Goal: Task Accomplishment & Management: Use online tool/utility

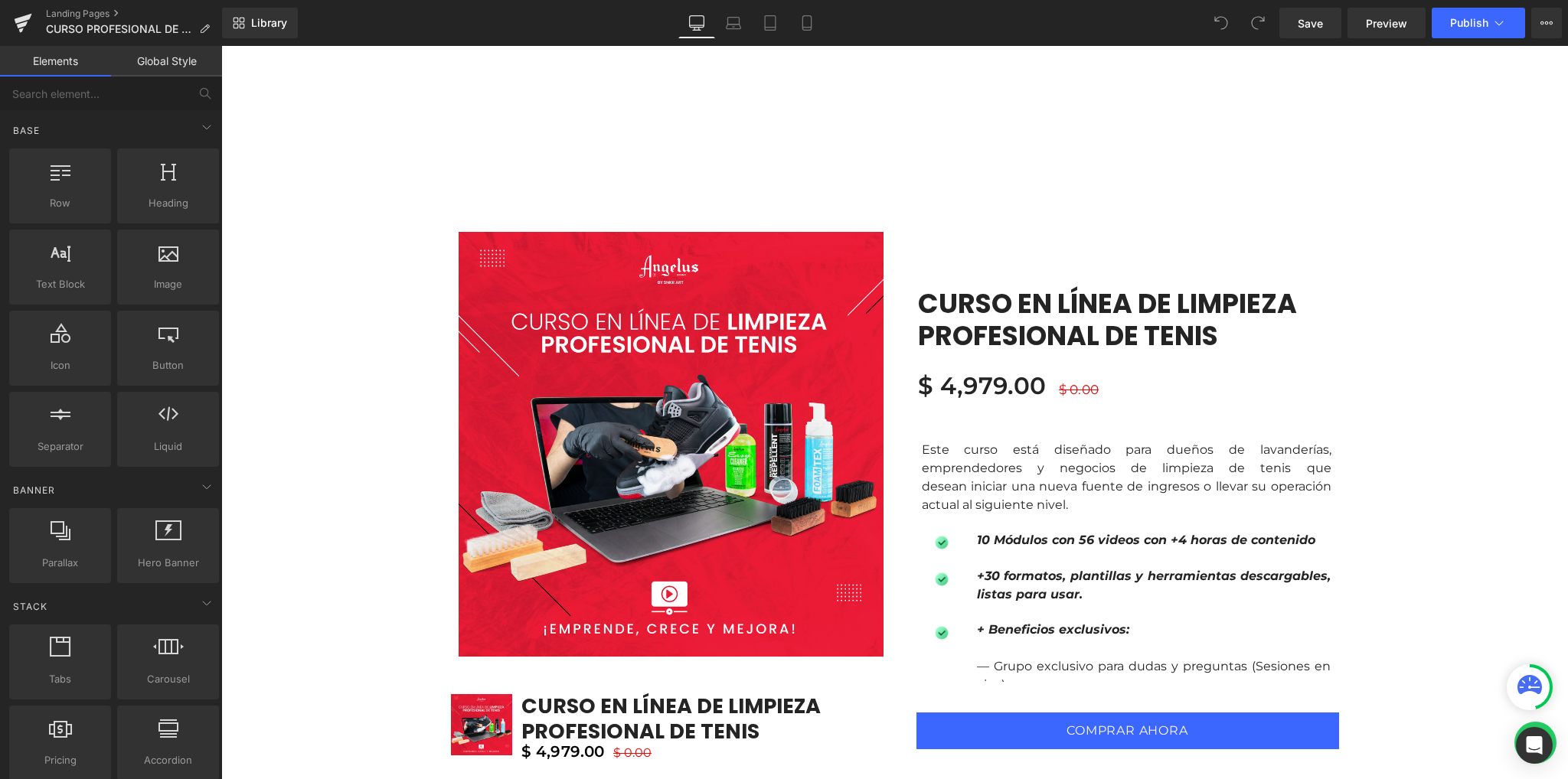
scroll to position [918, 0]
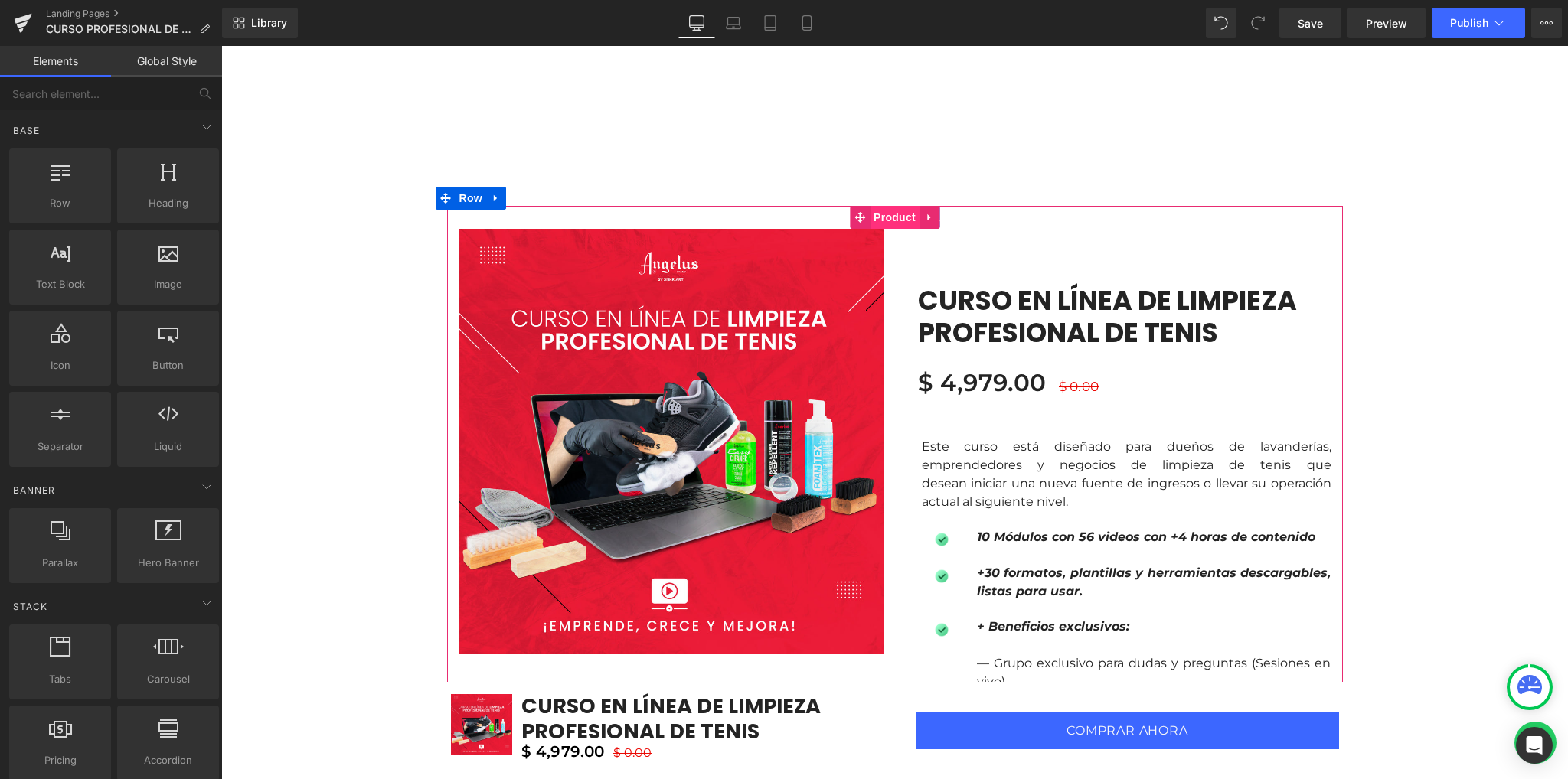
click at [876, 218] on span "Product" at bounding box center [894, 217] width 50 height 23
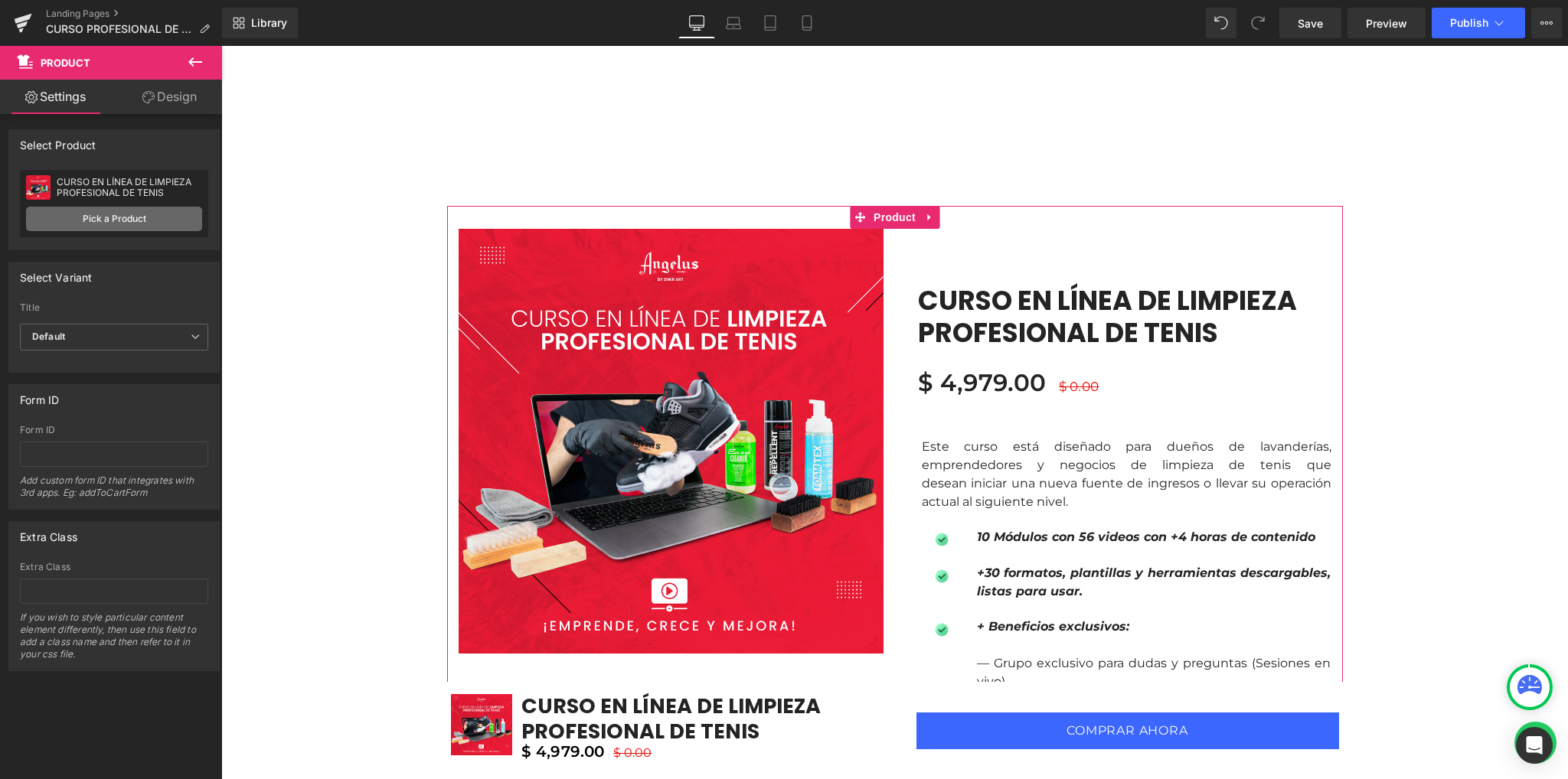
click at [85, 219] on link "Pick a Product" at bounding box center [114, 219] width 176 height 25
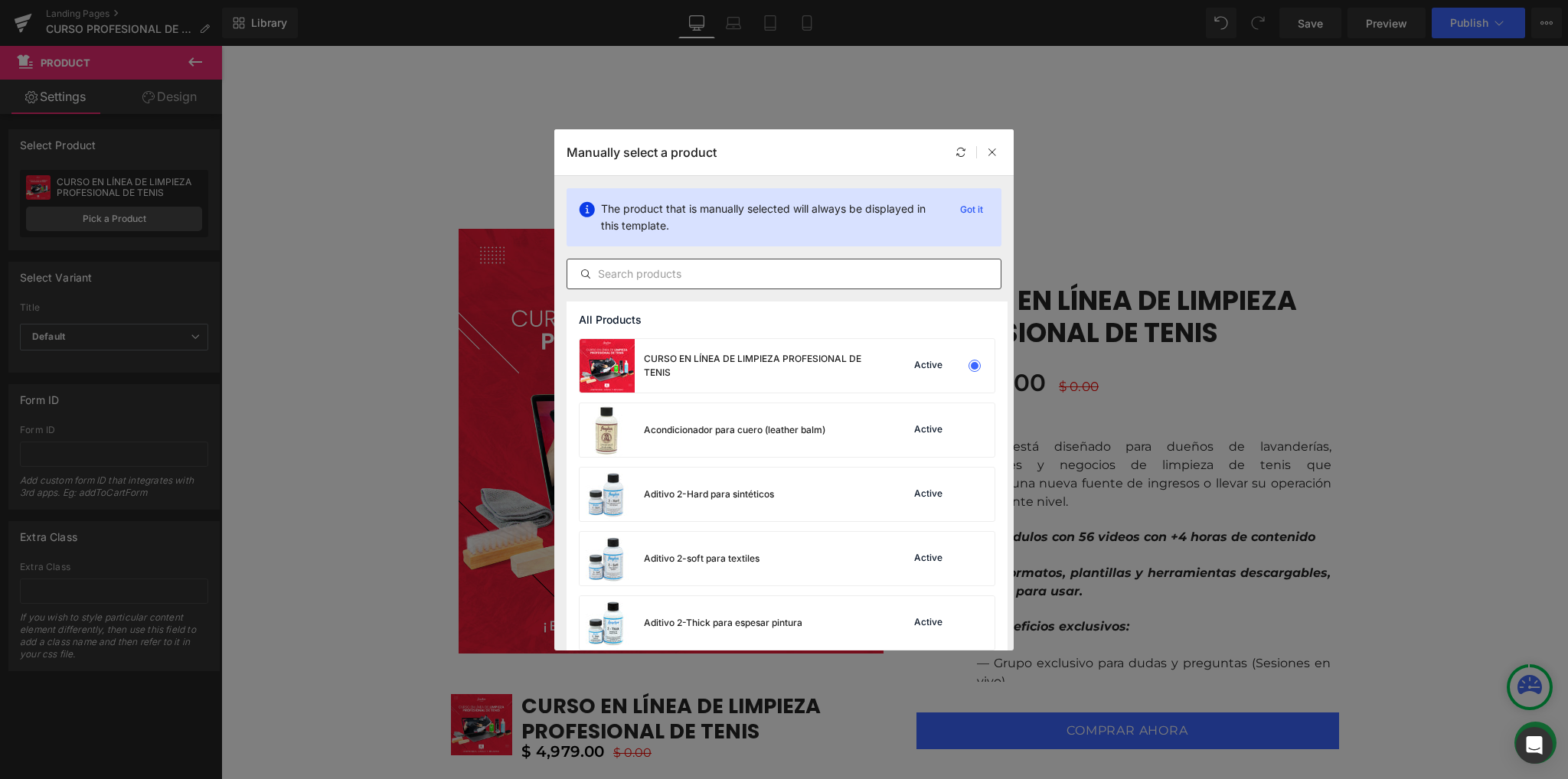
click at [669, 274] on input "text" at bounding box center [784, 274] width 434 height 18
paste input "CURSO EN LÍNEA DE LIMPIEZA PROFESIONAL DE TENIS LATAM"
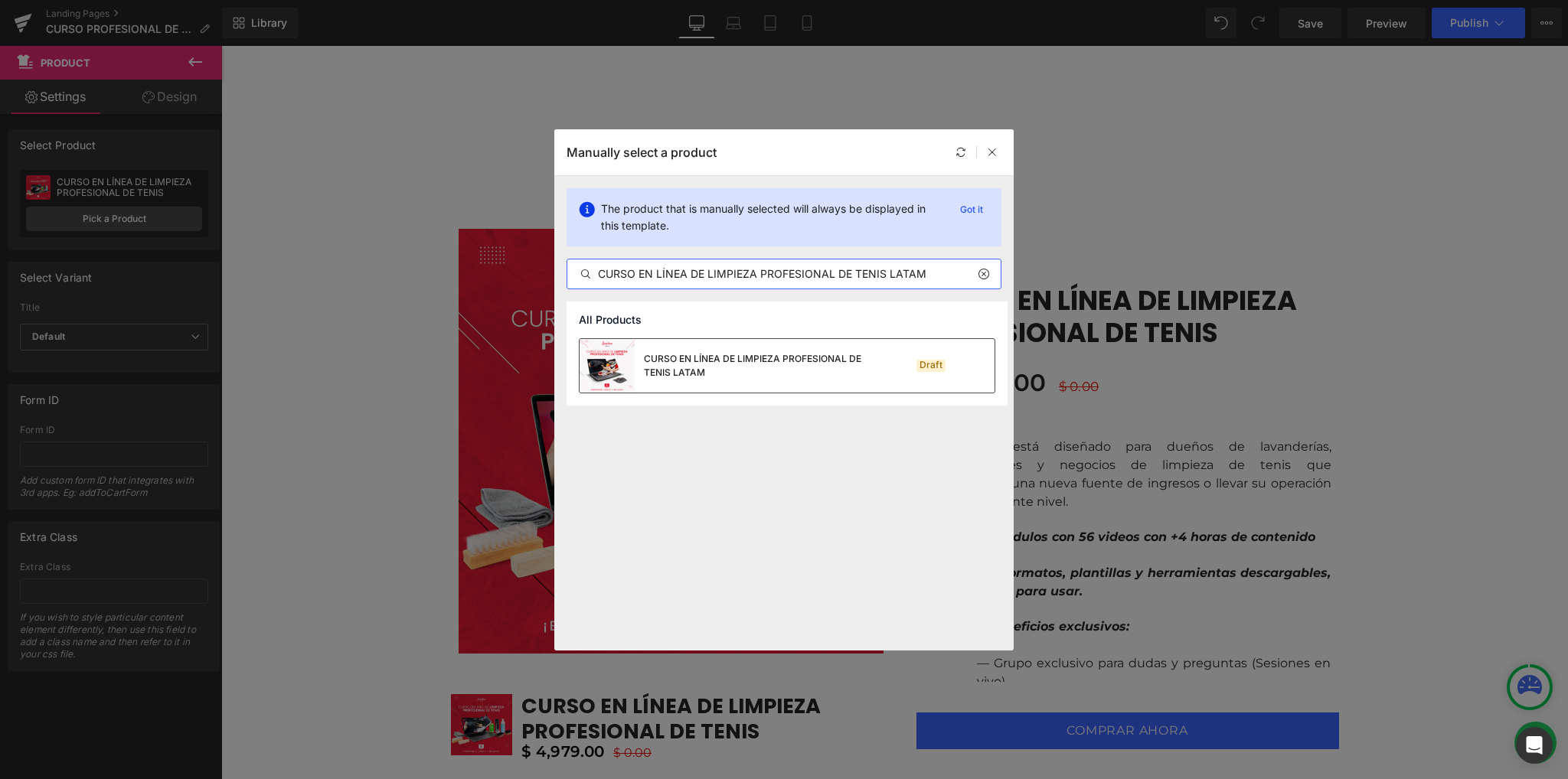
type input "CURSO EN LÍNEA DE LIMPIEZA PROFESIONAL DE TENIS LATAM"
click at [765, 373] on div "CURSO EN LÍNEA DE LIMPIEZA PROFESIONAL DE TENIS LATAM" at bounding box center [758, 365] width 230 height 27
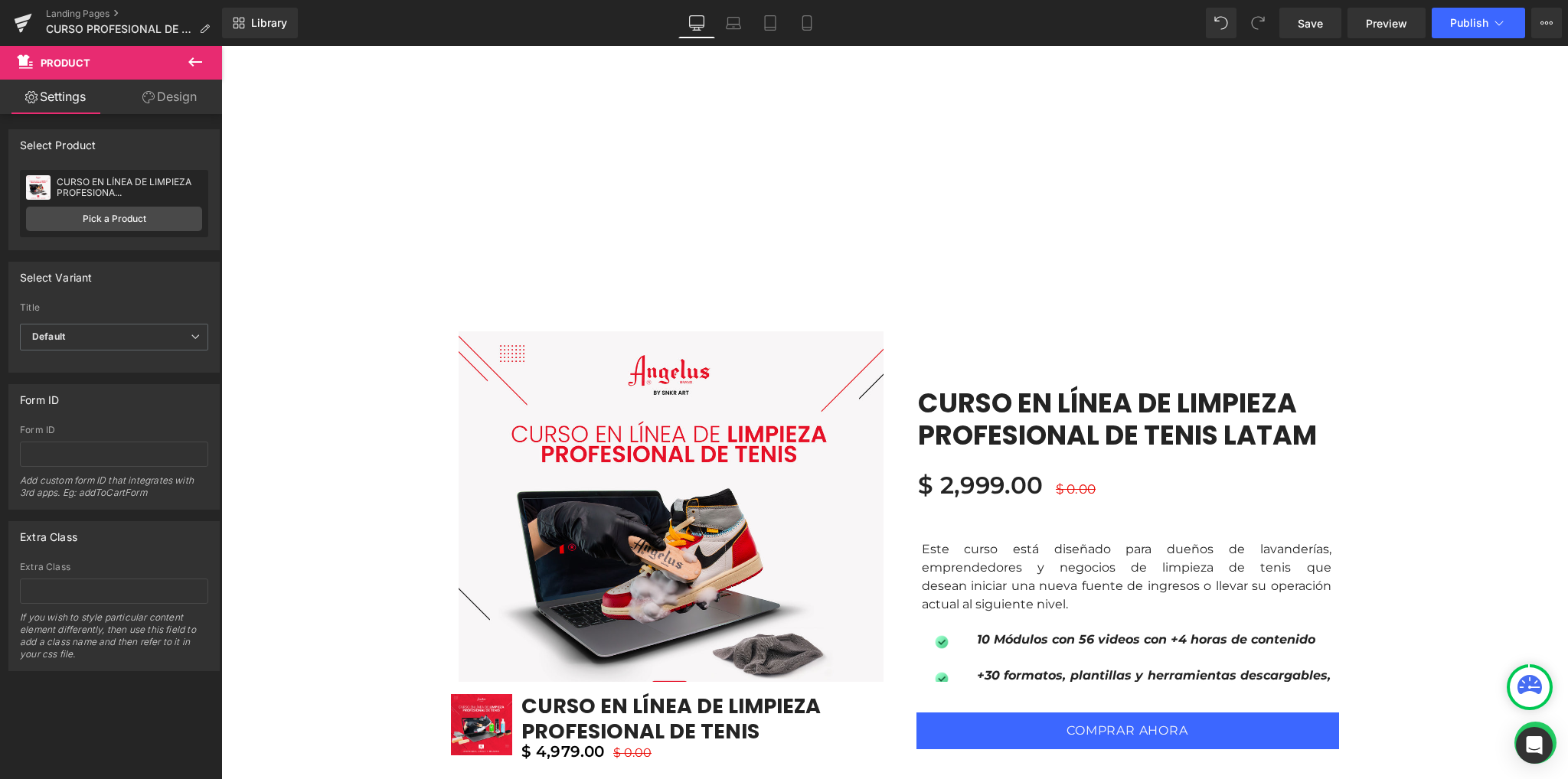
scroll to position [1122, 0]
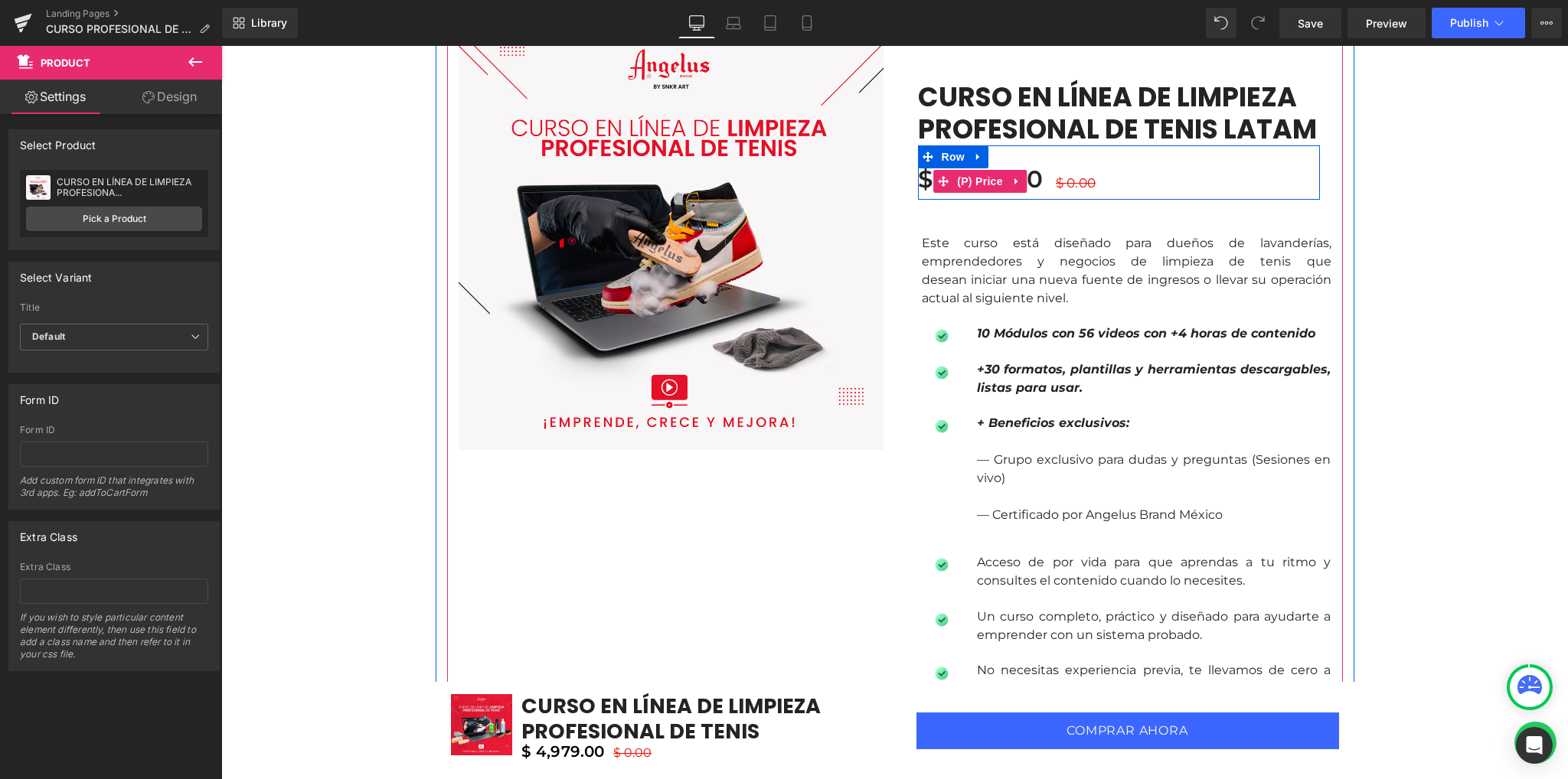
click at [1066, 180] on span "$ 0.00" at bounding box center [1076, 183] width 40 height 15
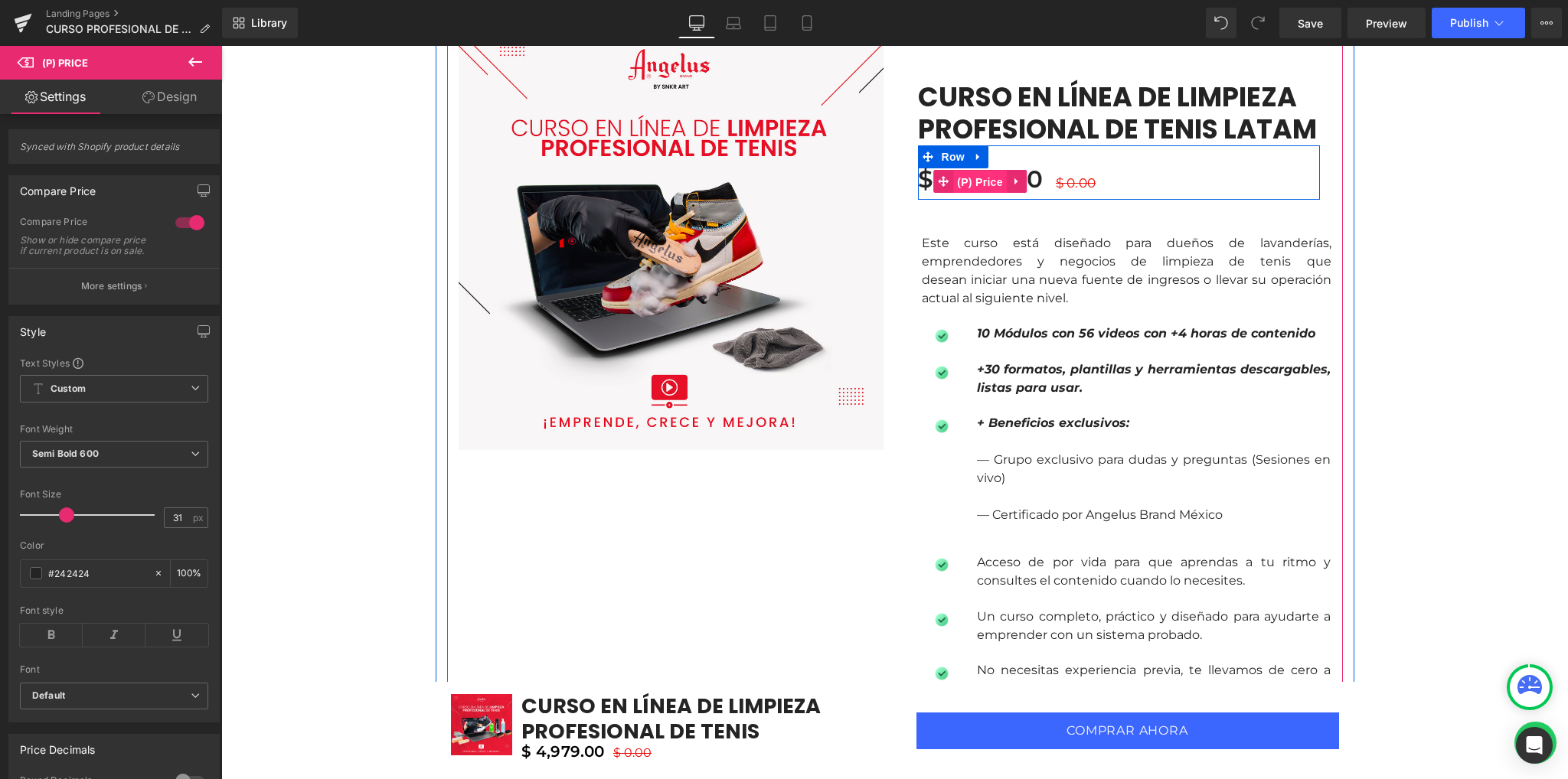
click at [973, 187] on span "(P) Price" at bounding box center [979, 182] width 54 height 23
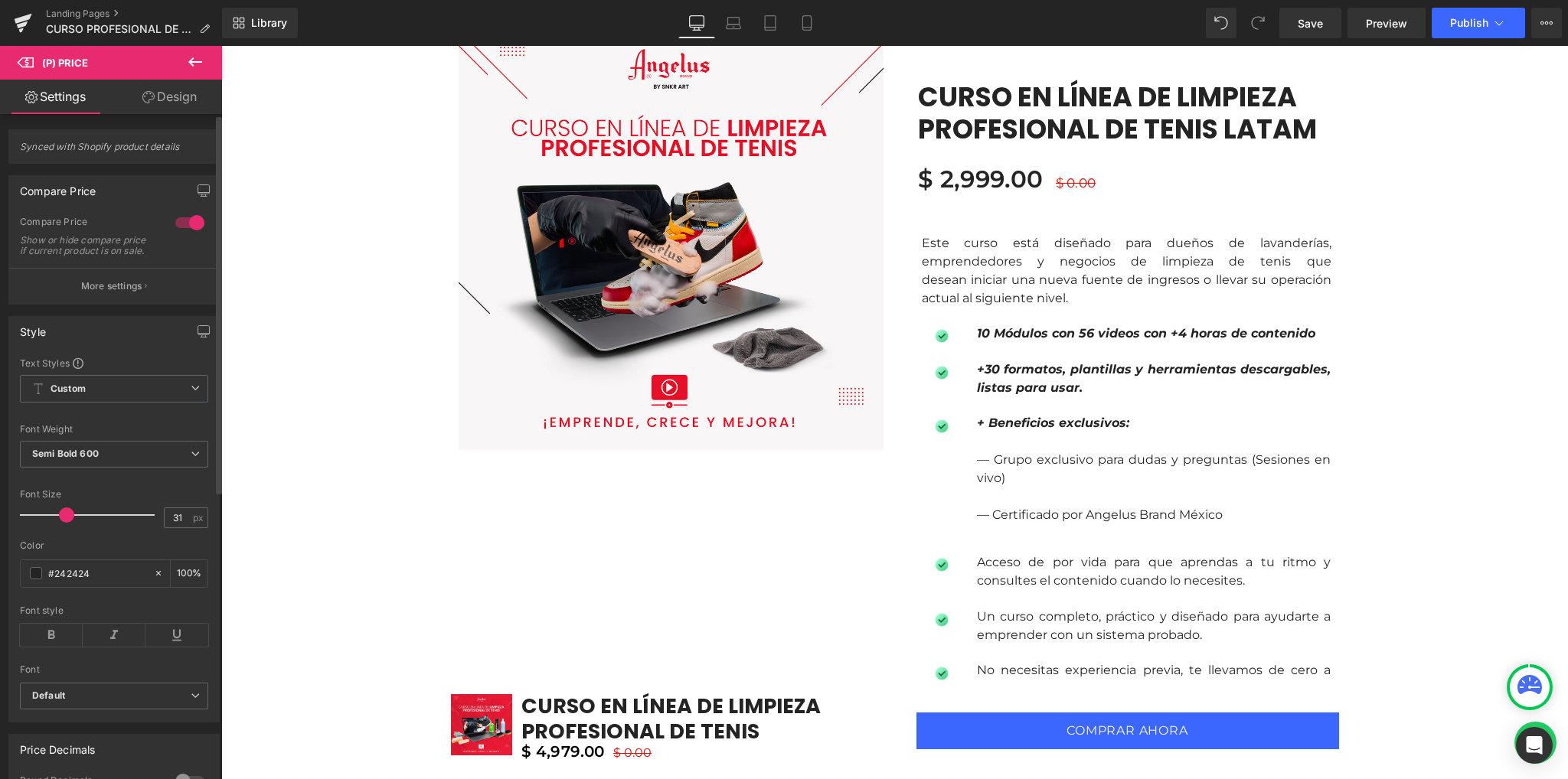
click at [180, 226] on div at bounding box center [189, 222] width 37 height 25
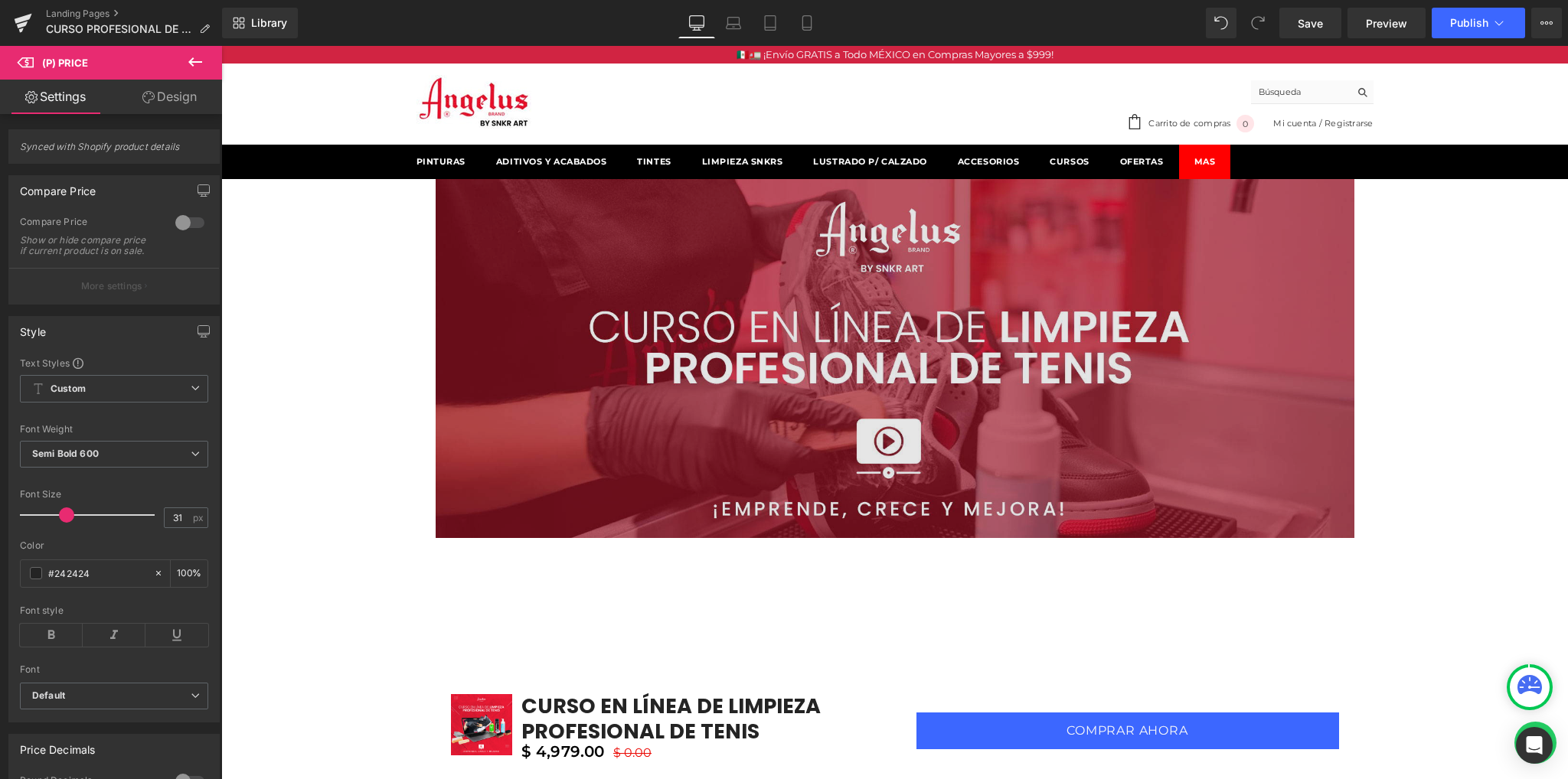
scroll to position [0, 0]
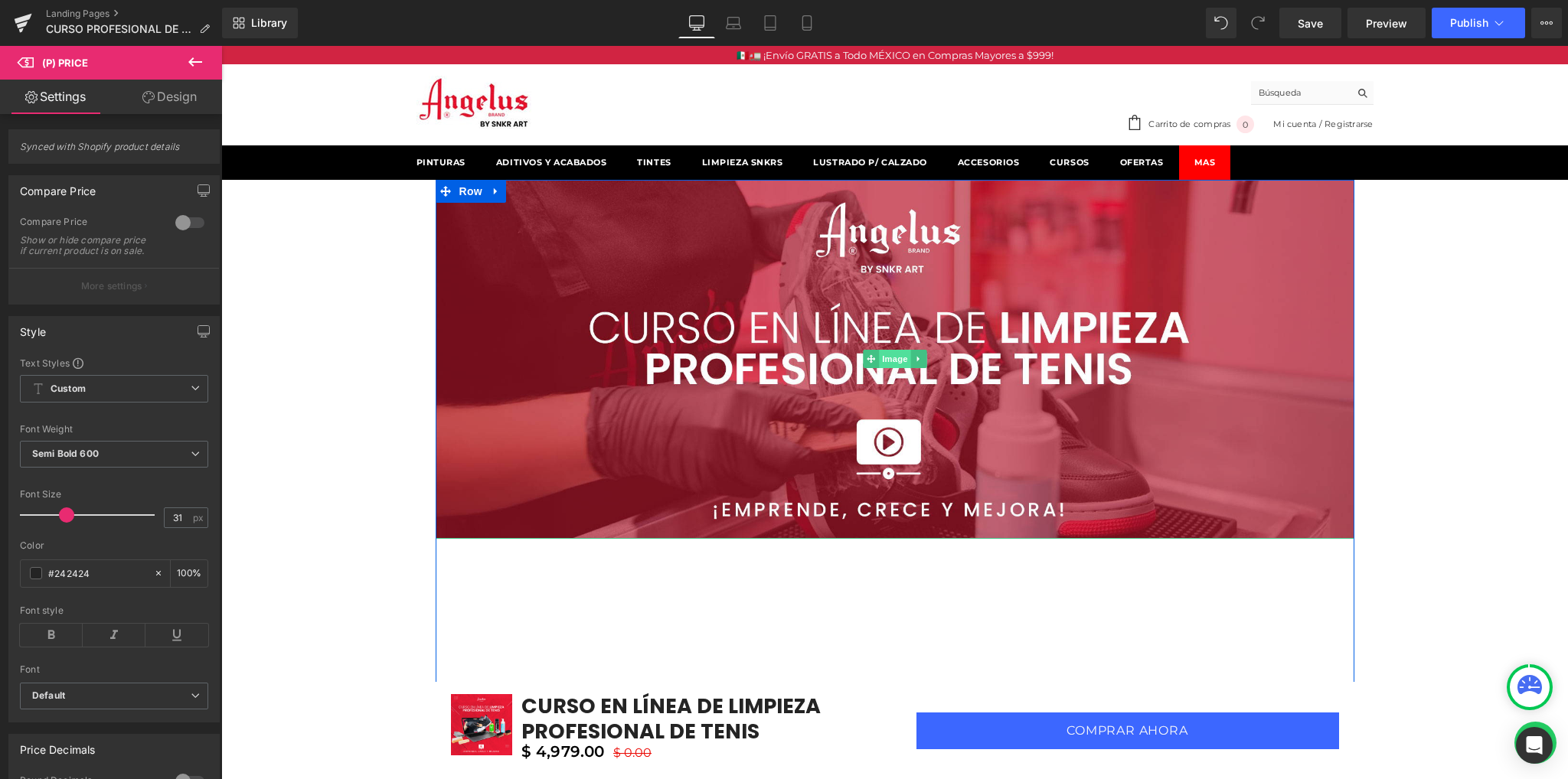
click at [889, 358] on span "Image" at bounding box center [895, 358] width 32 height 18
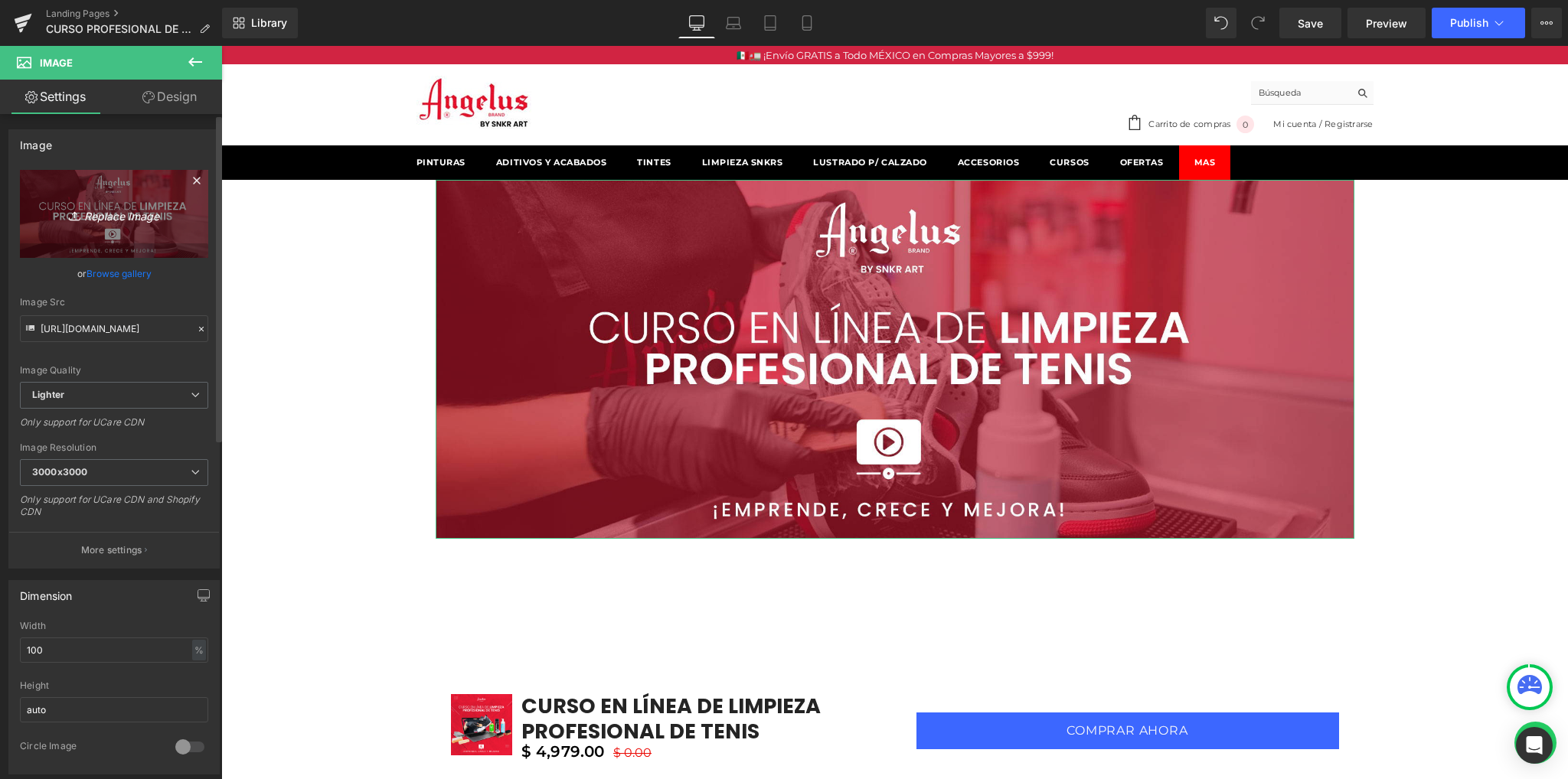
click at [125, 221] on icon "Replace Image" at bounding box center [114, 214] width 122 height 19
type input "C:\fakepath\Landing-Page-1920x750.jpg"
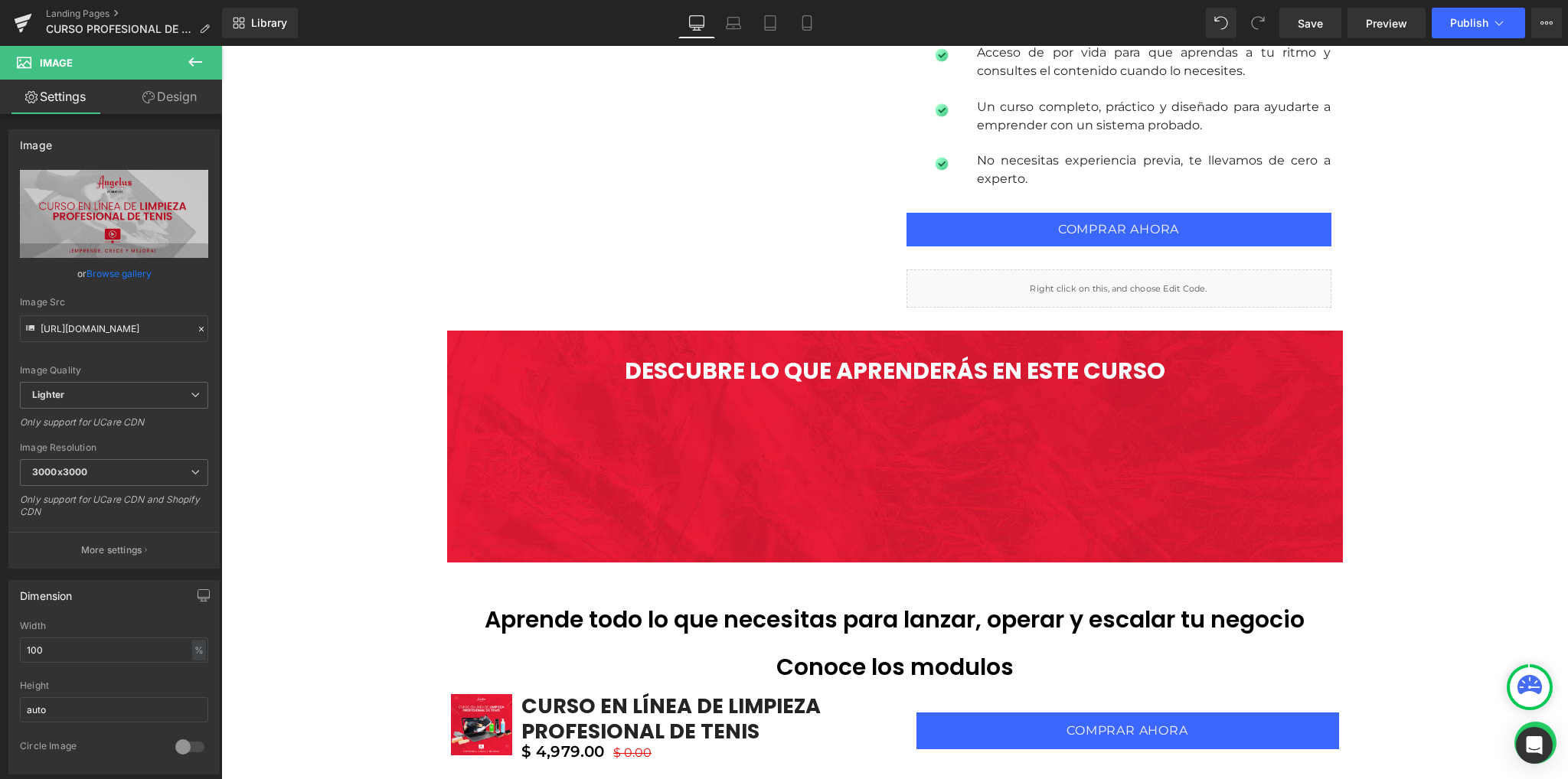
scroll to position [1632, 0]
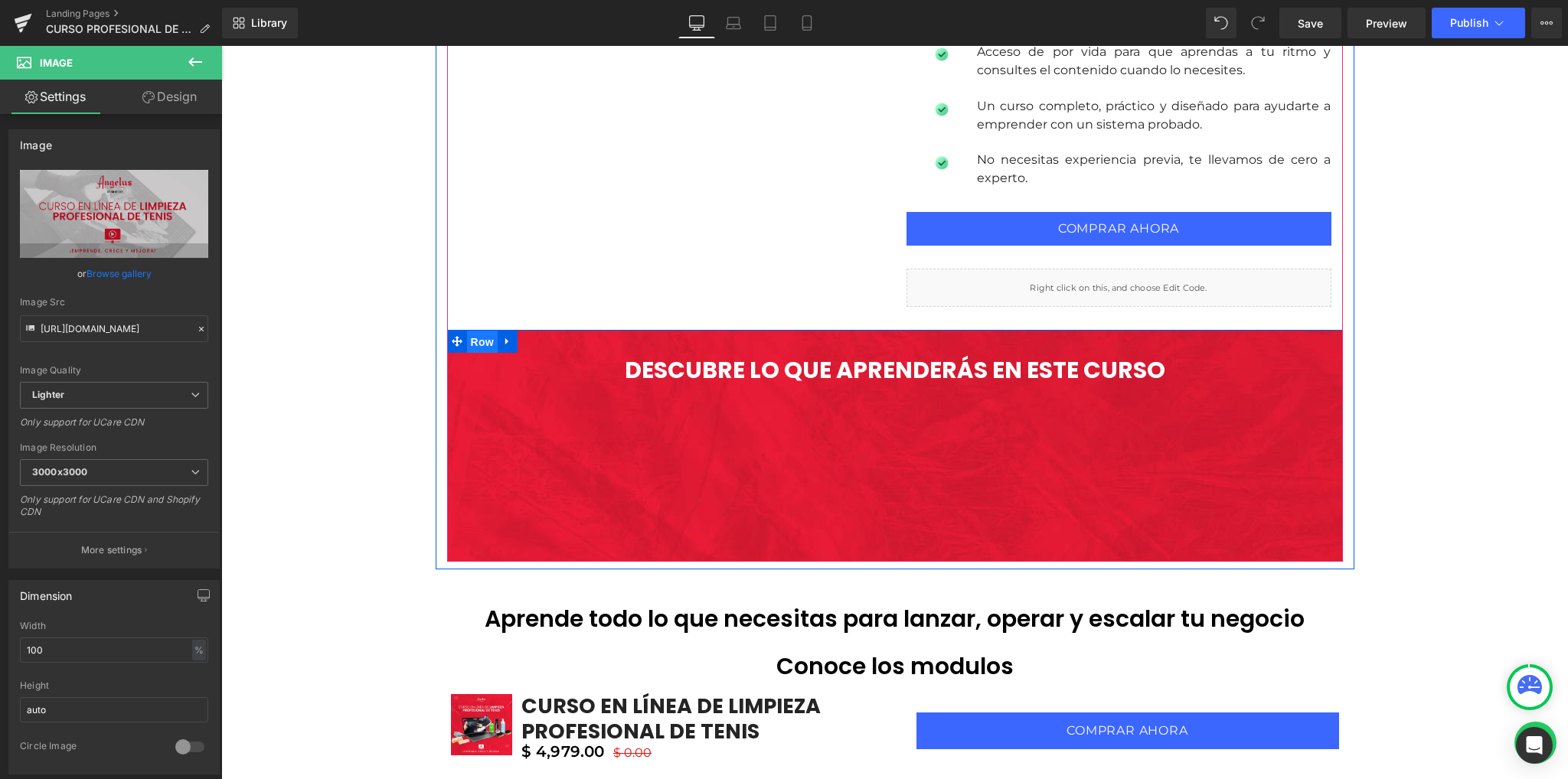
click at [481, 343] on span "Row" at bounding box center [482, 342] width 30 height 23
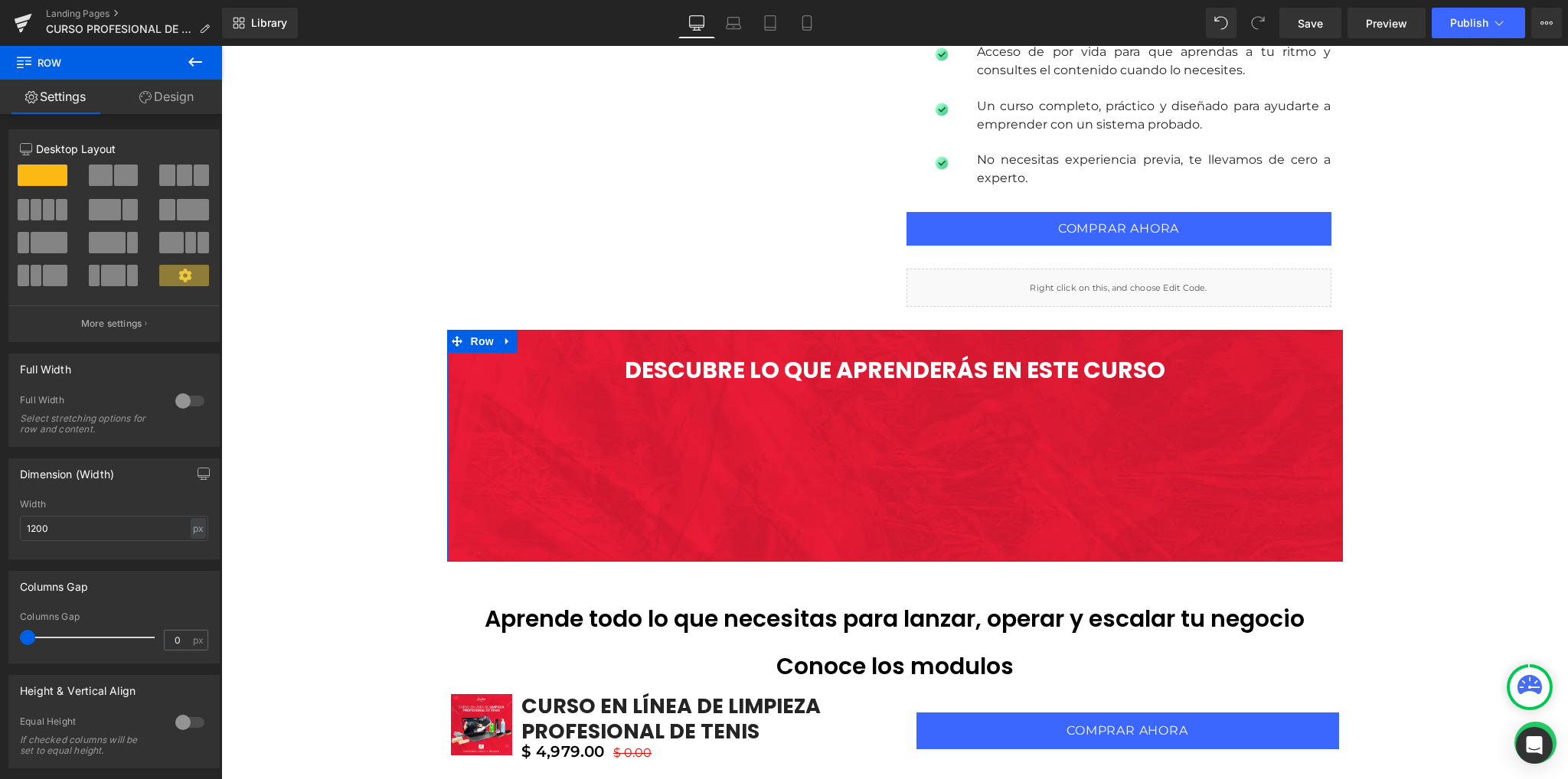
click at [162, 103] on link "Design" at bounding box center [166, 97] width 111 height 34
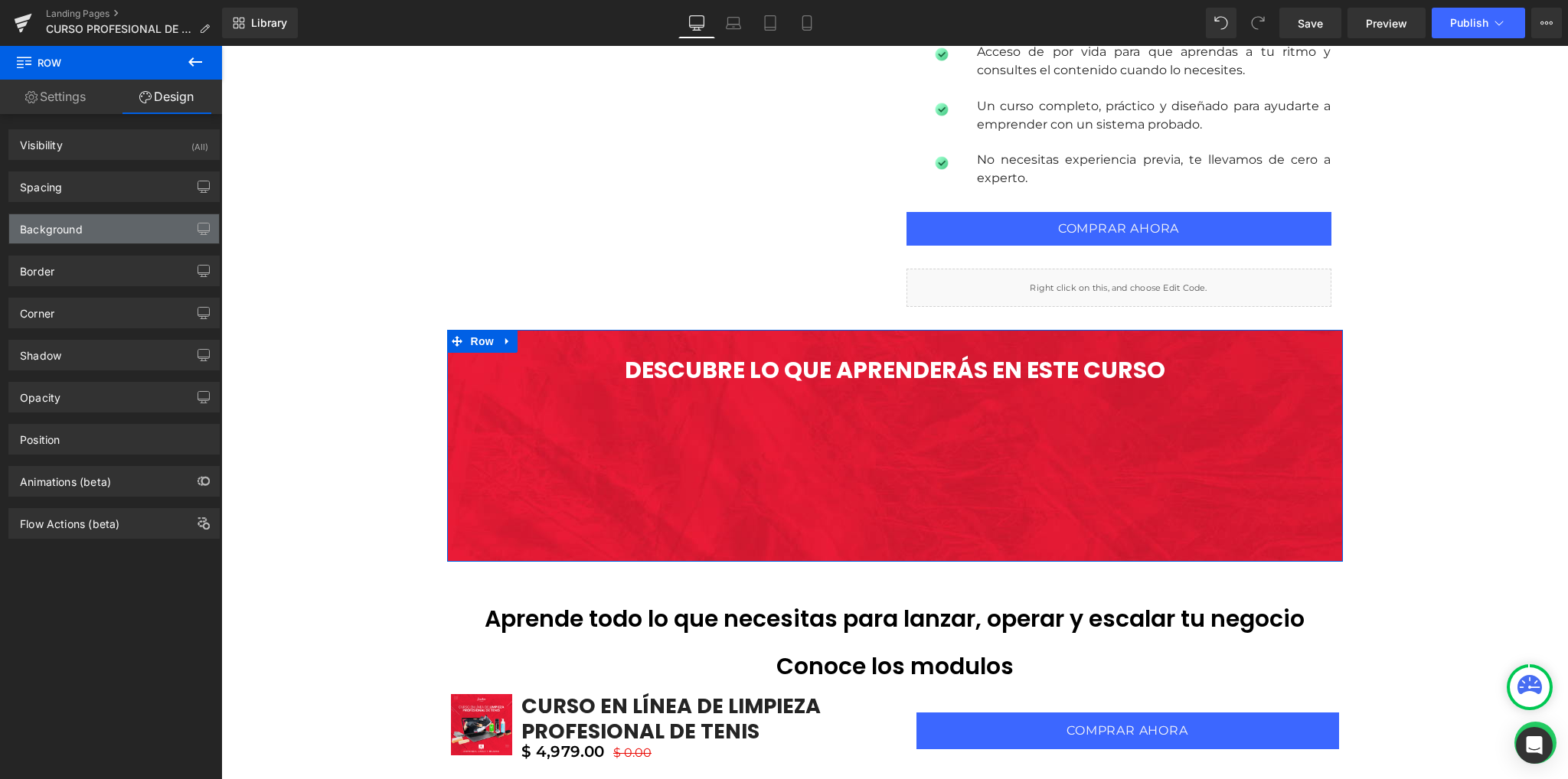
click at [74, 221] on div "Background" at bounding box center [51, 224] width 62 height 22
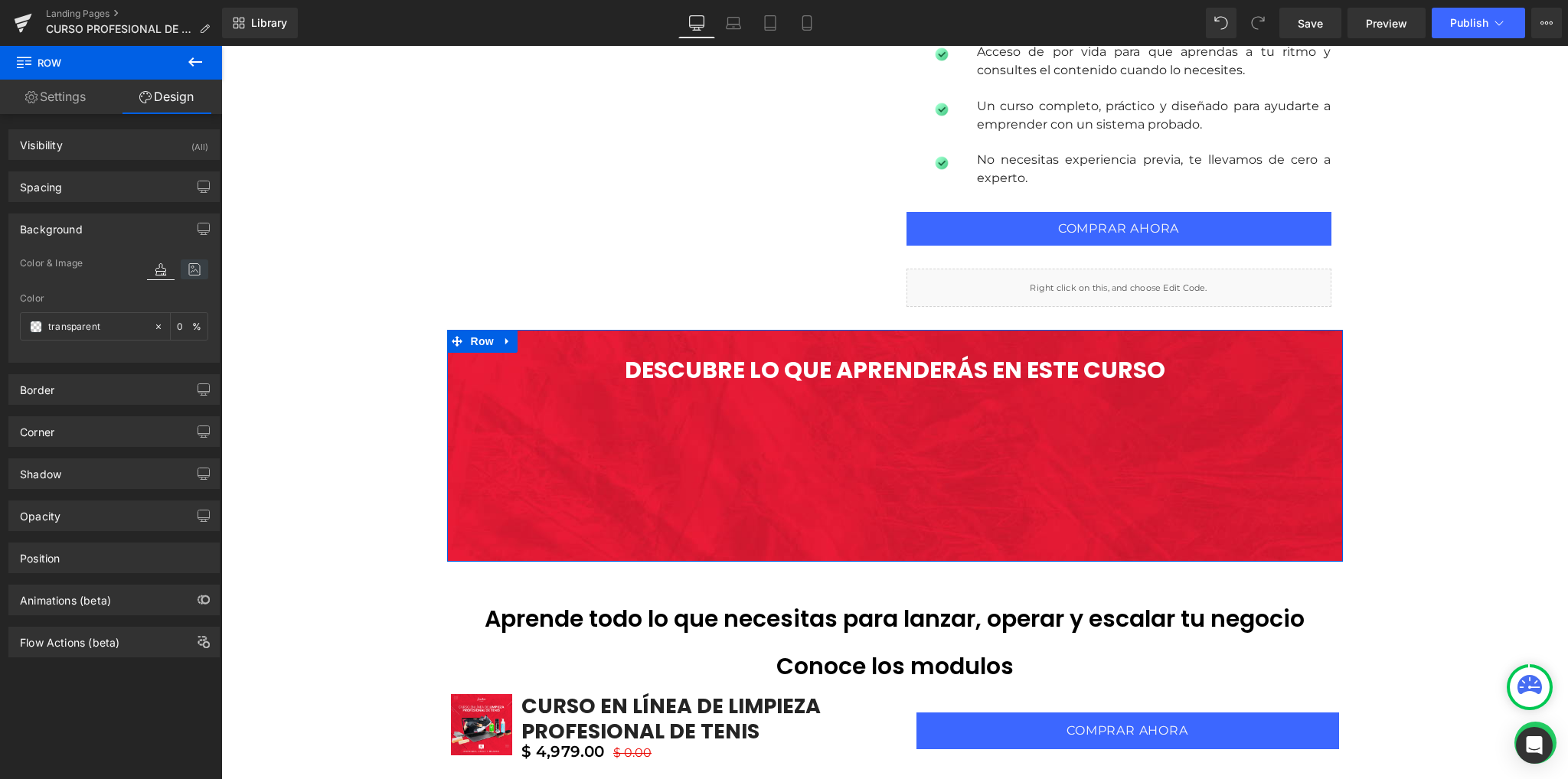
click at [187, 264] on icon at bounding box center [194, 269] width 27 height 20
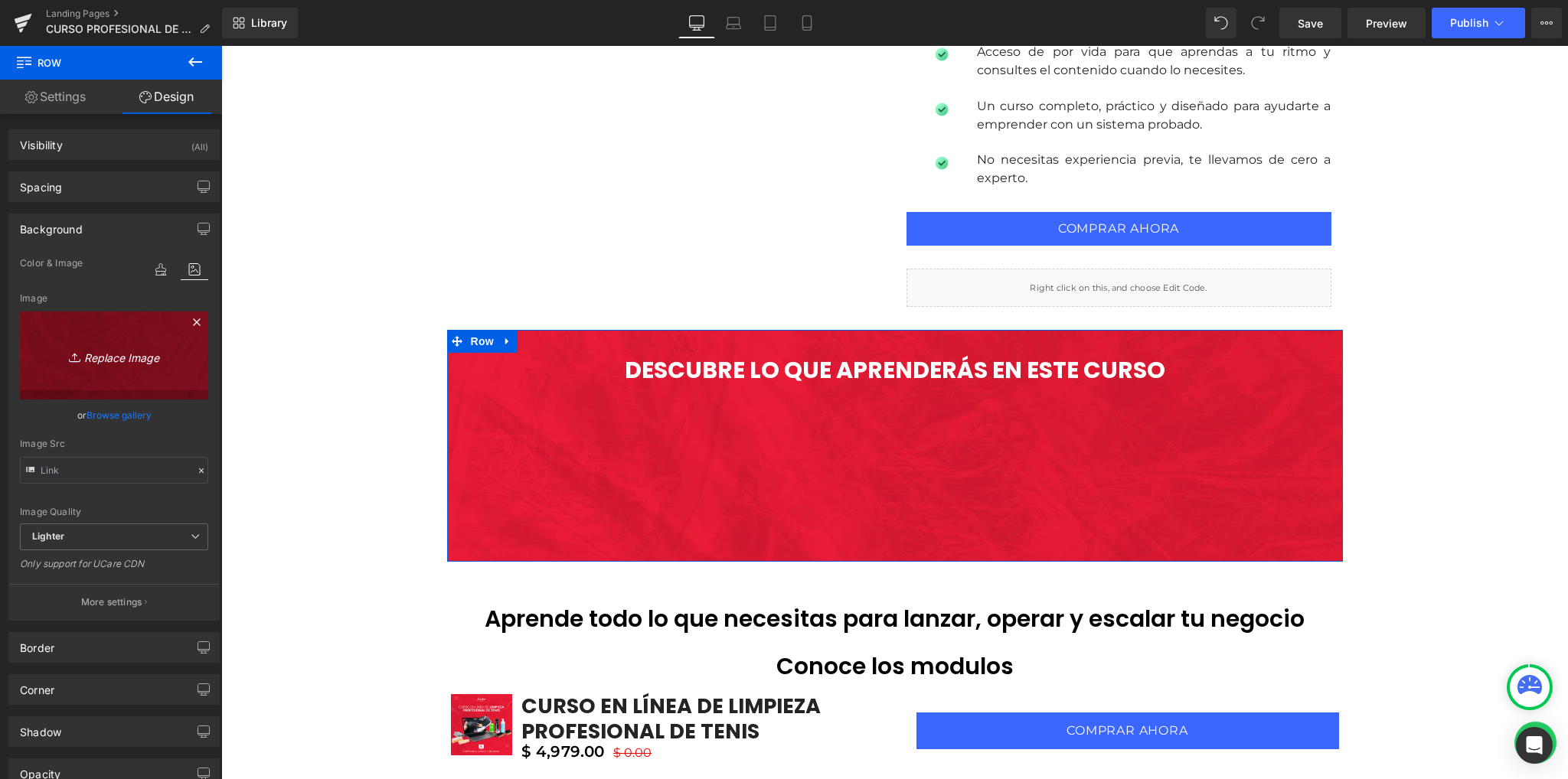
click at [118, 350] on icon "Replace Image" at bounding box center [114, 355] width 122 height 19
type input "C:\fakepath\3240x1013_2.jpg"
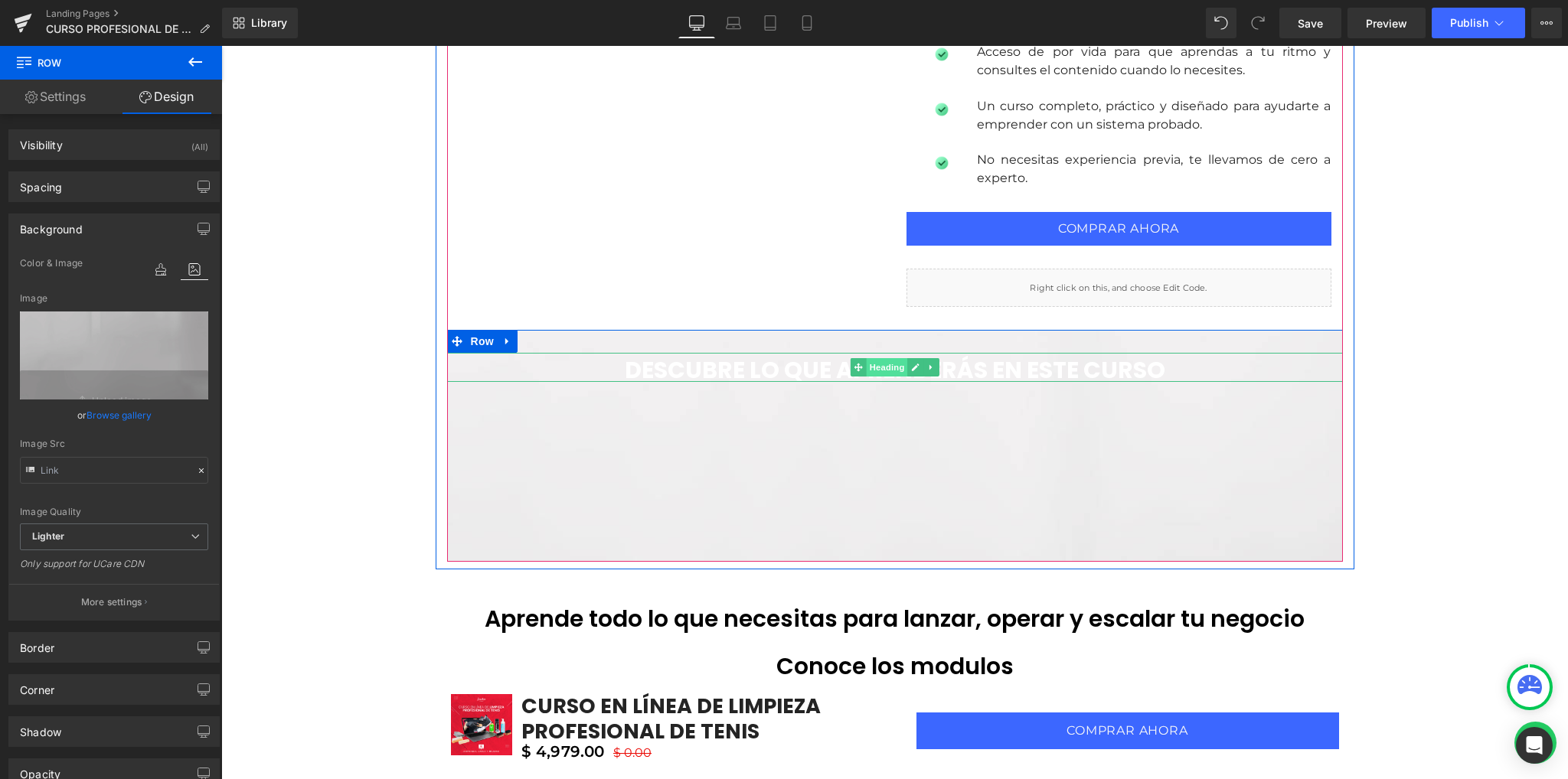
click at [870, 371] on span "Heading" at bounding box center [886, 366] width 42 height 18
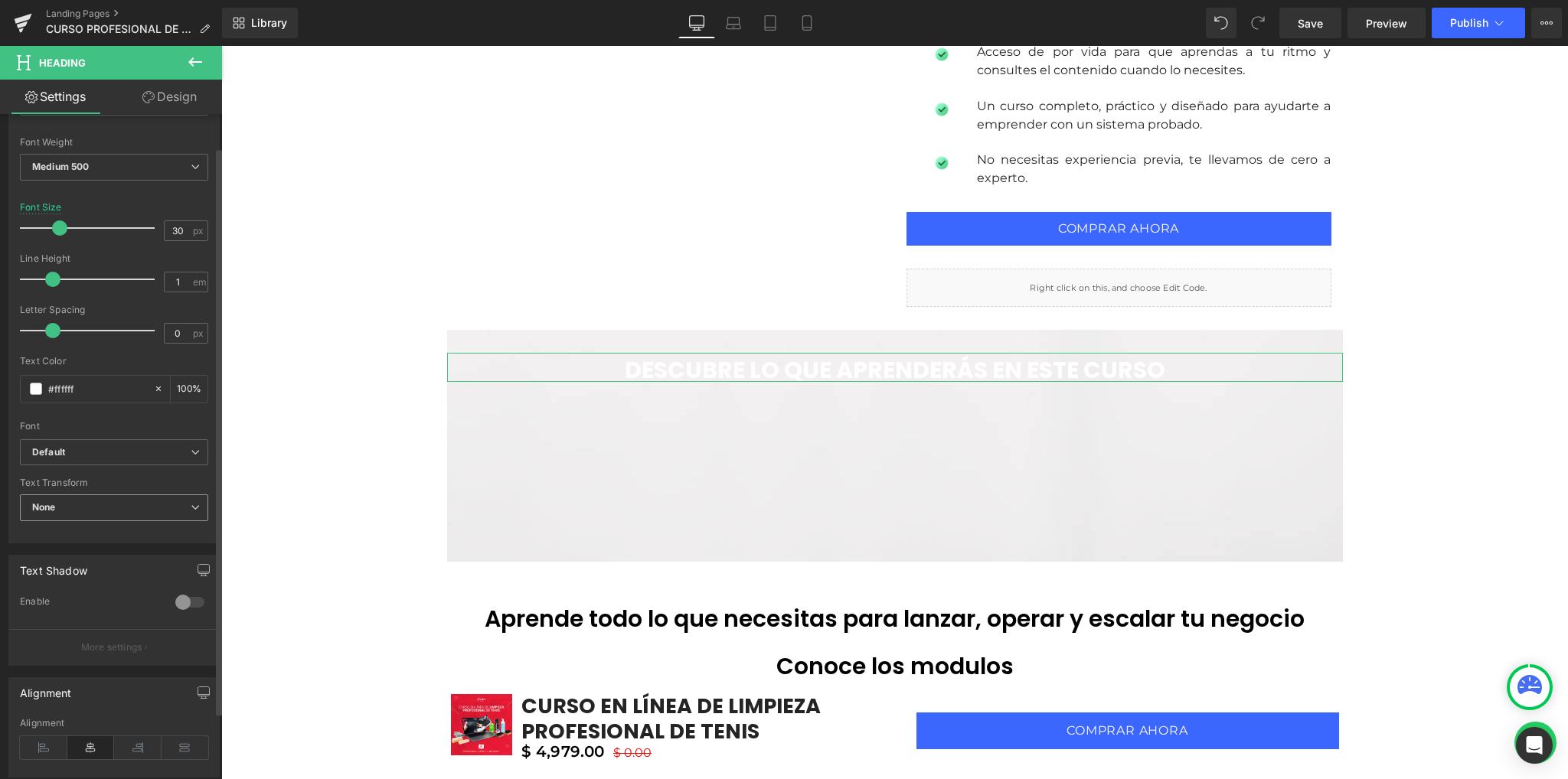
scroll to position [306, 0]
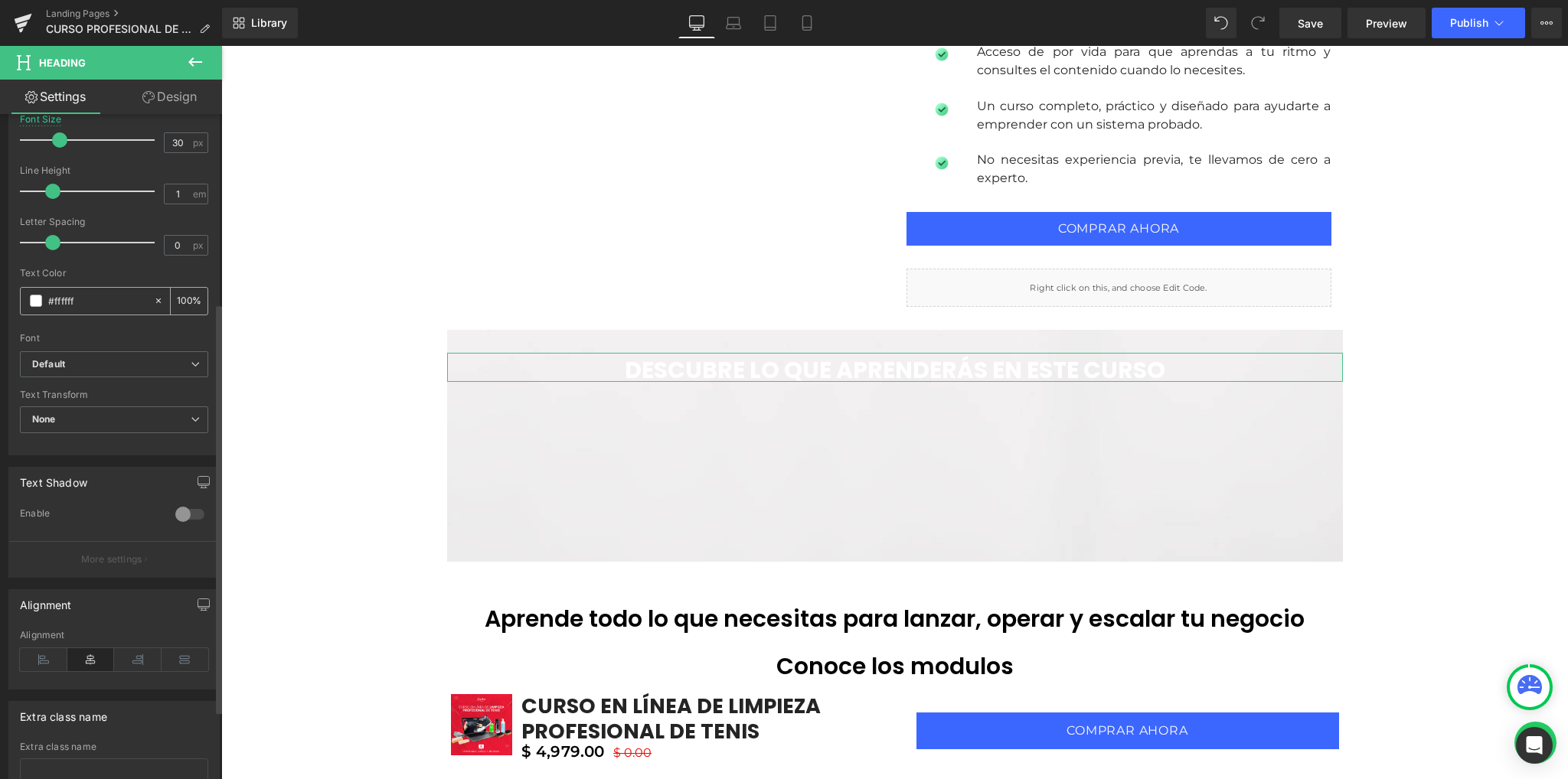
click at [68, 288] on div "#ffffff" at bounding box center [87, 301] width 133 height 27
click at [62, 295] on input "#ffffff" at bounding box center [97, 301] width 98 height 17
click at [40, 301] on span at bounding box center [36, 300] width 12 height 12
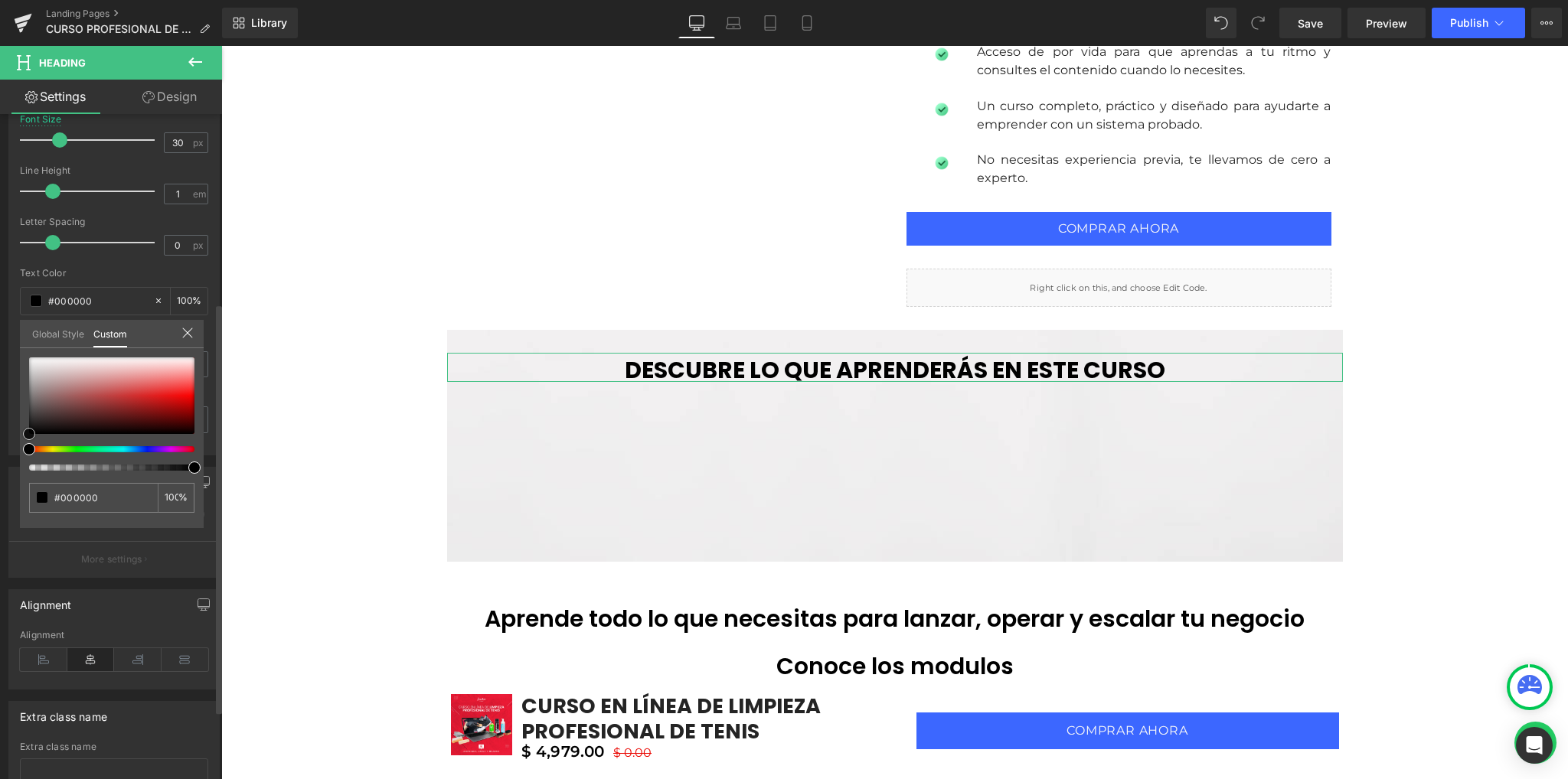
drag, startPoint x: 31, startPoint y: 409, endPoint x: 9, endPoint y: 454, distance: 50.1
click at [10, 454] on div "Typography Text Styles Custom Heading 1 Heading 2 Heading 3 Heading 4 Heading 5…" at bounding box center [115, 192] width 229 height 525
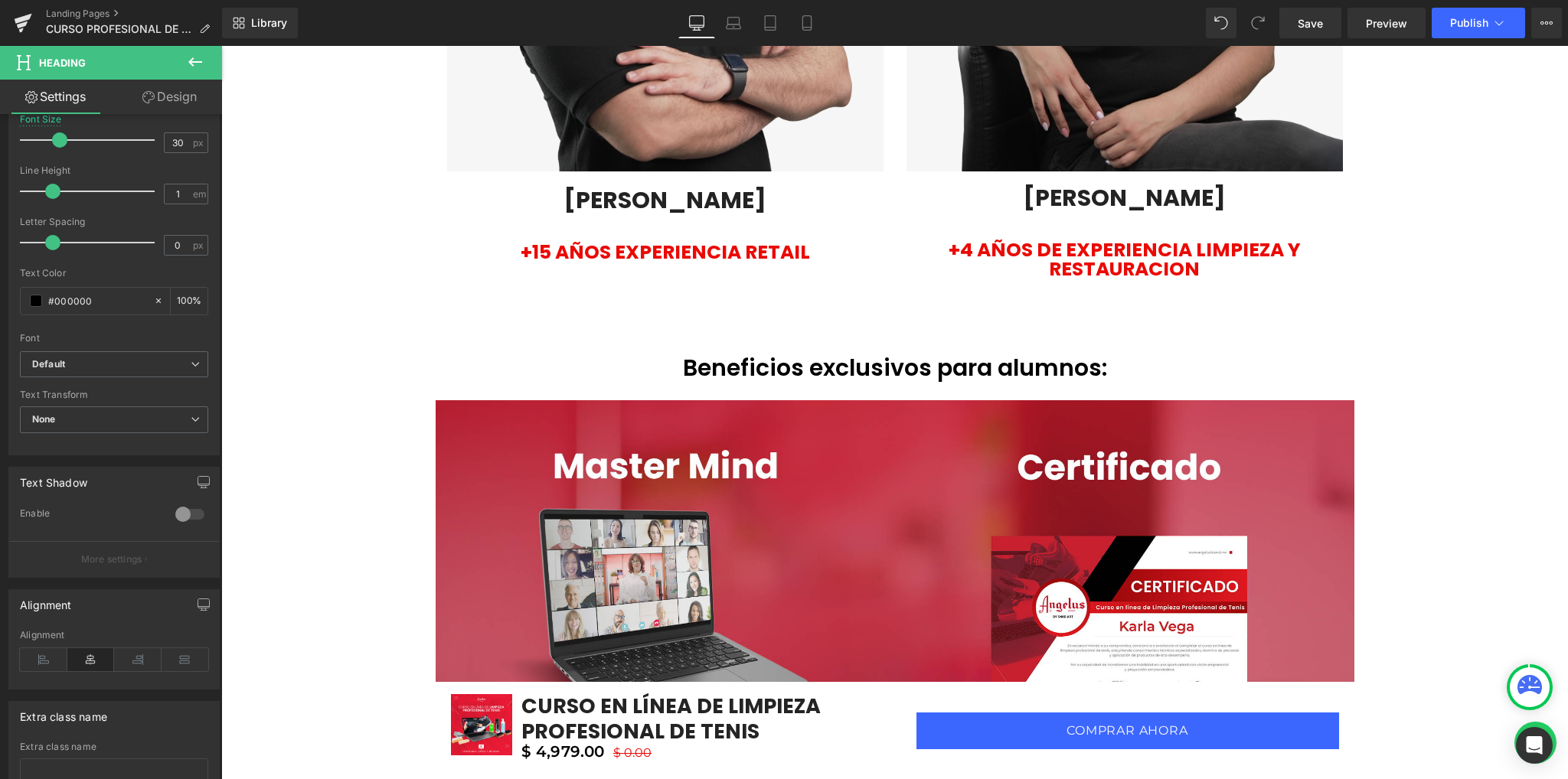
scroll to position [3162, 0]
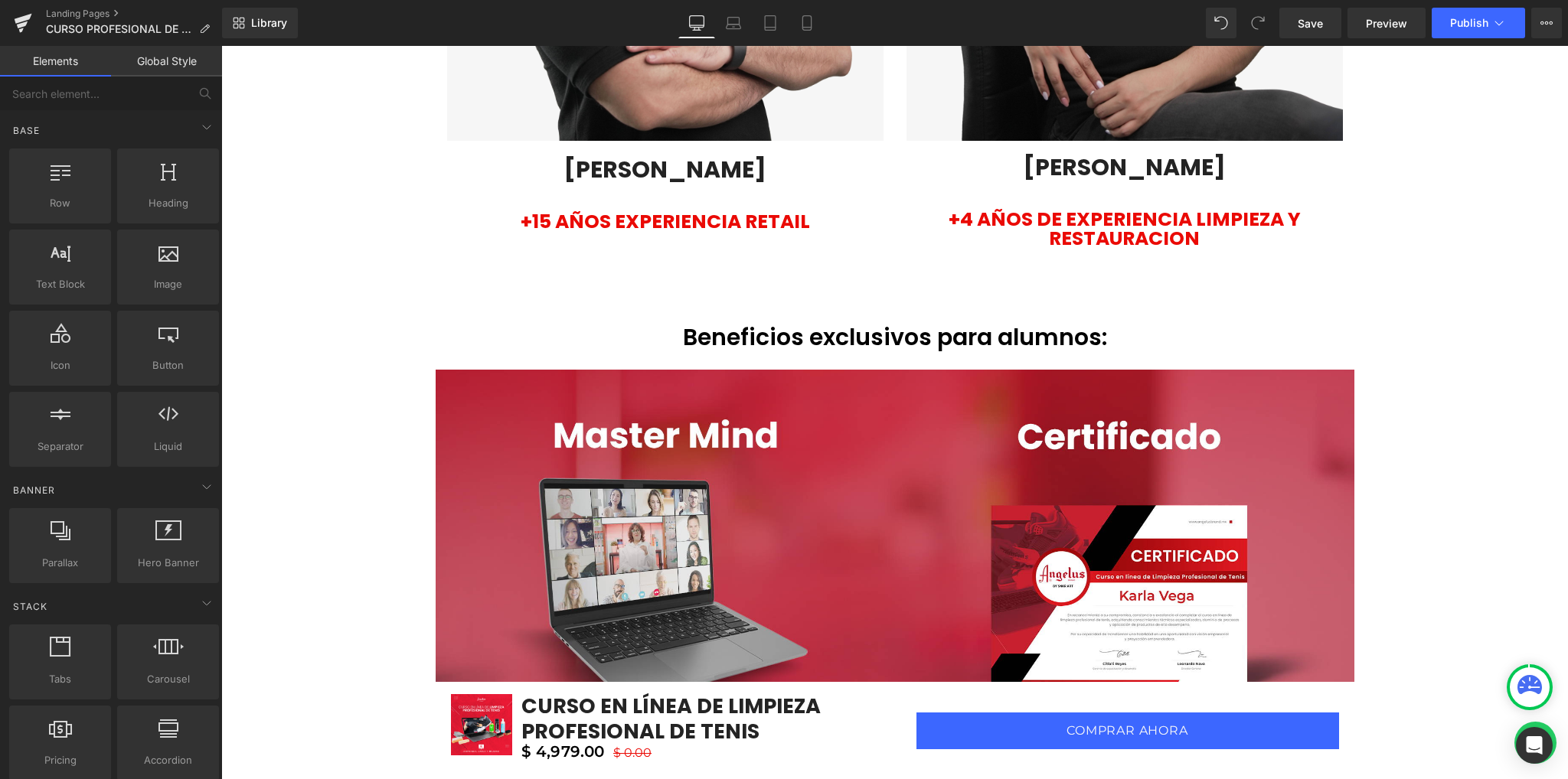
drag, startPoint x: 378, startPoint y: 319, endPoint x: 312, endPoint y: 335, distance: 67.9
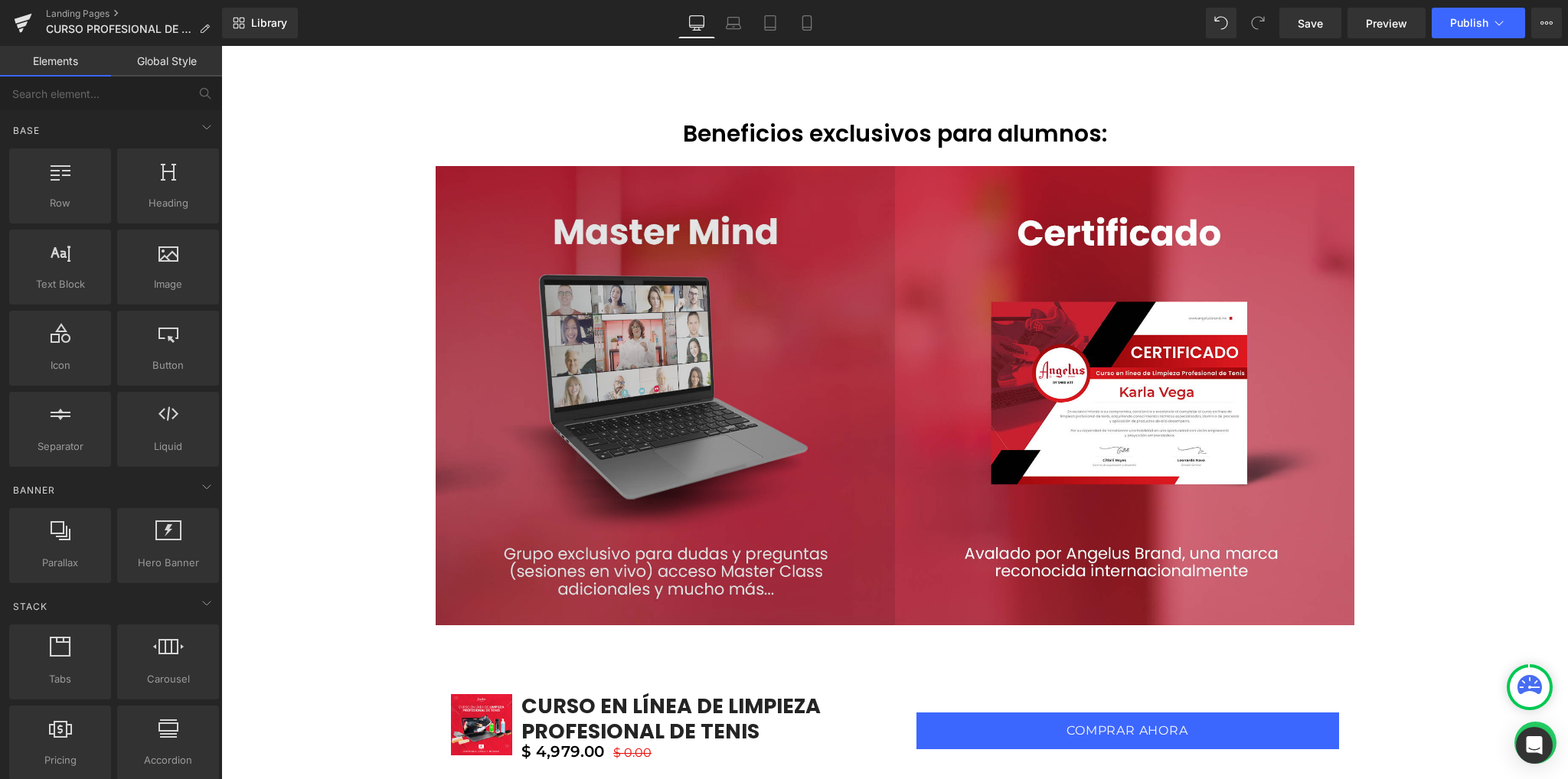
scroll to position [3367, 0]
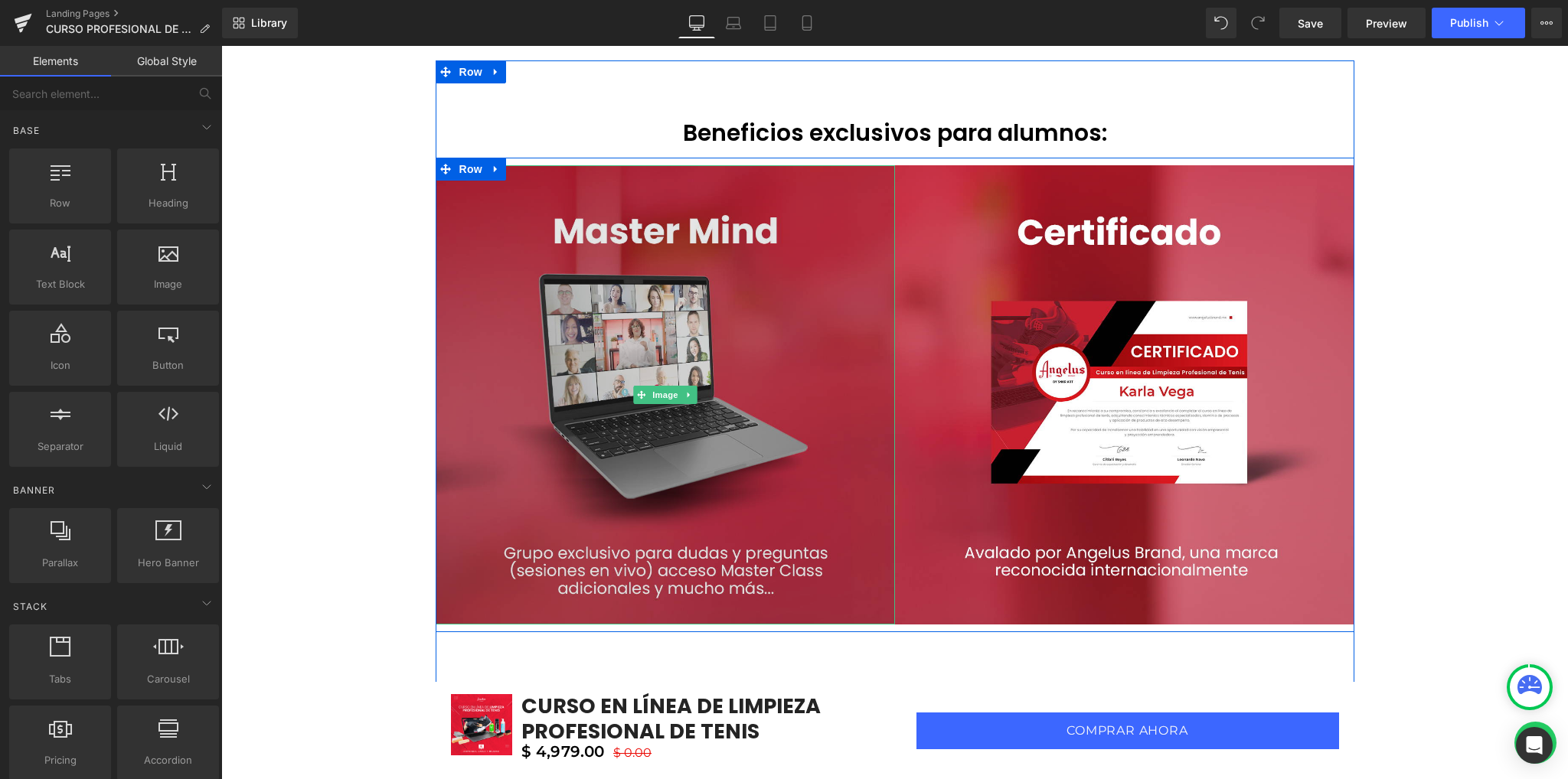
click at [693, 346] on img at bounding box center [665, 395] width 459 height 459
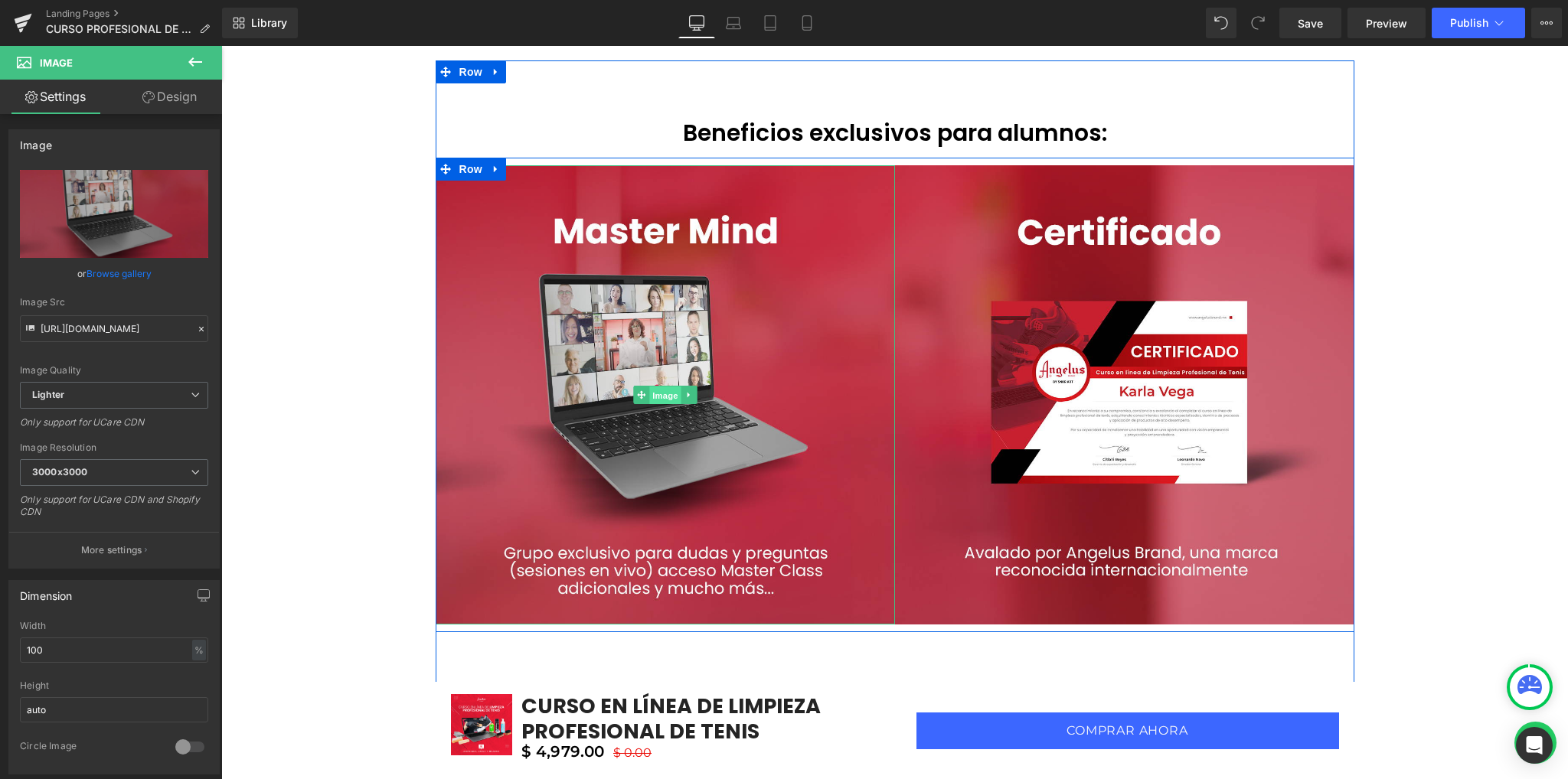
click at [654, 392] on span "Image" at bounding box center [665, 395] width 32 height 18
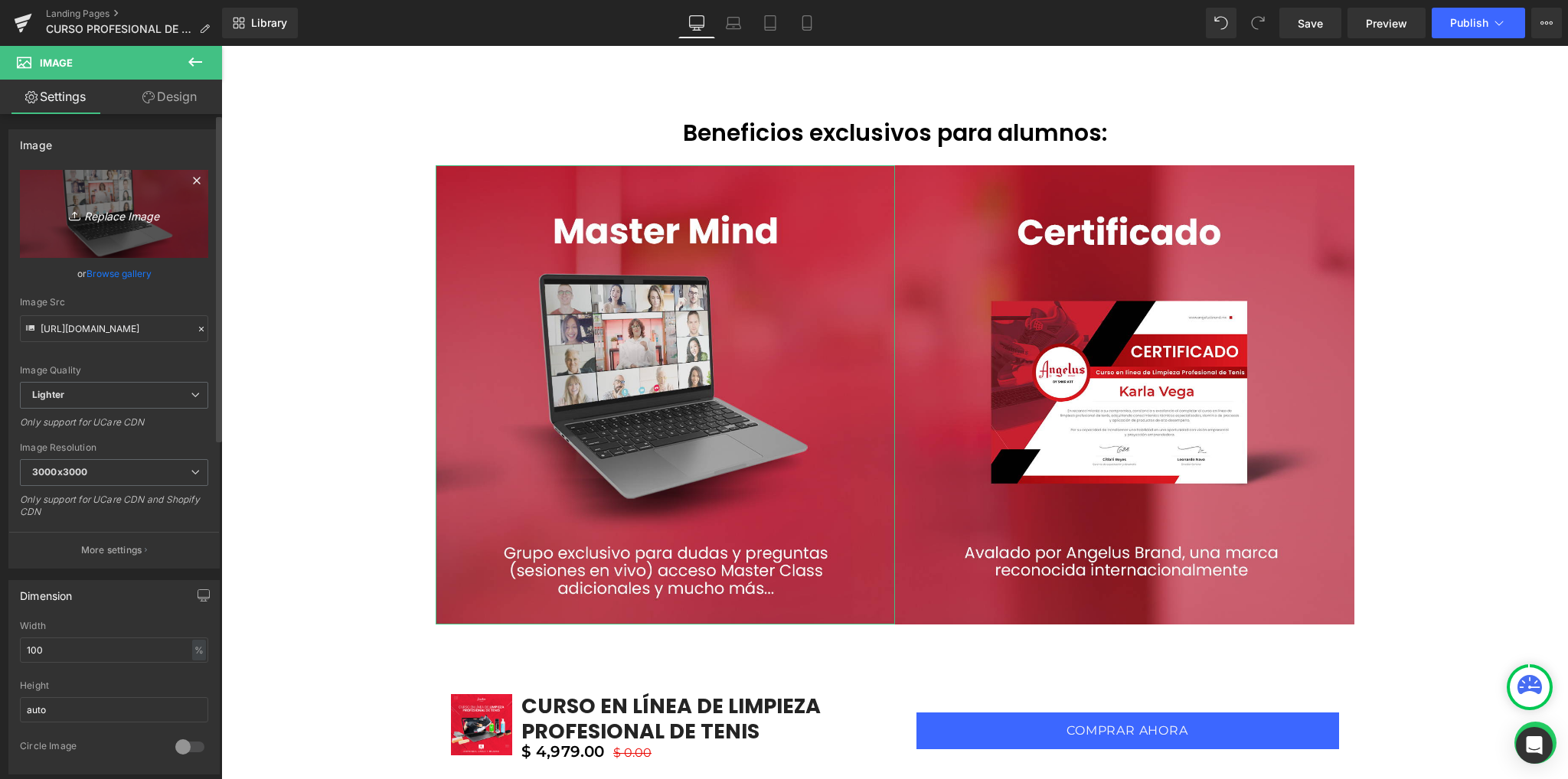
click at [125, 221] on icon "Replace Image" at bounding box center [114, 214] width 122 height 19
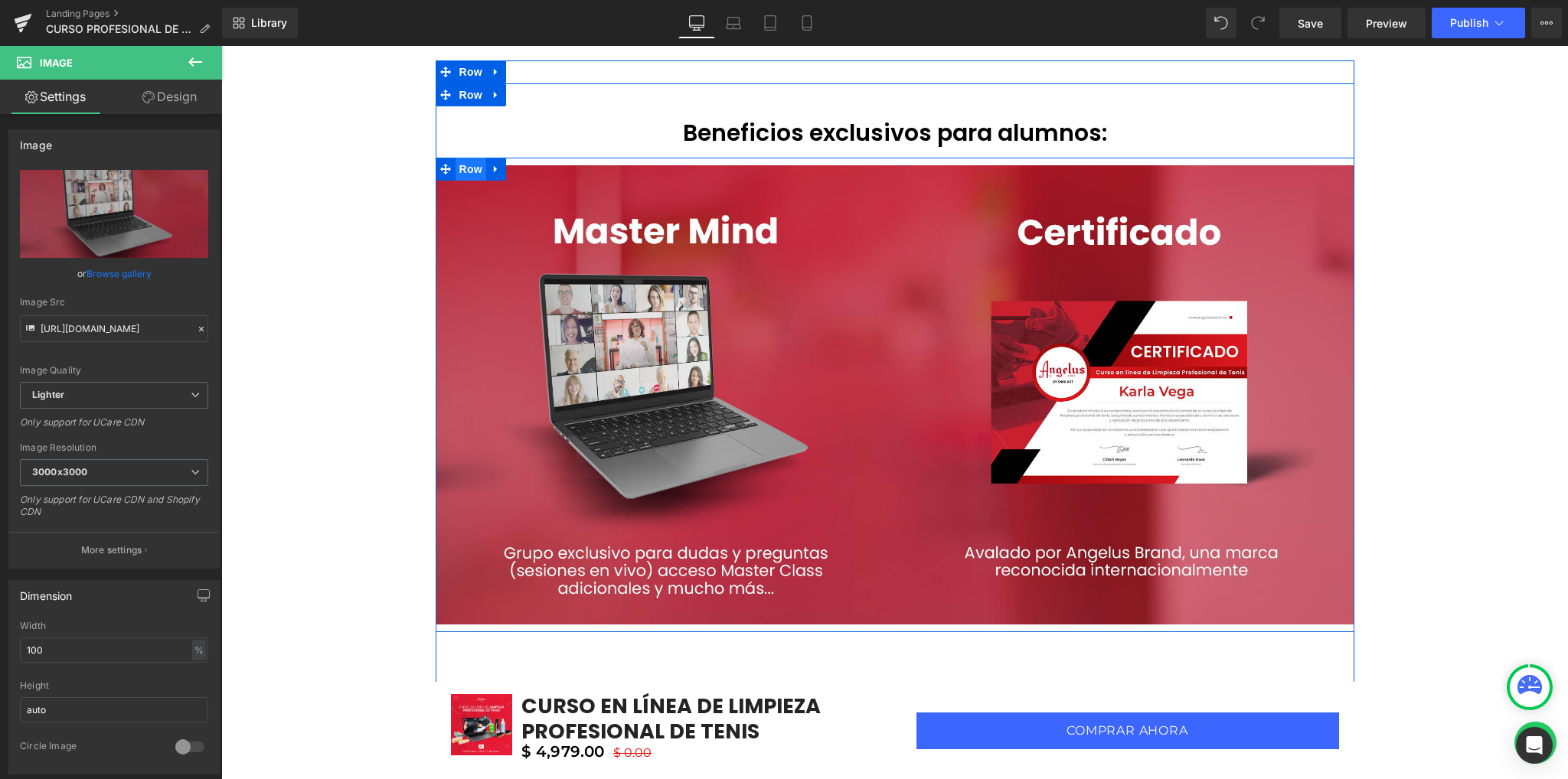
click at [457, 168] on span "Row" at bounding box center [471, 169] width 30 height 23
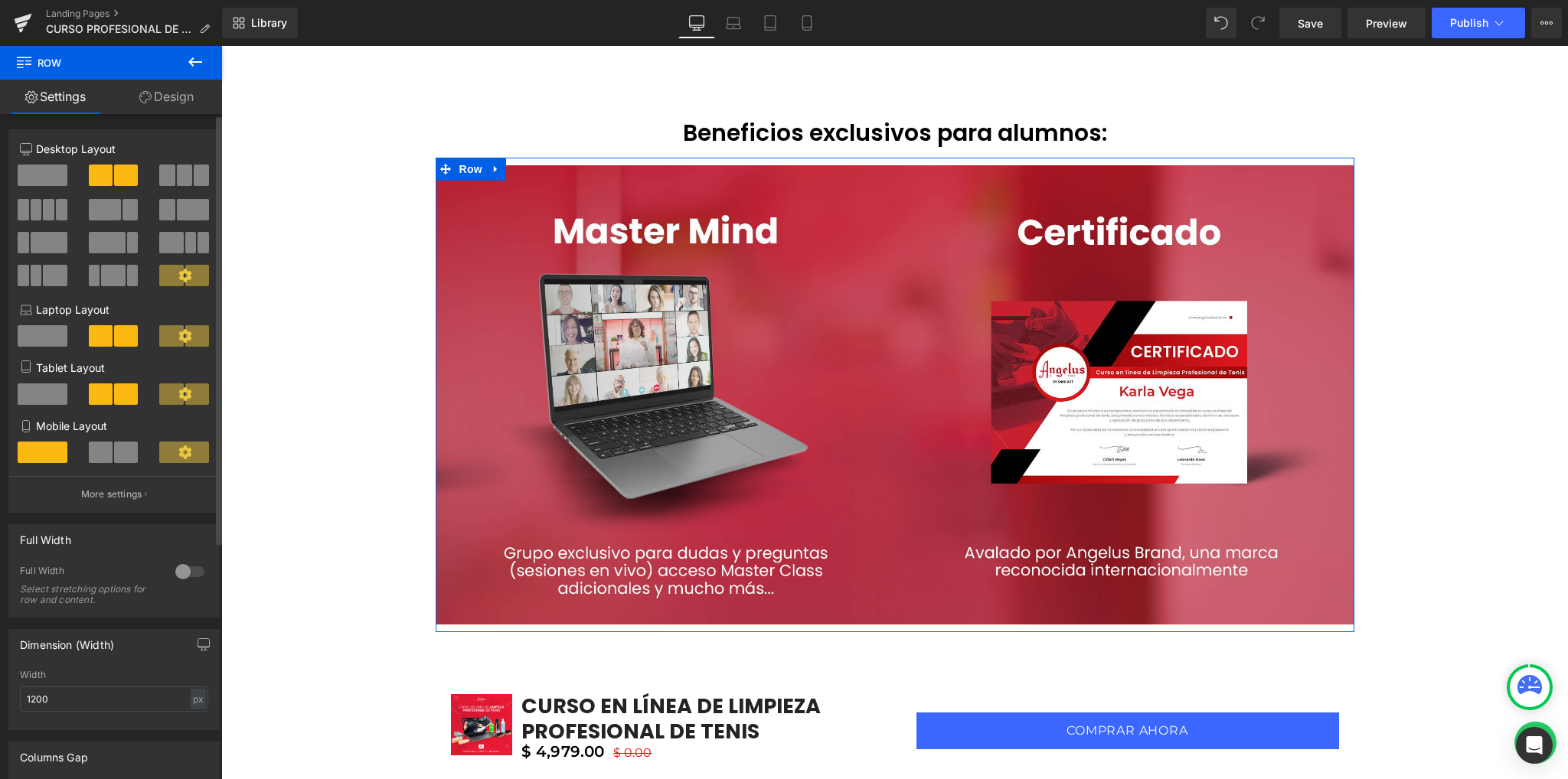
click at [162, 180] on span at bounding box center [167, 175] width 15 height 22
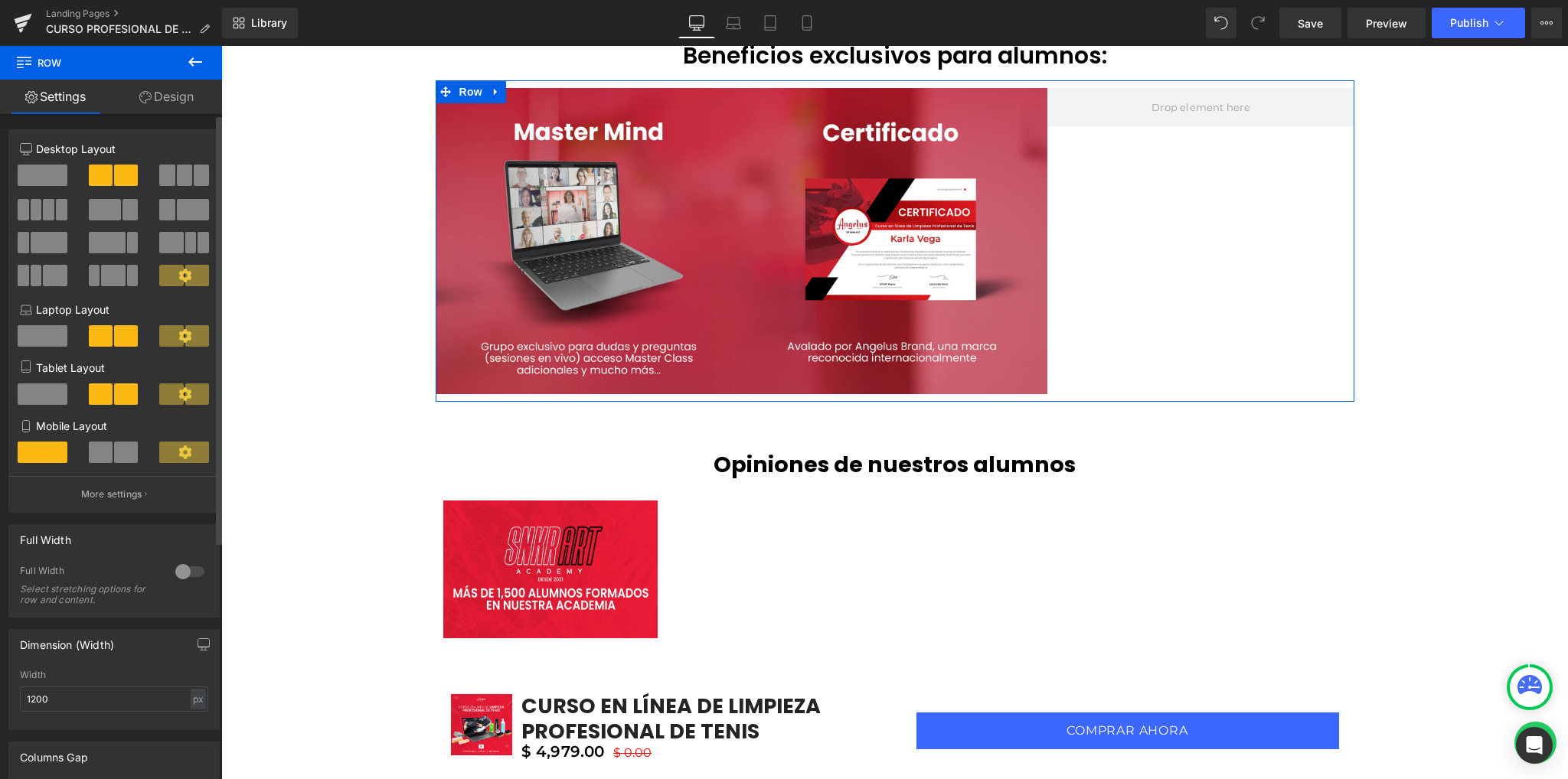
scroll to position [3289, 0]
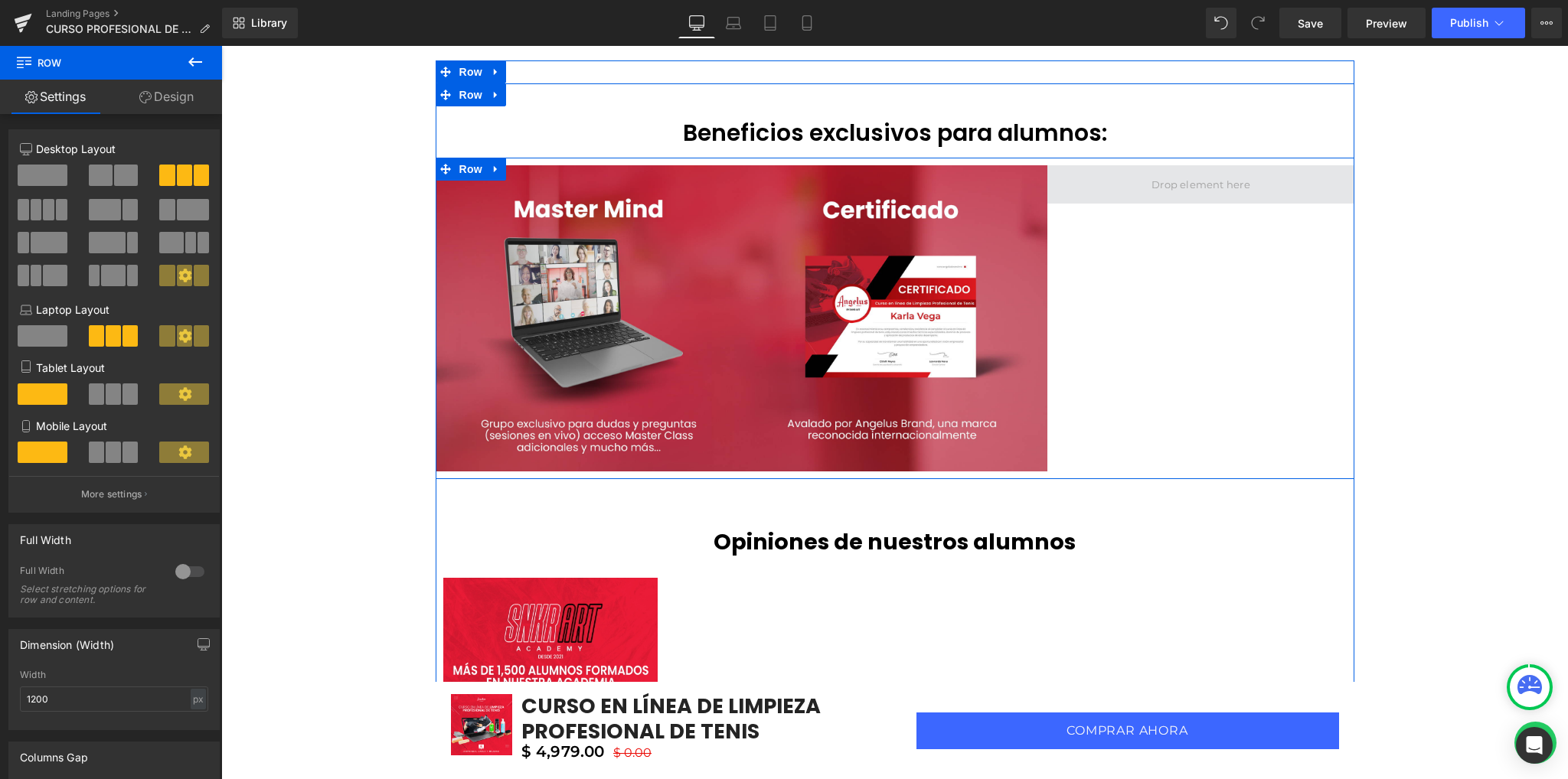
click at [1193, 182] on span at bounding box center [1201, 185] width 110 height 23
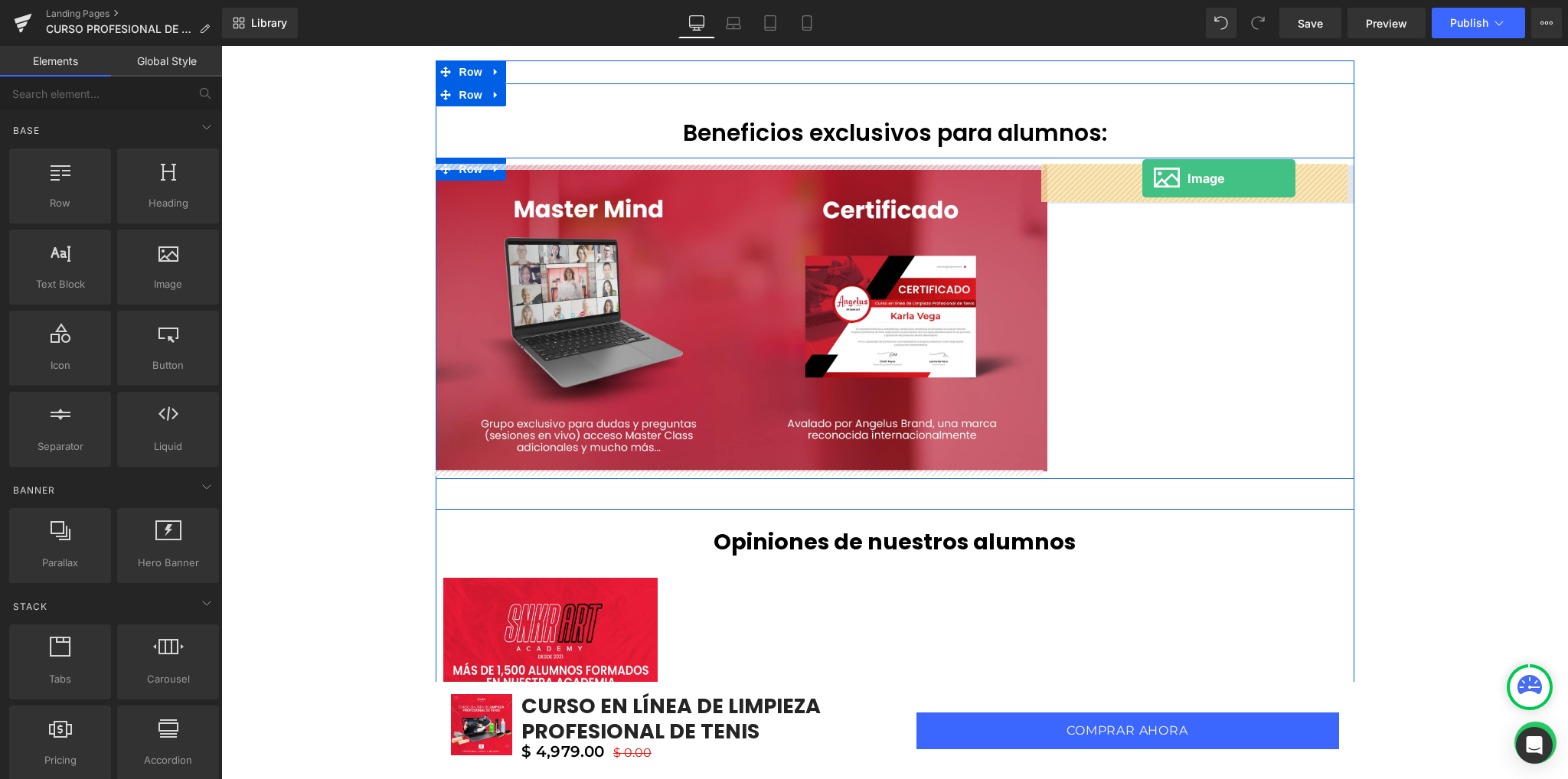
drag, startPoint x: 383, startPoint y: 328, endPoint x: 1142, endPoint y: 178, distance: 773.7
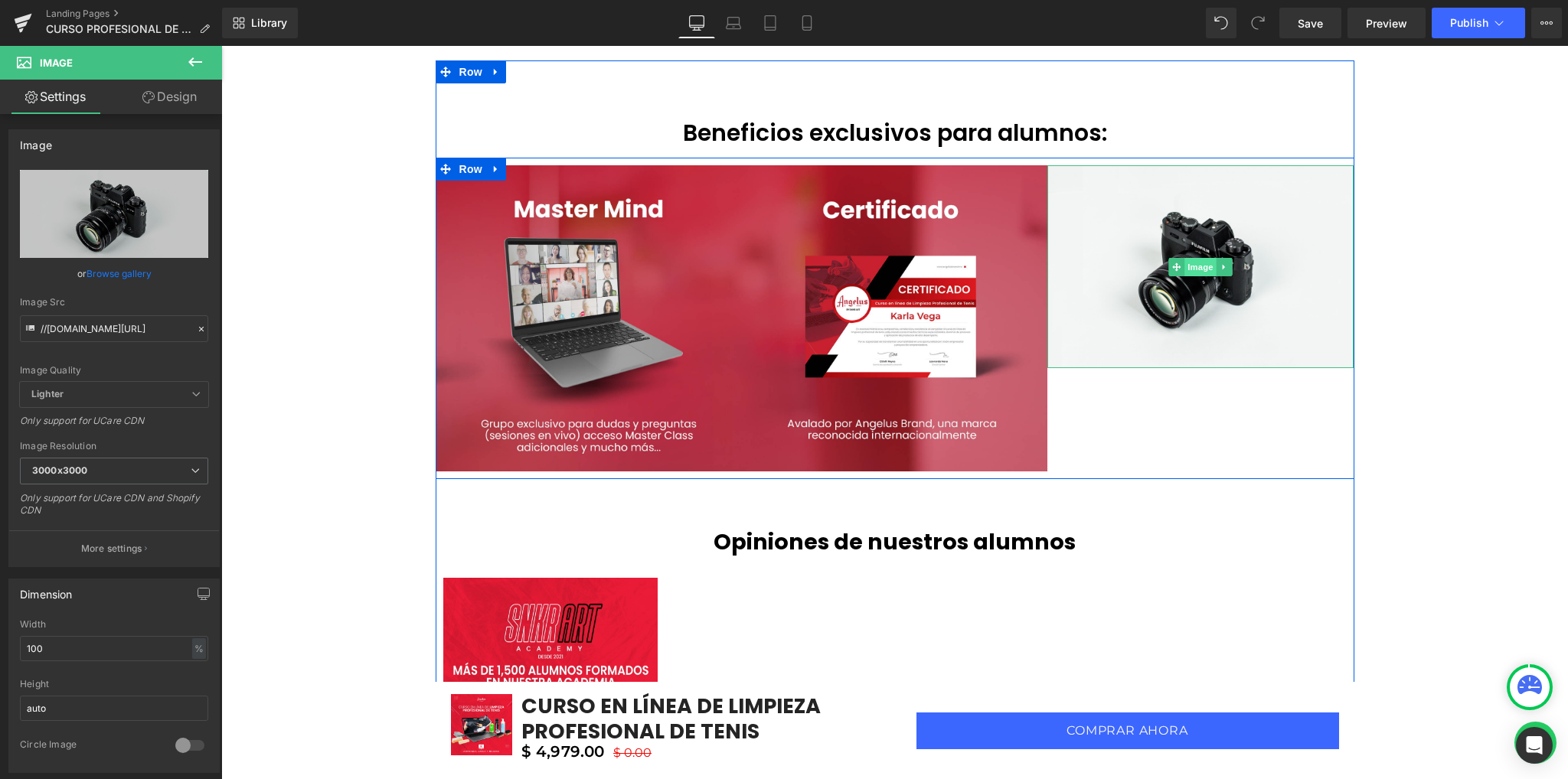
click at [1194, 257] on span "Image" at bounding box center [1201, 266] width 32 height 18
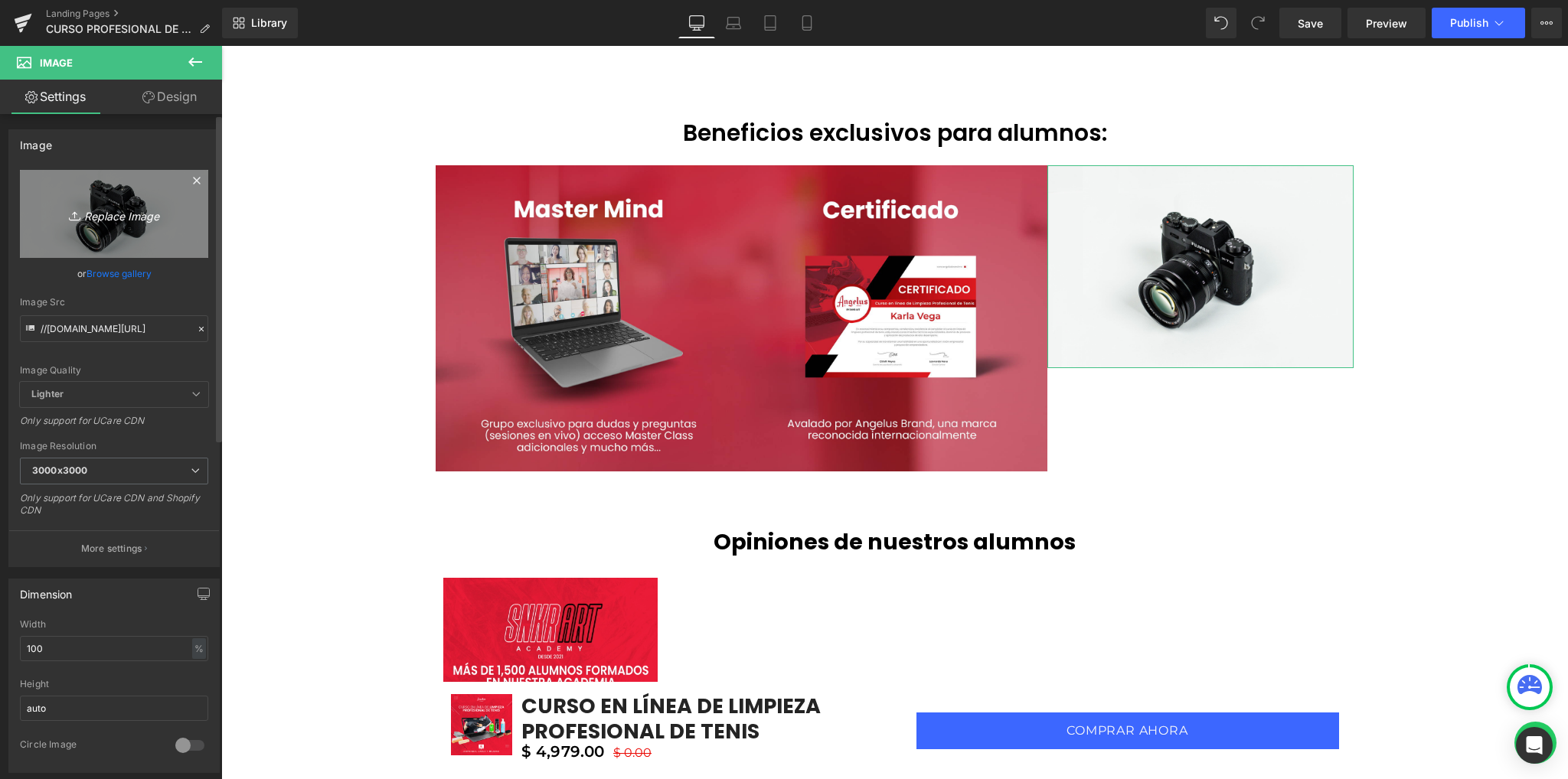
click at [116, 221] on icon "Replace Image" at bounding box center [114, 214] width 122 height 19
type input "C:\fakepath\beneficios_02.jpg"
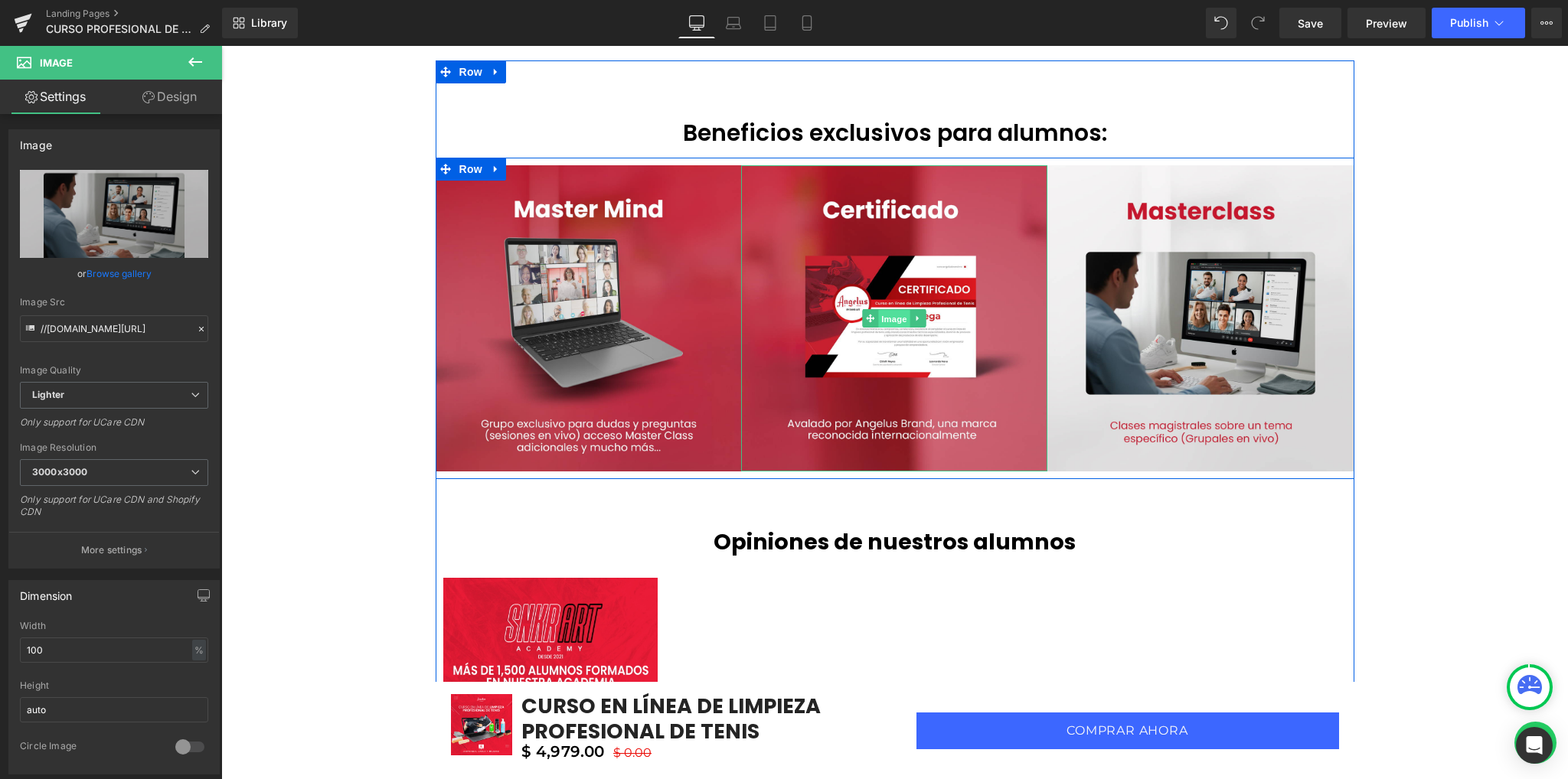
click at [887, 319] on span "Image" at bounding box center [895, 318] width 32 height 18
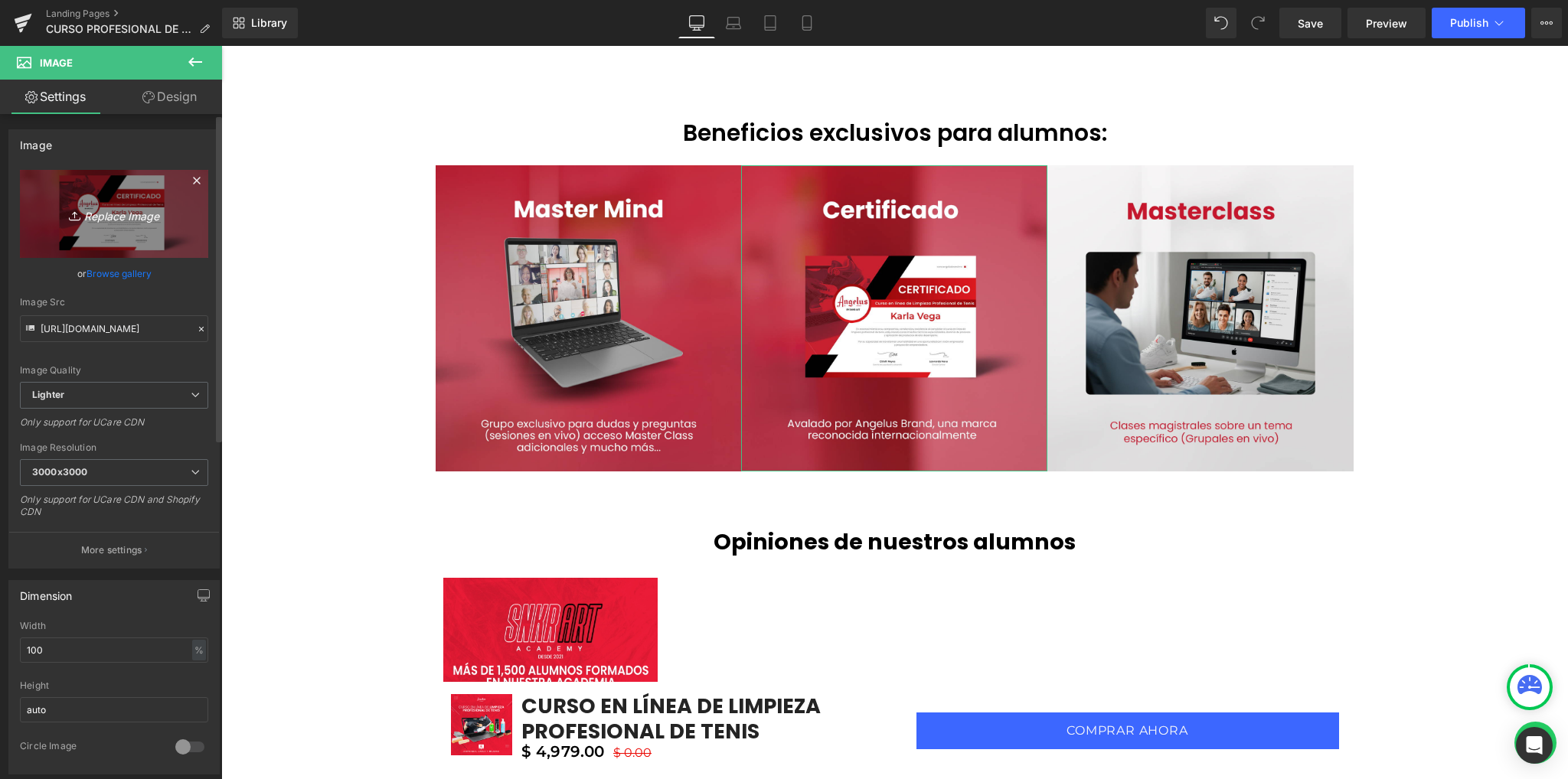
click at [114, 220] on icon "Replace Image" at bounding box center [114, 214] width 122 height 19
type input "C:\fakepath\beneficios_03.jpg"
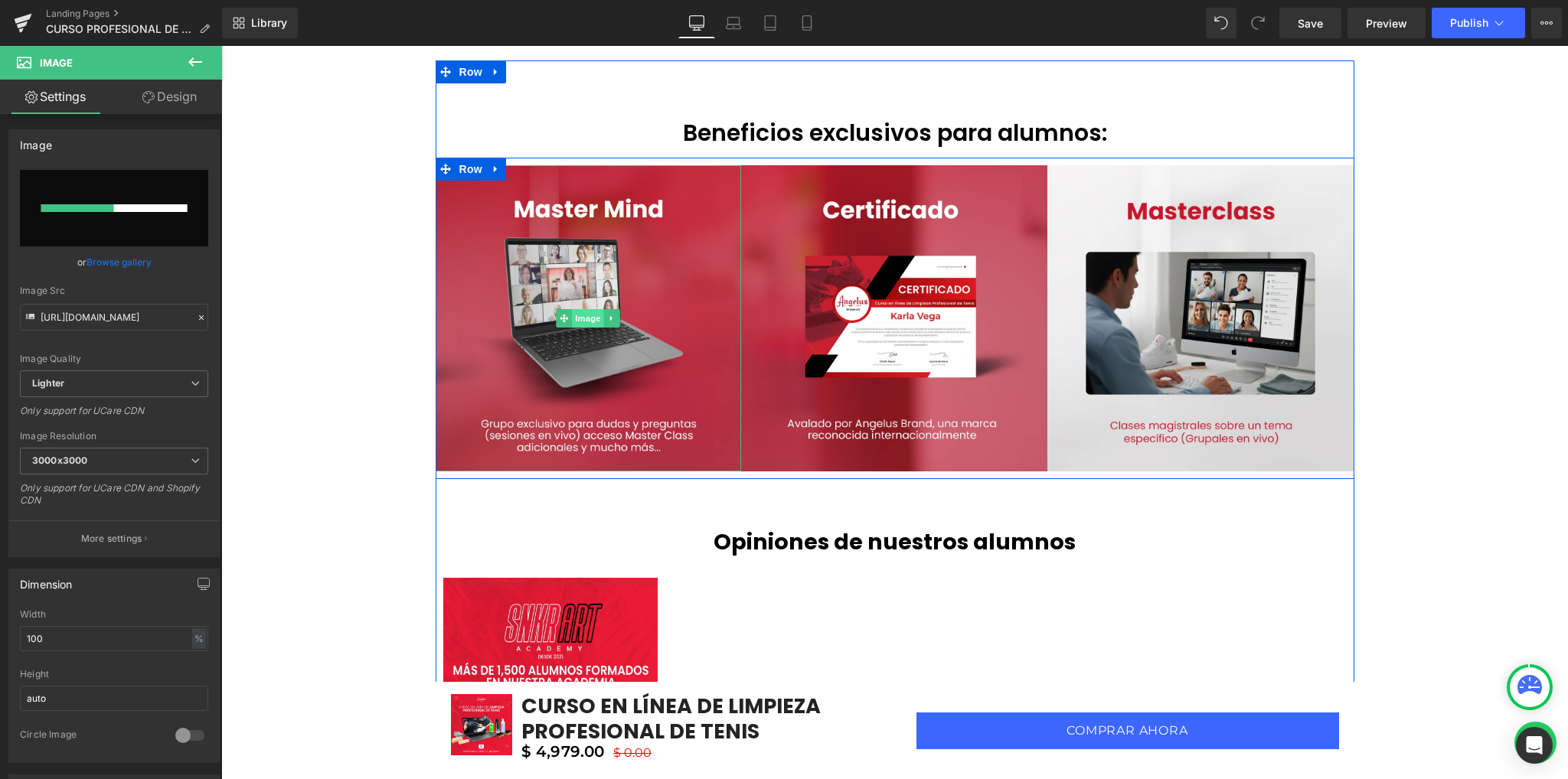
click at [581, 317] on span "Image" at bounding box center [589, 318] width 32 height 18
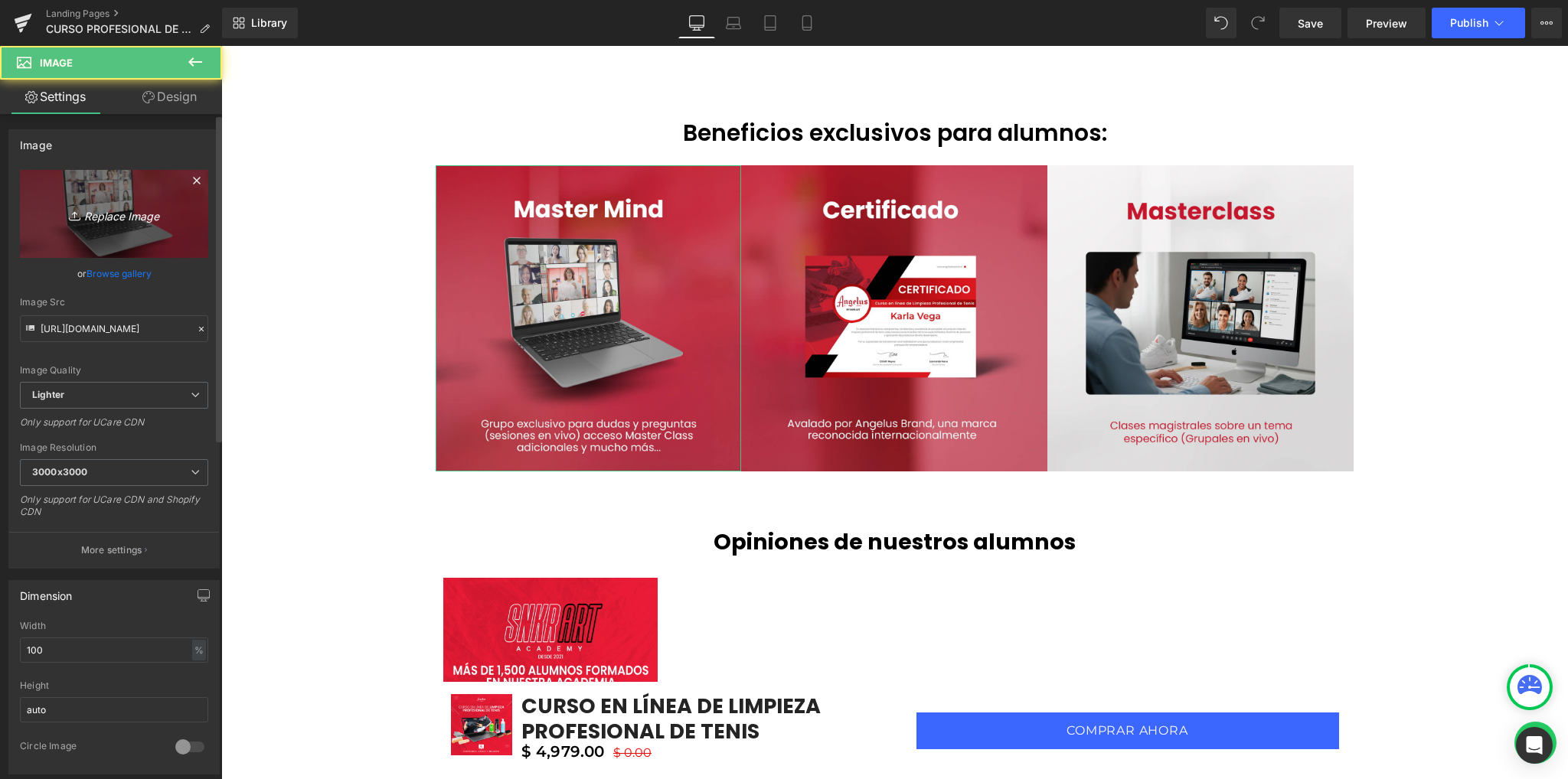
click at [108, 214] on icon "Replace Image" at bounding box center [114, 214] width 122 height 19
type input "C:\fakepath\beneficios_01.jpg"
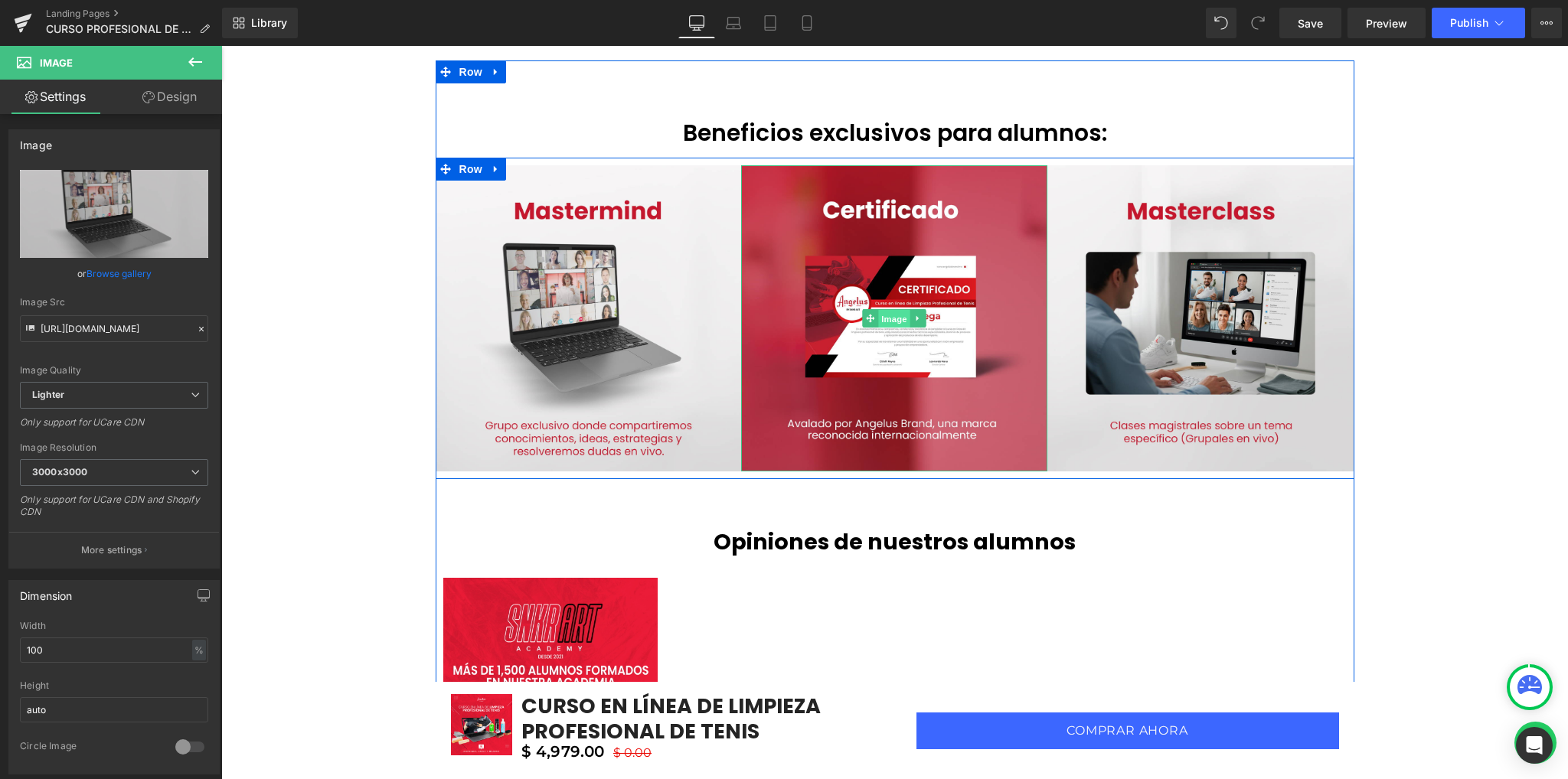
click at [881, 314] on span "Image" at bounding box center [895, 318] width 32 height 18
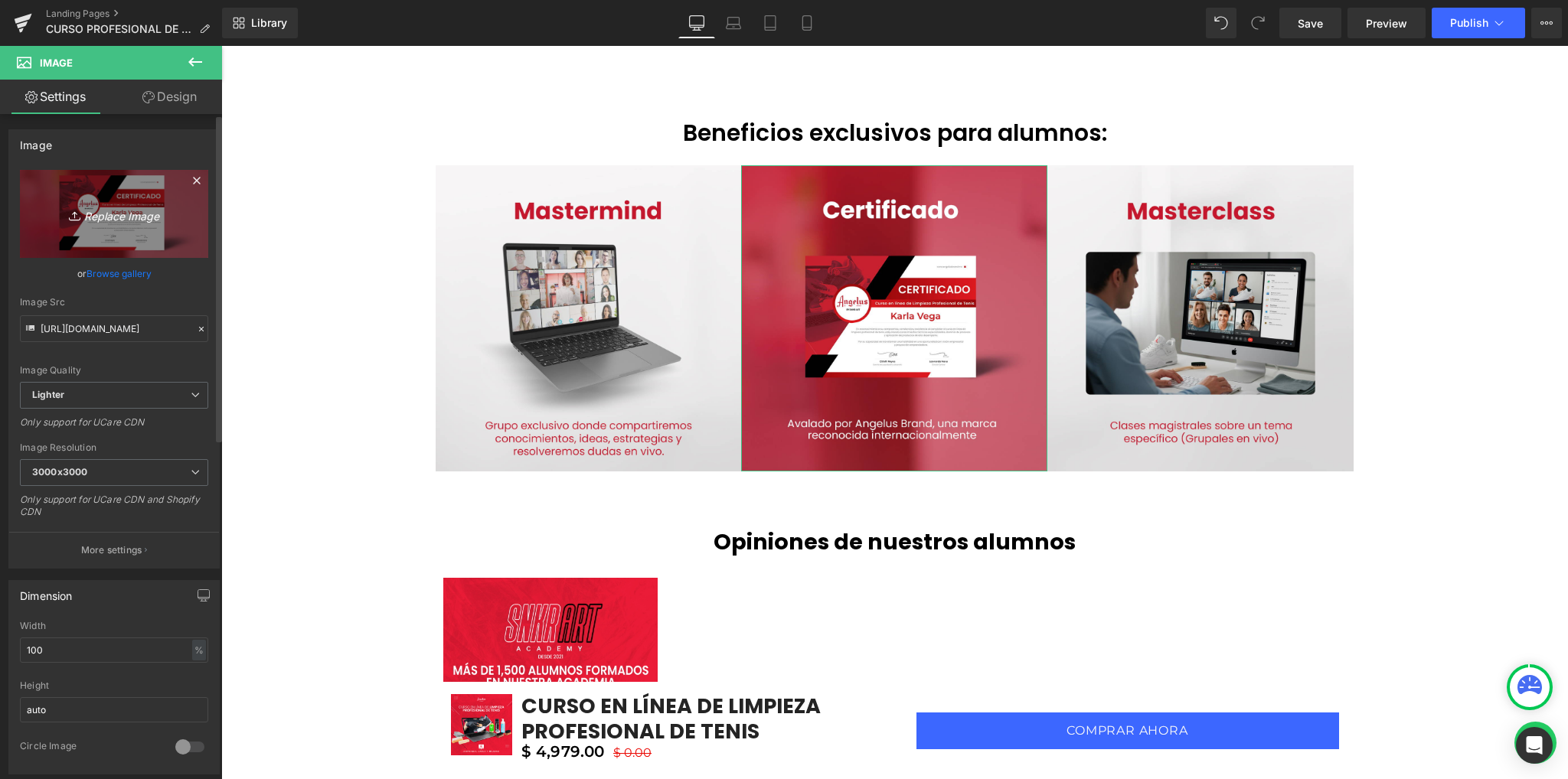
click at [116, 206] on icon "Replace Image" at bounding box center [114, 214] width 122 height 19
type input "C:\fakepath\beneficios_03.jpg"
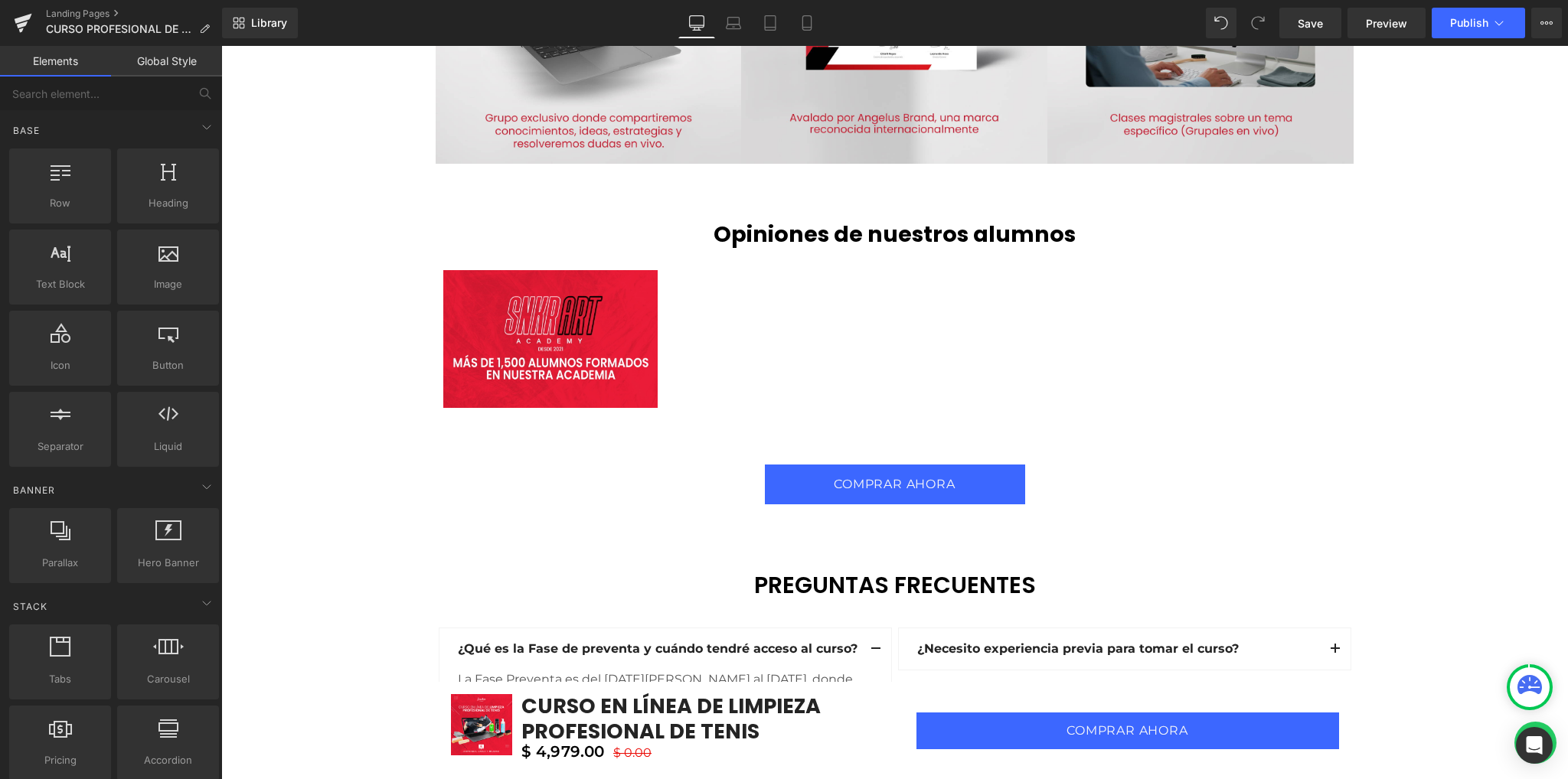
scroll to position [3595, 0]
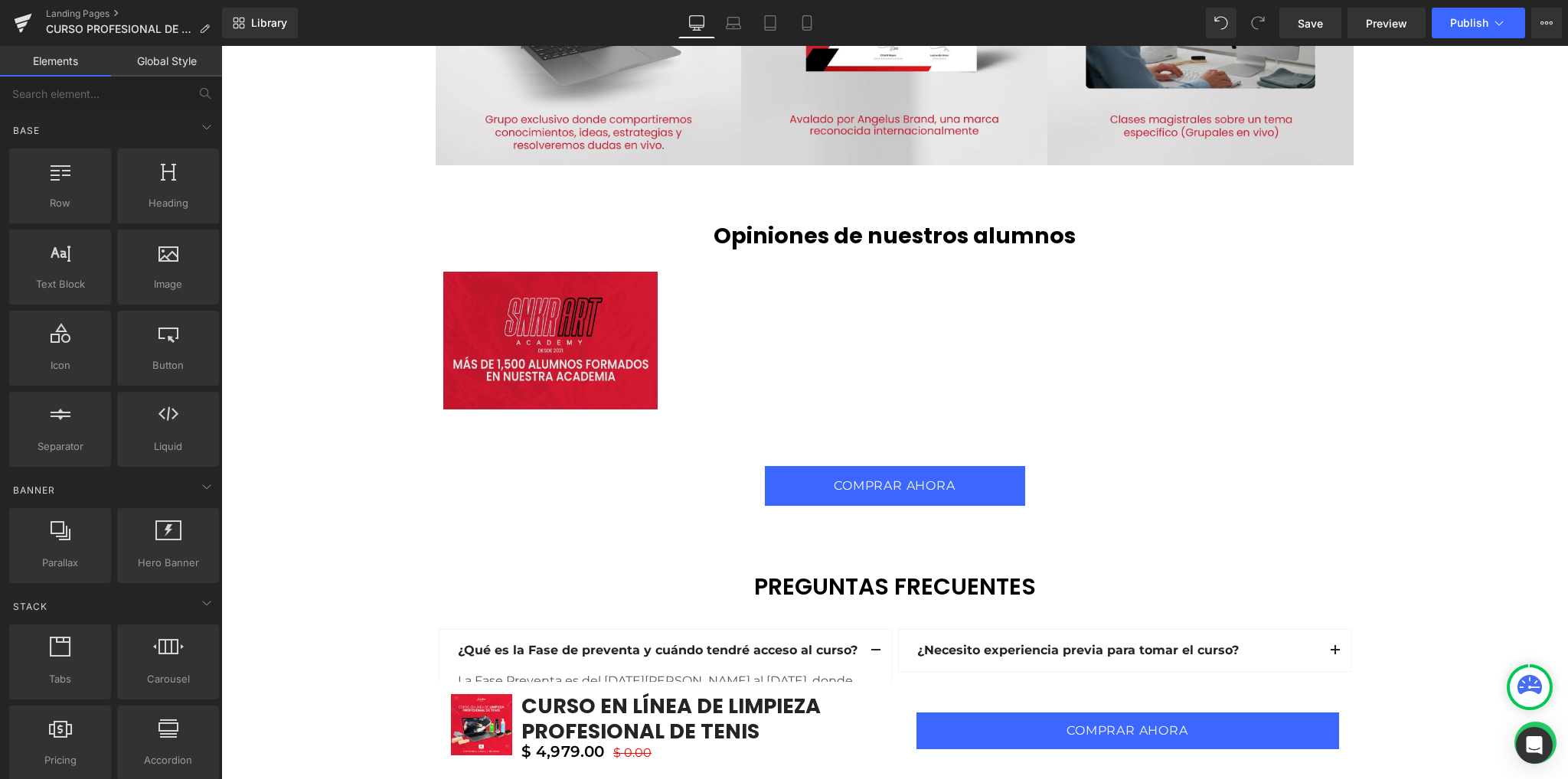
click at [525, 328] on img at bounding box center [550, 341] width 214 height 138
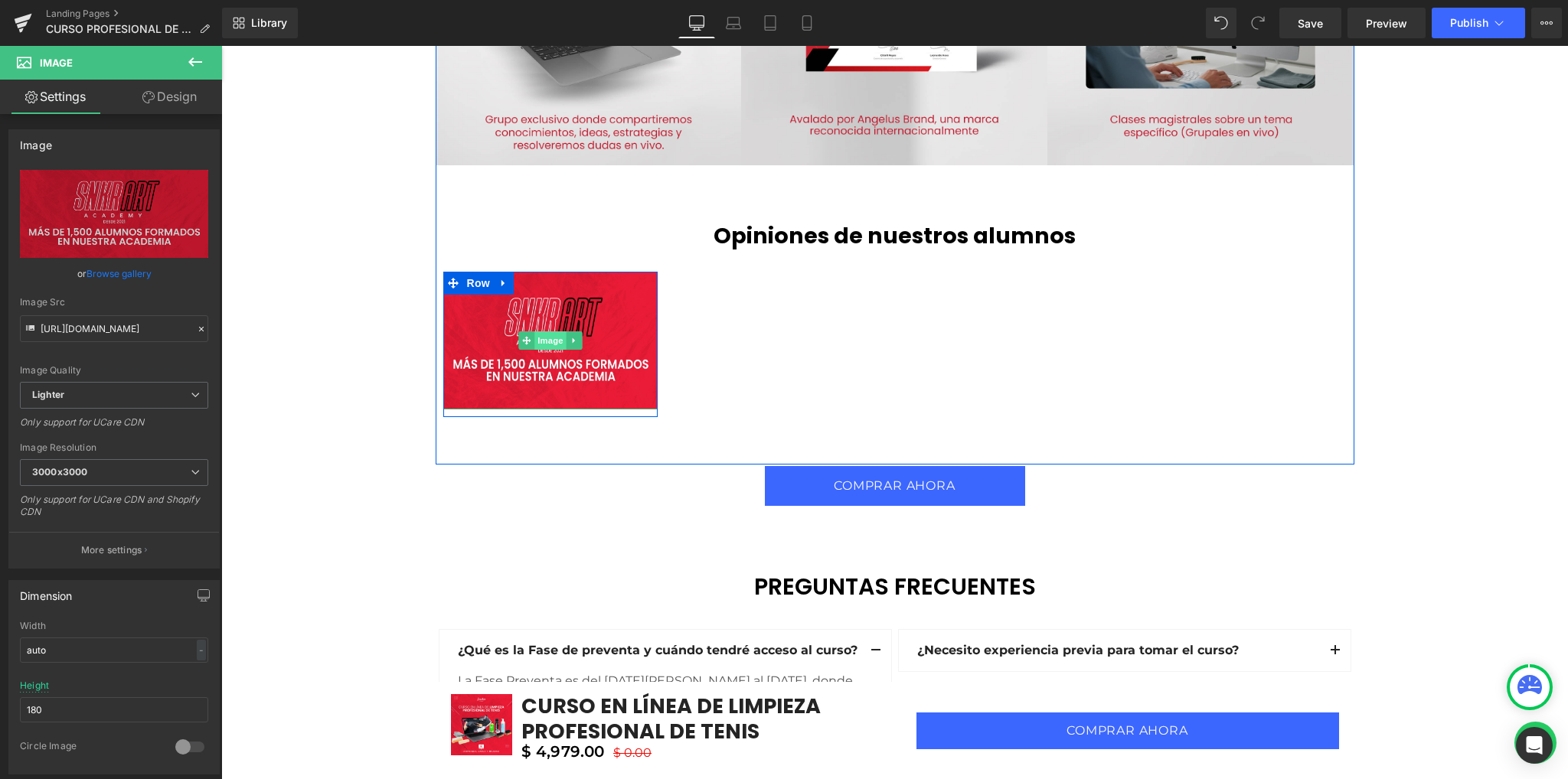
click at [545, 338] on span "Image" at bounding box center [550, 340] width 32 height 18
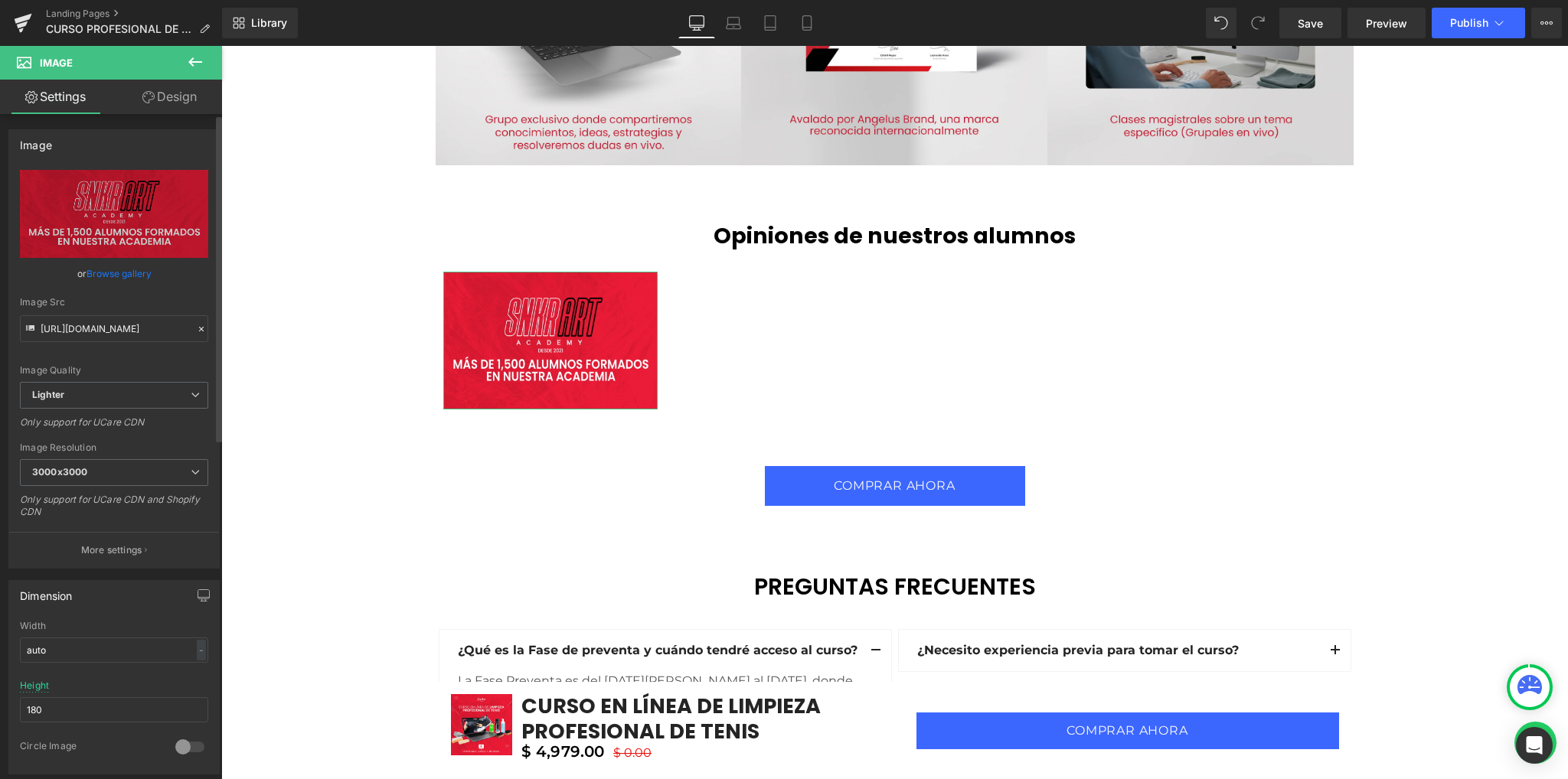
click at [106, 268] on link "Browse gallery" at bounding box center [118, 274] width 65 height 27
click at [48, 0] on div "Image You are previewing how the will restyle your page. You can not edit Eleme…" at bounding box center [784, 0] width 1568 height 0
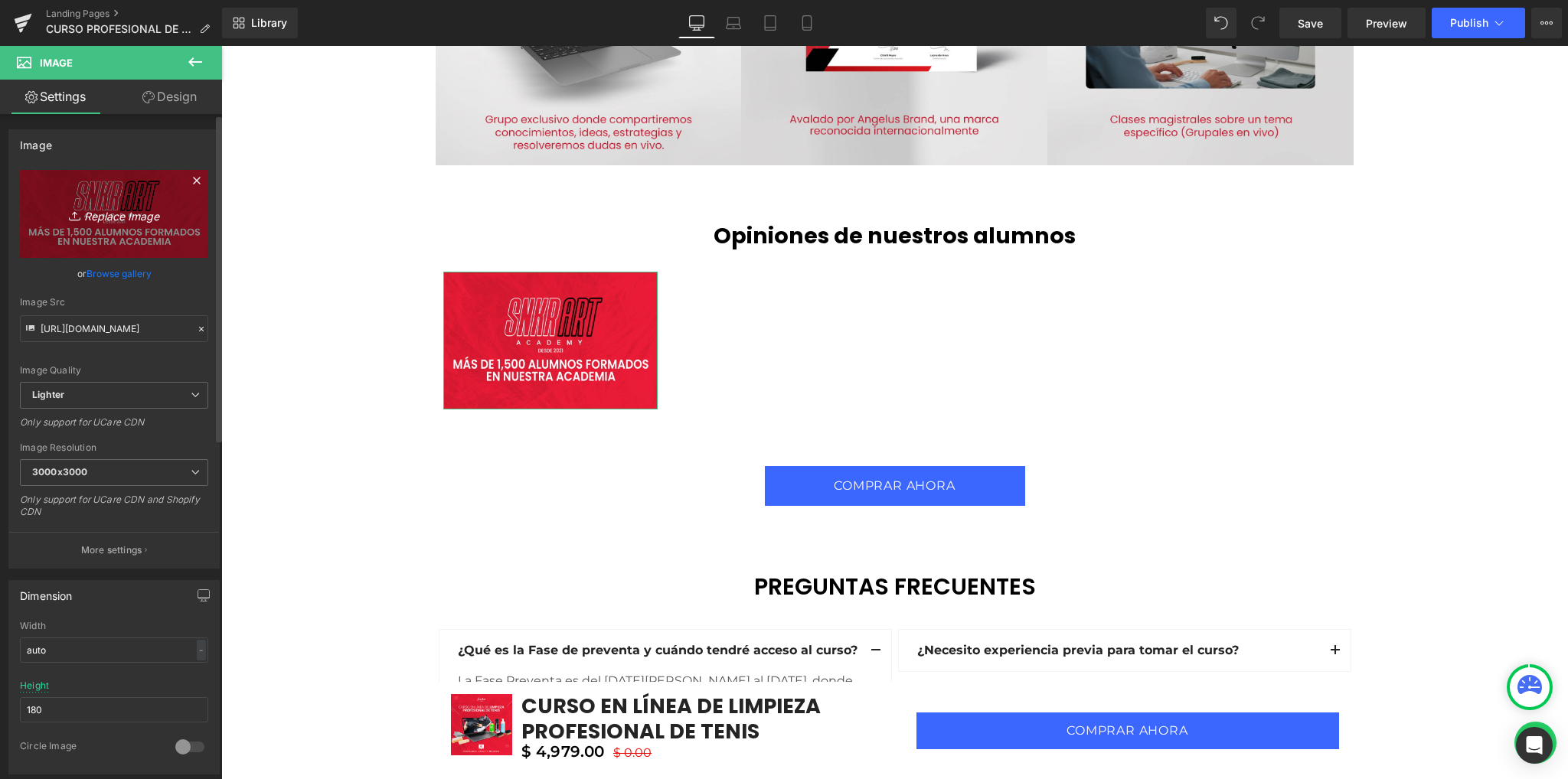
click at [103, 215] on icon "Replace Image" at bounding box center [114, 214] width 122 height 19
type input "C:\fakepath\Imagen_Academy.jpg"
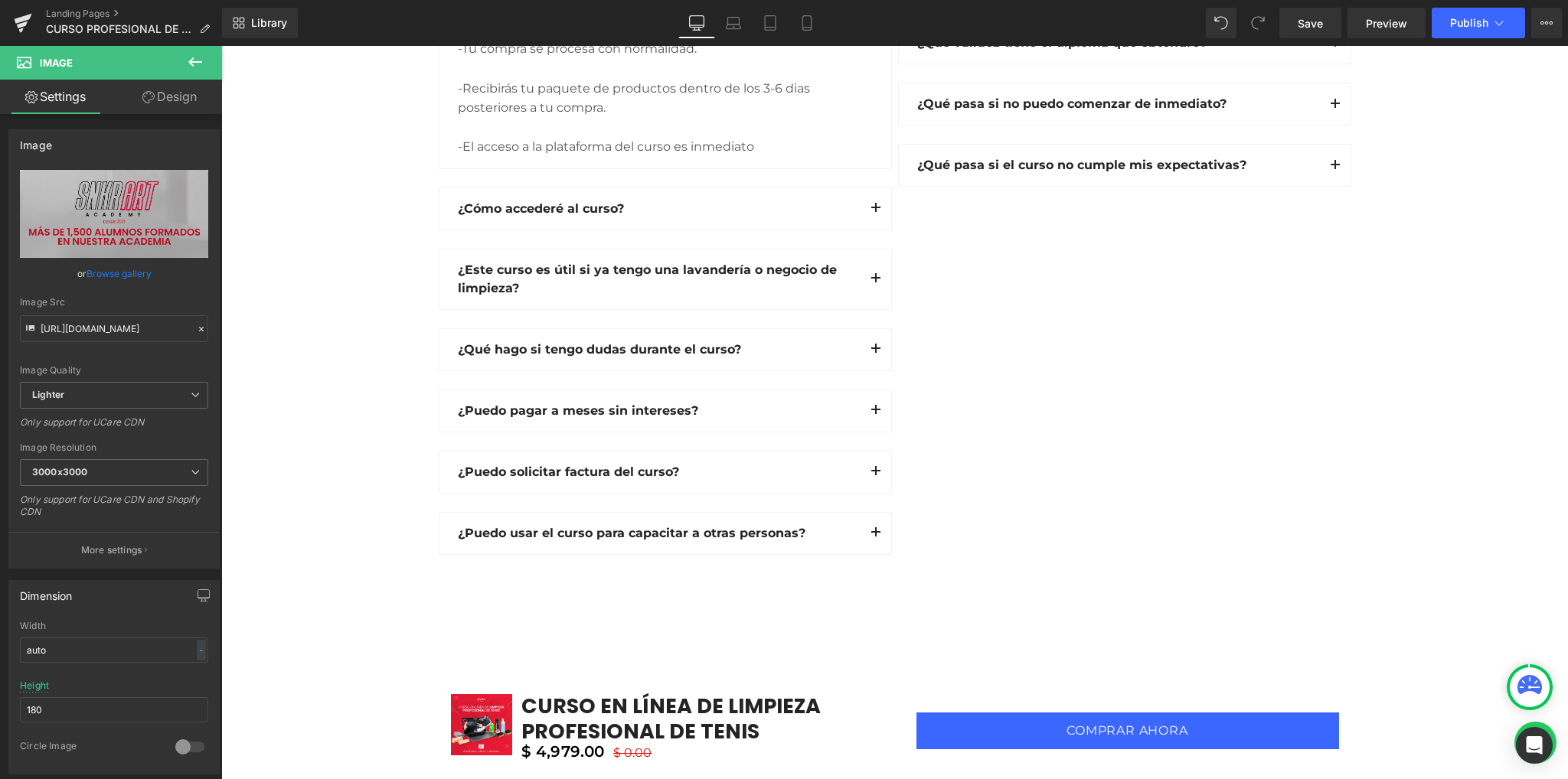
scroll to position [3815, 0]
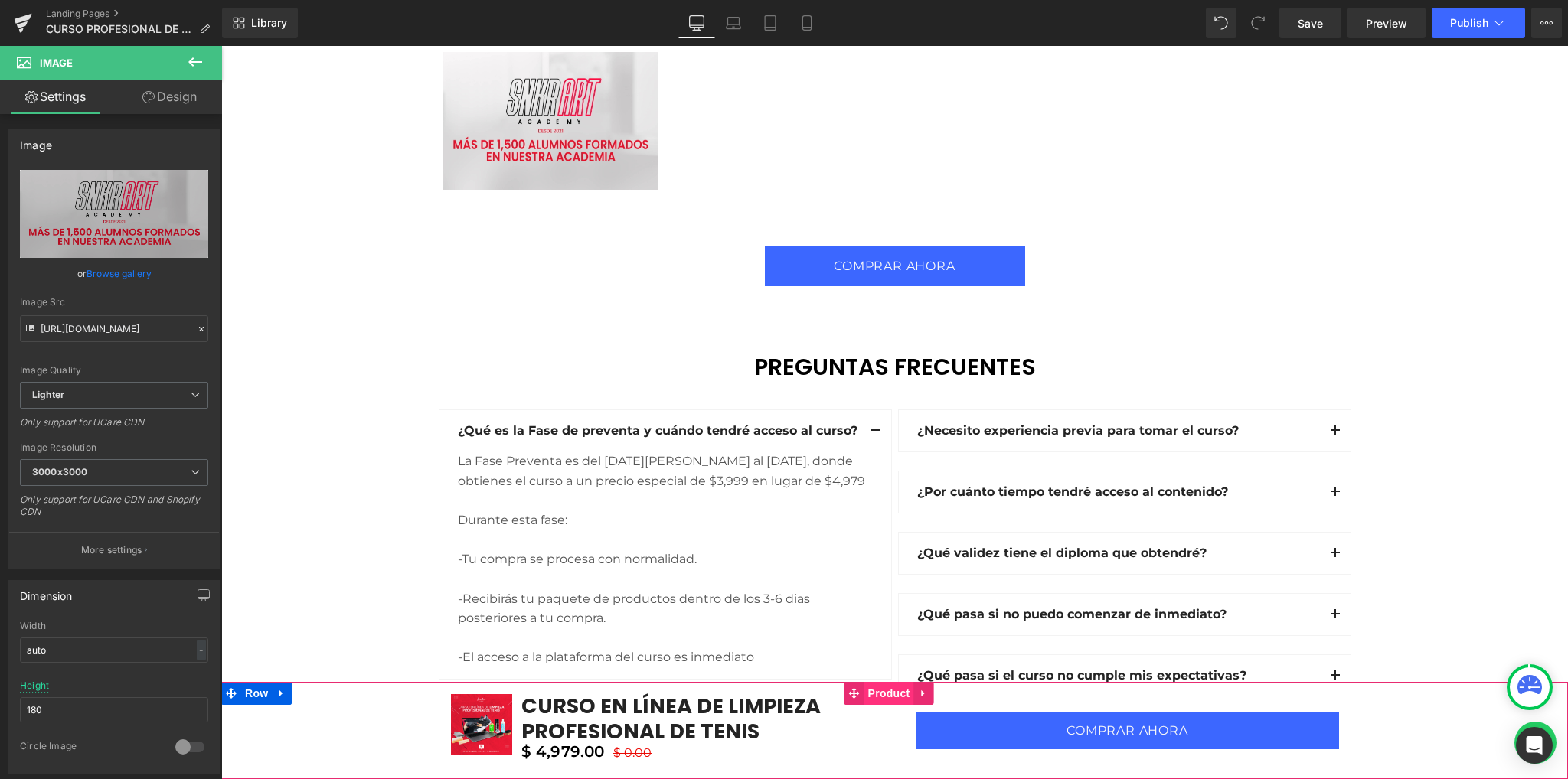
click at [877, 693] on span "Product" at bounding box center [889, 693] width 50 height 23
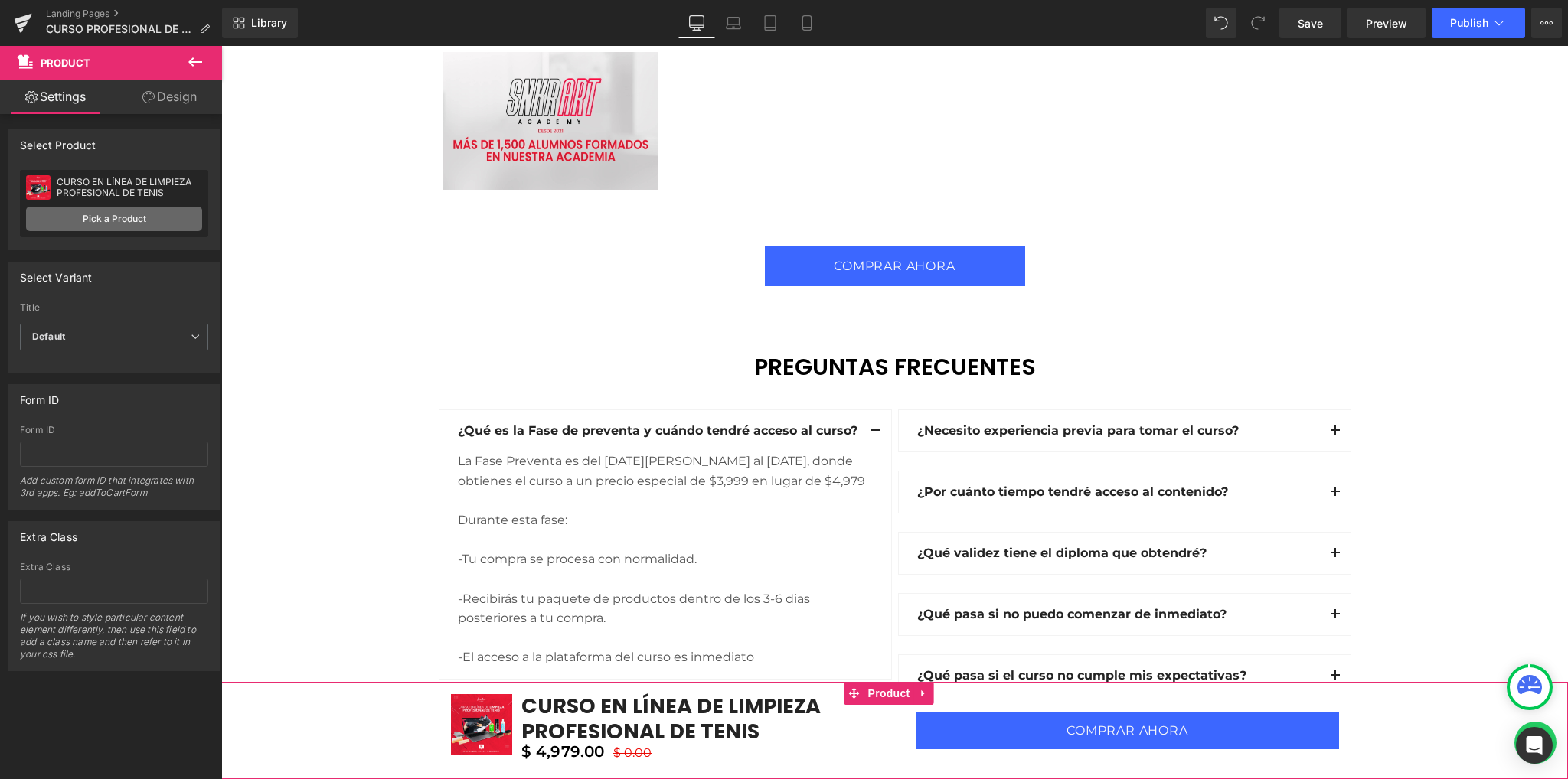
click at [130, 225] on link "Pick a Product" at bounding box center [114, 219] width 176 height 25
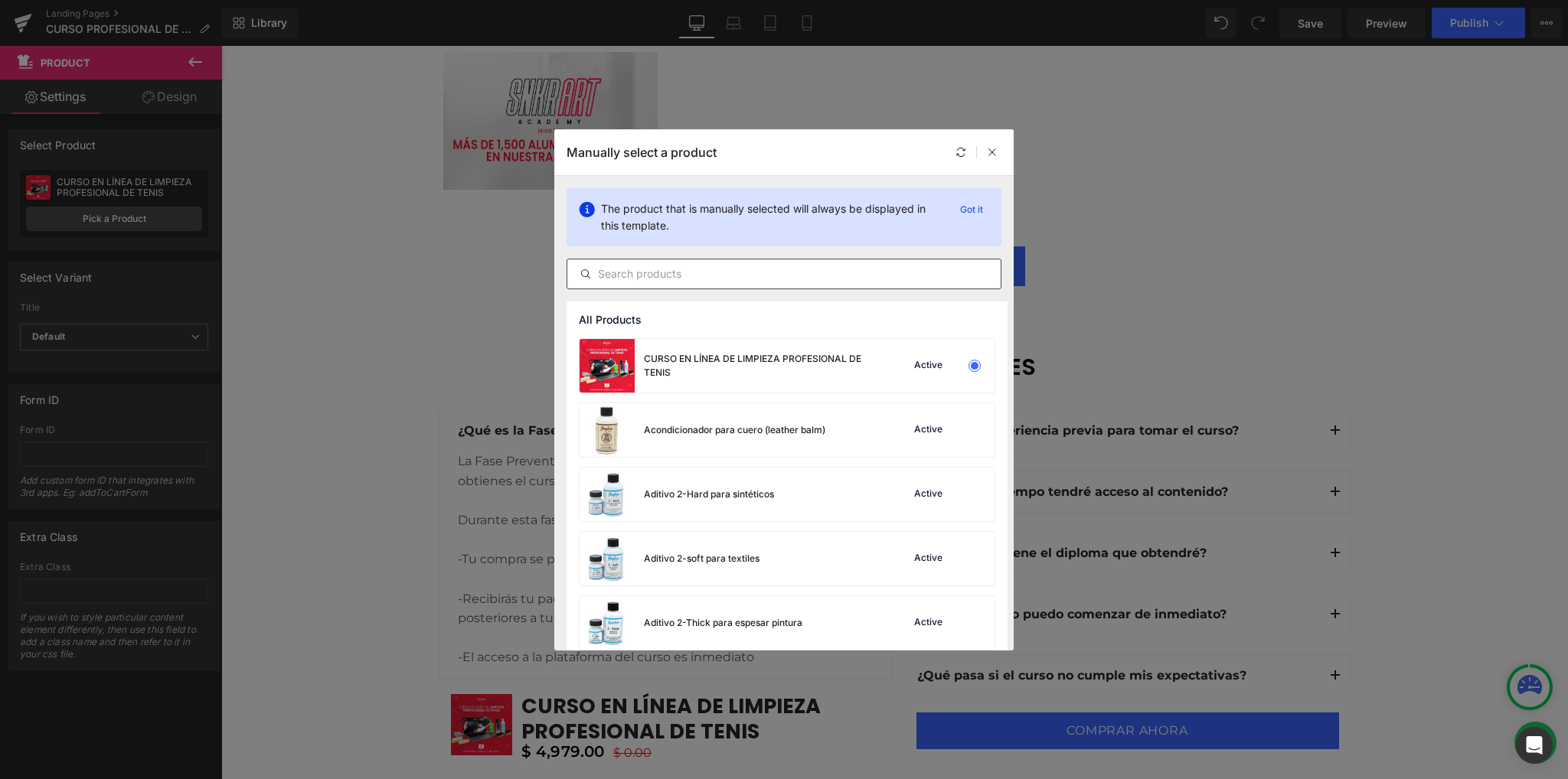
click at [749, 268] on input "text" at bounding box center [784, 274] width 434 height 18
paste input "CURSO EN LÍNEA DE LIMPIEZA PROFESIONAL DE TENIS LATAM"
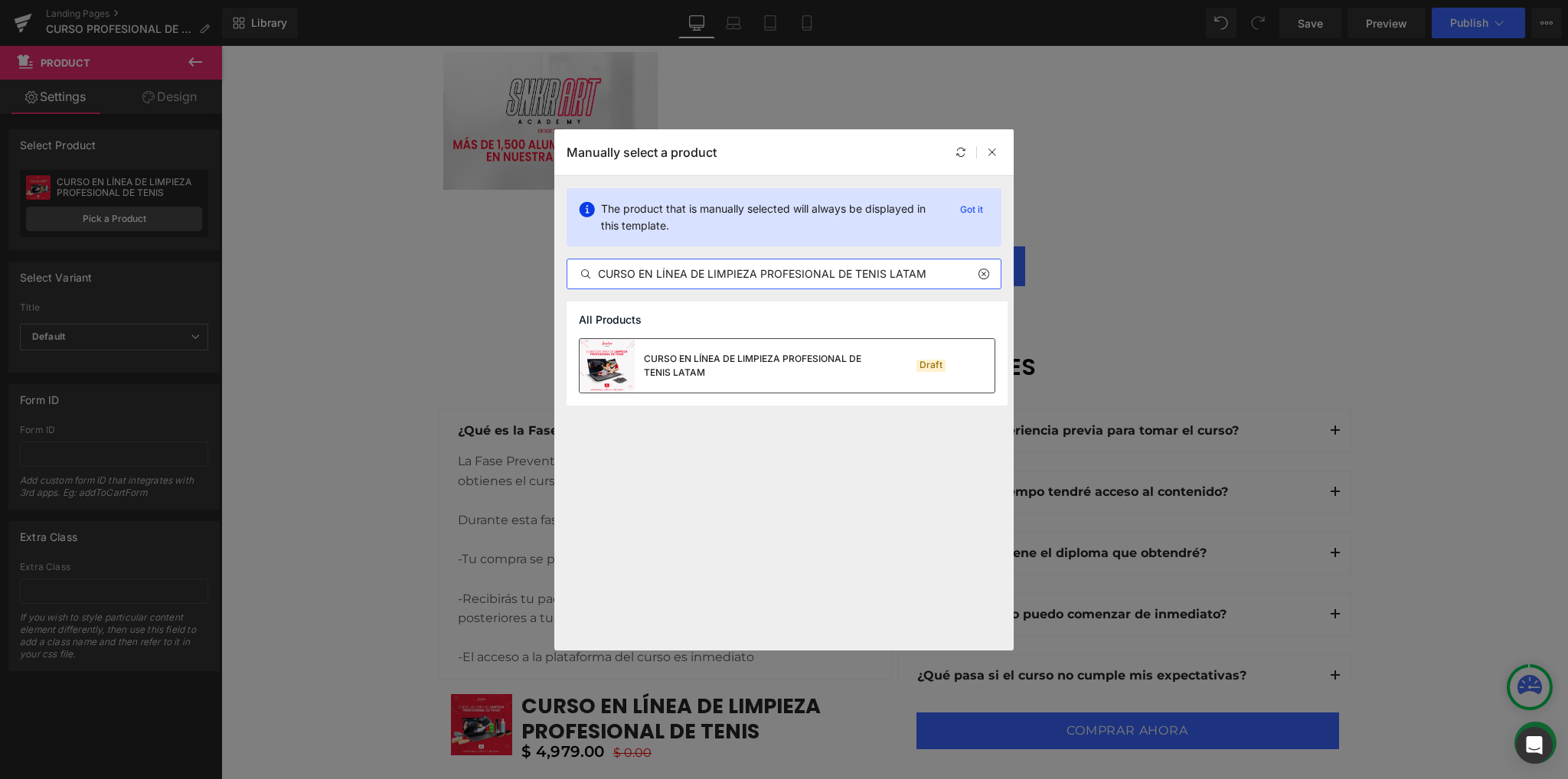
type input "CURSO EN LÍNEA DE LIMPIEZA PROFESIONAL DE TENIS LATAM"
click at [725, 363] on div "CURSO EN LÍNEA DE LIMPIEZA PROFESIONAL DE TENIS LATAM" at bounding box center [758, 365] width 230 height 27
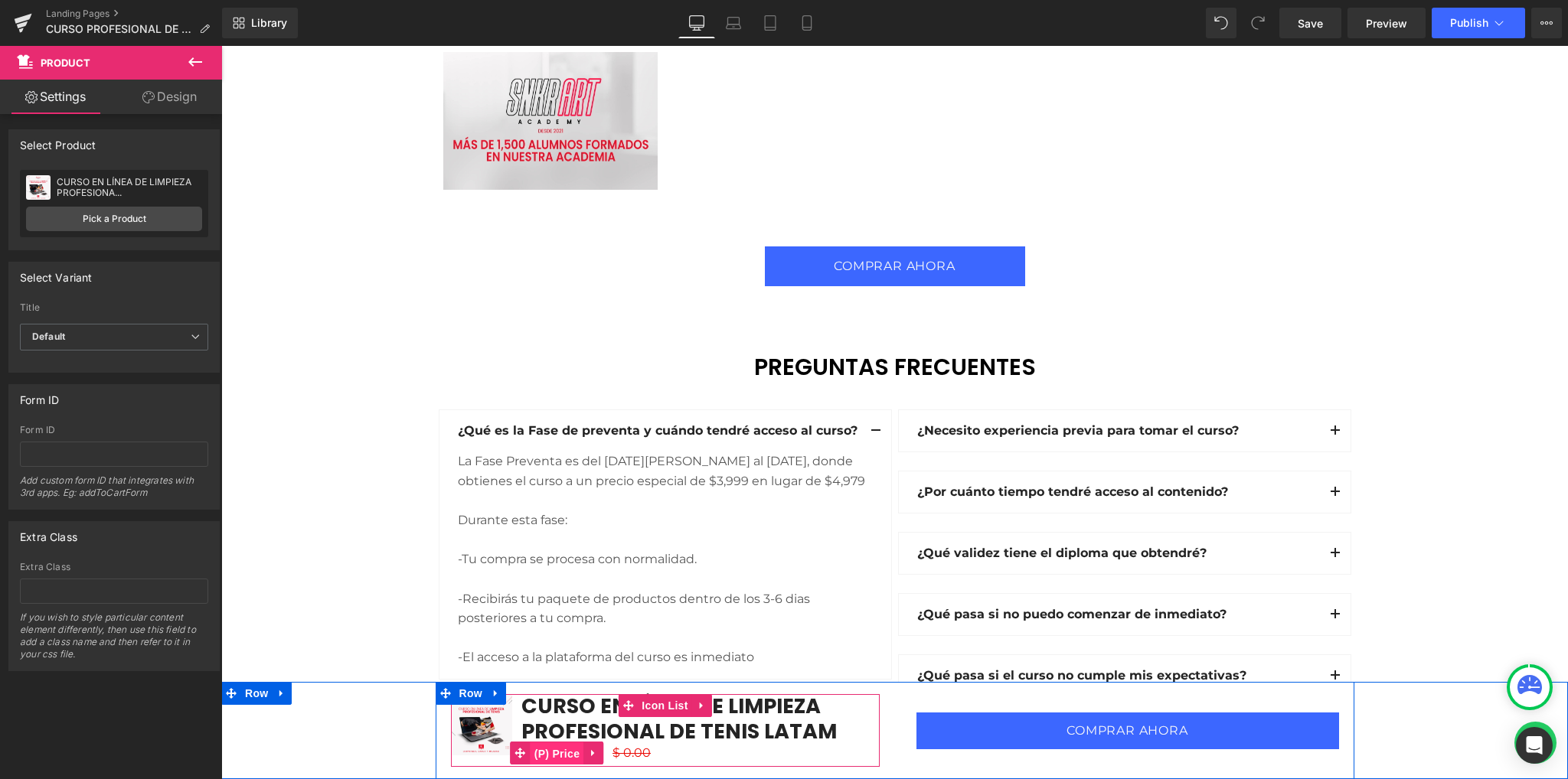
click at [561, 750] on span "(P) Price" at bounding box center [557, 753] width 54 height 23
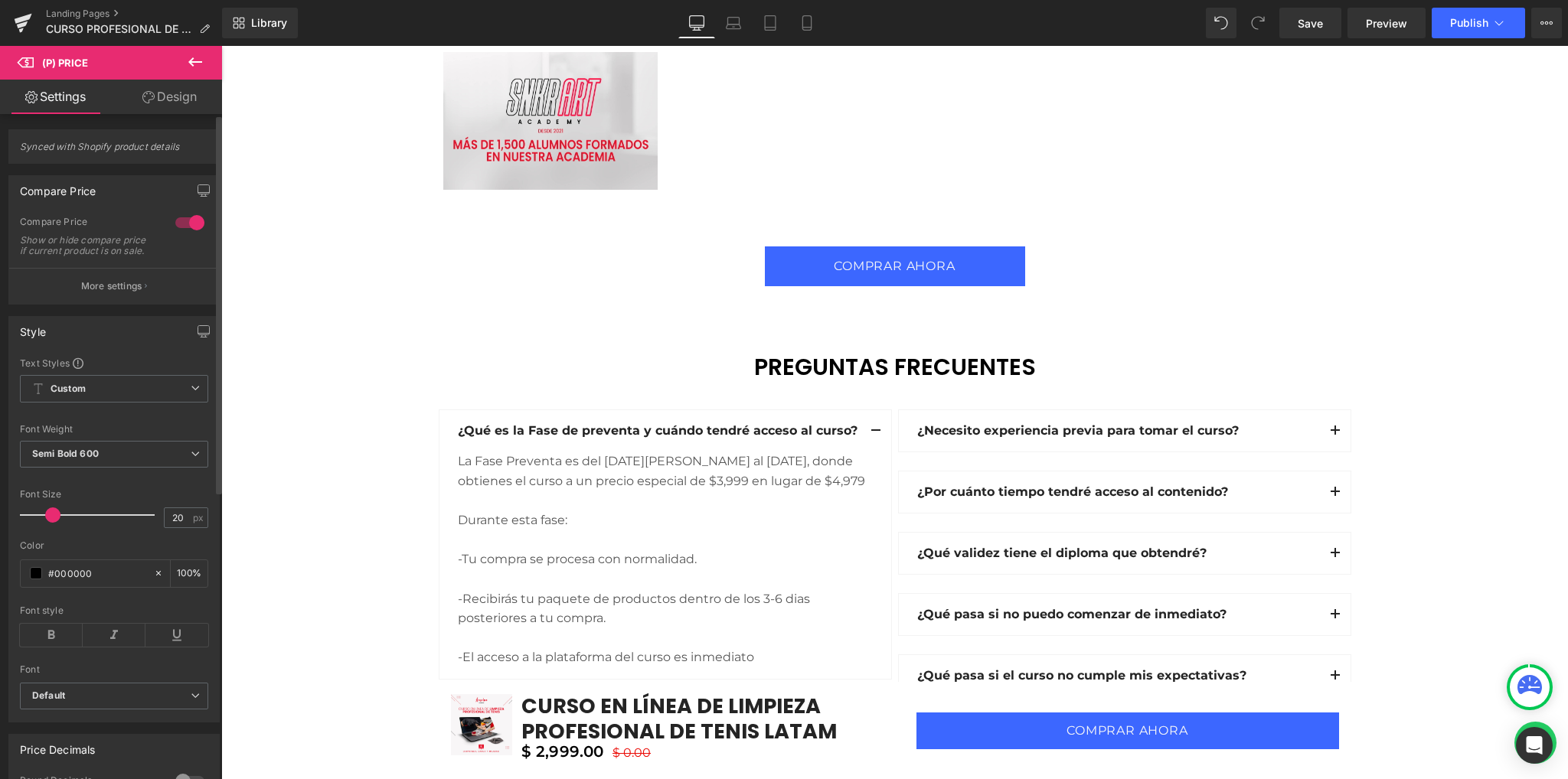
click at [175, 221] on div at bounding box center [189, 222] width 37 height 25
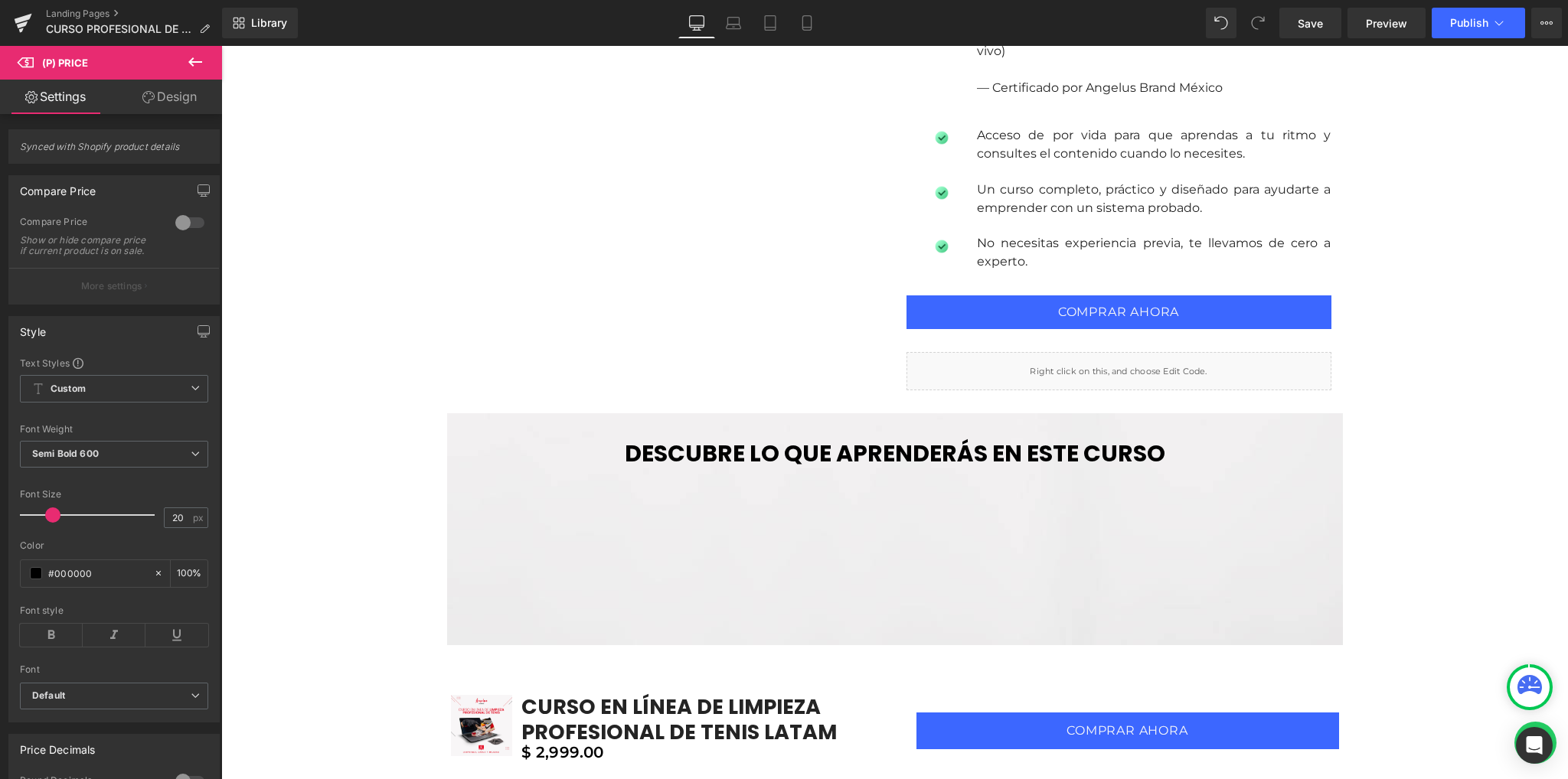
scroll to position [1469, 0]
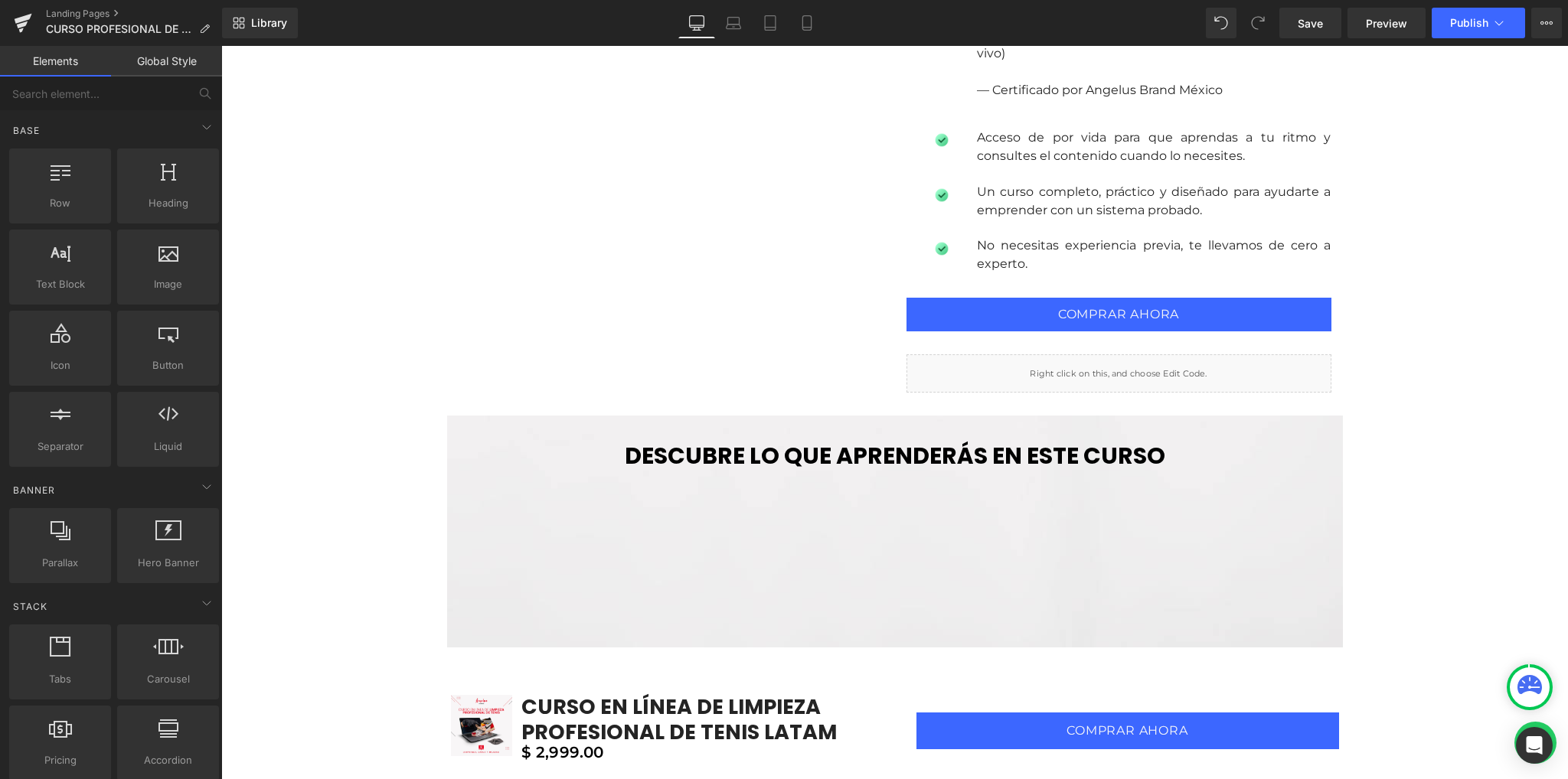
drag, startPoint x: 383, startPoint y: 366, endPoint x: 343, endPoint y: 378, distance: 41.8
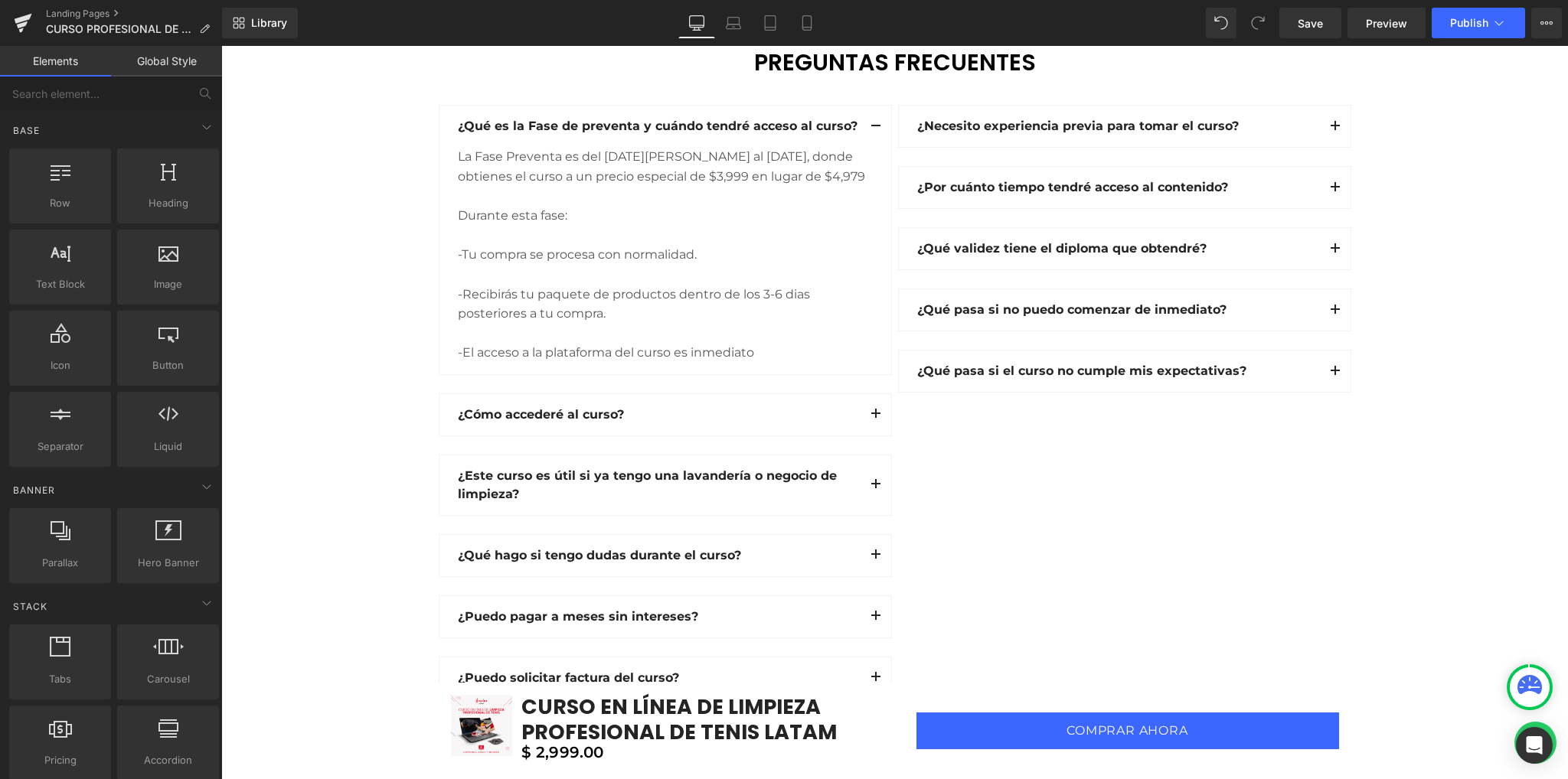
scroll to position [4121, 0]
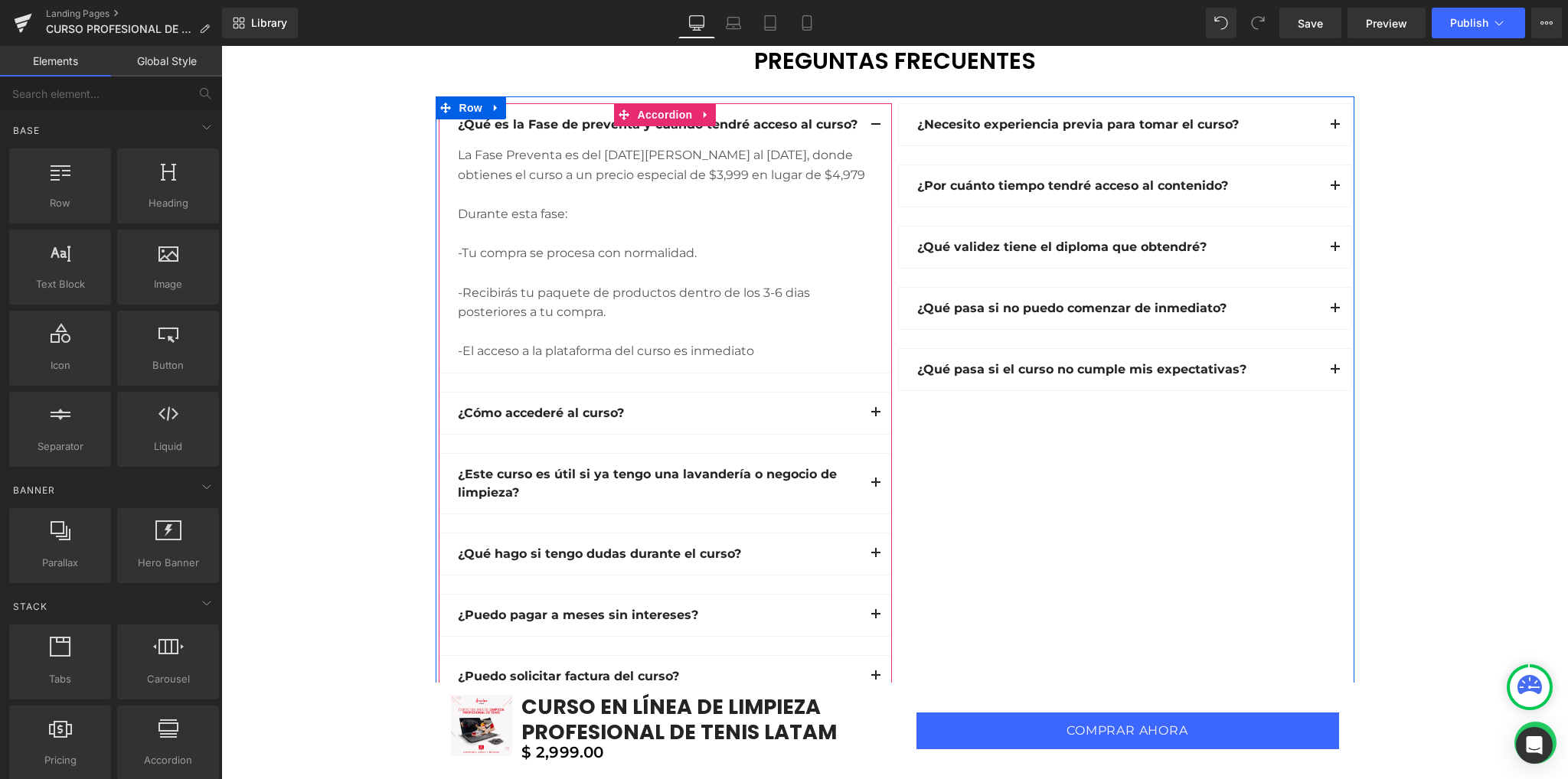
click at [868, 123] on button "button" at bounding box center [876, 125] width 30 height 42
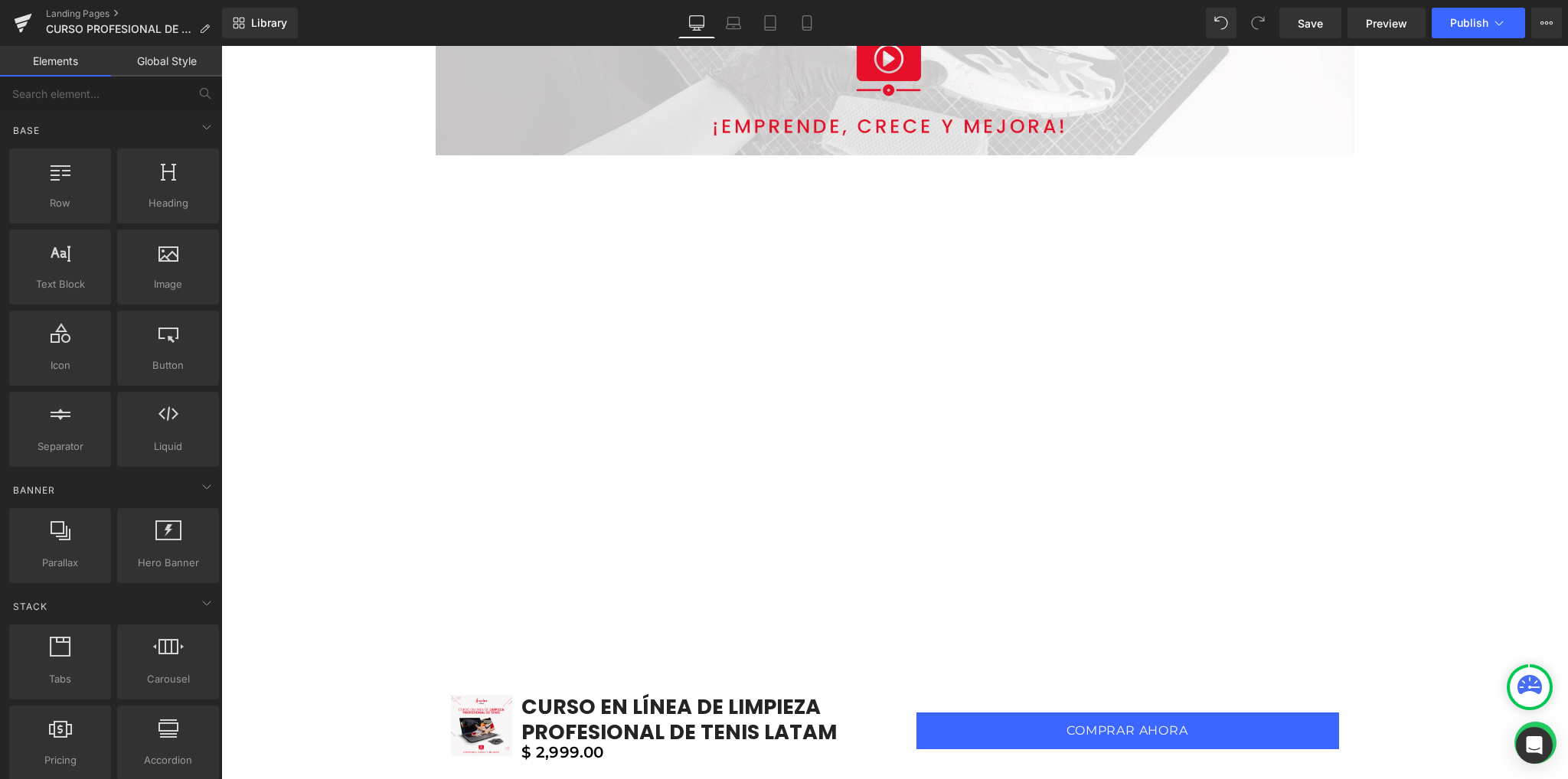
scroll to position [0, 0]
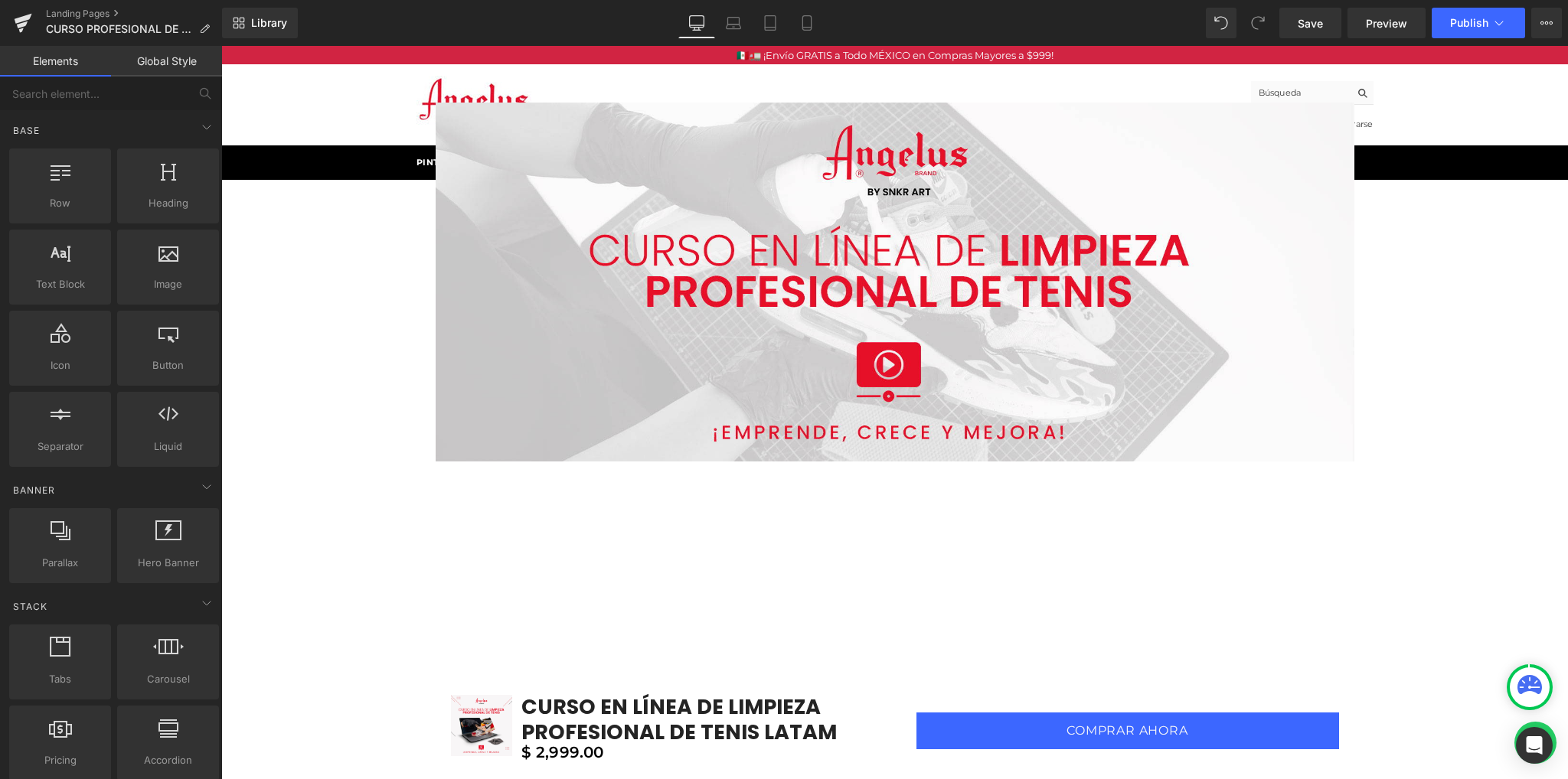
drag, startPoint x: 330, startPoint y: 478, endPoint x: 477, endPoint y: 477, distance: 147.0
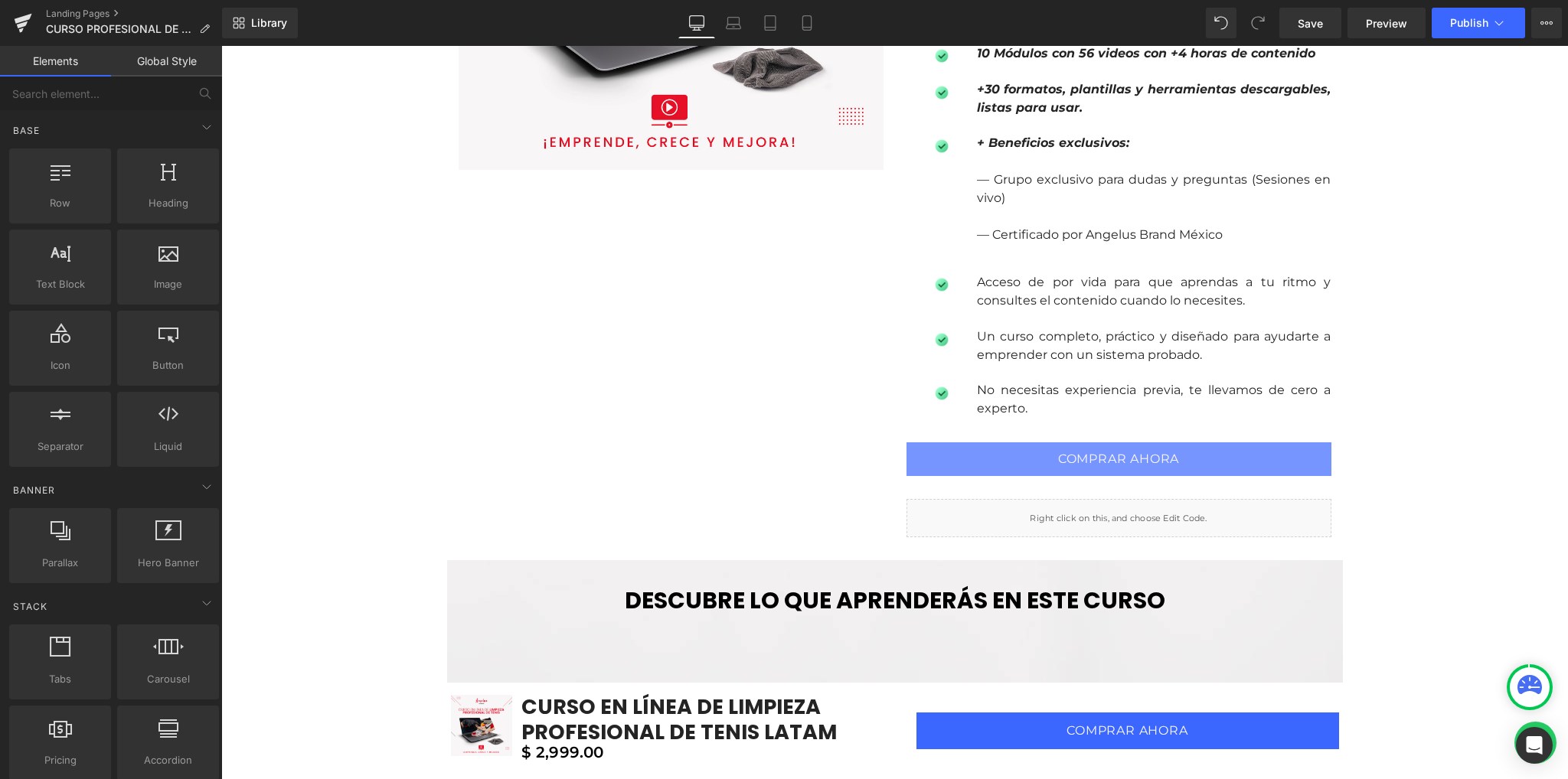
scroll to position [1326, 0]
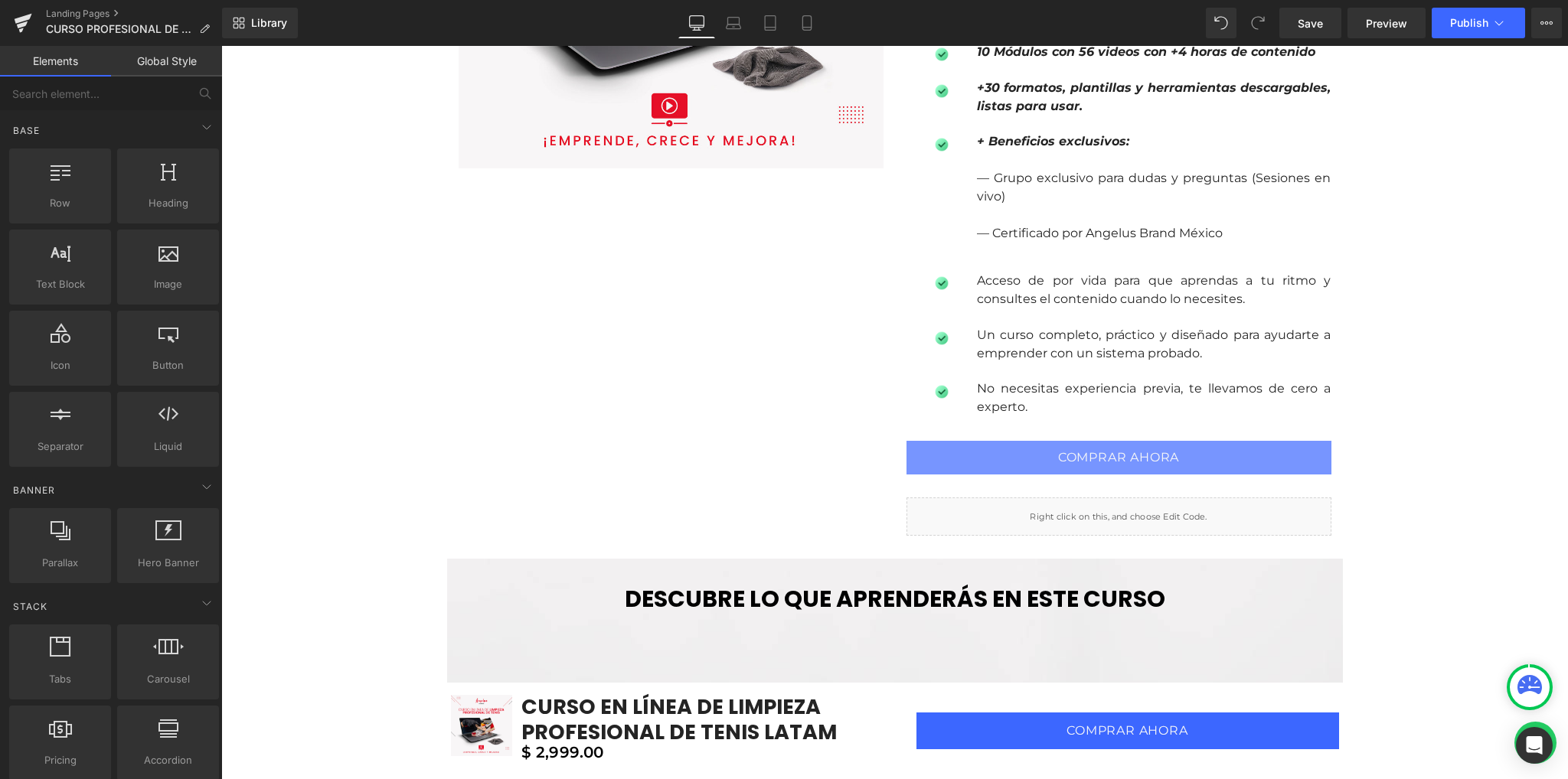
click at [1103, 460] on div "COMPRAR AHORA (P) Cart Button" at bounding box center [1118, 458] width 425 height 34
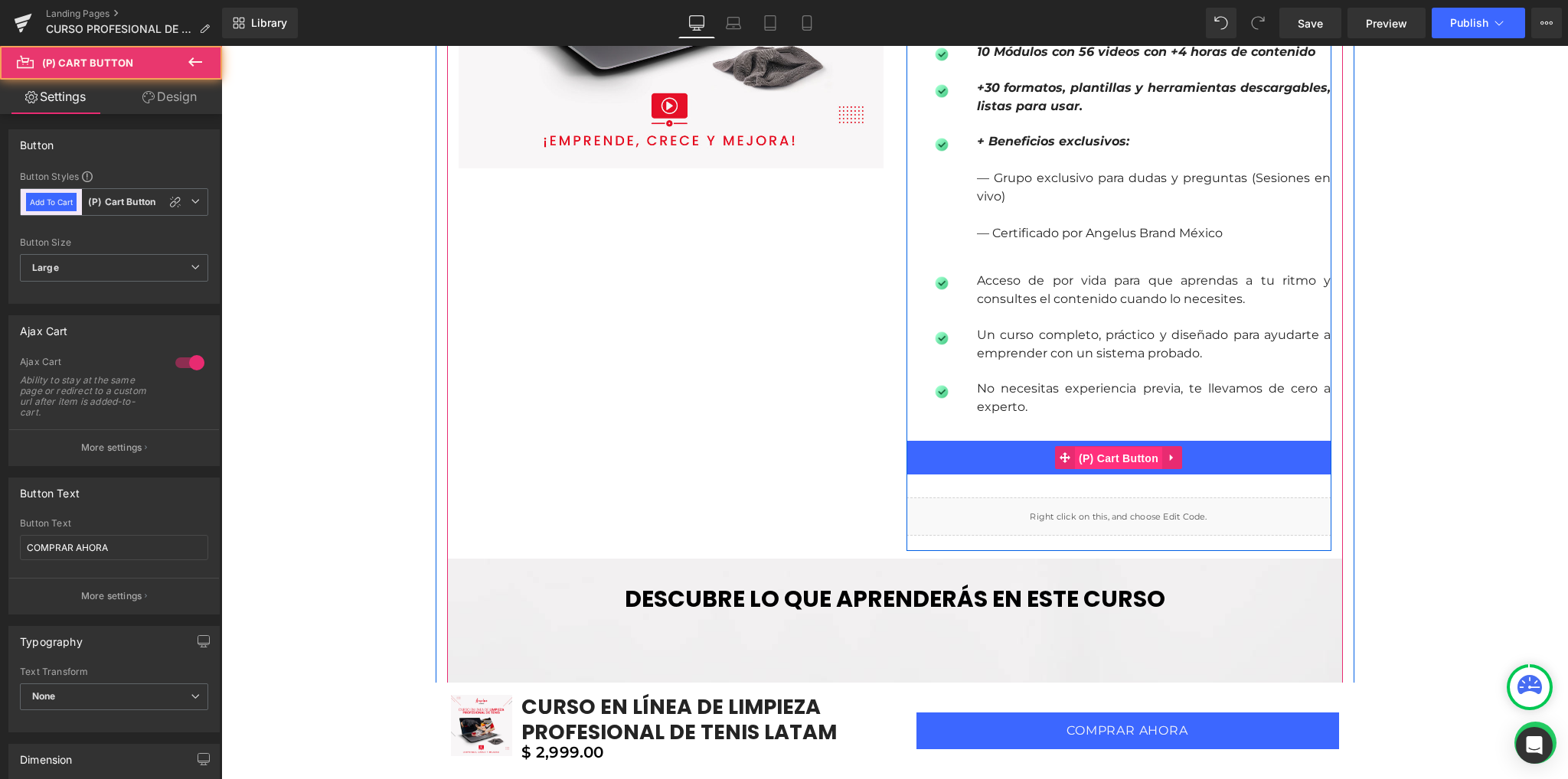
click at [1106, 459] on span "(P) Cart Button" at bounding box center [1118, 458] width 87 height 23
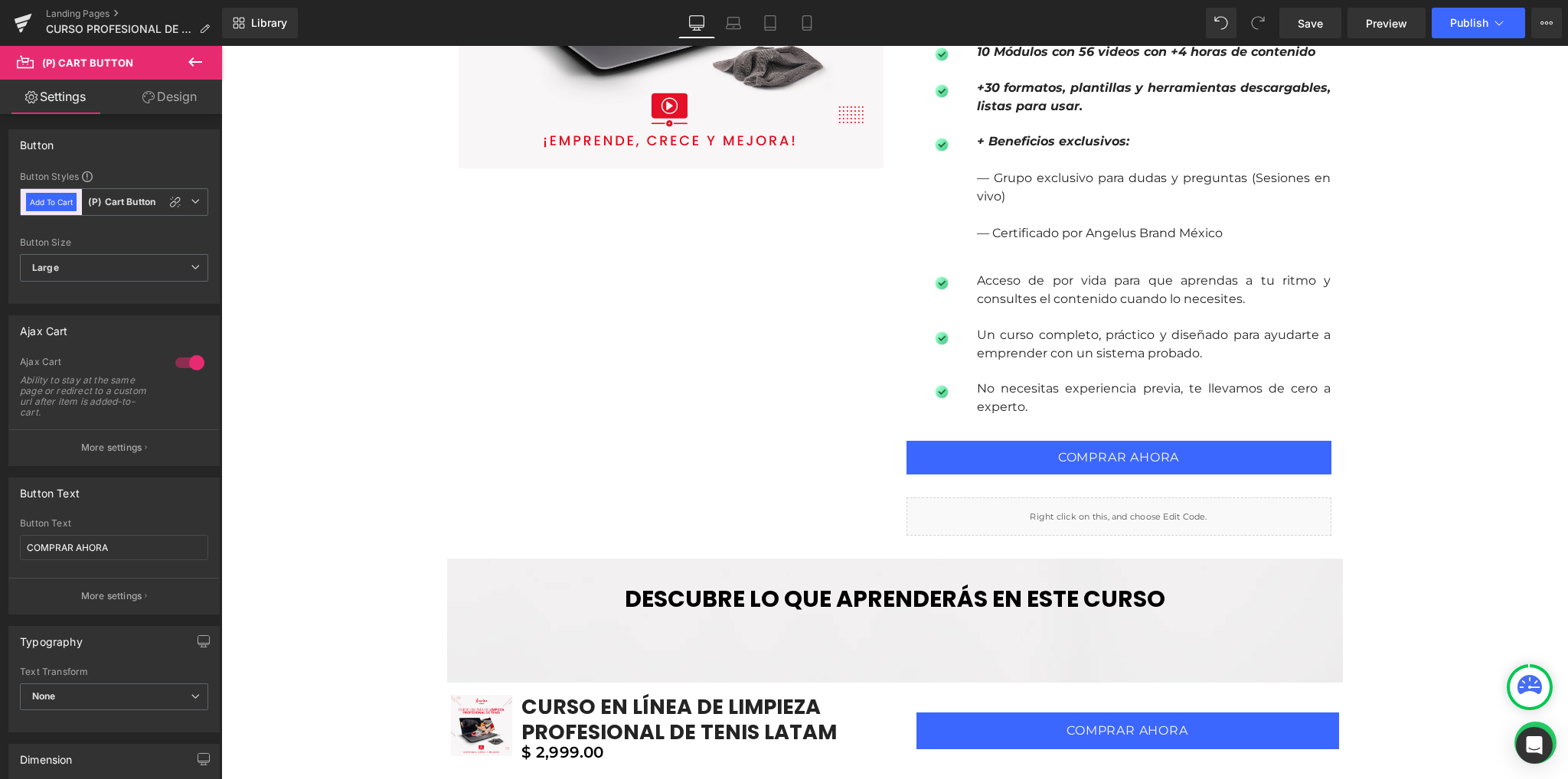
click at [170, 99] on link "Design" at bounding box center [169, 97] width 111 height 34
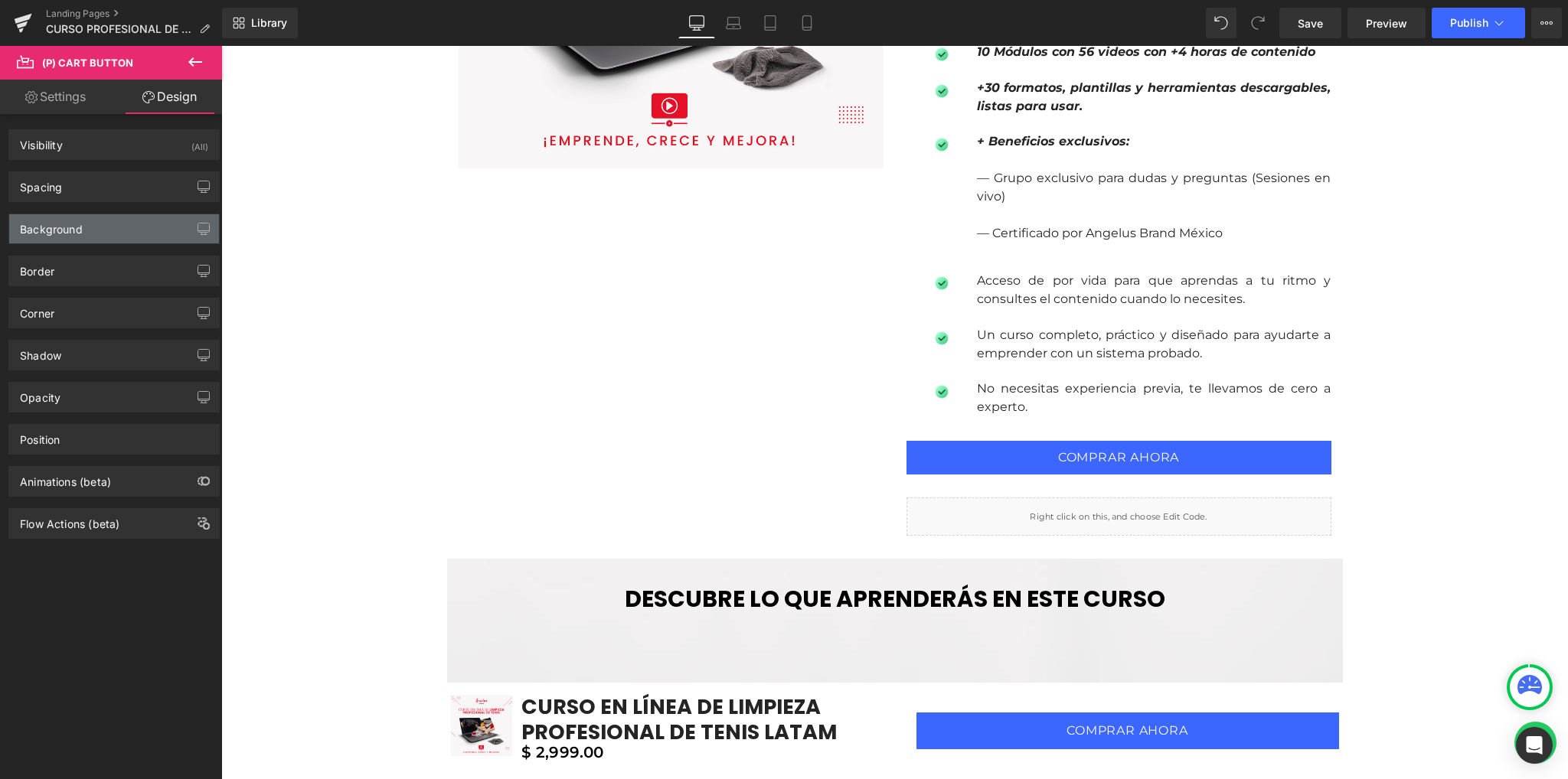
drag, startPoint x: 101, startPoint y: 229, endPoint x: 100, endPoint y: 238, distance: 9.1
click at [101, 229] on div "Background" at bounding box center [114, 228] width 209 height 29
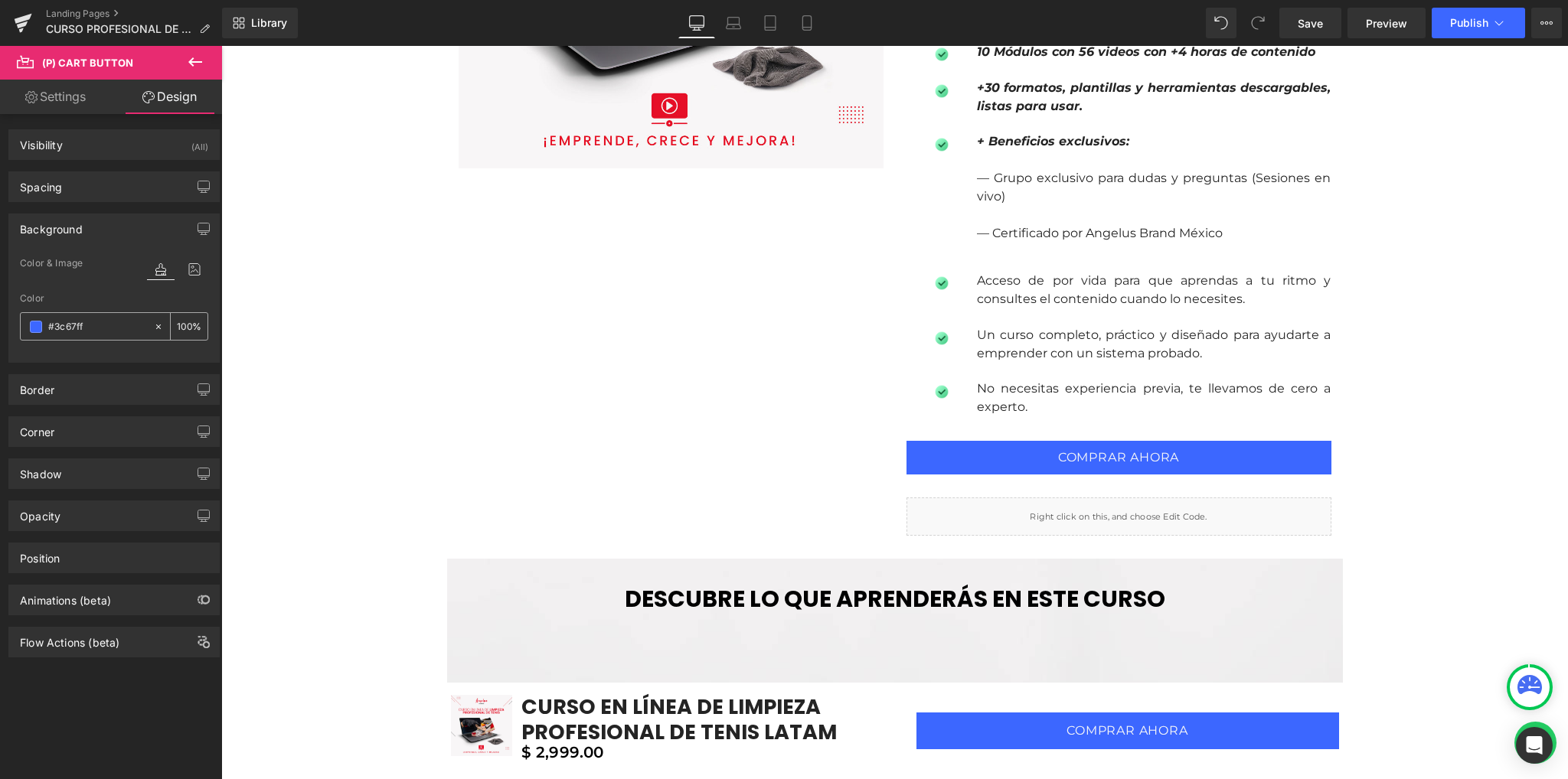
click at [79, 326] on input "#3c67ff" at bounding box center [97, 327] width 98 height 17
paste input "D12442"
type input "#D12442"
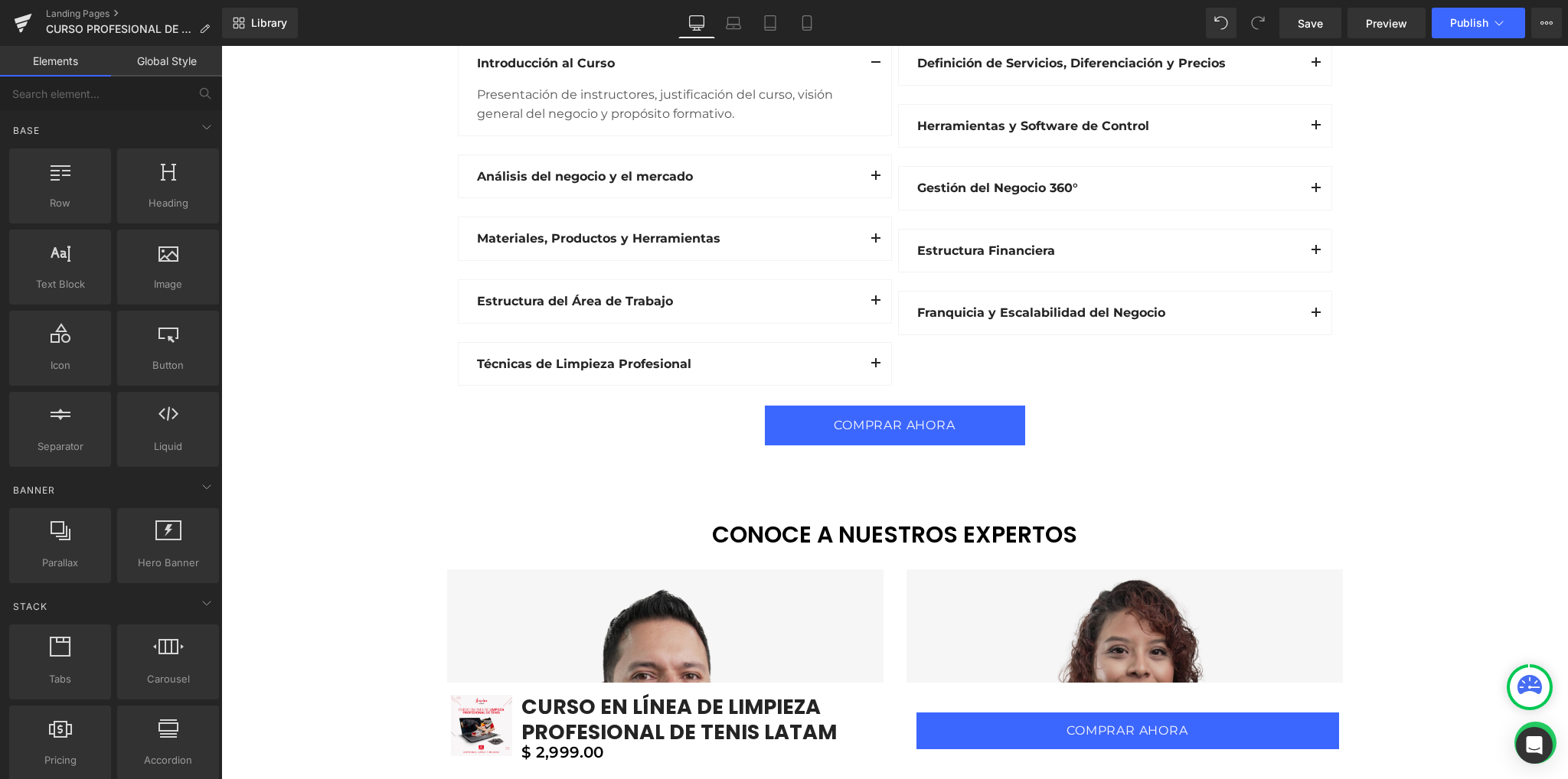
scroll to position [2244, 0]
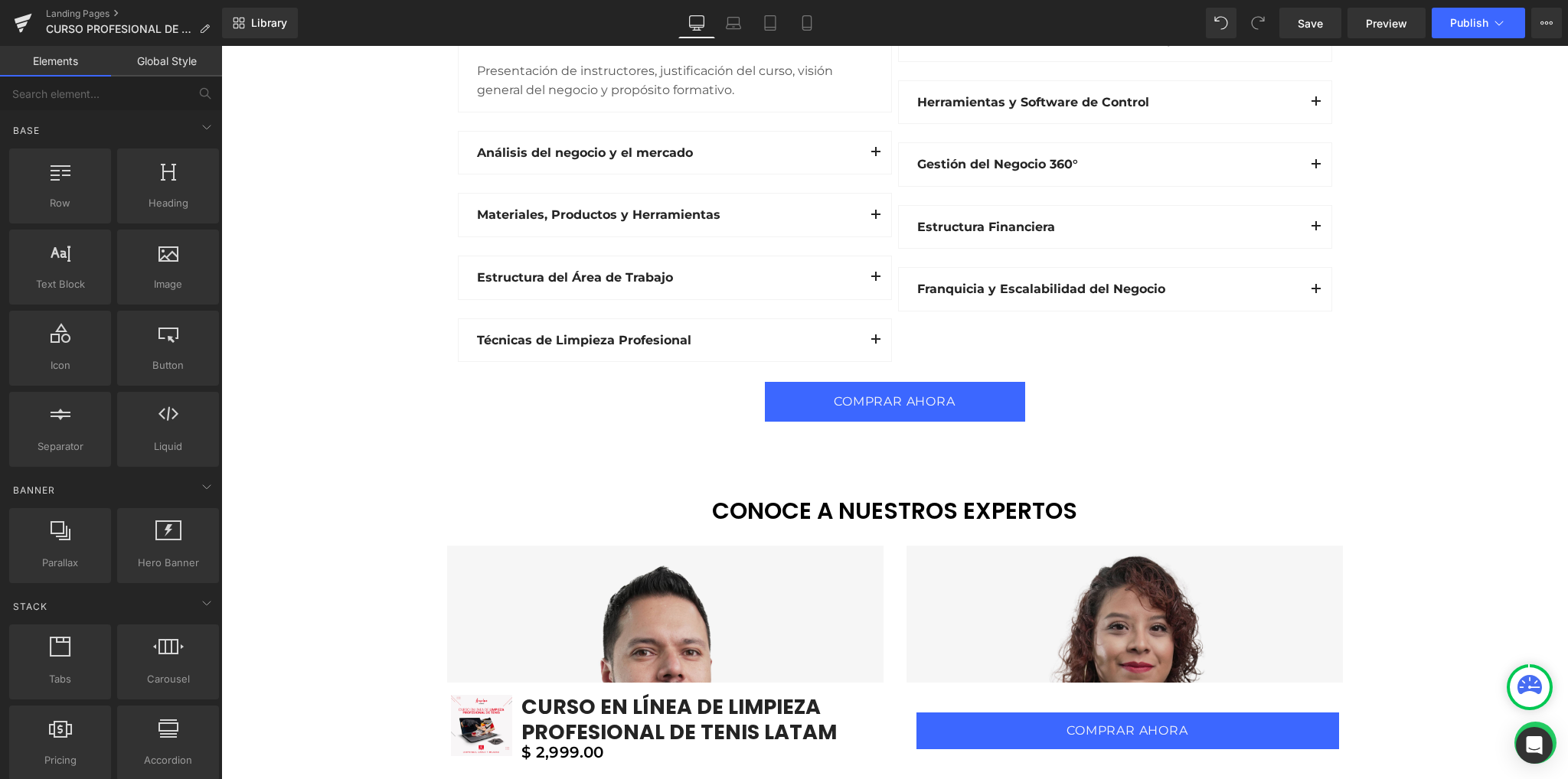
click at [906, 405] on div "COMPRAR AHORA (P) Cart Button" at bounding box center [895, 401] width 896 height 40
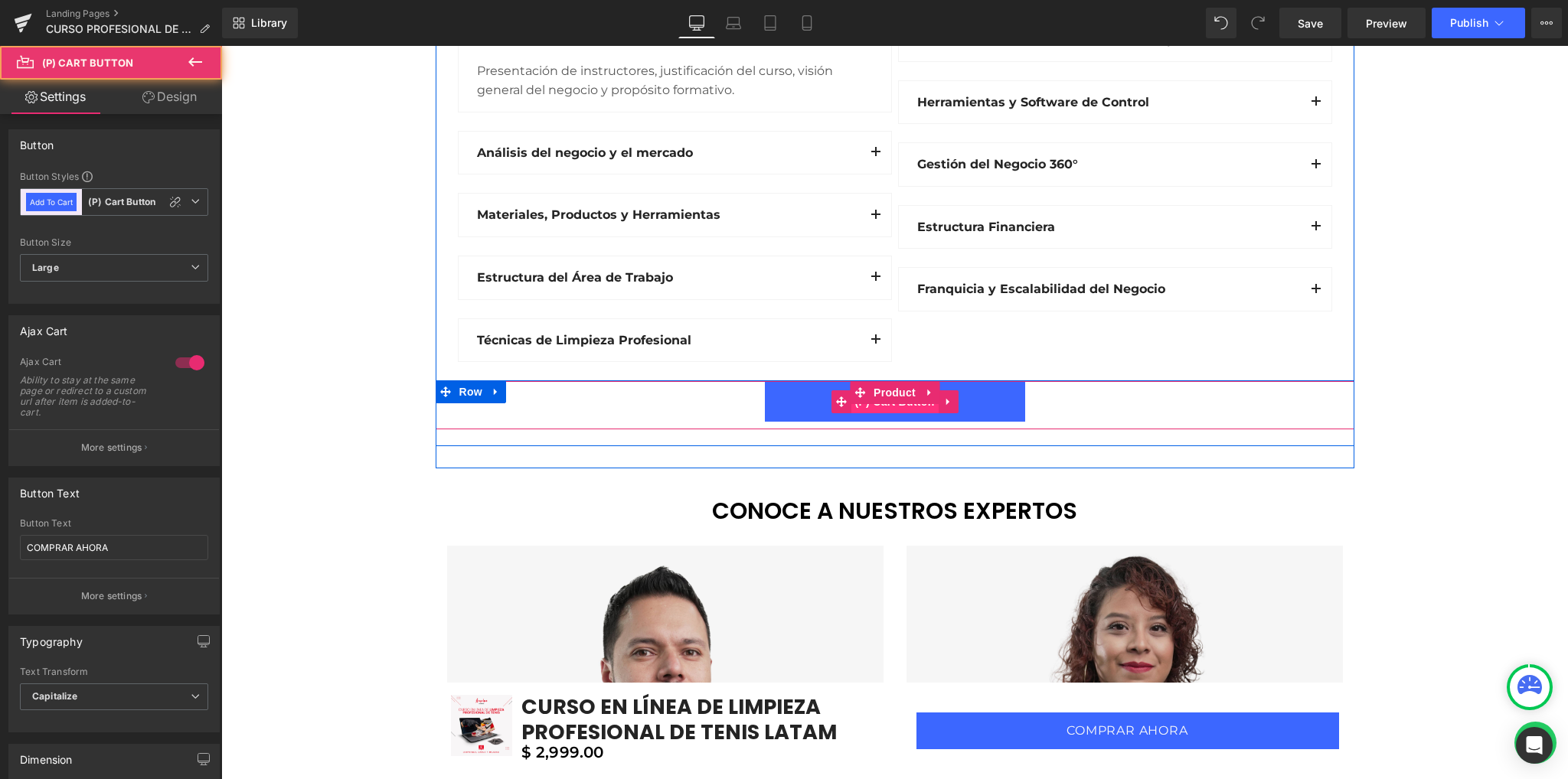
click at [883, 403] on span "(P) Cart Button" at bounding box center [894, 401] width 87 height 23
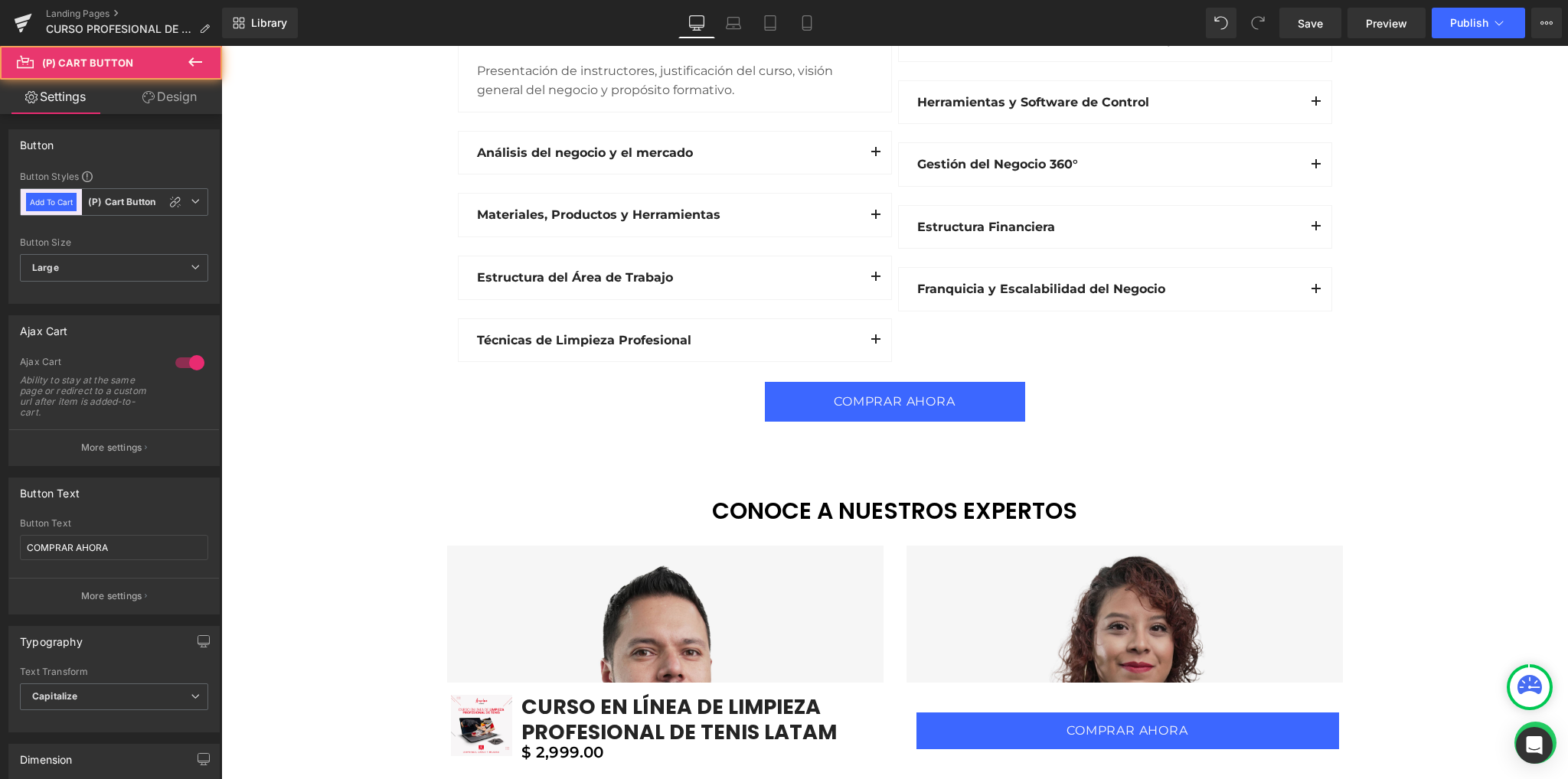
click at [169, 106] on link "Design" at bounding box center [169, 97] width 111 height 34
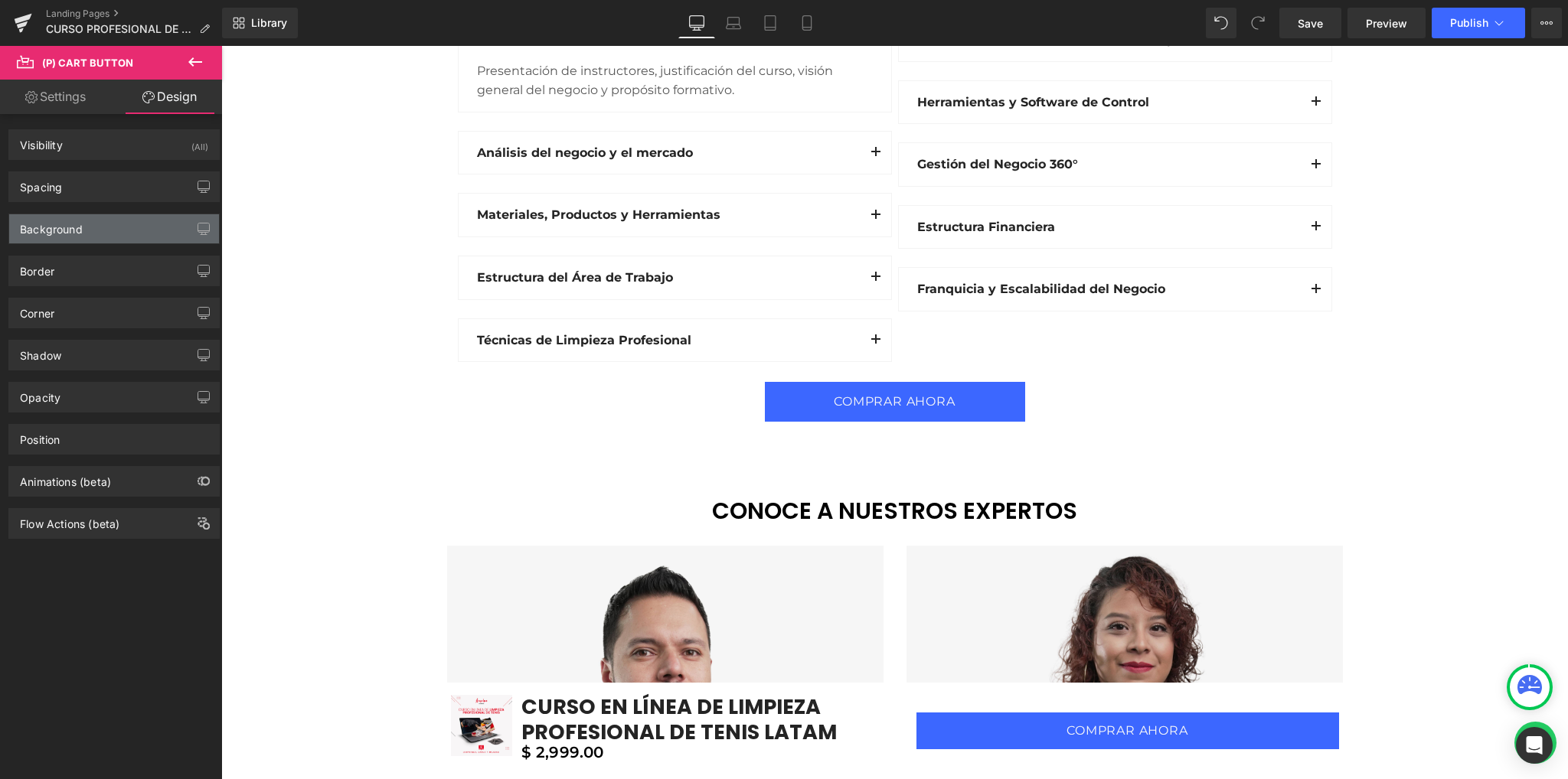
click at [63, 230] on div "Background" at bounding box center [51, 224] width 62 height 22
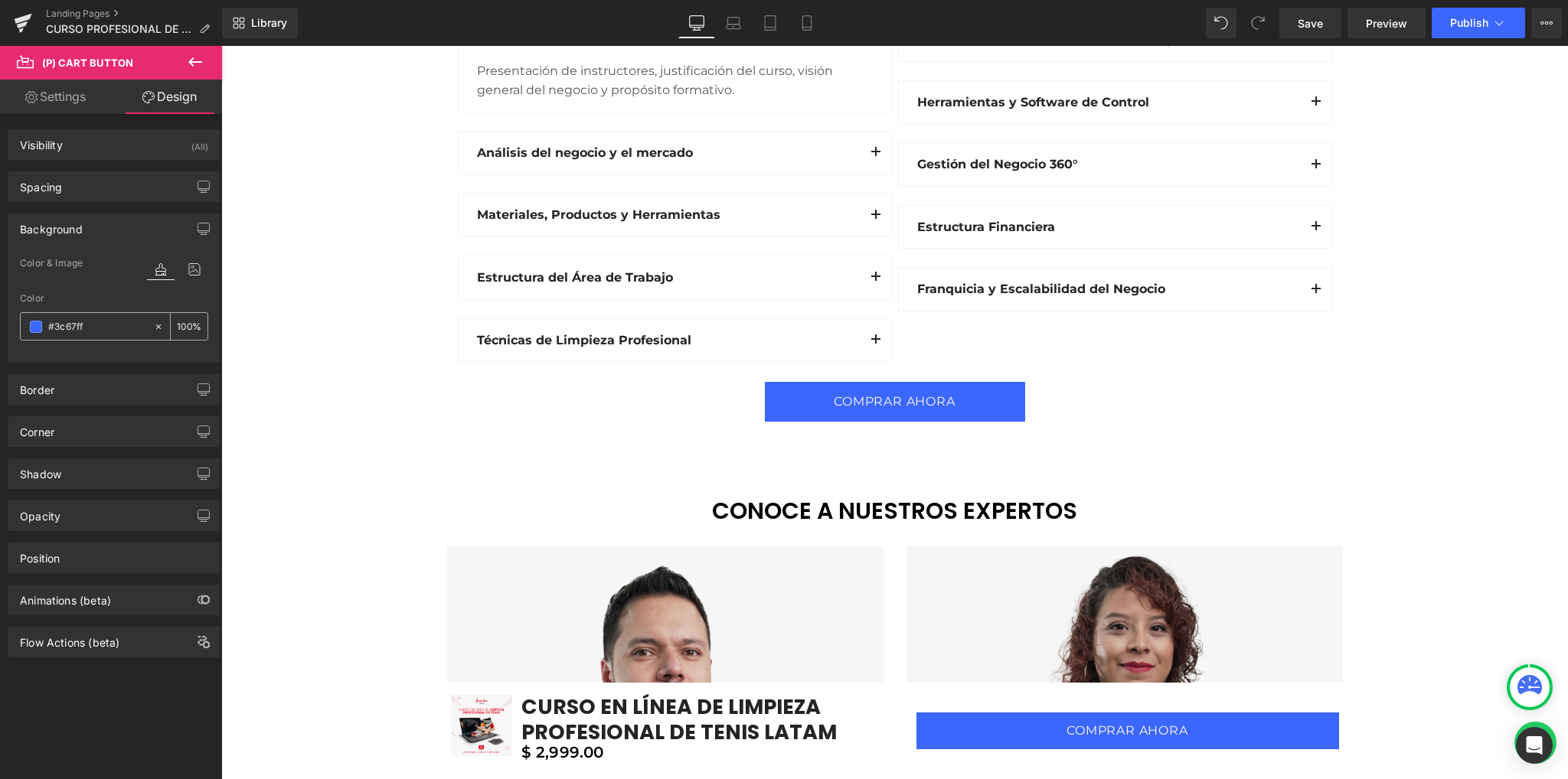
click at [82, 323] on input "#3c67ff" at bounding box center [97, 327] width 98 height 17
paste input "D12442"
type input "#D12442"
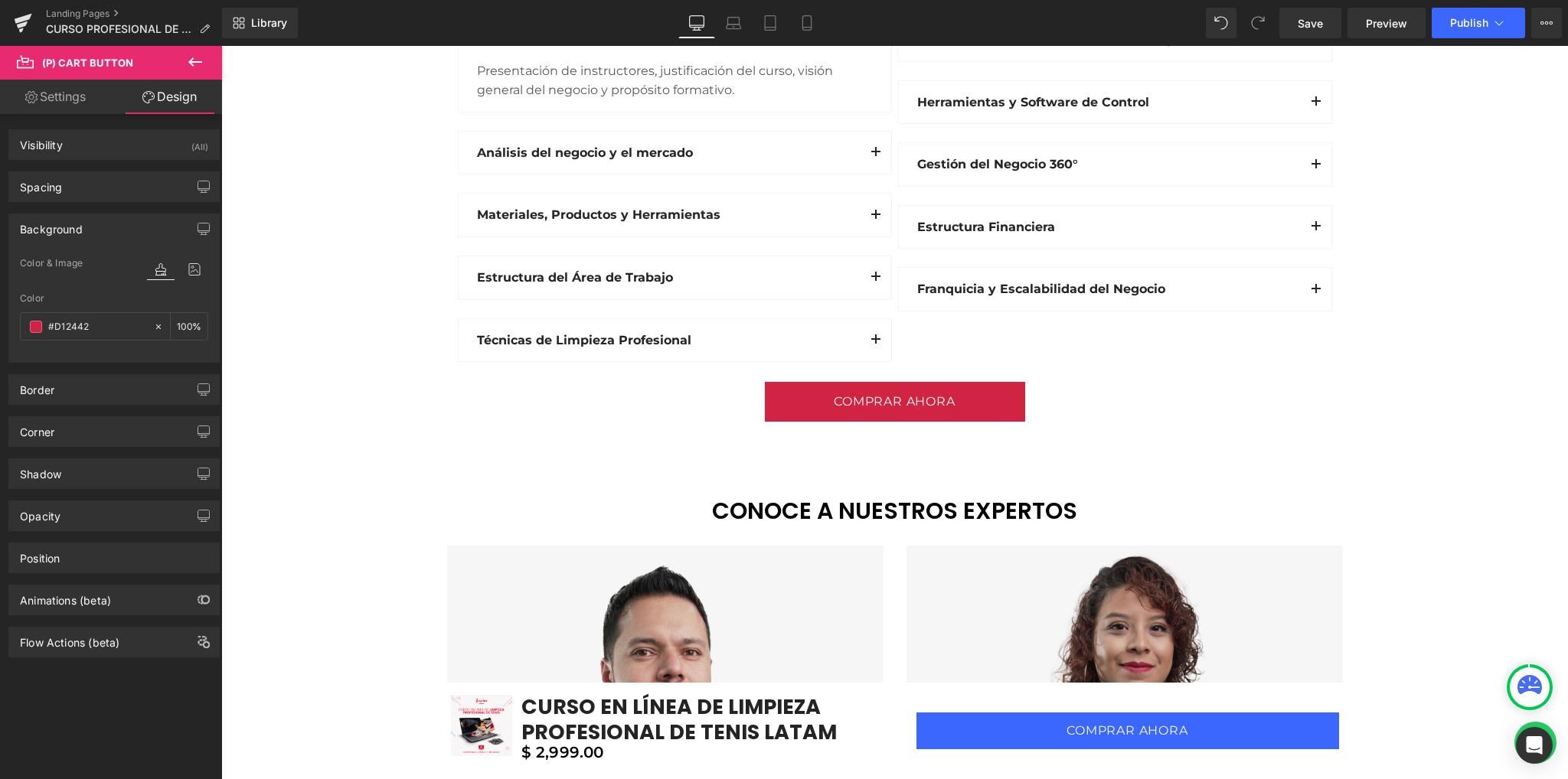
click at [327, 344] on div "Image Image Vimeo Row Row Sale Off (P) Image CURSO EN LÍNEA DE LIMPIEZA PROFESI…" at bounding box center [895, 337] width 1346 height 4959
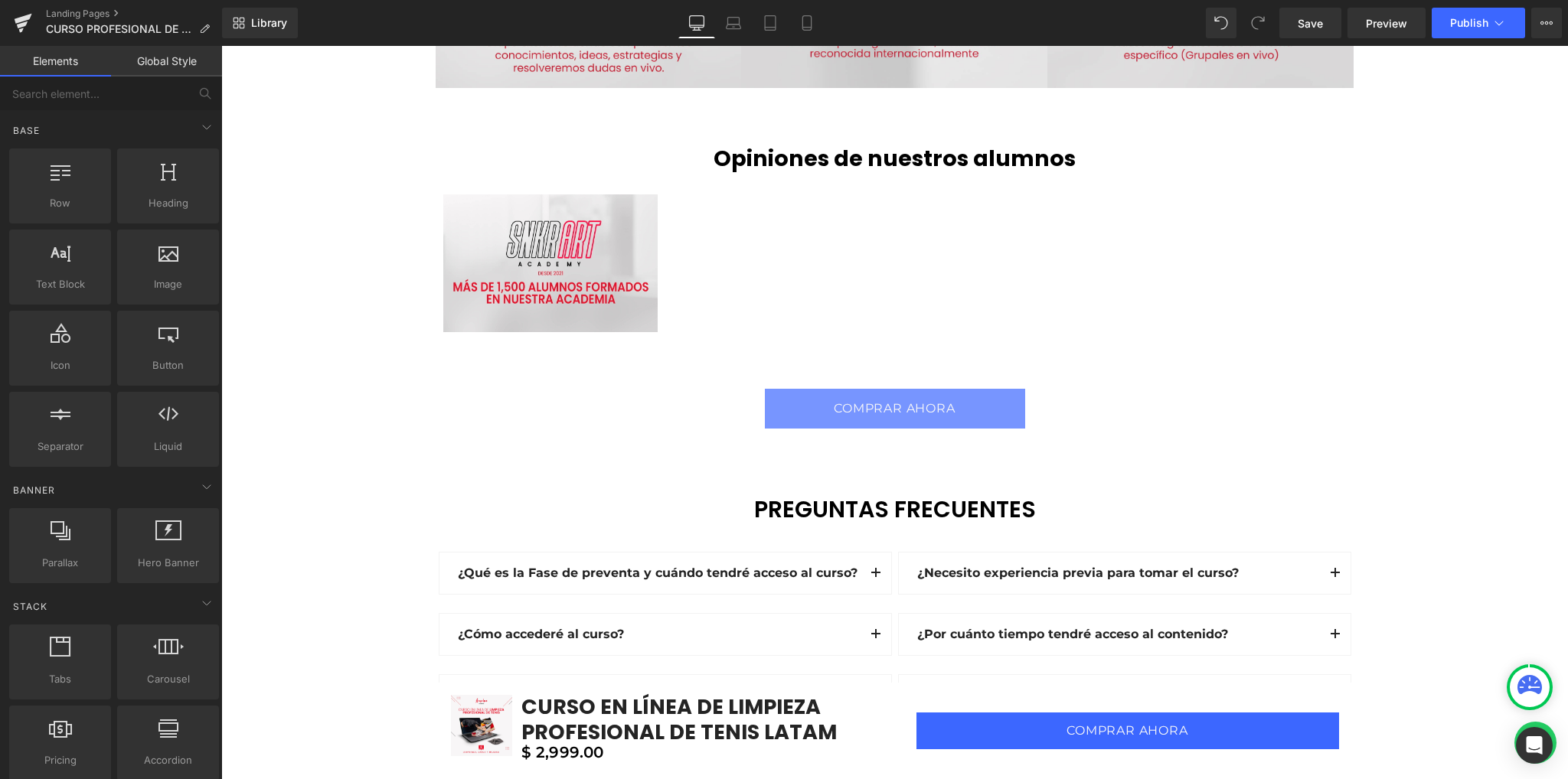
scroll to position [3775, 0]
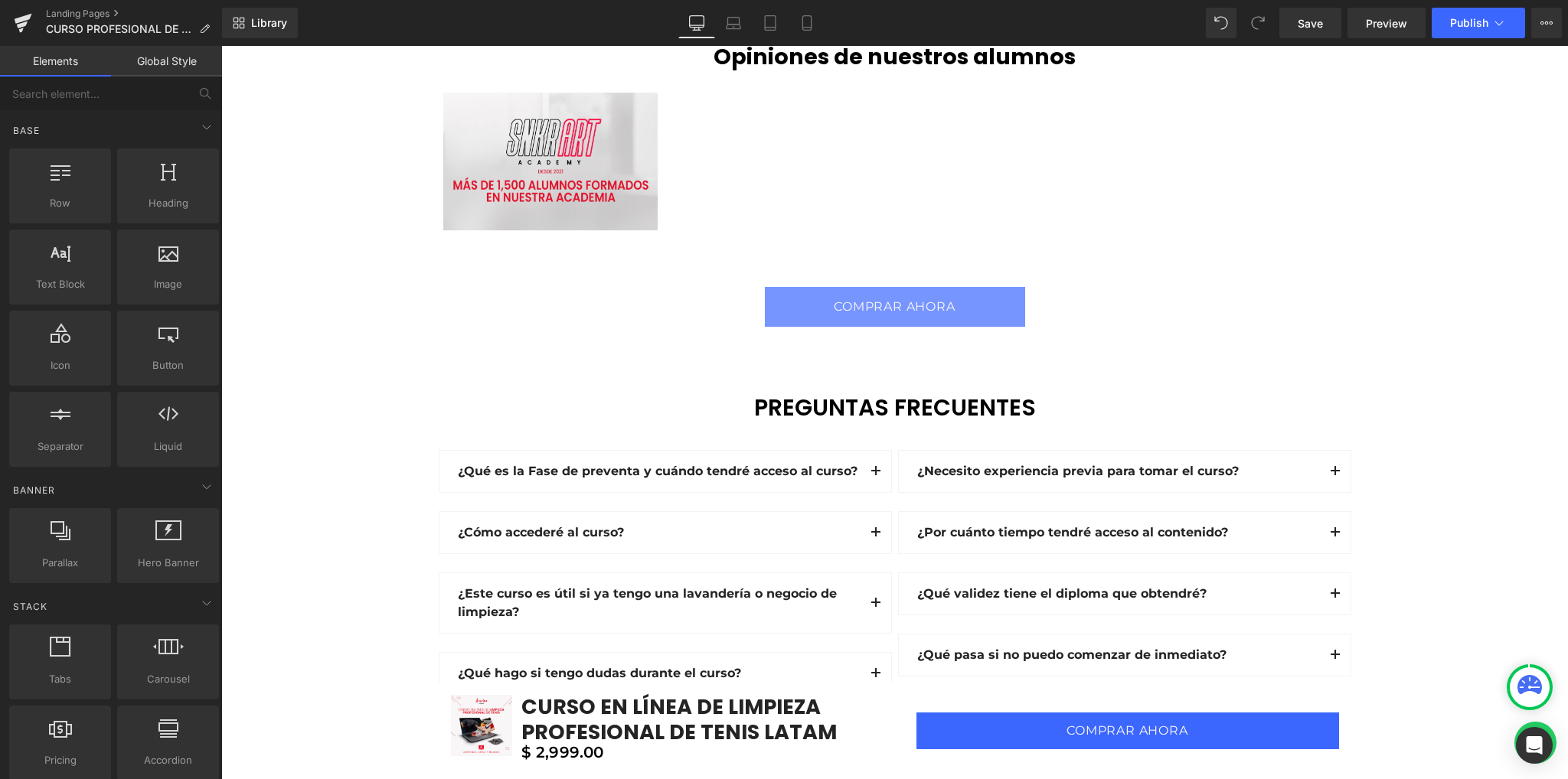
click at [887, 313] on span "(P) Cart Button" at bounding box center [895, 306] width 70 height 18
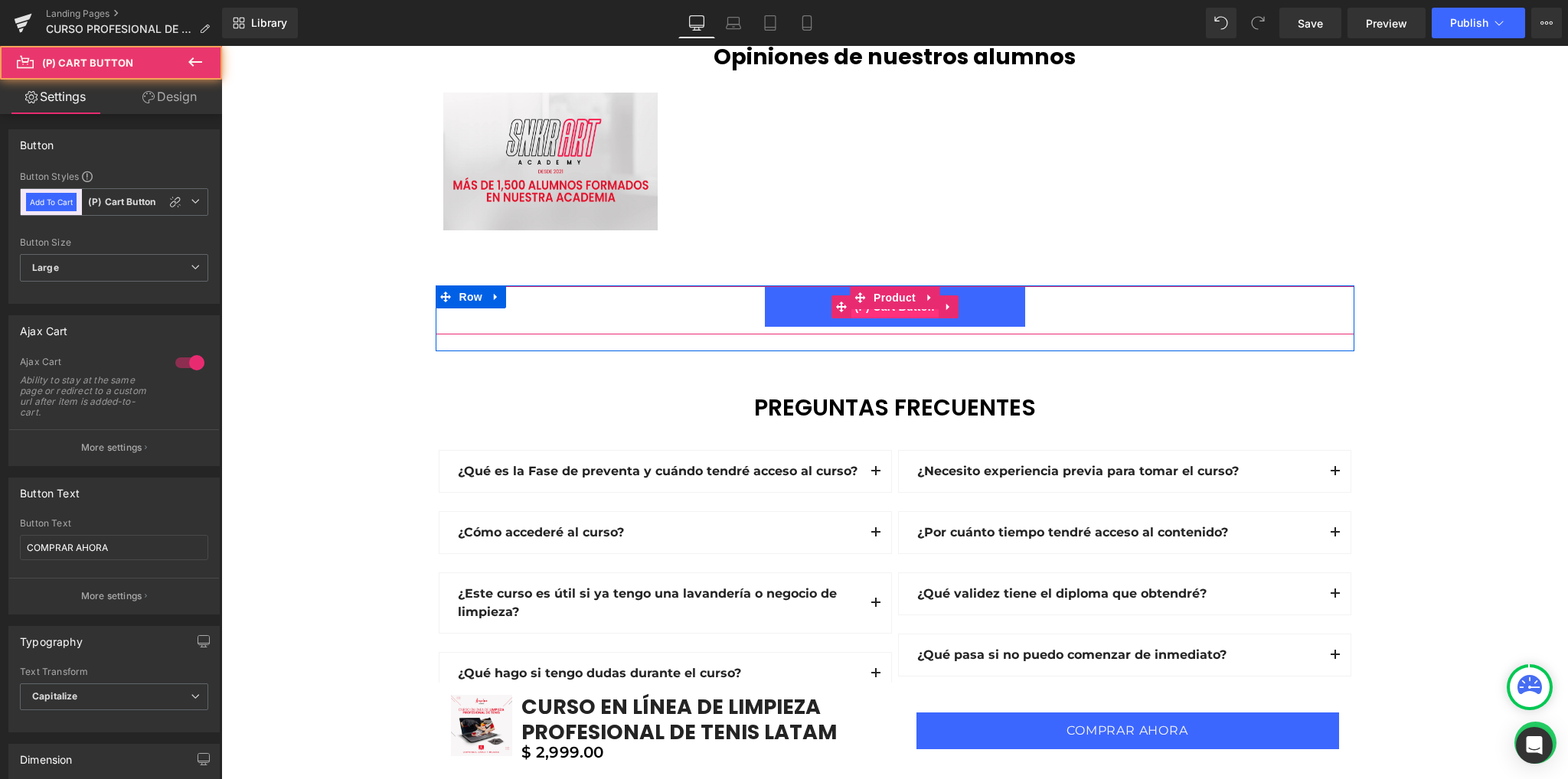
click at [887, 310] on span "(P) Cart Button" at bounding box center [894, 307] width 87 height 23
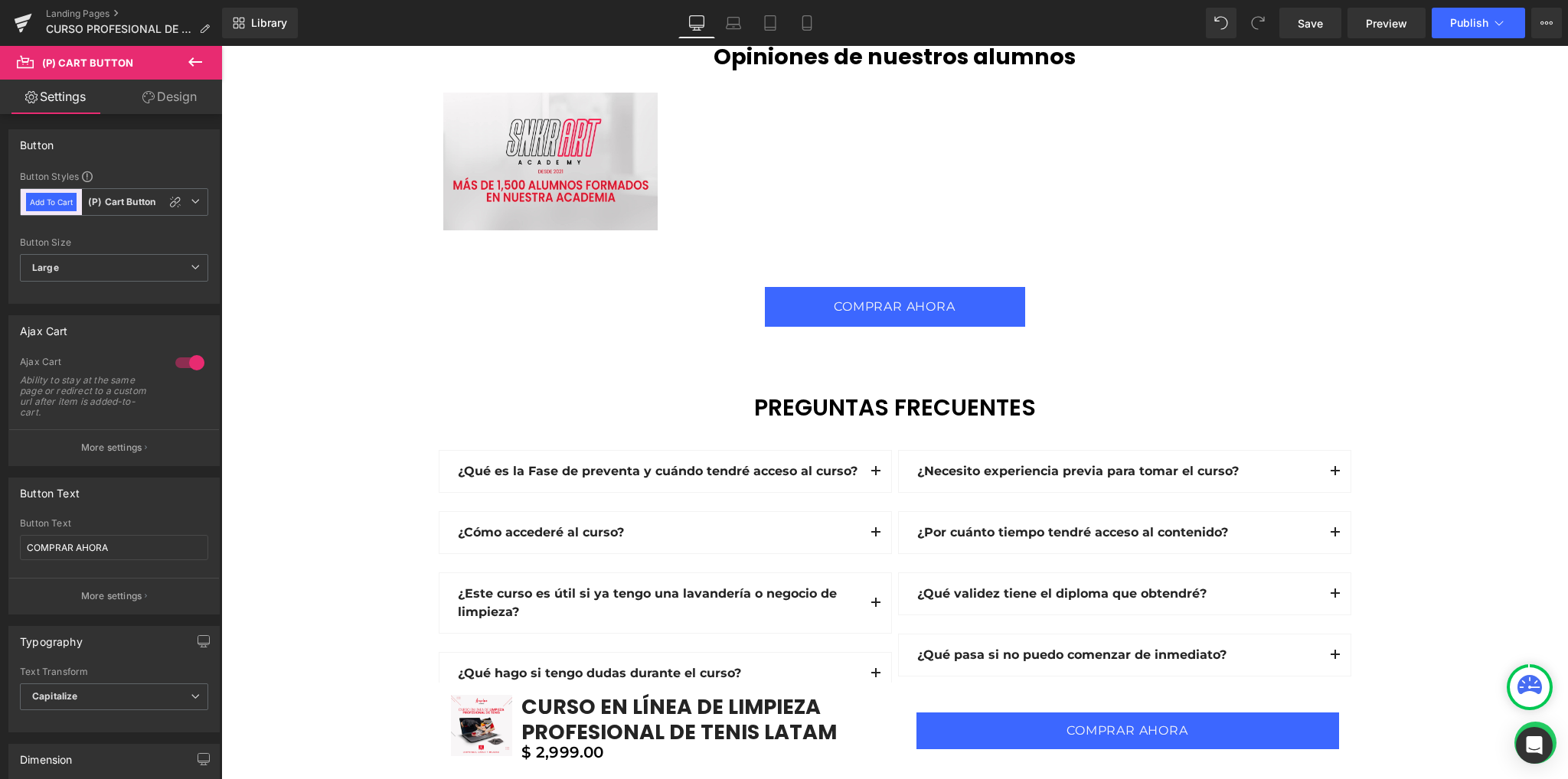
click at [174, 93] on link "Design" at bounding box center [169, 97] width 111 height 34
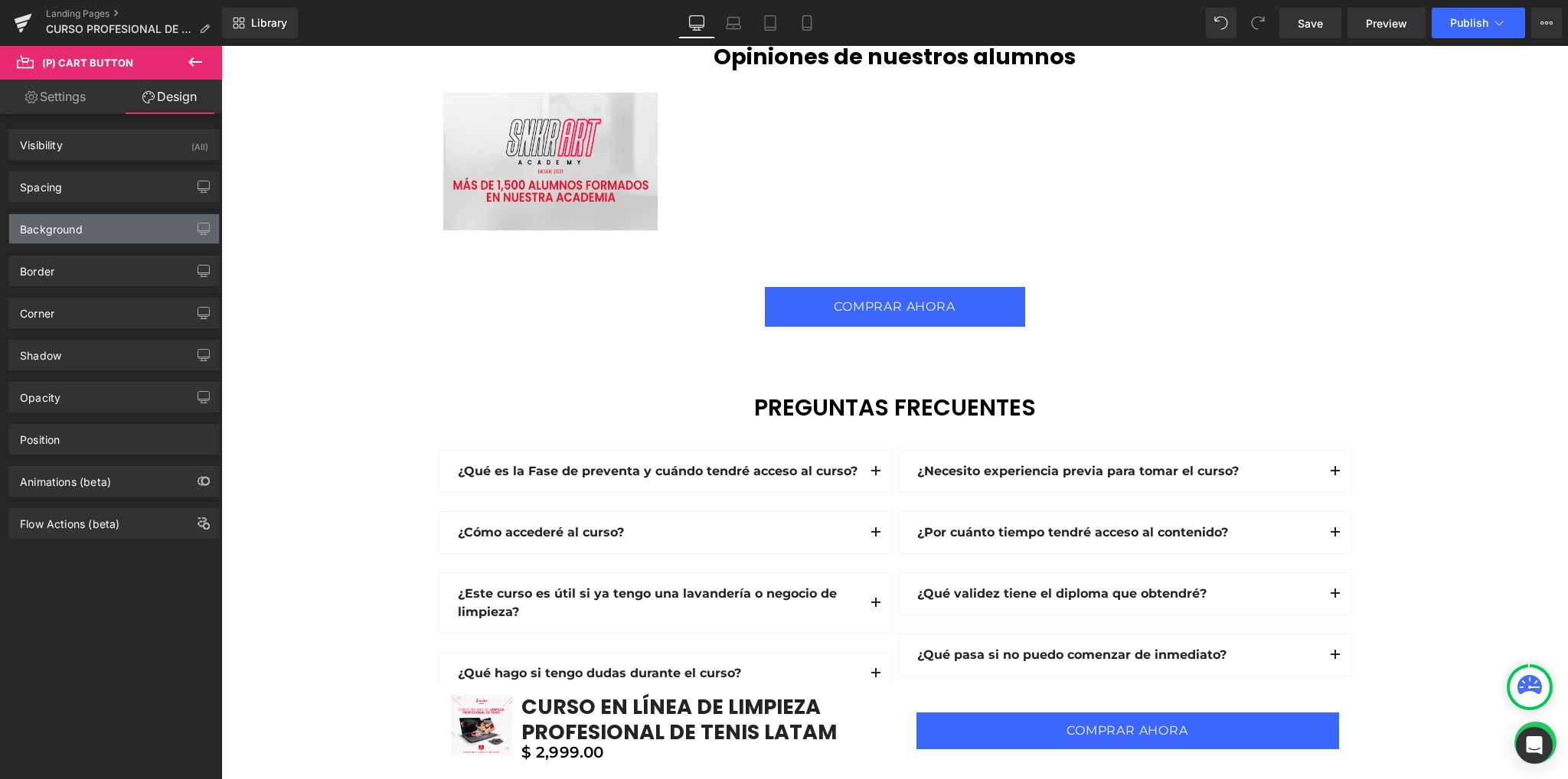
click at [99, 220] on div "Background" at bounding box center [114, 228] width 209 height 29
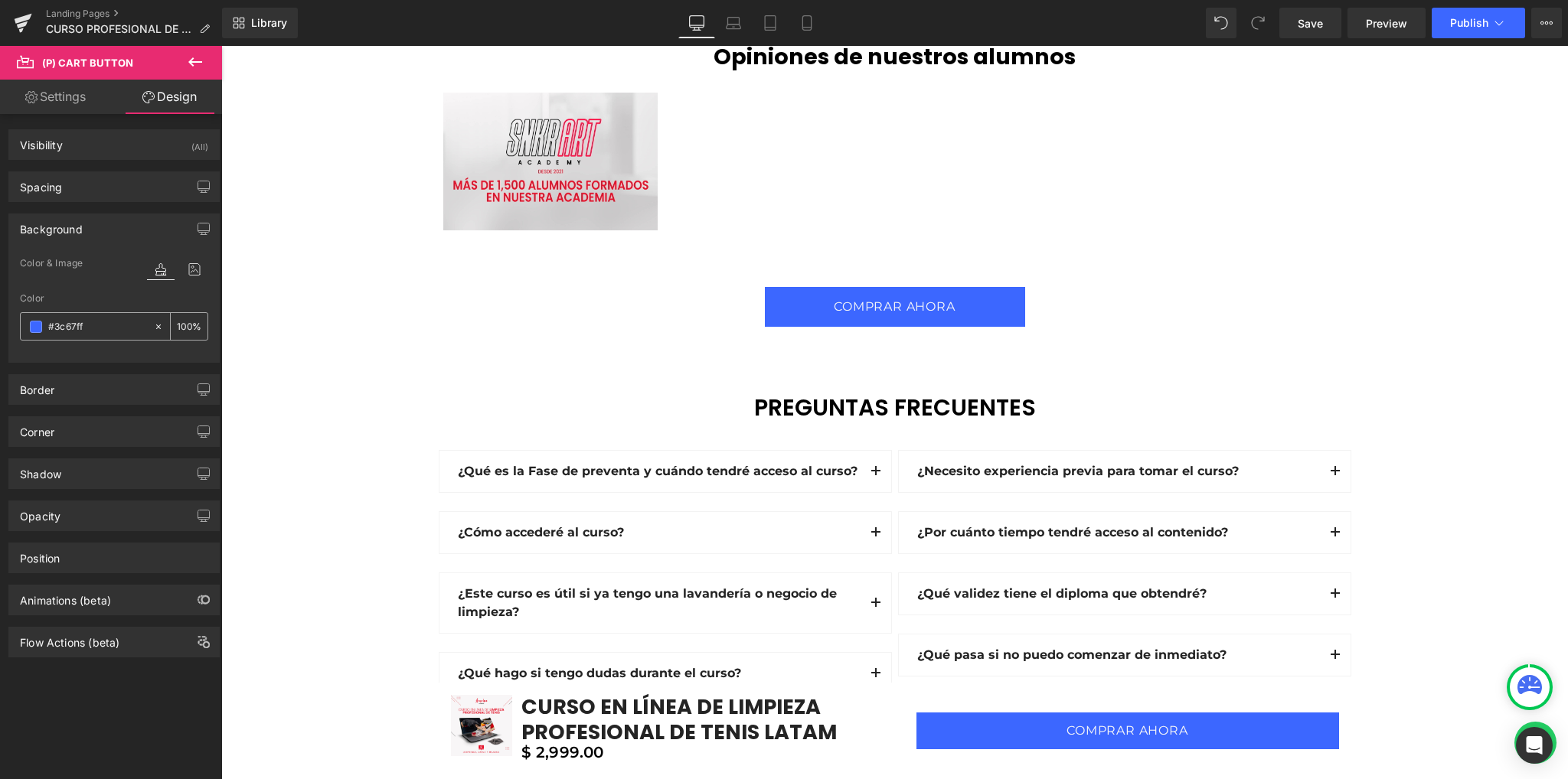
click at [71, 322] on input "#3c67ff" at bounding box center [97, 327] width 98 height 17
paste input "D12442"
type input "#D12442"
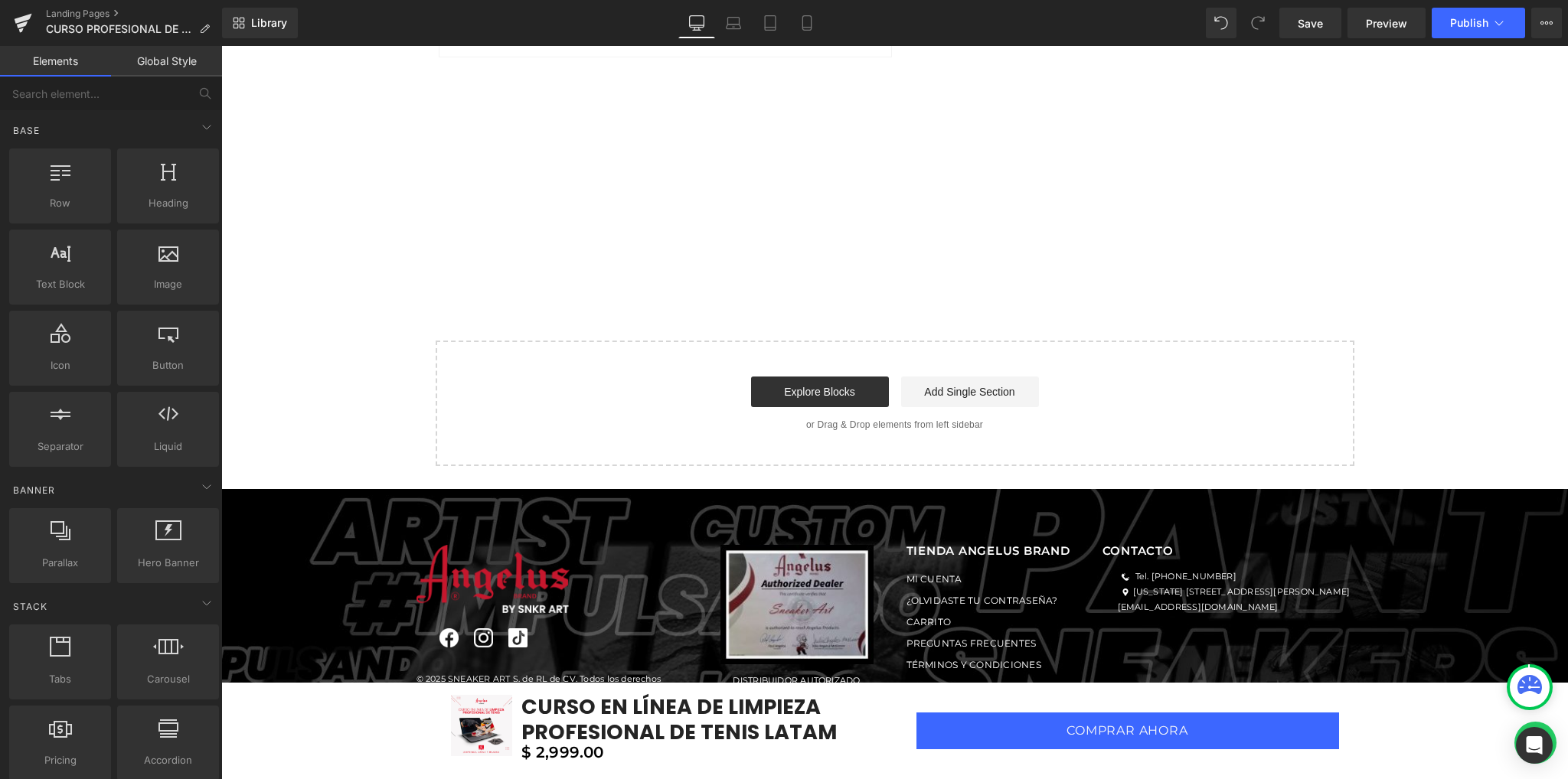
scroll to position [4609, 0]
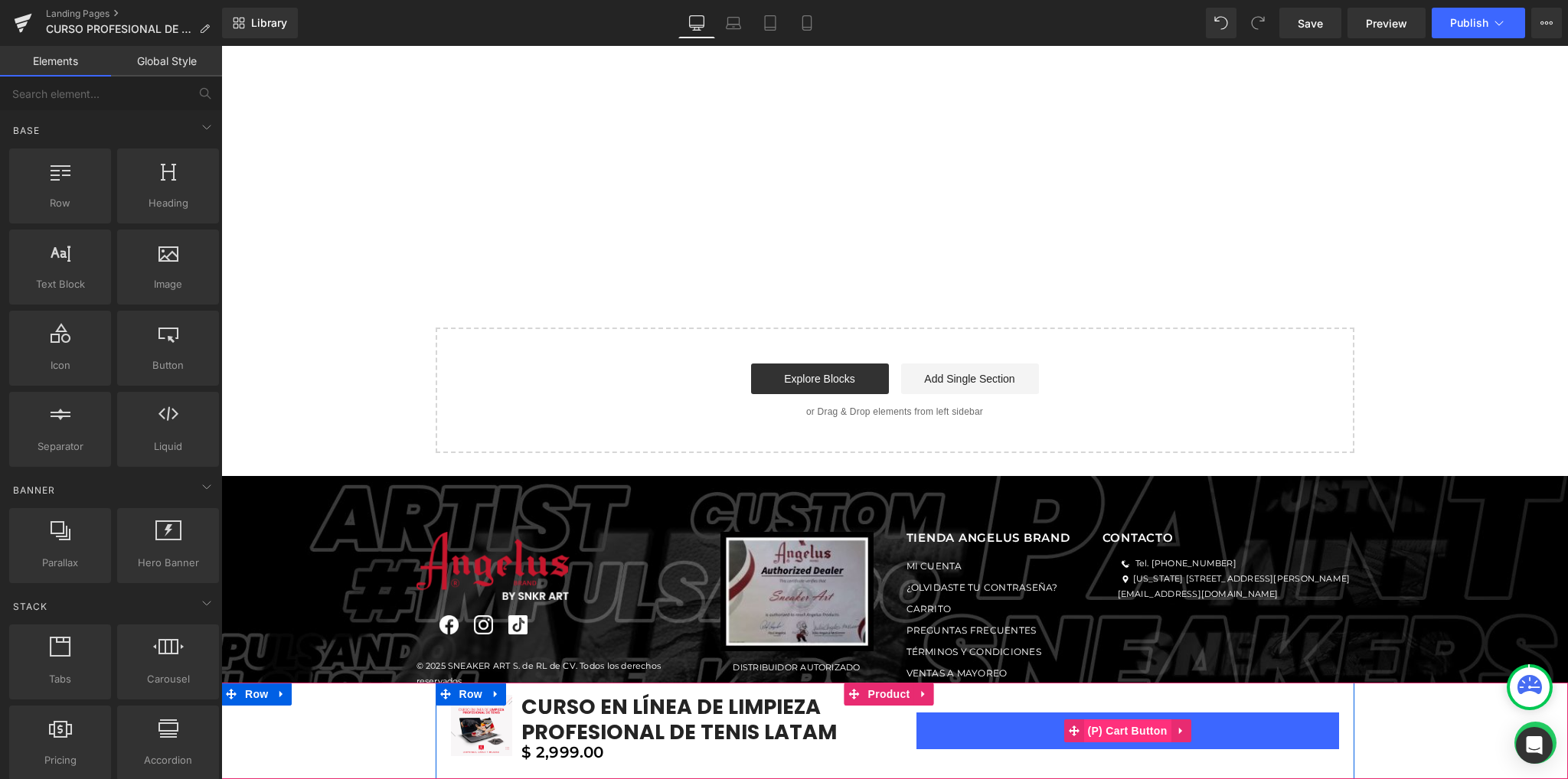
click at [1117, 735] on span "(P) Cart Button" at bounding box center [1127, 731] width 87 height 23
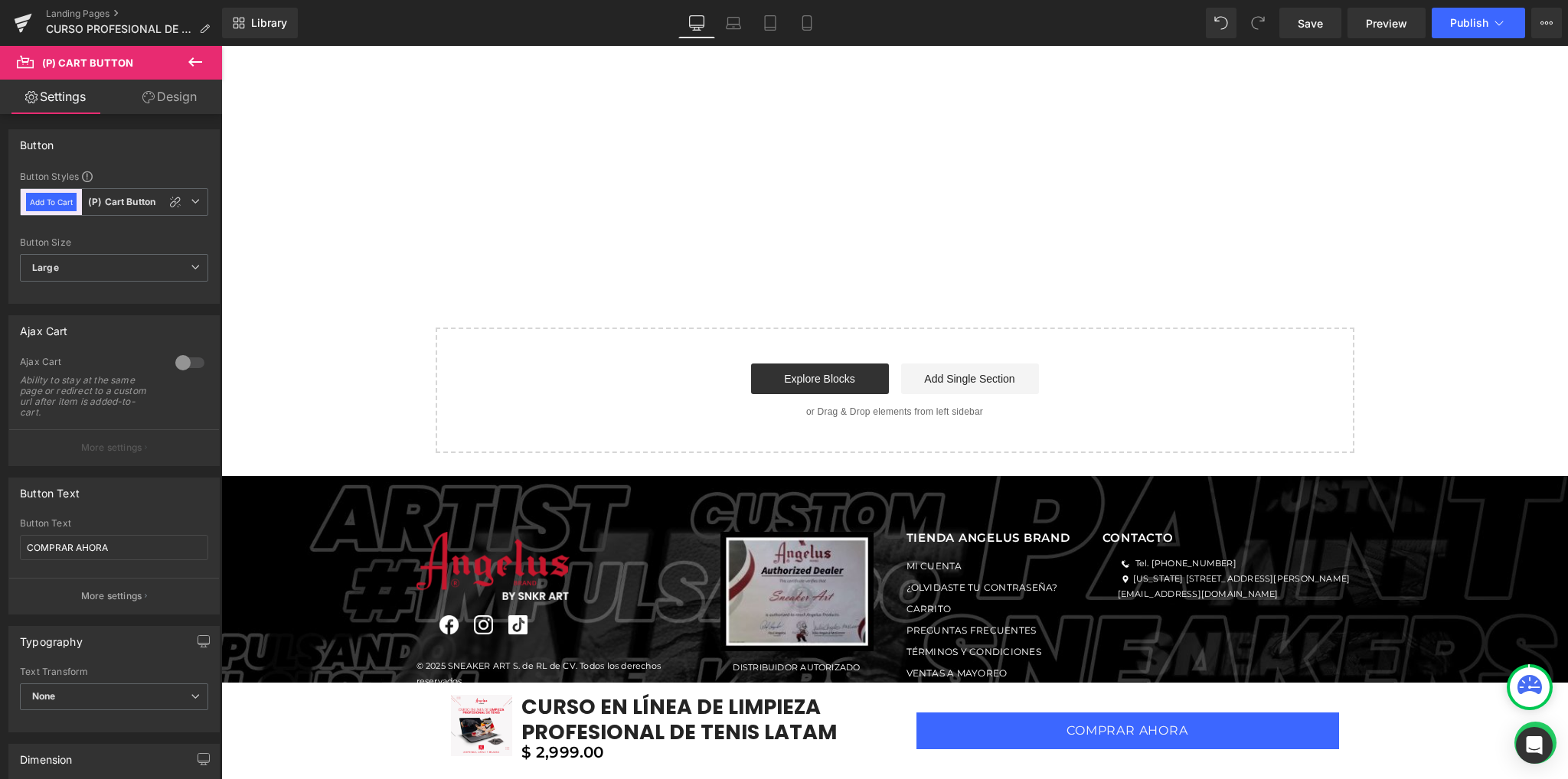
click at [153, 97] on link "Design" at bounding box center [169, 97] width 111 height 34
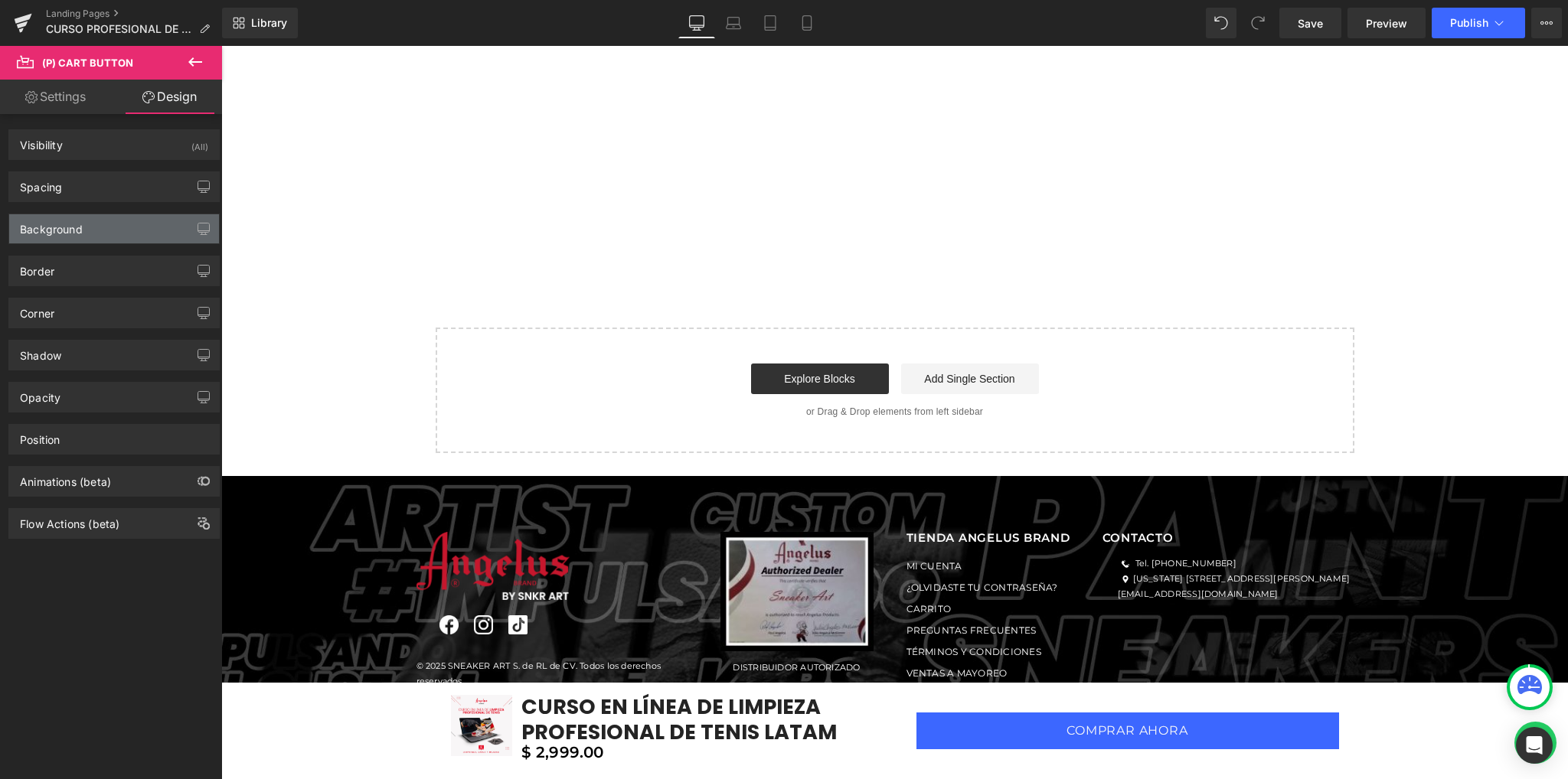
click at [101, 224] on div "Background" at bounding box center [114, 228] width 209 height 29
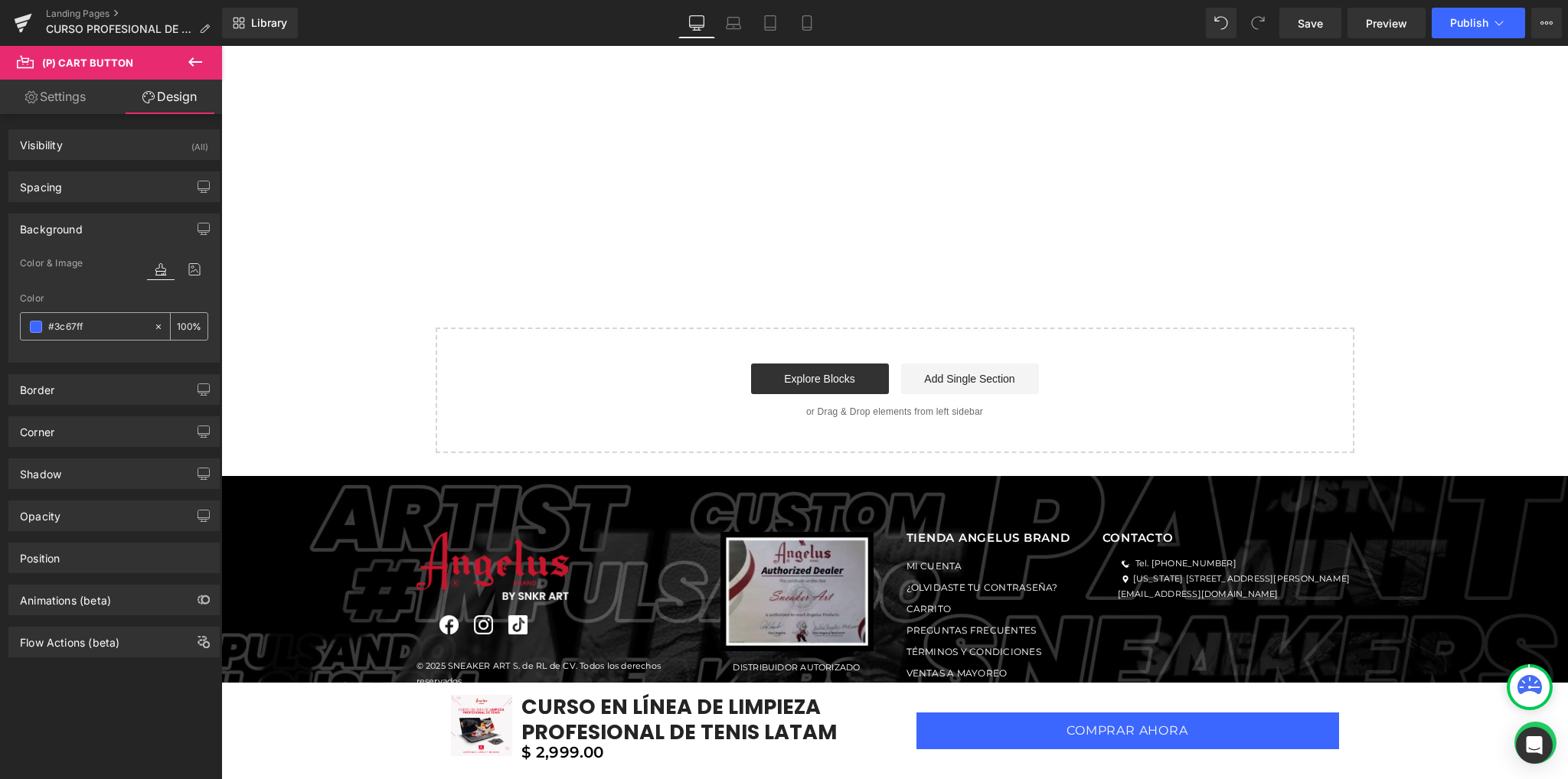
click at [77, 322] on input "#3c67ff" at bounding box center [97, 327] width 98 height 17
paste input "D12442"
type input "#D12442"
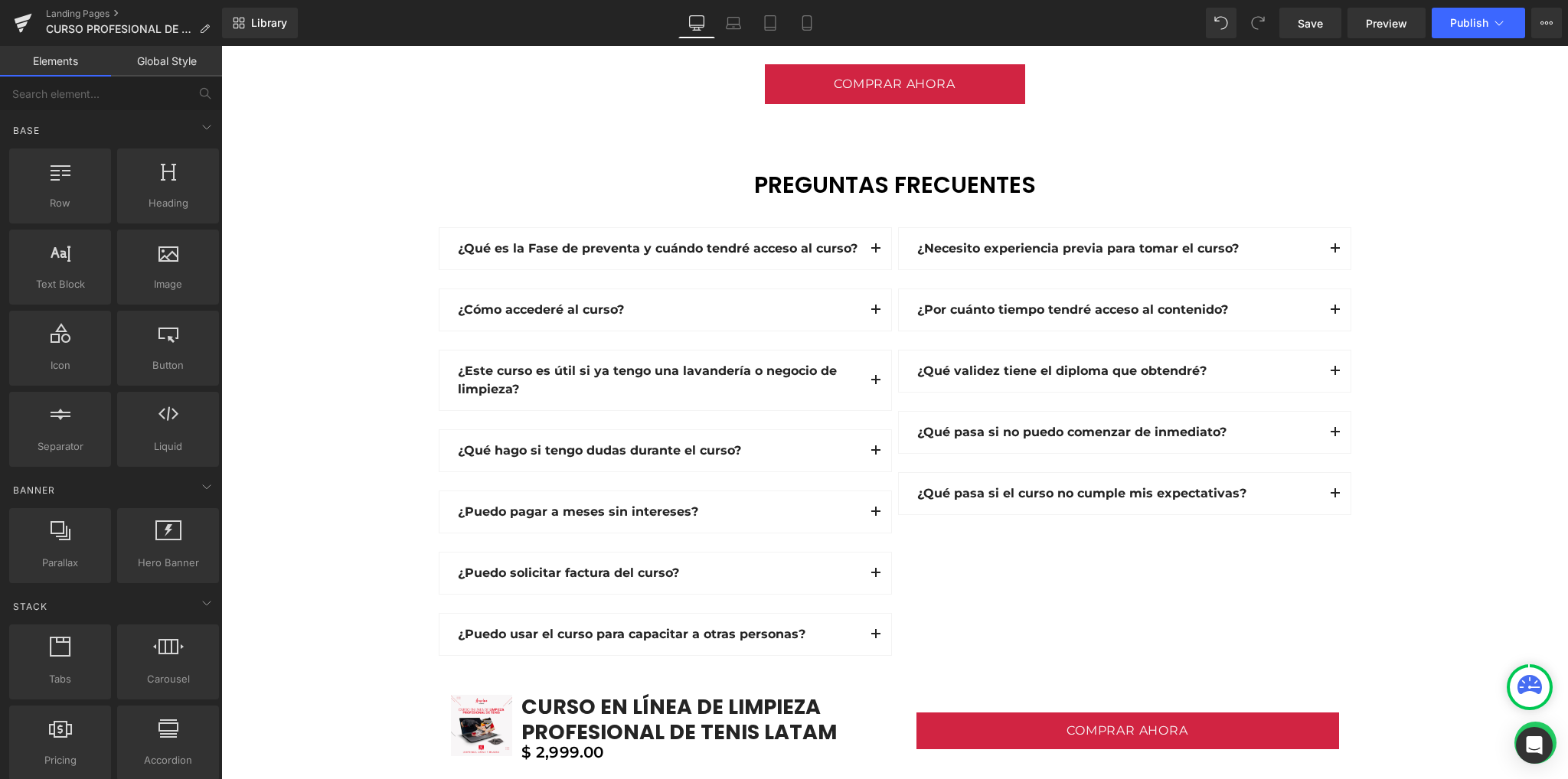
scroll to position [3996, 0]
click at [1320, 21] on span "Save" at bounding box center [1310, 23] width 26 height 16
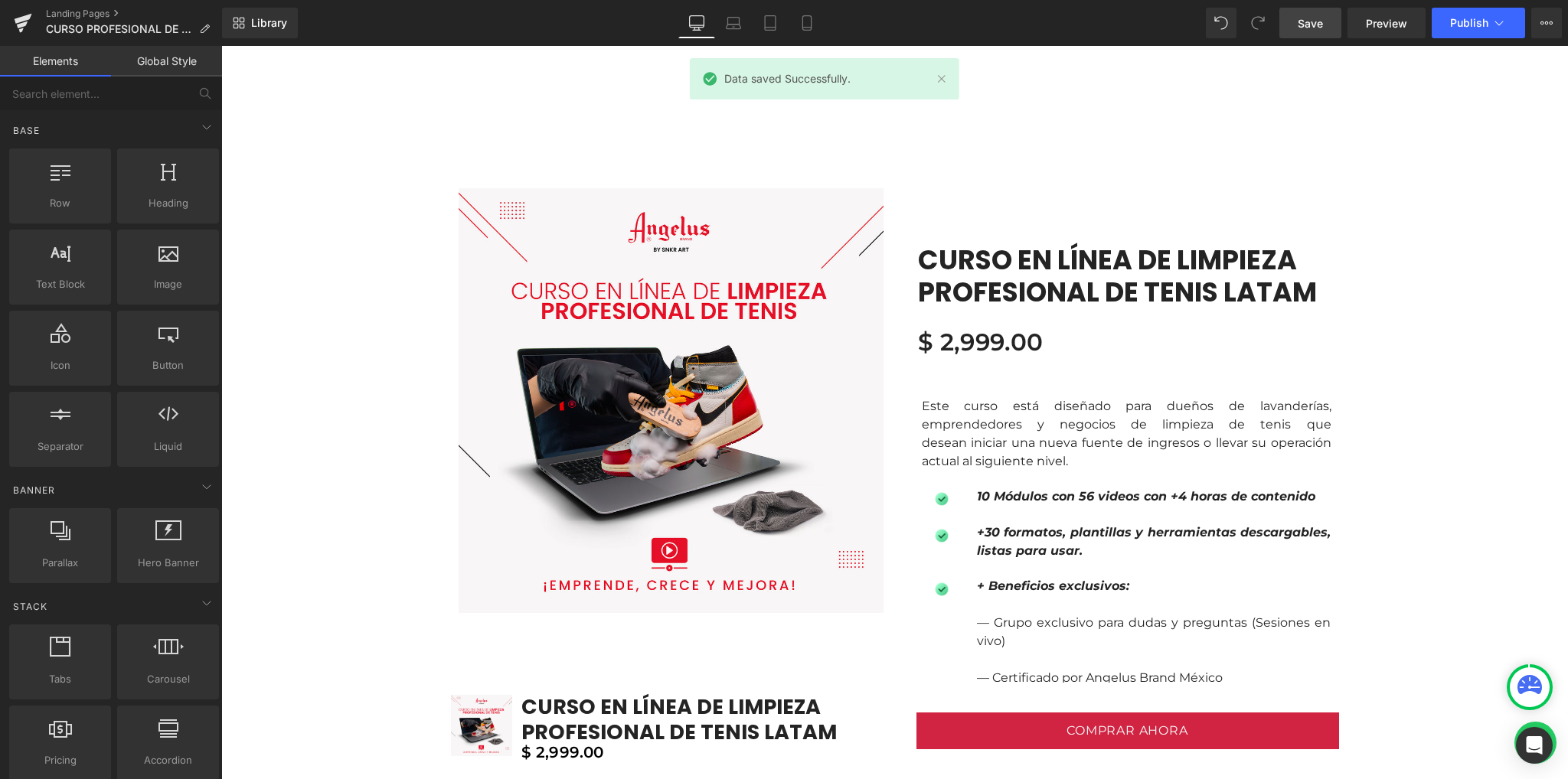
scroll to position [833, 0]
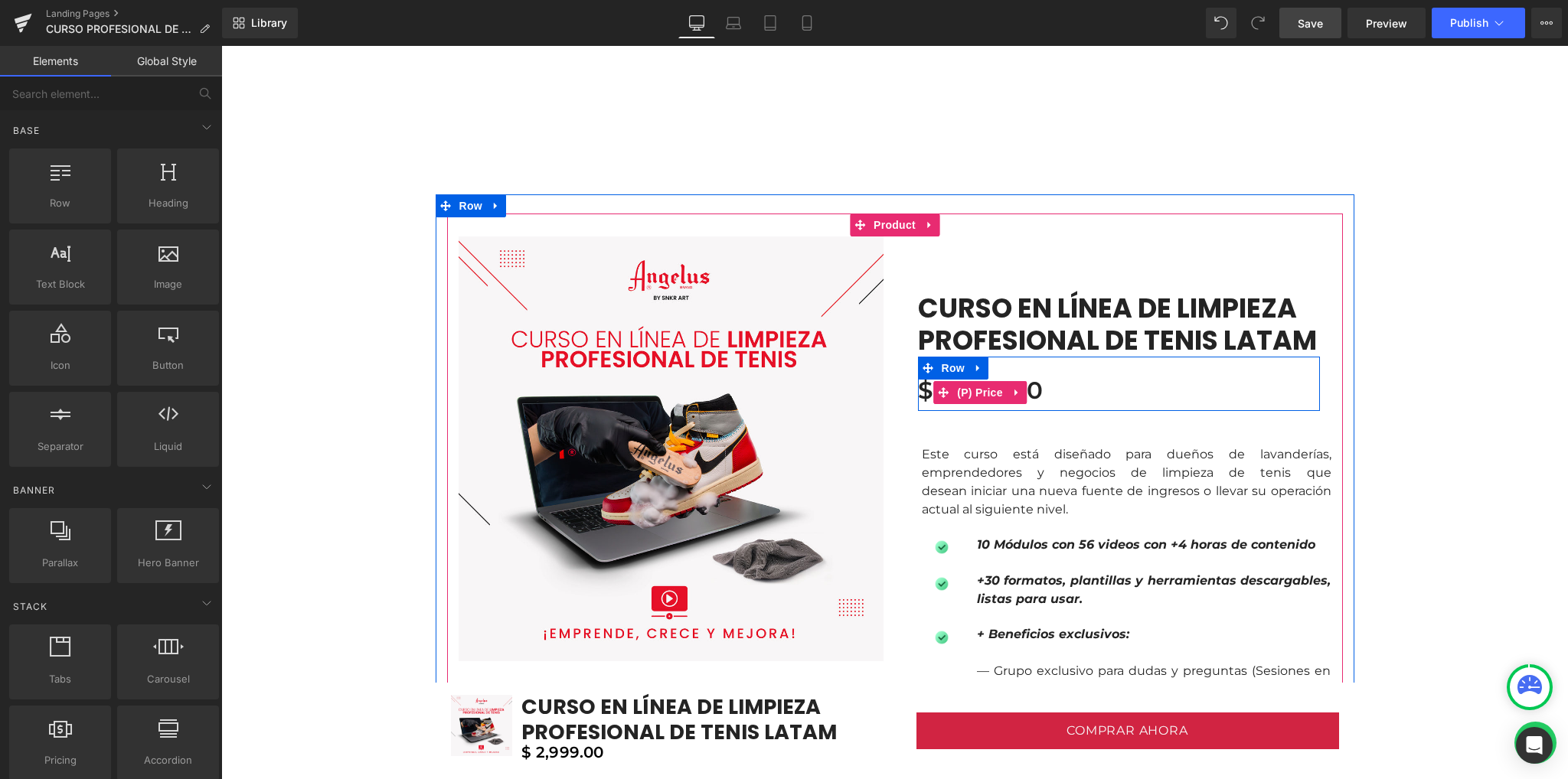
click at [1067, 386] on div "$ 2,999.00" at bounding box center [1118, 393] width 401 height 21
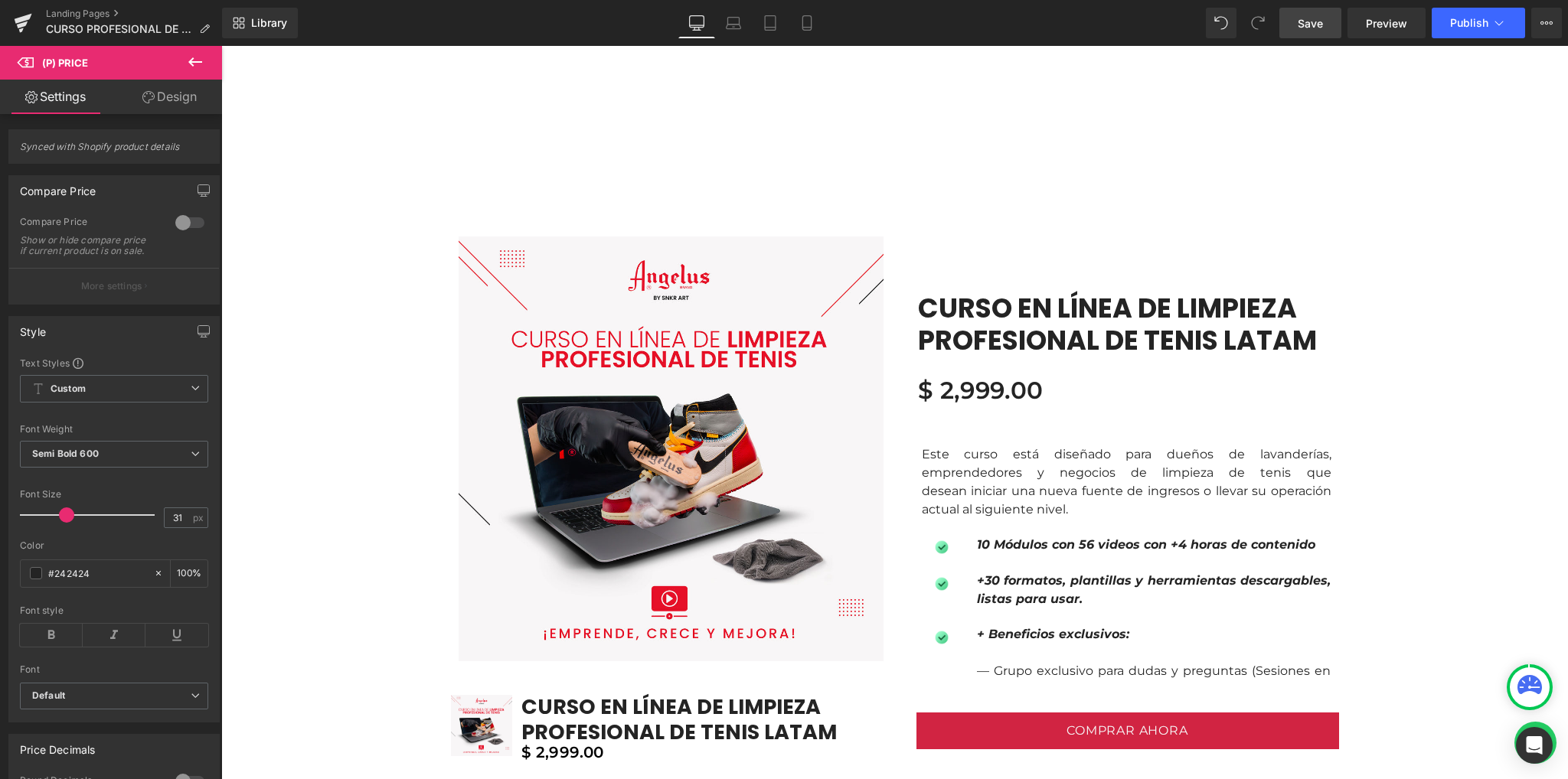
click at [171, 97] on link "Design" at bounding box center [169, 97] width 111 height 34
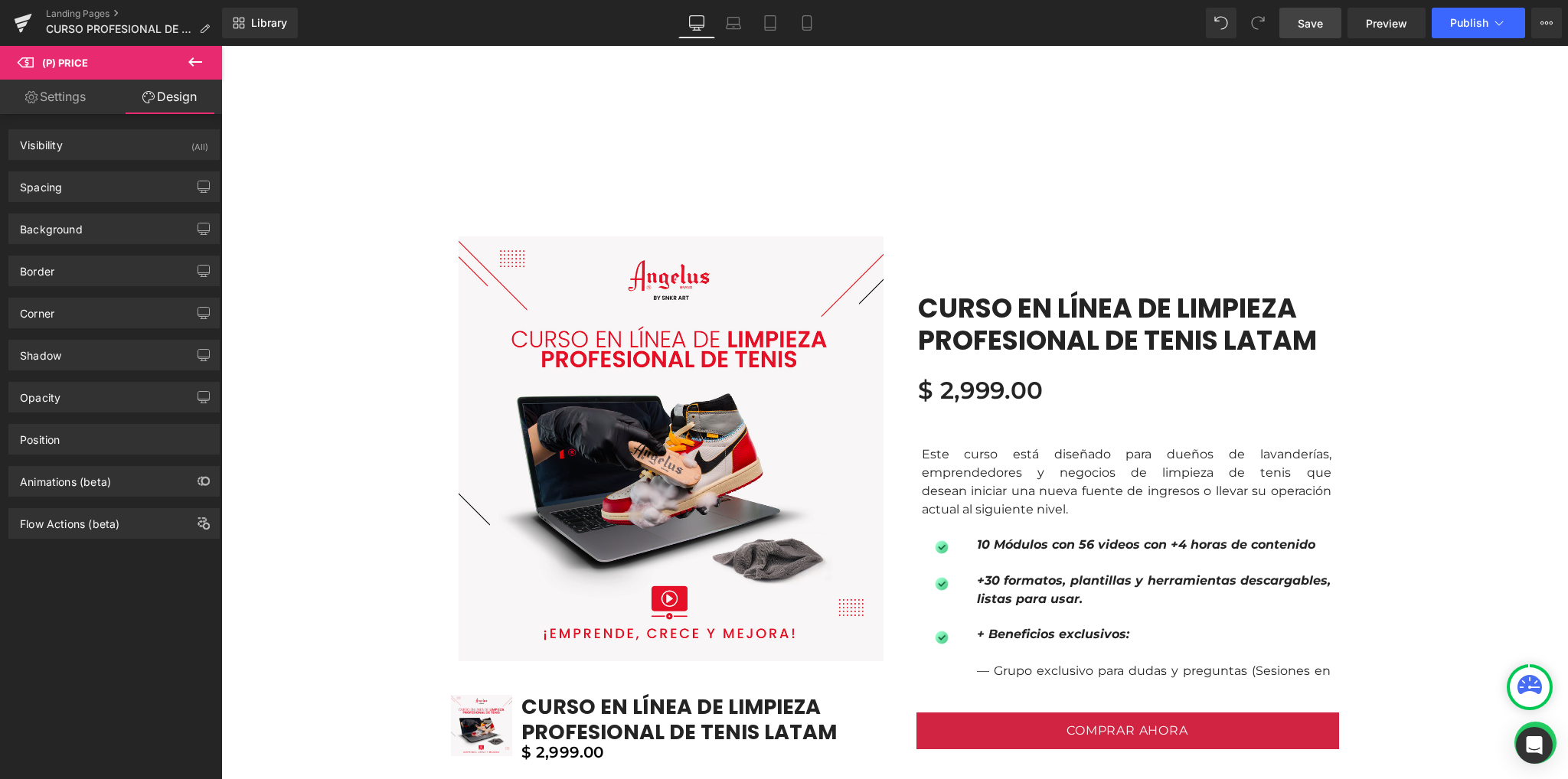
click at [74, 96] on link "Settings" at bounding box center [55, 97] width 111 height 34
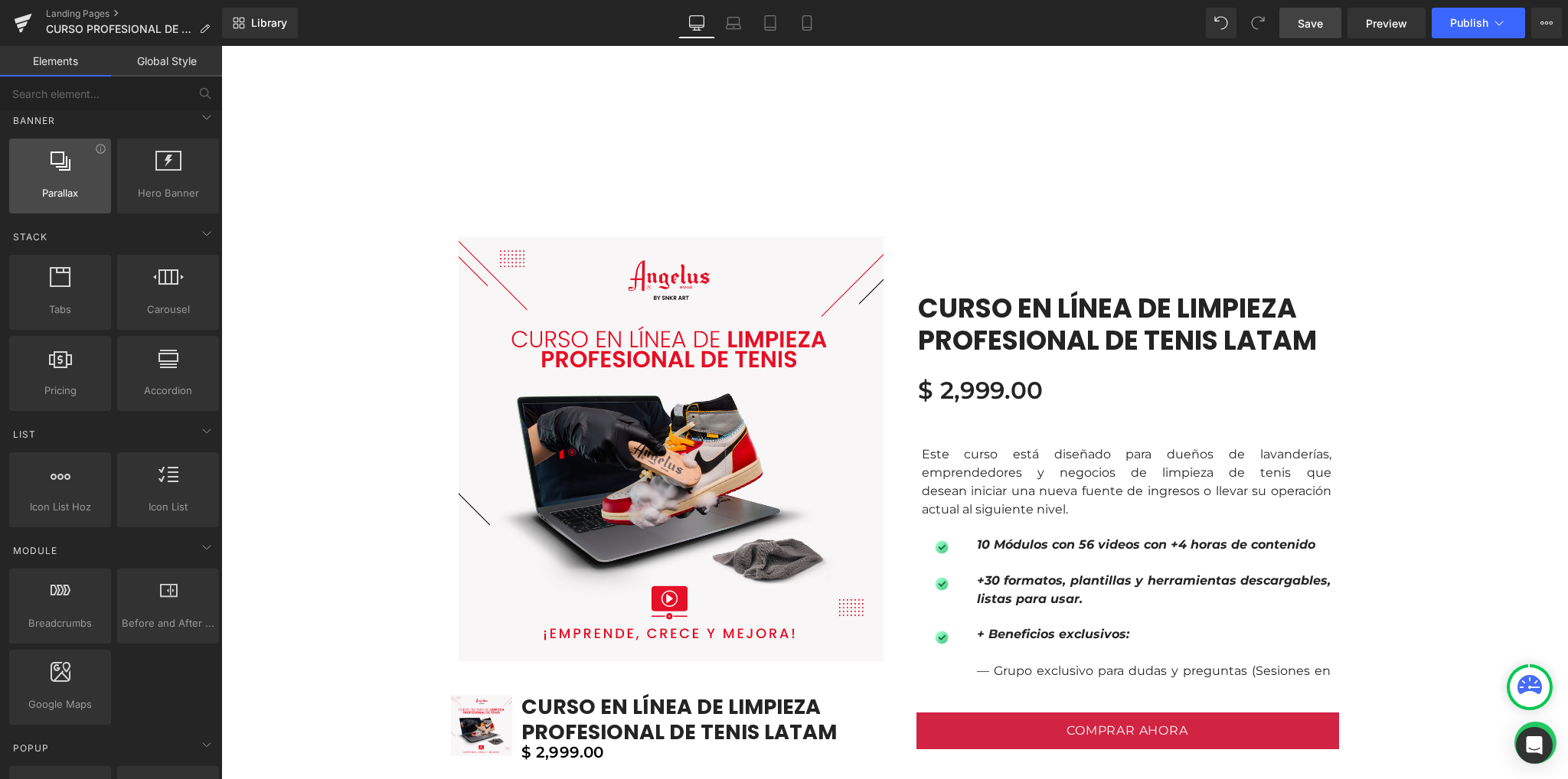
scroll to position [408, 0]
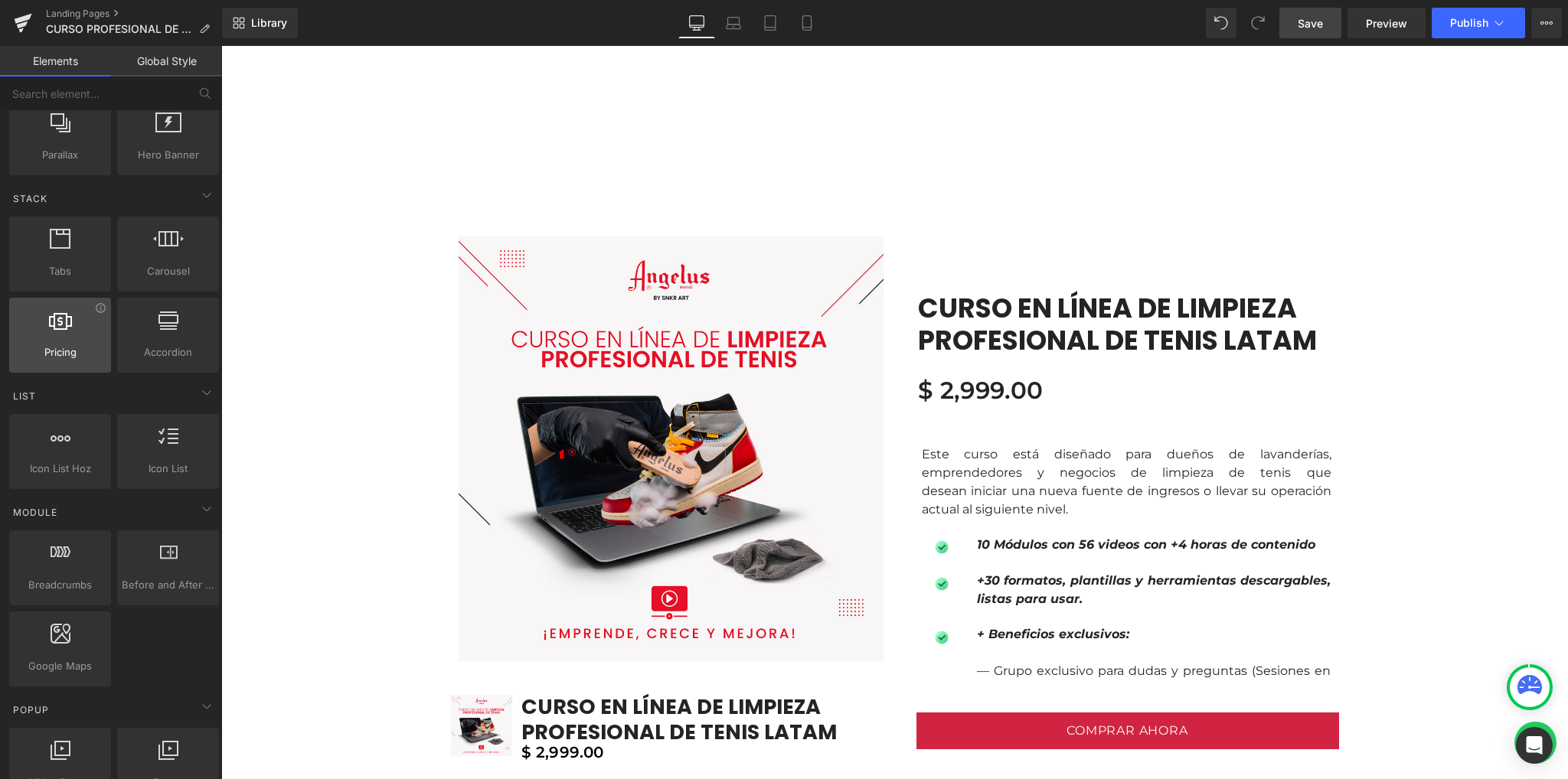
click at [58, 351] on span "Pricing" at bounding box center [61, 352] width 93 height 16
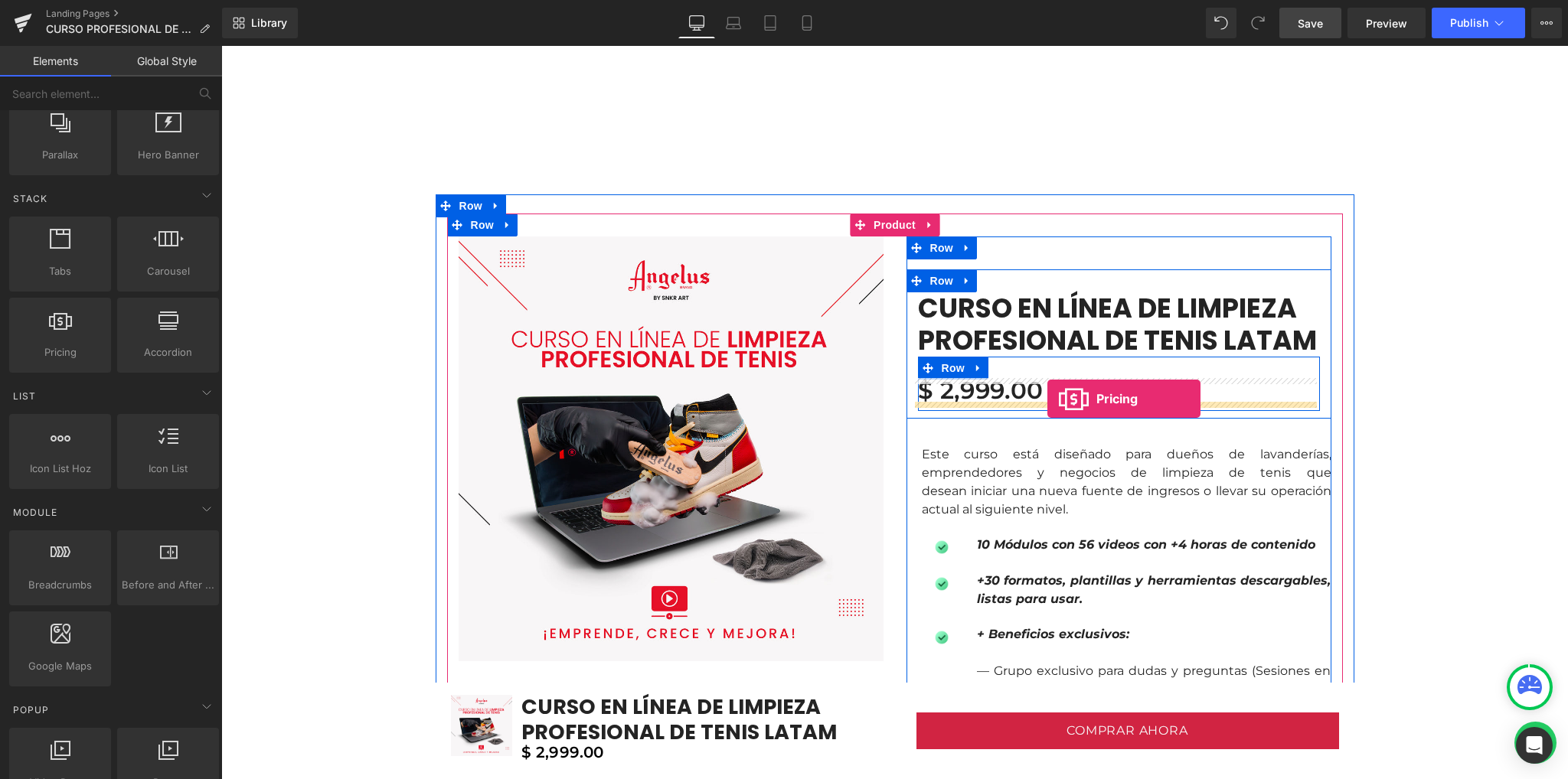
drag, startPoint x: 278, startPoint y: 394, endPoint x: 1047, endPoint y: 398, distance: 769.0
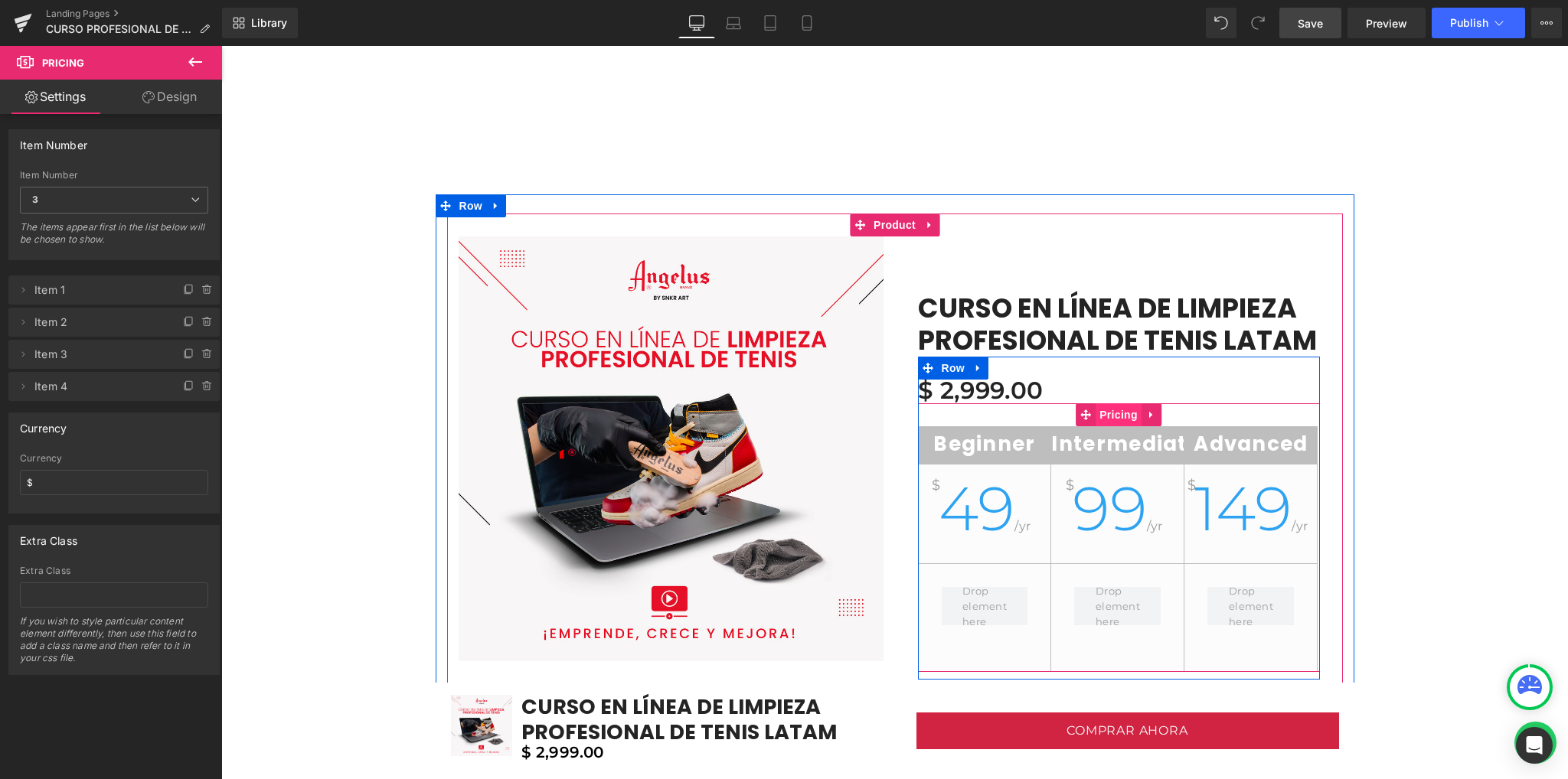
click at [1111, 414] on span "Pricing" at bounding box center [1118, 415] width 46 height 23
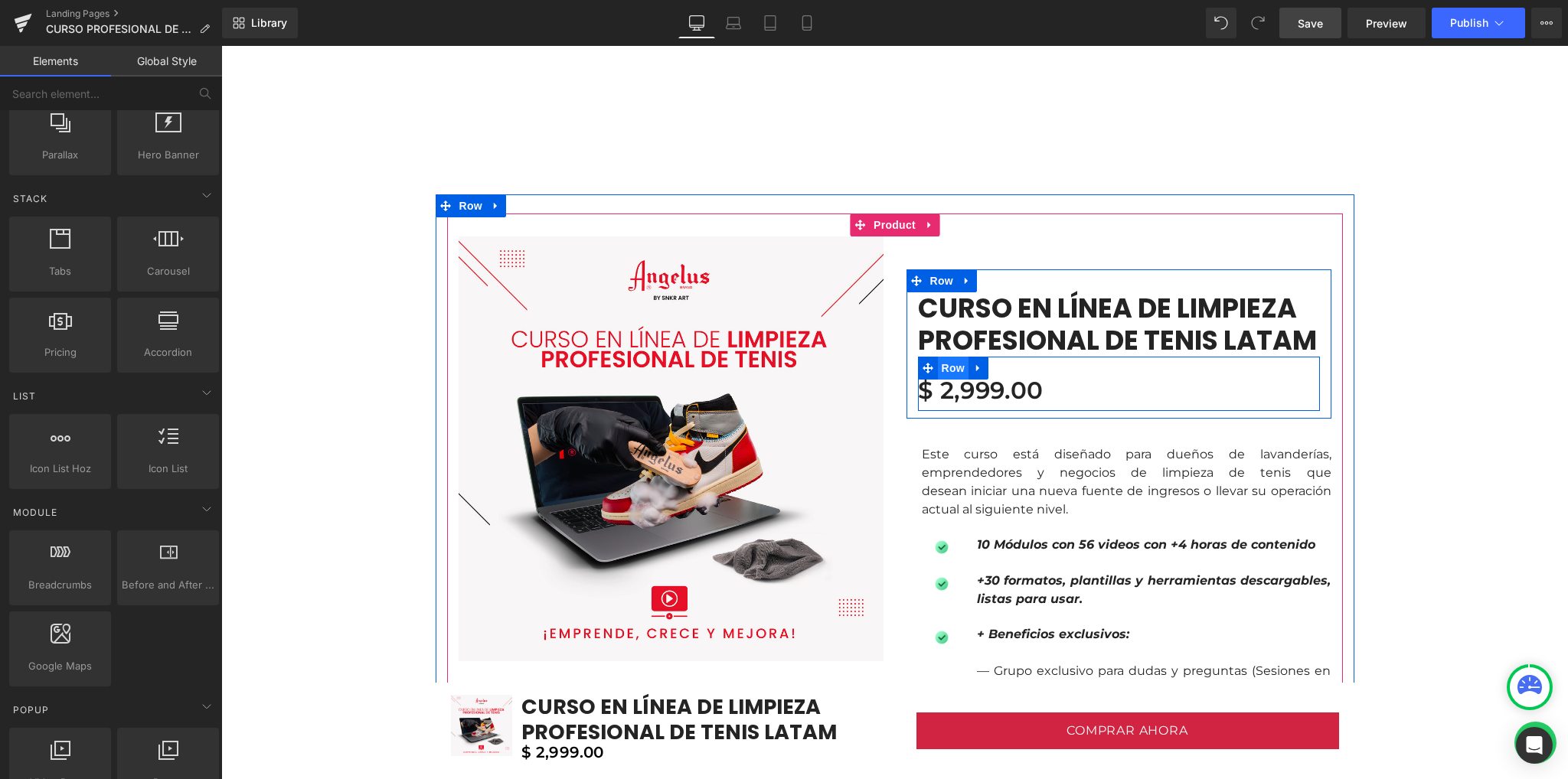
click at [946, 368] on span "Row" at bounding box center [953, 368] width 30 height 23
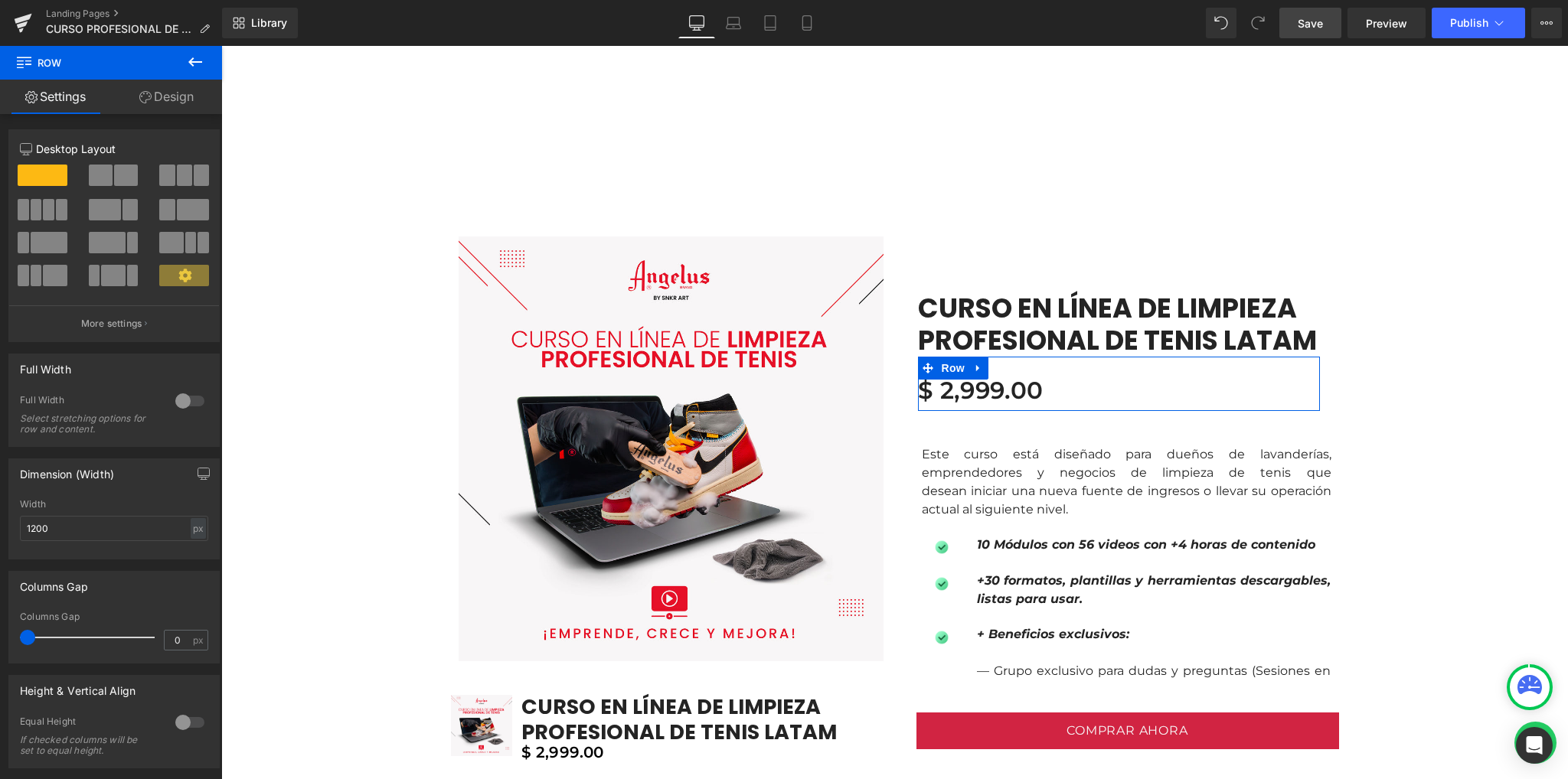
click at [104, 177] on span at bounding box center [100, 175] width 24 height 22
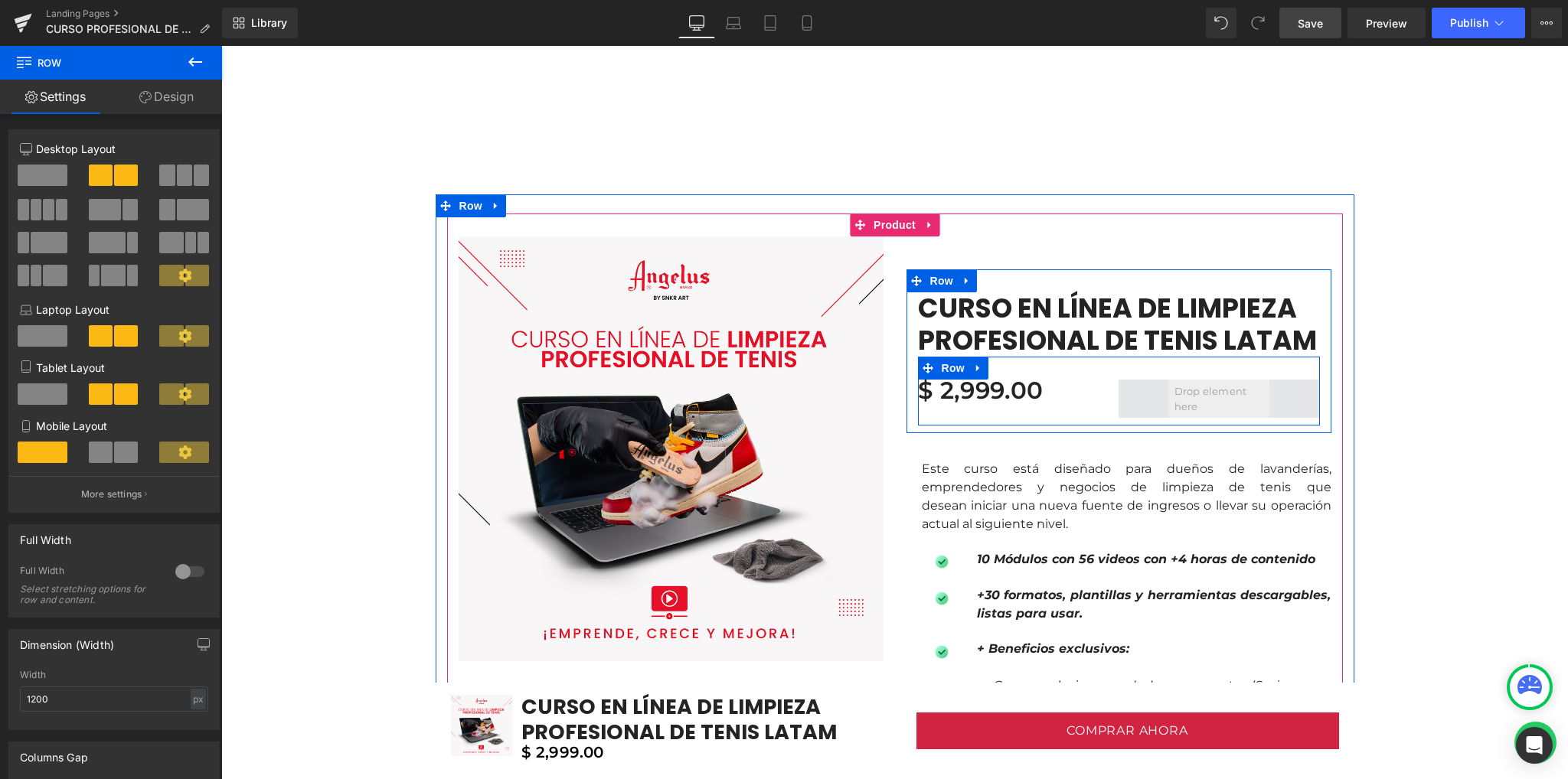
click at [1219, 401] on span at bounding box center [1219, 398] width 100 height 38
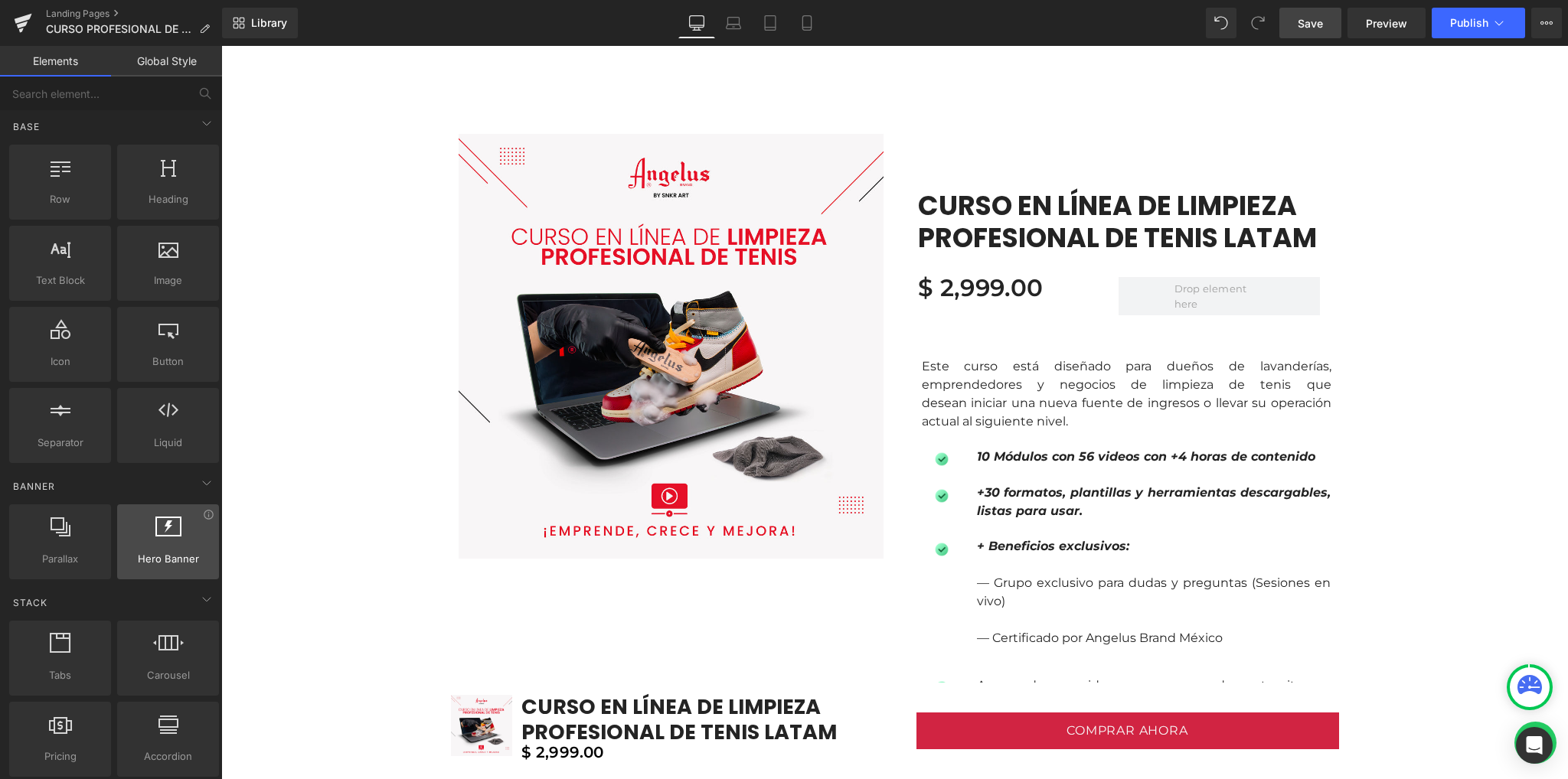
scroll to position [0, 0]
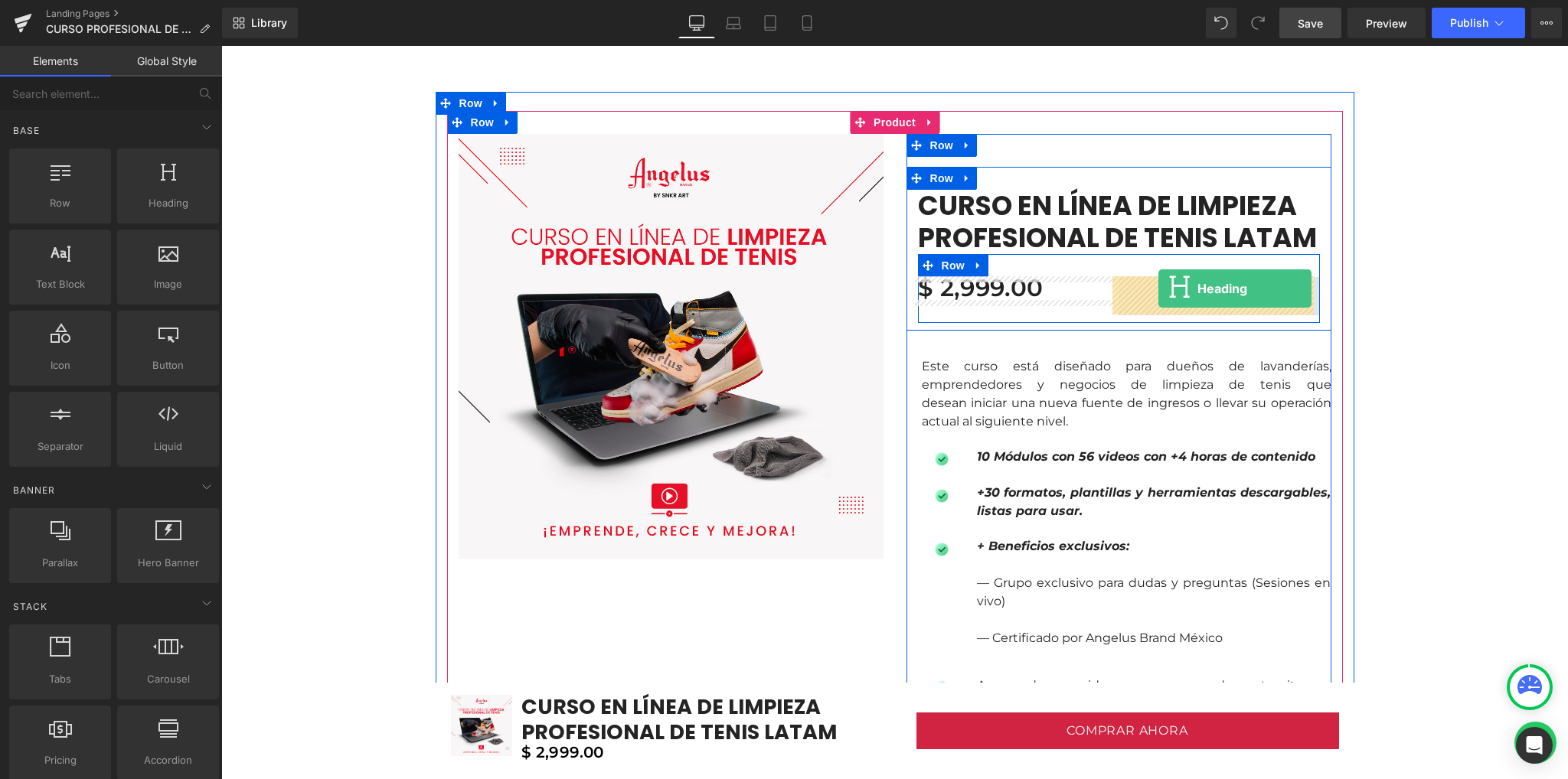
drag, startPoint x: 385, startPoint y: 239, endPoint x: 1158, endPoint y: 289, distance: 774.6
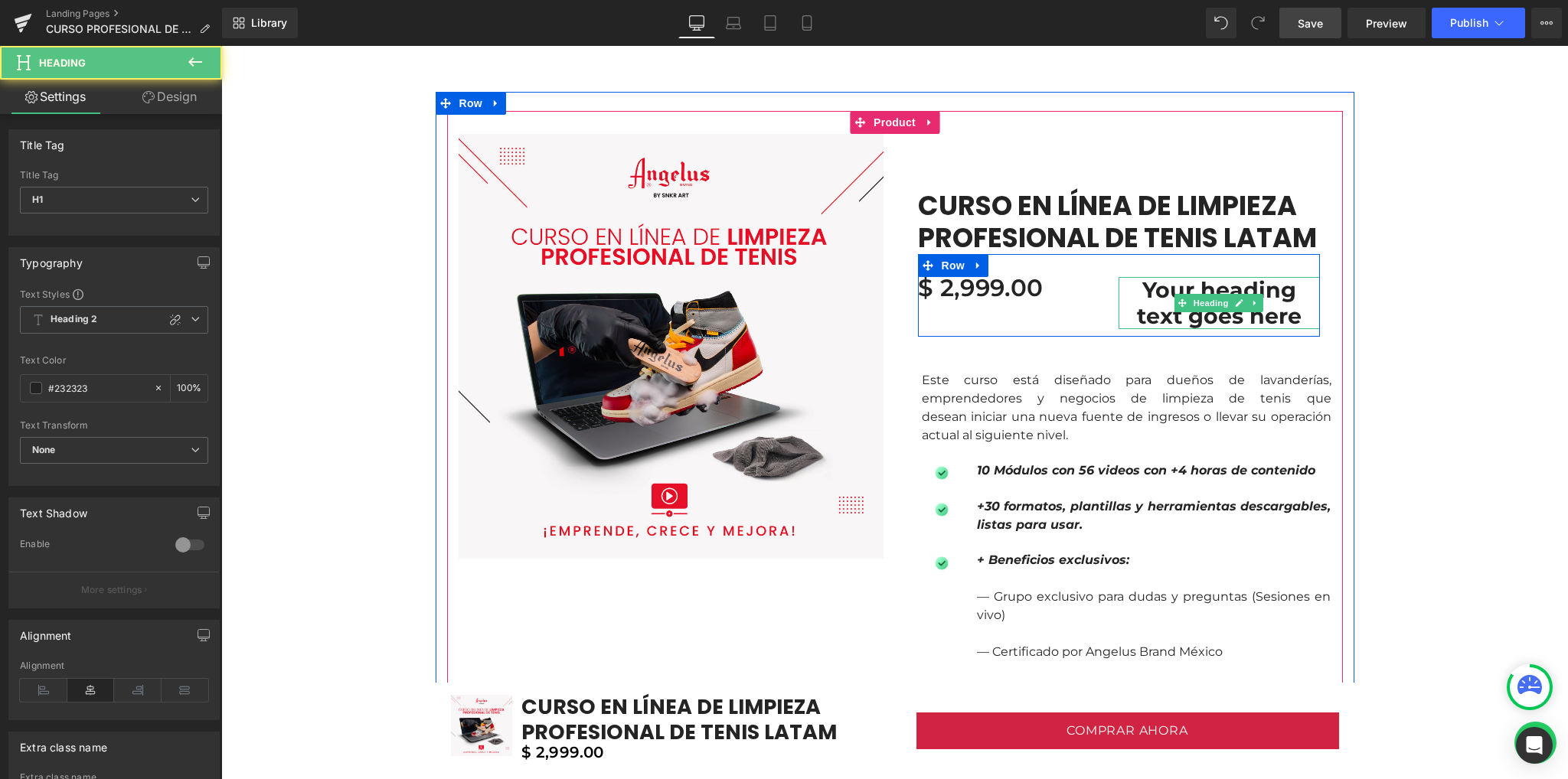
click at [1149, 305] on h1 "Your heading text goes here" at bounding box center [1219, 303] width 202 height 52
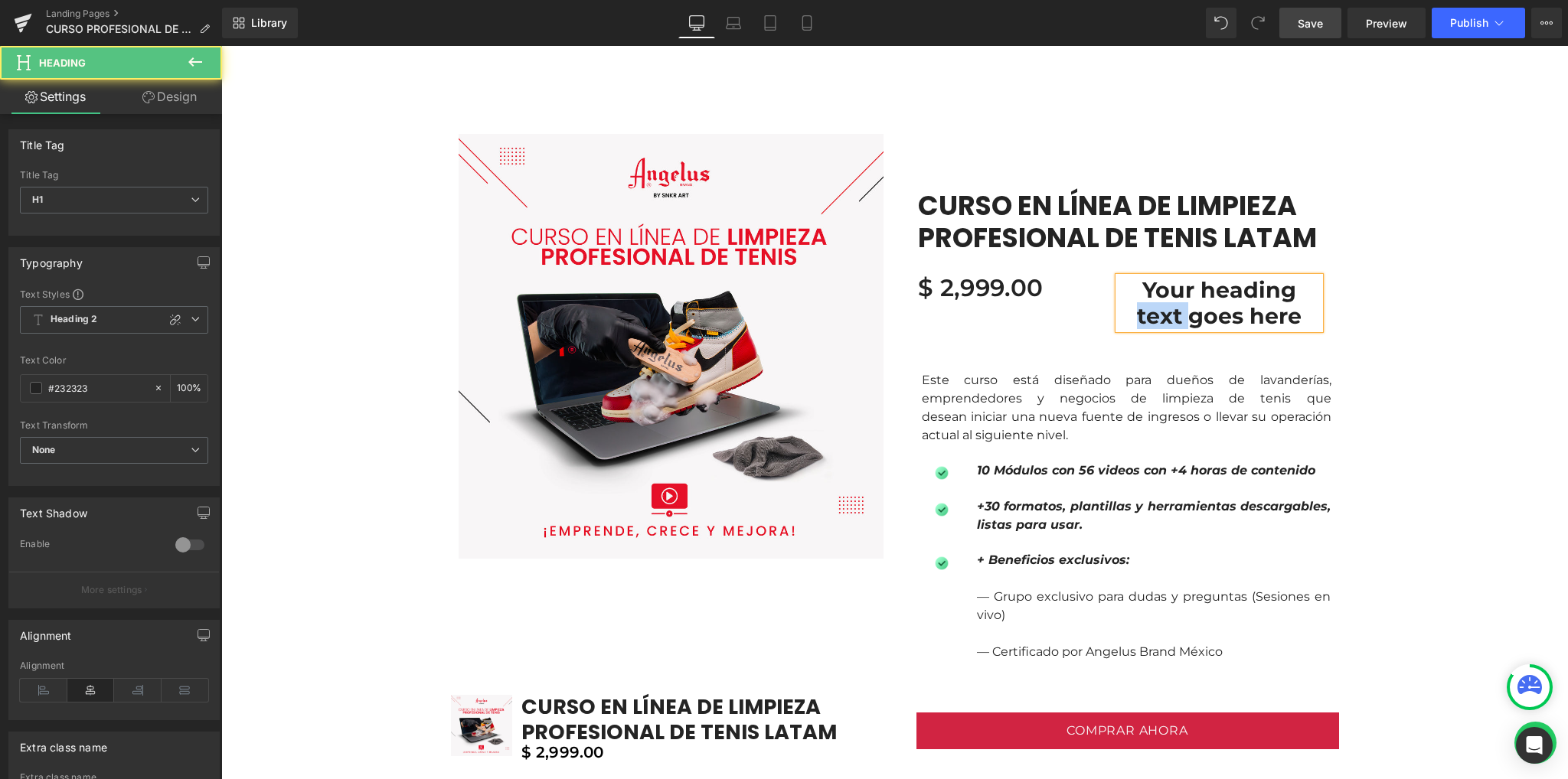
click at [1149, 305] on h1 "Your heading text goes here" at bounding box center [1219, 303] width 202 height 52
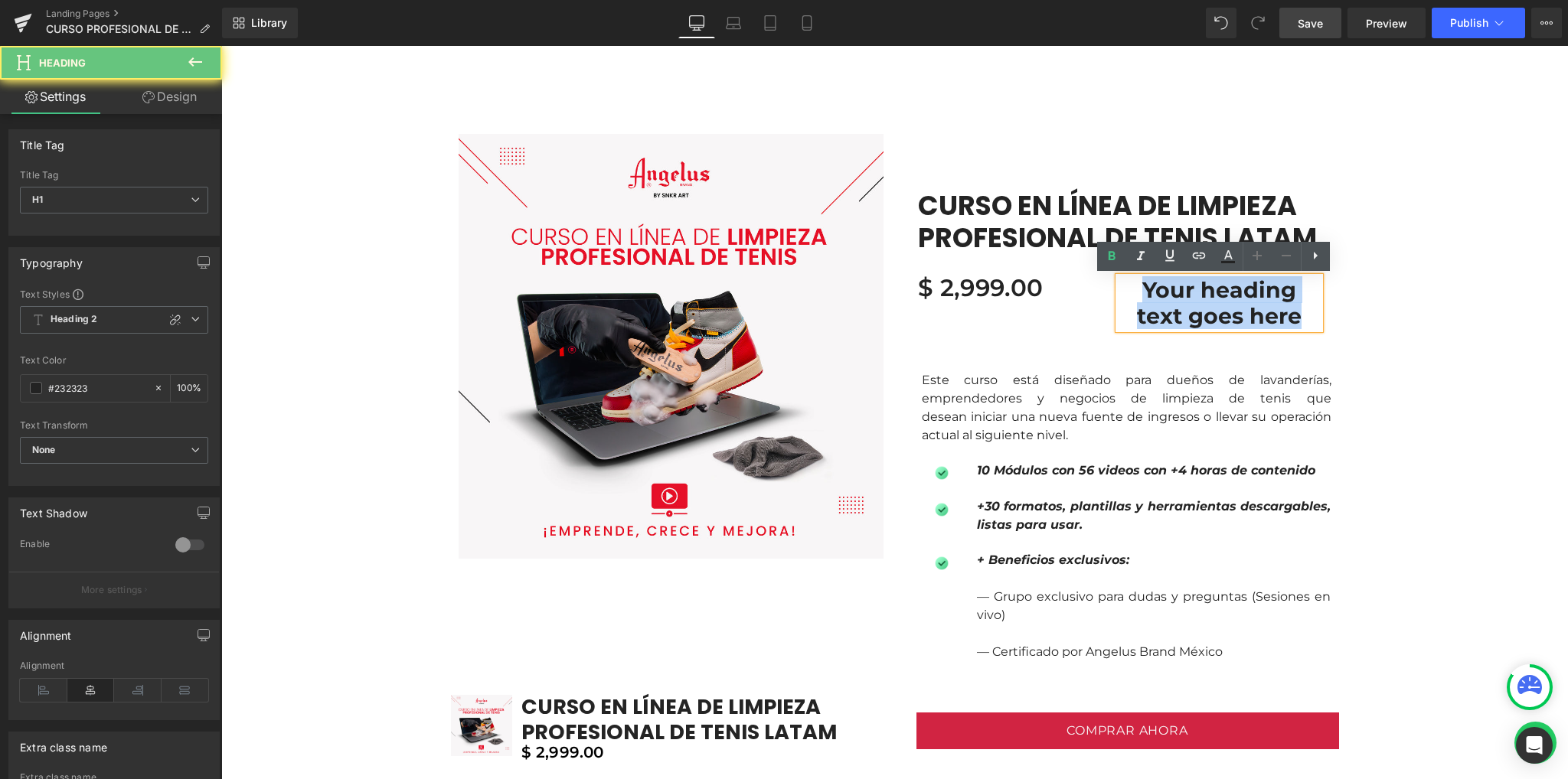
click at [1149, 305] on h1 "Your heading text goes here" at bounding box center [1219, 303] width 202 height 52
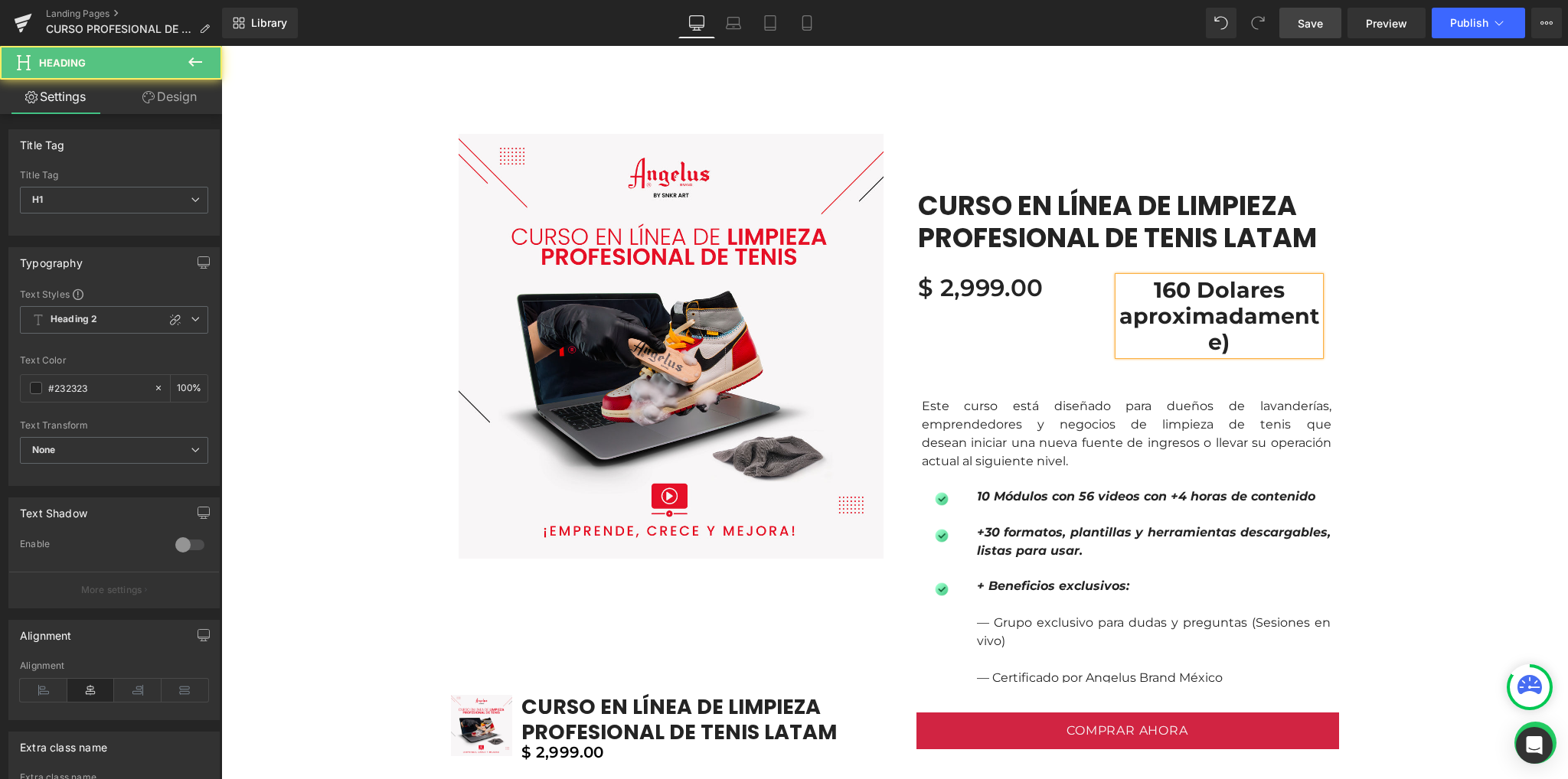
click at [1149, 305] on h1 "160 Dolares aproximadamente)" at bounding box center [1219, 316] width 202 height 79
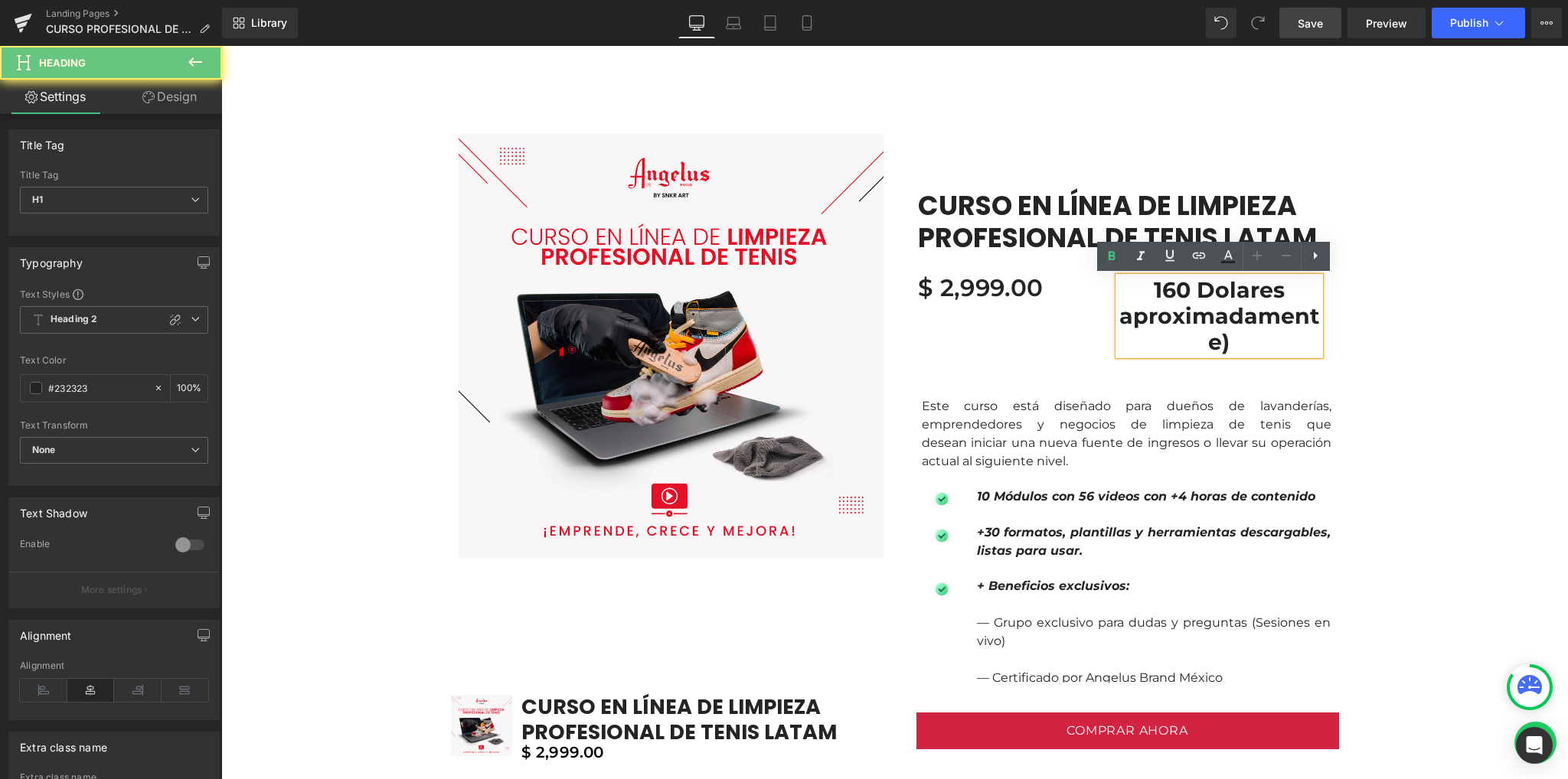
click at [1152, 286] on h1 "160 Dolares aproximadamente)" at bounding box center [1219, 316] width 202 height 79
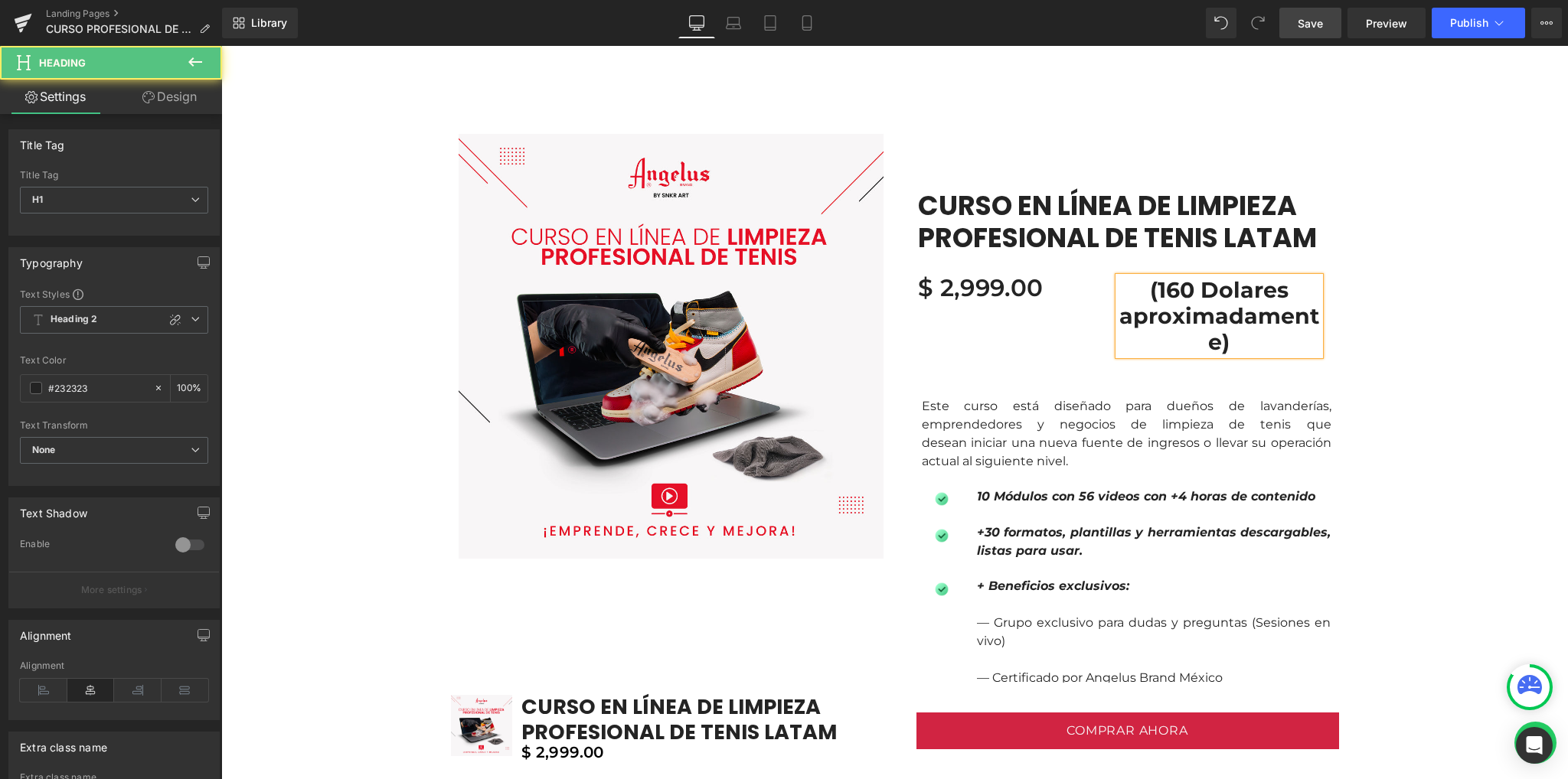
click at [1236, 293] on h1 "(160 Dolares aproximadamente)" at bounding box center [1219, 316] width 202 height 79
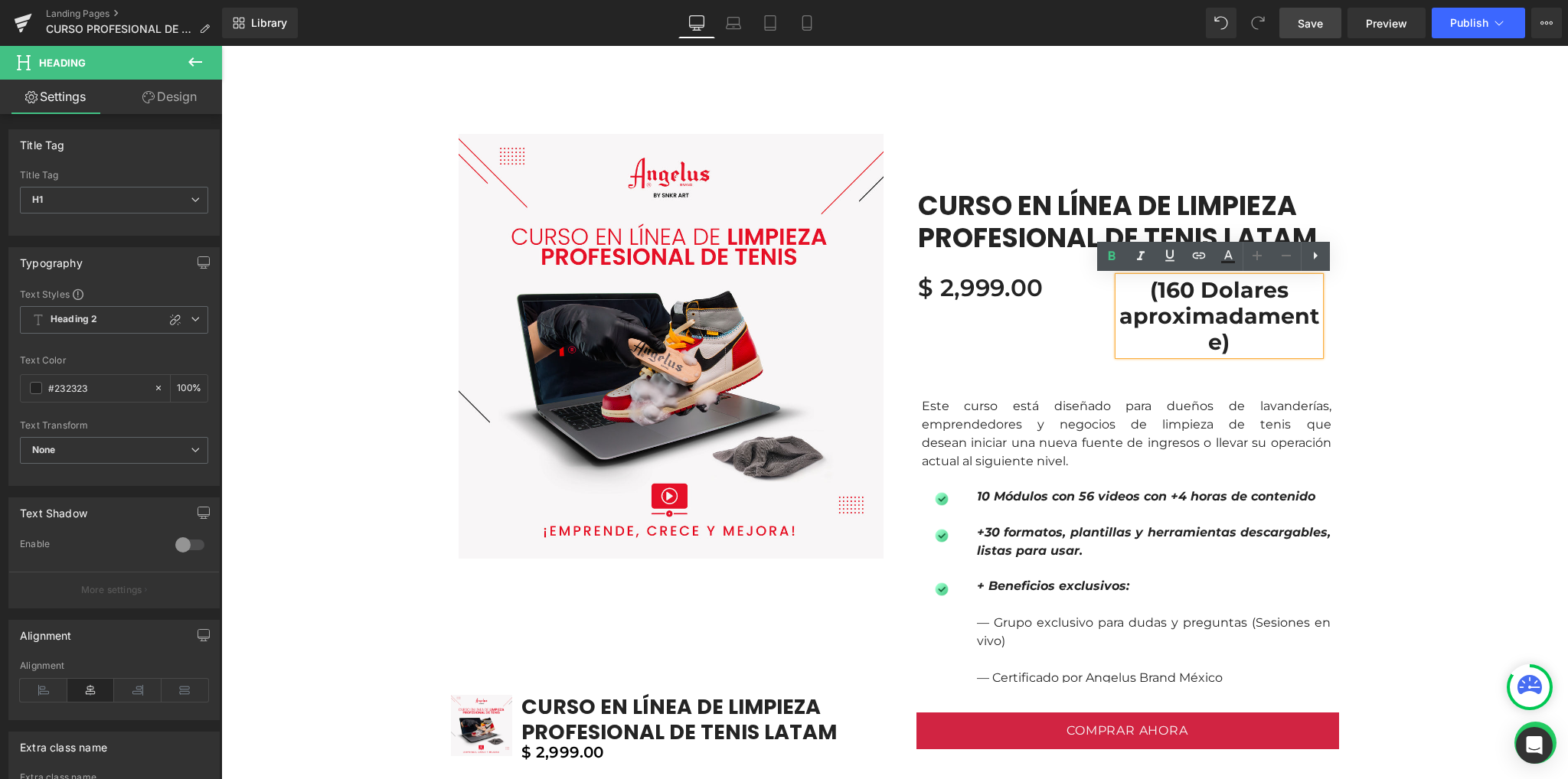
click at [222, 46] on lt-span "D ó lares" at bounding box center [222, 46] width 0 height 0
click at [1190, 301] on h1 "(160 Dólares aproximadamente)" at bounding box center [1219, 316] width 202 height 79
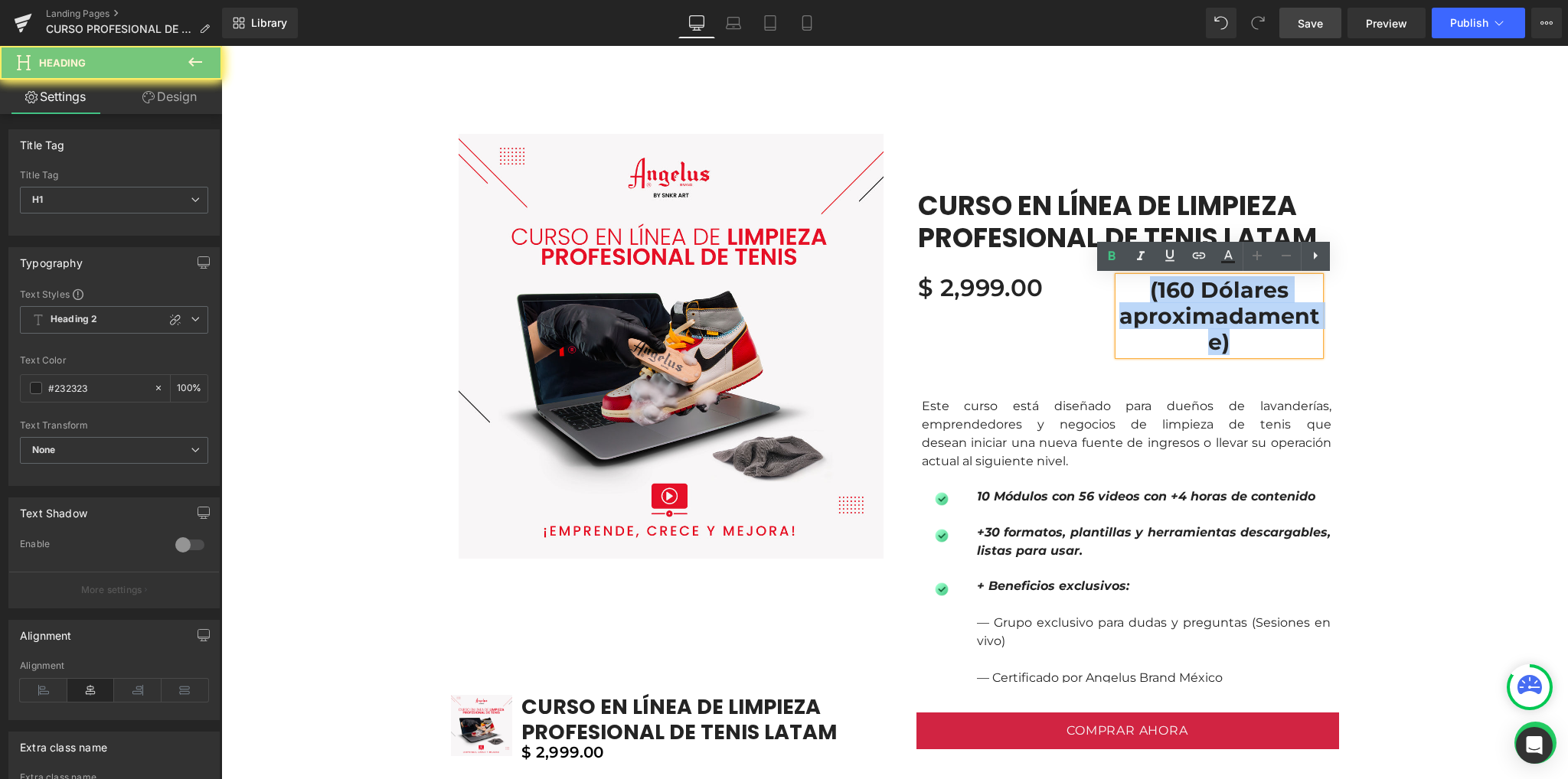
click at [1190, 301] on h1 "(160 Dólares aproximadamente)" at bounding box center [1219, 316] width 202 height 79
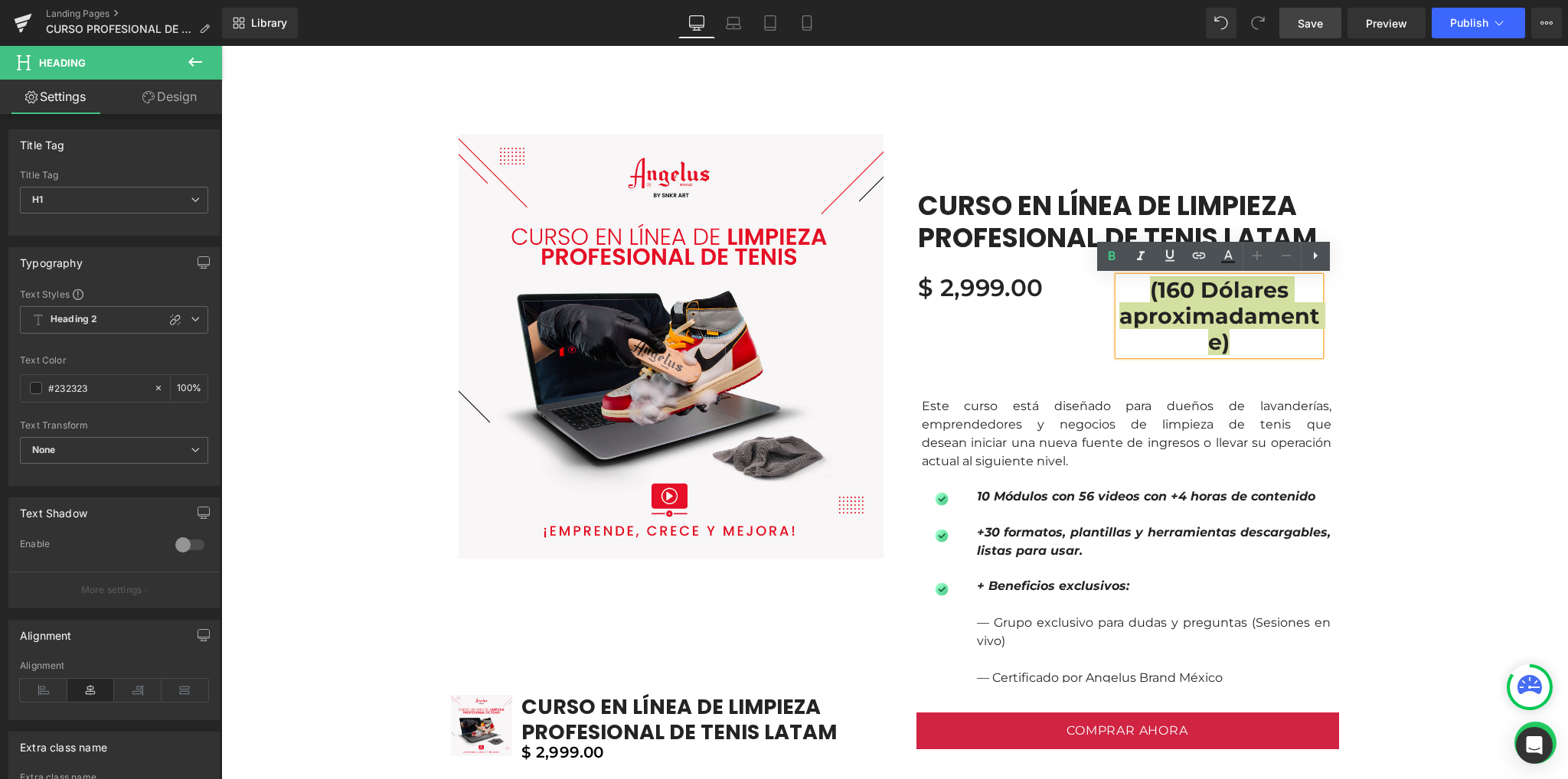
click at [1282, 256] on icon at bounding box center [1285, 255] width 18 height 18
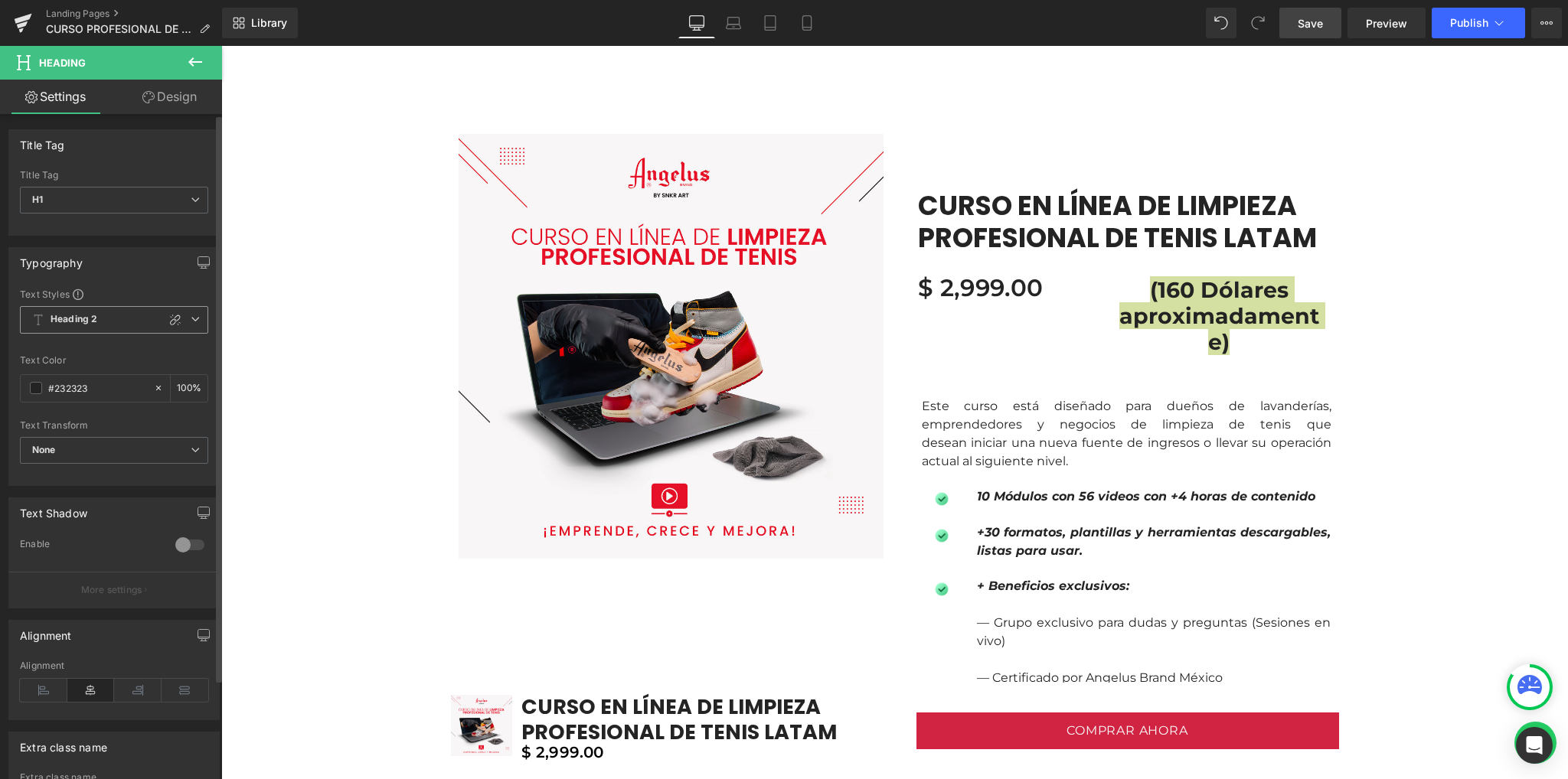
click at [86, 328] on span "Heading 2" at bounding box center [114, 319] width 188 height 27
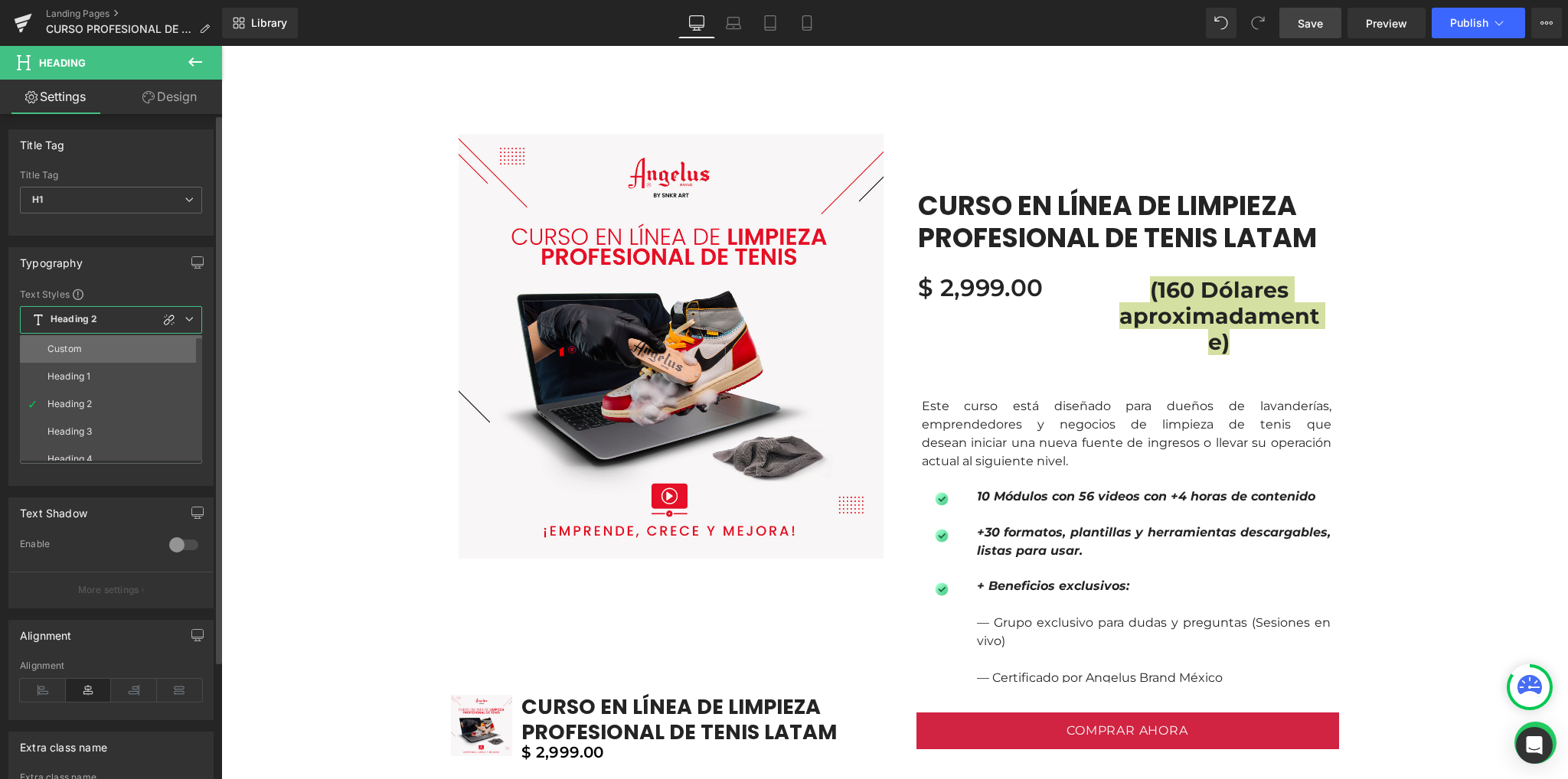
click at [84, 353] on li "Custom" at bounding box center [115, 348] width 189 height 27
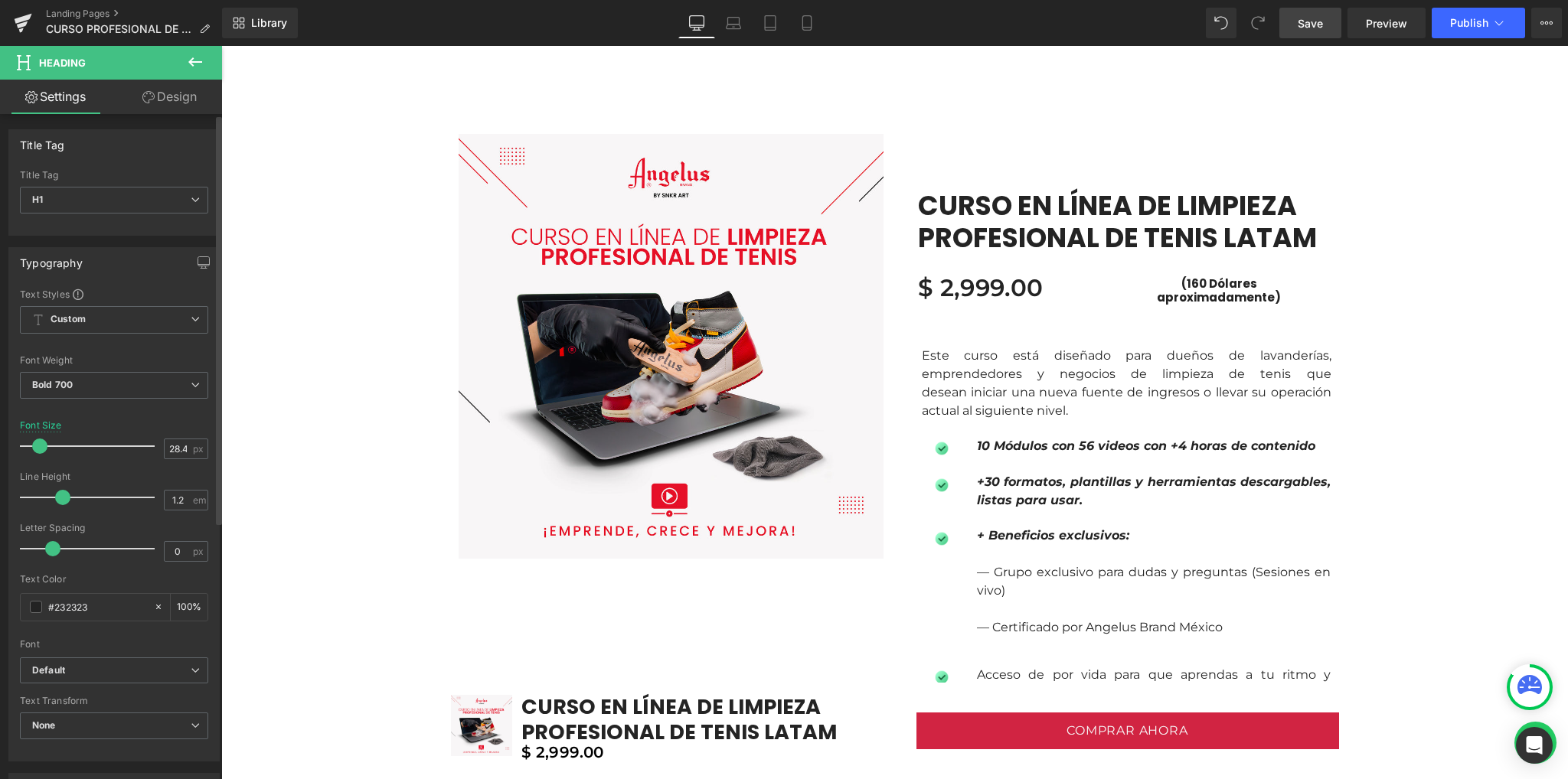
drag, startPoint x: 56, startPoint y: 439, endPoint x: 39, endPoint y: 440, distance: 17.0
click at [39, 440] on span at bounding box center [40, 446] width 15 height 15
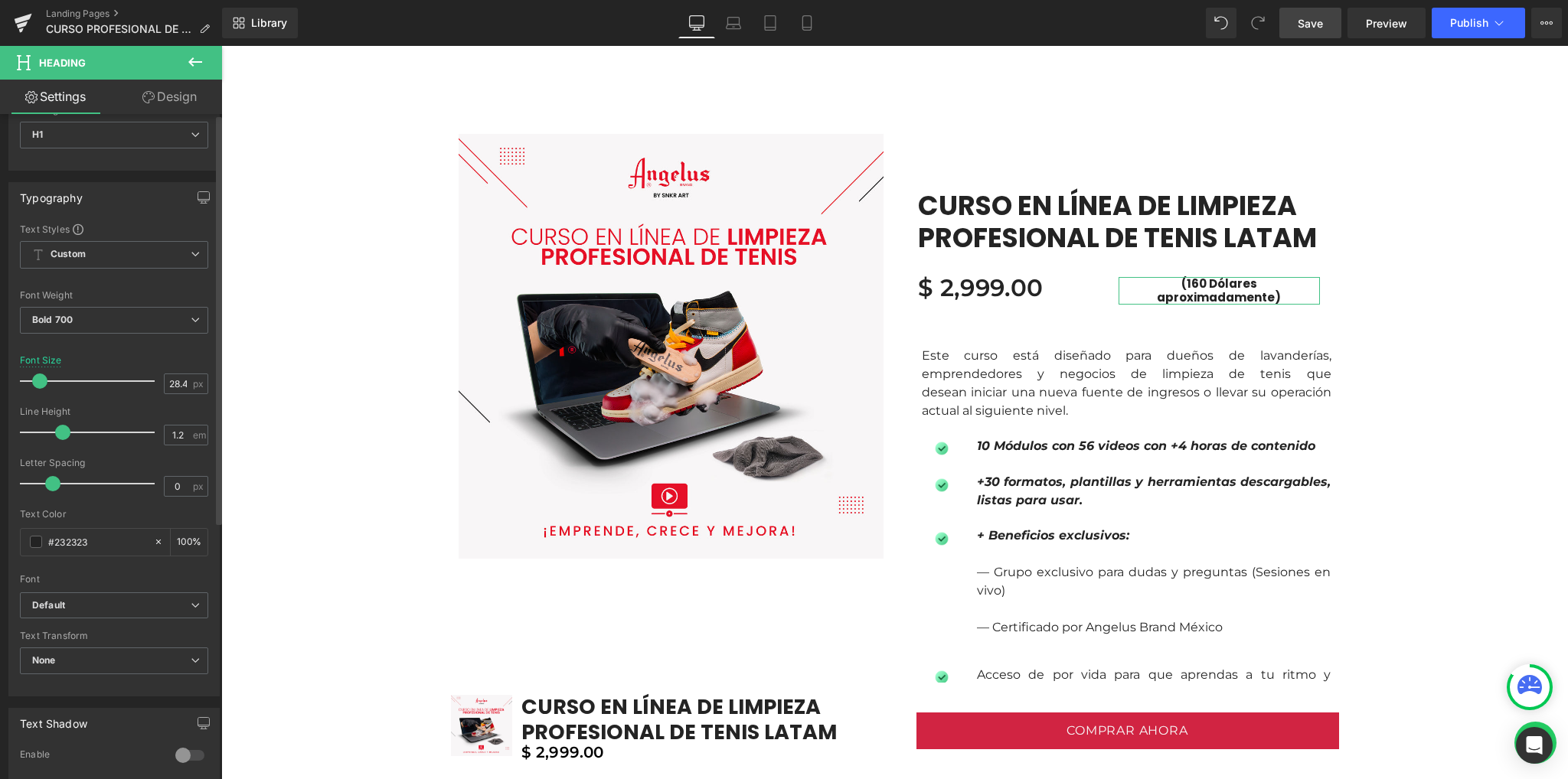
scroll to position [408, 0]
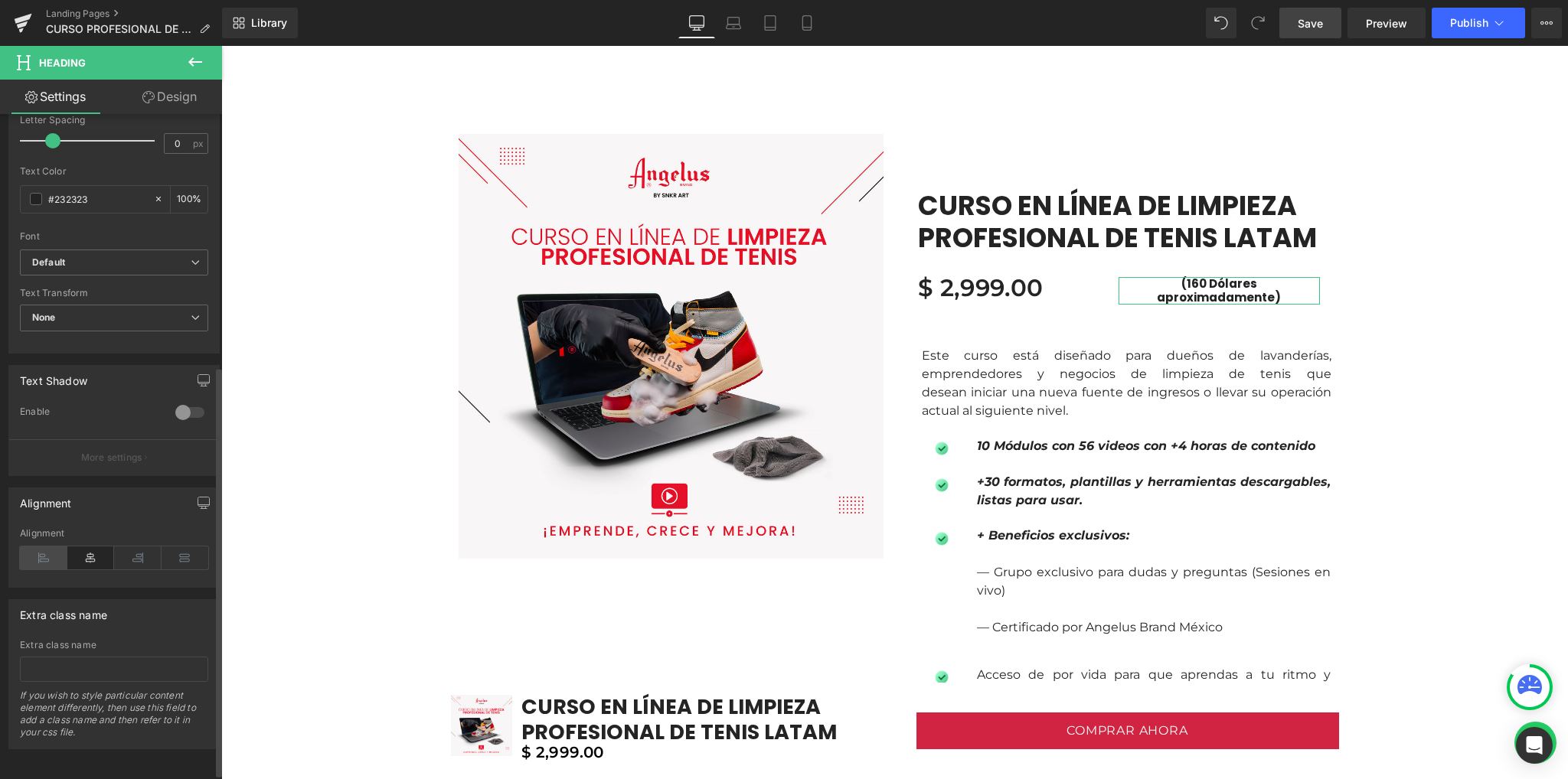
click at [55, 555] on icon at bounding box center [44, 558] width 47 height 23
click at [121, 554] on icon at bounding box center [137, 558] width 47 height 23
drag, startPoint x: 80, startPoint y: 551, endPoint x: 117, endPoint y: 552, distance: 37.0
click at [80, 551] on icon at bounding box center [91, 558] width 47 height 23
click at [167, 555] on icon at bounding box center [186, 558] width 47 height 23
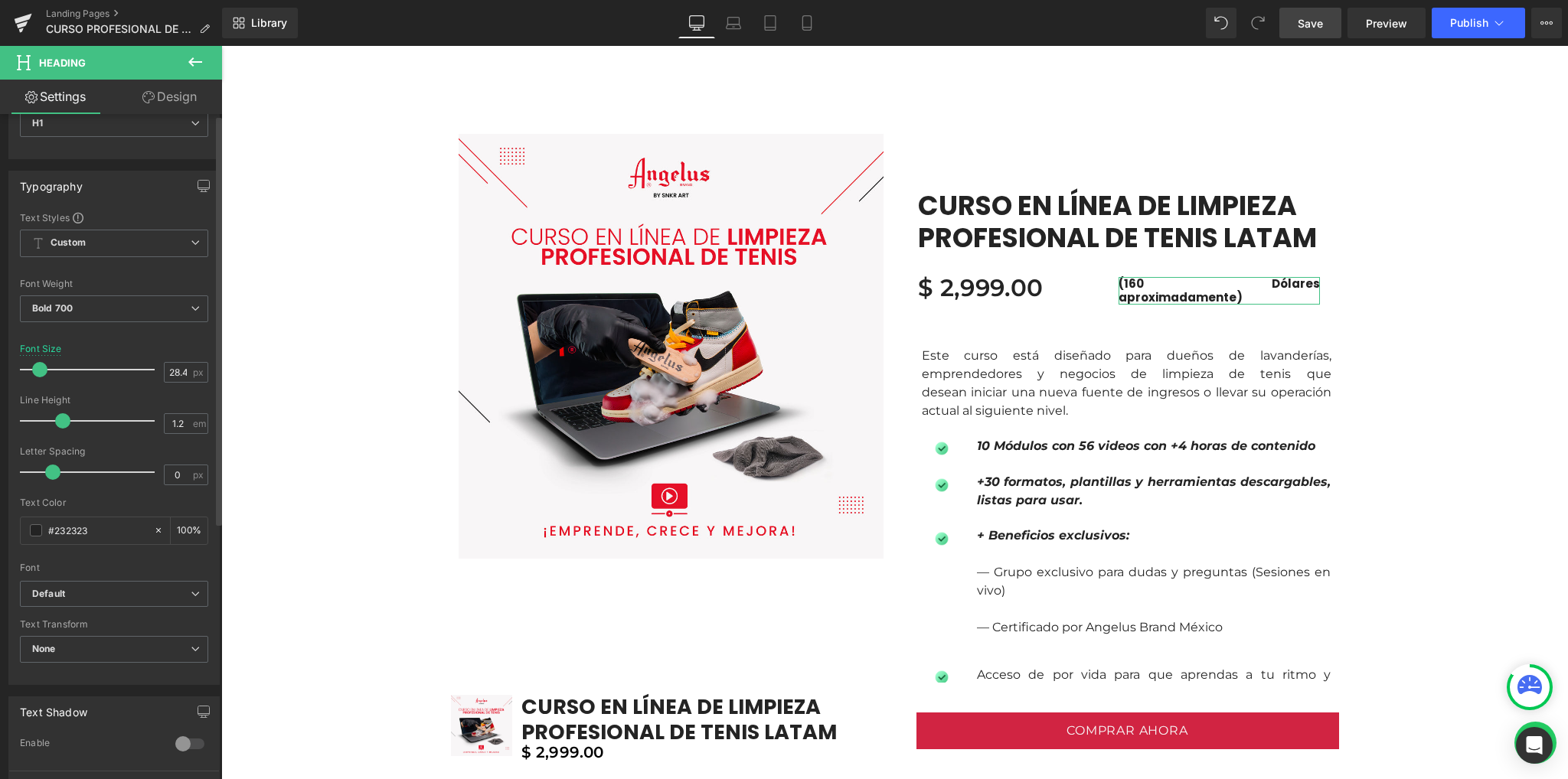
scroll to position [0, 0]
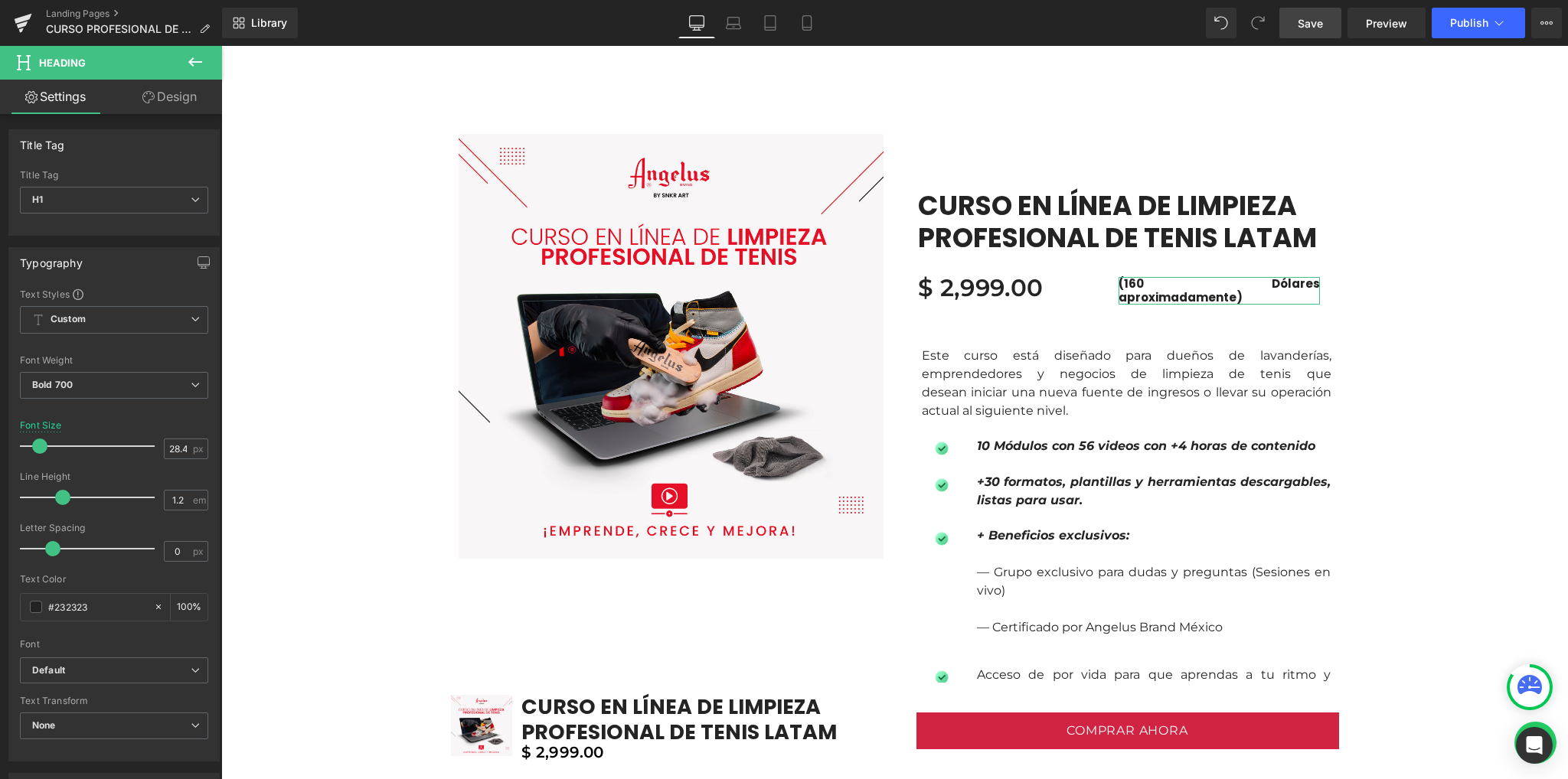
click at [151, 105] on link "Design" at bounding box center [169, 97] width 111 height 34
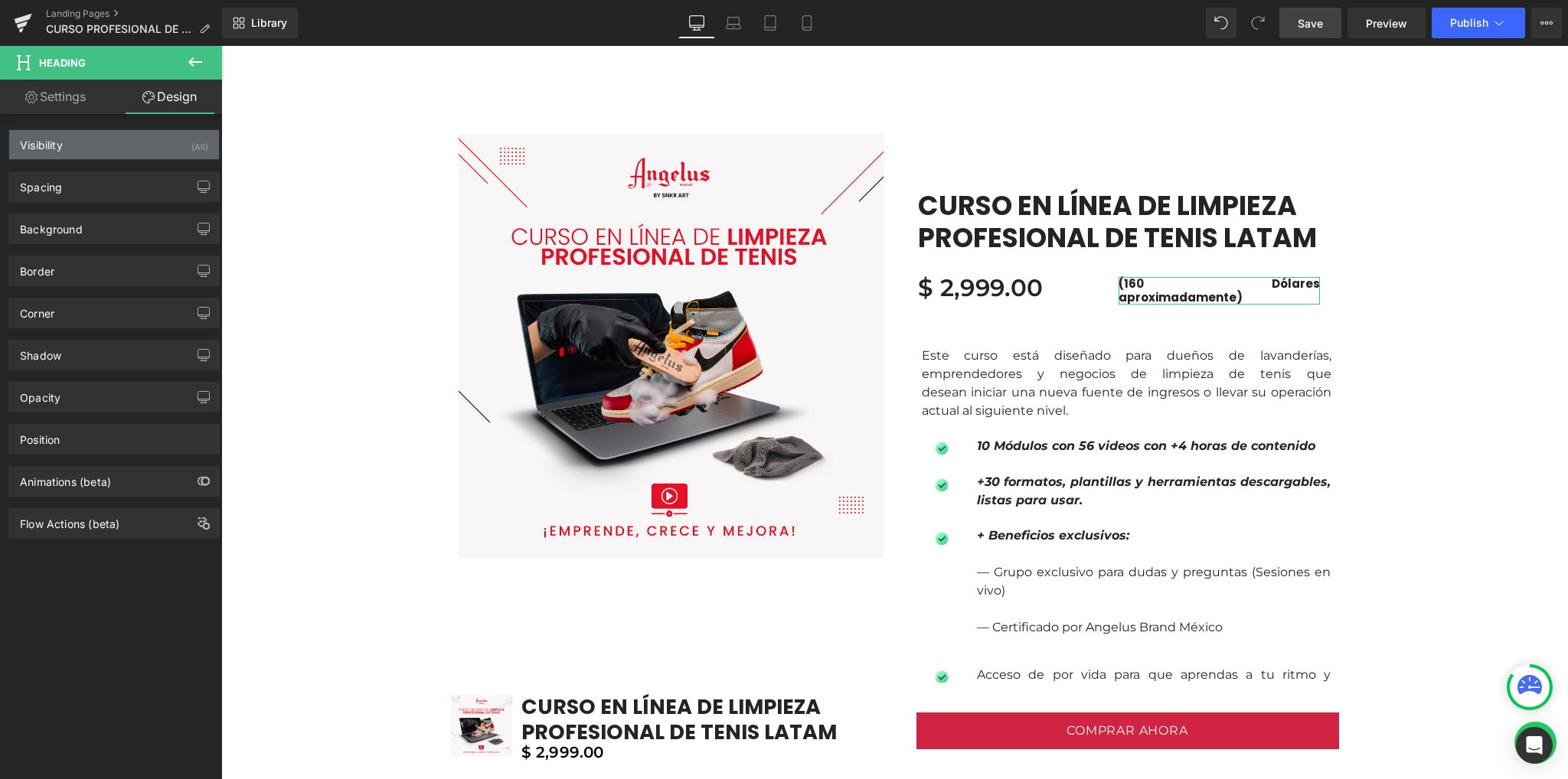
click at [117, 149] on div "Visibility (All)" at bounding box center [114, 144] width 209 height 29
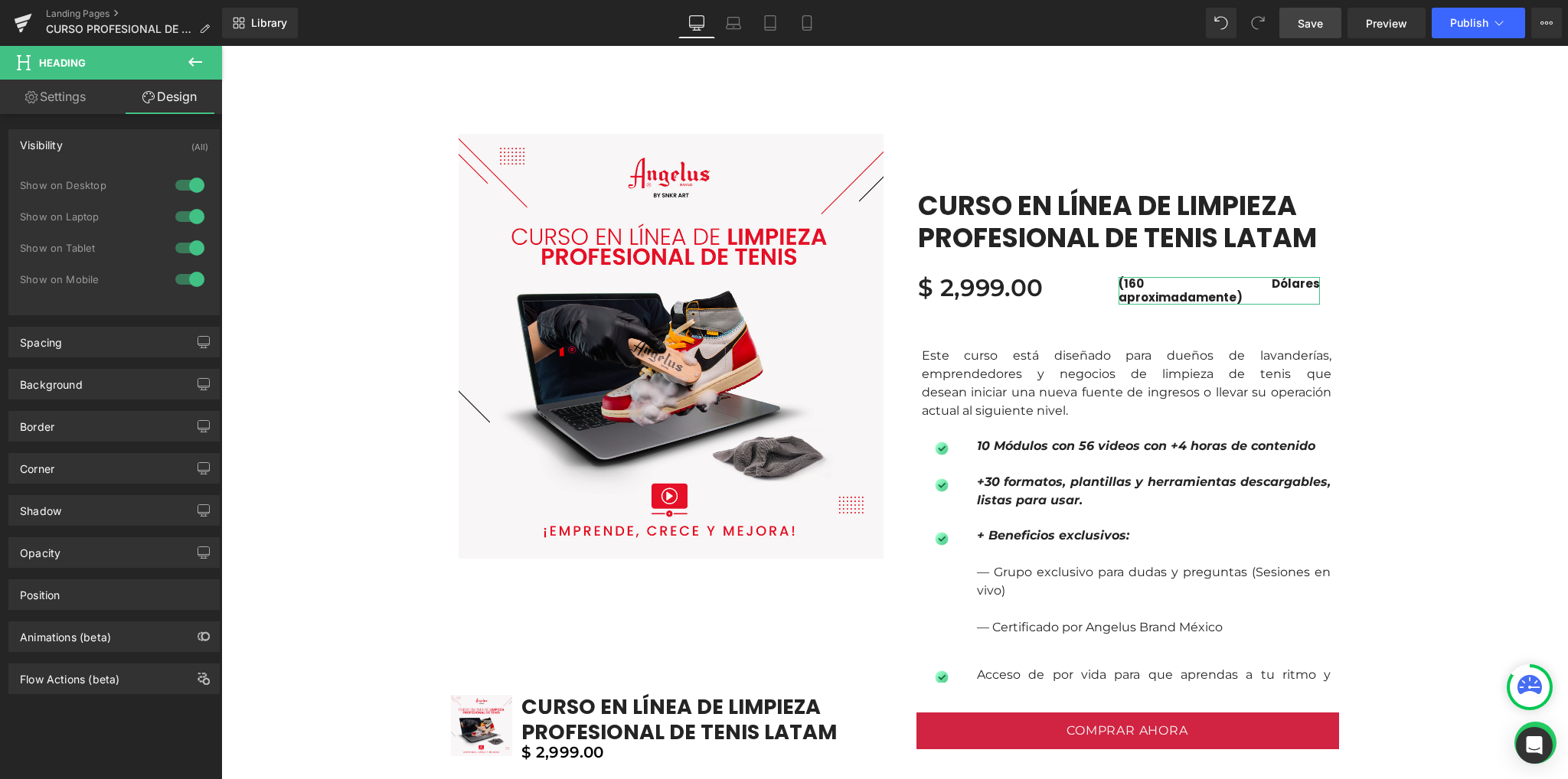
click at [117, 149] on div "Visibility (All)" at bounding box center [114, 144] width 209 height 29
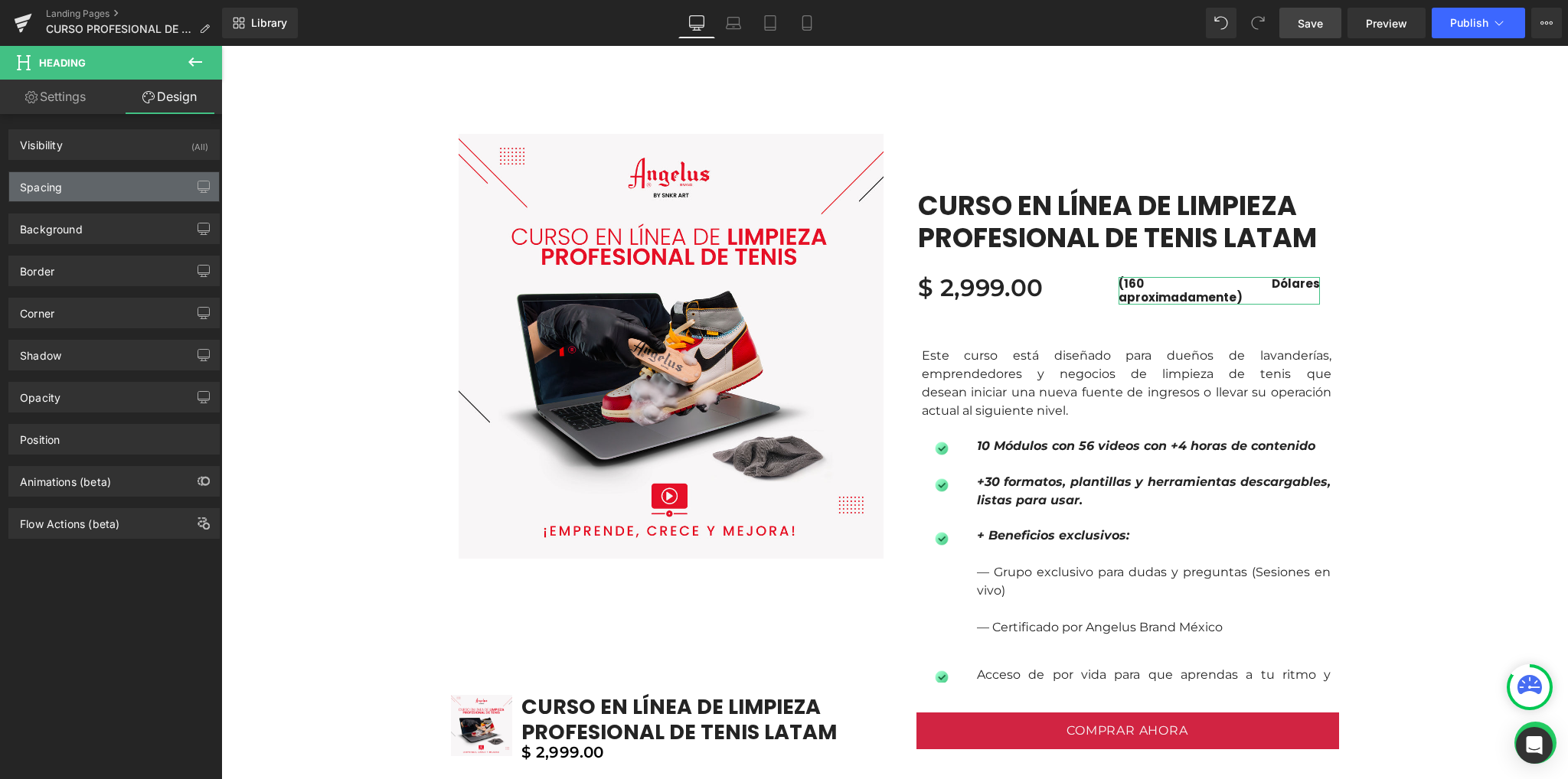
click at [104, 186] on div "Spacing" at bounding box center [114, 186] width 209 height 29
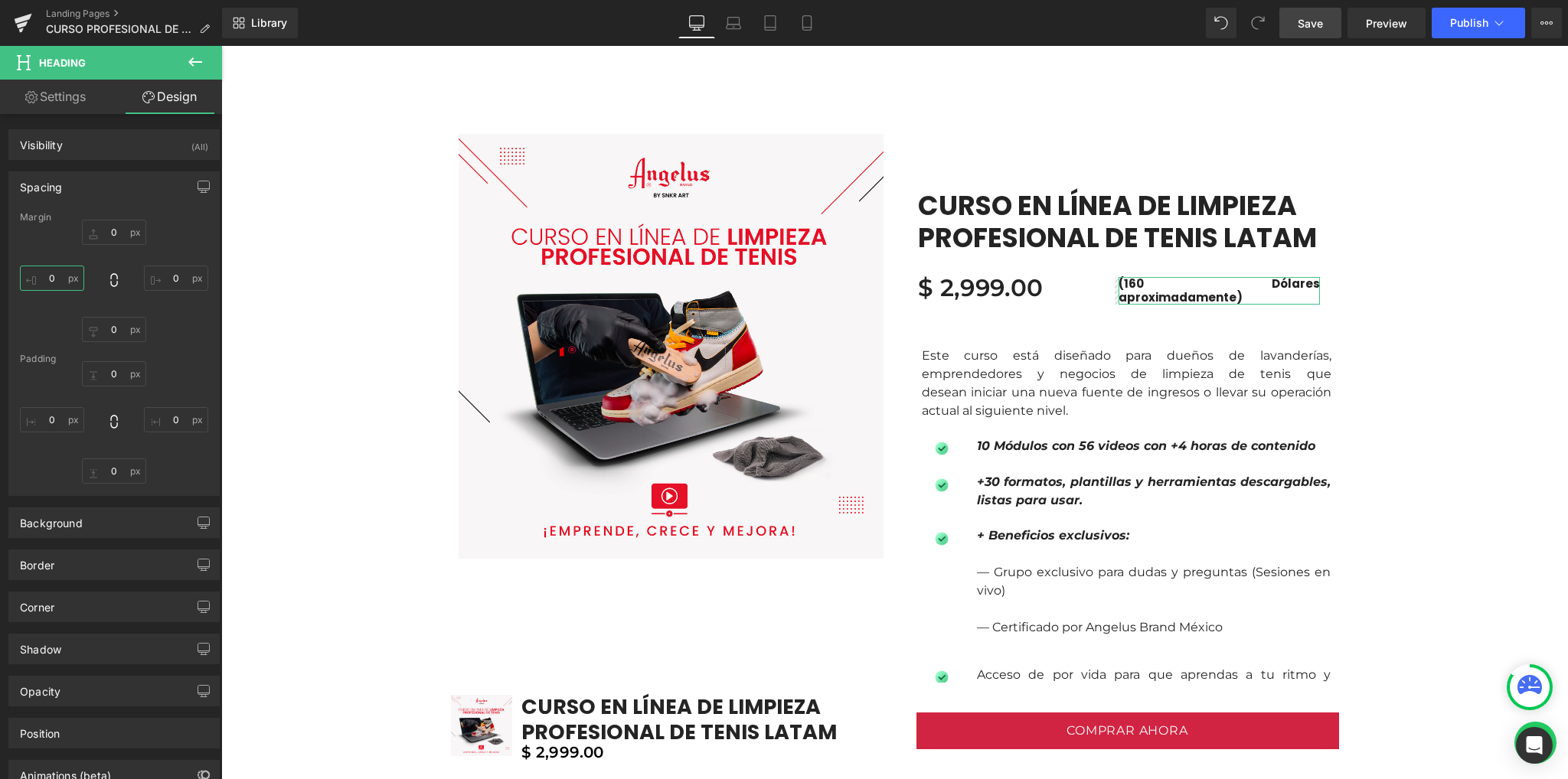
click at [55, 274] on input "0" at bounding box center [52, 277] width 64 height 26
click at [50, 272] on input "0" at bounding box center [52, 277] width 64 height 26
click at [58, 230] on div "0 0 0 0" at bounding box center [114, 280] width 188 height 122
click at [53, 423] on input "0" at bounding box center [52, 419] width 64 height 26
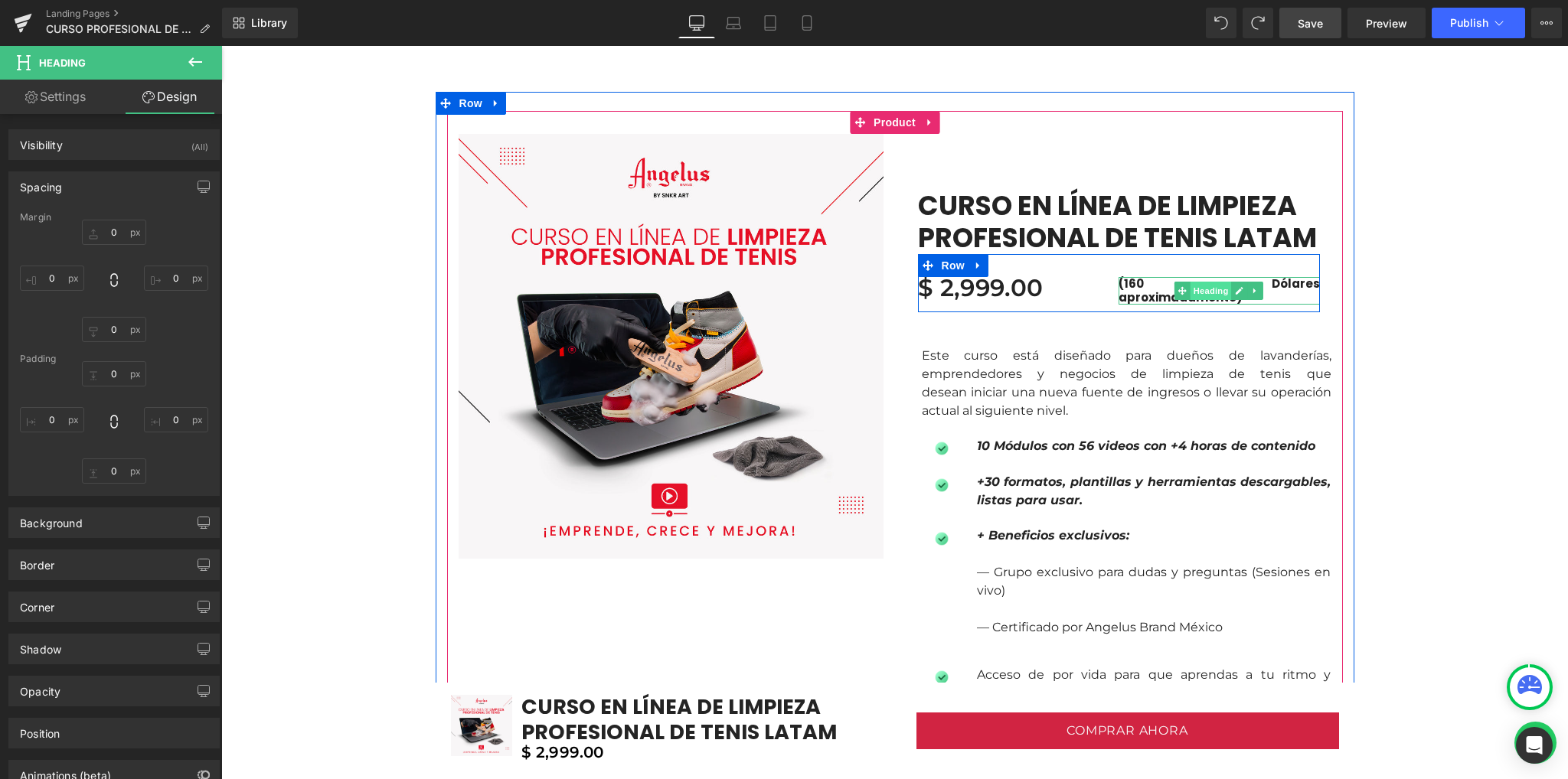
click at [1196, 281] on span "Heading" at bounding box center [1211, 290] width 42 height 18
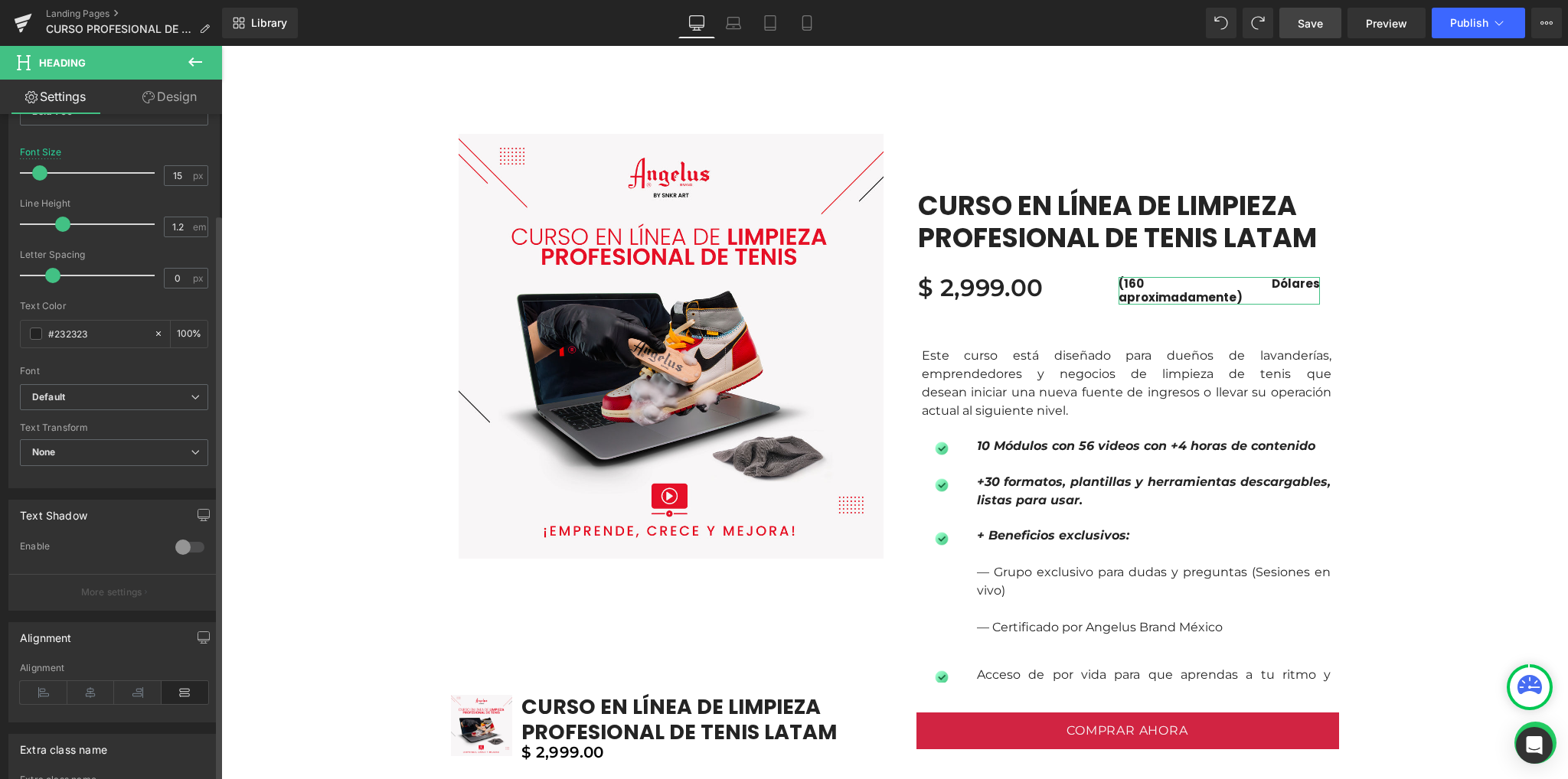
scroll to position [306, 0]
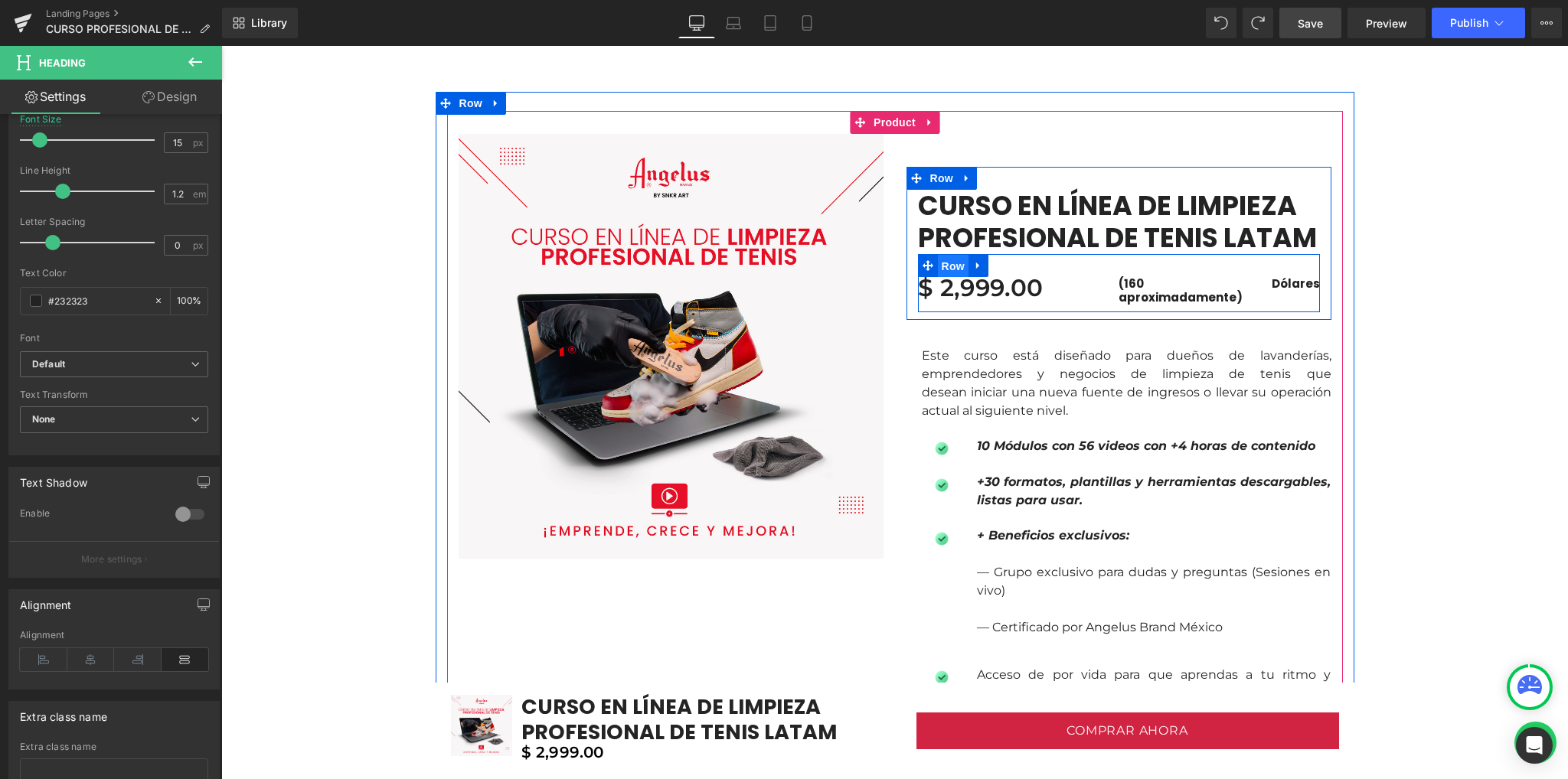
click at [946, 264] on span "Row" at bounding box center [953, 266] width 30 height 23
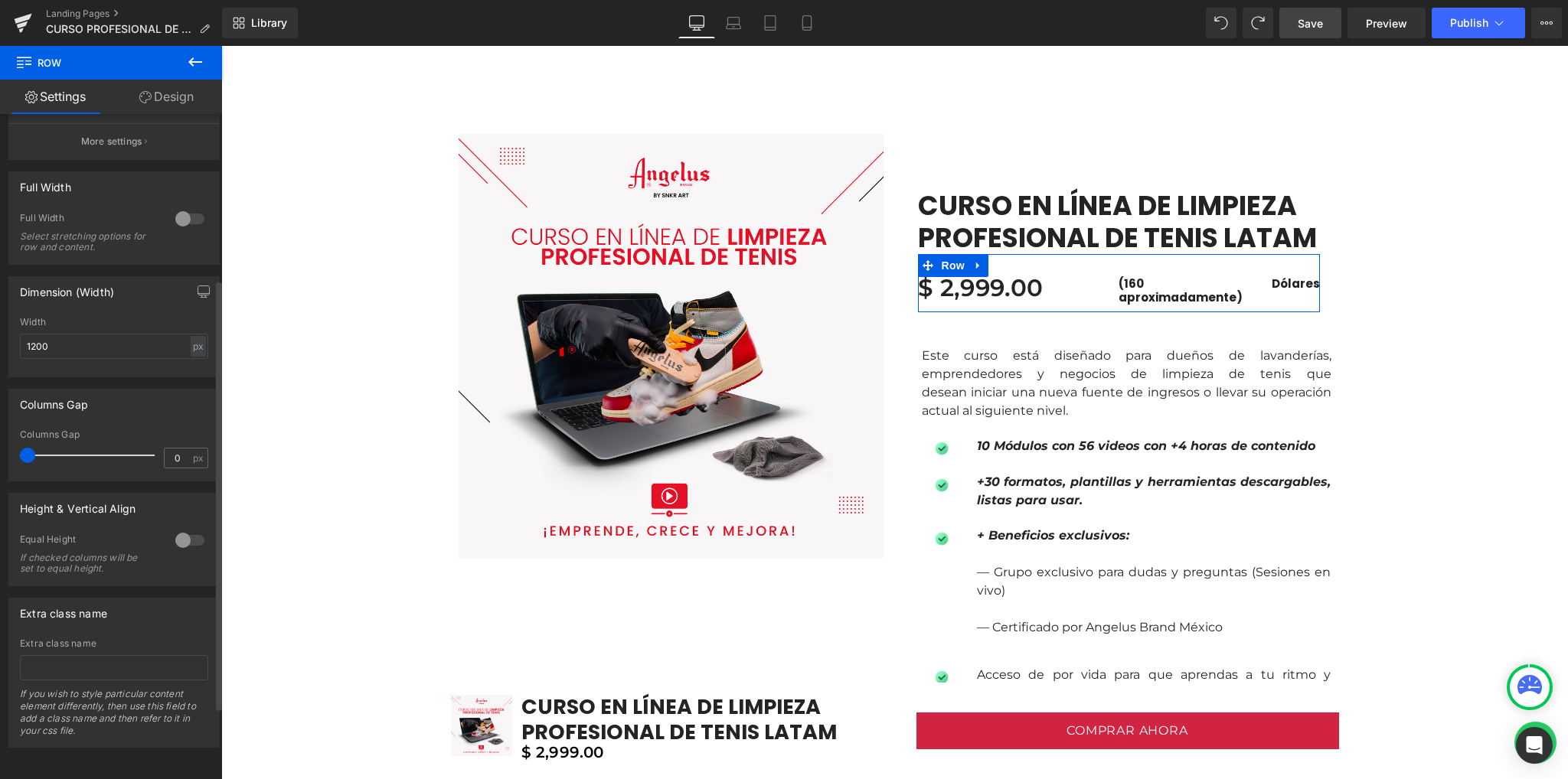
scroll to position [0, 0]
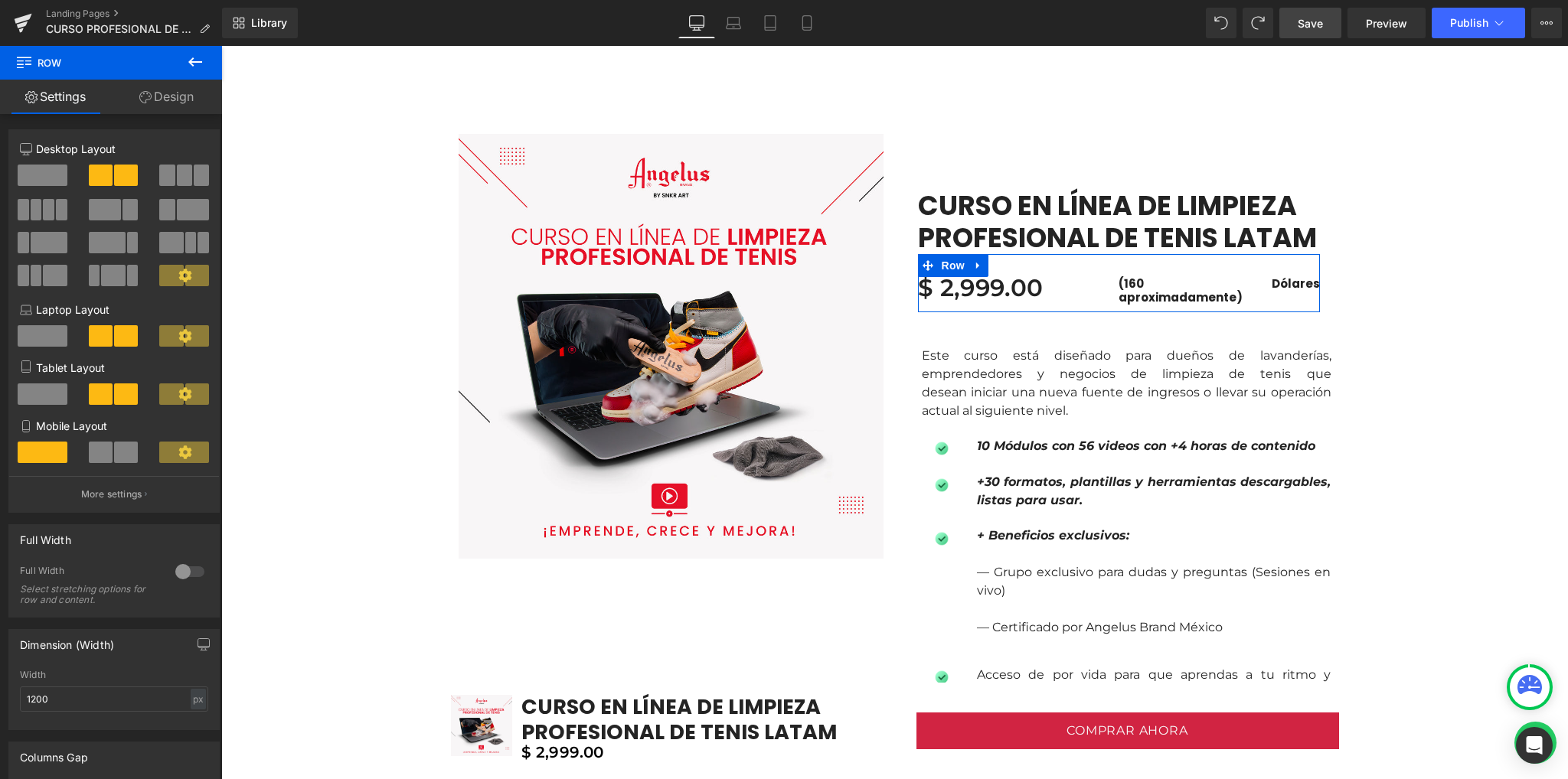
click at [157, 104] on link "Design" at bounding box center [166, 97] width 111 height 34
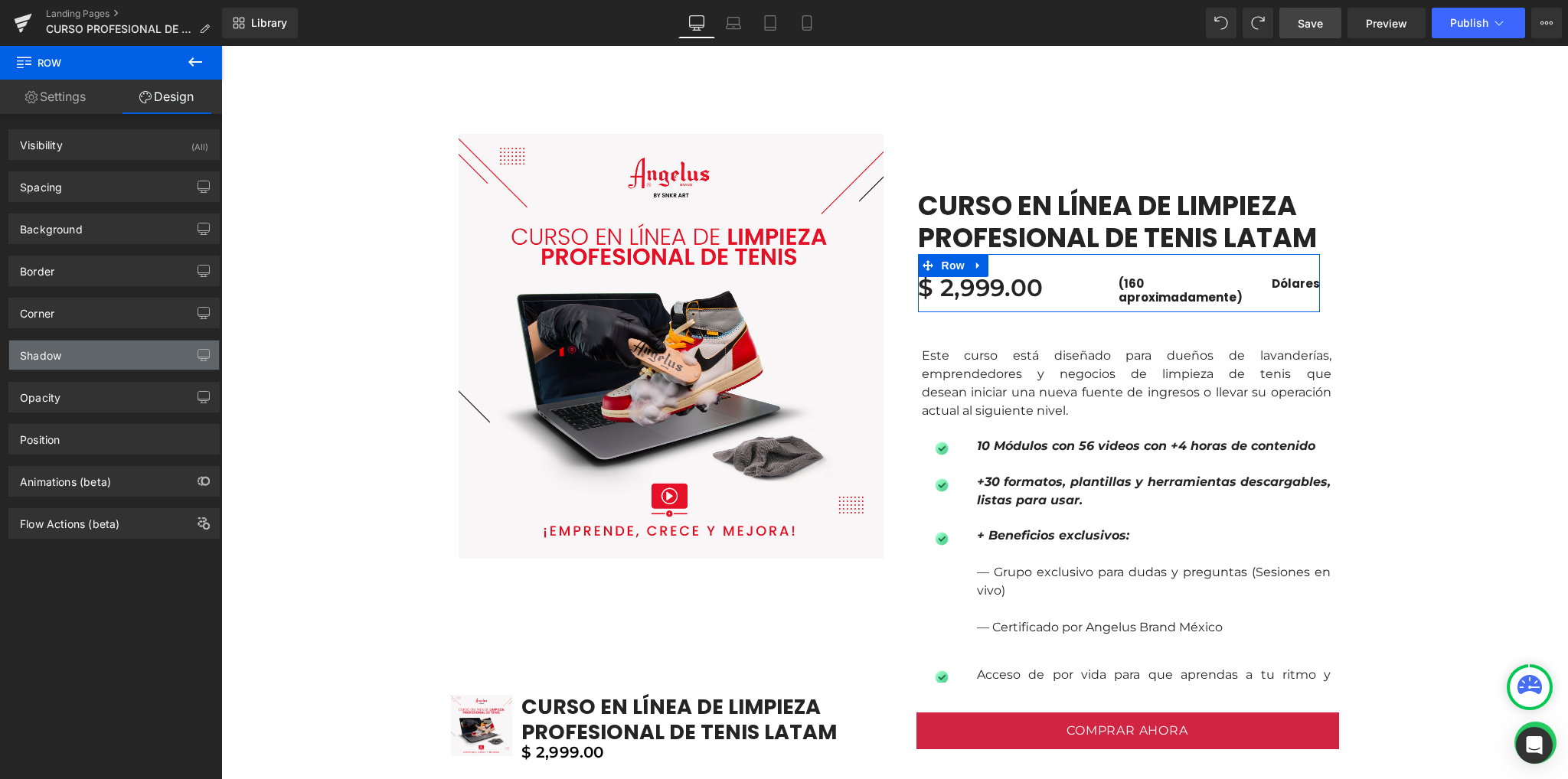
click at [84, 357] on div "Shadow" at bounding box center [114, 355] width 209 height 29
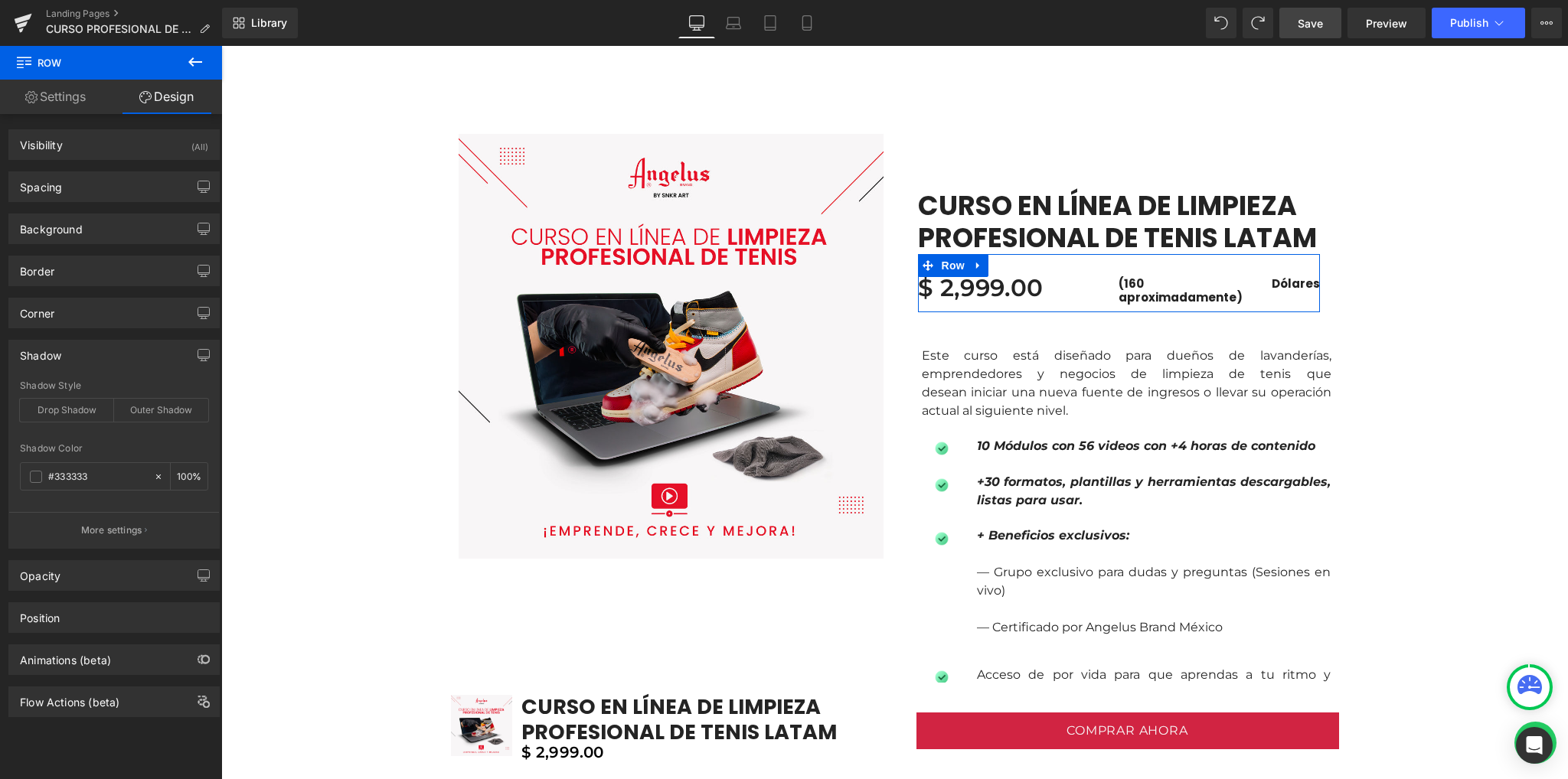
click at [84, 357] on div "Shadow" at bounding box center [114, 355] width 209 height 29
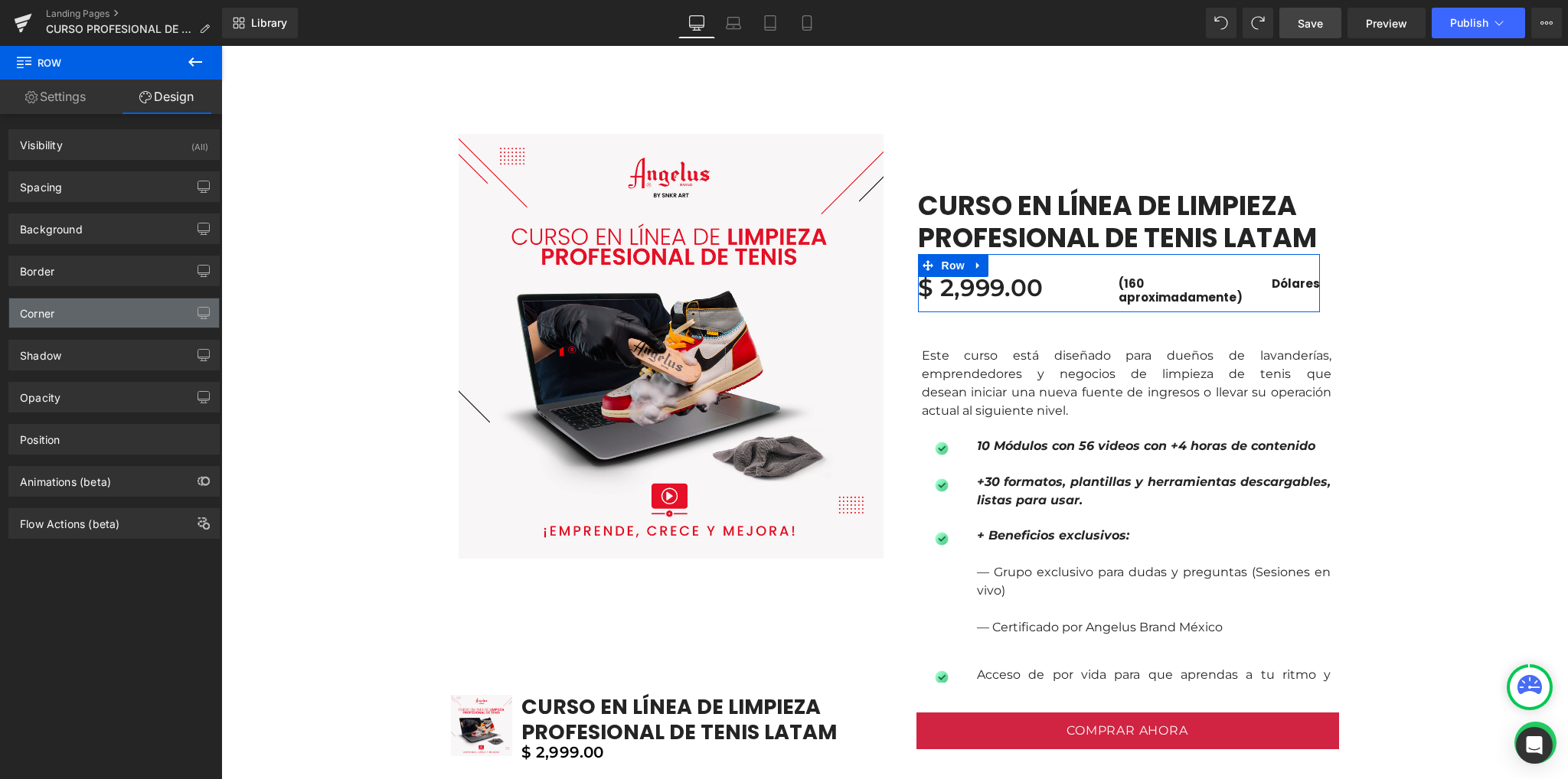
click at [86, 326] on div "Corner" at bounding box center [114, 312] width 209 height 29
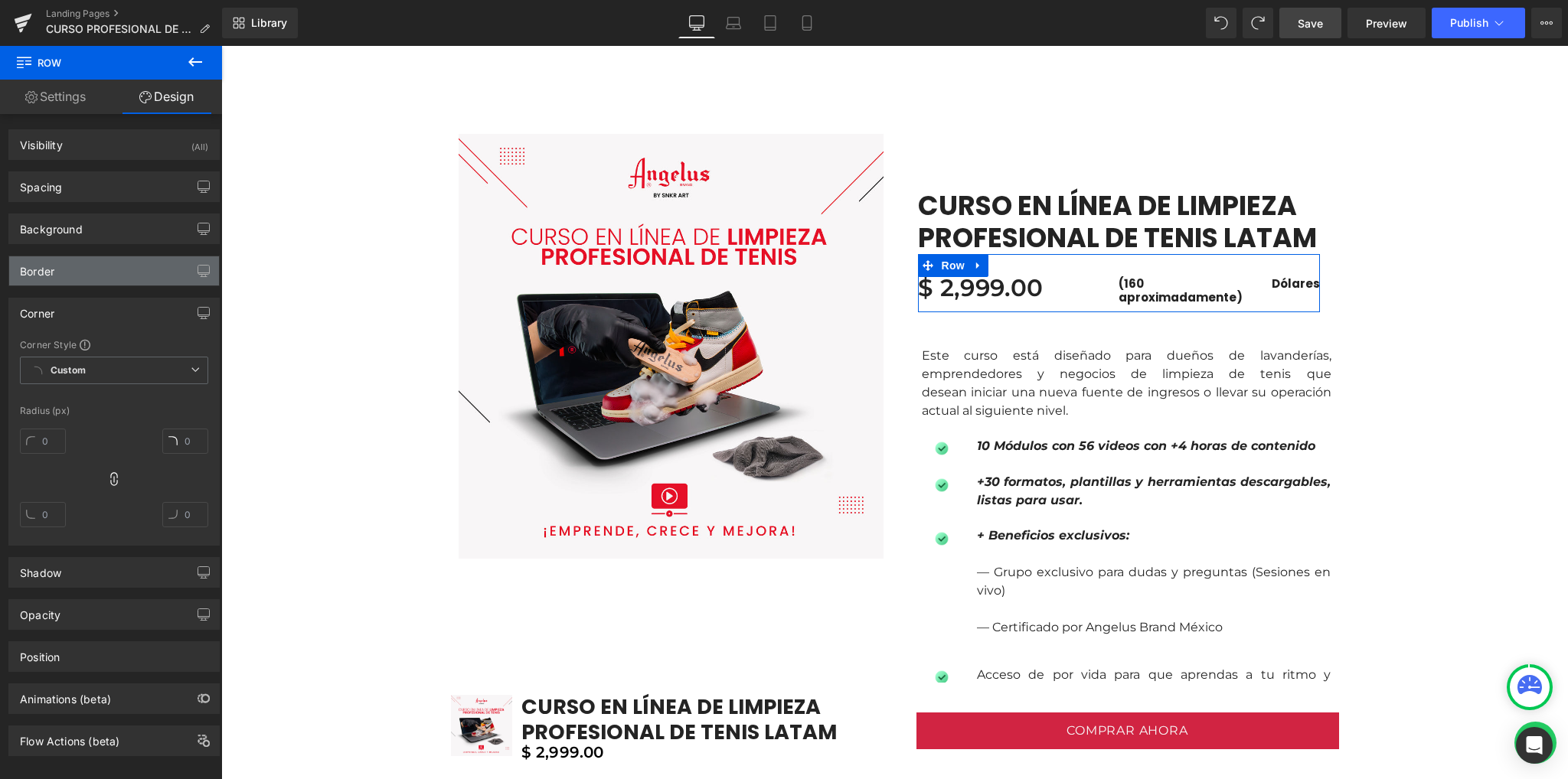
drag, startPoint x: 86, startPoint y: 314, endPoint x: 86, endPoint y: 281, distance: 33.0
click at [86, 311] on div "Corner" at bounding box center [114, 312] width 209 height 29
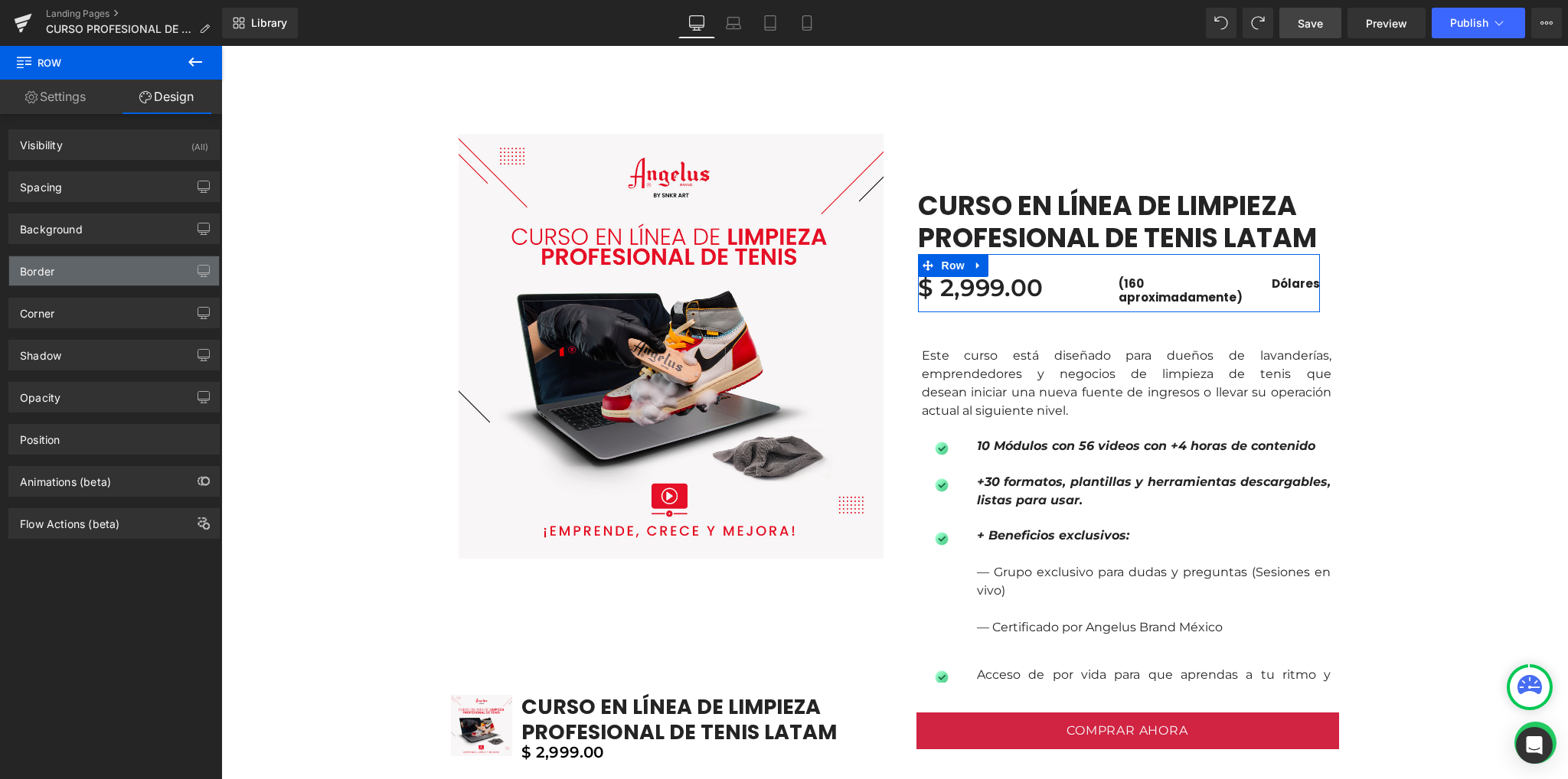
click at [86, 277] on div "Border" at bounding box center [114, 271] width 209 height 29
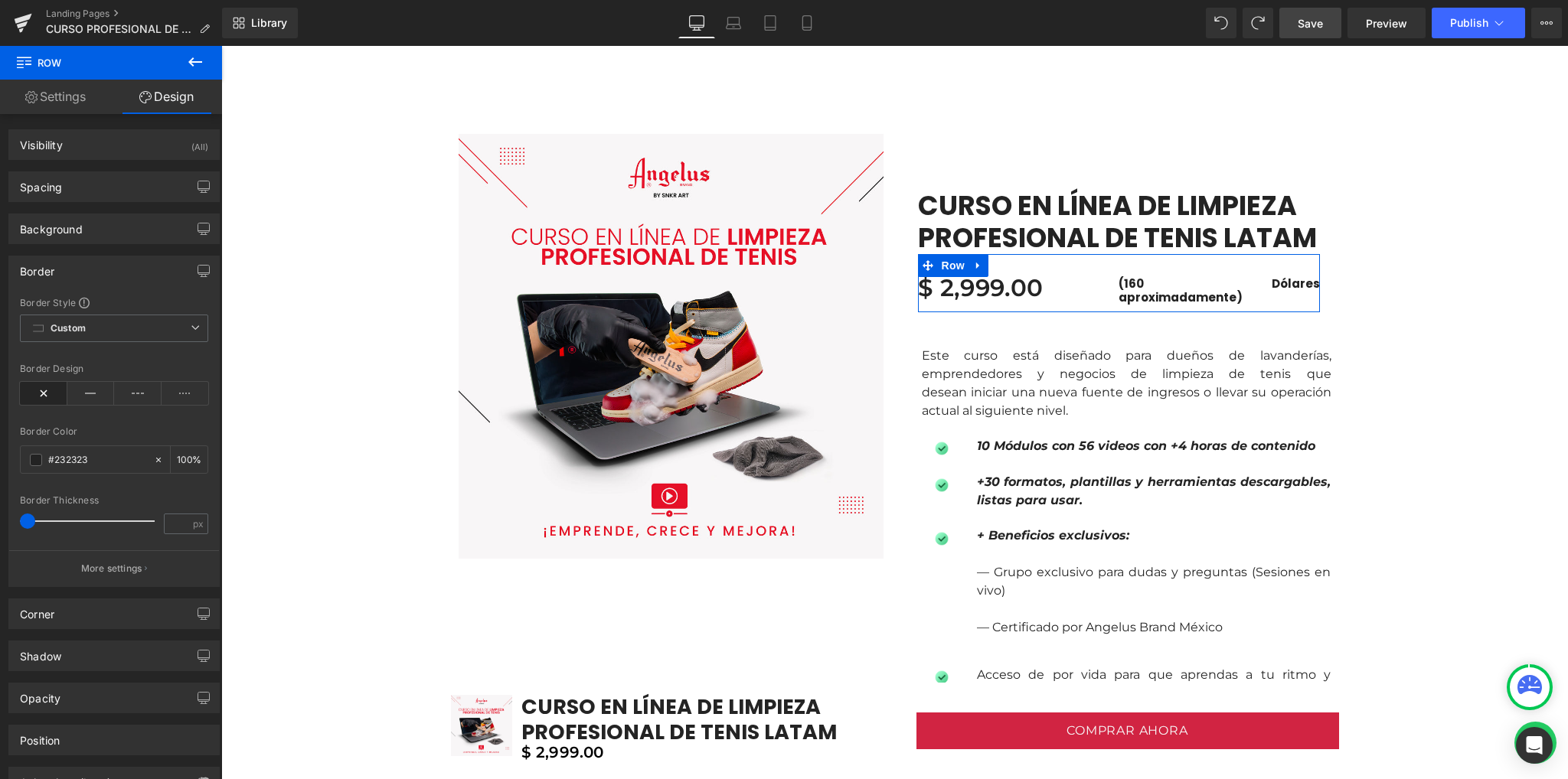
click at [86, 277] on div "Border" at bounding box center [114, 271] width 209 height 29
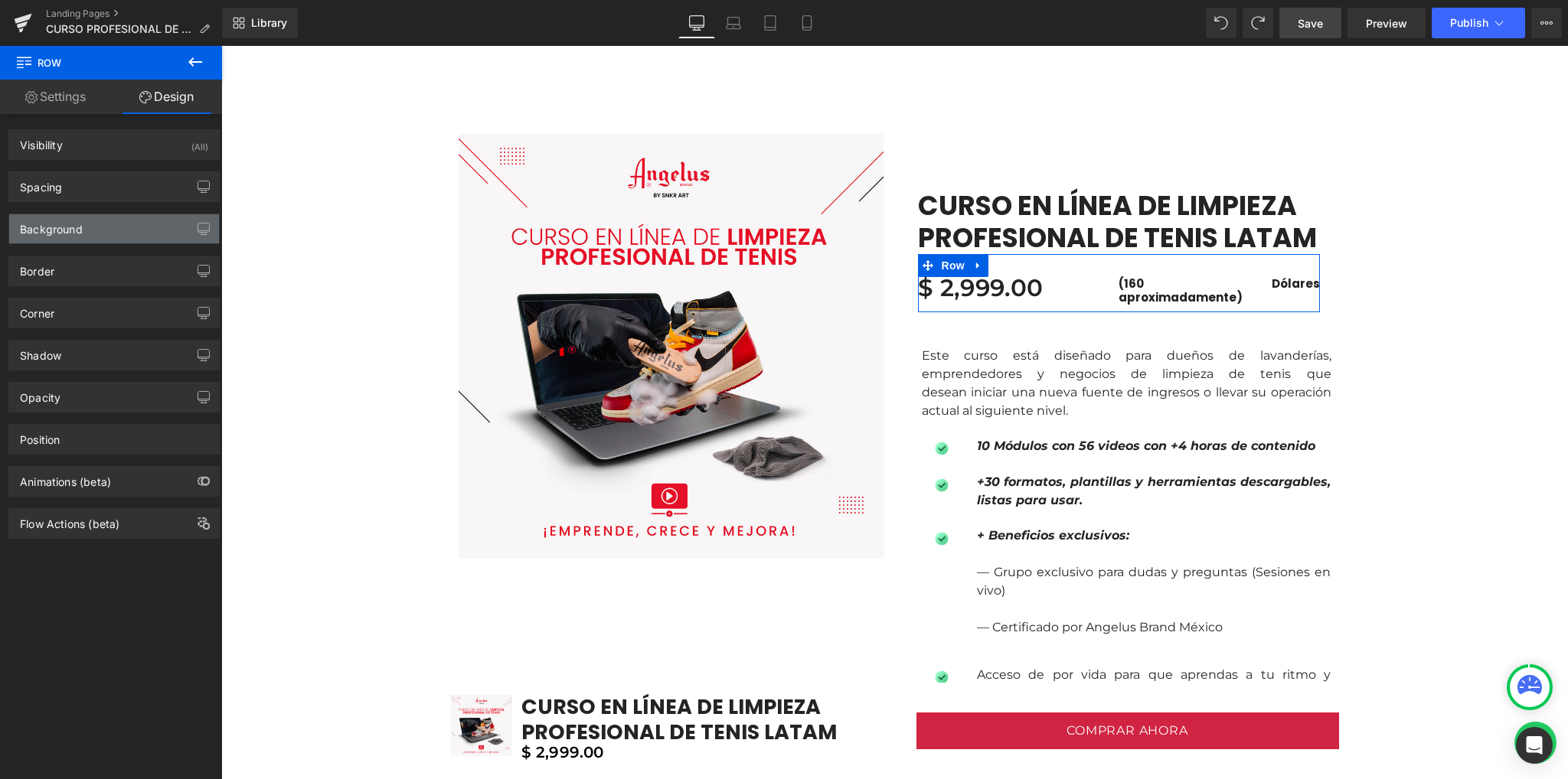
click at [70, 218] on div "Background" at bounding box center [51, 224] width 62 height 22
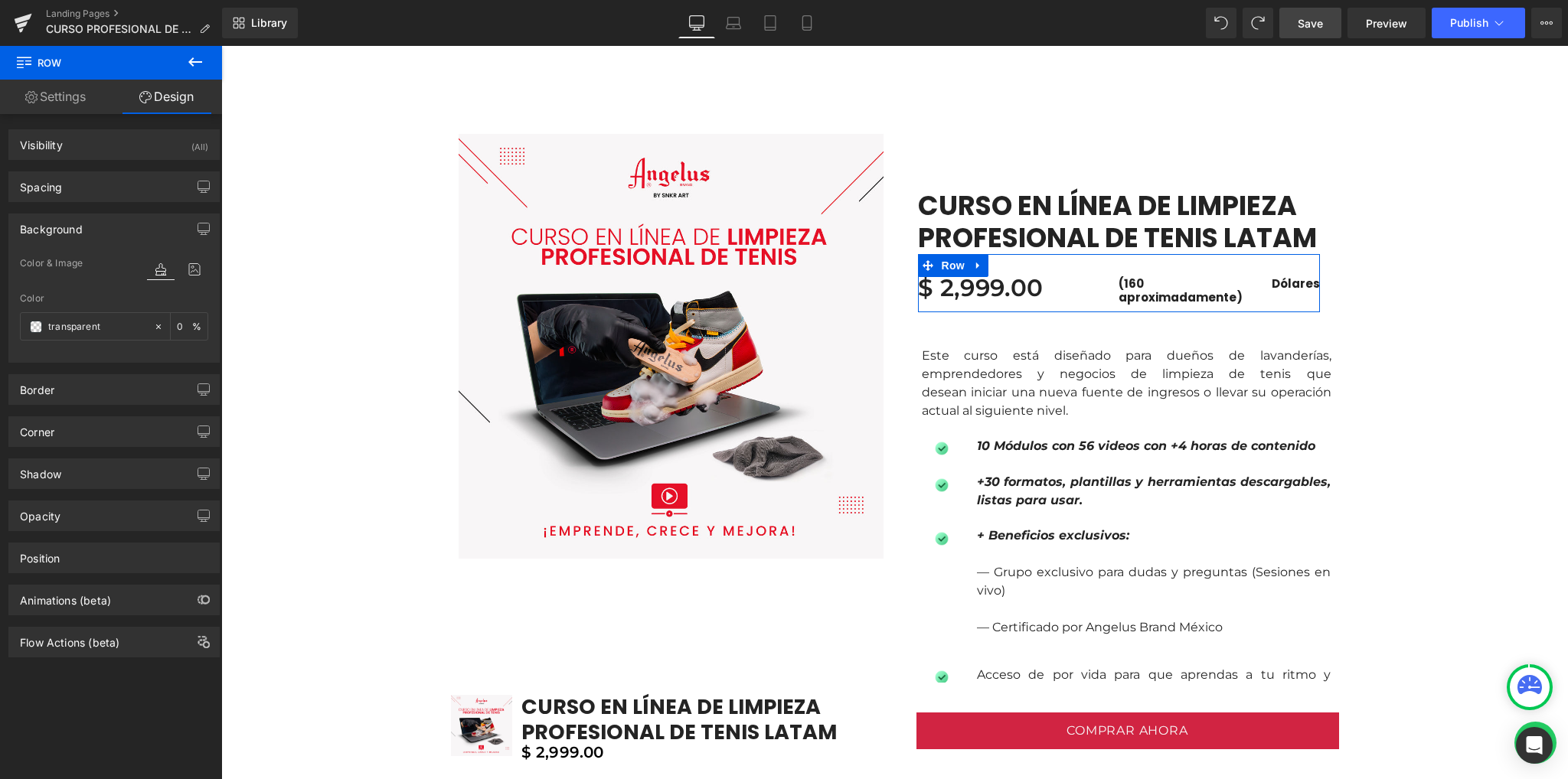
click at [70, 220] on div "Background" at bounding box center [51, 224] width 62 height 22
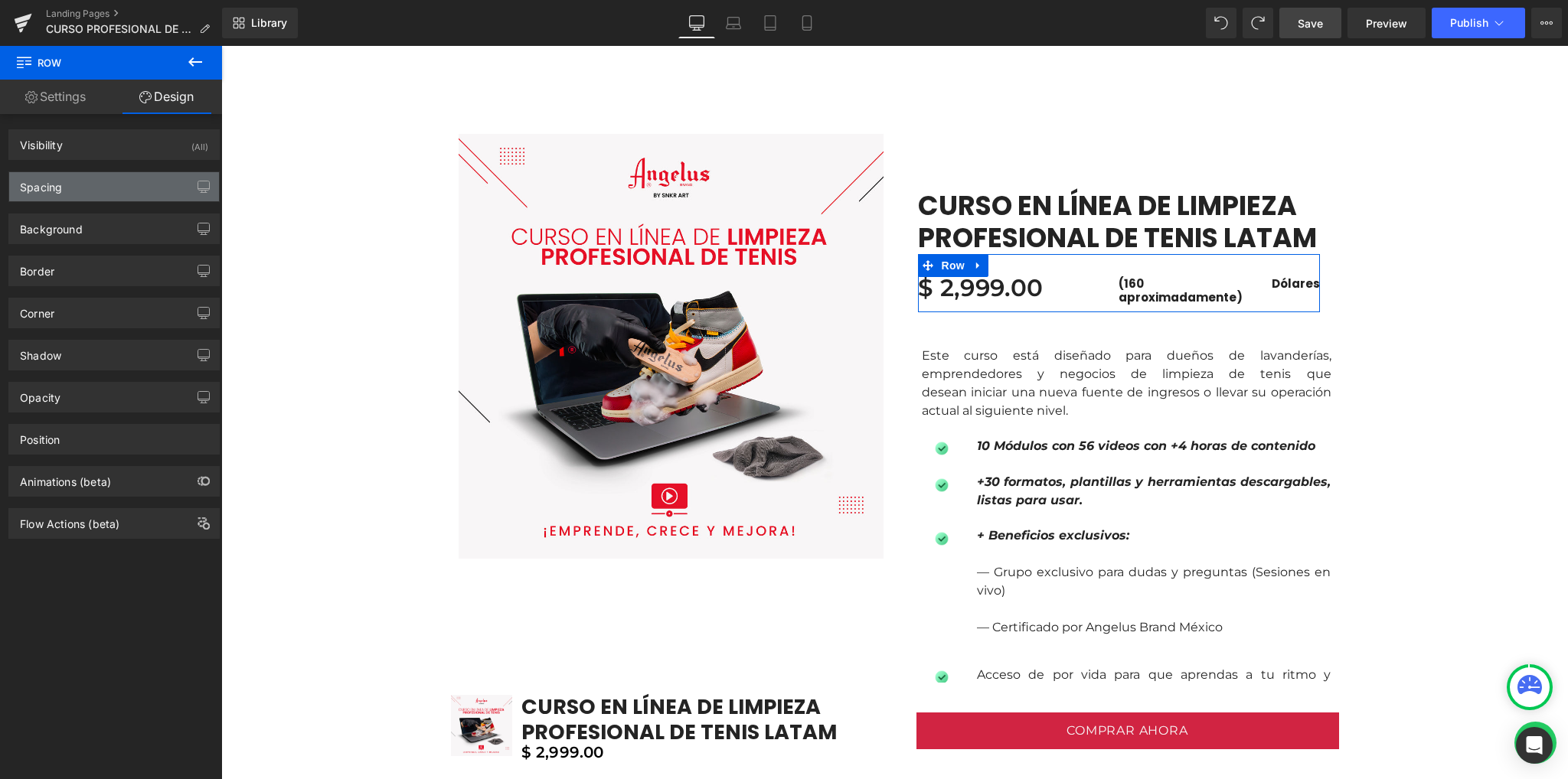
click at [92, 181] on div "Spacing" at bounding box center [114, 186] width 209 height 29
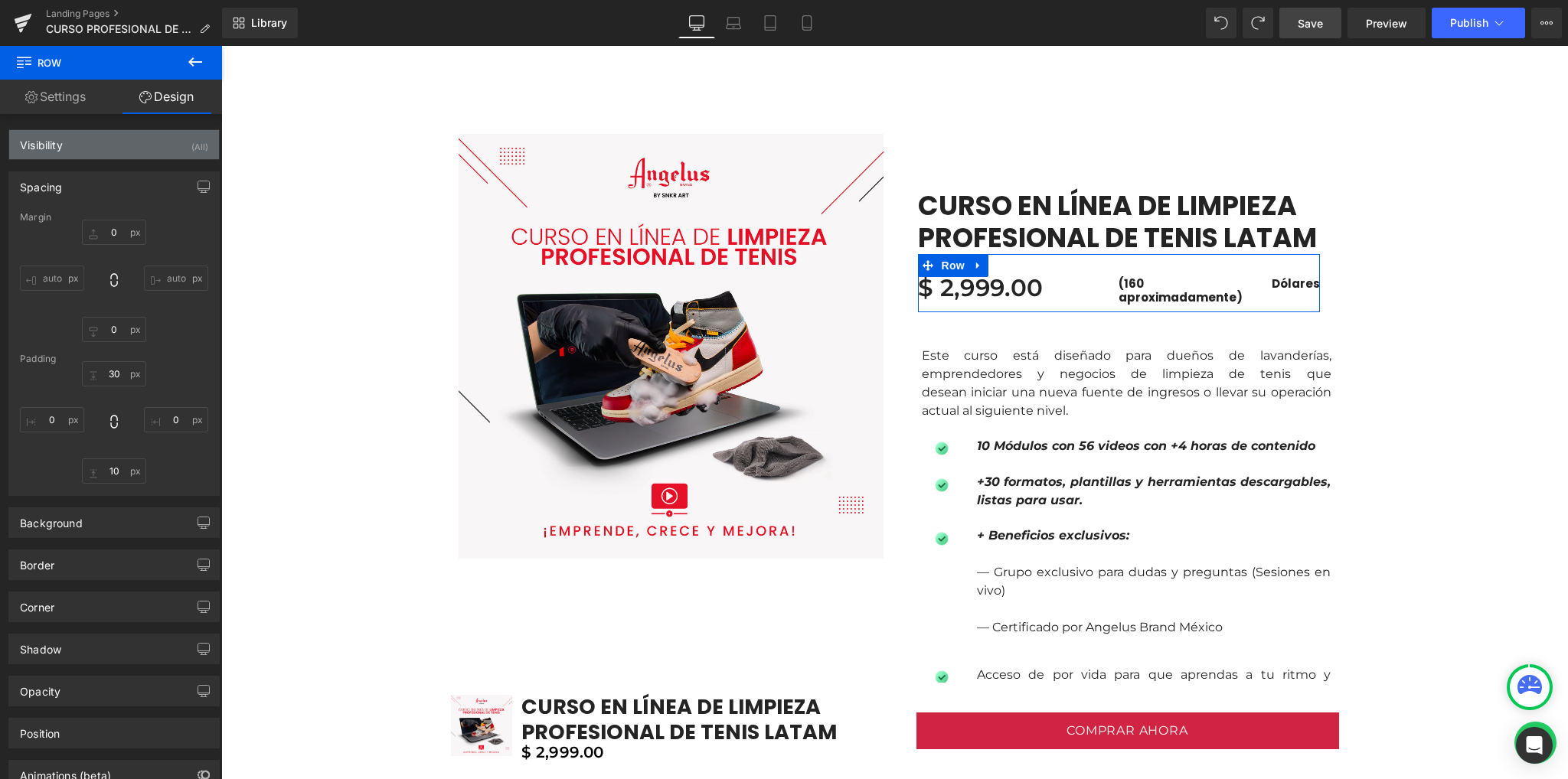
click at [90, 138] on div "Visibility (All)" at bounding box center [114, 144] width 209 height 29
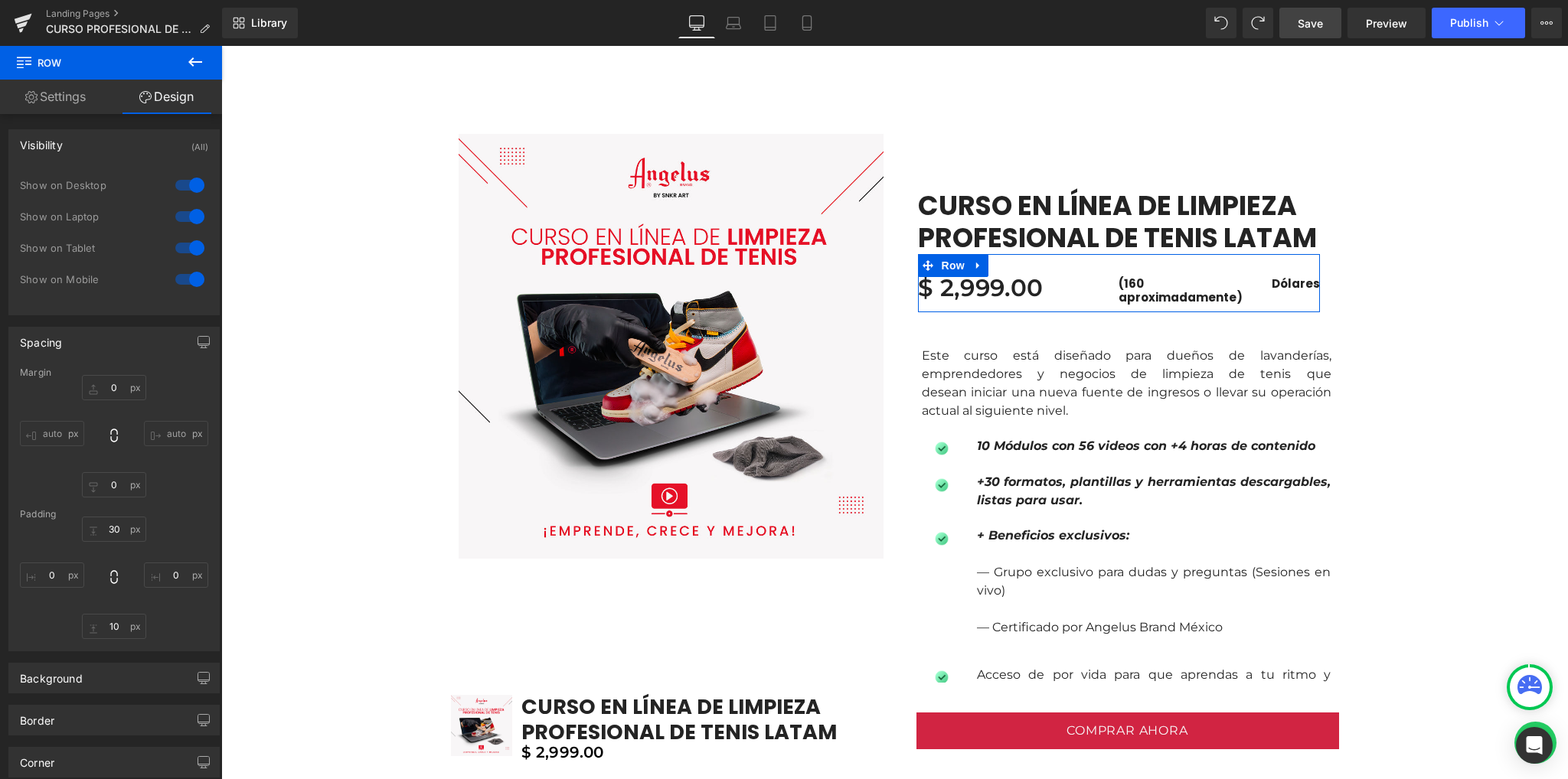
click at [90, 138] on div "Visibility (All)" at bounding box center [114, 144] width 209 height 29
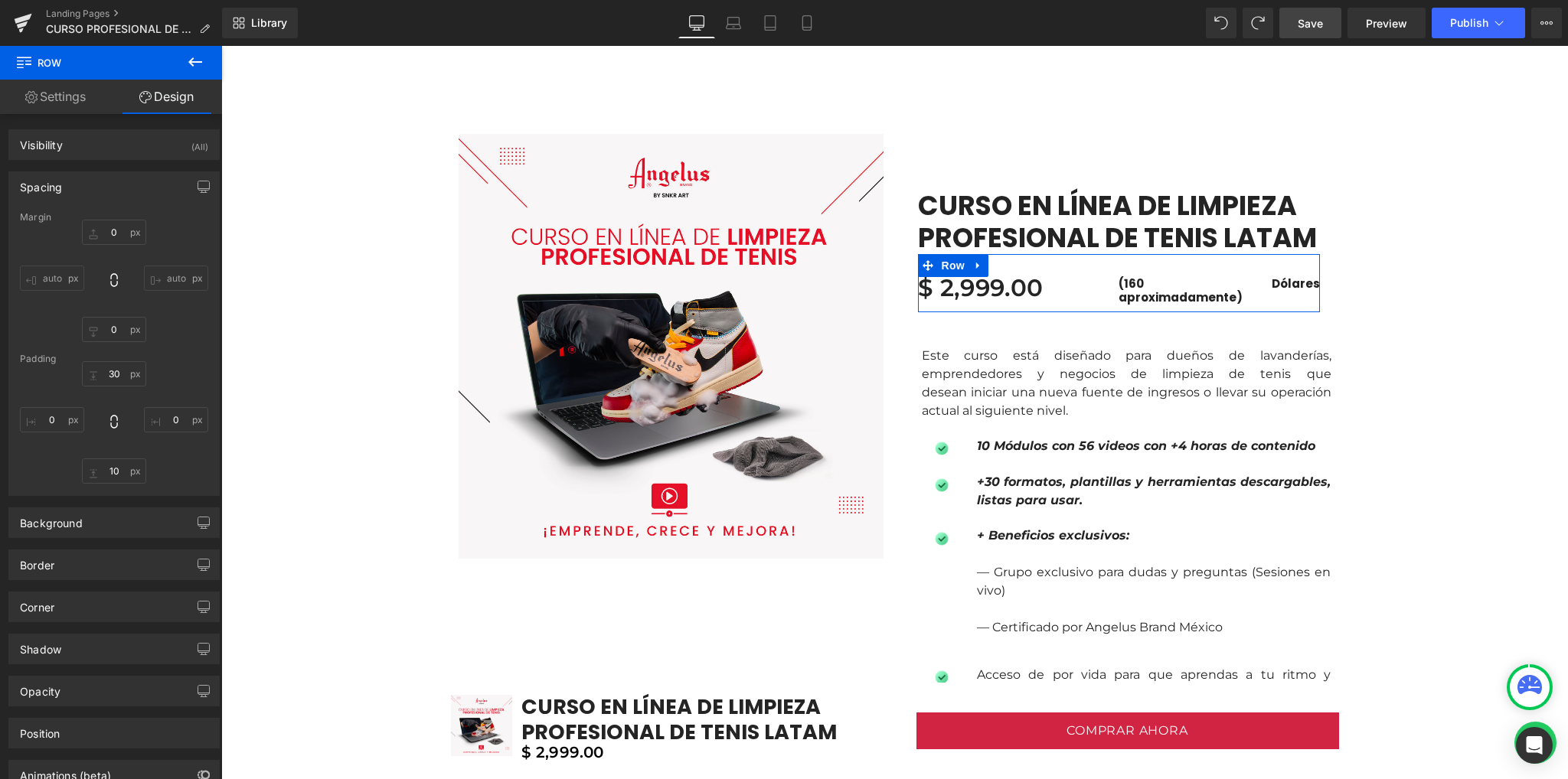
click at [98, 194] on div "Spacing" at bounding box center [114, 186] width 209 height 29
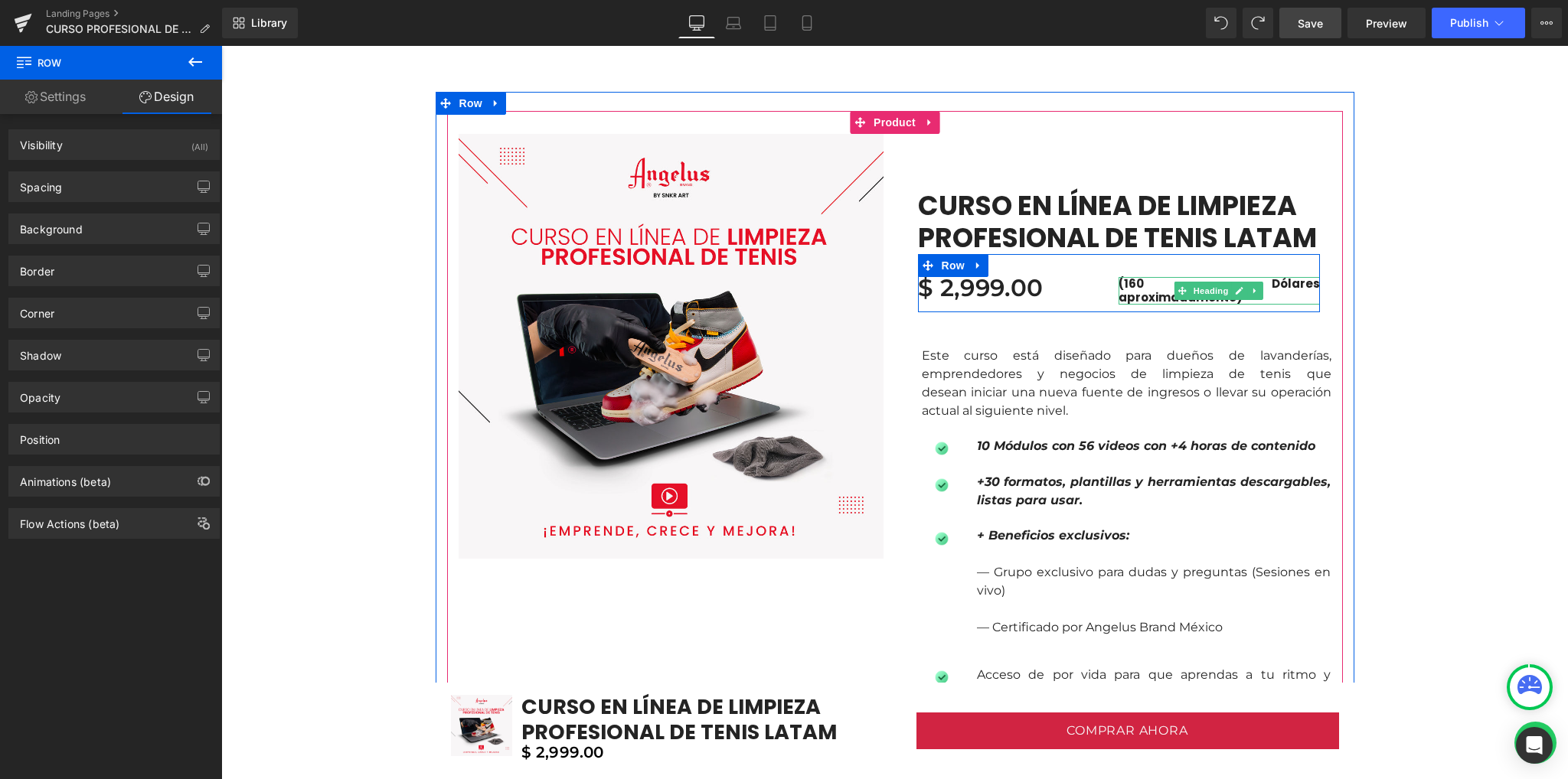
click at [1118, 285] on h1 "(160 Dólares aproximadamente)" at bounding box center [1219, 291] width 202 height 27
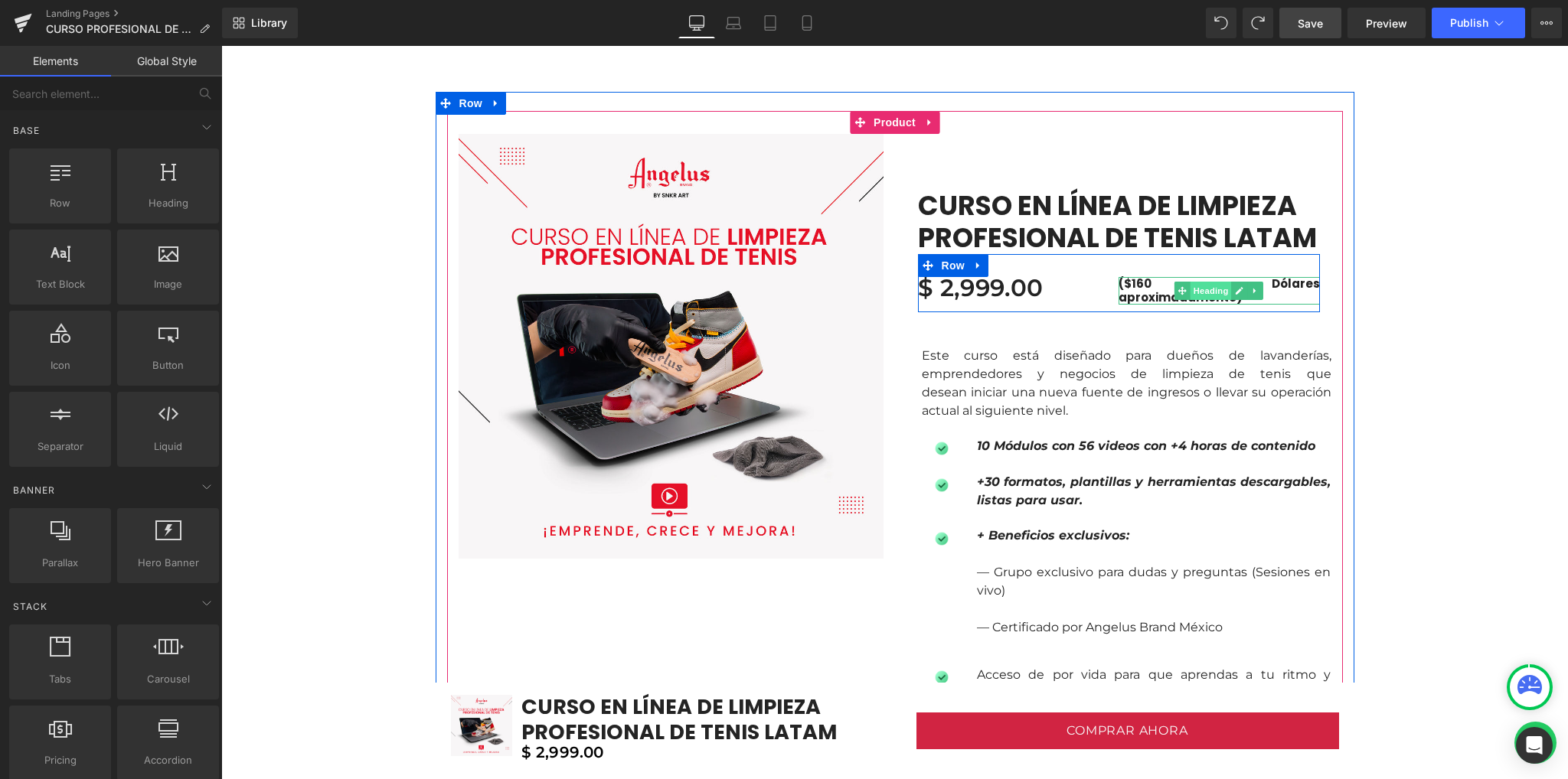
click at [1196, 286] on span "Heading" at bounding box center [1211, 290] width 42 height 18
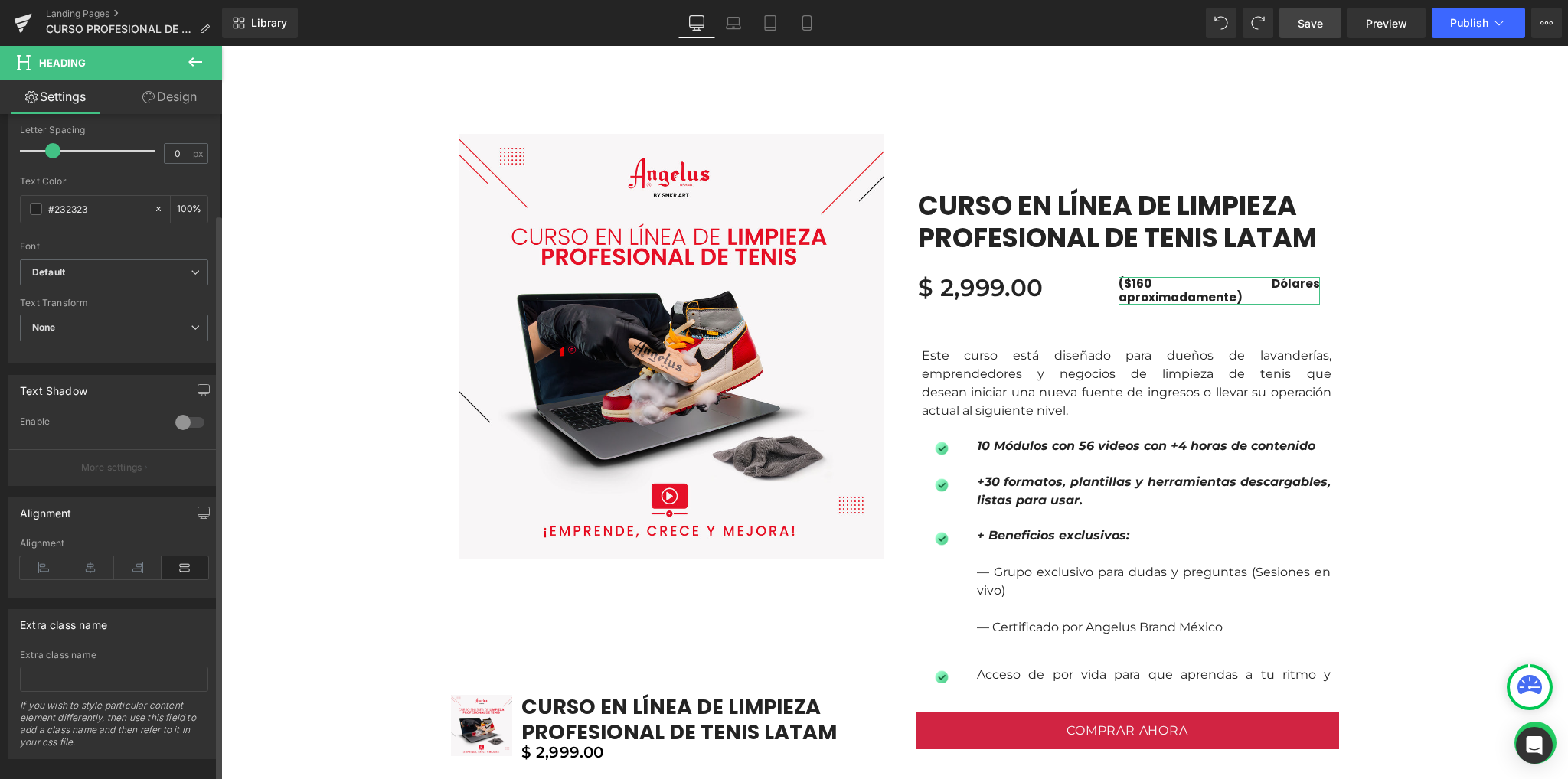
scroll to position [417, 0]
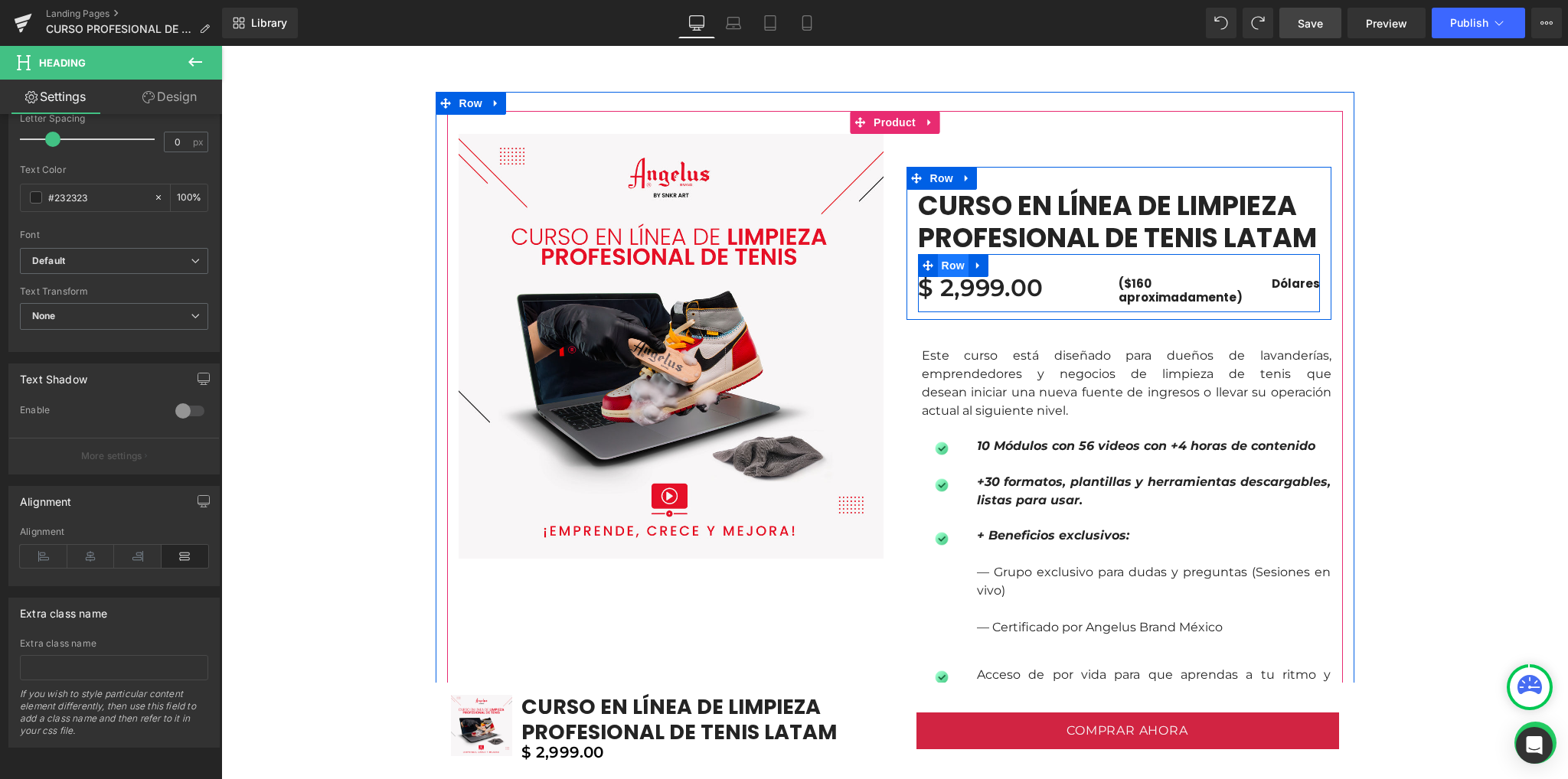
click at [948, 268] on span "Row" at bounding box center [953, 265] width 30 height 23
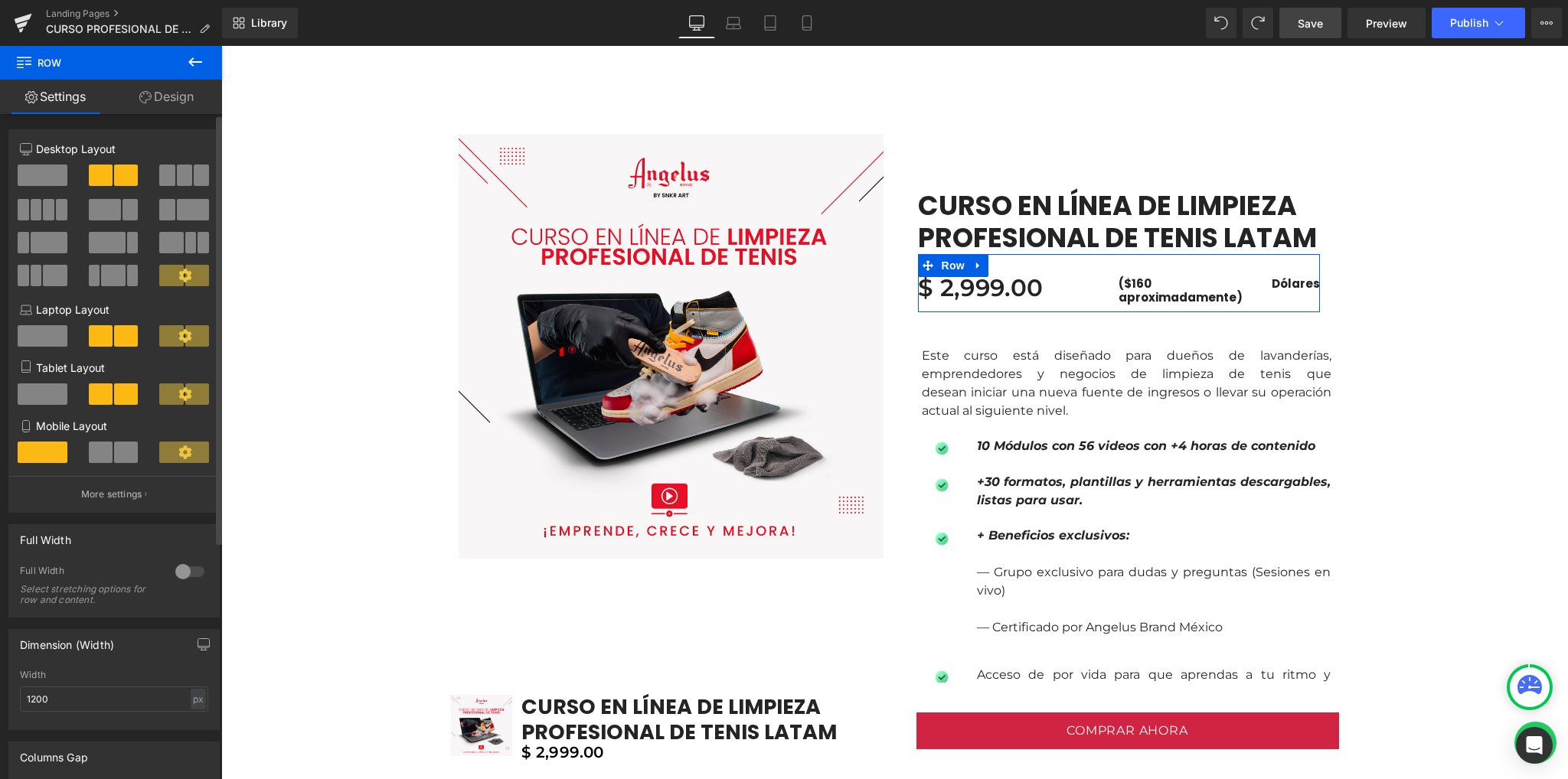
click at [180, 276] on icon at bounding box center [185, 275] width 14 height 14
click at [178, 275] on icon at bounding box center [185, 275] width 13 height 13
click at [178, 278] on icon at bounding box center [185, 275] width 13 height 13
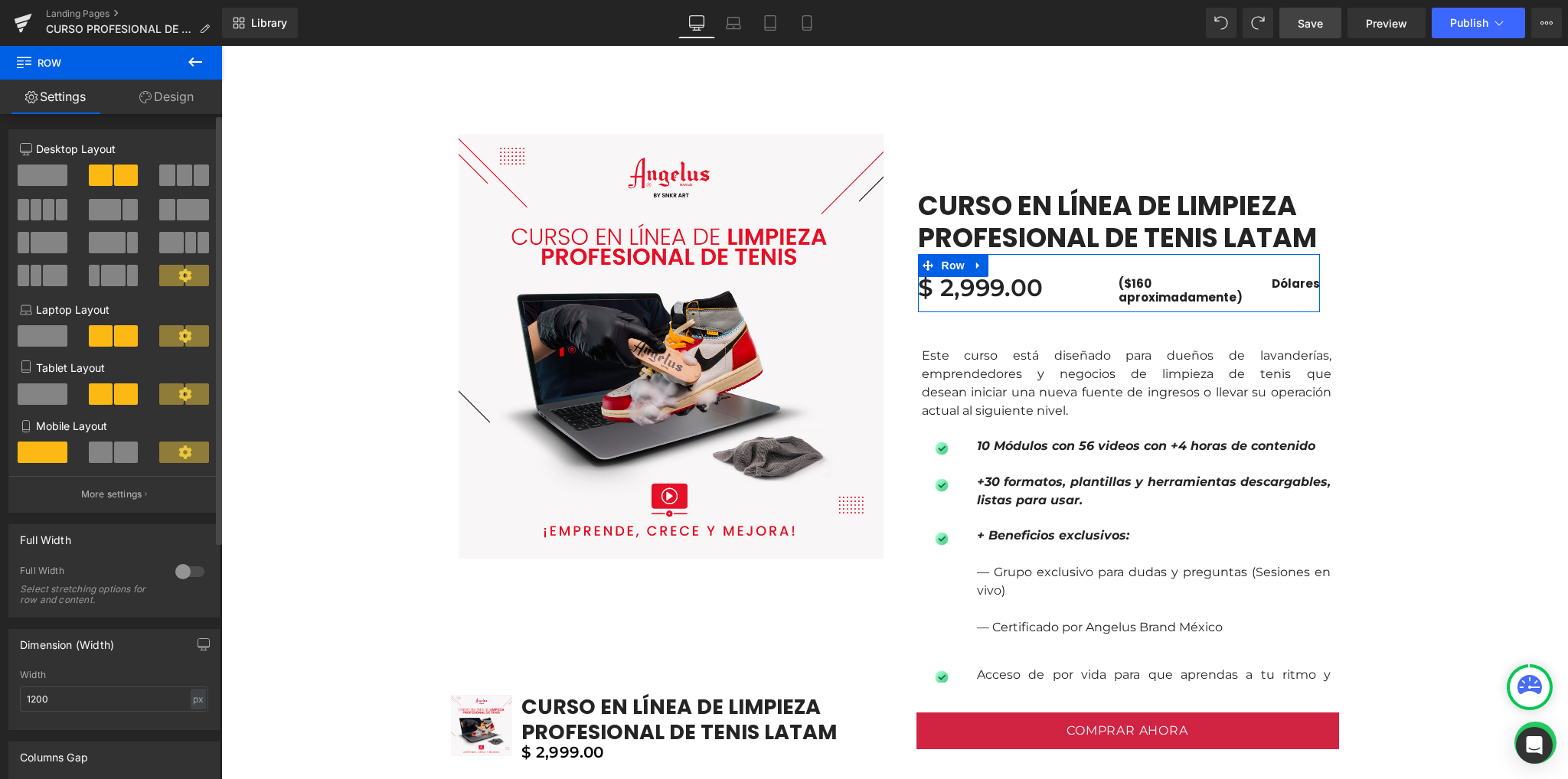
click at [178, 274] on icon at bounding box center [185, 275] width 13 height 13
click at [175, 286] on span at bounding box center [170, 275] width 24 height 22
click at [158, 99] on link "Design" at bounding box center [166, 97] width 111 height 34
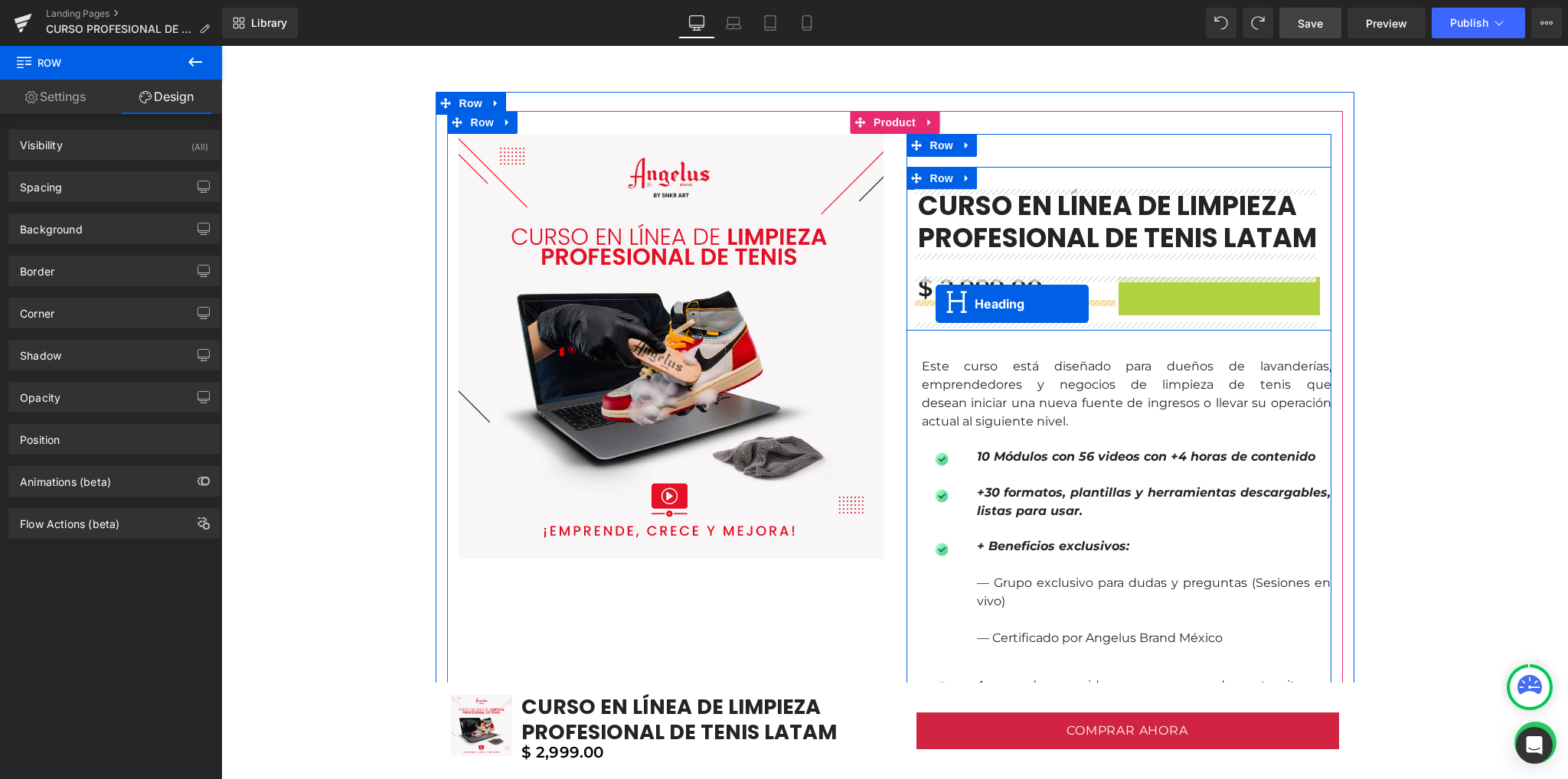
drag, startPoint x: 1201, startPoint y: 285, endPoint x: 935, endPoint y: 304, distance: 266.7
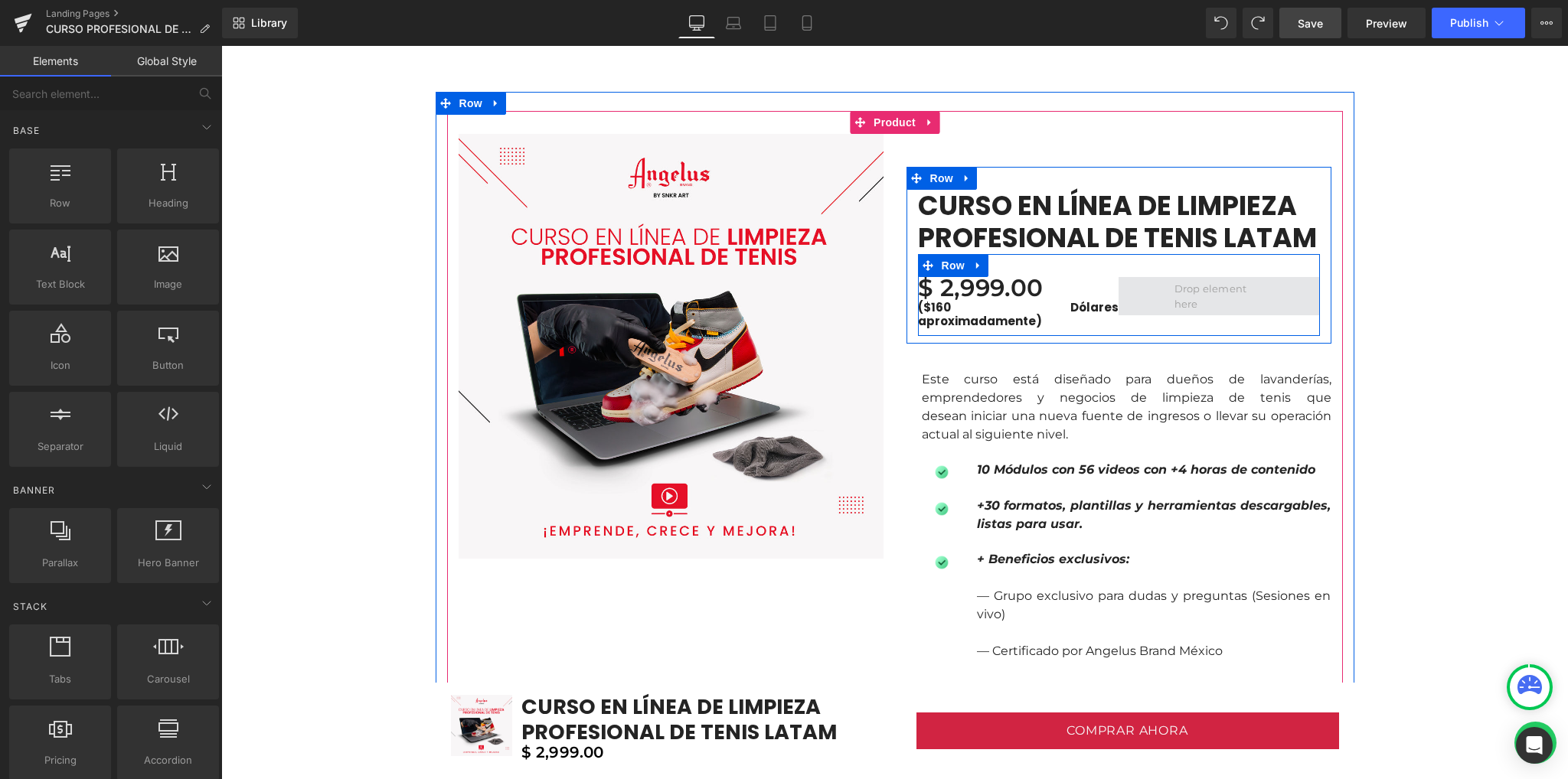
click at [1179, 293] on span at bounding box center [1219, 296] width 100 height 38
click at [940, 270] on span "Row" at bounding box center [953, 266] width 30 height 23
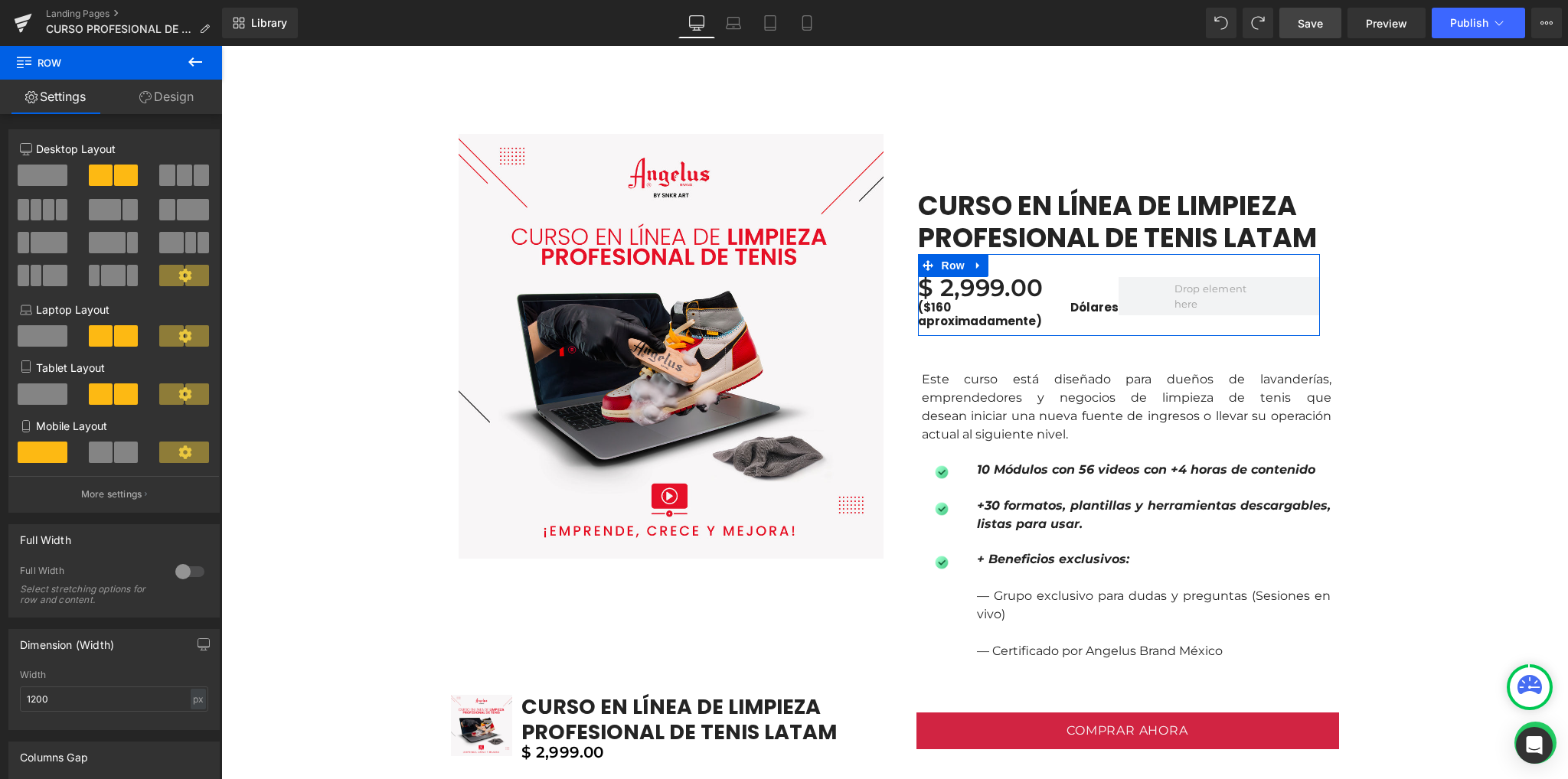
click at [37, 169] on span at bounding box center [43, 175] width 50 height 22
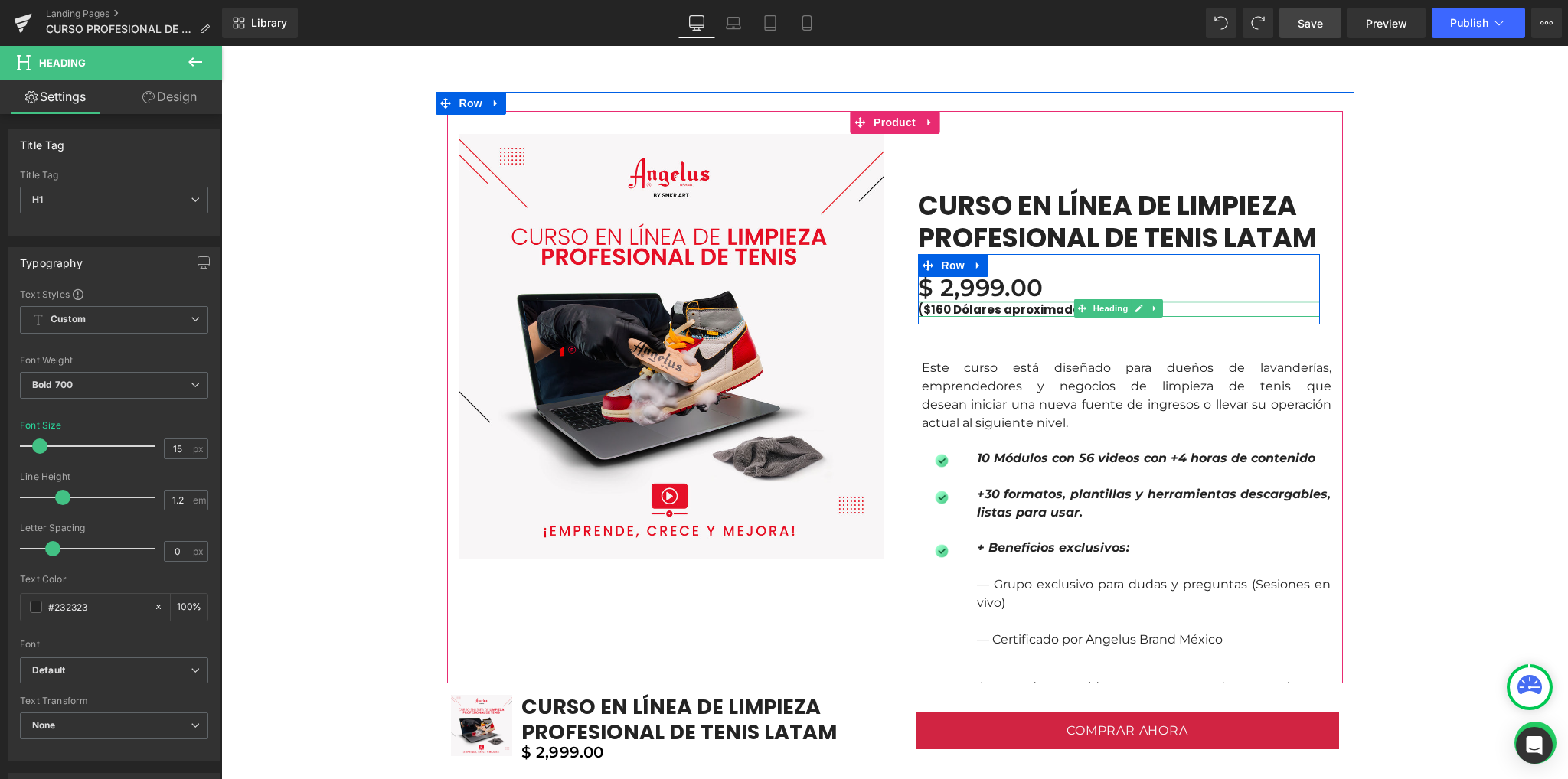
click at [1025, 304] on div "($160 Dólares aproximadamente) Heading" at bounding box center [1118, 309] width 401 height 16
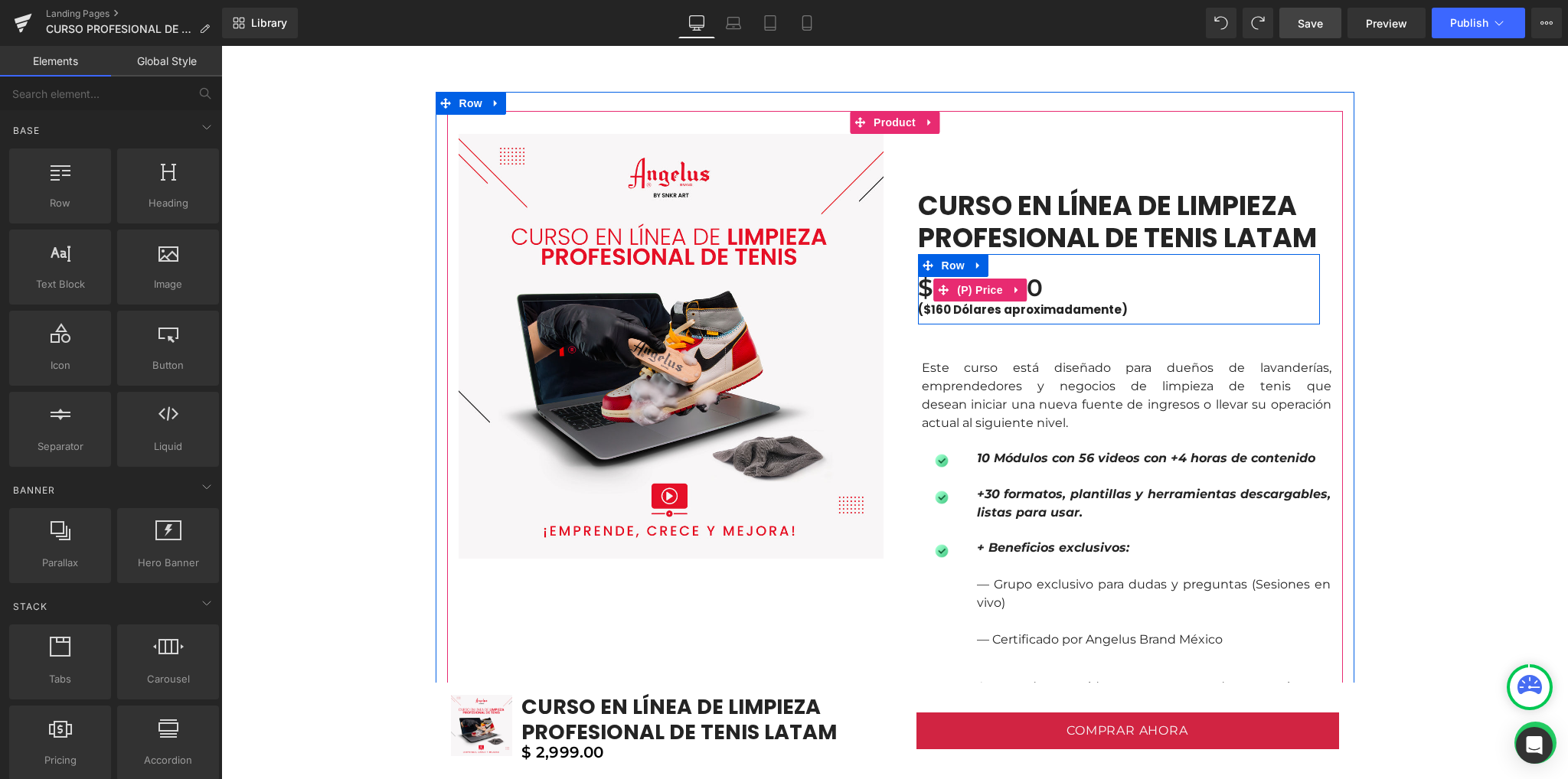
click at [1035, 283] on span "$ 2,999.00" at bounding box center [980, 288] width 126 height 15
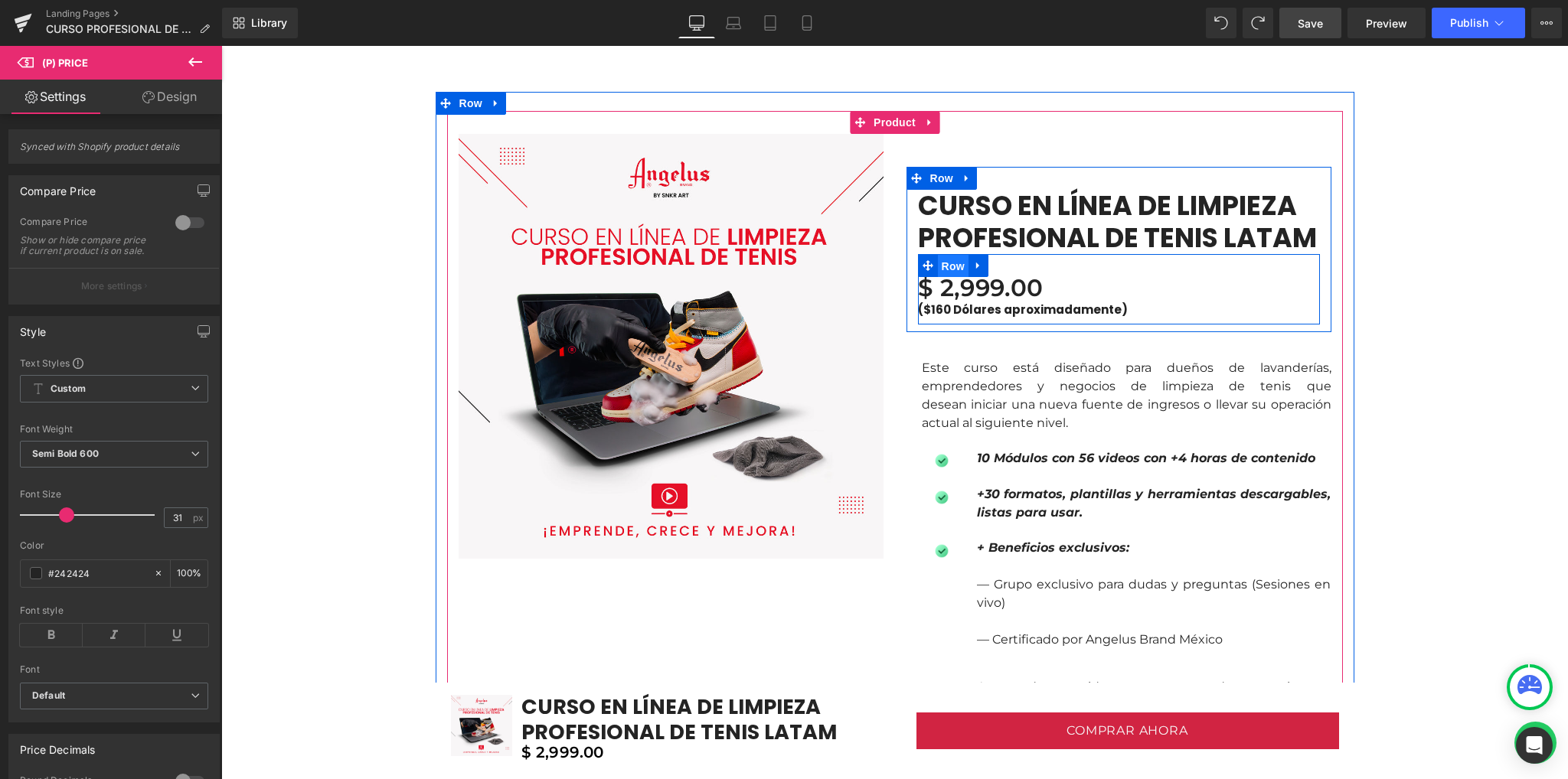
click at [949, 268] on span "Row" at bounding box center [953, 266] width 30 height 23
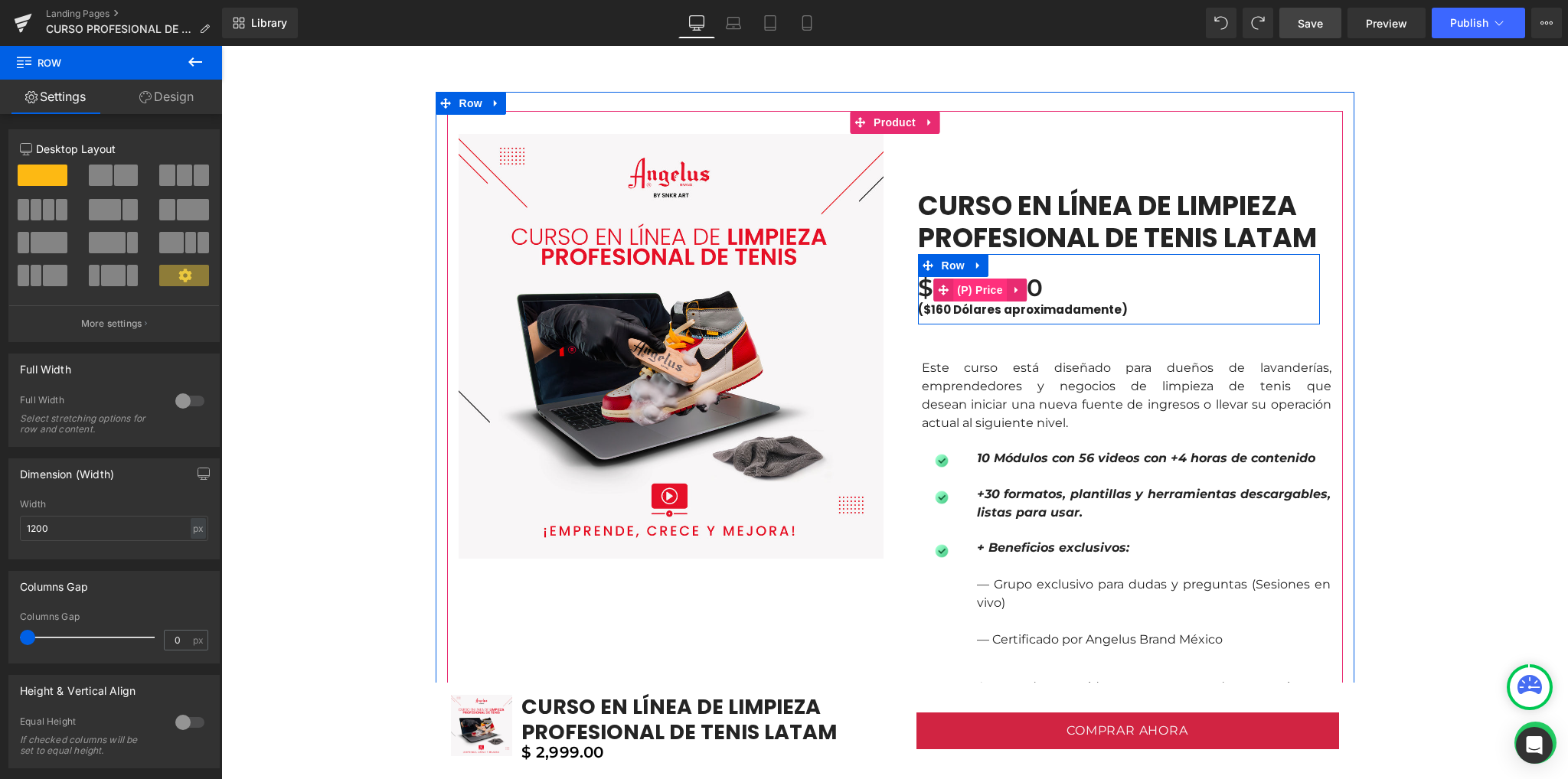
click at [969, 292] on span "(P) Price" at bounding box center [979, 290] width 54 height 23
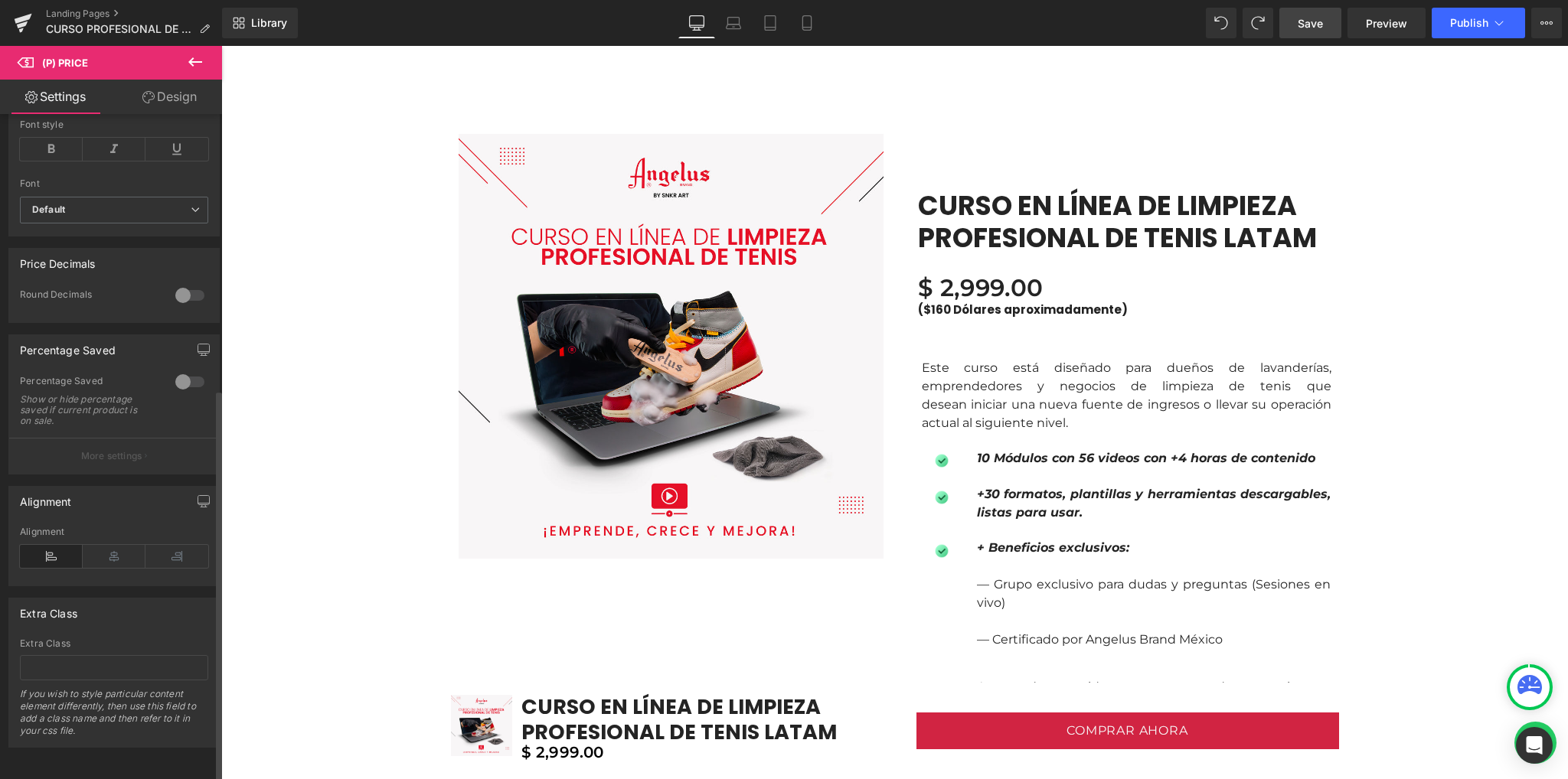
scroll to position [505, 0]
click at [188, 284] on div at bounding box center [189, 295] width 37 height 25
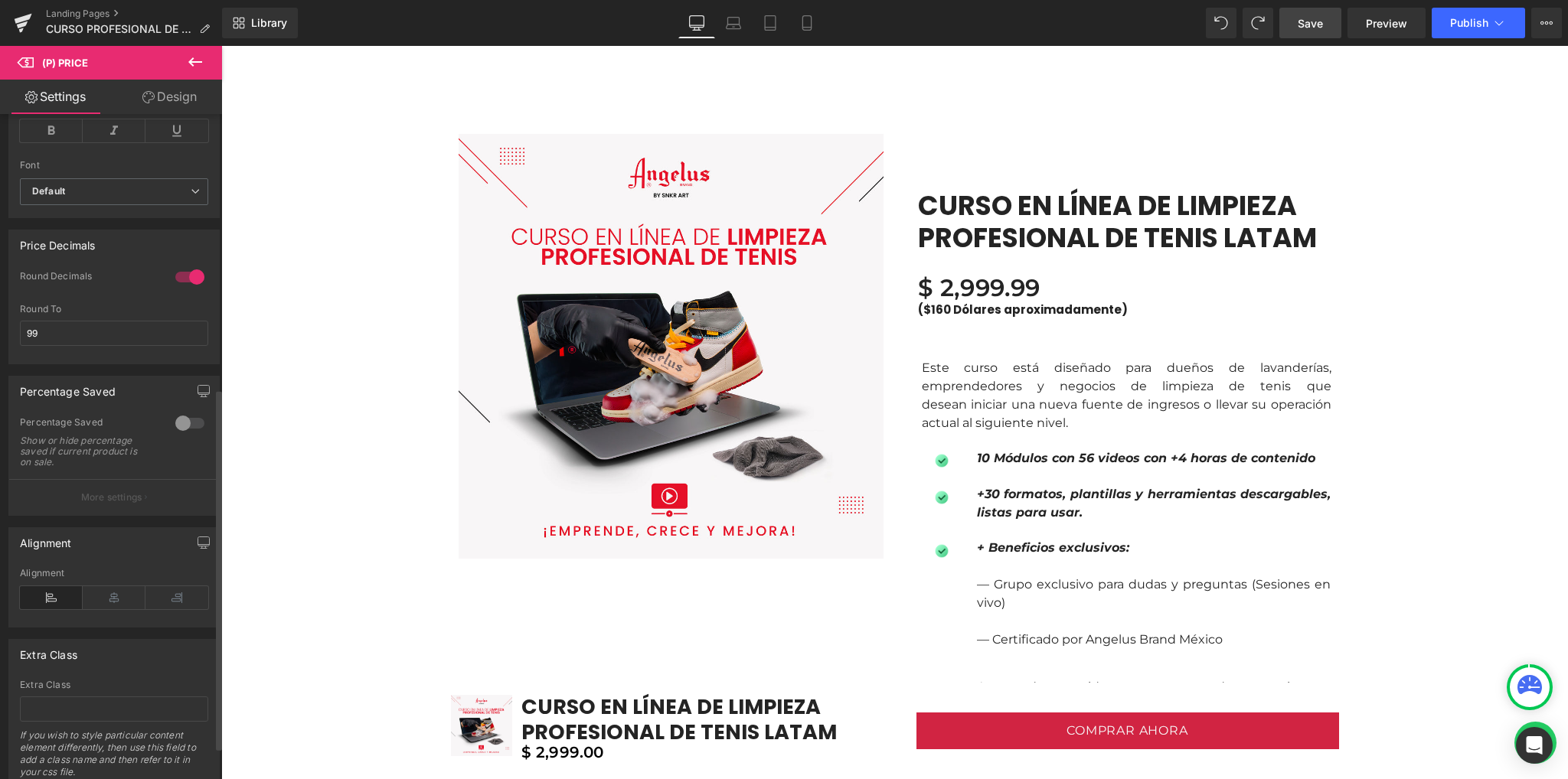
click at [188, 284] on div at bounding box center [189, 277] width 37 height 25
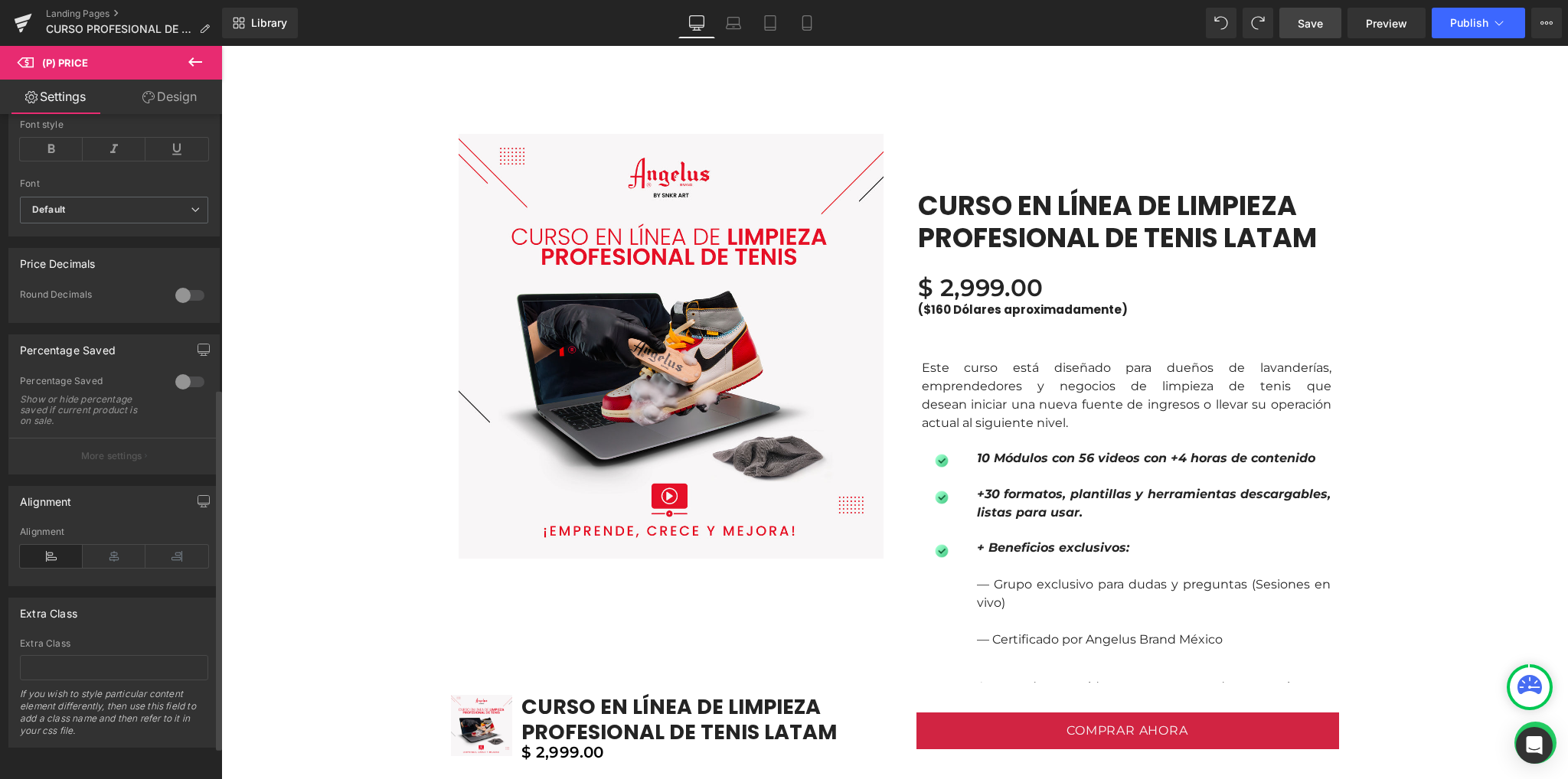
click at [188, 284] on div at bounding box center [189, 295] width 37 height 25
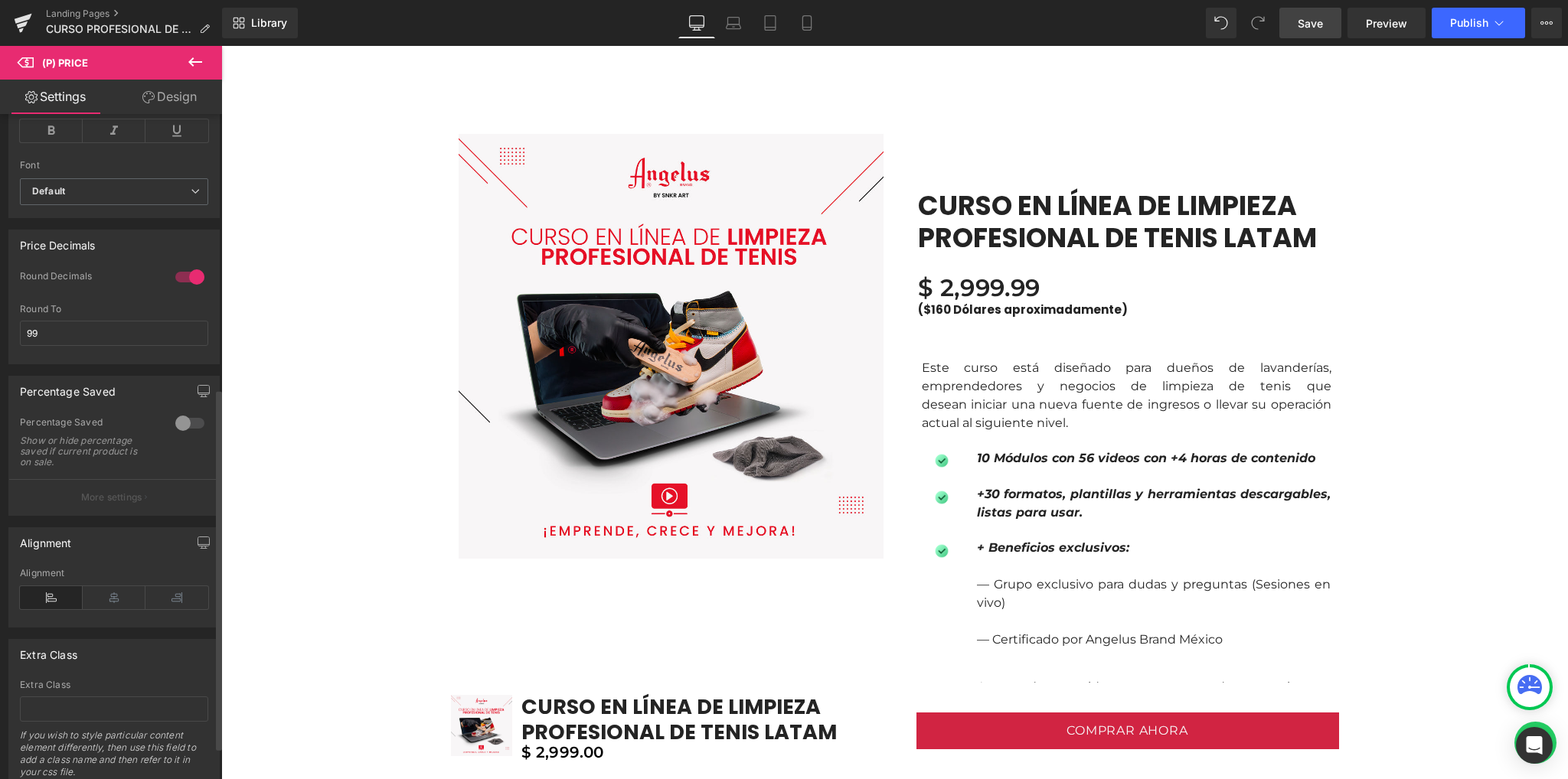
click at [188, 284] on div at bounding box center [189, 277] width 37 height 25
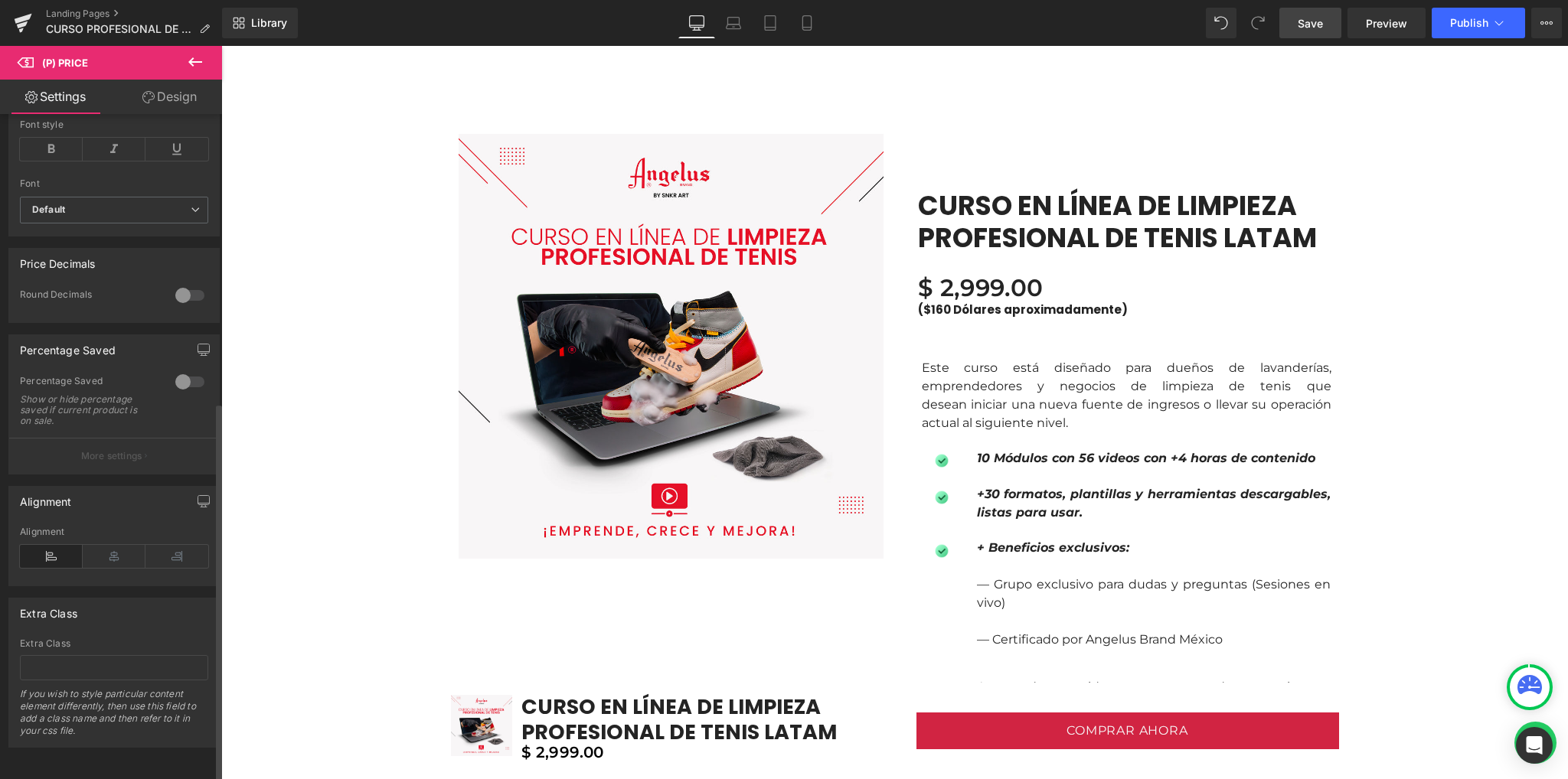
click at [187, 289] on div at bounding box center [189, 295] width 37 height 25
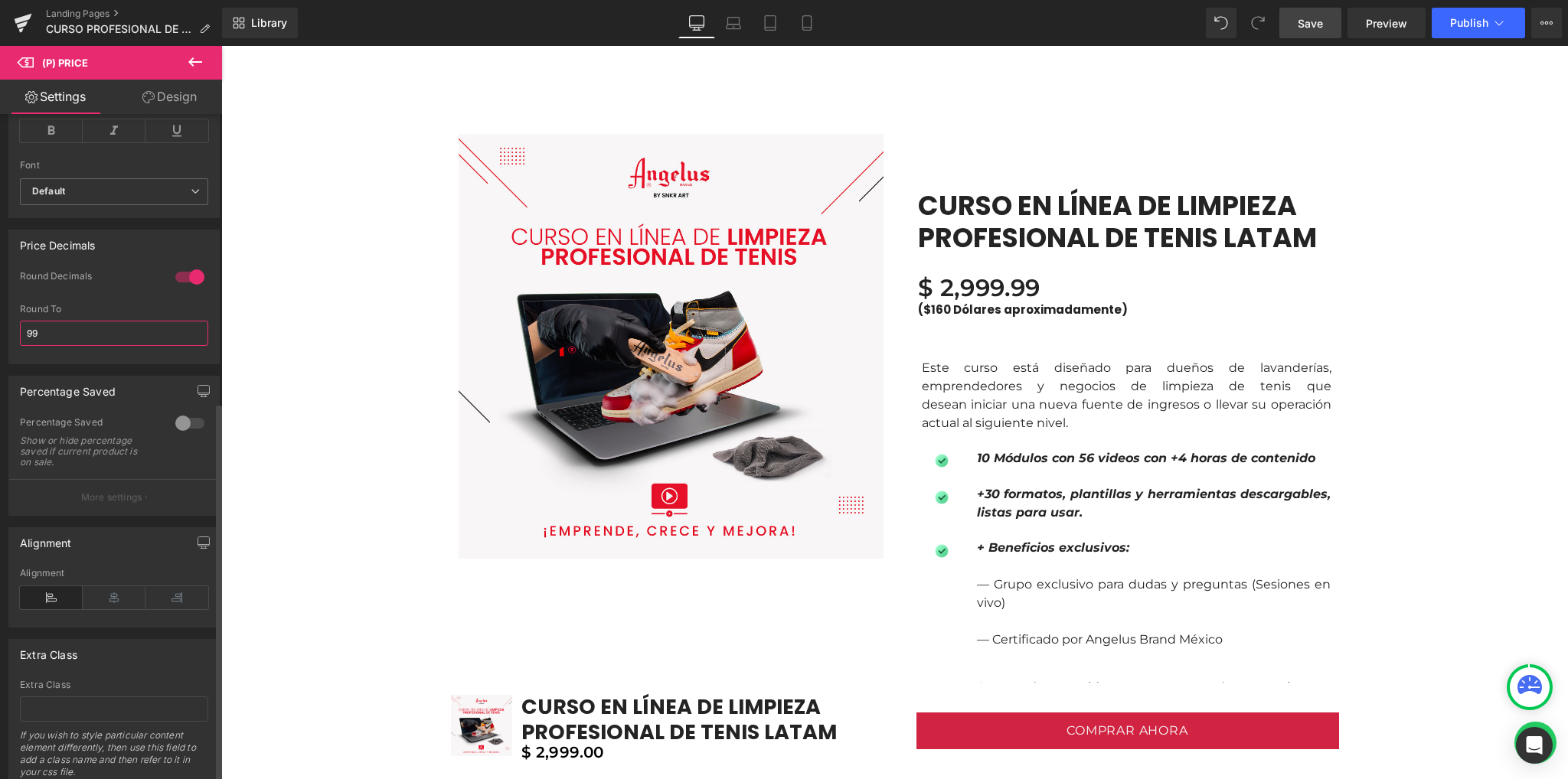
click at [87, 345] on input "99" at bounding box center [114, 333] width 188 height 26
type input "M"
click at [51, 363] on div at bounding box center [114, 358] width 188 height 10
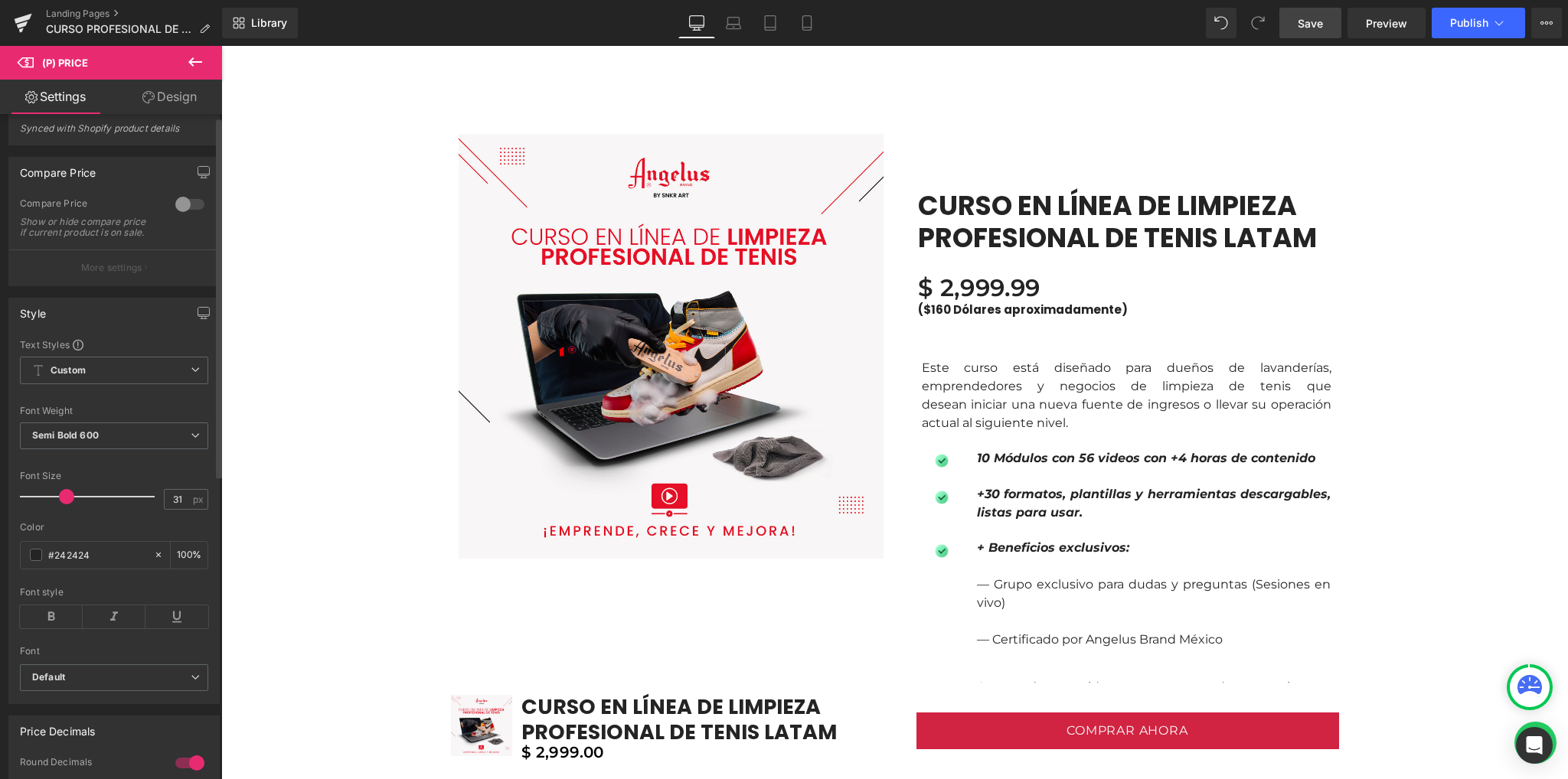
scroll to position [0, 0]
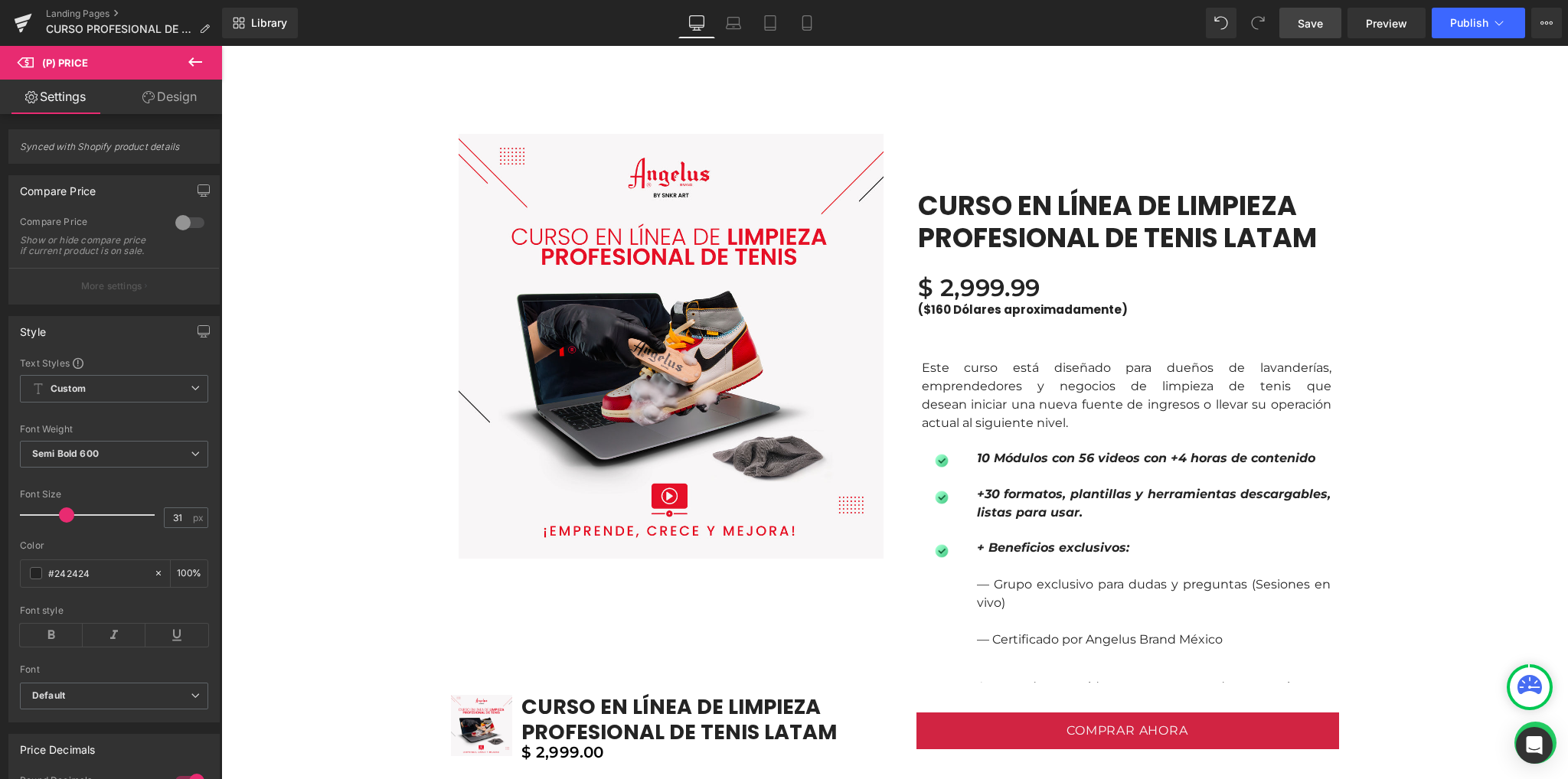
click at [139, 101] on link "Design" at bounding box center [169, 97] width 111 height 34
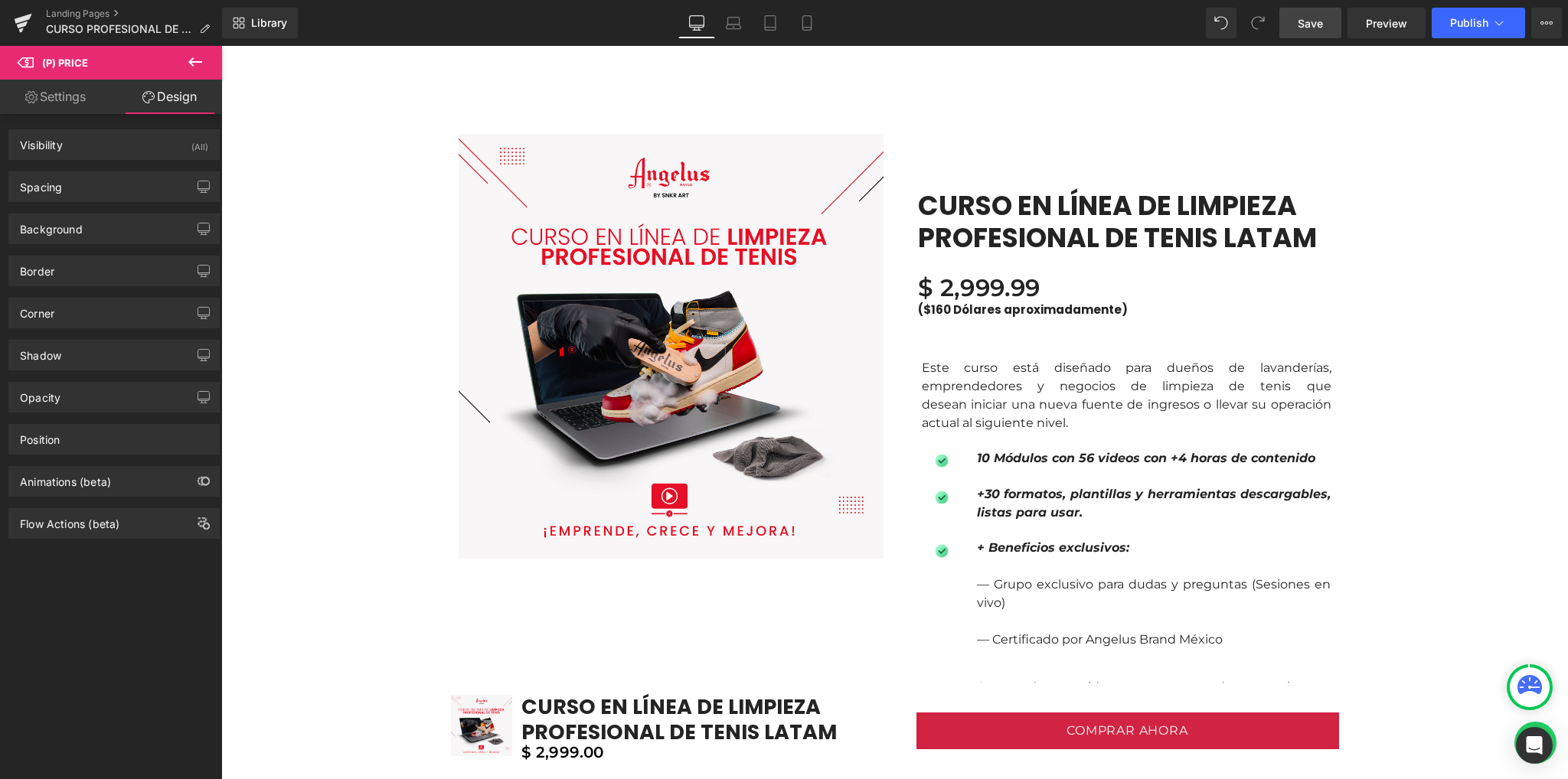
click at [31, 102] on icon at bounding box center [31, 97] width 12 height 12
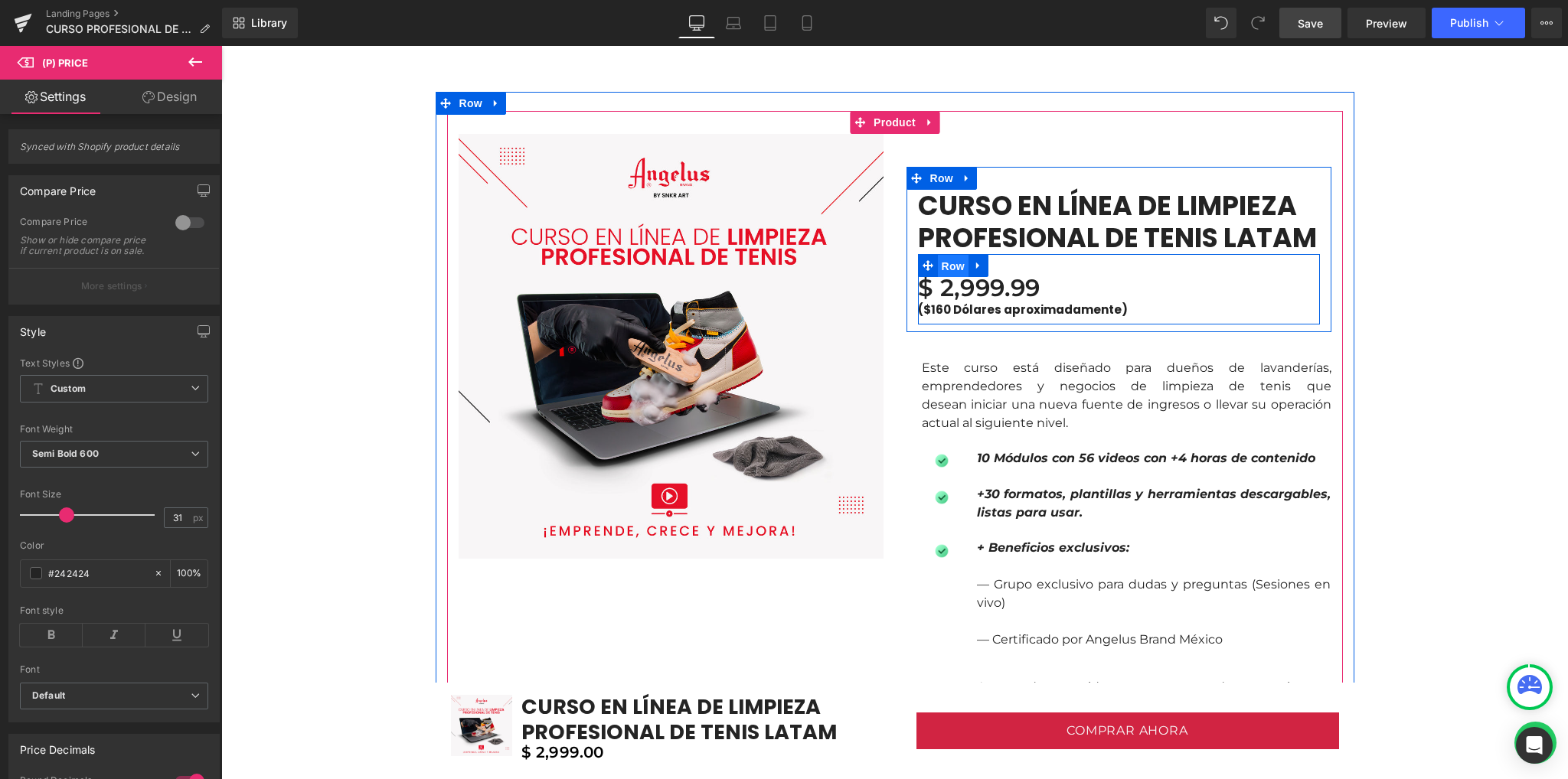
click at [949, 263] on span "Row" at bounding box center [953, 266] width 30 height 23
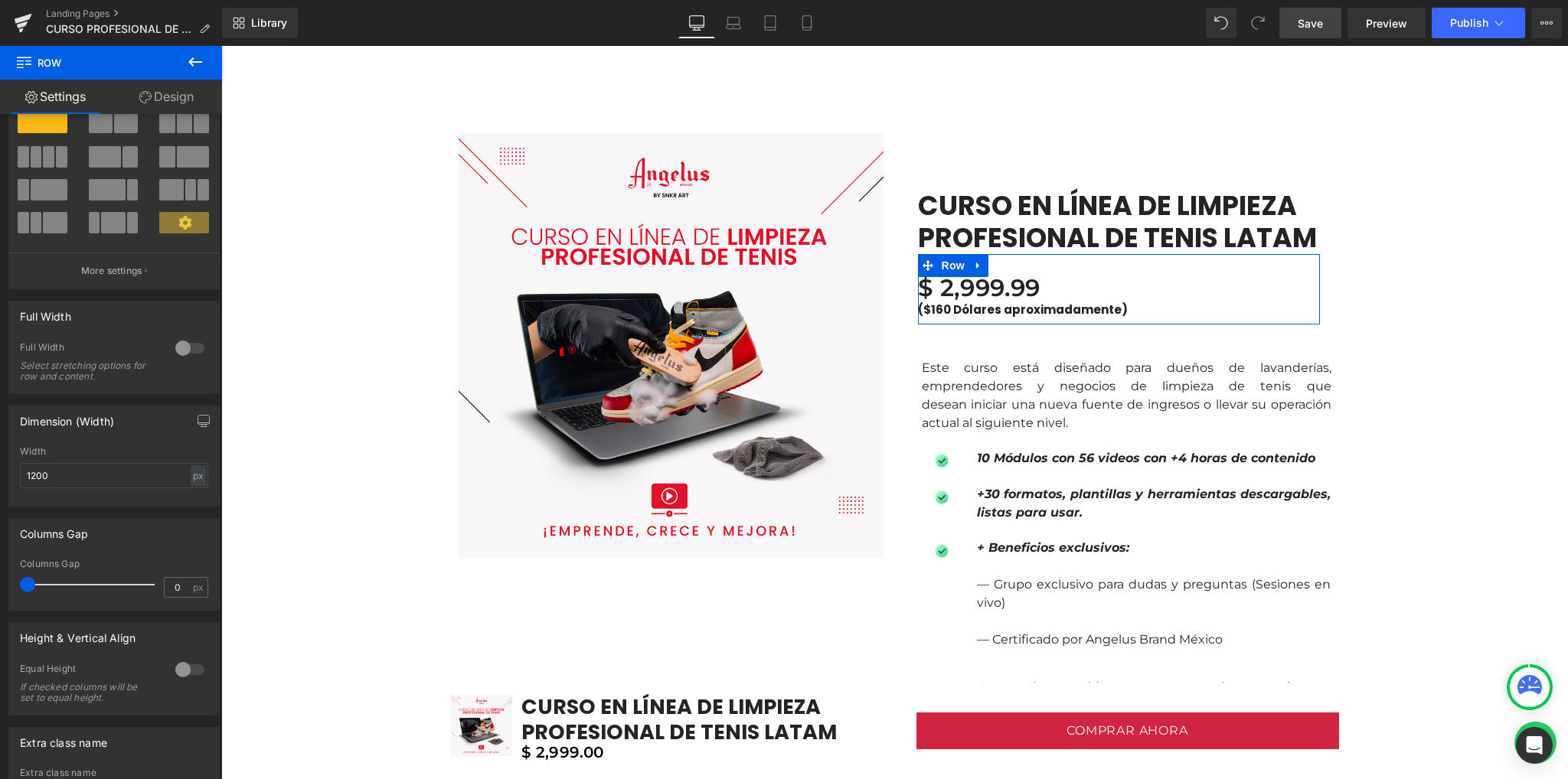
scroll to position [193, 0]
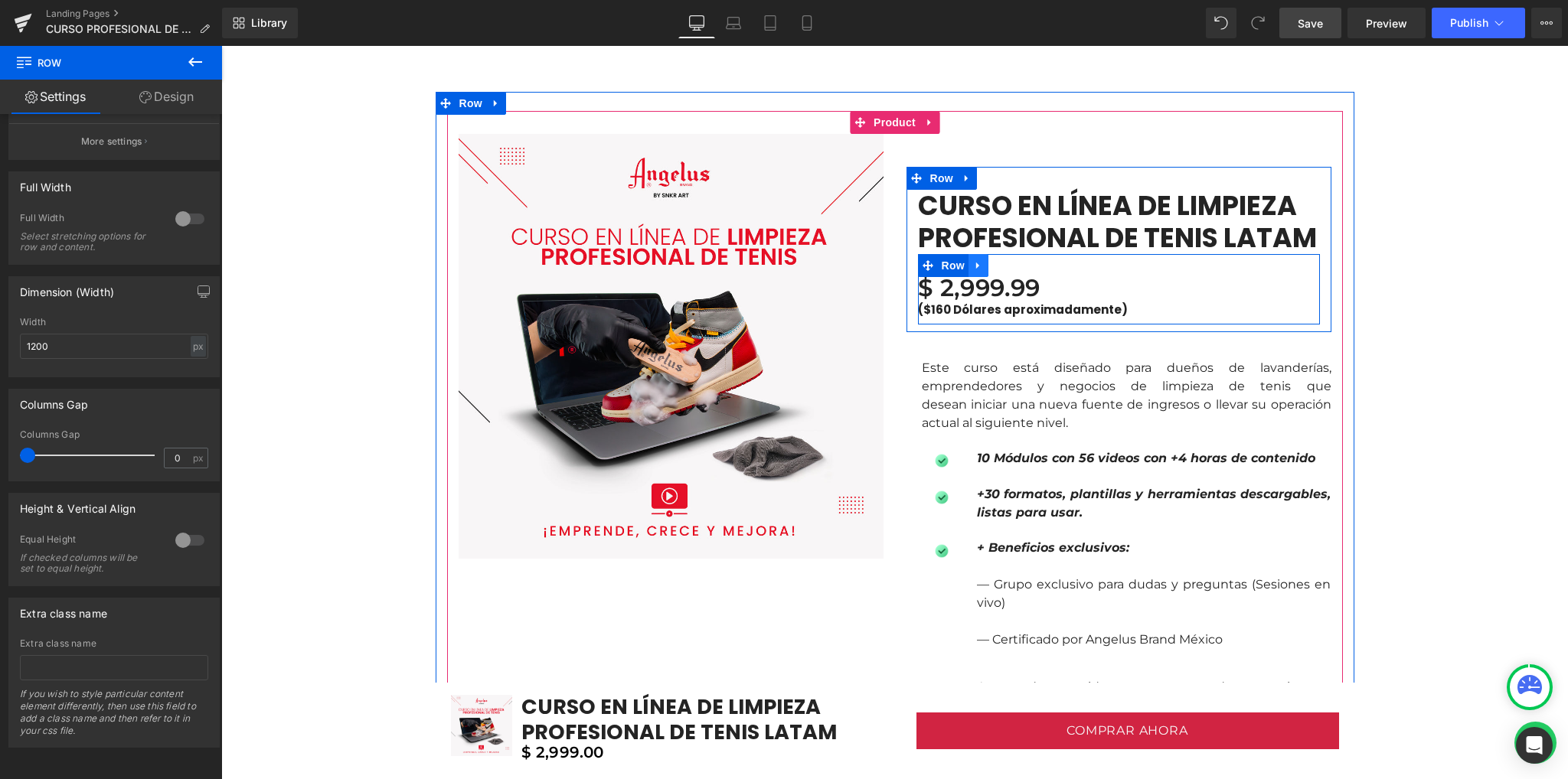
click at [975, 261] on icon at bounding box center [977, 265] width 10 height 11
click at [992, 265] on icon at bounding box center [997, 265] width 10 height 10
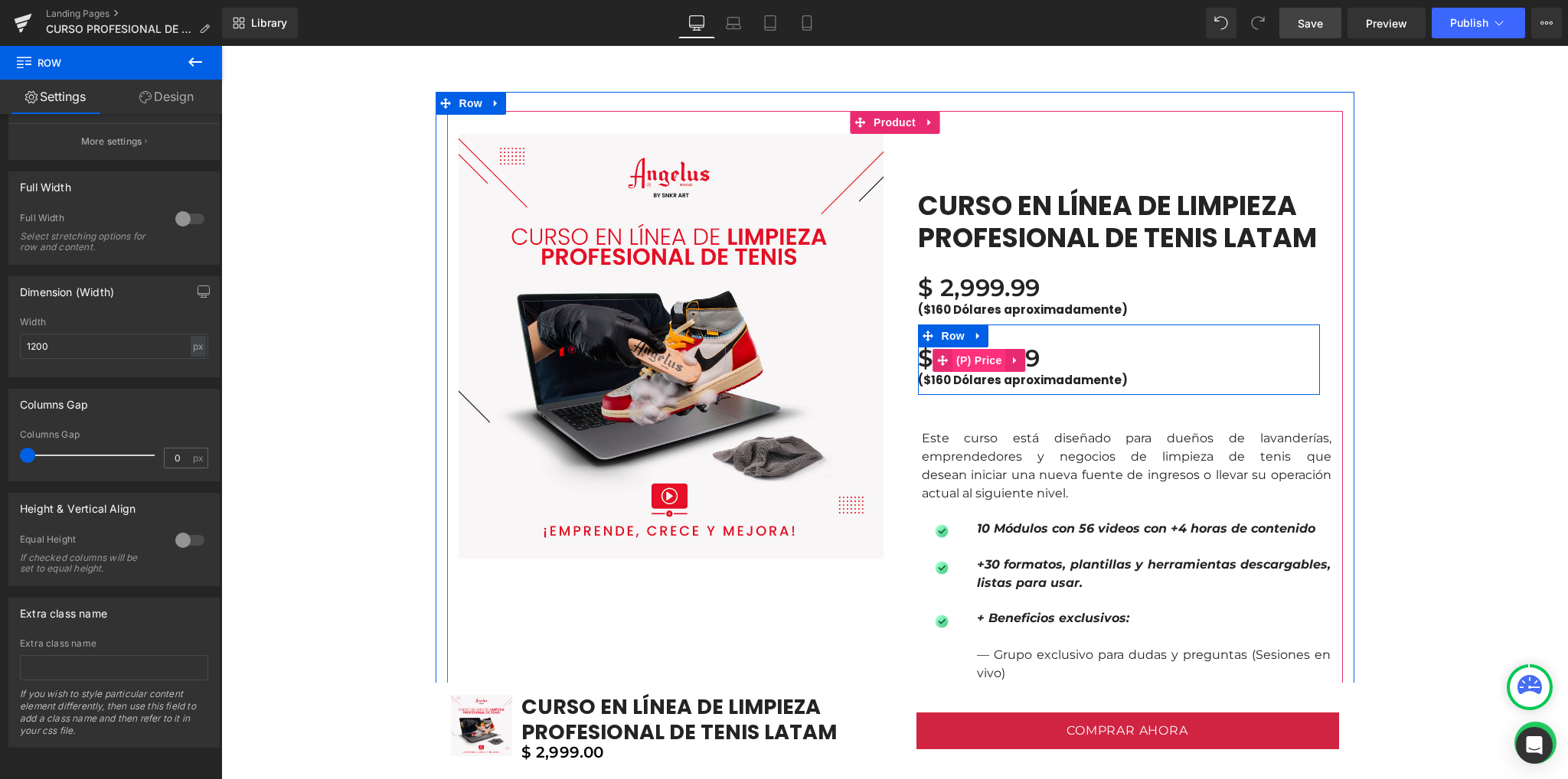
click at [968, 359] on span "(P) Price" at bounding box center [979, 361] width 54 height 23
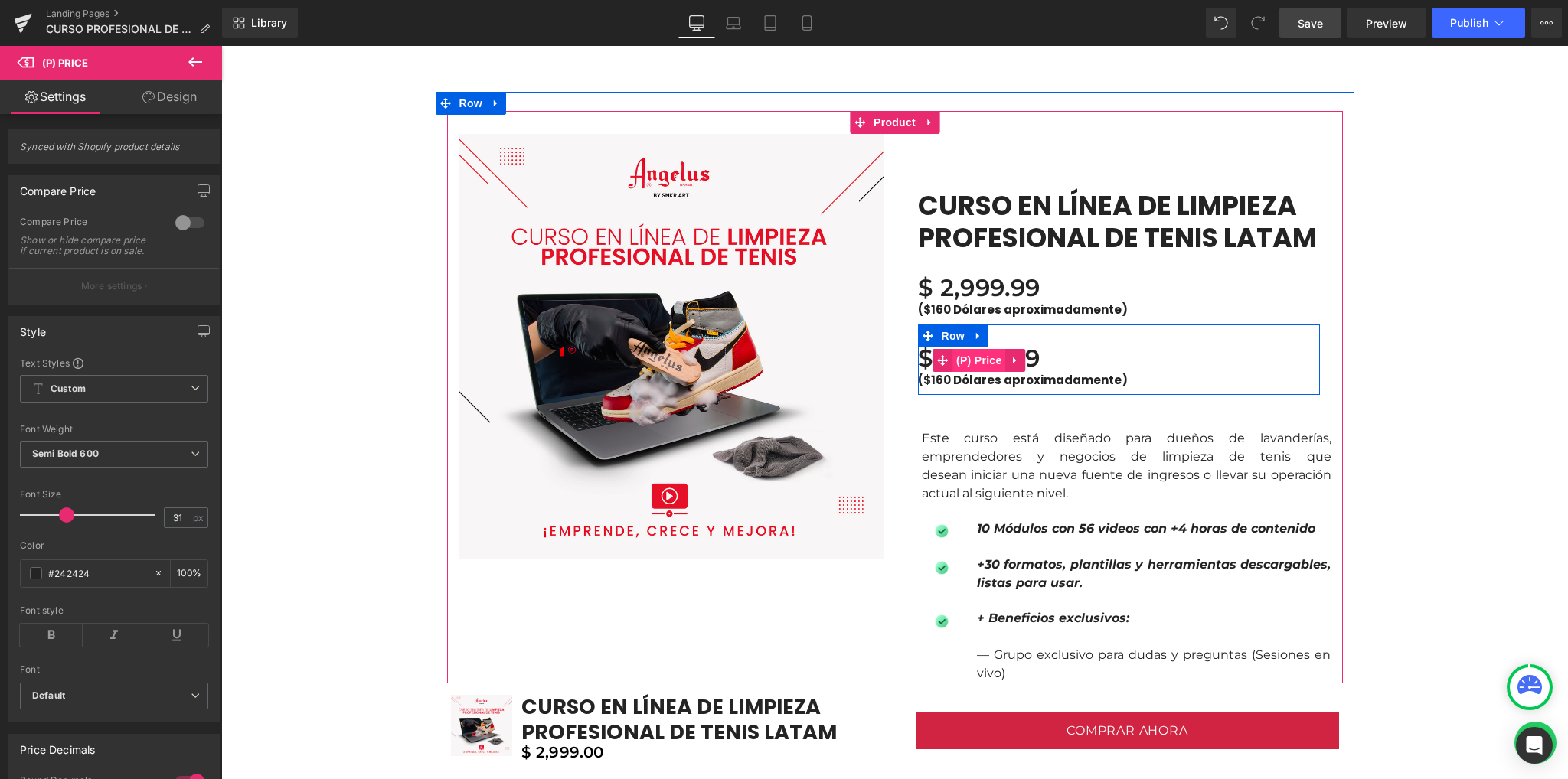
click at [976, 358] on span "(P) Price" at bounding box center [979, 361] width 54 height 23
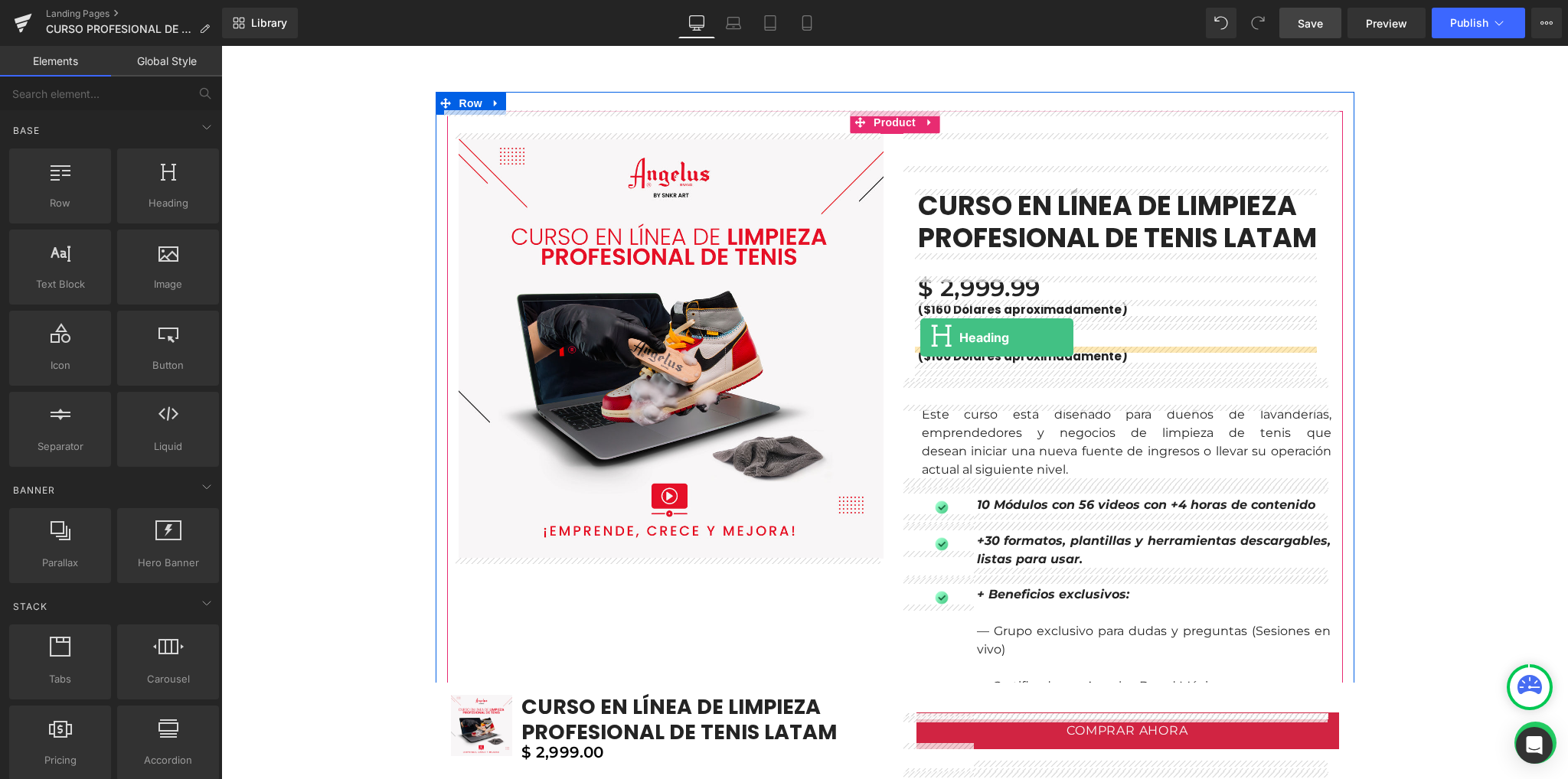
drag, startPoint x: 367, startPoint y: 245, endPoint x: 920, endPoint y: 337, distance: 560.6
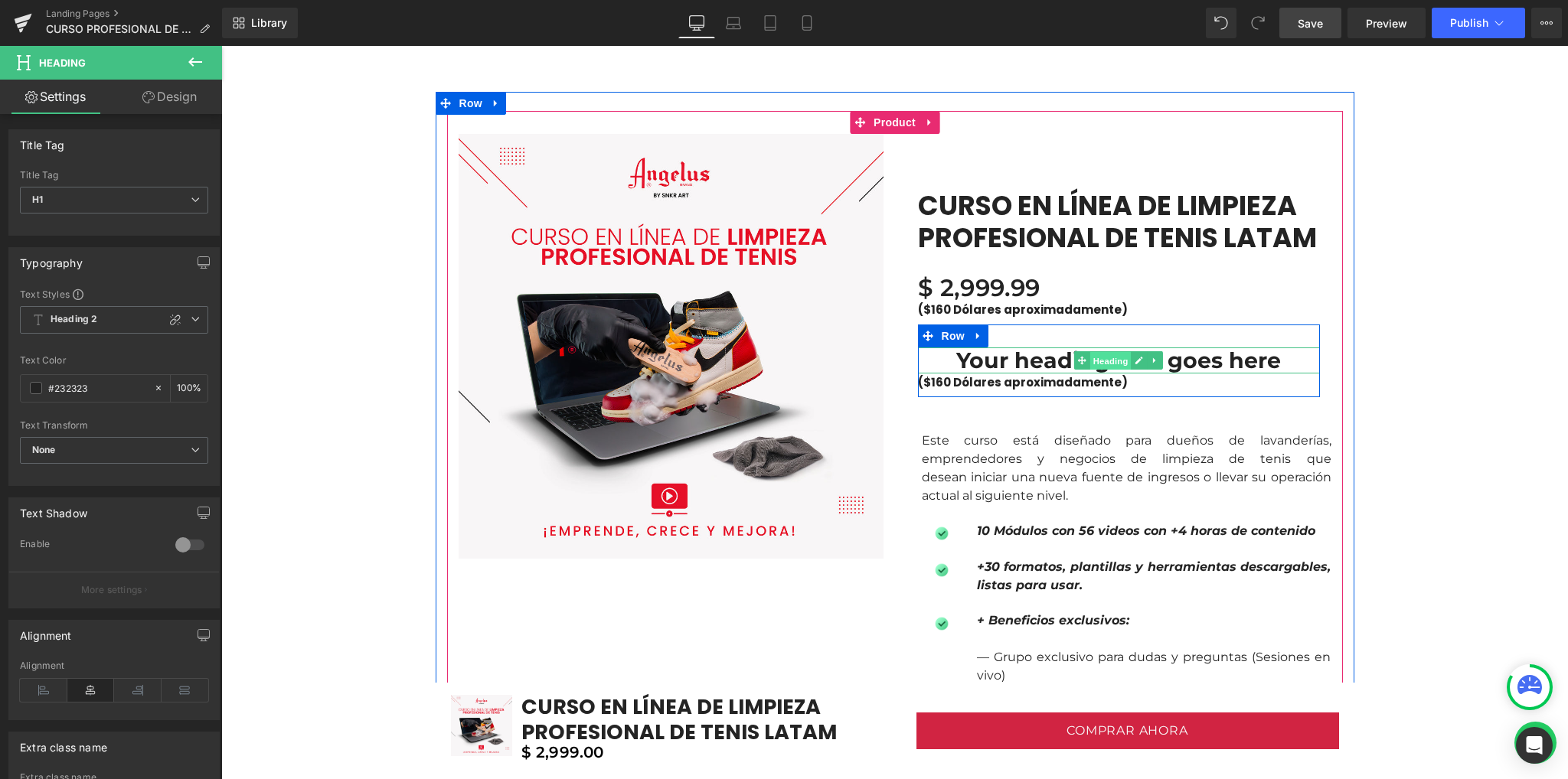
click at [1112, 362] on span "Heading" at bounding box center [1111, 361] width 42 height 18
click at [1022, 364] on h1 "Your heading text goes here" at bounding box center [1118, 360] width 401 height 26
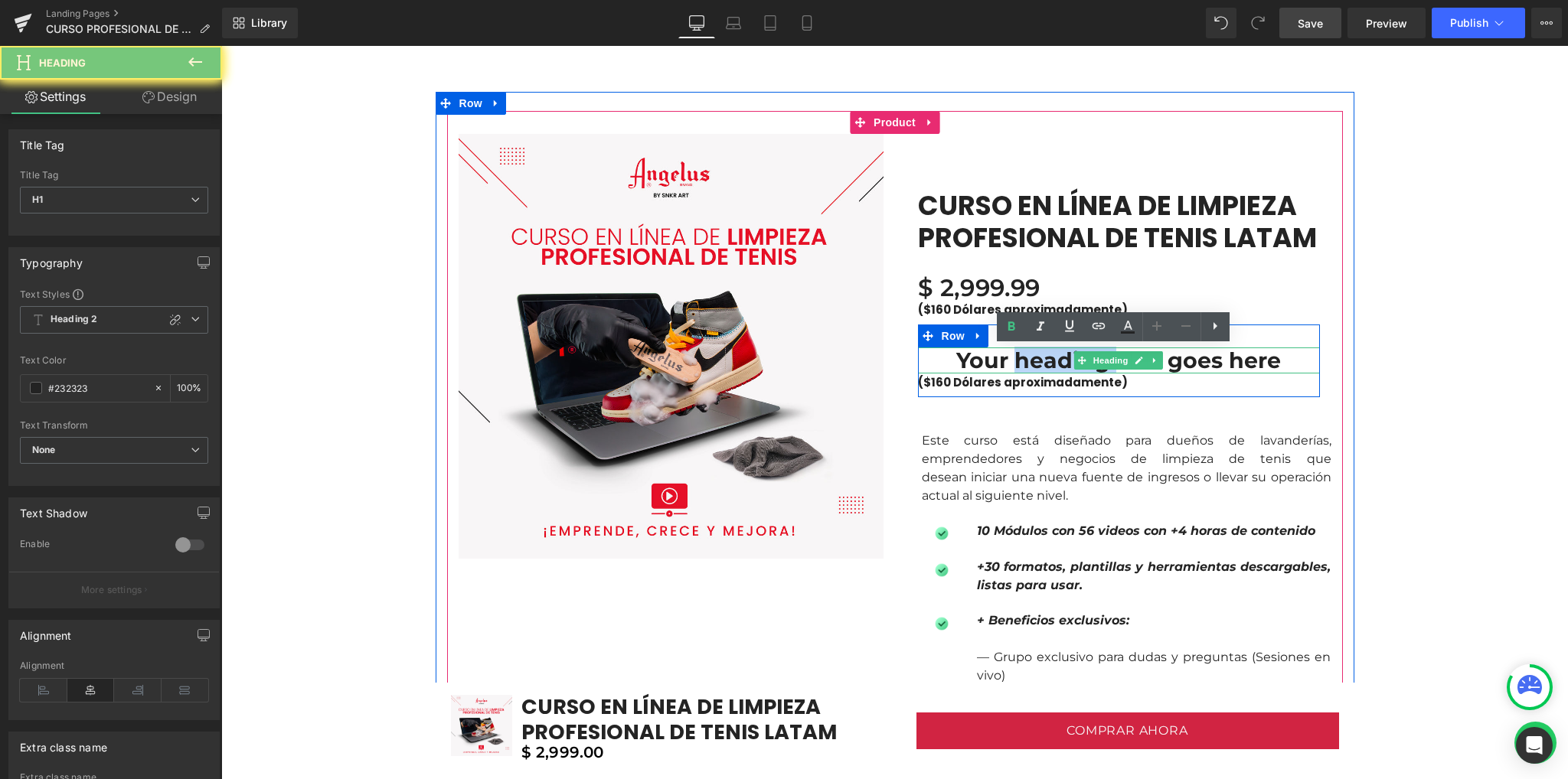
click at [1022, 364] on h1 "Your heading text goes here" at bounding box center [1118, 360] width 401 height 26
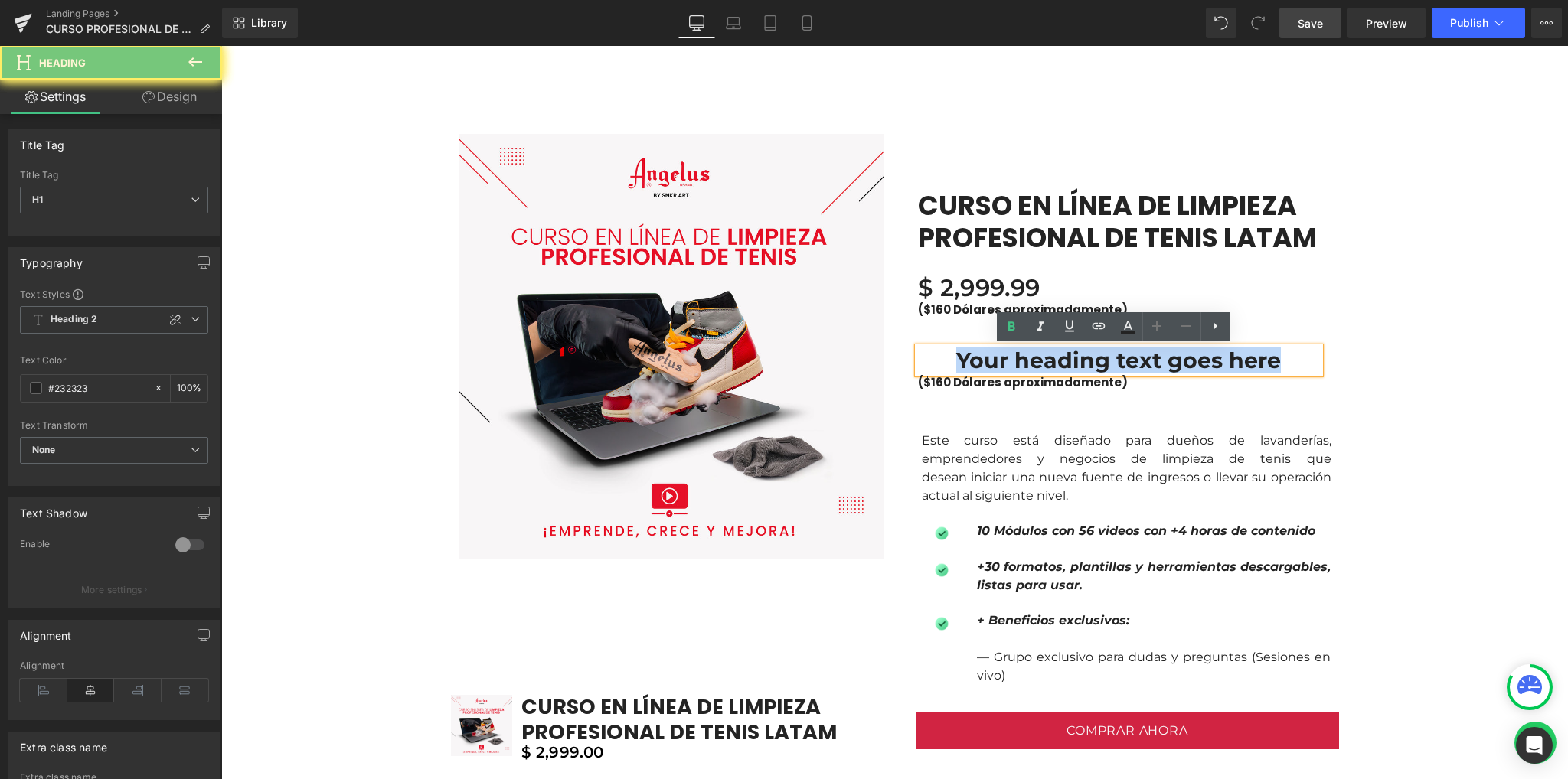
click at [1022, 364] on h1 "Your heading text goes here" at bounding box center [1118, 360] width 401 height 26
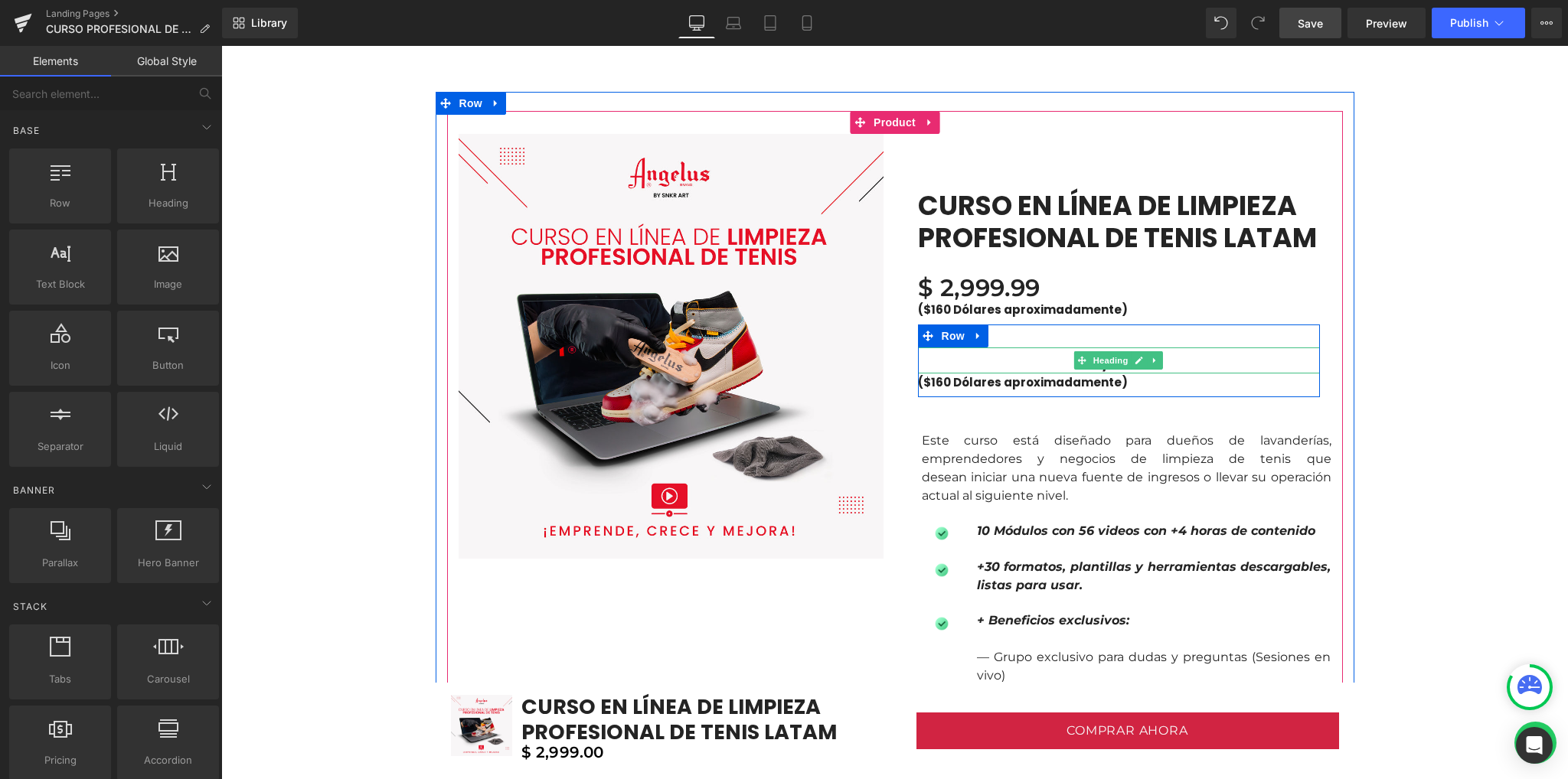
click at [1060, 361] on h1 "2,999" at bounding box center [1118, 360] width 401 height 26
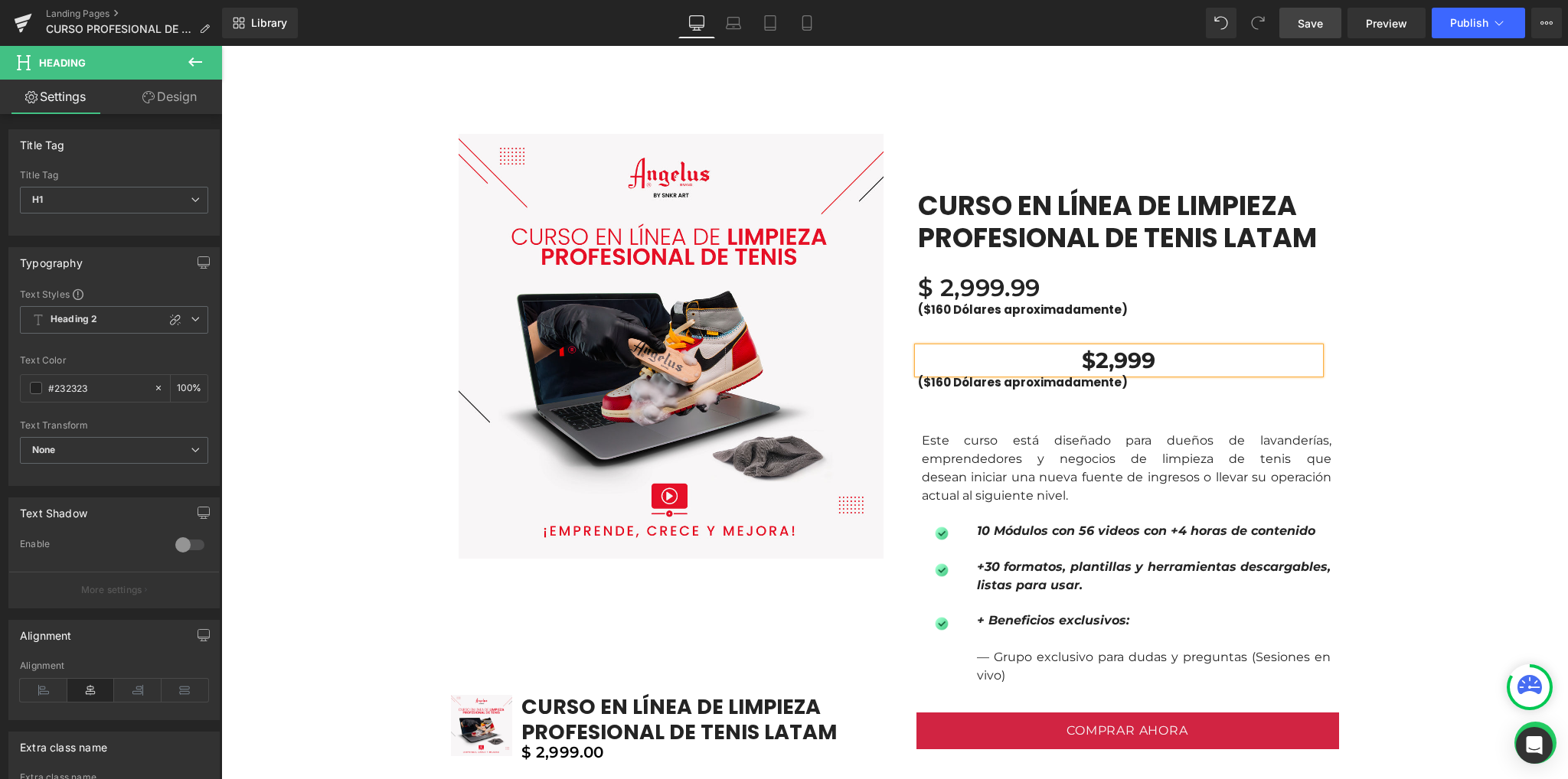
click at [1165, 359] on h1 "$2,999" at bounding box center [1118, 360] width 401 height 26
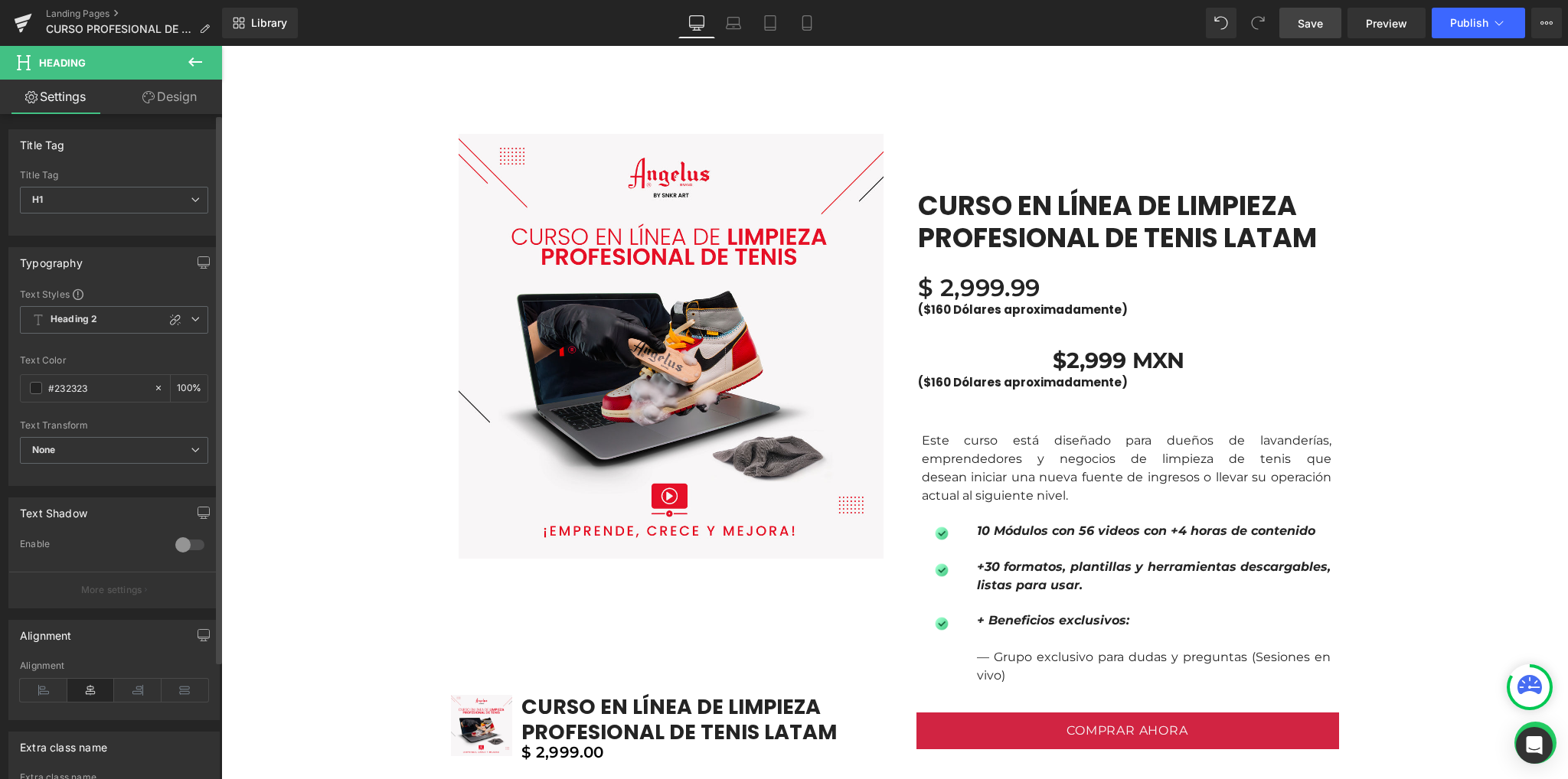
scroll to position [142, 0]
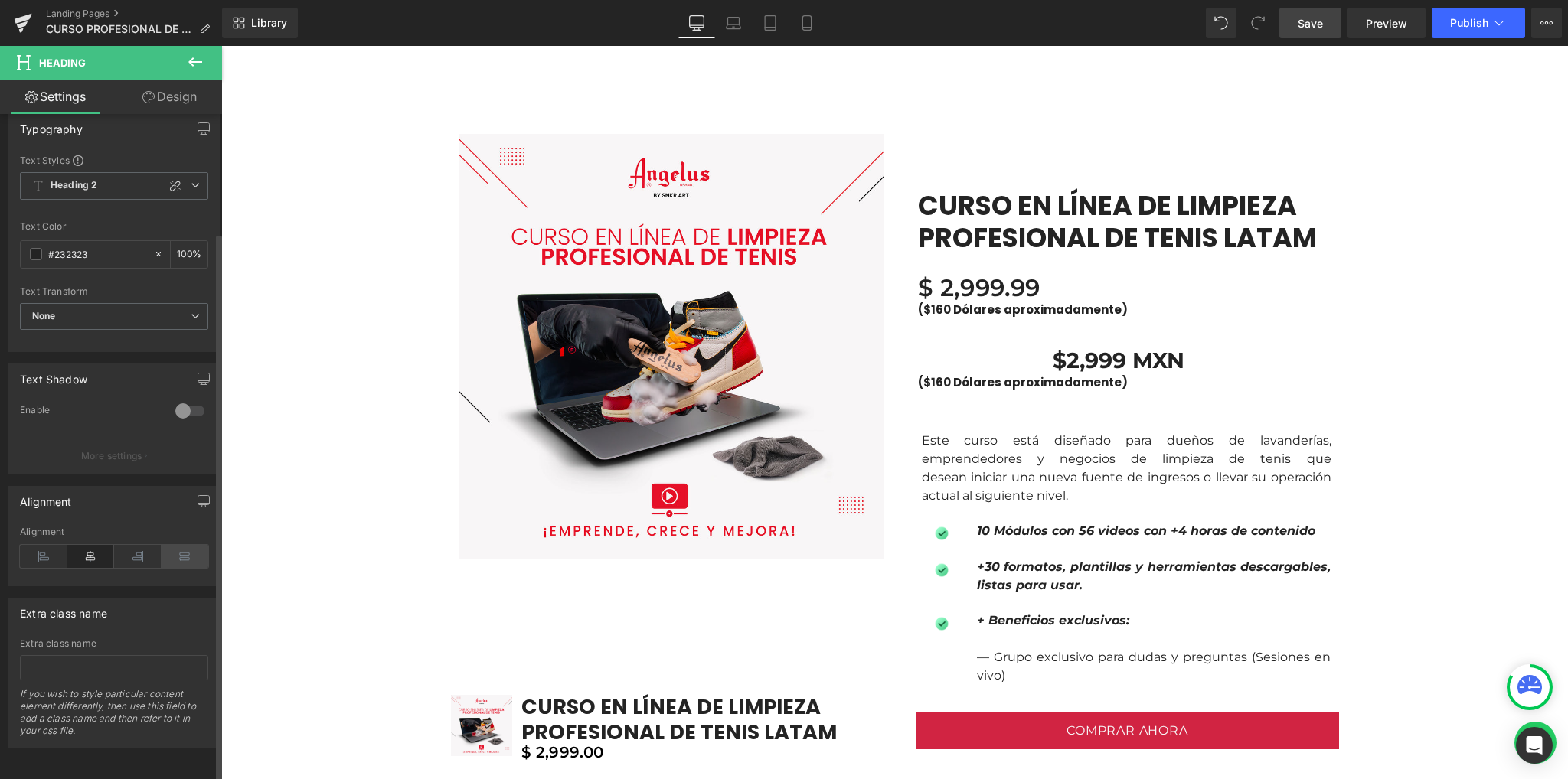
click at [170, 545] on icon at bounding box center [186, 557] width 47 height 23
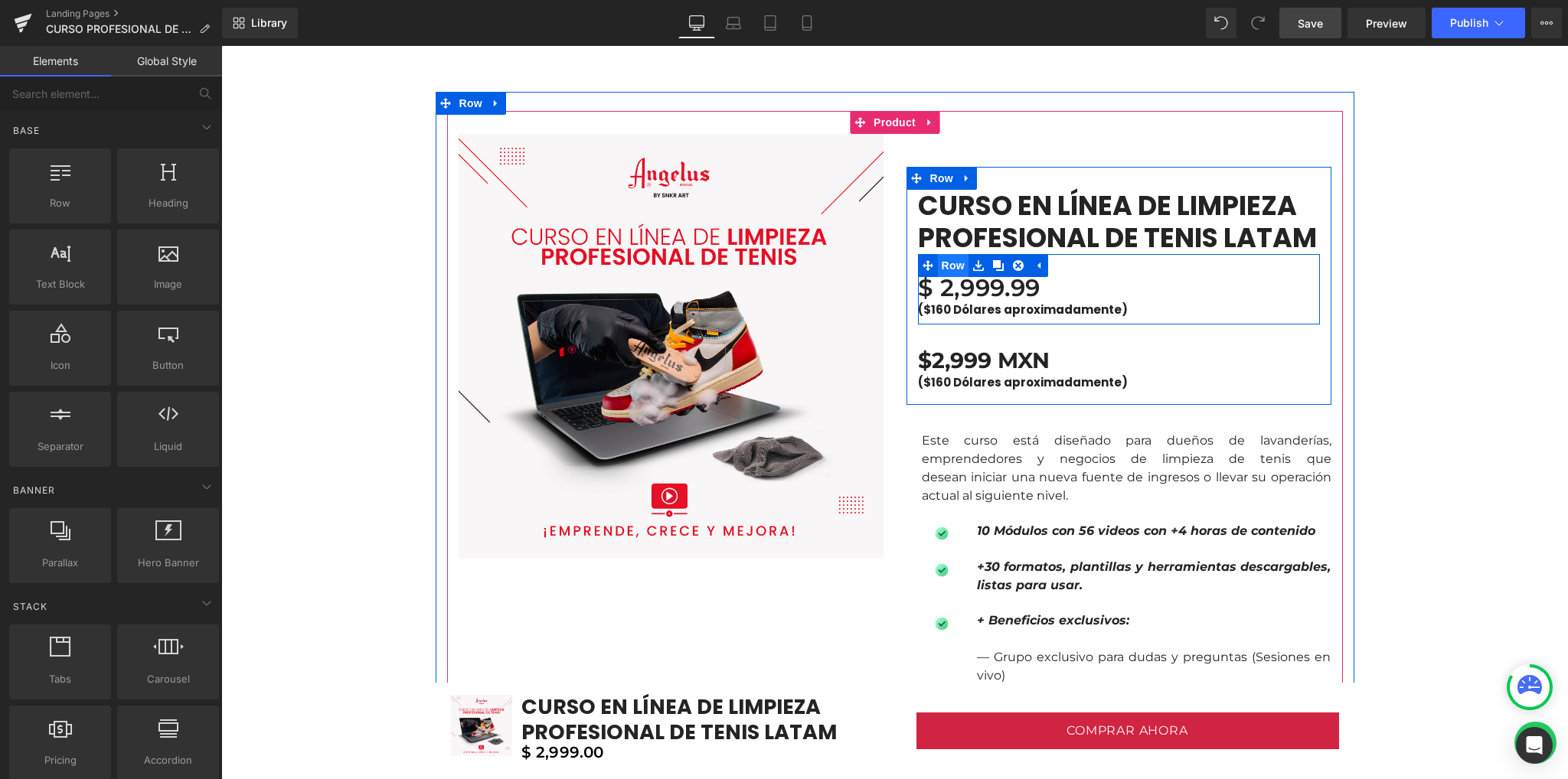
click at [947, 267] on span "Row" at bounding box center [953, 265] width 30 height 23
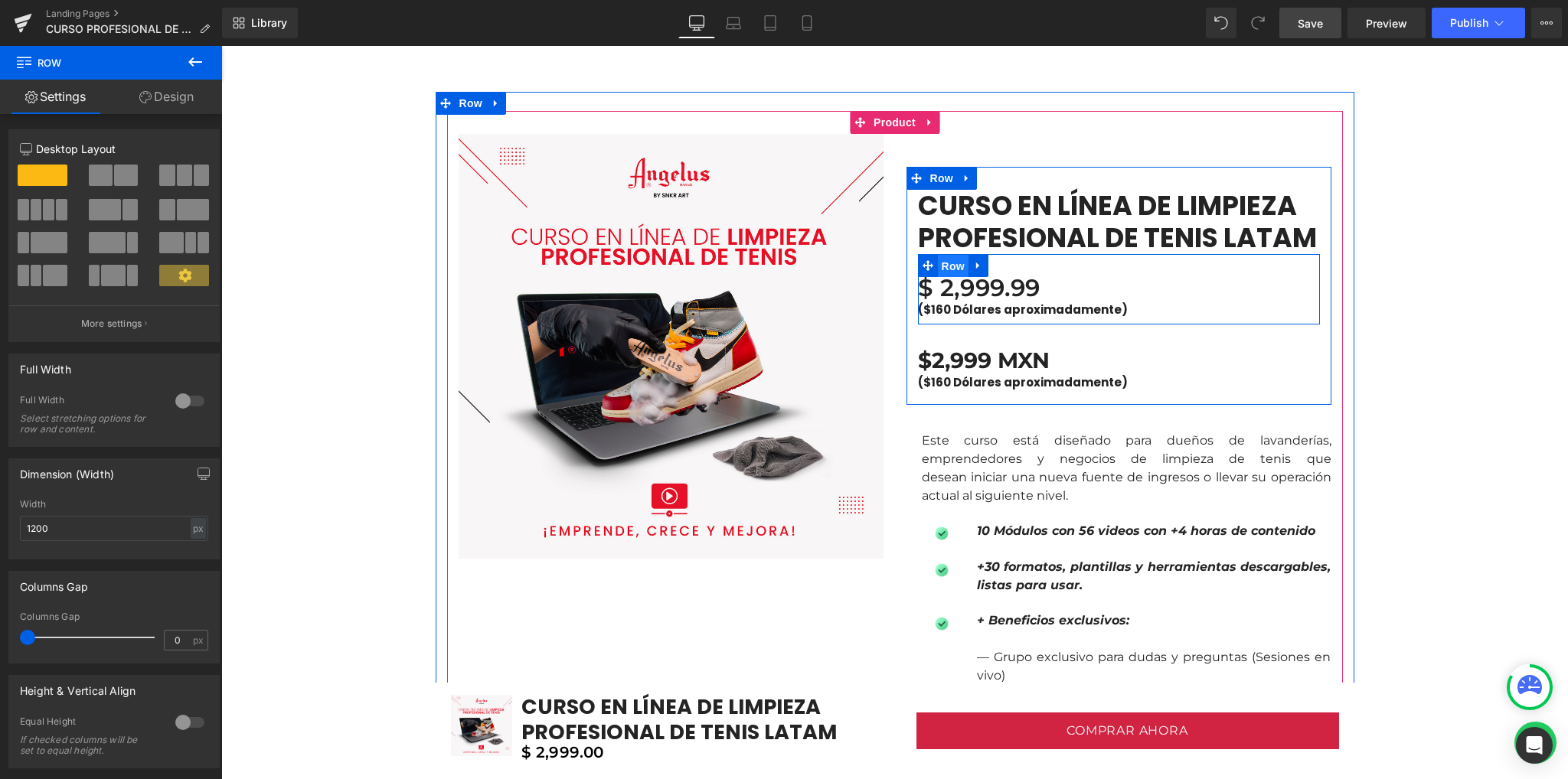
click at [943, 261] on span "Row" at bounding box center [953, 266] width 30 height 23
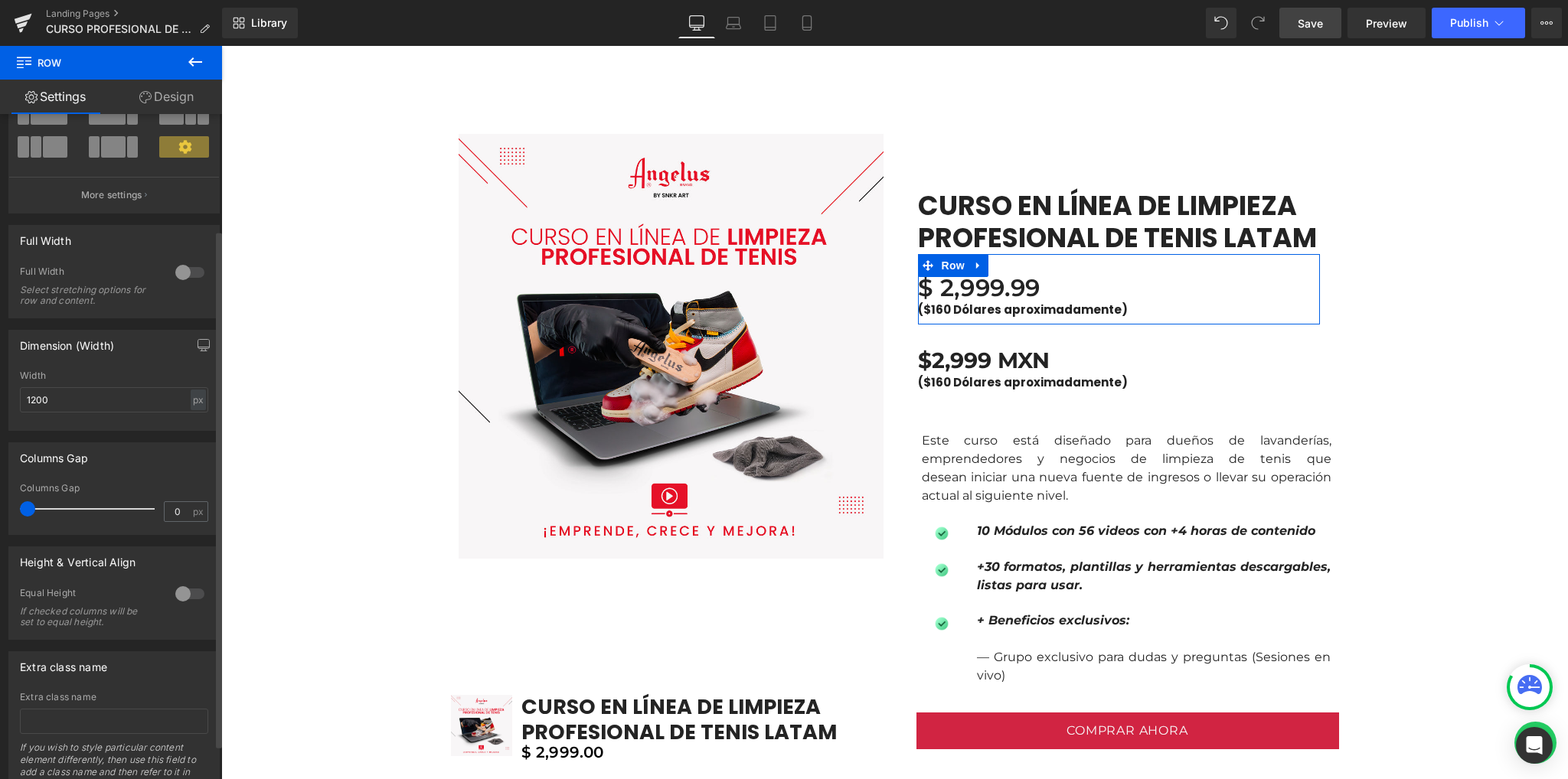
scroll to position [0, 0]
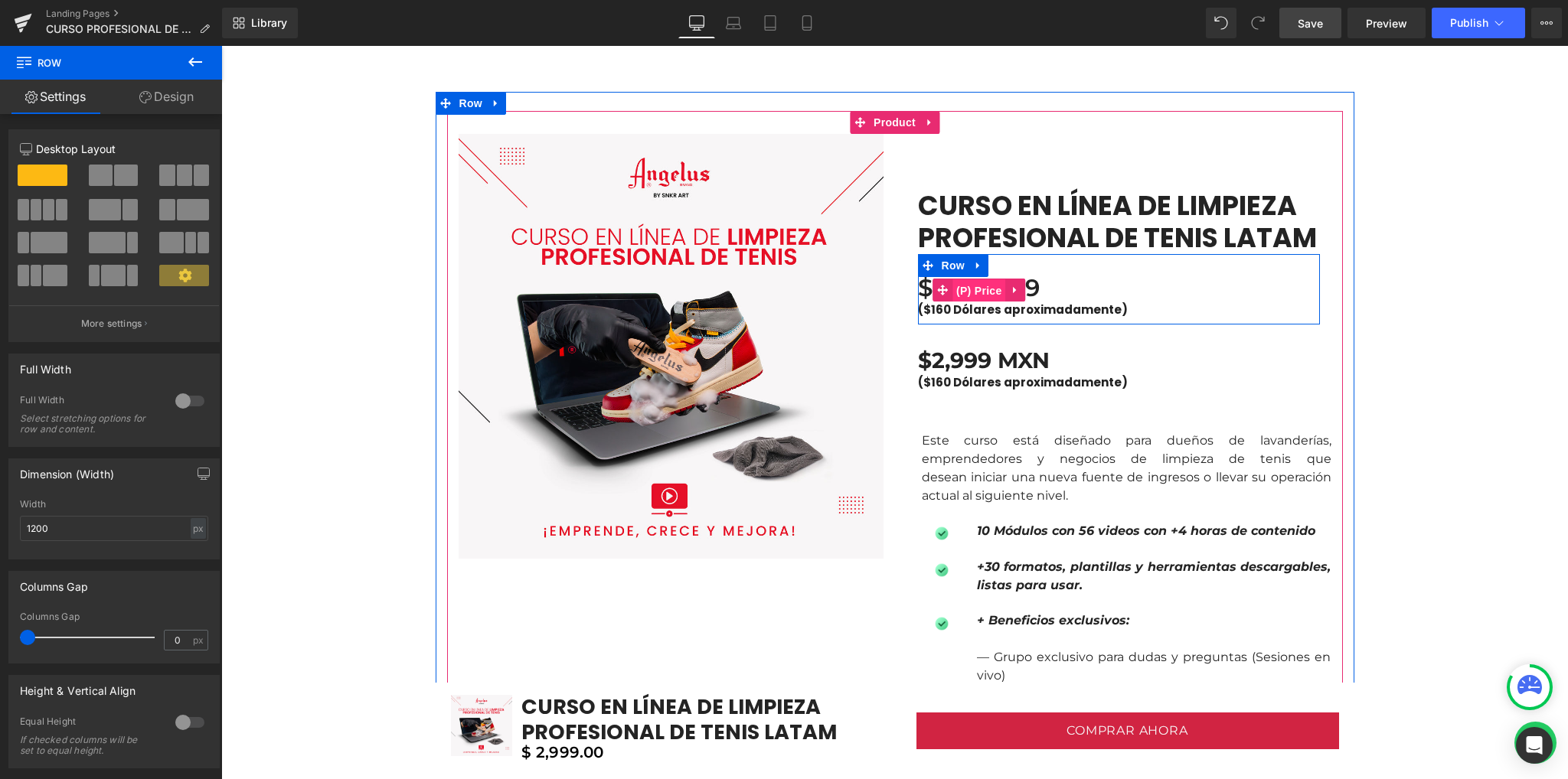
click at [980, 288] on span "(P) Price" at bounding box center [979, 291] width 54 height 23
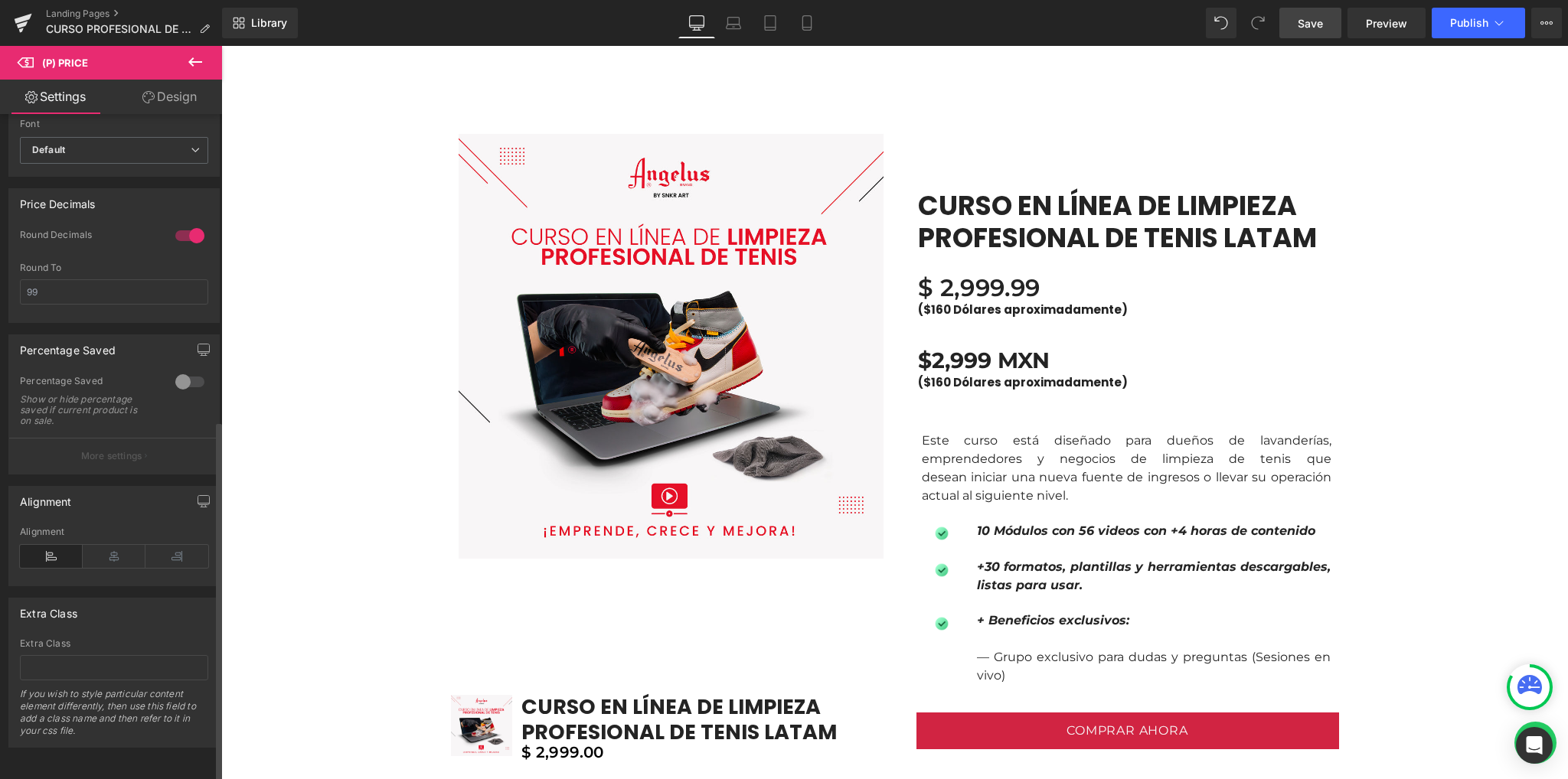
click at [181, 227] on div at bounding box center [189, 236] width 37 height 25
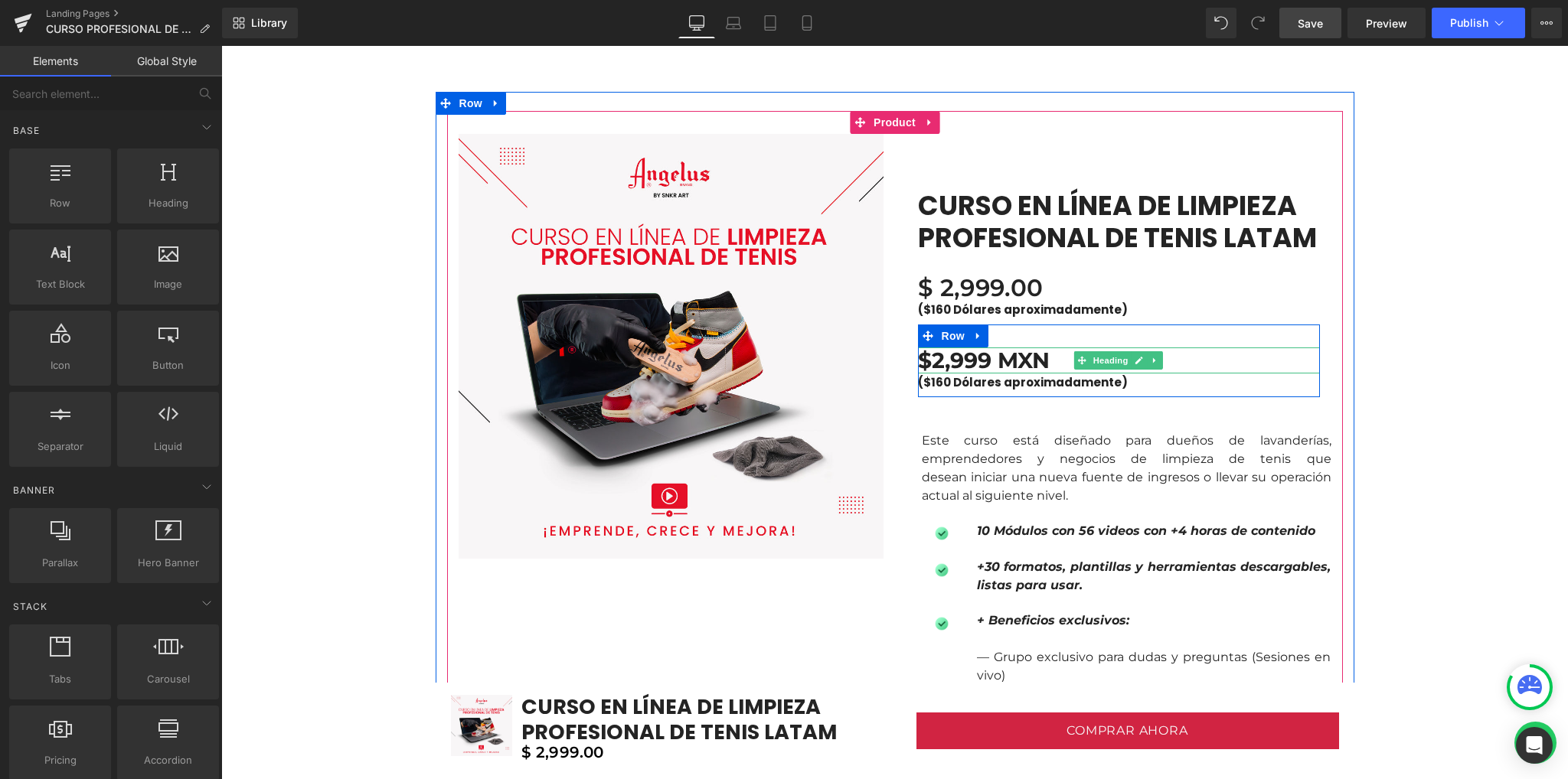
click at [1038, 362] on h1 "$2,999 MXN" at bounding box center [1118, 360] width 401 height 26
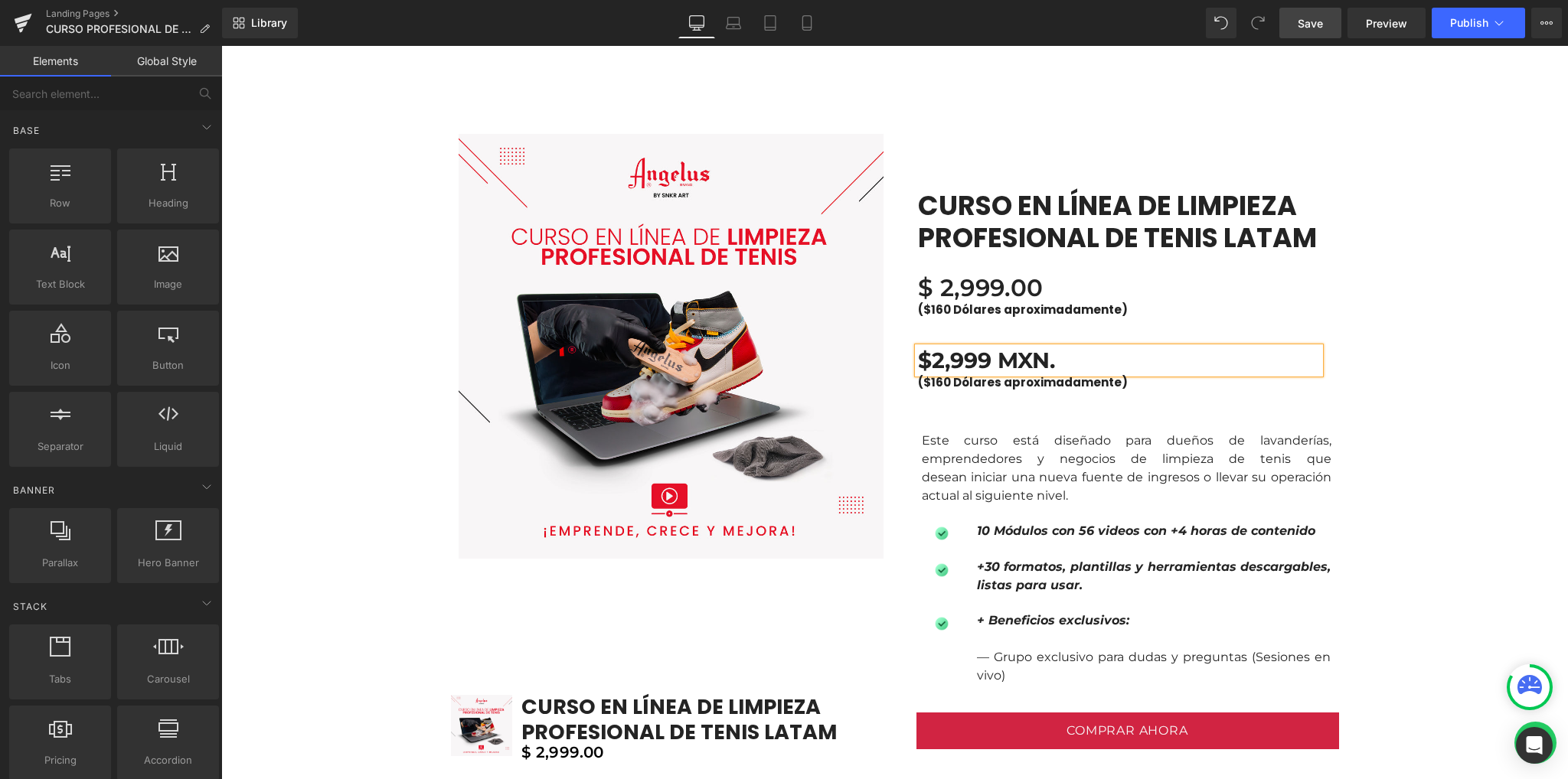
drag, startPoint x: 1518, startPoint y: 376, endPoint x: 1479, endPoint y: 381, distance: 39.3
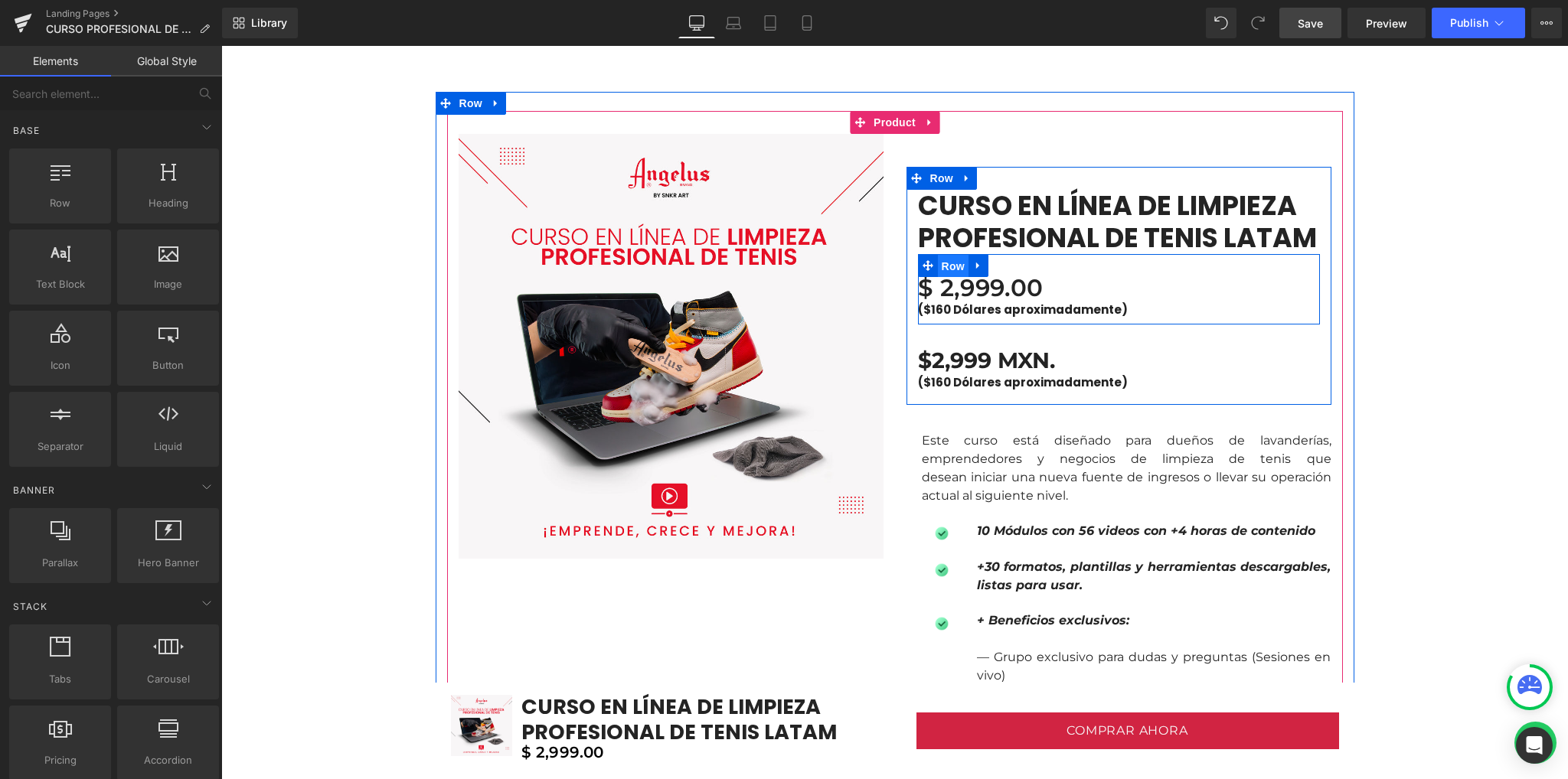
click at [942, 264] on span "Row" at bounding box center [953, 266] width 30 height 23
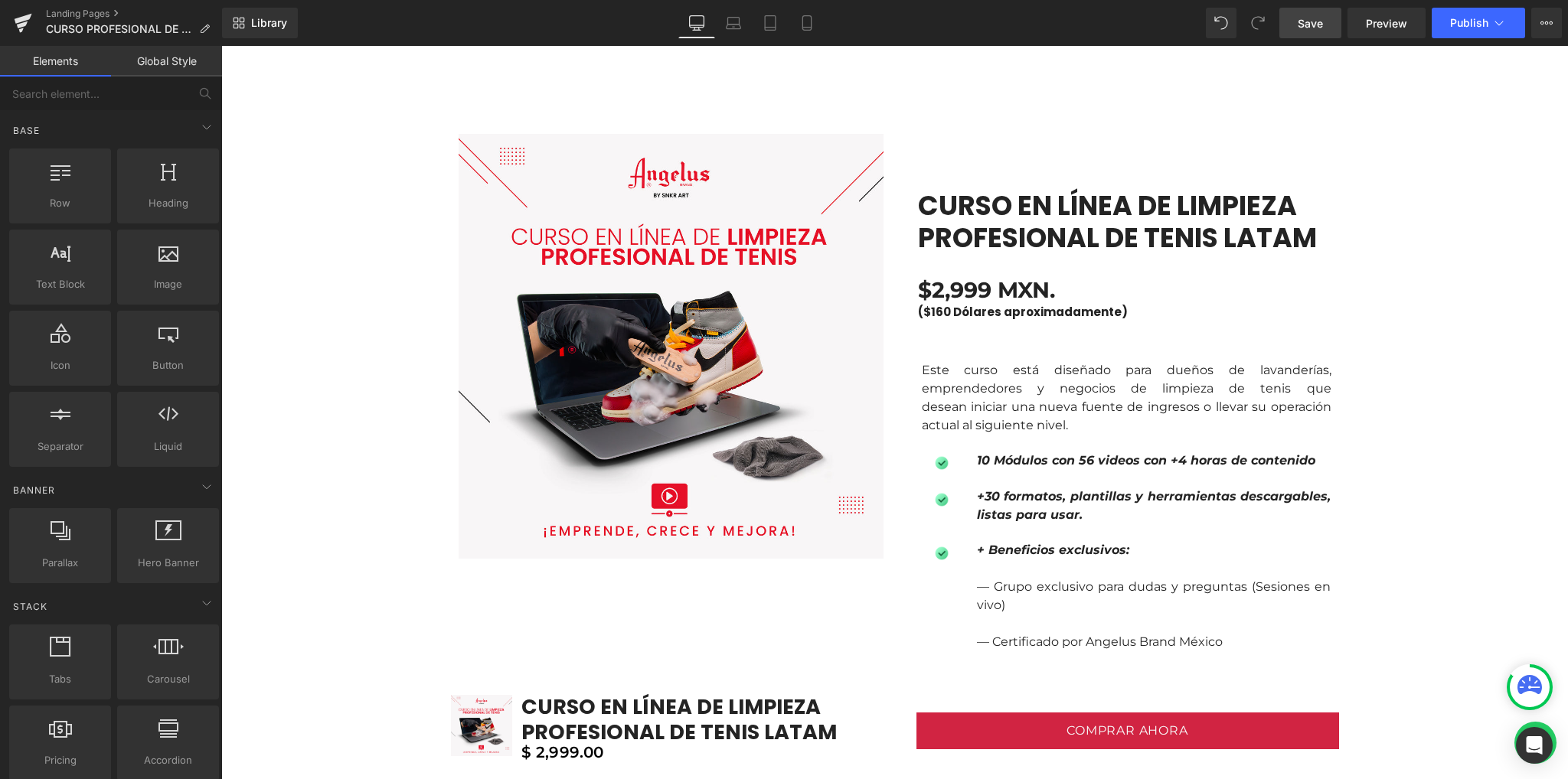
click at [1304, 28] on span "Save" at bounding box center [1310, 23] width 26 height 16
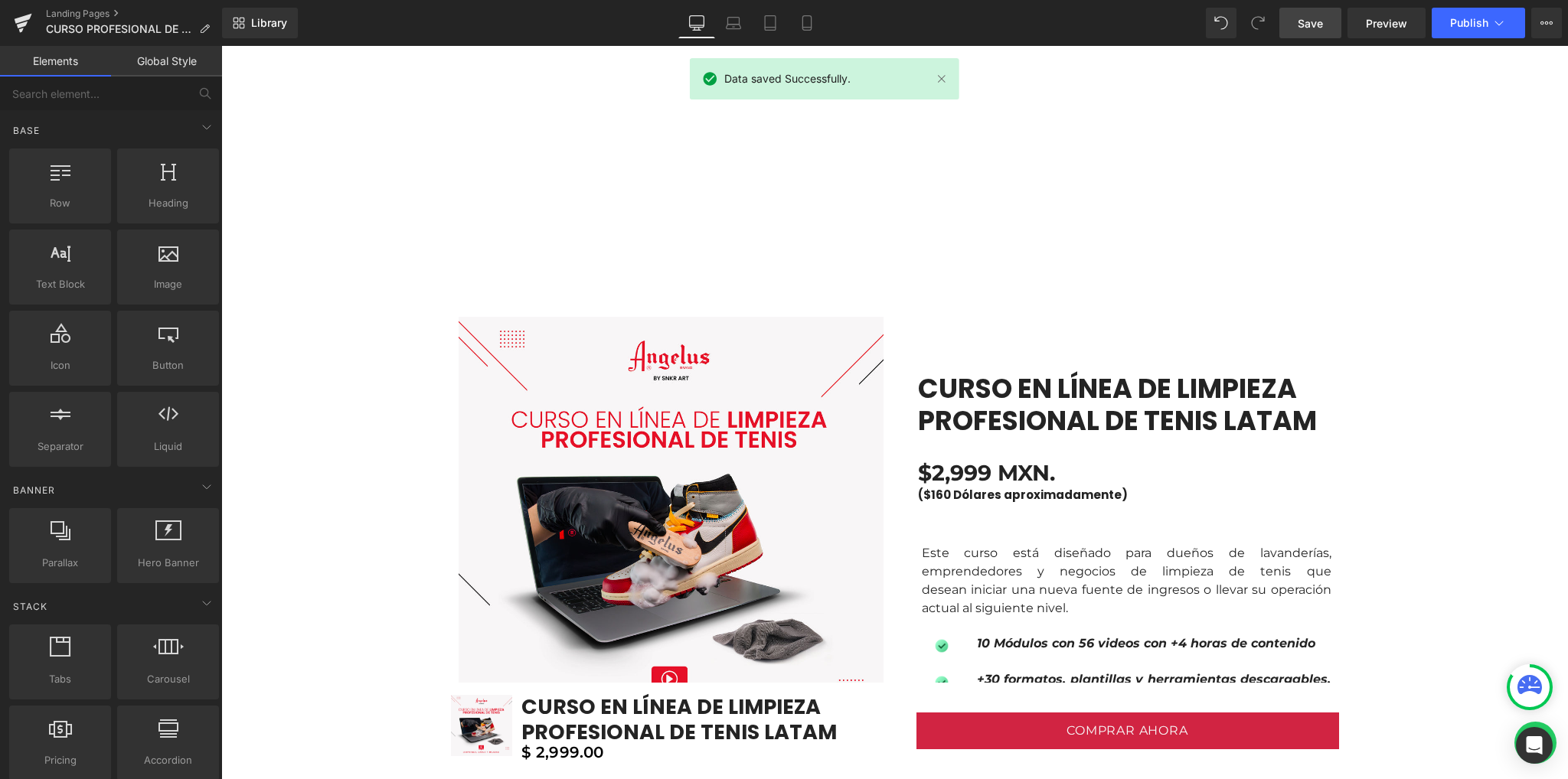
scroll to position [629, 0]
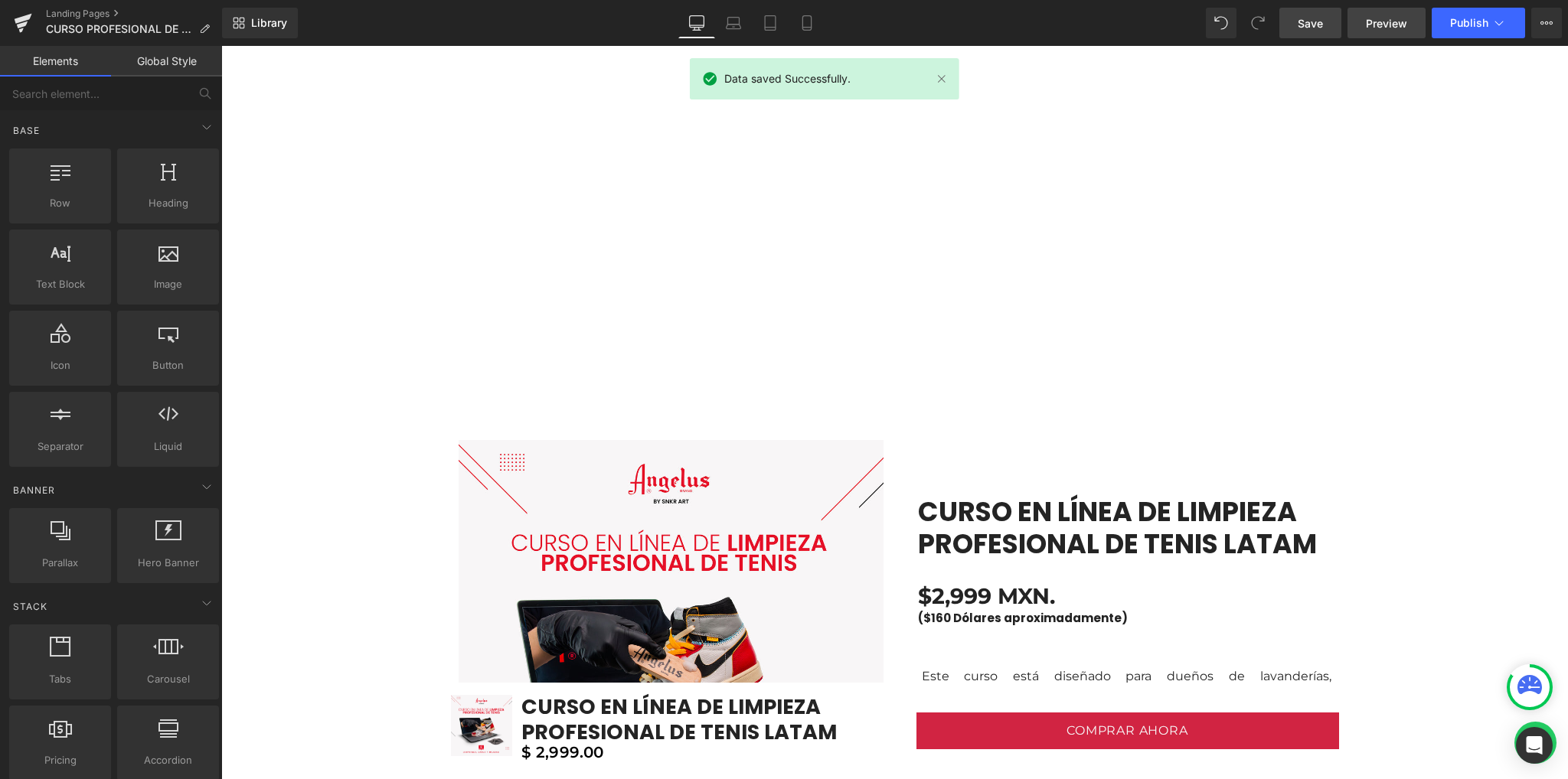
click at [1380, 26] on span "Preview" at bounding box center [1386, 23] width 42 height 16
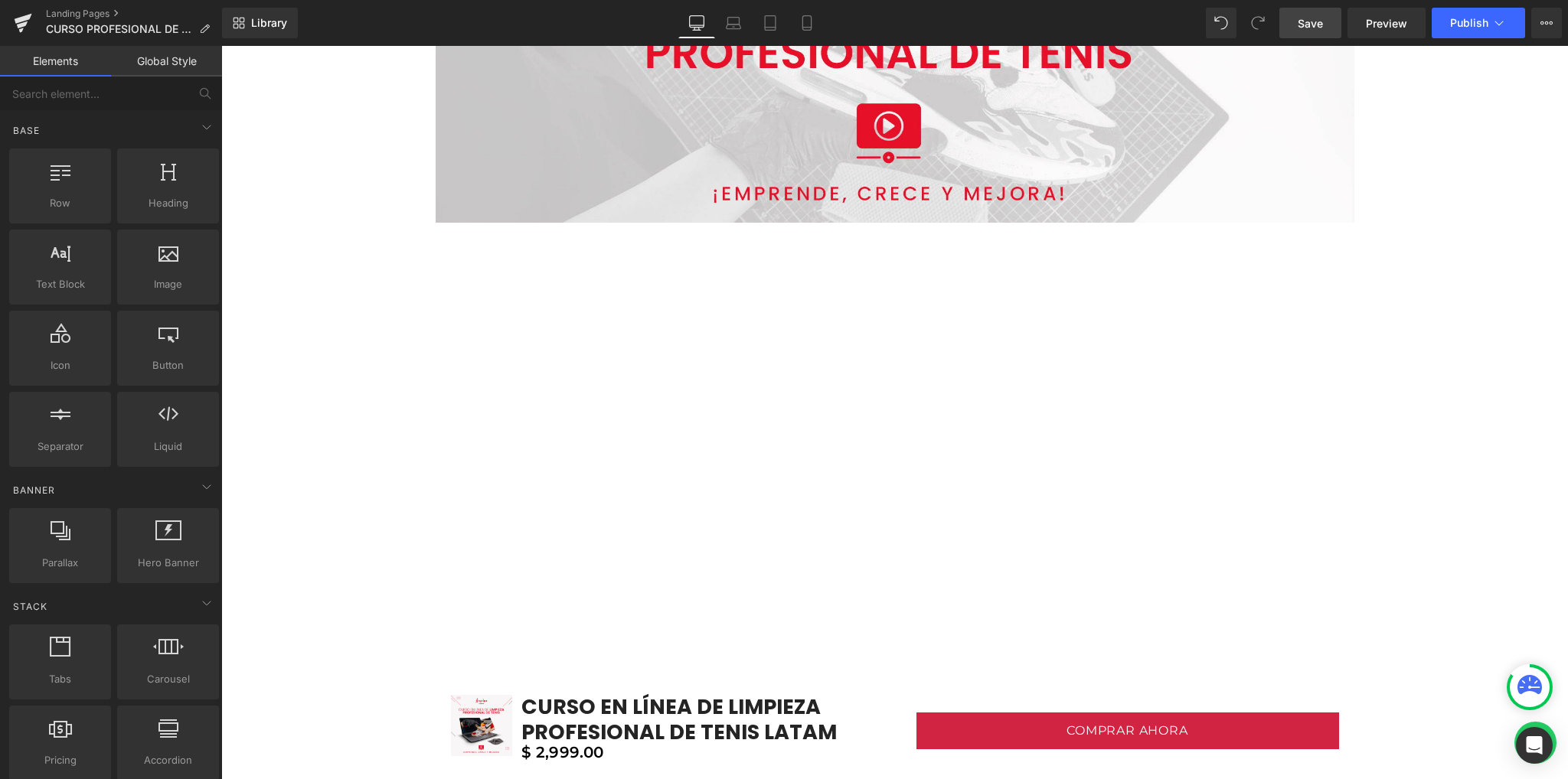
scroll to position [0, 0]
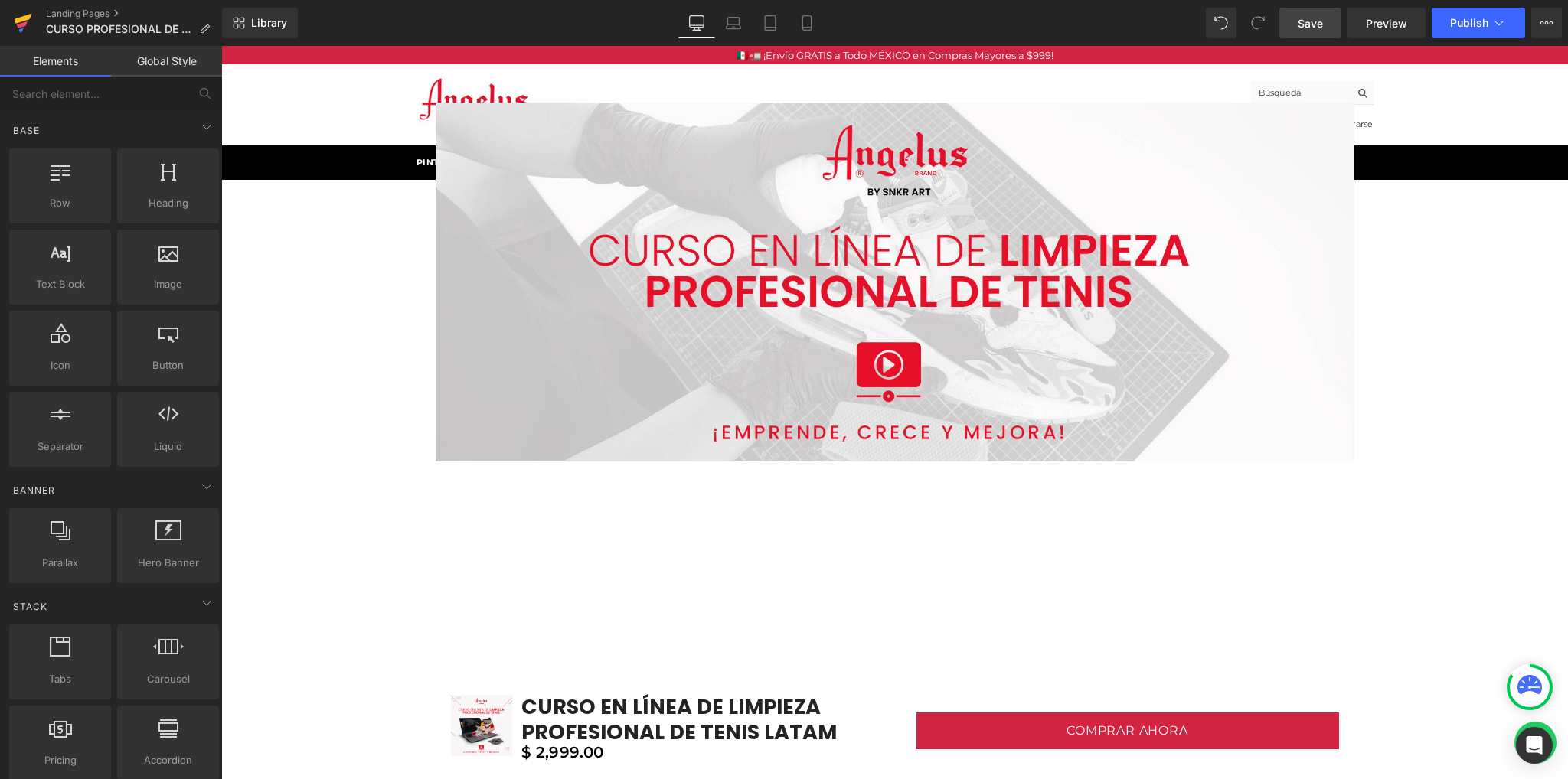
click at [27, 27] on icon at bounding box center [23, 23] width 18 height 38
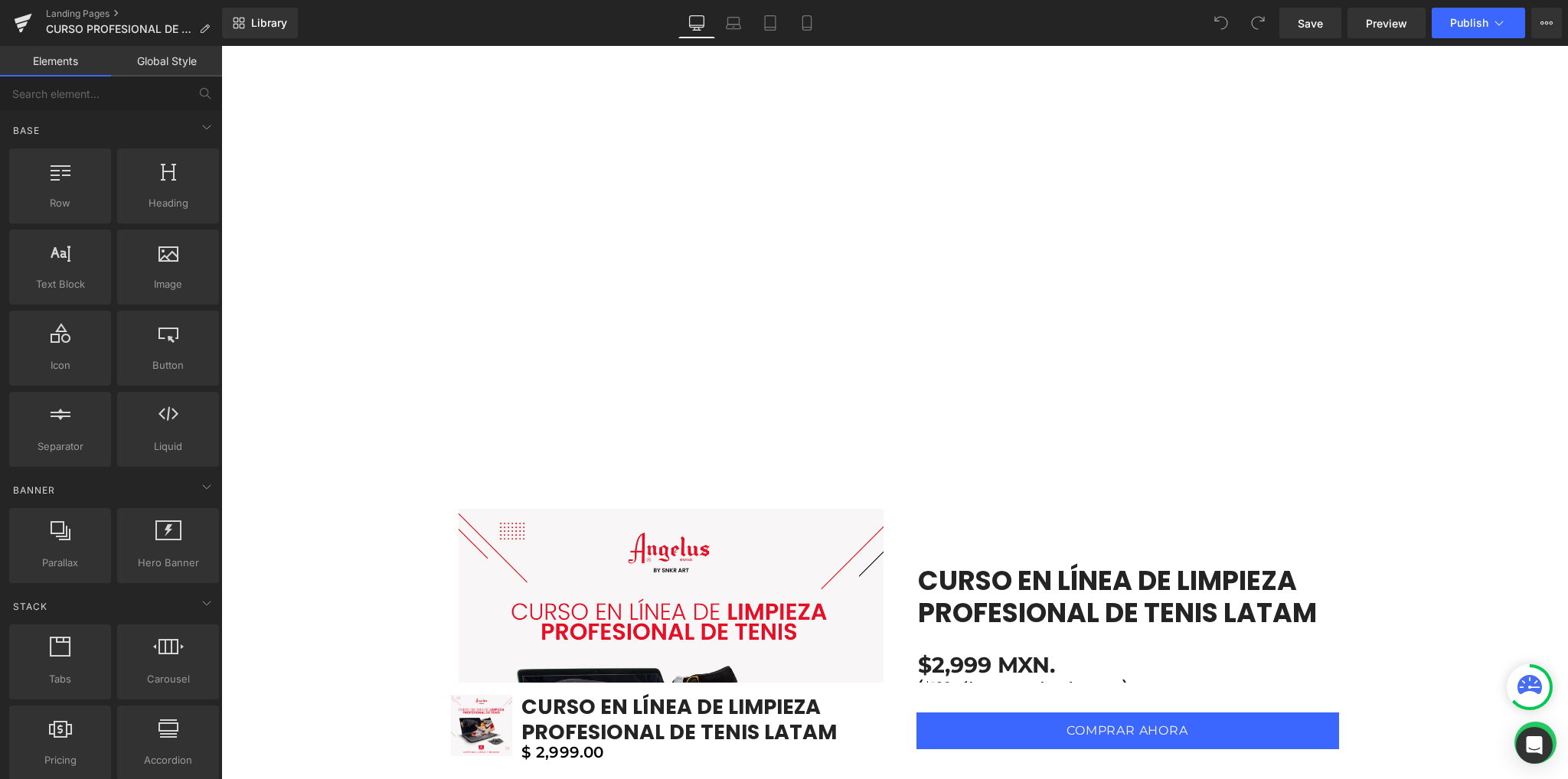
scroll to position [612, 0]
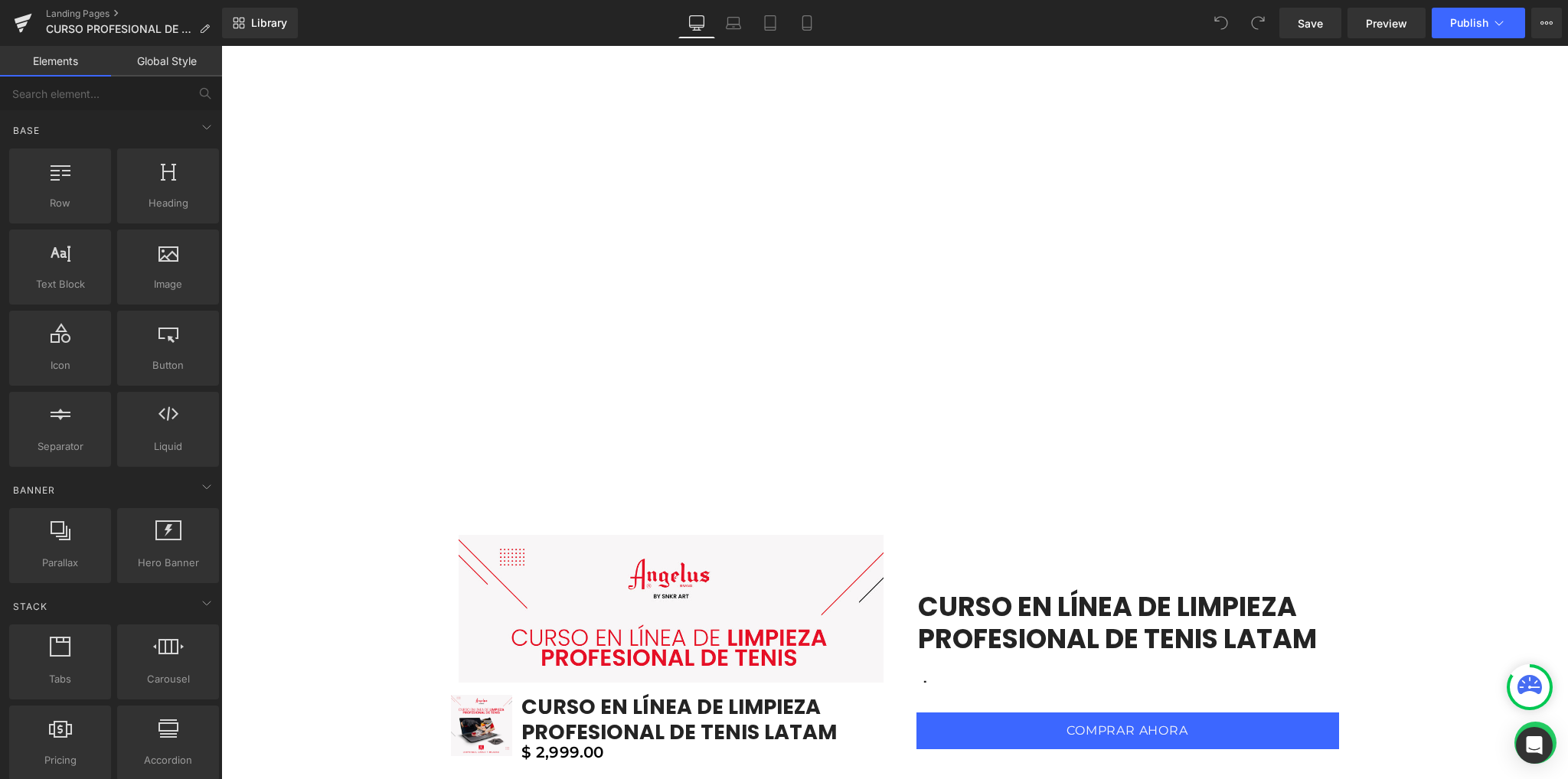
click at [160, 62] on link "Global Style" at bounding box center [166, 62] width 111 height 30
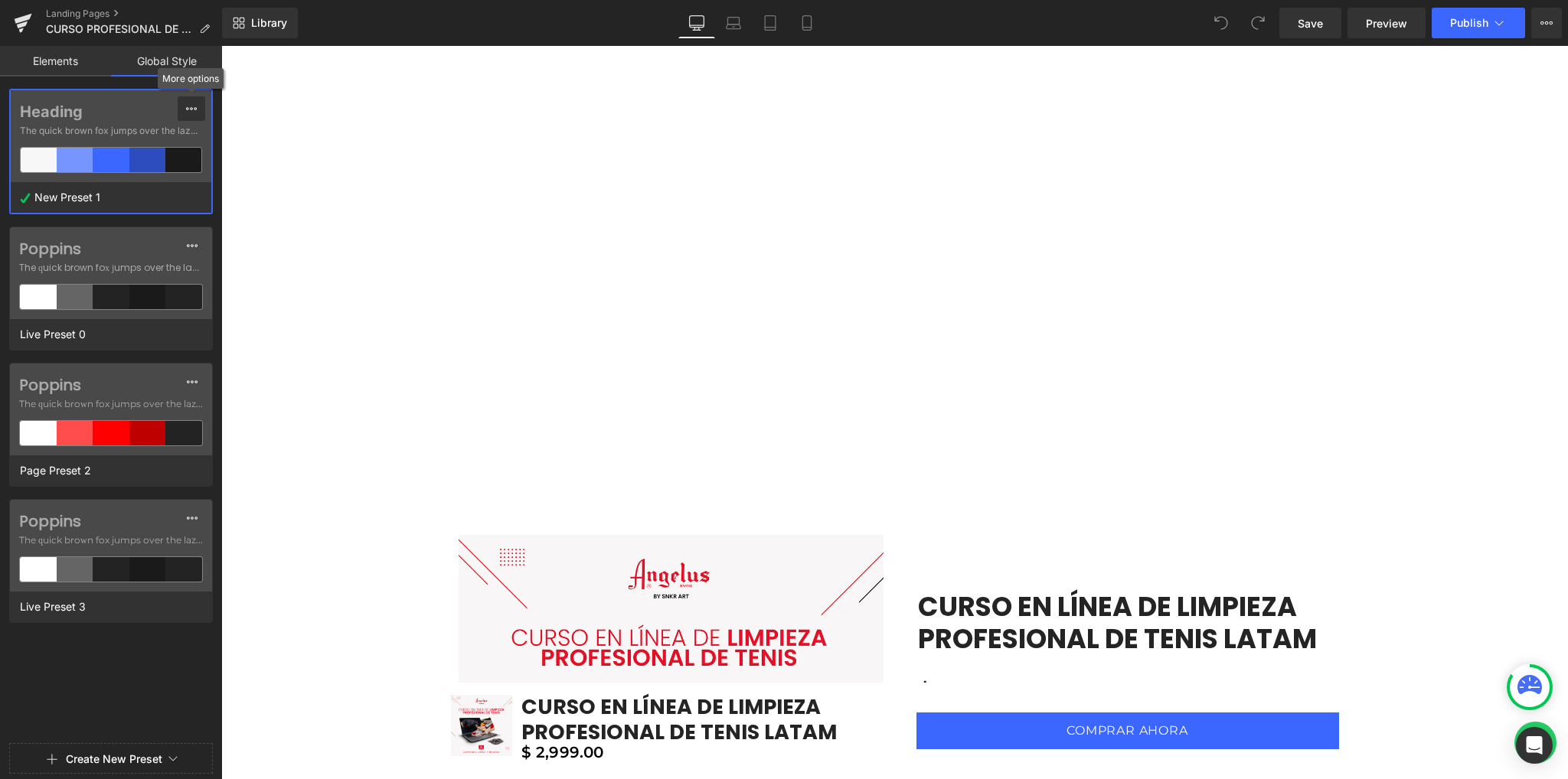
click at [188, 112] on icon at bounding box center [191, 108] width 12 height 12
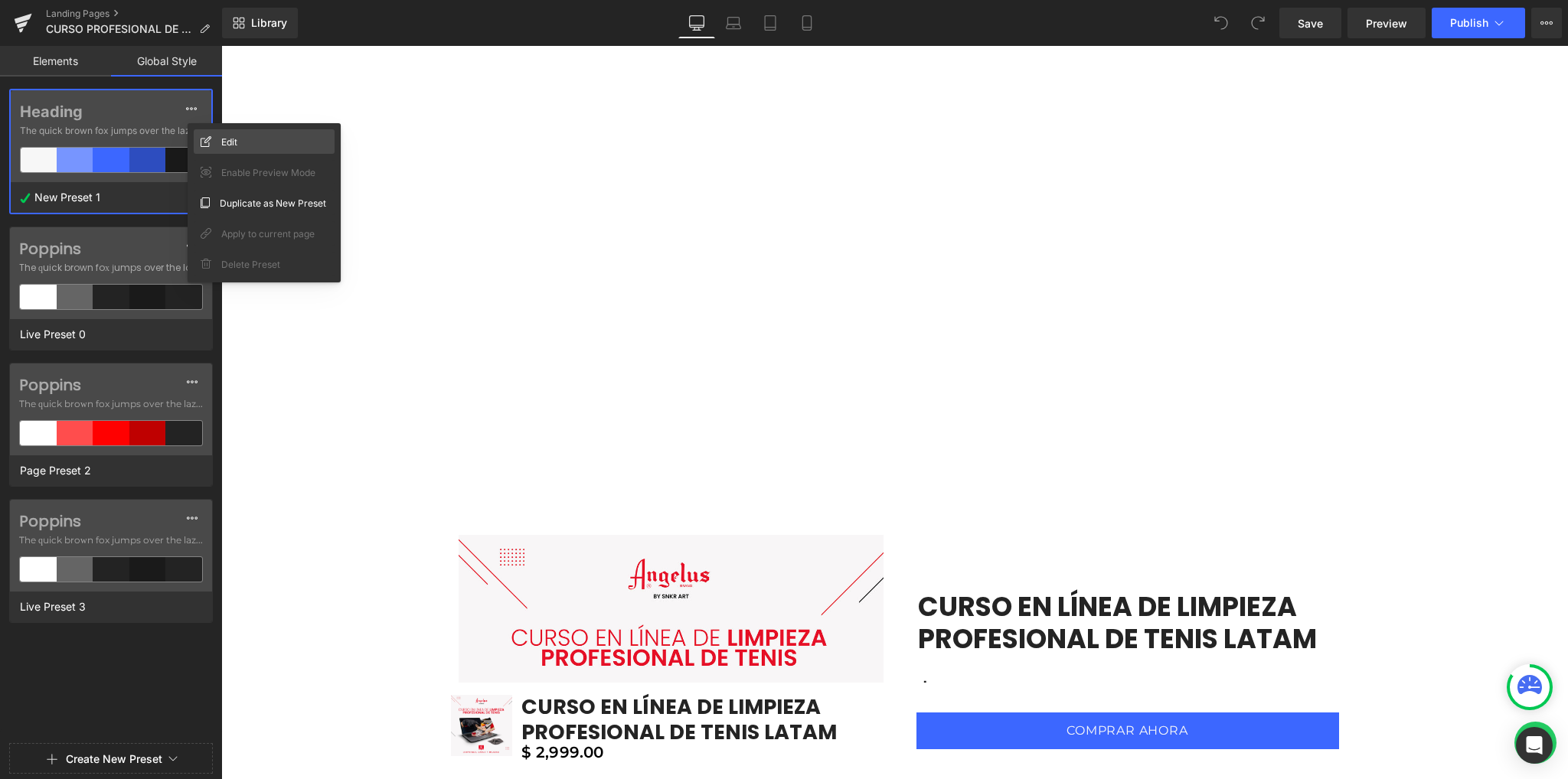
click at [218, 133] on div "Edit" at bounding box center [264, 142] width 141 height 25
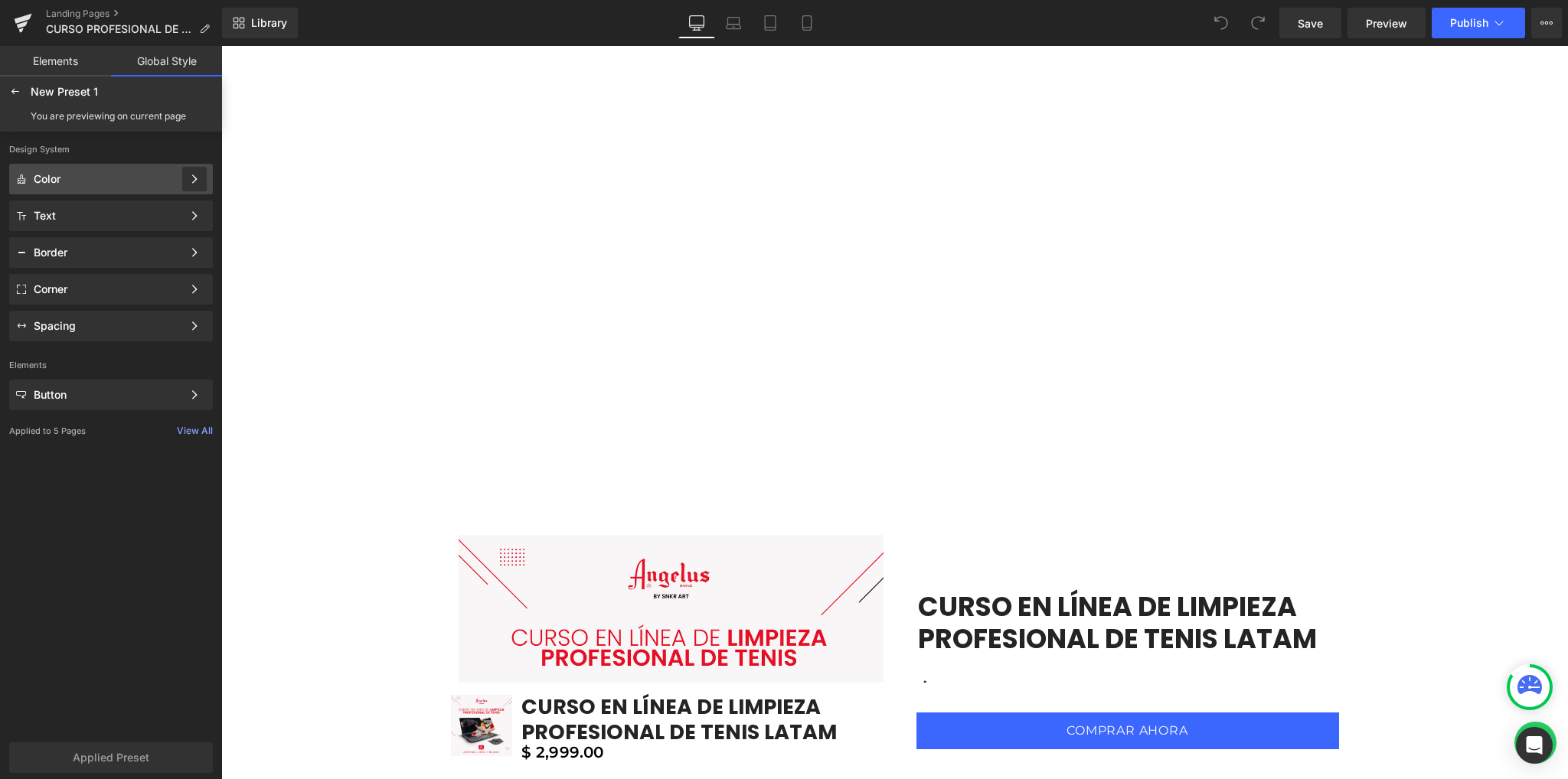
click at [191, 178] on icon at bounding box center [194, 178] width 10 height 10
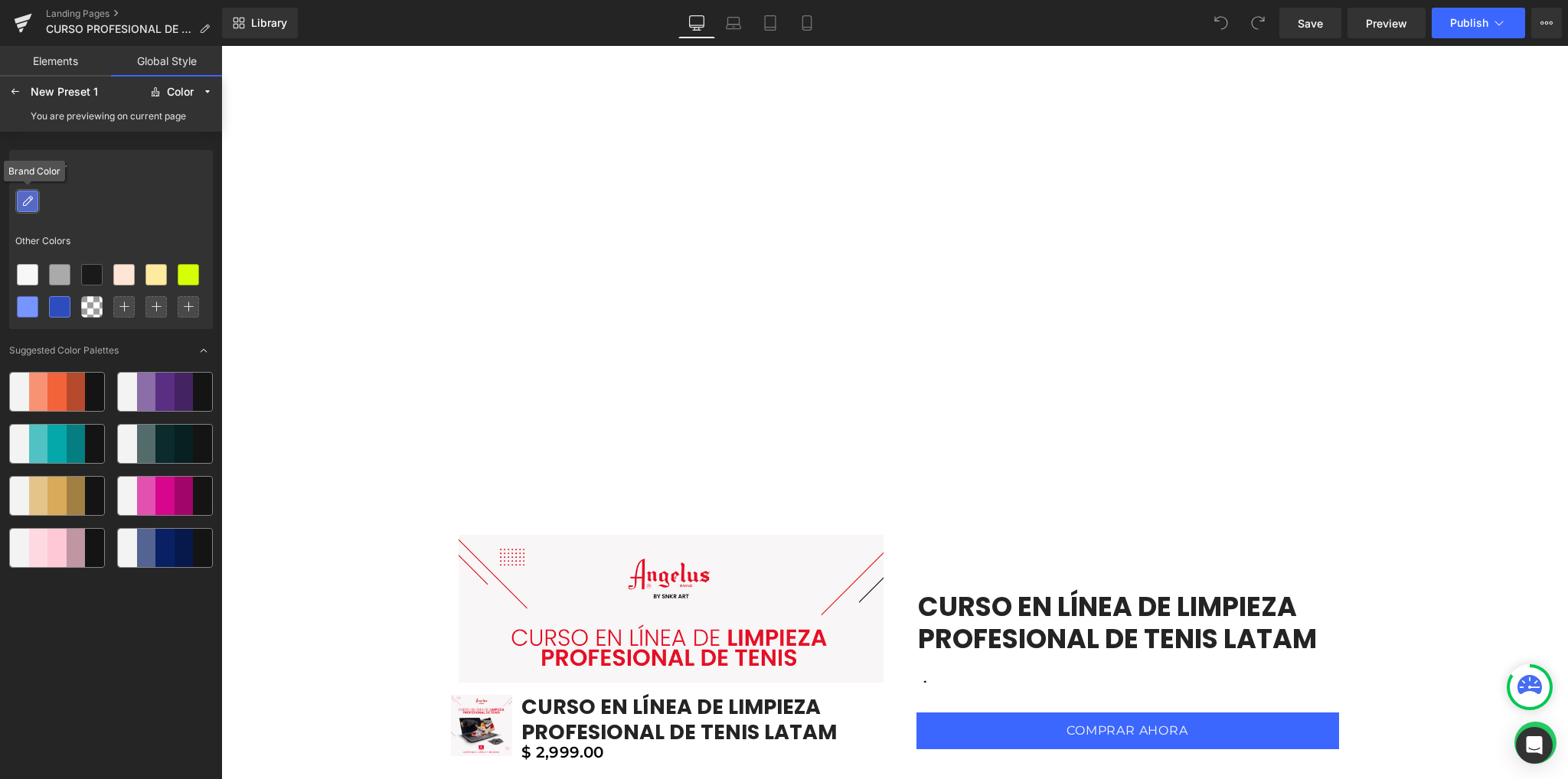
click at [28, 198] on icon at bounding box center [27, 201] width 12 height 12
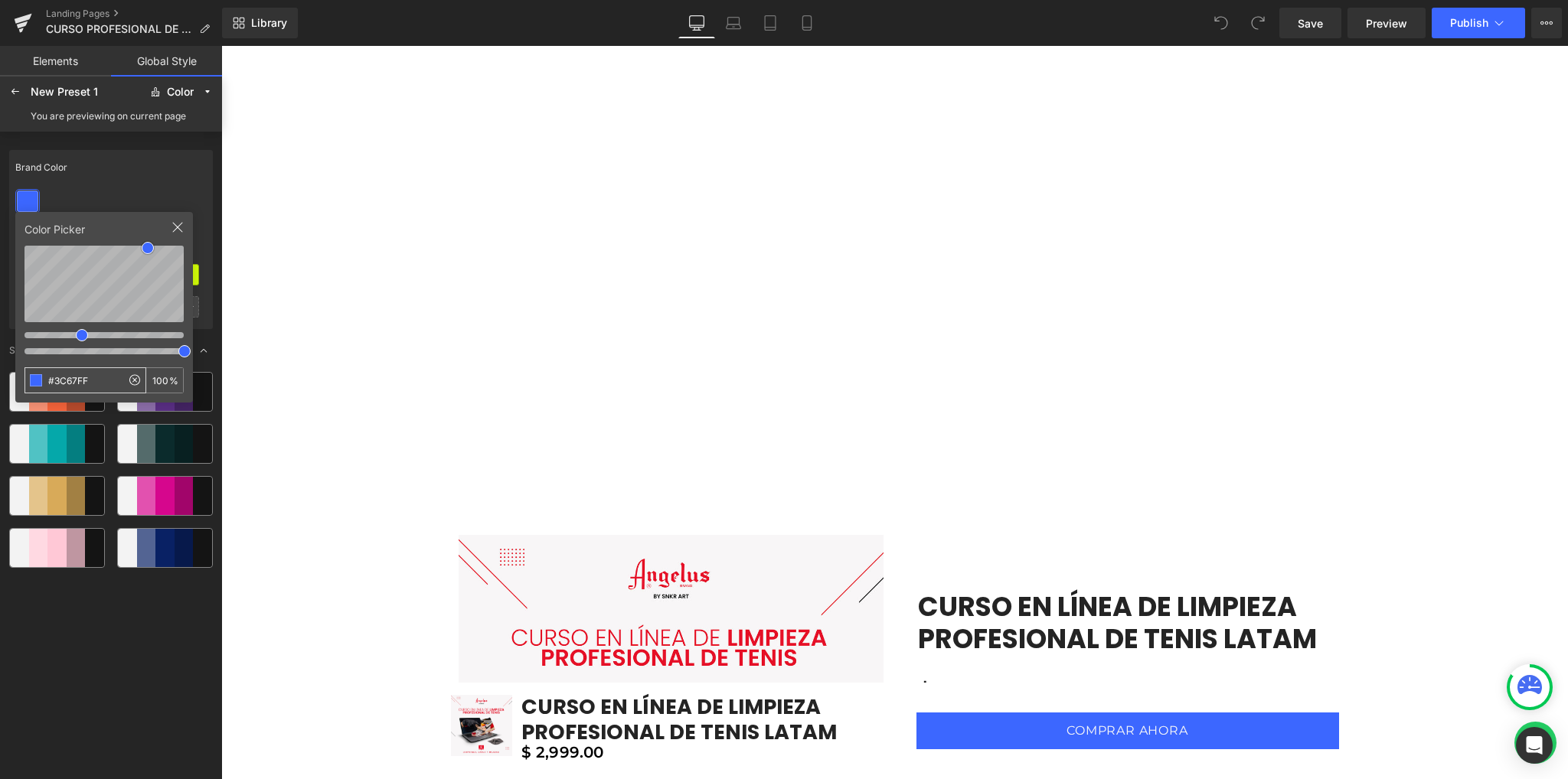
click at [98, 388] on input "#3C67FF" at bounding box center [73, 381] width 96 height 25
type input "#D12442"
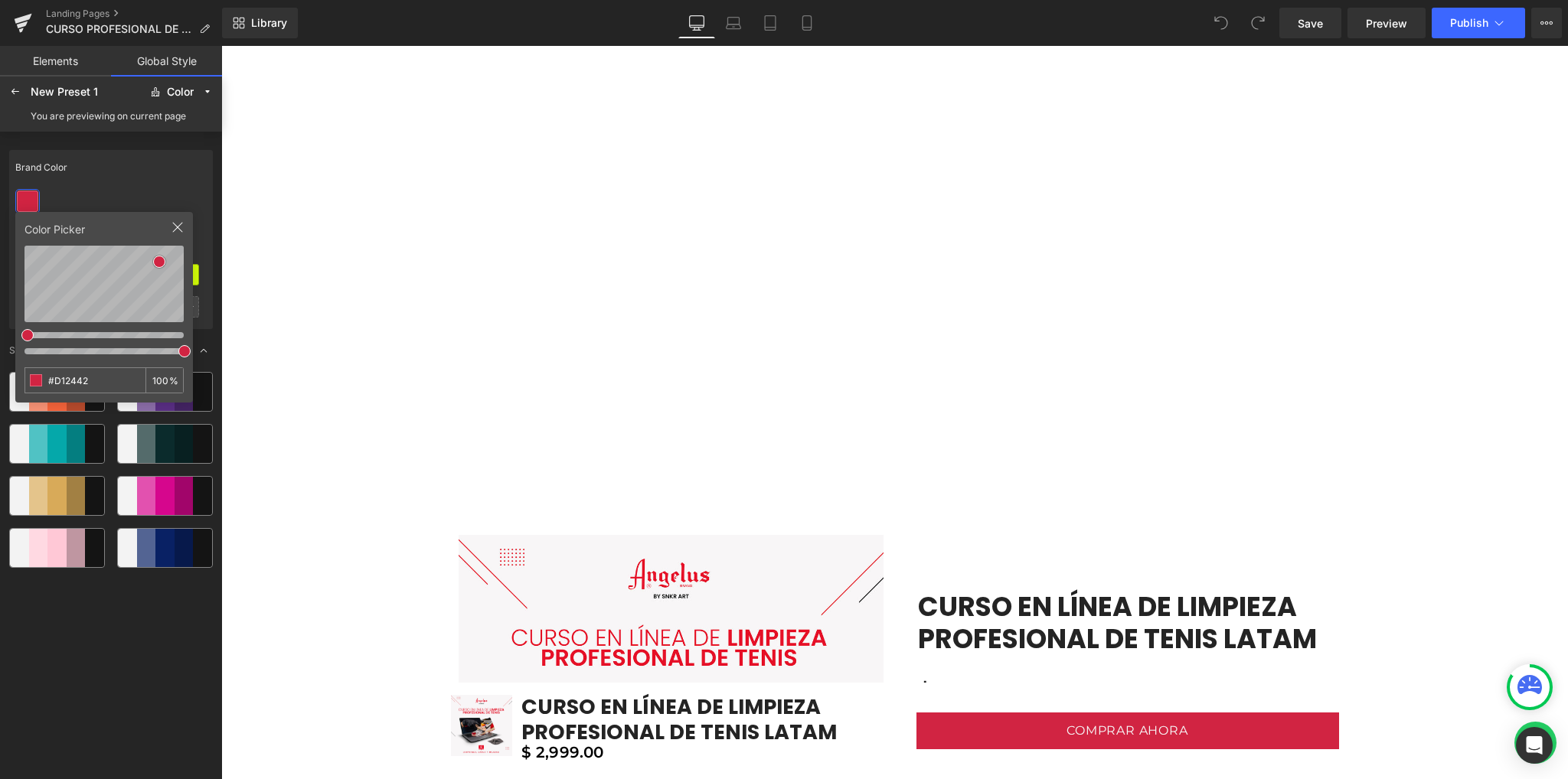
click at [93, 621] on div "Brand Color Other Colors Color Picker #D12442 100 % Suggested Color Palettes" at bounding box center [111, 460] width 204 height 633
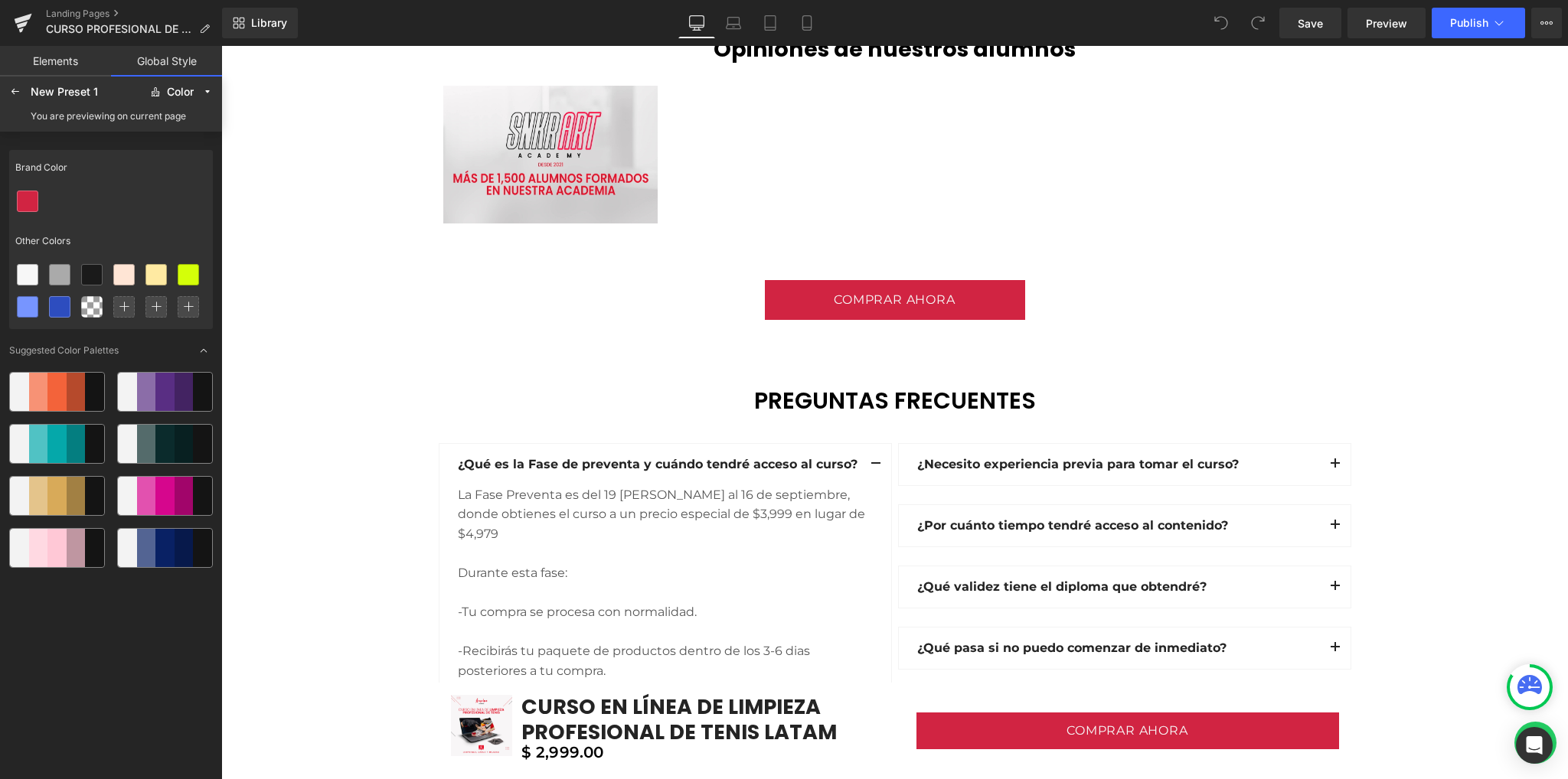
scroll to position [4182, 0]
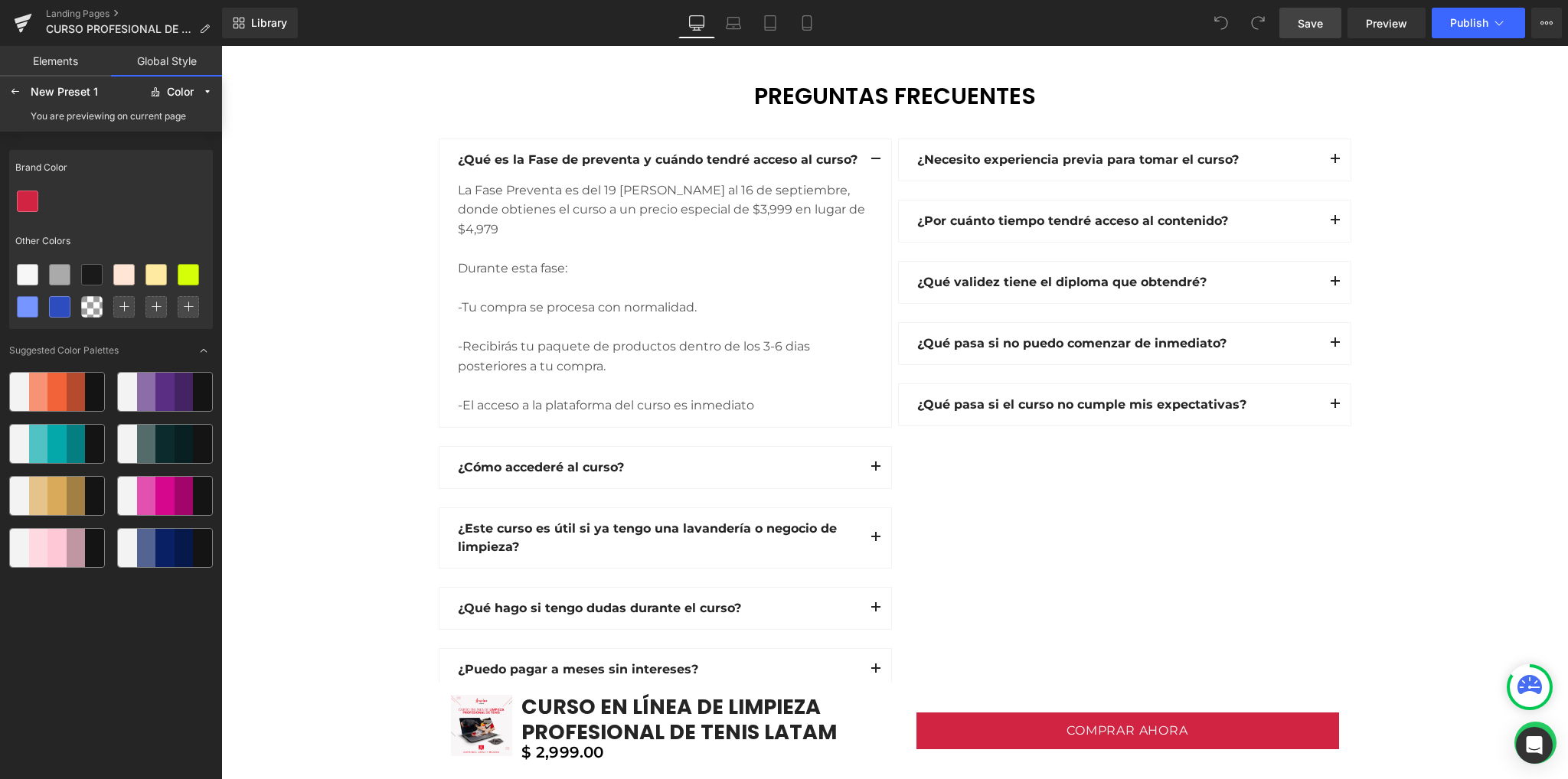
drag, startPoint x: 1315, startPoint y: 28, endPoint x: 55, endPoint y: 310, distance: 1291.2
click at [1315, 28] on span "Save" at bounding box center [1310, 23] width 26 height 16
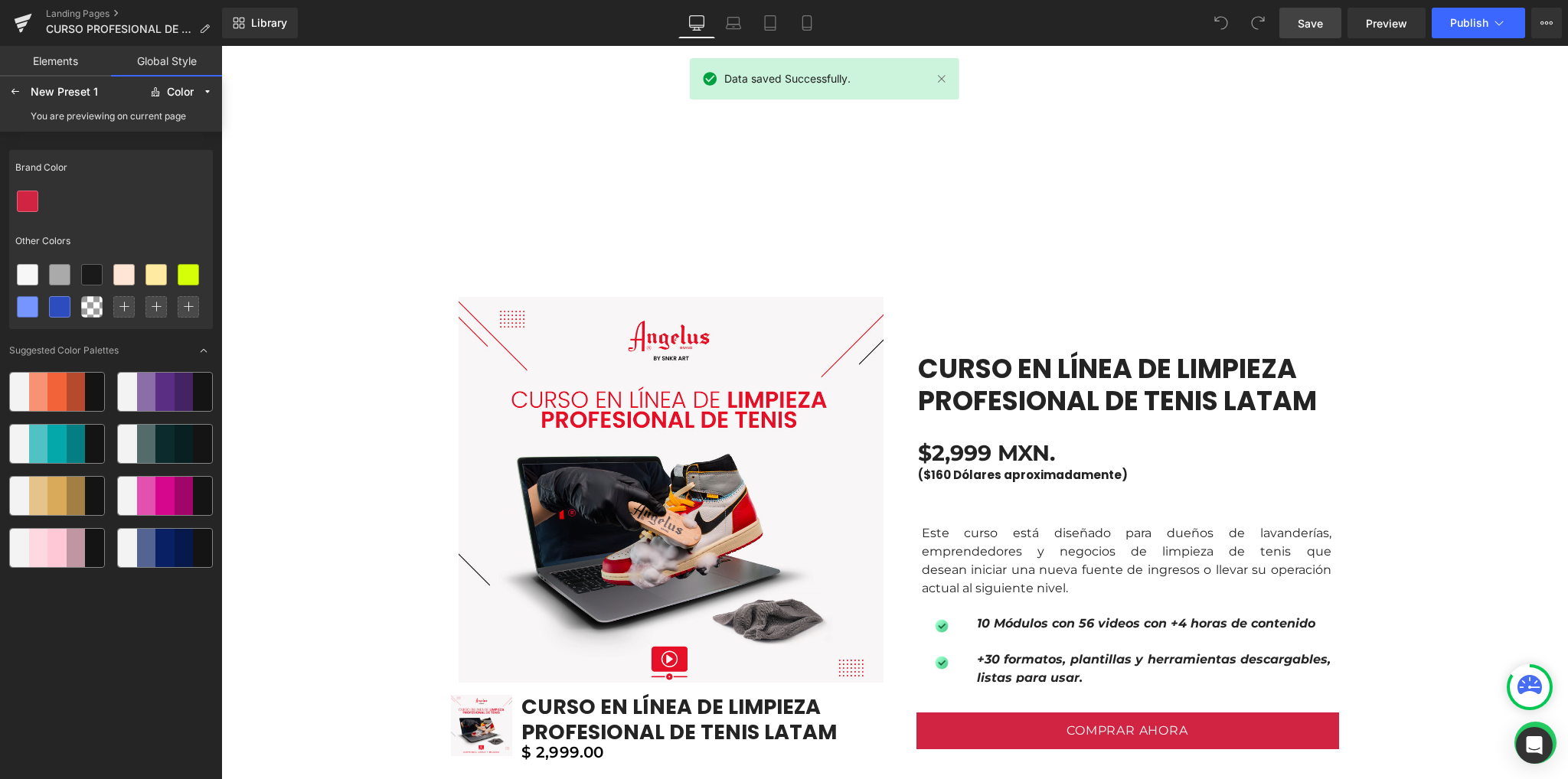
scroll to position [340, 0]
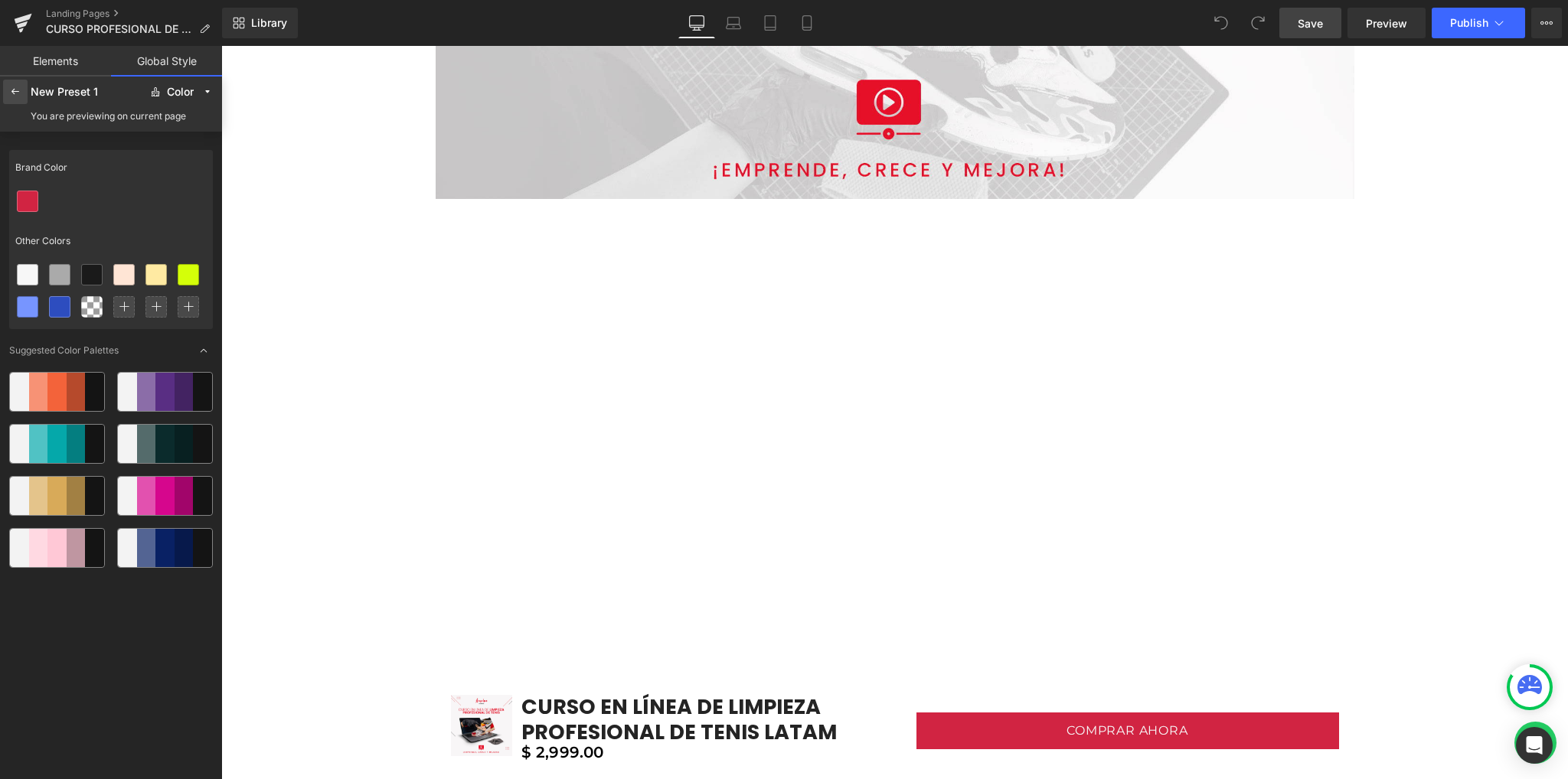
click at [17, 88] on icon at bounding box center [15, 92] width 12 height 12
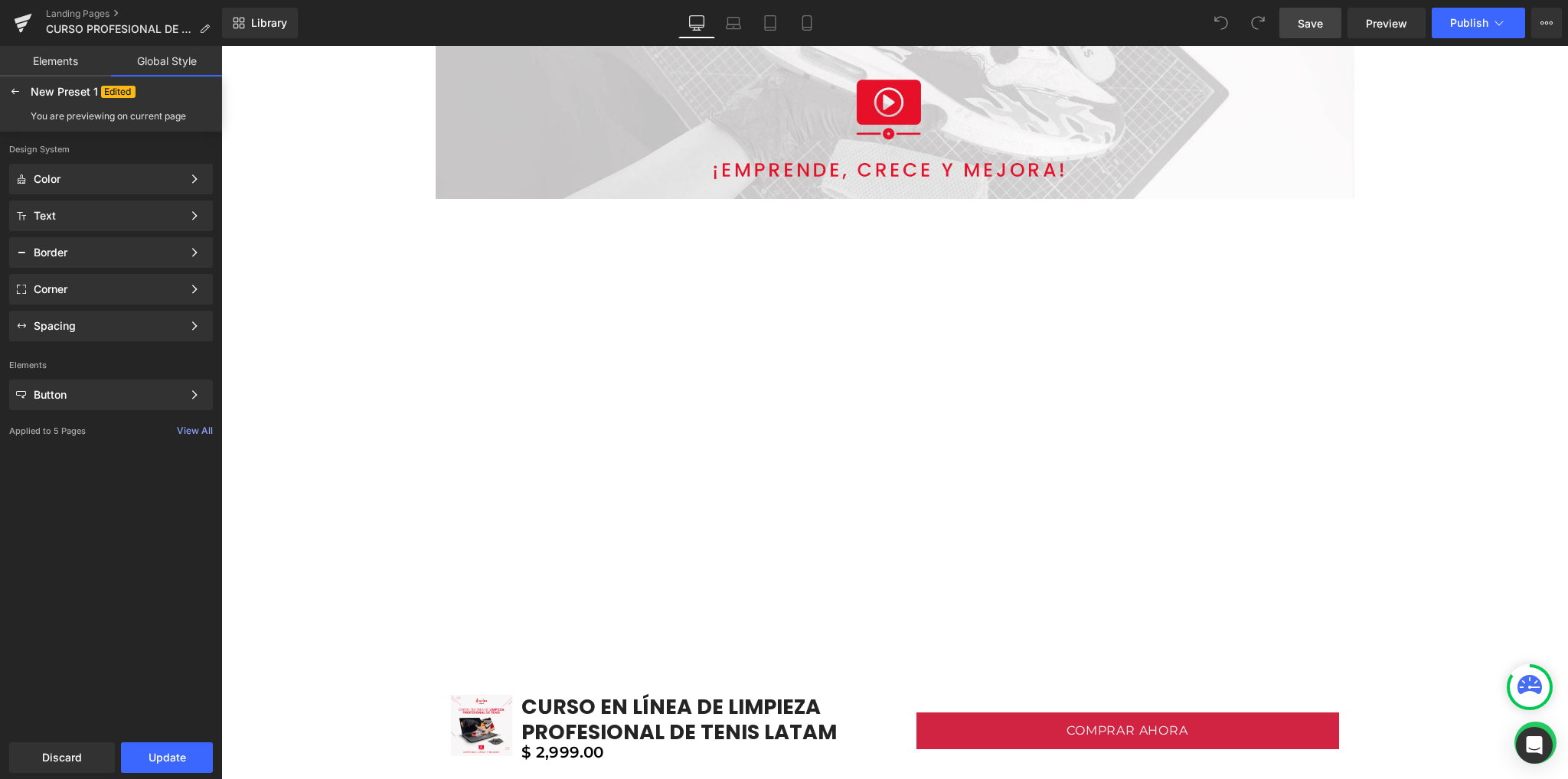
click at [49, 63] on link "Elements" at bounding box center [55, 62] width 111 height 30
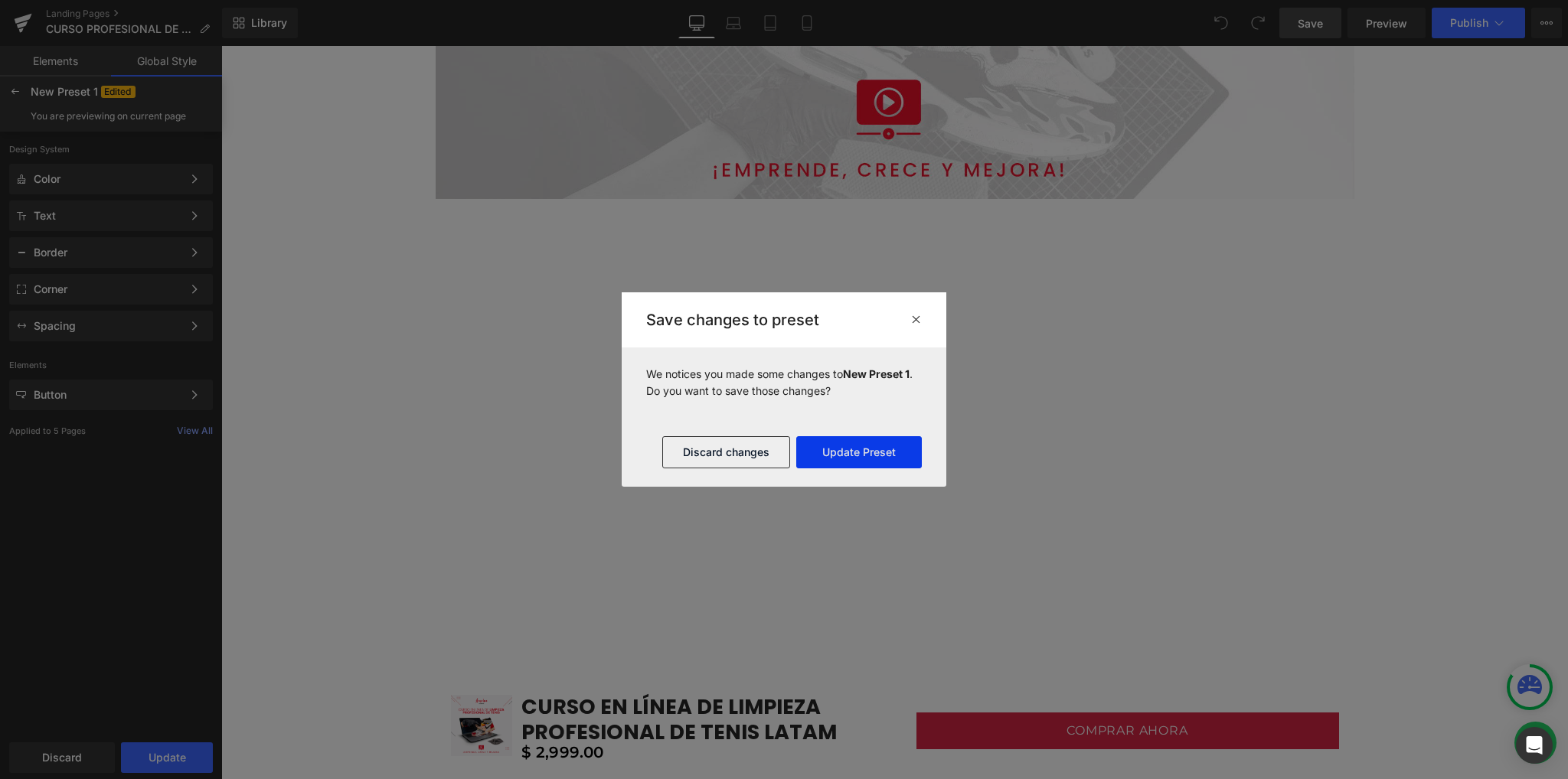
click at [864, 446] on button "Update Preset" at bounding box center [859, 452] width 126 height 32
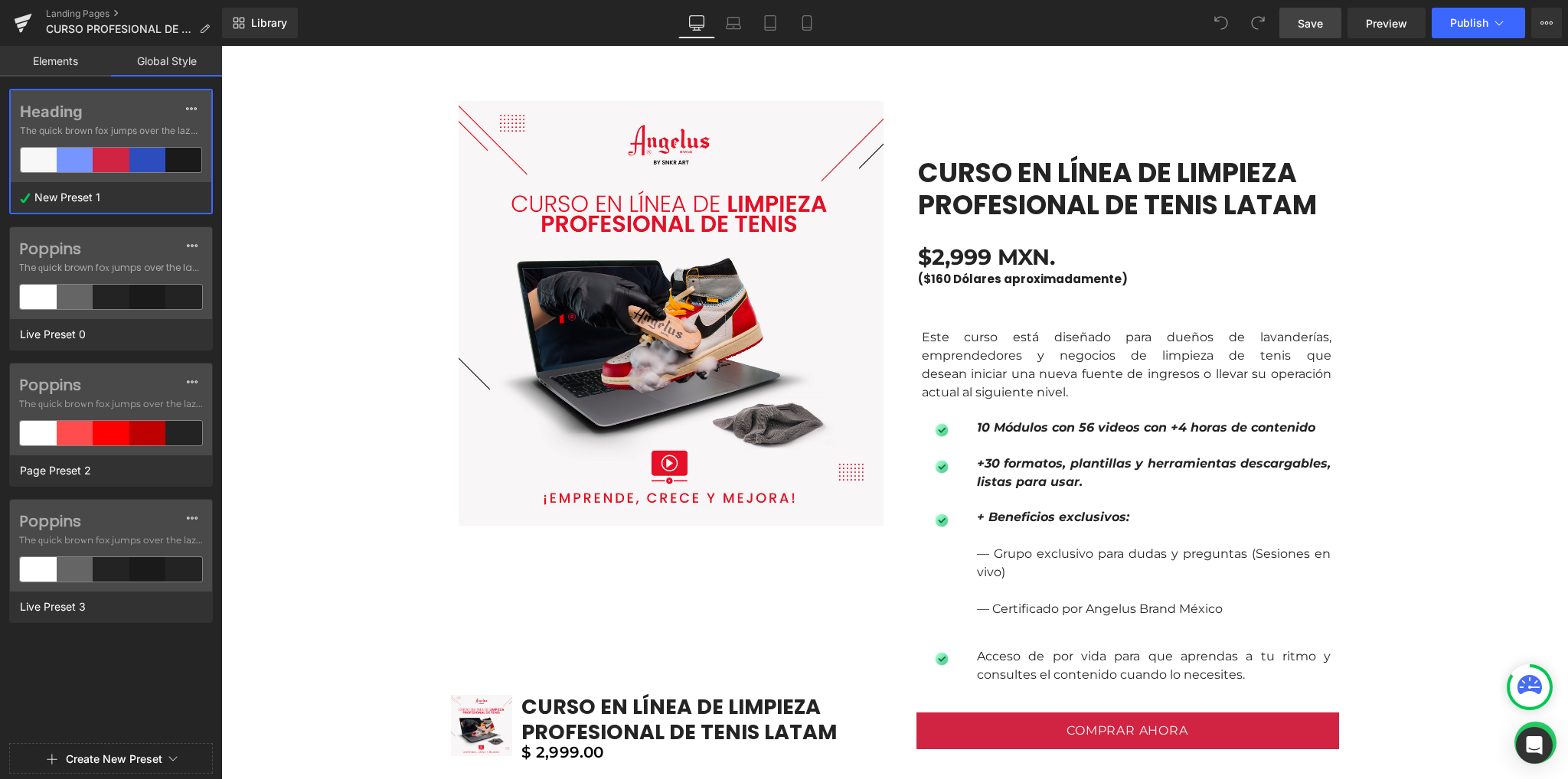
scroll to position [1054, 0]
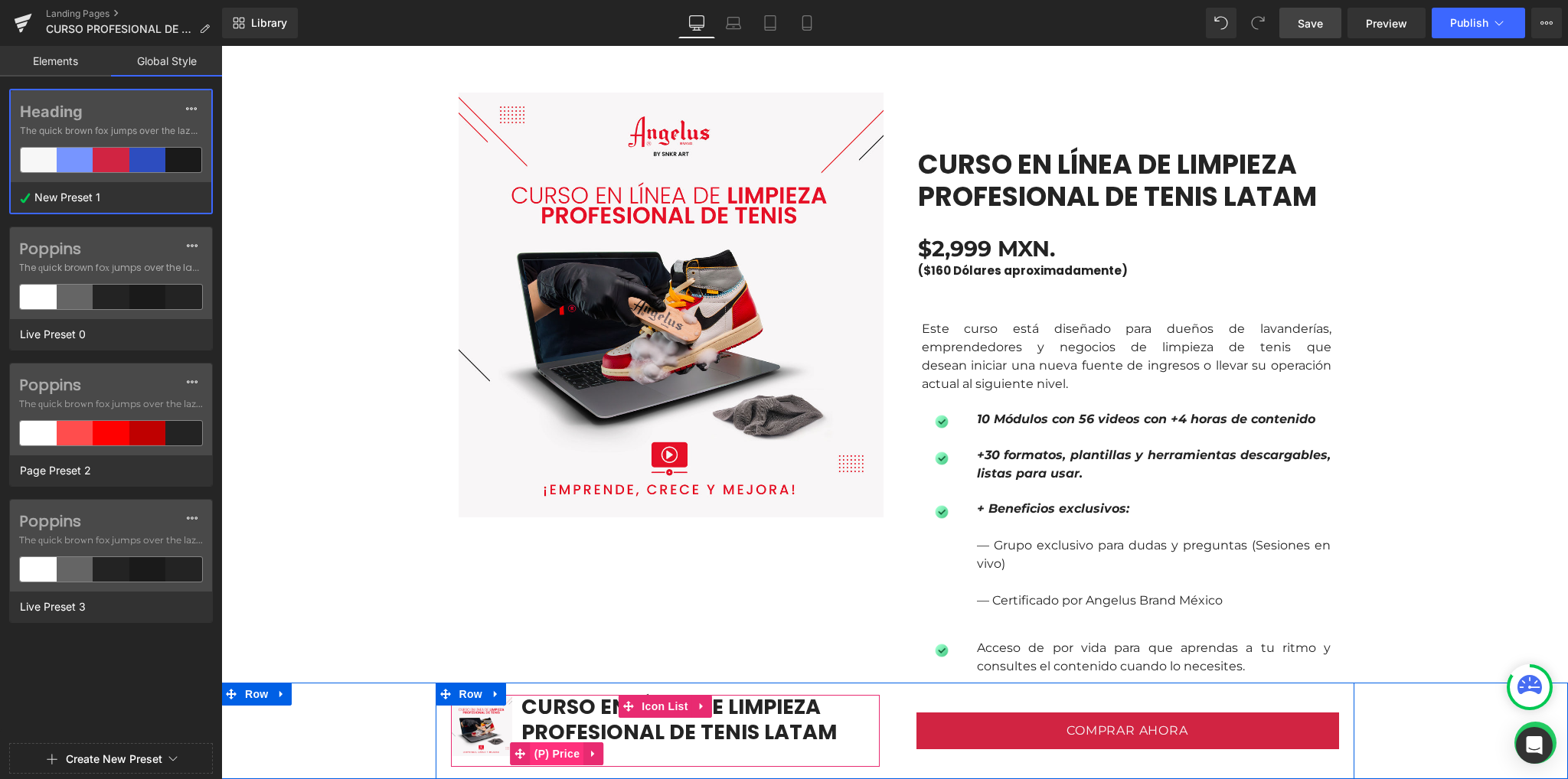
click at [557, 753] on span "(P) Price" at bounding box center [557, 753] width 54 height 23
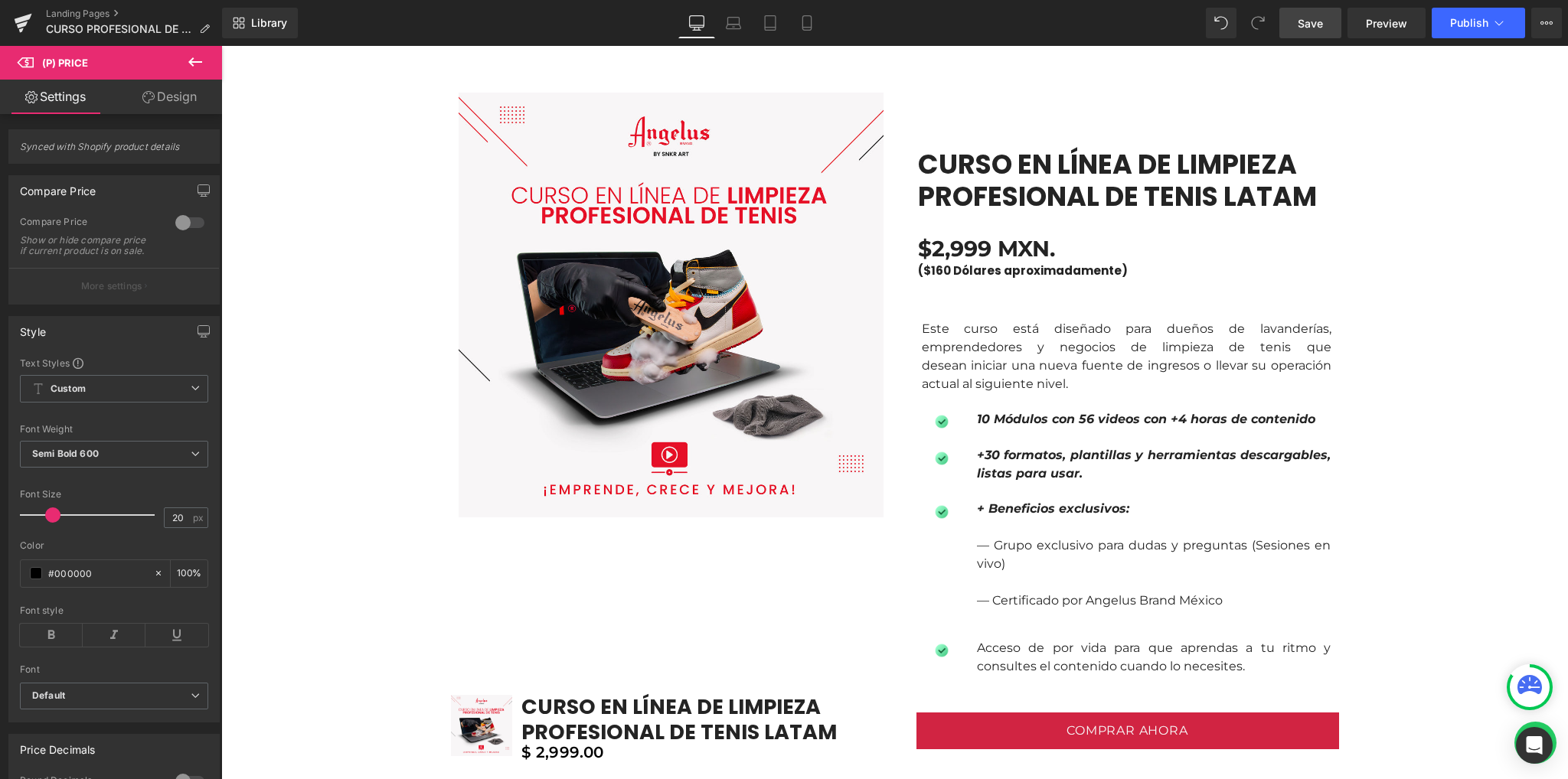
click at [141, 87] on link "Design" at bounding box center [169, 97] width 111 height 34
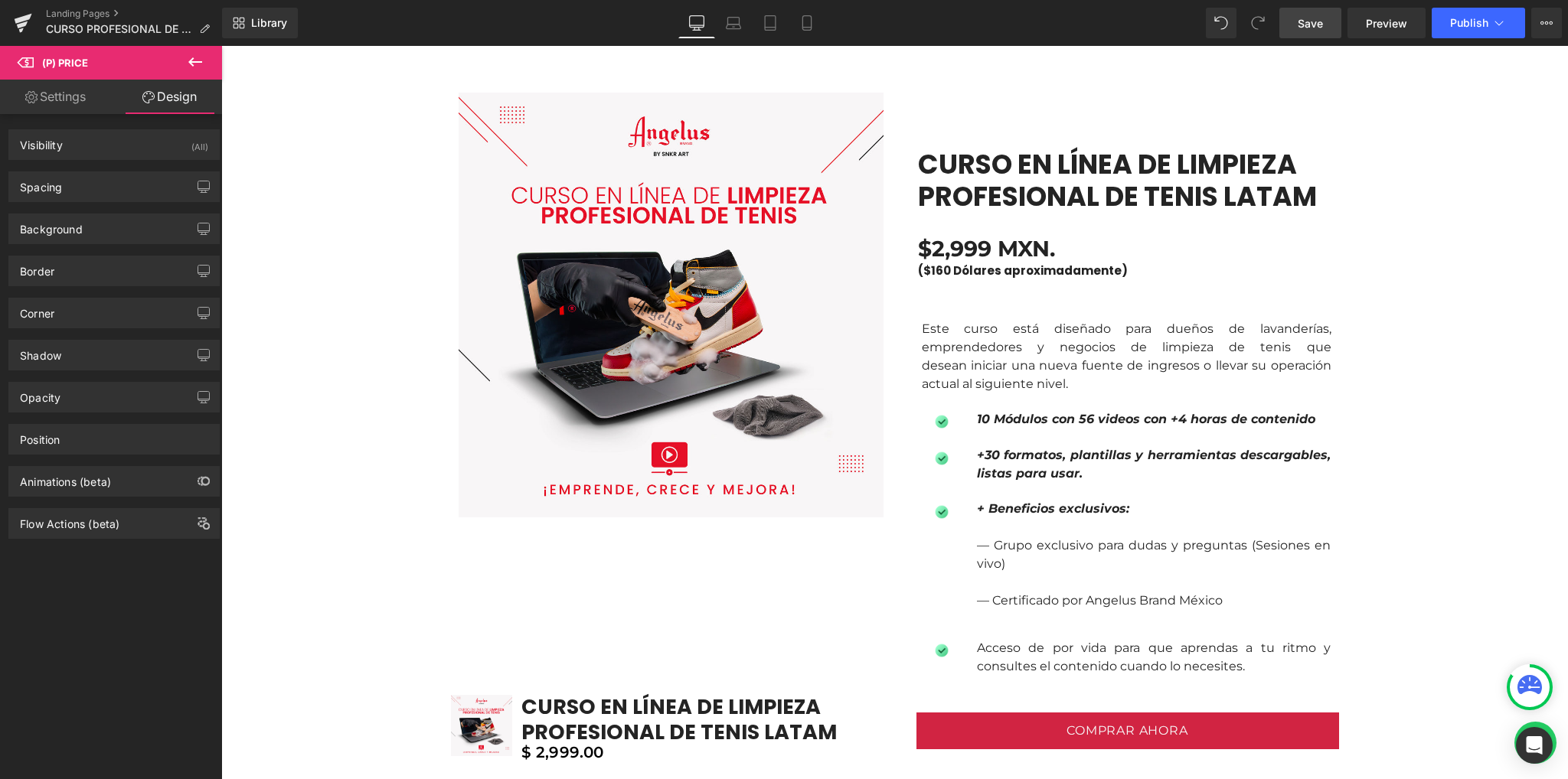
click at [71, 98] on link "Settings" at bounding box center [55, 97] width 111 height 34
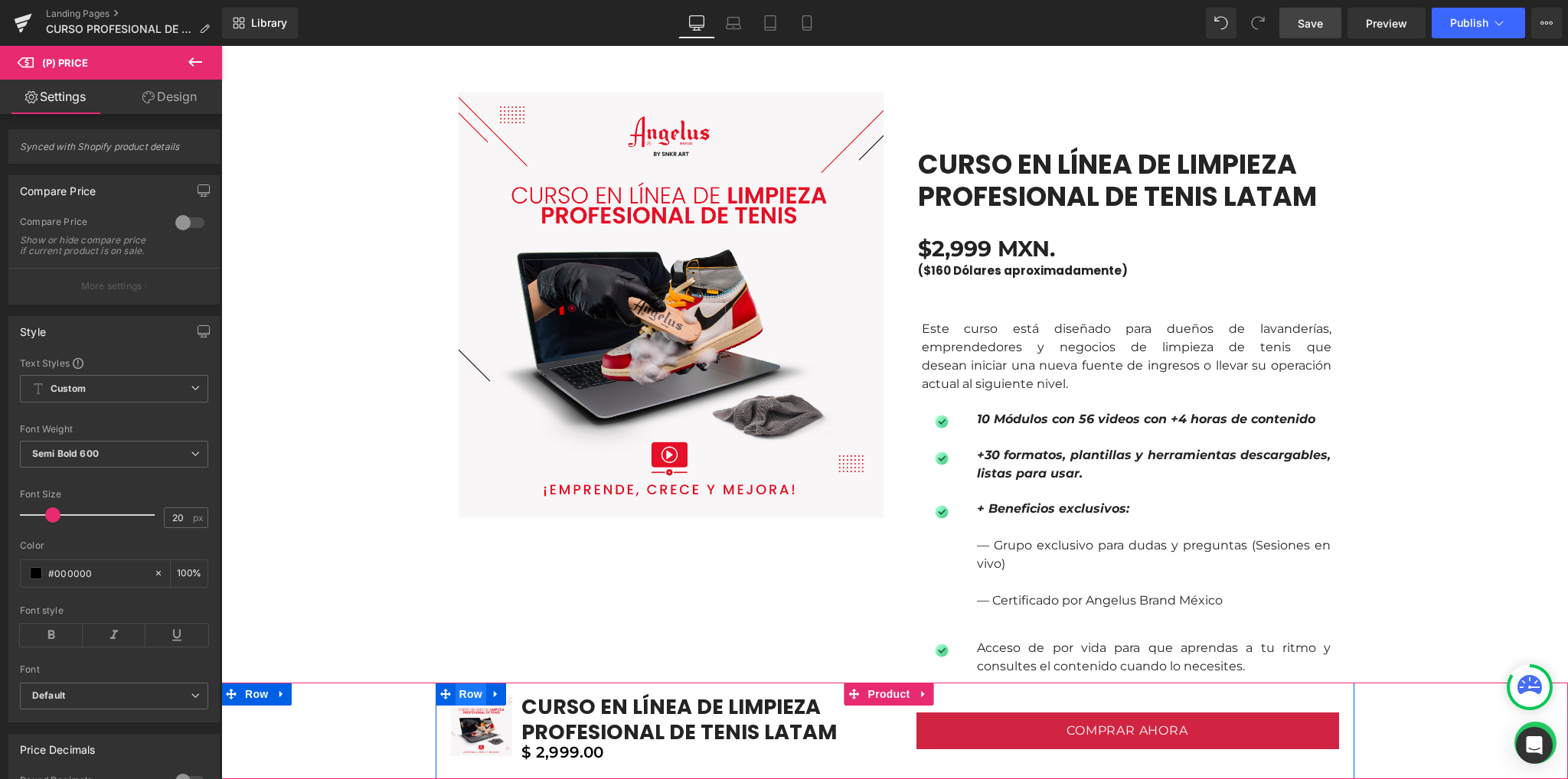
click at [464, 696] on span "Row" at bounding box center [471, 694] width 30 height 23
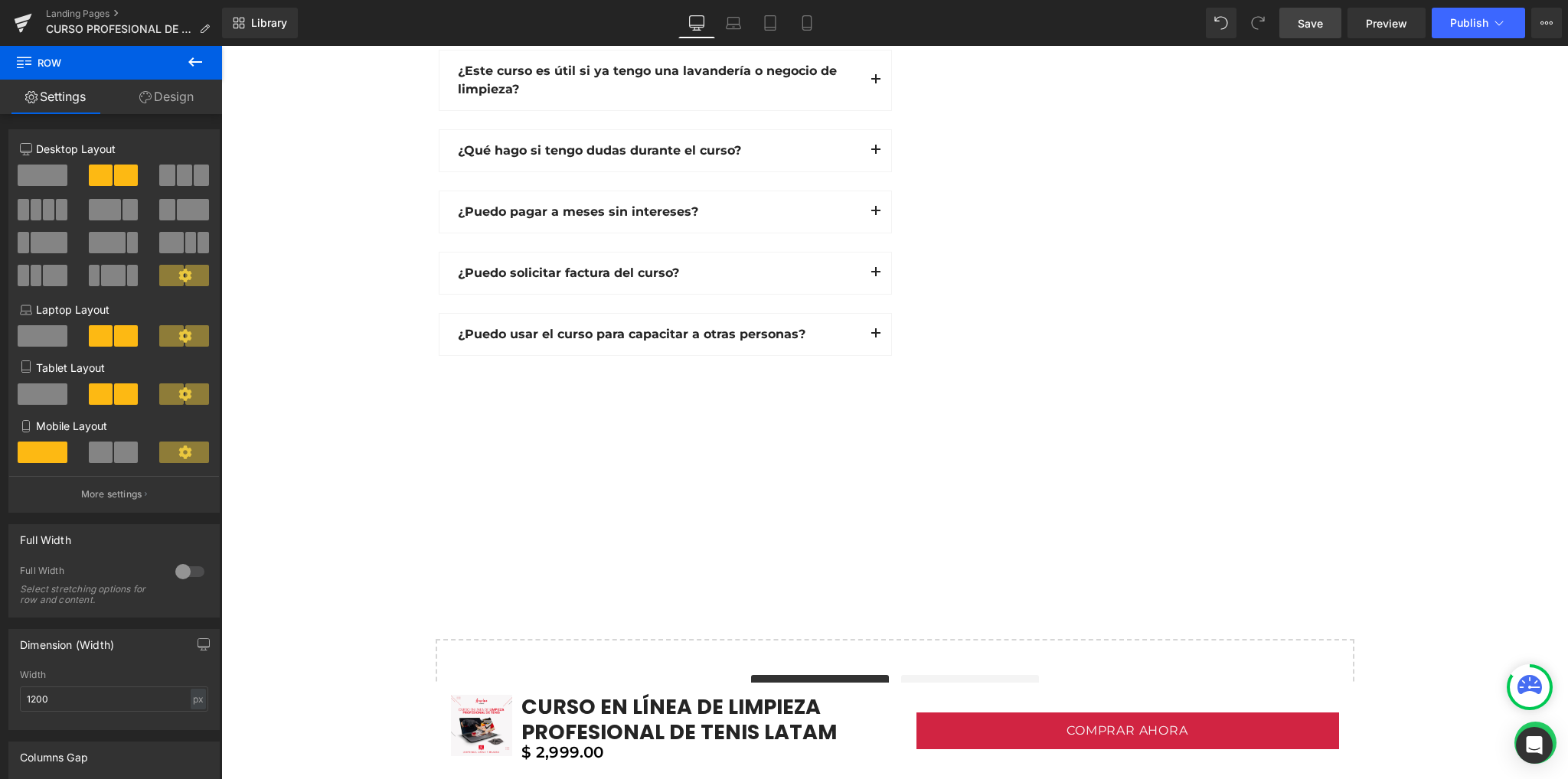
scroll to position [4931, 0]
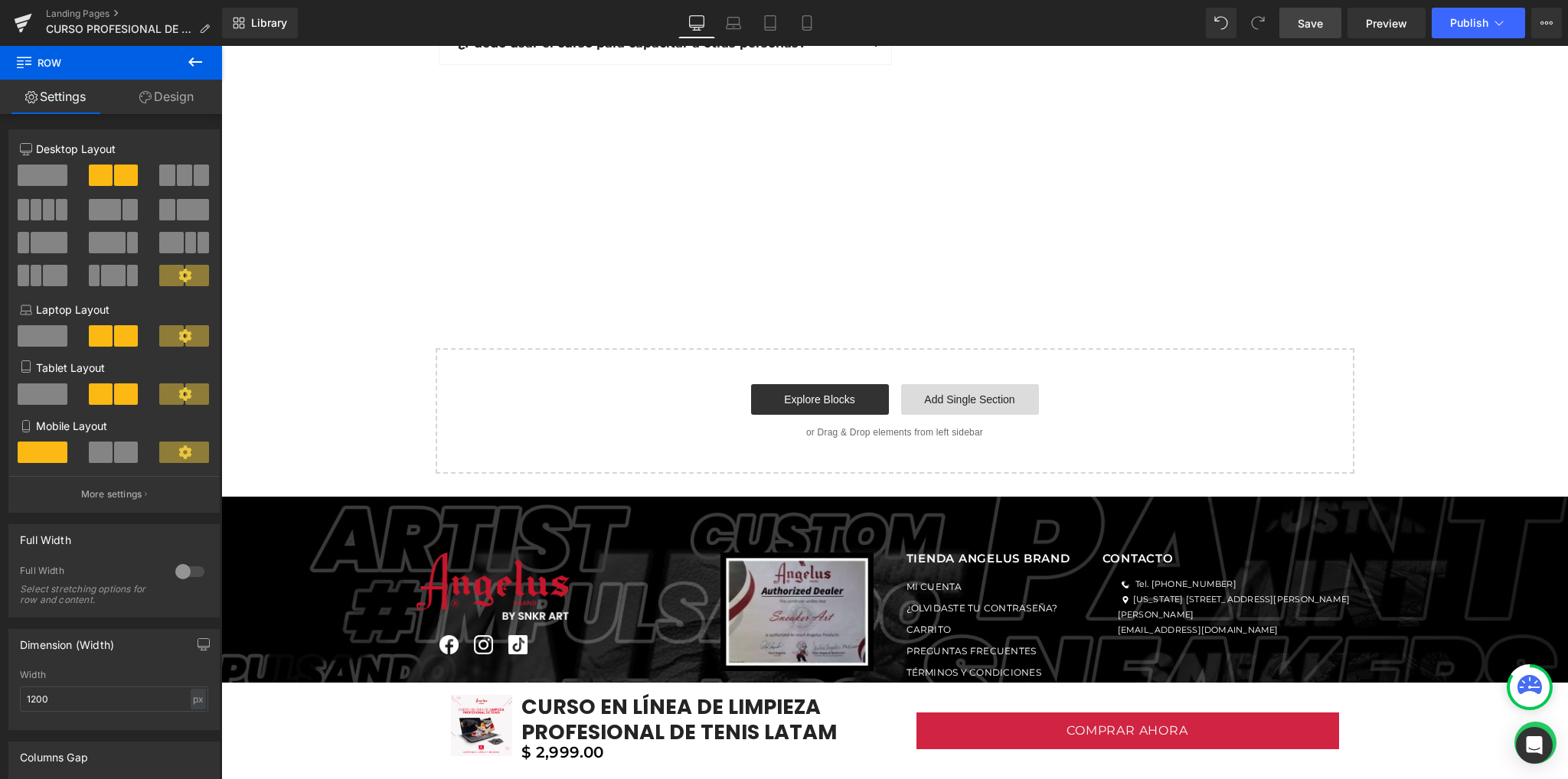
click at [968, 384] on link "Add Single Section" at bounding box center [970, 399] width 138 height 30
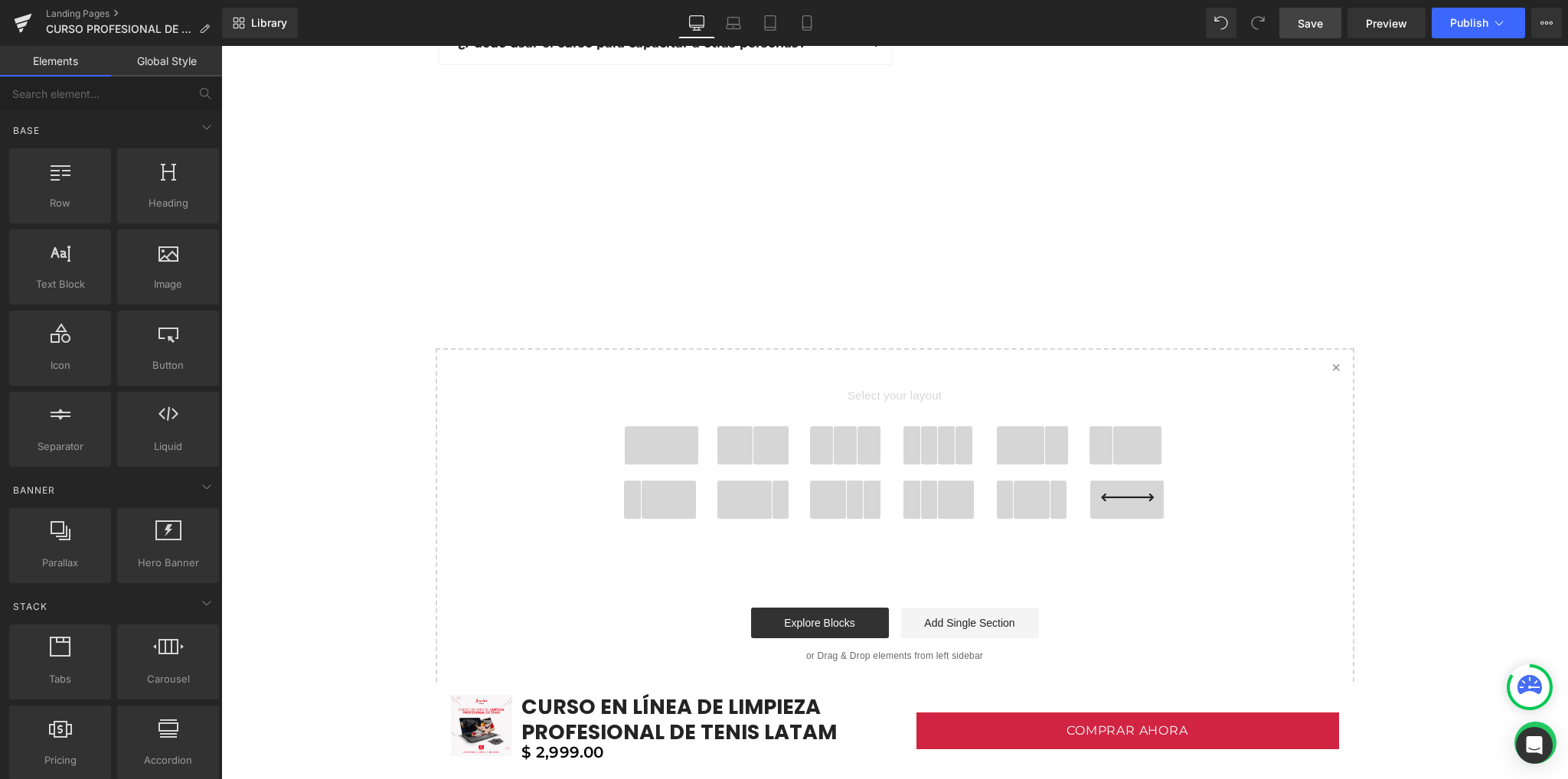
click at [649, 426] on span at bounding box center [662, 445] width 74 height 38
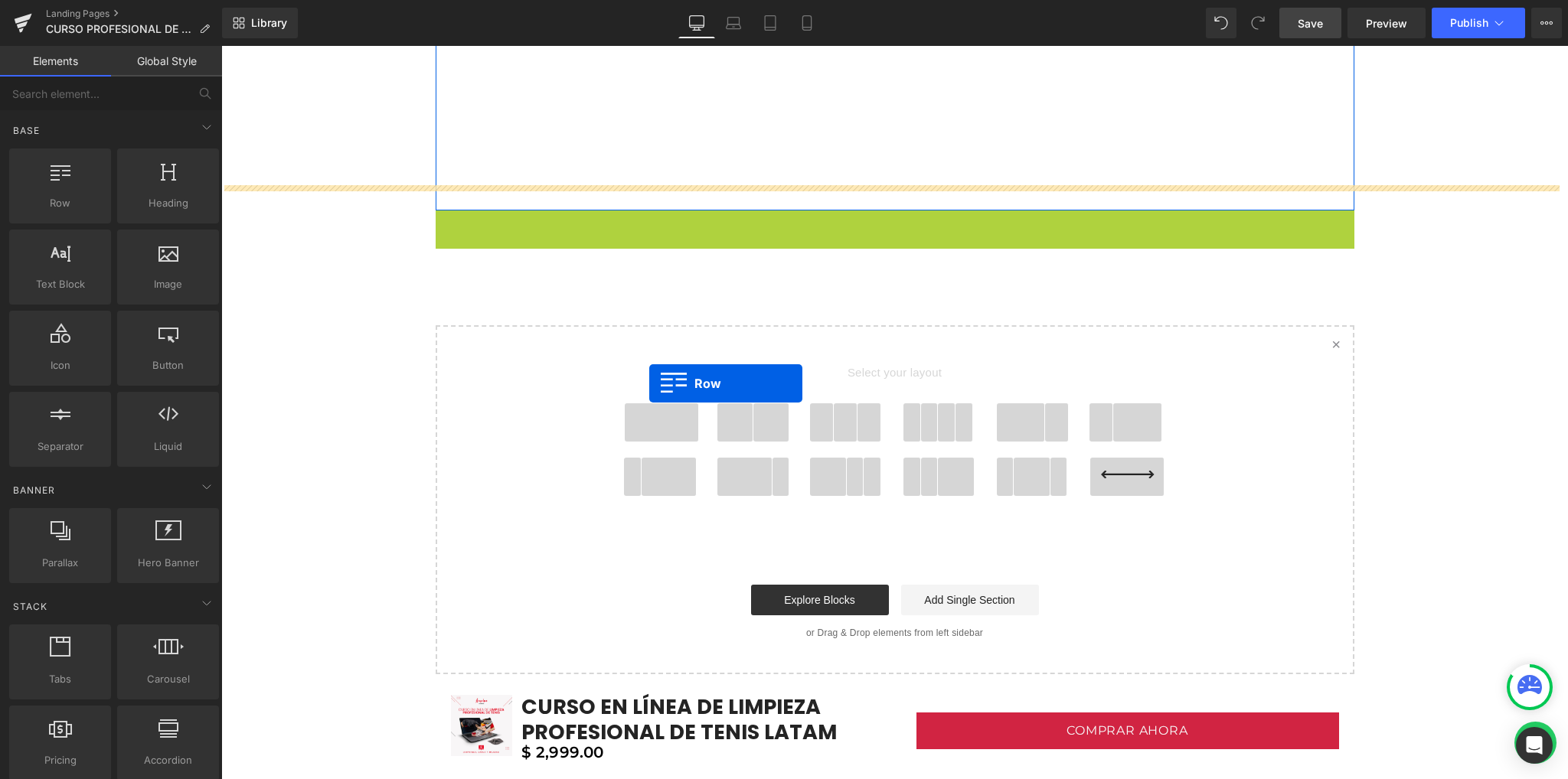
scroll to position [4993, 0]
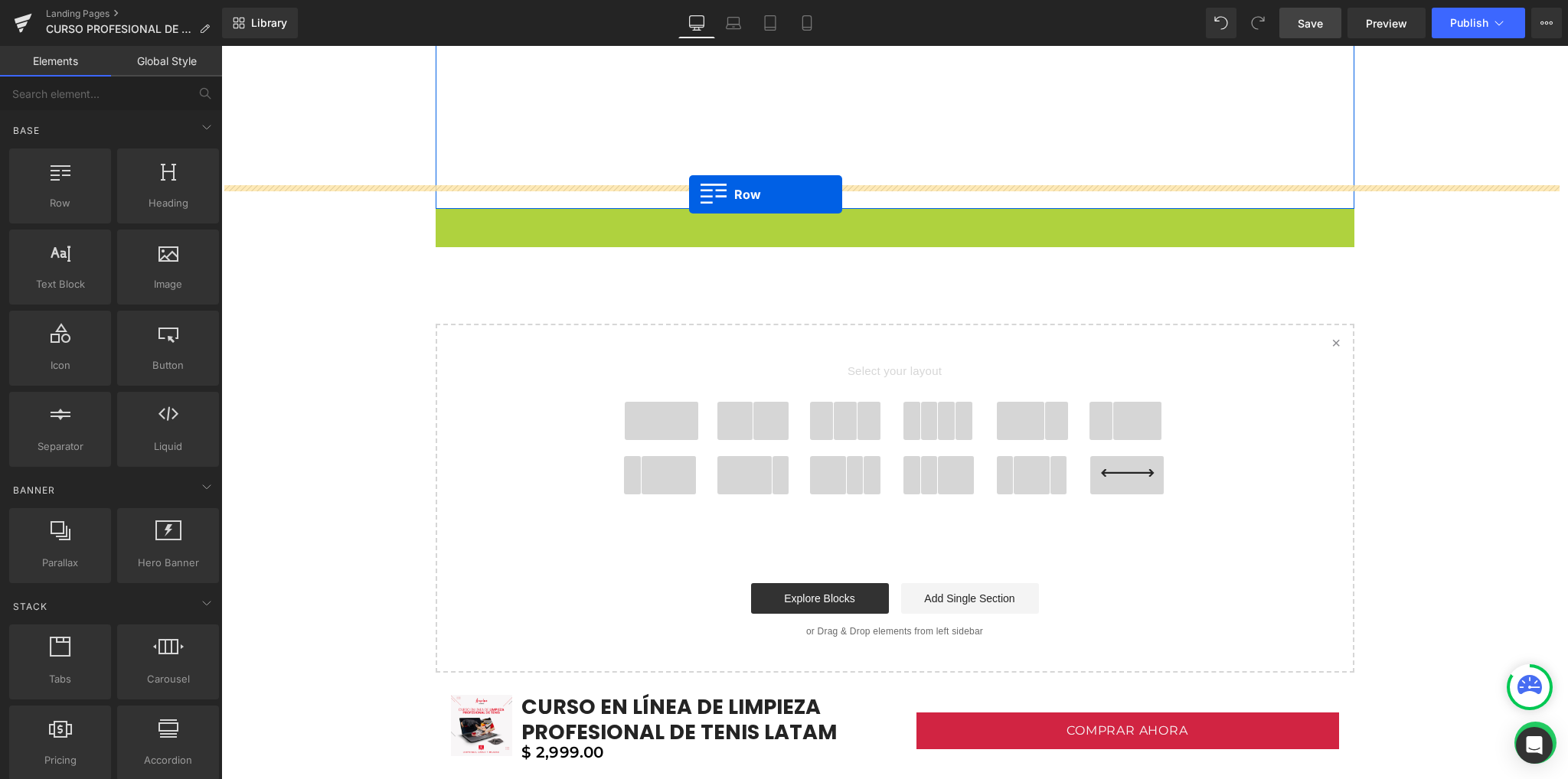
drag, startPoint x: 472, startPoint y: 120, endPoint x: 689, endPoint y: 194, distance: 229.3
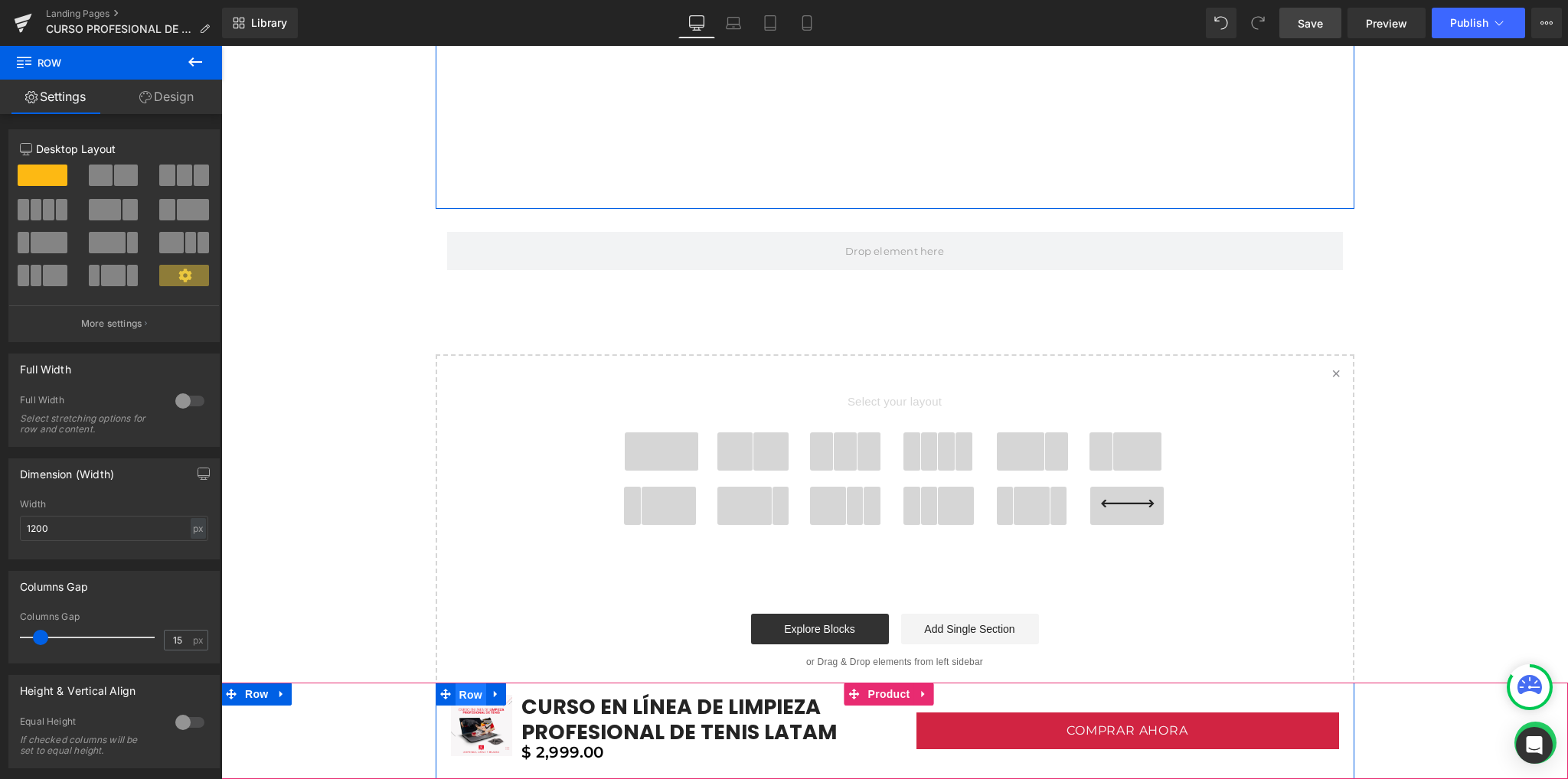
click at [457, 699] on span "Row" at bounding box center [471, 695] width 30 height 23
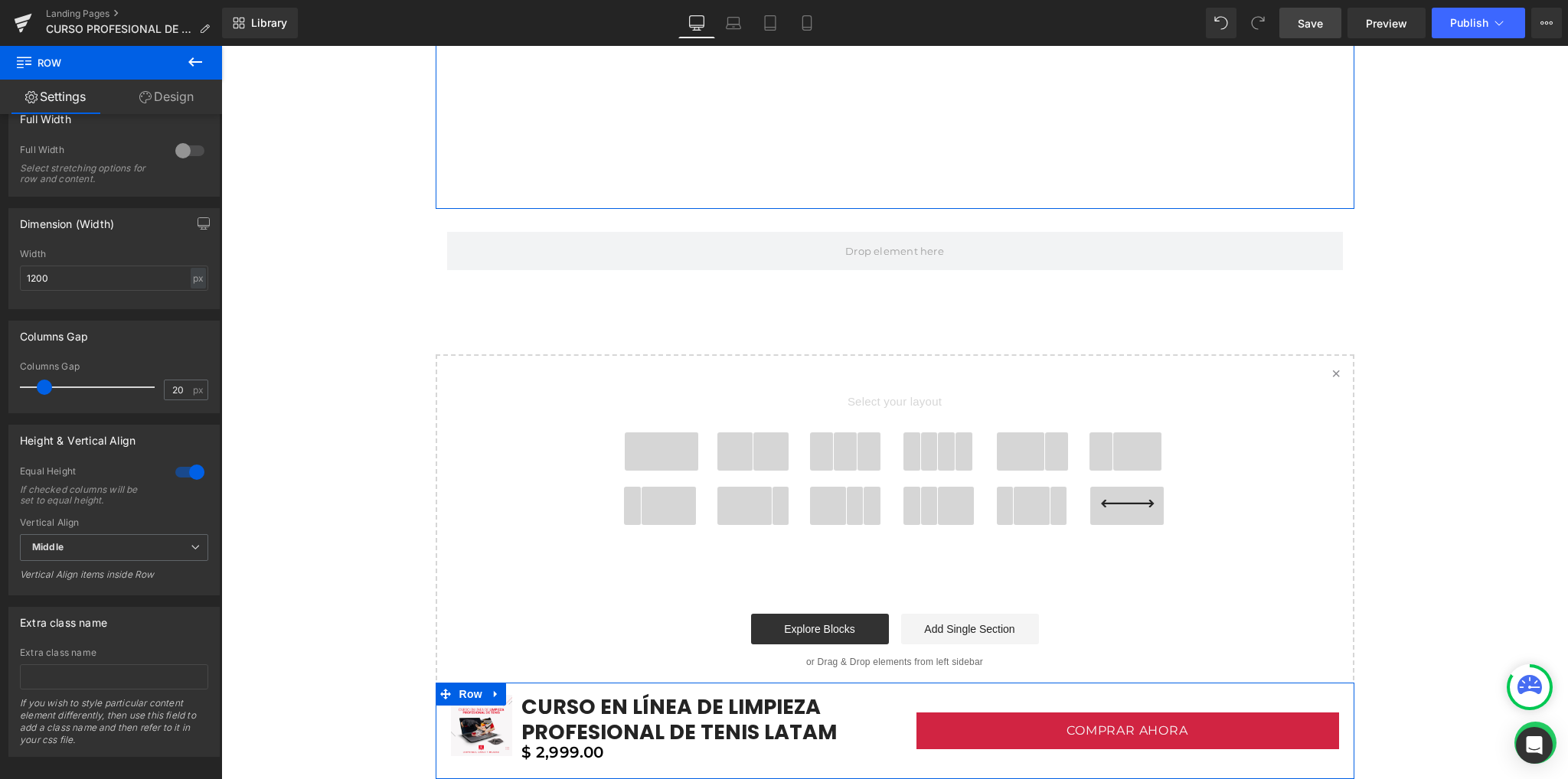
scroll to position [443, 0]
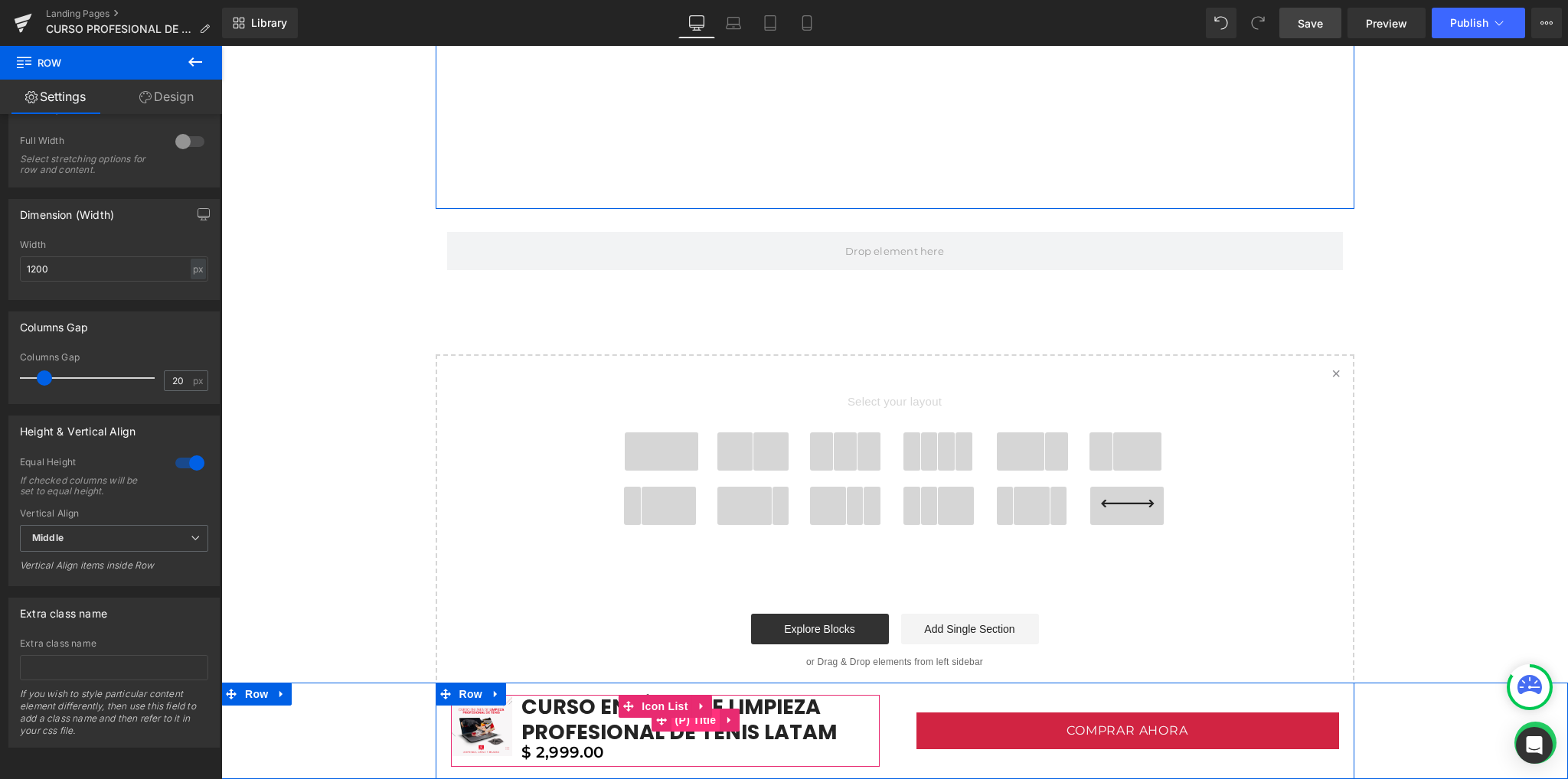
click at [685, 723] on span "(P) Title" at bounding box center [696, 720] width 49 height 23
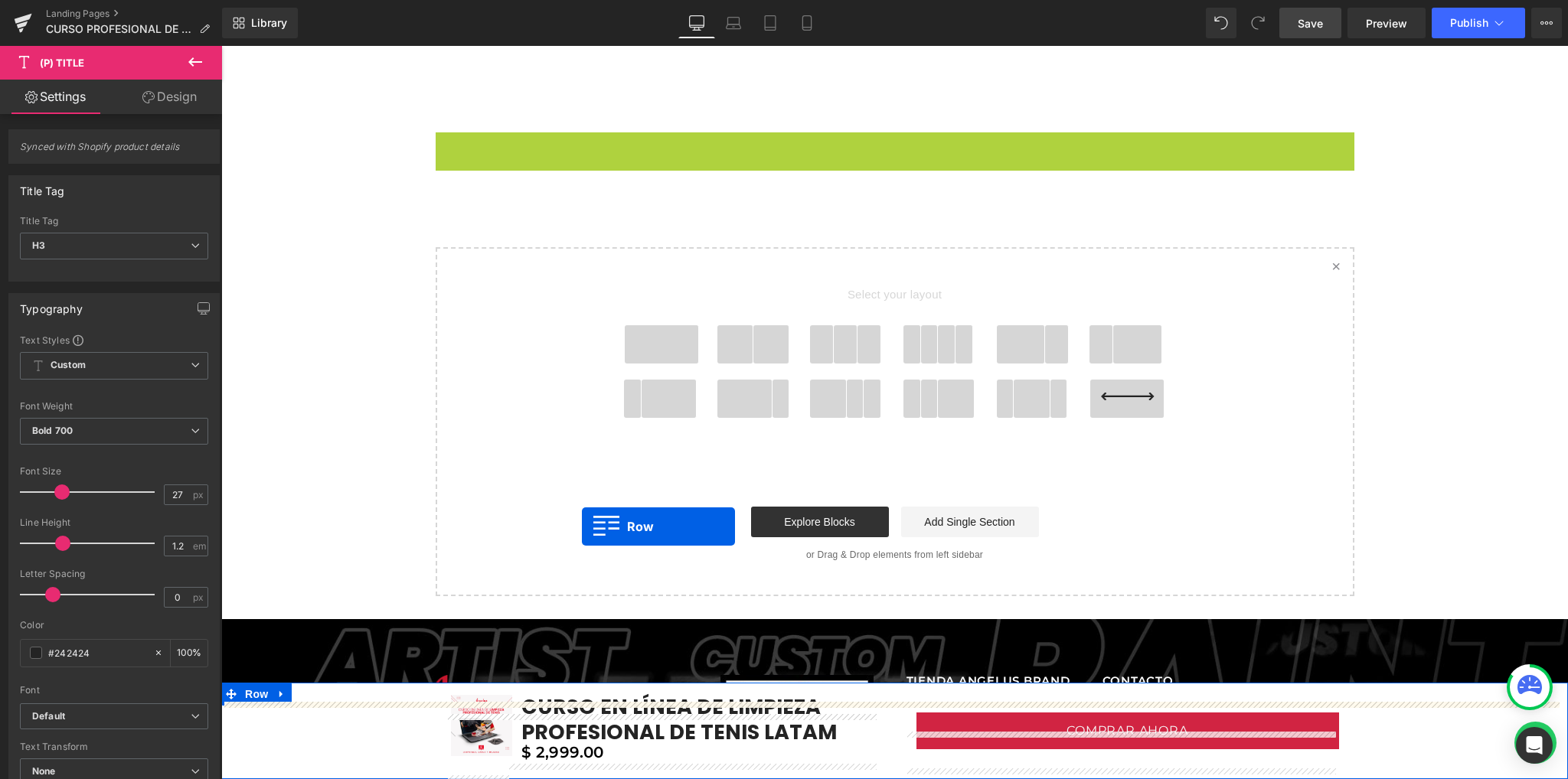
scroll to position [4683, 0]
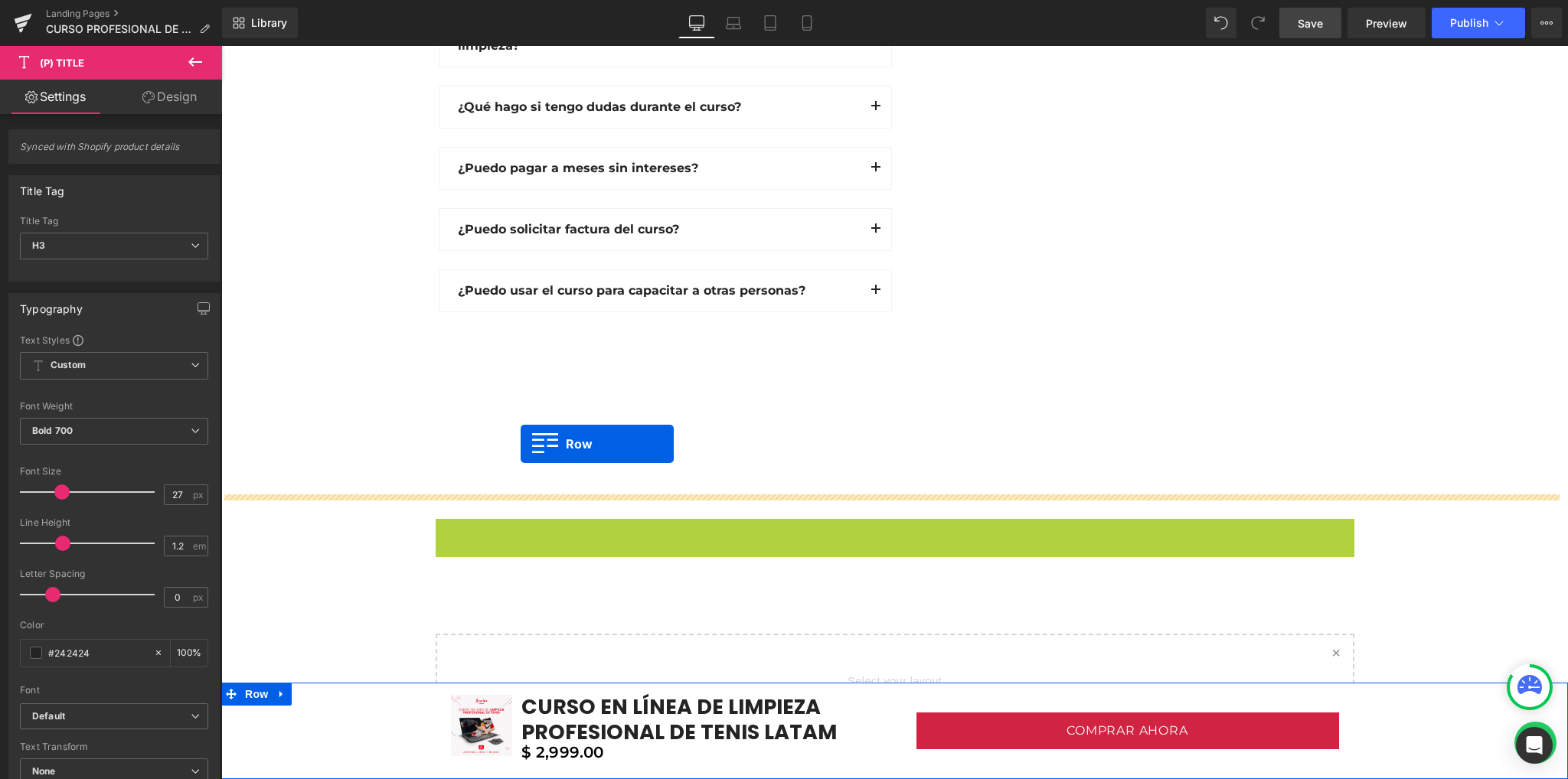
drag, startPoint x: 457, startPoint y: 197, endPoint x: 521, endPoint y: 445, distance: 256.1
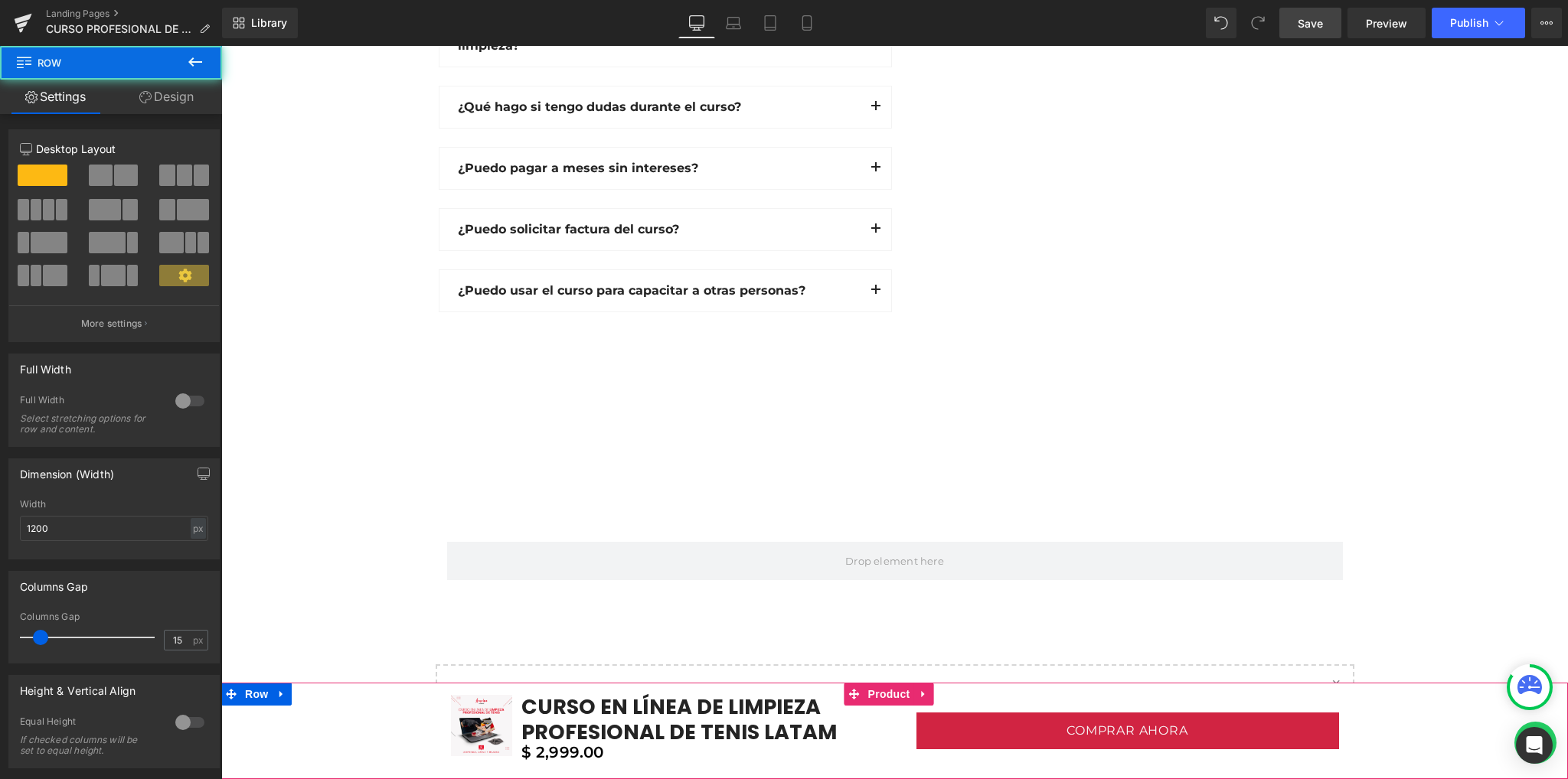
click at [255, 693] on div "Sale Off (P) Image CURSO EN LÍNEA DE LIMPIEZA PROFESIONAL DE TENIS LATAM (P) Ti…" at bounding box center [895, 731] width 1346 height 97
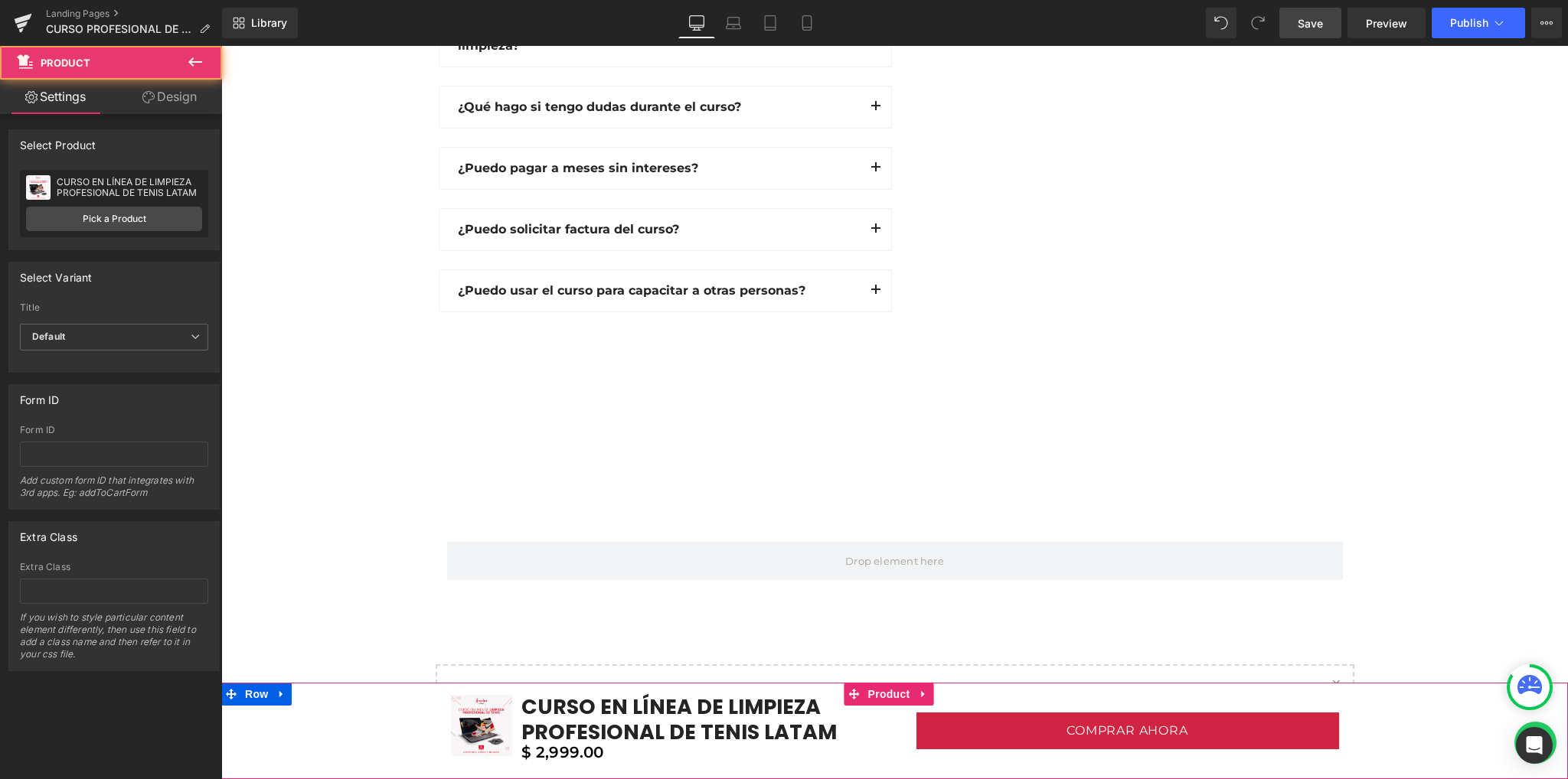
click at [401, 744] on div "Sale Off (P) Image CURSO EN LÍNEA DE LIMPIEZA PROFESIONAL DE TENIS LATAM (P) Ti…" at bounding box center [895, 731] width 1346 height 97
click at [456, 693] on span "Row" at bounding box center [471, 694] width 30 height 23
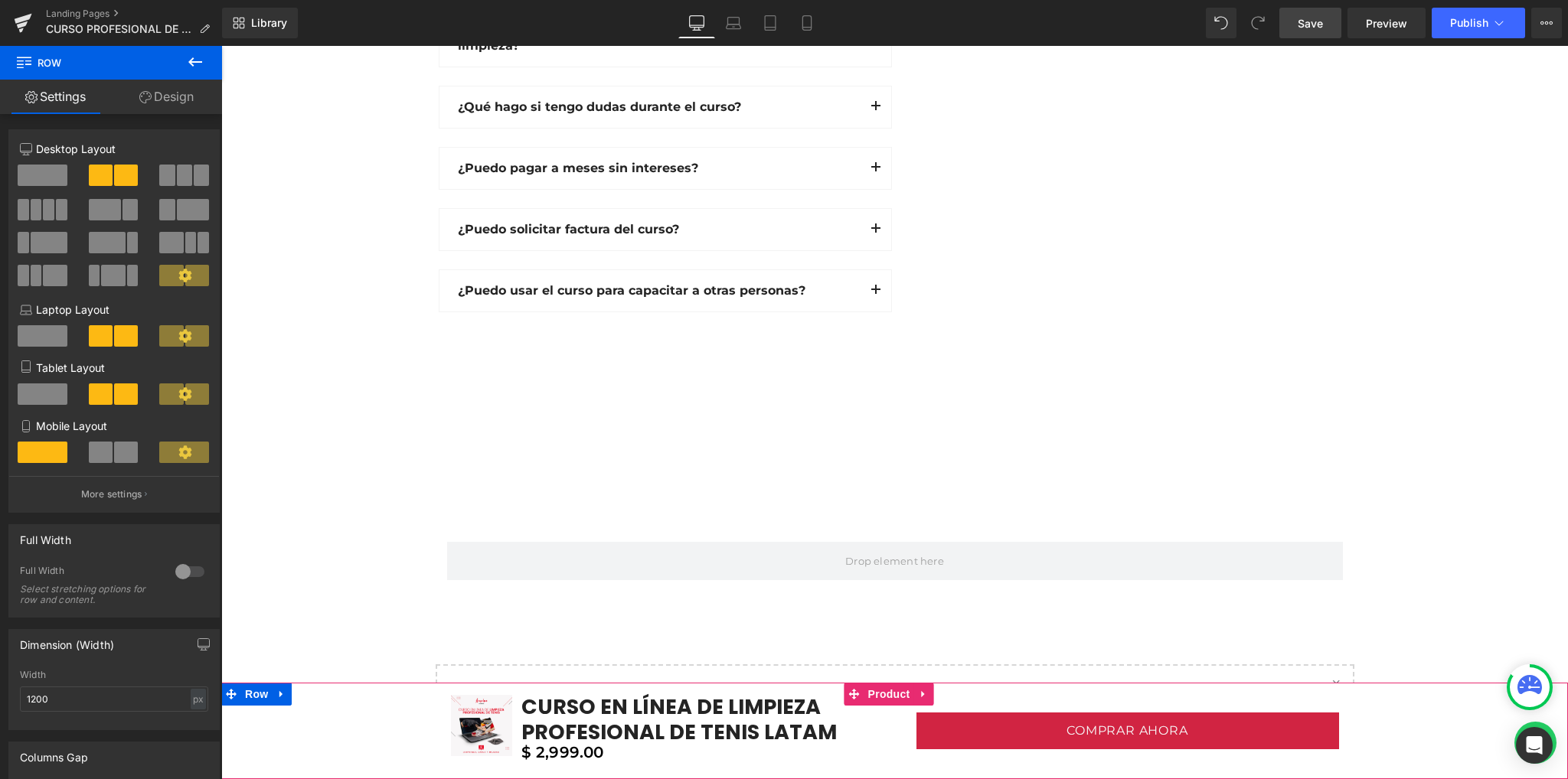
click at [1399, 704] on div "Sale Off (P) Image CURSO EN LÍNEA DE LIMPIEZA PROFESIONAL DE TENIS LATAM (P) Ti…" at bounding box center [895, 731] width 1346 height 97
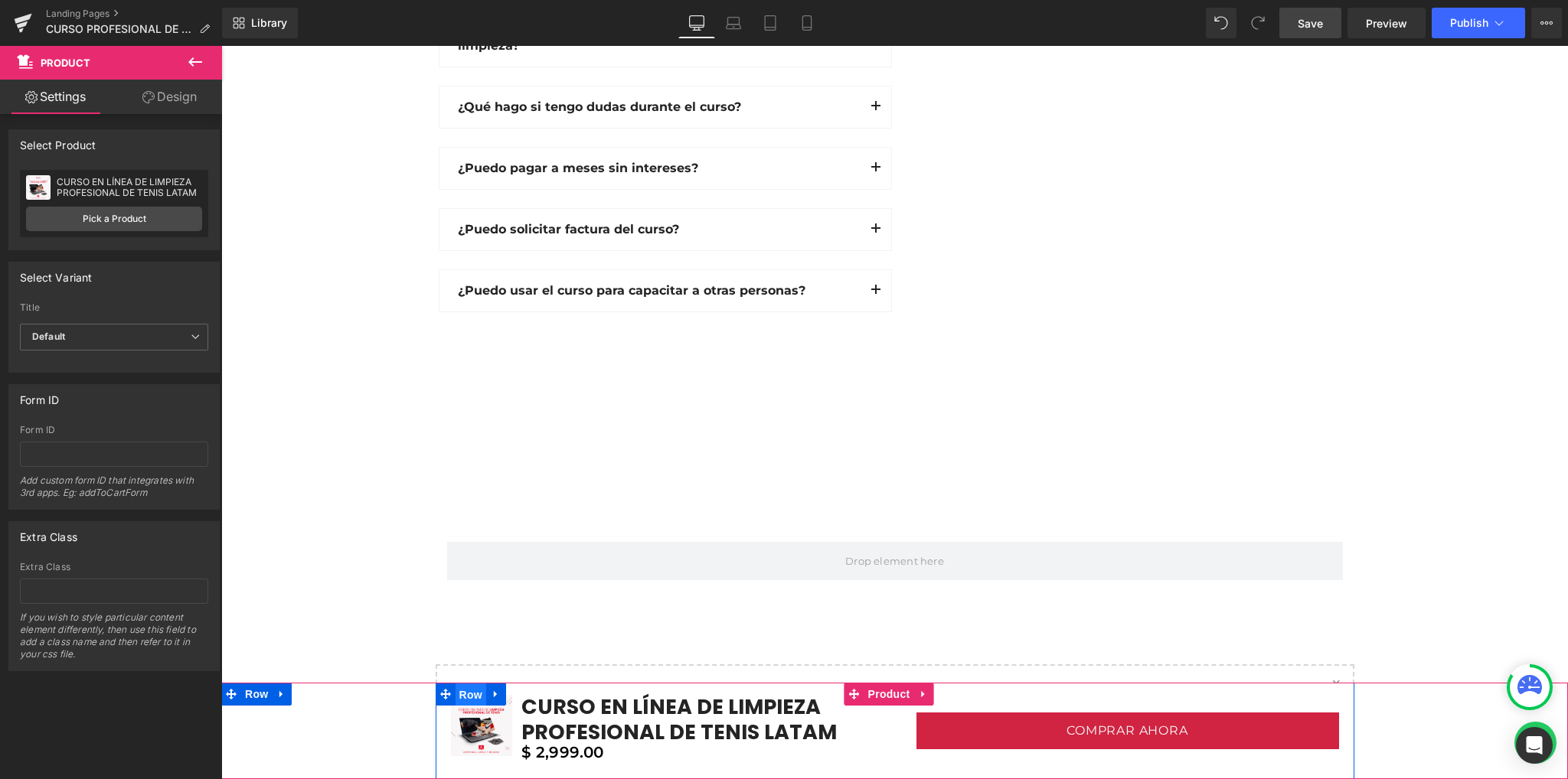
click at [457, 698] on span "Row" at bounding box center [471, 695] width 30 height 23
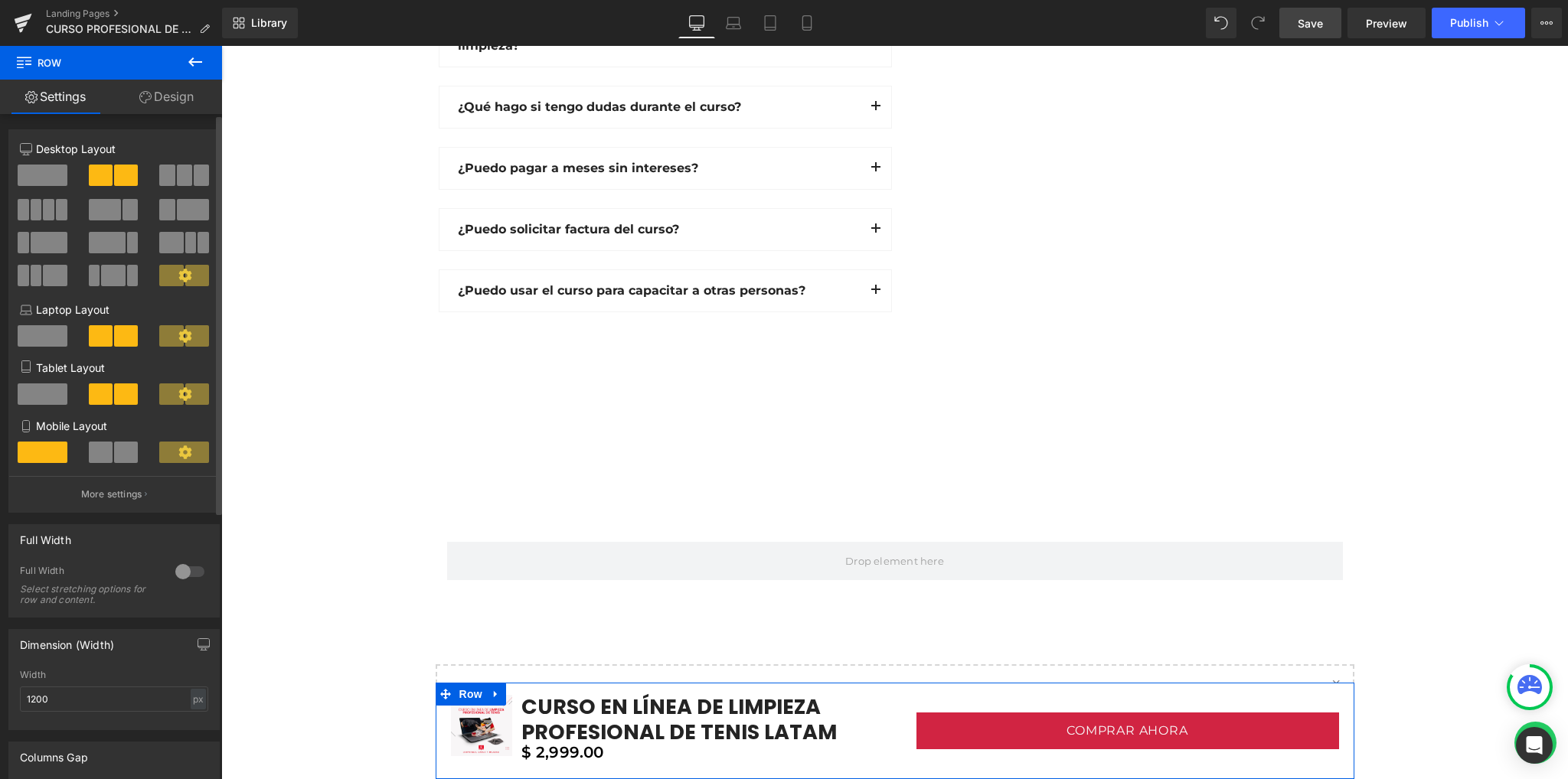
click at [177, 175] on span at bounding box center [185, 175] width 15 height 22
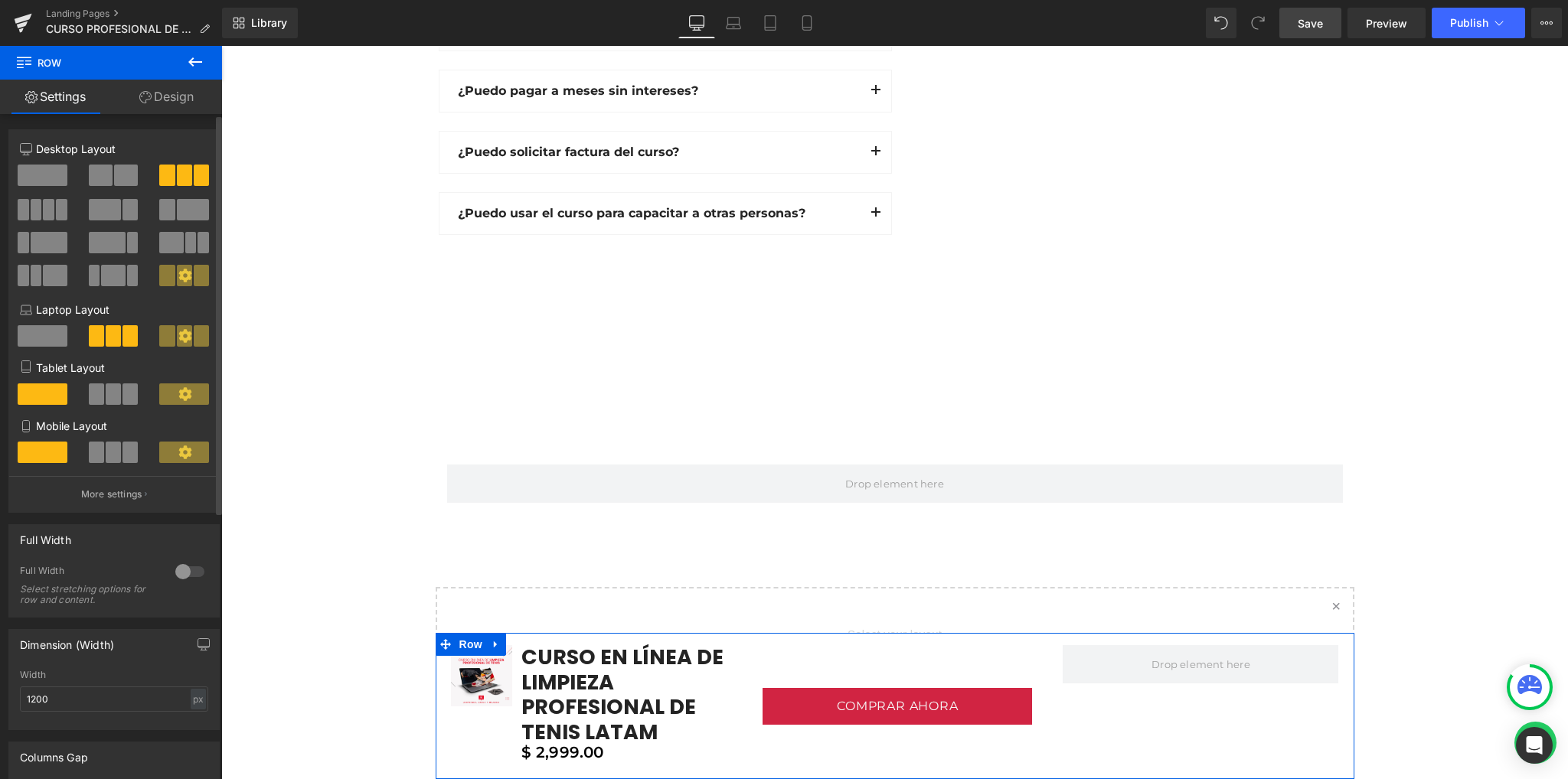
scroll to position [4606, 0]
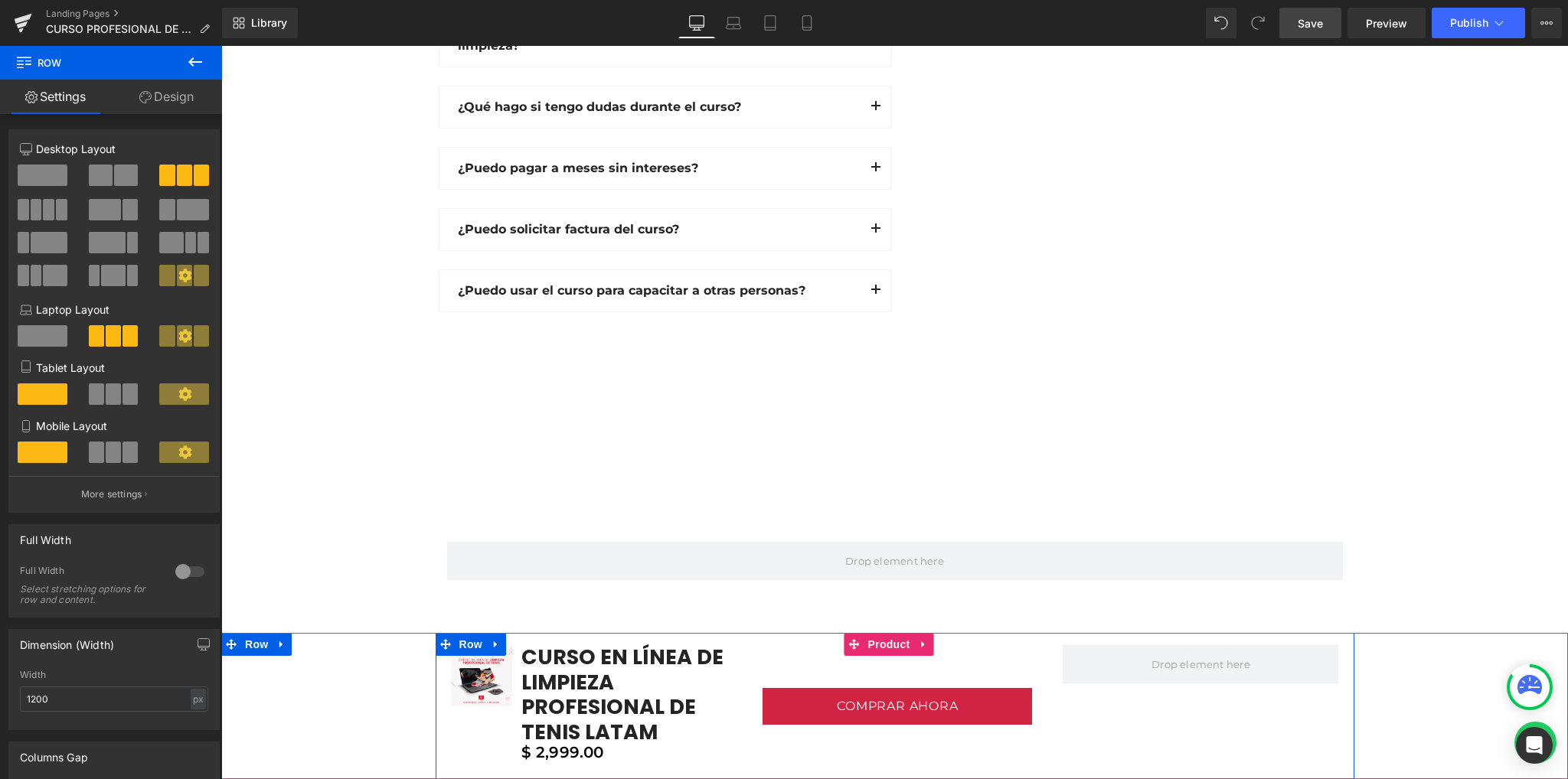
click at [1125, 689] on div at bounding box center [1200, 705] width 306 height 122
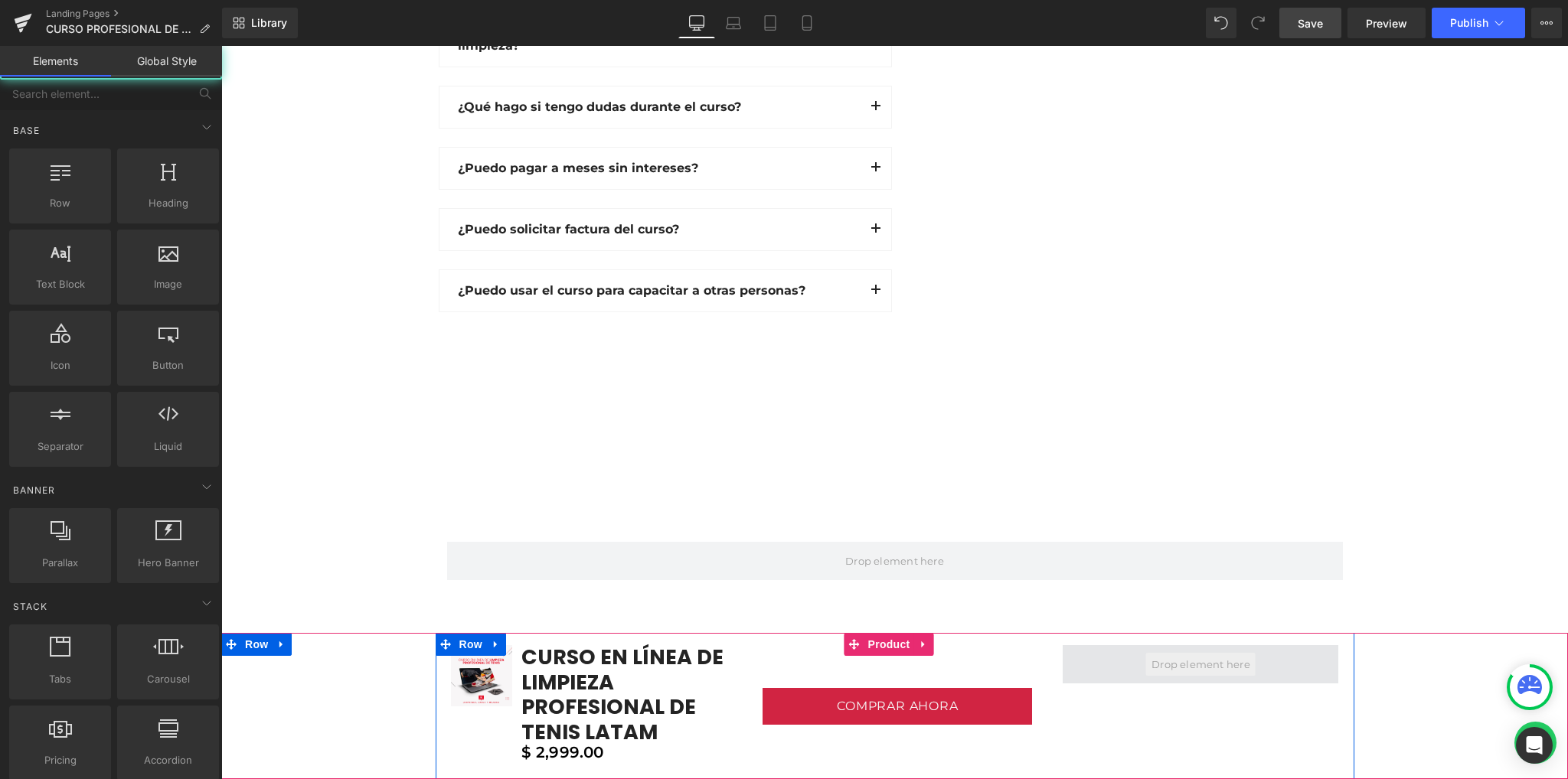
click at [1147, 672] on span at bounding box center [1201, 664] width 110 height 23
drag, startPoint x: 464, startPoint y: 641, endPoint x: 425, endPoint y: 595, distance: 60.3
click at [464, 641] on span "Row" at bounding box center [471, 645] width 30 height 23
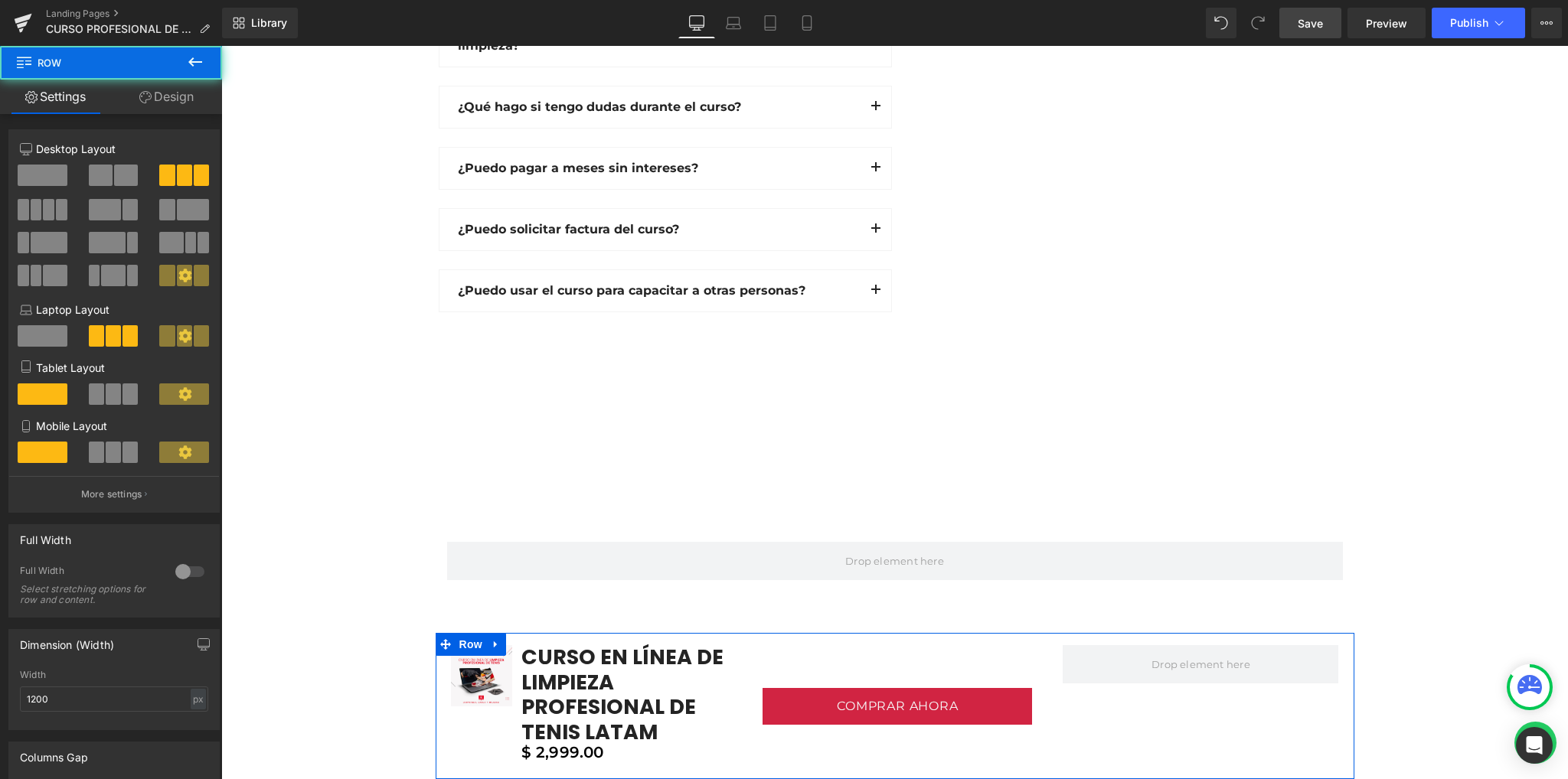
click at [95, 168] on span at bounding box center [100, 175] width 24 height 22
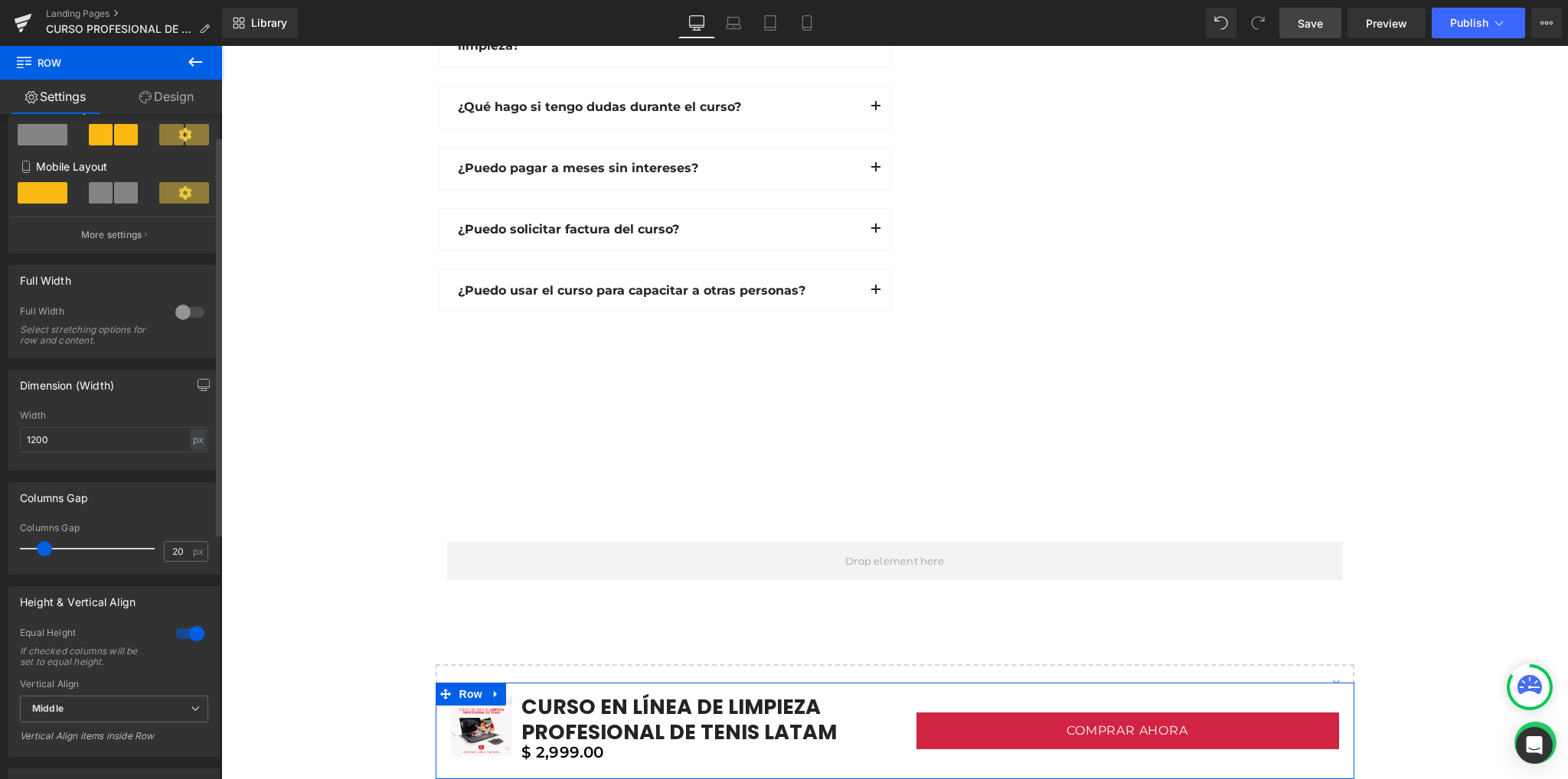
scroll to position [0, 0]
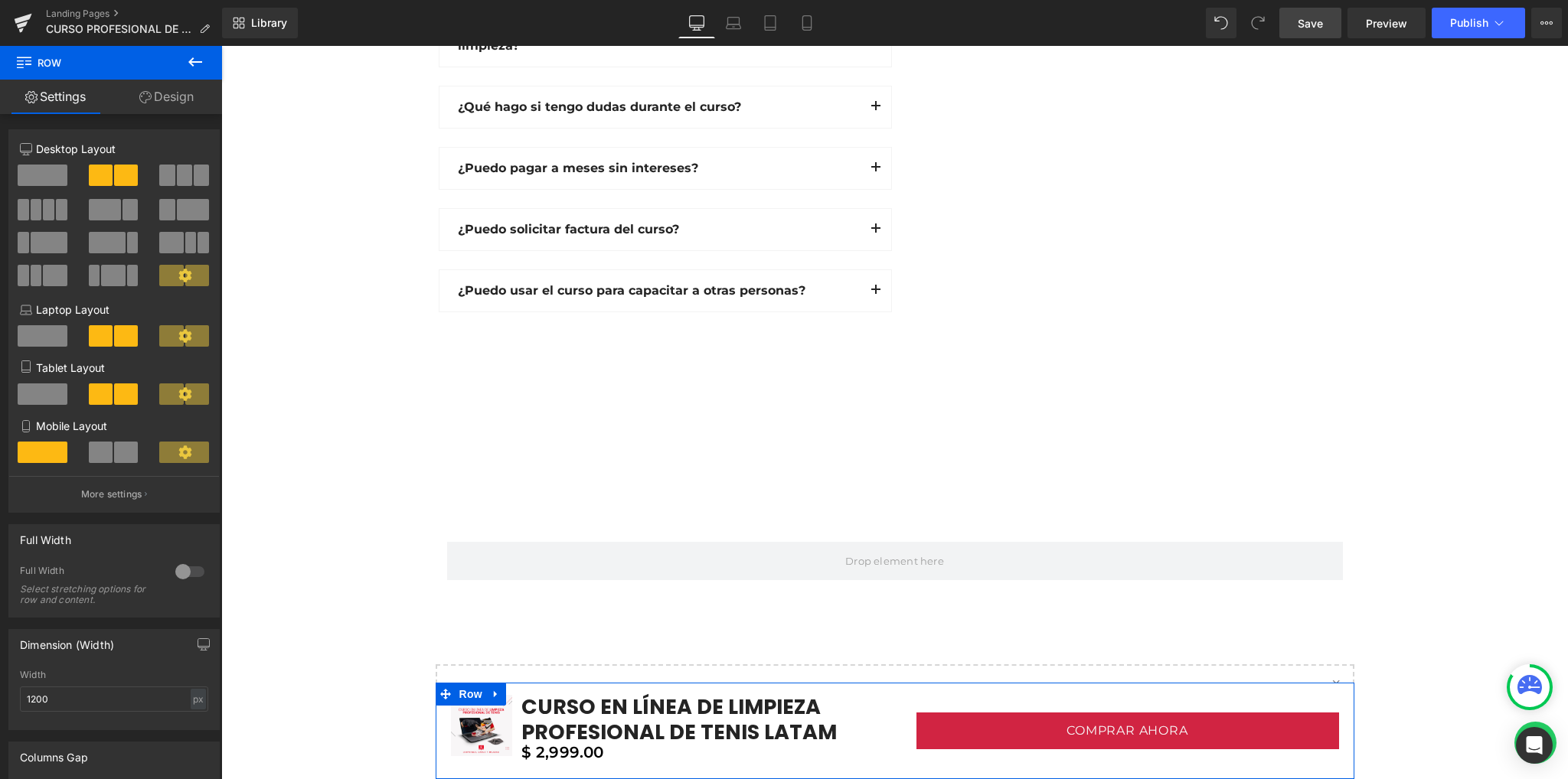
click at [158, 97] on link "Design" at bounding box center [166, 97] width 111 height 34
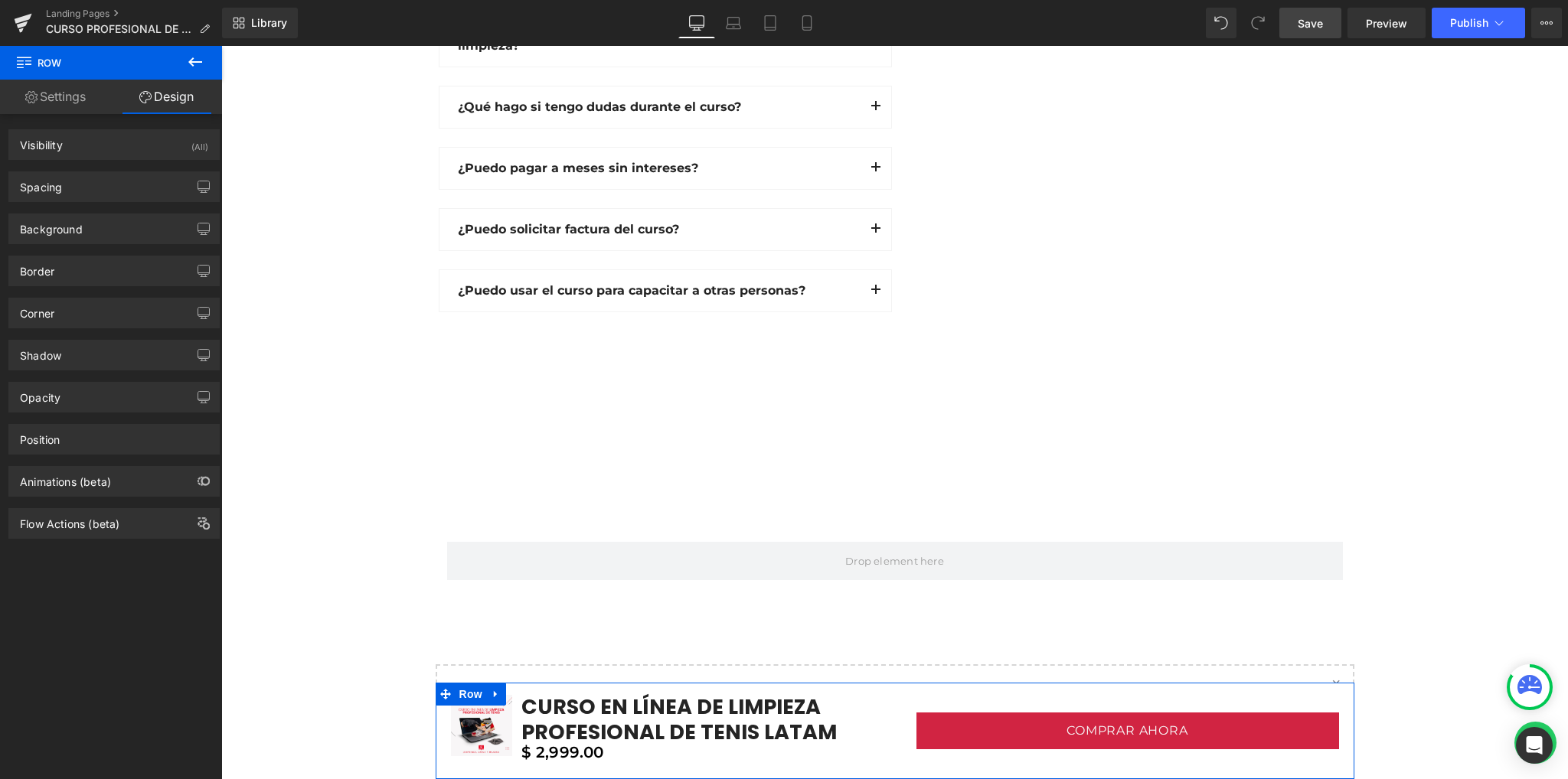
click at [64, 97] on link "Settings" at bounding box center [55, 97] width 111 height 34
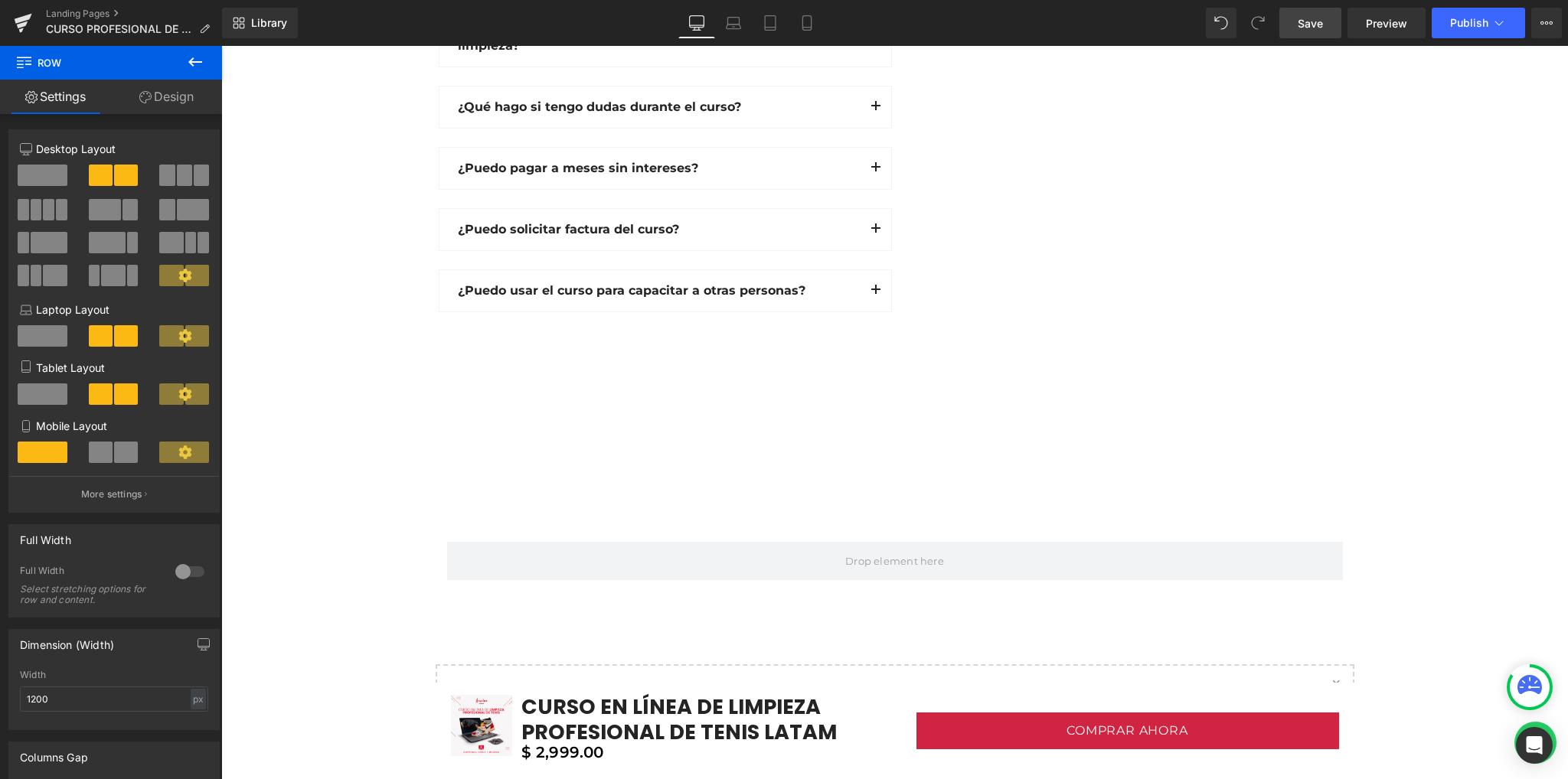
click at [199, 62] on icon at bounding box center [195, 62] width 14 height 9
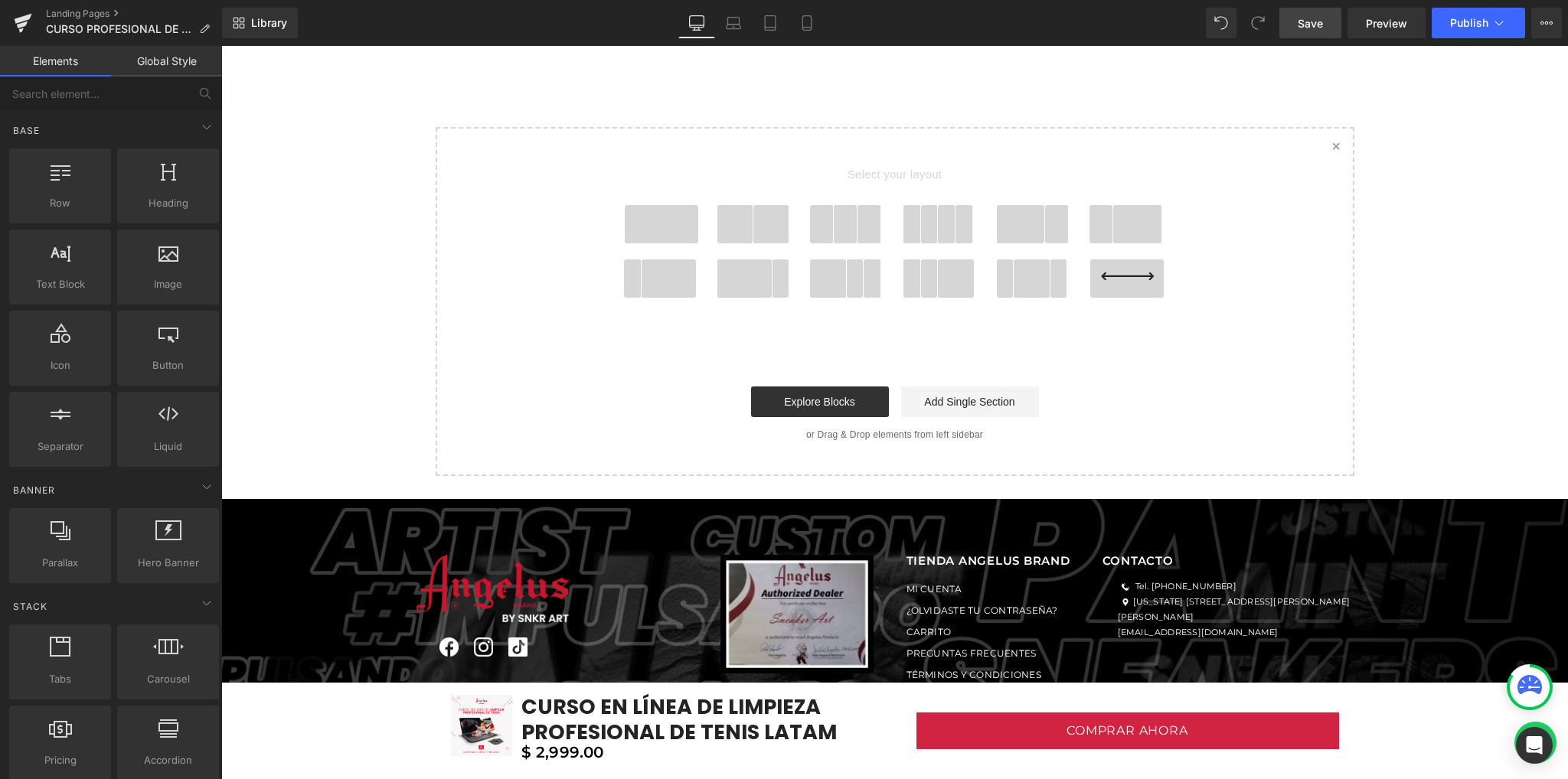
scroll to position [5146, 0]
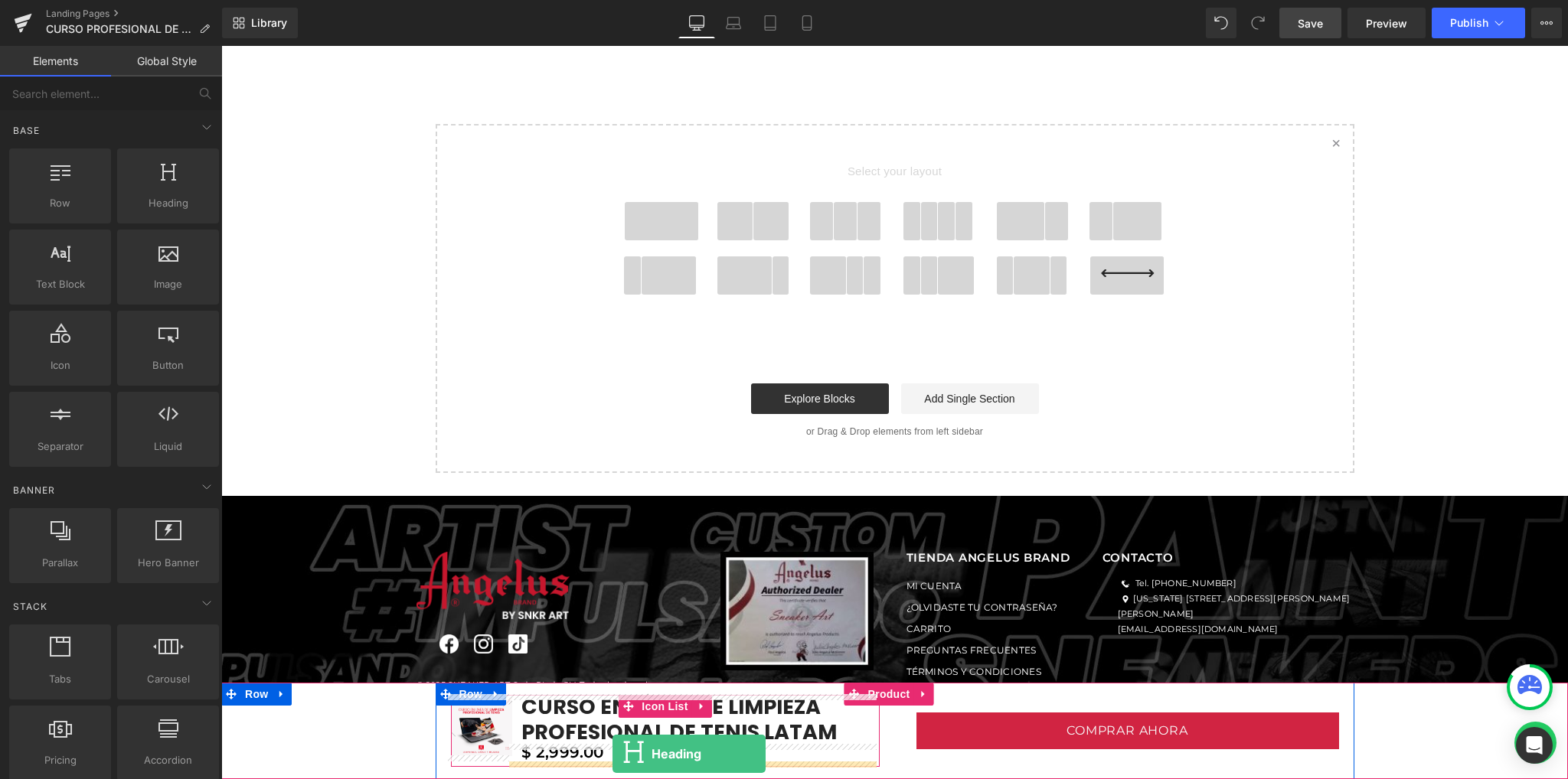
drag, startPoint x: 428, startPoint y: 268, endPoint x: 613, endPoint y: 753, distance: 519.1
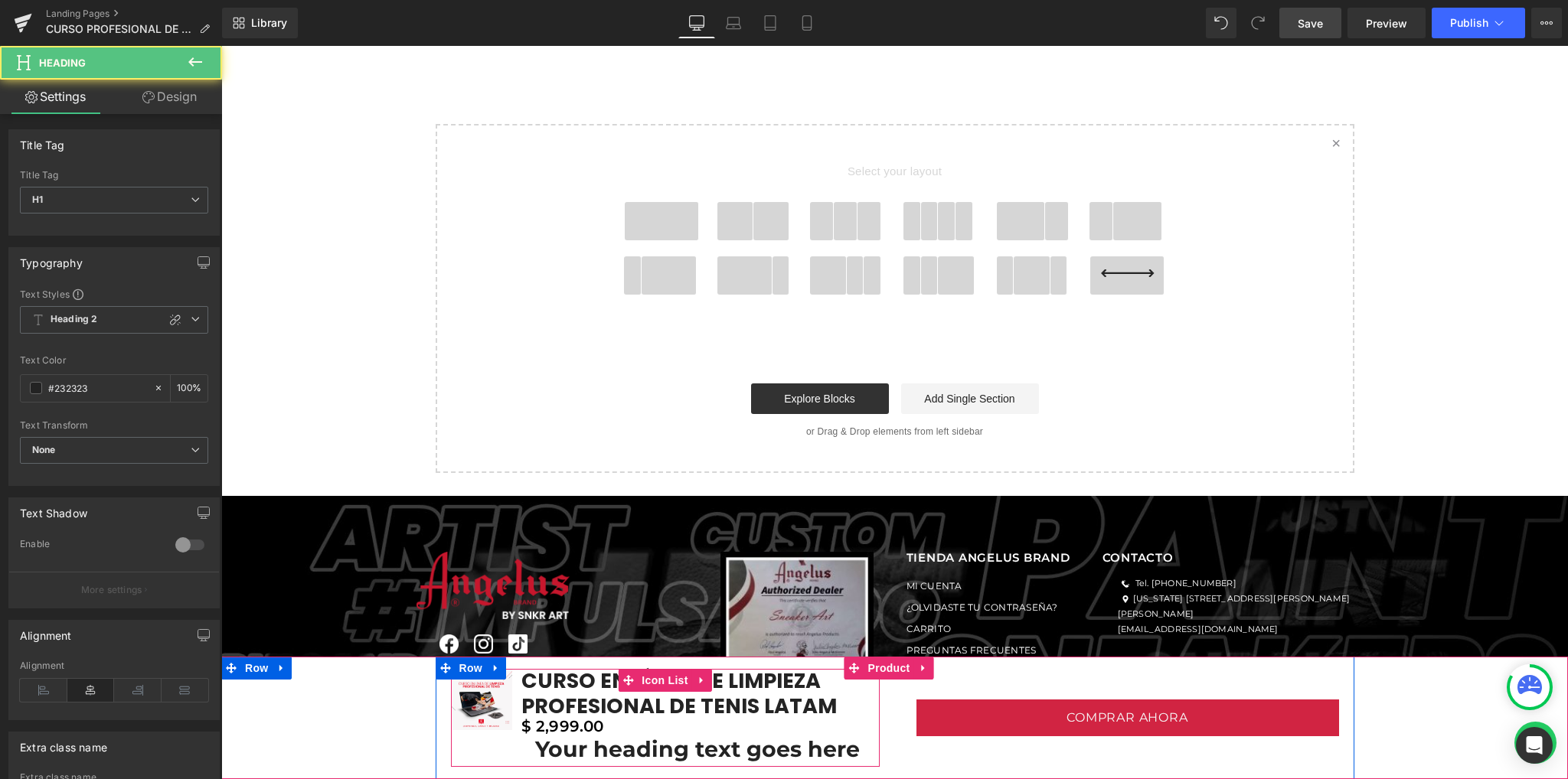
scroll to position [5139, 0]
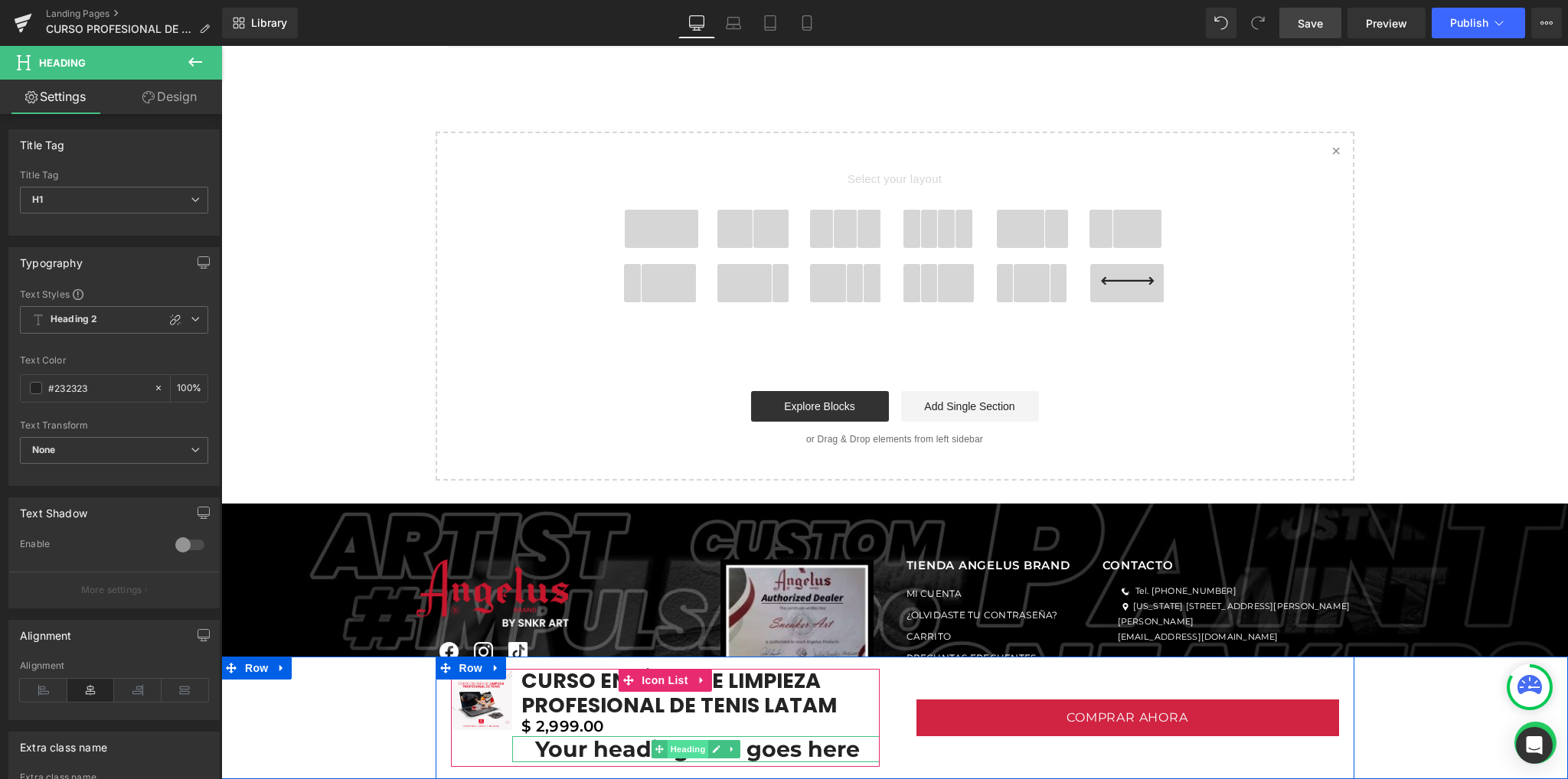
click at [677, 751] on span "Heading" at bounding box center [687, 749] width 42 height 18
click at [593, 742] on h1 "Your heading text goes here" at bounding box center [698, 749] width 364 height 26
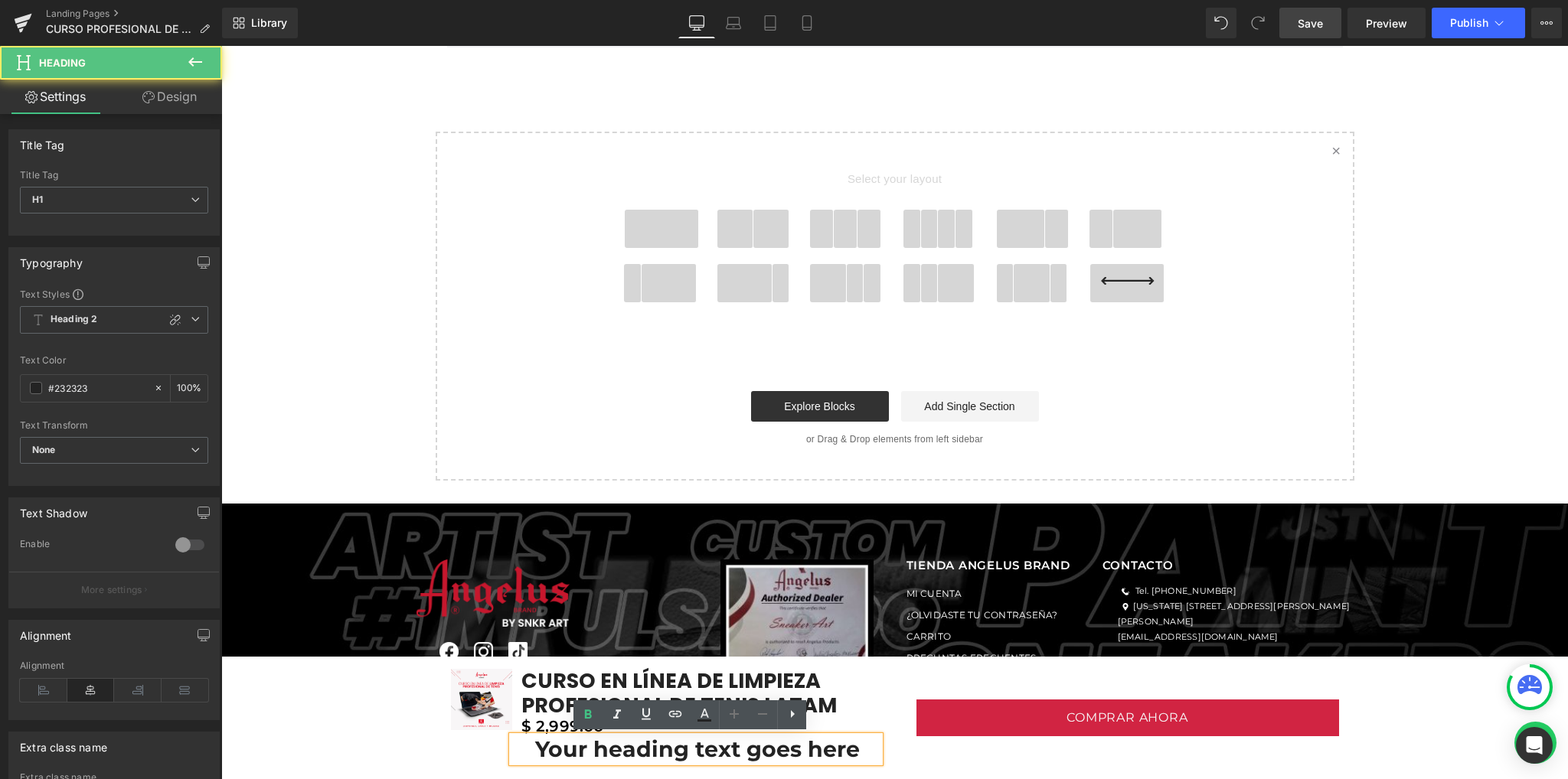
click at [593, 740] on h1 "Your heading text goes here" at bounding box center [698, 749] width 364 height 26
click at [545, 749] on h1 "Your heading text goes here" at bounding box center [698, 749] width 364 height 26
click at [546, 749] on h1 "Your heading text goes here" at bounding box center [698, 749] width 364 height 26
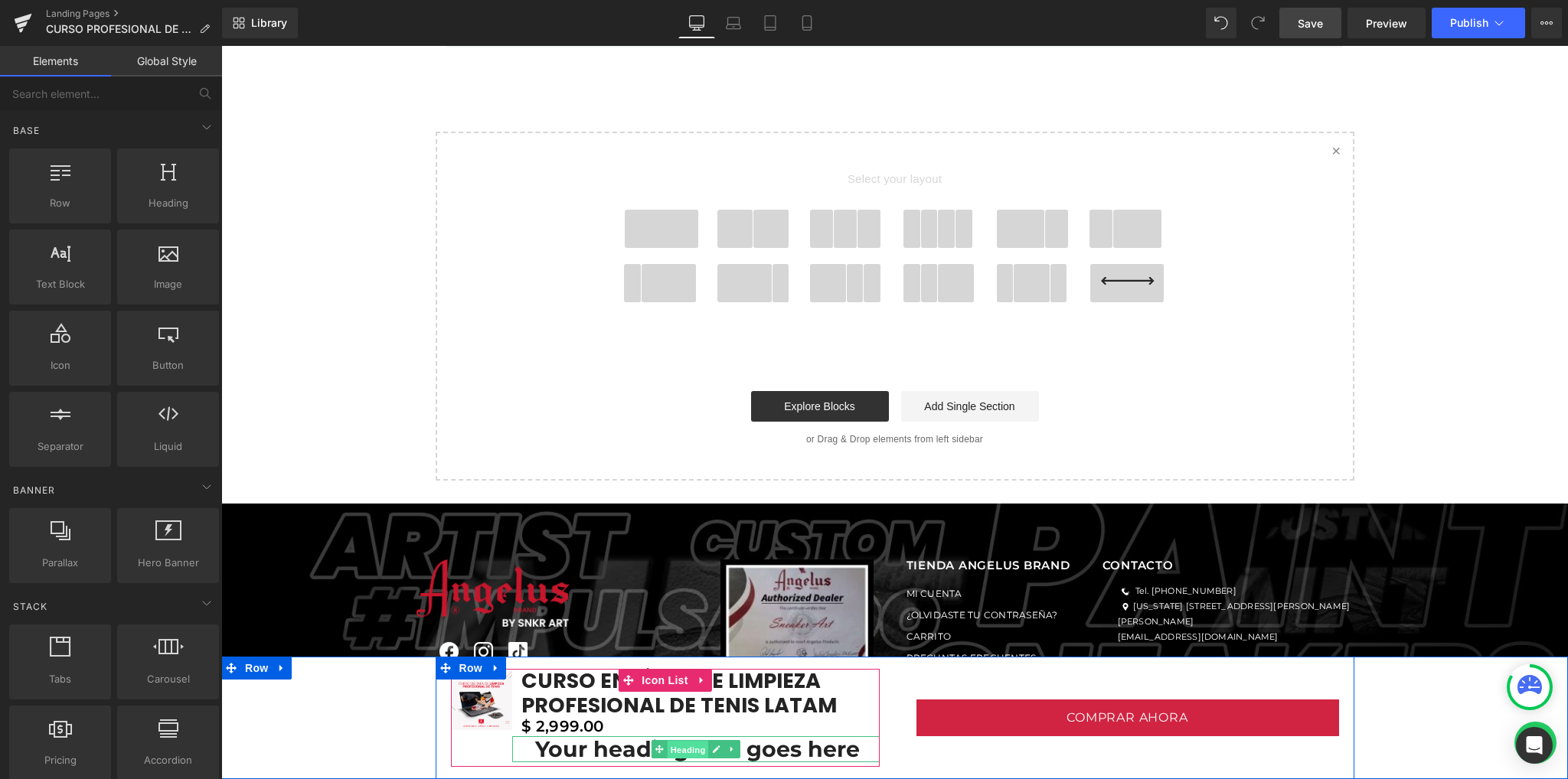
click at [683, 745] on span "Heading" at bounding box center [687, 749] width 42 height 18
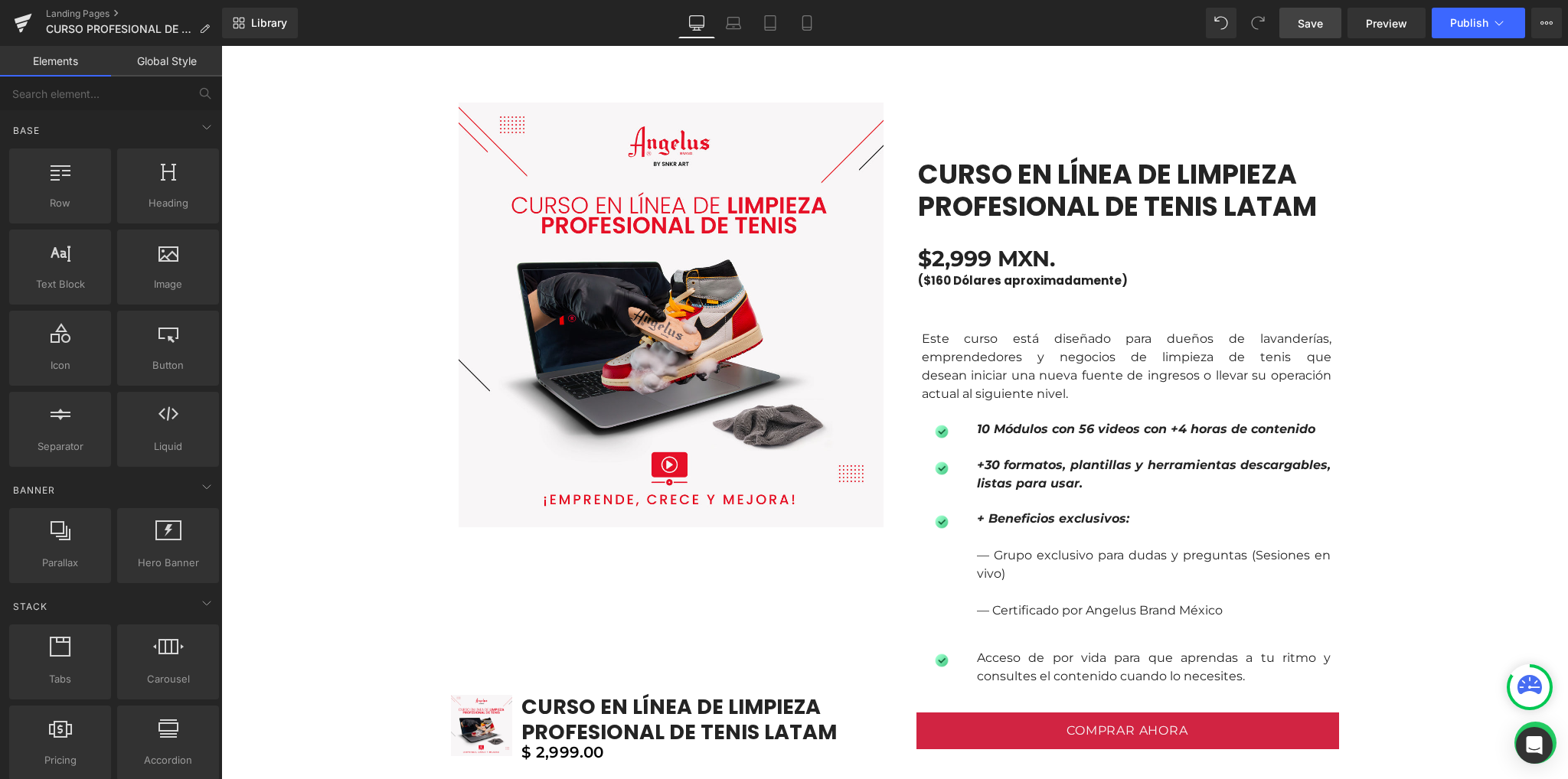
scroll to position [956, 0]
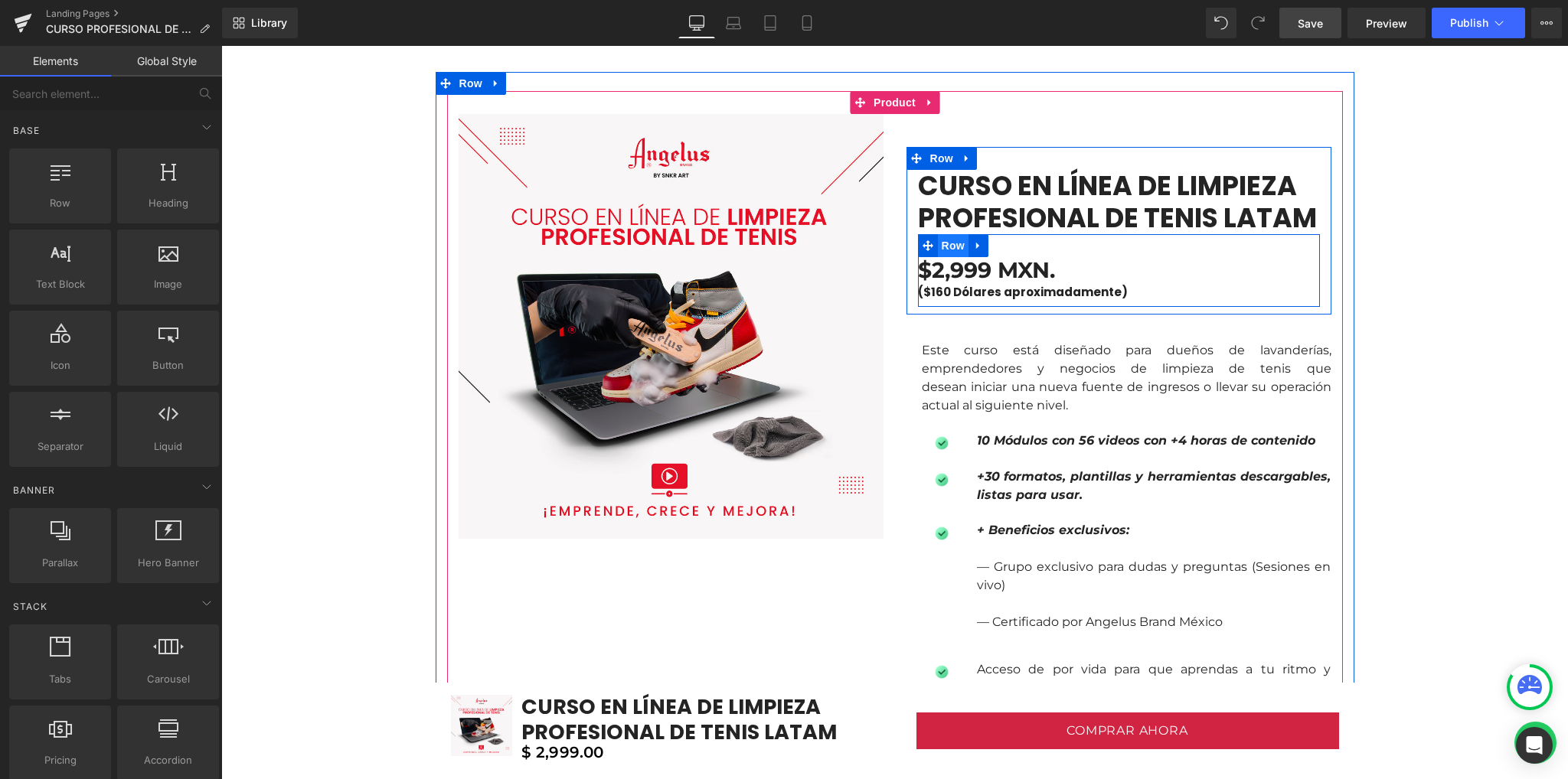
click at [950, 249] on span "Row" at bounding box center [953, 245] width 30 height 23
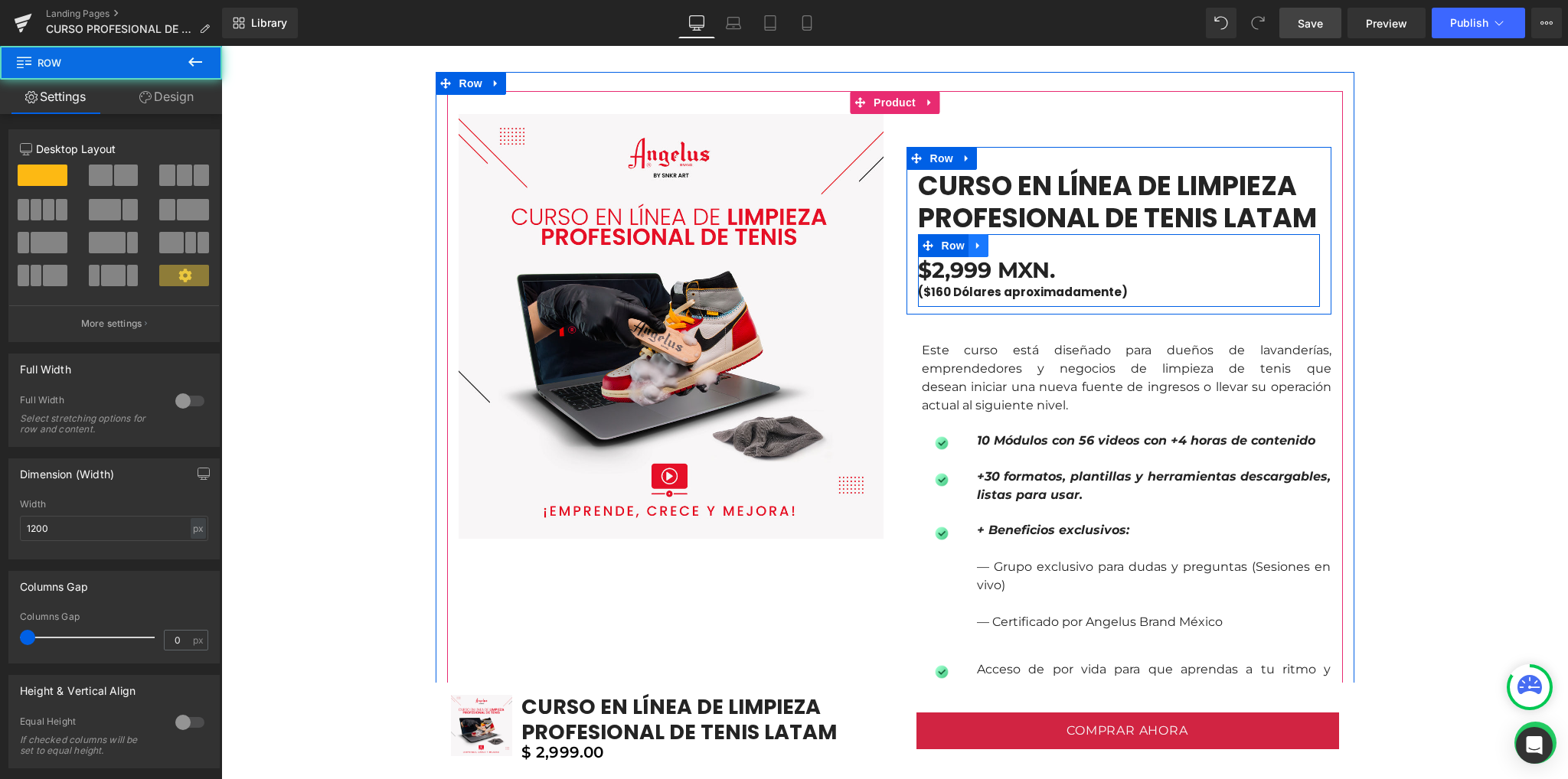
click at [969, 243] on link at bounding box center [978, 245] width 20 height 23
click at [996, 248] on icon at bounding box center [997, 245] width 10 height 10
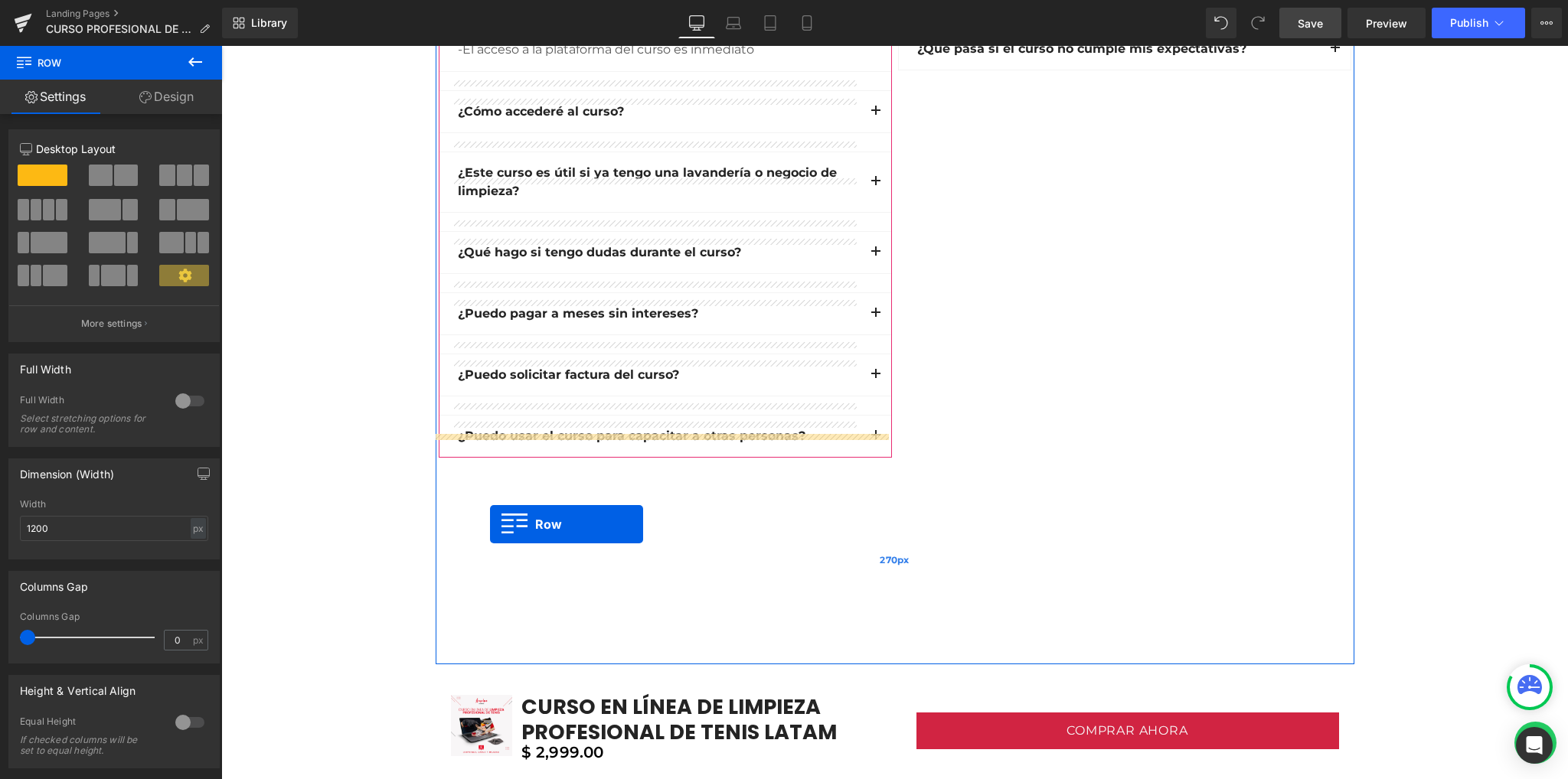
scroll to position [5184, 0]
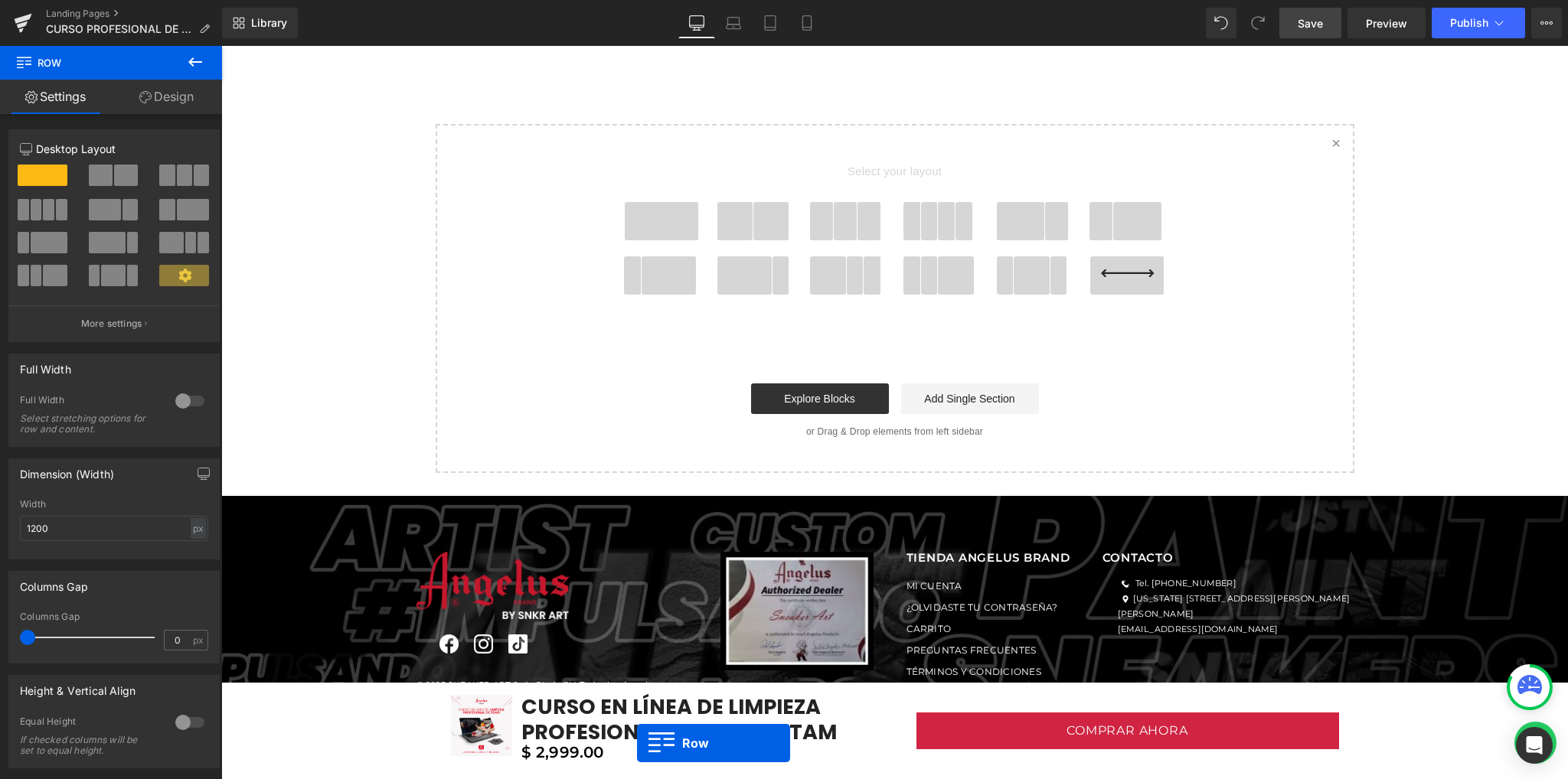
drag, startPoint x: 920, startPoint y: 319, endPoint x: 637, endPoint y: 744, distance: 510.6
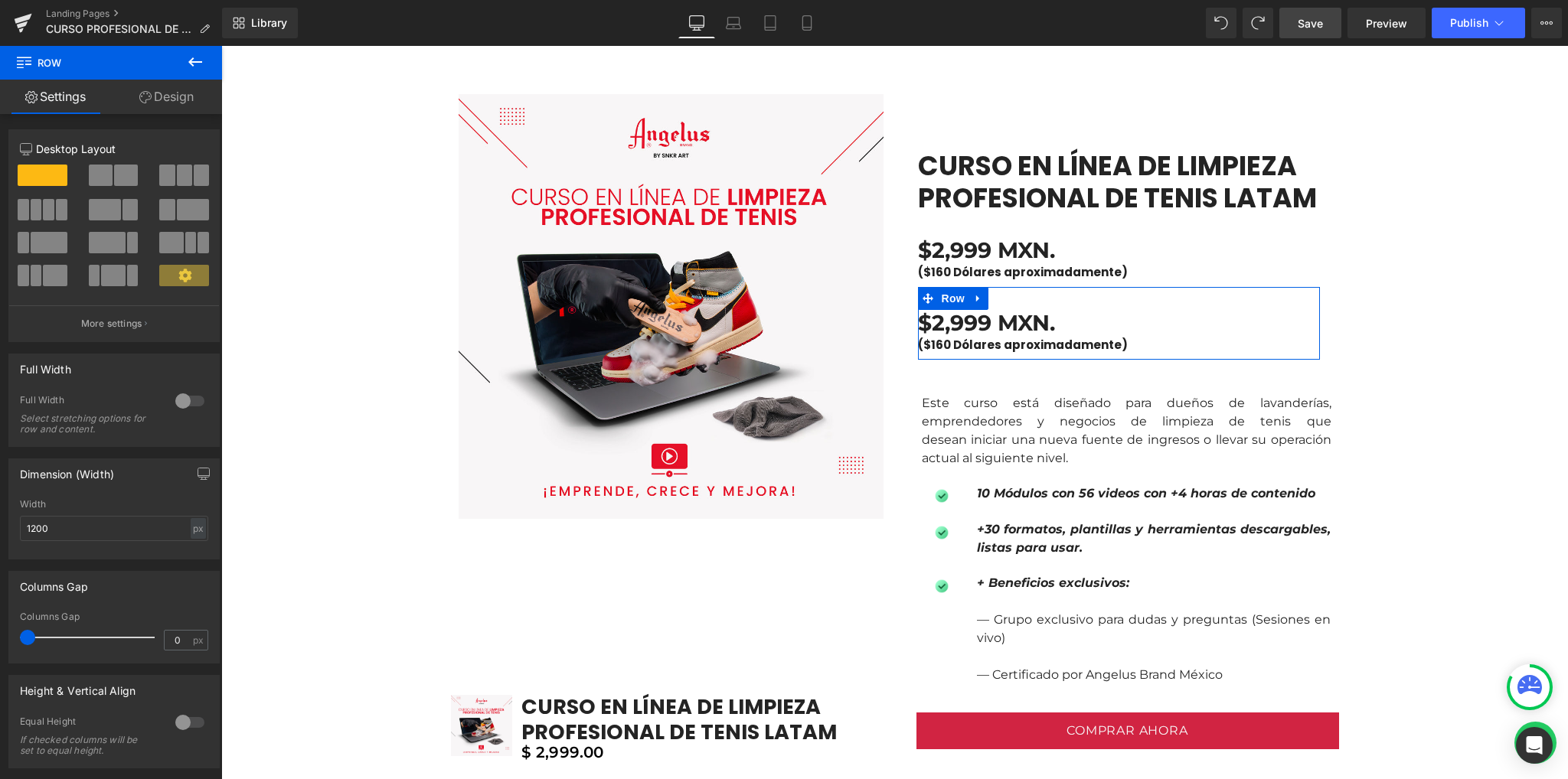
scroll to position [969, 0]
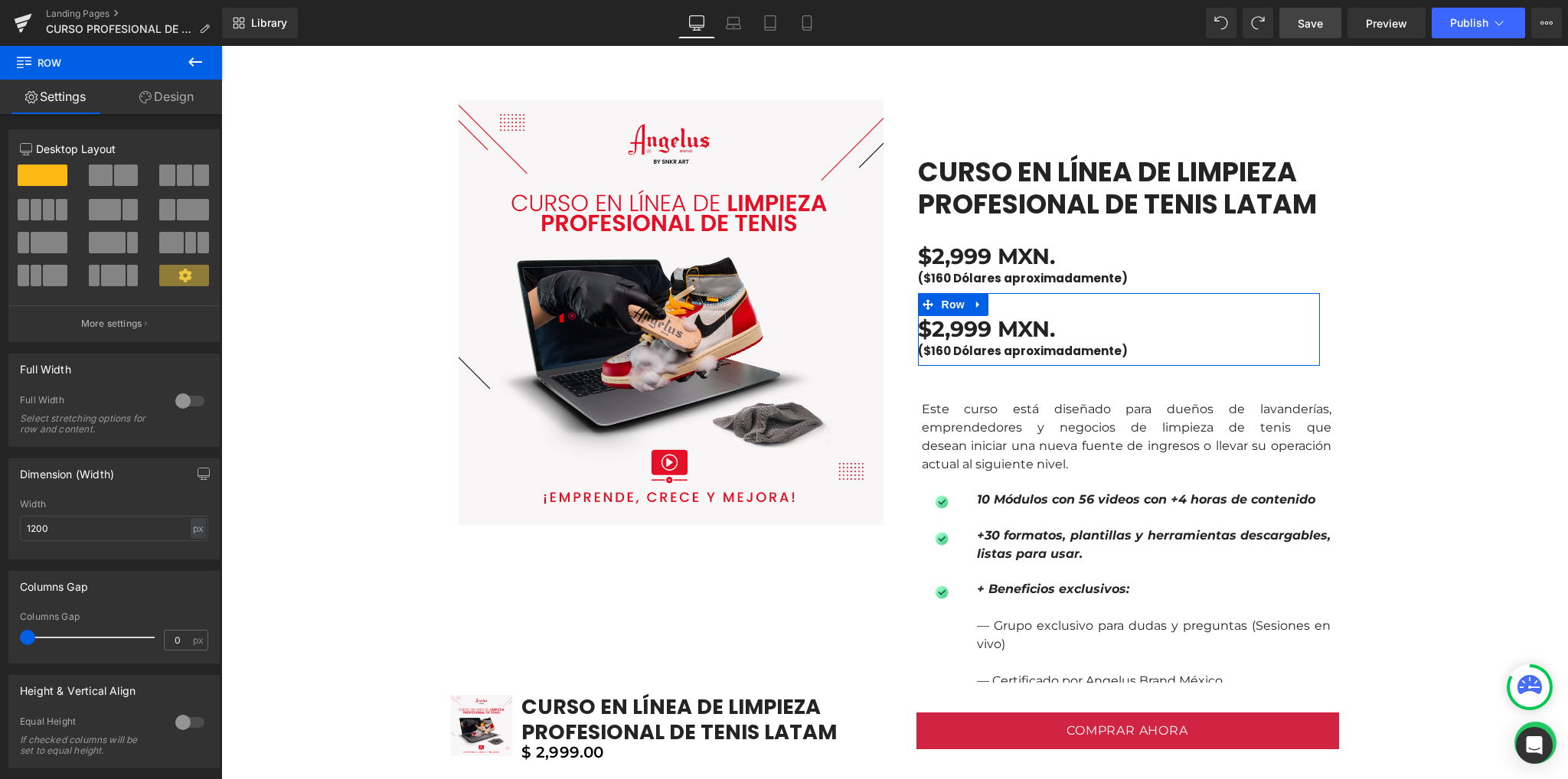
click at [1204, 15] on div "Library Desktop Desktop Laptop Tablet Mobile Save Preview Publish Scheduled Vie…" at bounding box center [894, 23] width 1345 height 30
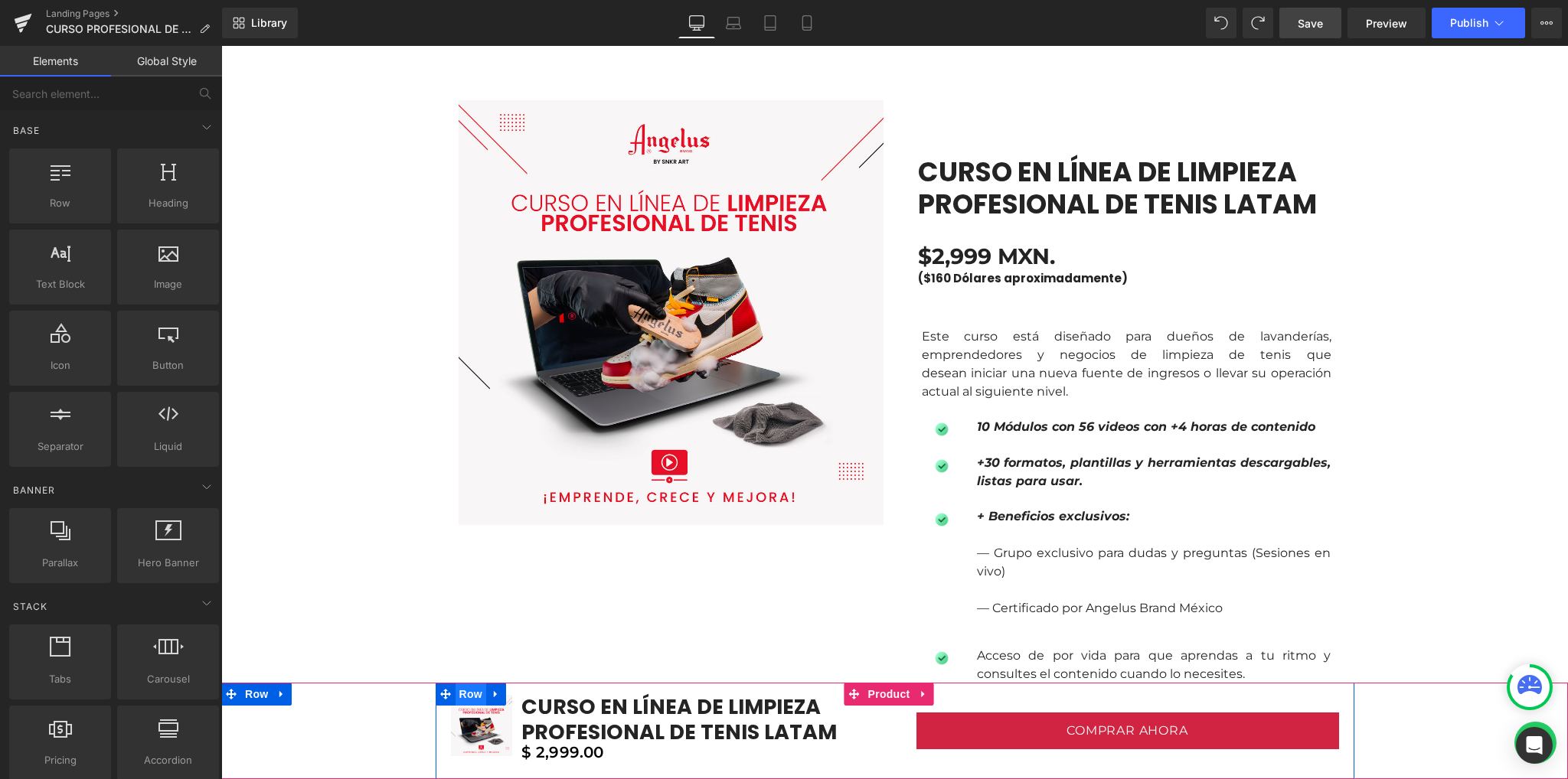
click at [469, 696] on span "Row" at bounding box center [471, 694] width 30 height 23
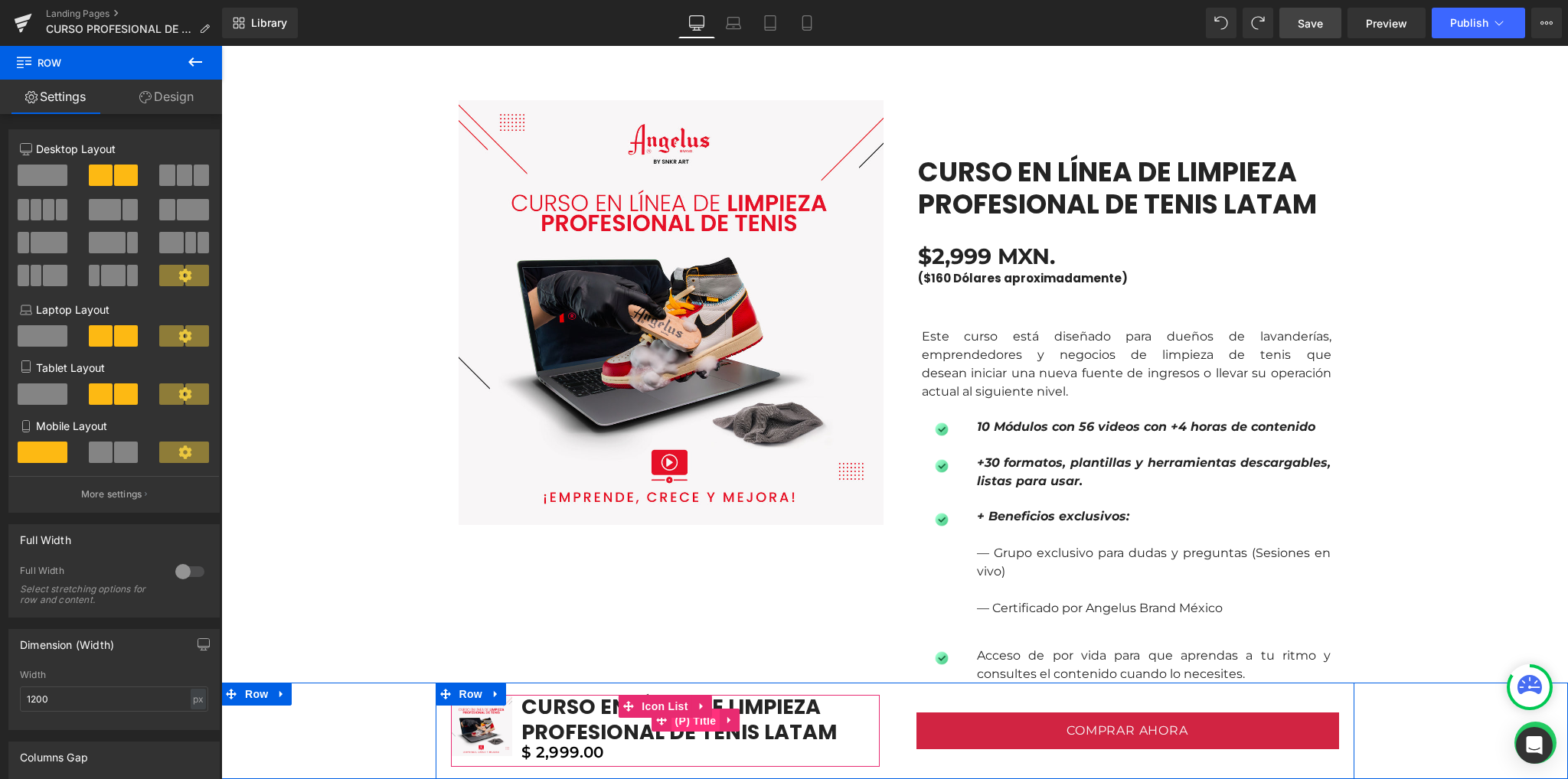
click at [697, 719] on span "(P) Title" at bounding box center [696, 720] width 49 height 23
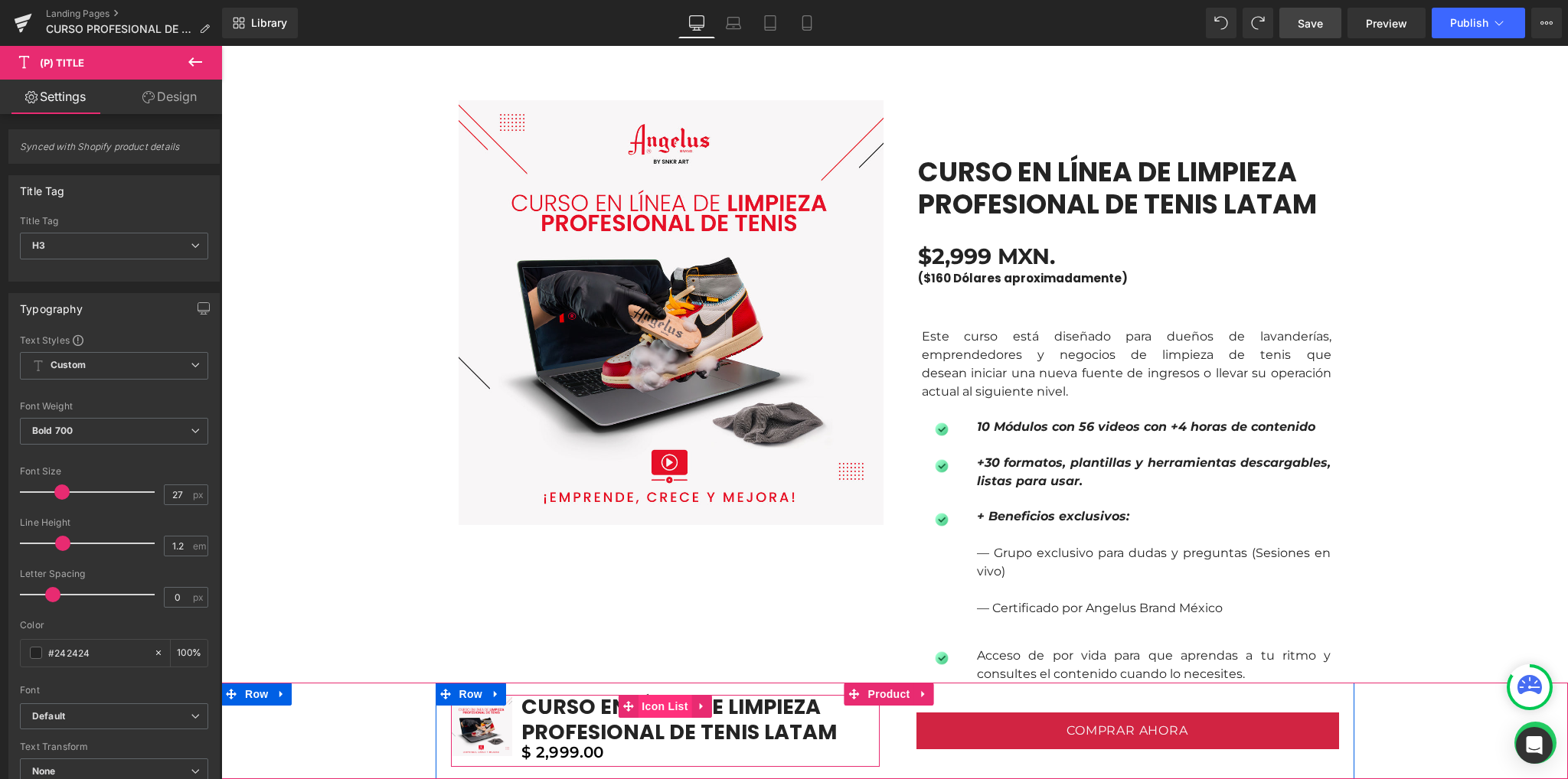
click at [671, 702] on span "Icon List" at bounding box center [664, 706] width 54 height 23
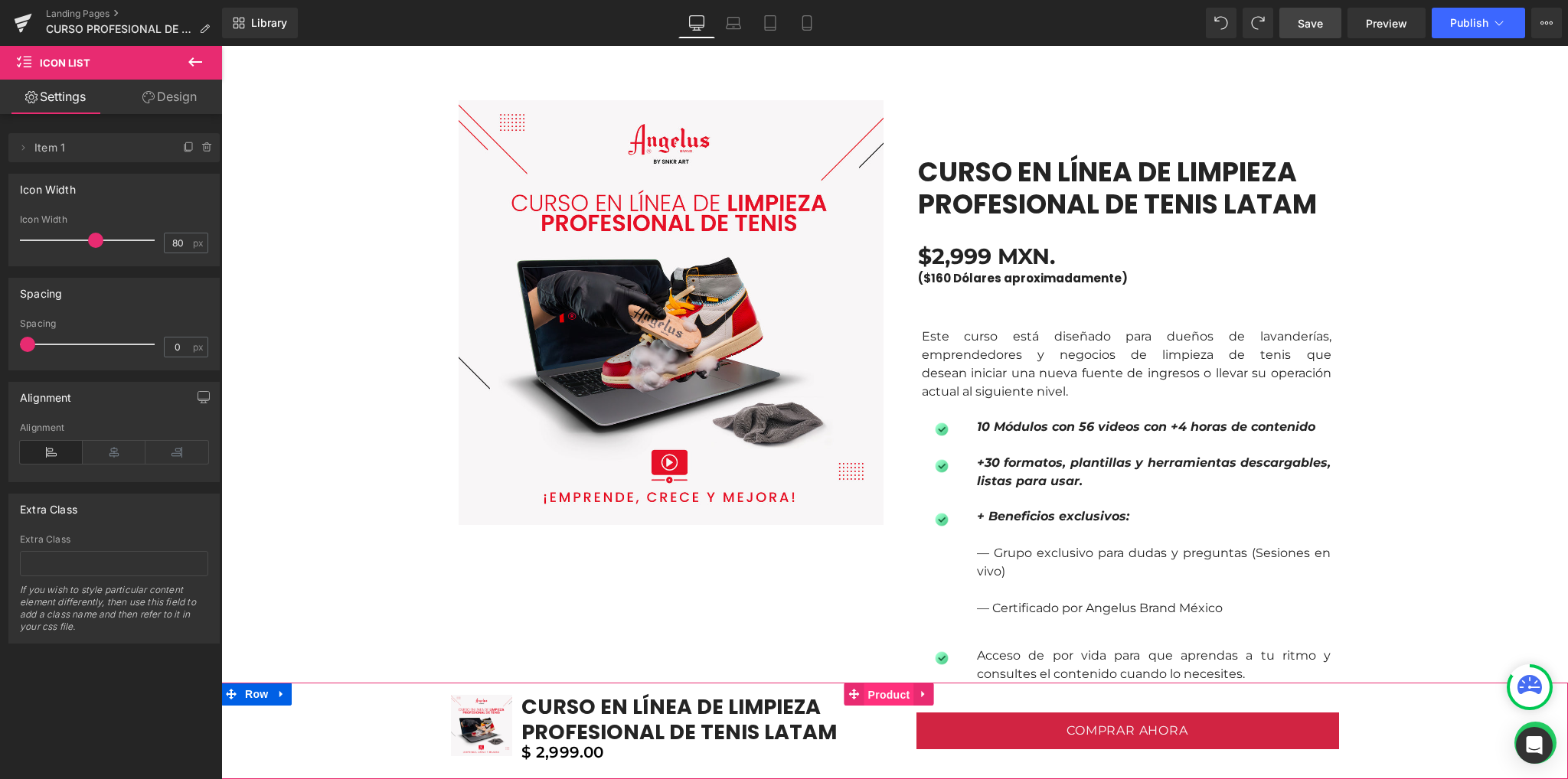
click at [896, 689] on span "Product" at bounding box center [889, 695] width 50 height 23
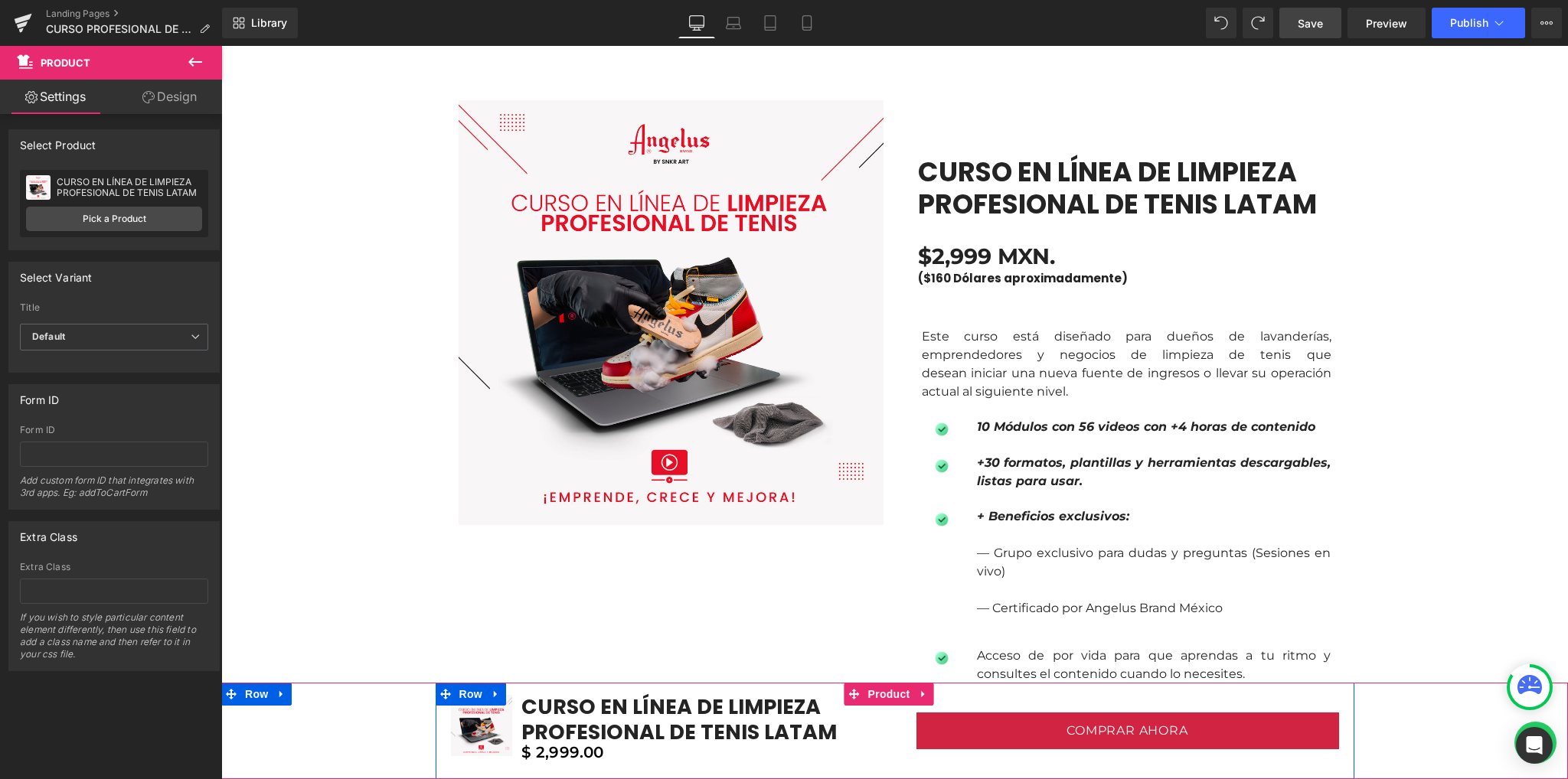
click at [437, 752] on div "Sale Off (P) Image CURSO EN LÍNEA DE LIMPIEZA PROFESIONAL DE TENIS LATAM (P) Ti…" at bounding box center [665, 731] width 459 height 72
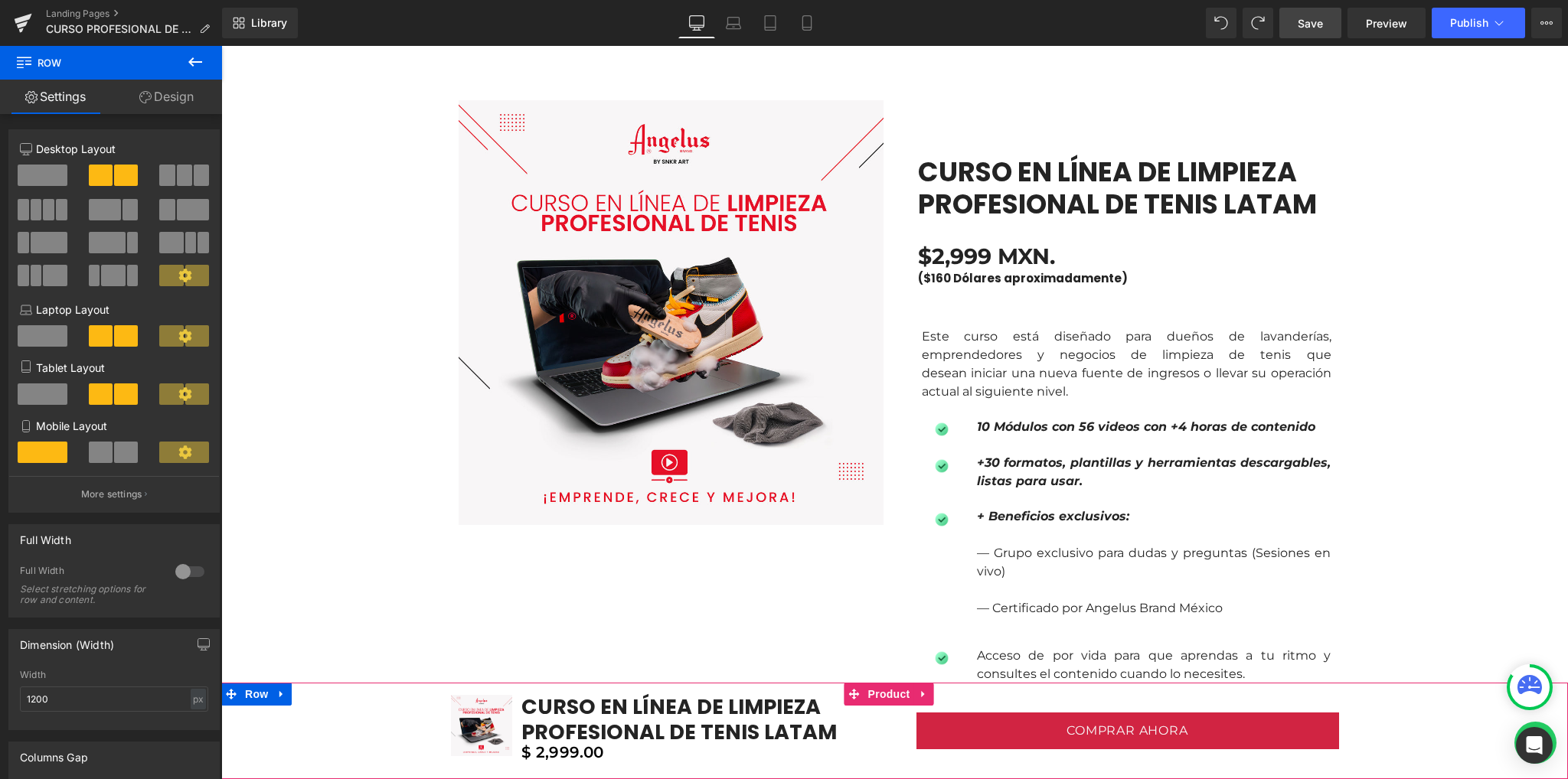
click at [382, 742] on div "Sale Off (P) Image CURSO EN LÍNEA DE LIMPIEZA PROFESIONAL DE TENIS LATAM (P) Ti…" at bounding box center [895, 731] width 1346 height 97
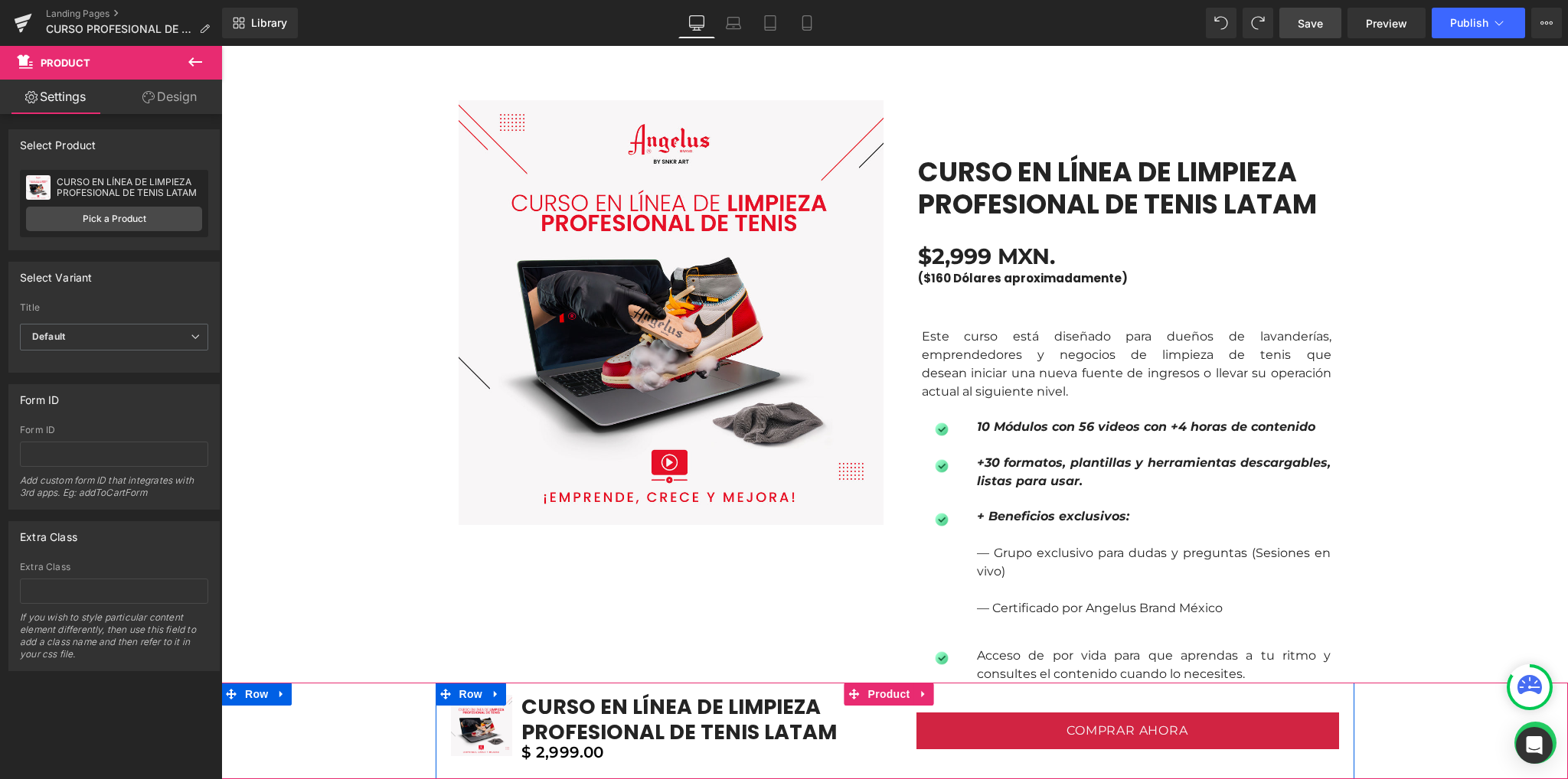
click at [441, 746] on div "Sale Off (P) Image CURSO EN LÍNEA DE LIMPIEZA PROFESIONAL DE TENIS LATAM (P) Ti…" at bounding box center [665, 731] width 459 height 72
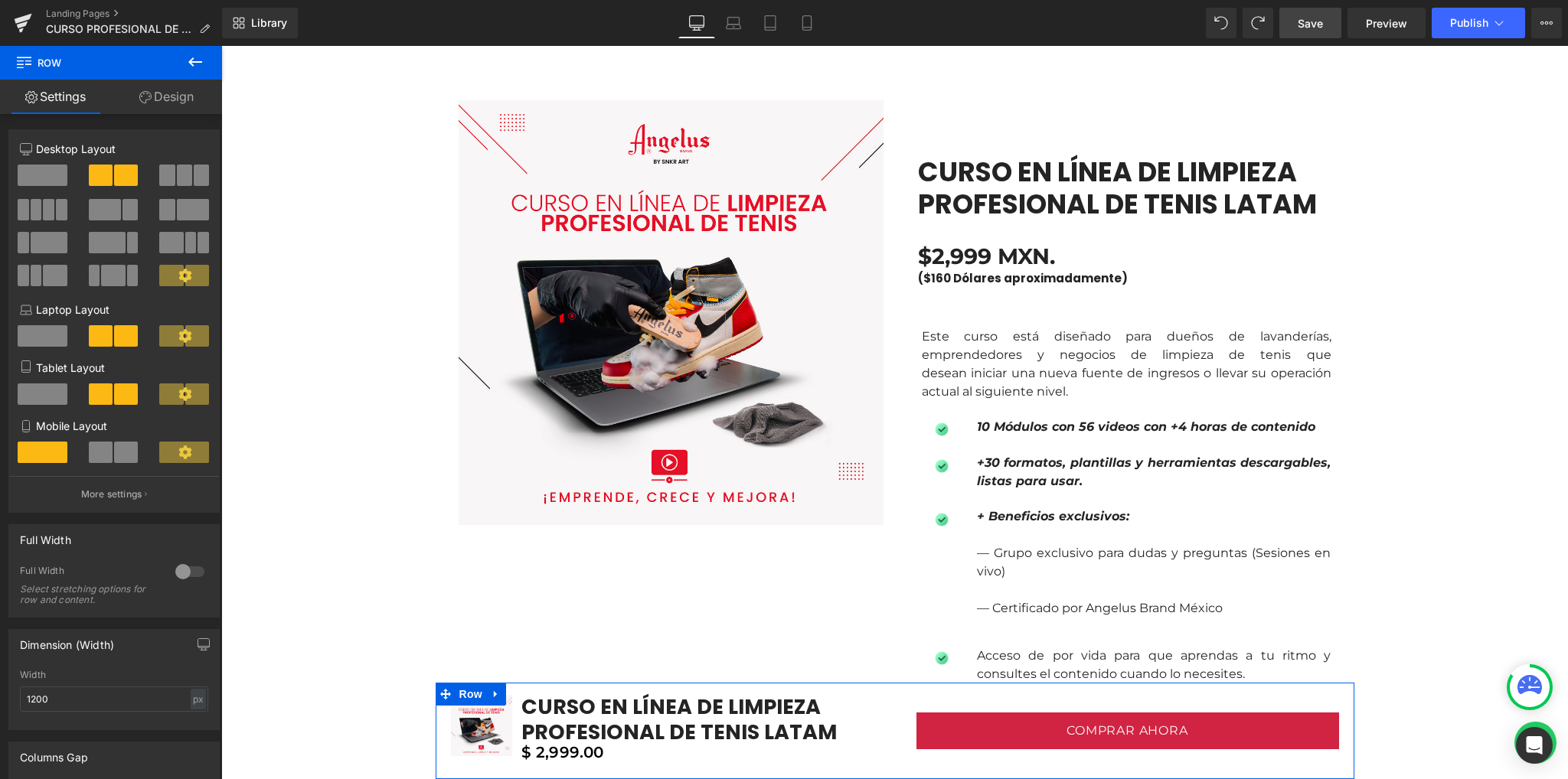
click at [174, 102] on link "Design" at bounding box center [166, 97] width 111 height 34
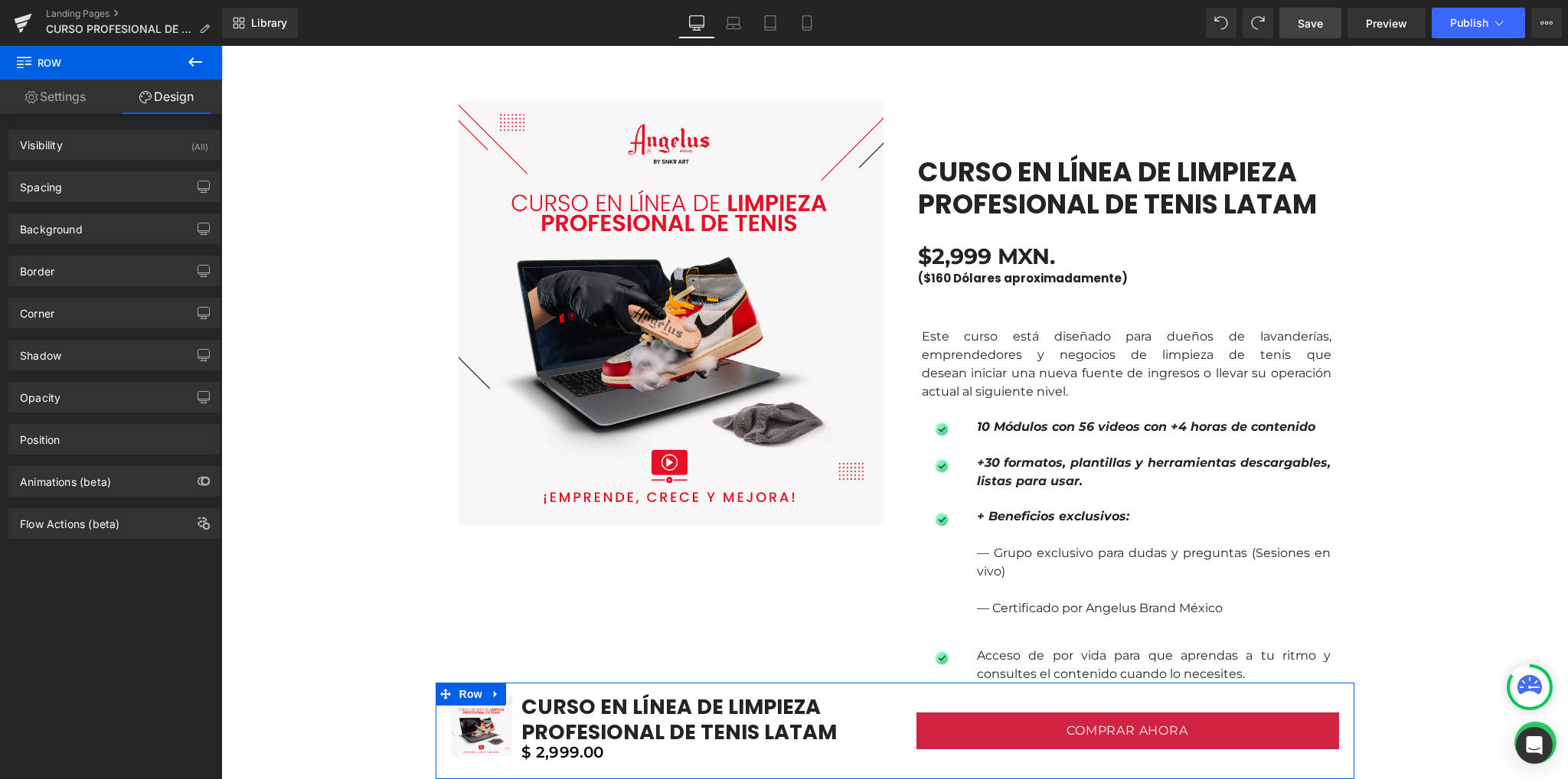
drag, startPoint x: 57, startPoint y: 98, endPoint x: 208, endPoint y: 80, distance: 152.1
click at [58, 98] on link "Settings" at bounding box center [55, 97] width 111 height 34
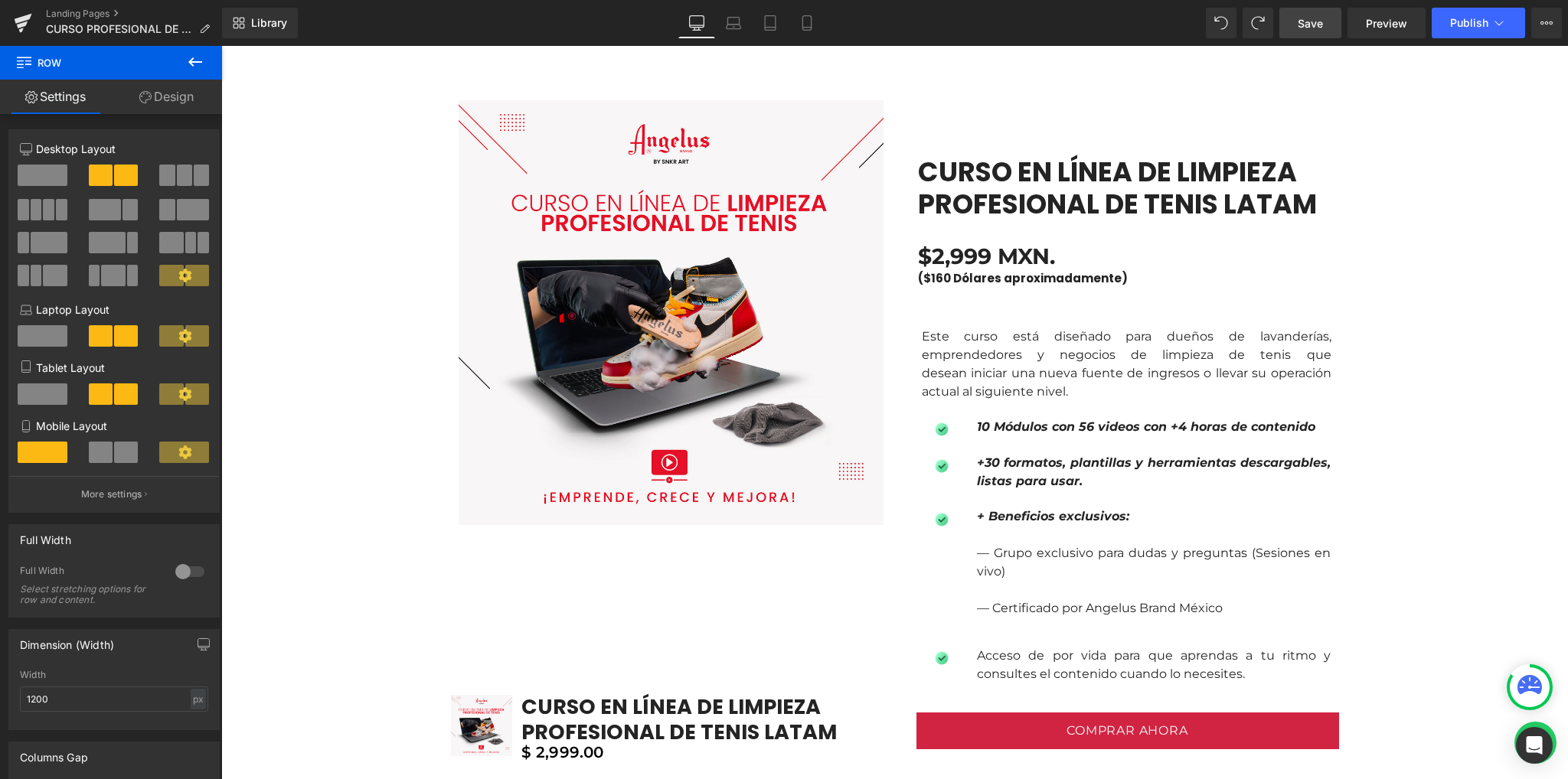
click at [197, 62] on icon at bounding box center [194, 62] width 18 height 18
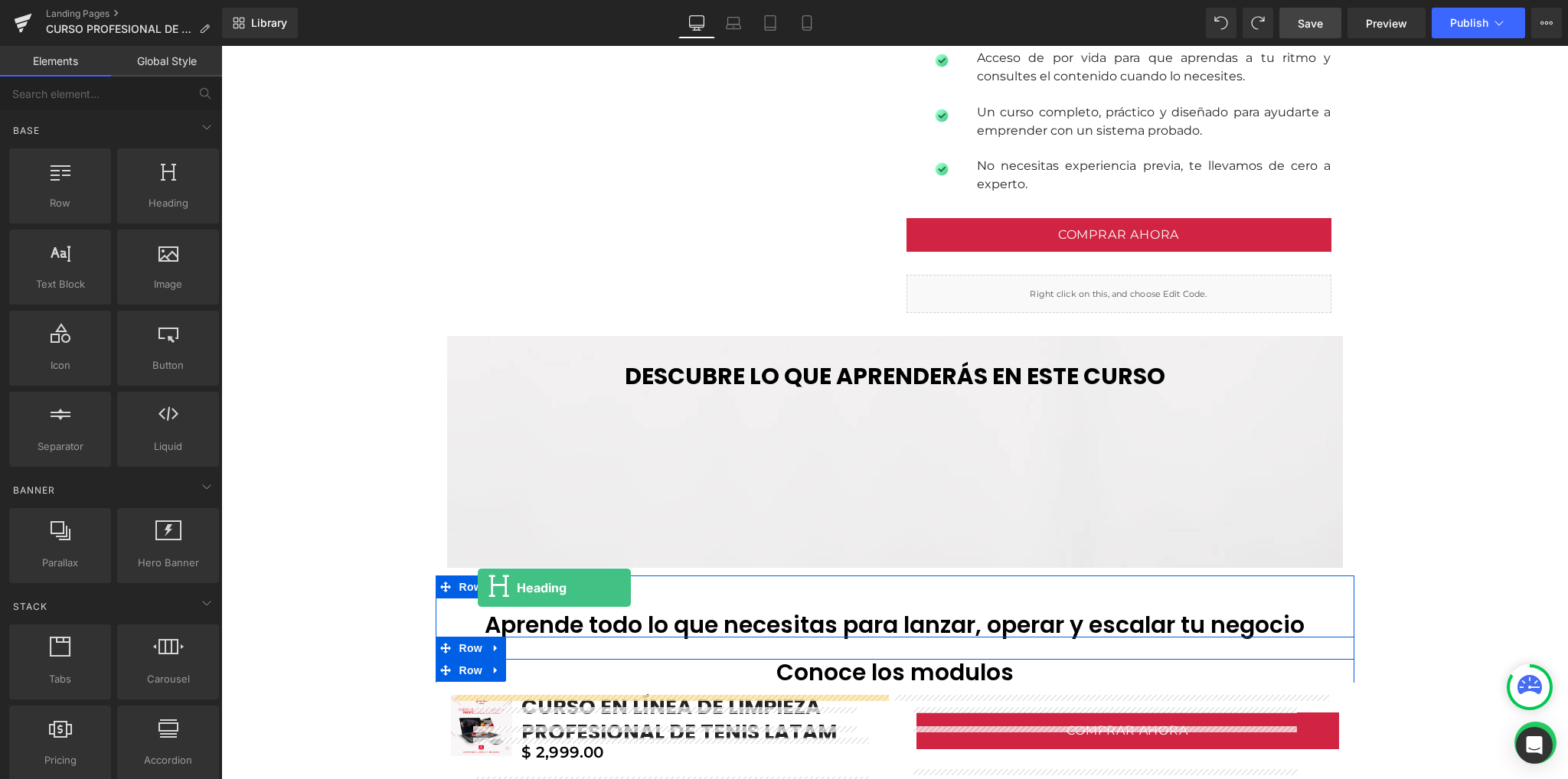
scroll to position [1585, 0]
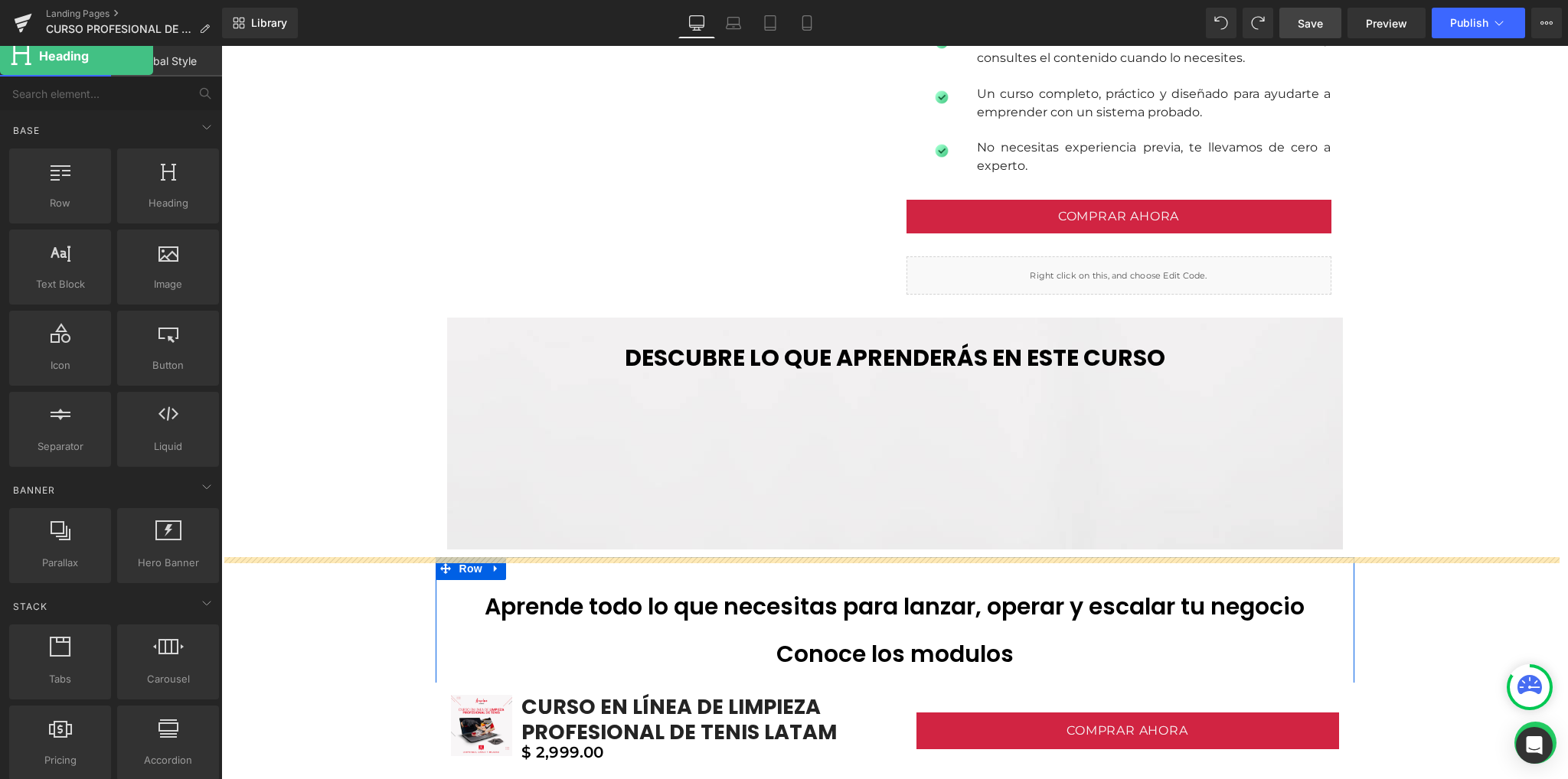
drag, startPoint x: 161, startPoint y: 178, endPoint x: 0, endPoint y: 56, distance: 202.0
click at [0, 56] on div "Elements Global Style Base Row rows, columns, layouts, div Heading headings, ti…" at bounding box center [111, 416] width 222 height 740
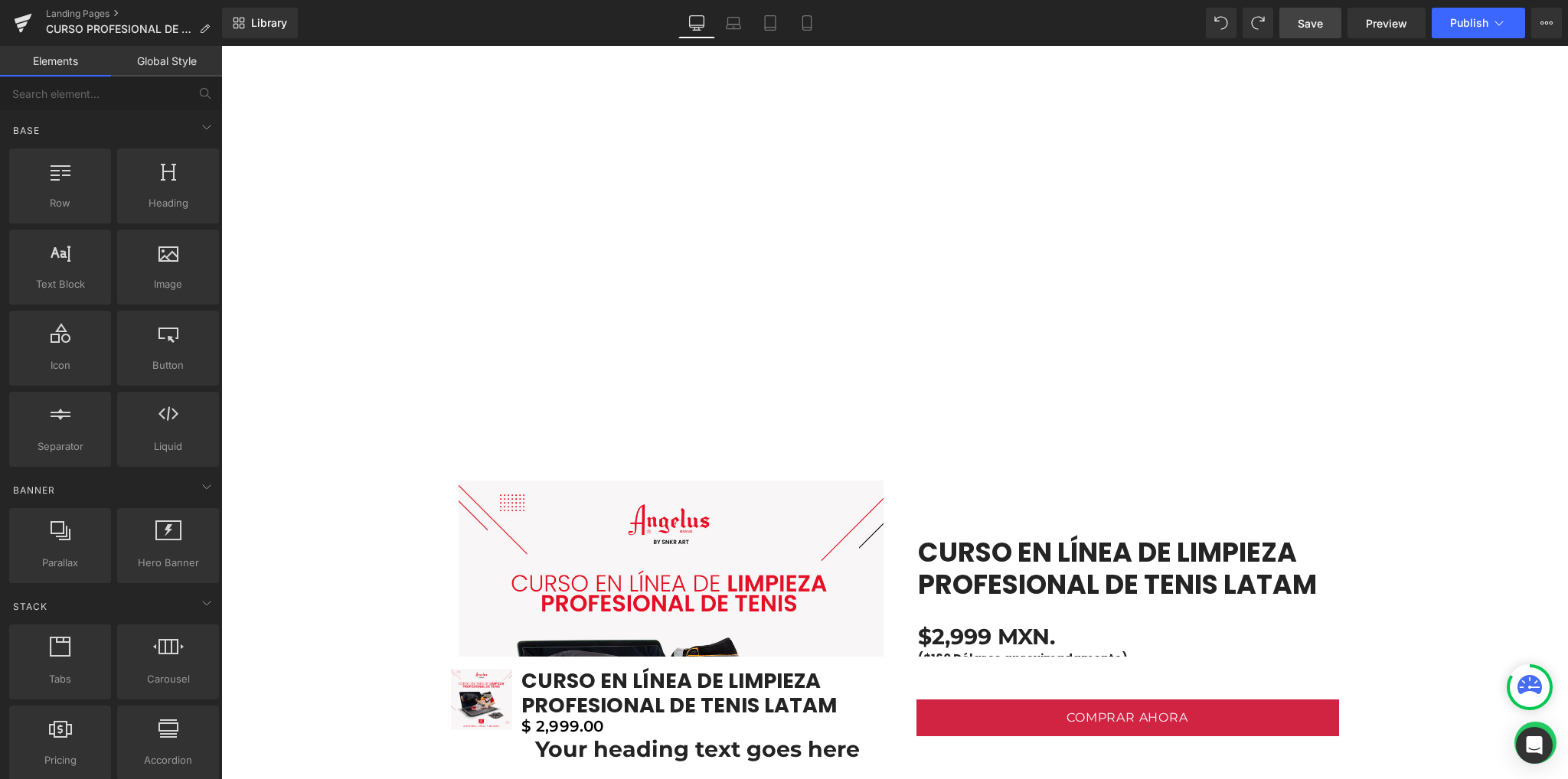
scroll to position [973, 0]
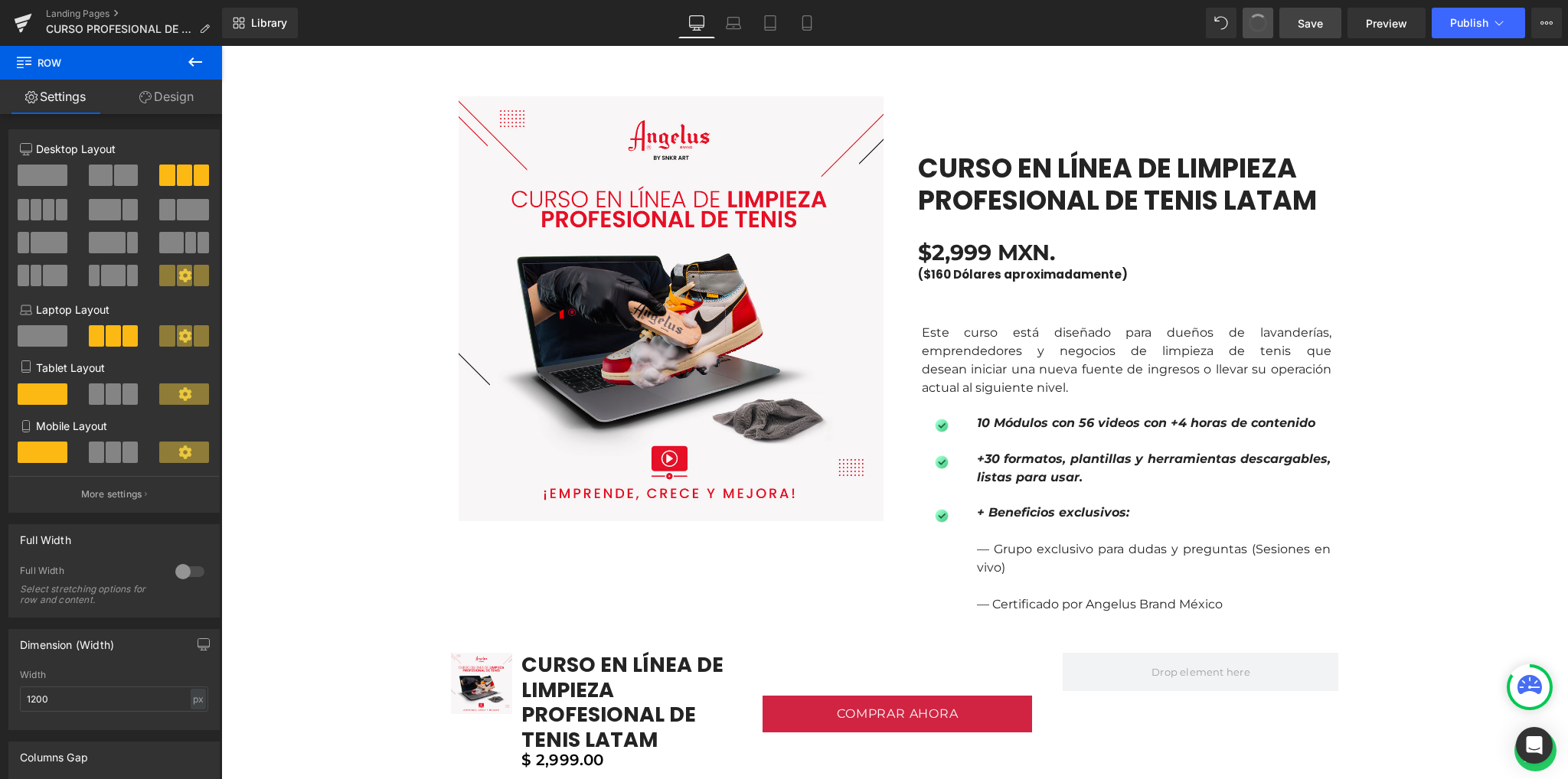
click at [1256, 26] on span at bounding box center [1257, 23] width 20 height 20
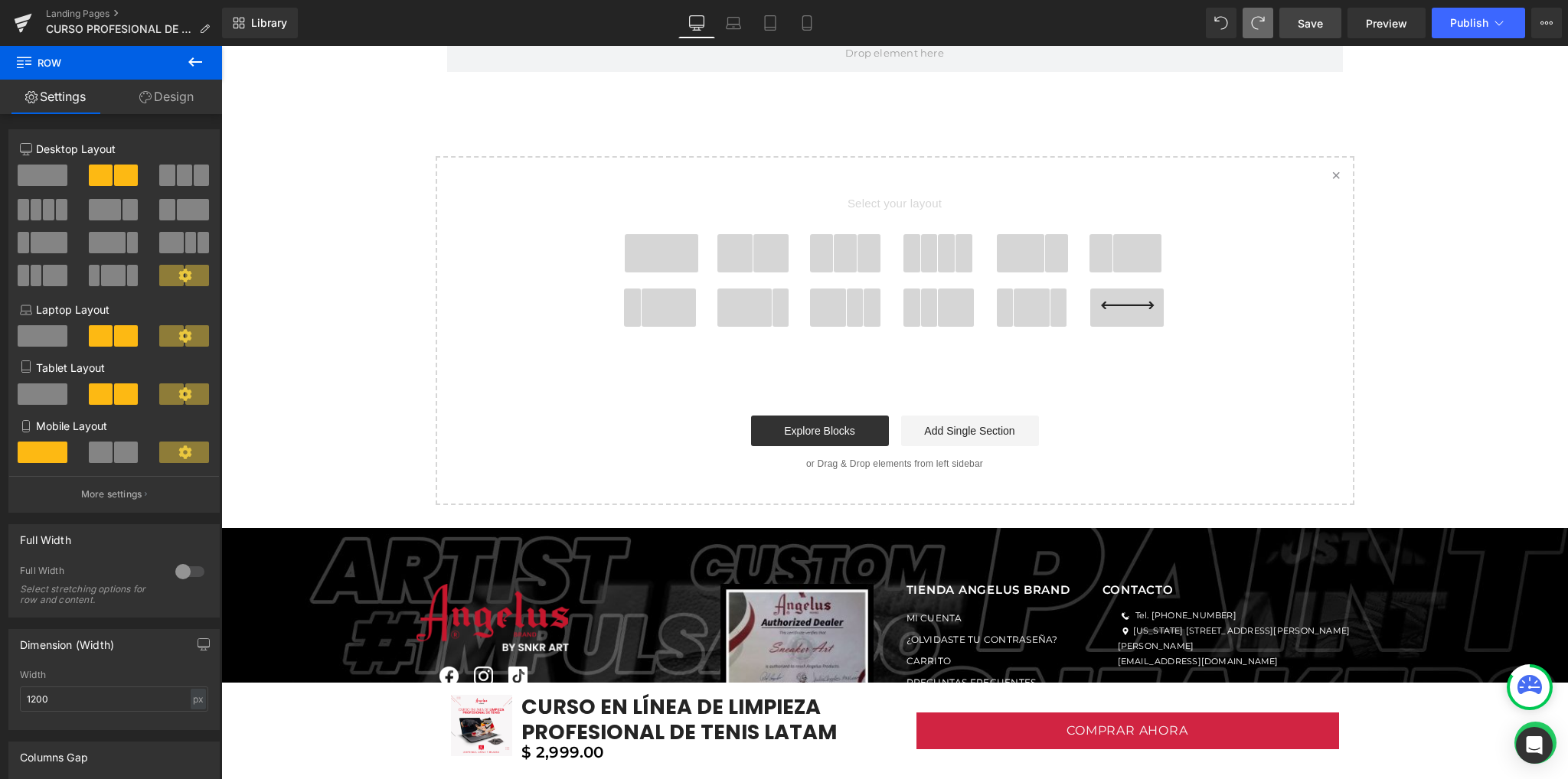
scroll to position [4706, 0]
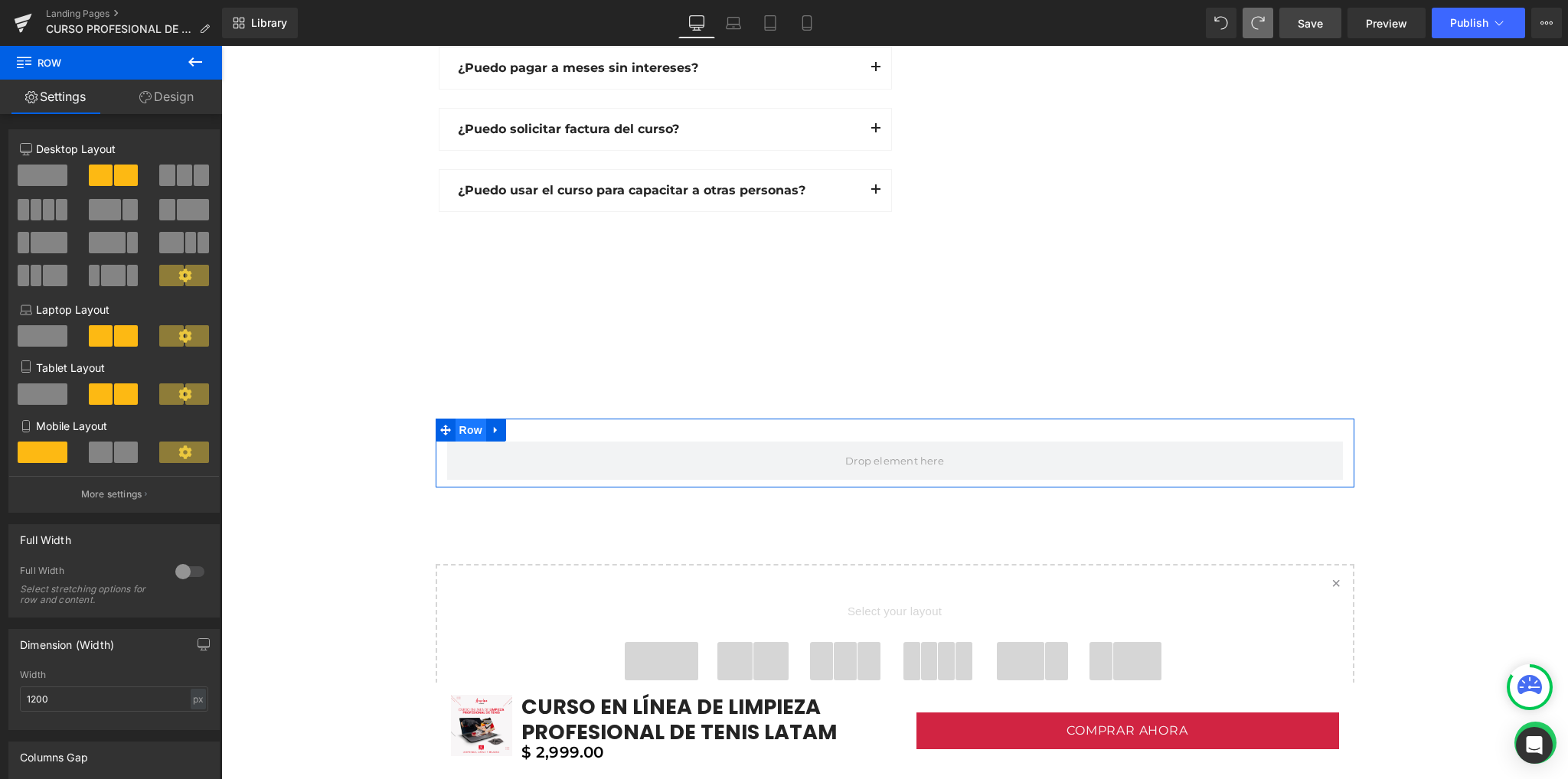
click at [465, 418] on span "Row" at bounding box center [471, 430] width 30 height 23
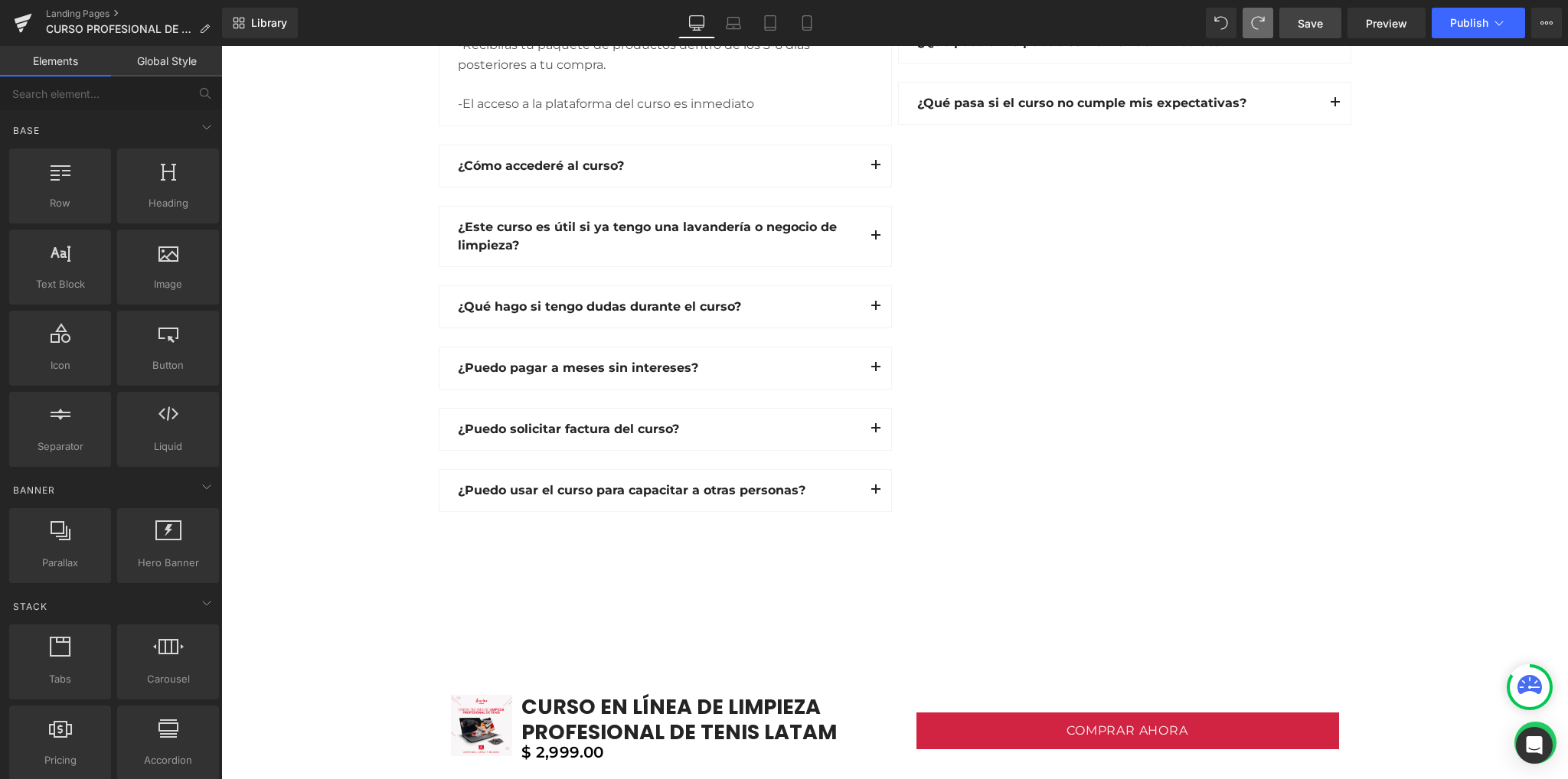
scroll to position [4400, 0]
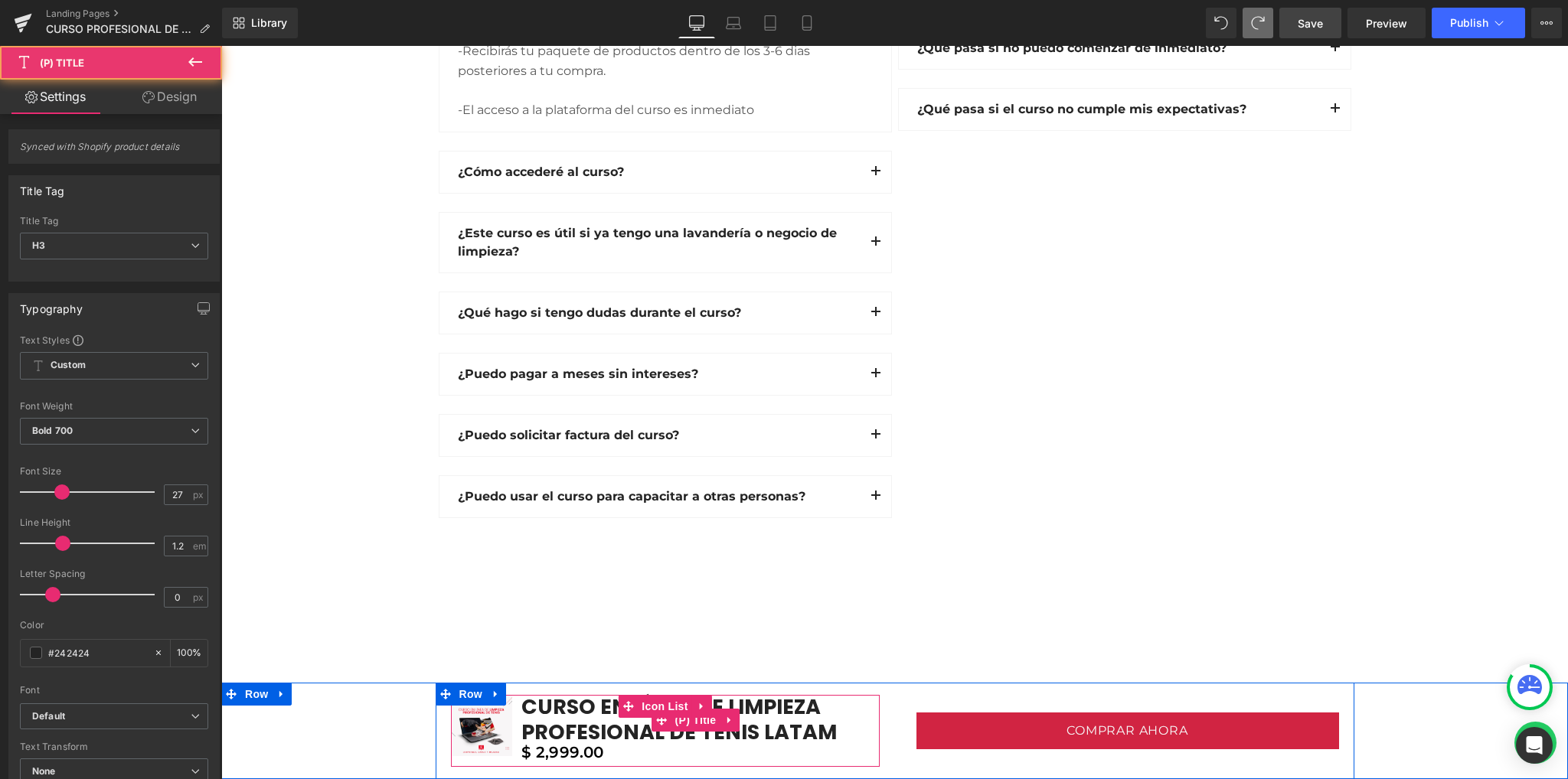
click at [745, 733] on link "CURSO EN LÍNEA DE LIMPIEZA PROFESIONAL DE TENIS LATAM" at bounding box center [696, 719] width 367 height 50
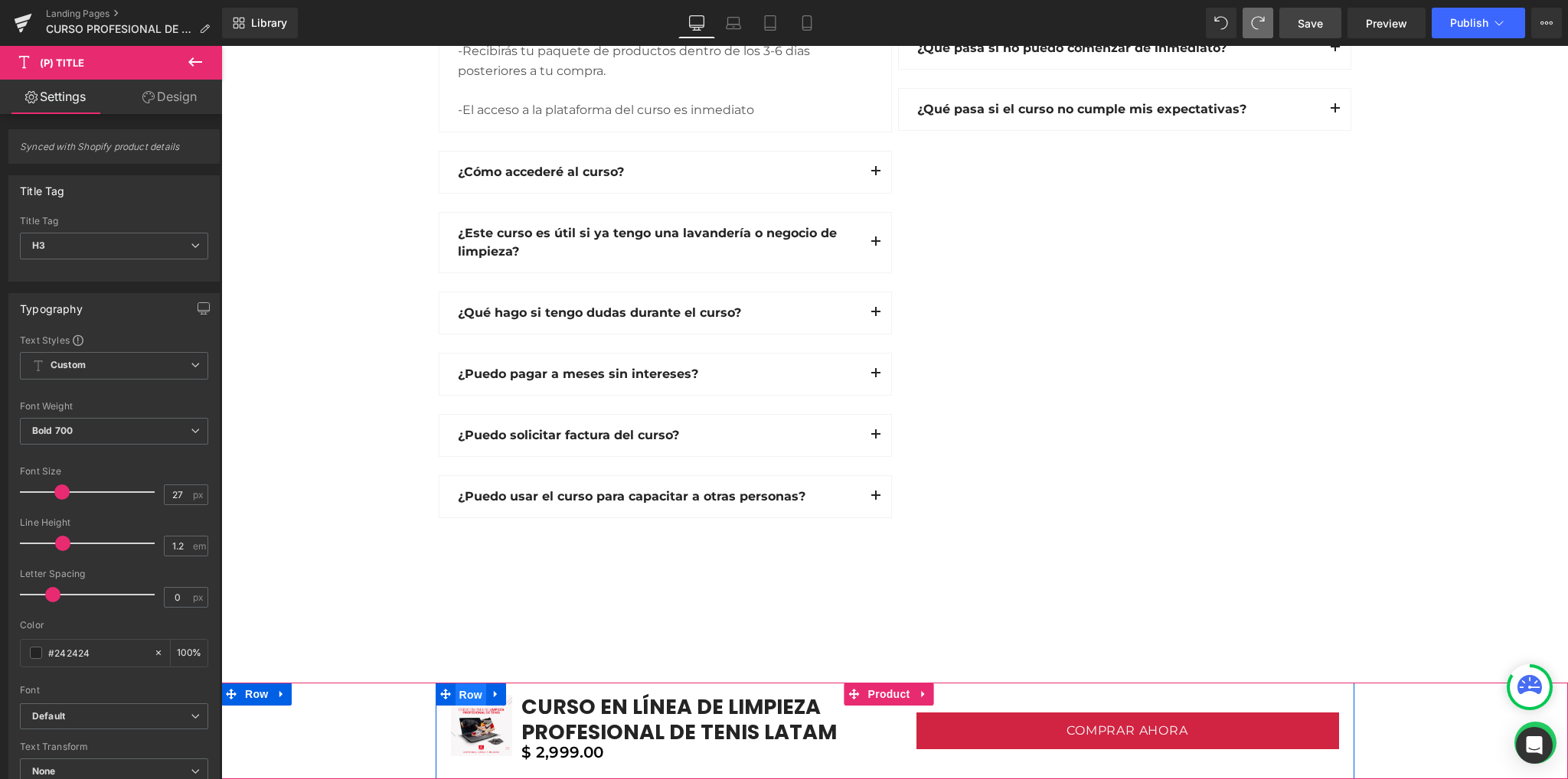
click at [465, 695] on span "Row" at bounding box center [471, 695] width 30 height 23
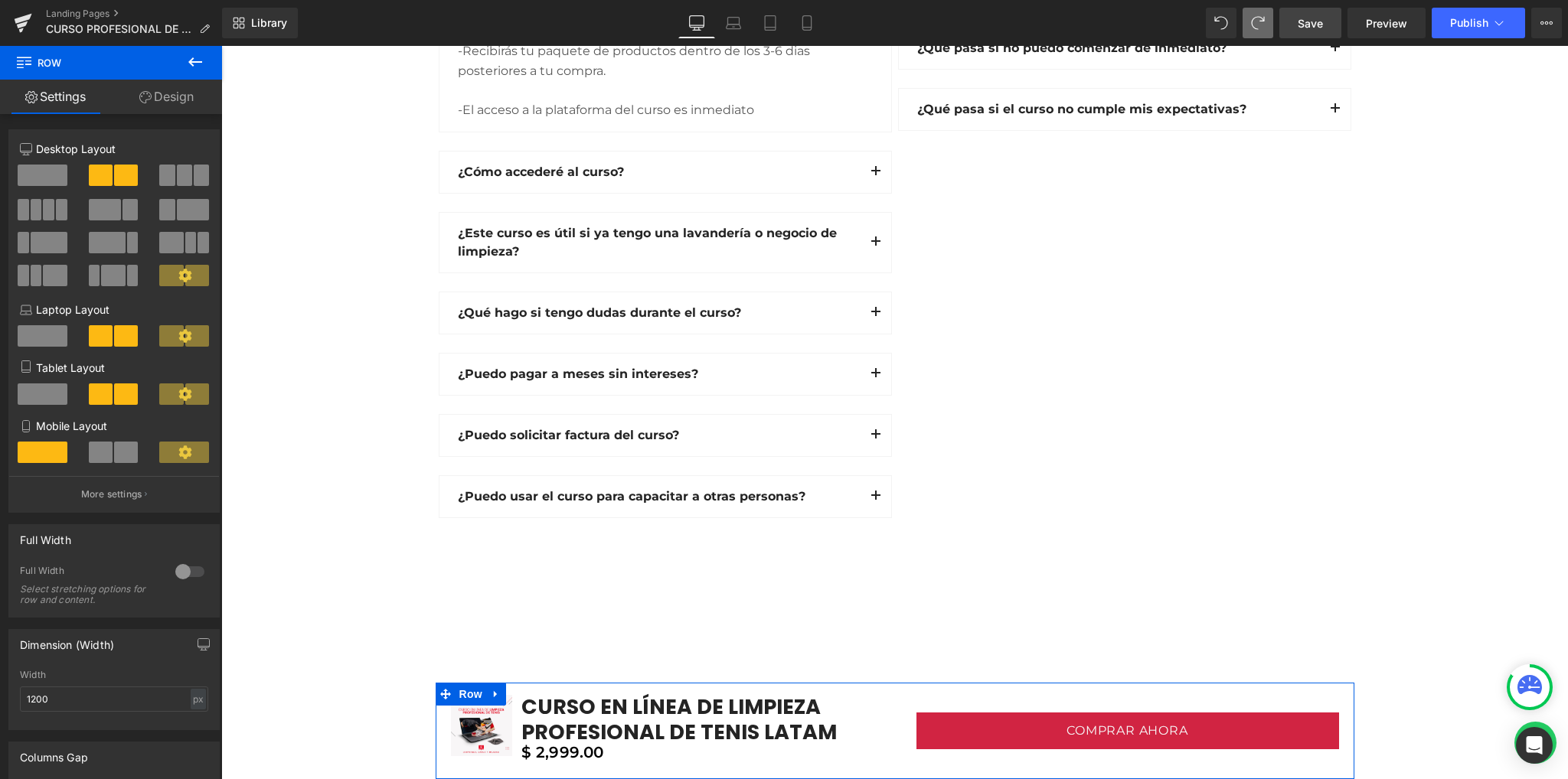
click at [148, 105] on link "Design" at bounding box center [166, 97] width 111 height 34
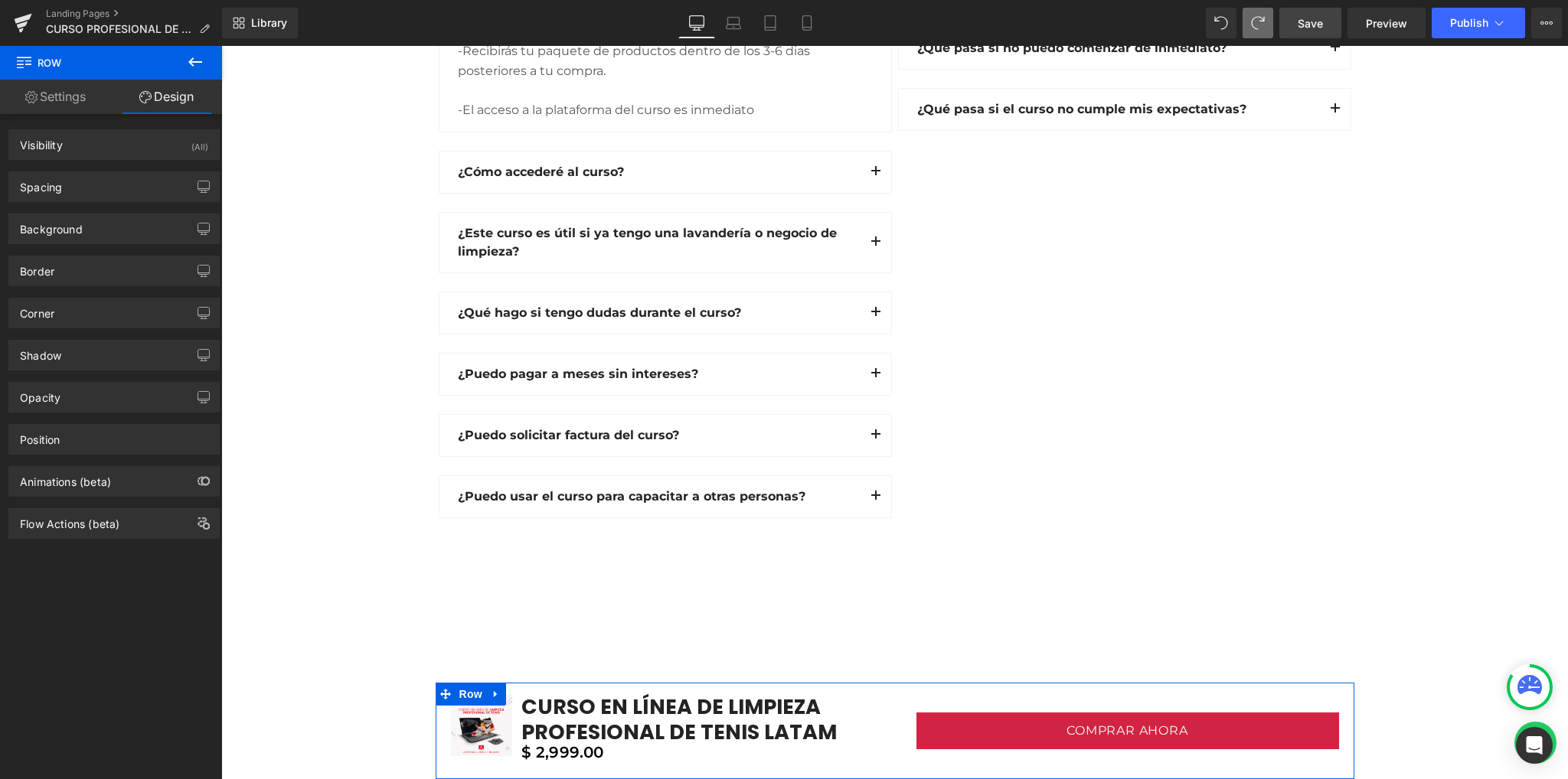
click at [74, 101] on link "Settings" at bounding box center [55, 97] width 111 height 34
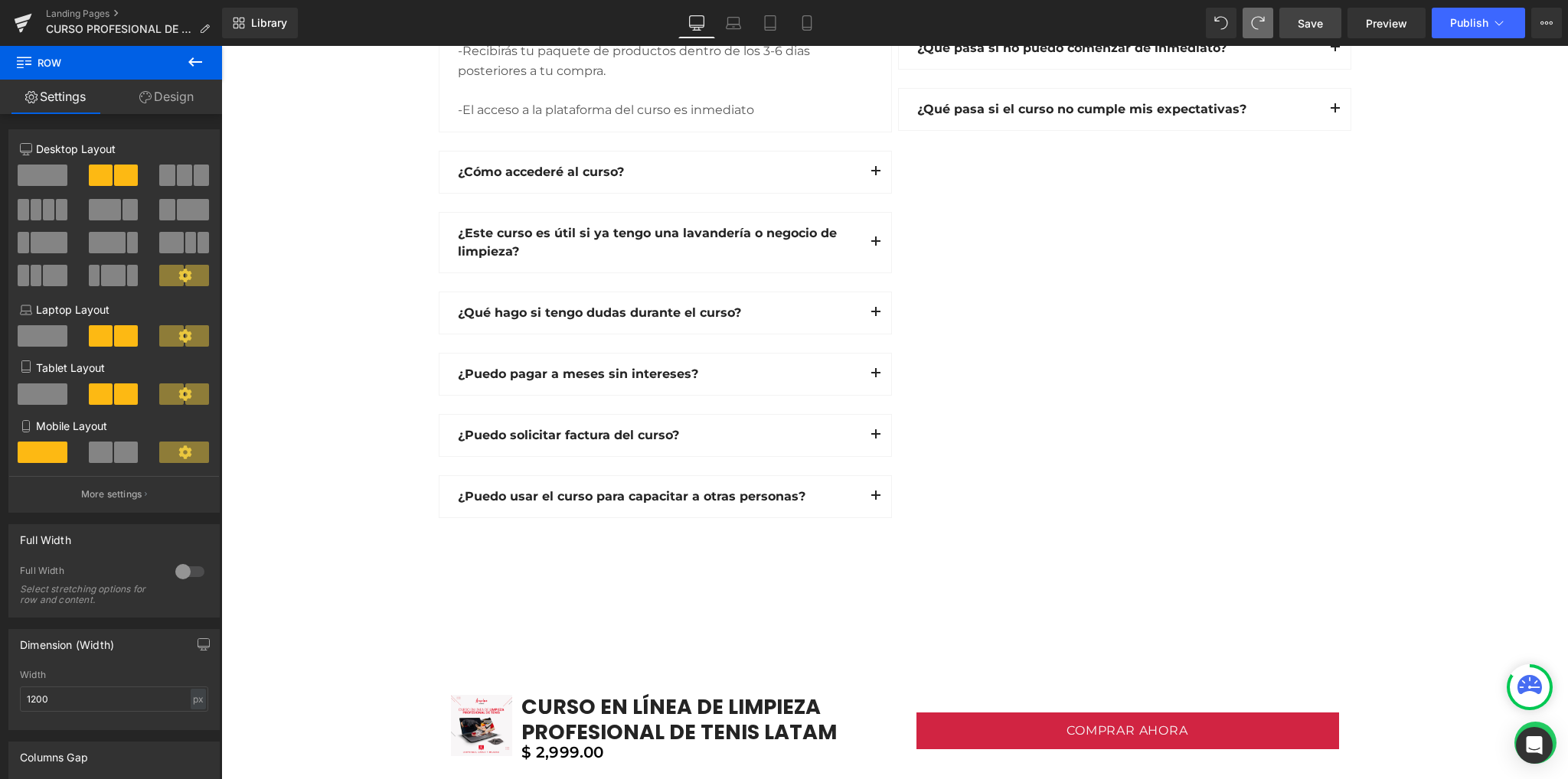
click at [204, 55] on icon at bounding box center [194, 62] width 18 height 18
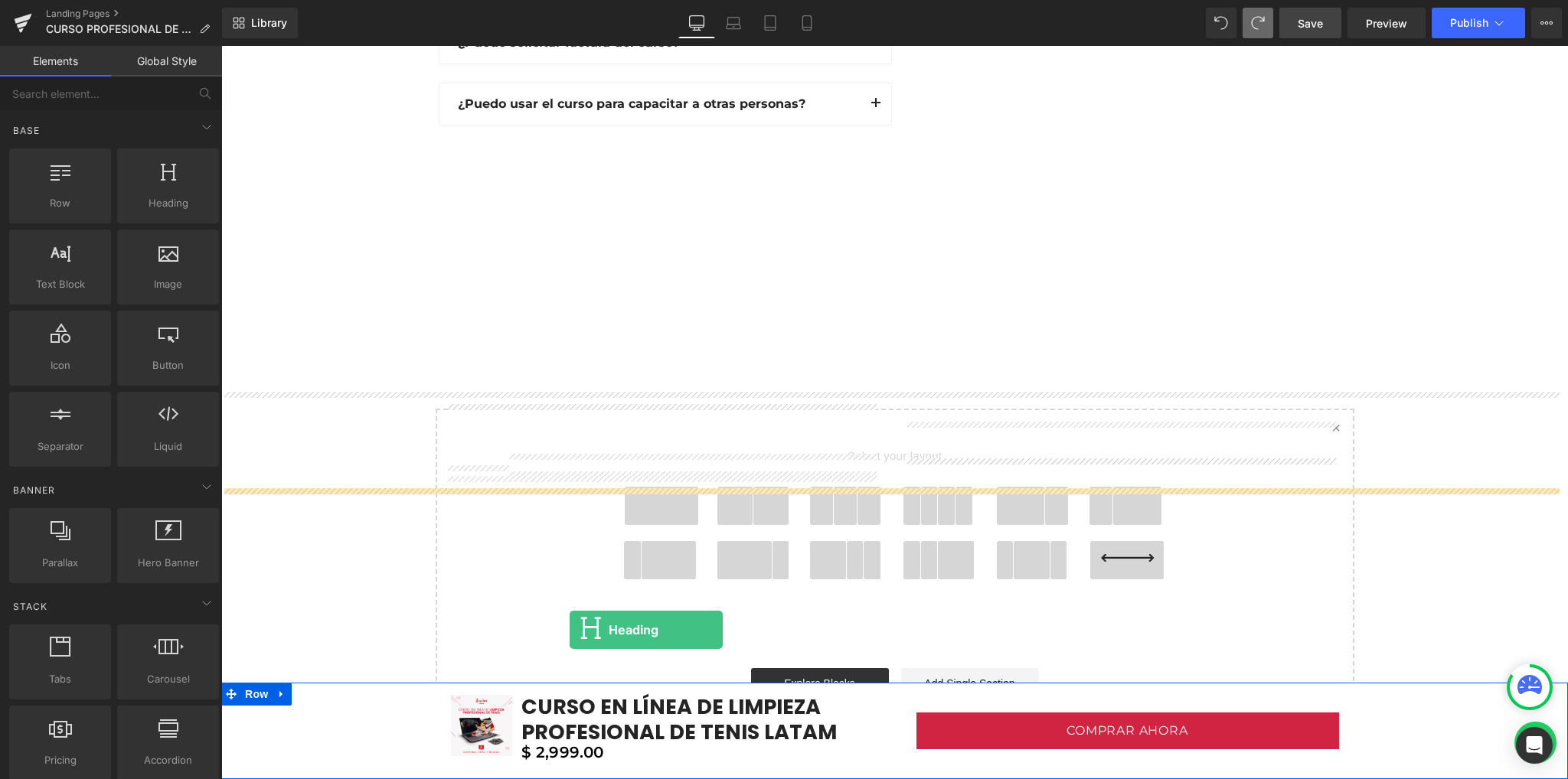
scroll to position [5077, 0]
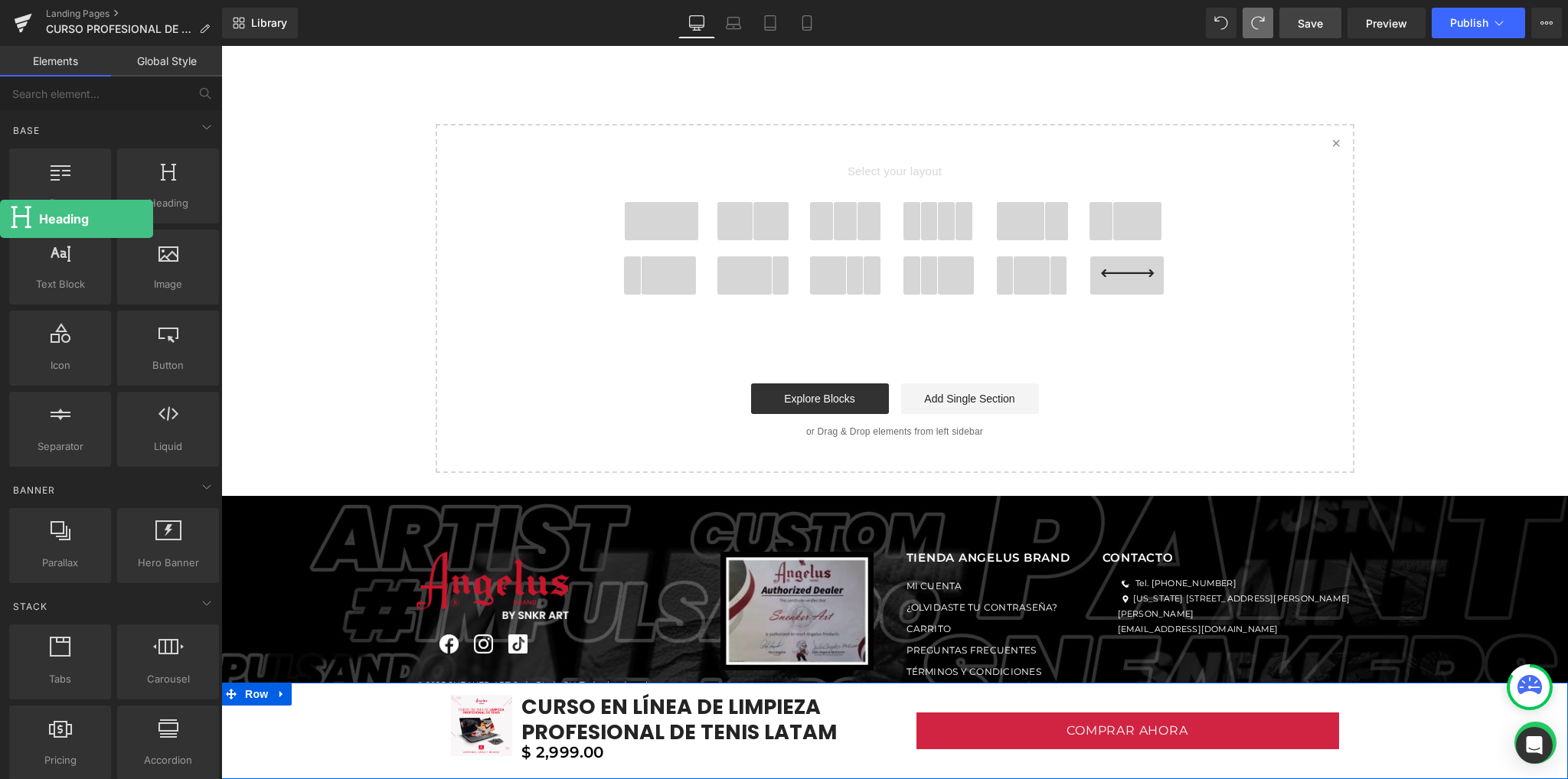
drag, startPoint x: 157, startPoint y: 205, endPoint x: 0, endPoint y: 219, distance: 157.6
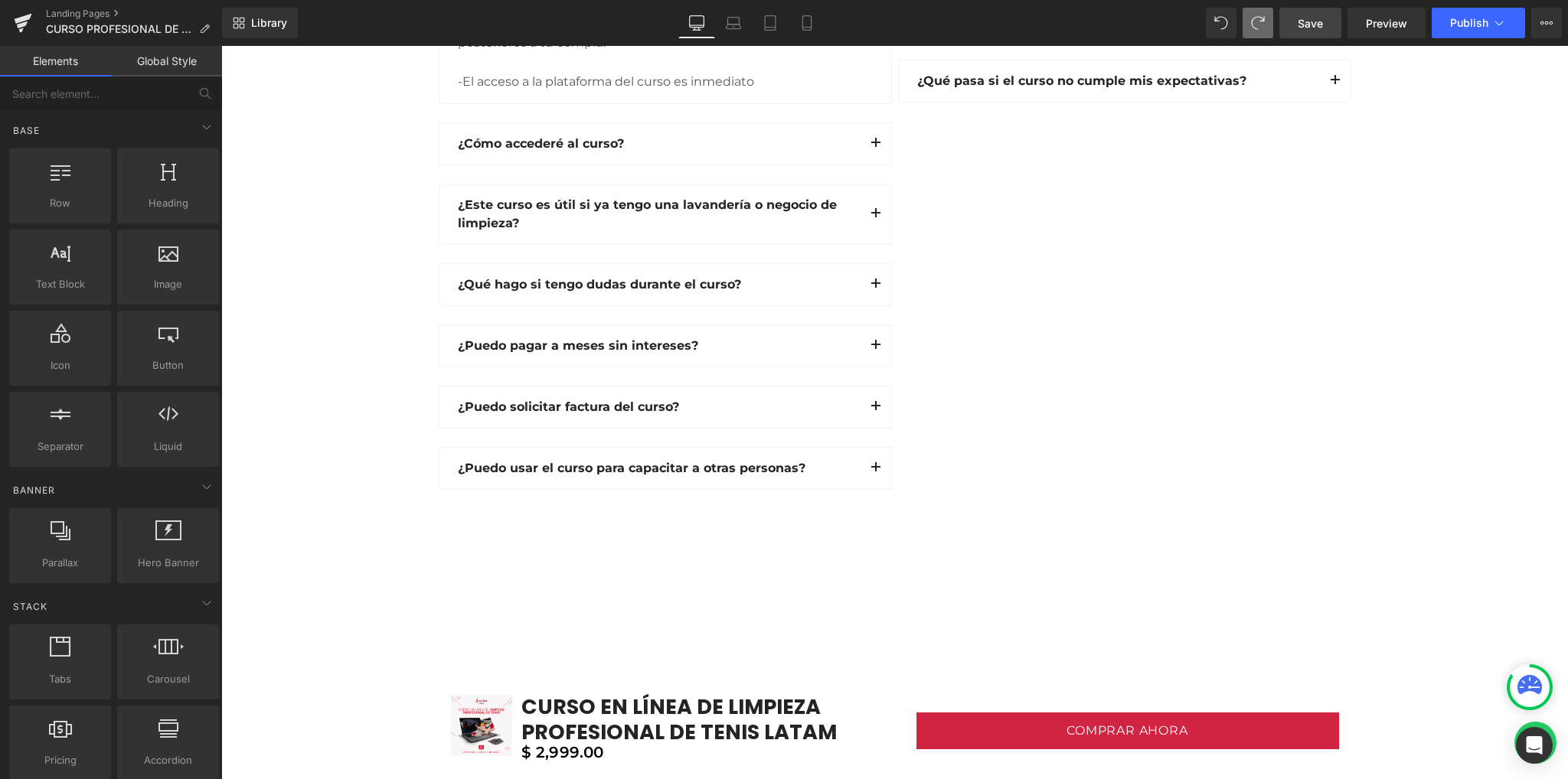
scroll to position [4364, 0]
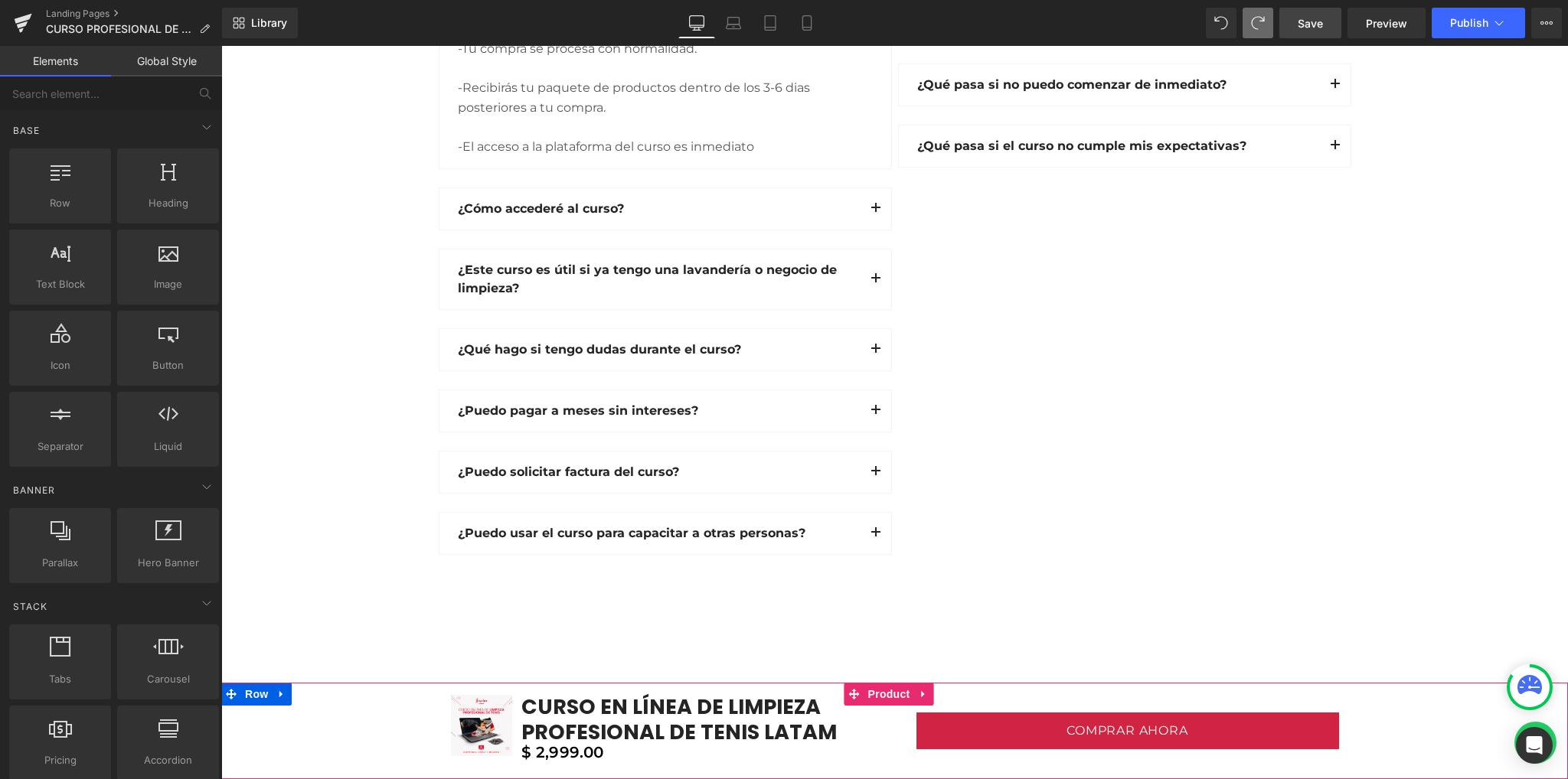
click at [252, 696] on div "Sale Off (P) Image CURSO EN LÍNEA DE LIMPIEZA PROFESIONAL DE TENIS LATAM (P) Ti…" at bounding box center [895, 731] width 1346 height 97
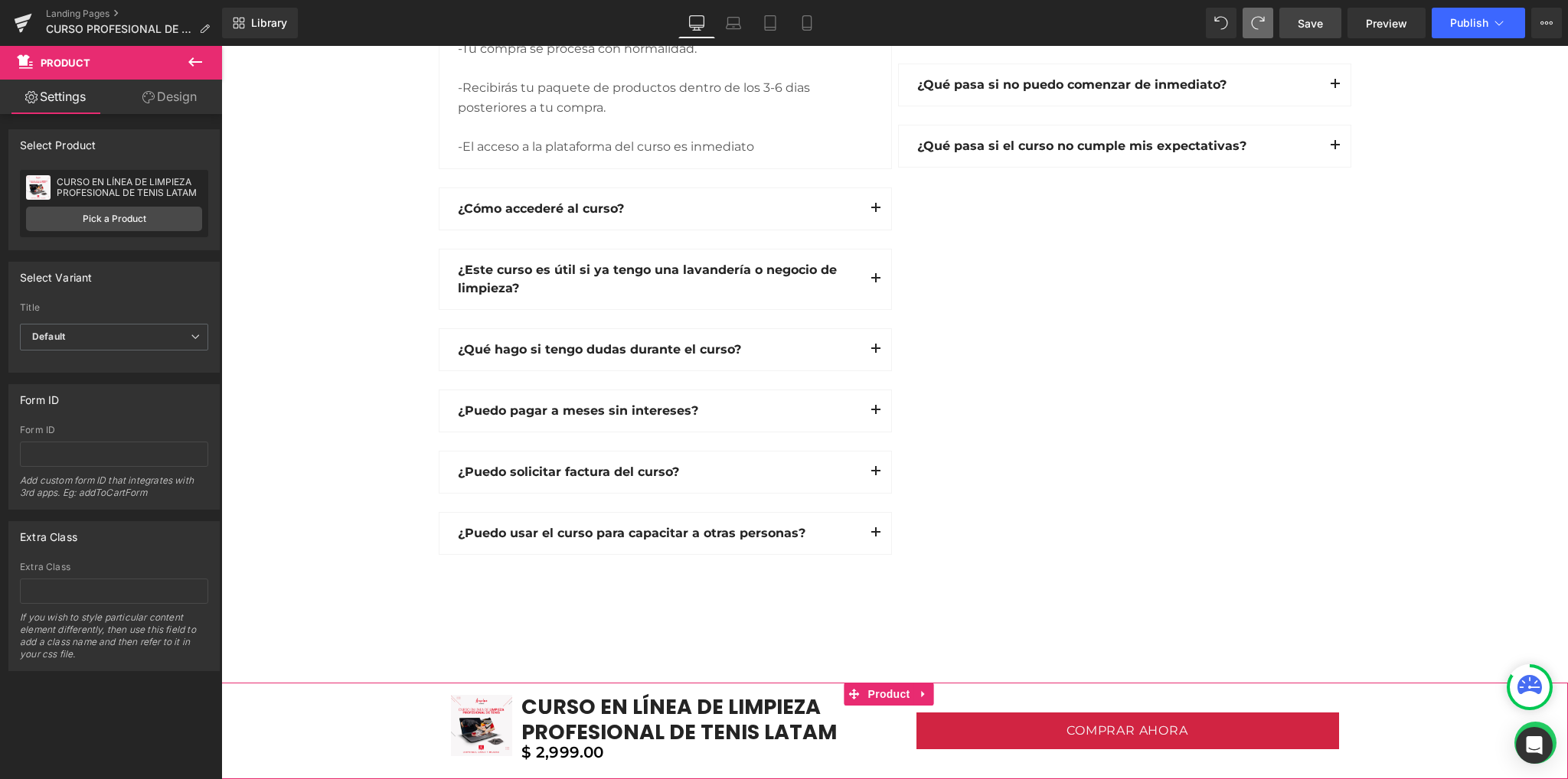
click at [179, 99] on link "Design" at bounding box center [169, 97] width 111 height 34
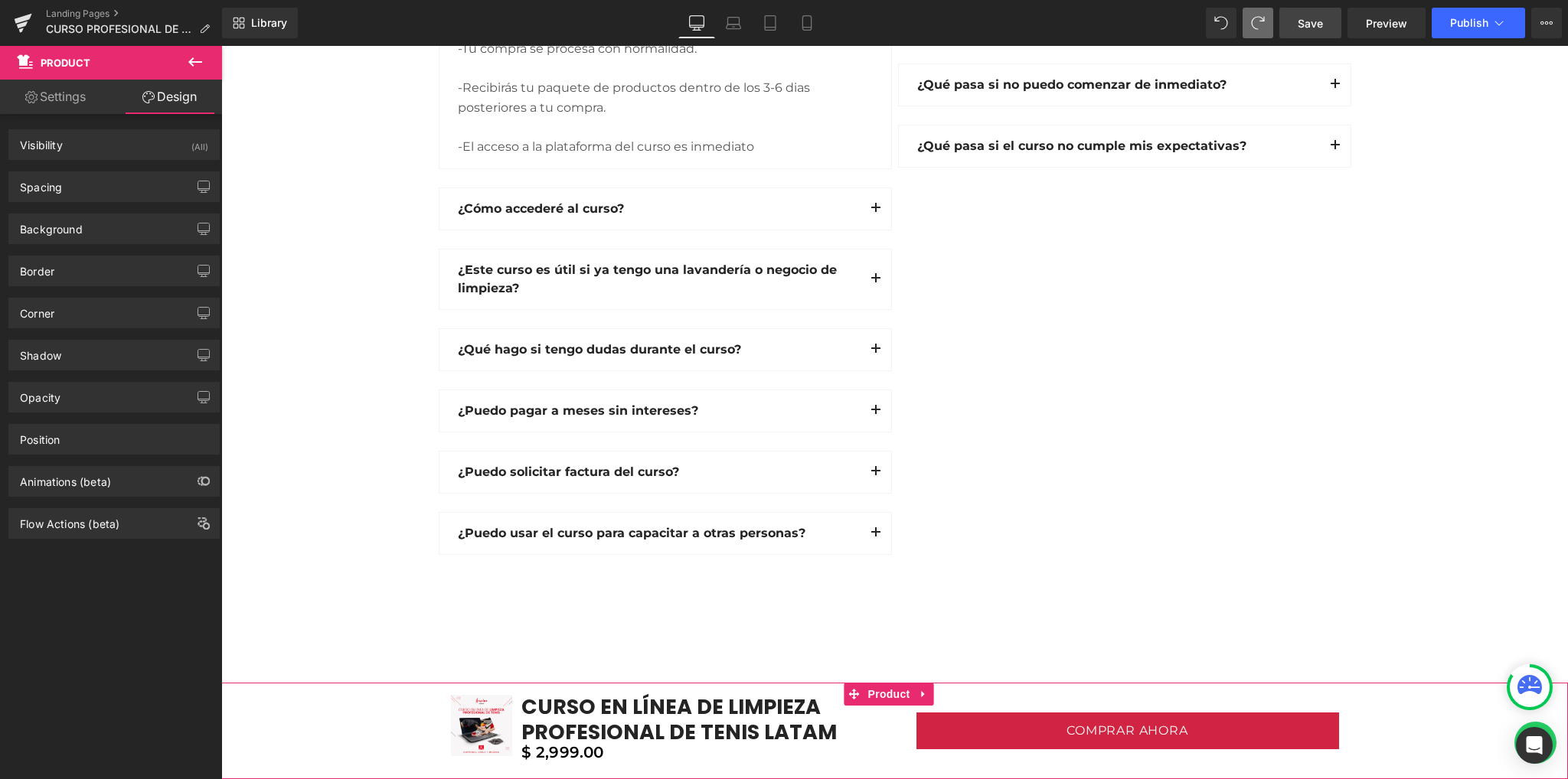
drag, startPoint x: 62, startPoint y: 97, endPoint x: 106, endPoint y: 80, distance: 47.2
click at [62, 97] on link "Settings" at bounding box center [55, 97] width 111 height 34
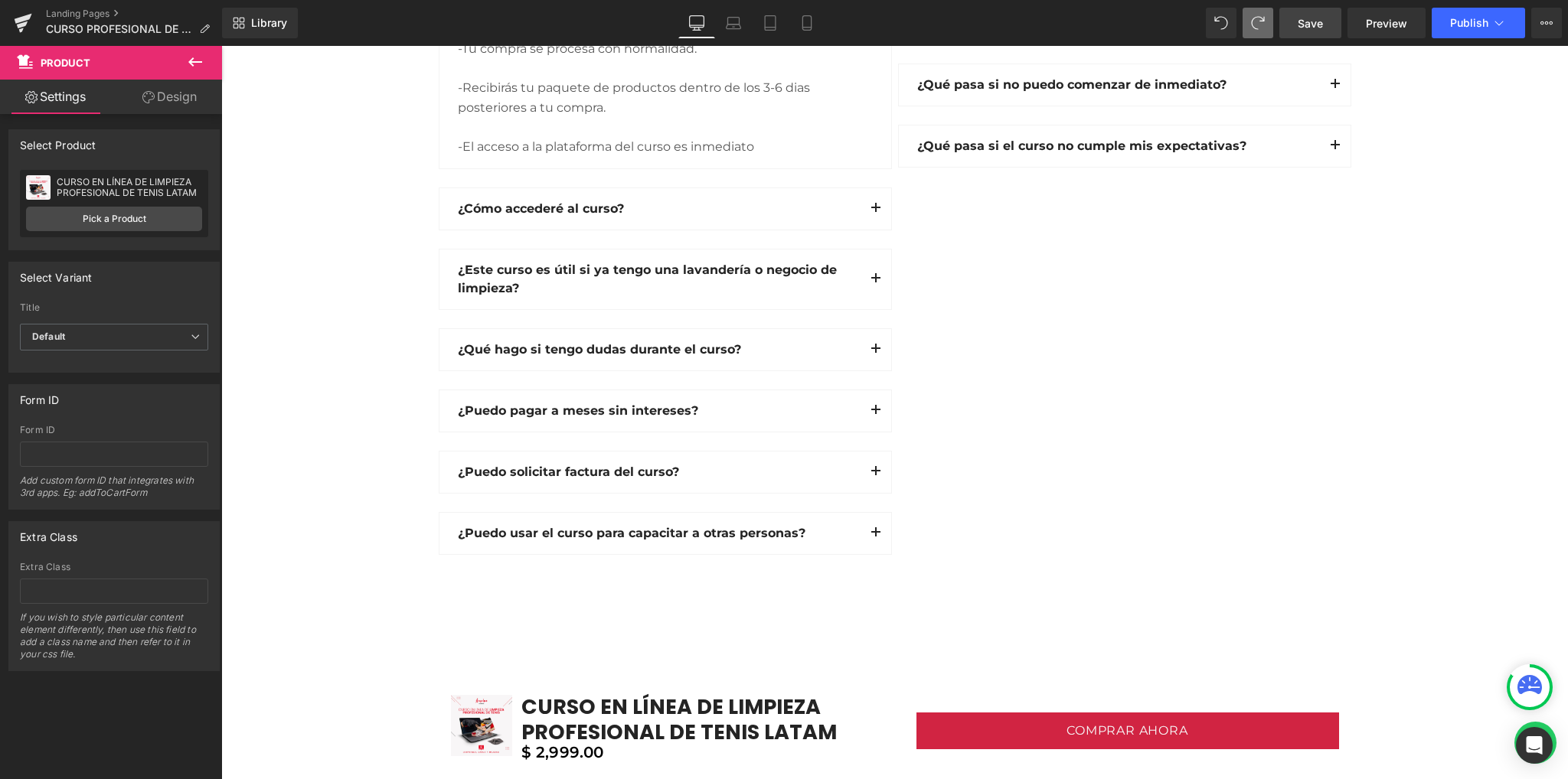
click at [195, 70] on icon at bounding box center [194, 62] width 18 height 18
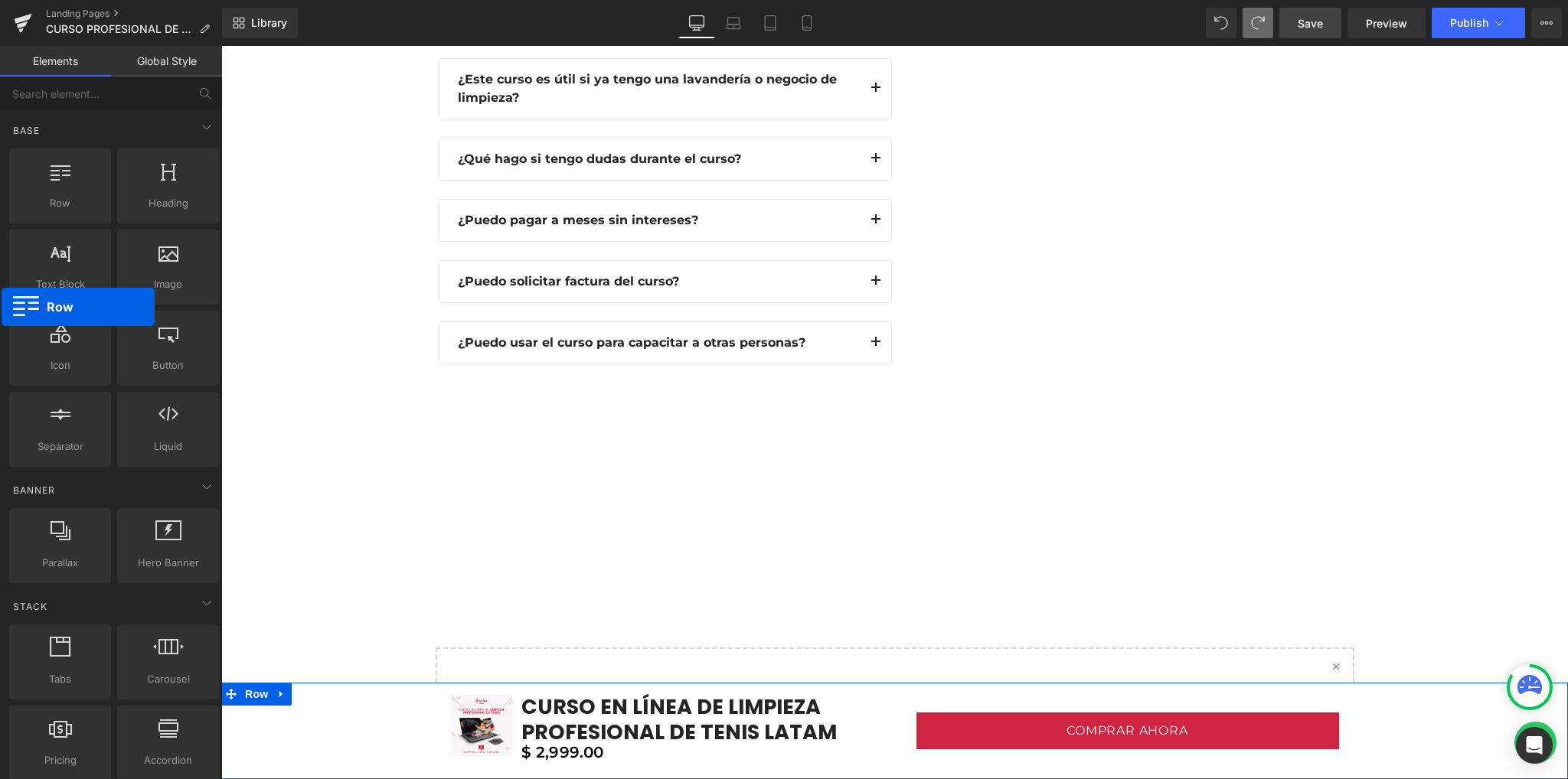
scroll to position [4554, 0]
drag, startPoint x: 60, startPoint y: 198, endPoint x: 0, endPoint y: 46, distance: 163.4
click at [0, 46] on div "Elements Global Style Base Row rows, columns, layouts, div Heading headings, ti…" at bounding box center [111, 416] width 222 height 740
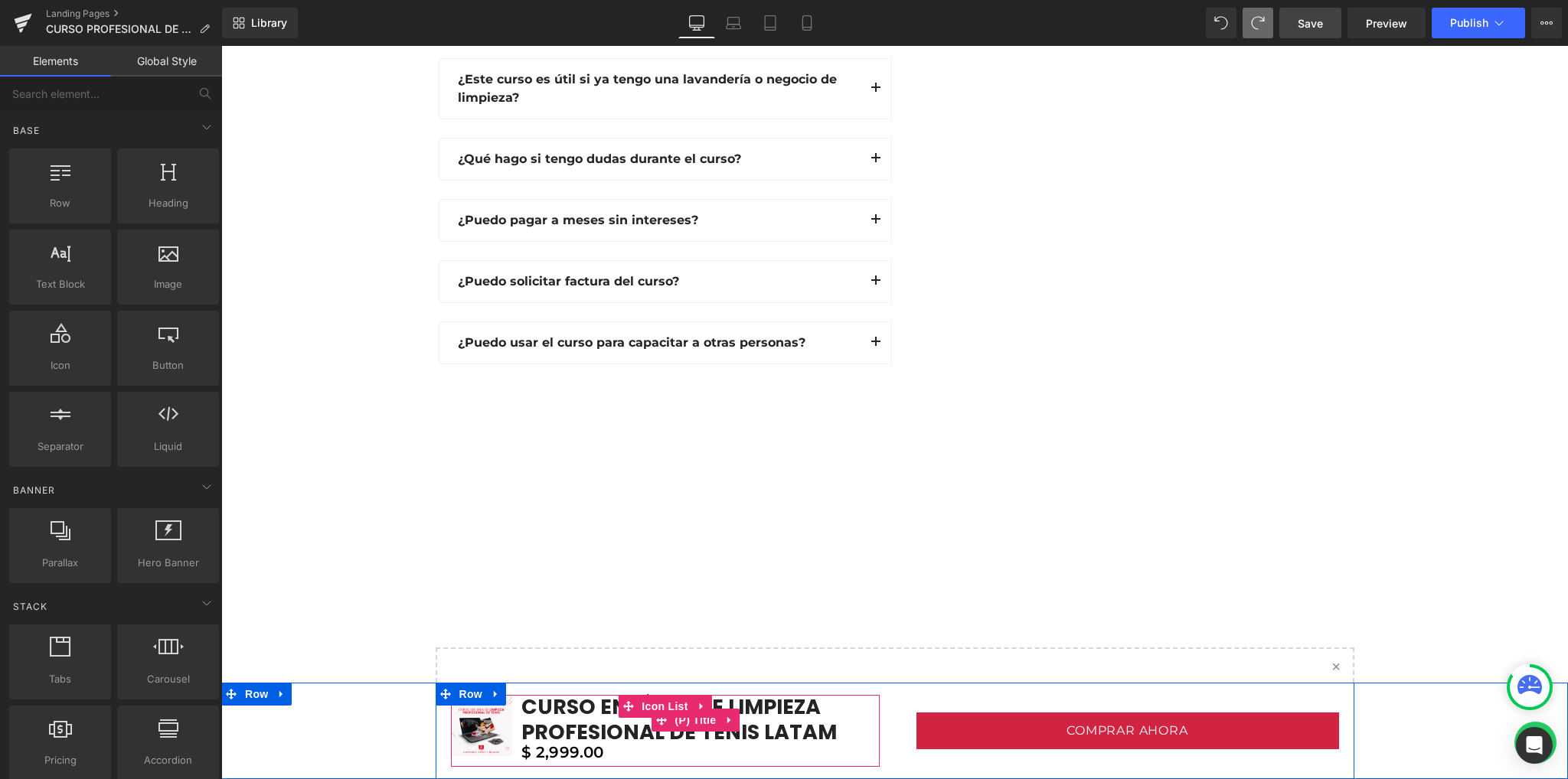
click at [556, 715] on link "CURSO EN LÍNEA DE LIMPIEZA PROFESIONAL DE TENIS LATAM" at bounding box center [696, 719] width 367 height 50
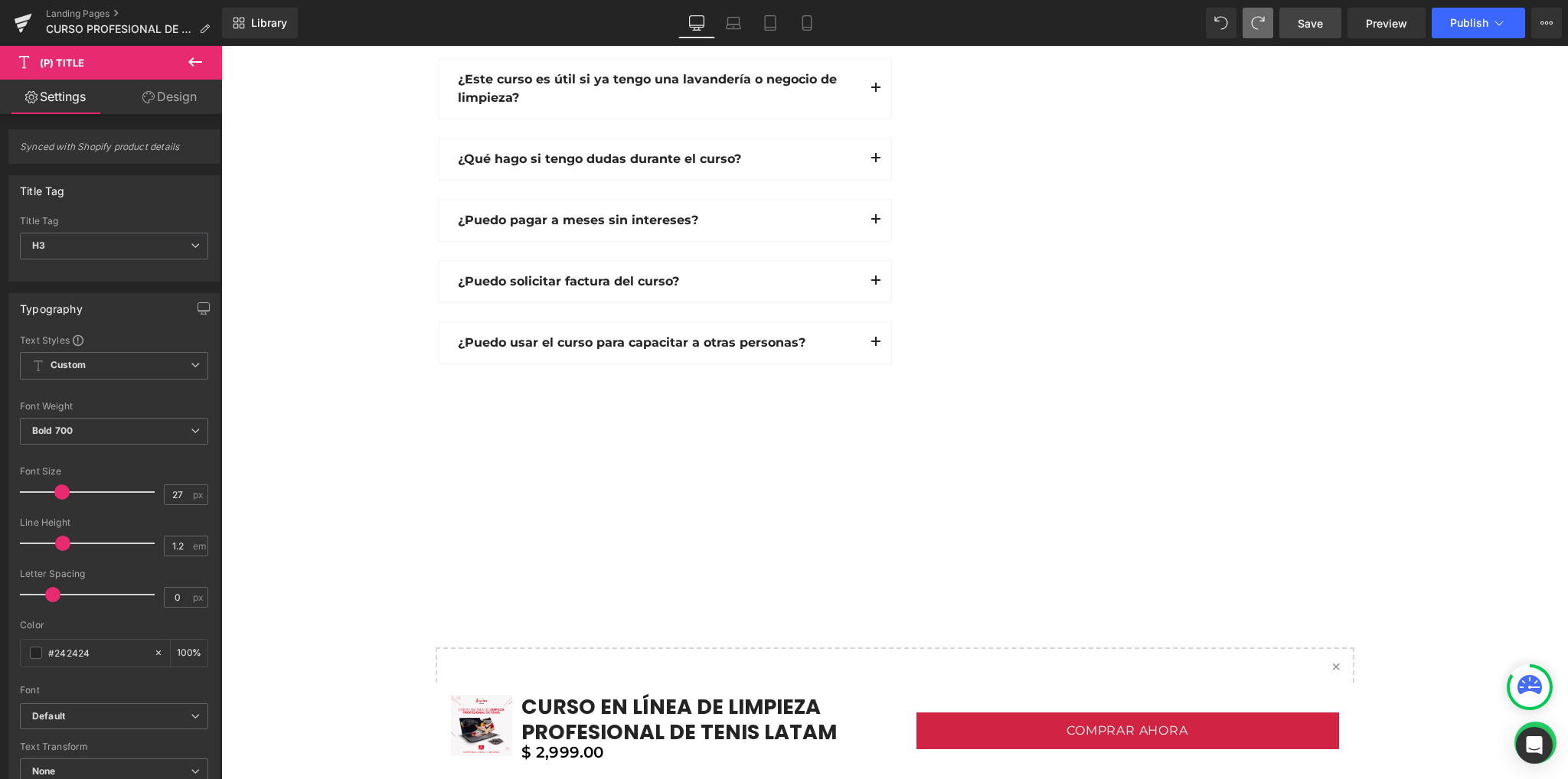
click at [205, 66] on button at bounding box center [195, 63] width 54 height 34
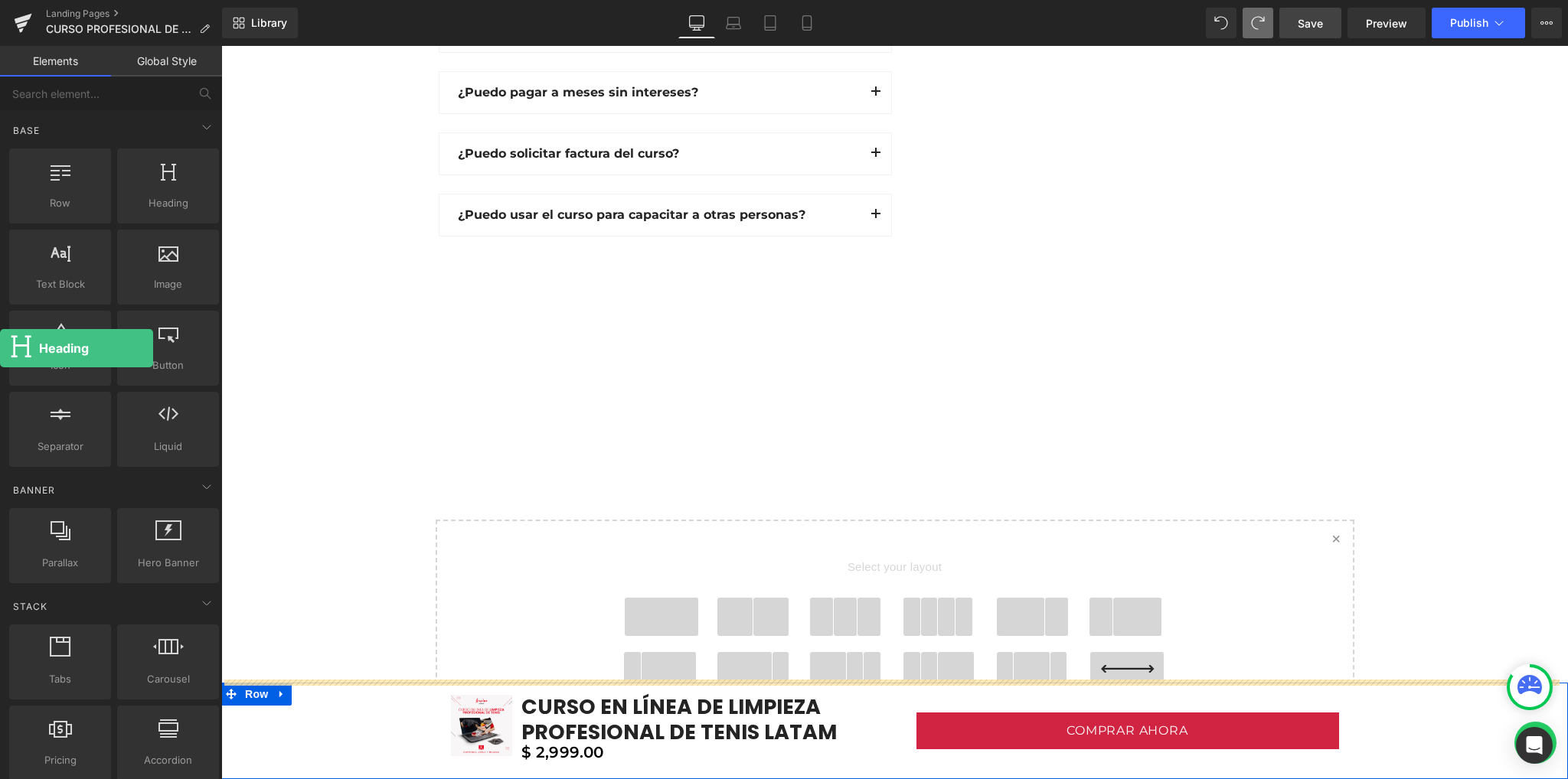
drag, startPoint x: 196, startPoint y: 205, endPoint x: 6, endPoint y: 264, distance: 198.9
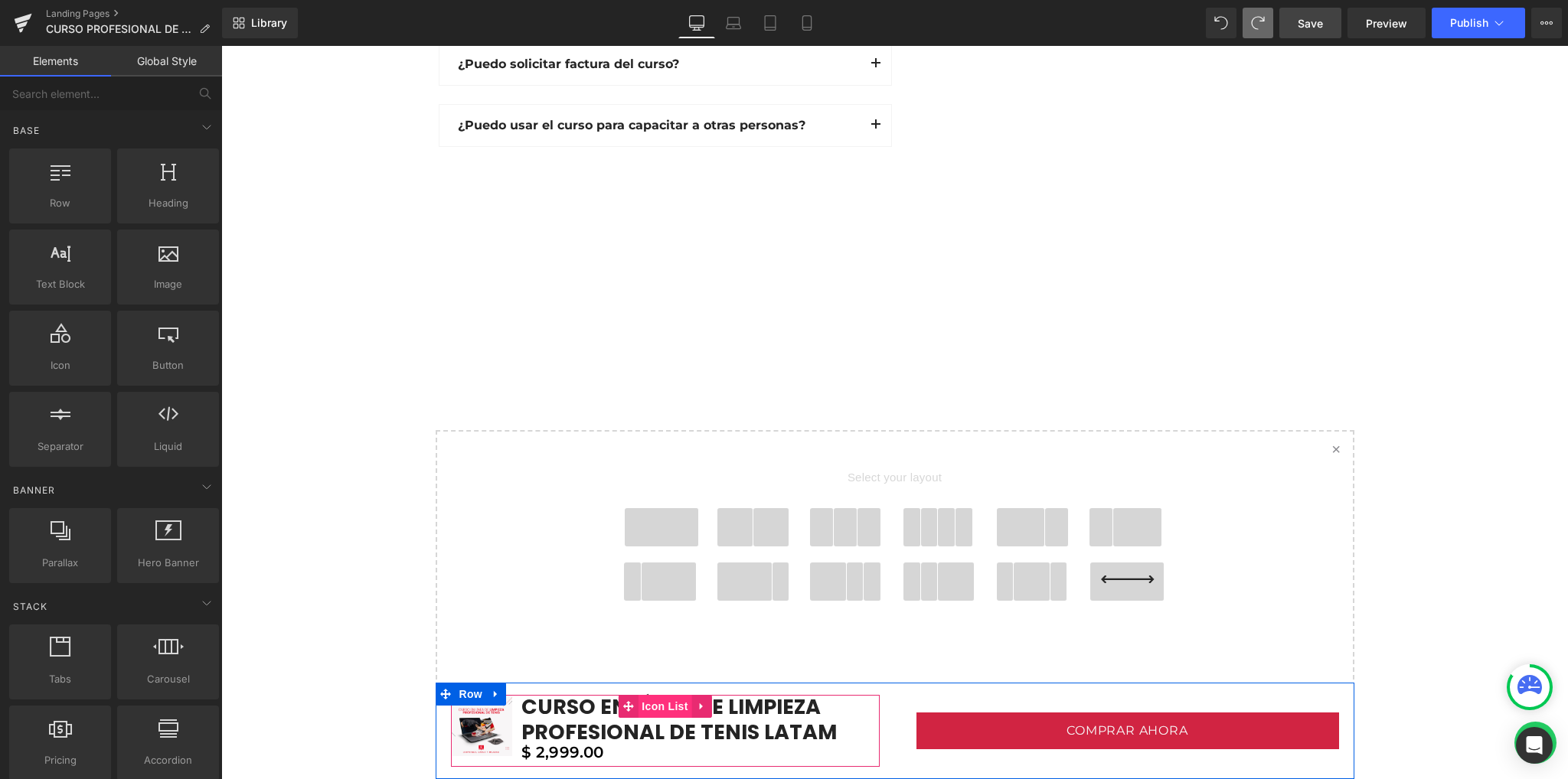
scroll to position [4262, 0]
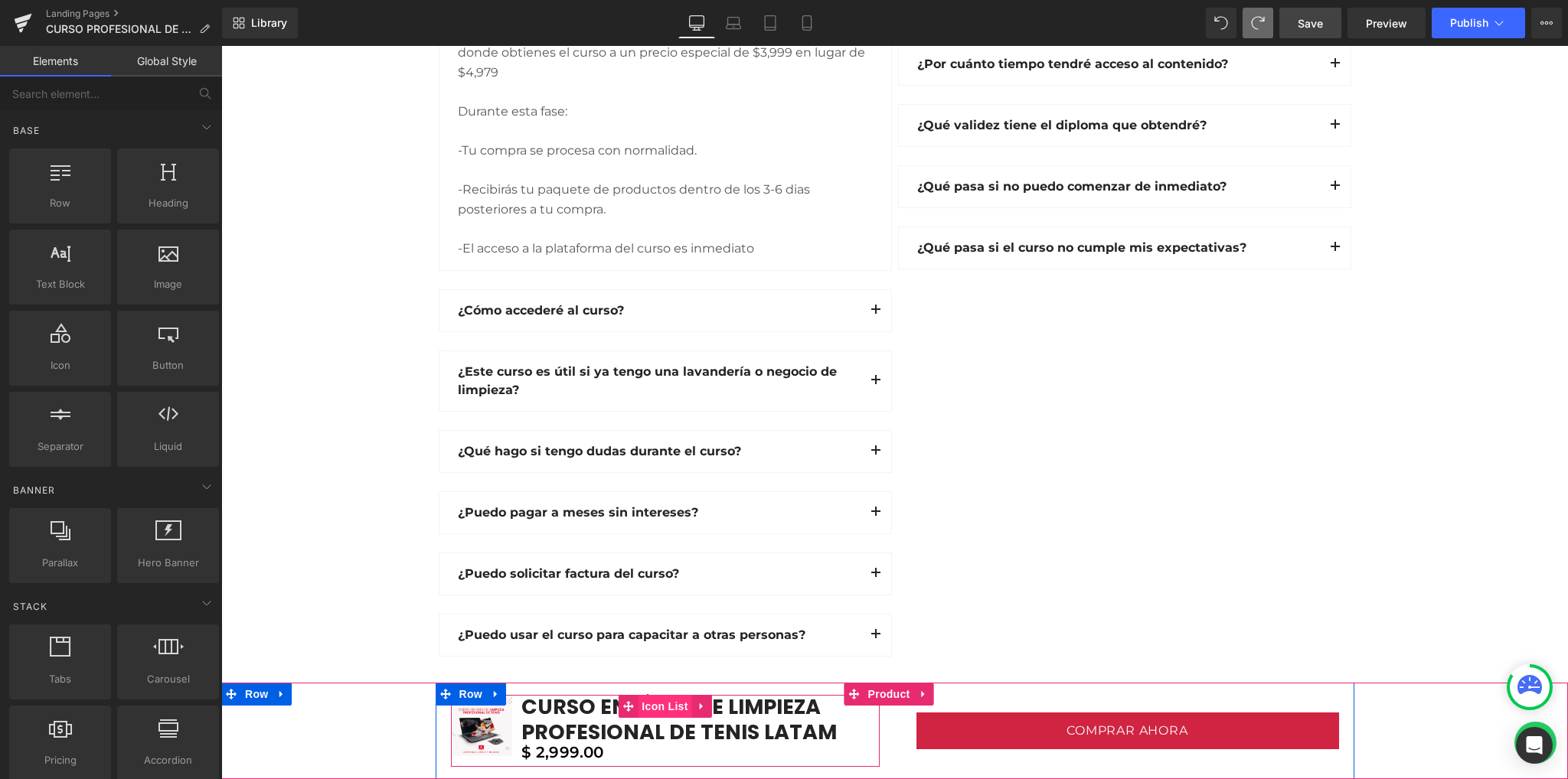
click at [660, 708] on span "Icon List" at bounding box center [664, 706] width 54 height 23
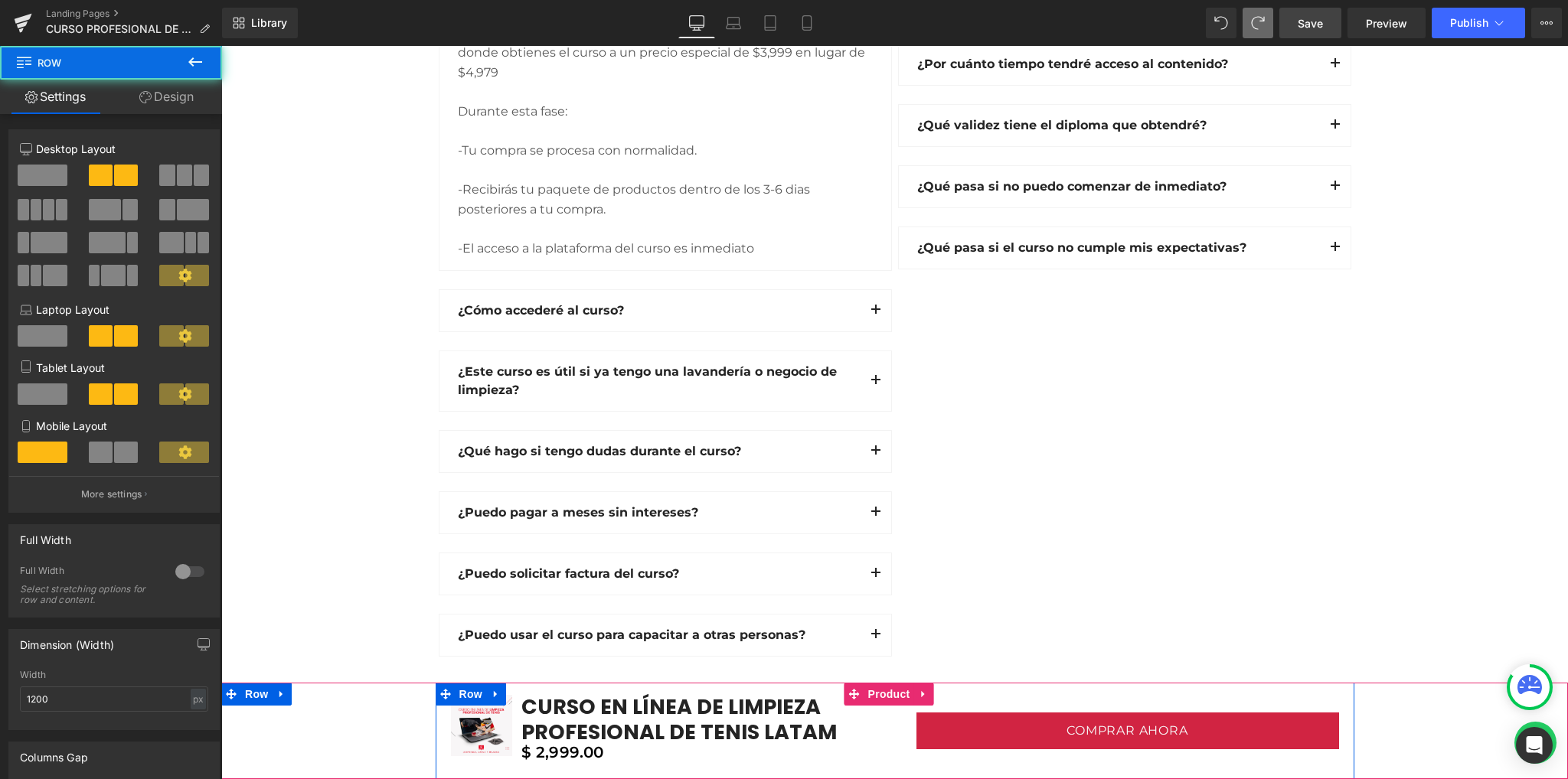
click at [900, 745] on div "COMPRAR AHORA (P) Cart Button" at bounding box center [1124, 731] width 459 height 72
click at [886, 698] on span "Product" at bounding box center [889, 695] width 50 height 23
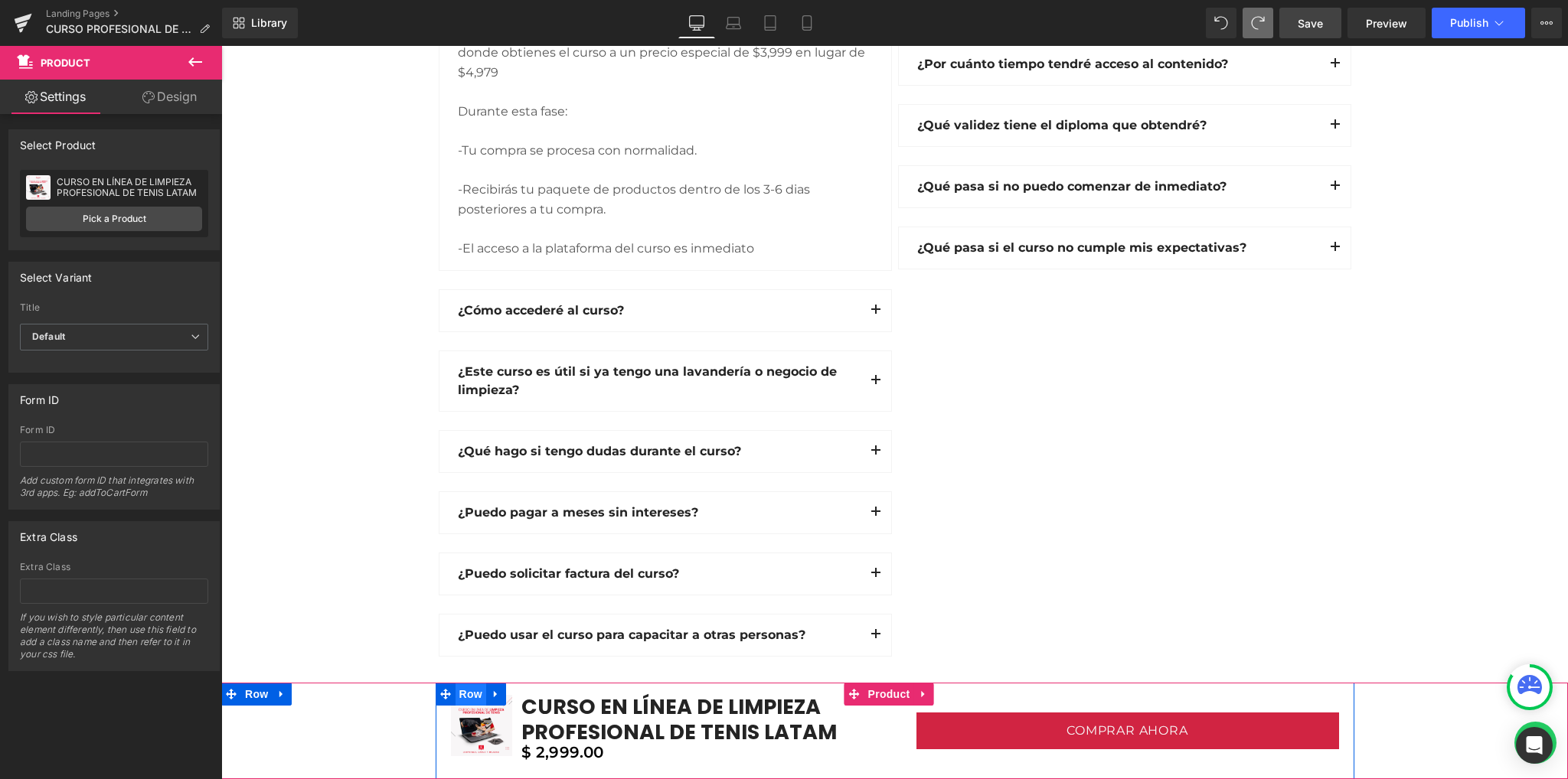
click at [466, 698] on span "Row" at bounding box center [471, 694] width 30 height 23
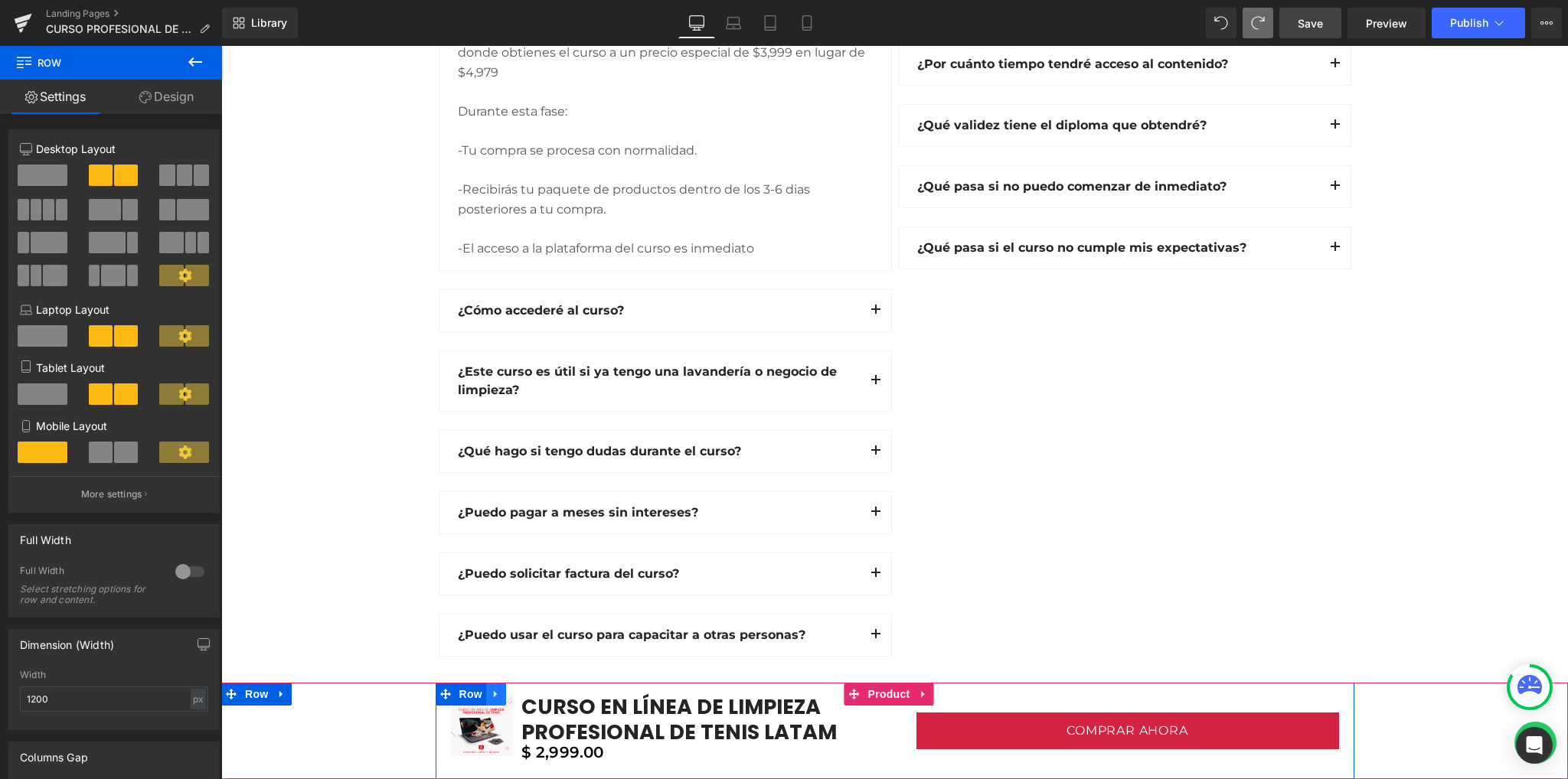
click at [493, 696] on icon at bounding box center [495, 695] width 10 height 11
click at [463, 693] on span "Row" at bounding box center [471, 694] width 30 height 23
click at [463, 693] on span "Row" at bounding box center [471, 695] width 30 height 23
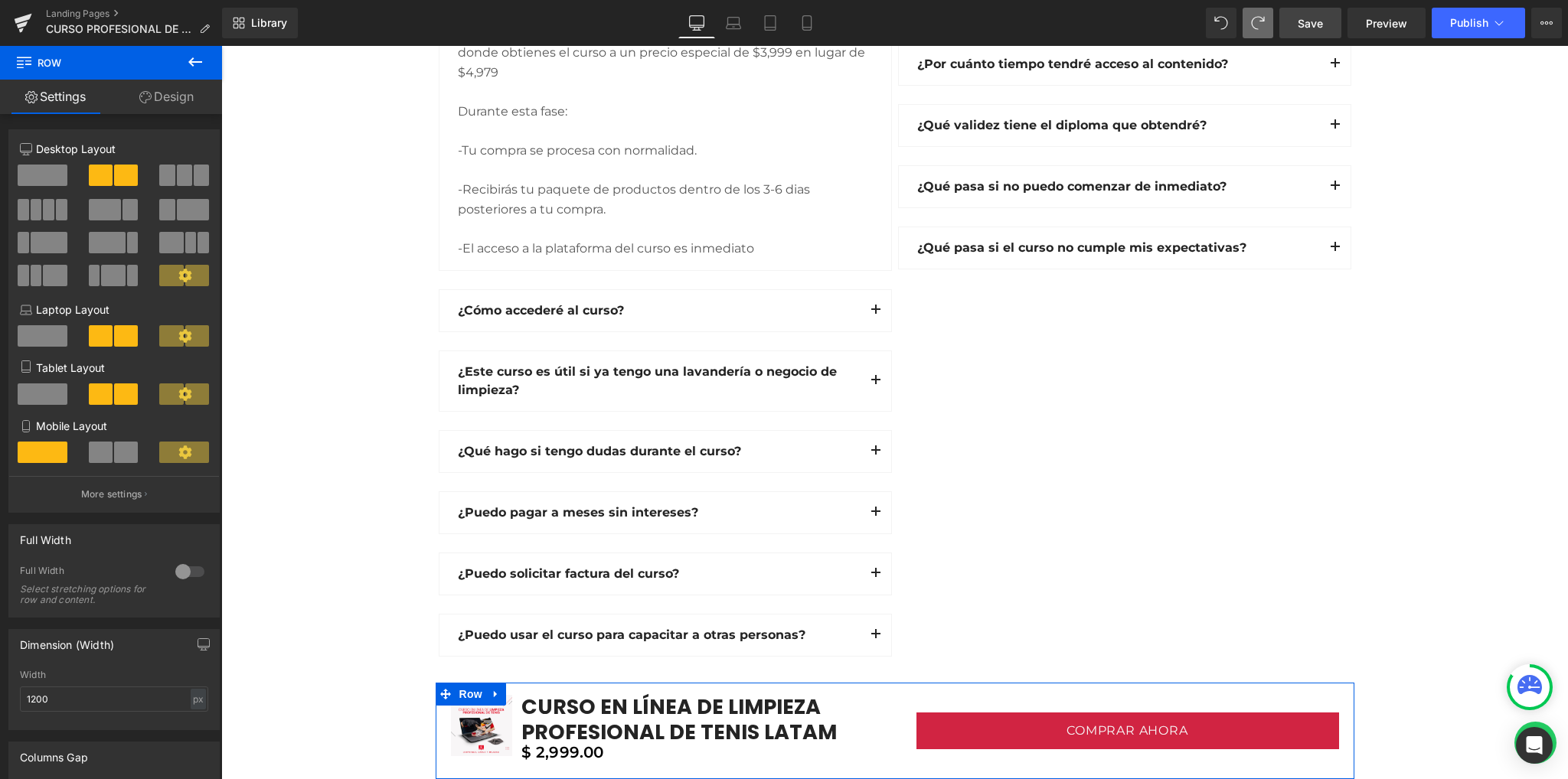
scroll to position [0, 0]
click at [163, 89] on link "Design" at bounding box center [166, 97] width 111 height 34
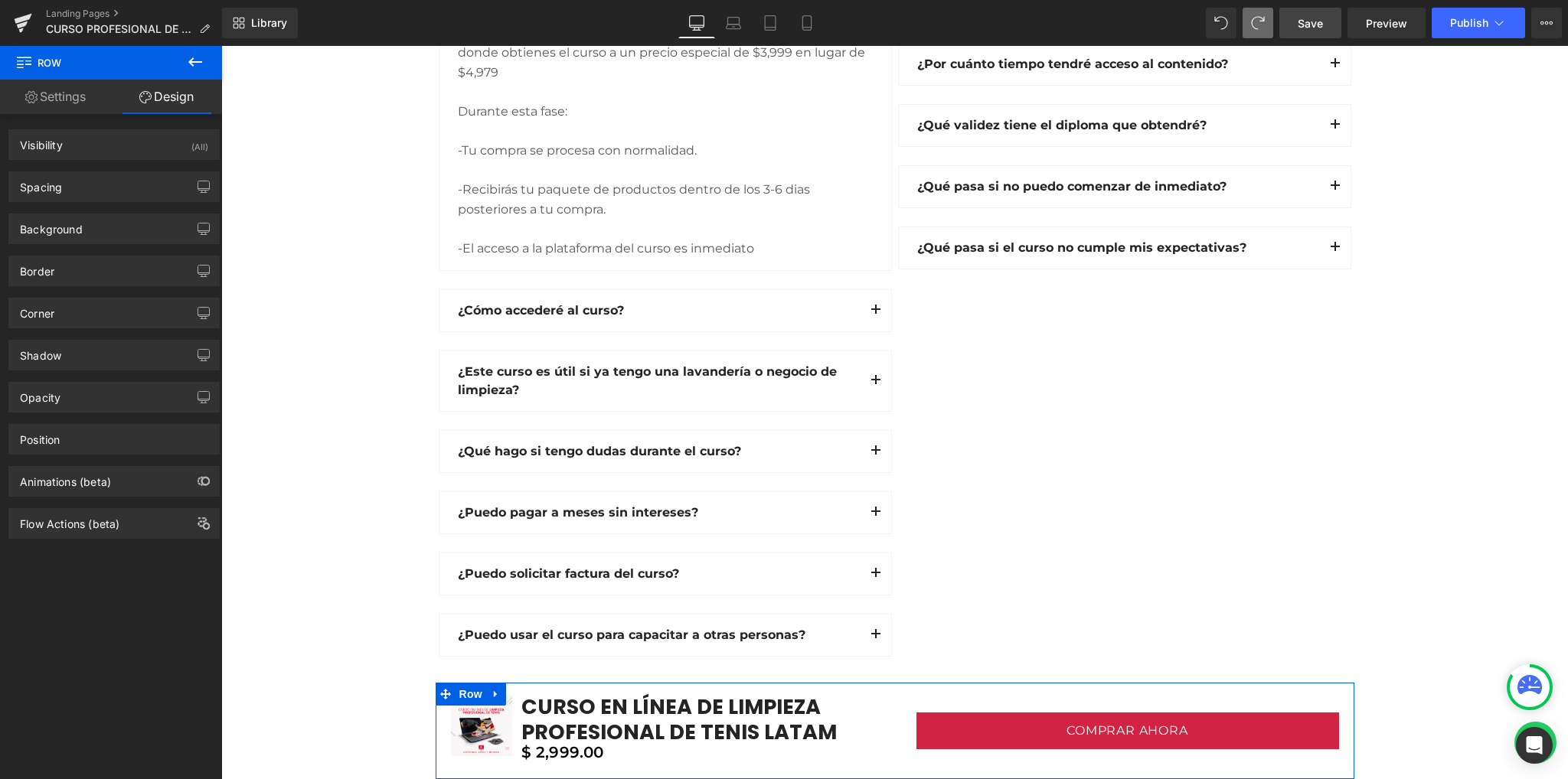
click at [27, 90] on link "Settings" at bounding box center [55, 97] width 111 height 34
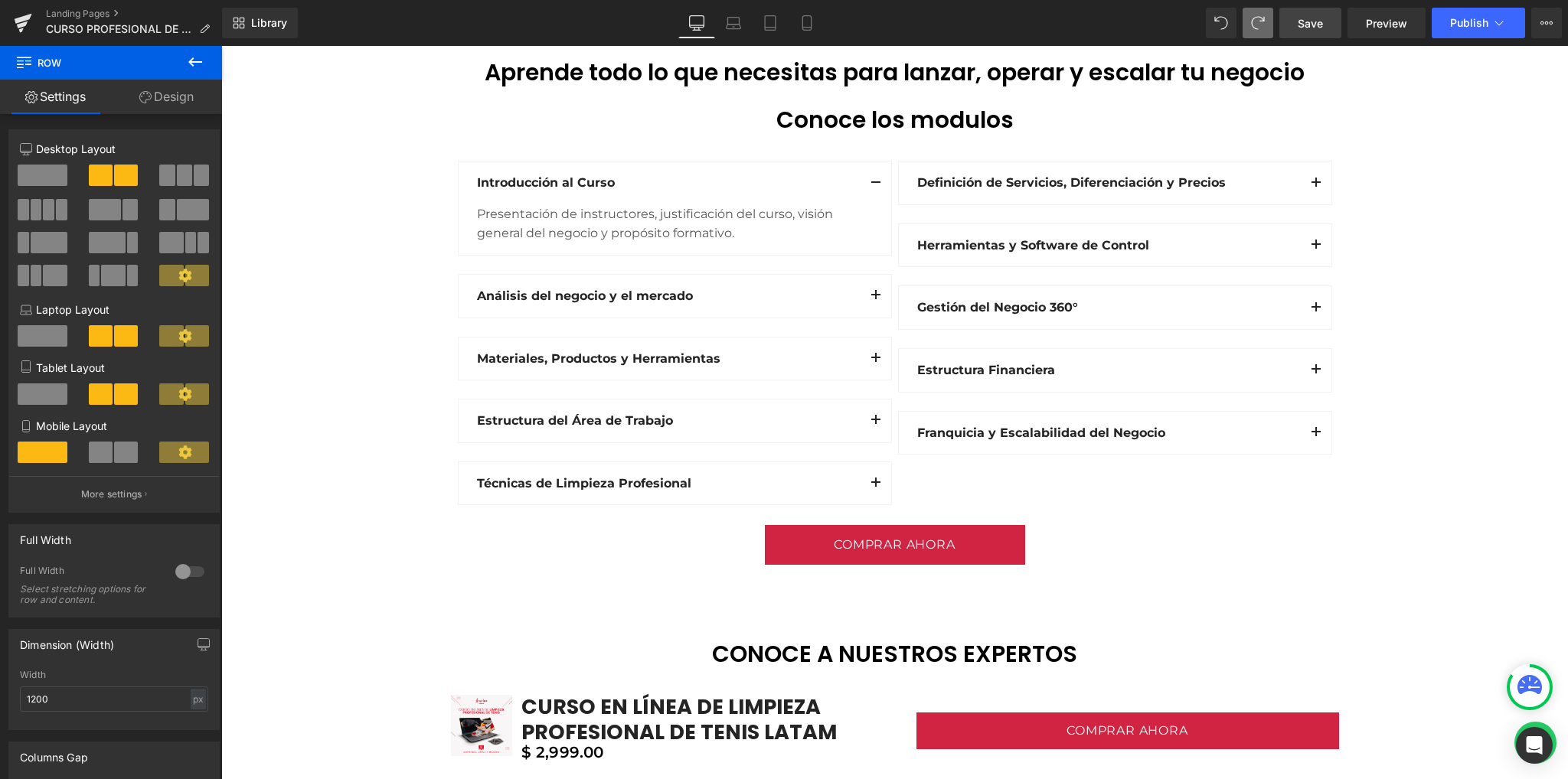
scroll to position [1814, 0]
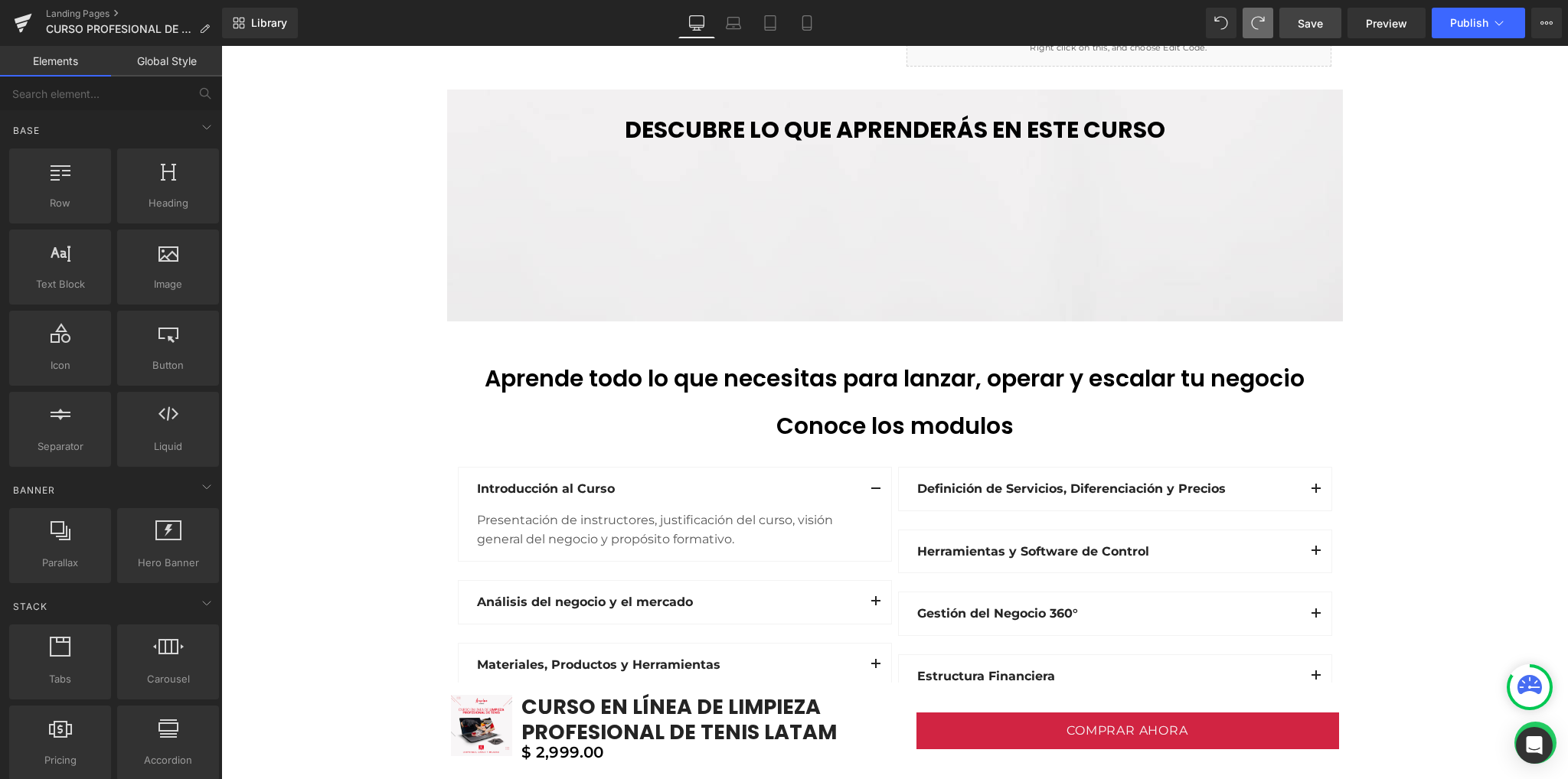
drag, startPoint x: 336, startPoint y: 344, endPoint x: 297, endPoint y: 352, distance: 39.8
drag, startPoint x: 297, startPoint y: 352, endPoint x: 324, endPoint y: 353, distance: 27.0
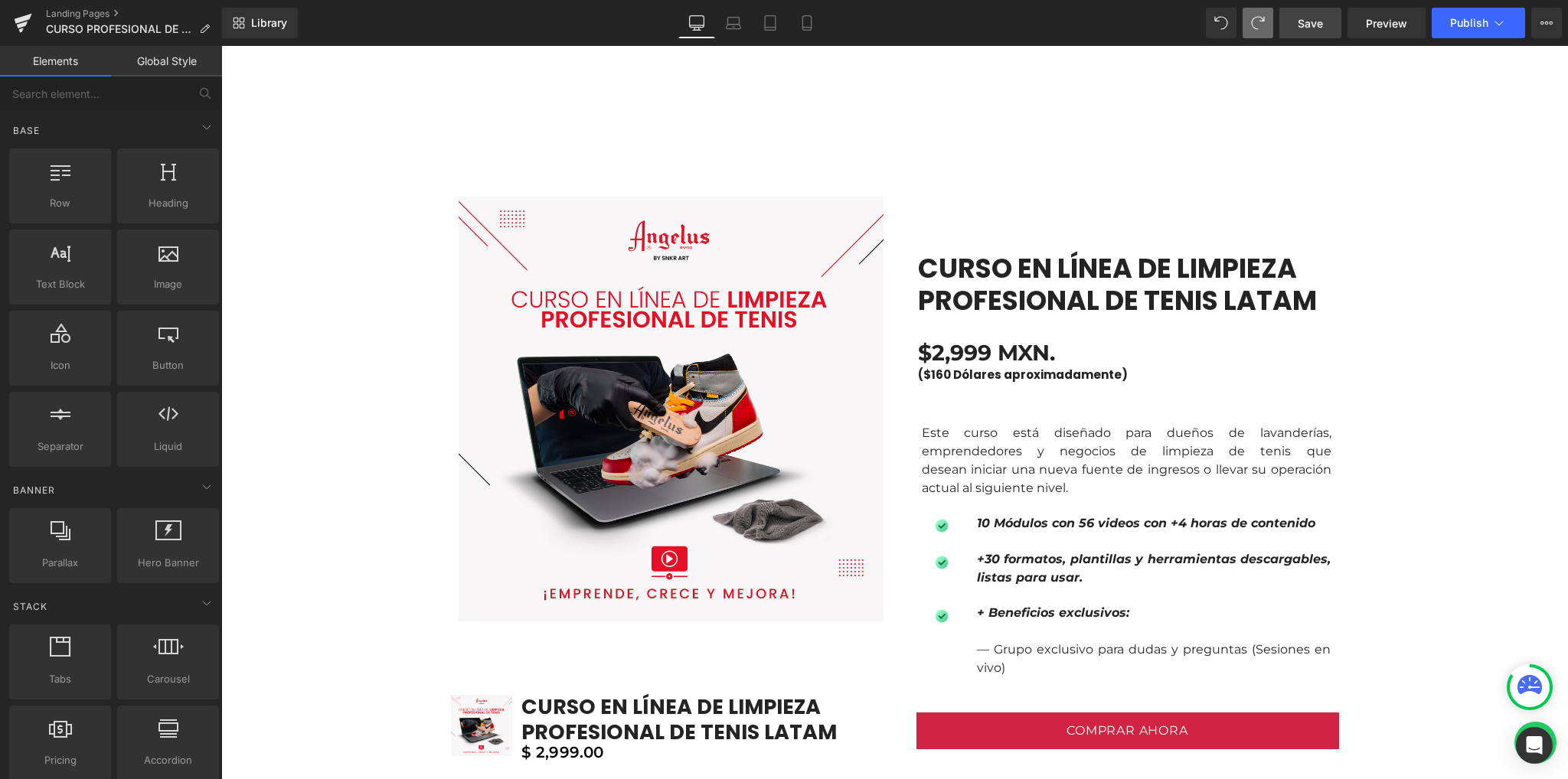
scroll to position [997, 0]
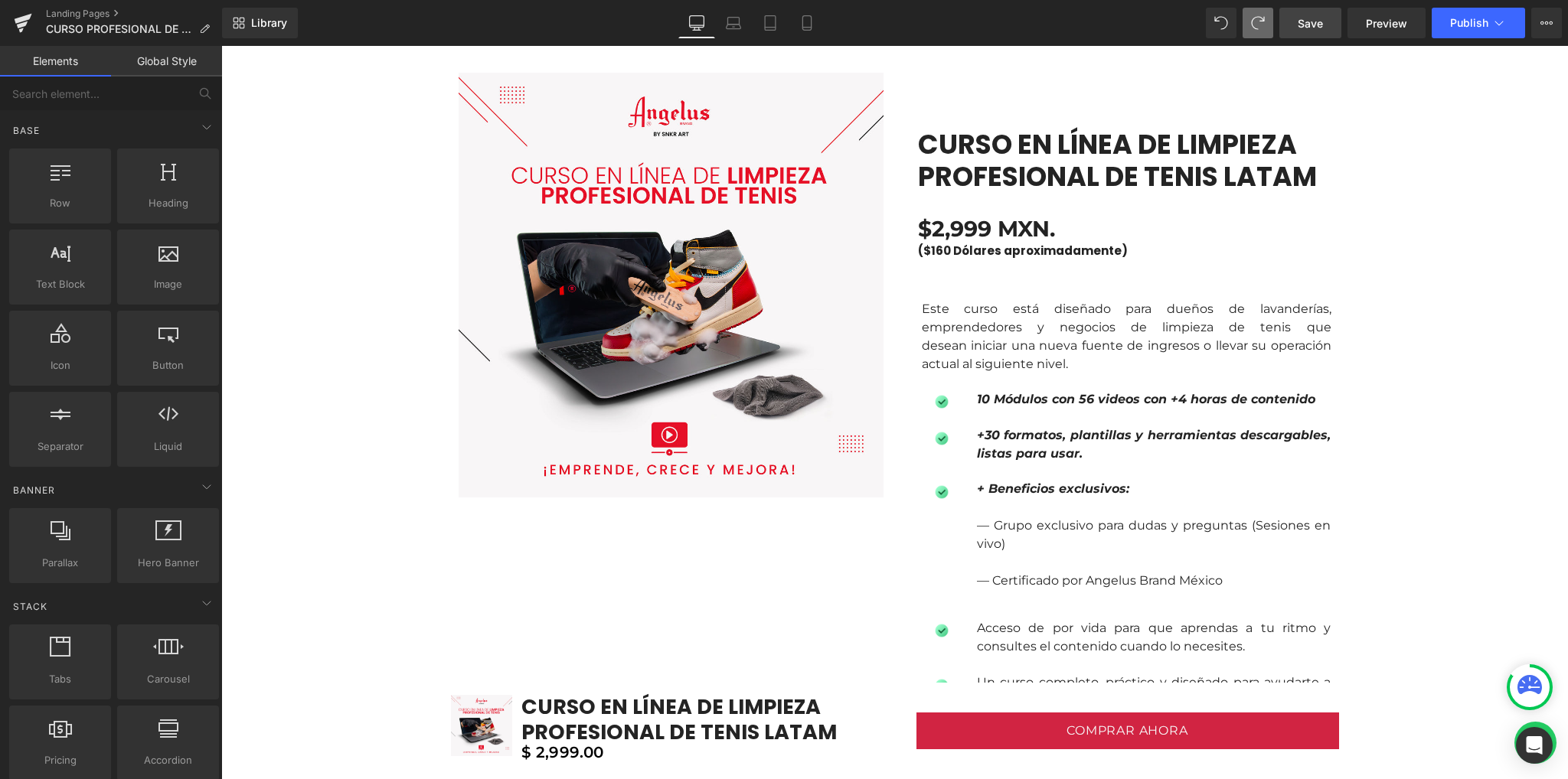
drag, startPoint x: 392, startPoint y: 345, endPoint x: 368, endPoint y: 349, distance: 24.3
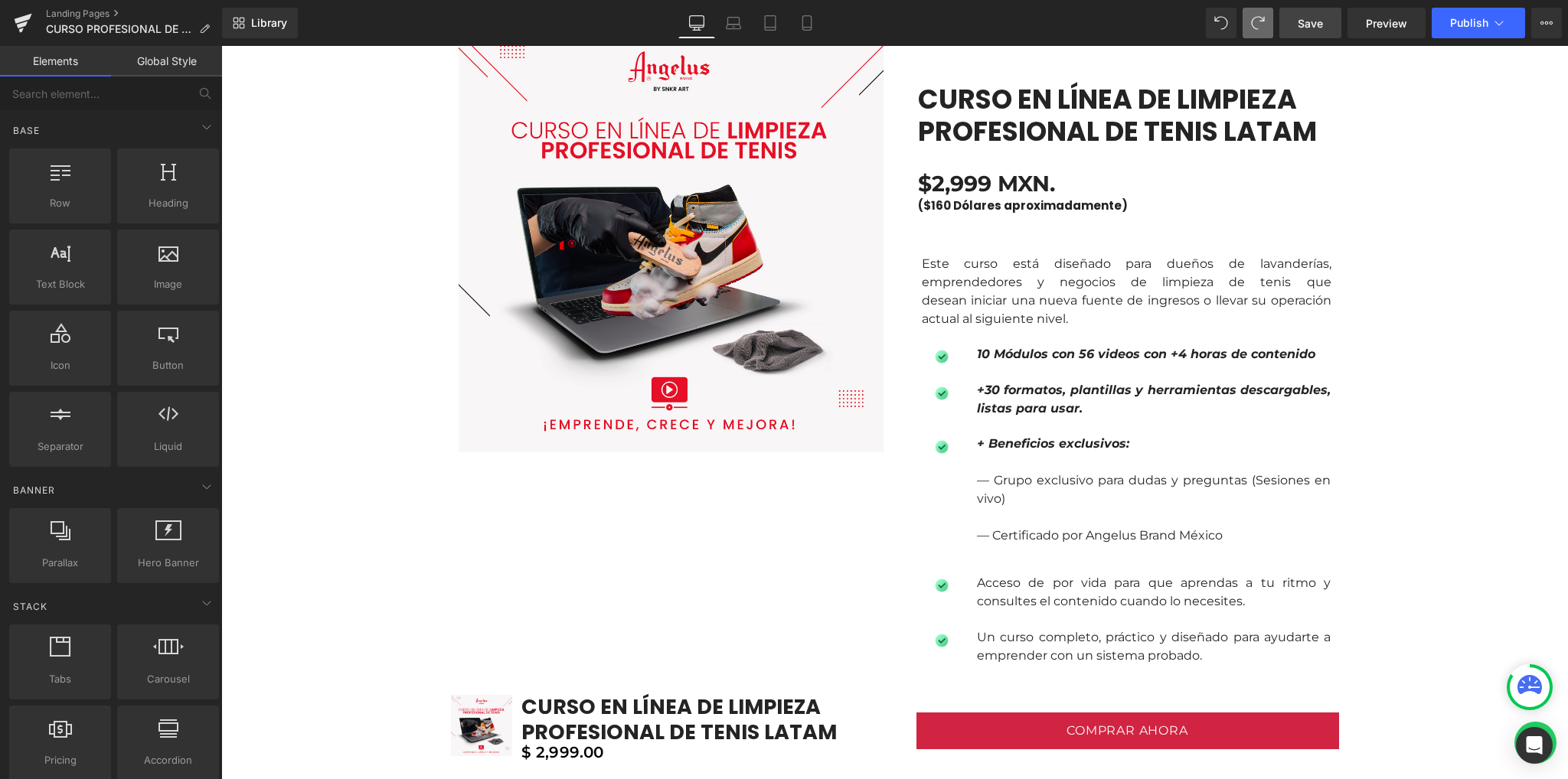
scroll to position [1020, 0]
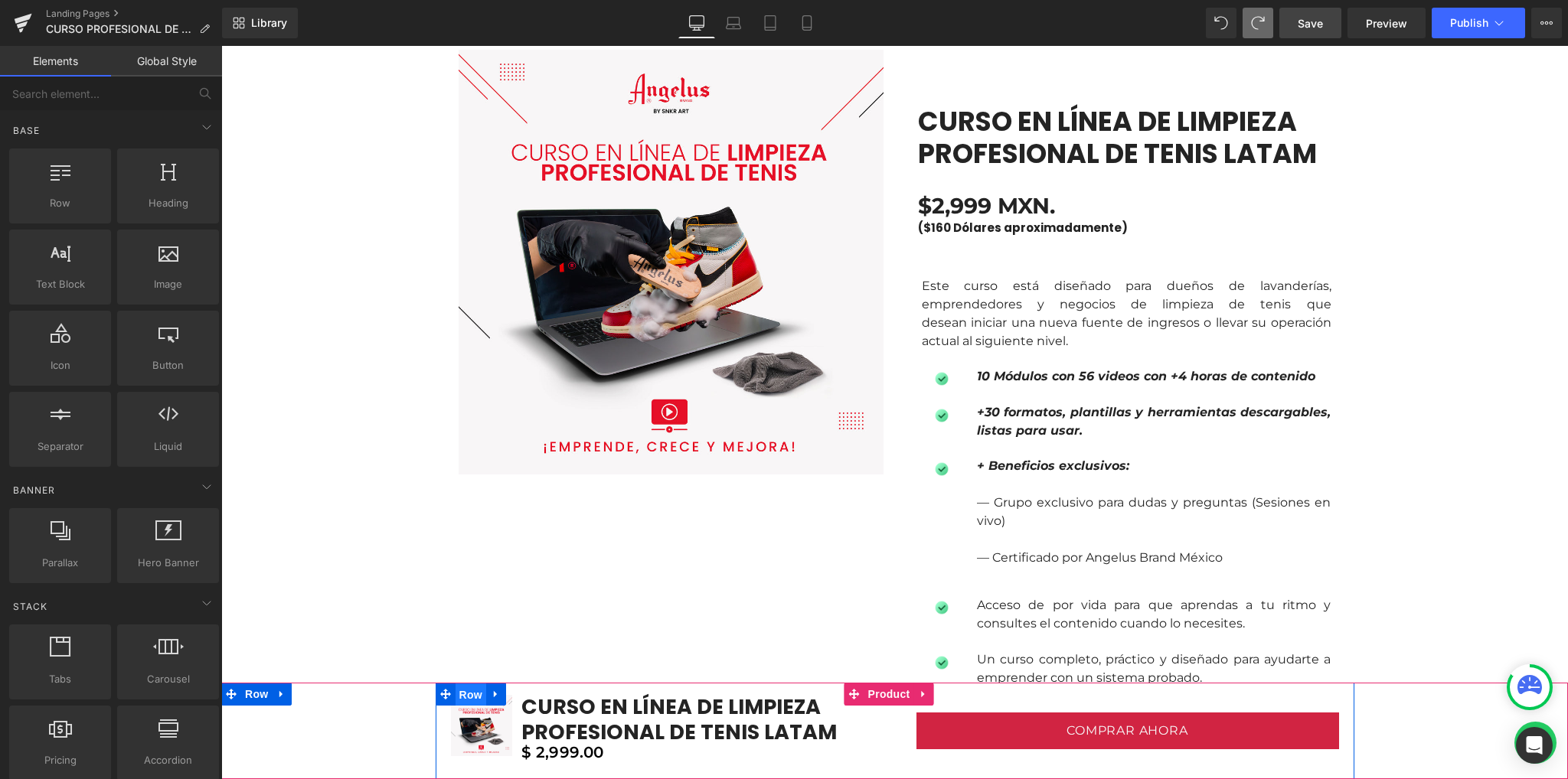
click at [472, 689] on span "Row" at bounding box center [471, 695] width 30 height 23
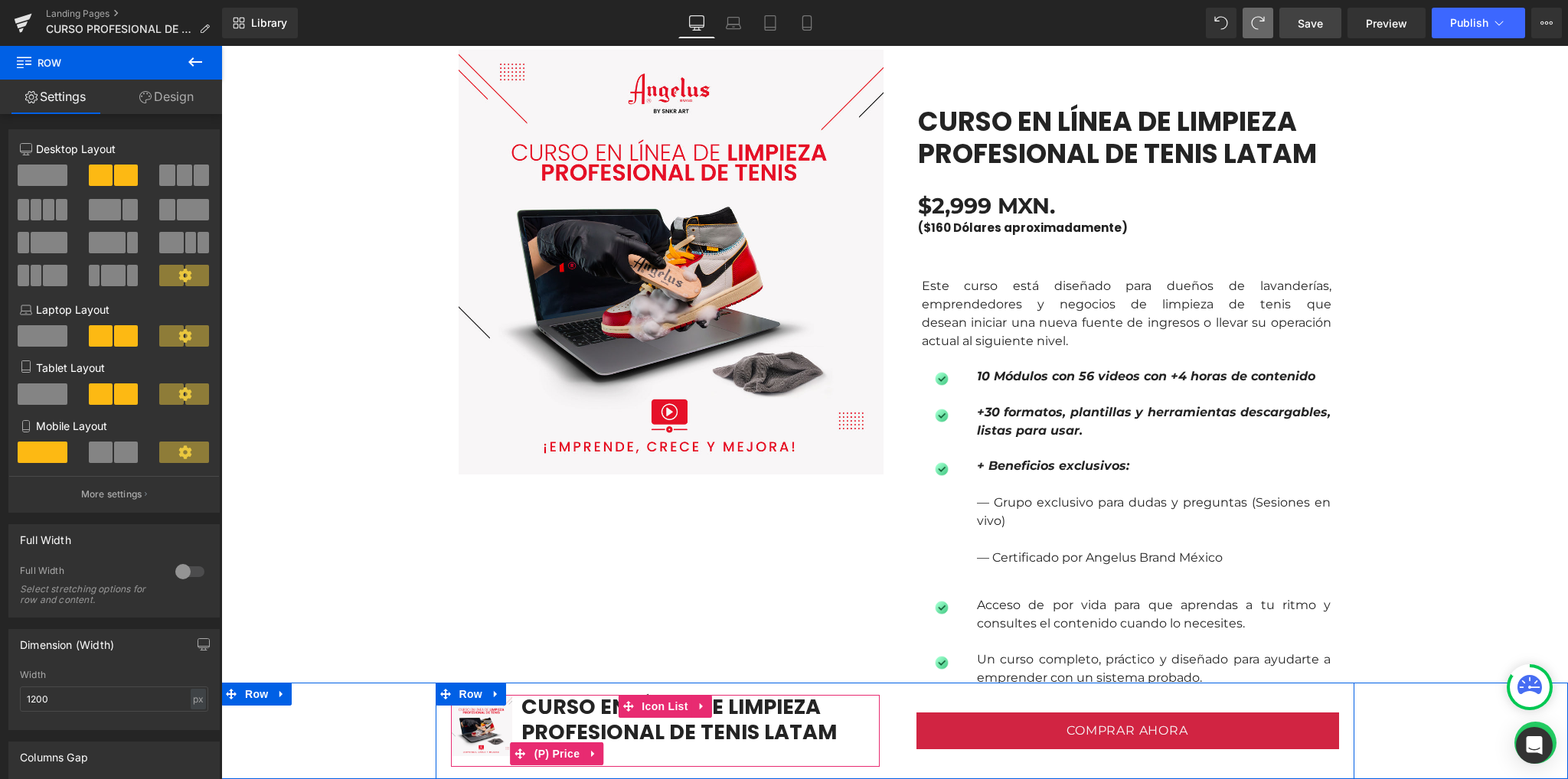
click at [670, 756] on div "$ 2,999.00" at bounding box center [696, 753] width 367 height 18
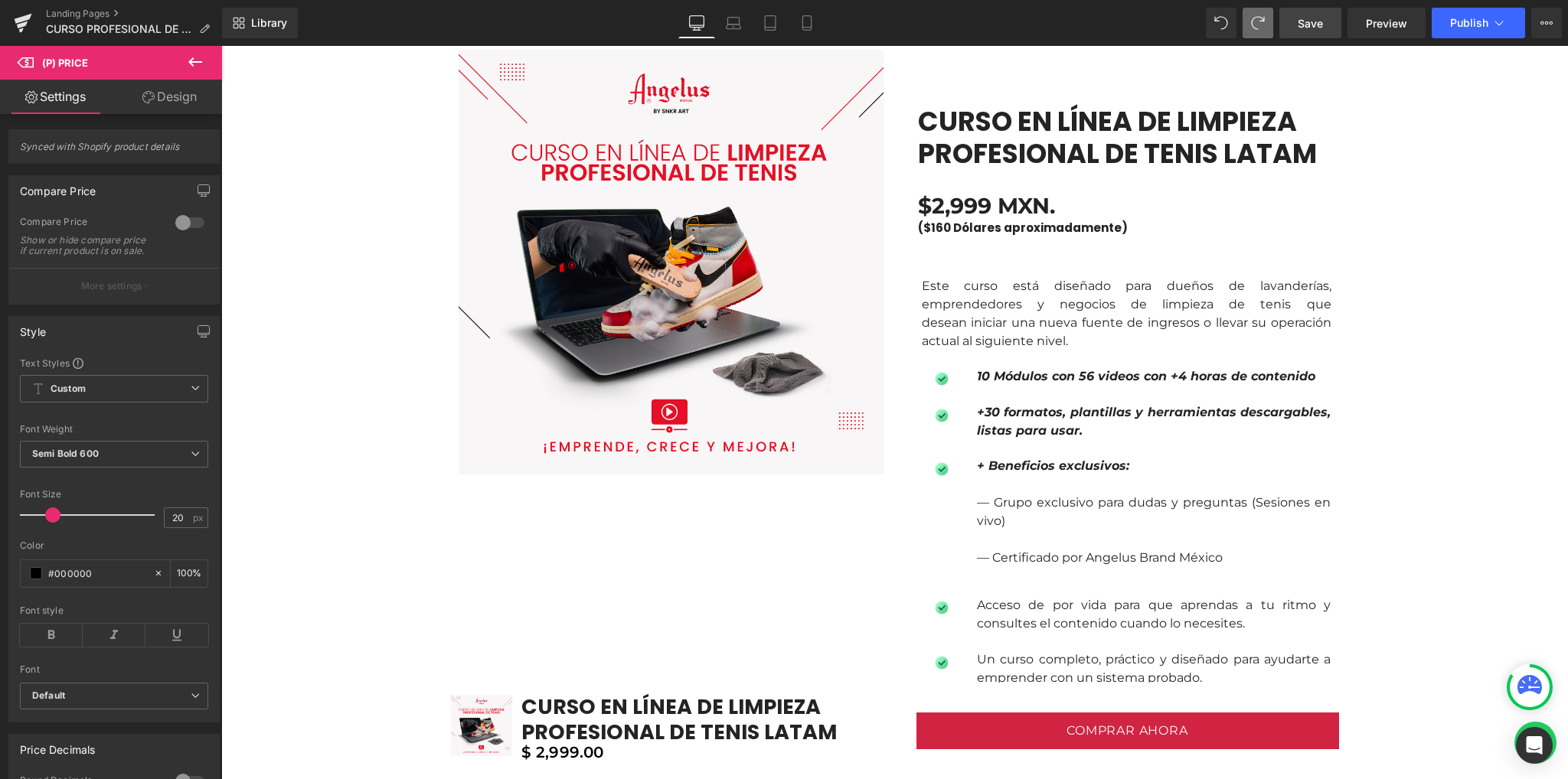
click at [147, 90] on link "Design" at bounding box center [169, 97] width 111 height 34
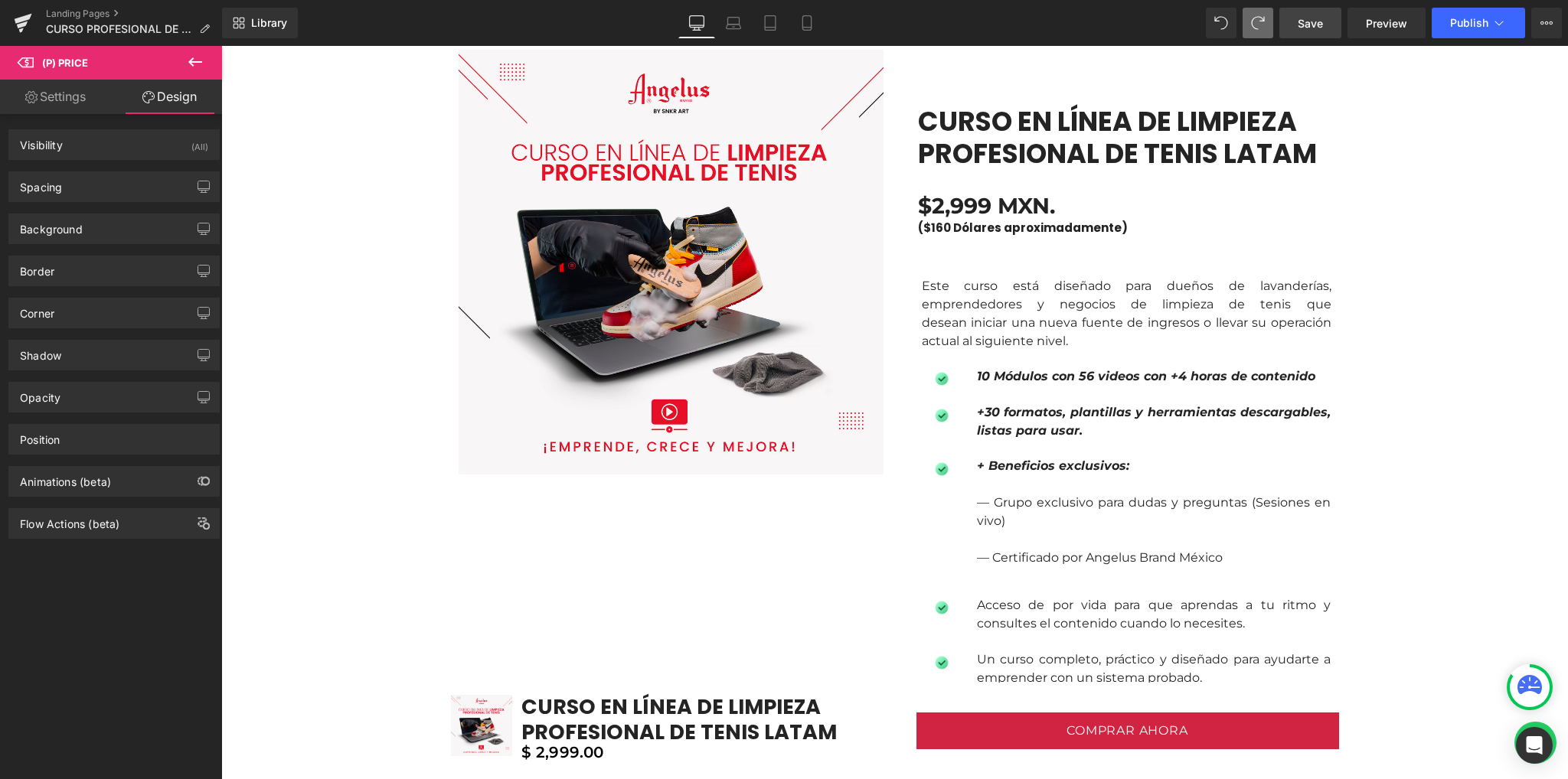
click at [194, 70] on icon at bounding box center [194, 62] width 18 height 18
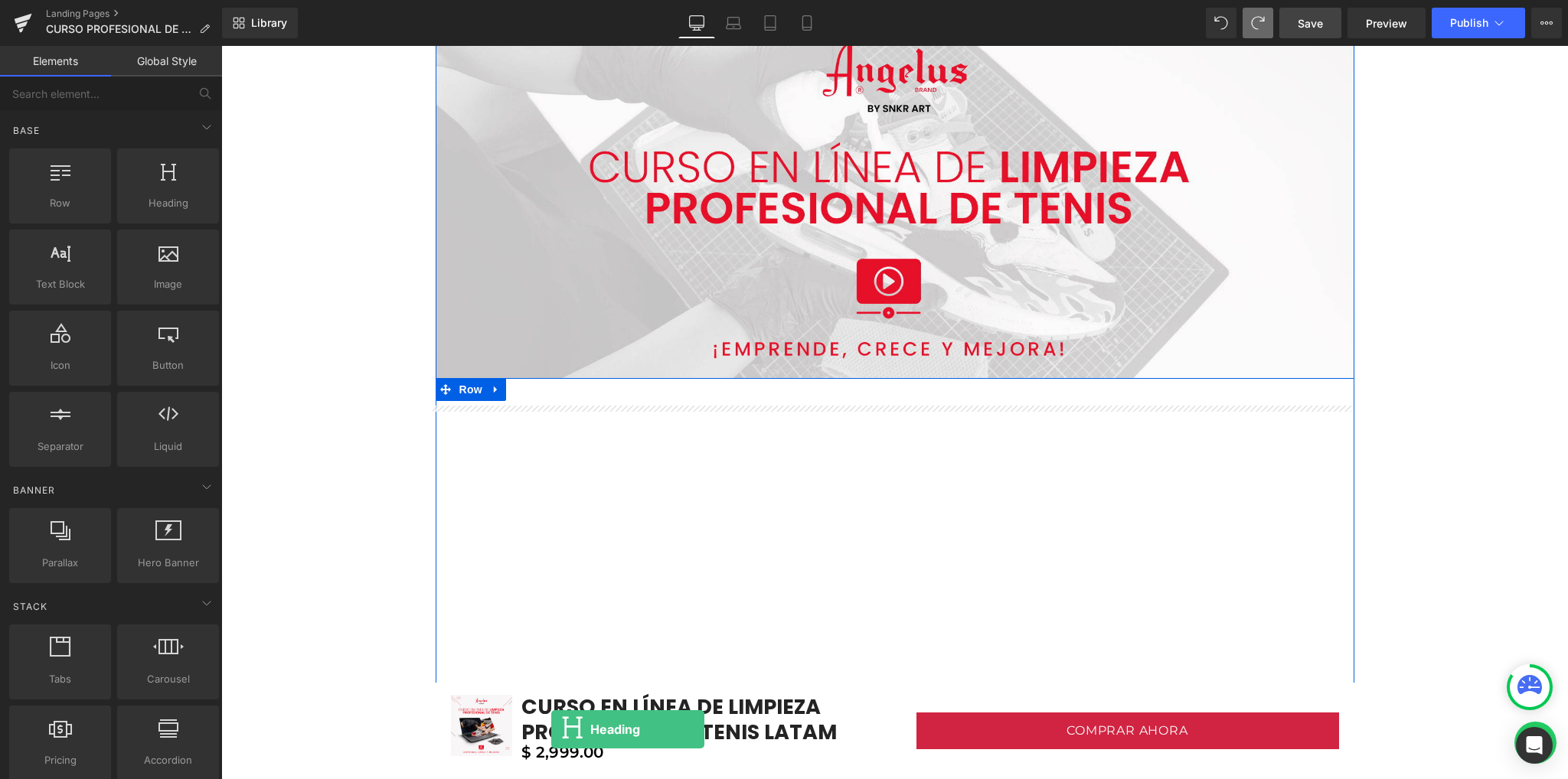
scroll to position [110, 0]
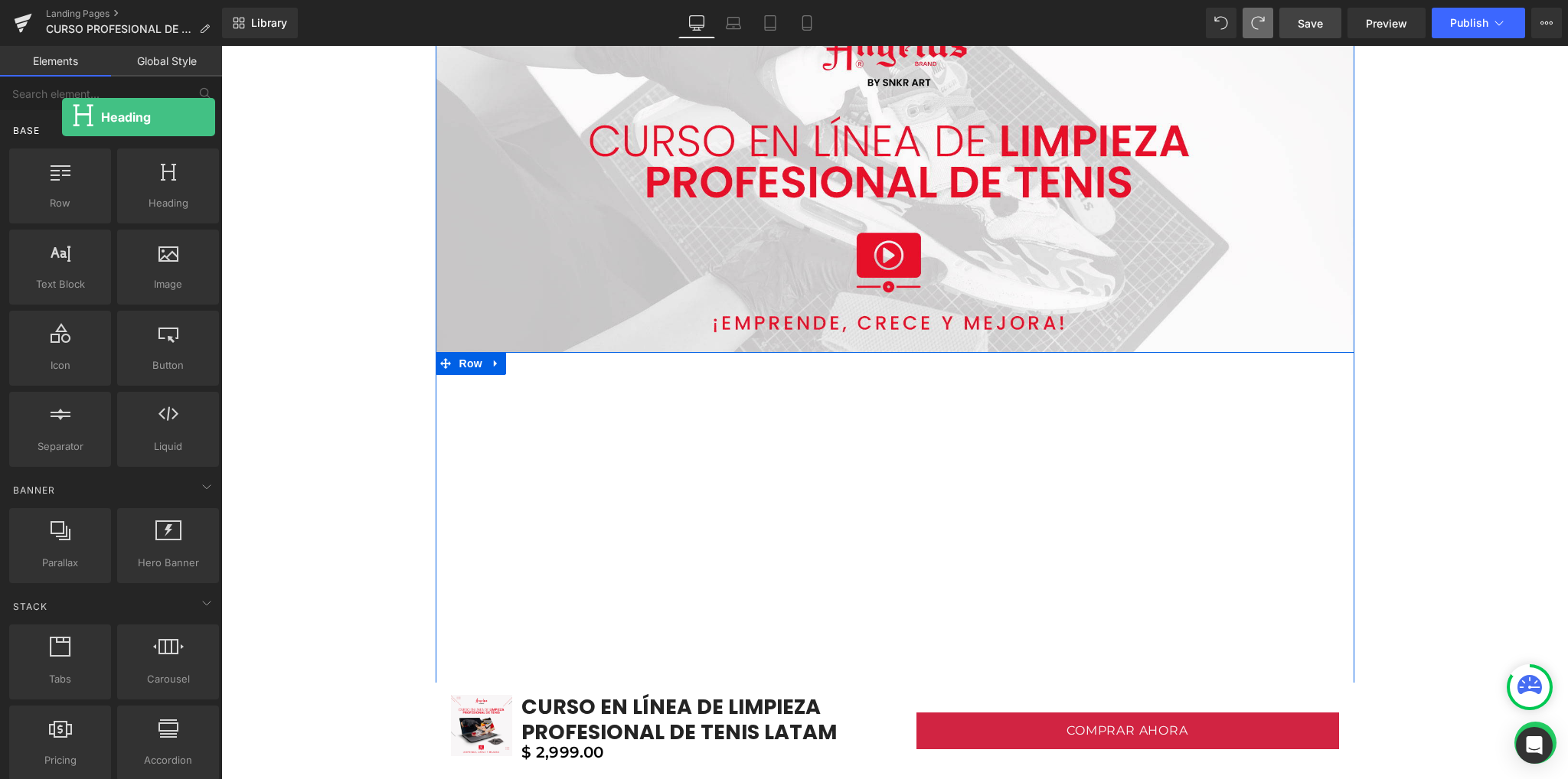
drag, startPoint x: 150, startPoint y: 197, endPoint x: 62, endPoint y: 117, distance: 118.9
click at [62, 117] on div "Base Row rows, columns, layouts, div Heading headings, titles, h1,h2,h3,h4,h5,h…" at bounding box center [114, 290] width 216 height 360
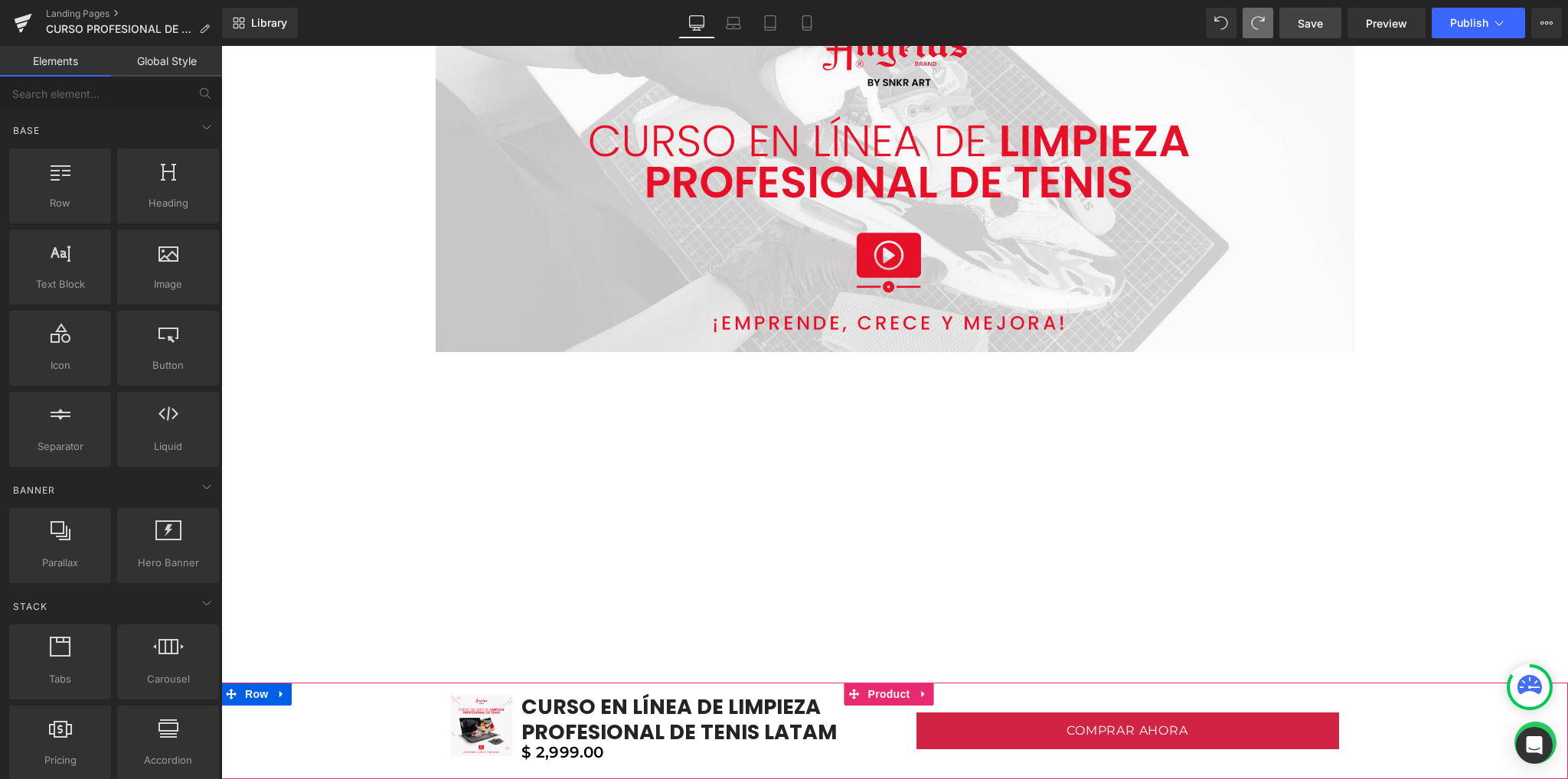
click at [256, 693] on div "Sale Off (P) Image CURSO EN LÍNEA DE LIMPIEZA PROFESIONAL DE TENIS LATAM (P) Ti…" at bounding box center [895, 731] width 1346 height 97
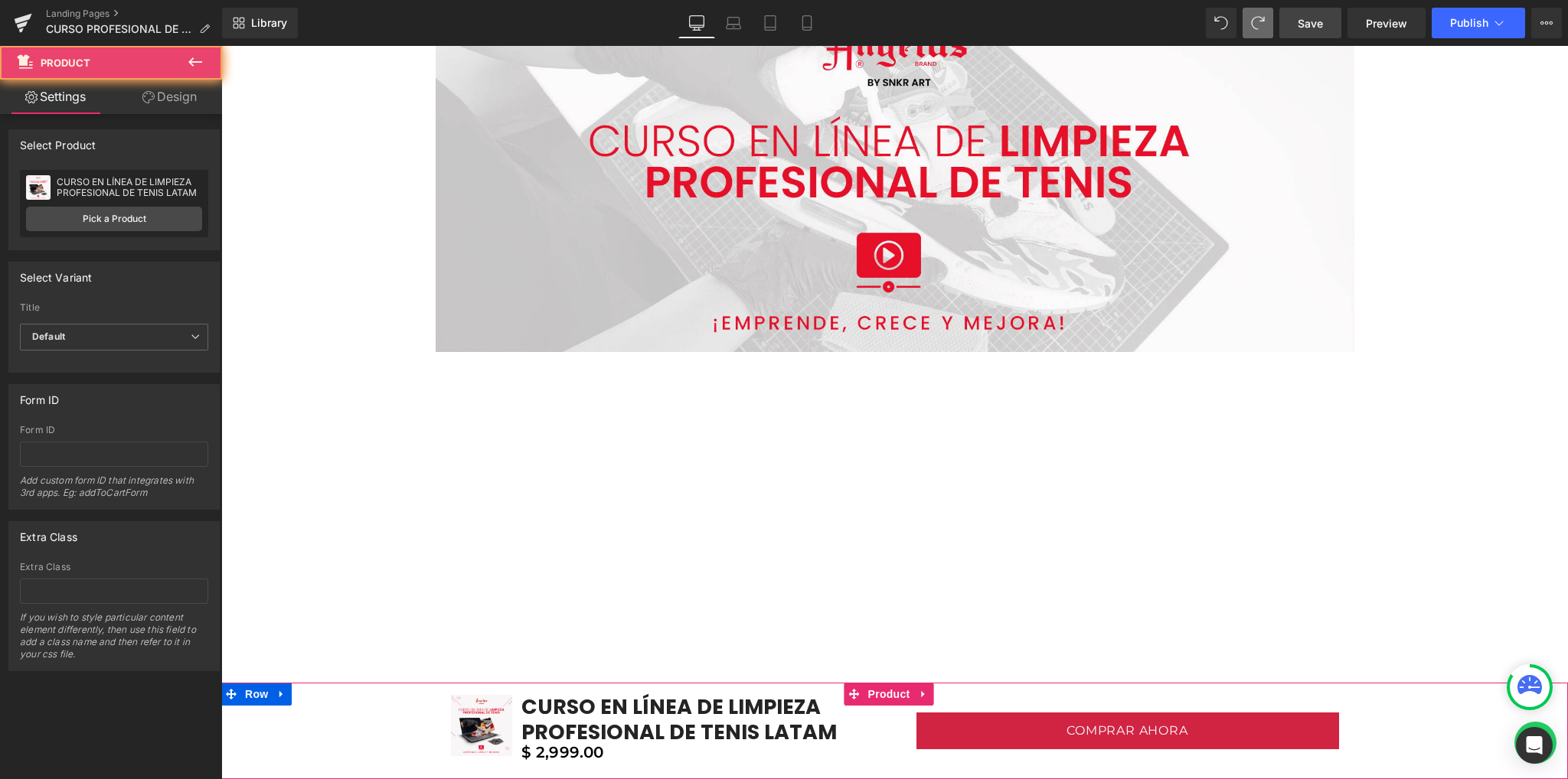
click at [256, 693] on div "Sale Off (P) Image CURSO EN LÍNEA DE LIMPIEZA PROFESIONAL DE TENIS LATAM (P) Ti…" at bounding box center [895, 731] width 1346 height 97
click at [365, 711] on div "Sale Off (P) Image CURSO EN LÍNEA DE LIMPIEZA PROFESIONAL DE TENIS LATAM (P) Ti…" at bounding box center [895, 731] width 1346 height 97
click at [364, 726] on div "Sale Off (P) Image CURSO EN LÍNEA DE LIMPIEZA PROFESIONAL DE TENIS LATAM (P) Ti…" at bounding box center [895, 731] width 1346 height 97
click at [363, 726] on div "Sale Off (P) Image CURSO EN LÍNEA DE LIMPIEZA PROFESIONAL DE TENIS LATAM (P) Ti…" at bounding box center [895, 731] width 1346 height 97
click at [363, 728] on div "Sale Off (P) Image CURSO EN LÍNEA DE LIMPIEZA PROFESIONAL DE TENIS LATAM (P) Ti…" at bounding box center [895, 731] width 1346 height 97
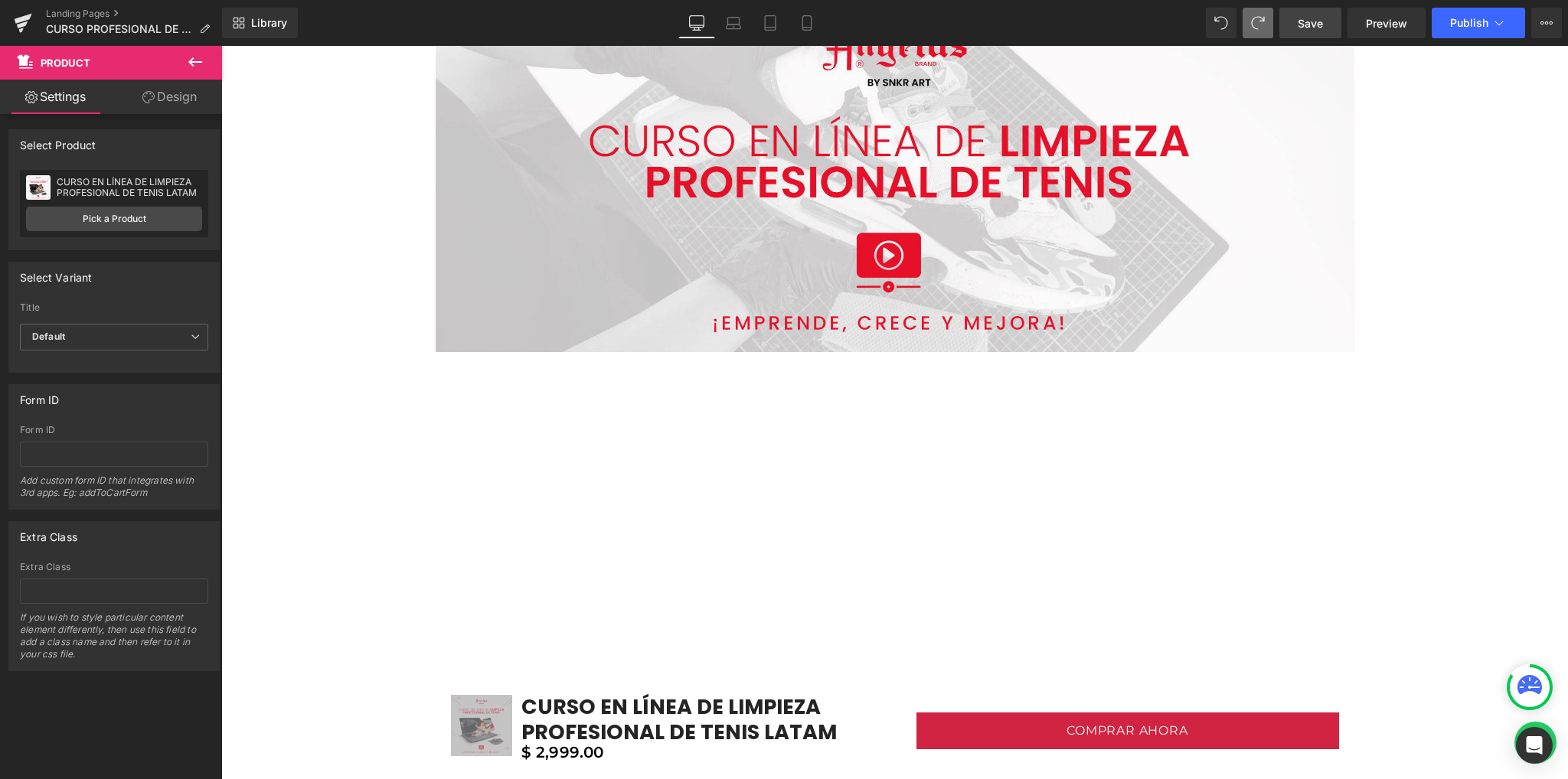
click at [199, 65] on icon at bounding box center [194, 62] width 18 height 18
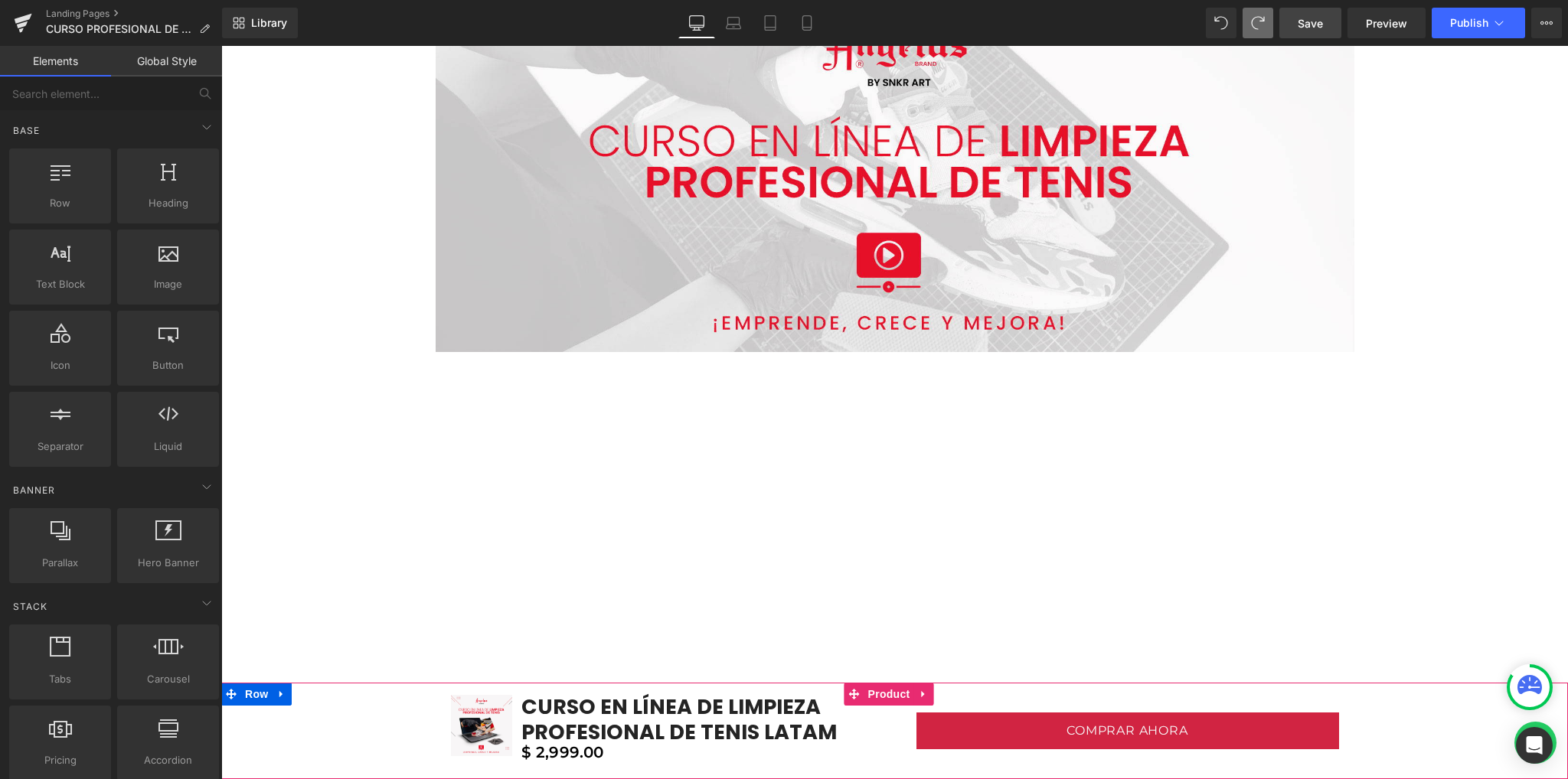
click at [366, 720] on div "Sale Off (P) Image CURSO EN LÍNEA DE LIMPIEZA PROFESIONAL DE TENIS LATAM (P) Ti…" at bounding box center [895, 731] width 1346 height 97
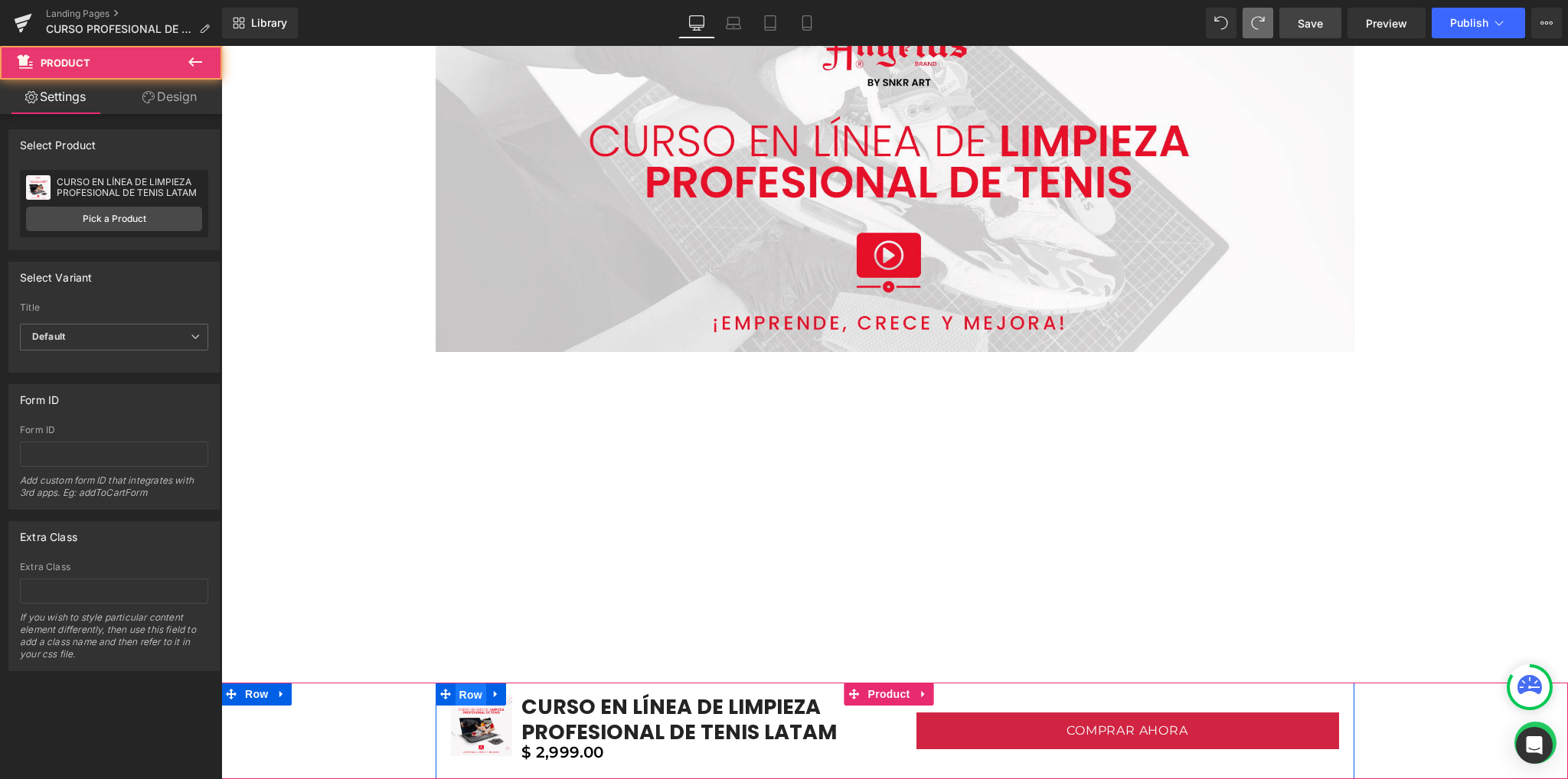
click at [472, 693] on span "Row" at bounding box center [471, 695] width 30 height 23
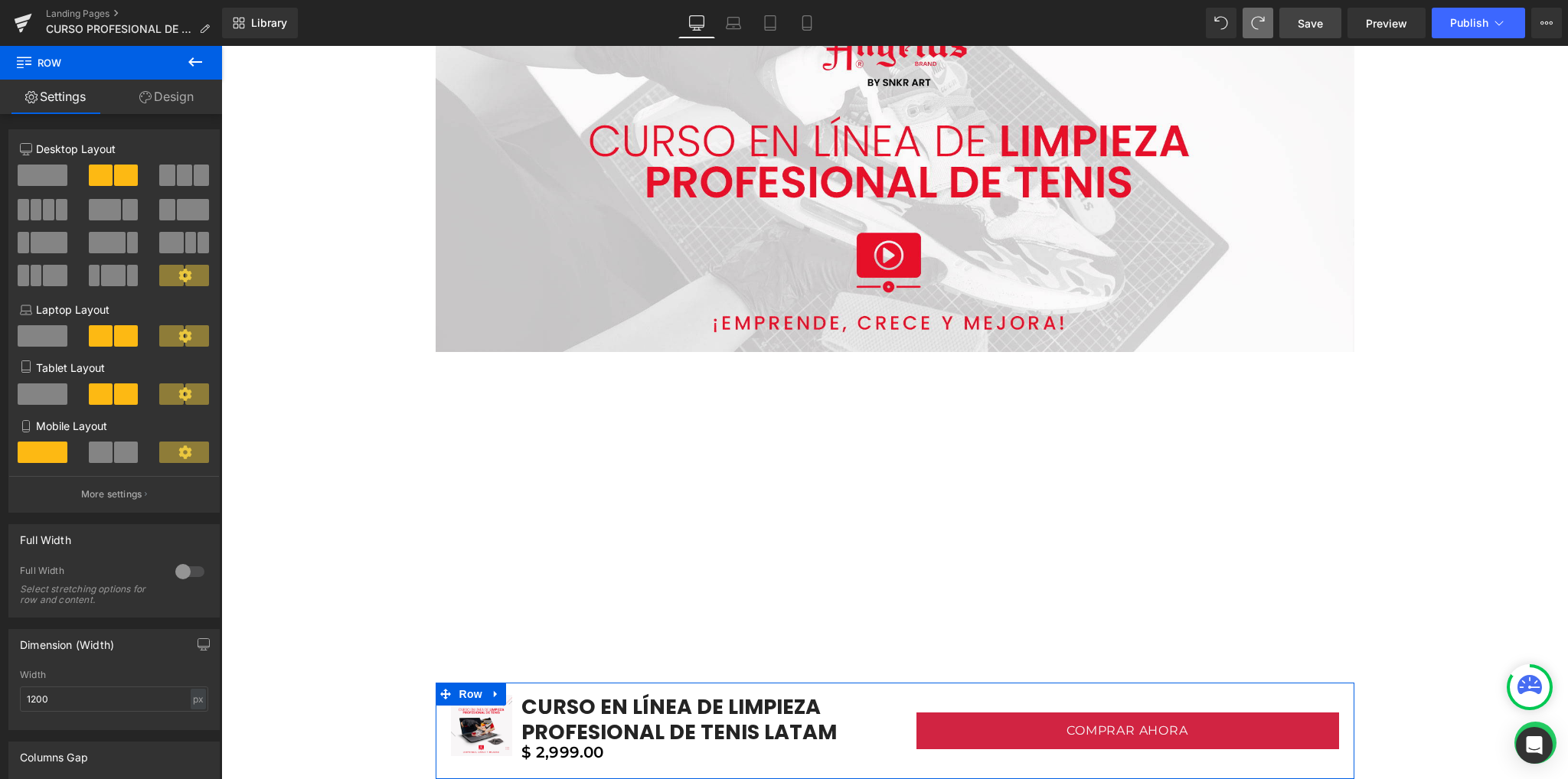
click at [177, 179] on span at bounding box center [185, 175] width 15 height 22
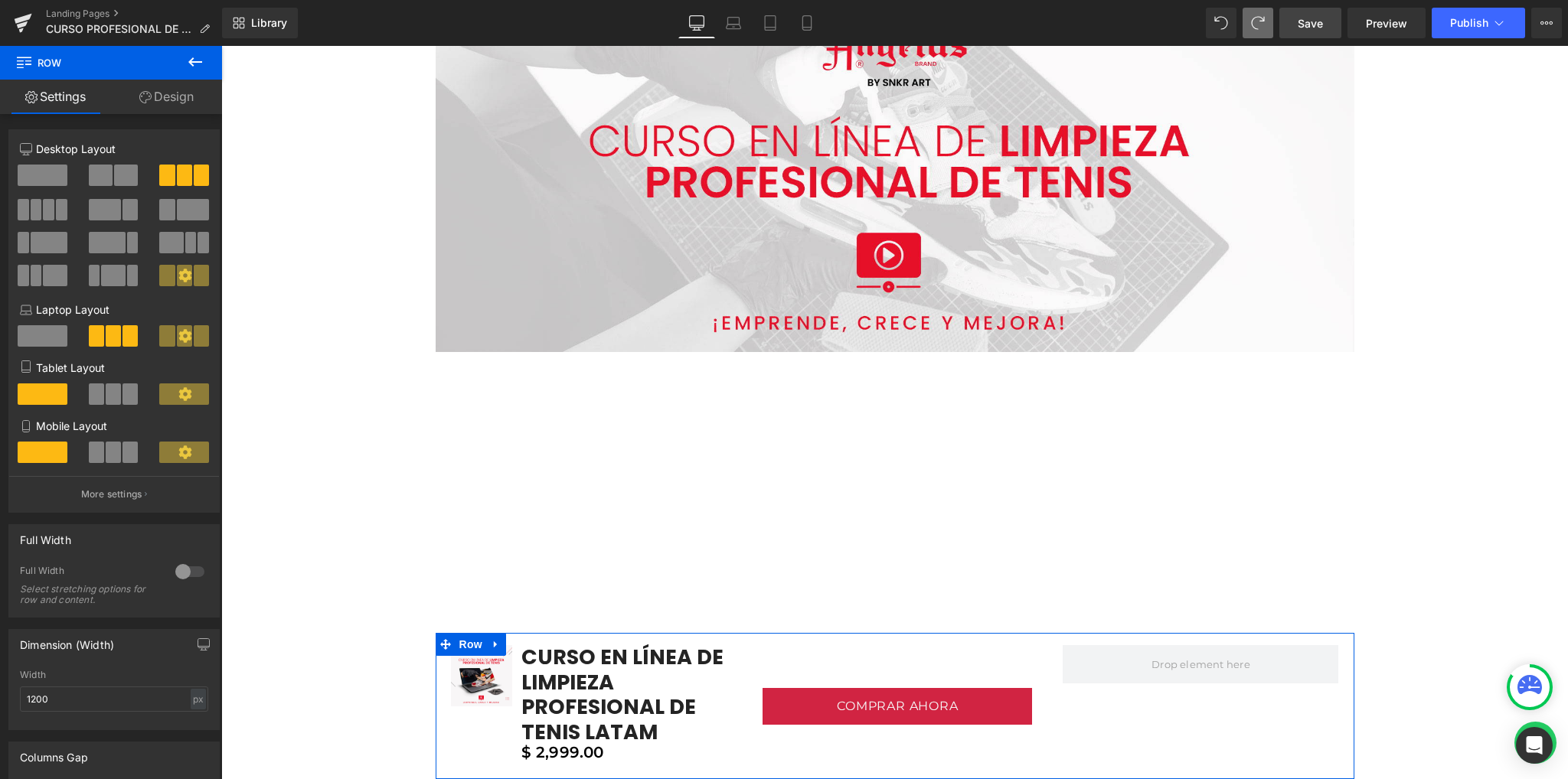
click at [158, 93] on link "Design" at bounding box center [166, 97] width 111 height 34
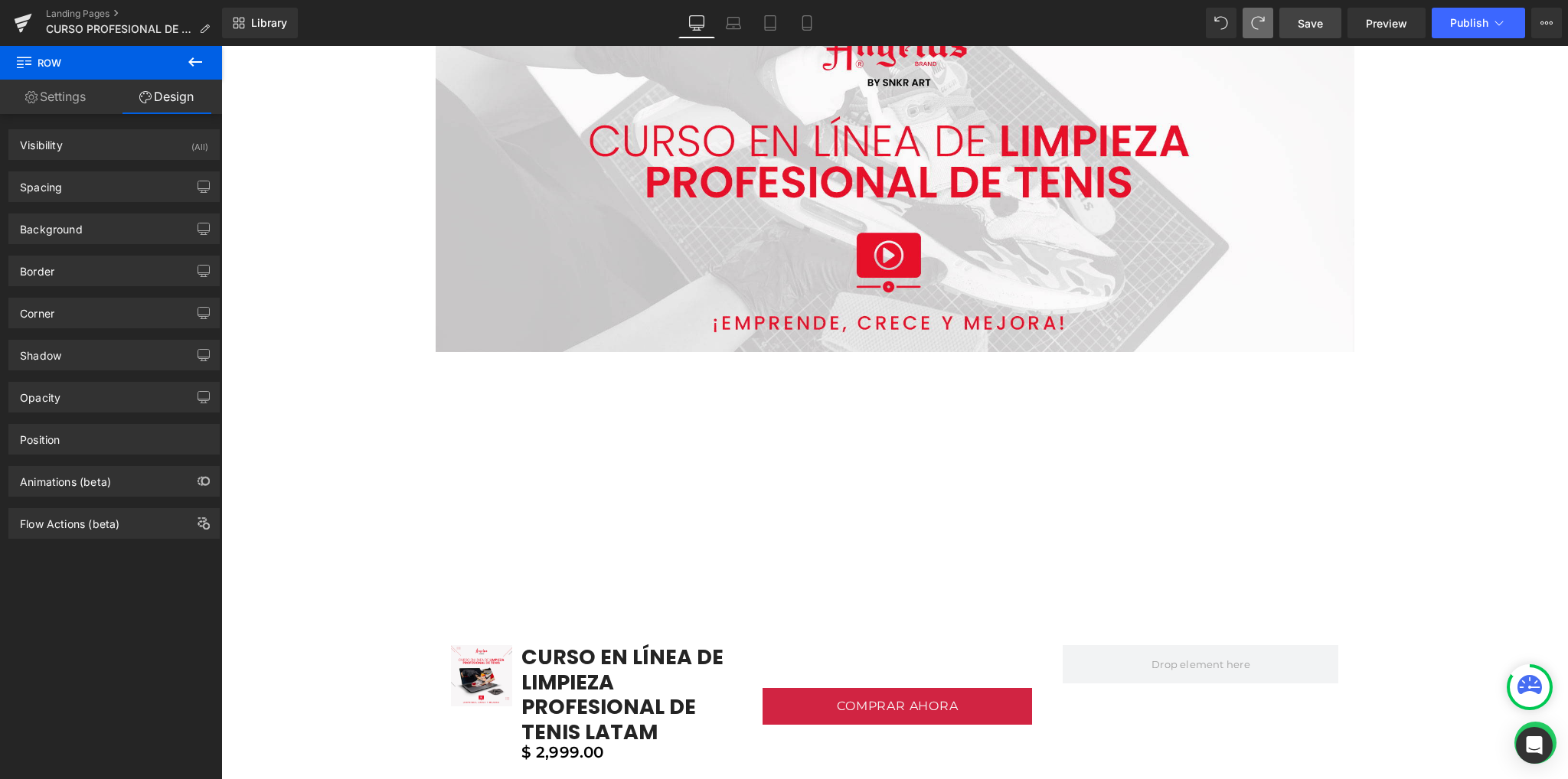
click at [206, 53] on button at bounding box center [195, 63] width 54 height 34
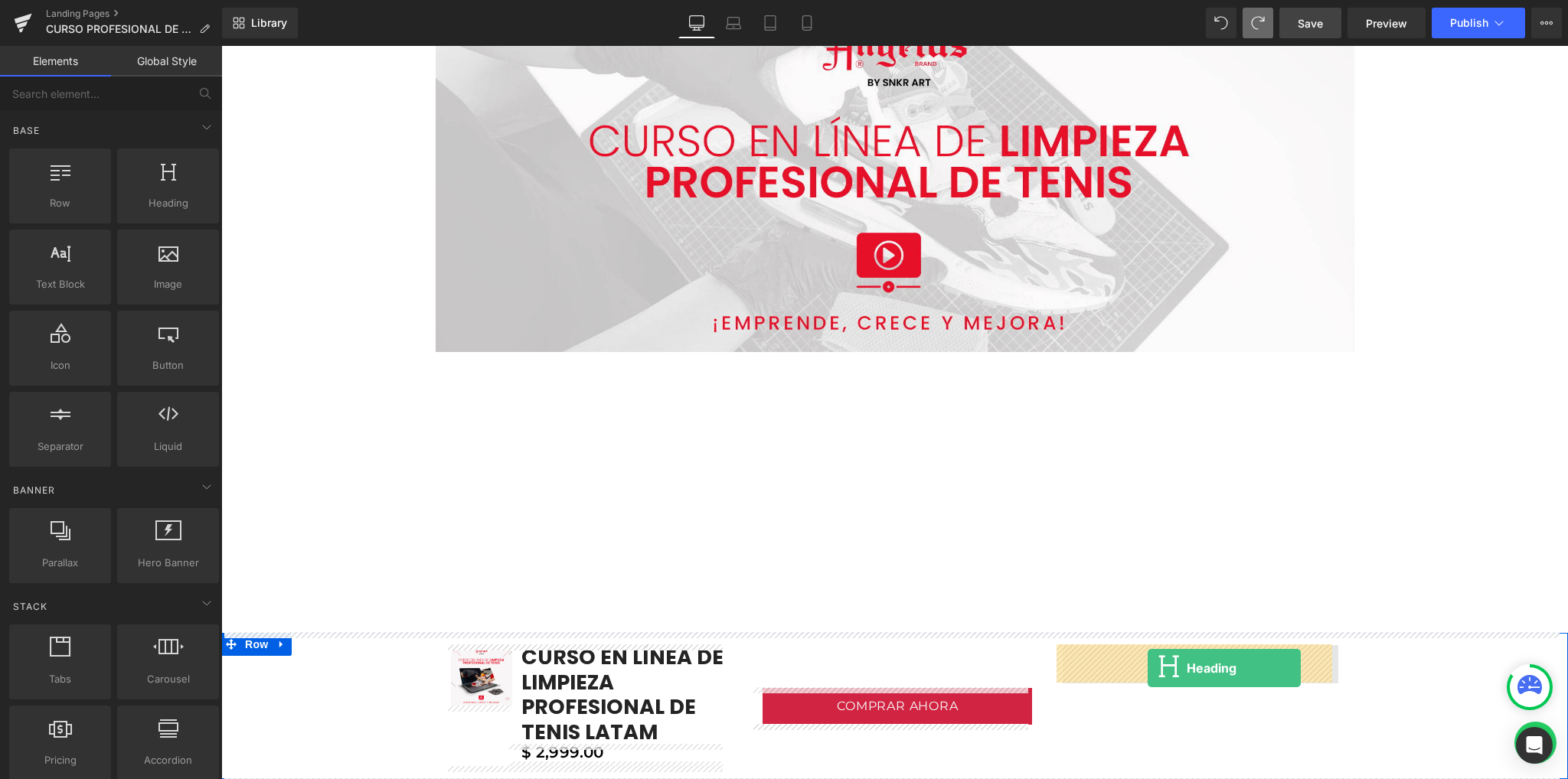
drag, startPoint x: 379, startPoint y: 246, endPoint x: 1147, endPoint y: 668, distance: 876.3
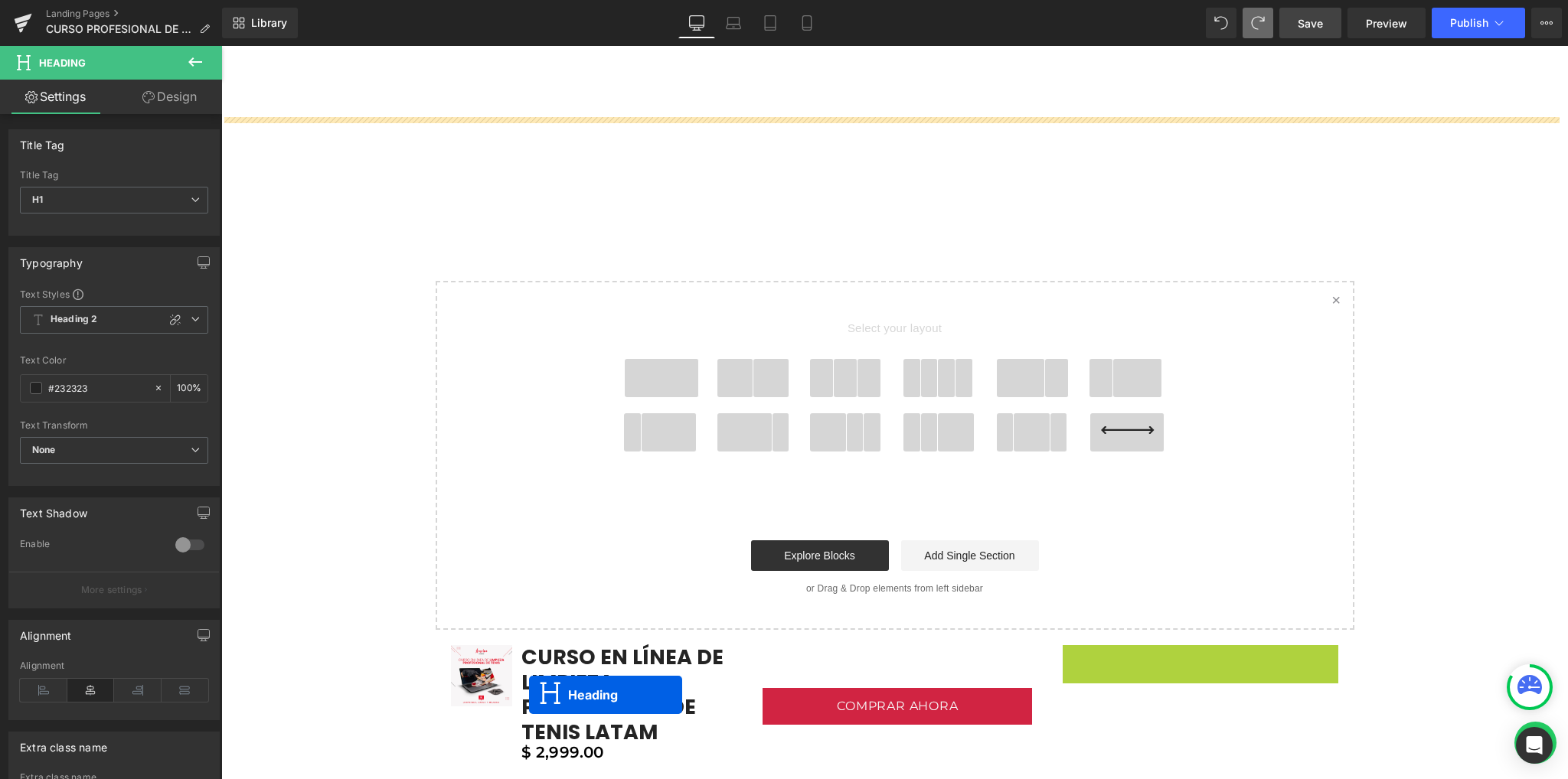
scroll to position [5077, 0]
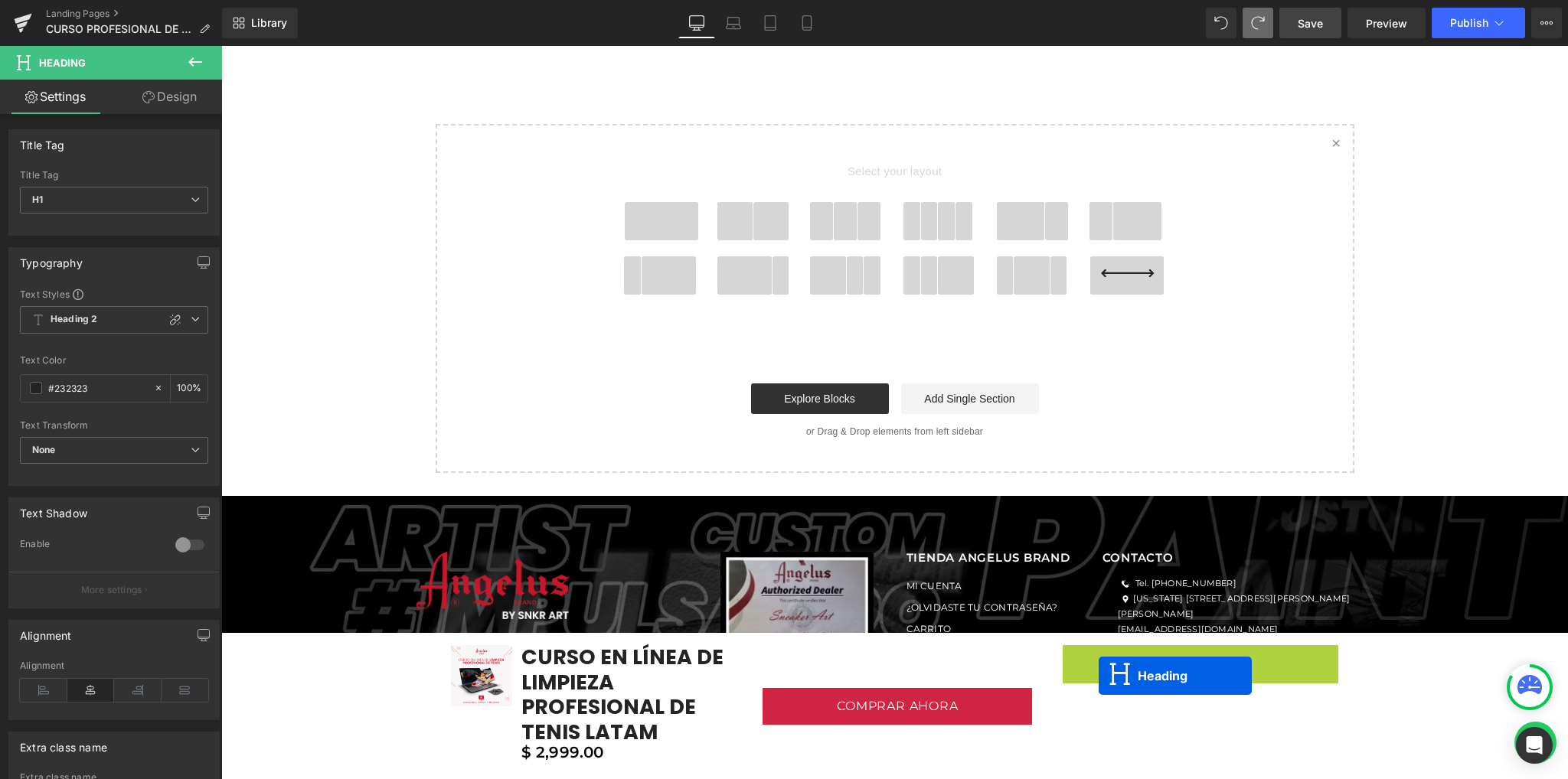
drag, startPoint x: 1182, startPoint y: 669, endPoint x: 1098, endPoint y: 677, distance: 84.4
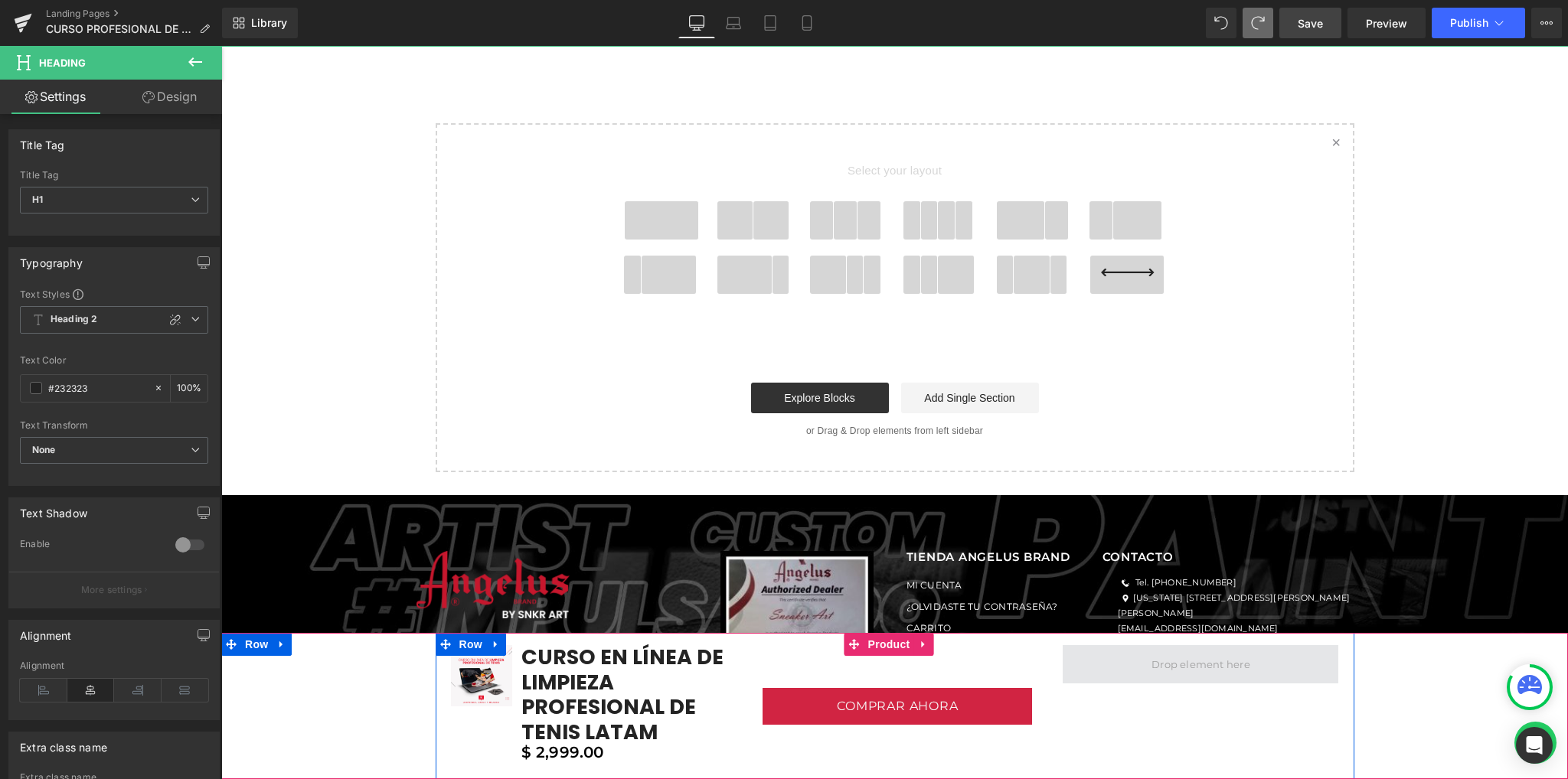
click at [1170, 671] on span at bounding box center [1201, 664] width 110 height 23
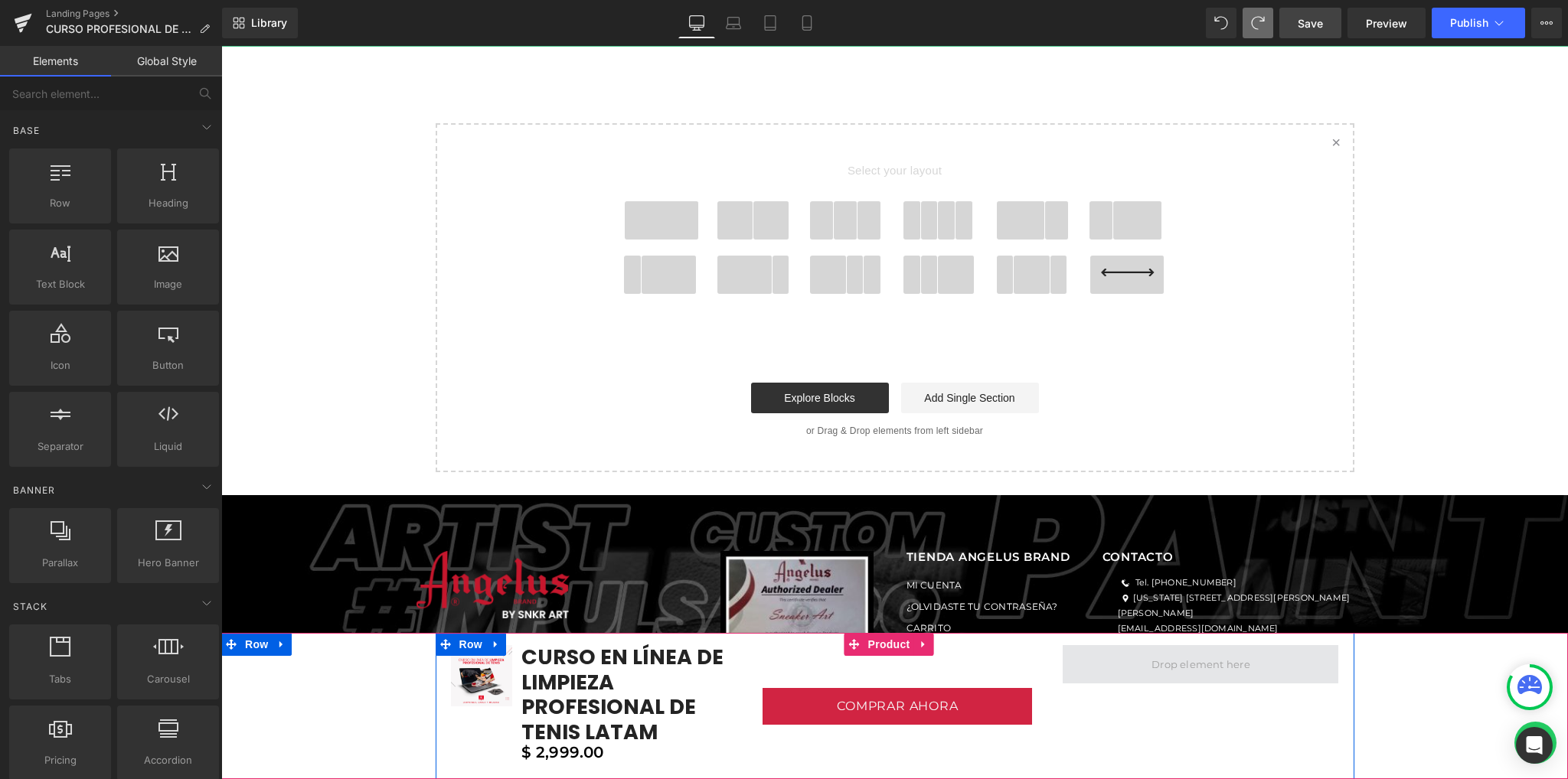
drag, startPoint x: 1146, startPoint y: 664, endPoint x: 1217, endPoint y: 665, distance: 71.0
click at [1228, 665] on span at bounding box center [1201, 664] width 110 height 23
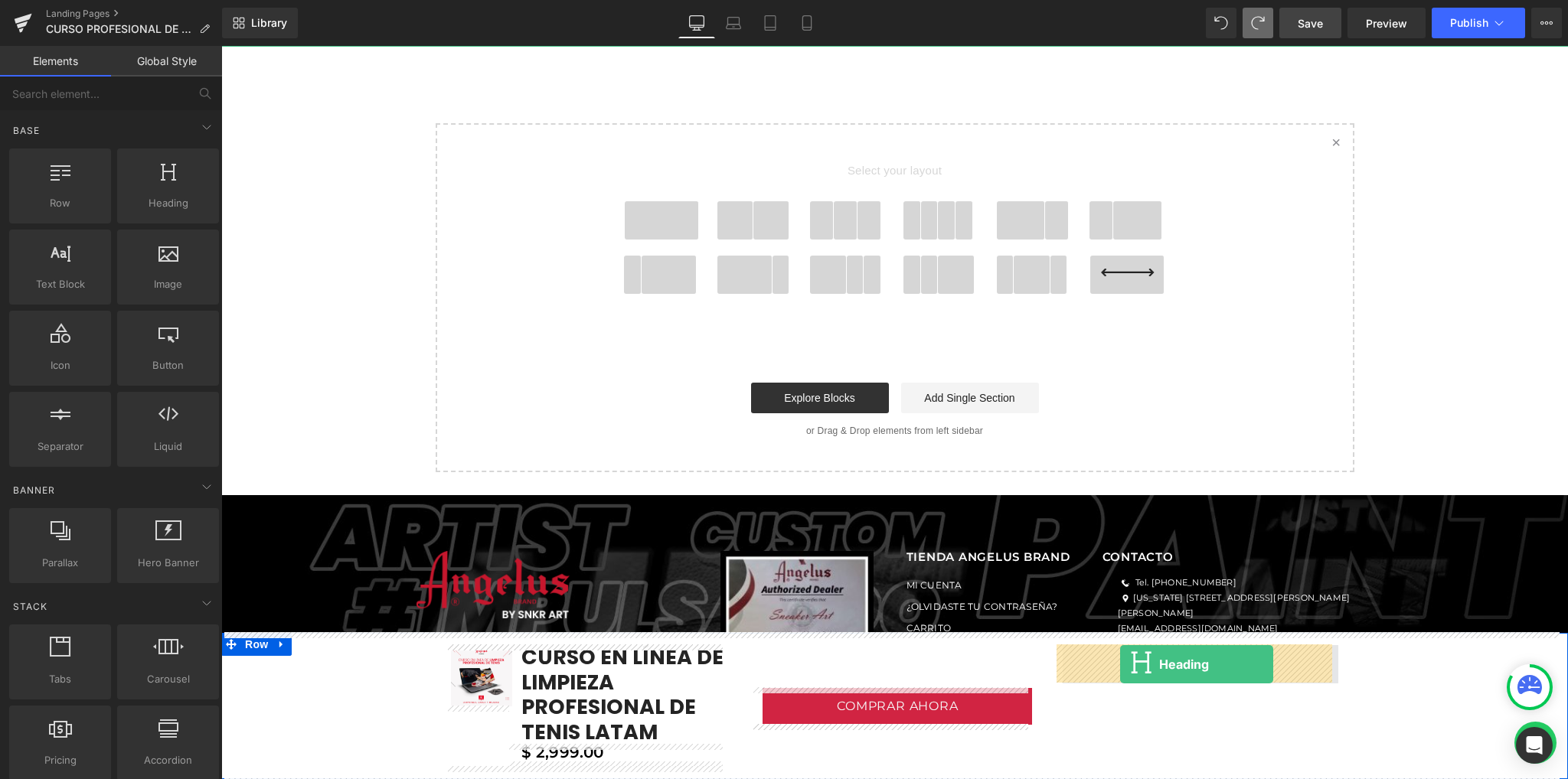
drag, startPoint x: 363, startPoint y: 240, endPoint x: 1120, endPoint y: 664, distance: 867.7
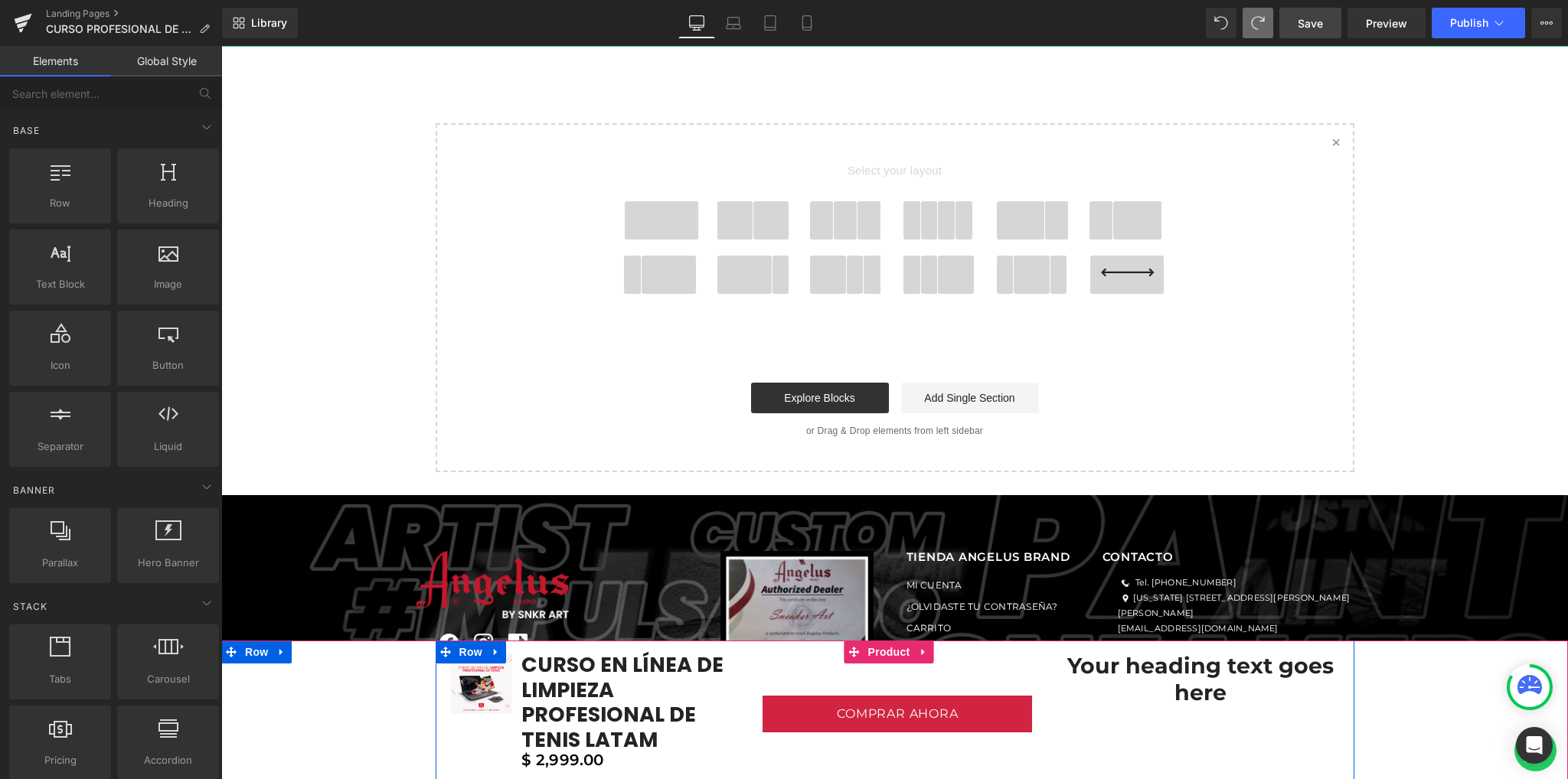
scroll to position [5096, 0]
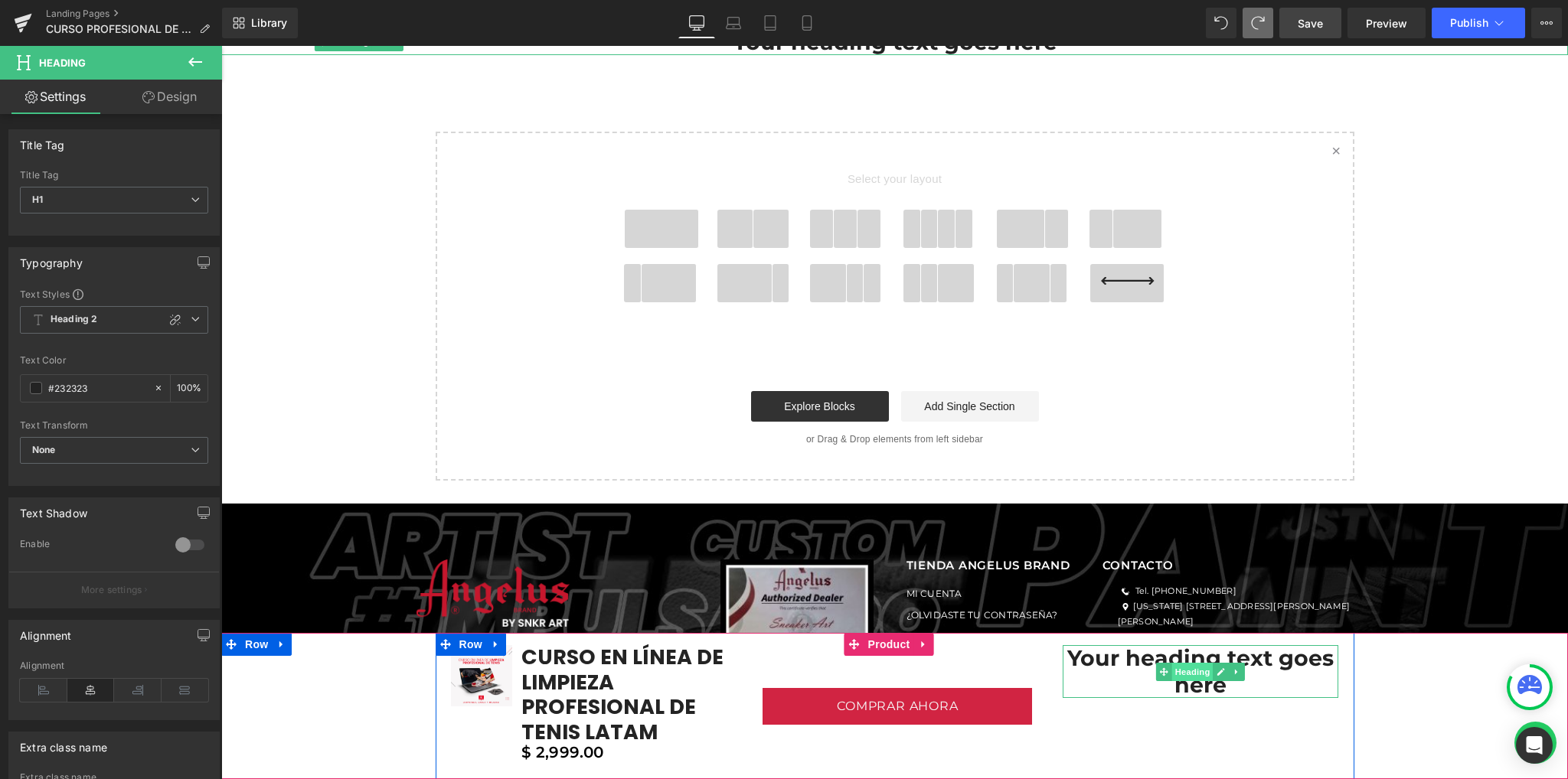
click at [1180, 671] on span "Heading" at bounding box center [1193, 671] width 42 height 18
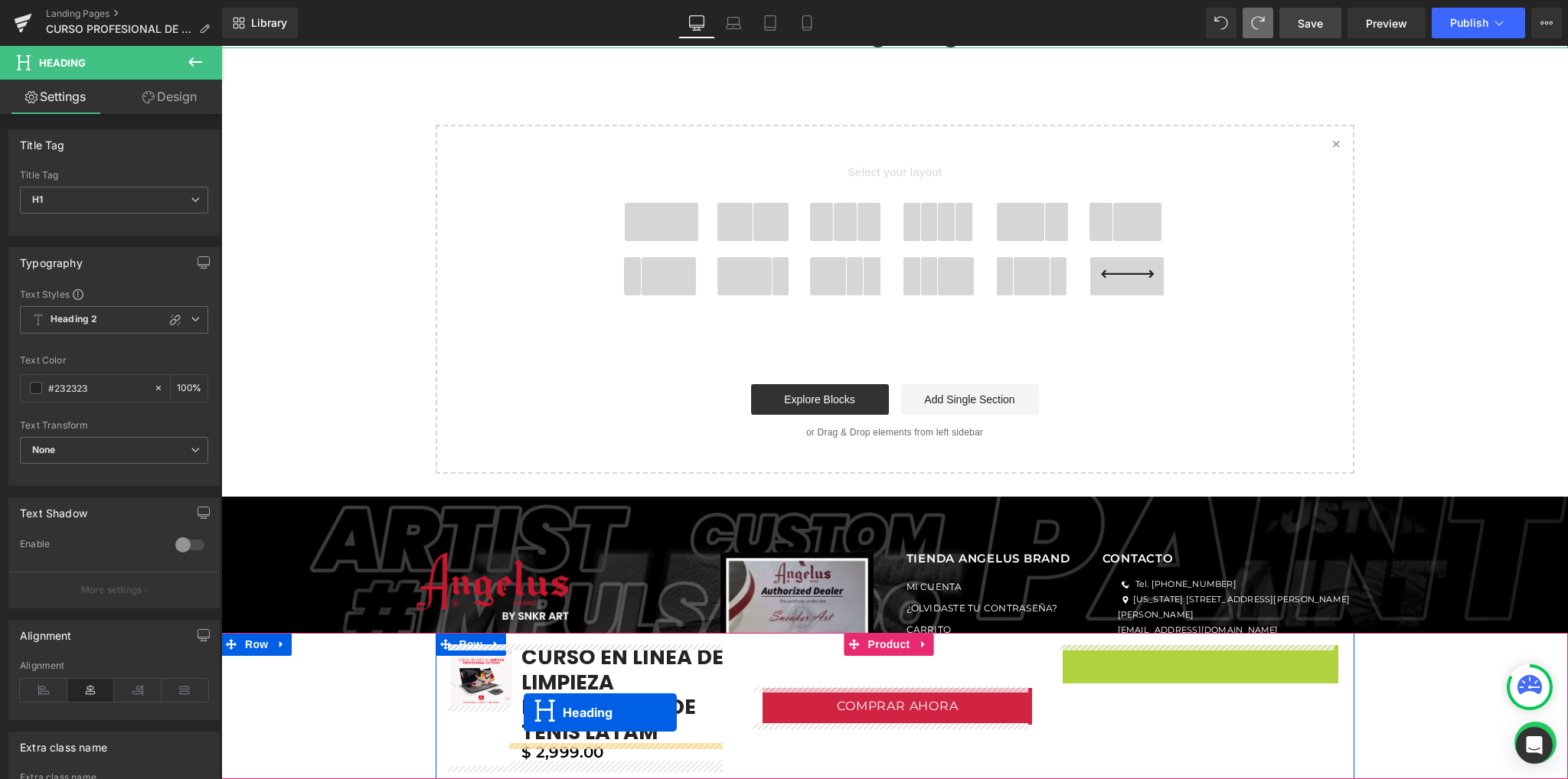
scroll to position [5105, 0]
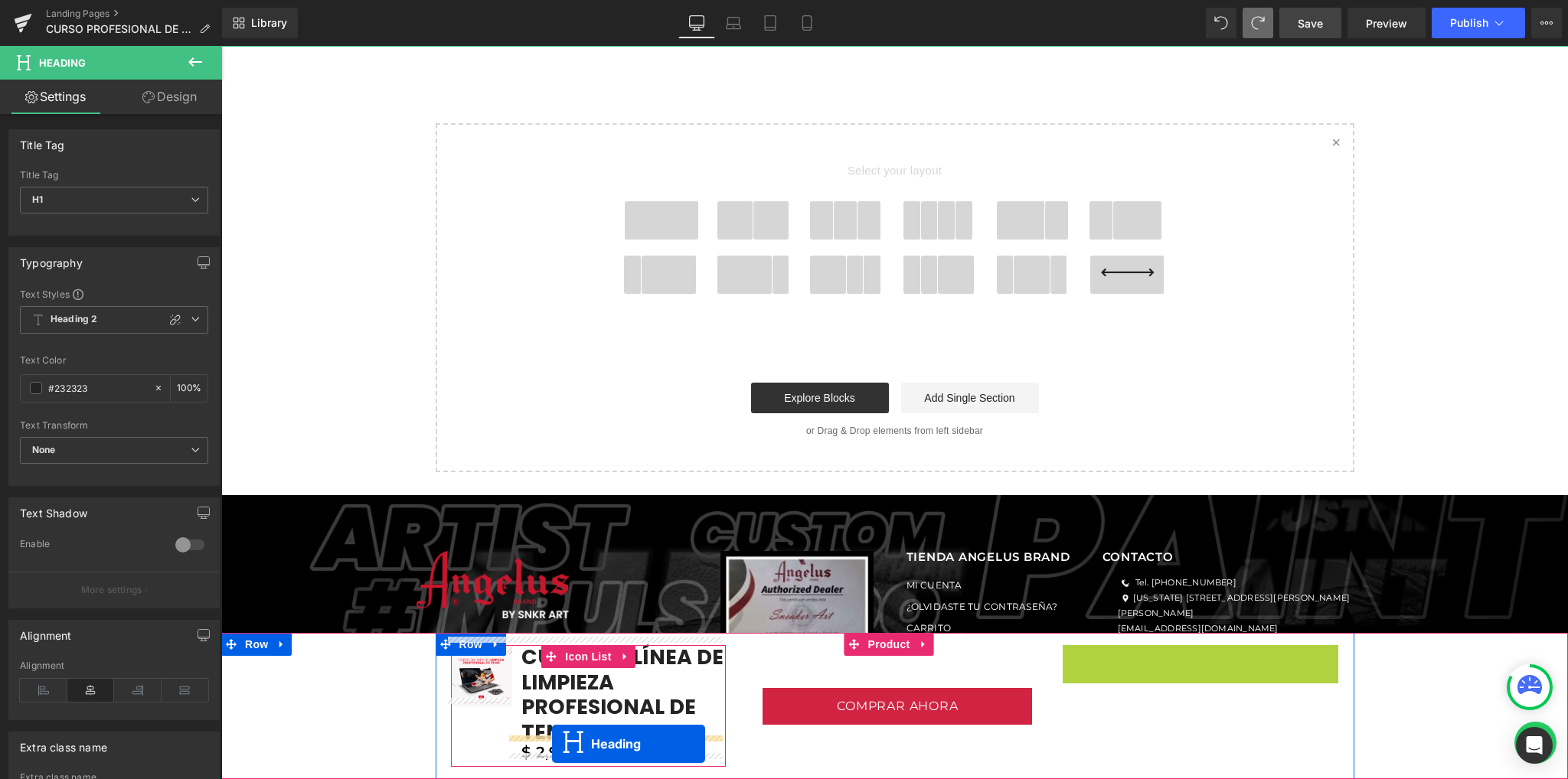
drag, startPoint x: 1183, startPoint y: 671, endPoint x: 552, endPoint y: 744, distance: 635.2
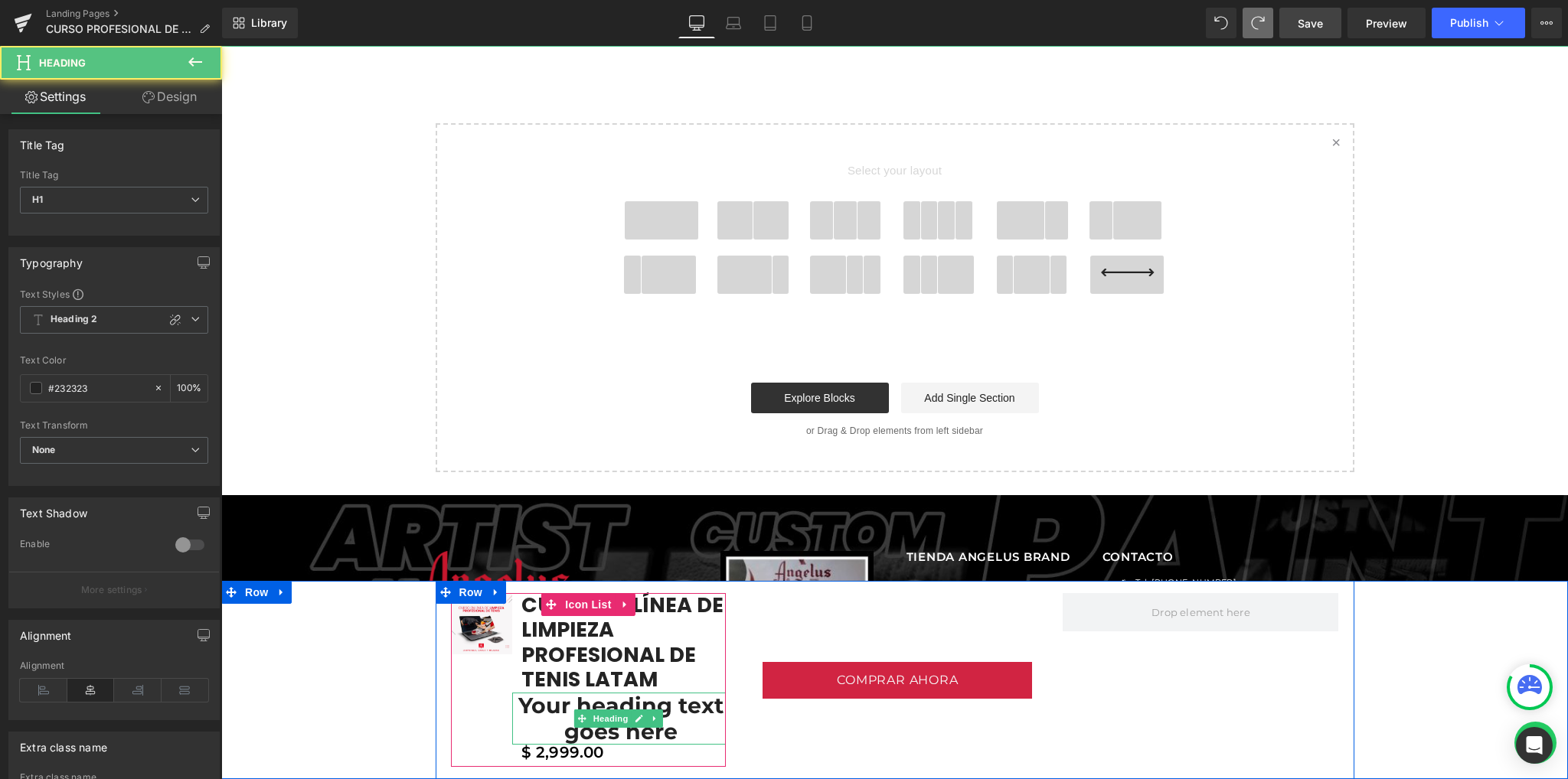
click at [609, 703] on h1 "Your heading text goes here" at bounding box center [621, 718] width 210 height 52
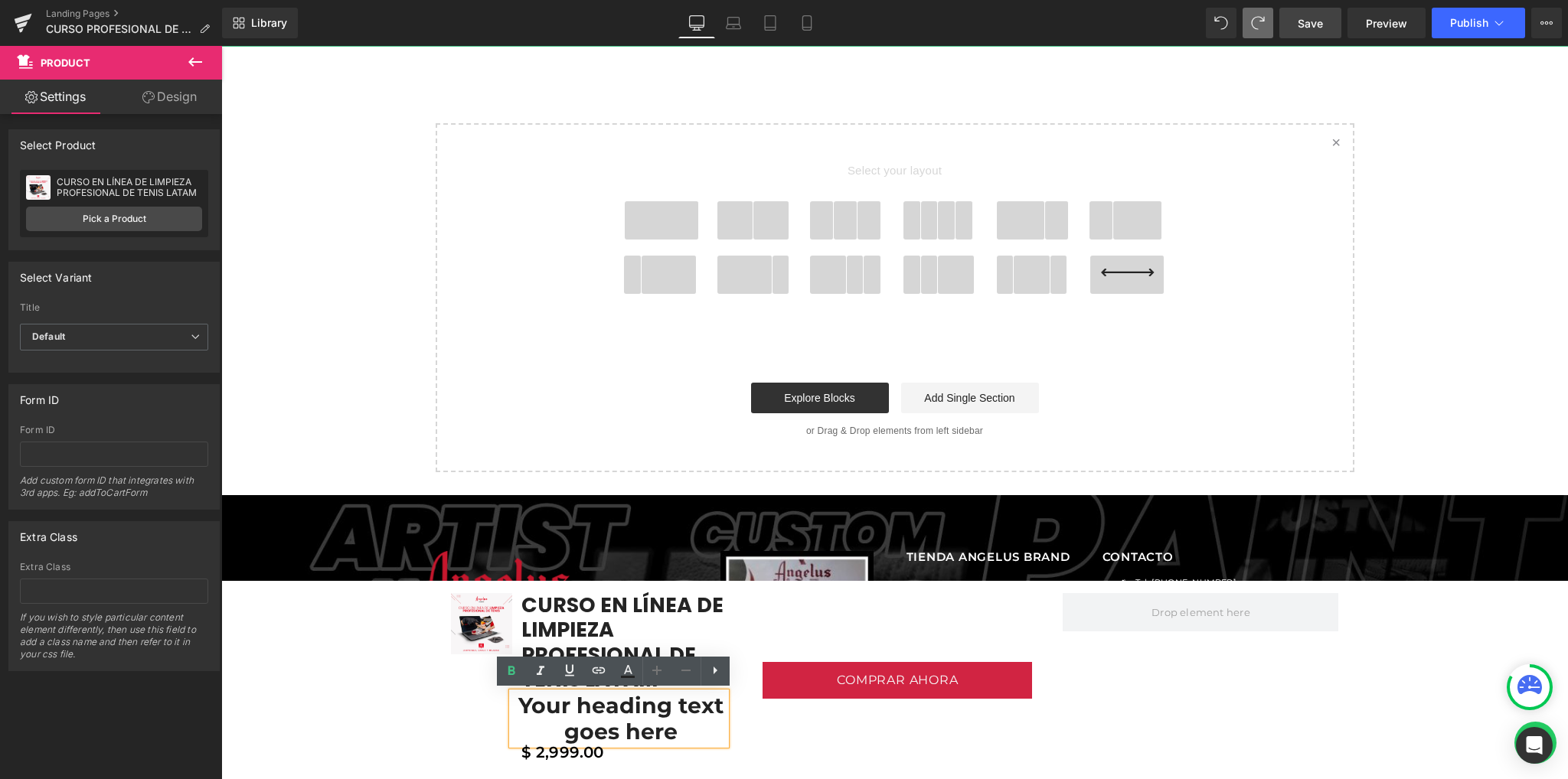
click at [410, 725] on div "Sale Off (P) Image CURSO EN LÍNEA DE LIMPIEZA PROFESIONAL DE TENIS LATAM (P) Ti…" at bounding box center [895, 680] width 1346 height 198
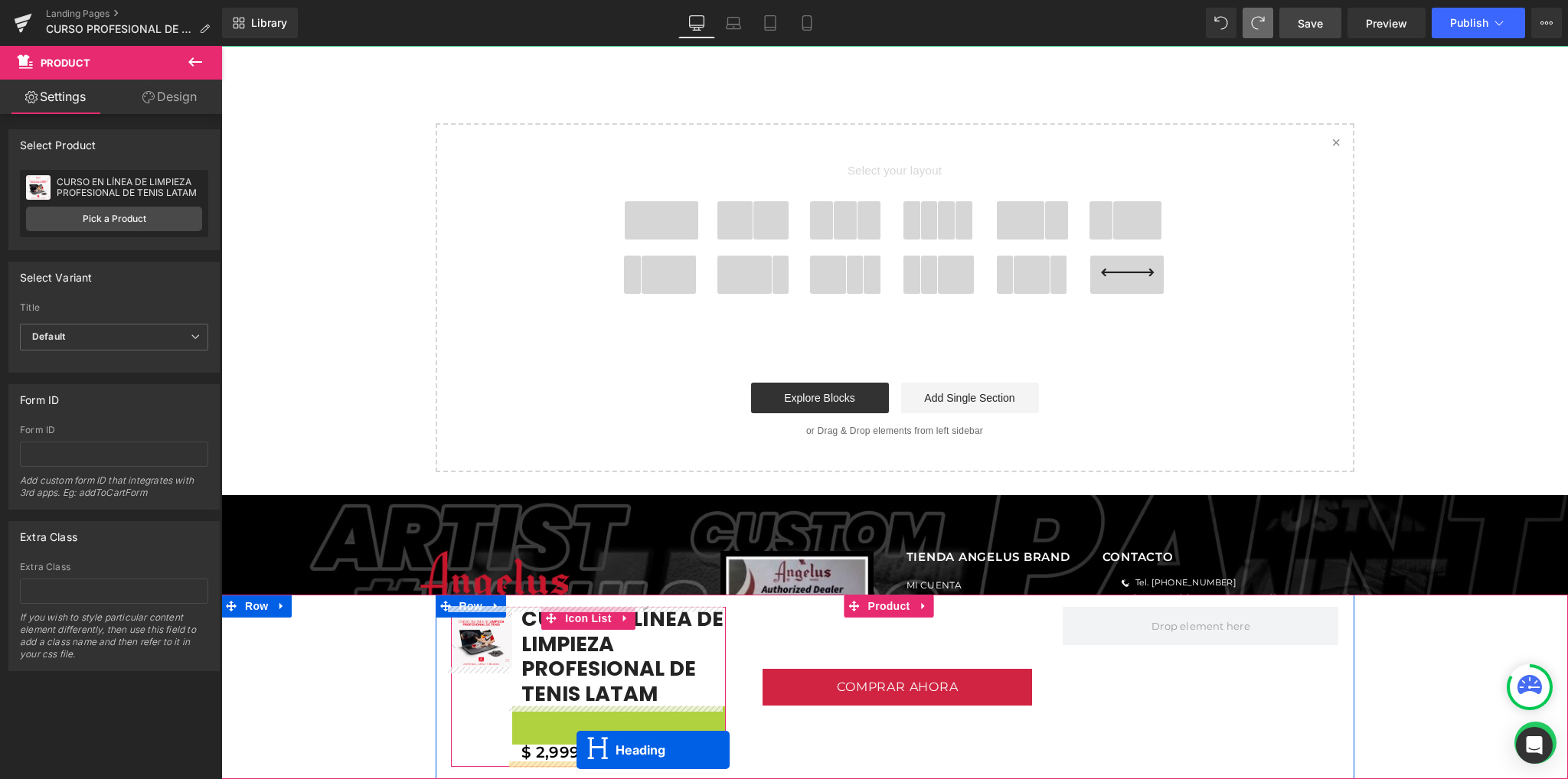
drag, startPoint x: 615, startPoint y: 719, endPoint x: 577, endPoint y: 750, distance: 49.0
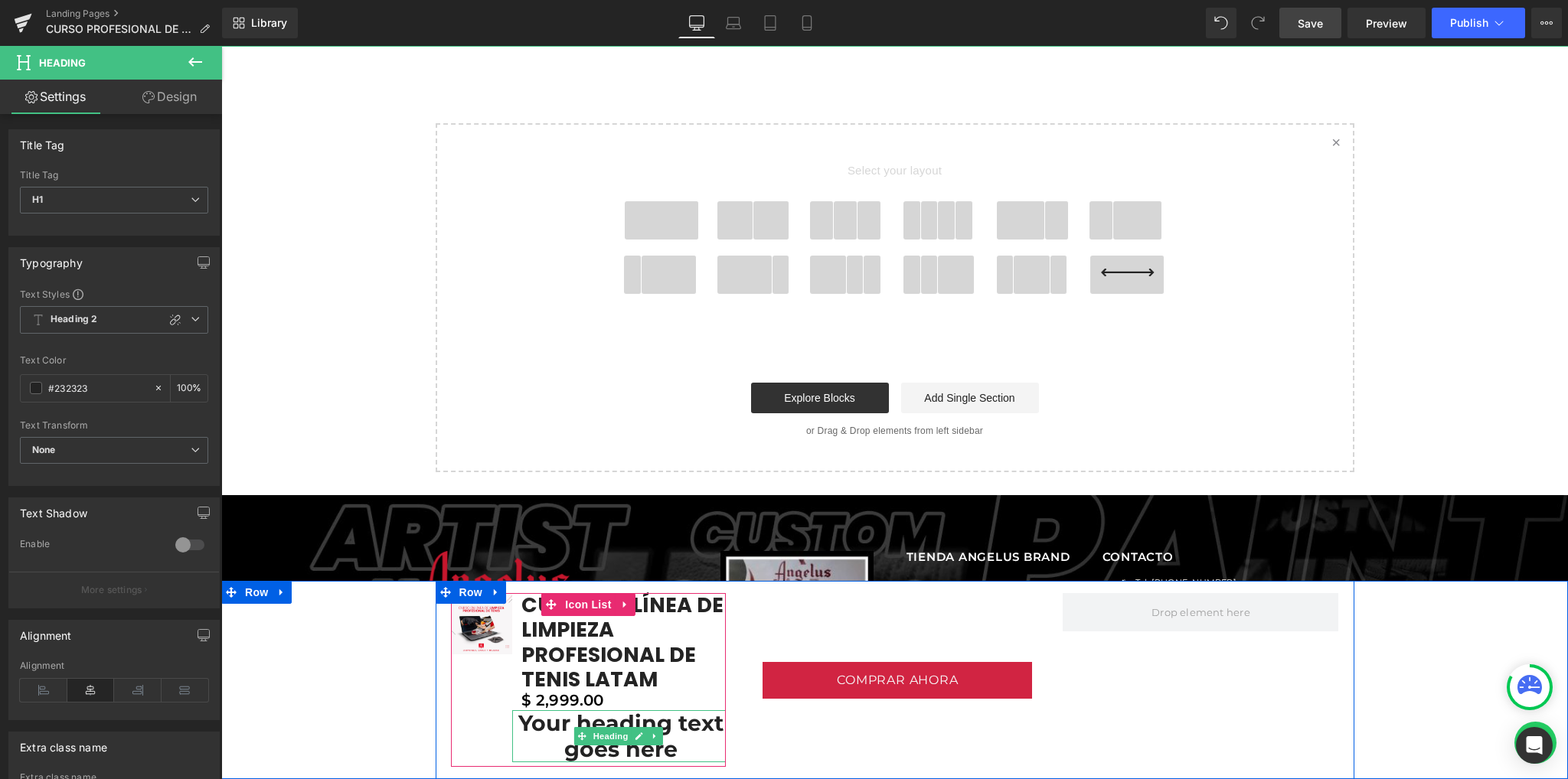
click at [541, 728] on h1 "Your heading text goes here" at bounding box center [621, 735] width 210 height 52
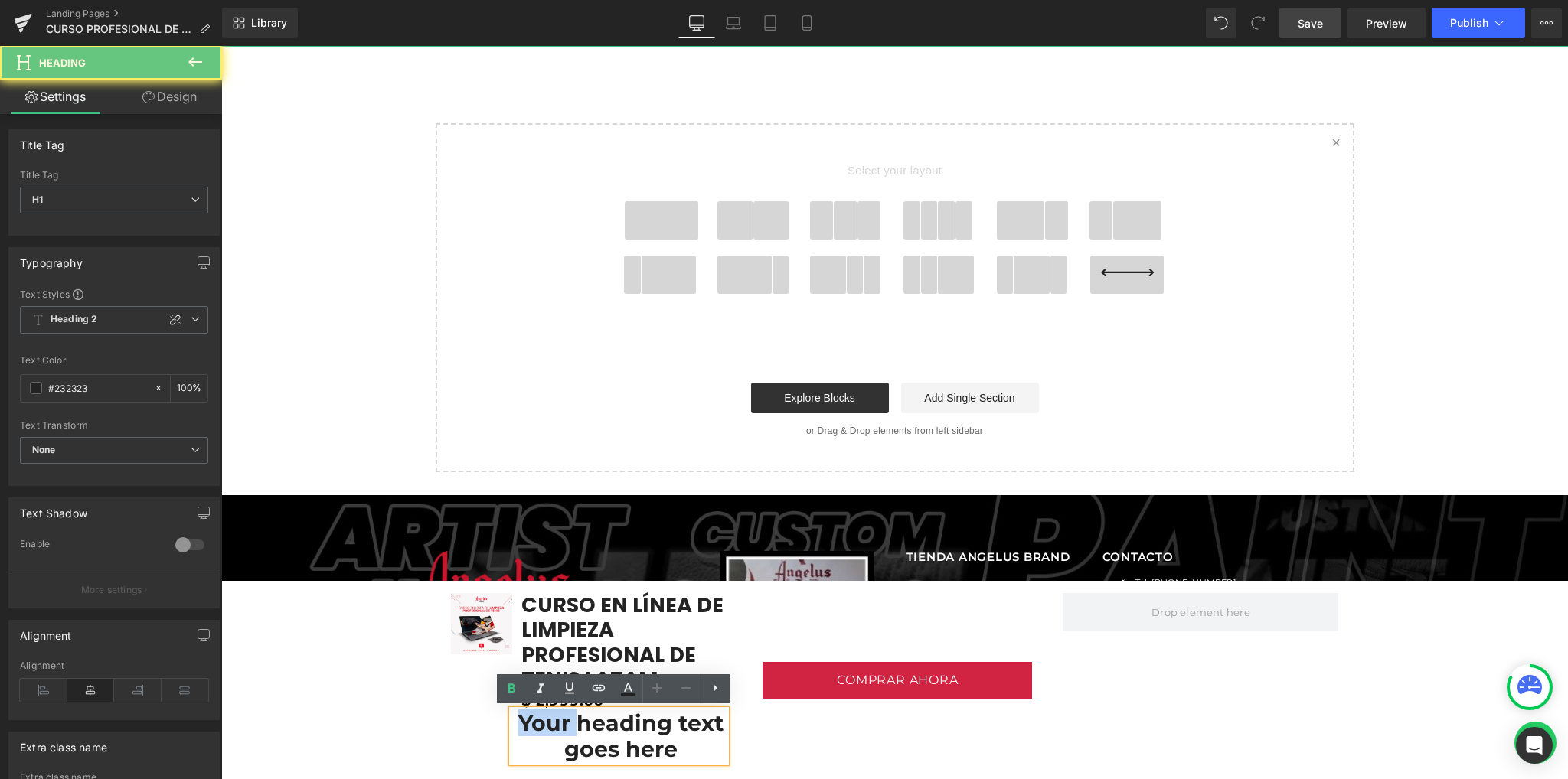
click at [541, 728] on h1 "Your heading text goes here" at bounding box center [621, 735] width 210 height 52
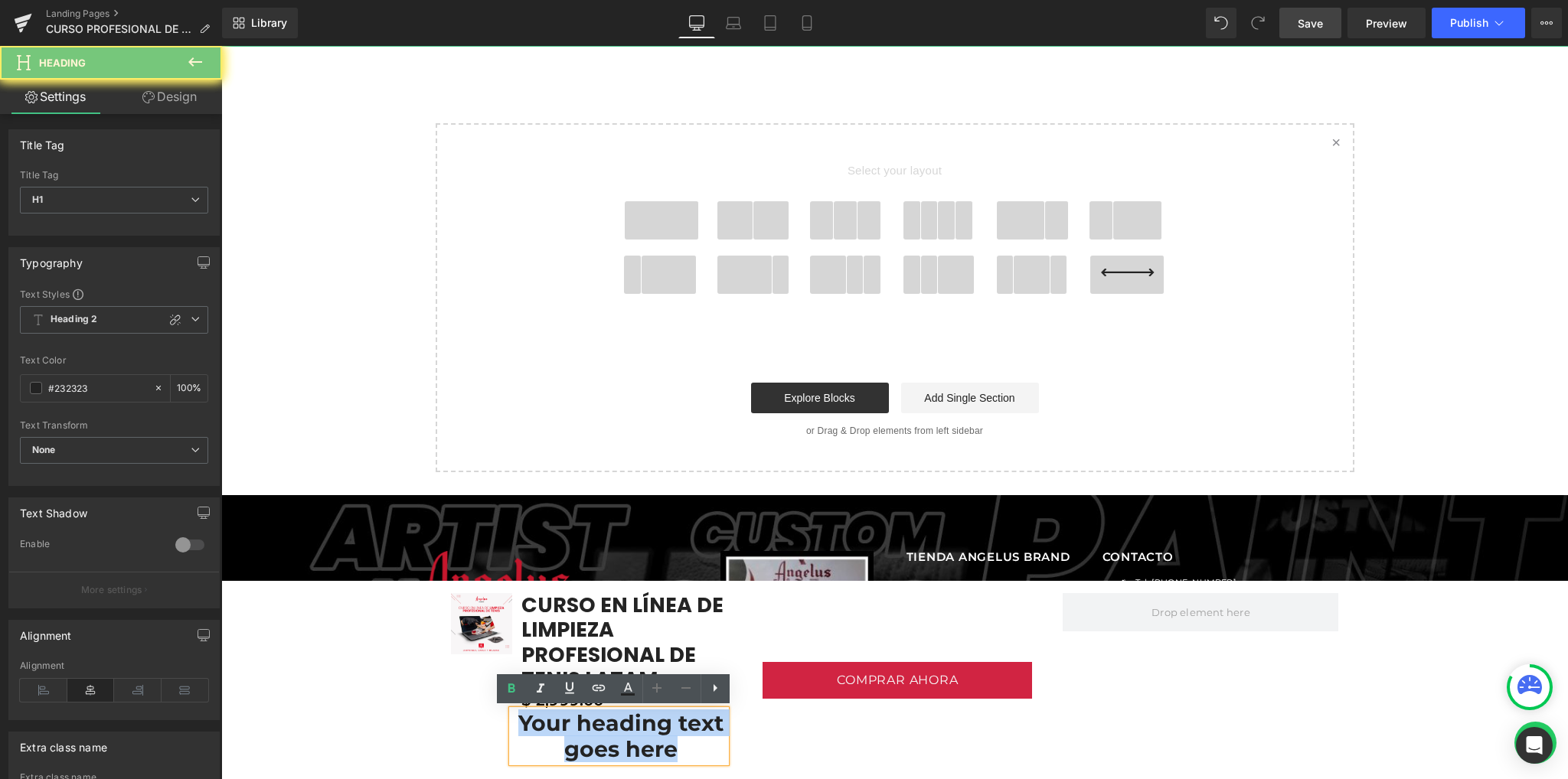
click at [541, 728] on h1 "Your heading text goes here" at bounding box center [621, 735] width 210 height 52
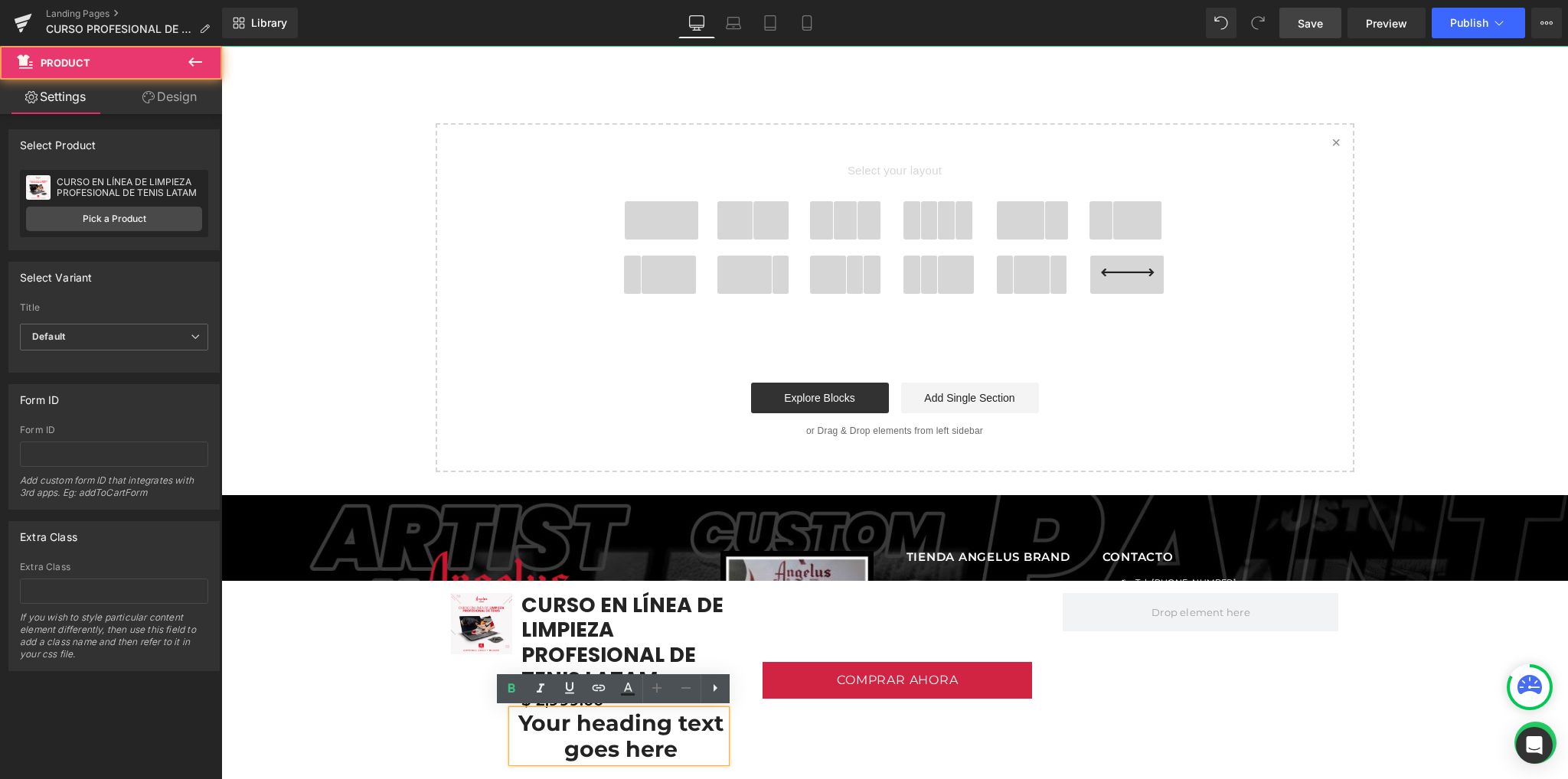
click at [427, 720] on div "Sale Off (P) Image CURSO EN LÍNEA DE LIMPIEZA PROFESIONAL DE TENIS LATAM (P) Ti…" at bounding box center [895, 680] width 1346 height 198
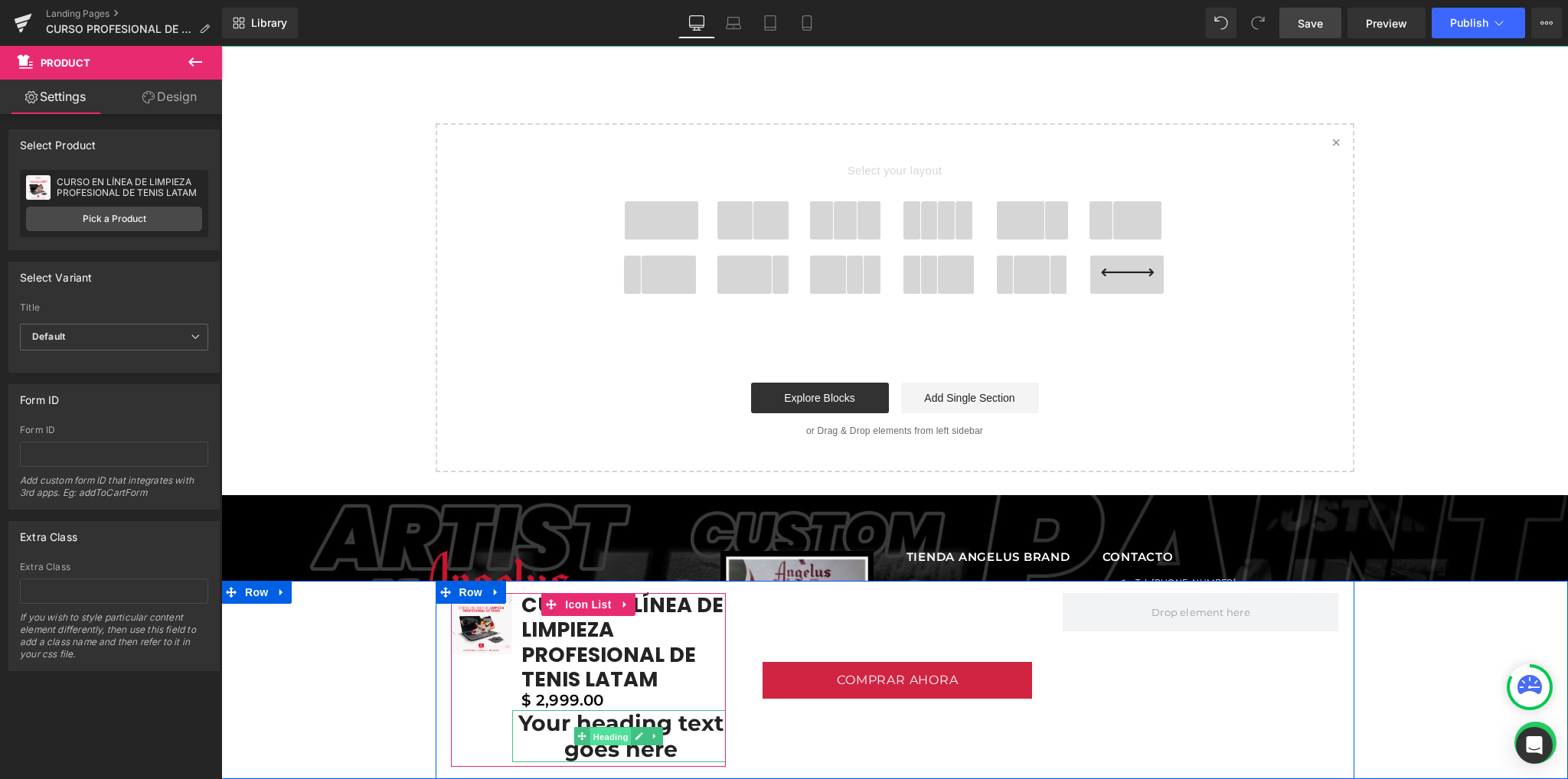
click at [616, 733] on span "Heading" at bounding box center [611, 736] width 42 height 18
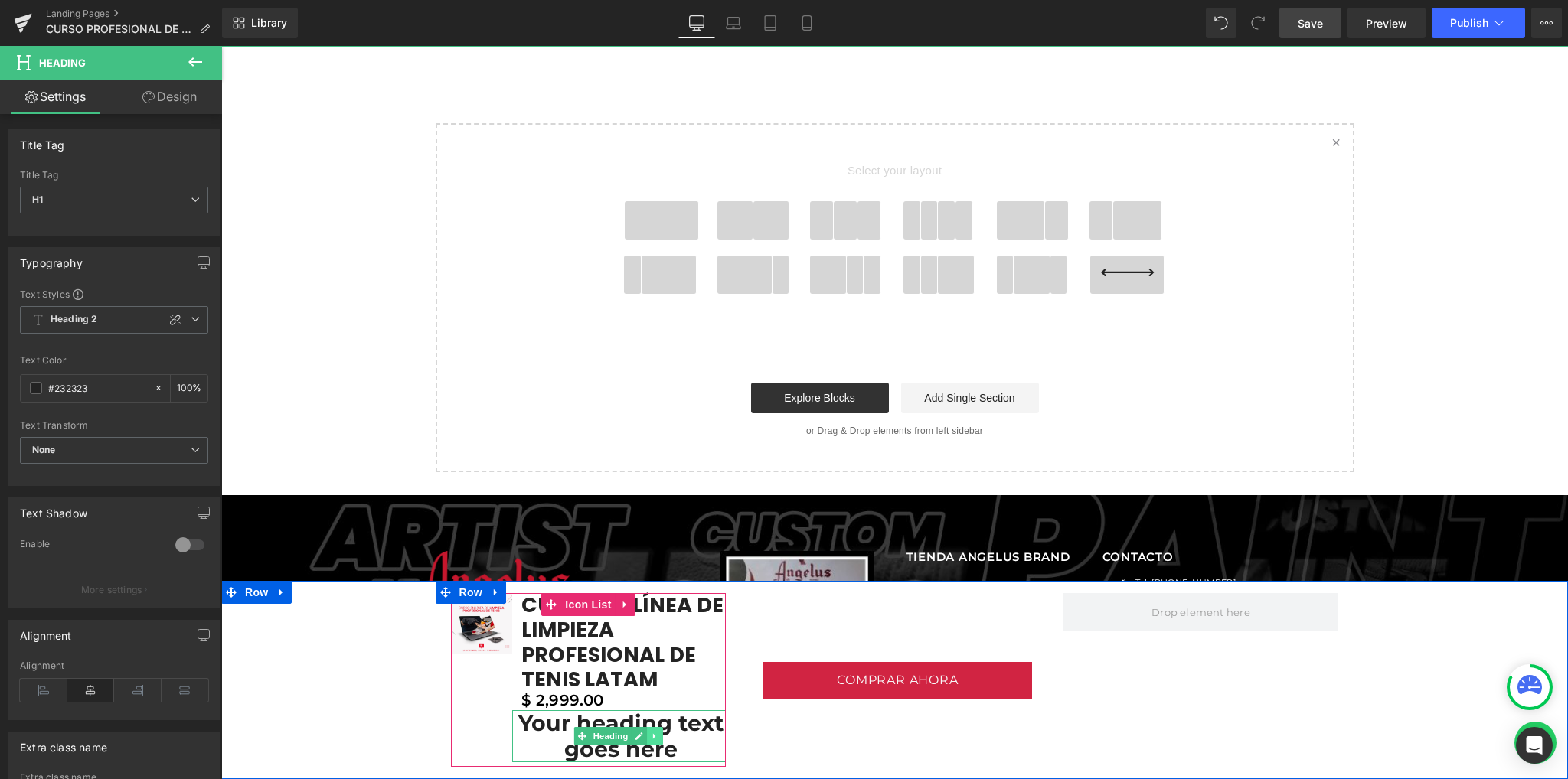
click at [651, 737] on icon at bounding box center [655, 736] width 9 height 9
click at [643, 735] on icon at bounding box center [647, 735] width 9 height 9
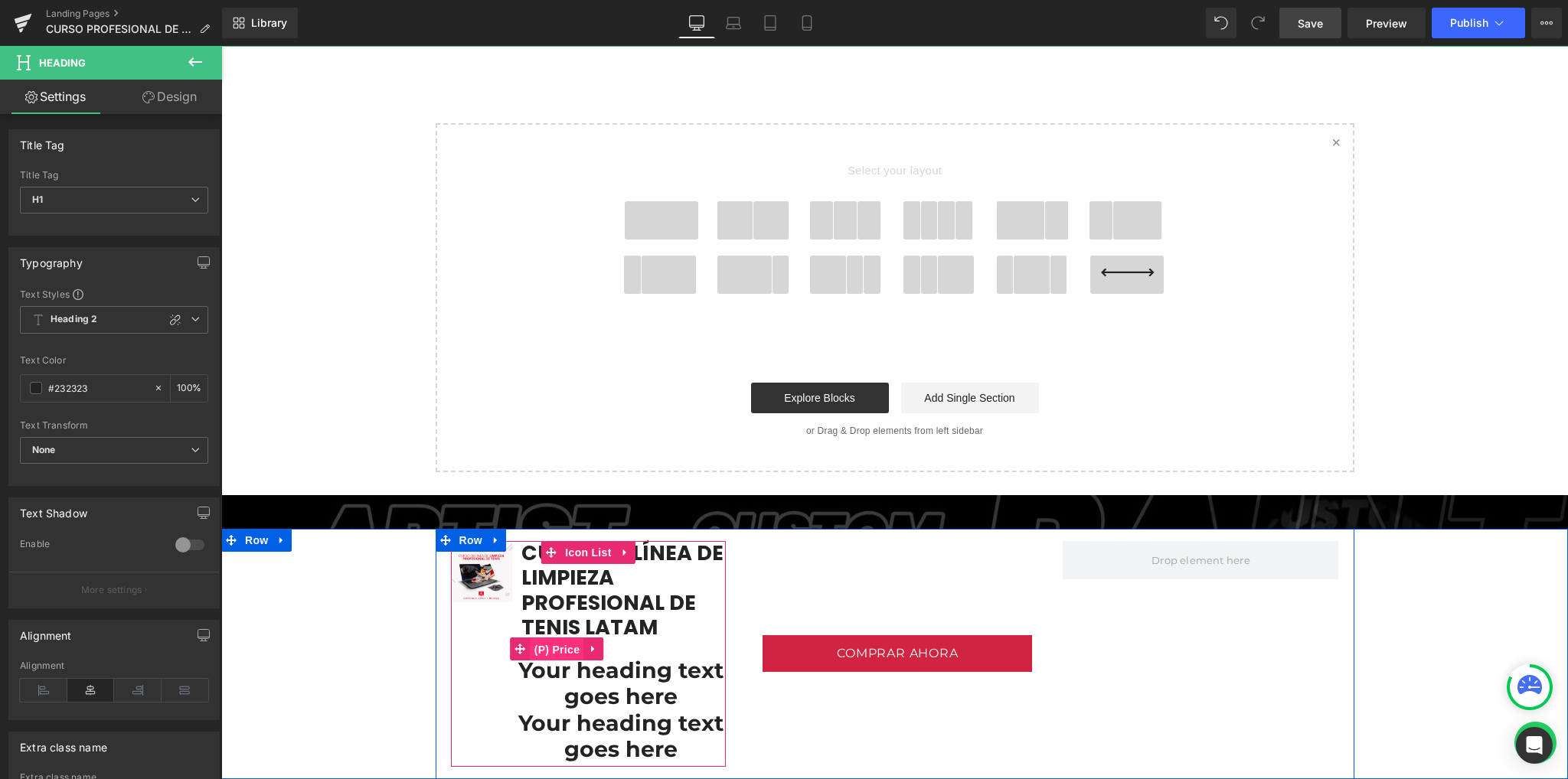
click at [549, 644] on span "(P) Price" at bounding box center [557, 649] width 54 height 23
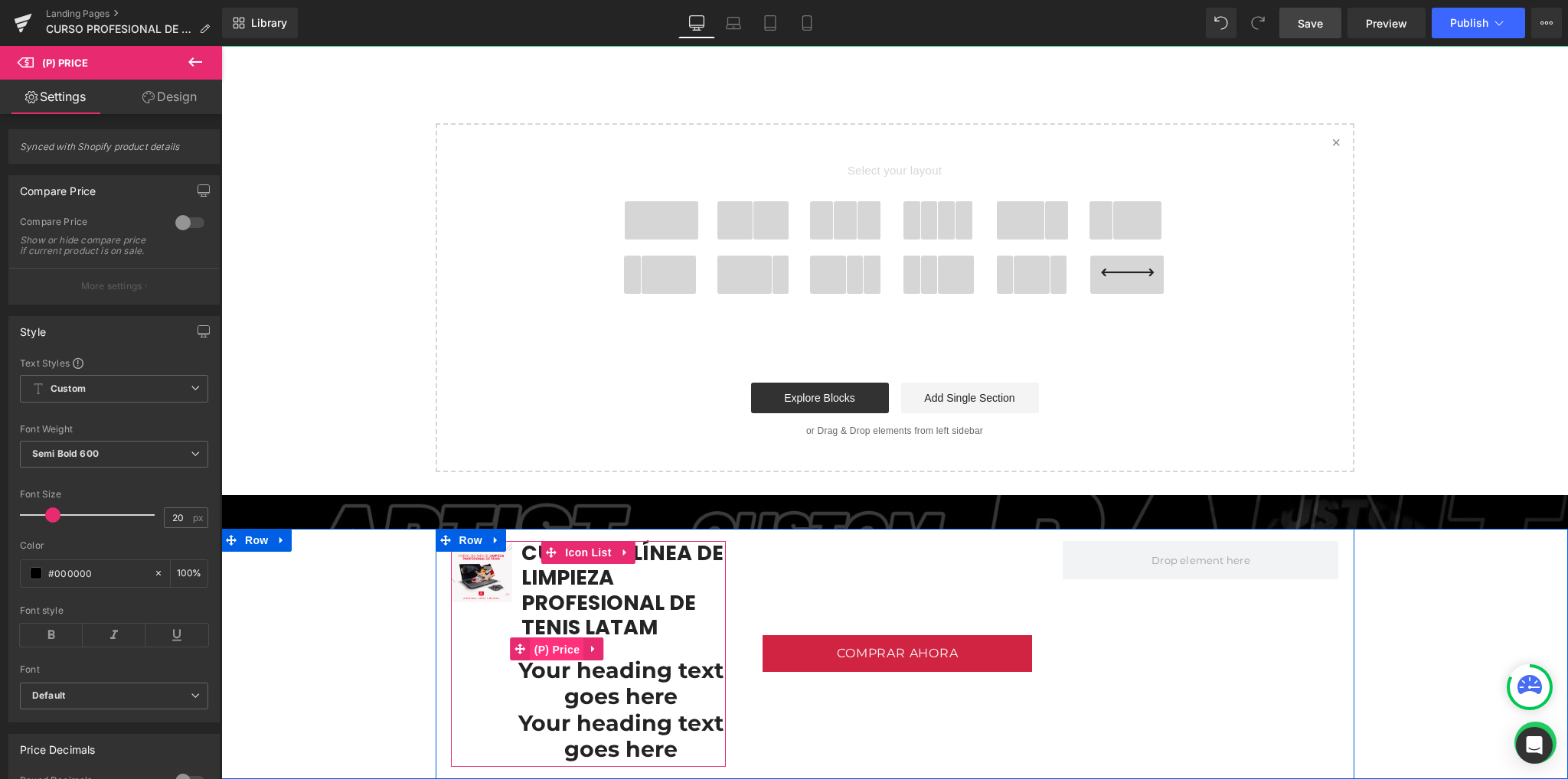
click at [551, 646] on span "(P) Price" at bounding box center [557, 649] width 54 height 23
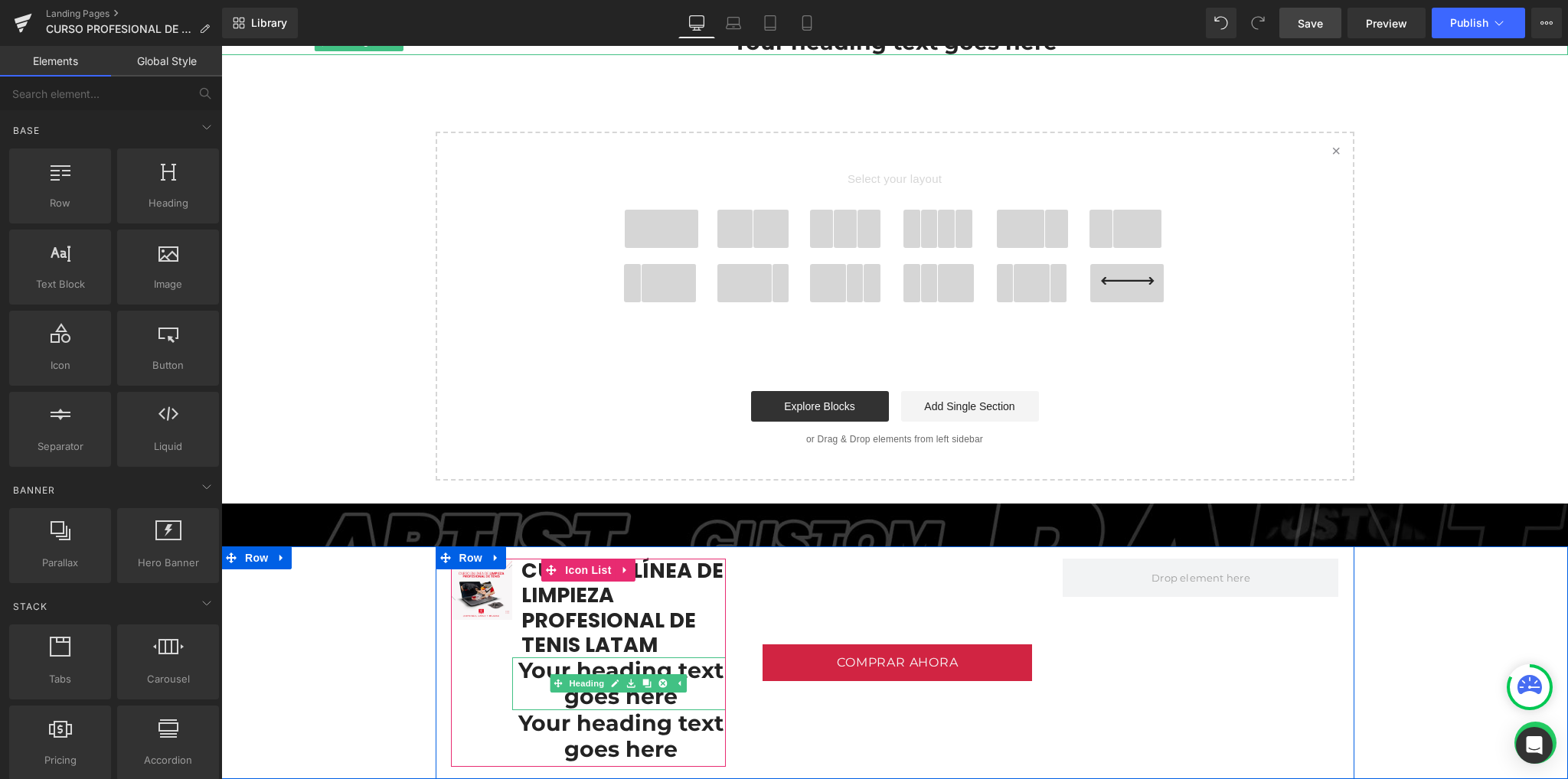
click at [561, 669] on h1 "Your heading text goes here" at bounding box center [621, 682] width 210 height 52
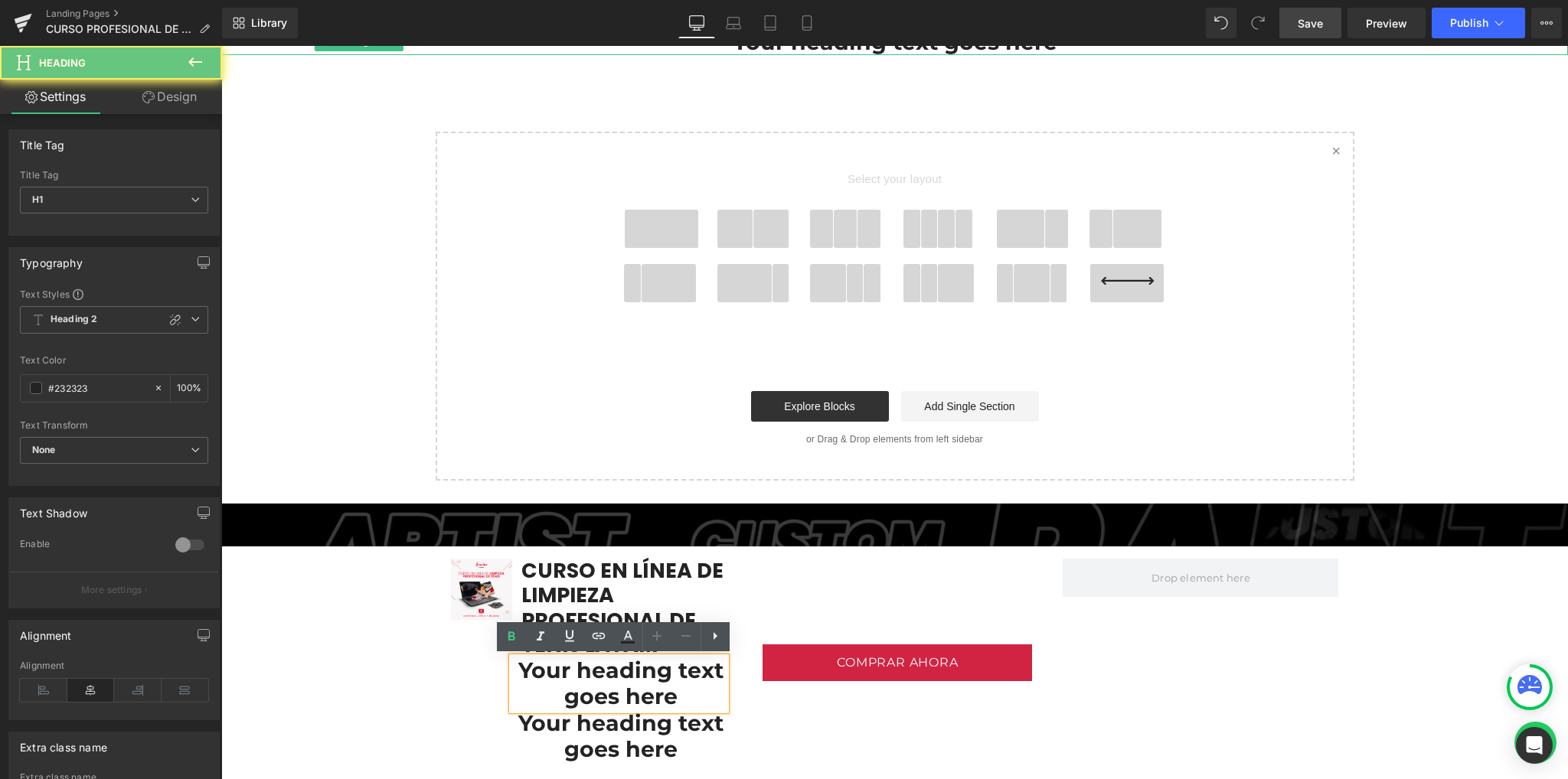
click at [561, 669] on h1 "Your heading text goes here" at bounding box center [621, 682] width 210 height 52
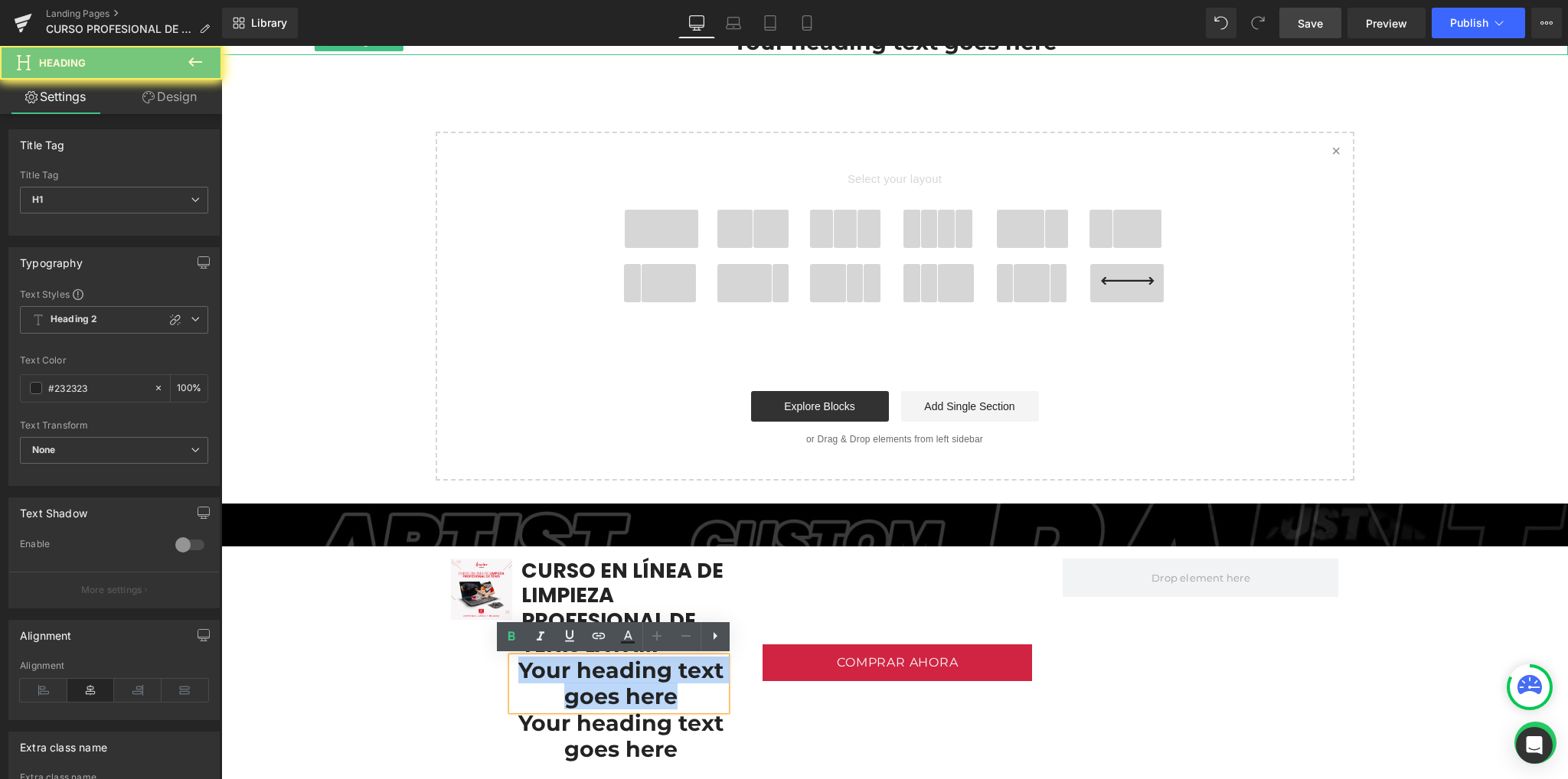
click at [561, 669] on h1 "Your heading text goes here" at bounding box center [621, 682] width 210 height 52
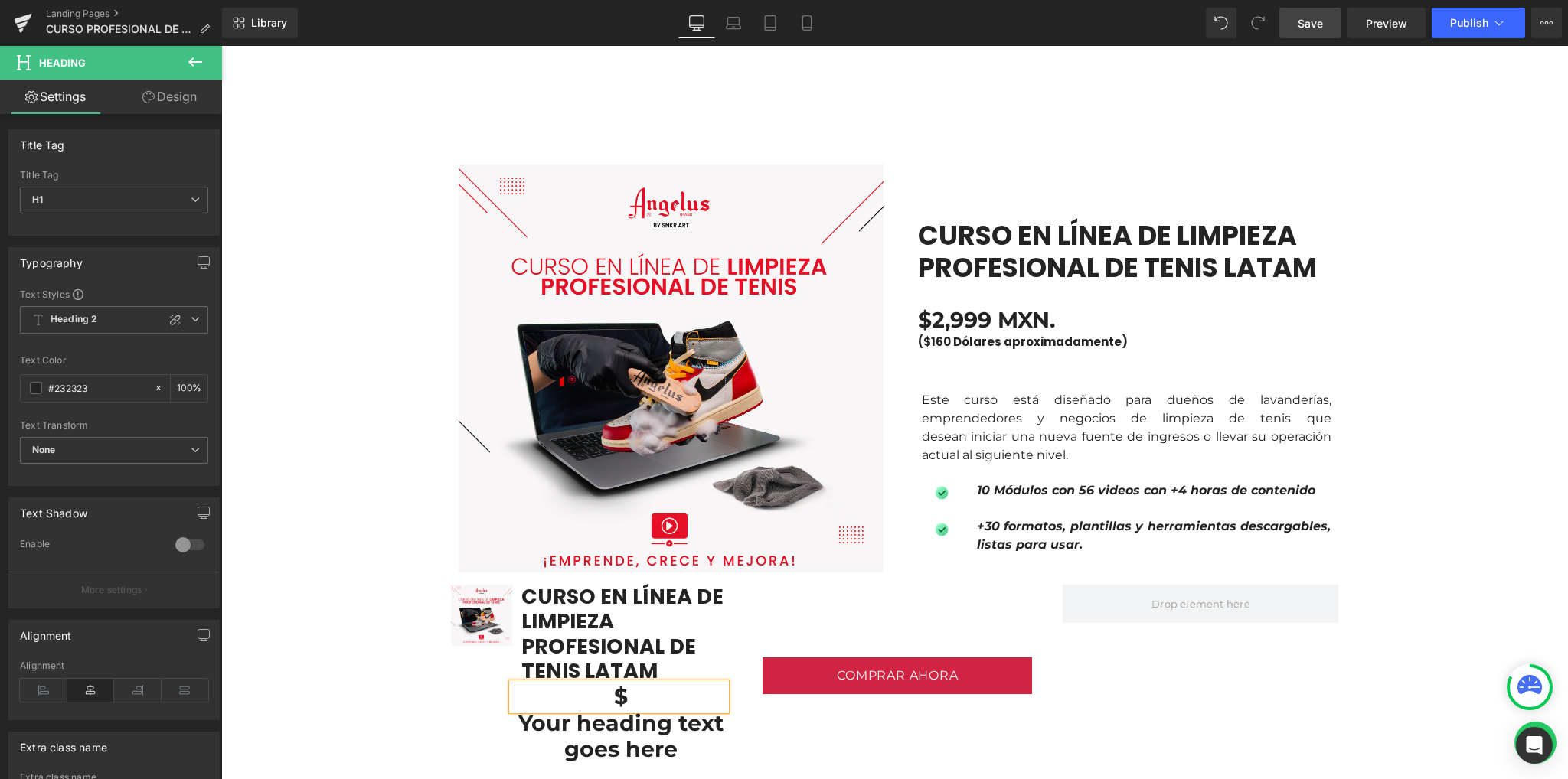
scroll to position [1016, 0]
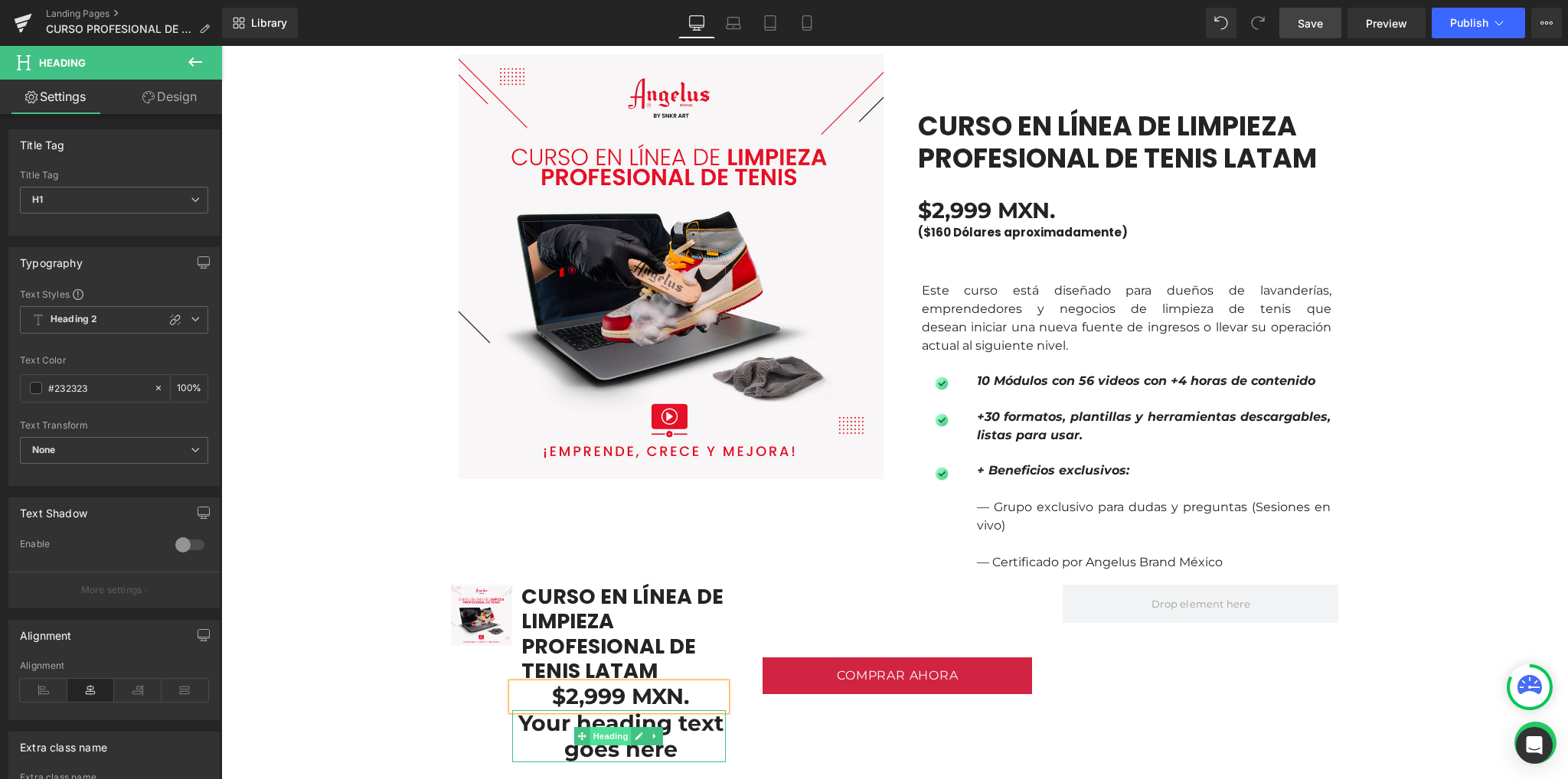
click at [601, 729] on span "Heading" at bounding box center [611, 735] width 42 height 18
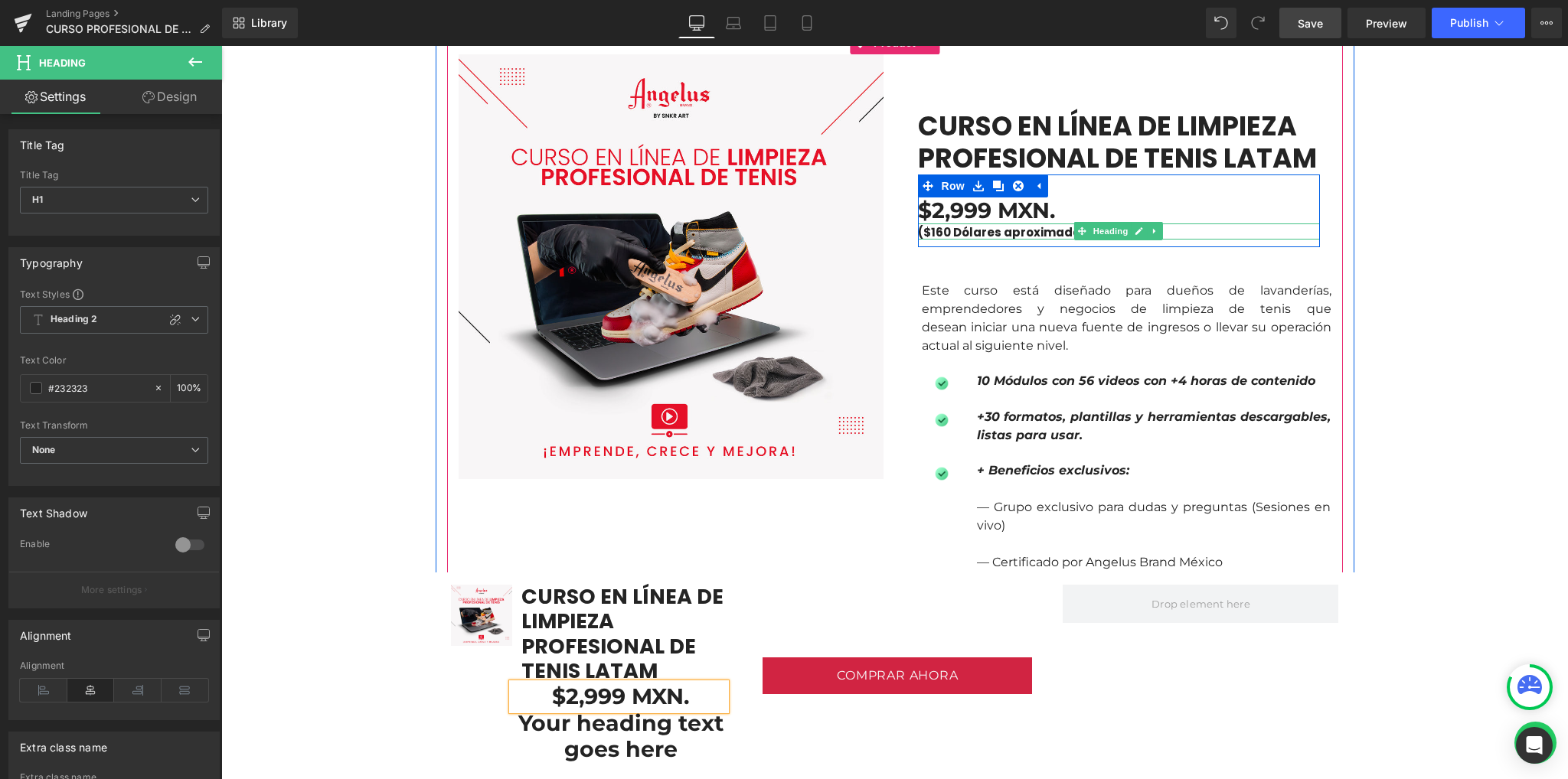
click at [989, 233] on h1 "($160 Dólares aproximadamente)" at bounding box center [1118, 232] width 401 height 14
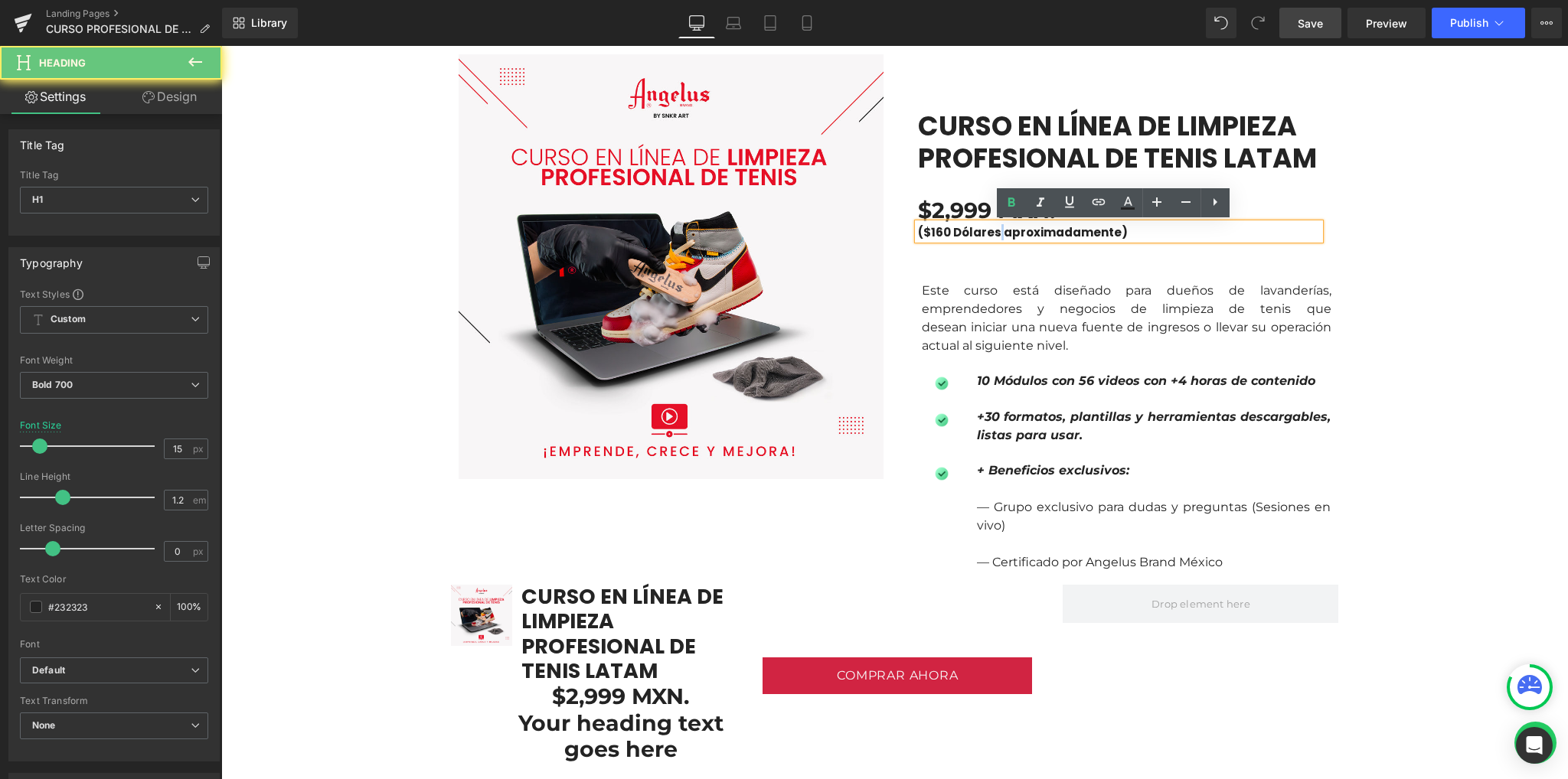
click at [989, 233] on h1 "($160 Dólares aproximadamente)" at bounding box center [1118, 232] width 401 height 14
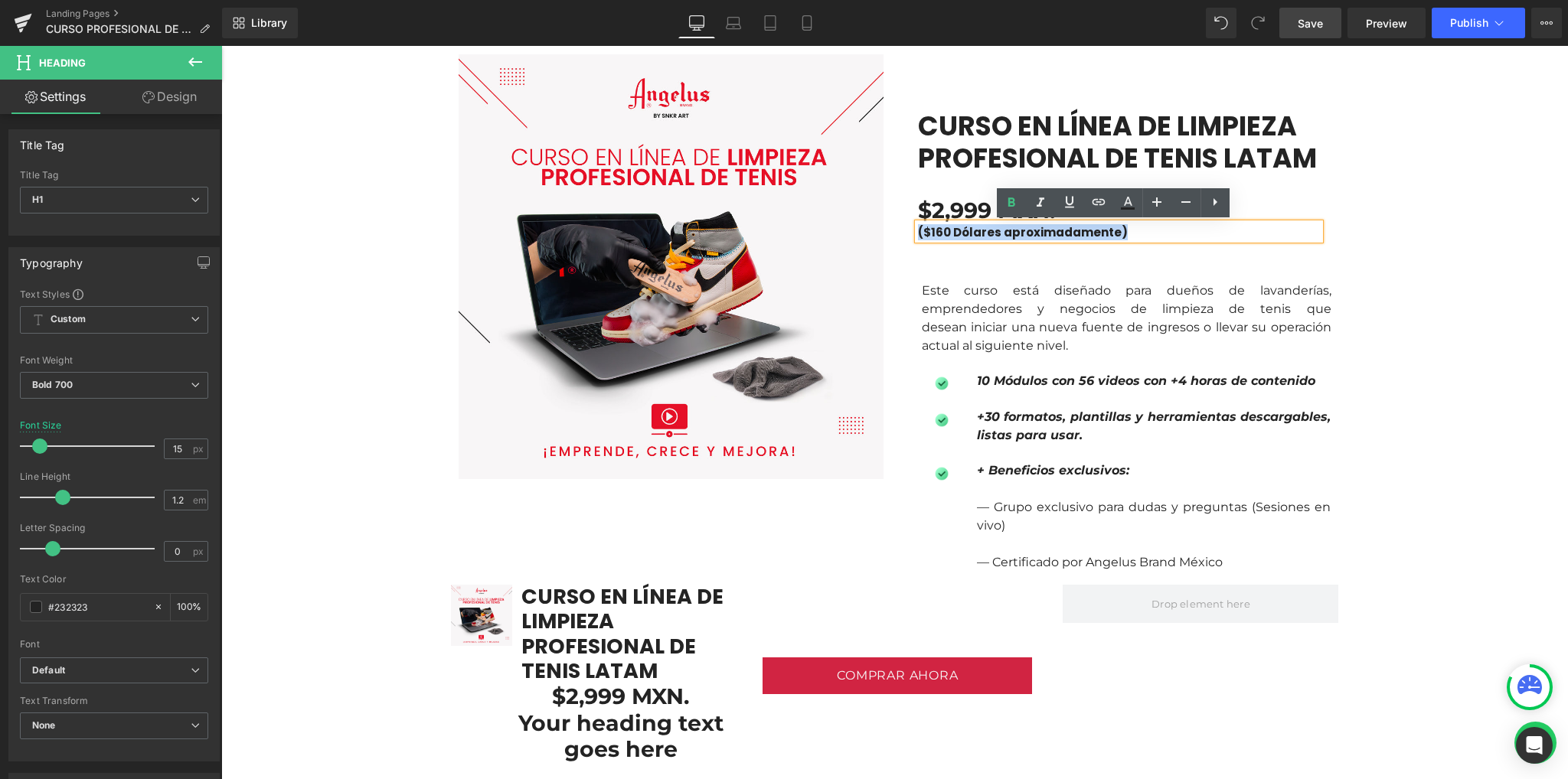
copy h1 "($160 Dólares aproximadamente)"
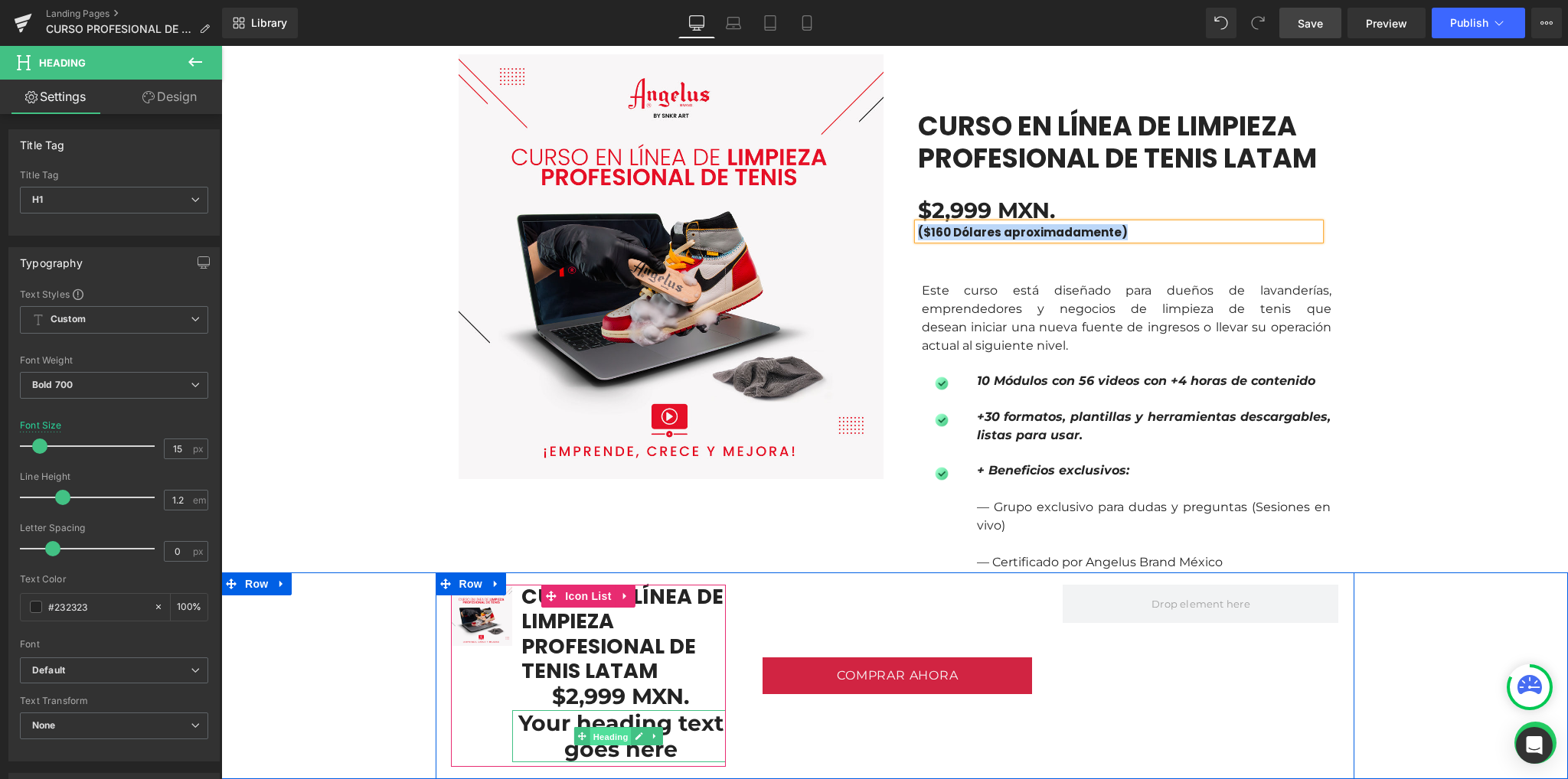
click at [597, 733] on span "Heading" at bounding box center [611, 736] width 42 height 18
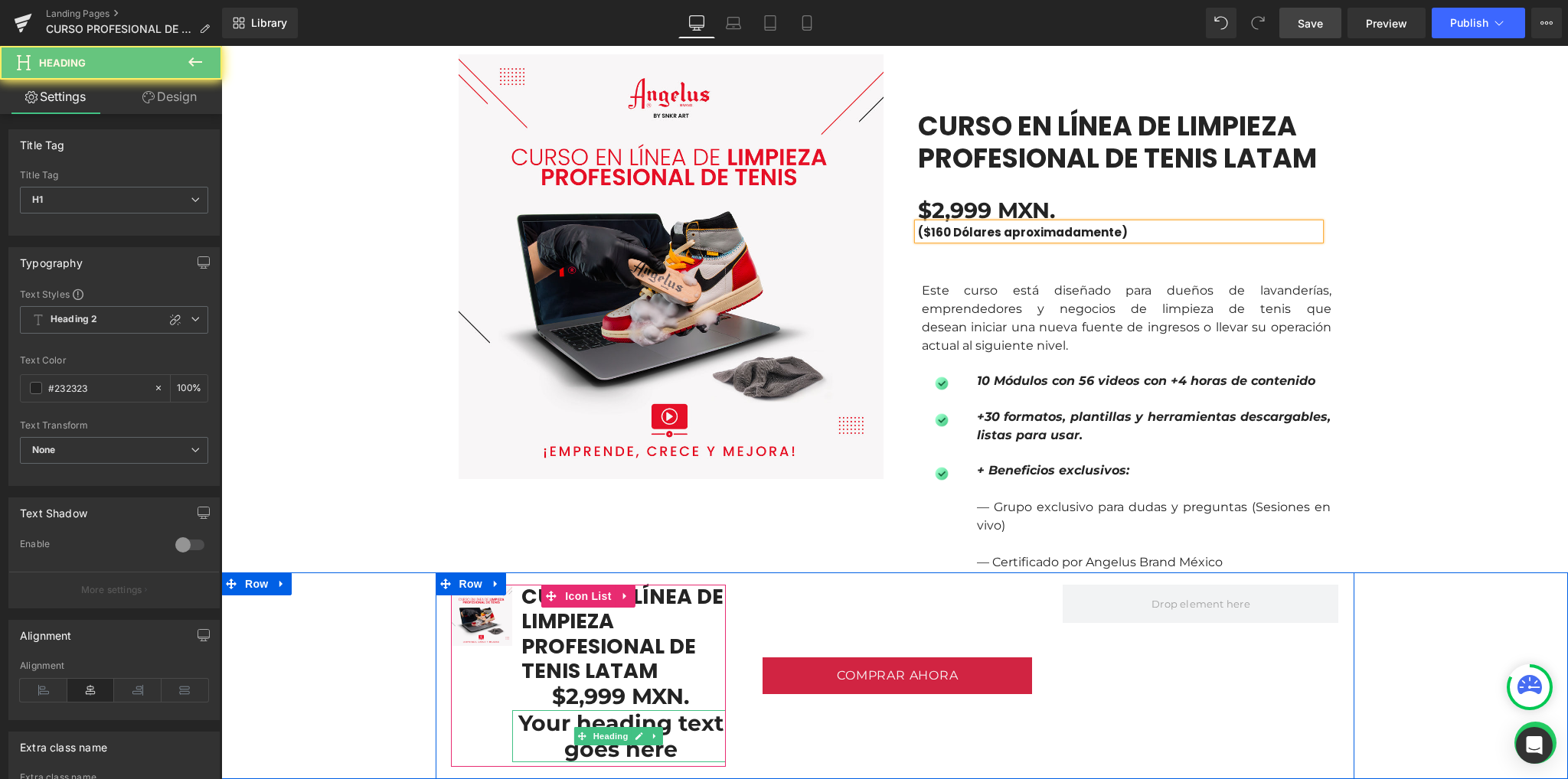
click at [547, 725] on h1 "Your heading text goes here" at bounding box center [621, 735] width 210 height 52
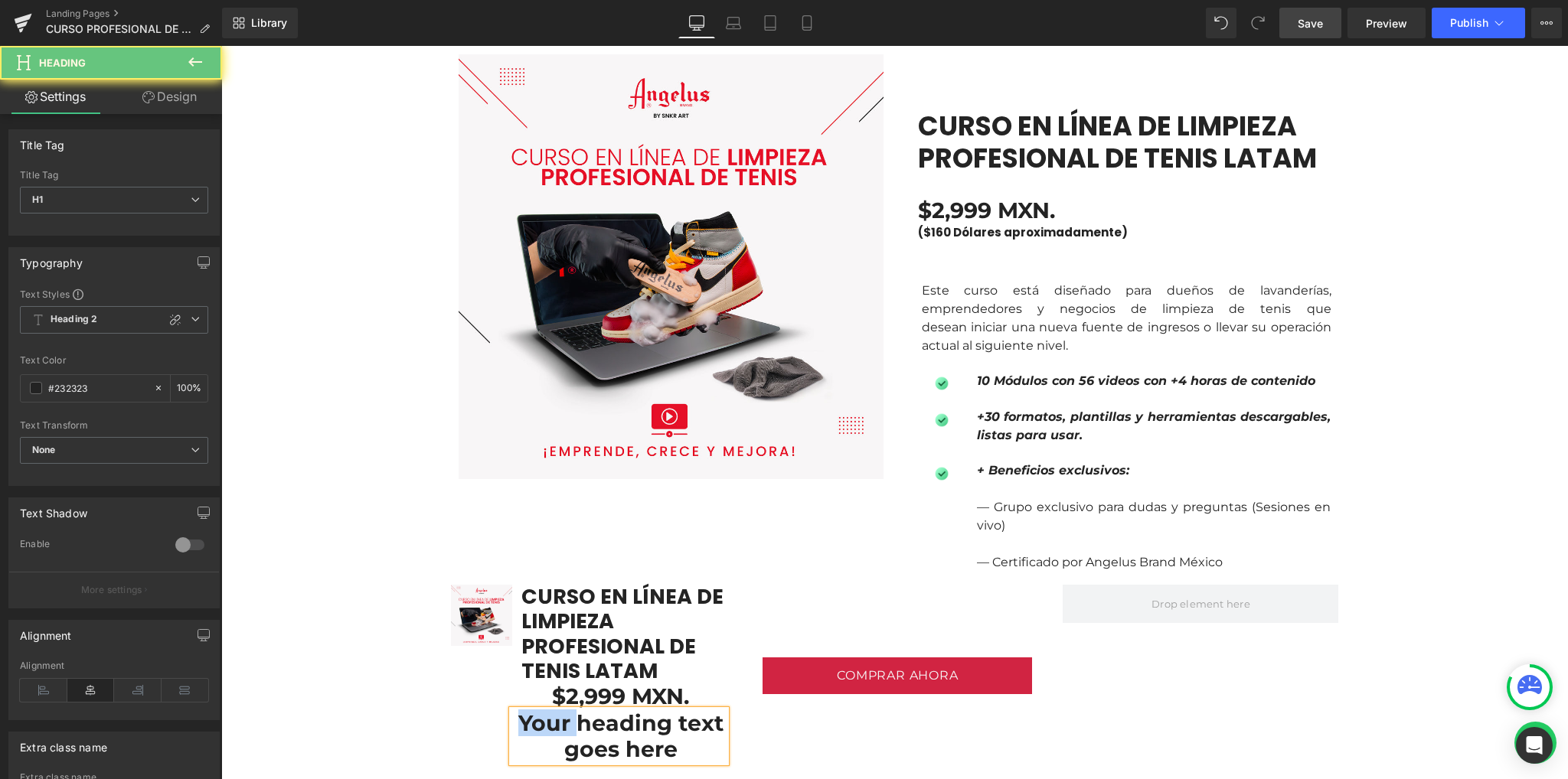
click at [547, 725] on h1 "Your heading text goes here" at bounding box center [621, 735] width 210 height 52
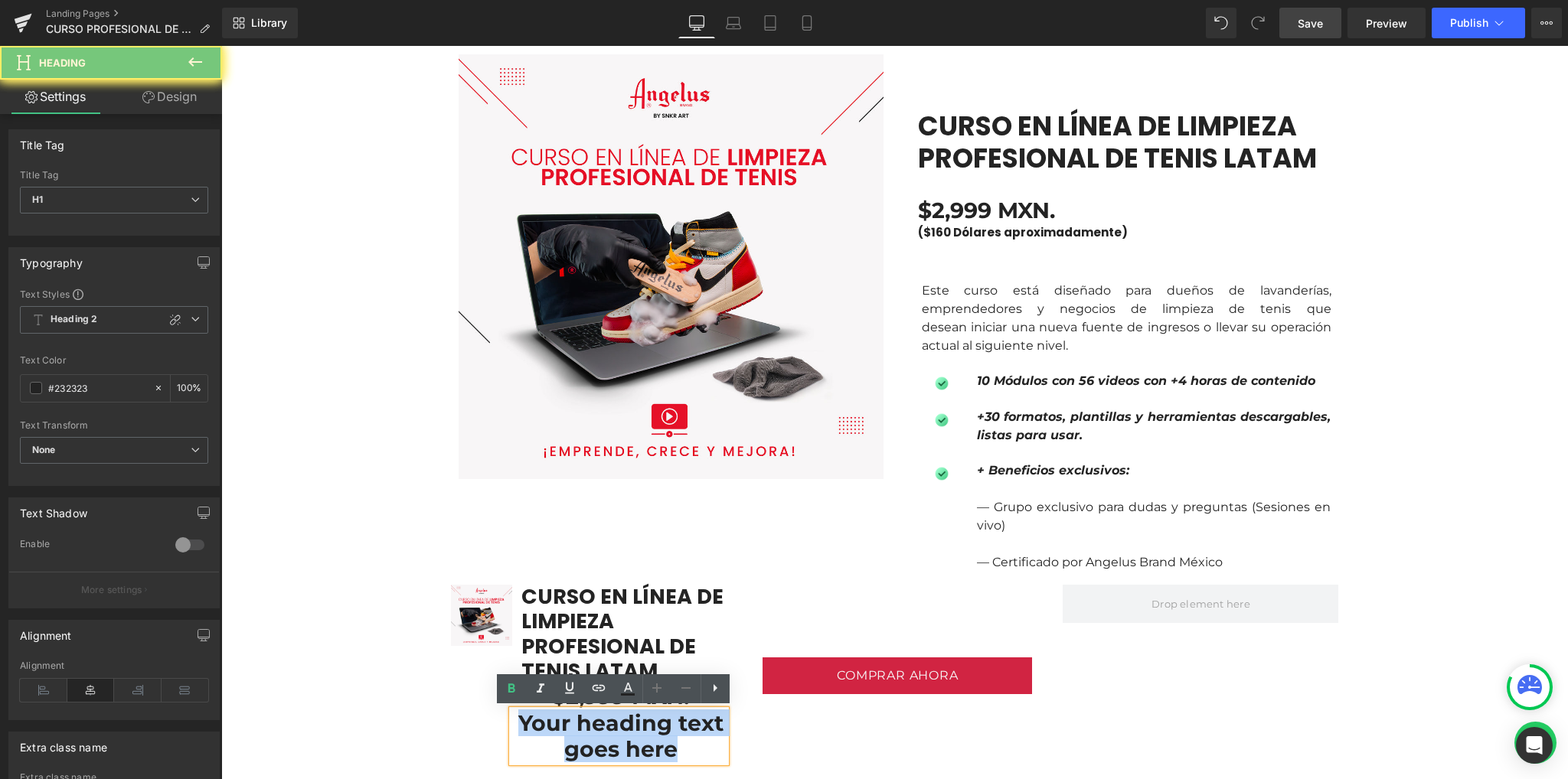
click at [547, 726] on h1 "Your heading text goes here" at bounding box center [621, 735] width 210 height 52
paste div
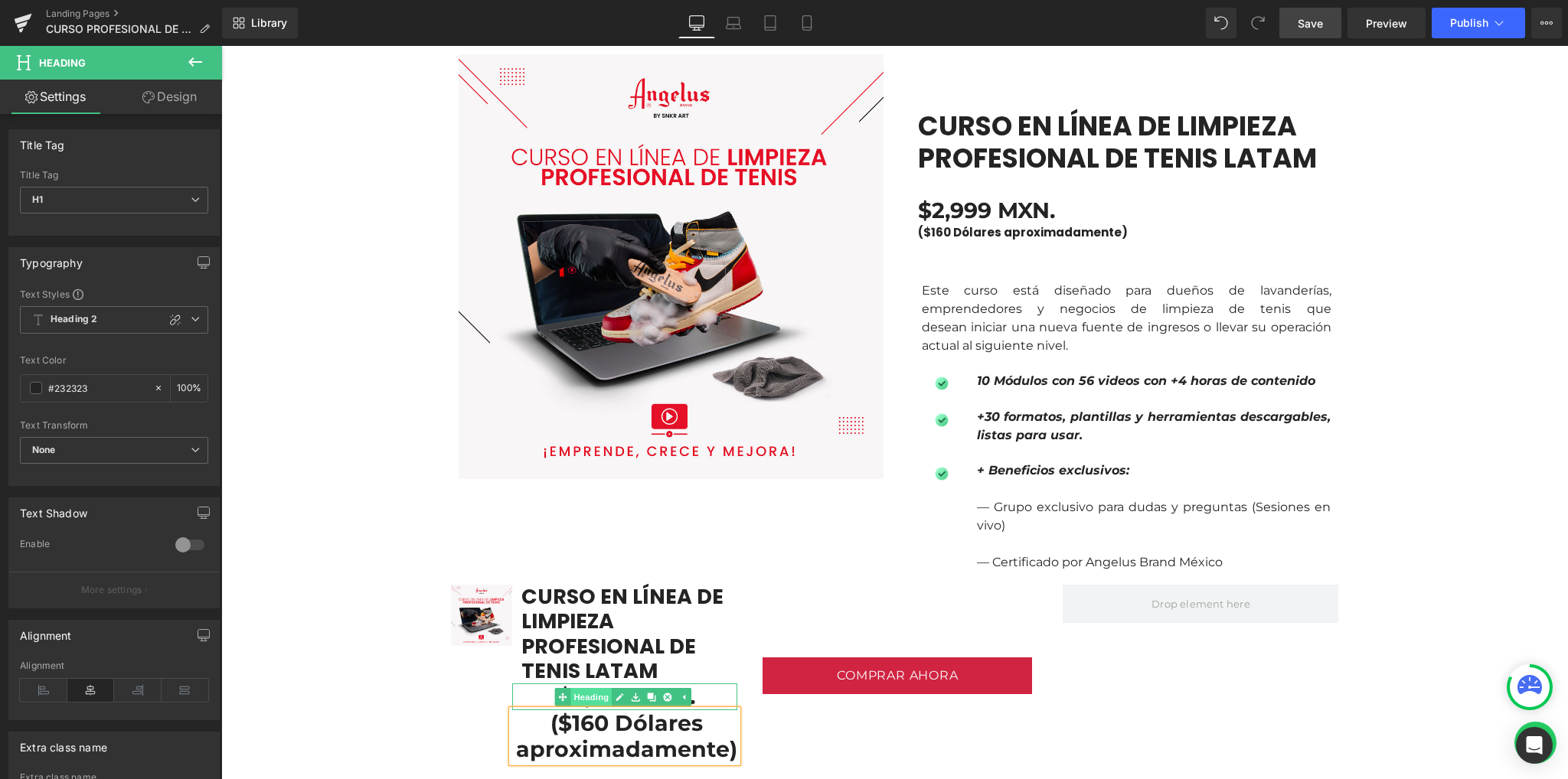
click at [585, 693] on link "Heading" at bounding box center [582, 697] width 58 height 18
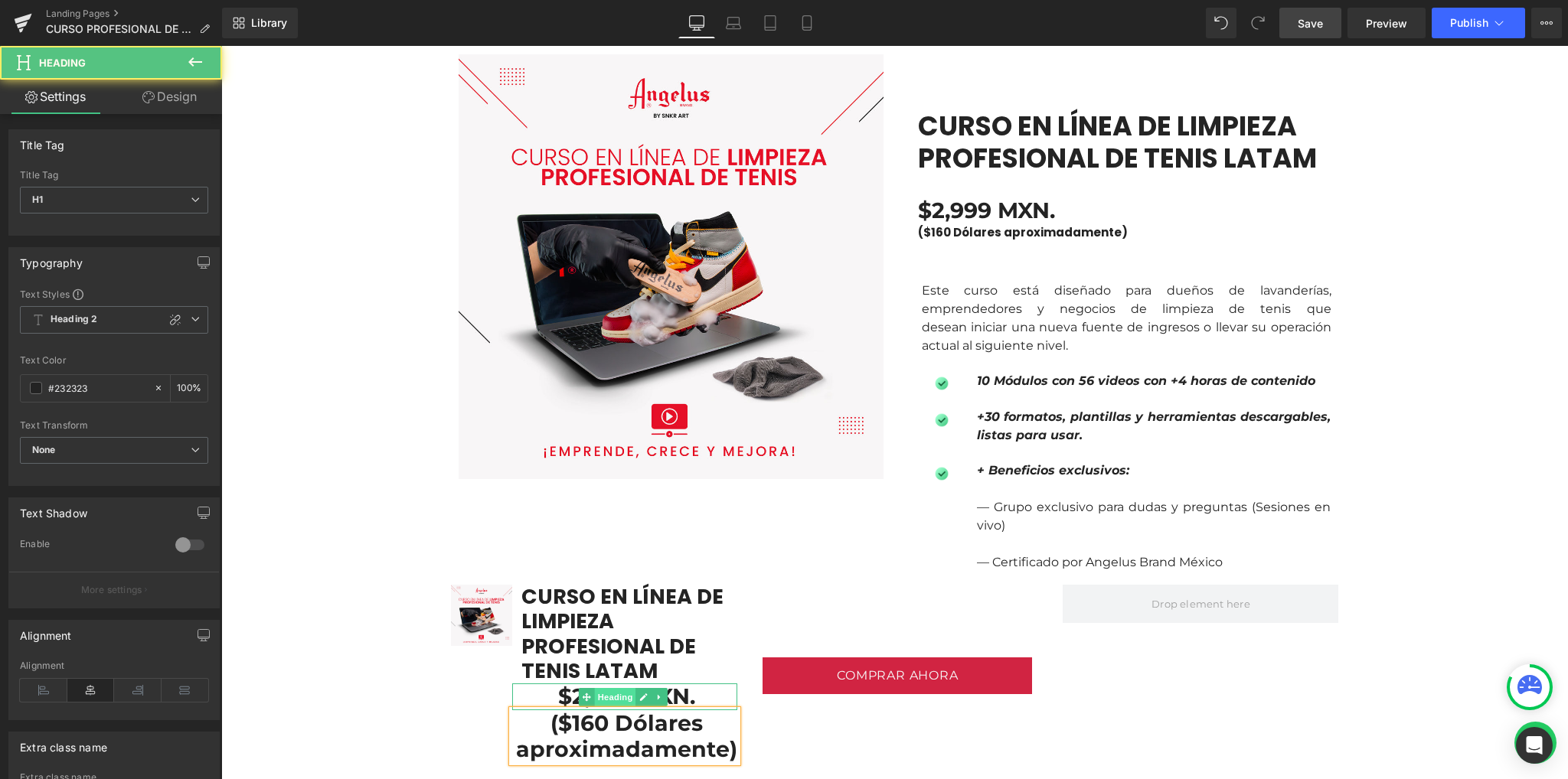
click at [602, 693] on span "Heading" at bounding box center [615, 697] width 42 height 18
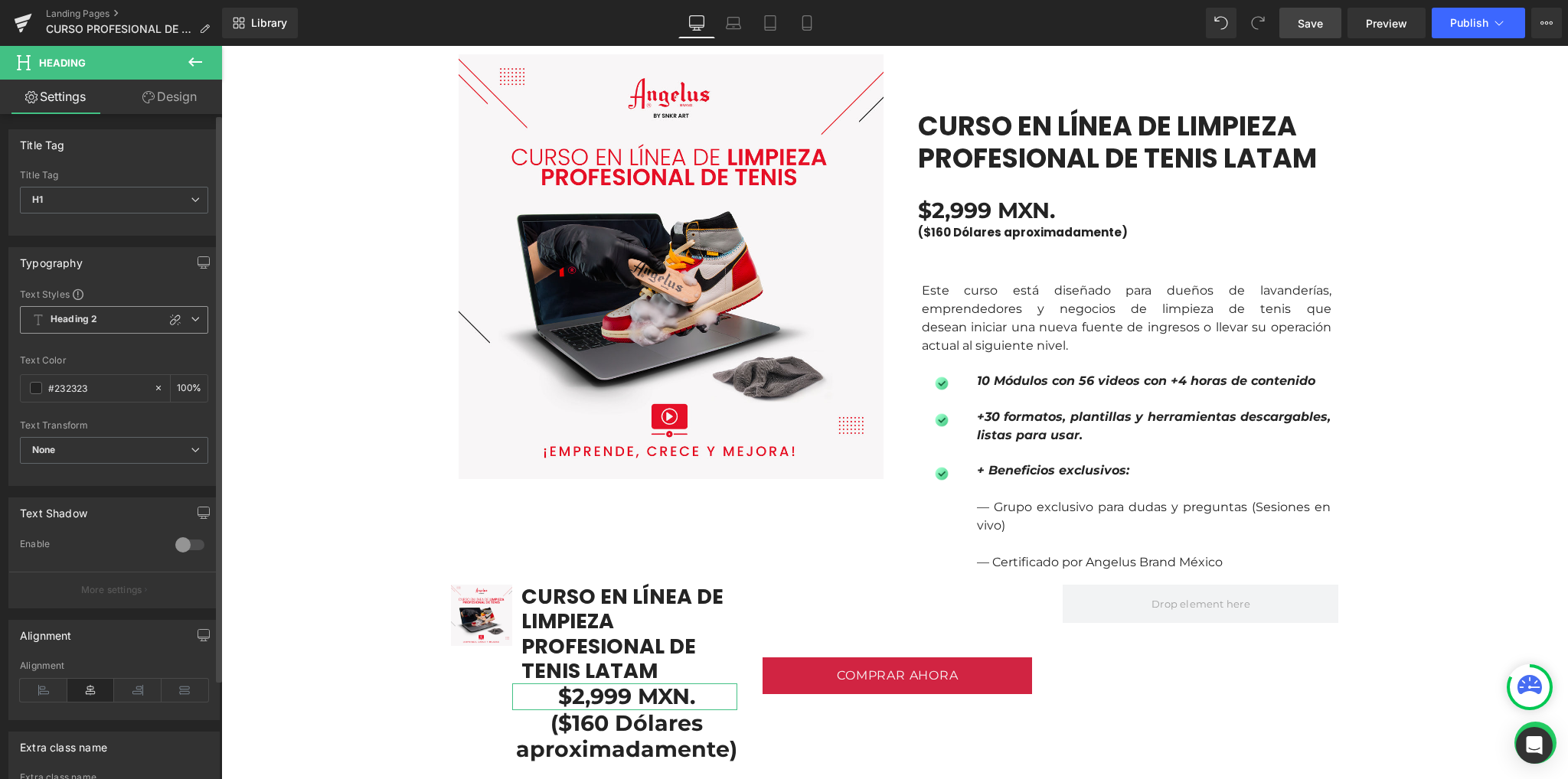
click at [94, 316] on b "Heading 2" at bounding box center [73, 320] width 46 height 13
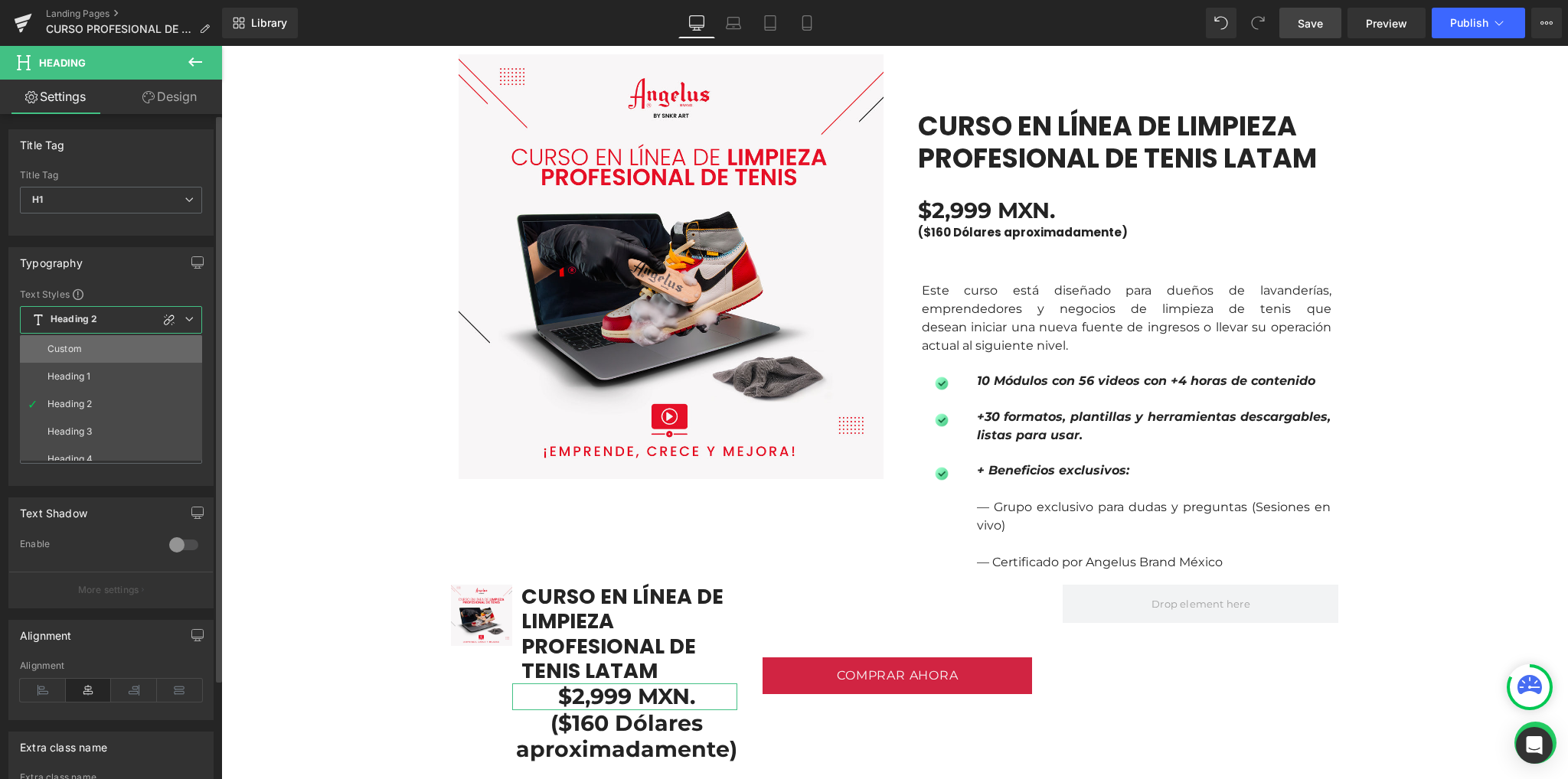
click at [101, 354] on li "Custom" at bounding box center [115, 348] width 189 height 27
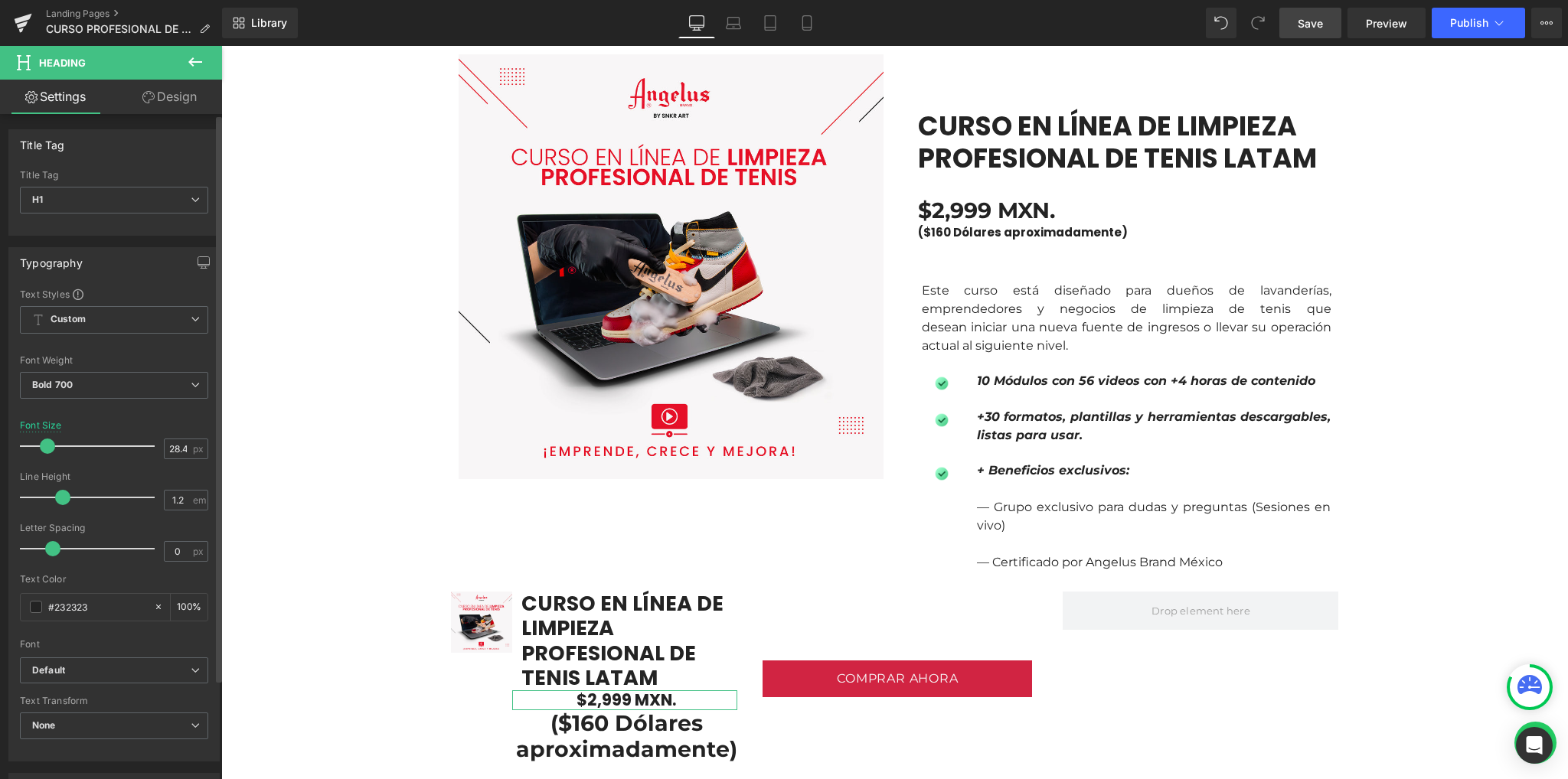
drag, startPoint x: 55, startPoint y: 441, endPoint x: 45, endPoint y: 441, distance: 10.0
click at [45, 441] on span at bounding box center [47, 446] width 15 height 15
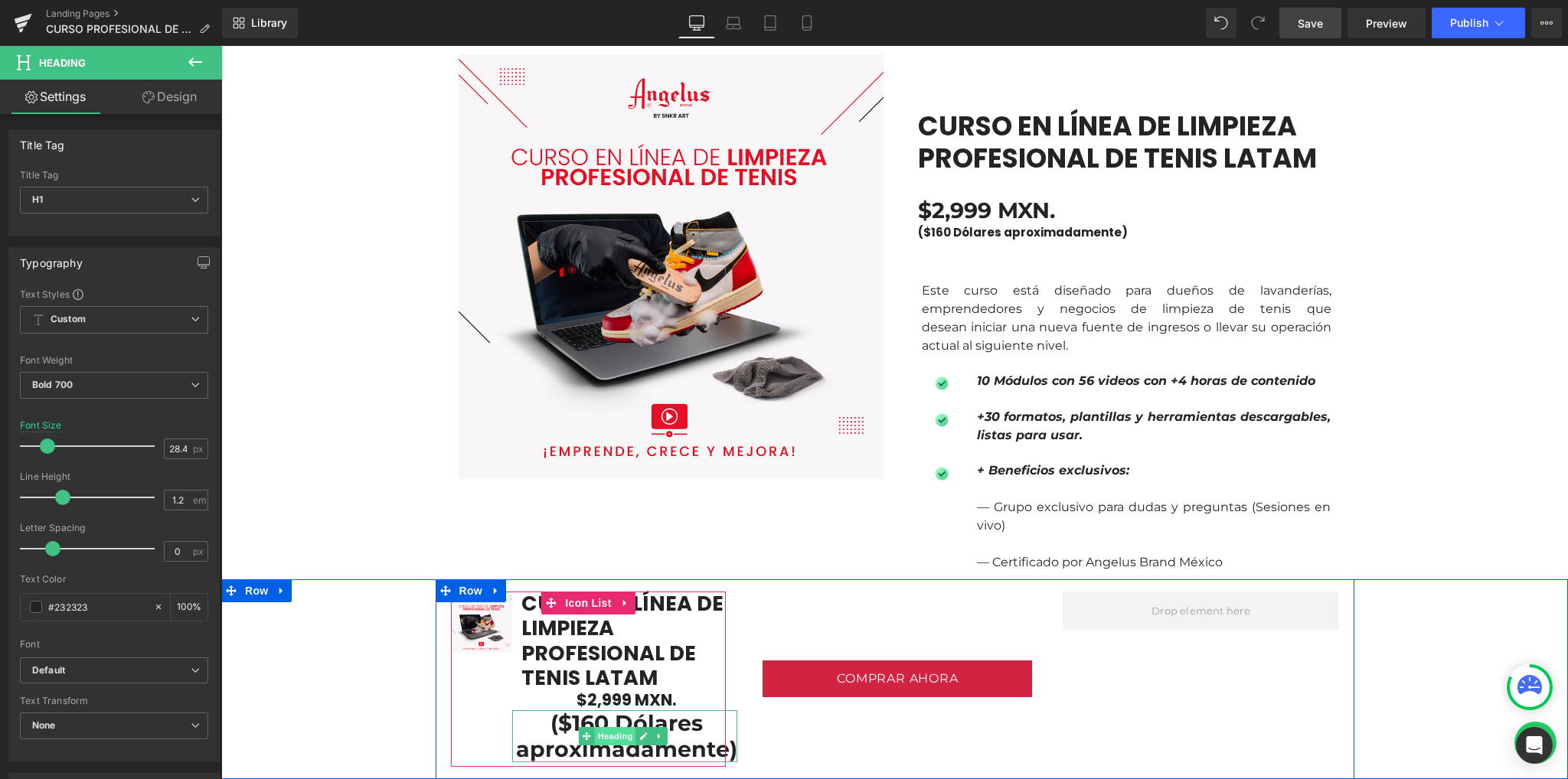
click at [606, 735] on span "Heading" at bounding box center [615, 735] width 42 height 18
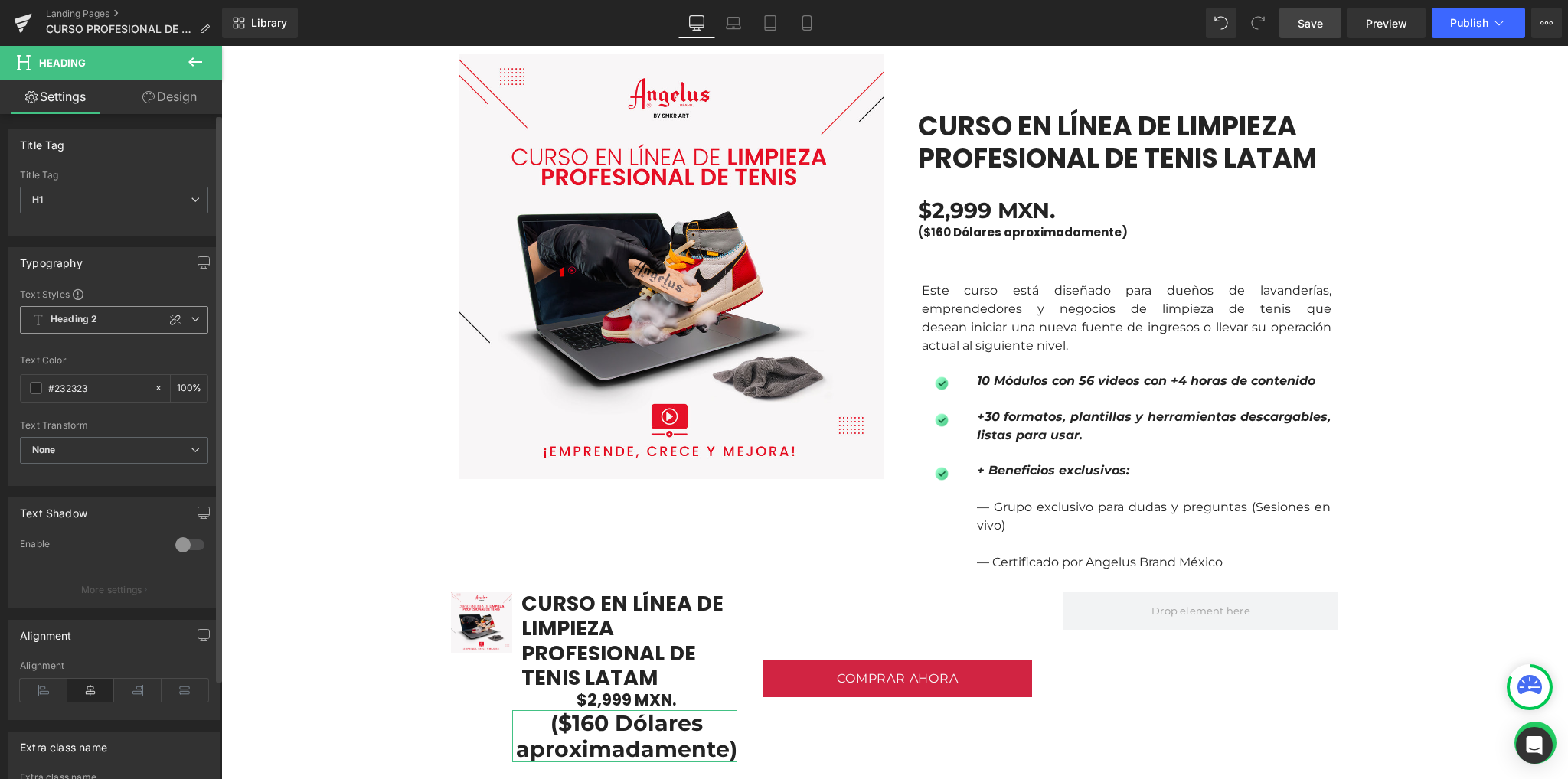
click at [86, 323] on b "Heading 2" at bounding box center [73, 320] width 46 height 13
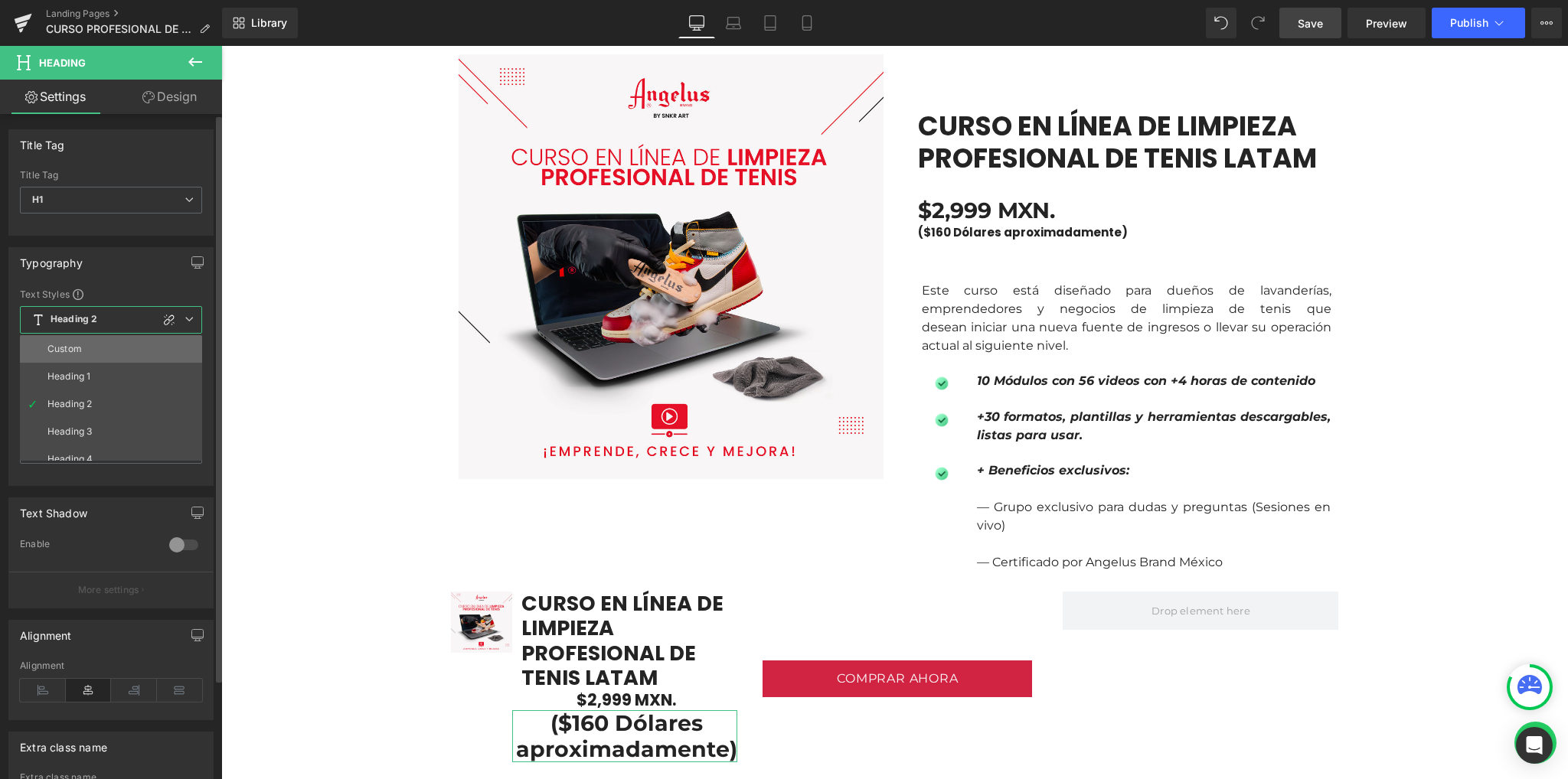
click at [84, 349] on li "Custom" at bounding box center [115, 348] width 189 height 27
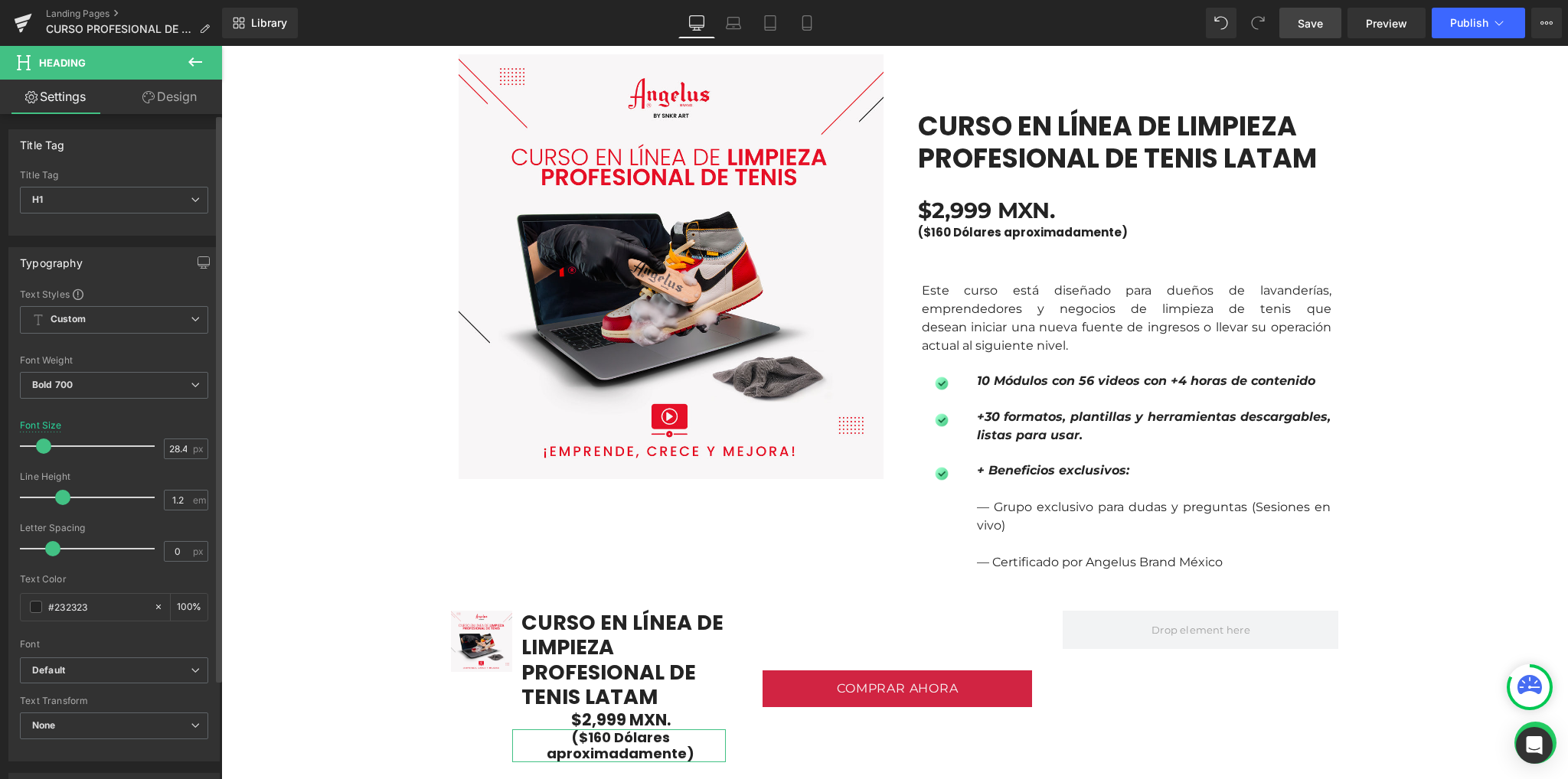
drag, startPoint x: 54, startPoint y: 445, endPoint x: 41, endPoint y: 444, distance: 13.0
click at [41, 444] on span at bounding box center [44, 446] width 15 height 15
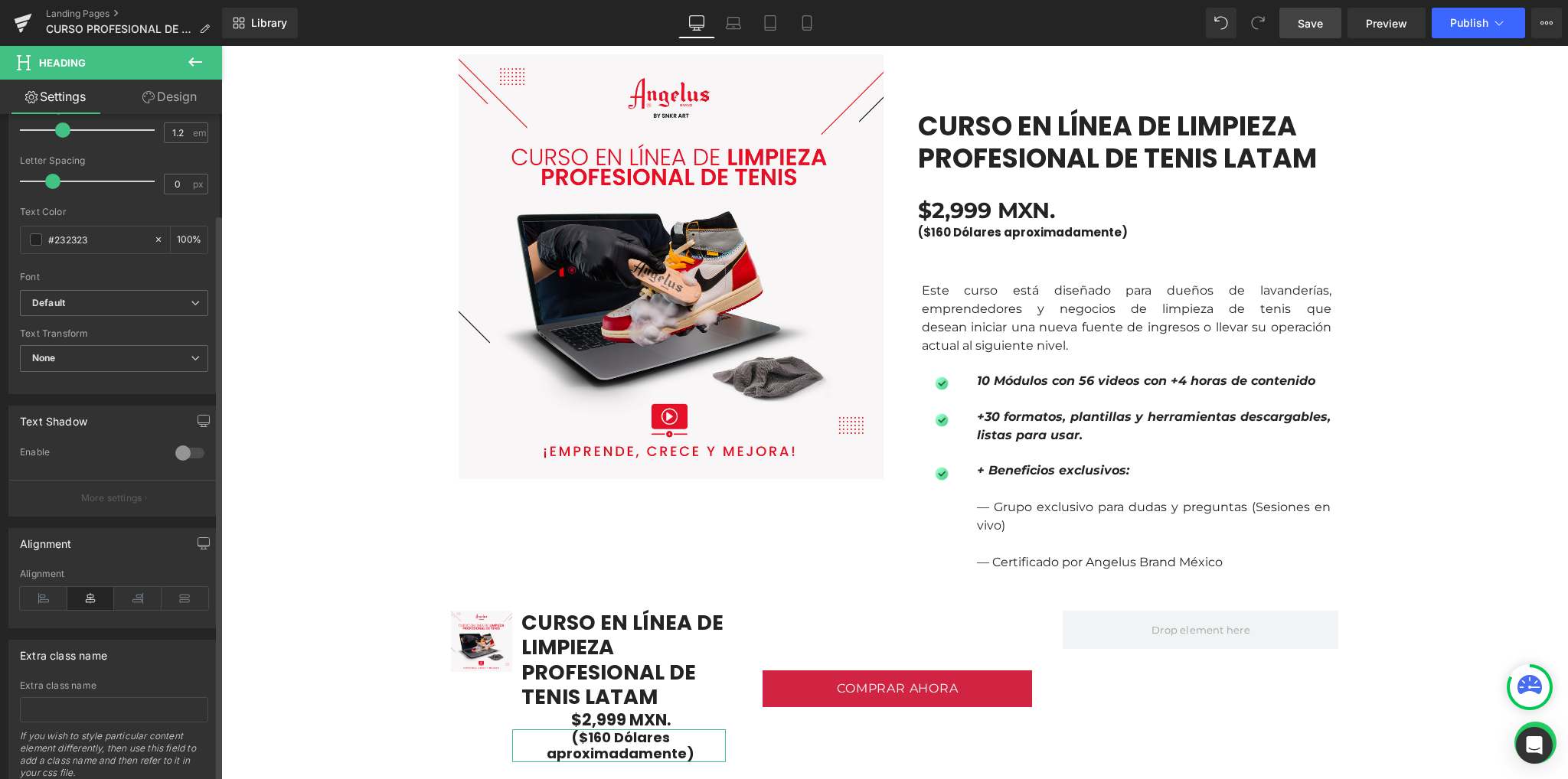
scroll to position [417, 0]
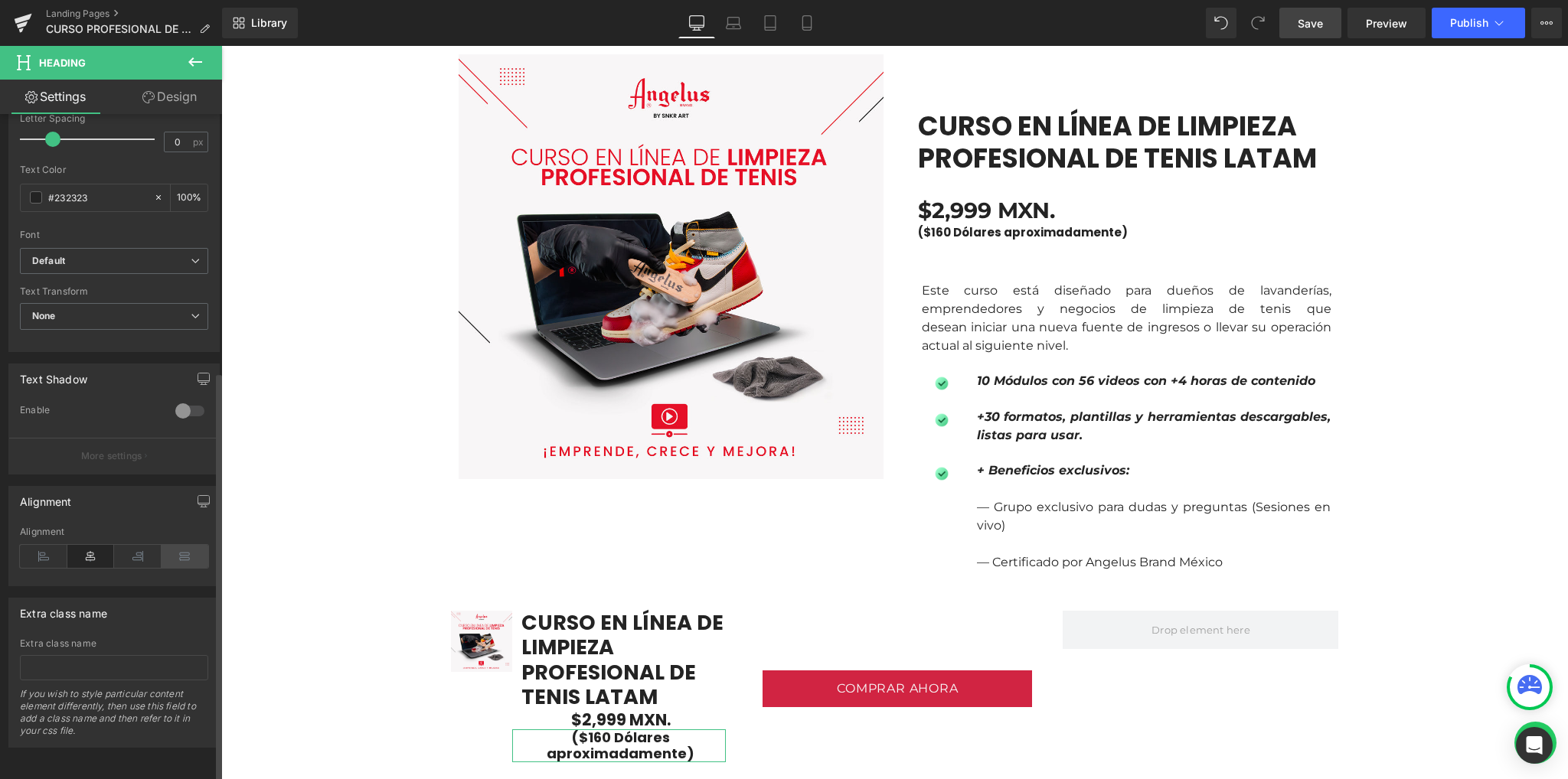
click at [184, 551] on icon at bounding box center [186, 557] width 47 height 23
click at [90, 552] on icon at bounding box center [91, 557] width 47 height 23
click at [41, 545] on icon at bounding box center [44, 557] width 47 height 23
click at [98, 545] on icon at bounding box center [91, 557] width 47 height 23
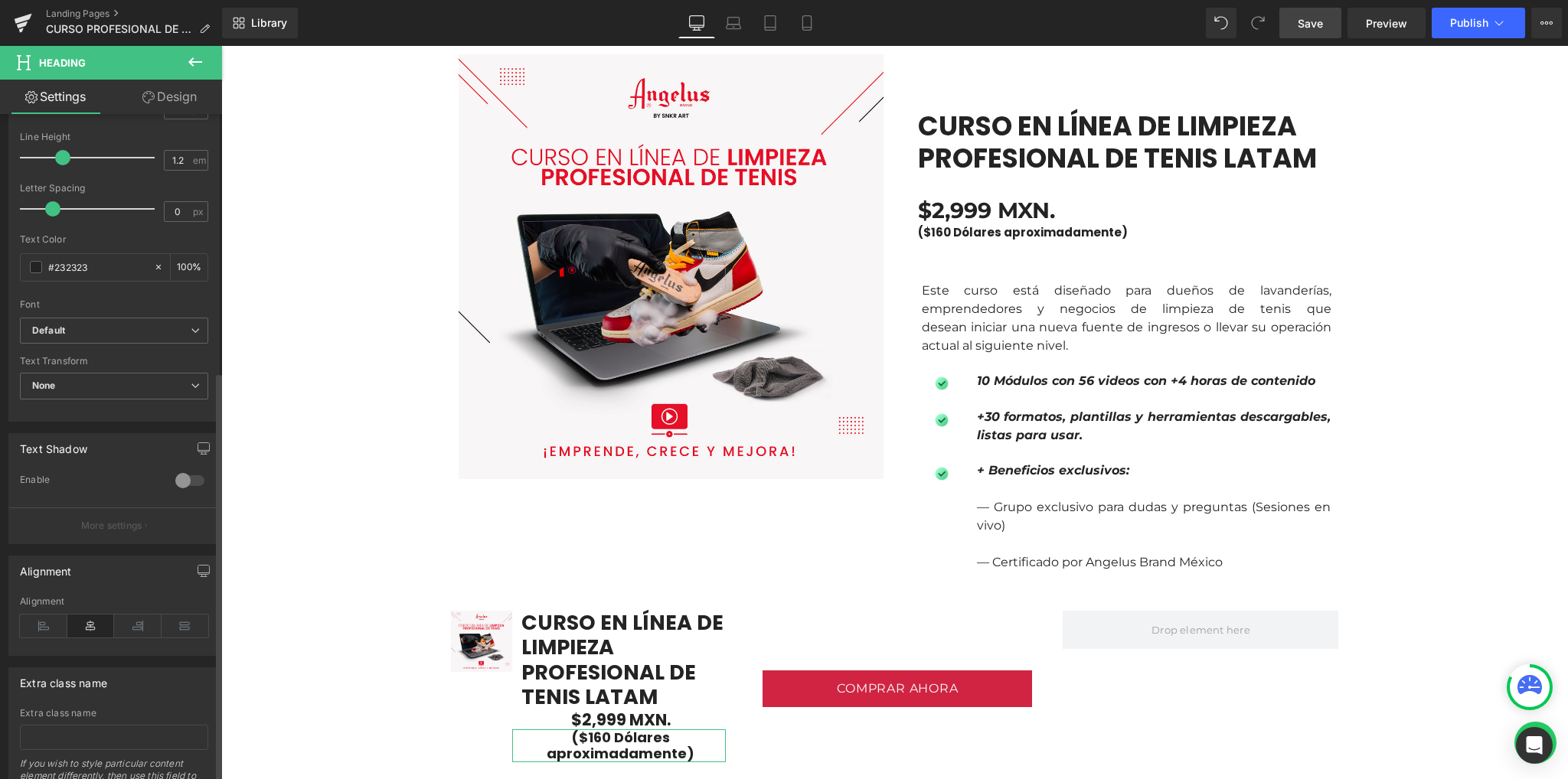
scroll to position [214, 0]
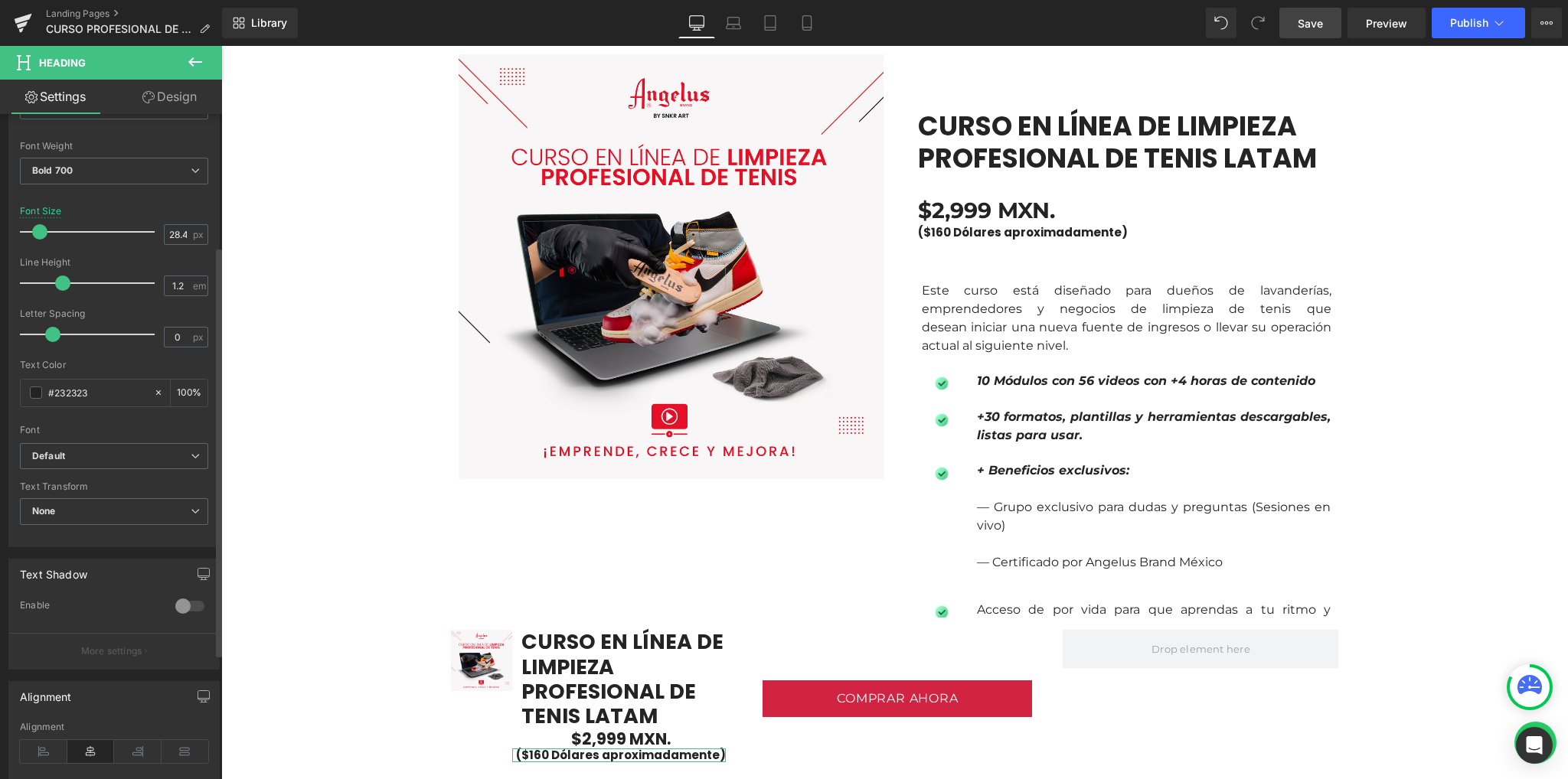
click at [38, 227] on span at bounding box center [40, 232] width 15 height 15
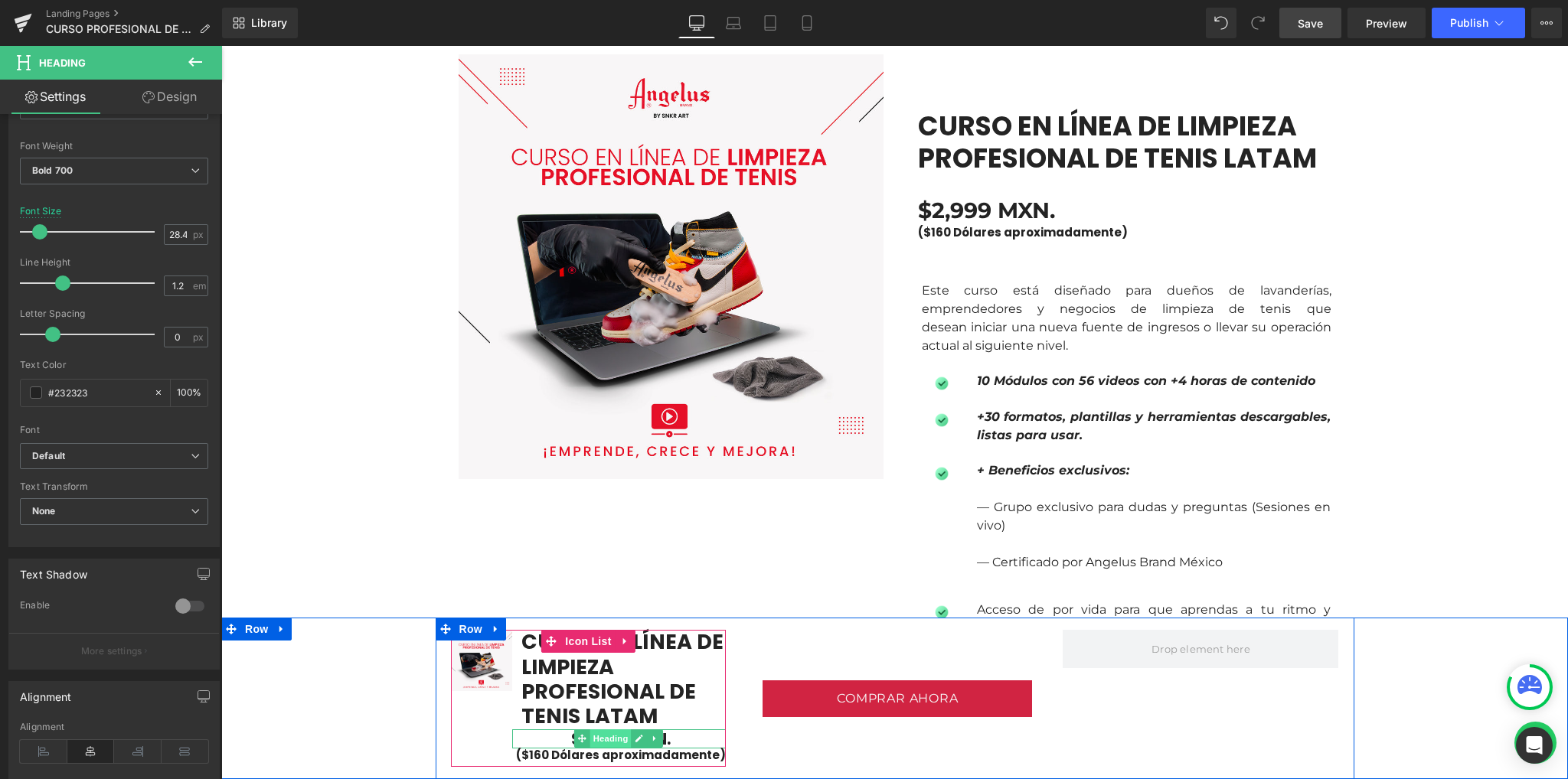
click at [594, 733] on span "Heading" at bounding box center [611, 737] width 42 height 18
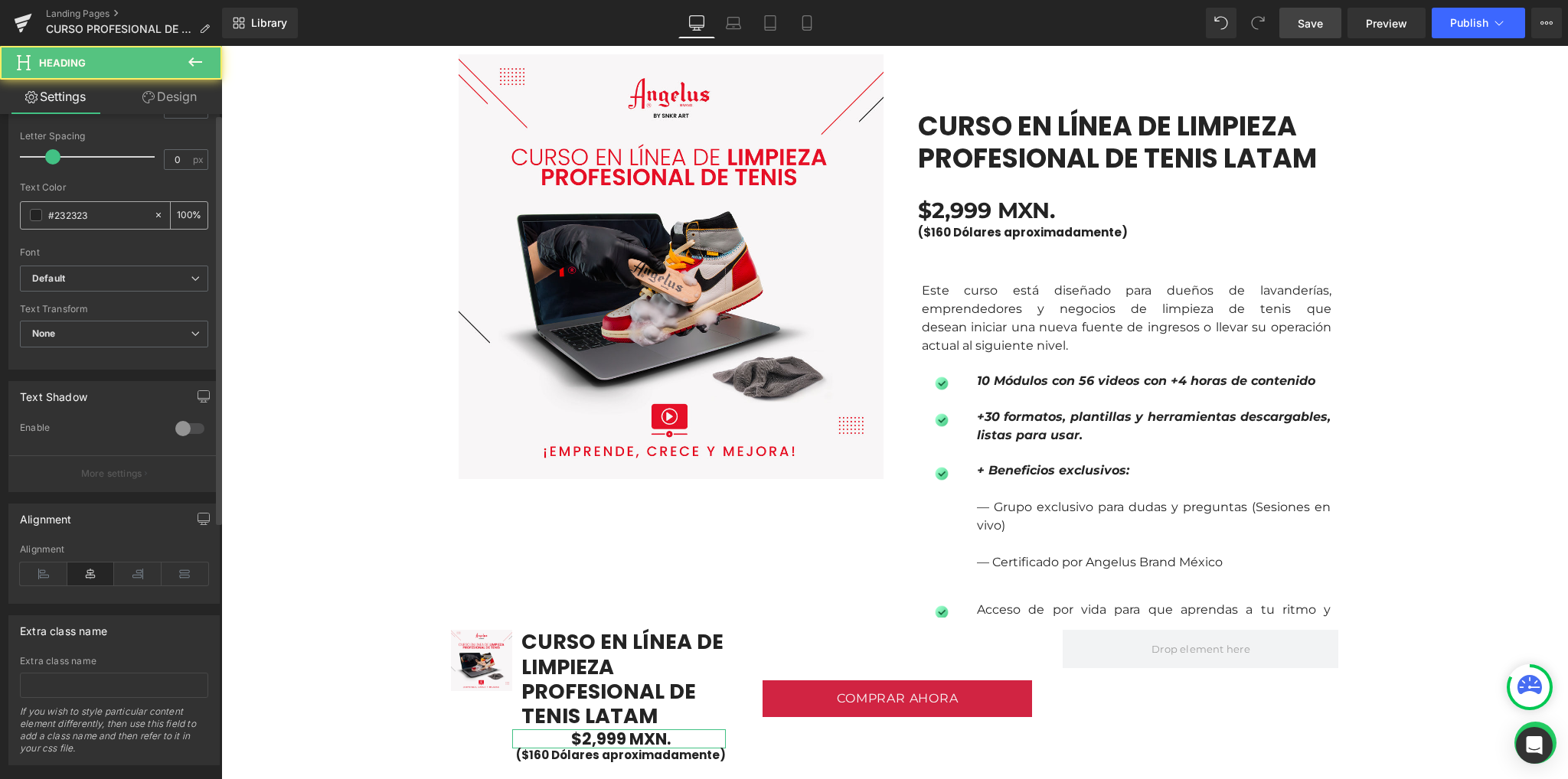
scroll to position [417, 0]
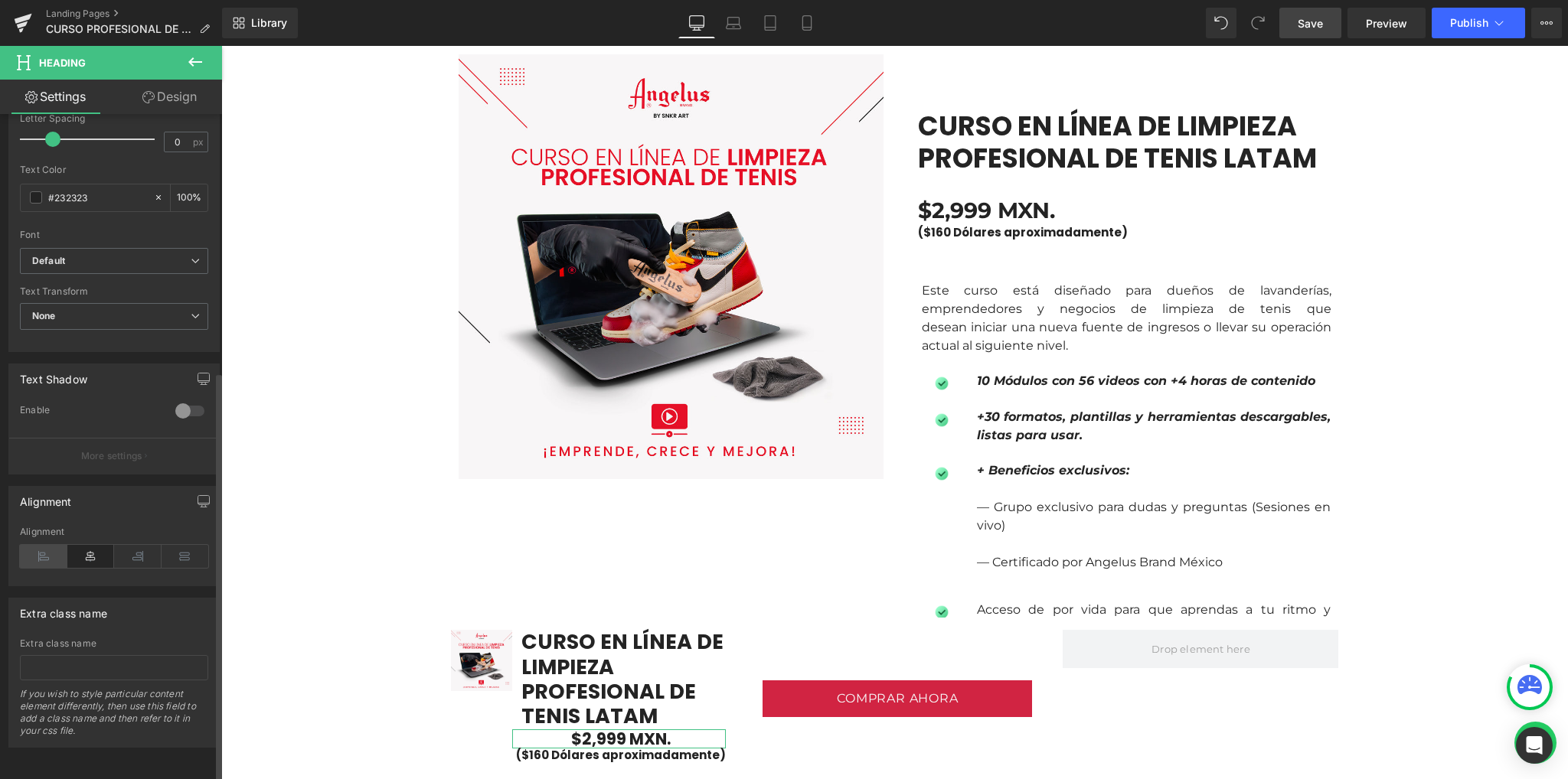
click at [37, 556] on icon at bounding box center [44, 557] width 47 height 23
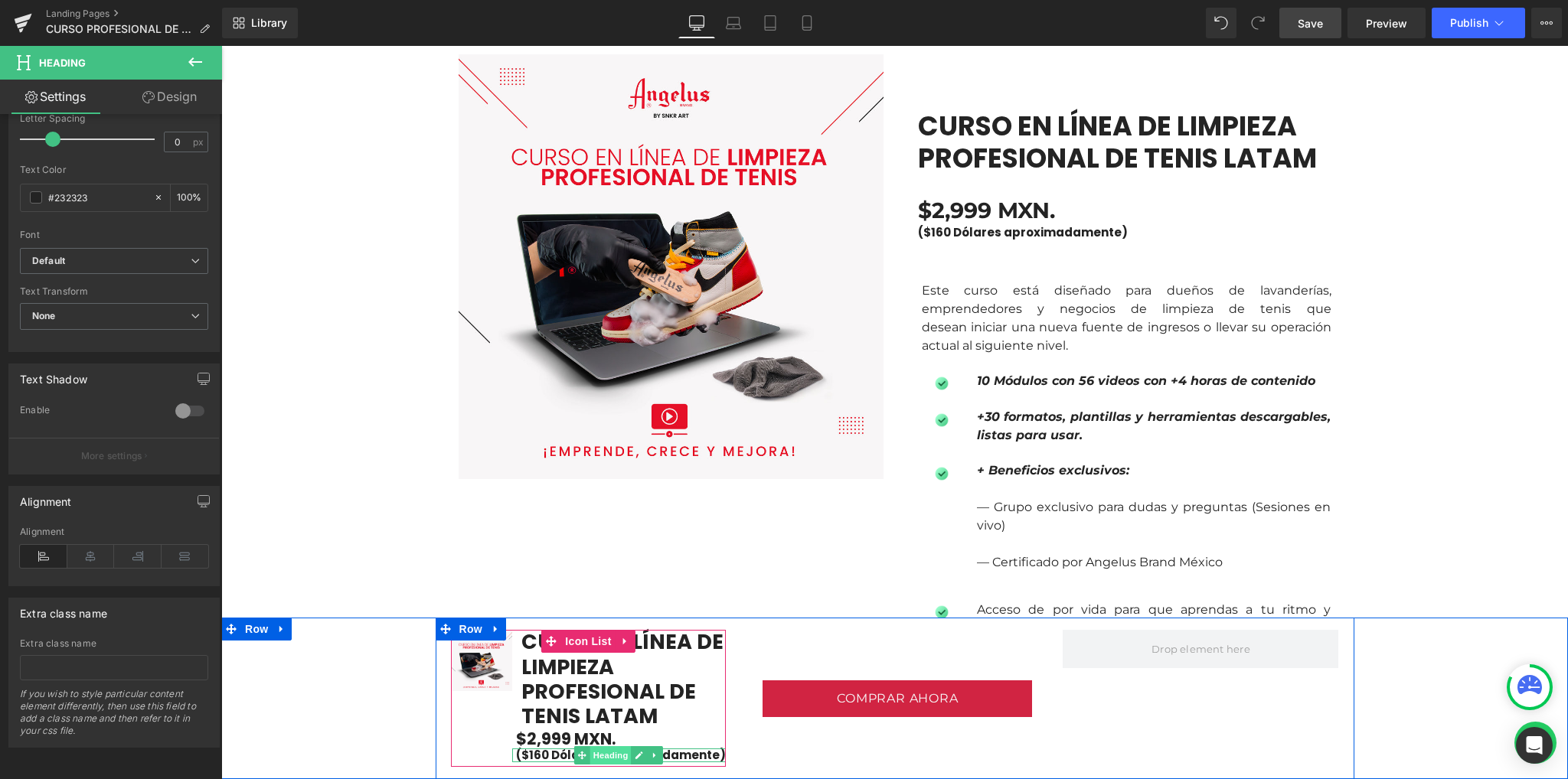
click at [606, 752] on span "Heading" at bounding box center [611, 754] width 42 height 18
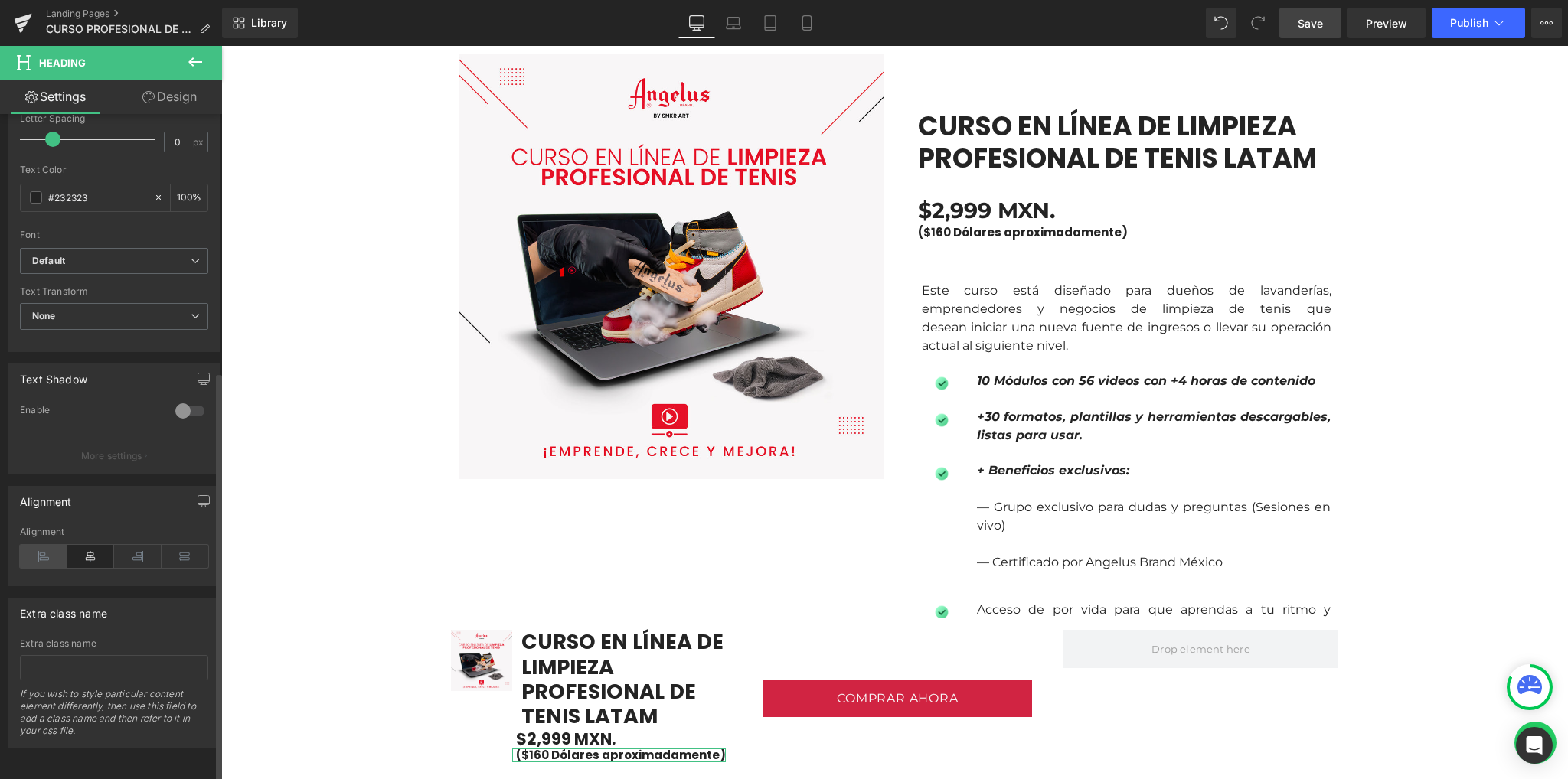
click at [45, 545] on icon at bounding box center [44, 557] width 47 height 23
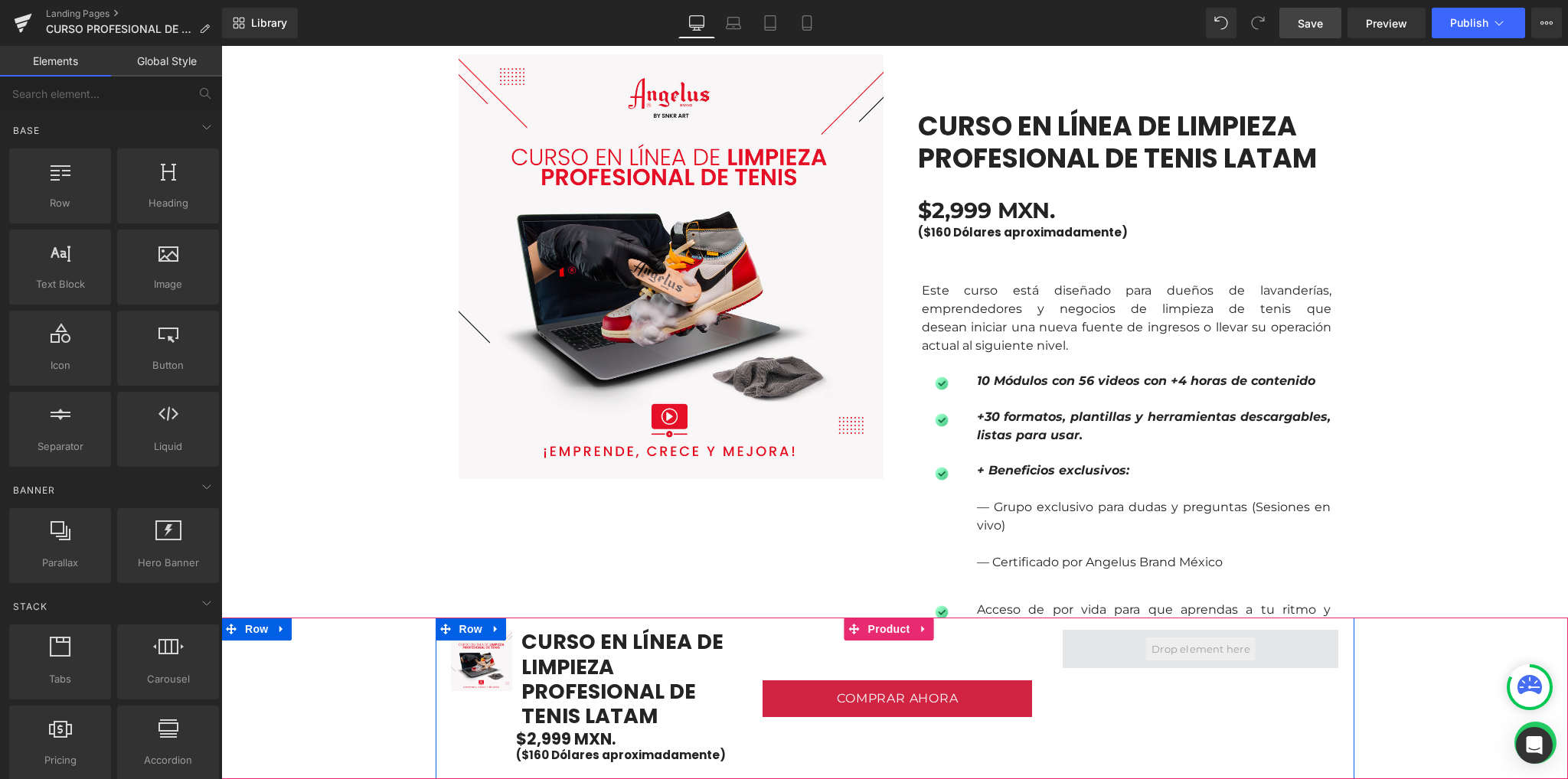
click at [1157, 651] on span at bounding box center [1201, 648] width 110 height 23
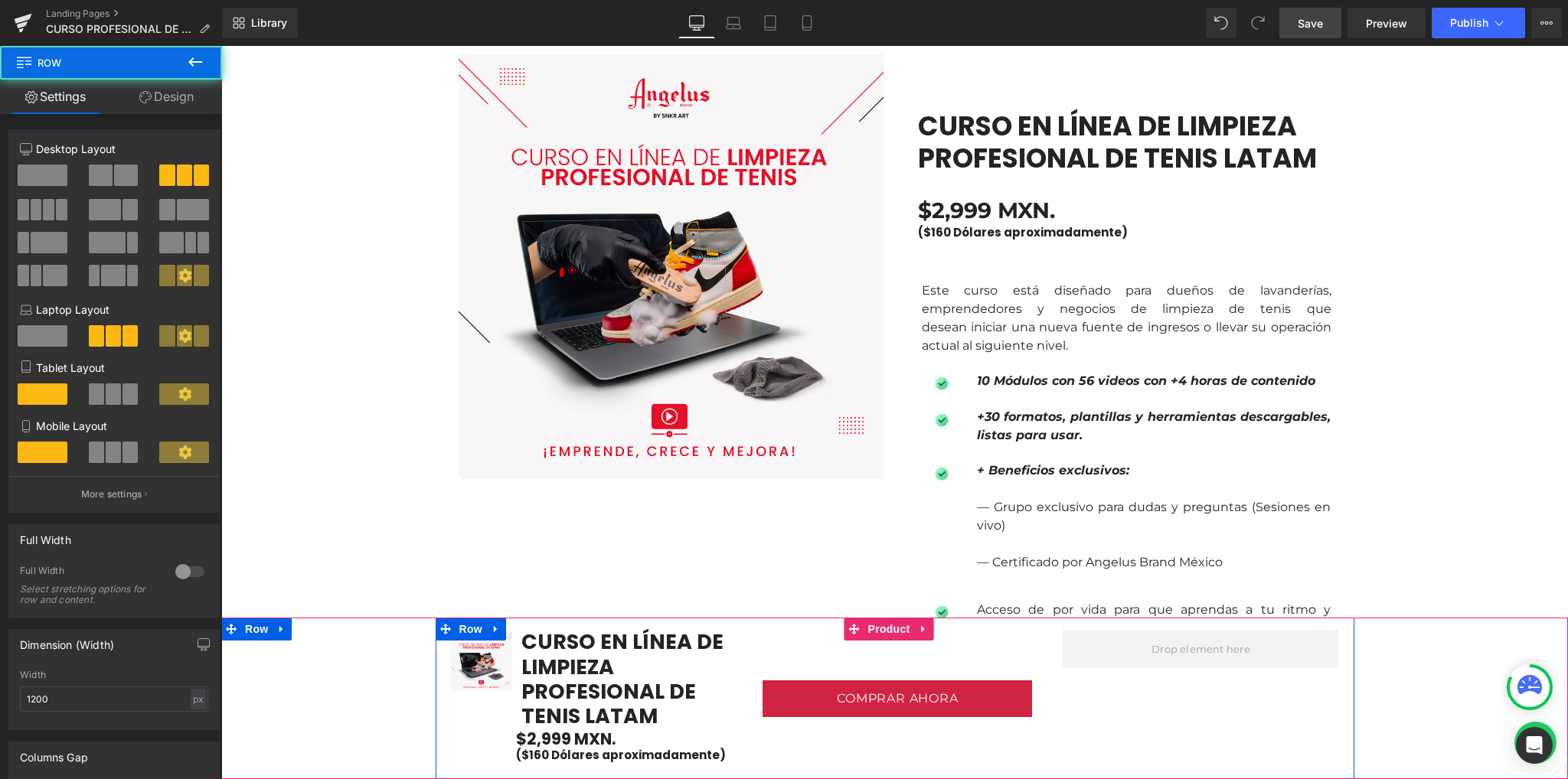
click at [1149, 719] on div at bounding box center [1200, 698] width 306 height 137
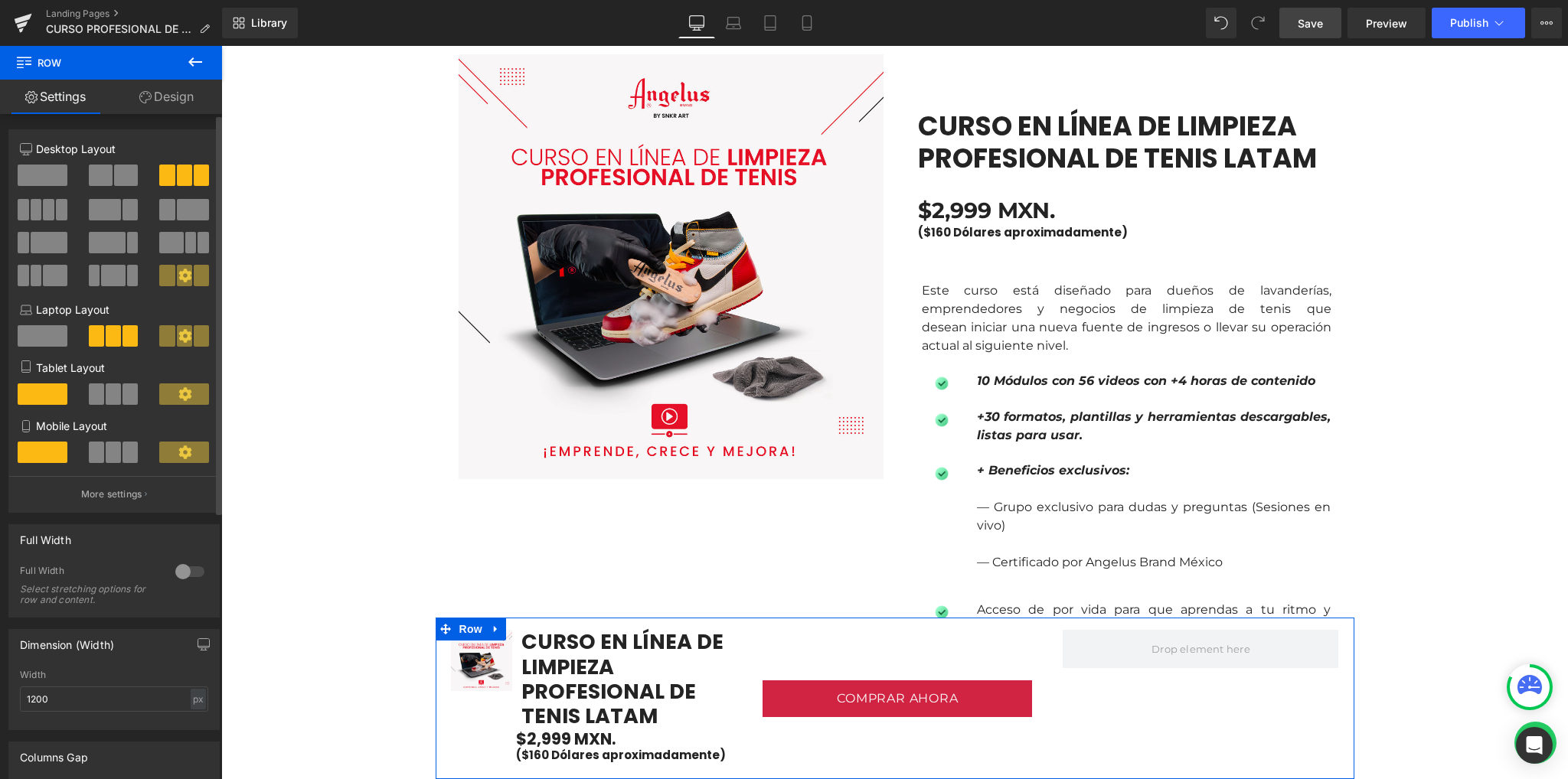
click at [104, 173] on span at bounding box center [100, 175] width 24 height 22
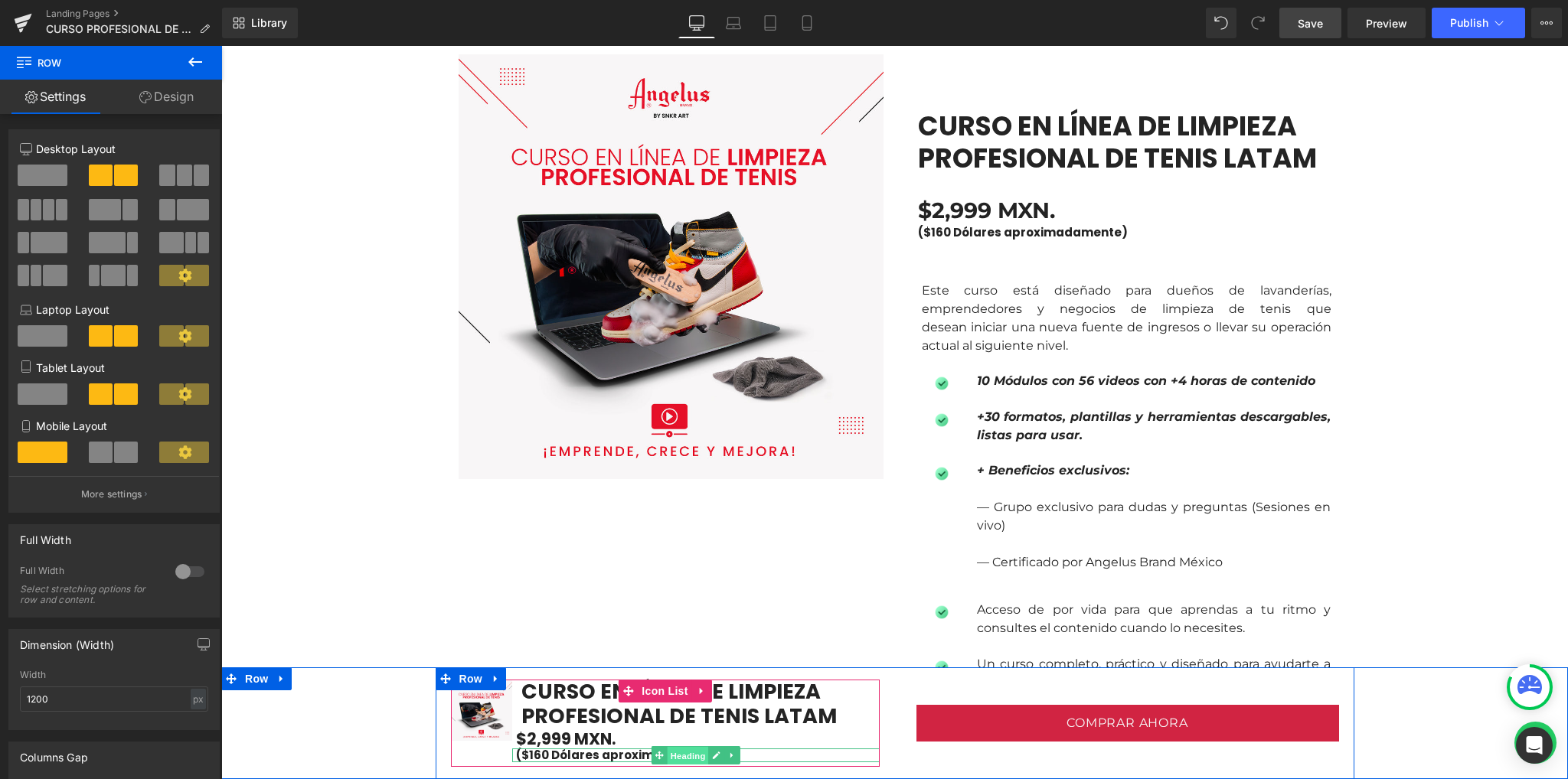
click at [683, 752] on span "Heading" at bounding box center [687, 755] width 42 height 18
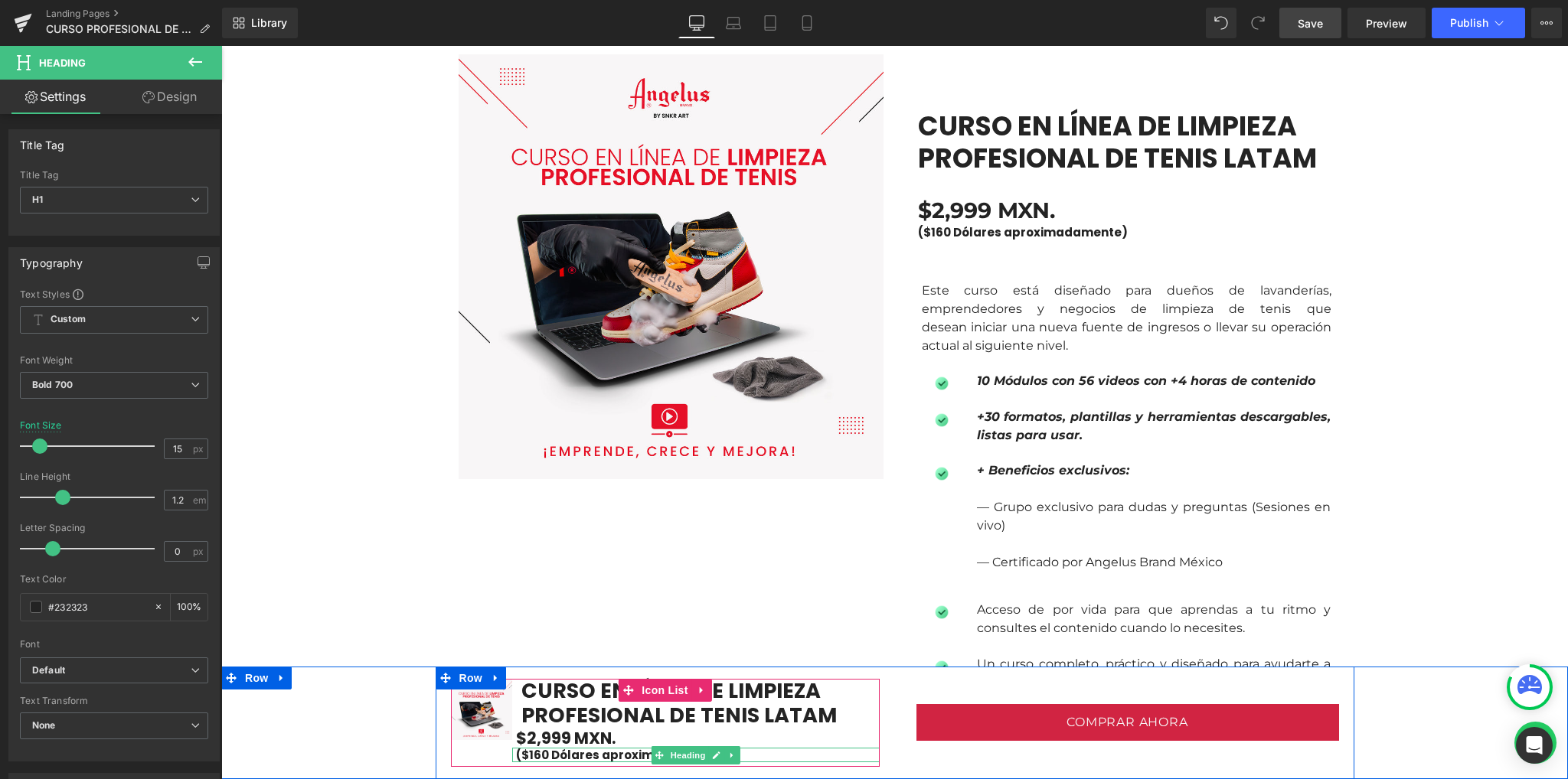
click at [617, 752] on div "($160 Dólares aproximadamente) Heading" at bounding box center [696, 754] width 367 height 14
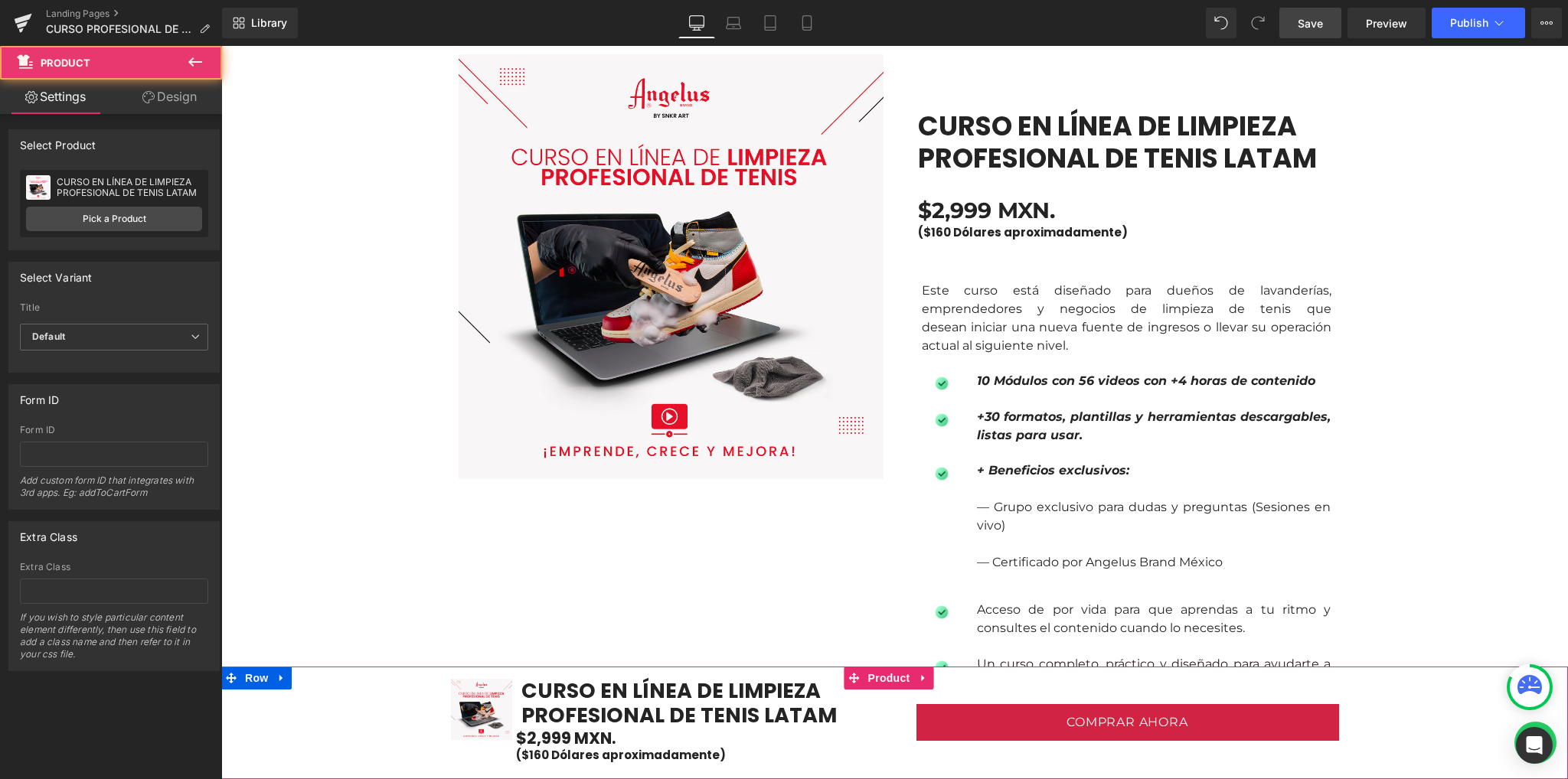
click at [1442, 735] on div "Sale Off (P) Image CURSO EN LÍNEA DE LIMPIEZA PROFESIONAL DE TENIS LATAM (P) Ti…" at bounding box center [895, 722] width 1346 height 113
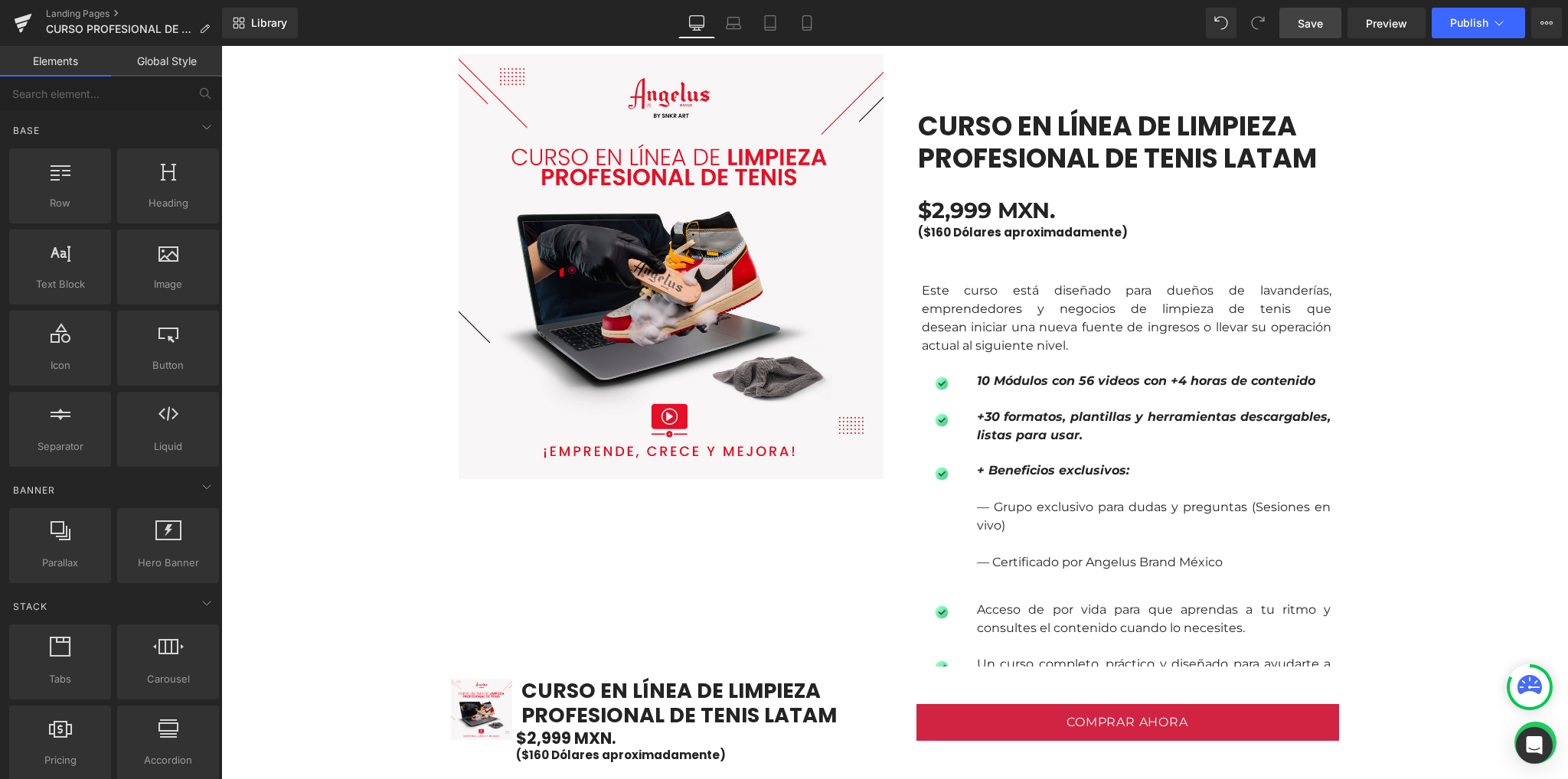
drag, startPoint x: 342, startPoint y: 483, endPoint x: 333, endPoint y: 489, distance: 10.8
drag, startPoint x: 333, startPoint y: 489, endPoint x: 286, endPoint y: 523, distance: 58.0
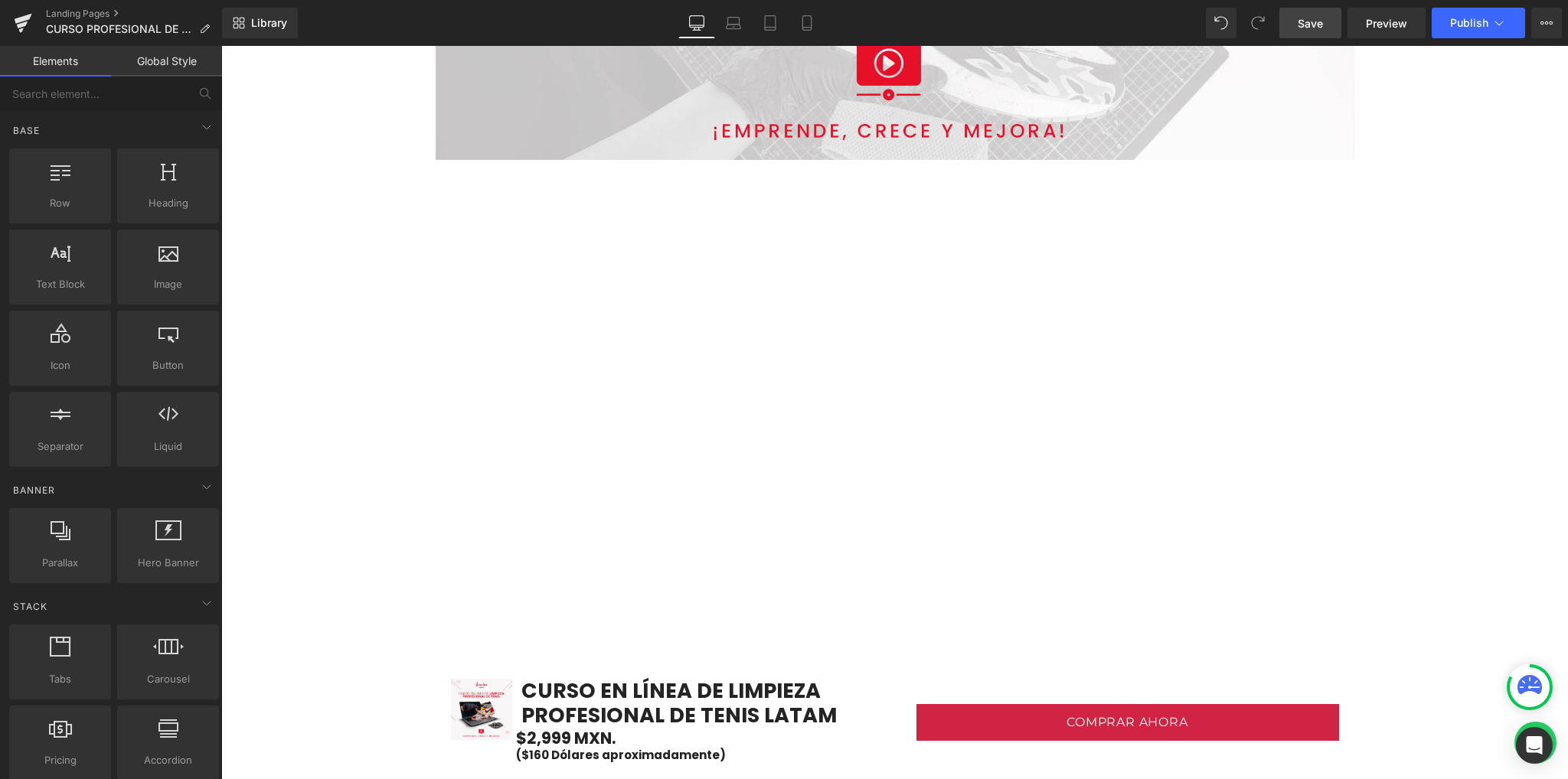
scroll to position [0, 0]
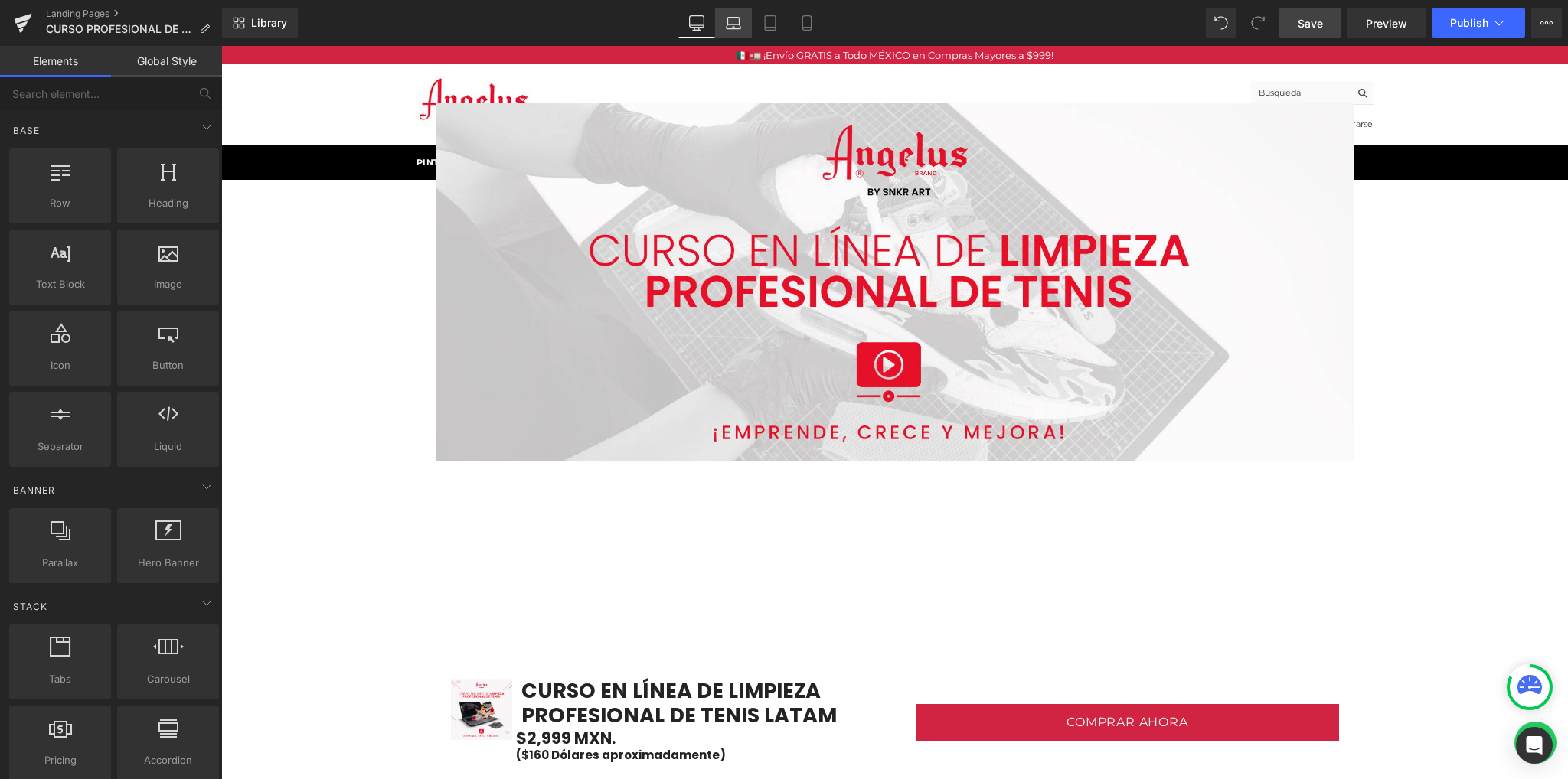
click at [742, 18] on link "Laptop" at bounding box center [733, 23] width 37 height 30
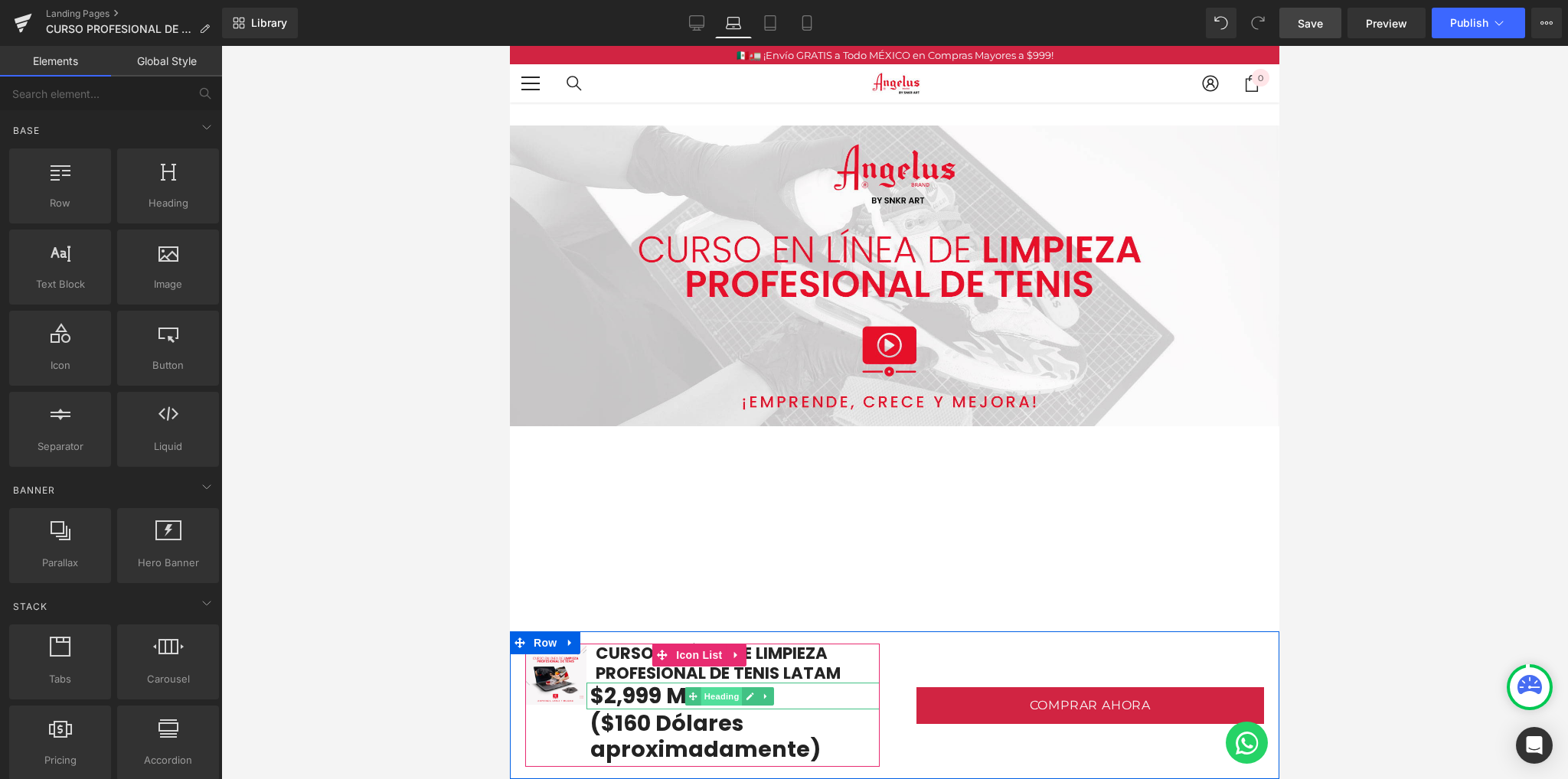
click at [707, 697] on span "Heading" at bounding box center [722, 696] width 42 height 18
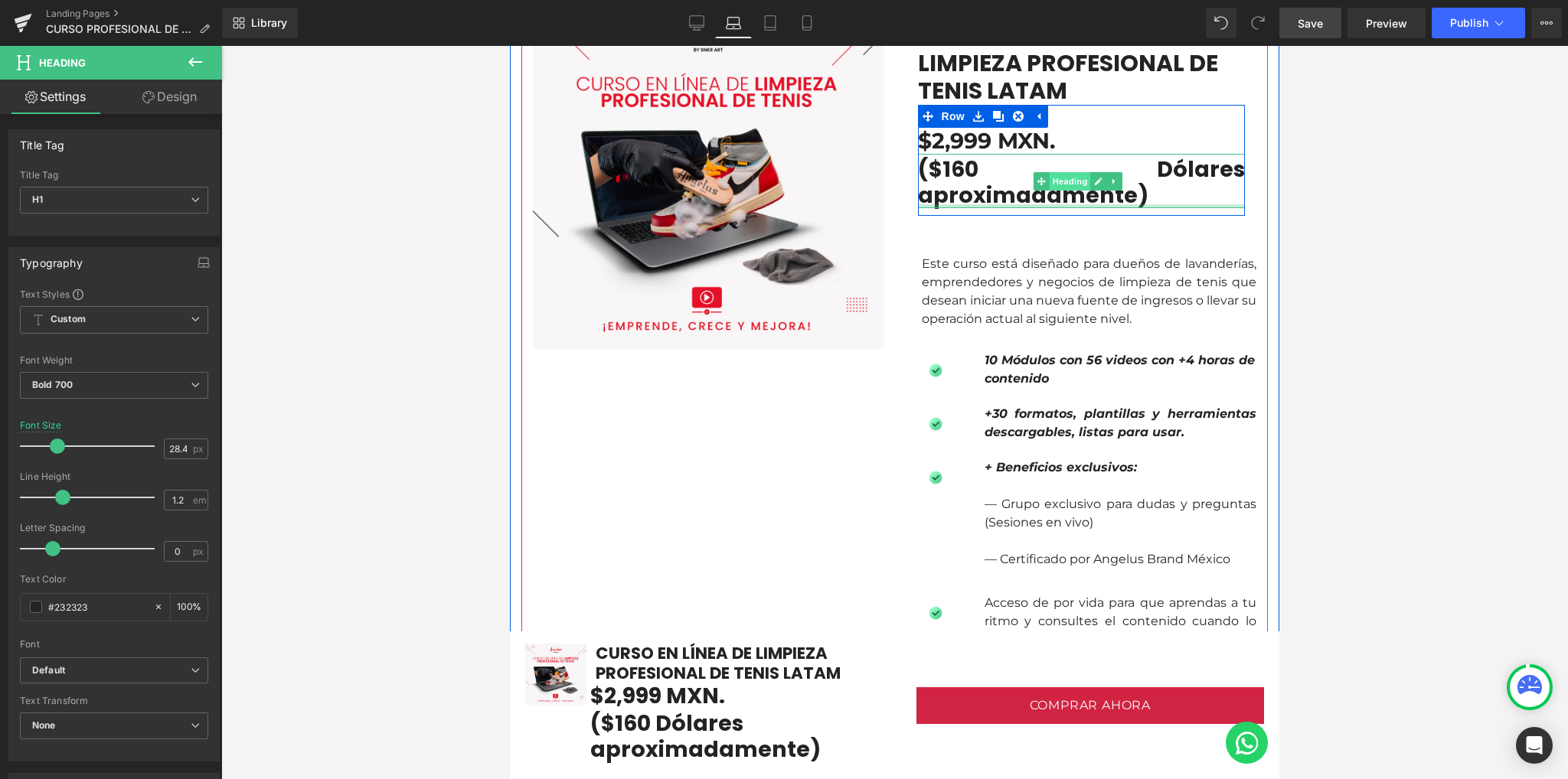
scroll to position [918, 0]
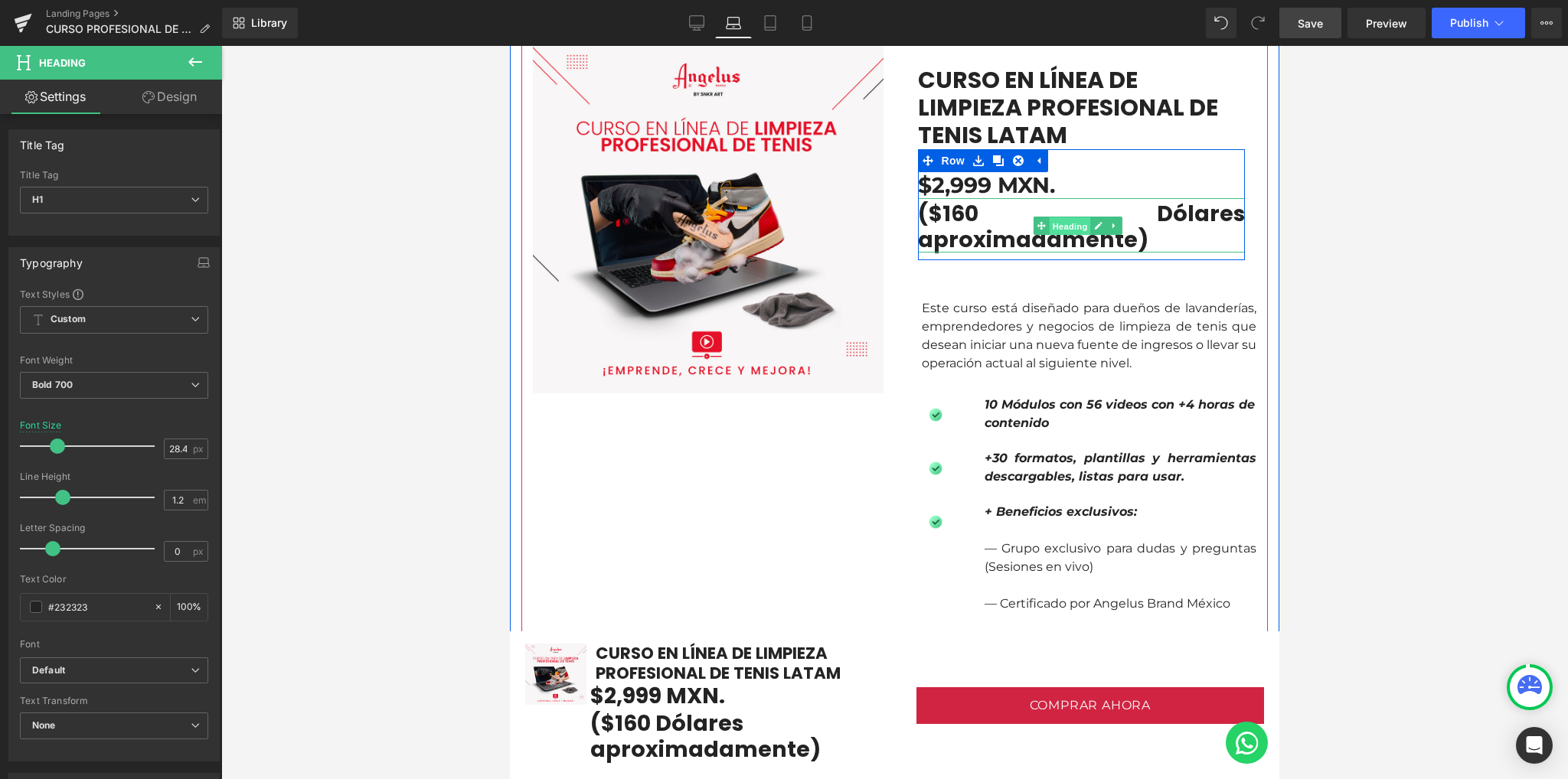
click at [1073, 218] on span "Heading" at bounding box center [1070, 226] width 42 height 18
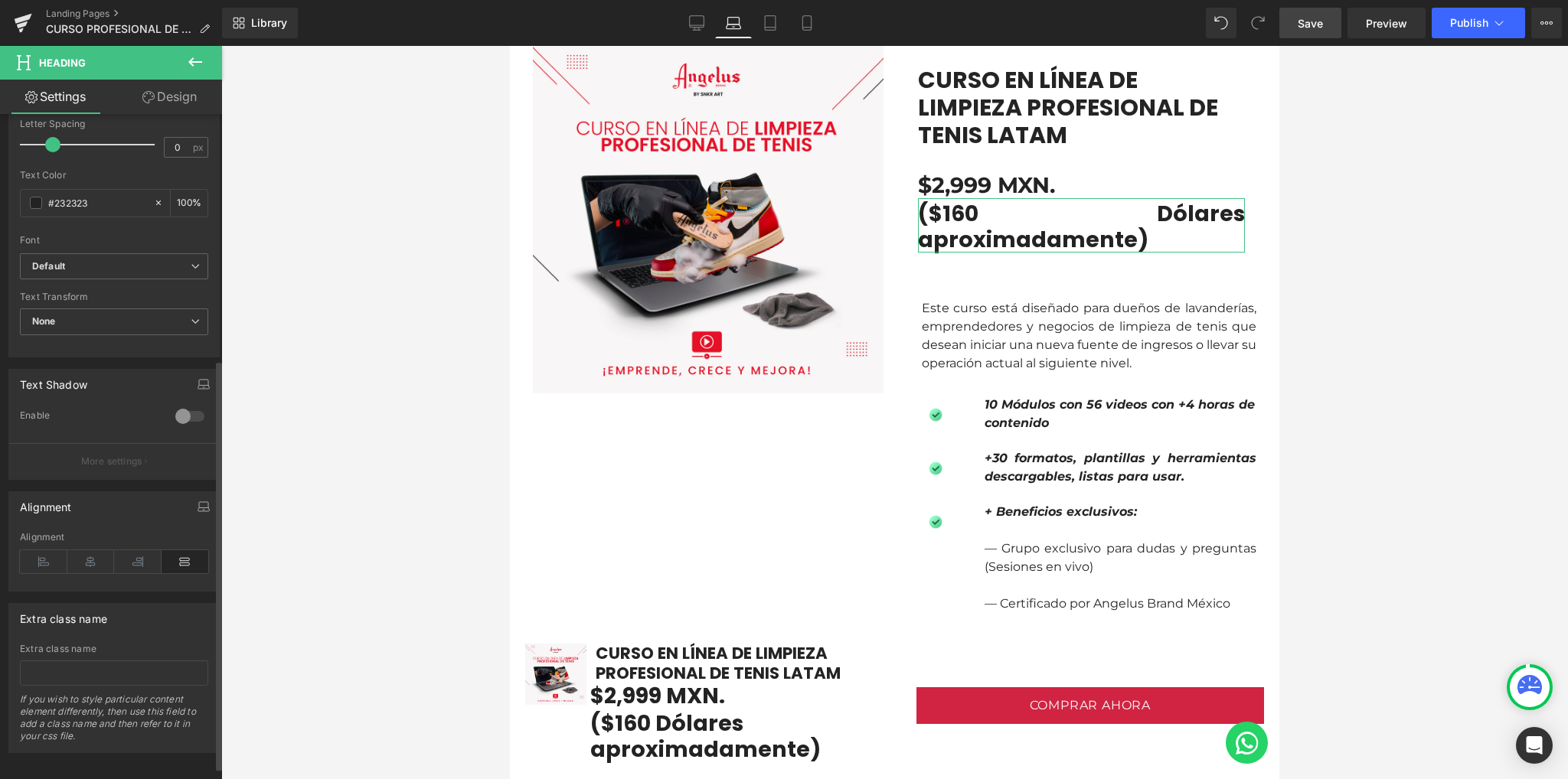
scroll to position [417, 0]
click at [43, 545] on icon at bounding box center [44, 557] width 47 height 23
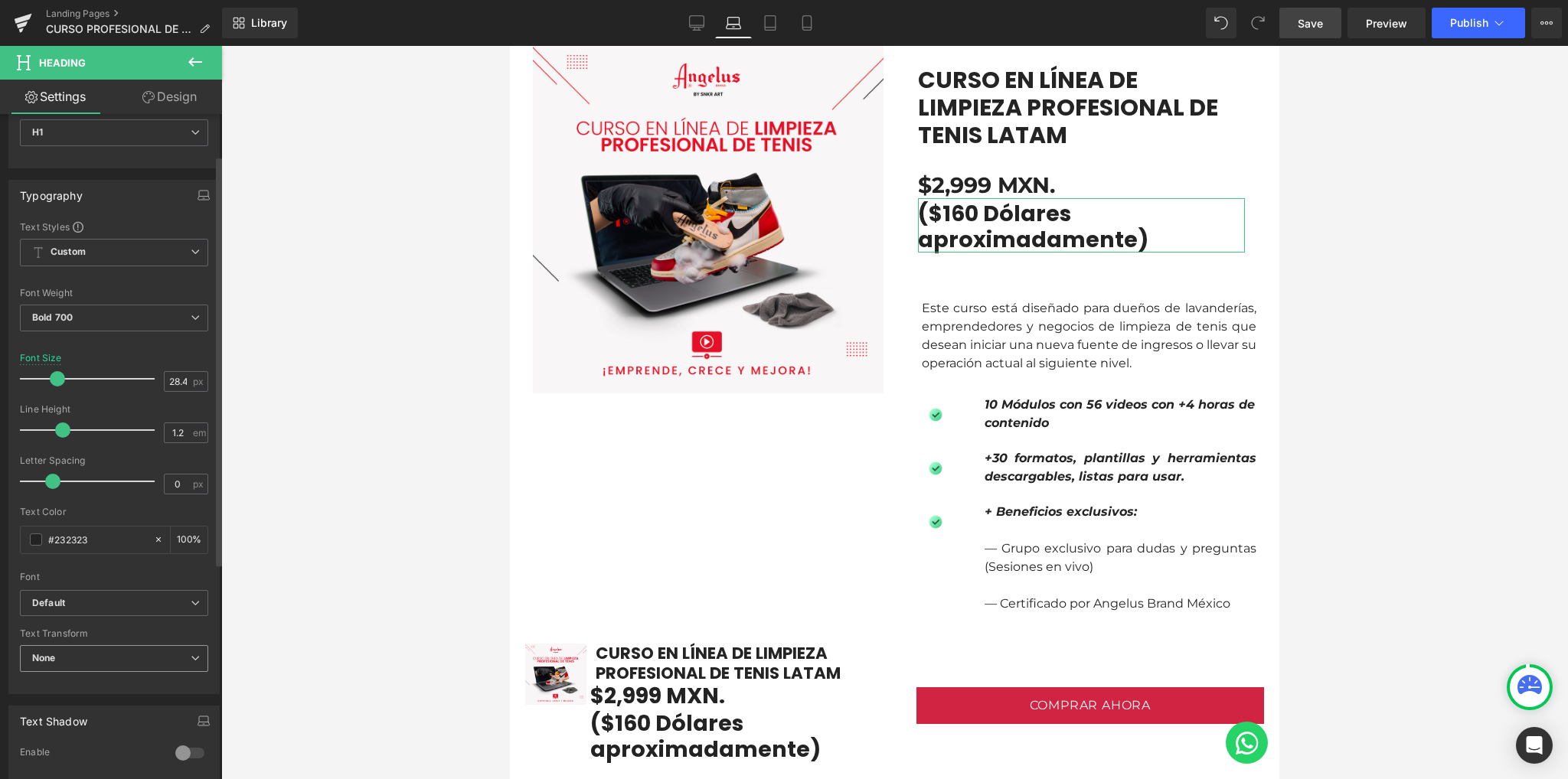
scroll to position [9, 0]
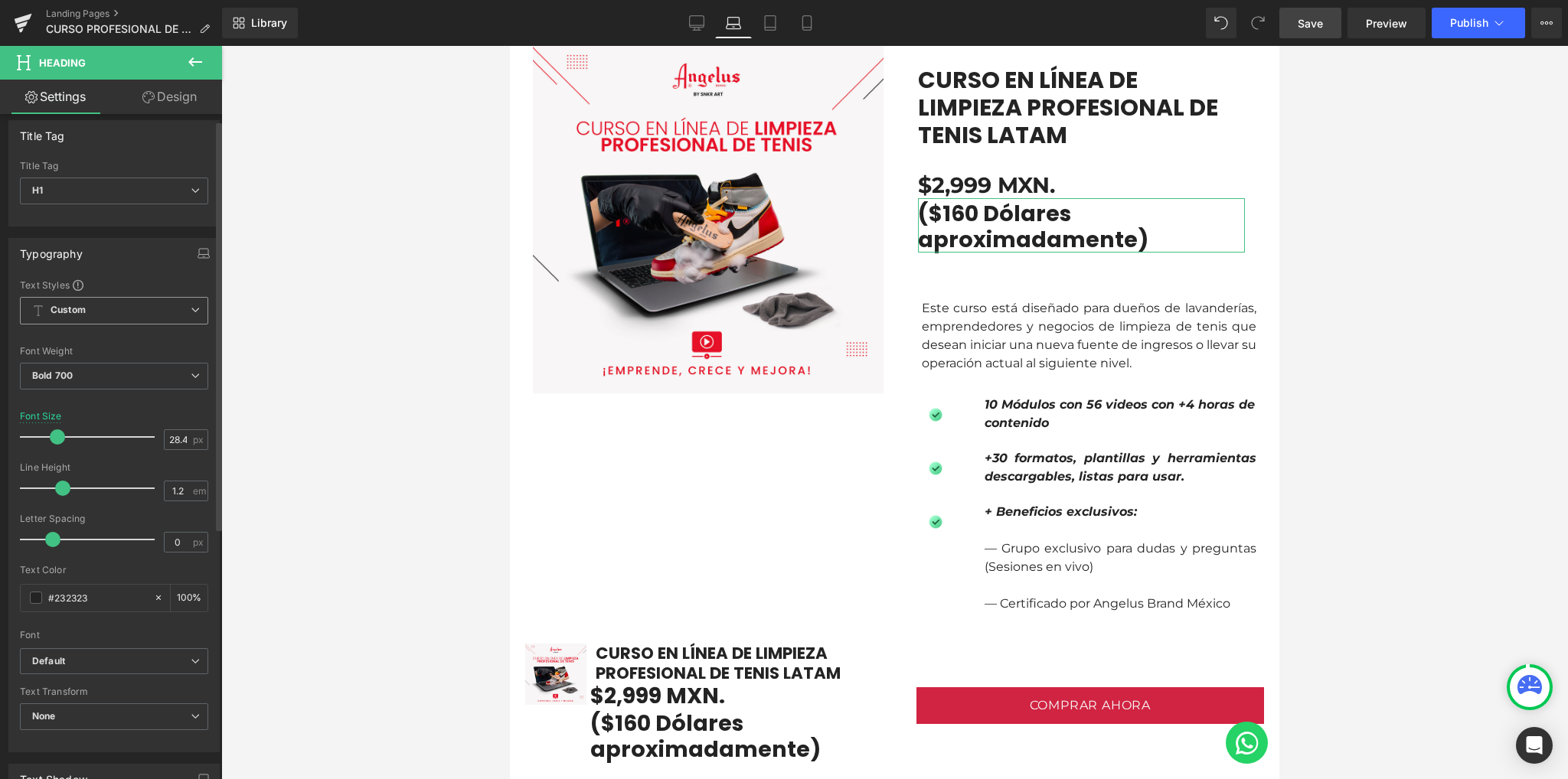
click at [58, 315] on span "Custom" at bounding box center [114, 310] width 188 height 27
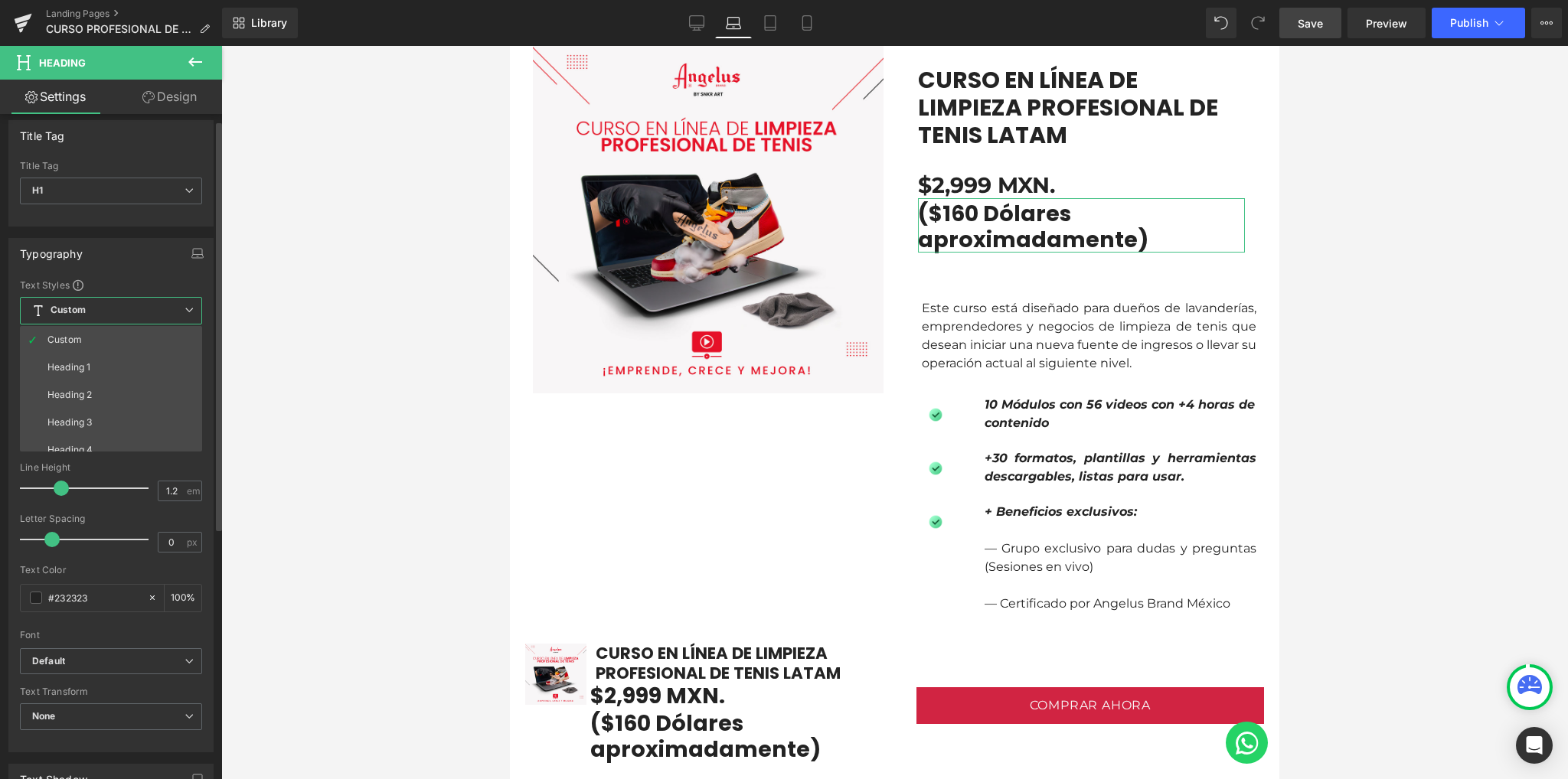
click at [86, 302] on span "Custom" at bounding box center [111, 310] width 182 height 27
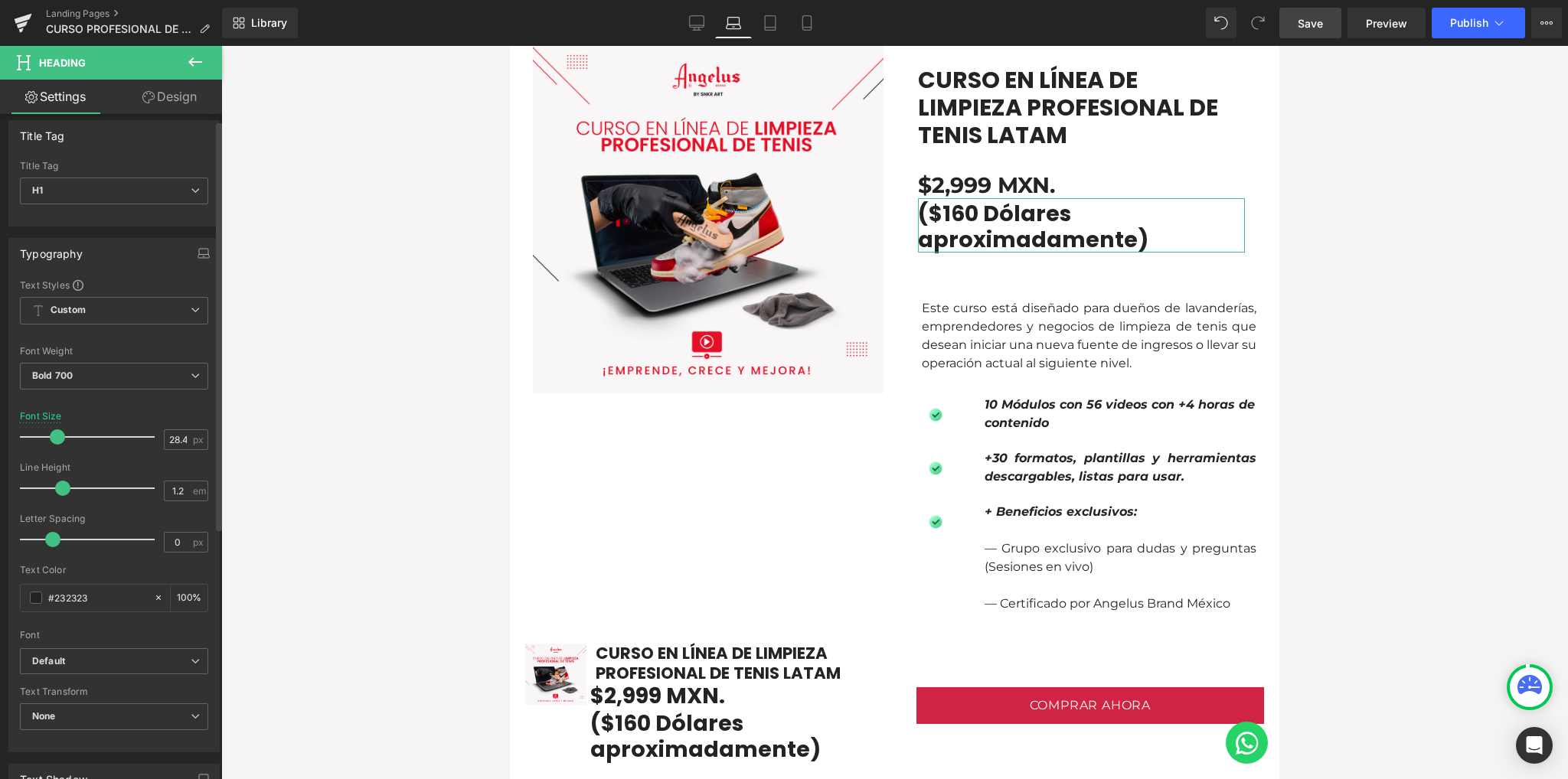
scroll to position [0, 0]
click at [80, 326] on span "Custom" at bounding box center [114, 319] width 188 height 27
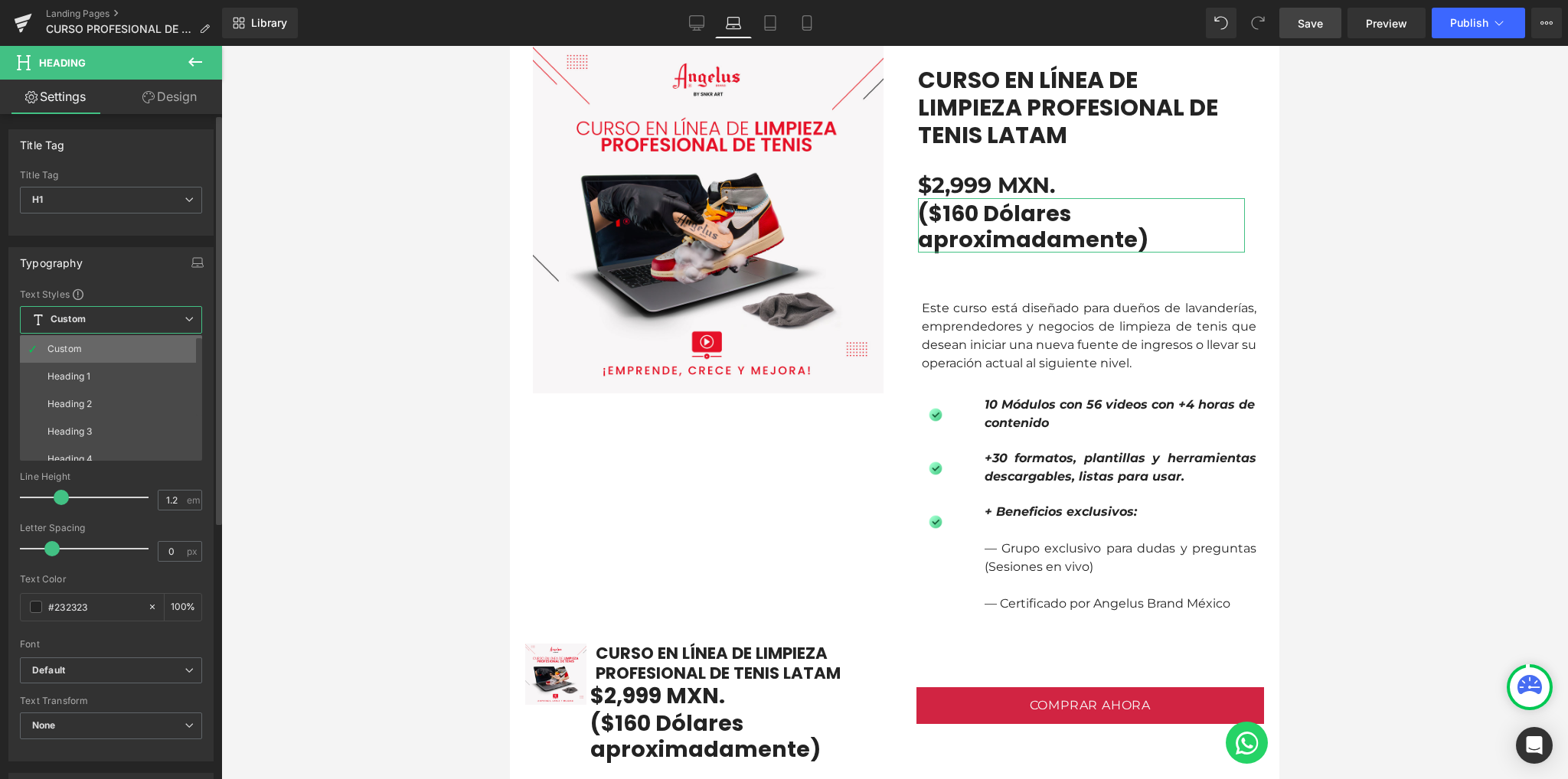
click at [76, 342] on li "Custom" at bounding box center [115, 348] width 189 height 27
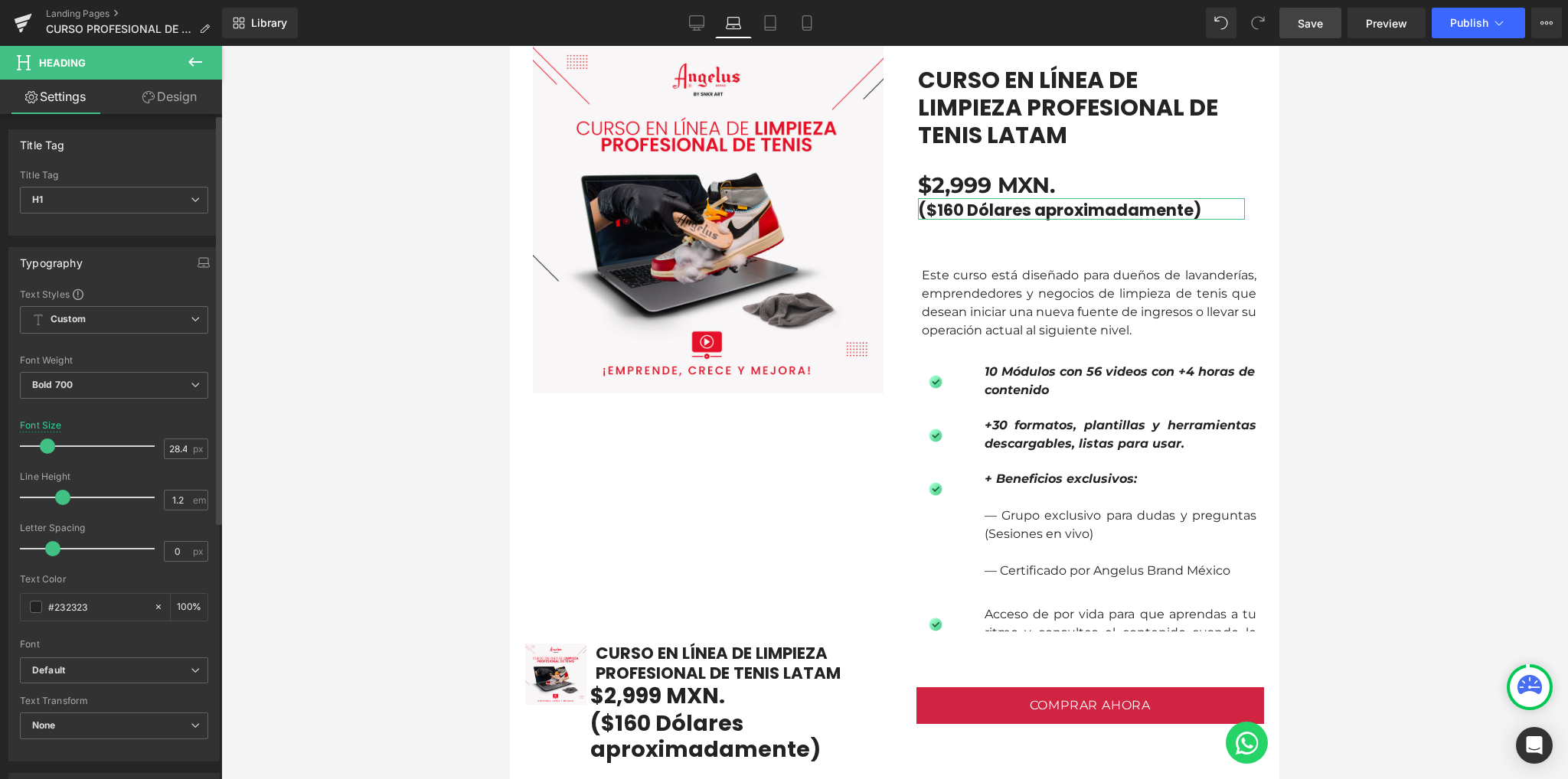
click at [48, 444] on span at bounding box center [47, 446] width 15 height 15
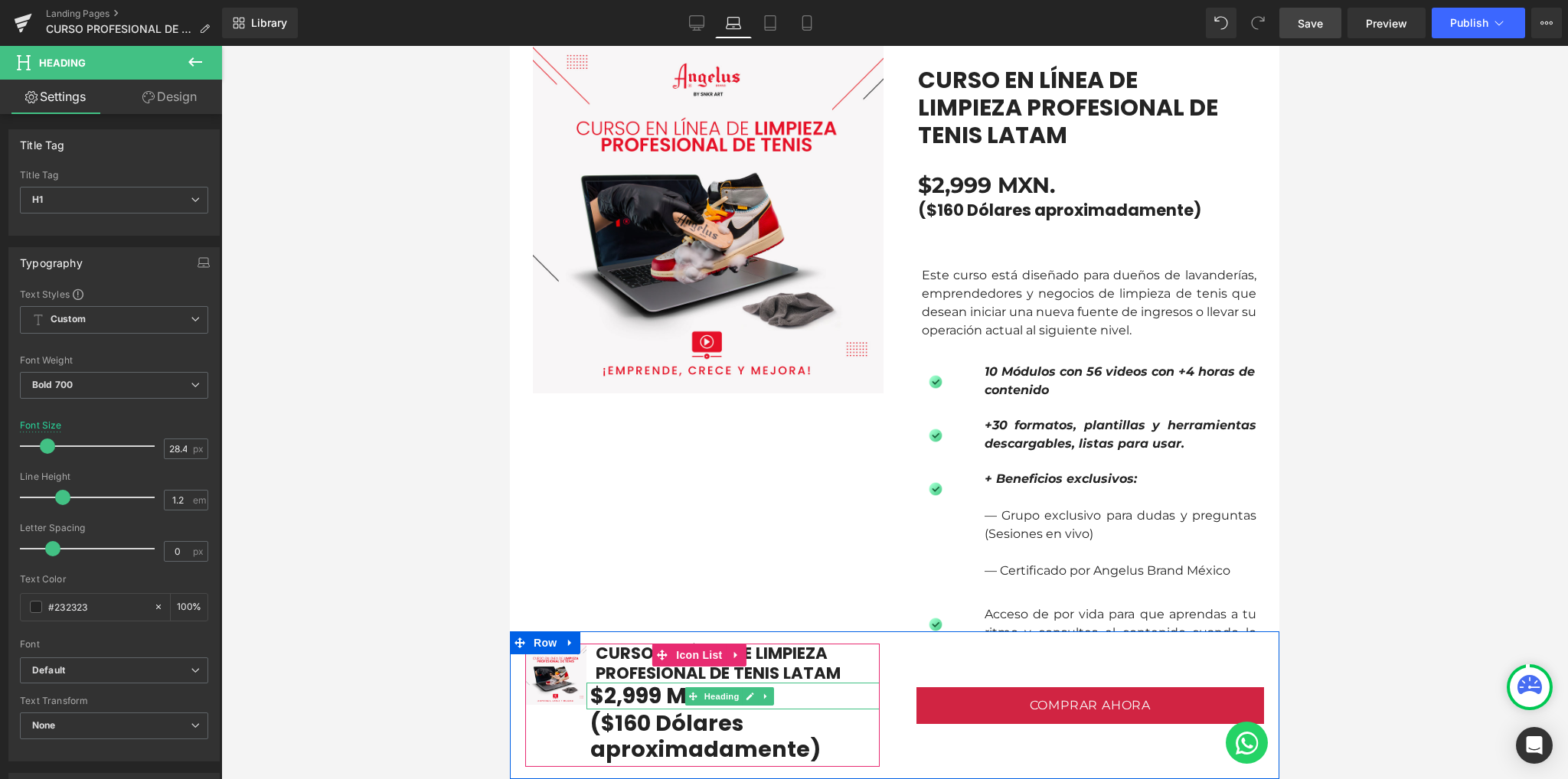
click at [722, 684] on div at bounding box center [733, 684] width 294 height 4
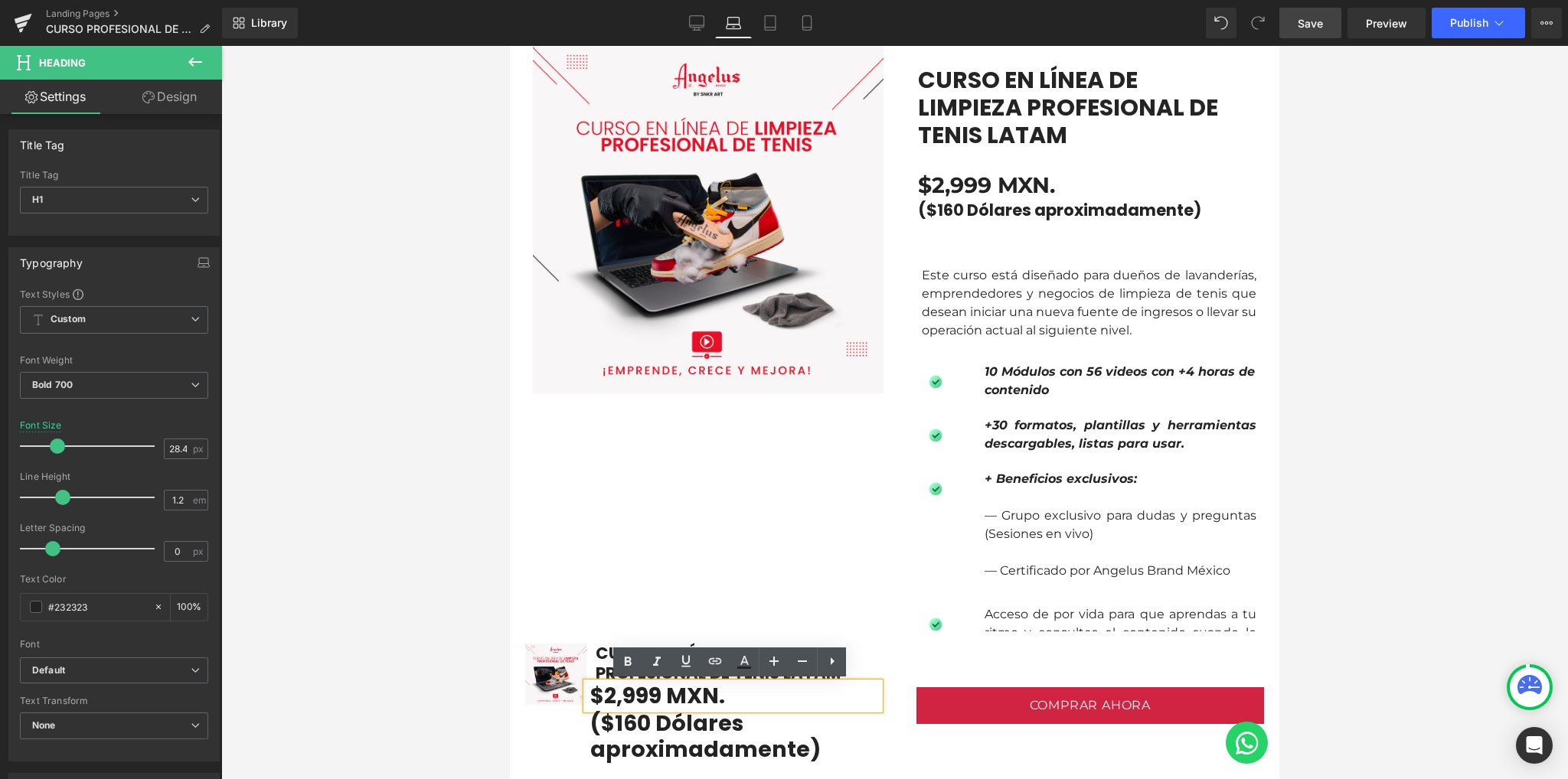
click at [419, 699] on div at bounding box center [895, 413] width 1346 height 733
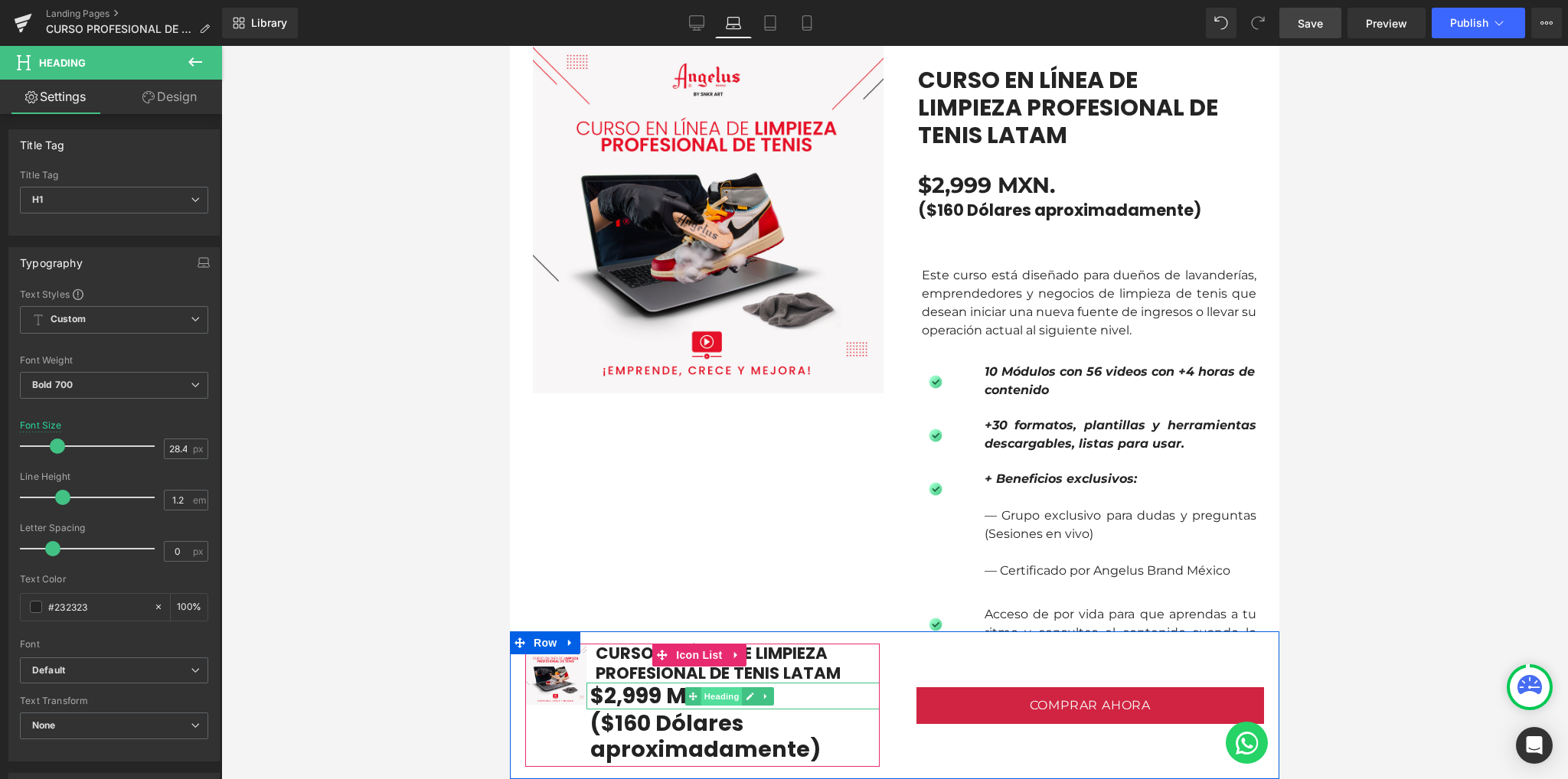
click at [728, 697] on span "Heading" at bounding box center [722, 696] width 42 height 18
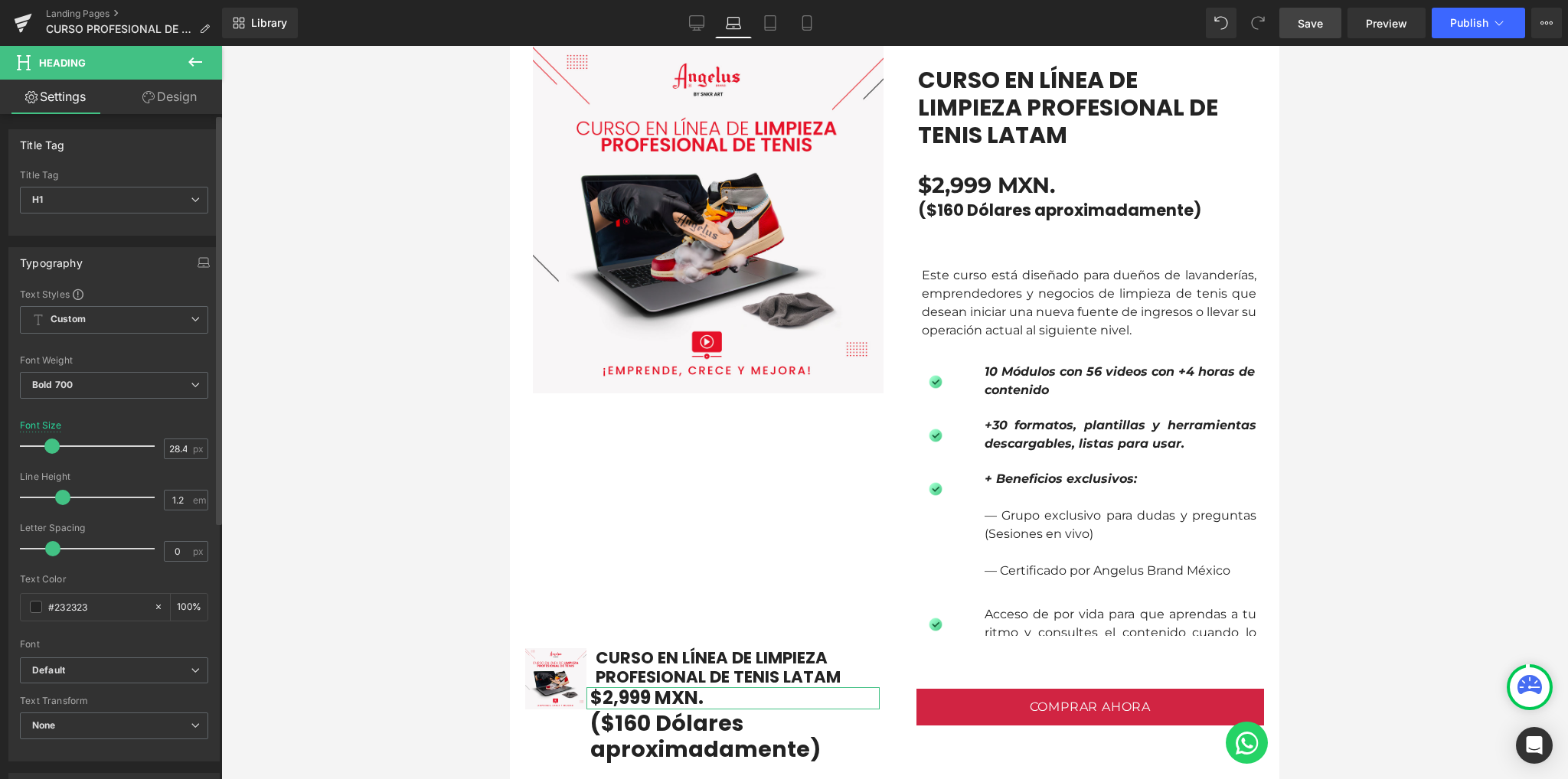
click at [52, 445] on span at bounding box center [52, 446] width 15 height 15
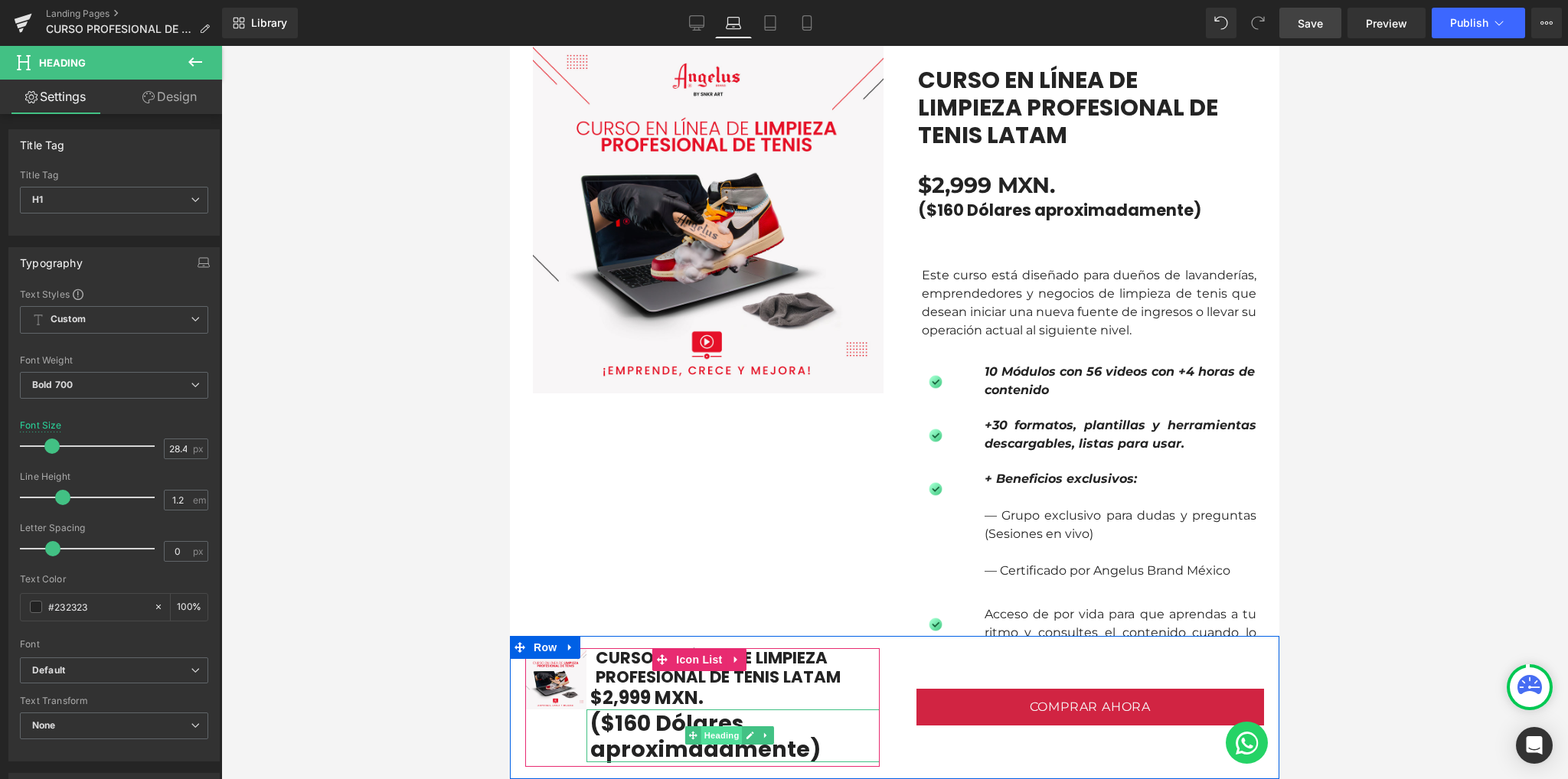
click at [732, 736] on span "Heading" at bounding box center [722, 735] width 42 height 18
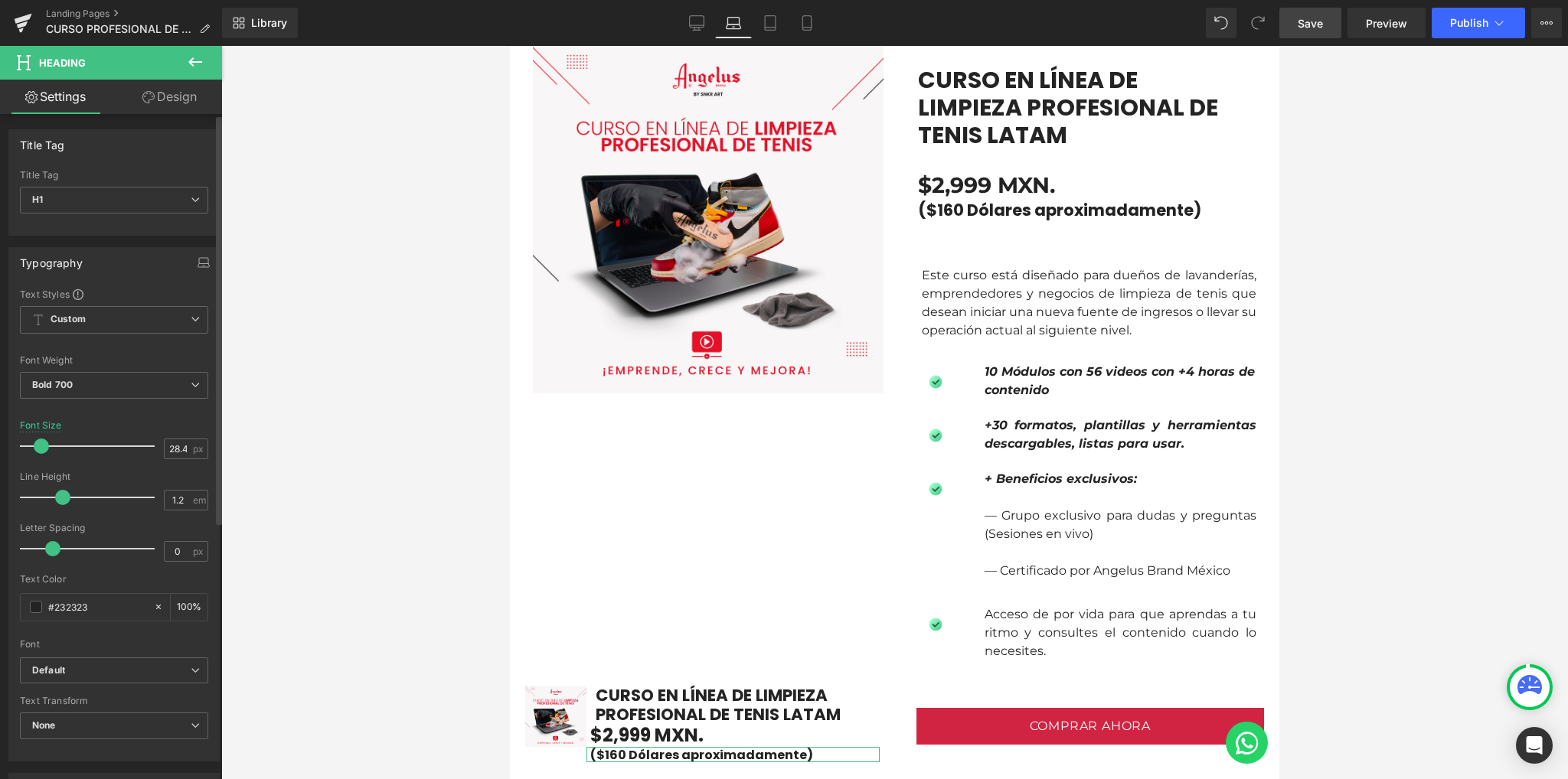
drag, startPoint x: 60, startPoint y: 448, endPoint x: 45, endPoint y: 445, distance: 15.3
click at [45, 445] on span at bounding box center [42, 446] width 15 height 15
click at [433, 500] on div at bounding box center [895, 413] width 1346 height 733
click at [404, 574] on div at bounding box center [895, 413] width 1346 height 733
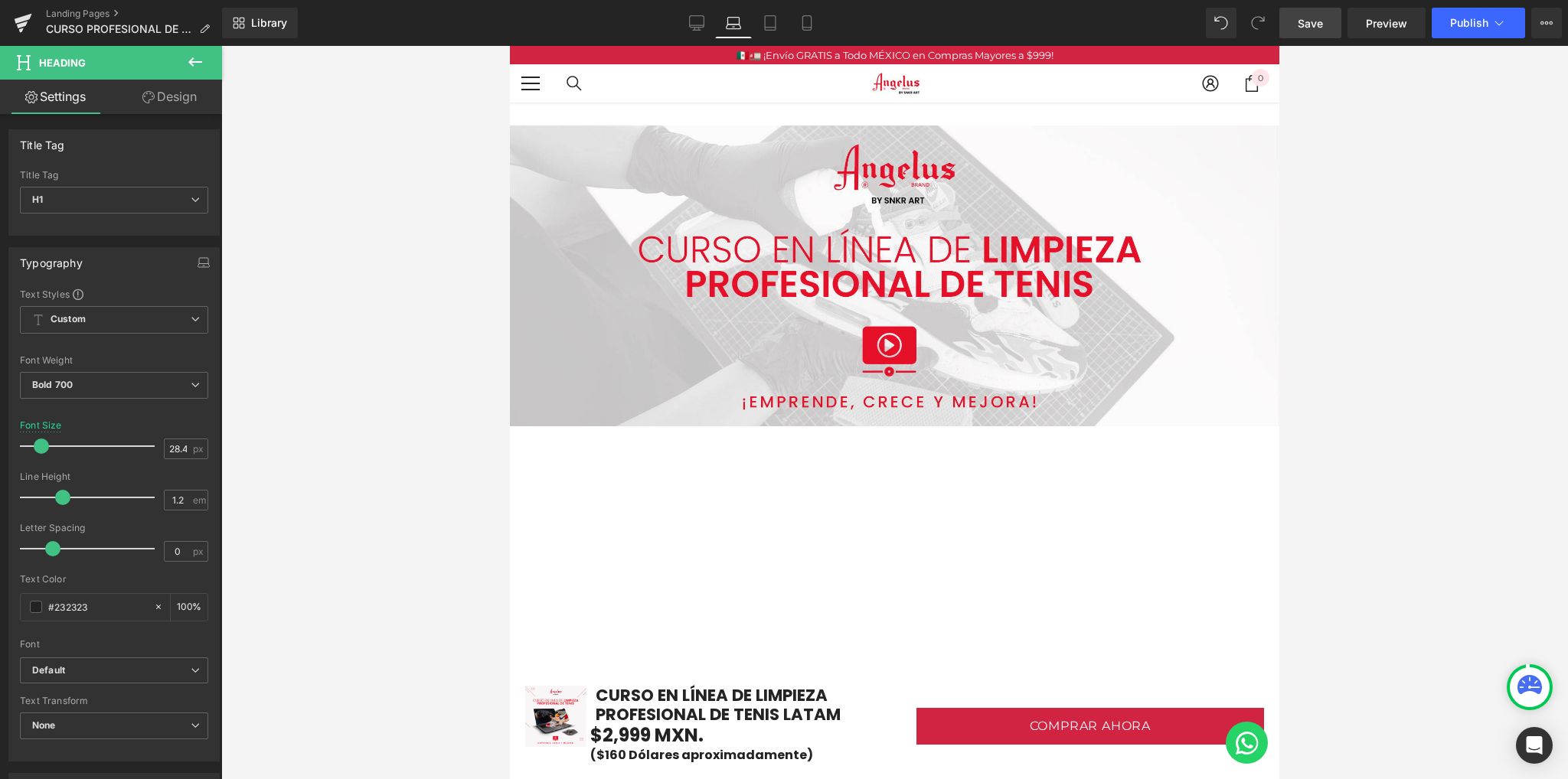
click at [1297, 26] on link "Save" at bounding box center [1310, 23] width 62 height 30
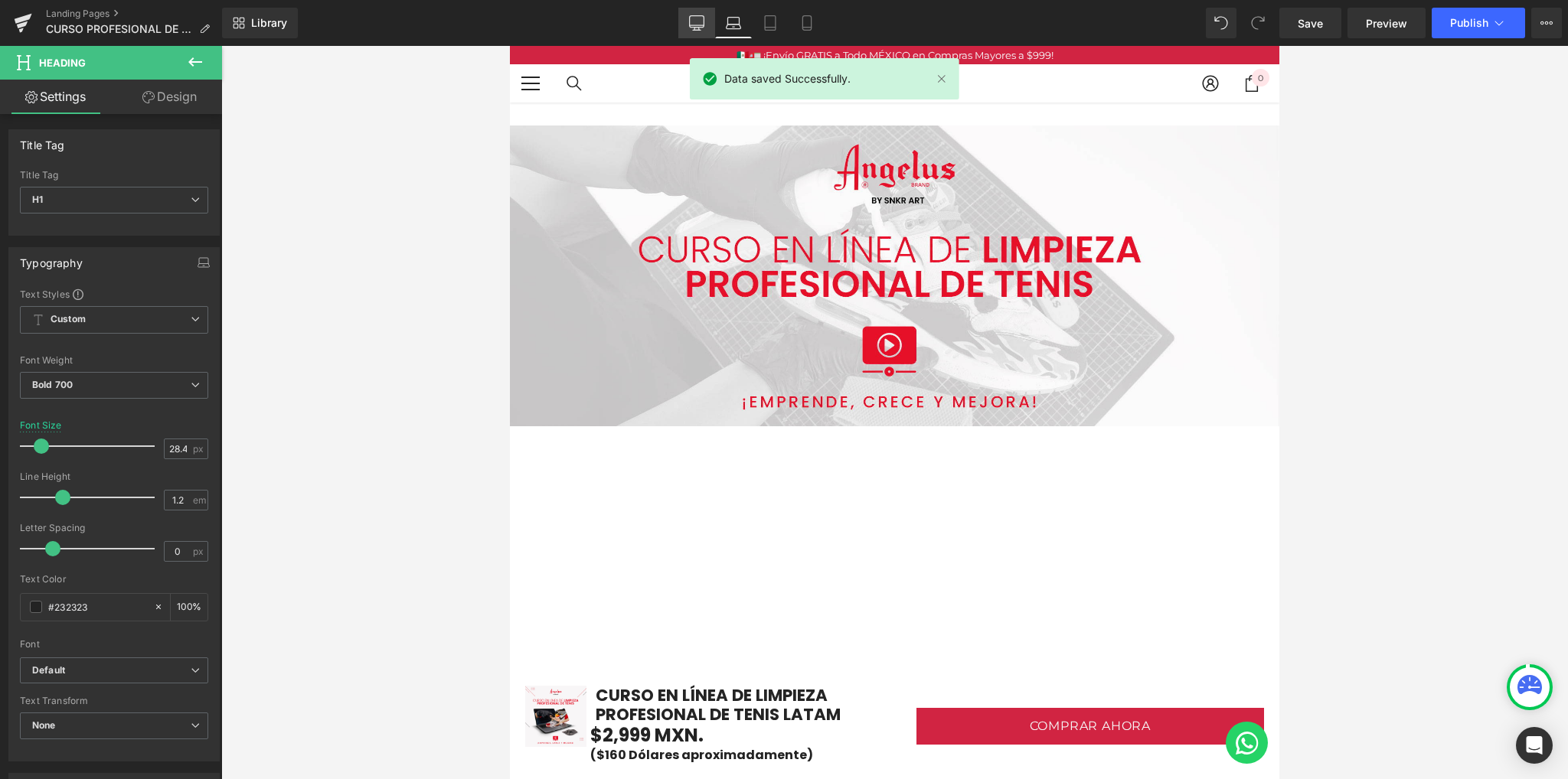
click at [695, 29] on icon at bounding box center [697, 23] width 15 height 15
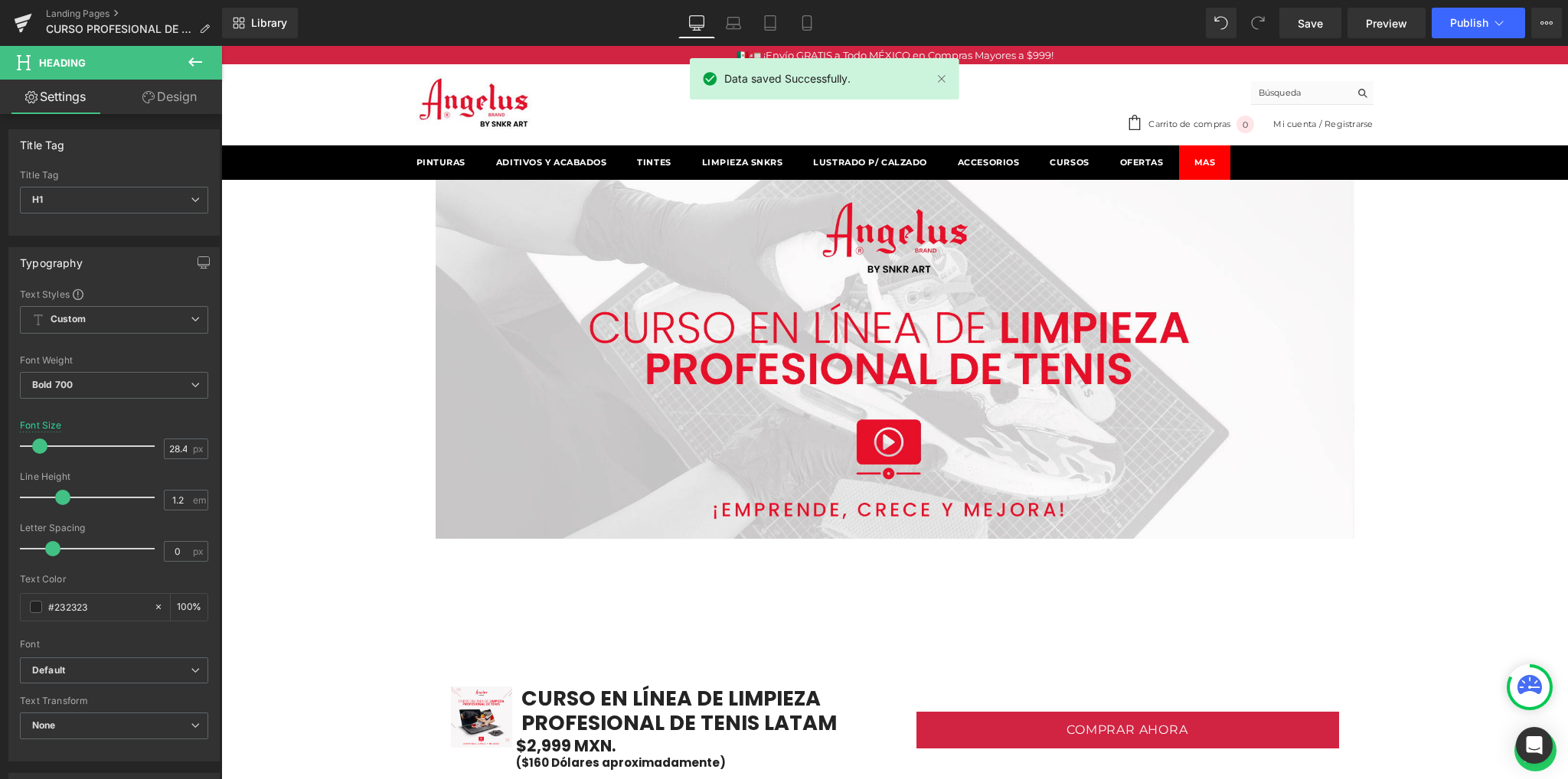
scroll to position [1, 0]
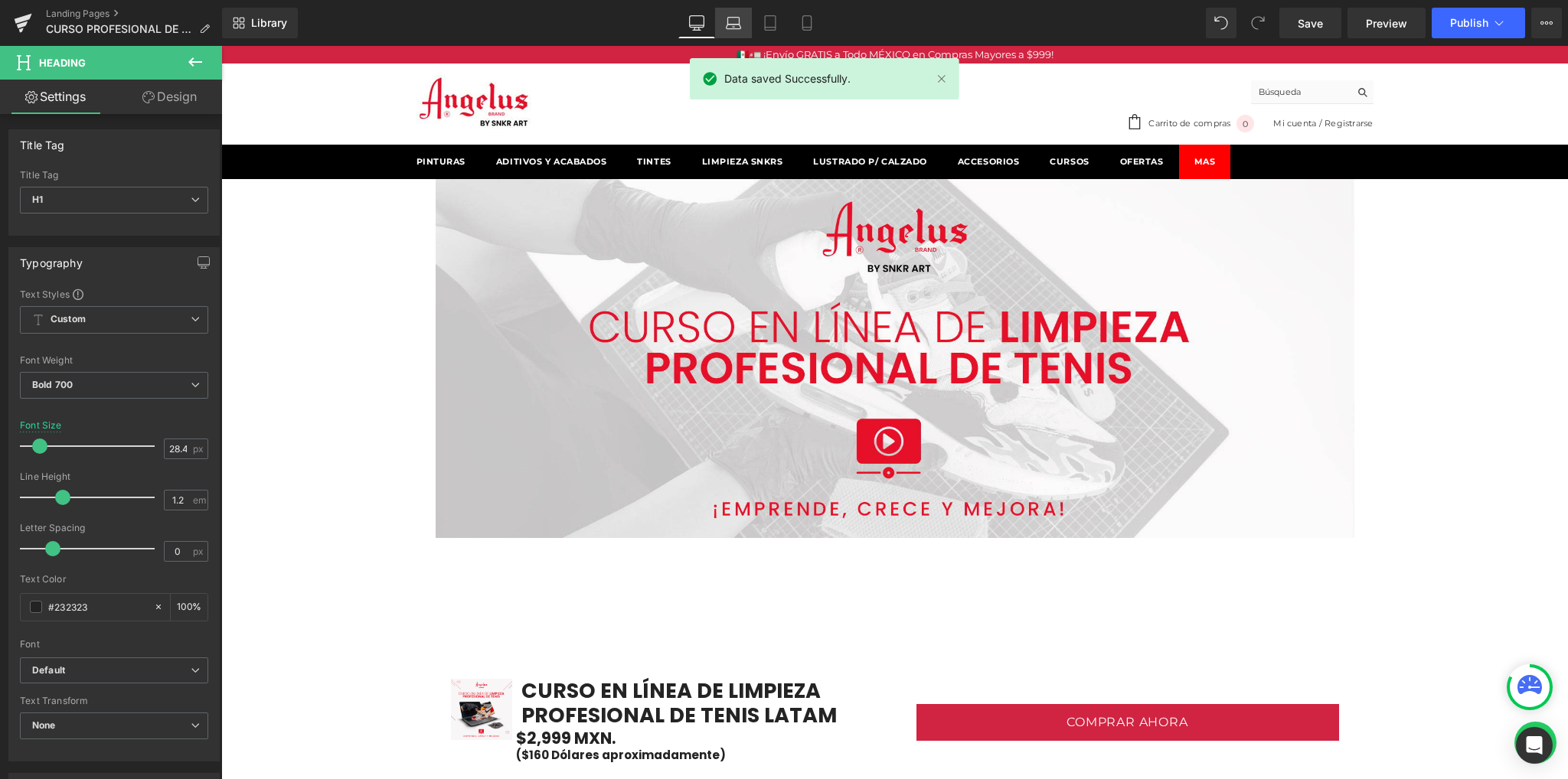
click at [725, 28] on icon at bounding box center [733, 23] width 15 height 15
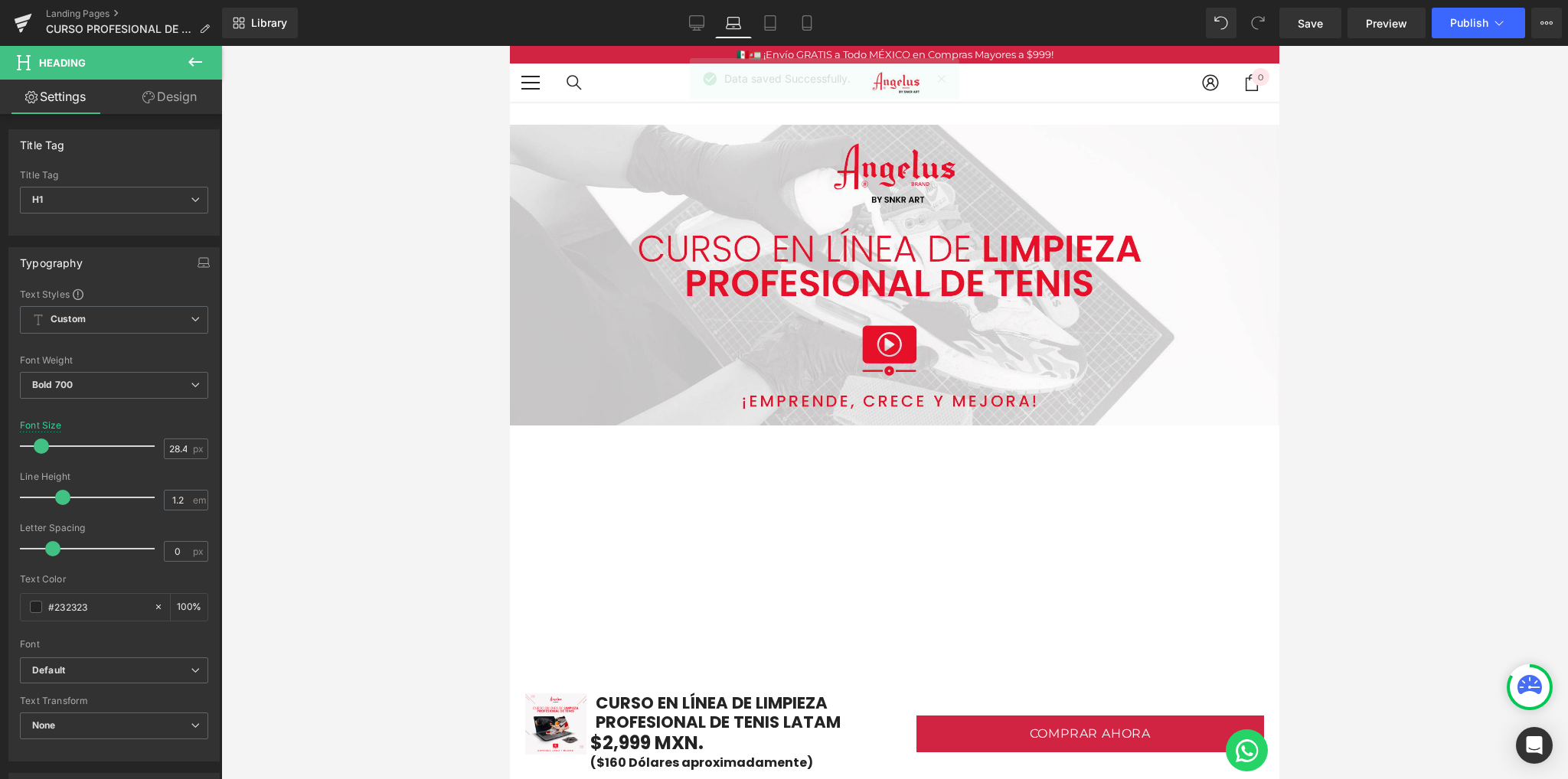
scroll to position [0, 0]
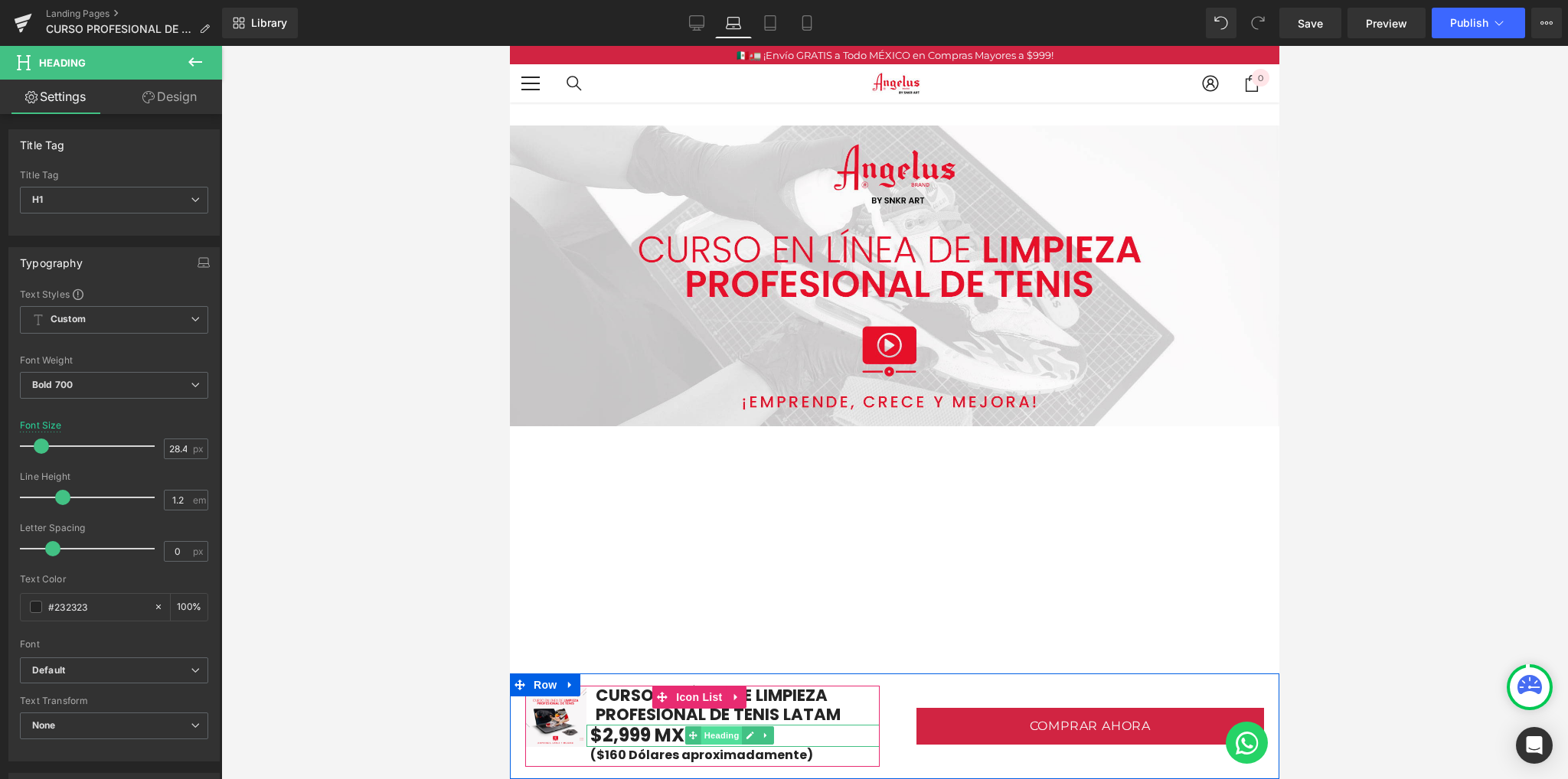
click at [721, 736] on span "Heading" at bounding box center [722, 735] width 42 height 18
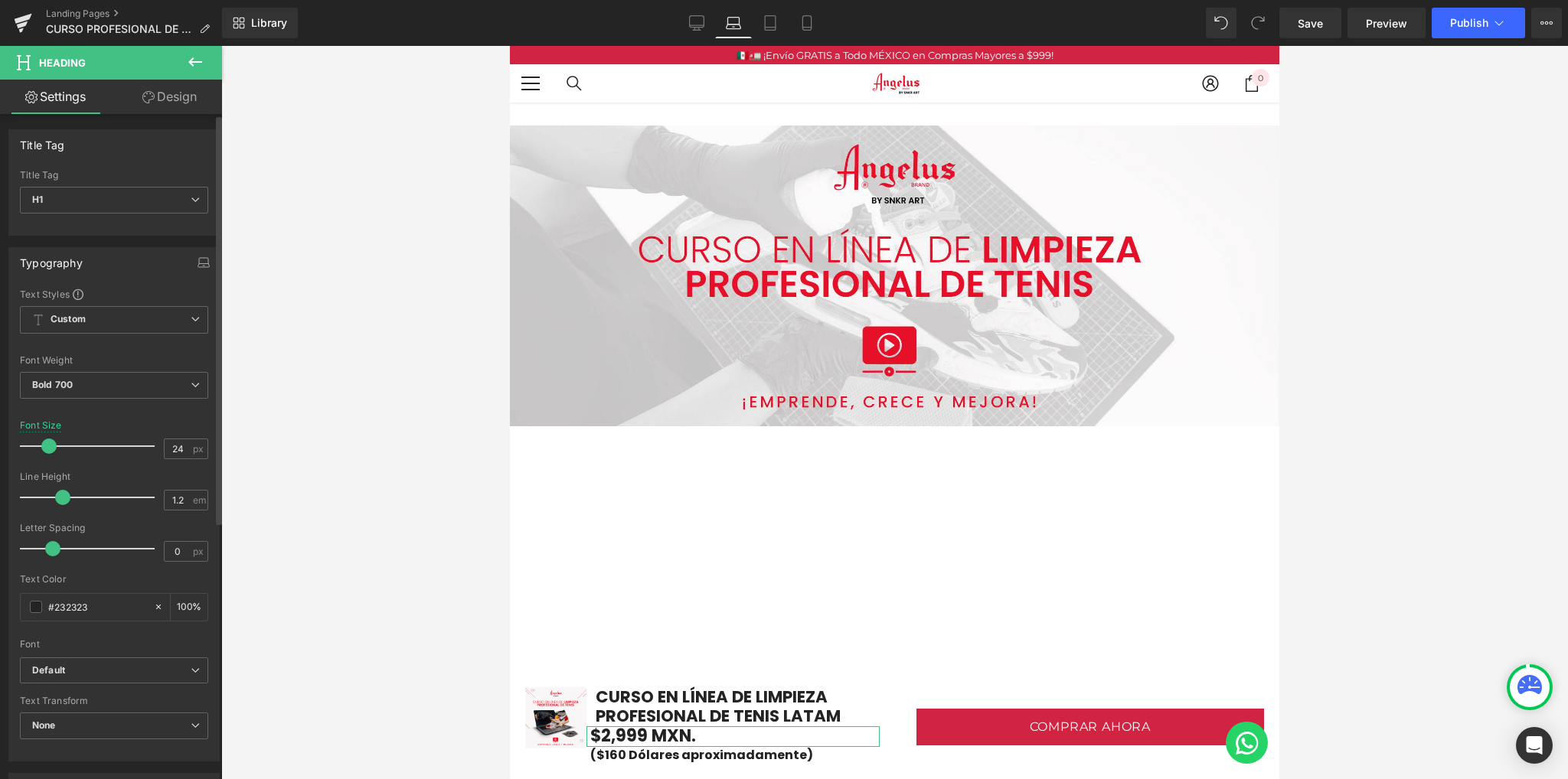
click at [46, 448] on span at bounding box center [49, 446] width 15 height 15
drag, startPoint x: 1296, startPoint y: 21, endPoint x: 390, endPoint y: 10, distance: 906.1
click at [1296, 21] on link "Save" at bounding box center [1310, 23] width 62 height 30
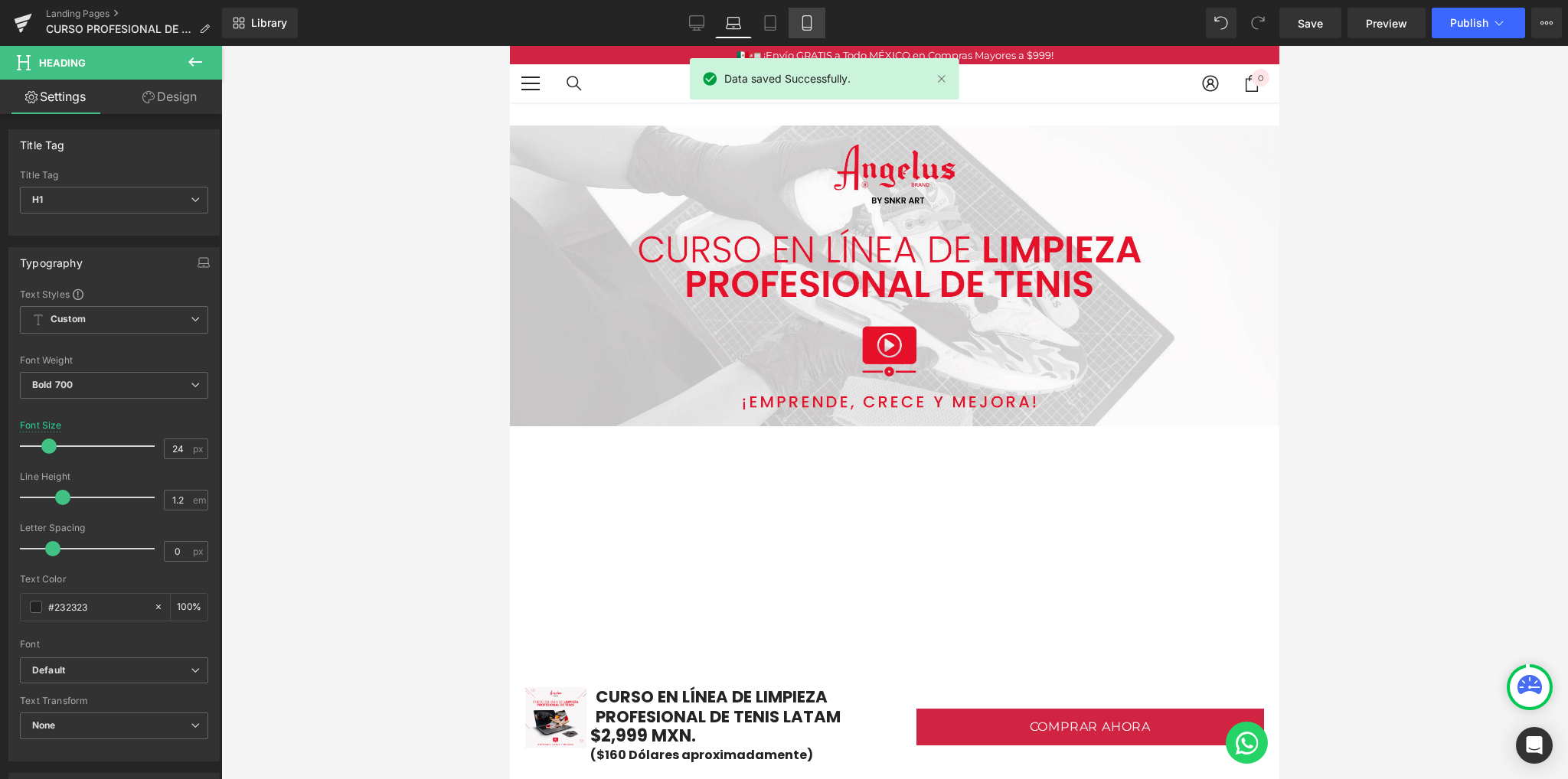
click at [810, 25] on icon at bounding box center [807, 23] width 15 height 15
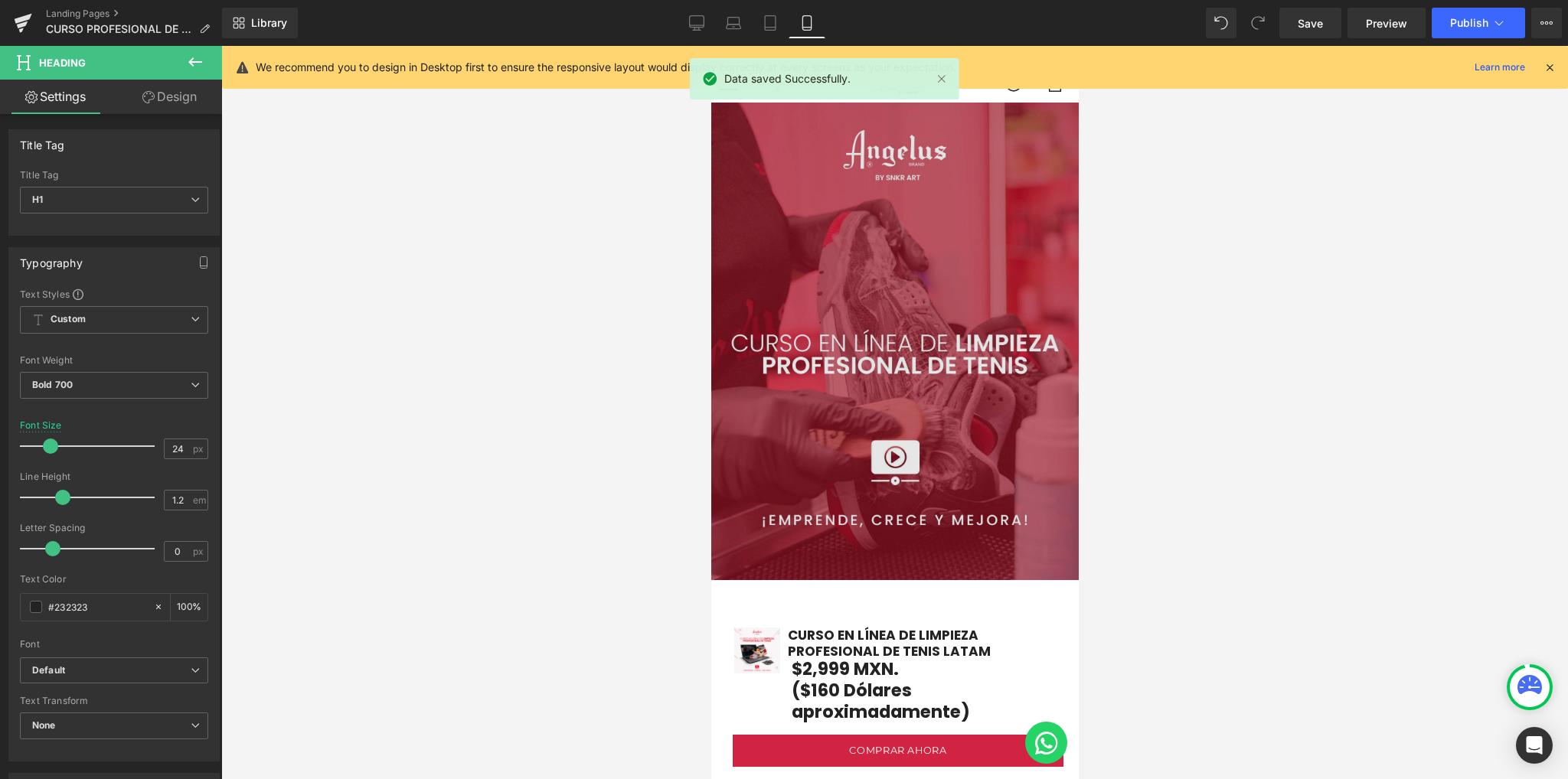
click at [858, 353] on img at bounding box center [894, 341] width 367 height 477
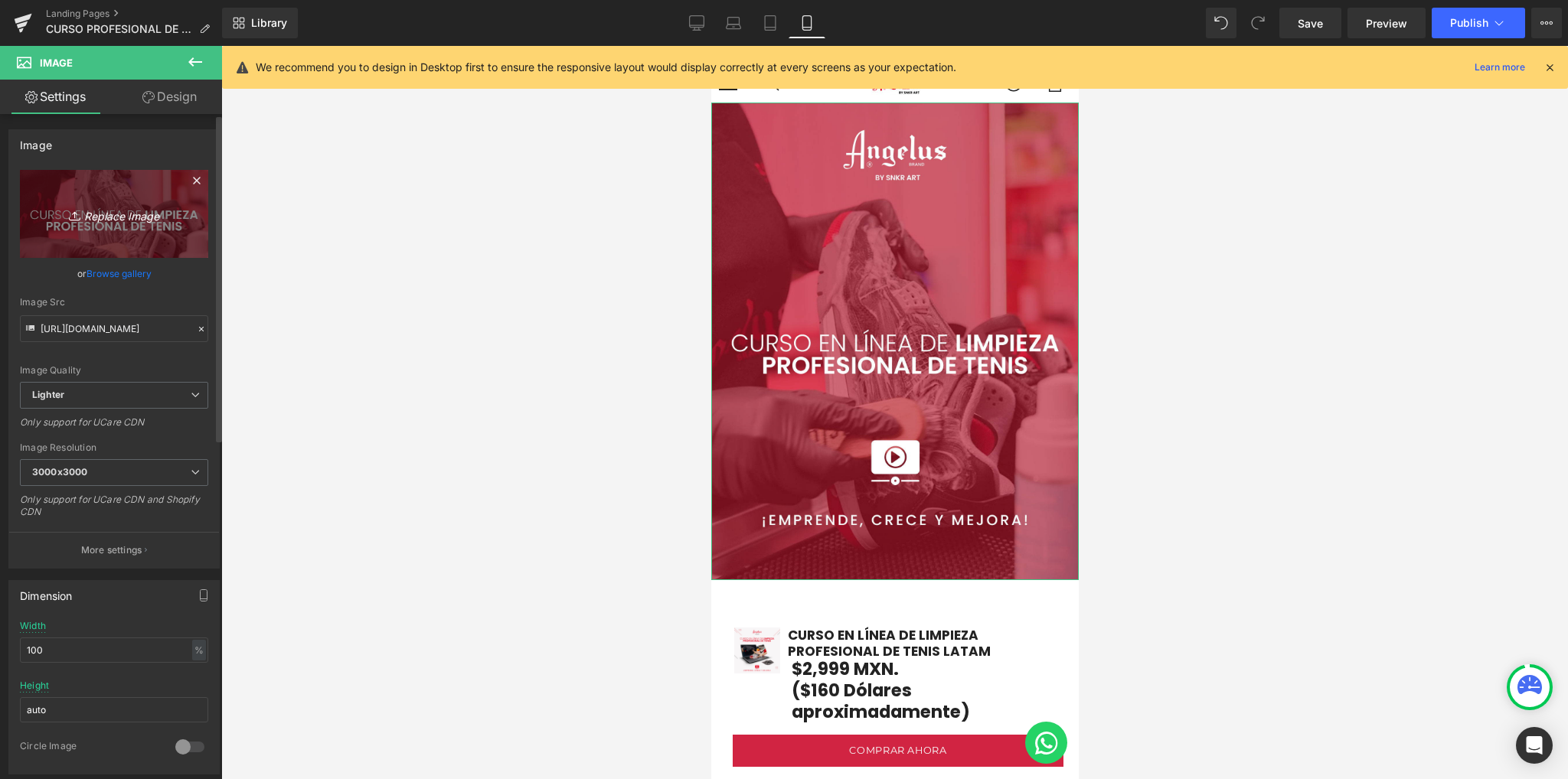
click at [122, 219] on icon "Replace Image" at bounding box center [114, 214] width 122 height 19
type input "C:\fakepath\Landing-Page_1650x1270_movil.jpg"
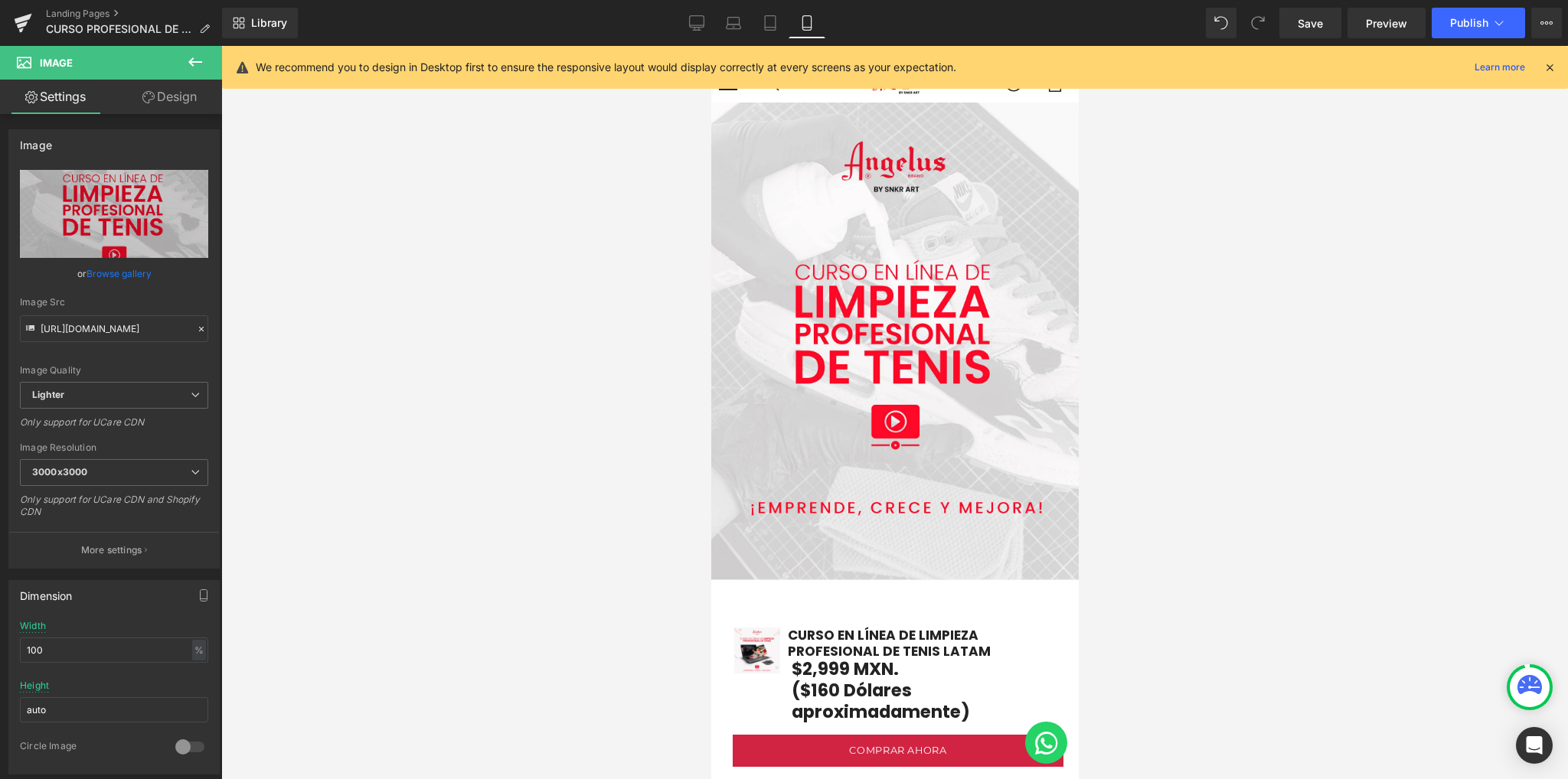
click at [1547, 75] on div "We recommend you to design in Desktop first to ensure the responsive layout wou…" at bounding box center [905, 66] width 1300 height 18
click at [1551, 70] on icon at bounding box center [1549, 67] width 14 height 14
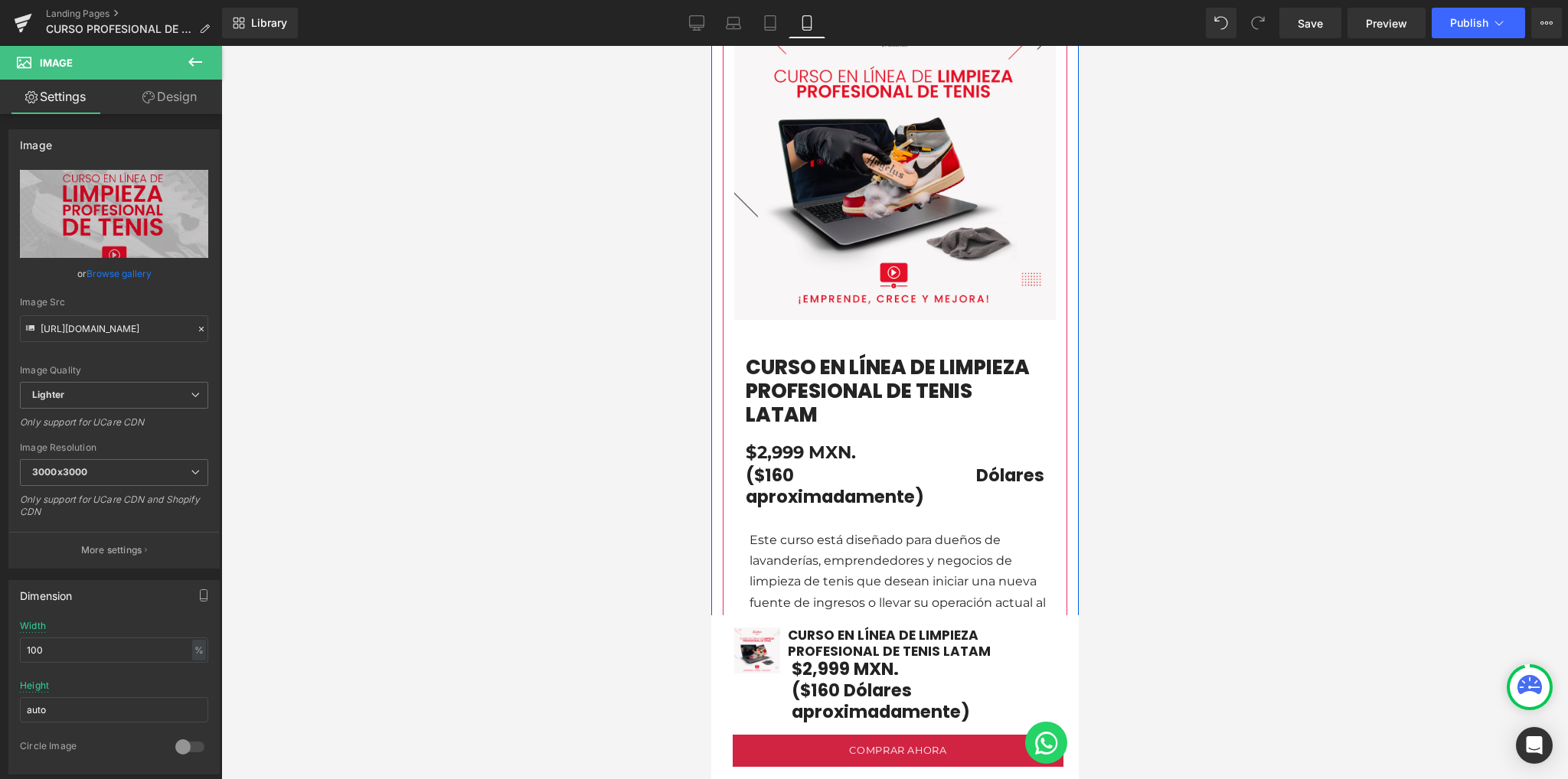
scroll to position [1020, 0]
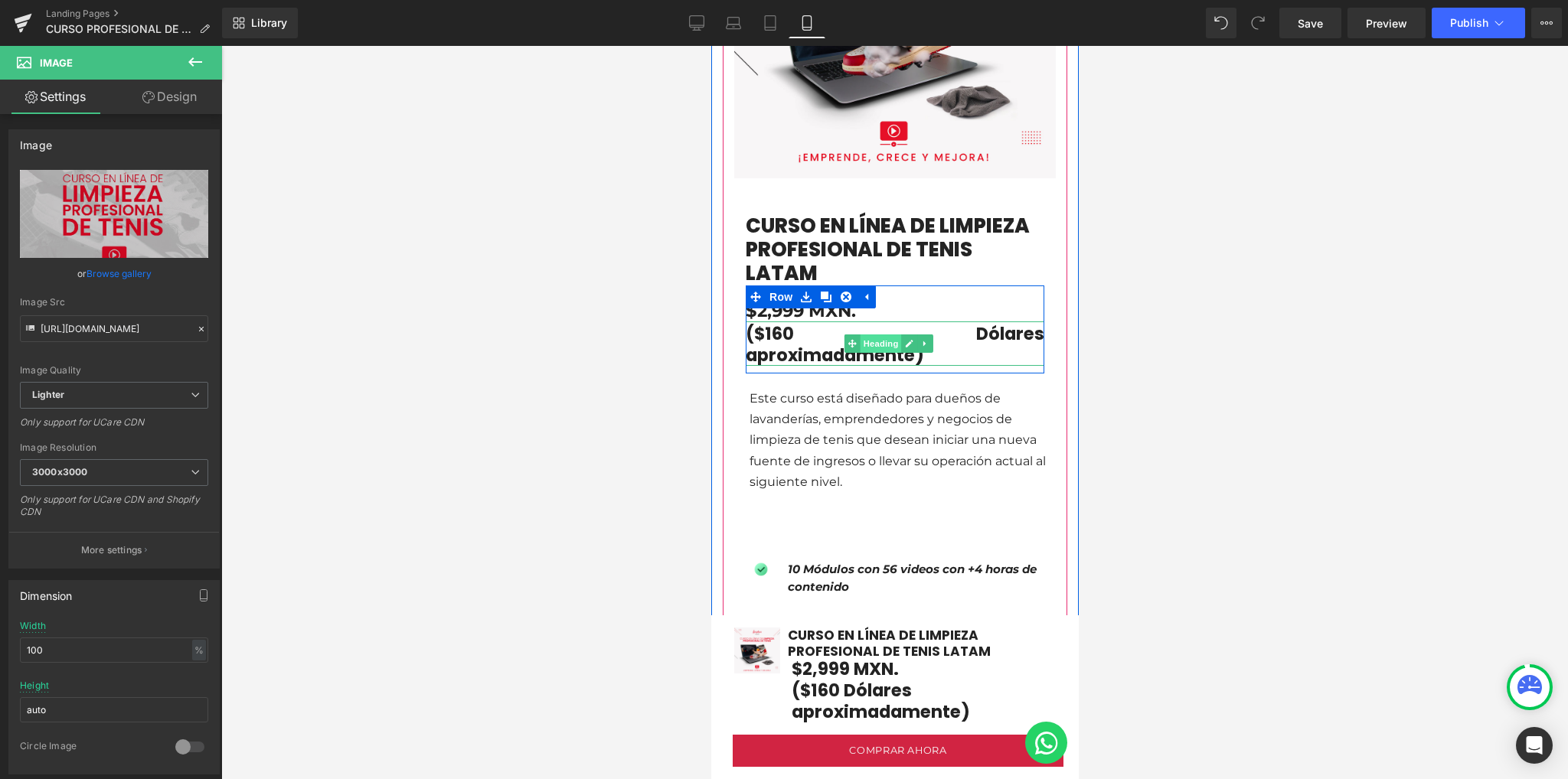
click at [881, 334] on span "Heading" at bounding box center [881, 343] width 42 height 18
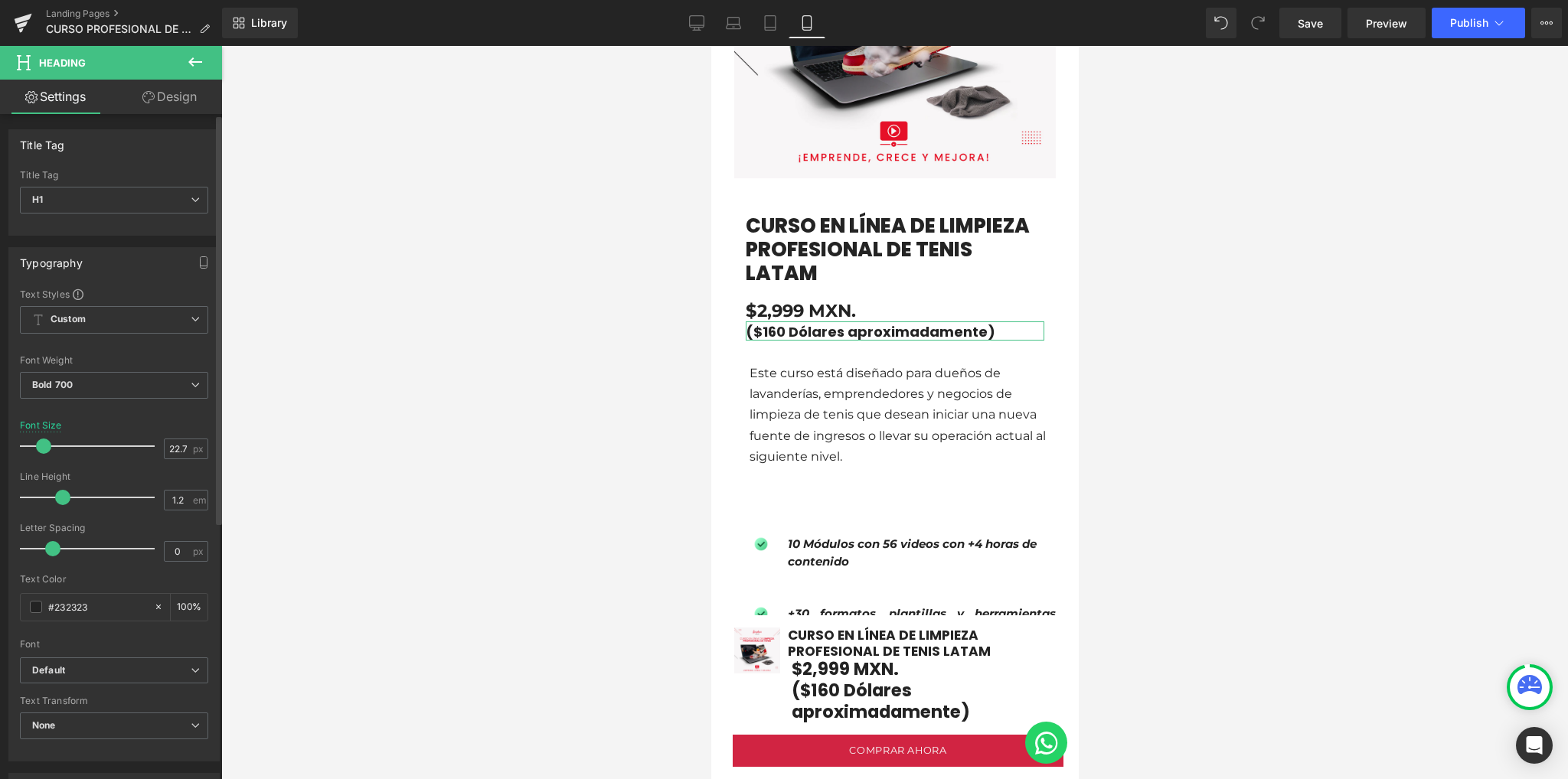
click at [42, 445] on span at bounding box center [44, 446] width 15 height 15
click at [482, 435] on div at bounding box center [895, 413] width 1346 height 733
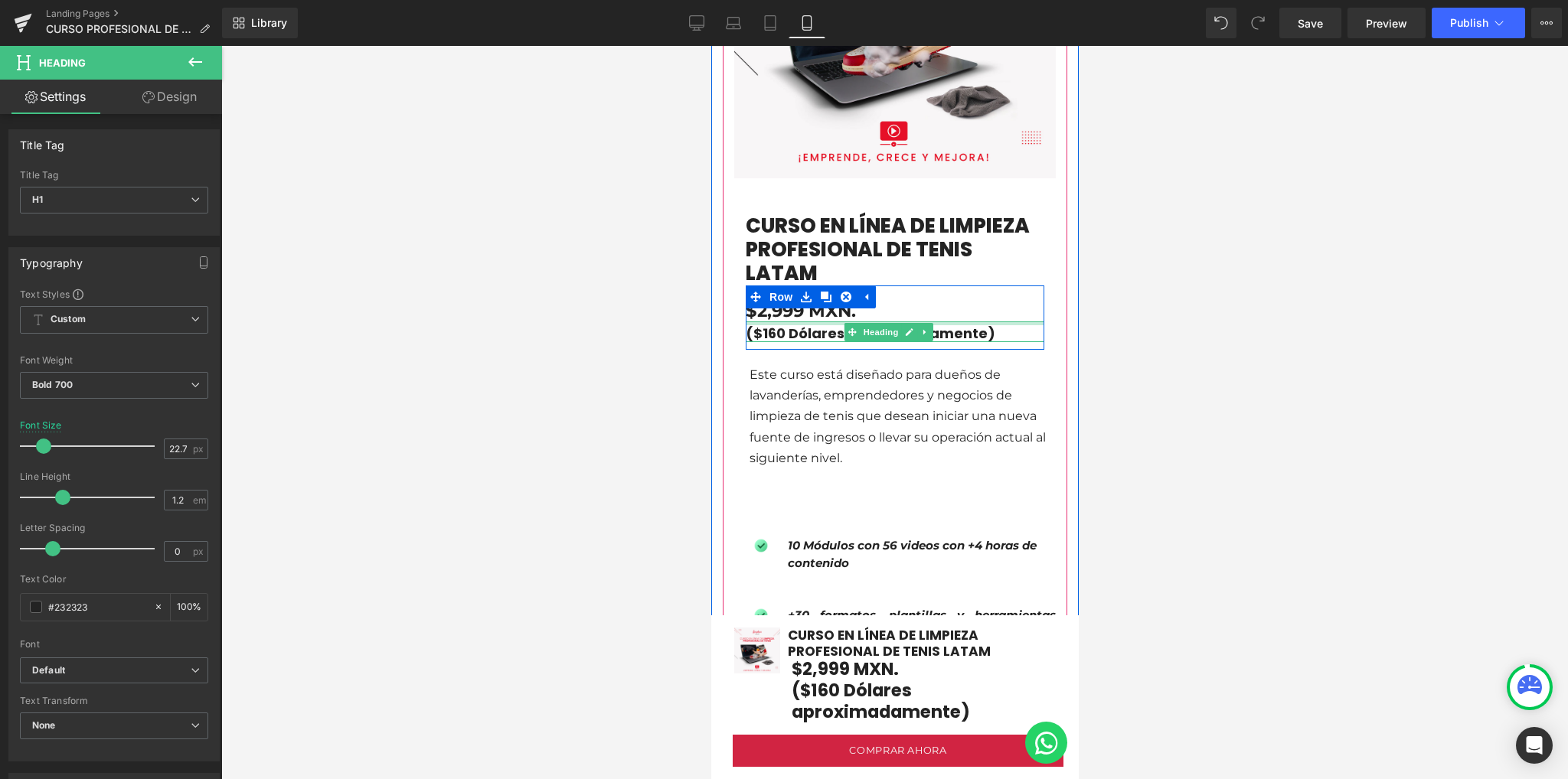
drag, startPoint x: 809, startPoint y: 290, endPoint x: 1231, endPoint y: 362, distance: 428.1
click at [809, 322] on div at bounding box center [894, 324] width 298 height 4
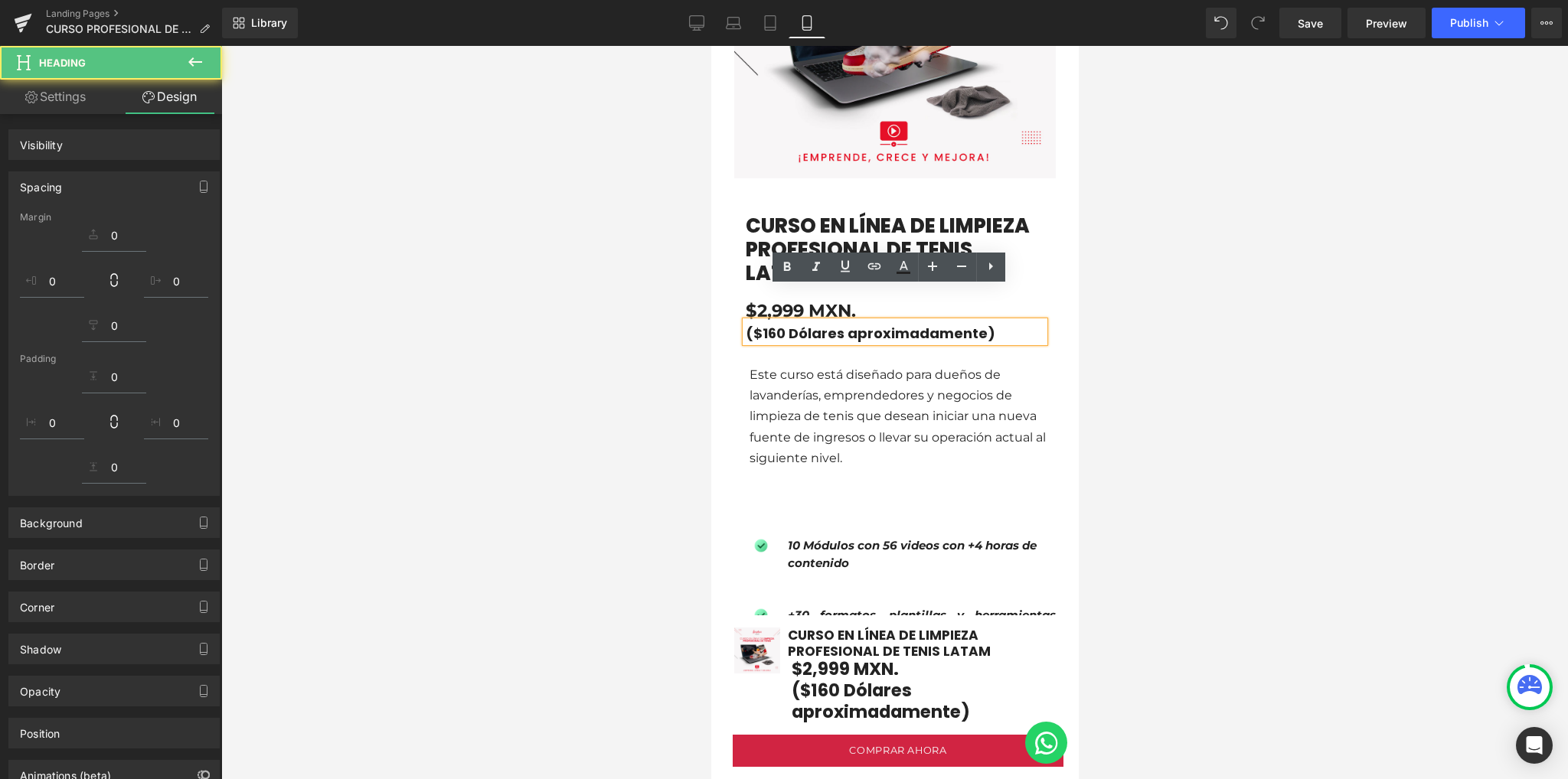
click at [521, 317] on div at bounding box center [895, 413] width 1346 height 733
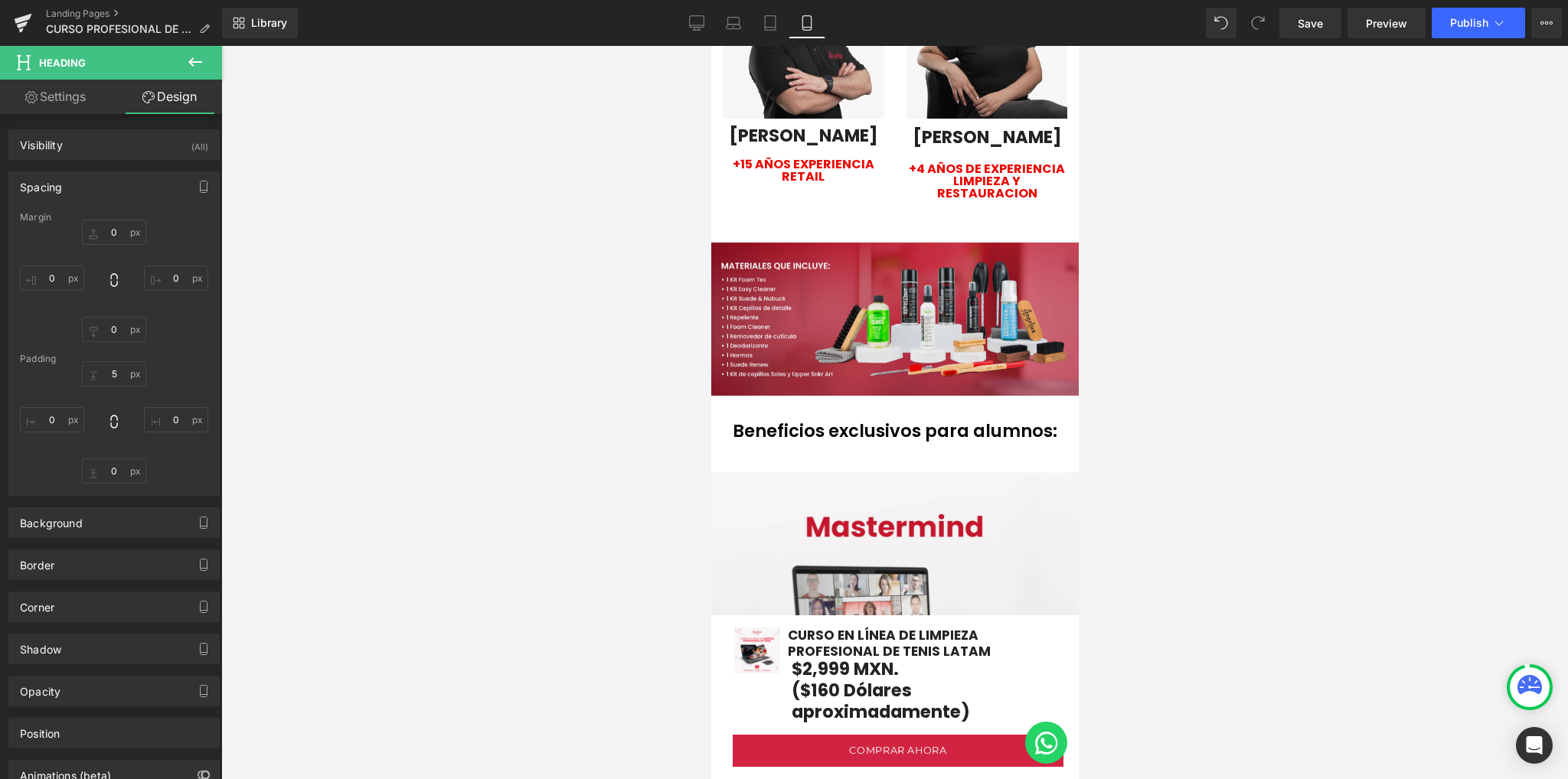
scroll to position [3367, 0]
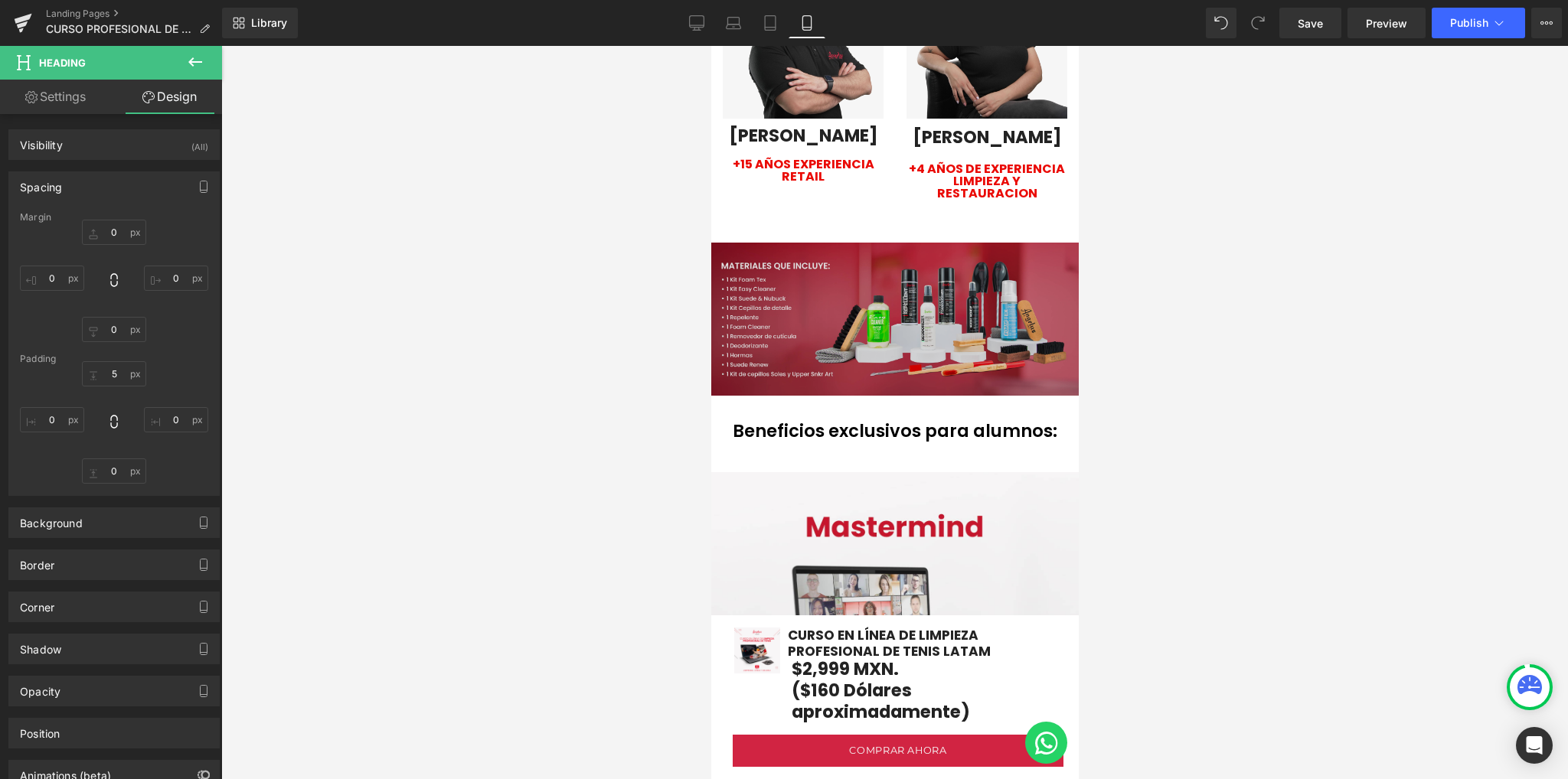
click at [911, 301] on img at bounding box center [894, 319] width 367 height 153
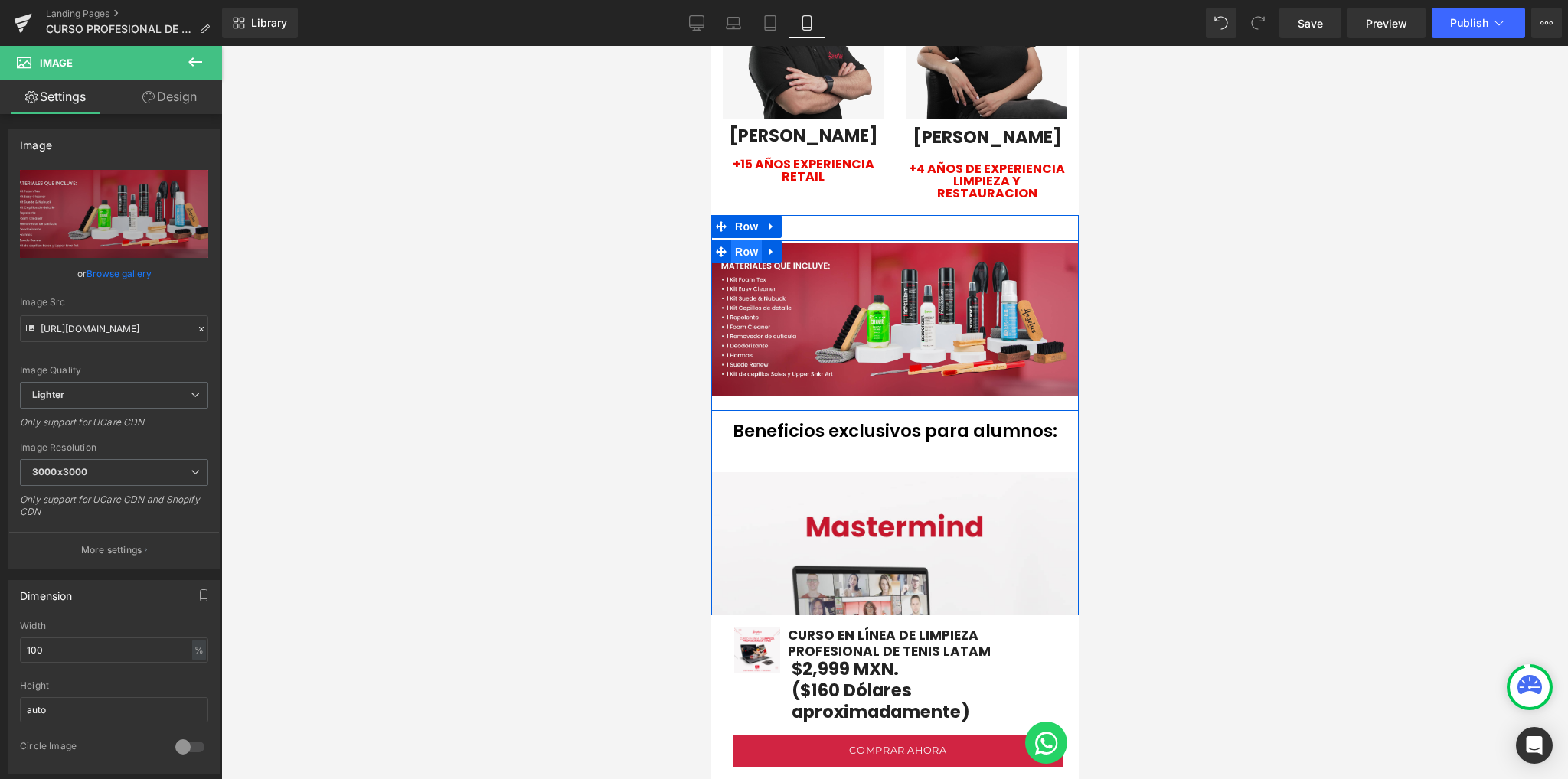
click at [743, 240] on span "Row" at bounding box center [745, 252] width 30 height 23
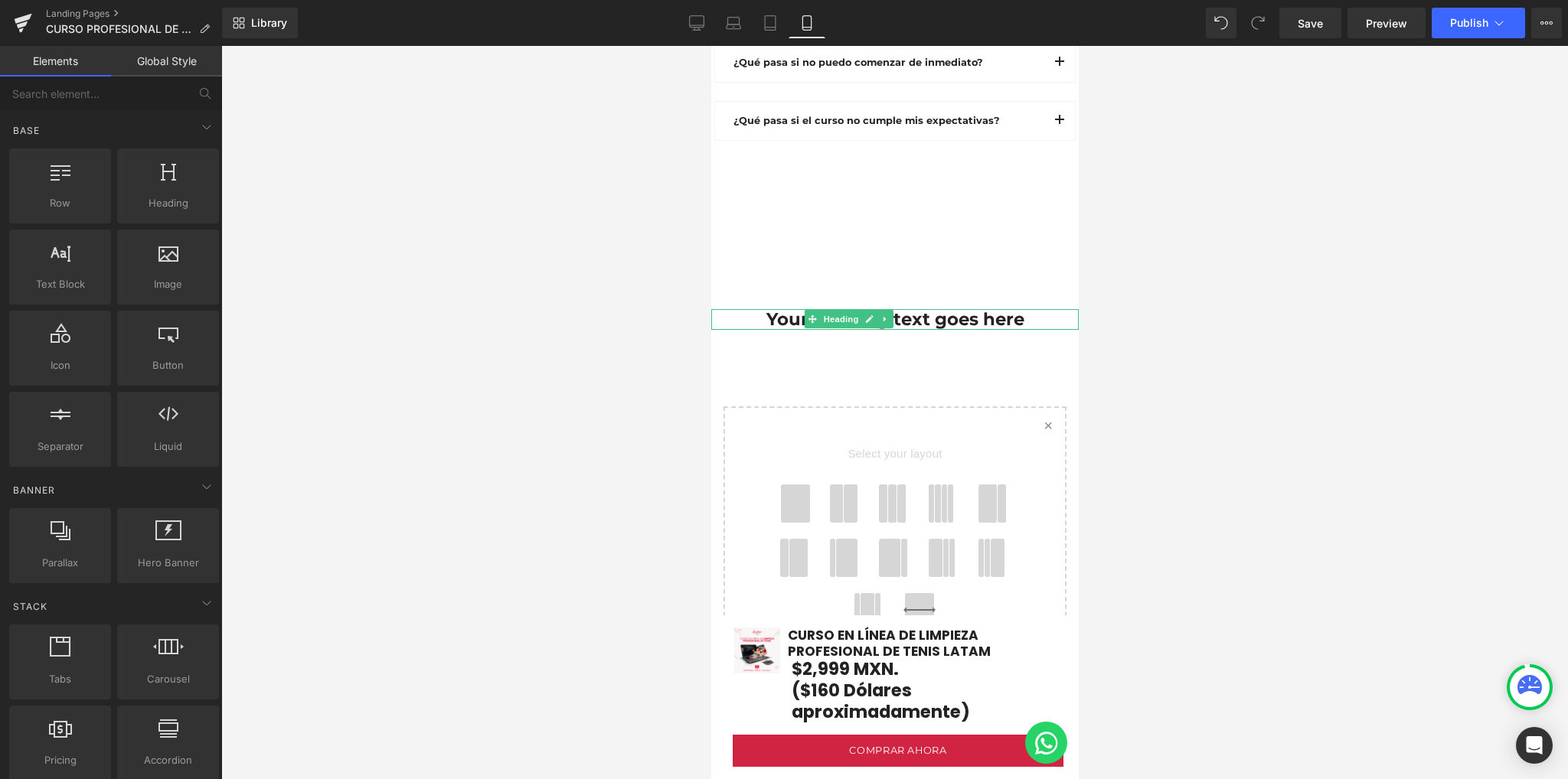
scroll to position [6019, 0]
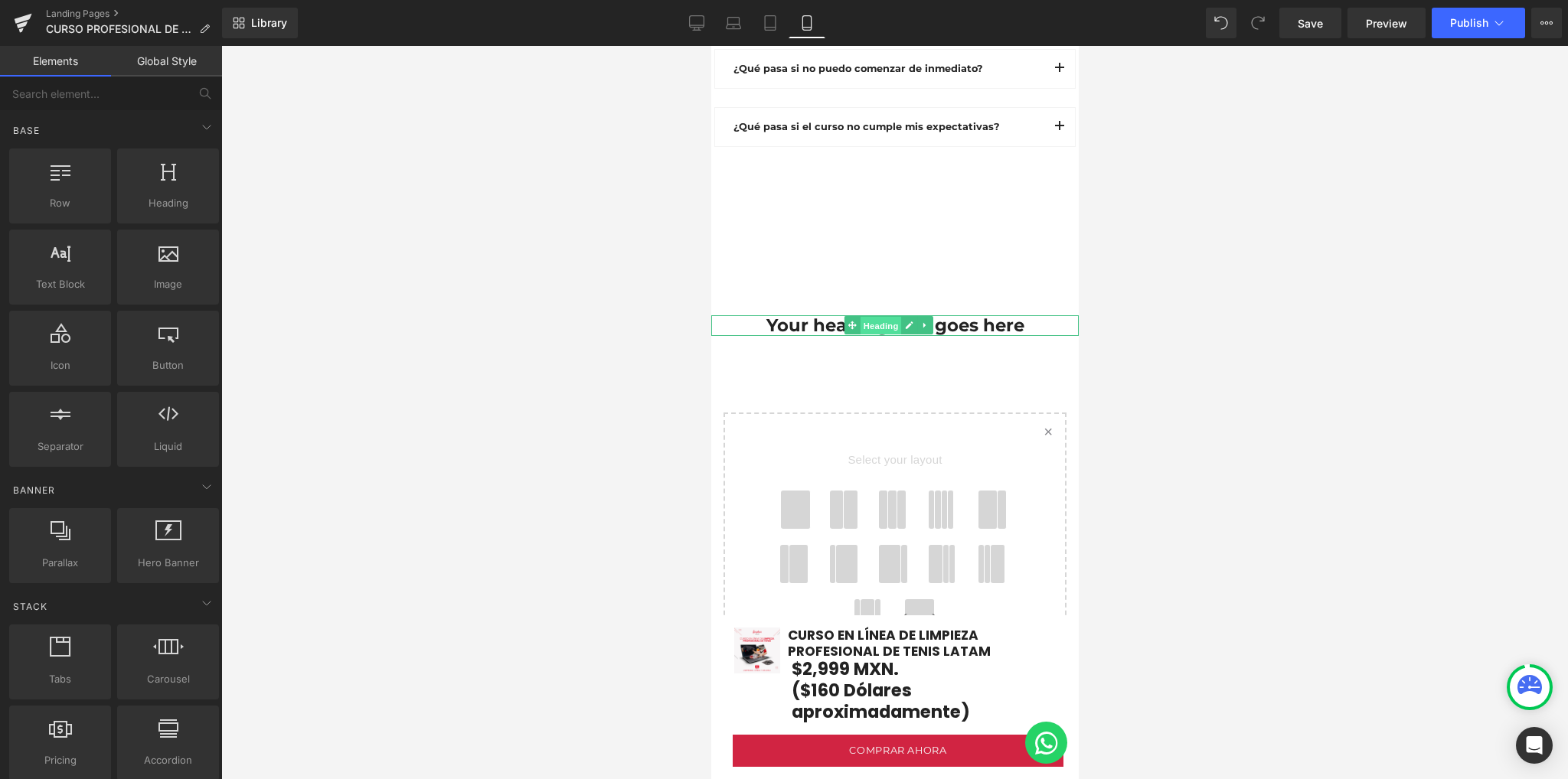
click at [887, 317] on span "Heading" at bounding box center [881, 326] width 42 height 18
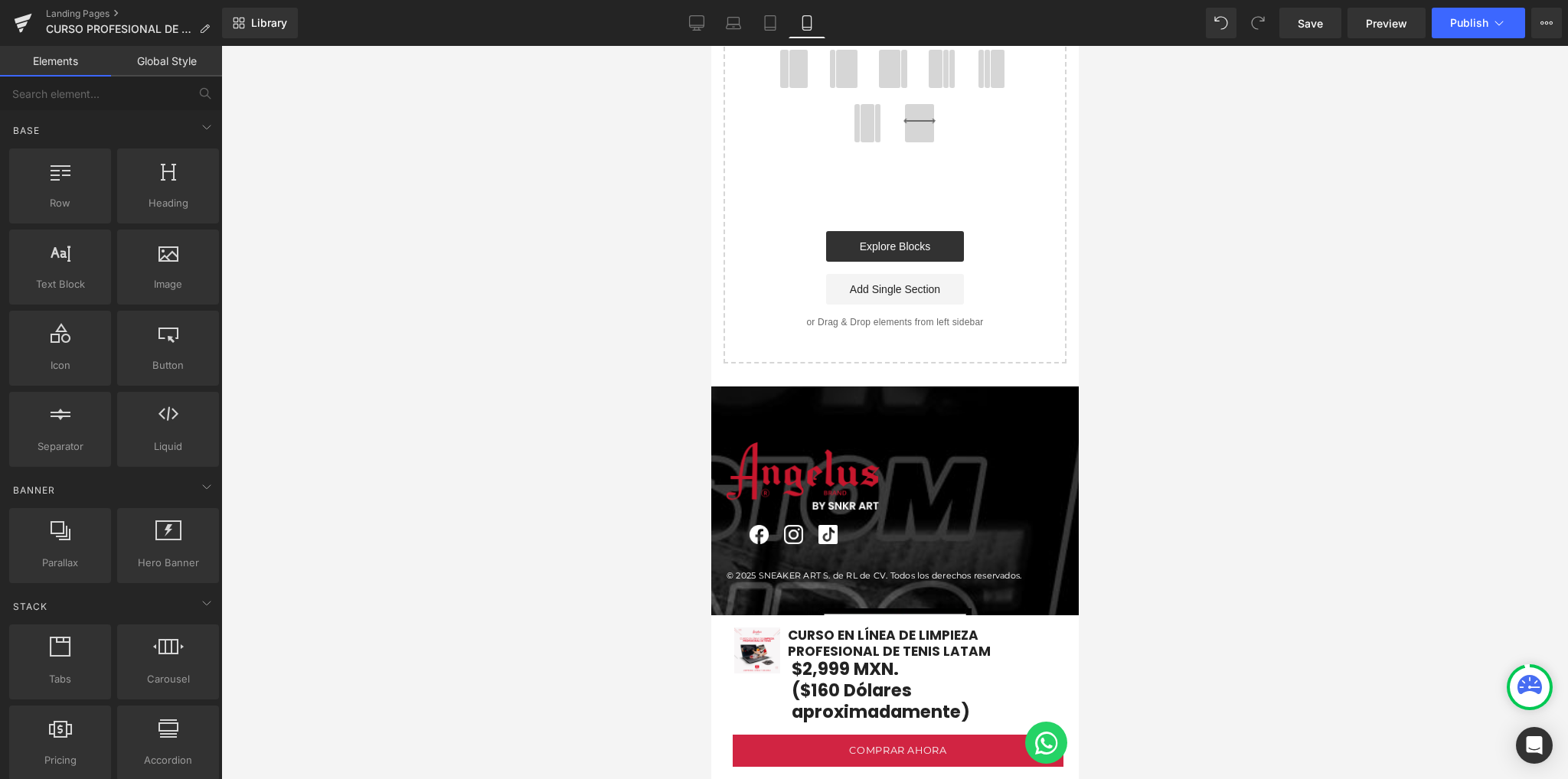
scroll to position [6607, 0]
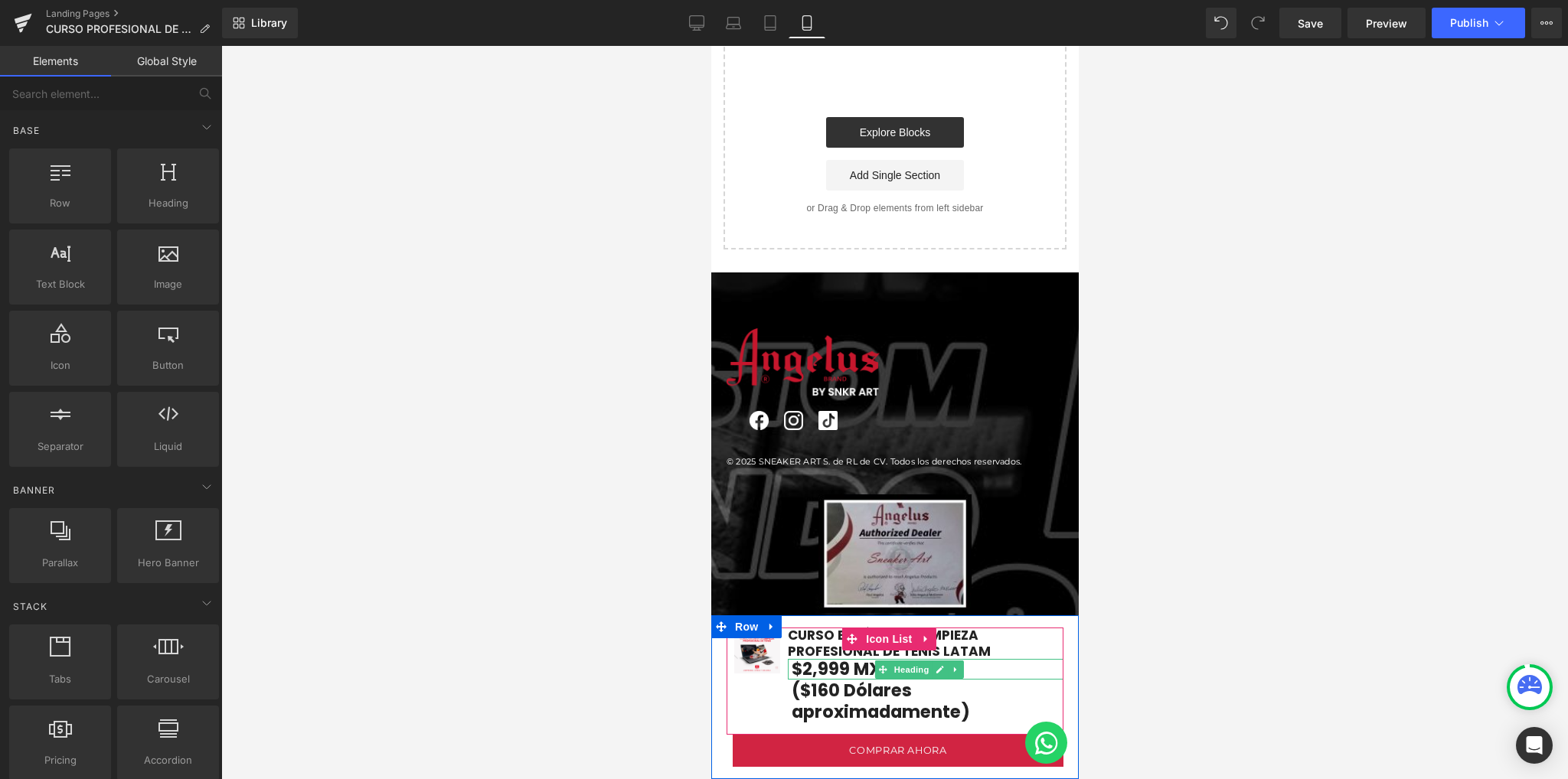
click at [844, 671] on h1 "$2,999 MXN." at bounding box center [926, 669] width 272 height 21
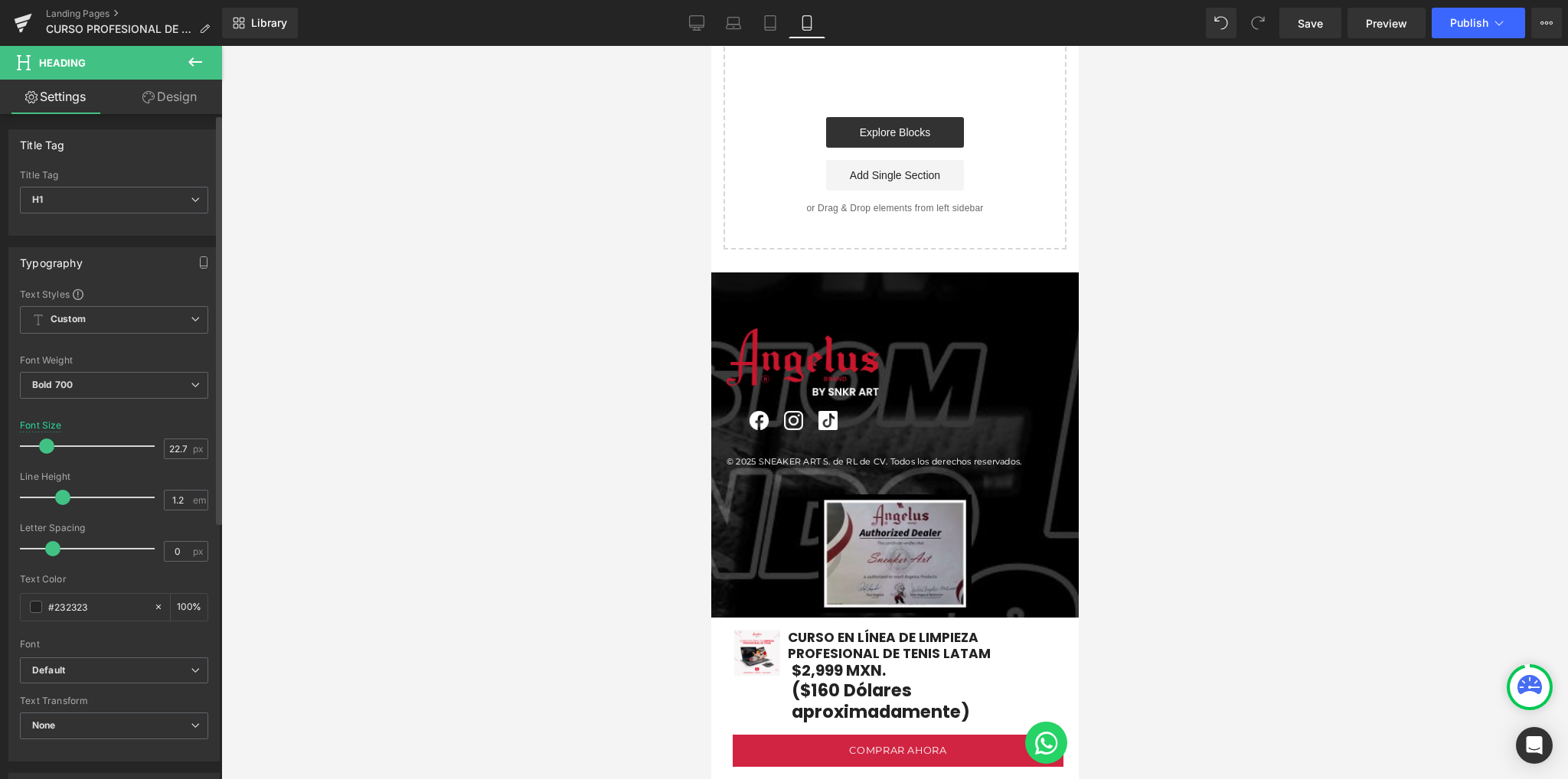
click at [45, 450] on span at bounding box center [46, 446] width 15 height 15
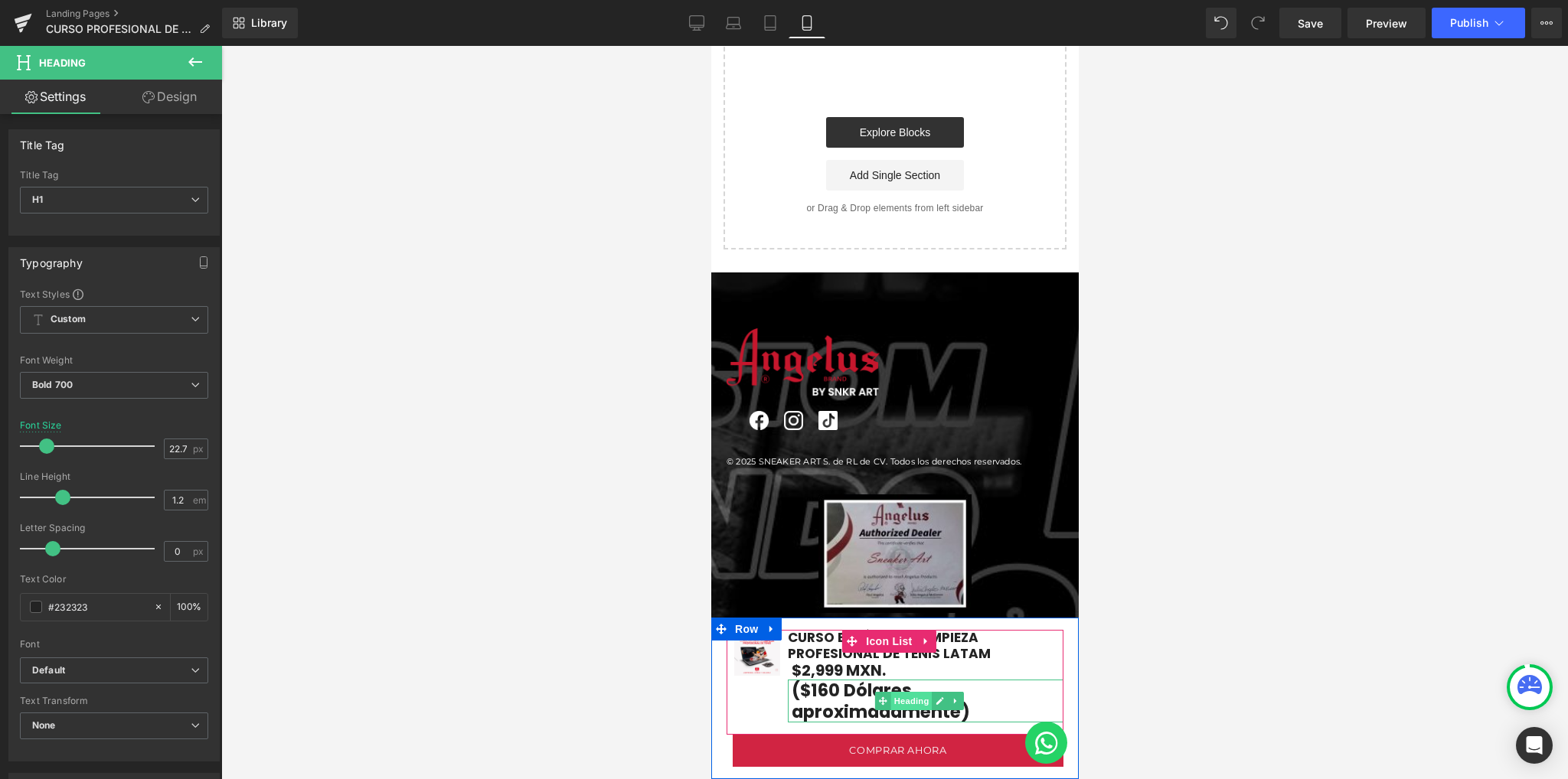
click at [901, 696] on span "Heading" at bounding box center [911, 700] width 42 height 18
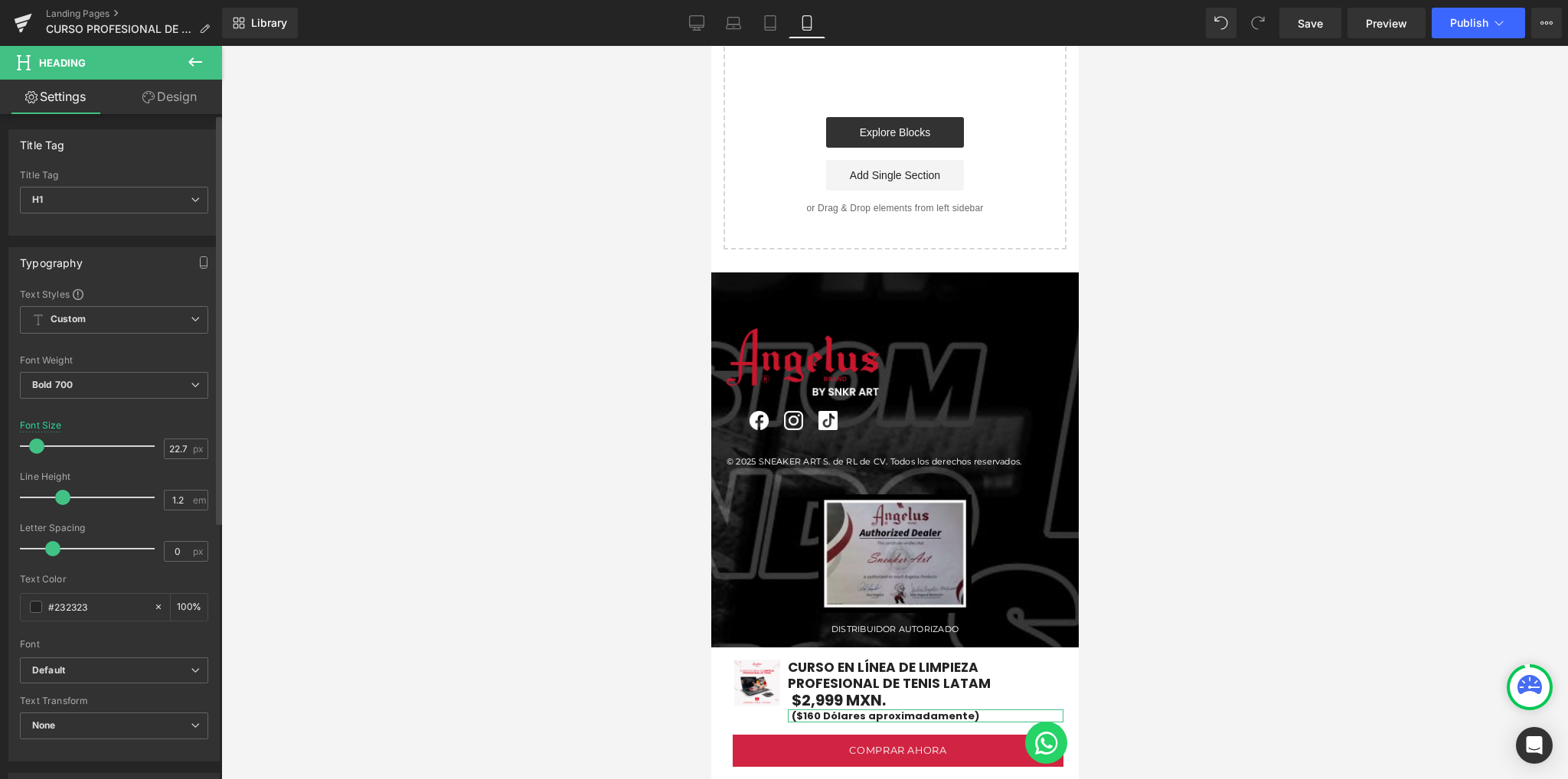
drag, startPoint x: 50, startPoint y: 445, endPoint x: 38, endPoint y: 443, distance: 12.2
click at [38, 443] on span at bounding box center [37, 446] width 15 height 15
click at [454, 415] on div at bounding box center [895, 413] width 1346 height 733
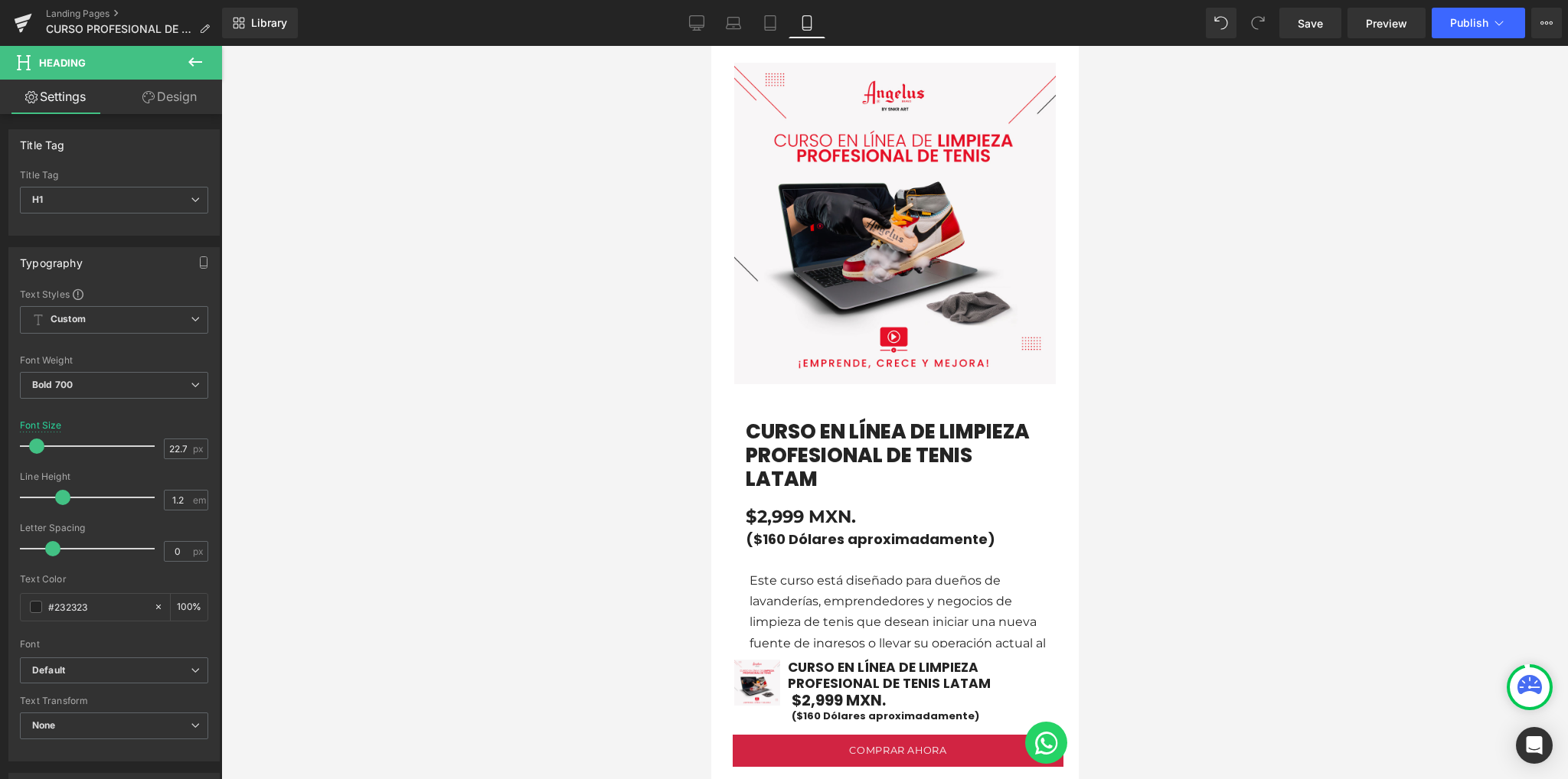
scroll to position [996, 0]
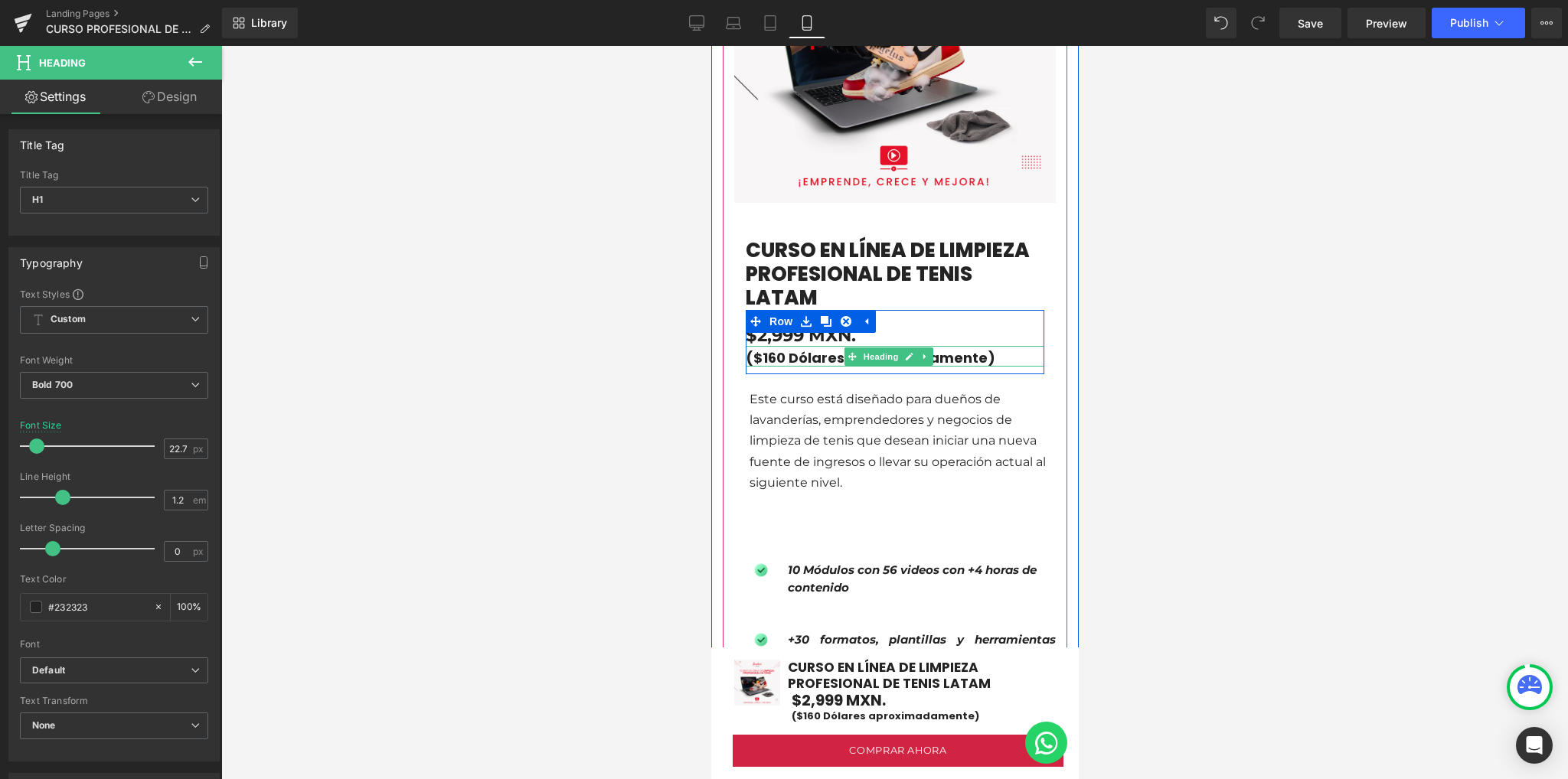
click at [957, 349] on h1 "($160 Dólares aproximadamente)" at bounding box center [894, 358] width 298 height 17
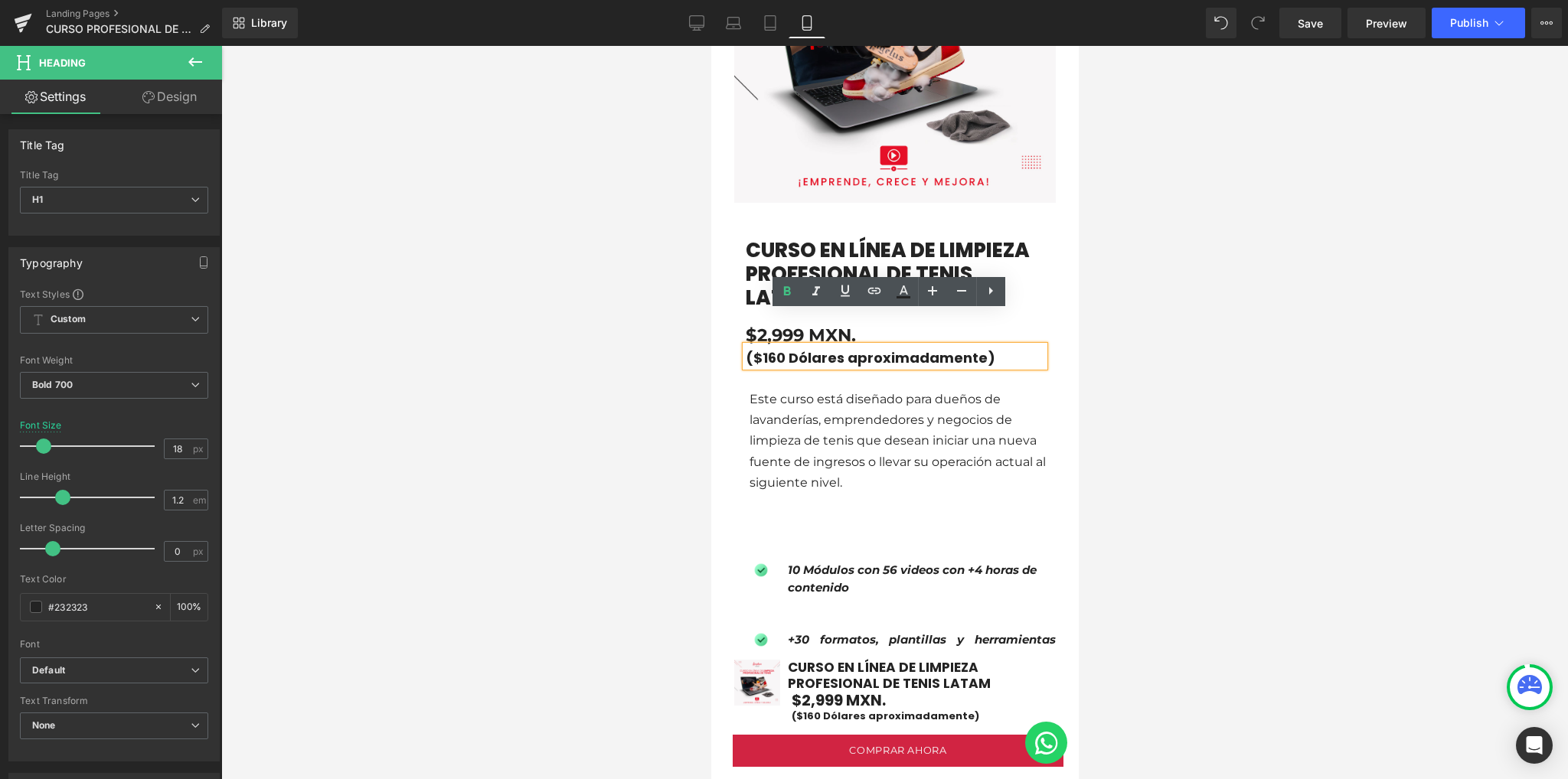
click at [1246, 345] on div at bounding box center [895, 413] width 1346 height 733
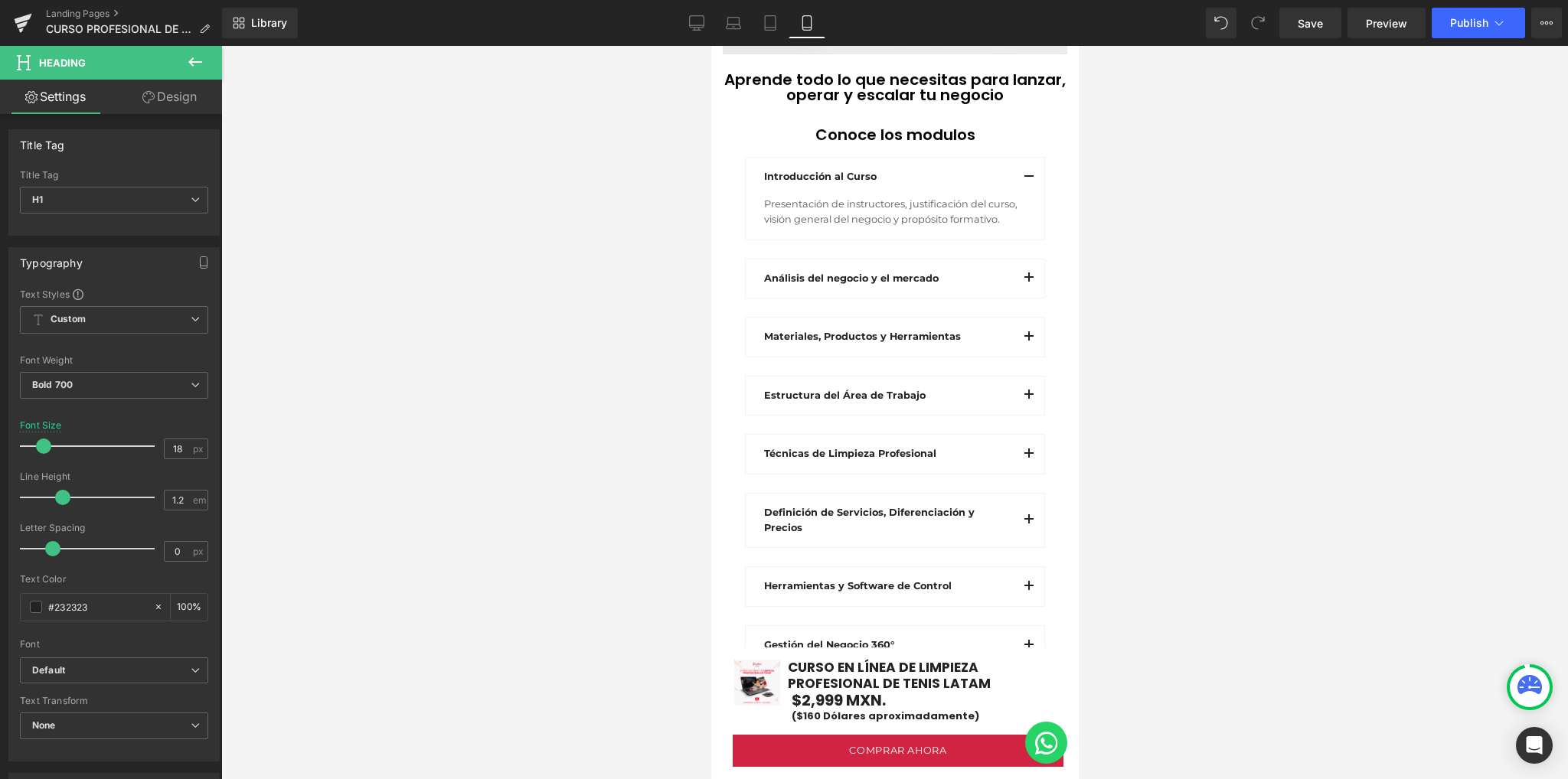
scroll to position [2652, 0]
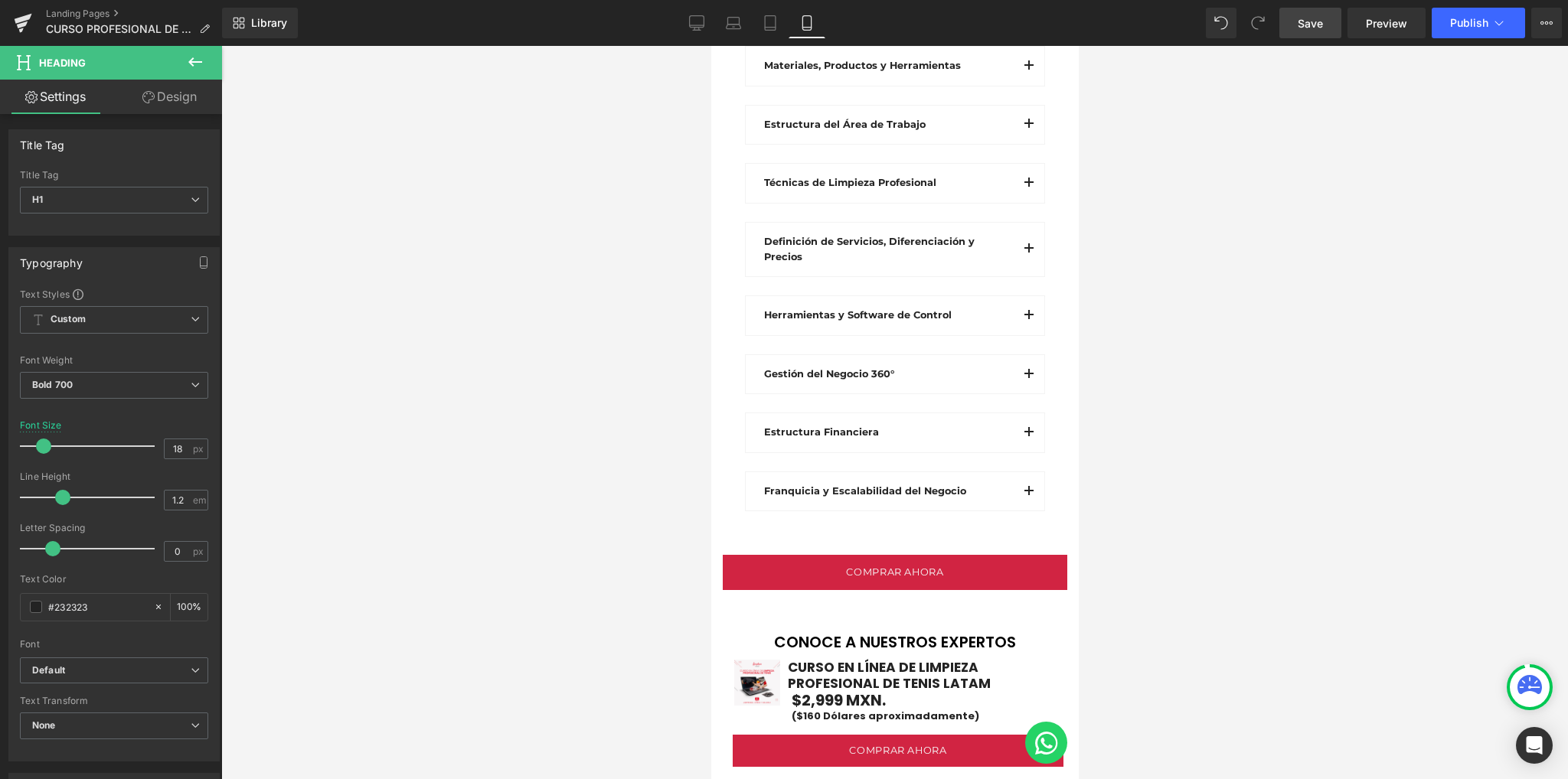
click at [1296, 18] on link "Save" at bounding box center [1310, 23] width 62 height 30
click at [1376, 24] on span "Preview" at bounding box center [1386, 23] width 42 height 16
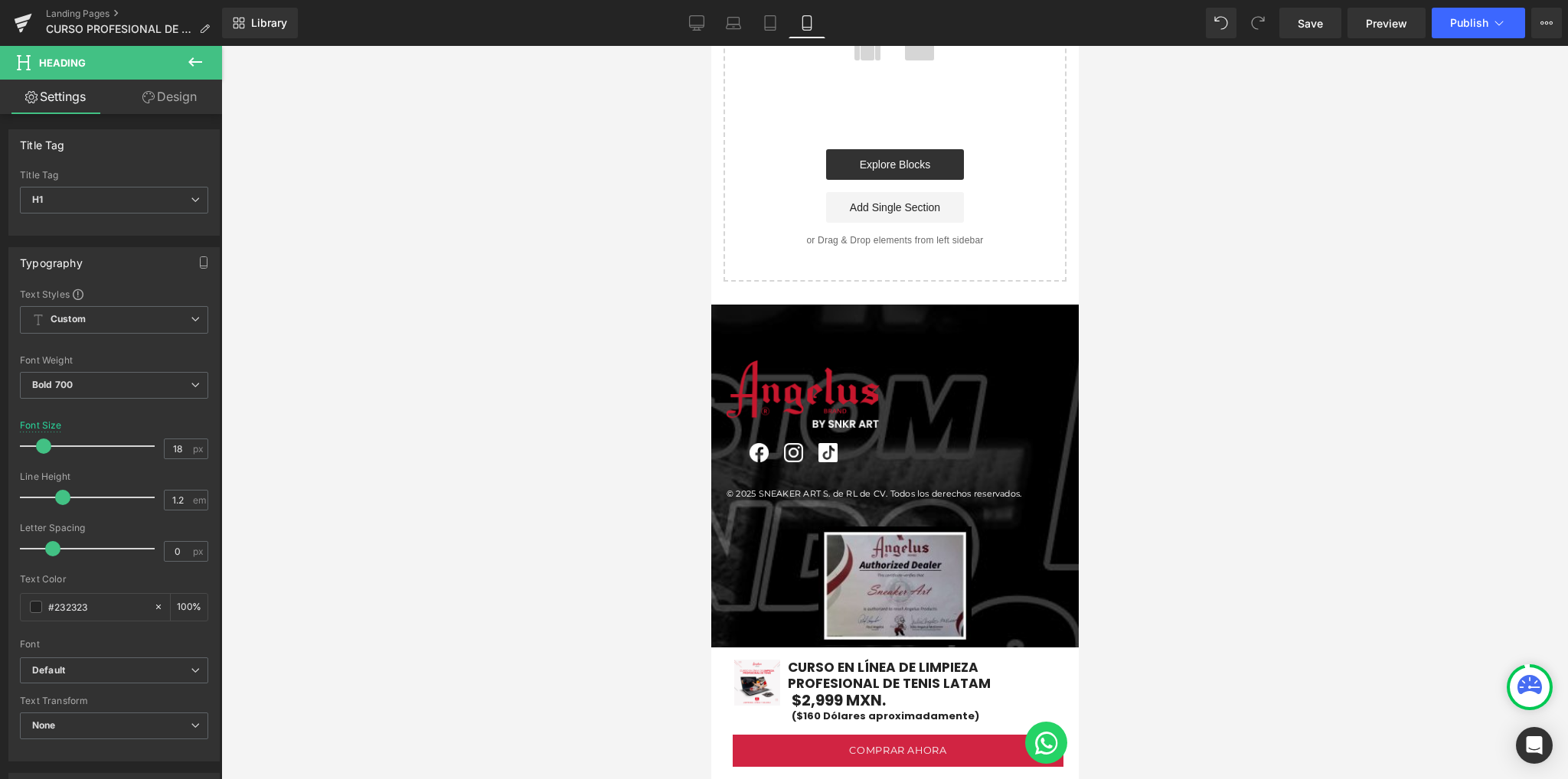
scroll to position [6607, 0]
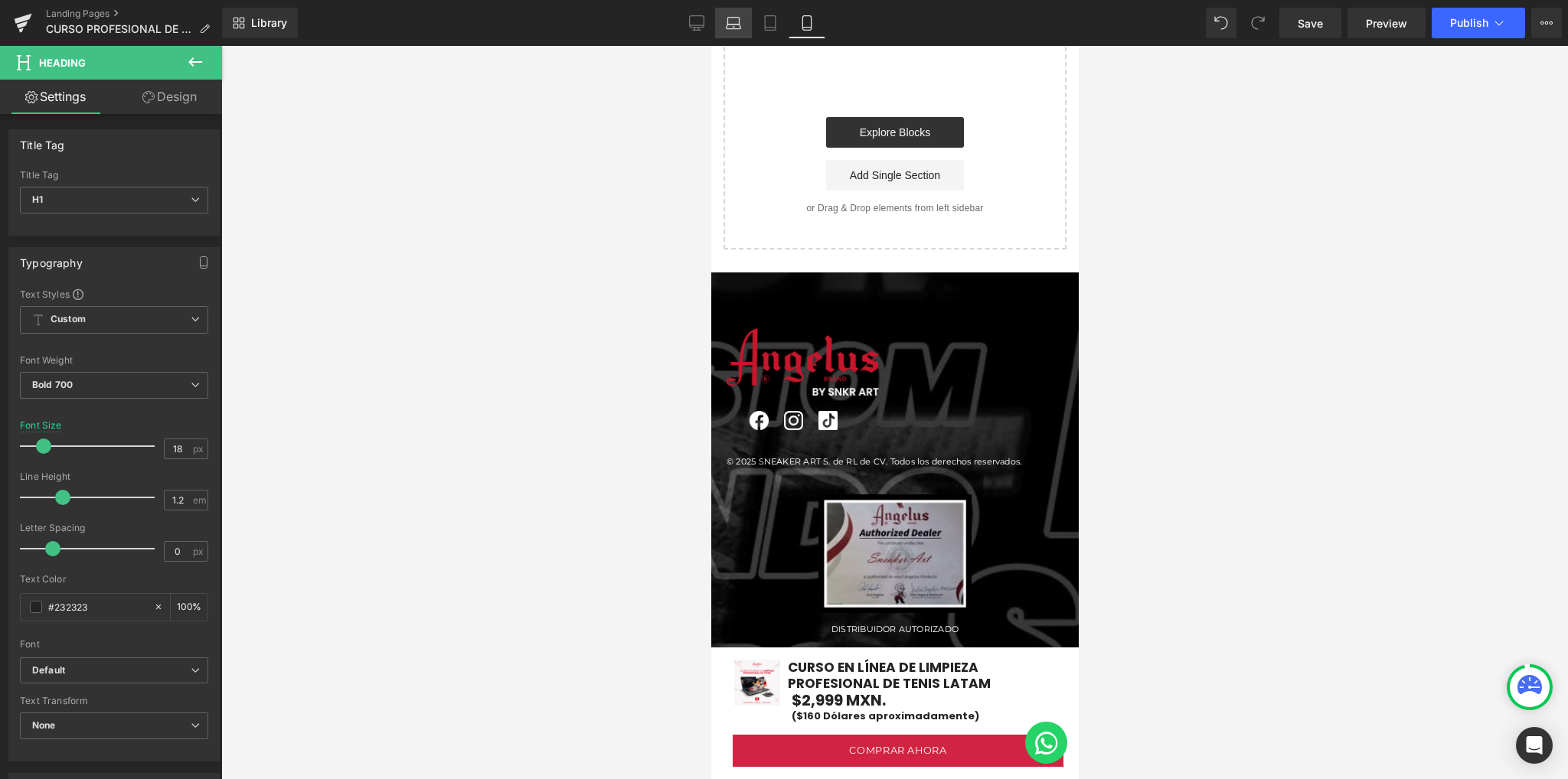
click at [726, 26] on icon at bounding box center [733, 23] width 15 height 15
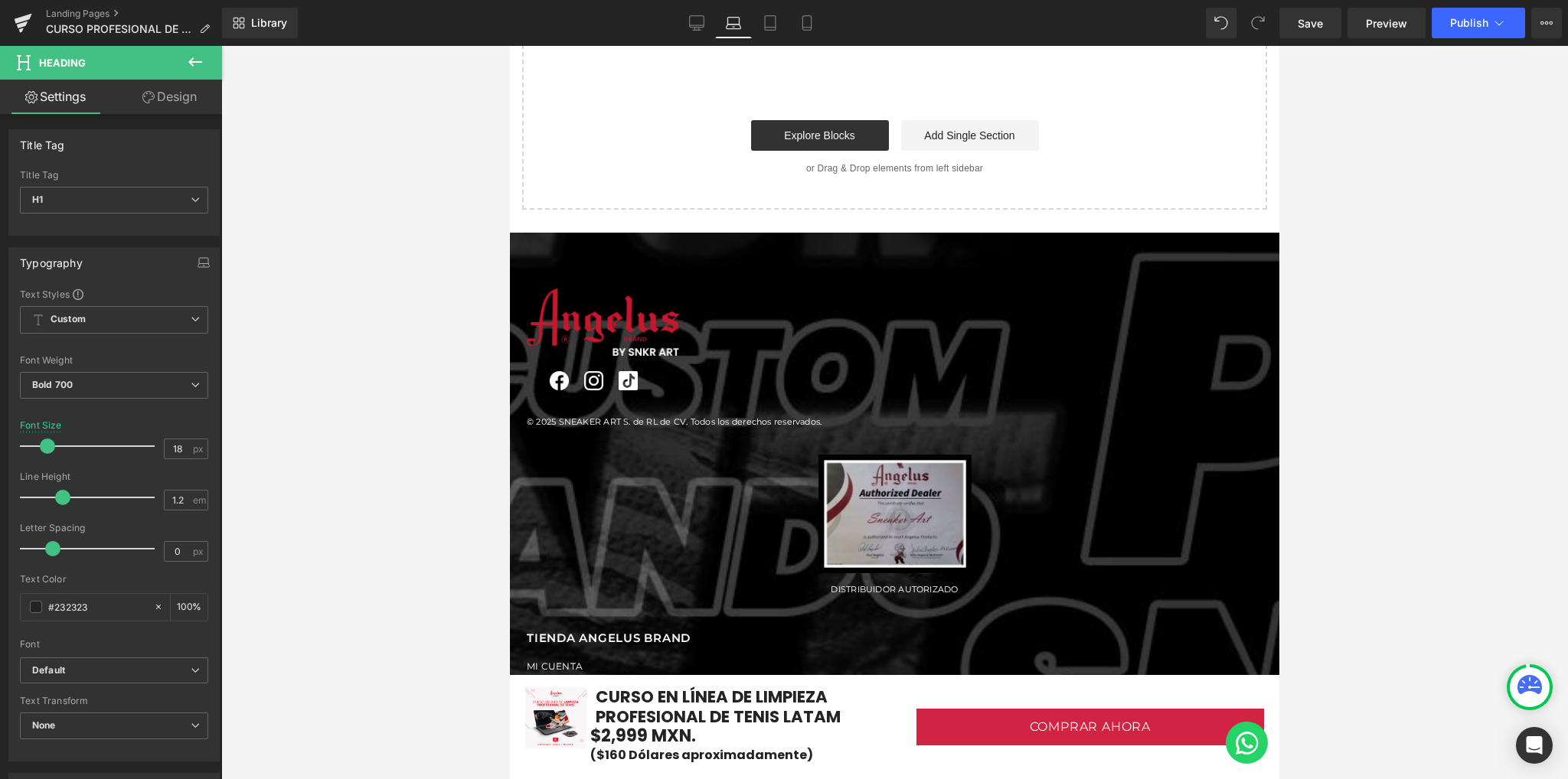
scroll to position [5343, 0]
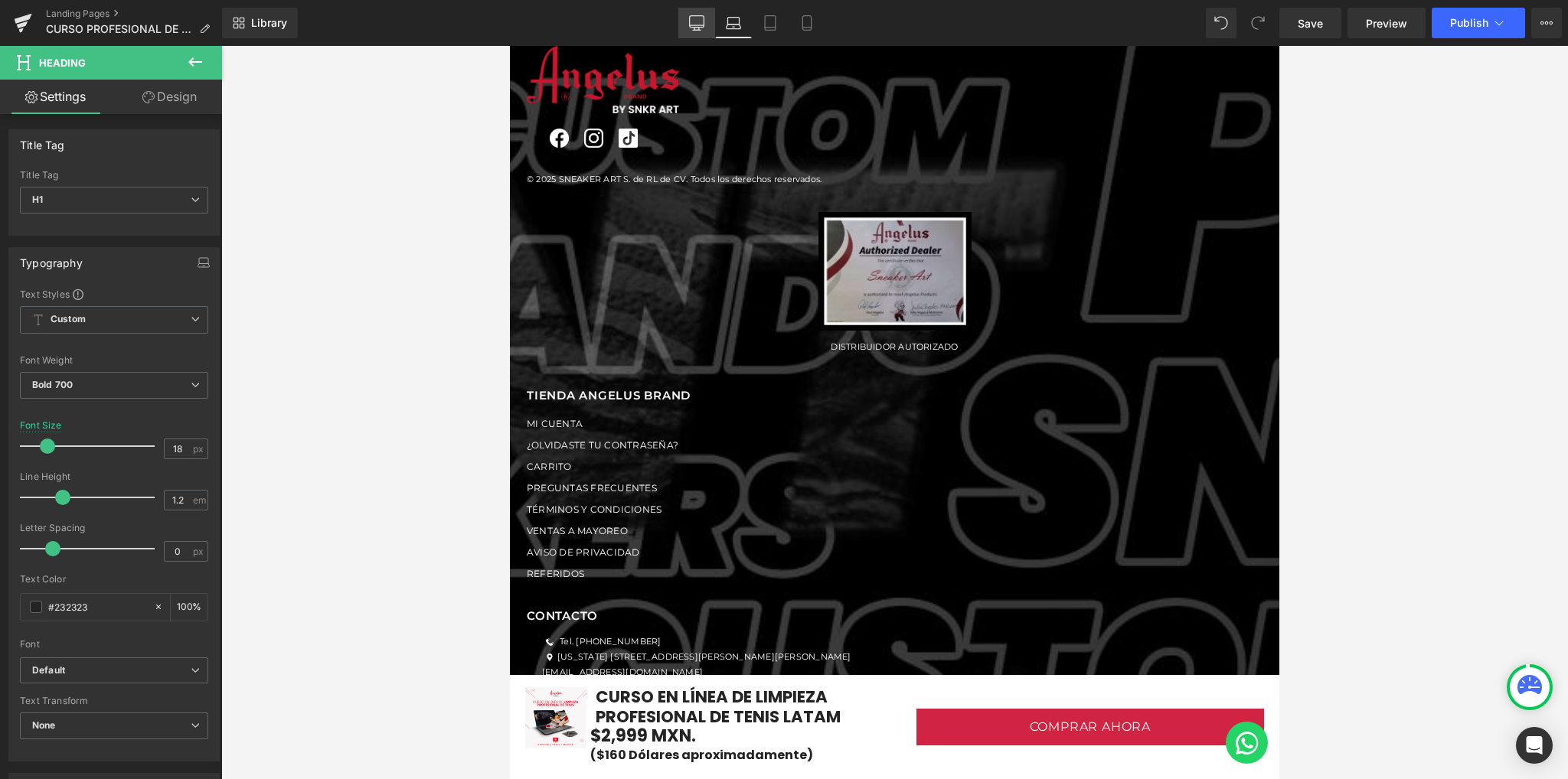
click at [701, 20] on icon at bounding box center [697, 23] width 15 height 15
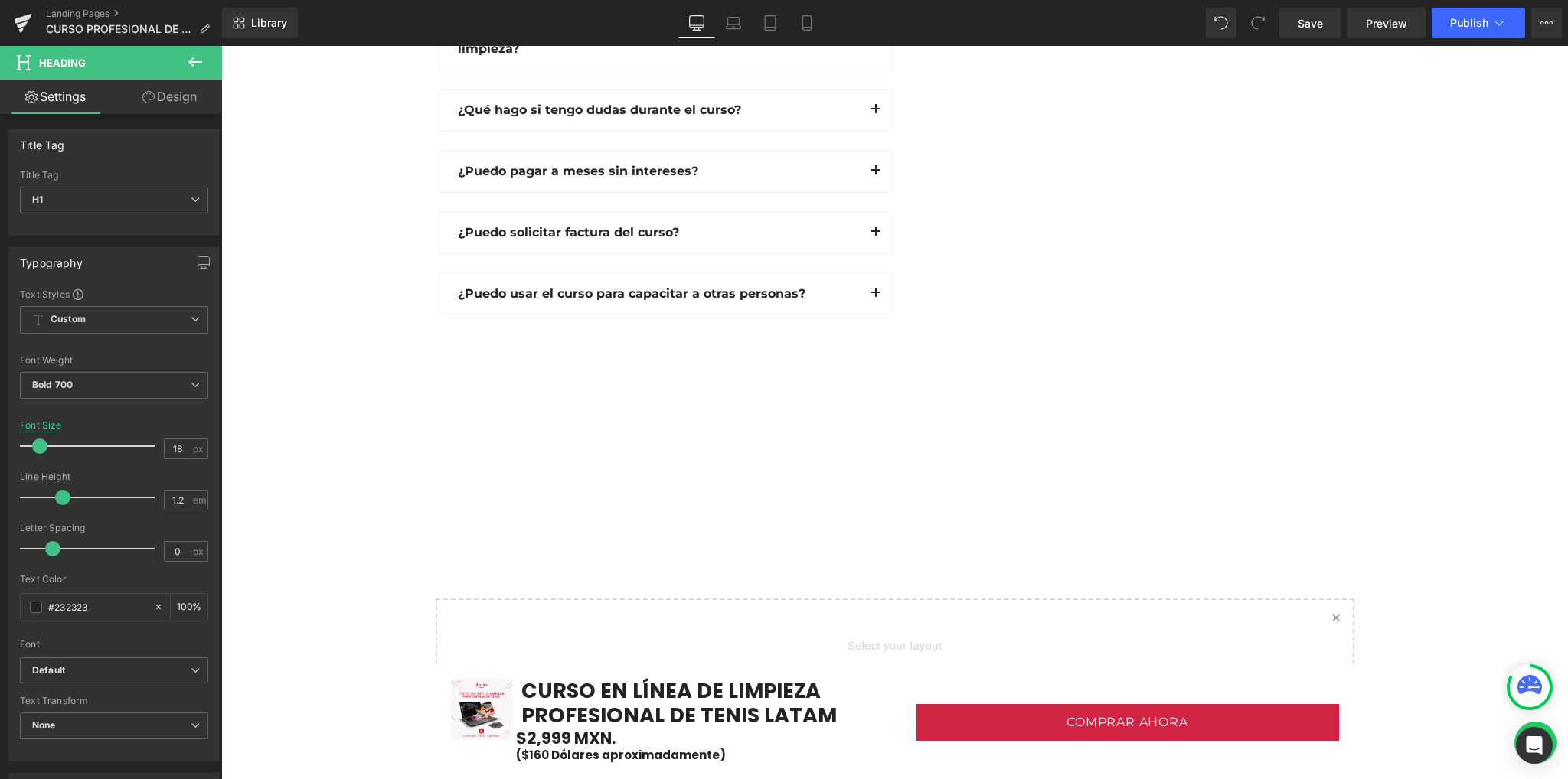
scroll to position [4568, 0]
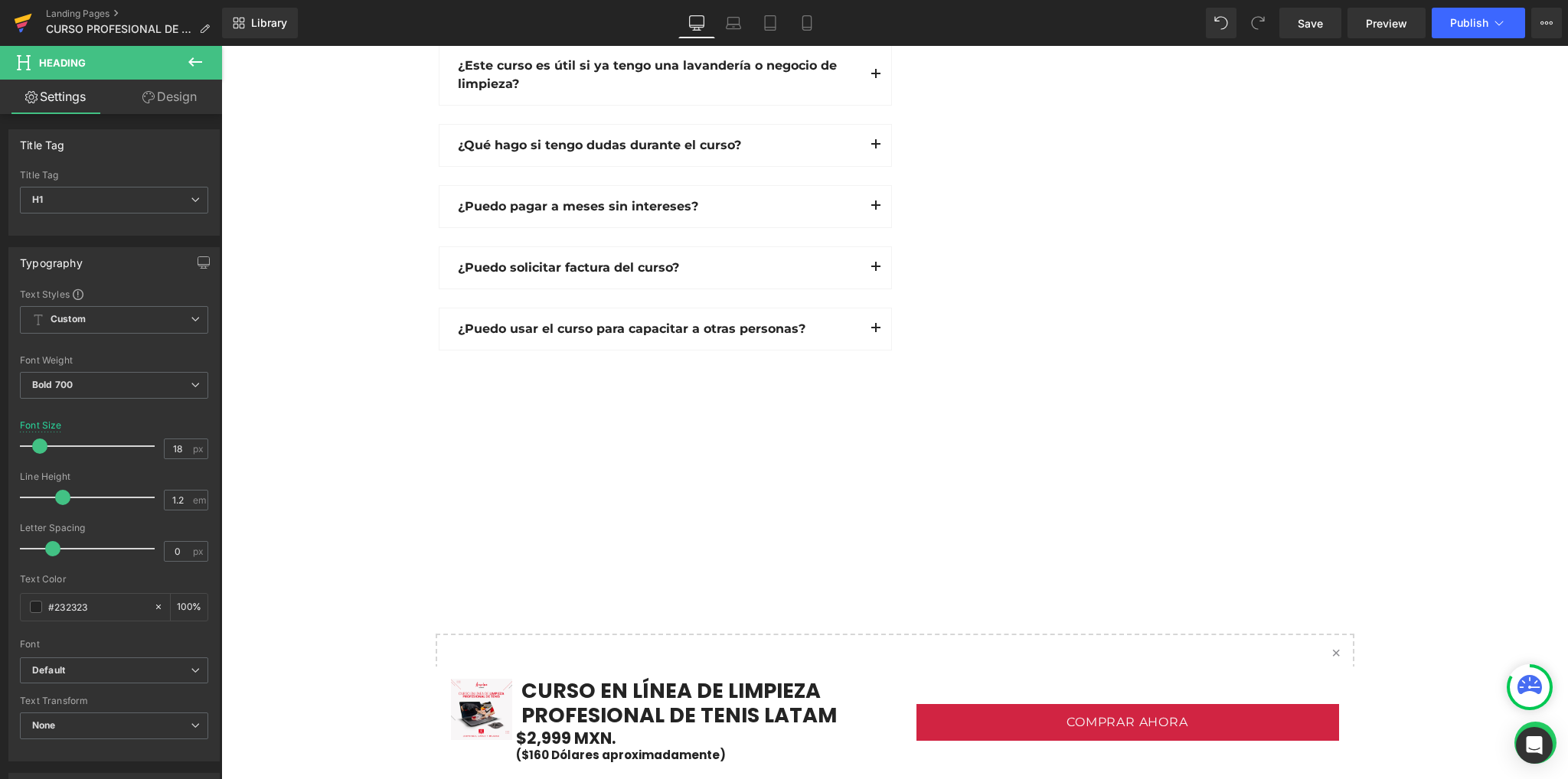
click at [27, 24] on icon at bounding box center [23, 23] width 18 height 38
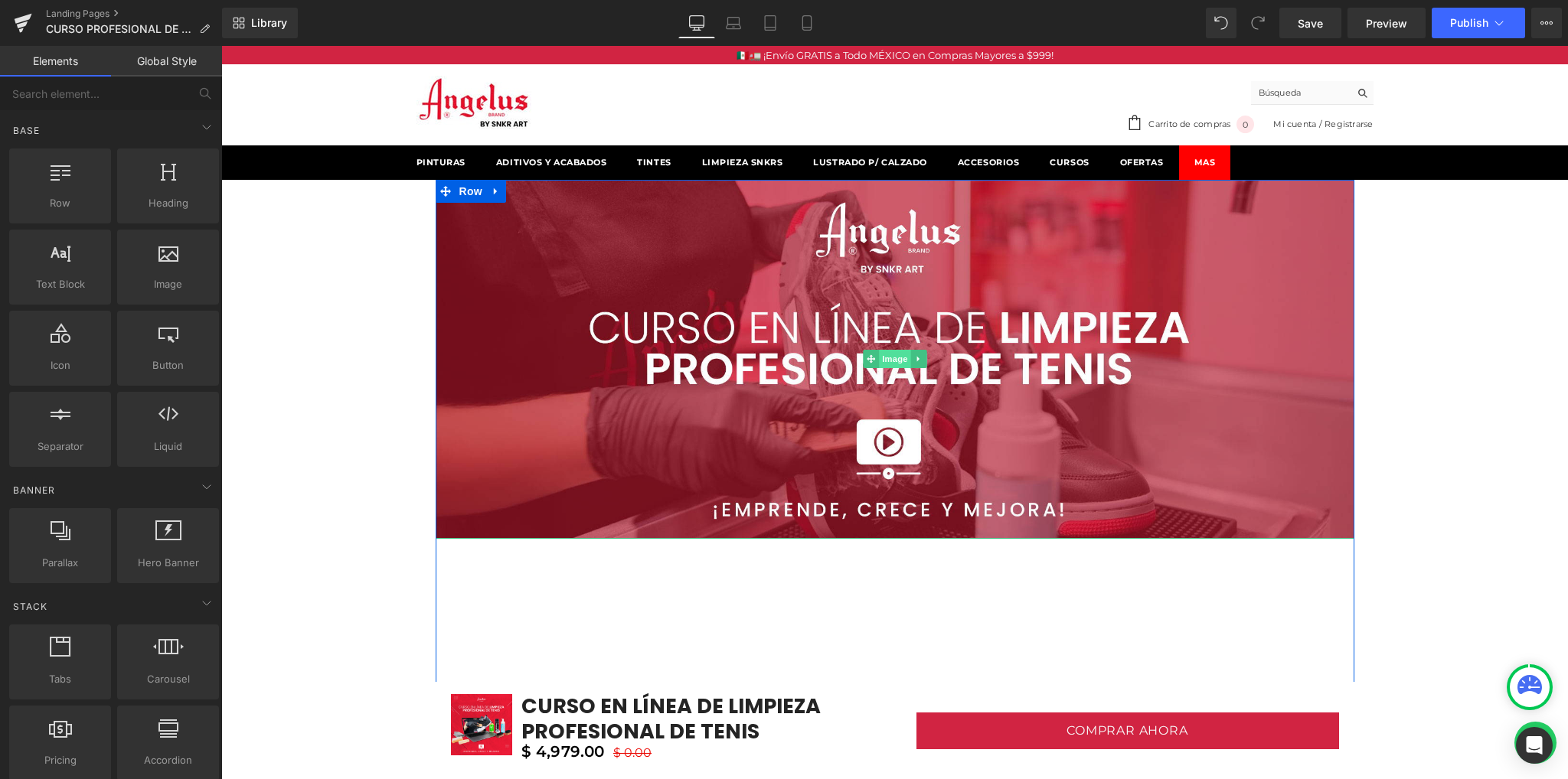
click at [884, 358] on span "Image" at bounding box center [895, 358] width 32 height 18
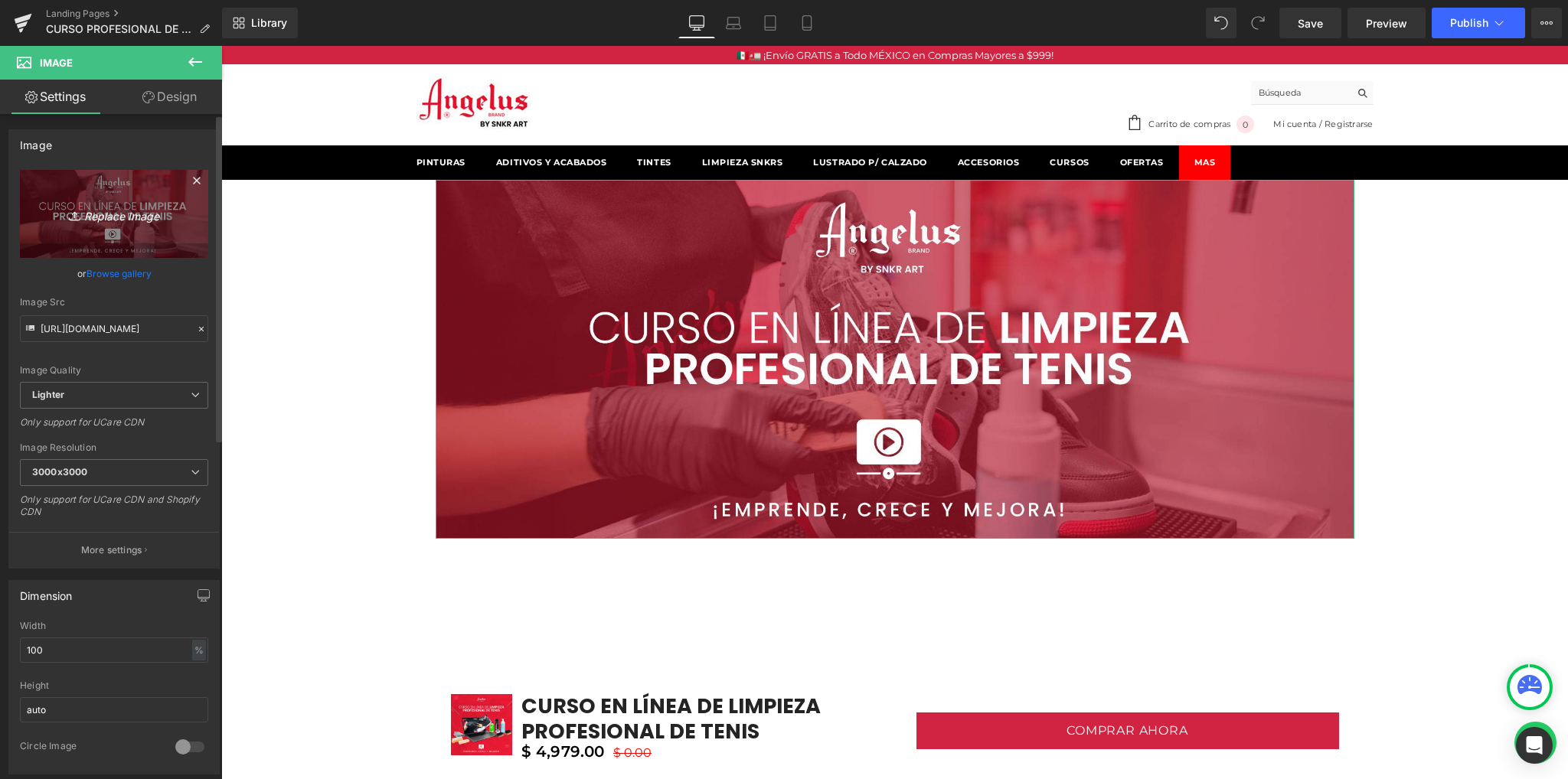
click at [122, 215] on icon "Replace Image" at bounding box center [114, 214] width 122 height 19
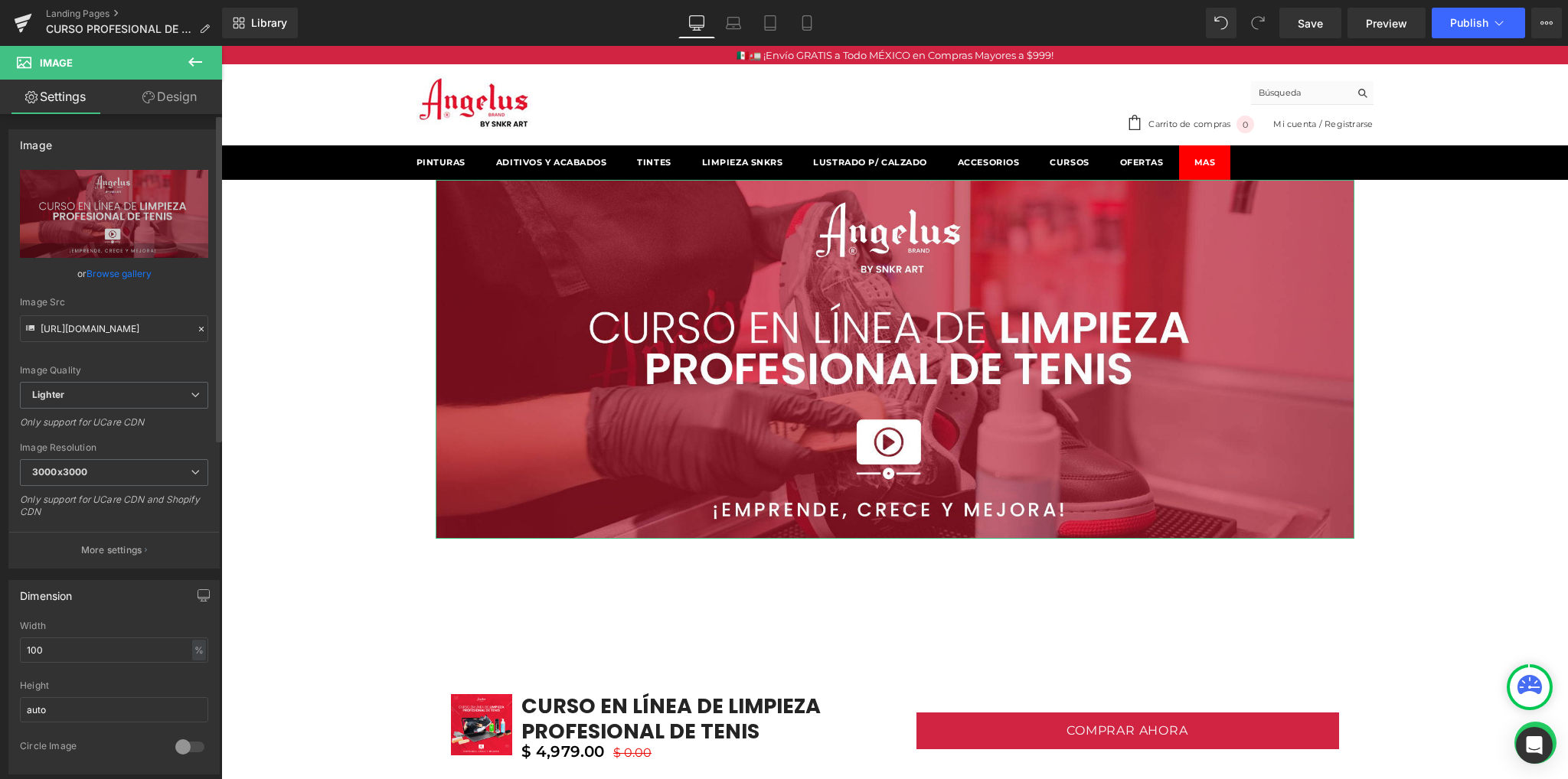
click at [131, 271] on link "Browse gallery" at bounding box center [118, 274] width 65 height 27
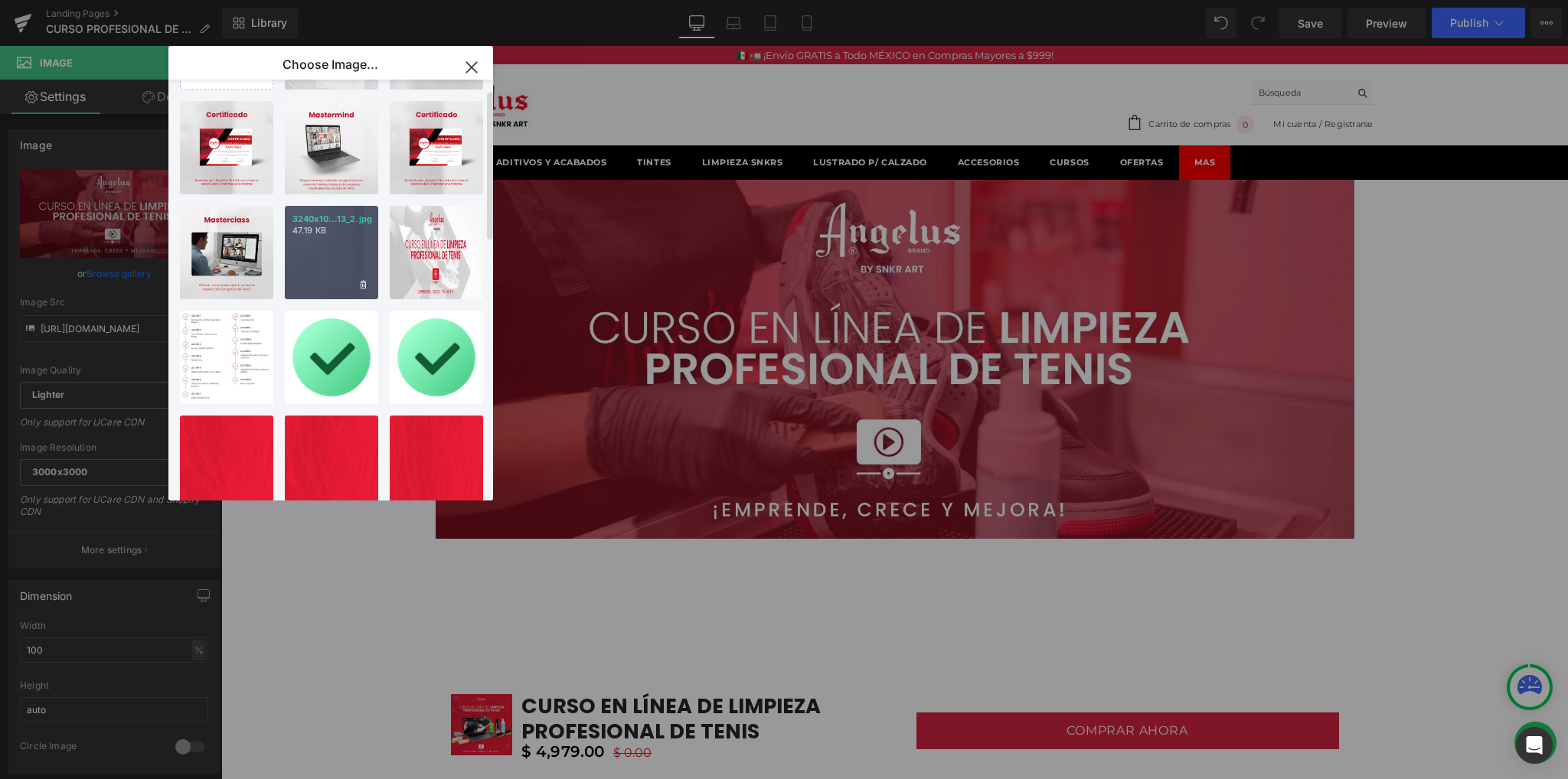
scroll to position [102, 0]
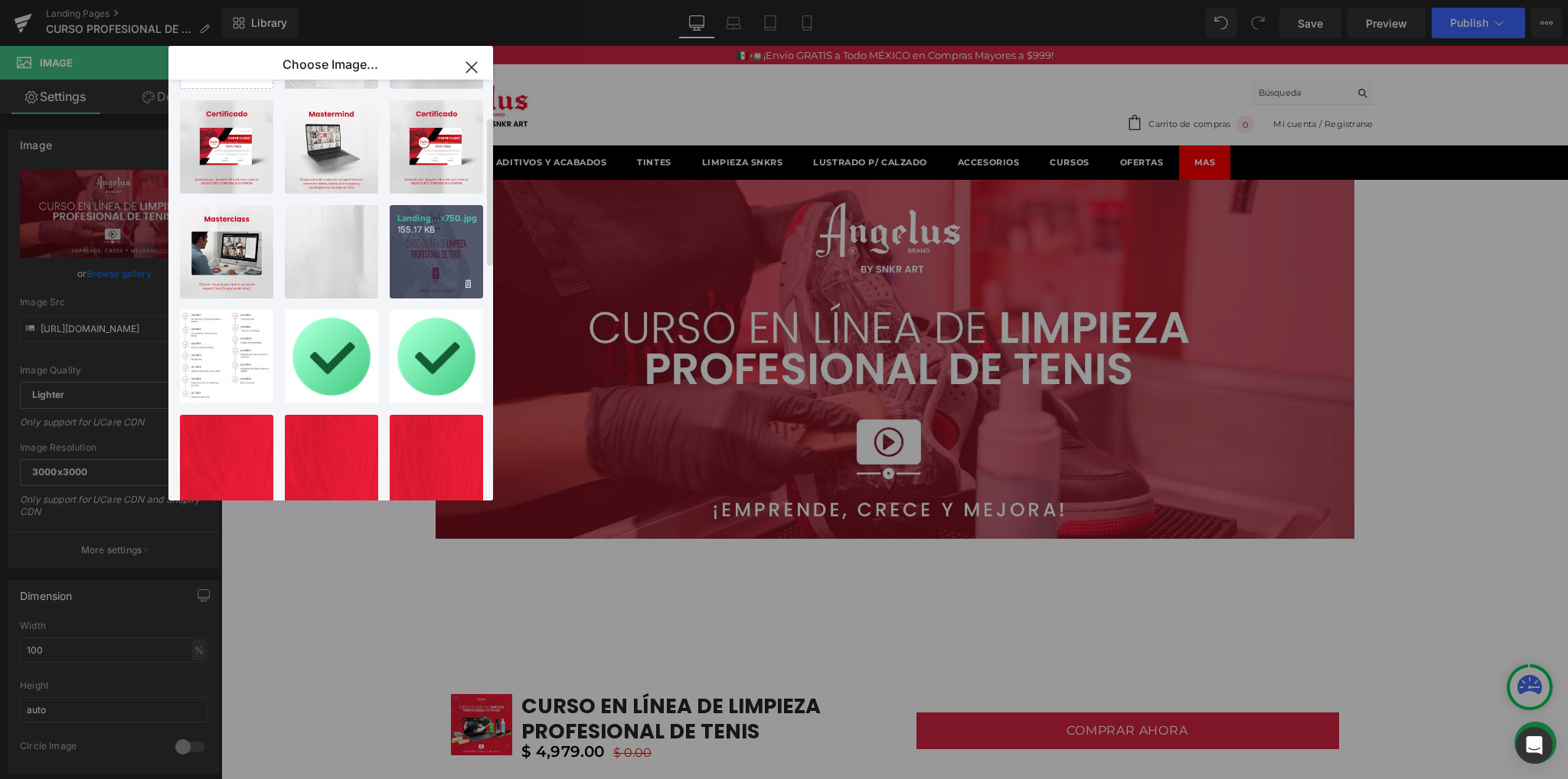
click at [431, 265] on div "Landing...x750.jpg 155.17 KB" at bounding box center [436, 252] width 94 height 94
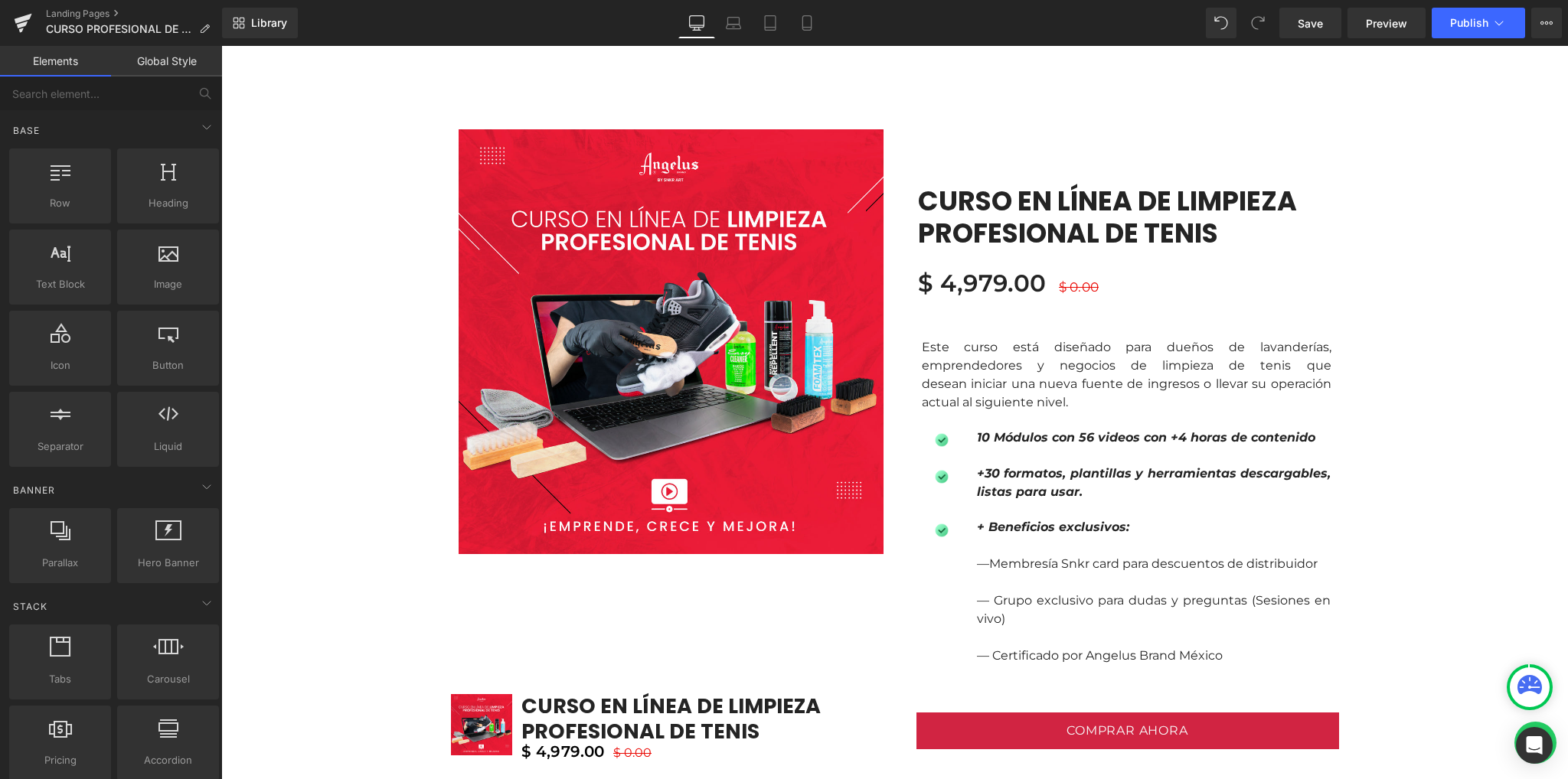
scroll to position [1020, 0]
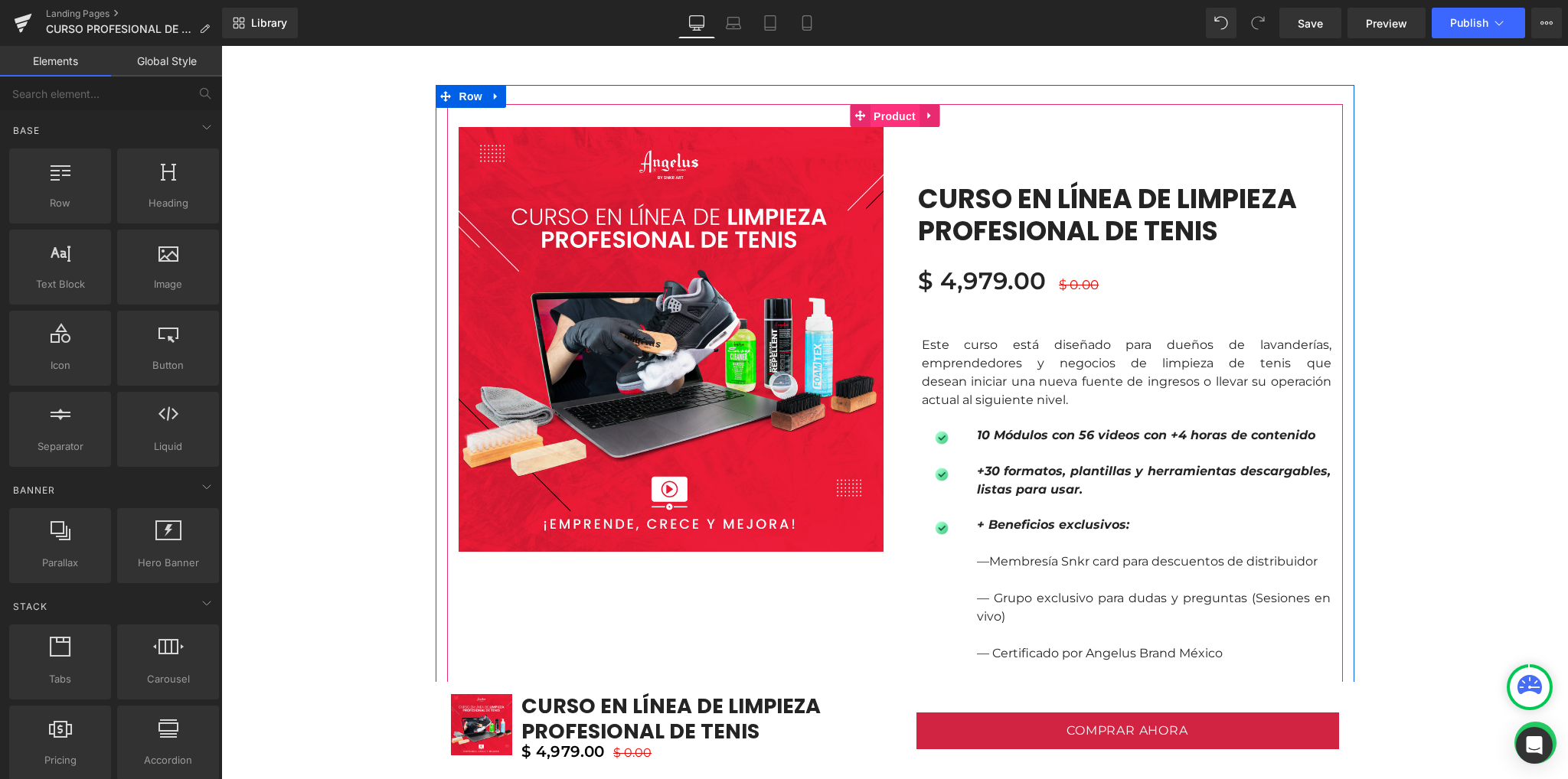
click at [883, 114] on span "Product" at bounding box center [894, 116] width 50 height 23
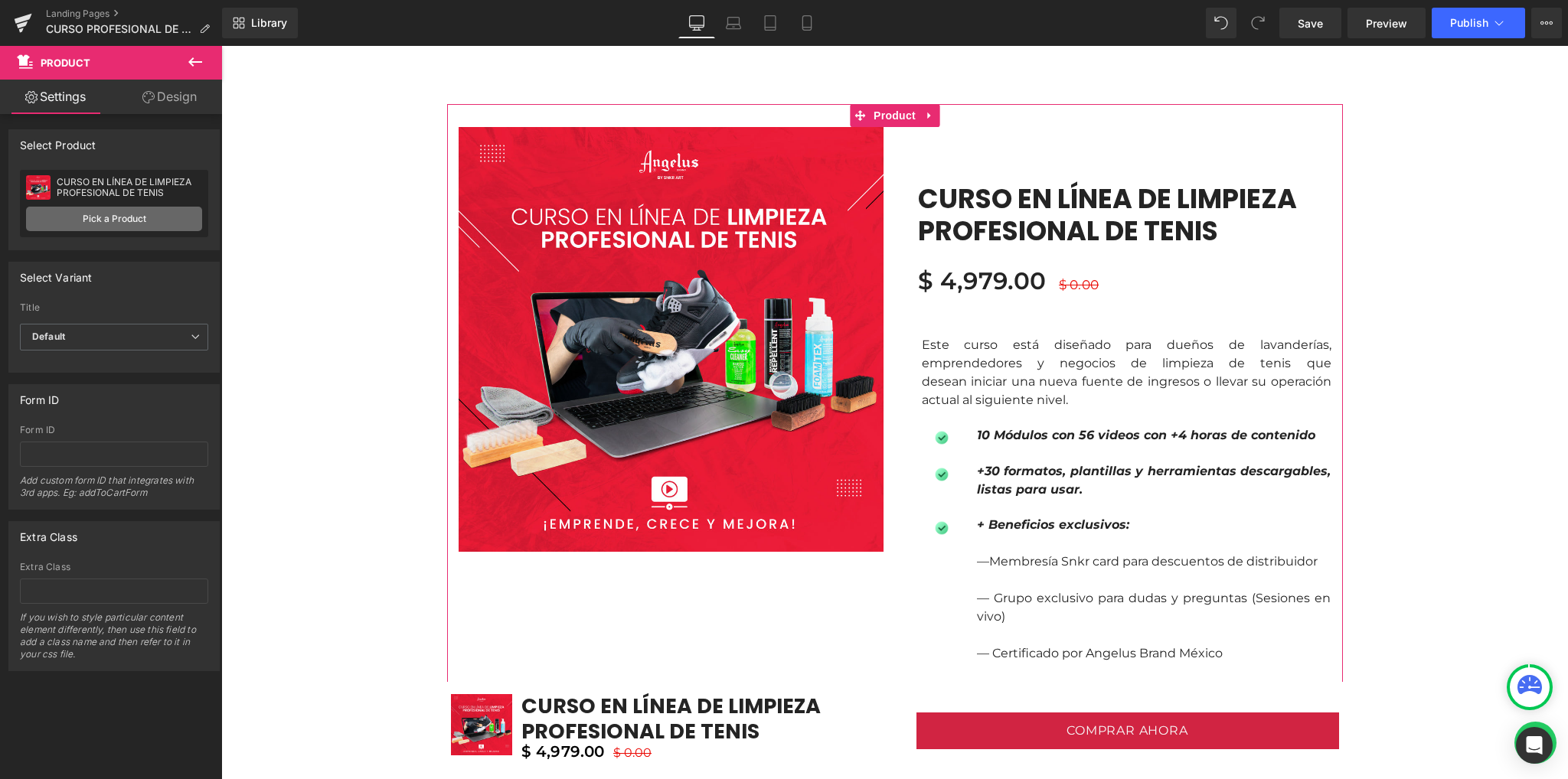
click at [133, 229] on link "Pick a Product" at bounding box center [114, 219] width 176 height 25
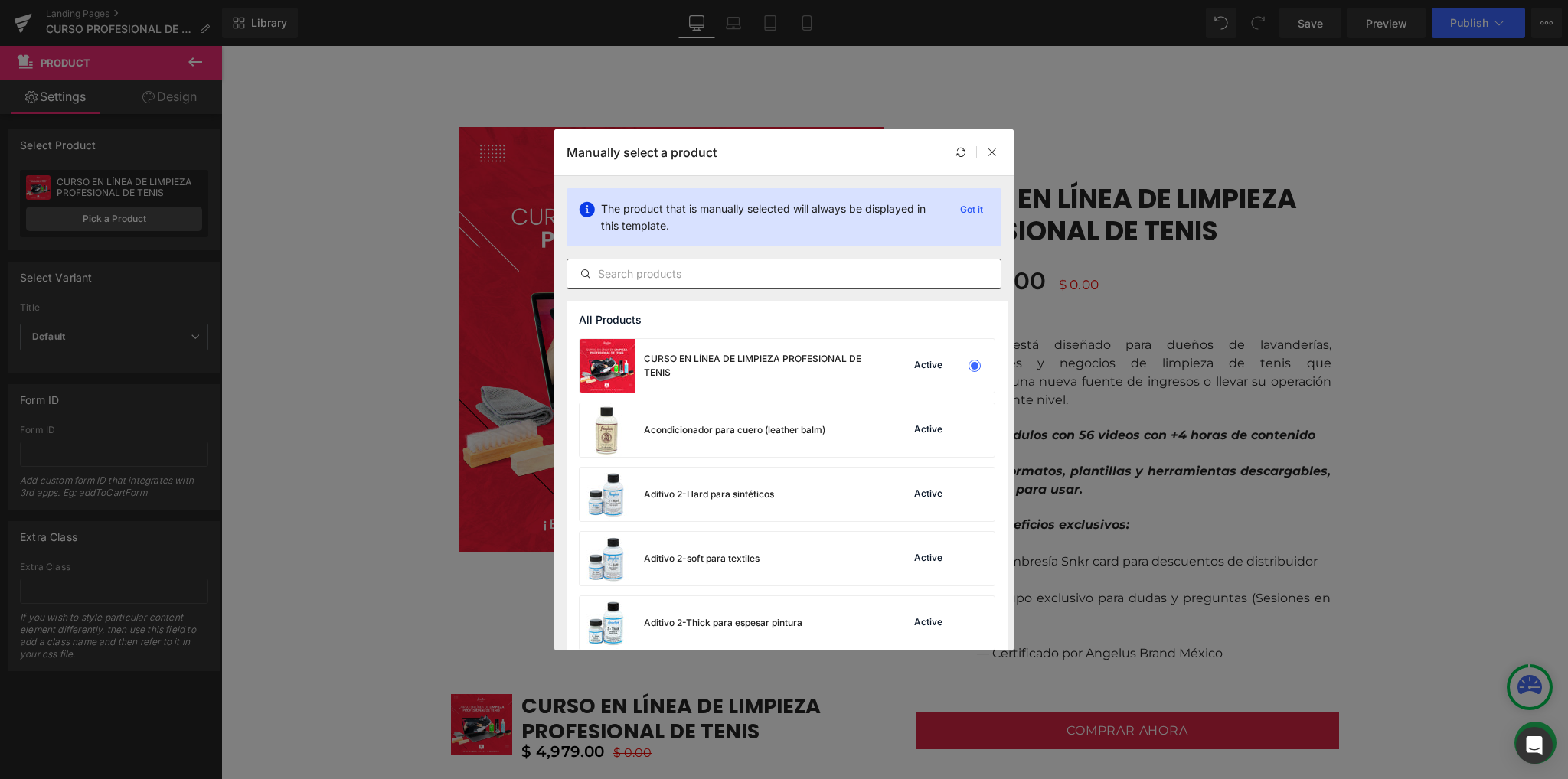
click at [799, 270] on input "text" at bounding box center [784, 274] width 434 height 18
paste input "CURSO EN LÍNEA DE LIMPIEZA PROFESIONAL DE TENIS"
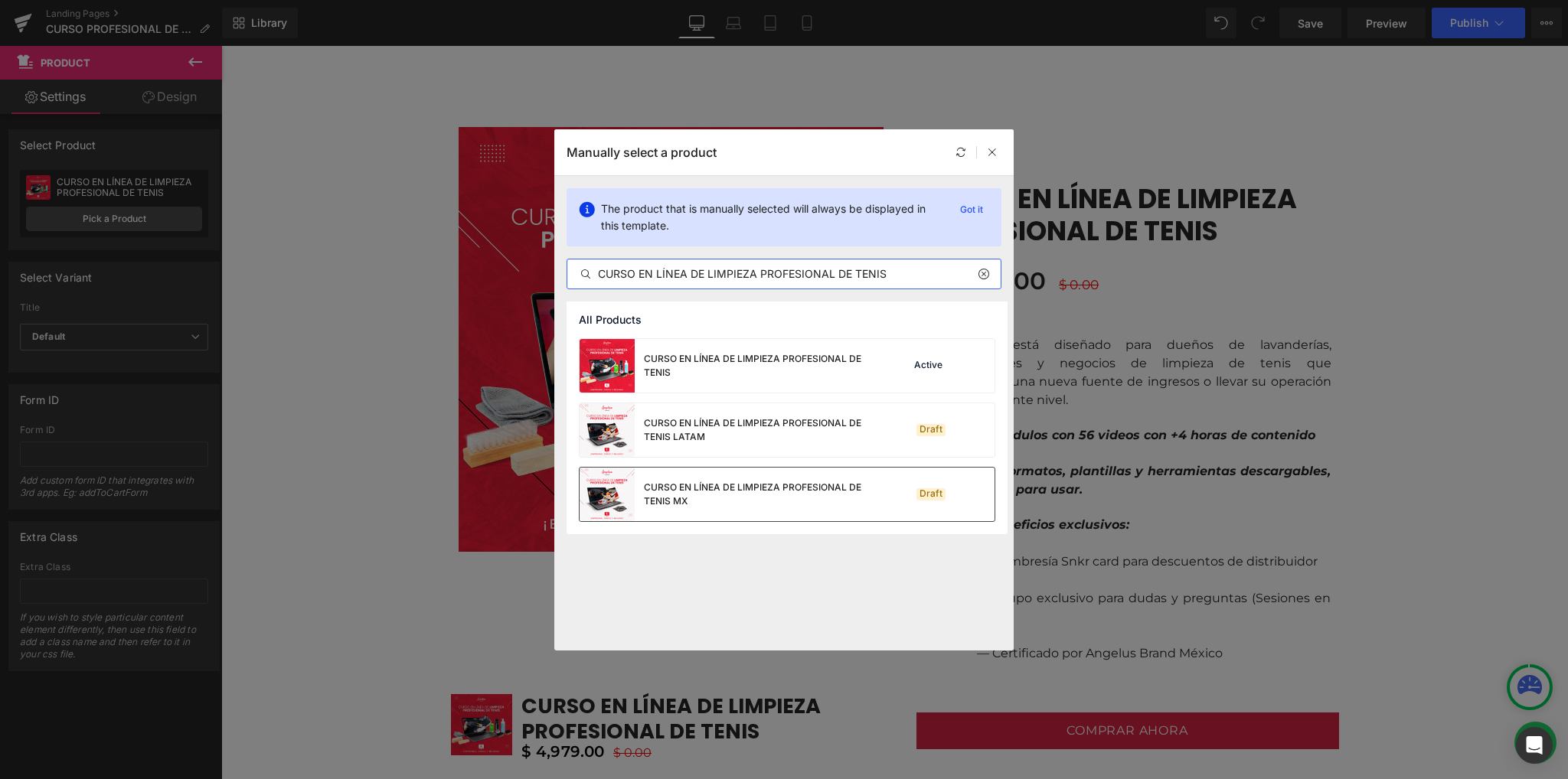
type input "CURSO EN LÍNEA DE LIMPIEZA PROFESIONAL DE TENIS"
click at [730, 505] on div "CURSO EN LÍNEA DE LIMPIEZA PROFESIONAL DE TENIS MX" at bounding box center [758, 494] width 230 height 27
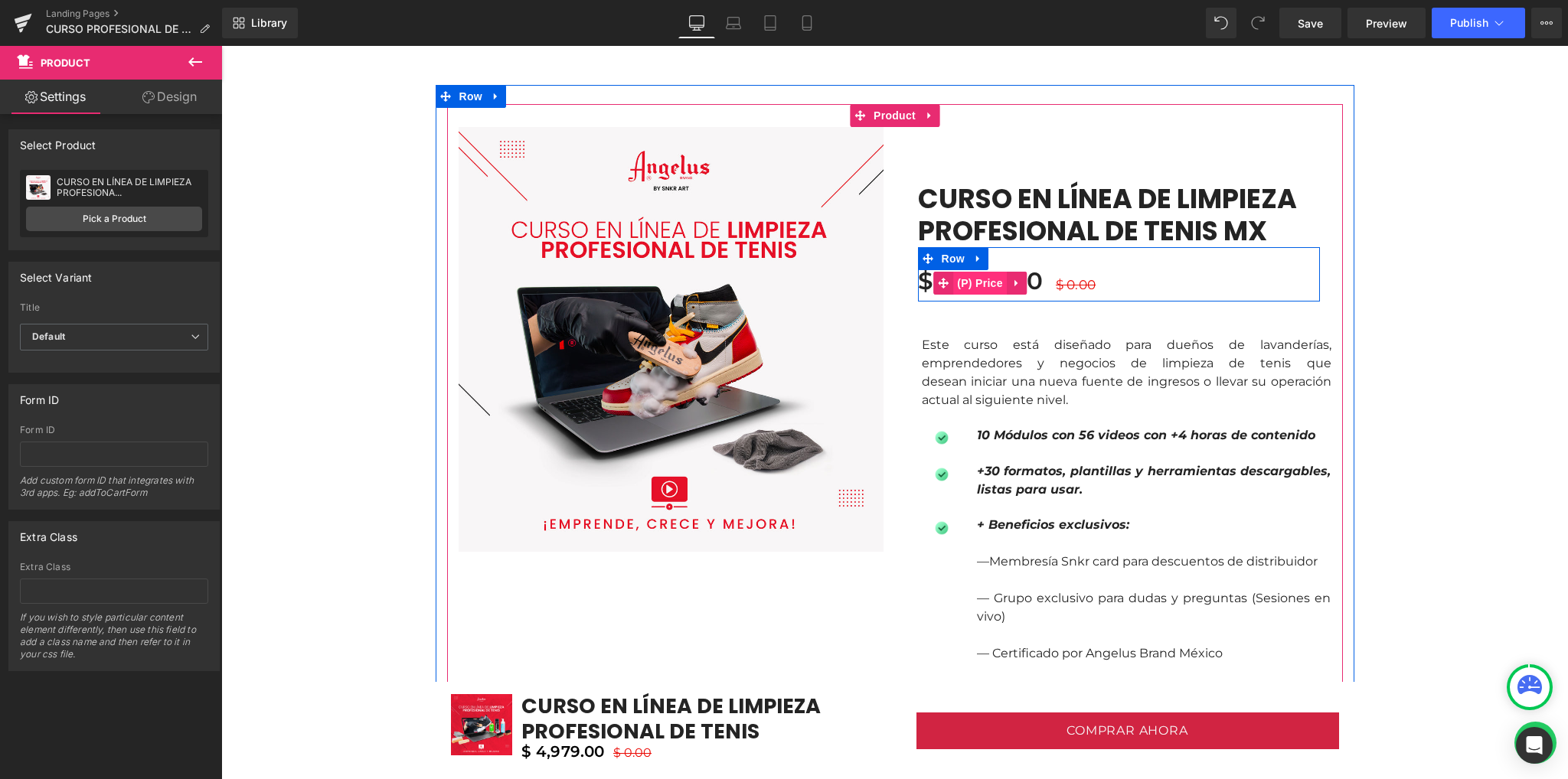
click at [962, 284] on span "(P) Price" at bounding box center [979, 283] width 54 height 23
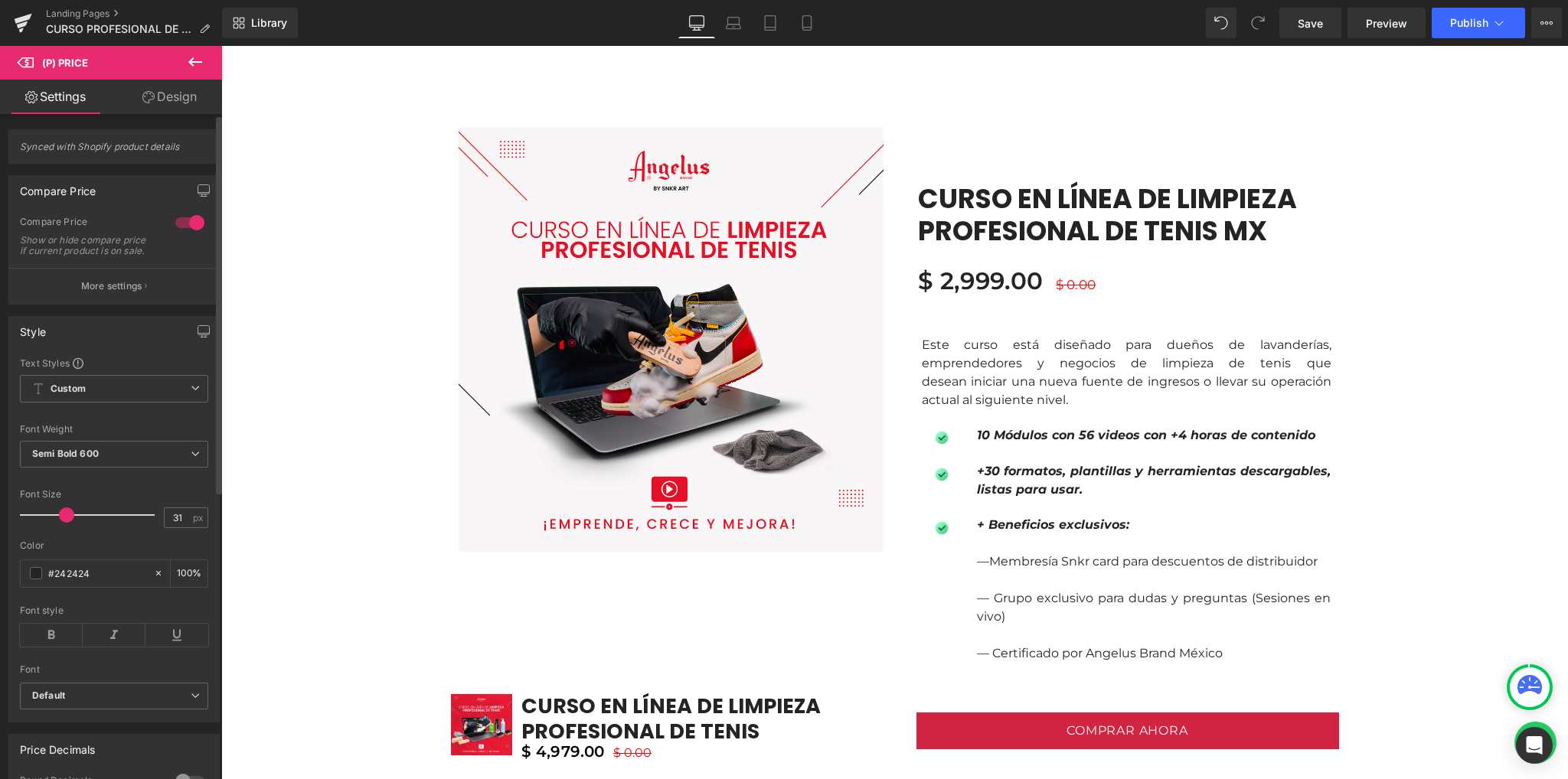
click at [187, 221] on div at bounding box center [189, 222] width 37 height 25
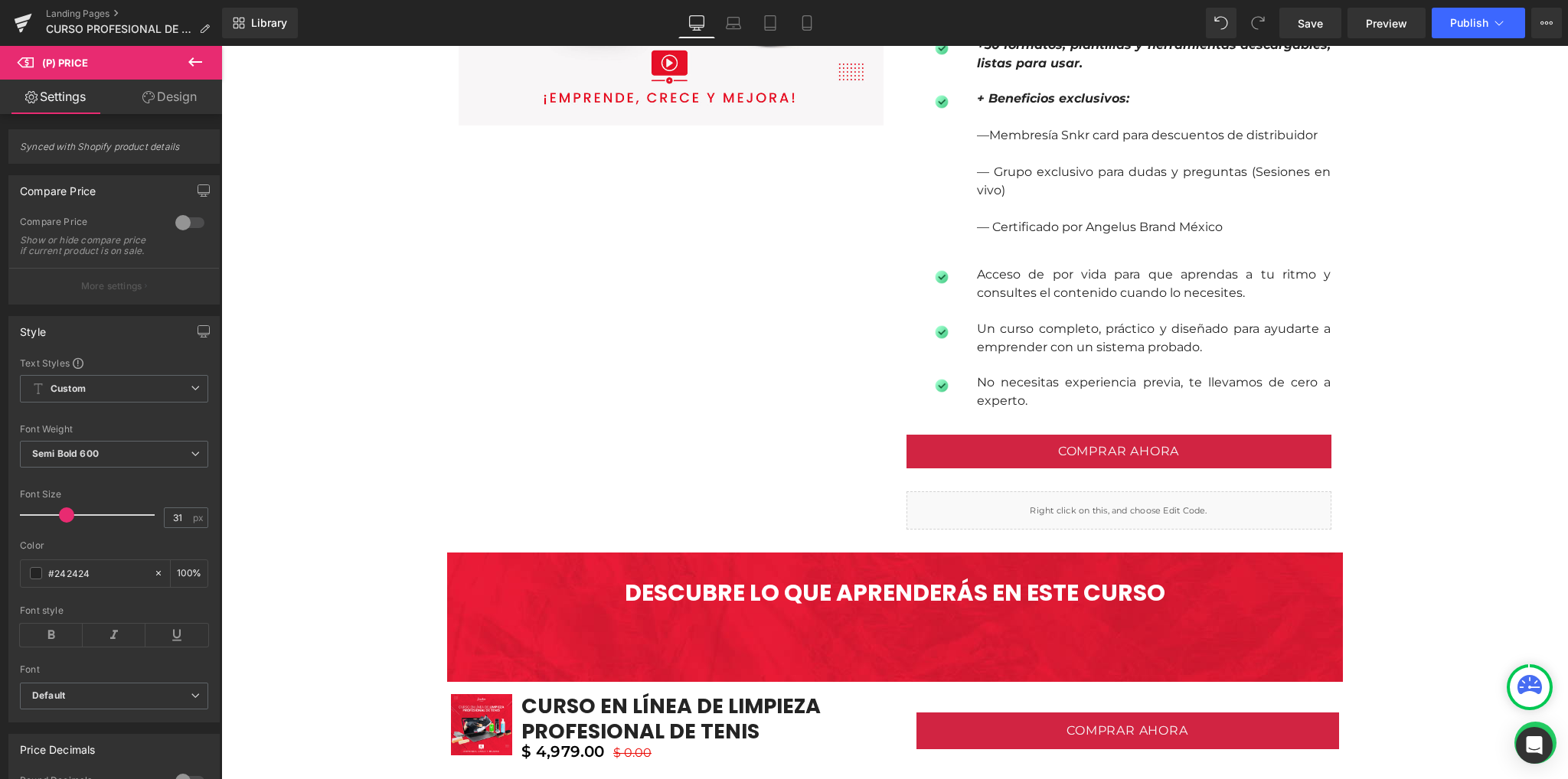
scroll to position [1632, 0]
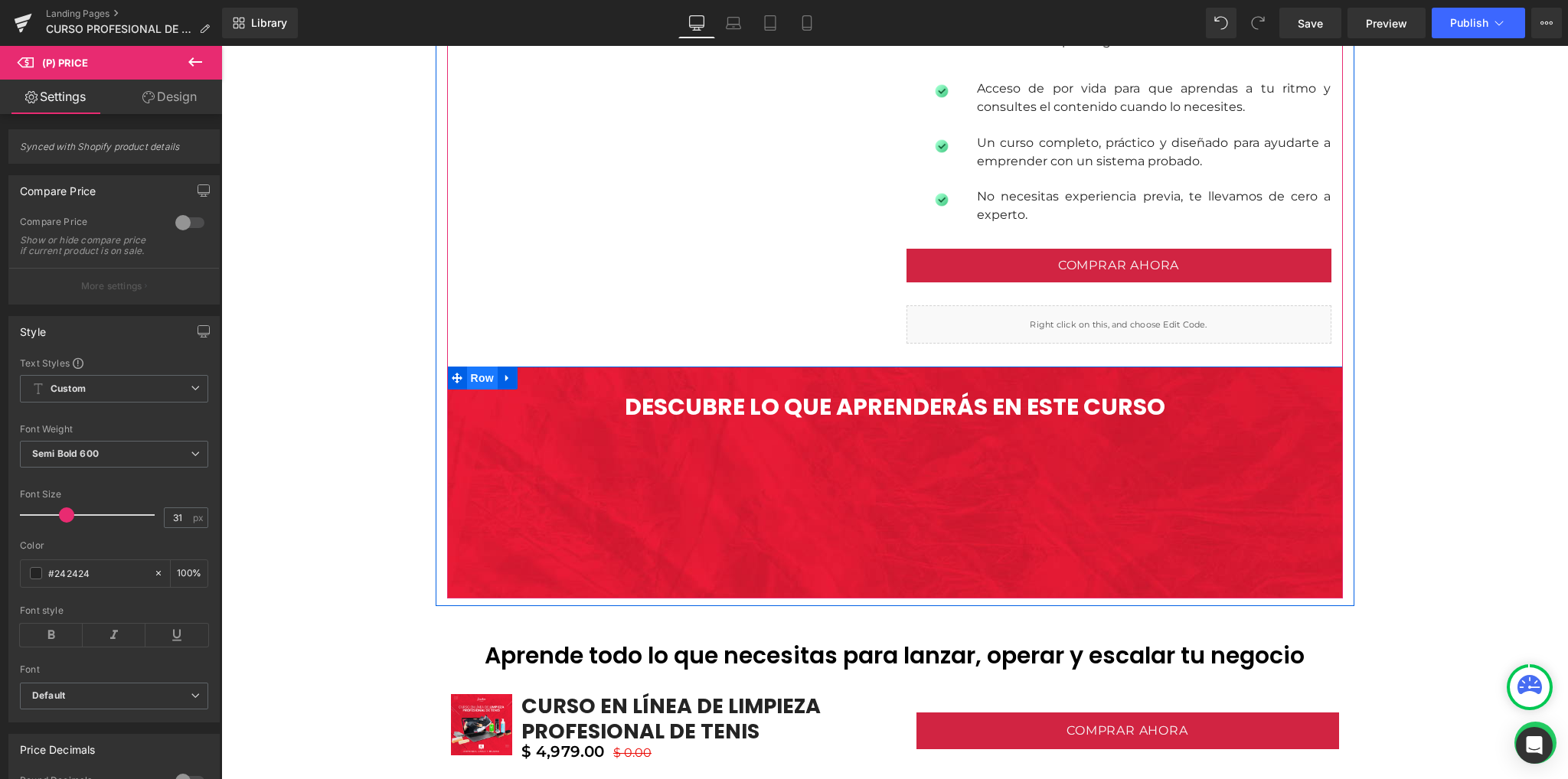
click at [469, 381] on span "Row" at bounding box center [482, 378] width 30 height 23
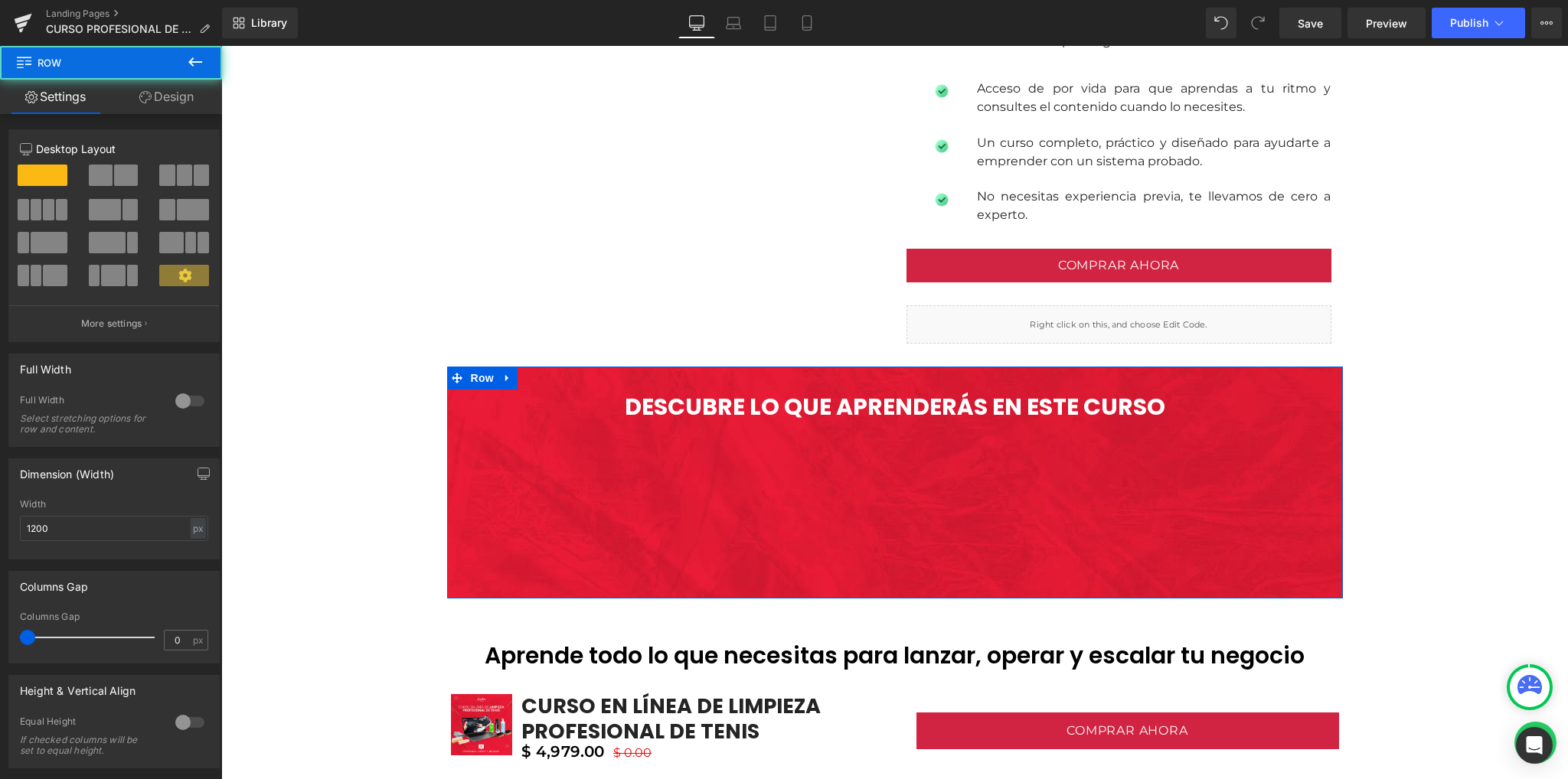
drag, startPoint x: 181, startPoint y: 102, endPoint x: 81, endPoint y: 307, distance: 228.1
click at [181, 102] on link "Design" at bounding box center [166, 97] width 111 height 34
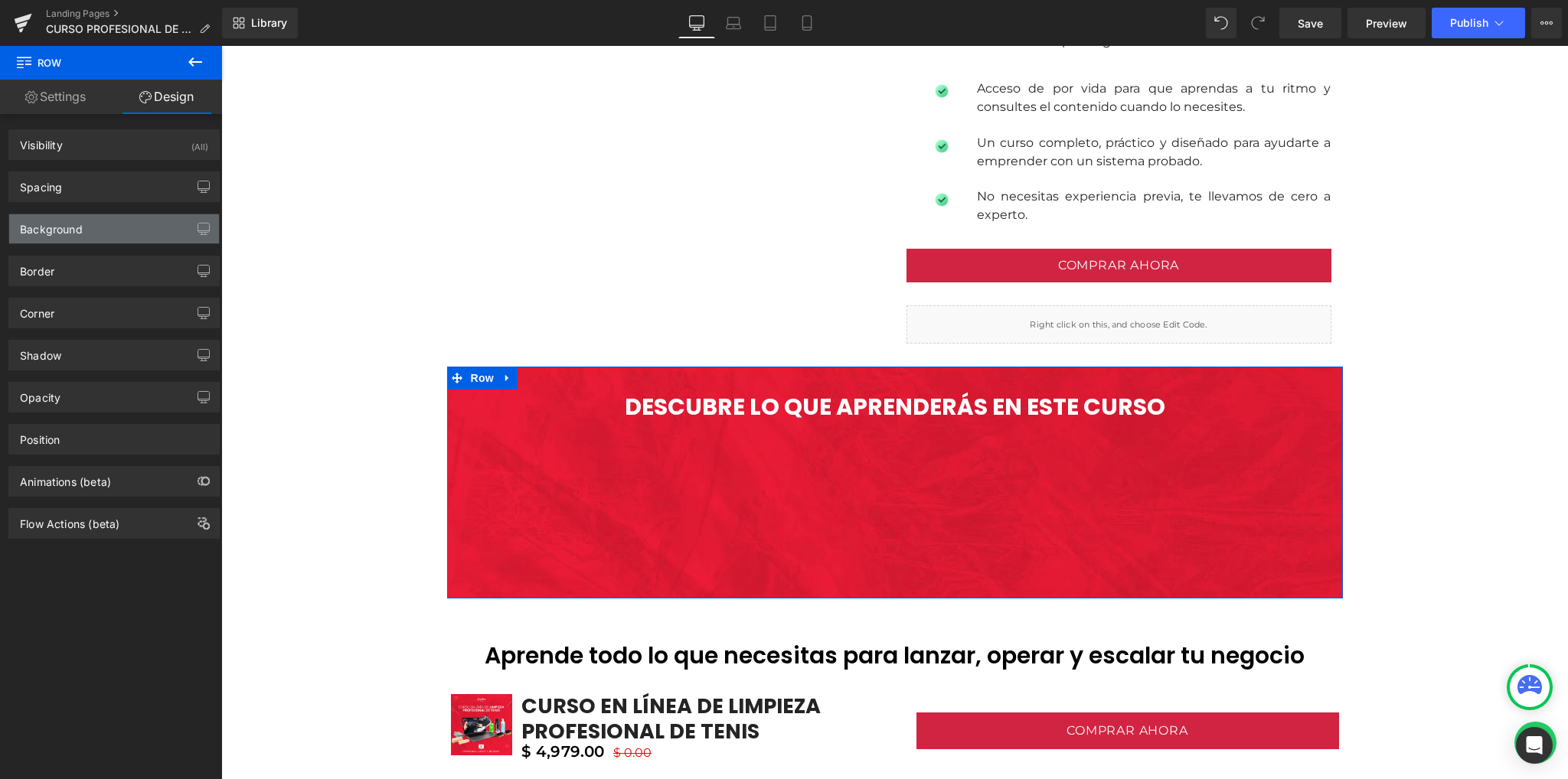
click at [86, 233] on div "Background" at bounding box center [114, 228] width 209 height 29
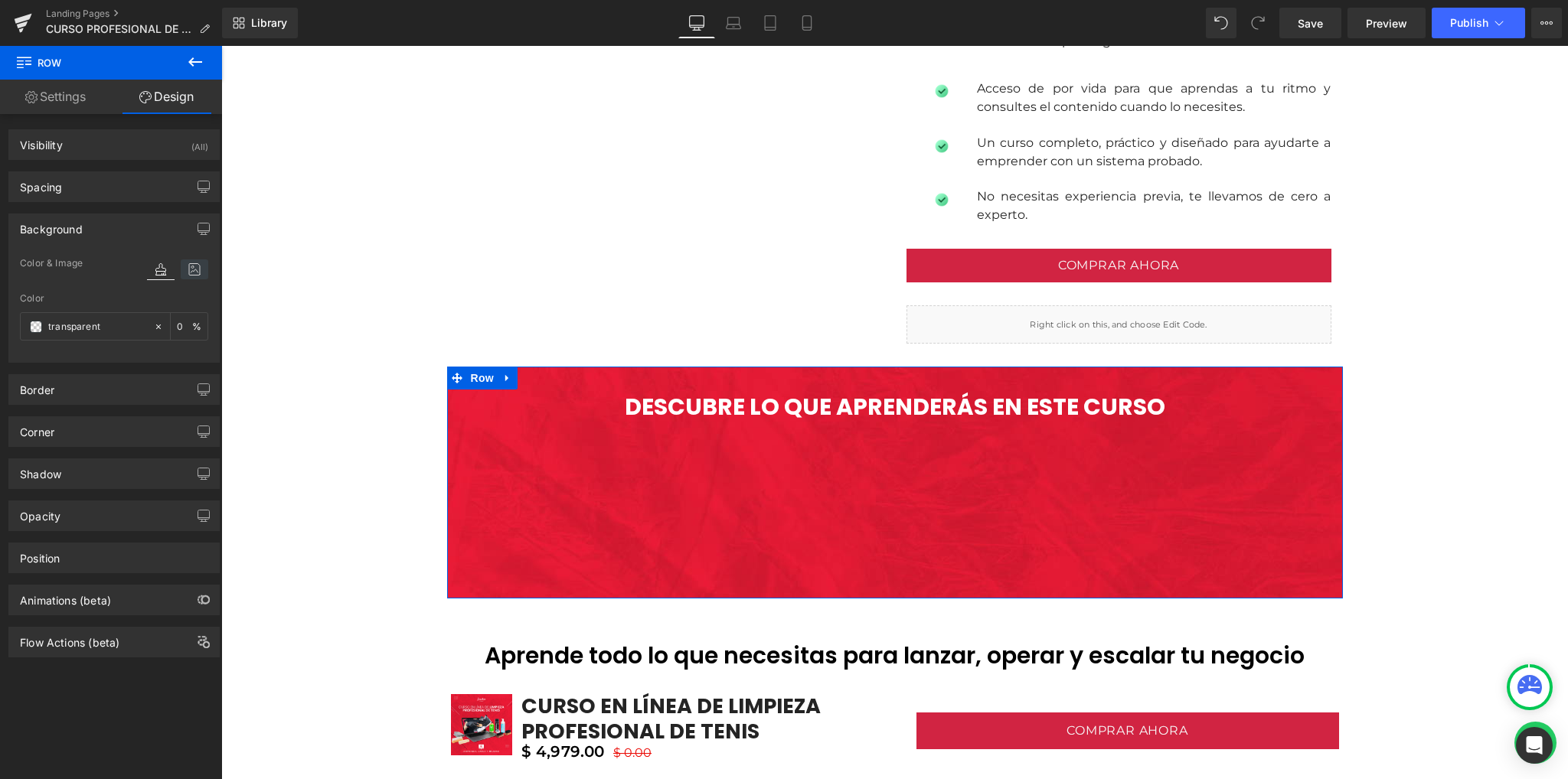
click at [193, 270] on icon at bounding box center [194, 269] width 27 height 20
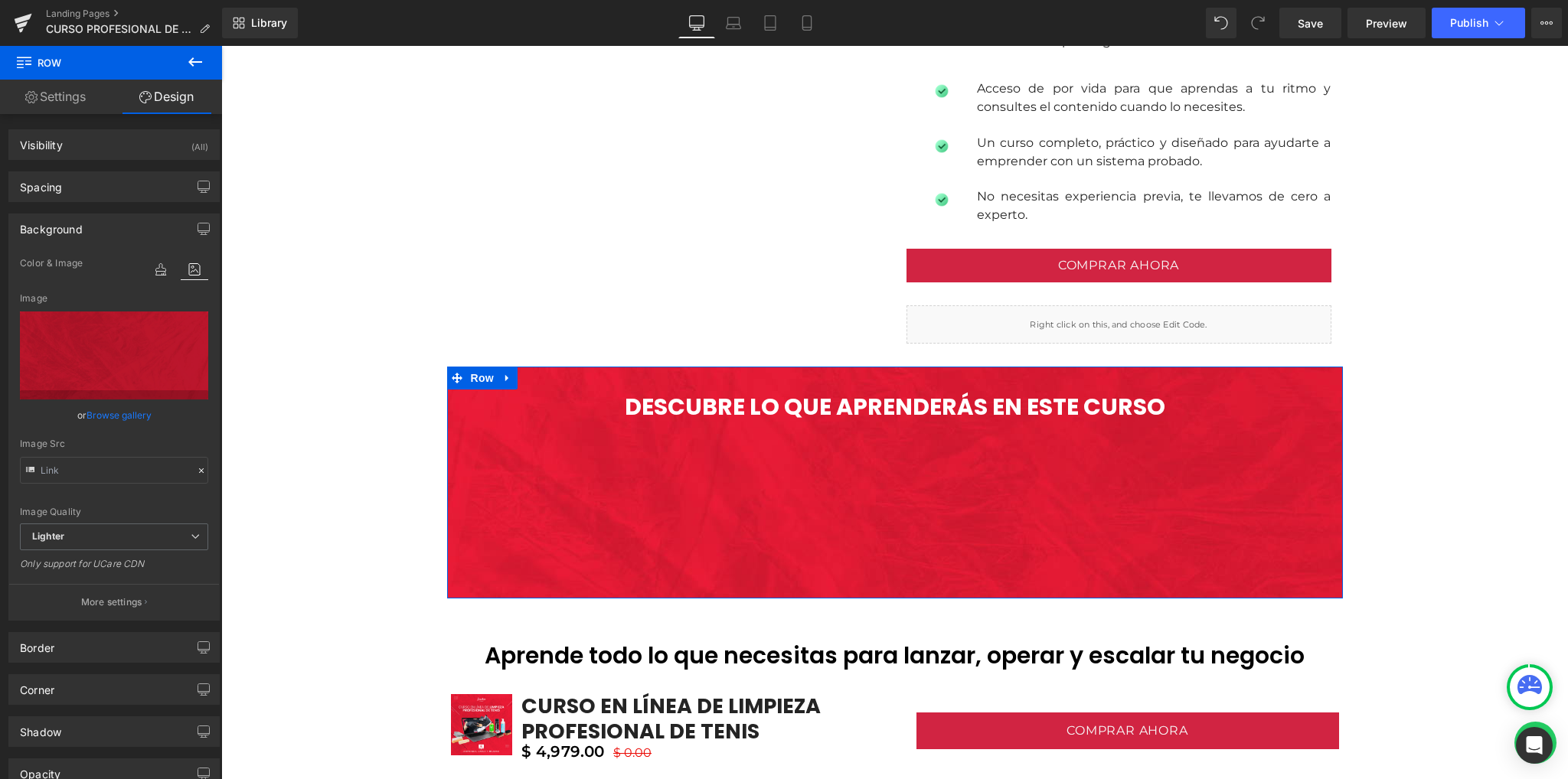
click at [99, 411] on link "Browse gallery" at bounding box center [118, 415] width 65 height 27
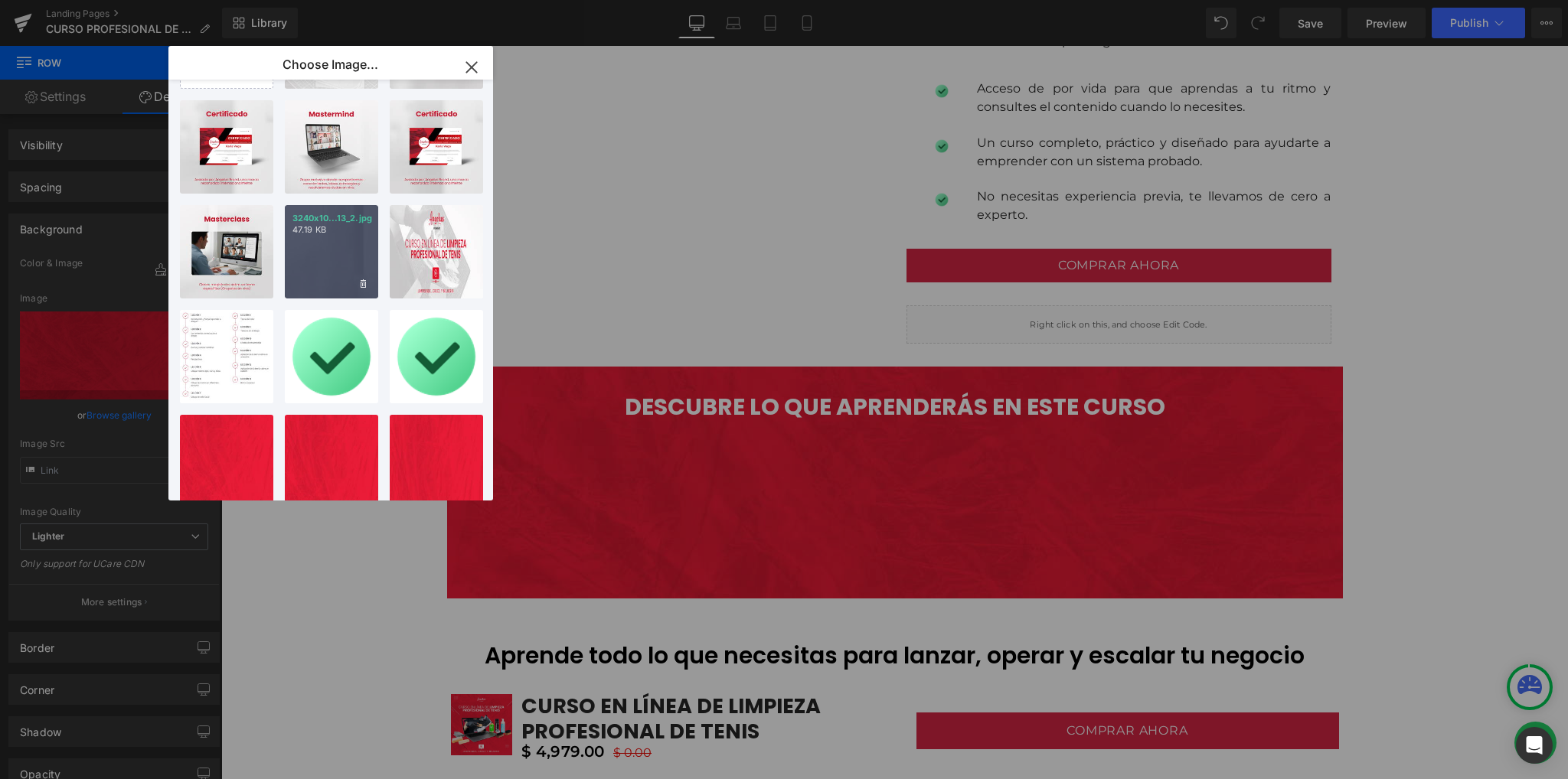
click at [375, 266] on div "3240x10...13_2.jpg 47.19 KB" at bounding box center [331, 252] width 94 height 94
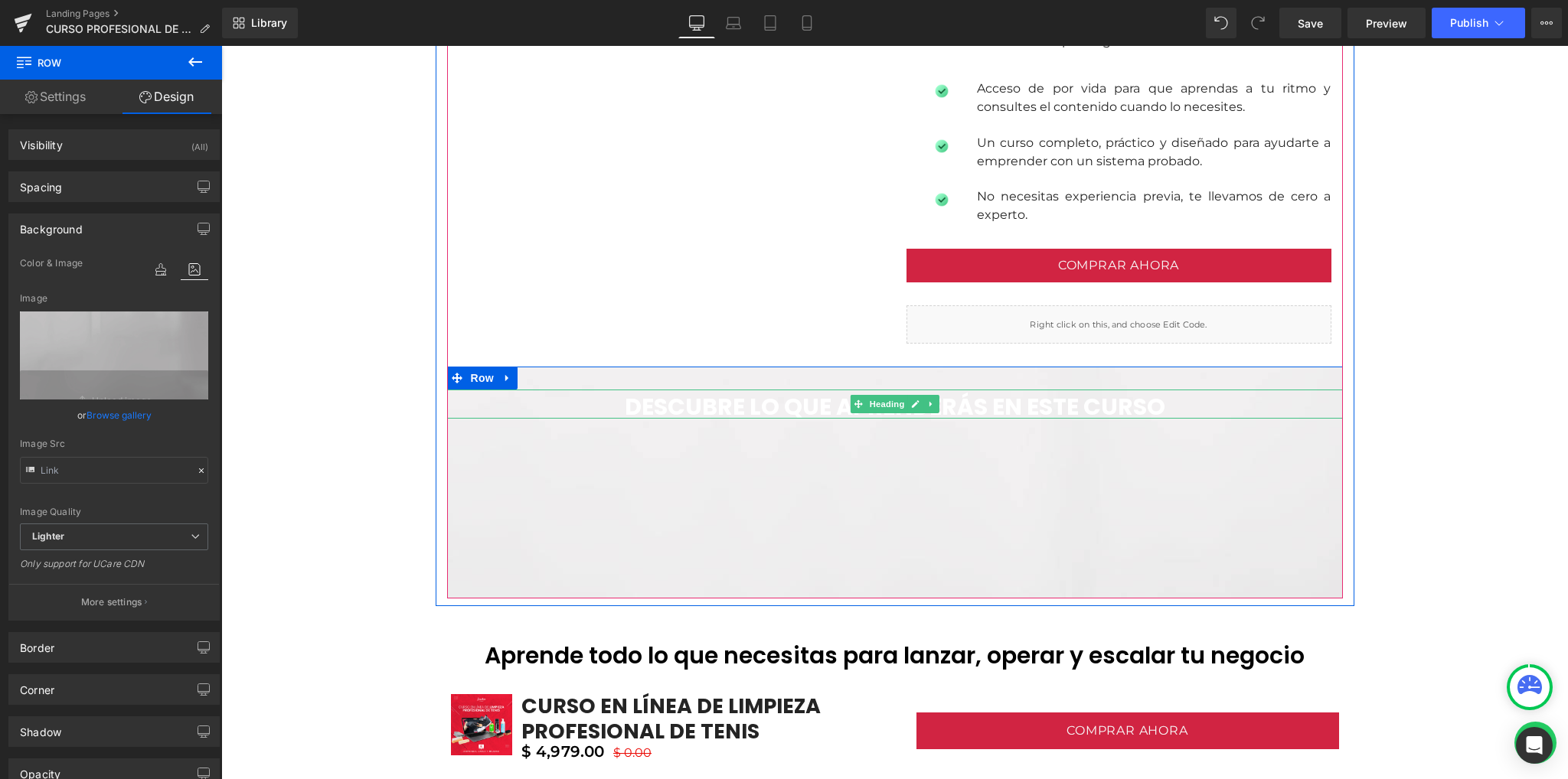
click at [877, 408] on span "Heading" at bounding box center [886, 403] width 42 height 18
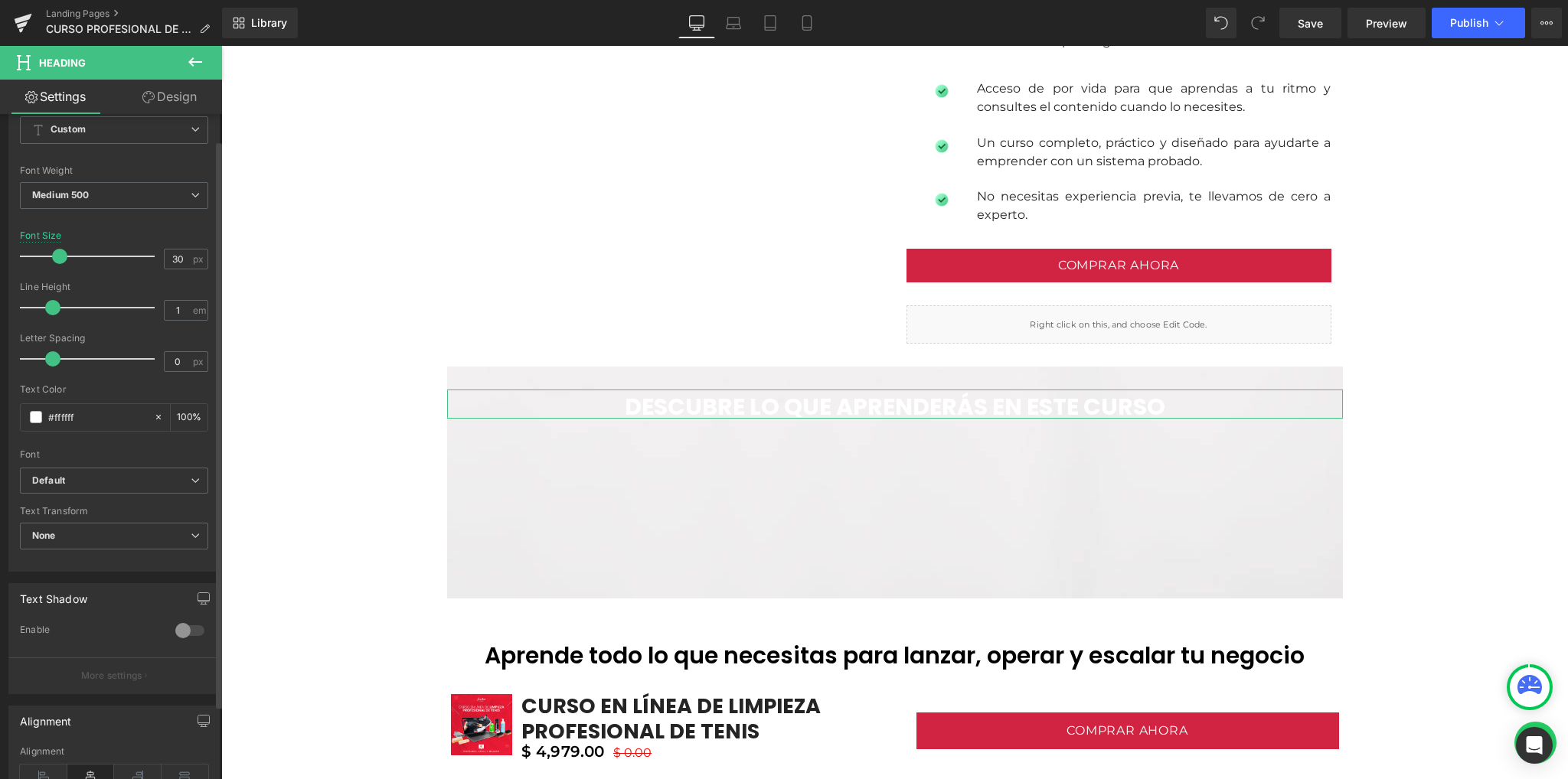
scroll to position [204, 0]
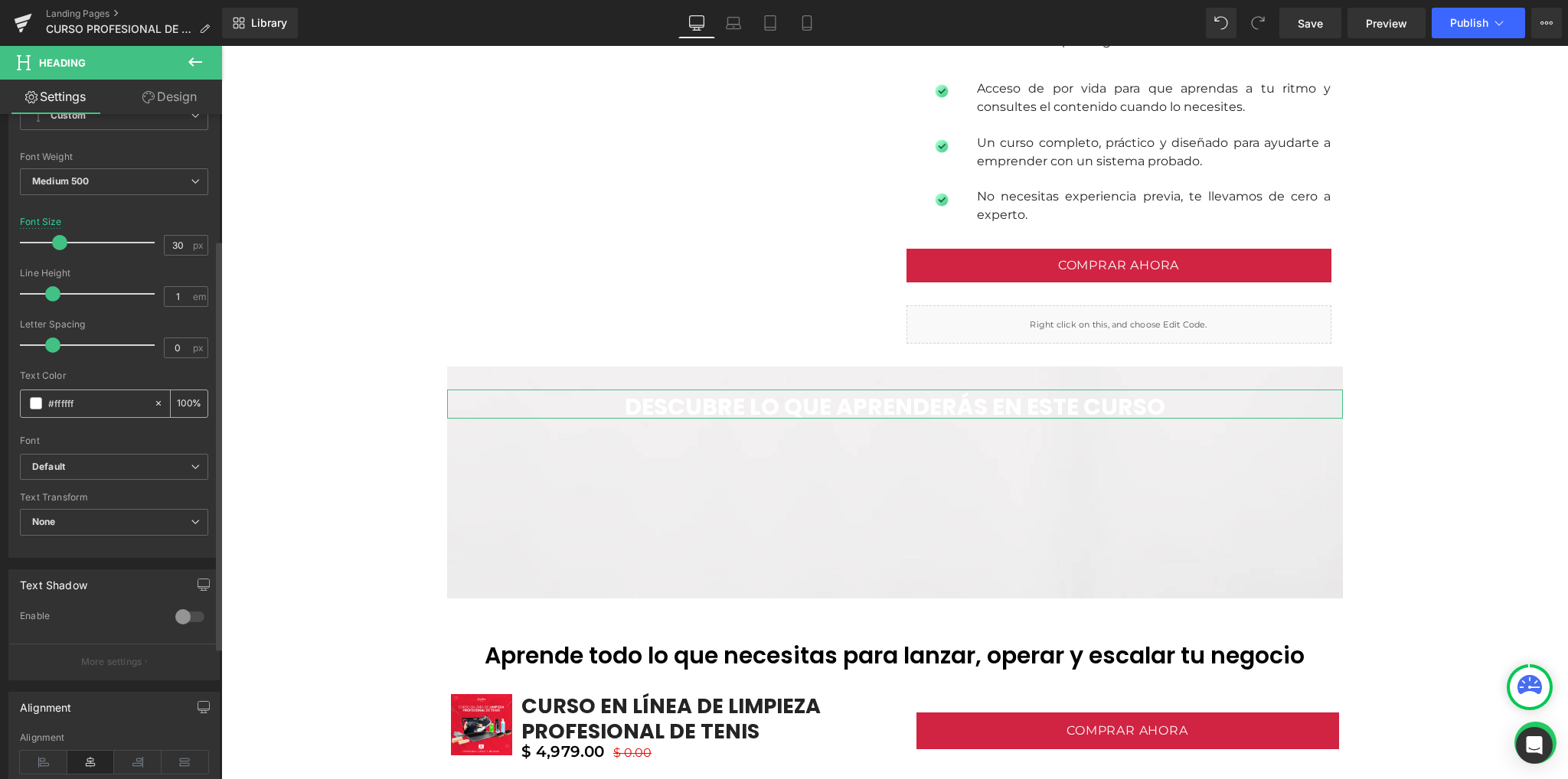
click at [34, 405] on span at bounding box center [36, 403] width 12 height 12
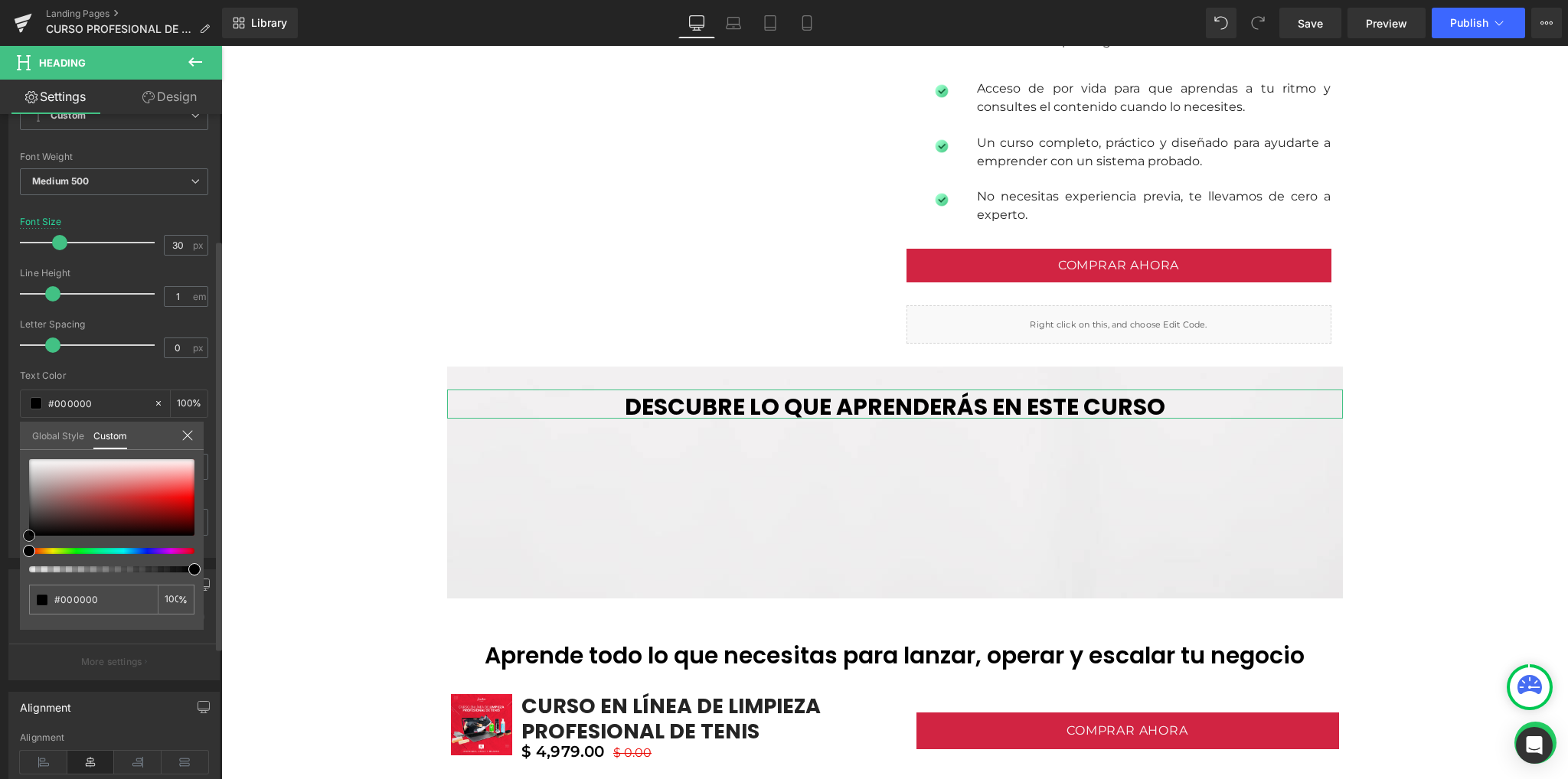
drag, startPoint x: 24, startPoint y: 541, endPoint x: 126, endPoint y: 558, distance: 103.4
click at [0, 558] on div "Typography Text Styles Custom Heading 1 Heading 2 Heading 3 Heading 4 Heading 5…" at bounding box center [115, 294] width 229 height 525
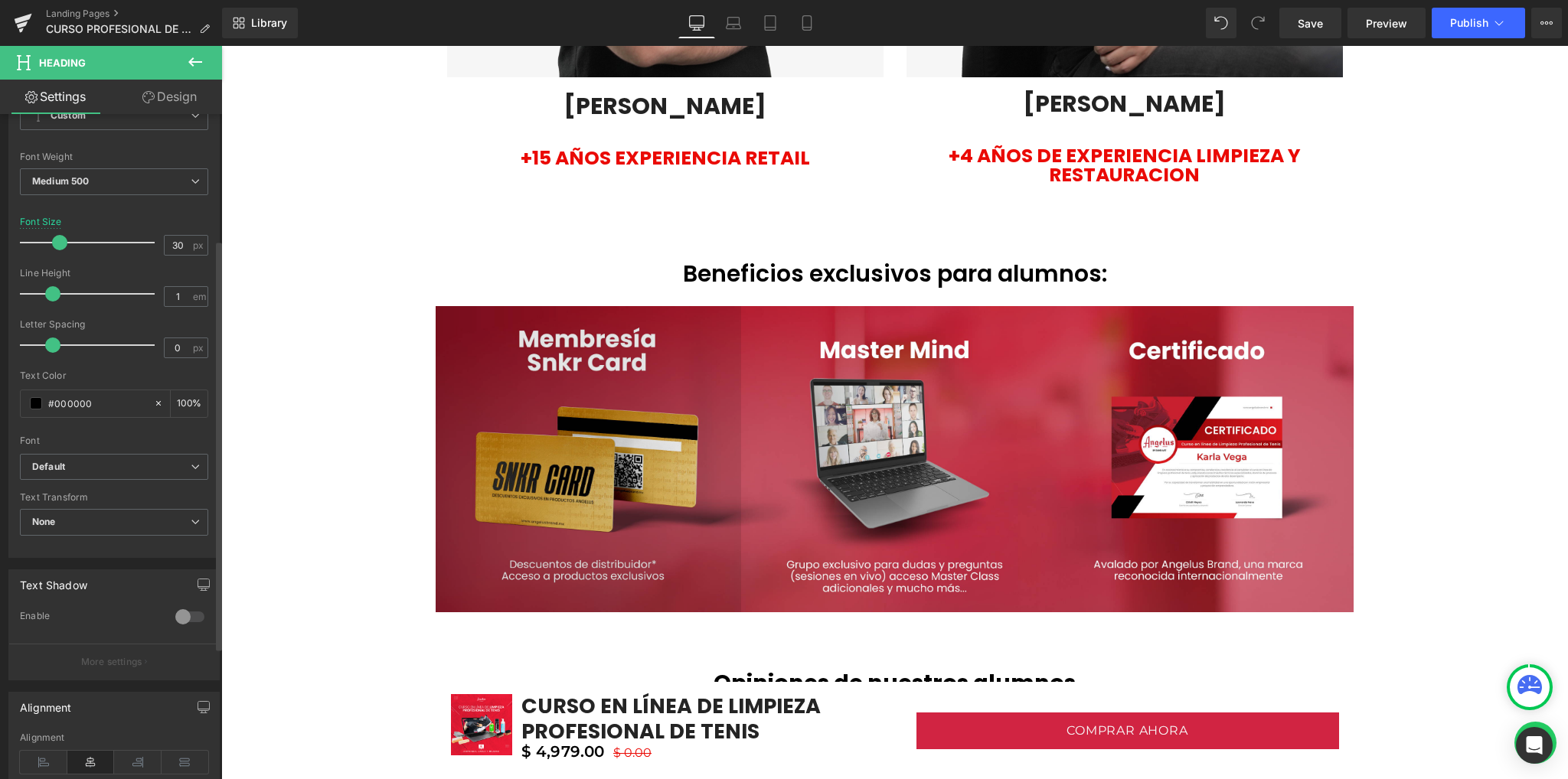
scroll to position [3264, 0]
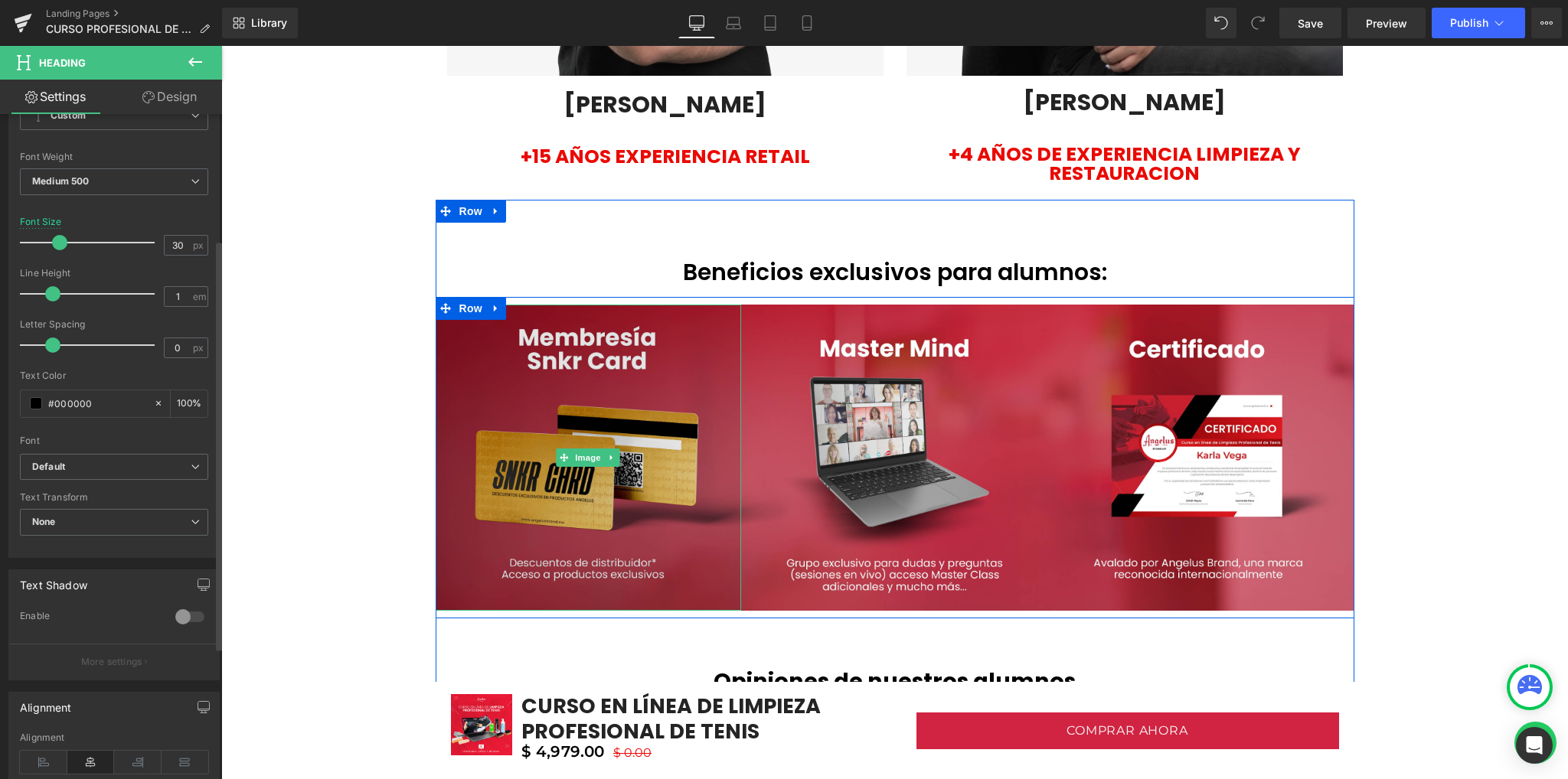
click at [565, 433] on img at bounding box center [588, 457] width 306 height 306
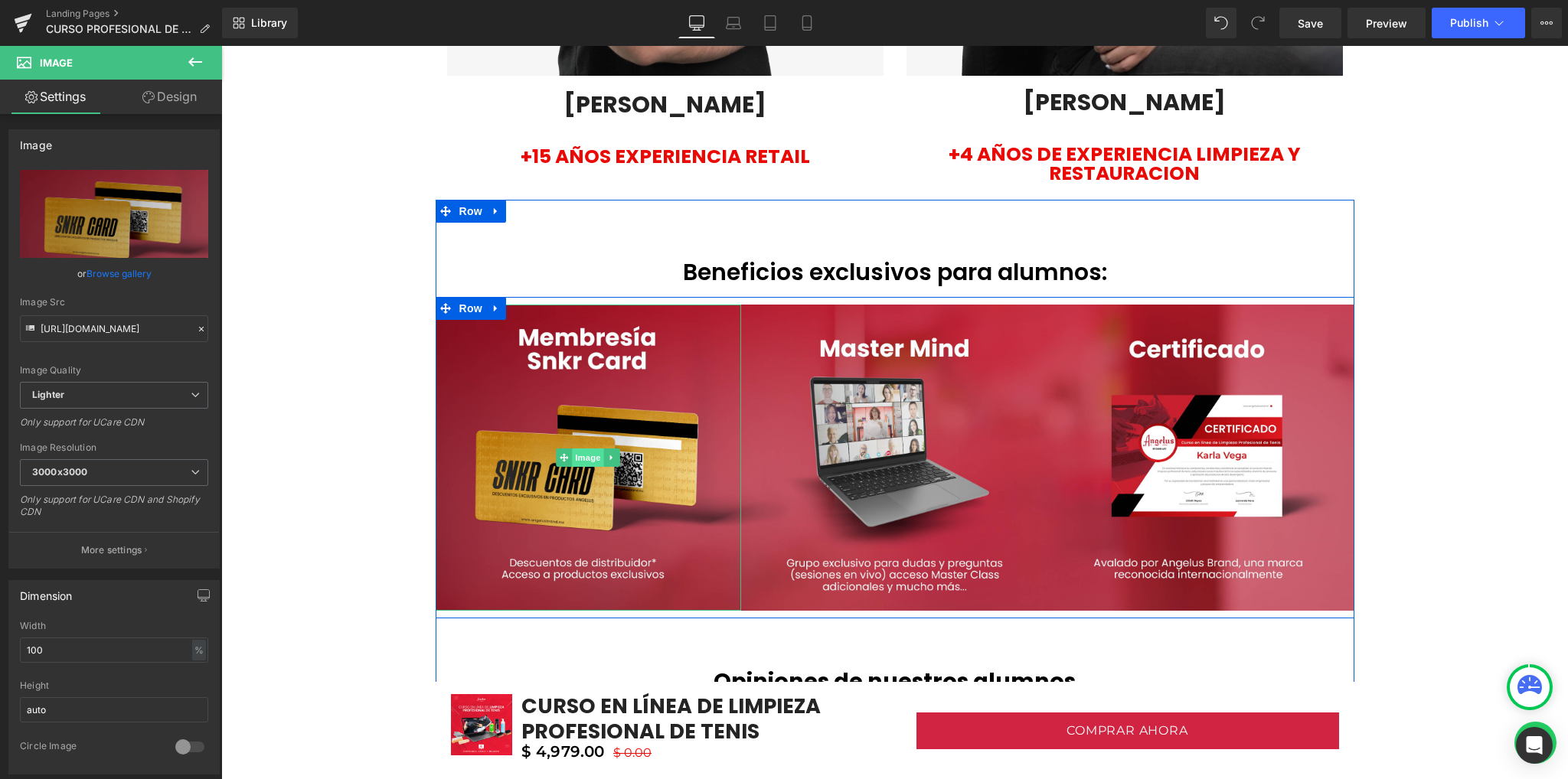
click at [573, 460] on span "Image" at bounding box center [589, 457] width 32 height 18
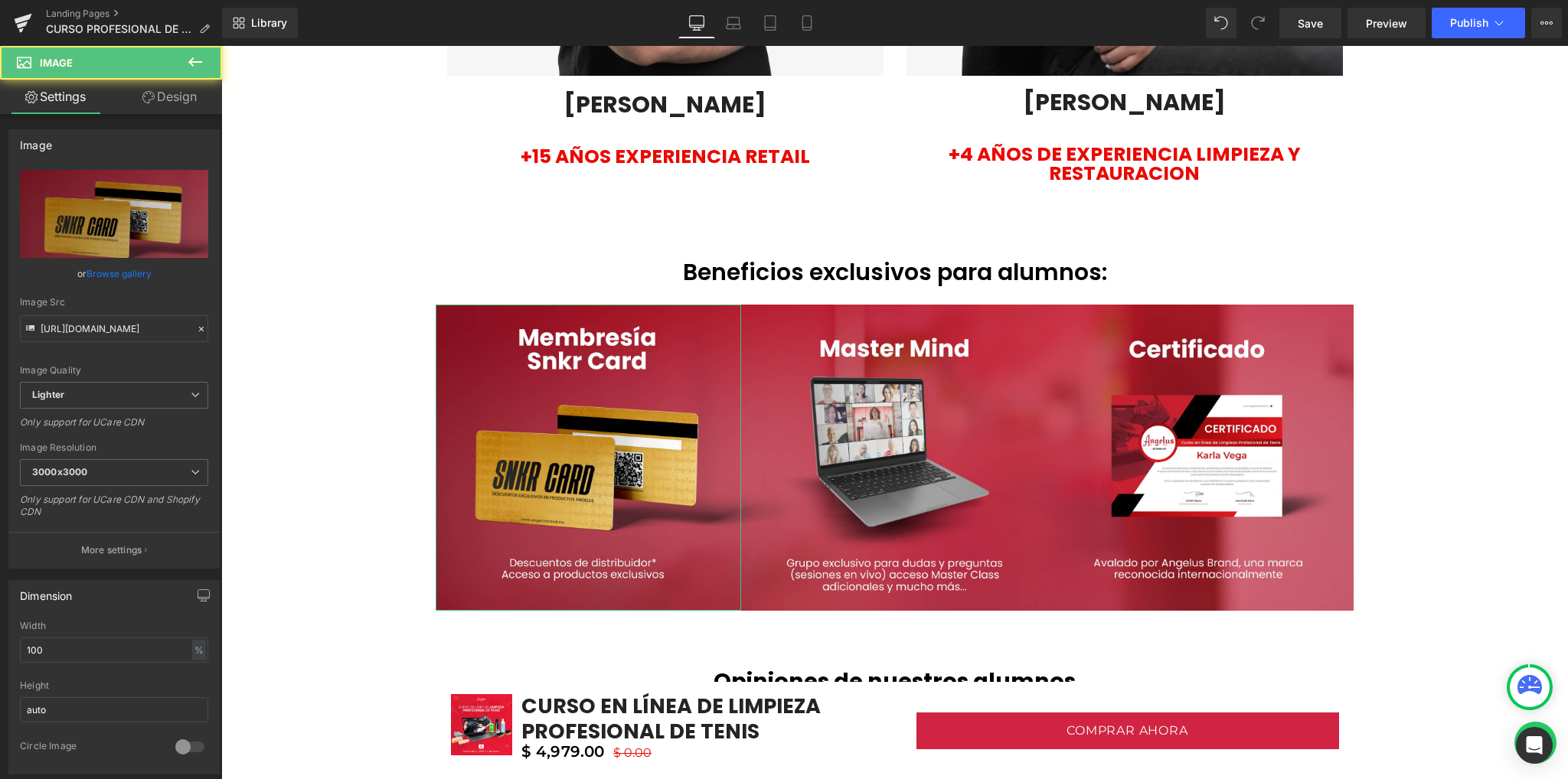
click at [116, 273] on link "Browse gallery" at bounding box center [118, 274] width 65 height 27
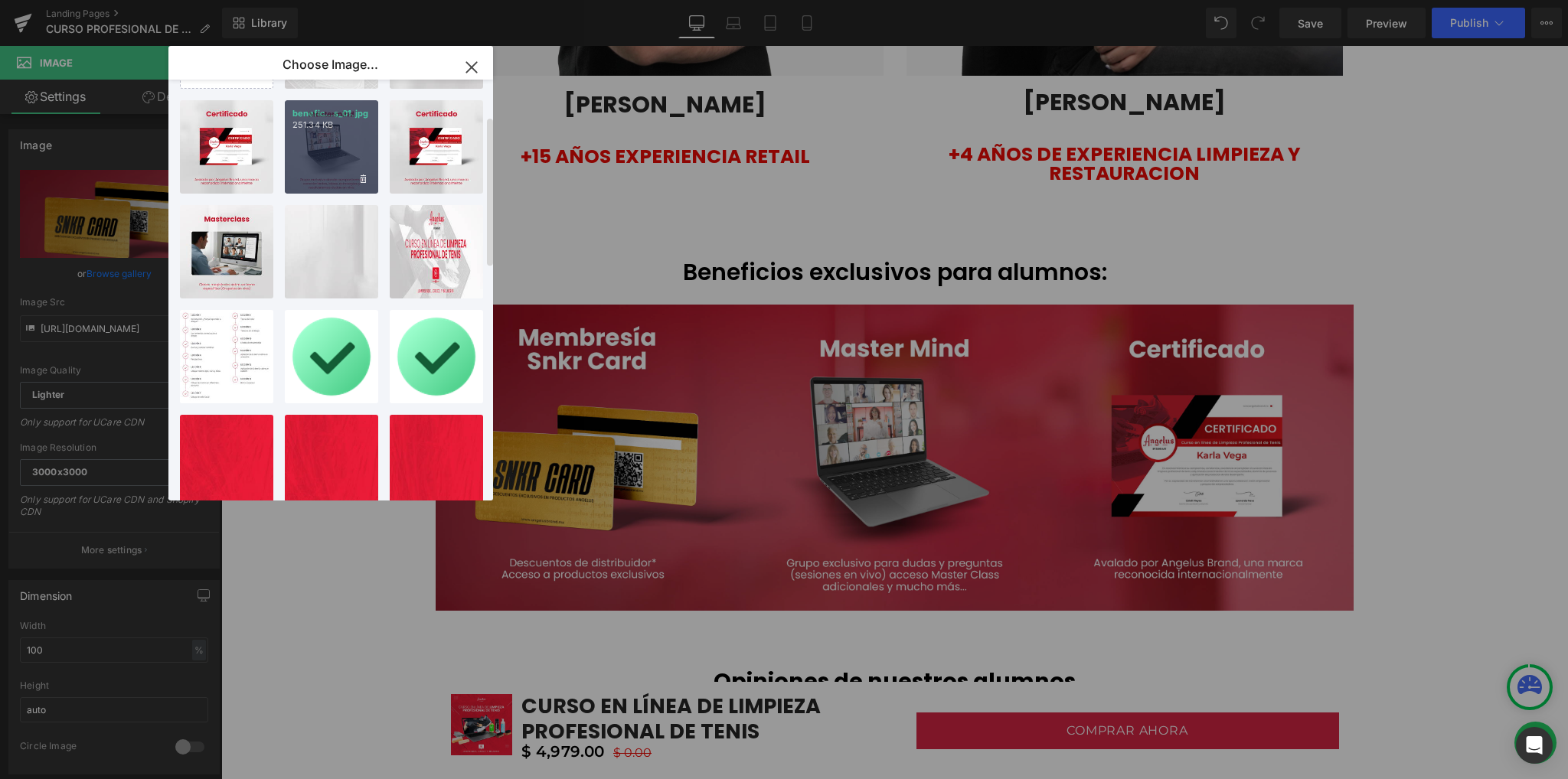
click at [339, 150] on div "benefic...s_01.jpg 251.34 KB" at bounding box center [331, 147] width 94 height 94
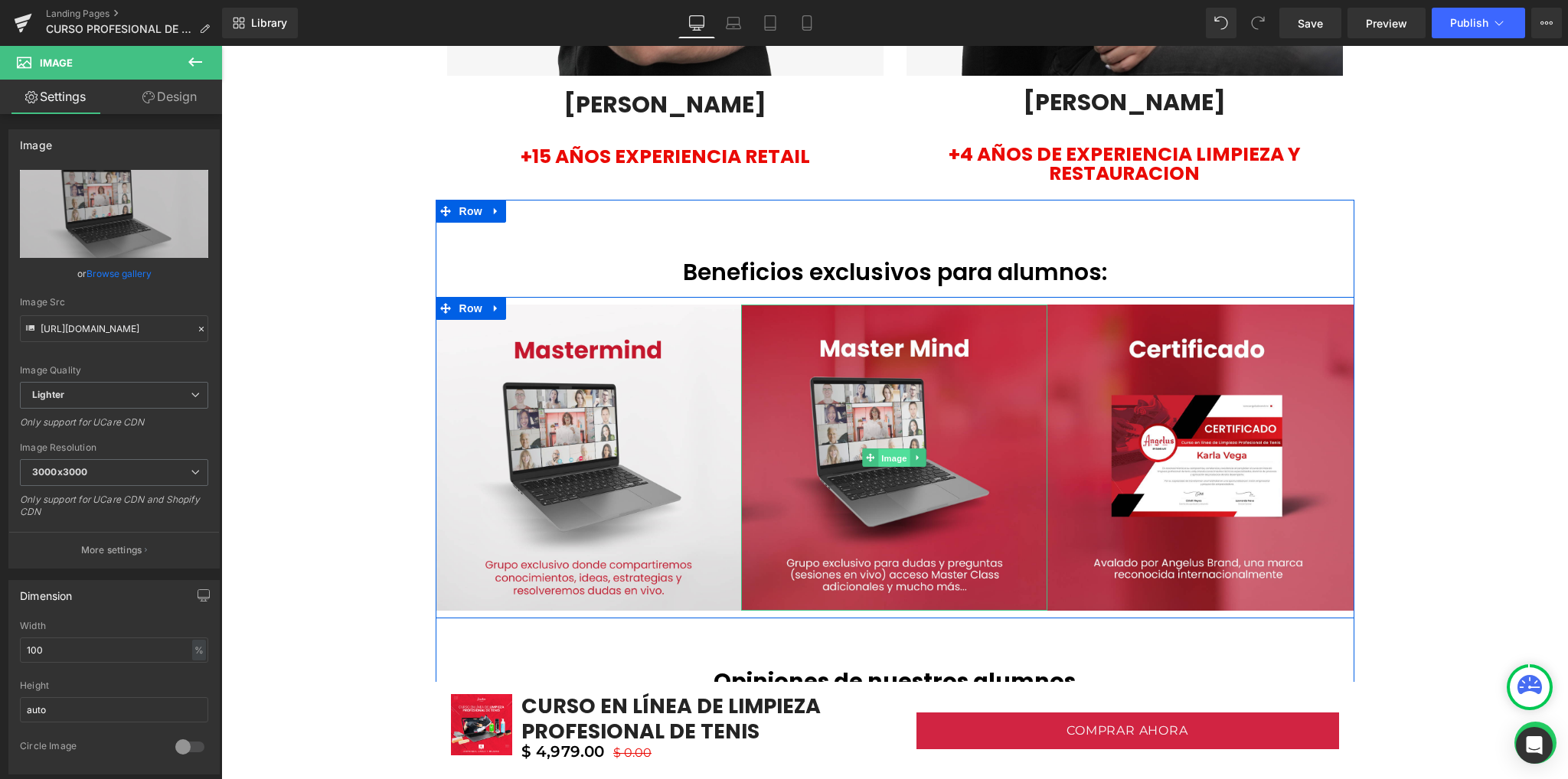
click at [880, 450] on span "Image" at bounding box center [895, 458] width 32 height 18
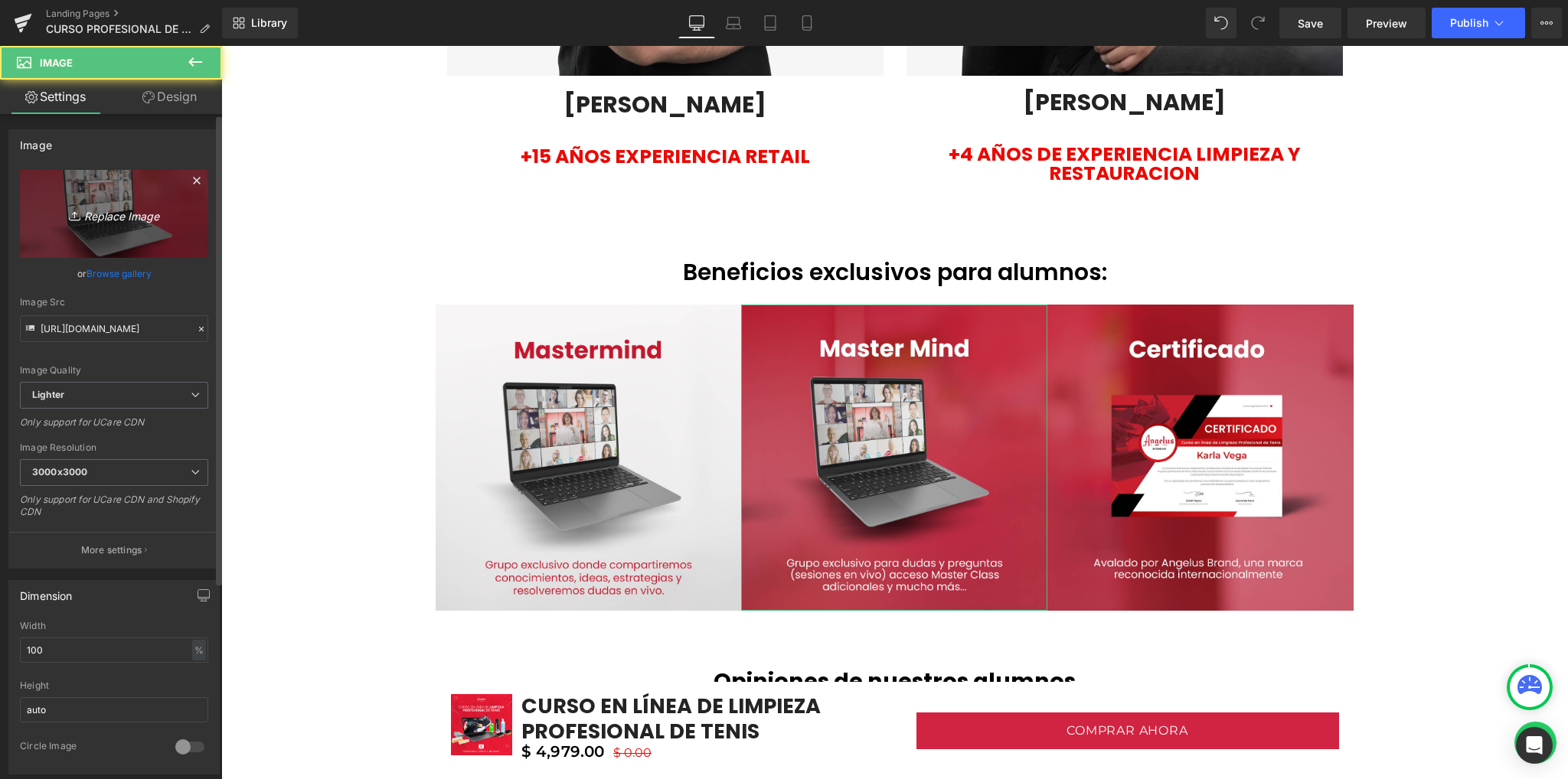
click at [107, 214] on icon "Replace Image" at bounding box center [114, 214] width 122 height 19
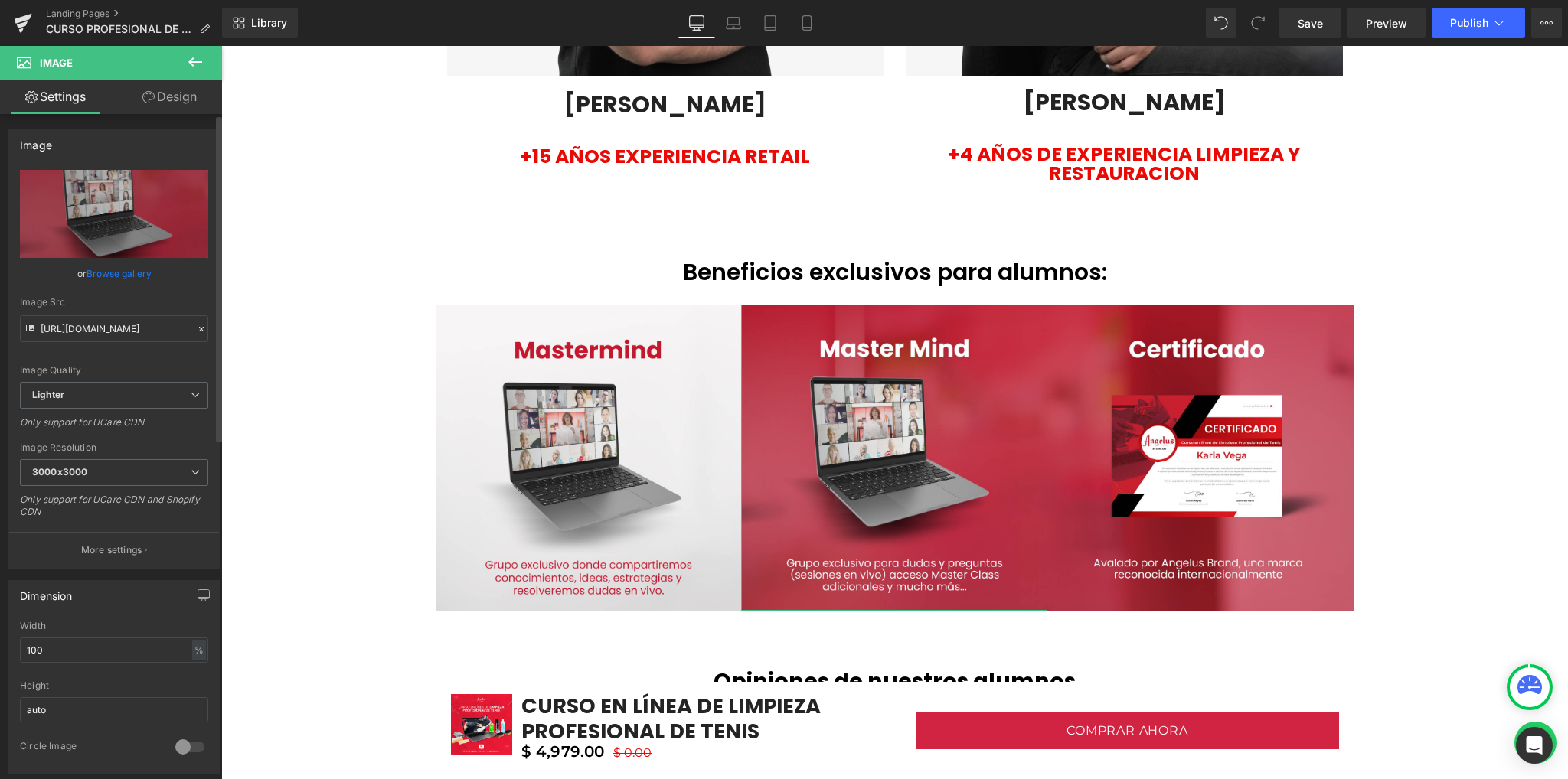
click at [117, 267] on link "Browse gallery" at bounding box center [118, 274] width 65 height 27
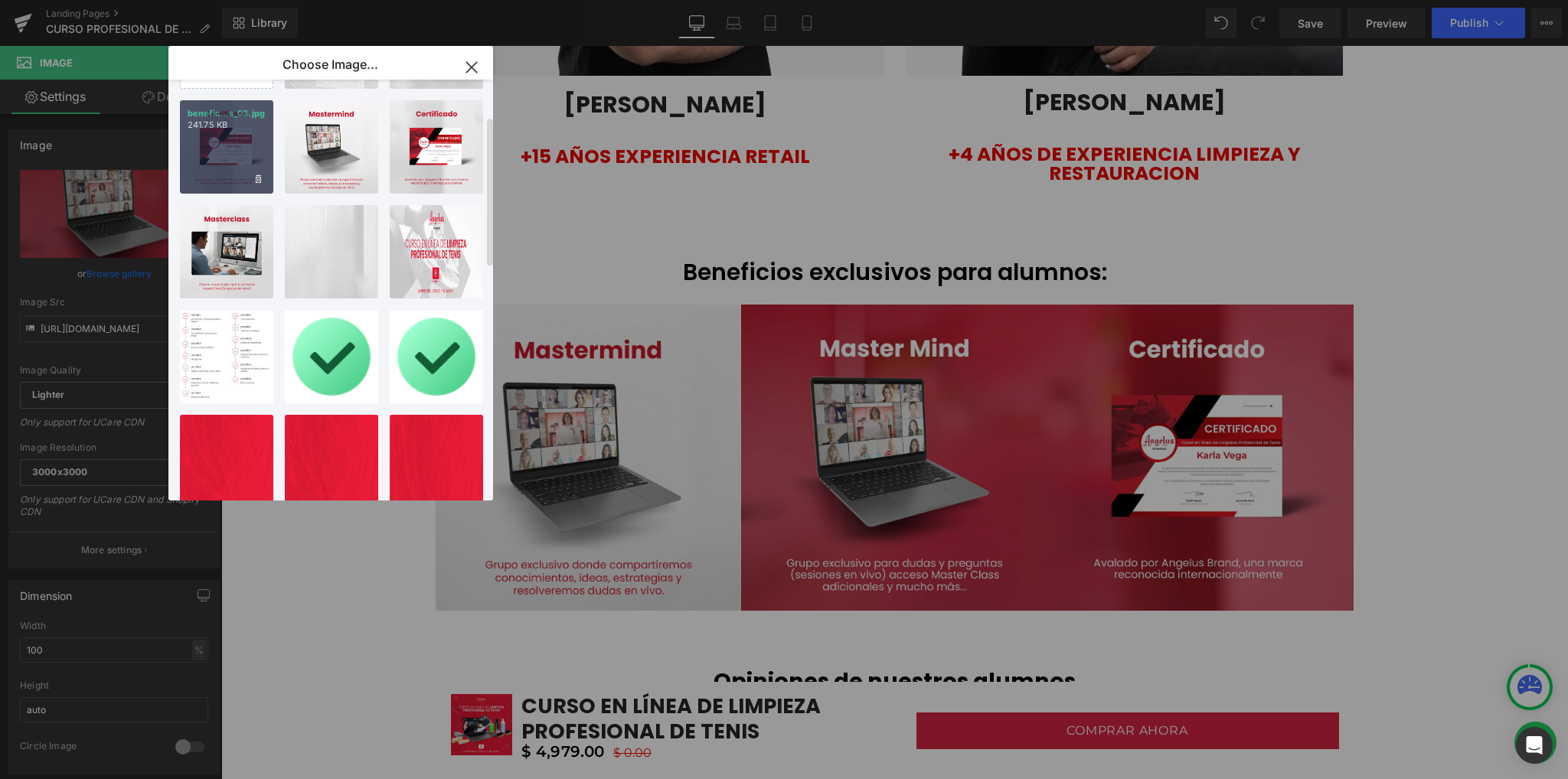
click at [211, 156] on div "benefic...s_03.jpg 241.75 KB" at bounding box center [226, 147] width 94 height 94
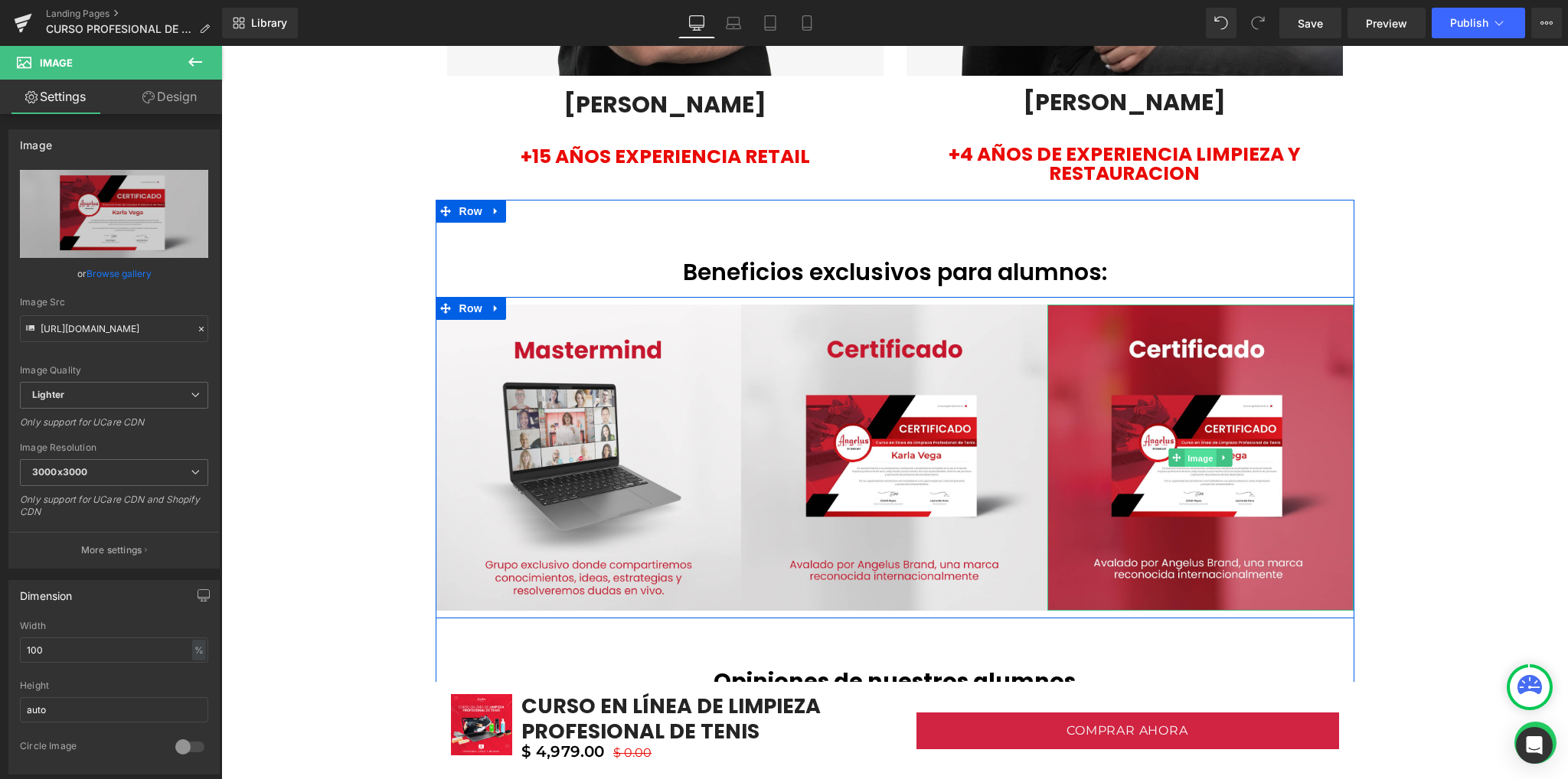
click at [1196, 461] on span "Image" at bounding box center [1201, 458] width 32 height 18
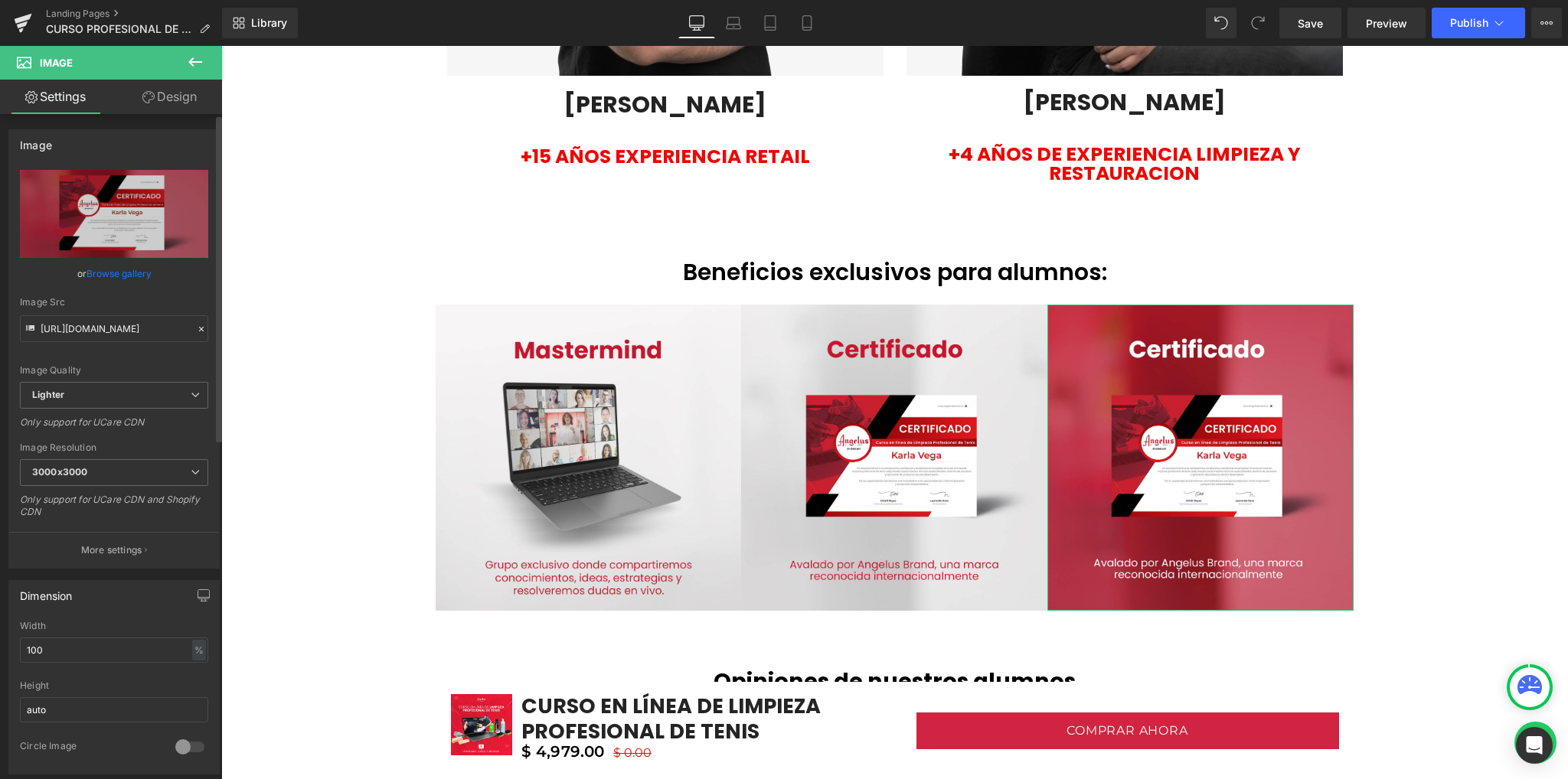
click at [122, 272] on link "Browse gallery" at bounding box center [118, 274] width 65 height 27
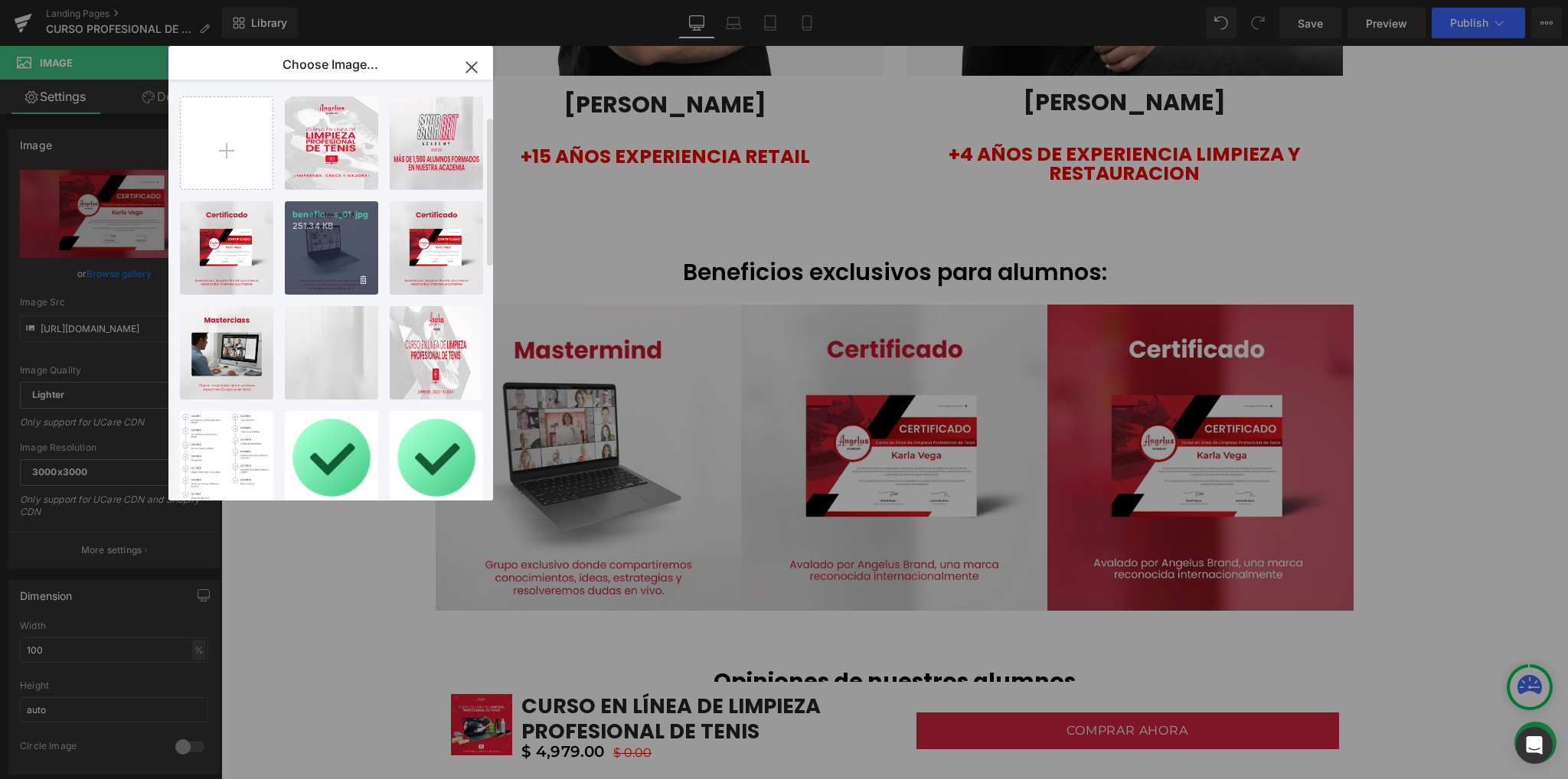
scroll to position [0, 0]
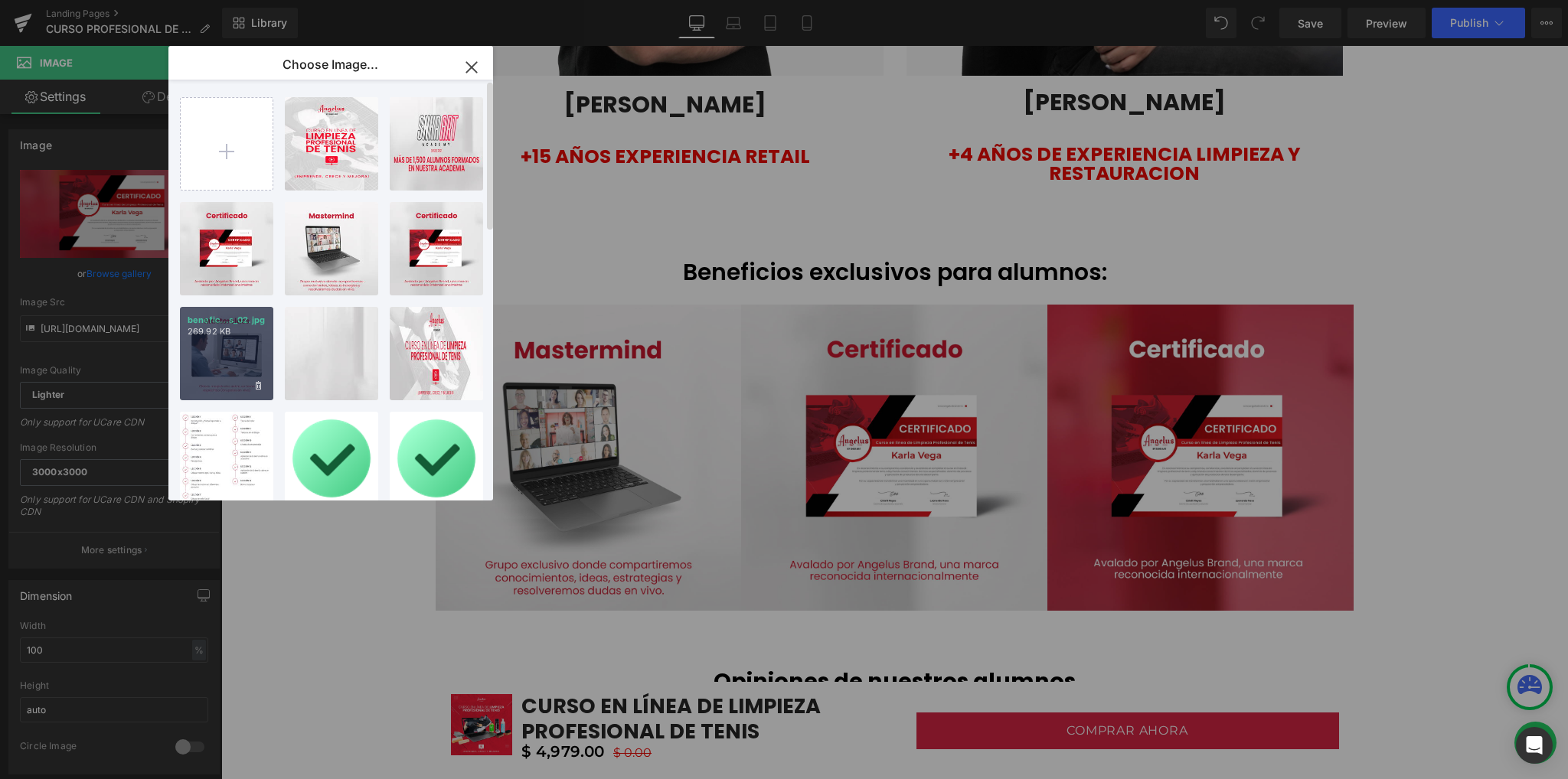
click at [235, 324] on p "benefic...s_02.jpg" at bounding box center [226, 320] width 78 height 11
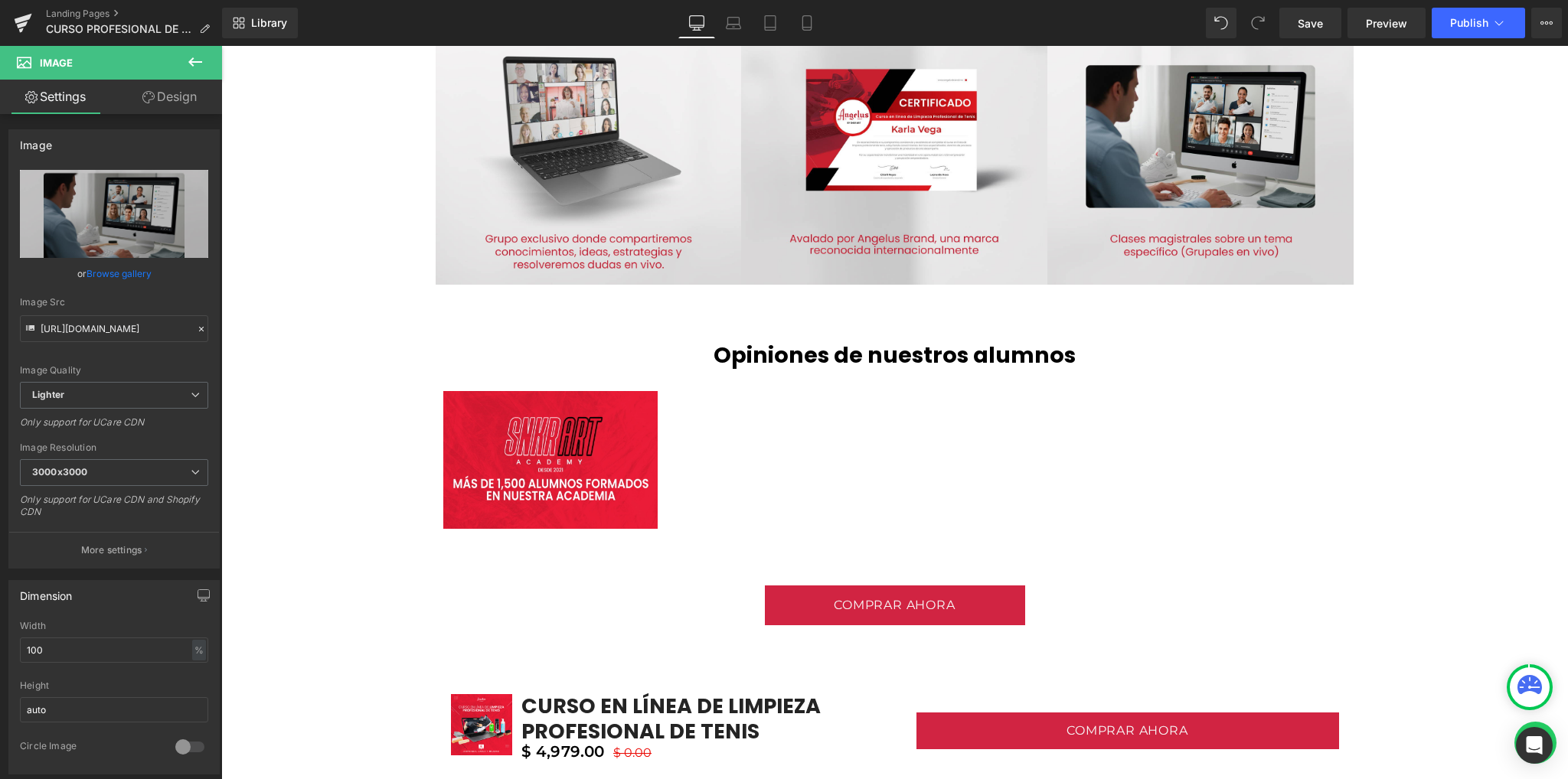
scroll to position [3673, 0]
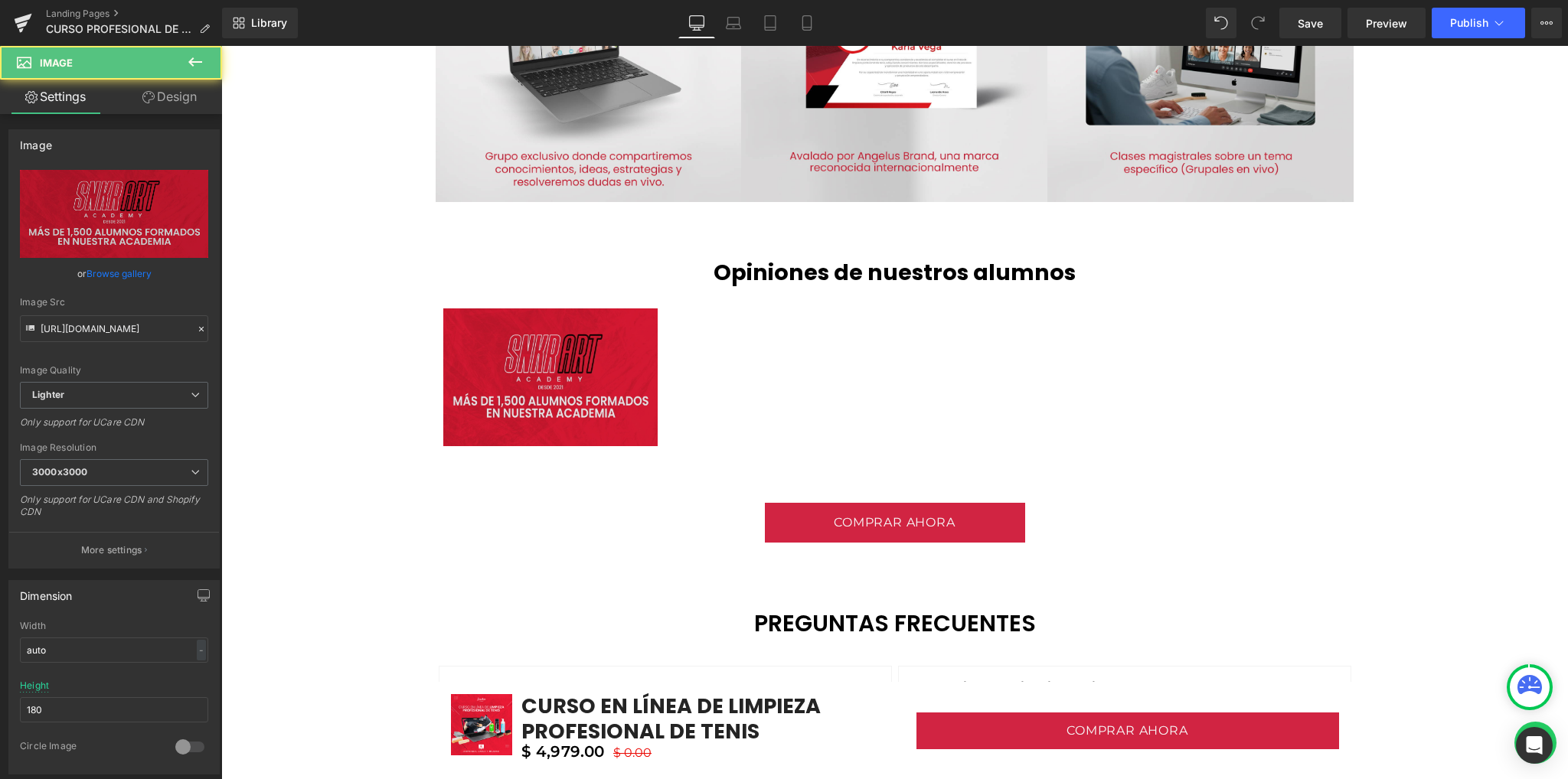
click at [536, 378] on div "Image" at bounding box center [550, 378] width 214 height 138
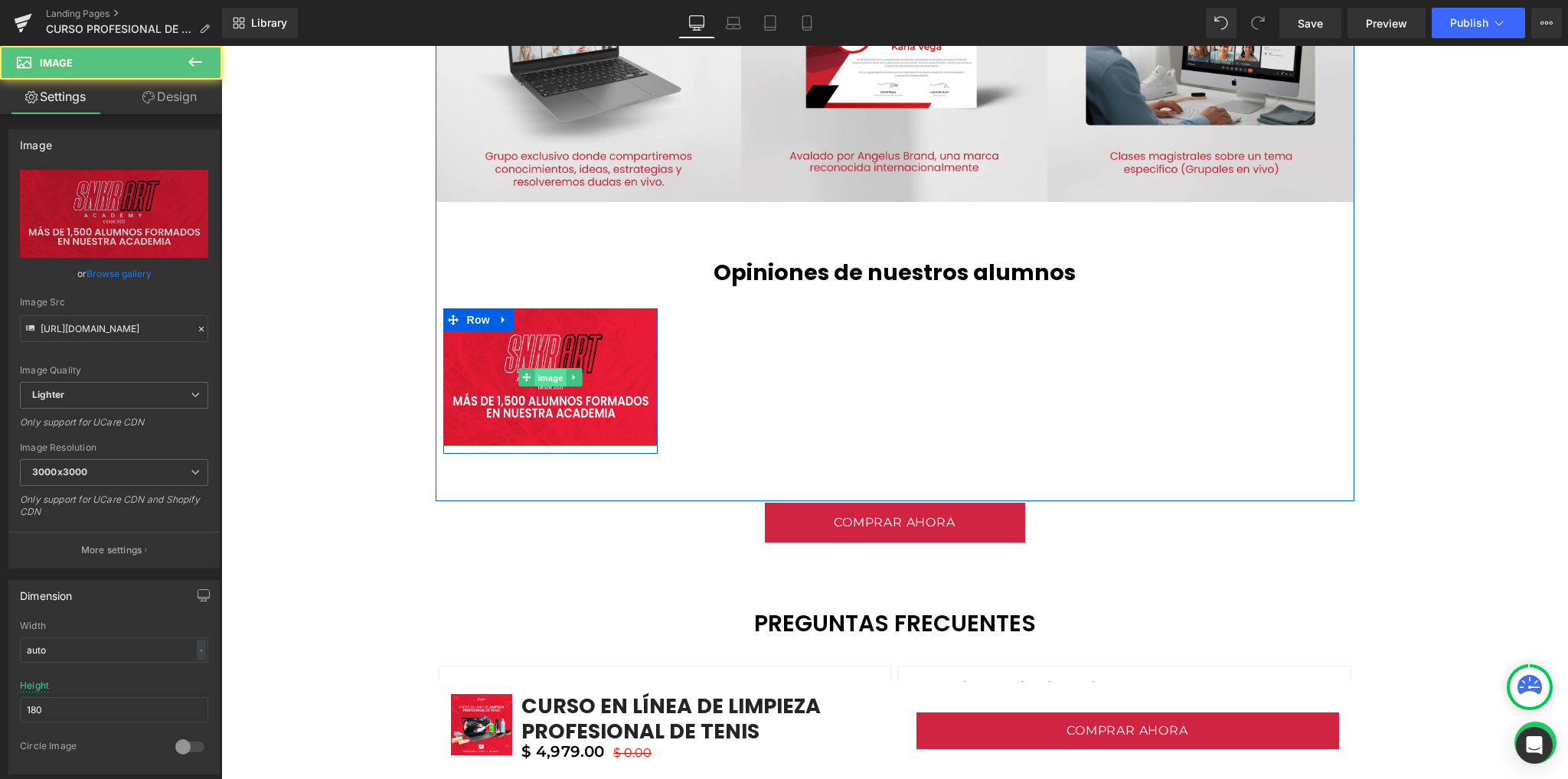
click at [534, 378] on span "Image" at bounding box center [550, 378] width 32 height 18
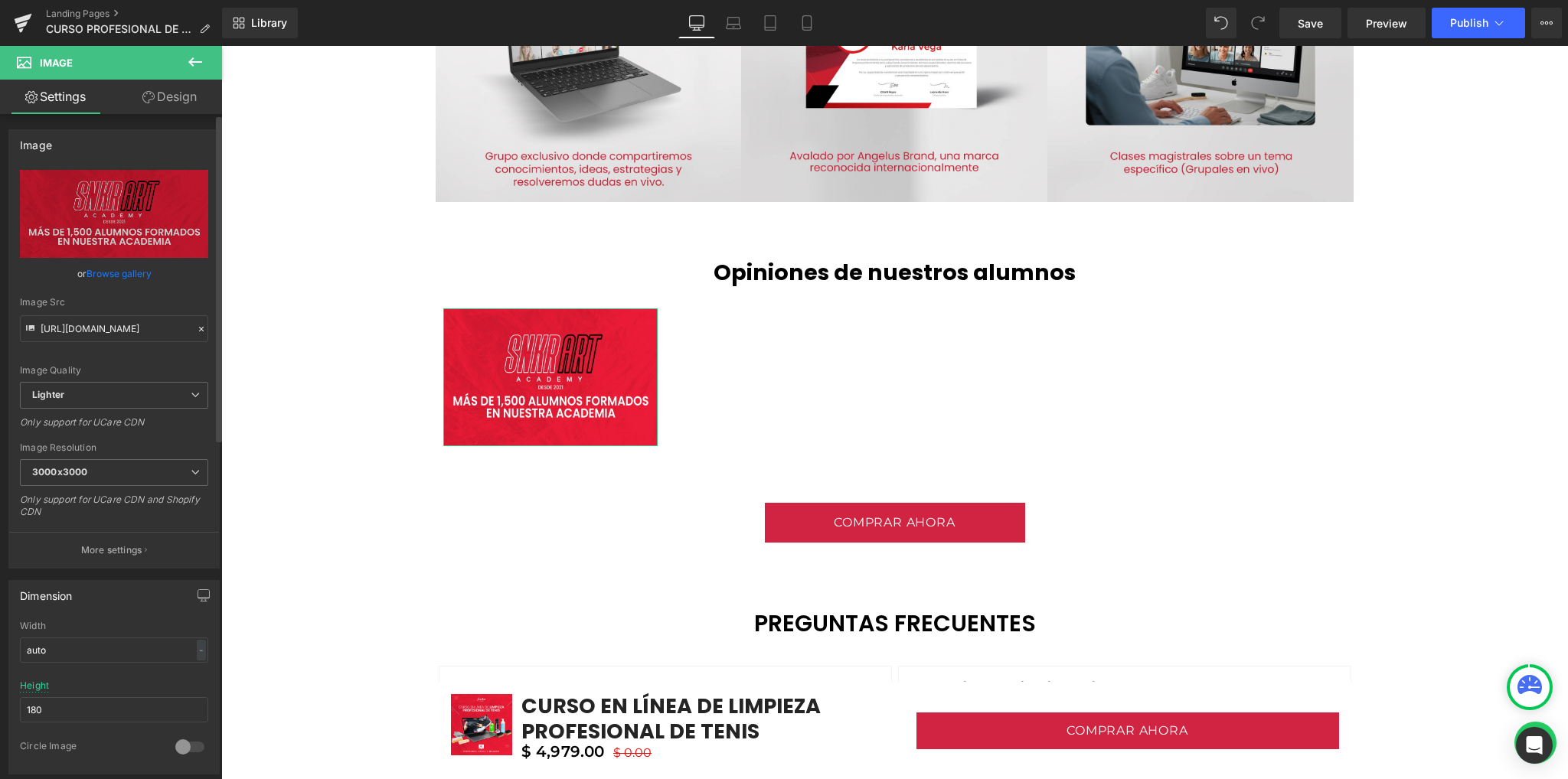
click at [111, 281] on link "Browse gallery" at bounding box center [118, 274] width 65 height 27
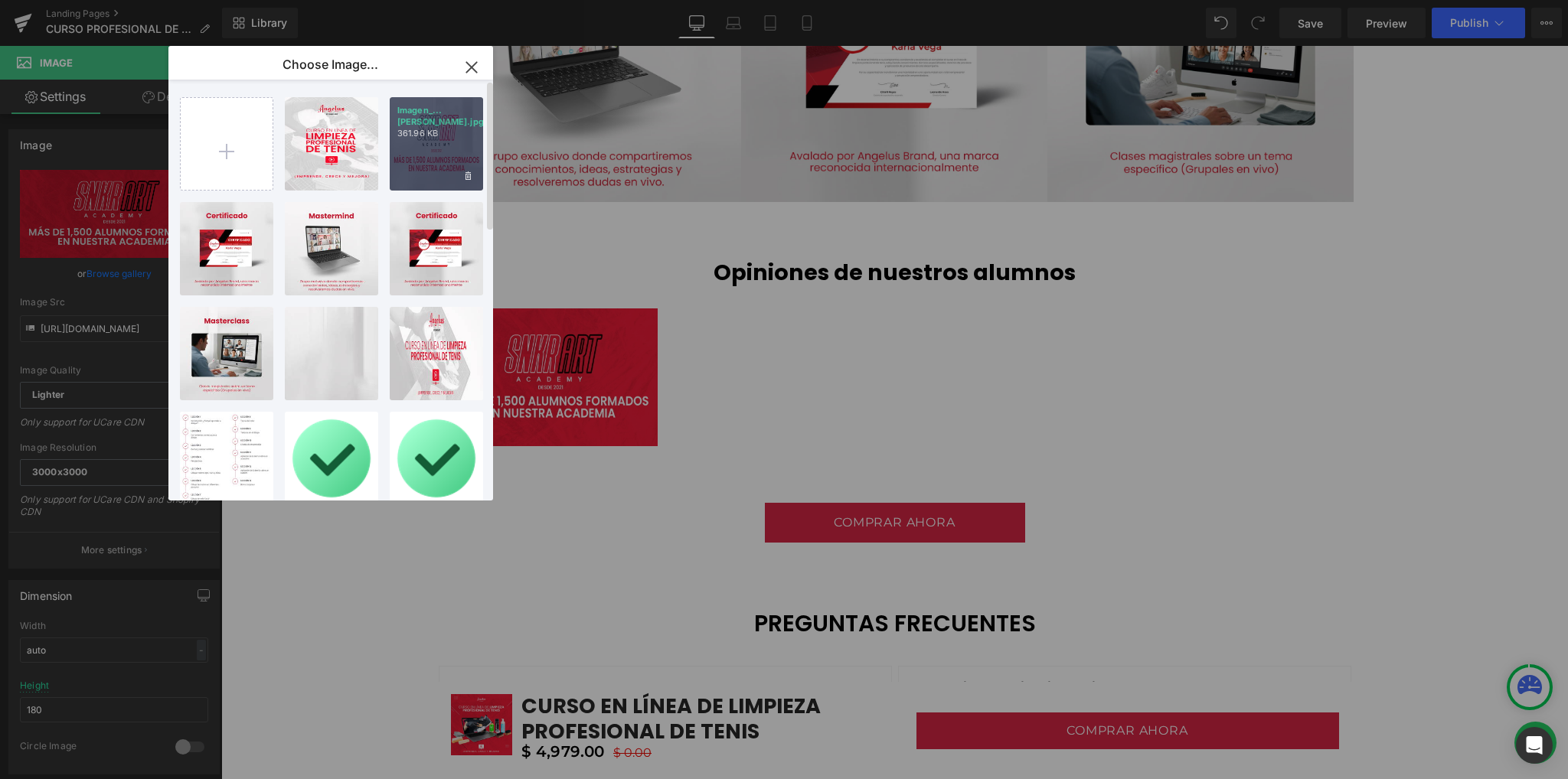
click at [414, 156] on div "Imagen_...demy.jpg 361.96 KB" at bounding box center [436, 144] width 94 height 94
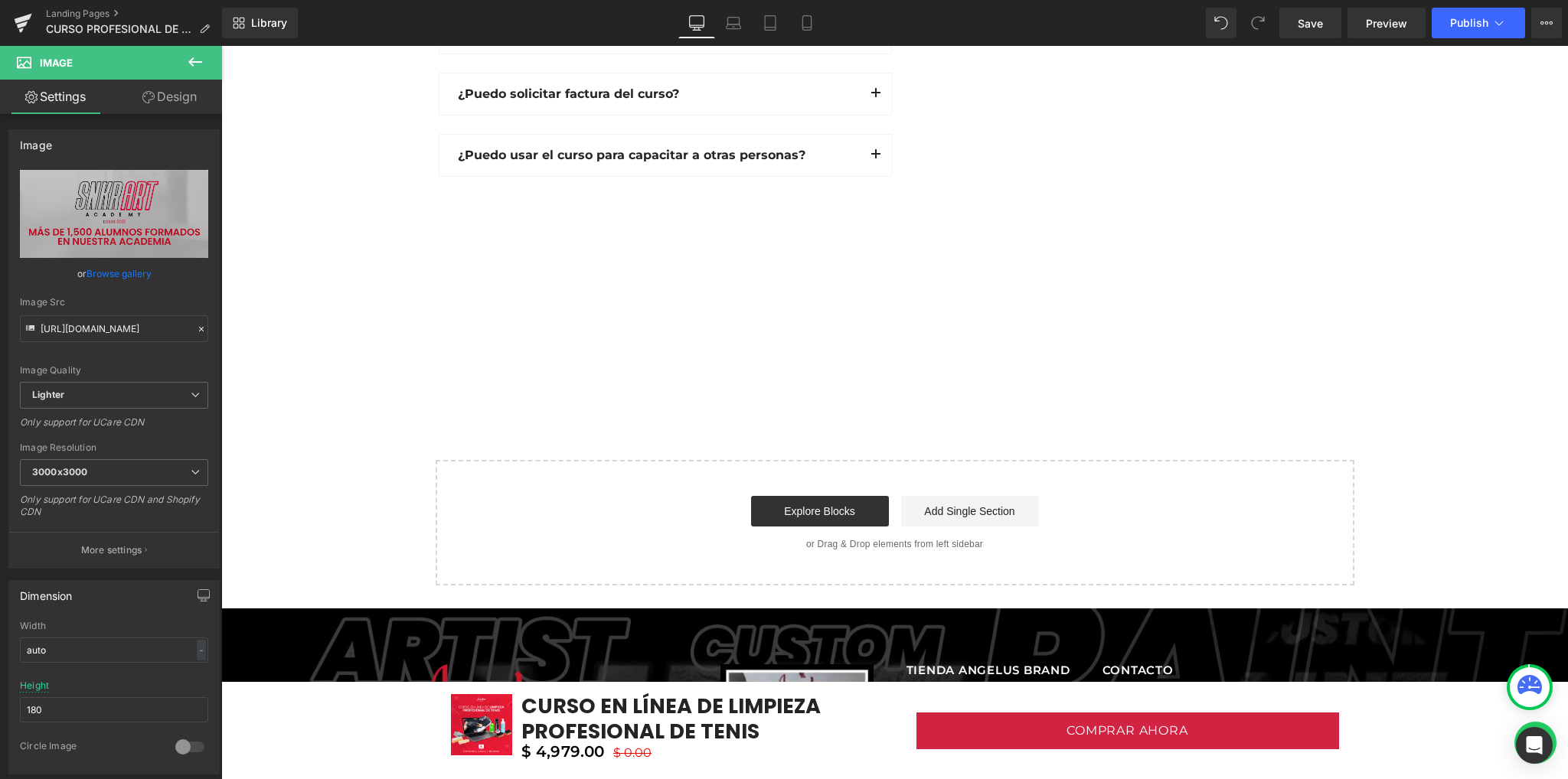
scroll to position [4948, 0]
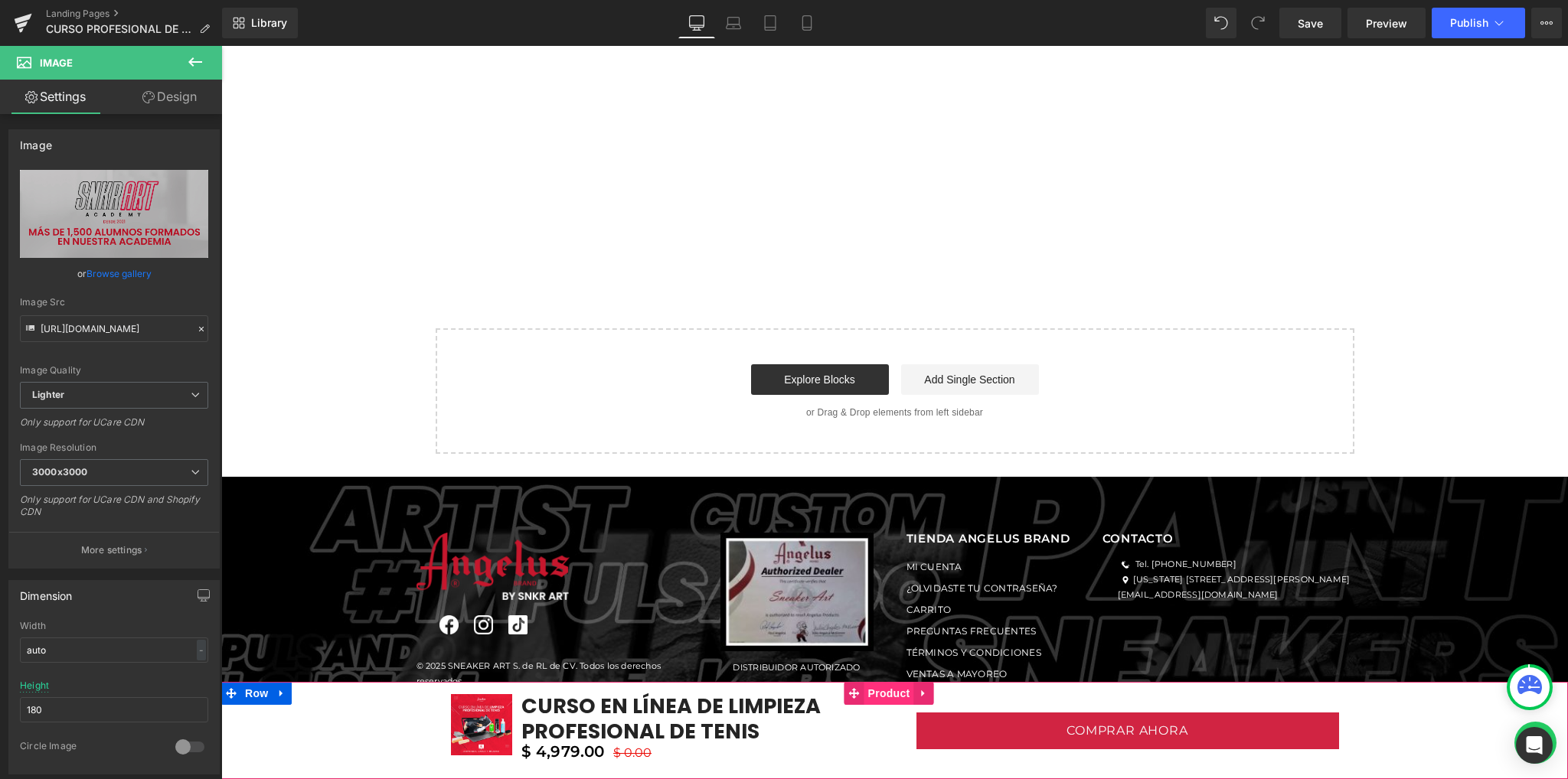
click at [893, 693] on span "Product" at bounding box center [889, 693] width 50 height 23
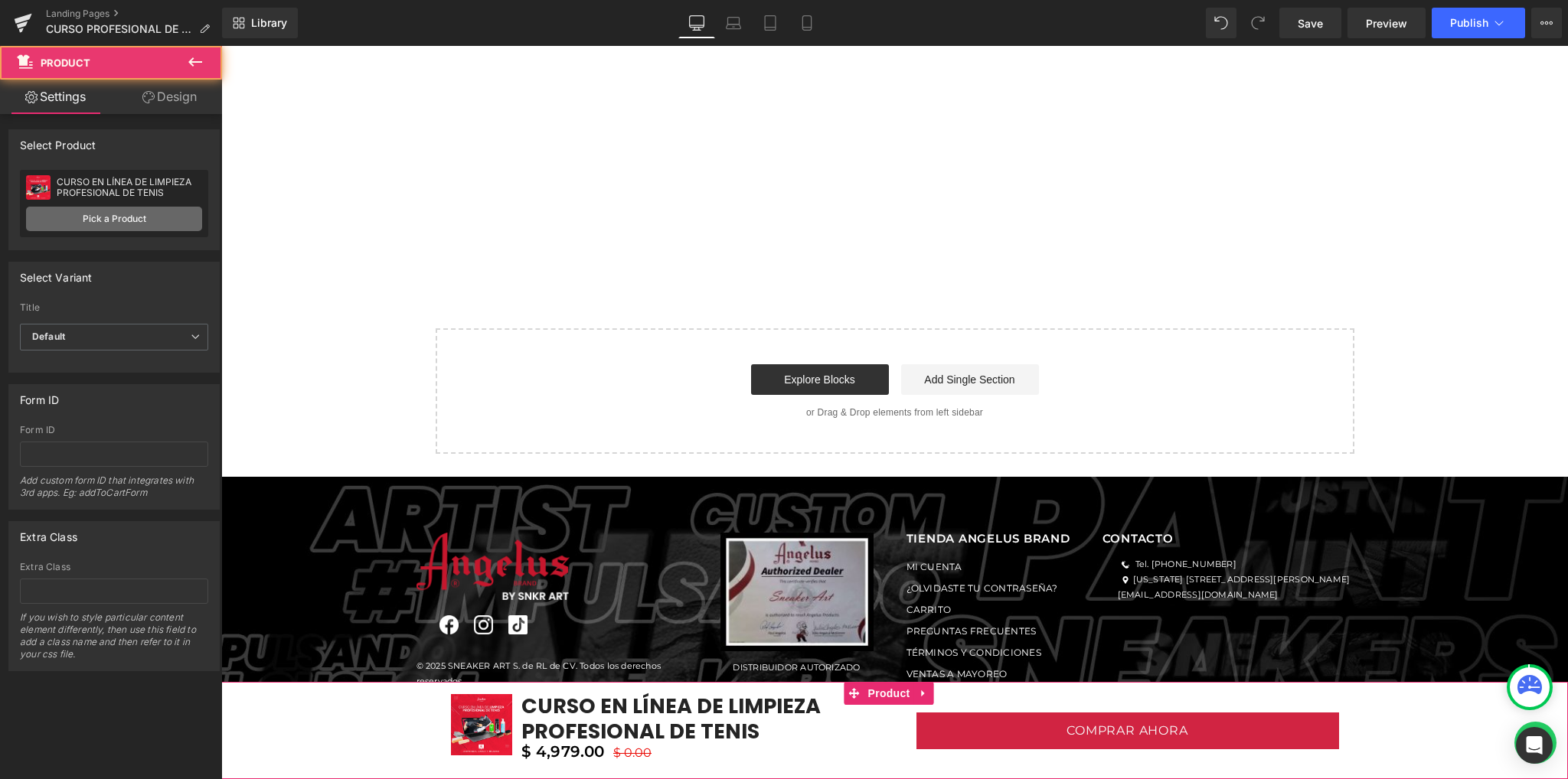
click at [86, 221] on link "Pick a Product" at bounding box center [114, 219] width 176 height 25
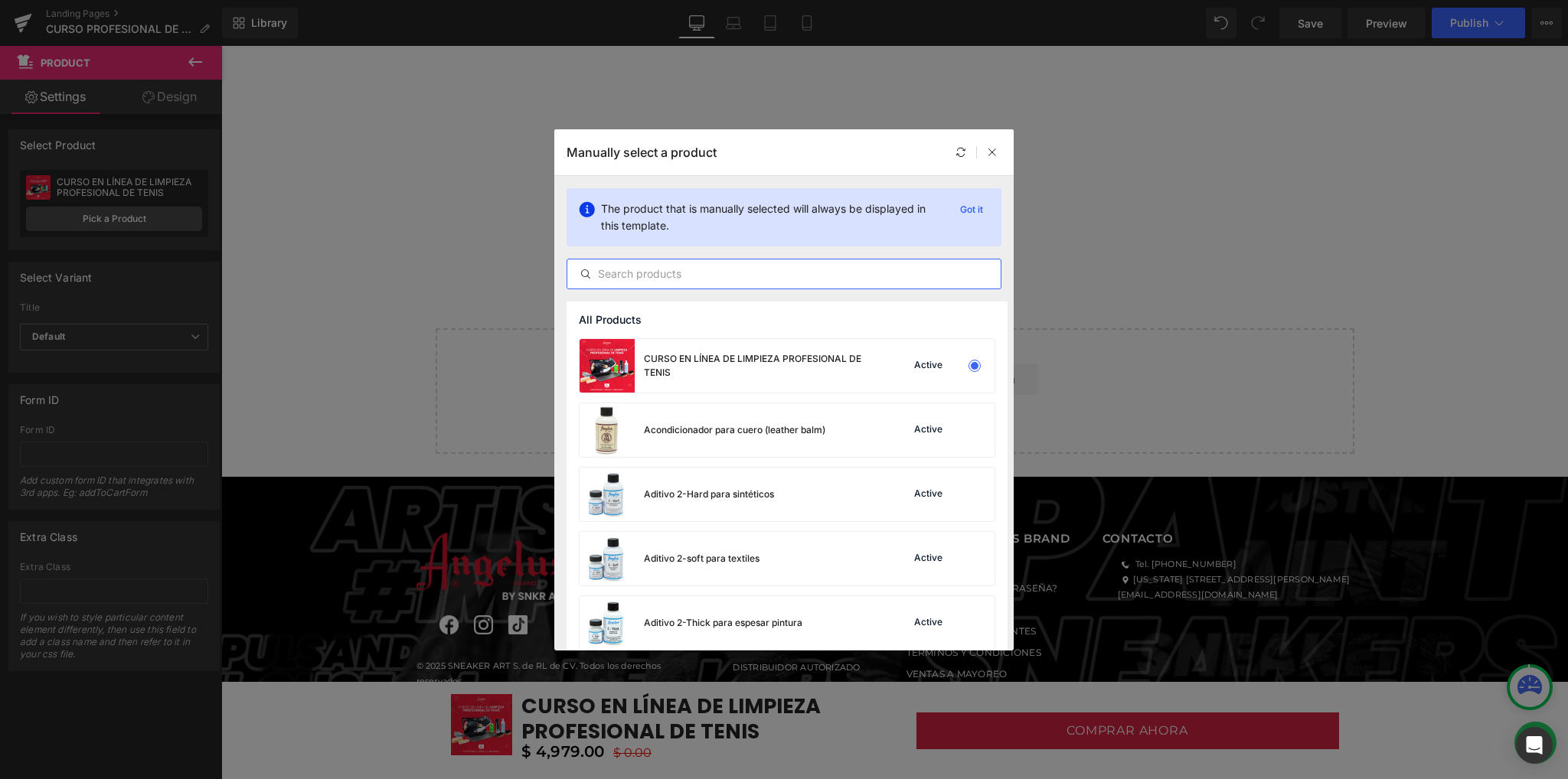
click at [689, 266] on input "text" at bounding box center [784, 274] width 434 height 18
paste input "CURSO EN LÍNEA DE LIMPIEZA PROFESIONAL DE TENIS"
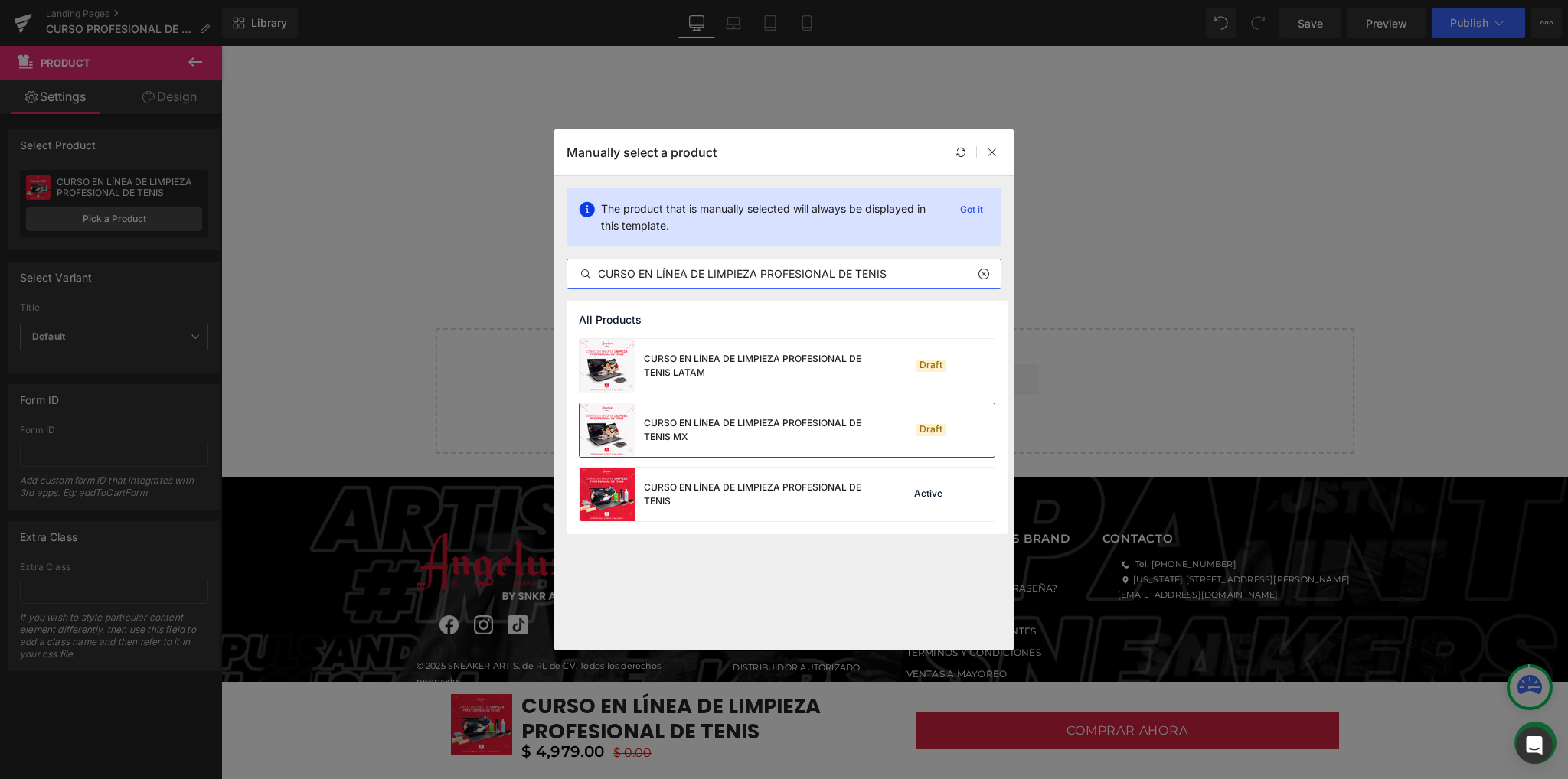
type input "CURSO EN LÍNEA DE LIMPIEZA PROFESIONAL DE TENIS"
click at [722, 440] on div "CURSO EN LÍNEA DE LIMPIEZA PROFESIONAL DE TENIS MX" at bounding box center [758, 430] width 230 height 27
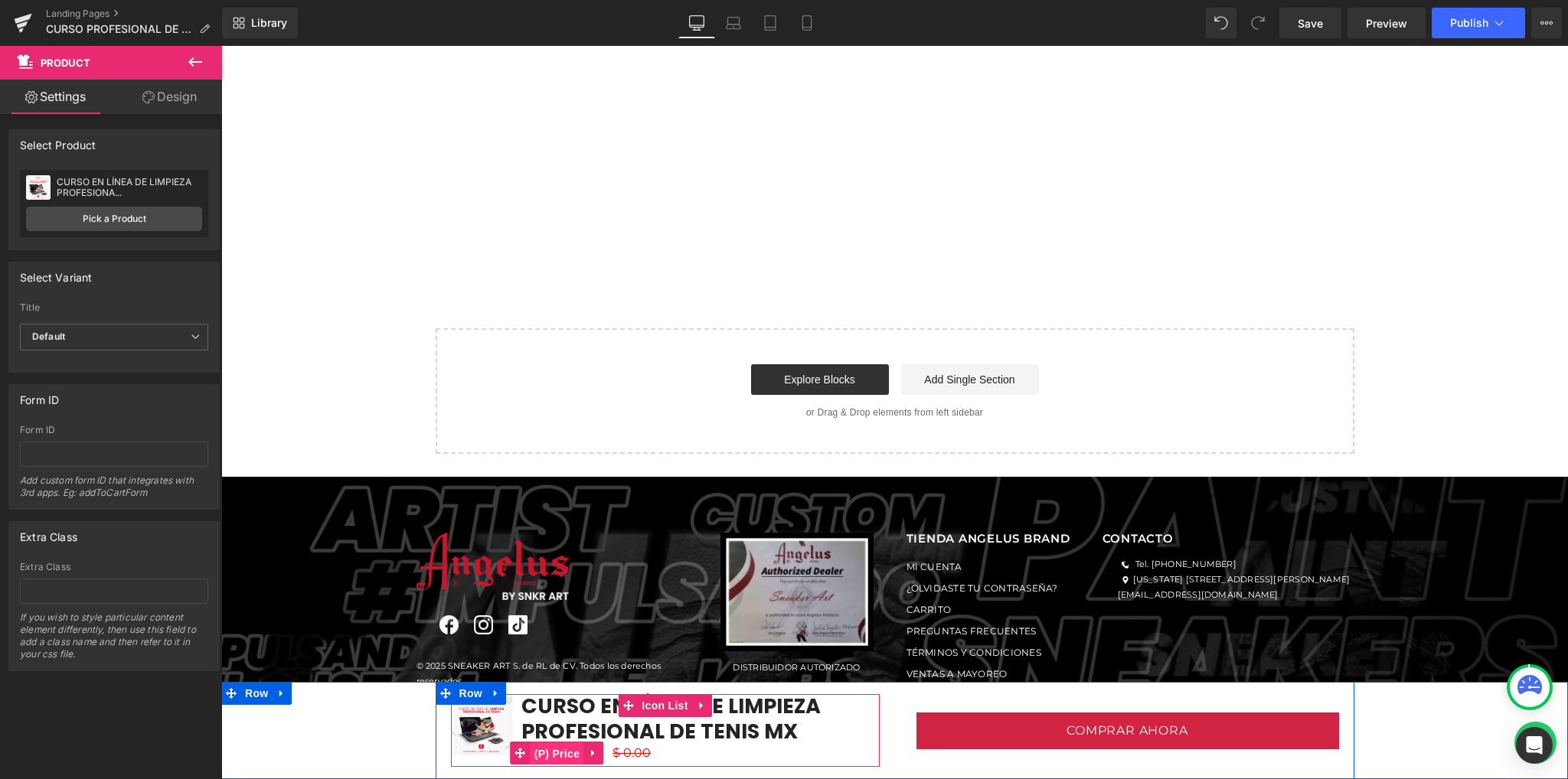
click at [551, 748] on span "(P) Price" at bounding box center [557, 753] width 54 height 23
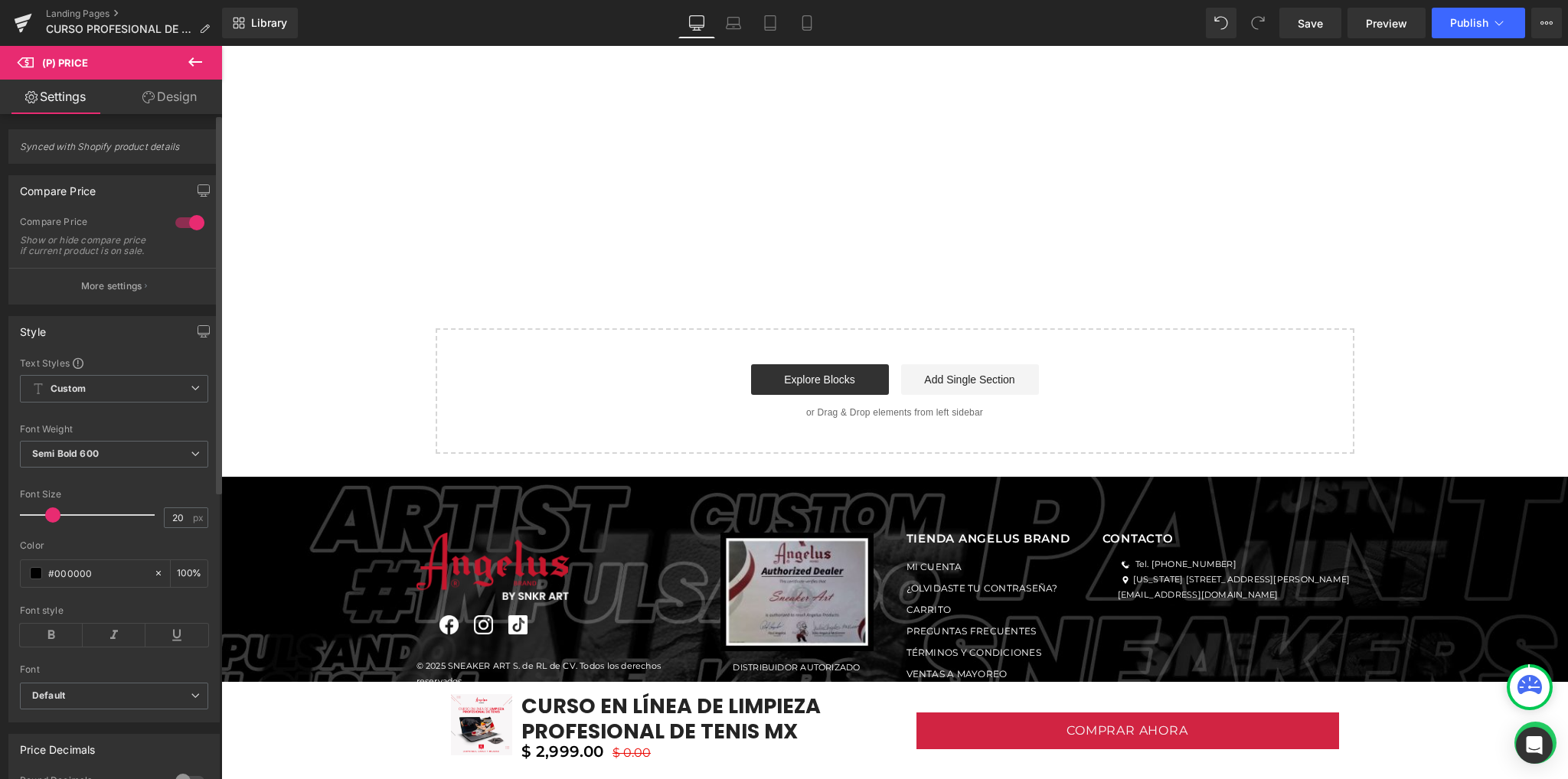
click at [189, 224] on div at bounding box center [189, 222] width 37 height 25
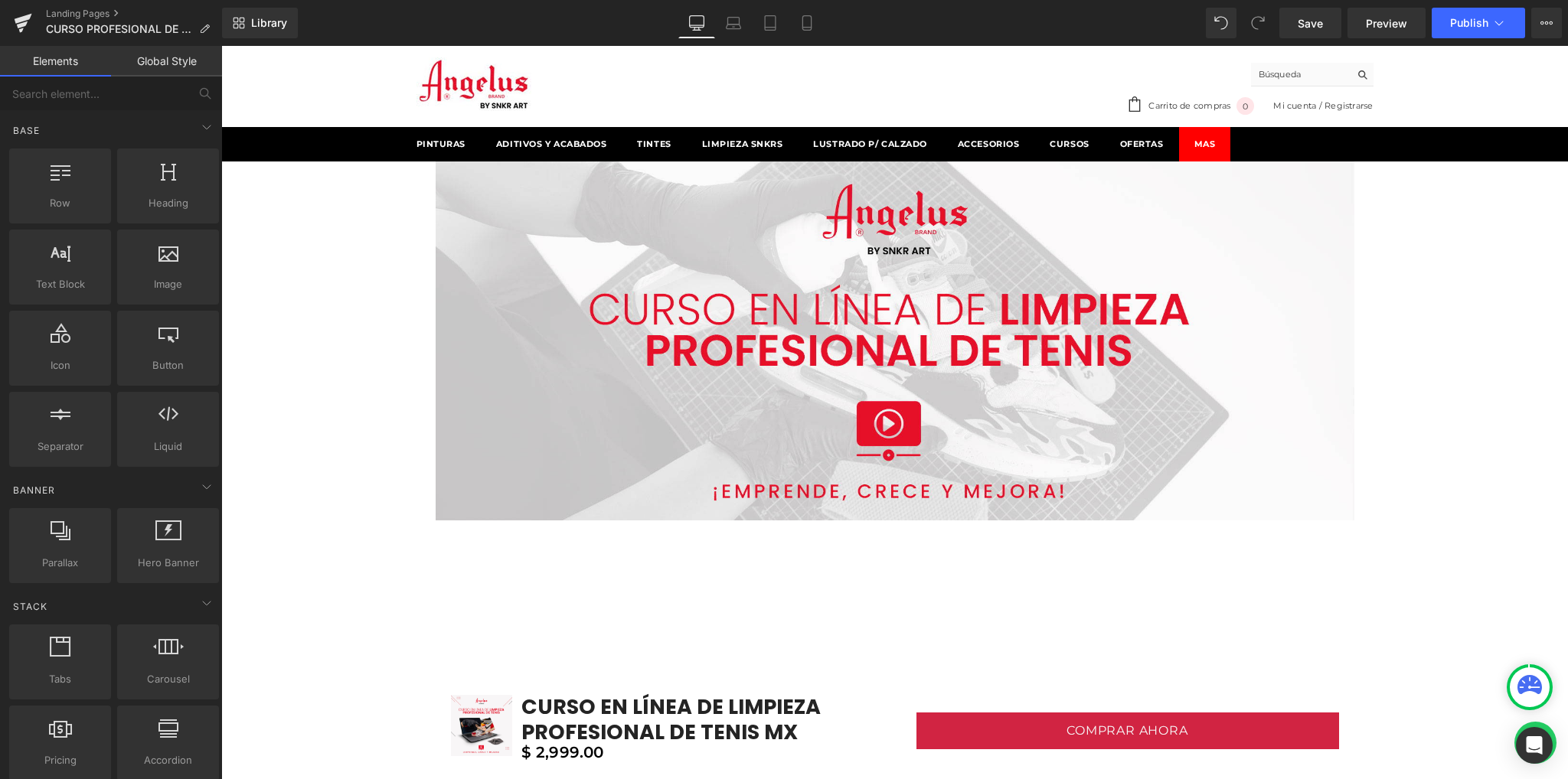
scroll to position [0, 0]
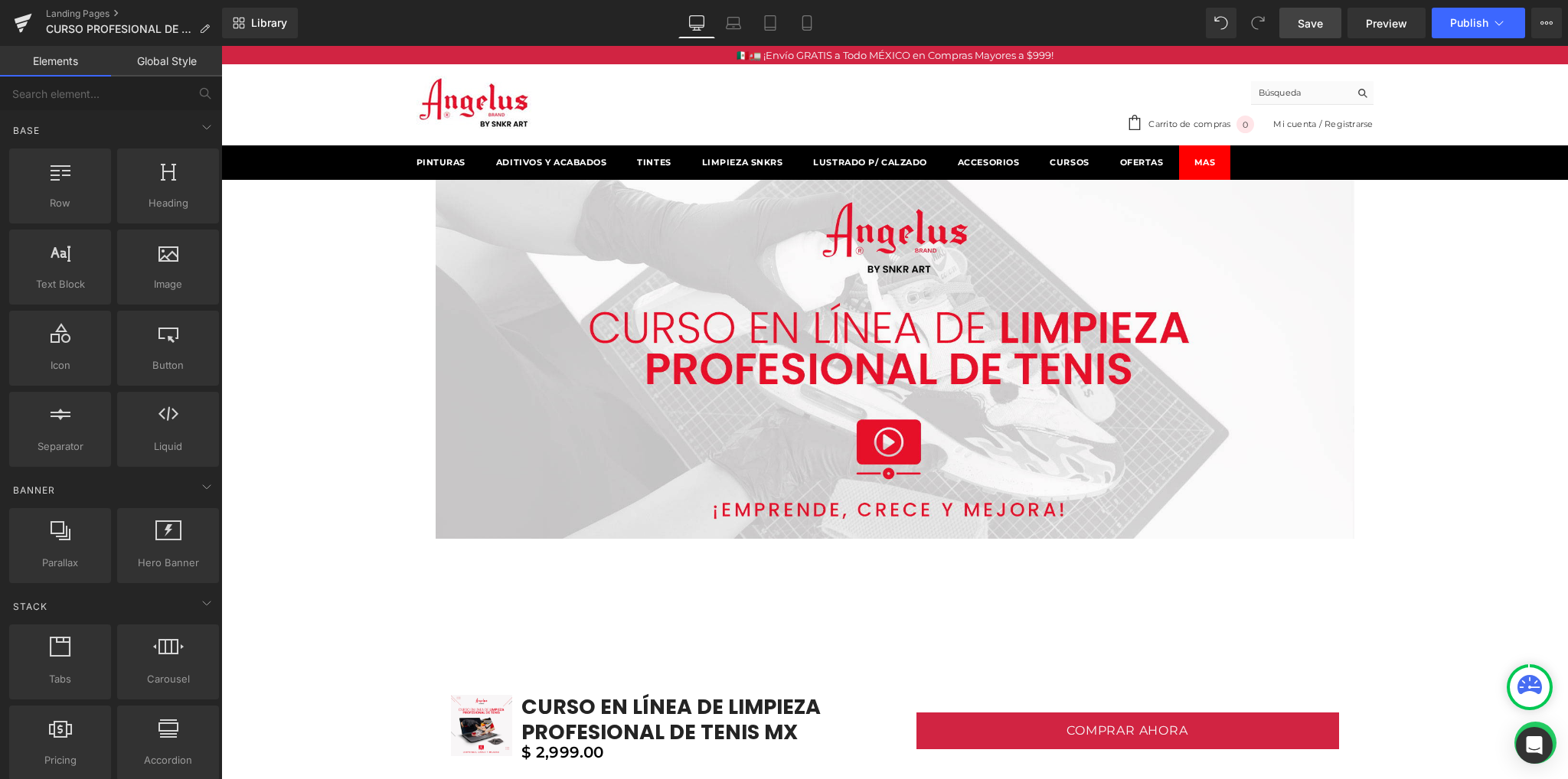
click at [1304, 9] on link "Save" at bounding box center [1310, 23] width 62 height 30
drag, startPoint x: 372, startPoint y: 394, endPoint x: 353, endPoint y: 424, distance: 35.5
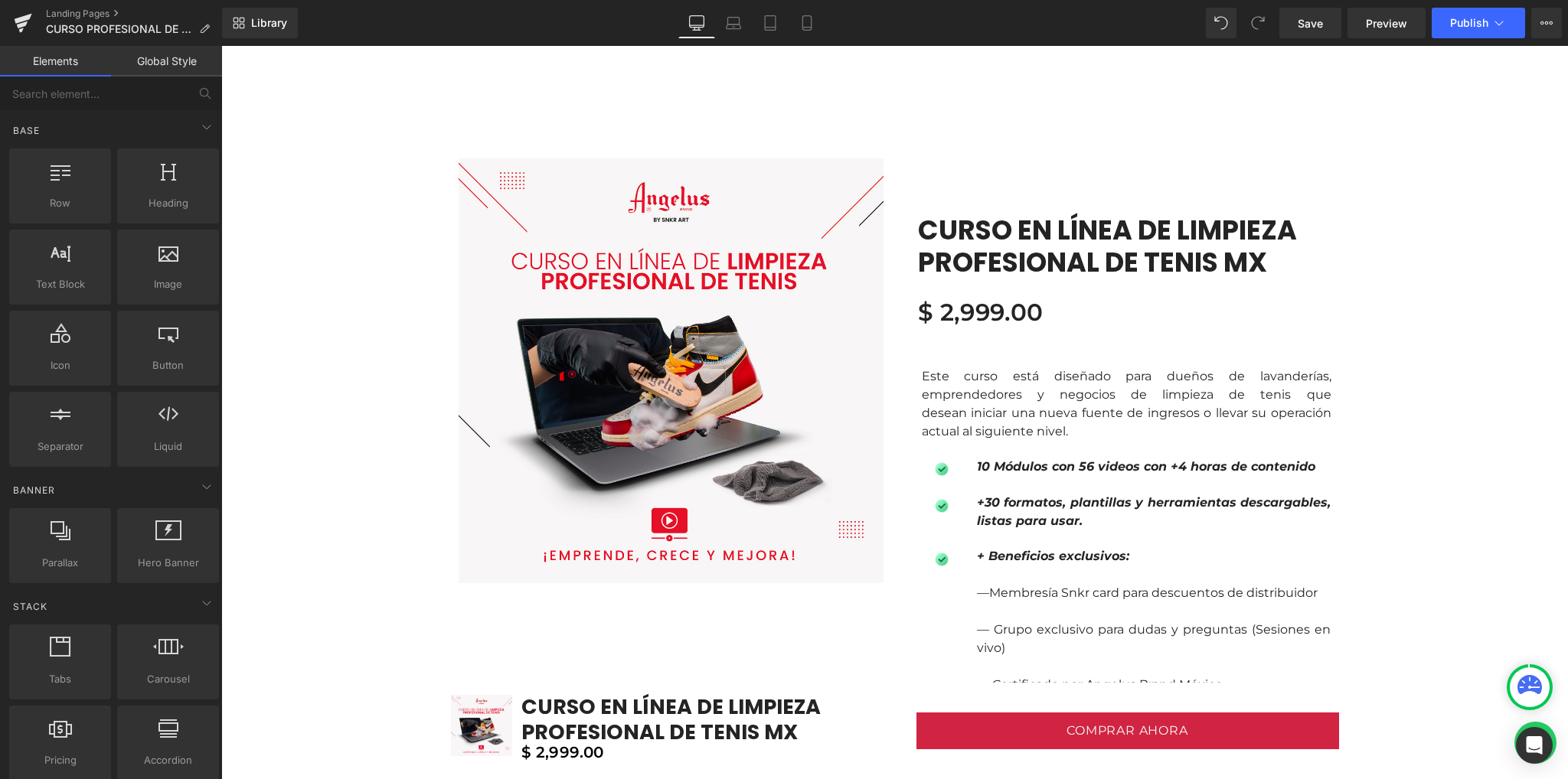
scroll to position [1122, 0]
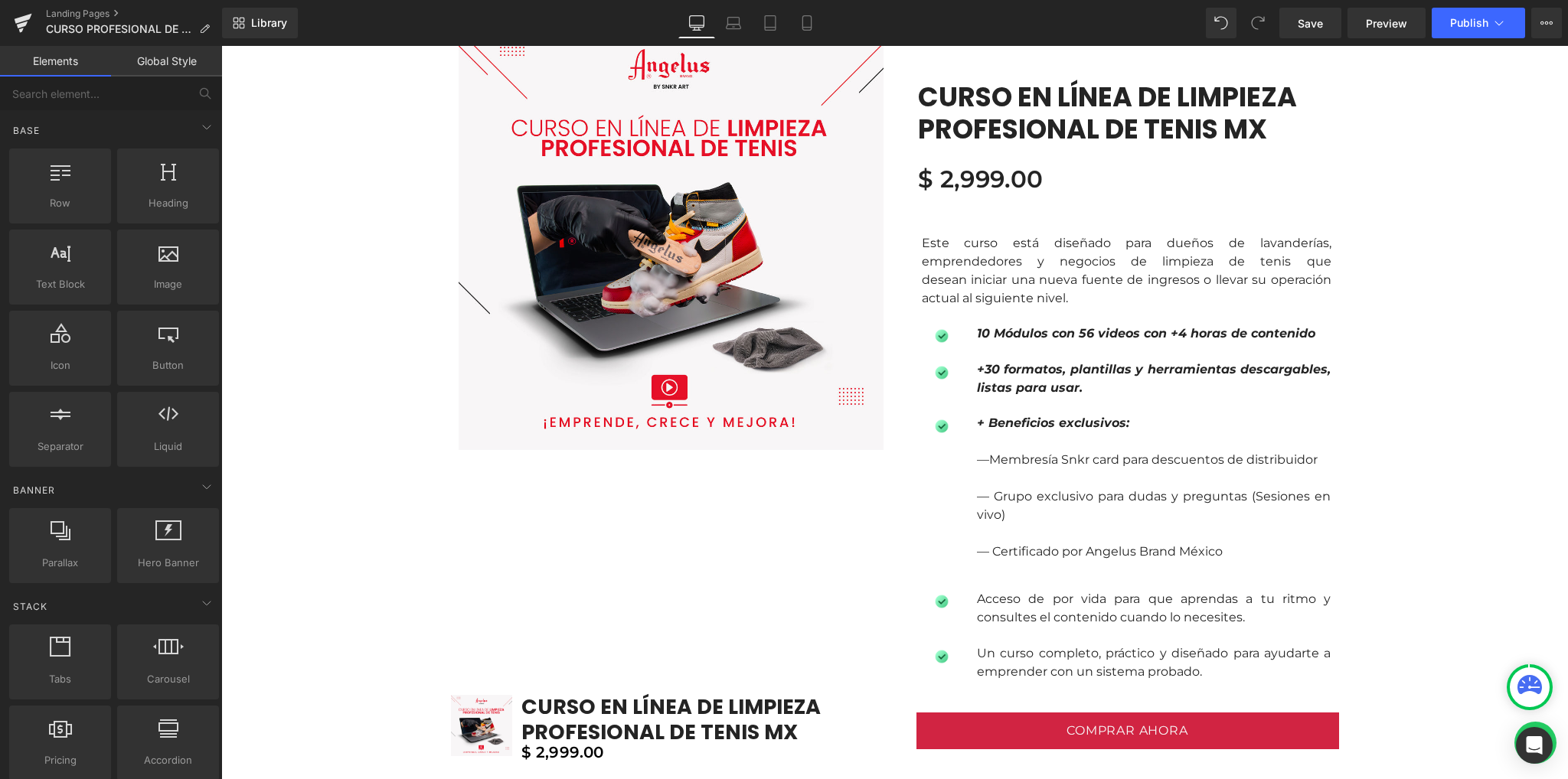
drag, startPoint x: 385, startPoint y: 376, endPoint x: 355, endPoint y: 408, distance: 43.9
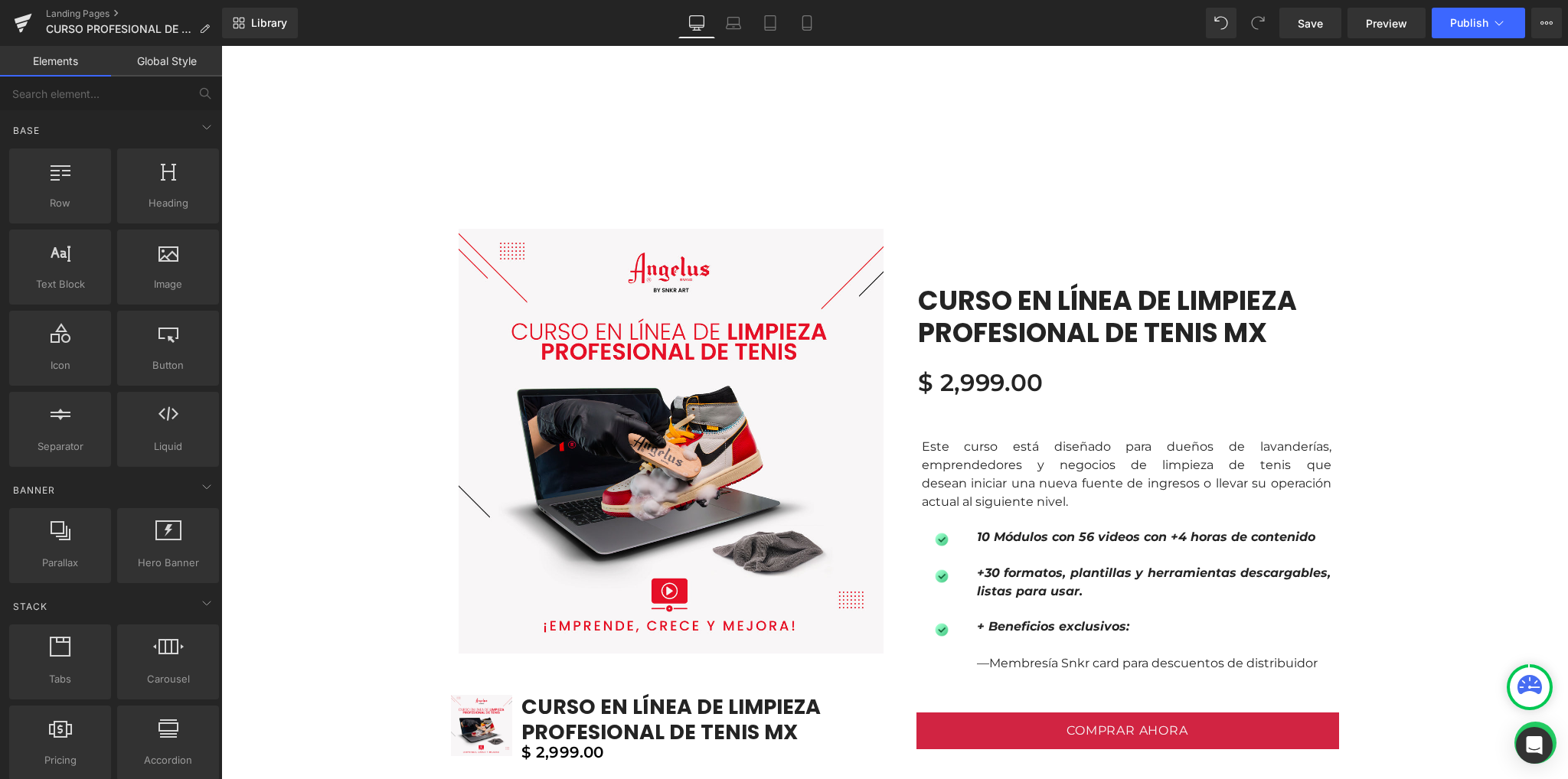
drag, startPoint x: 400, startPoint y: 390, endPoint x: 370, endPoint y: 405, distance: 33.5
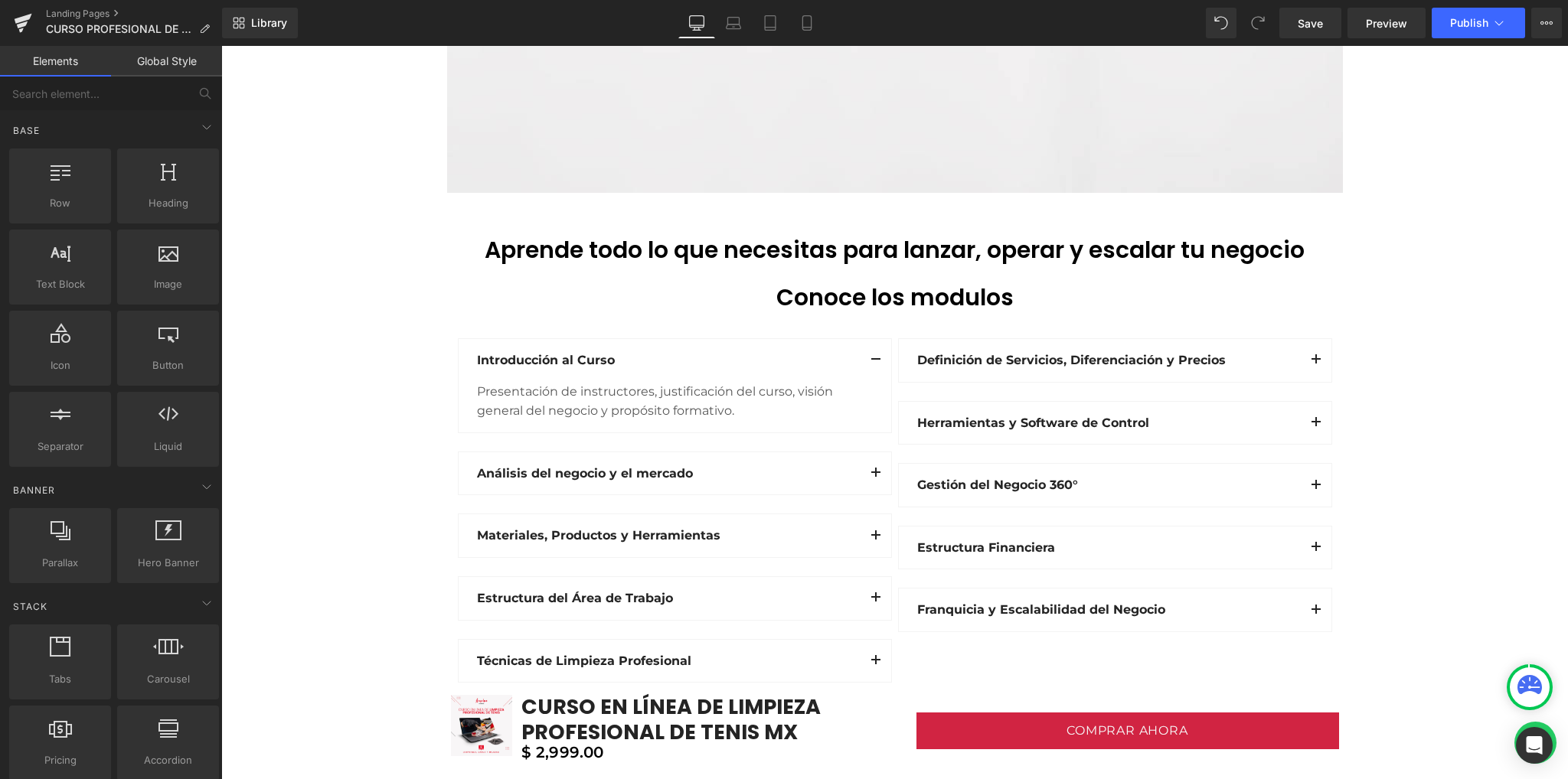
scroll to position [2040, 0]
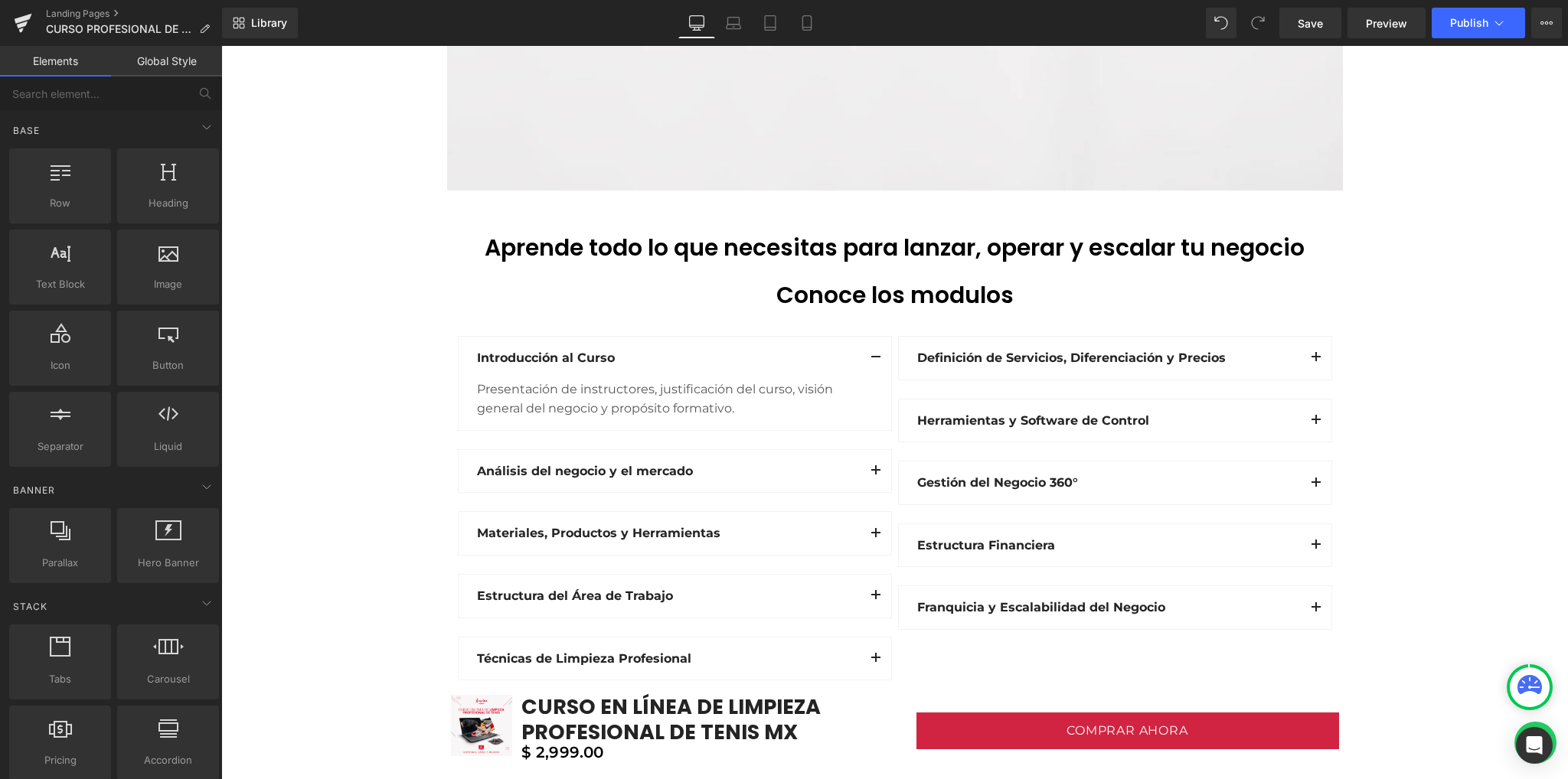
drag, startPoint x: 391, startPoint y: 394, endPoint x: 363, endPoint y: 414, distance: 34.4
click at [385, 399] on div "Image Image Vimeo Row Row Sale Off (P) Image CURSO EN LÍNEA DE LIMPIEZA PROFESI…" at bounding box center [895, 752] width 1346 height 5223
click at [363, 414] on div "Image Image Vimeo Row Row Sale Off (P) Image CURSO EN LÍNEA DE LIMPIEZA PROFESI…" at bounding box center [895, 752] width 1346 height 5223
click at [390, 397] on div "Image Image Vimeo Row Row Sale Off (P) Image CURSO EN LÍNEA DE LIMPIEZA PROFESI…" at bounding box center [895, 752] width 1346 height 5223
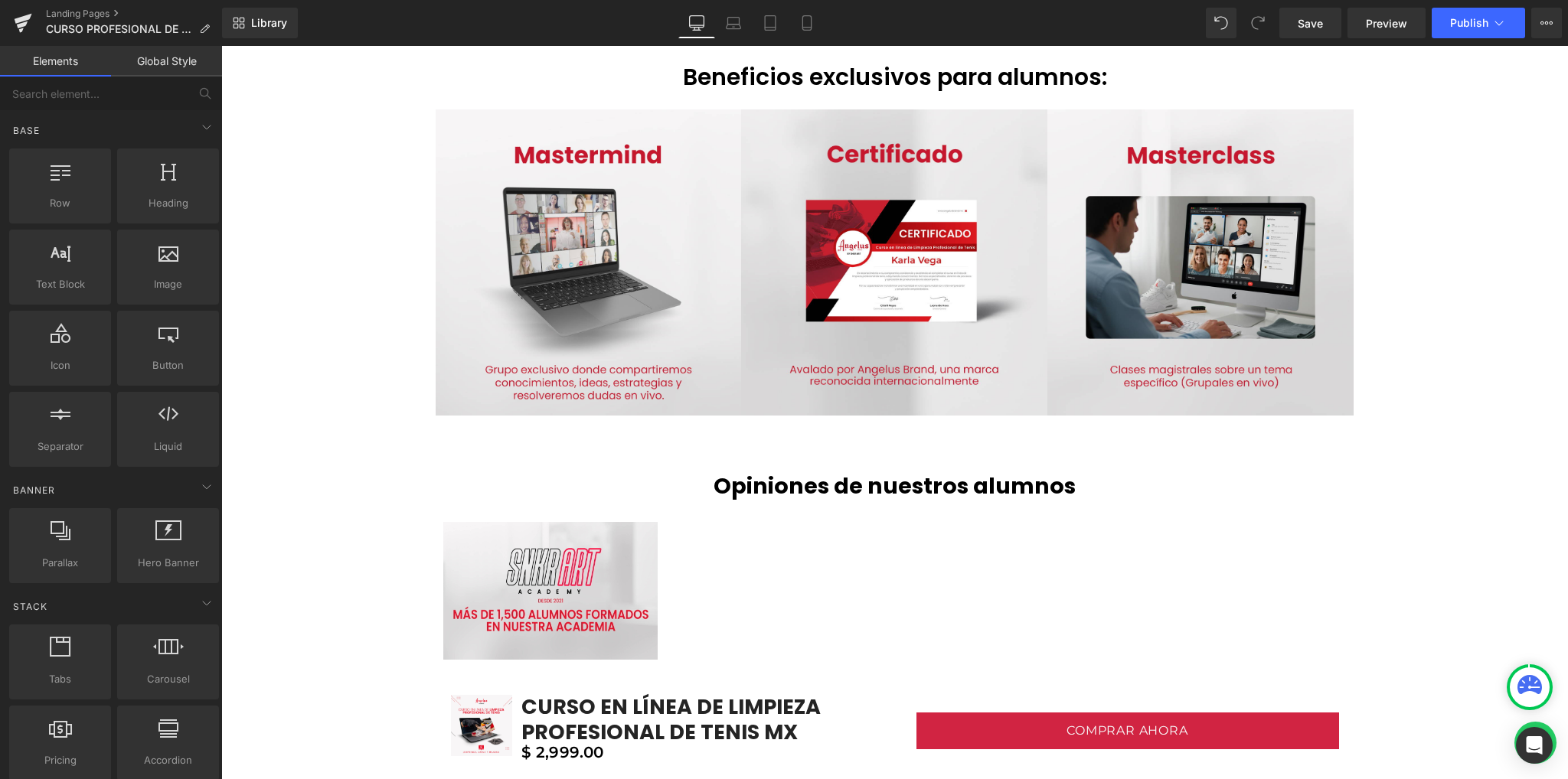
scroll to position [3468, 0]
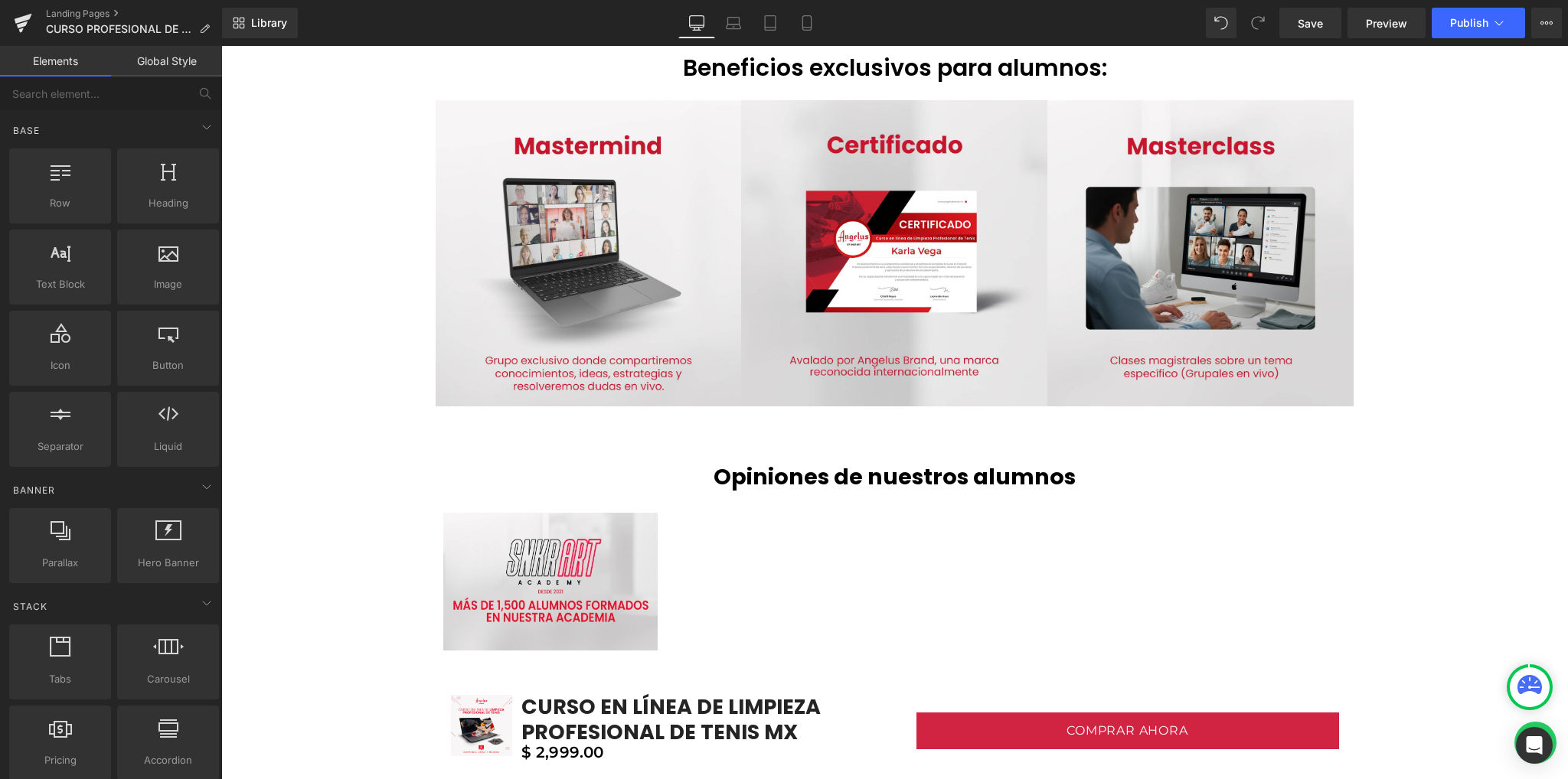
drag, startPoint x: 400, startPoint y: 399, endPoint x: 358, endPoint y: 415, distance: 44.9
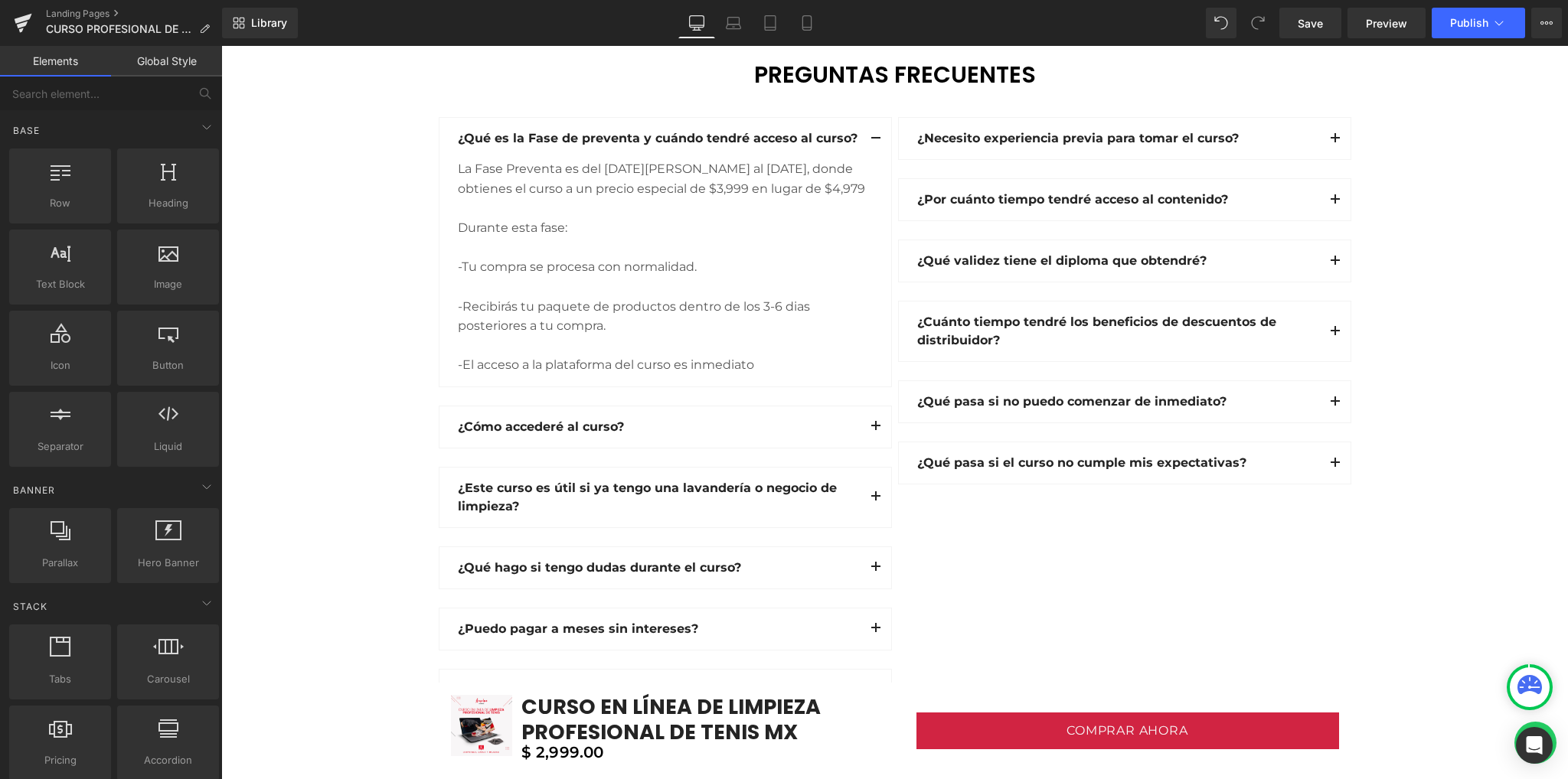
scroll to position [4488, 0]
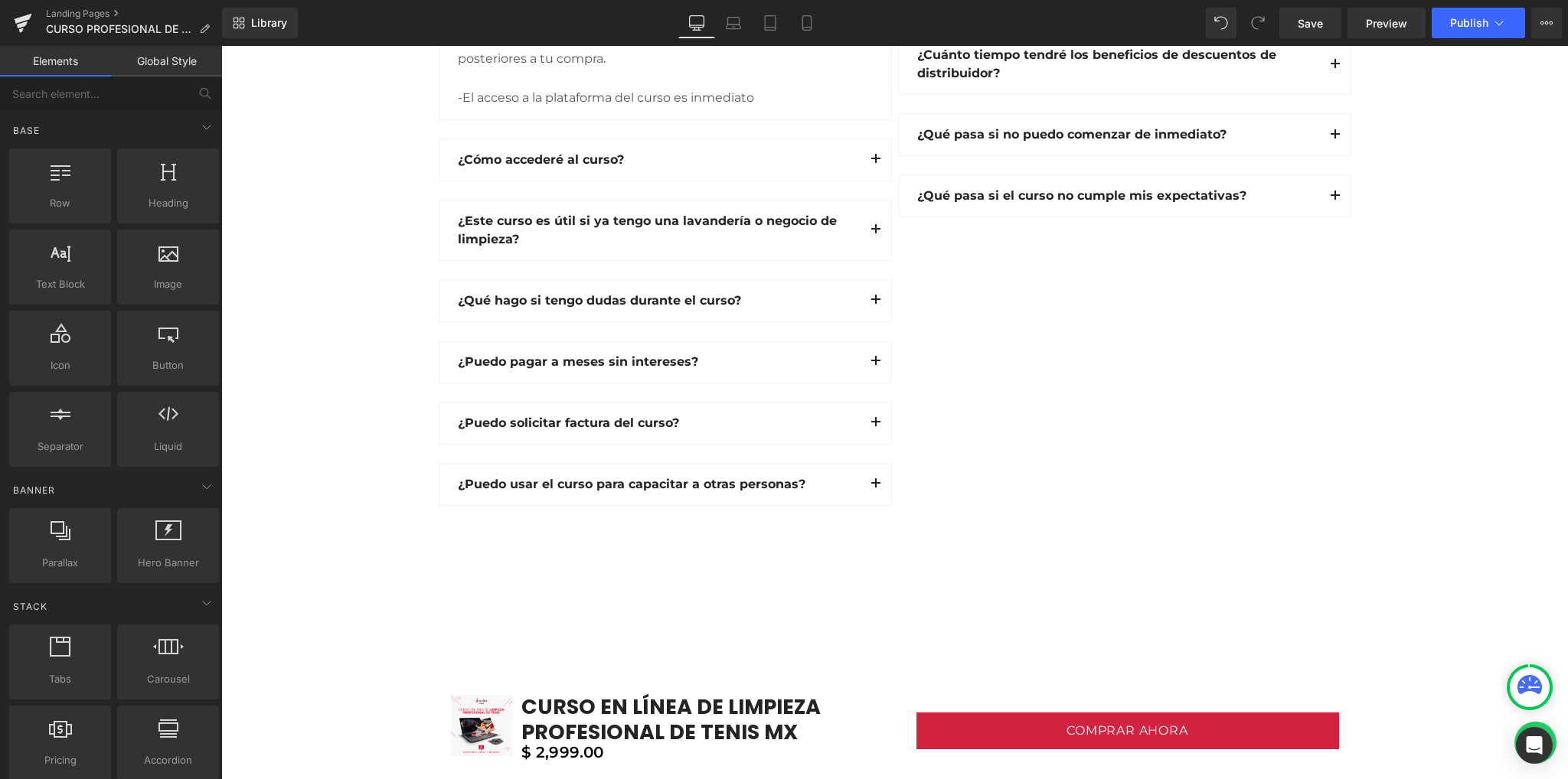
drag, startPoint x: 385, startPoint y: 375, endPoint x: 373, endPoint y: 371, distance: 12.6
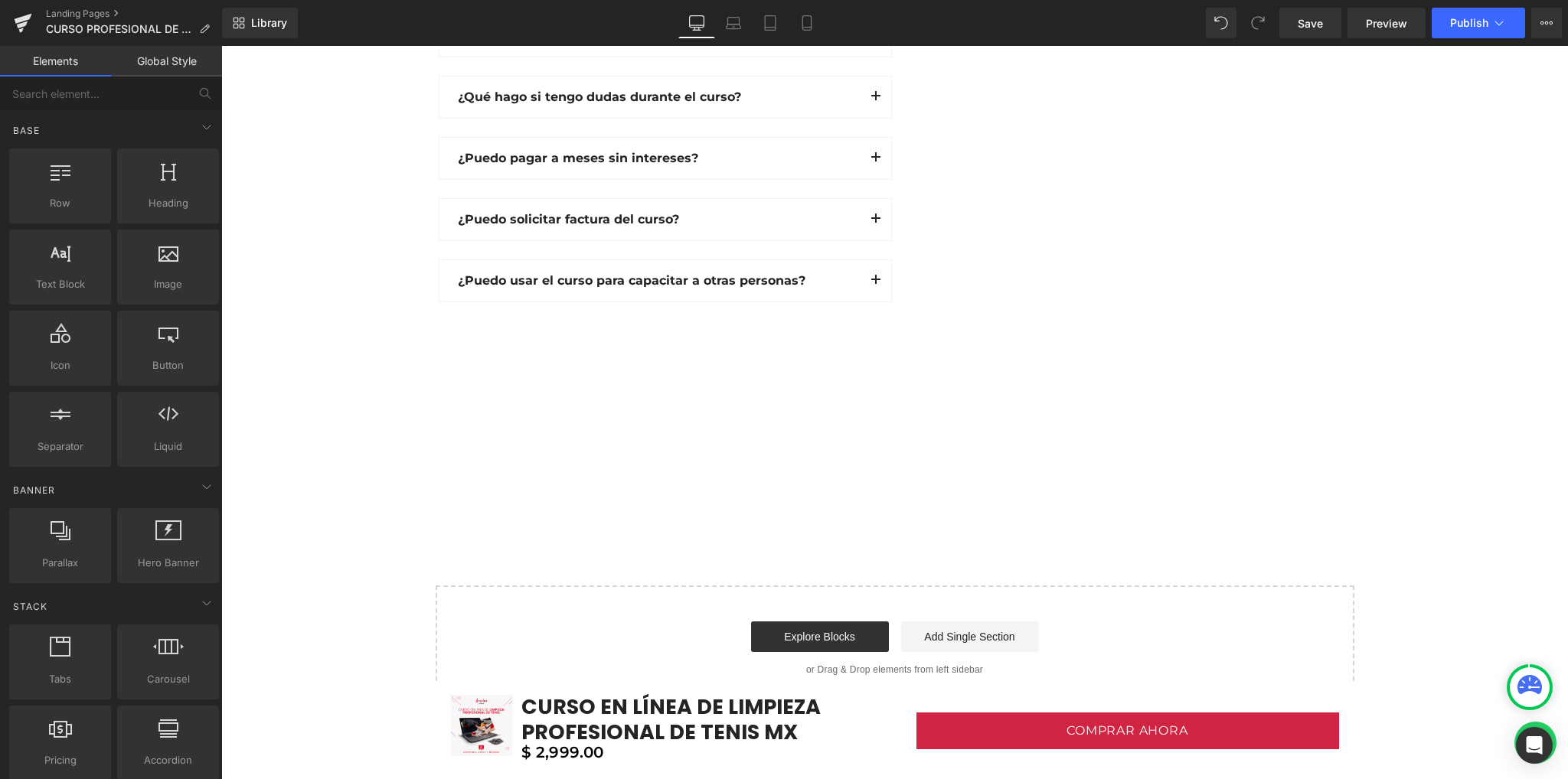
scroll to position [4693, 0]
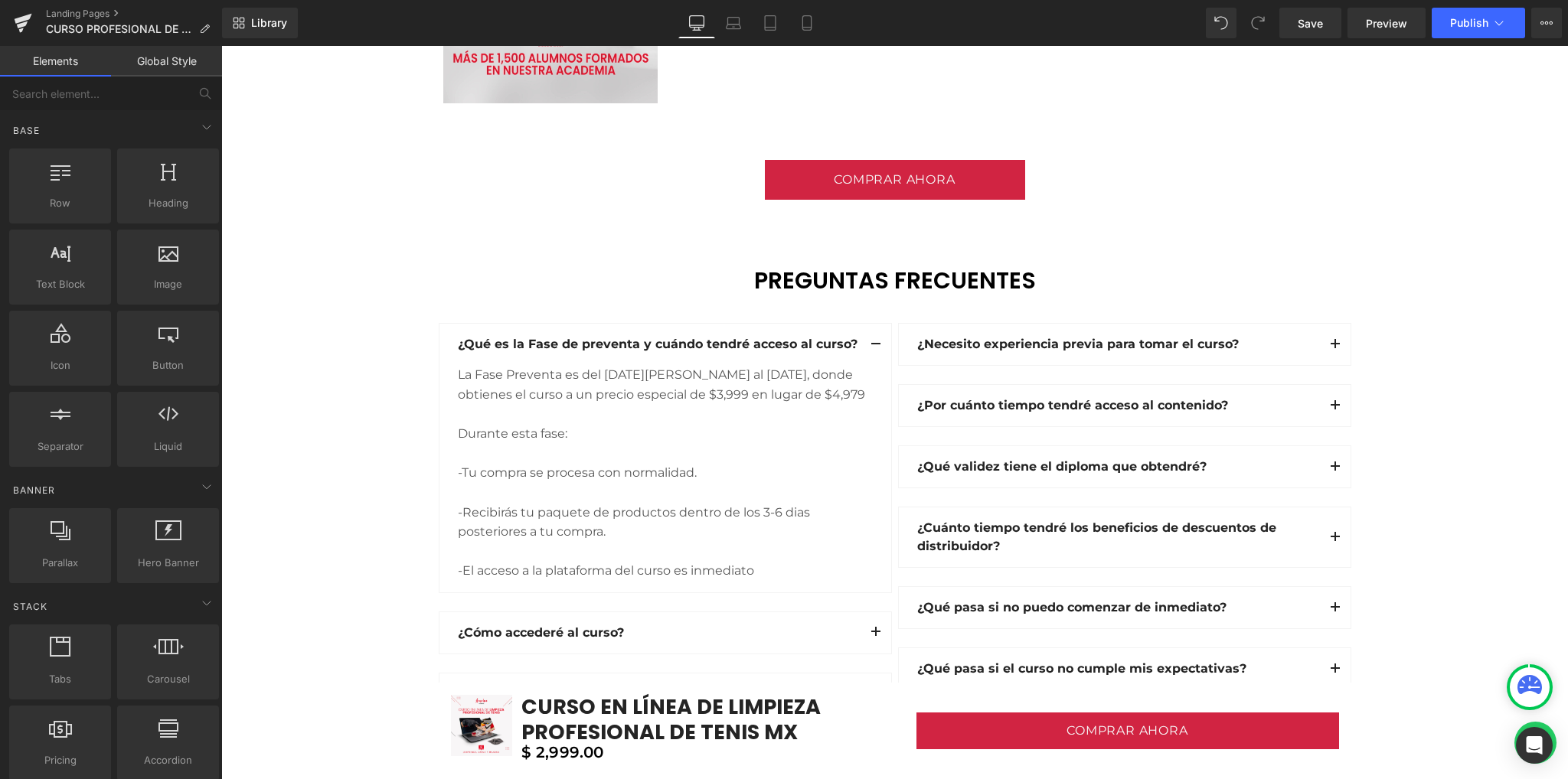
scroll to position [3876, 0]
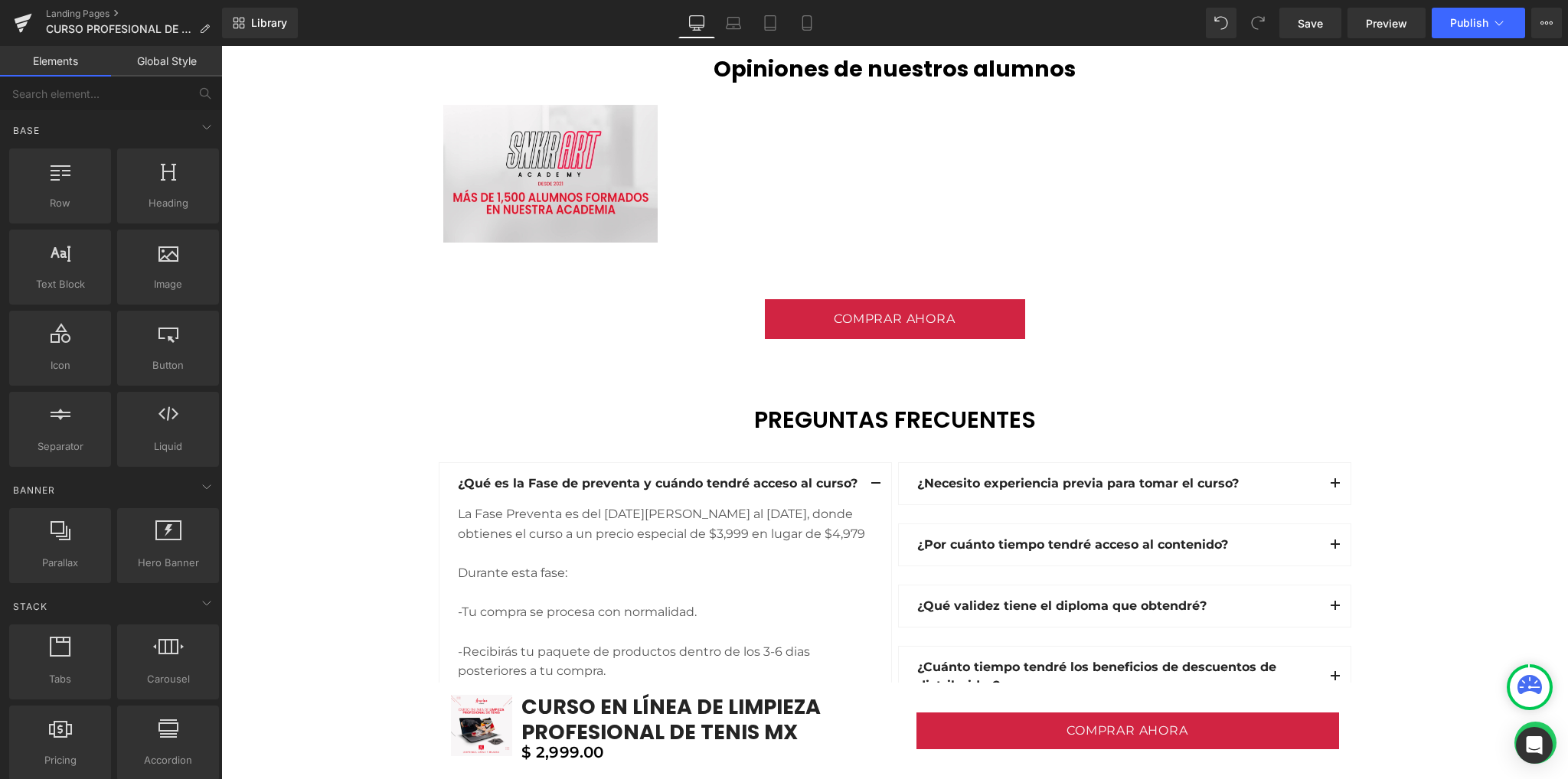
drag, startPoint x: 404, startPoint y: 356, endPoint x: 412, endPoint y: 384, distance: 29.1
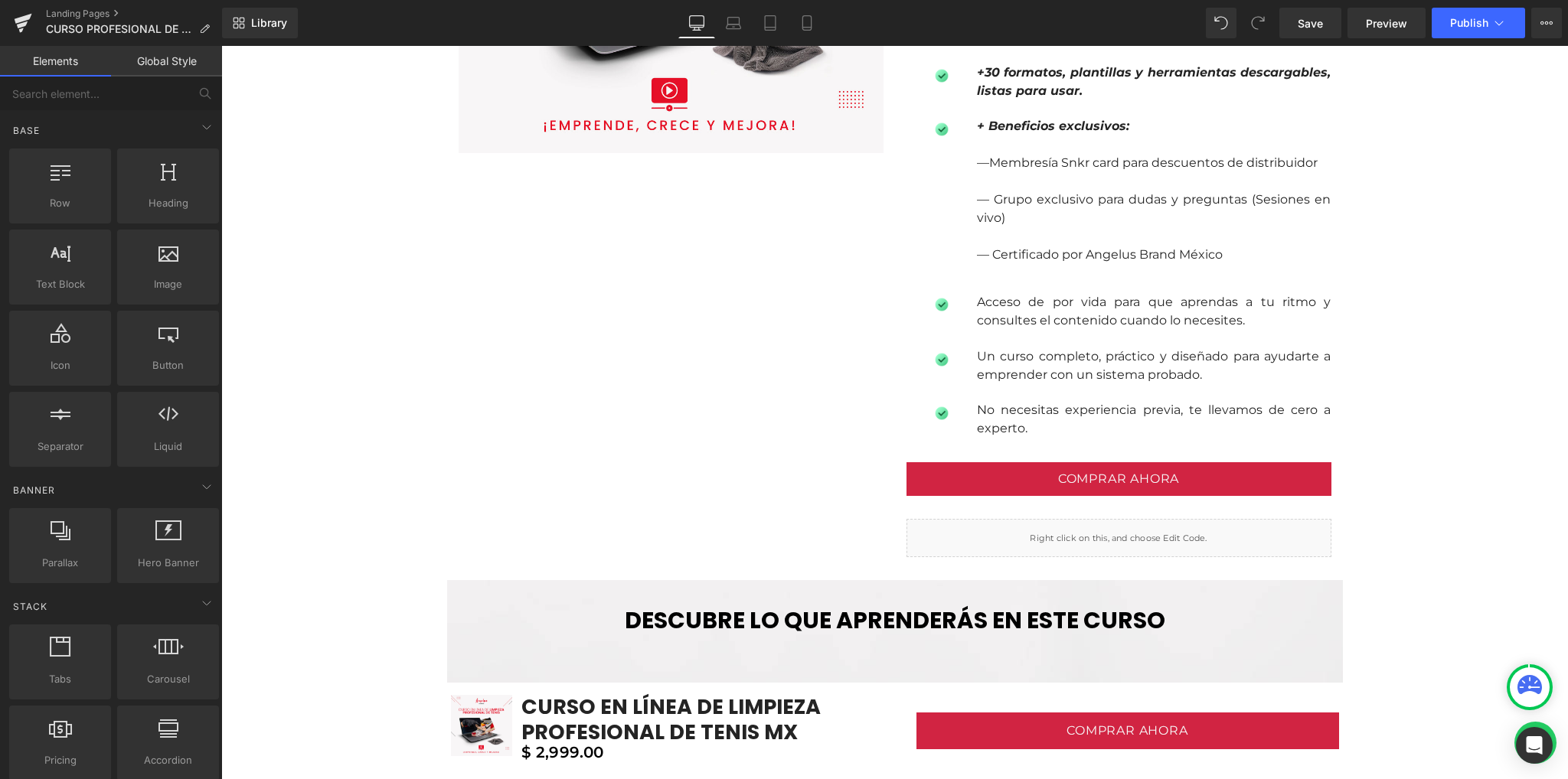
scroll to position [1326, 0]
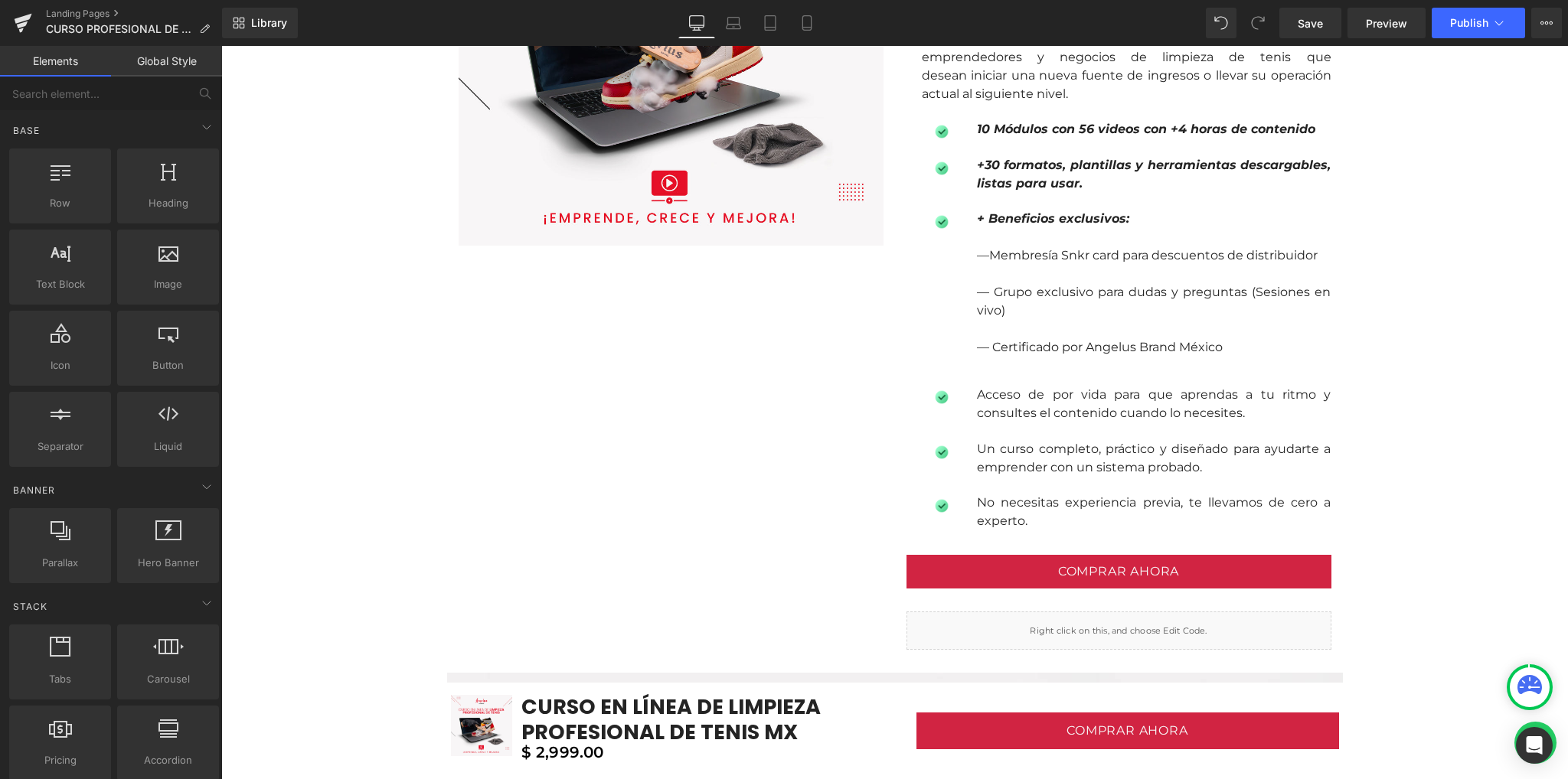
drag, startPoint x: 365, startPoint y: 300, endPoint x: 354, endPoint y: 308, distance: 13.6
drag, startPoint x: 354, startPoint y: 308, endPoint x: 403, endPoint y: 349, distance: 63.9
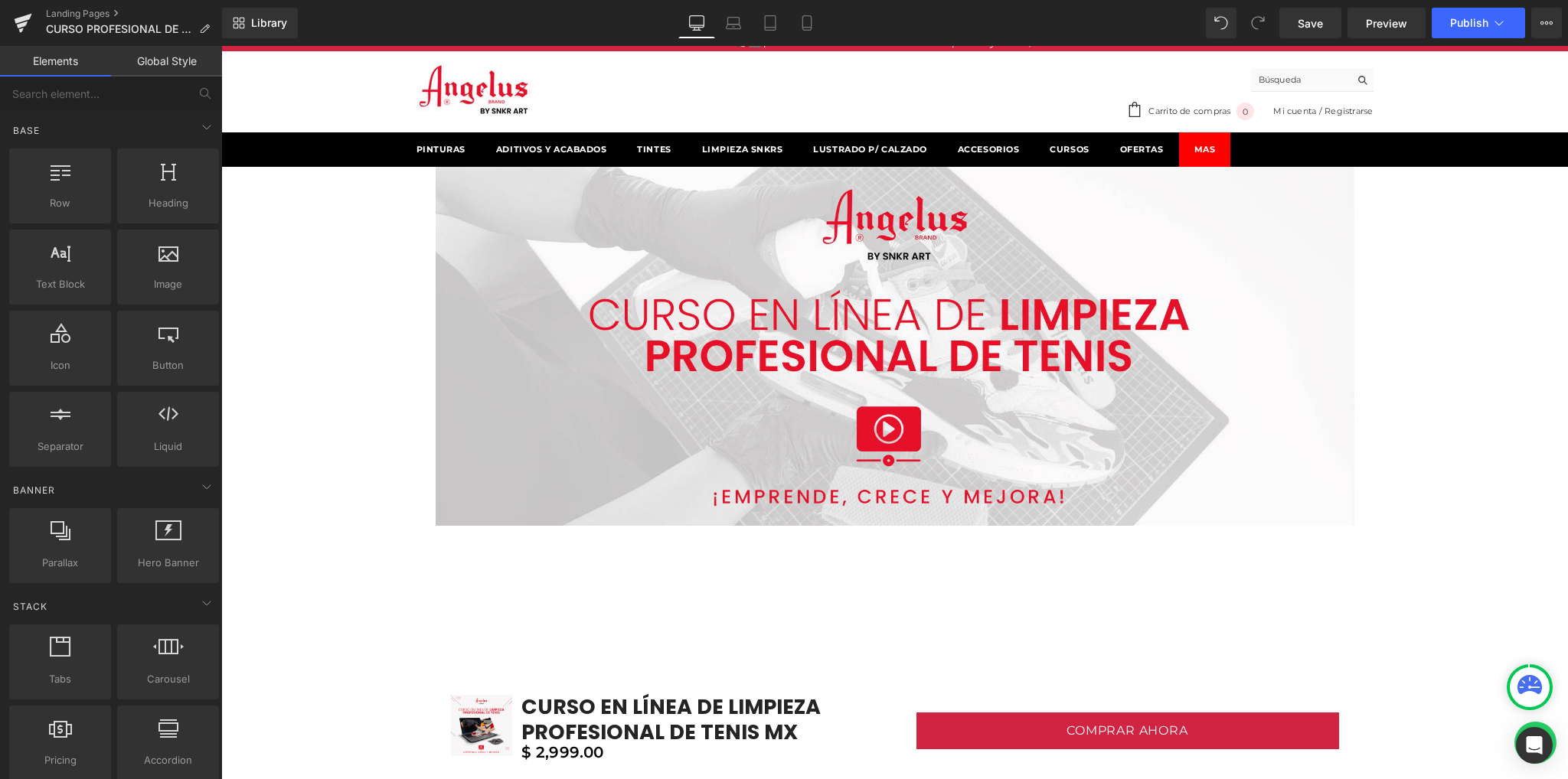
scroll to position [0, 0]
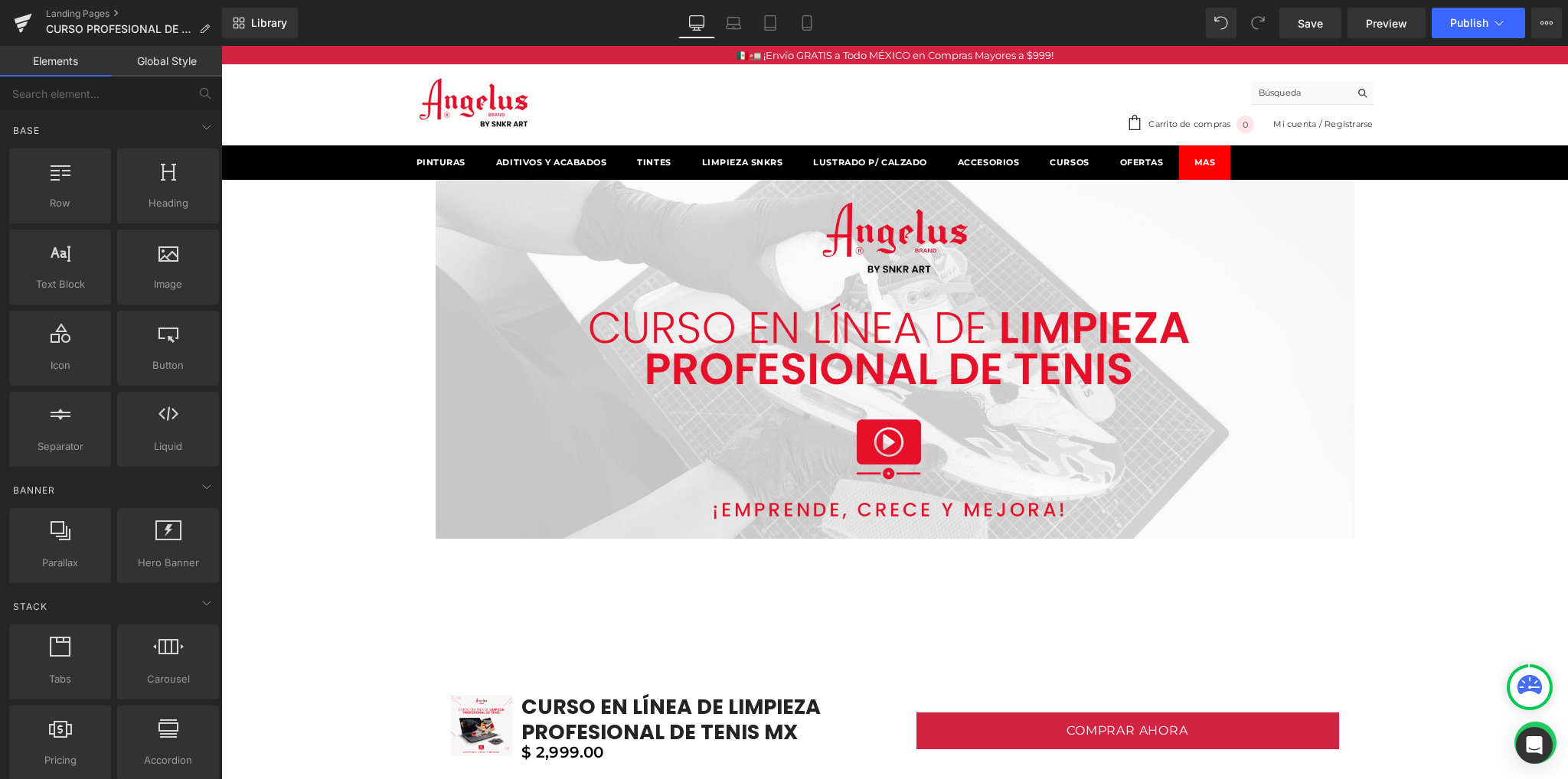
drag, startPoint x: 393, startPoint y: 316, endPoint x: 378, endPoint y: 334, distance: 23.4
drag, startPoint x: 343, startPoint y: 321, endPoint x: 318, endPoint y: 331, distance: 26.9
